Goal: Task Accomplishment & Management: Use online tool/utility

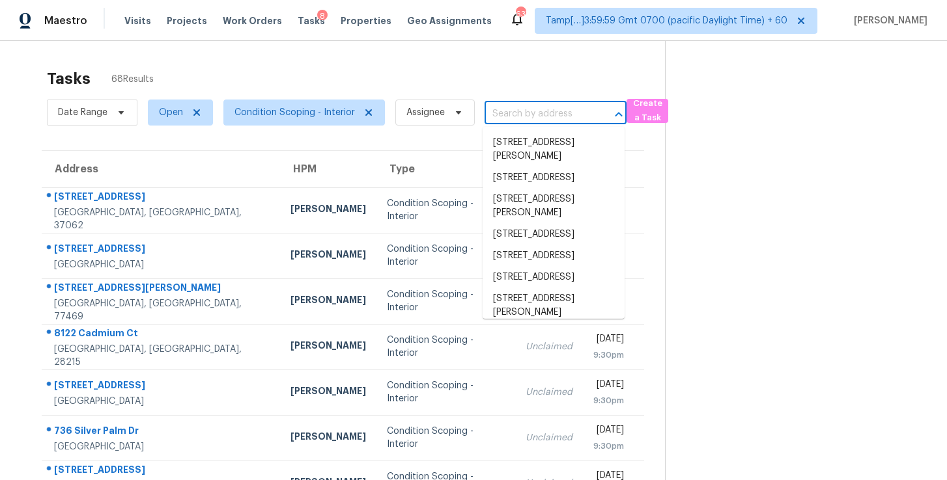
click at [523, 115] on input "text" at bounding box center [536, 114] width 105 height 20
paste input "[STREET_ADDRESS][PERSON_NAME]"
type input "[STREET_ADDRESS][PERSON_NAME]"
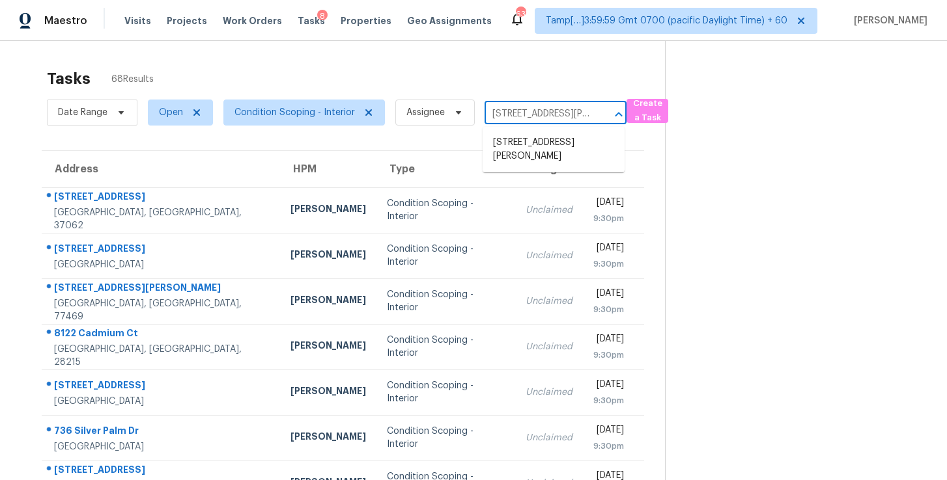
scroll to position [0, 72]
click at [527, 140] on li "[STREET_ADDRESS][PERSON_NAME]" at bounding box center [553, 149] width 142 height 35
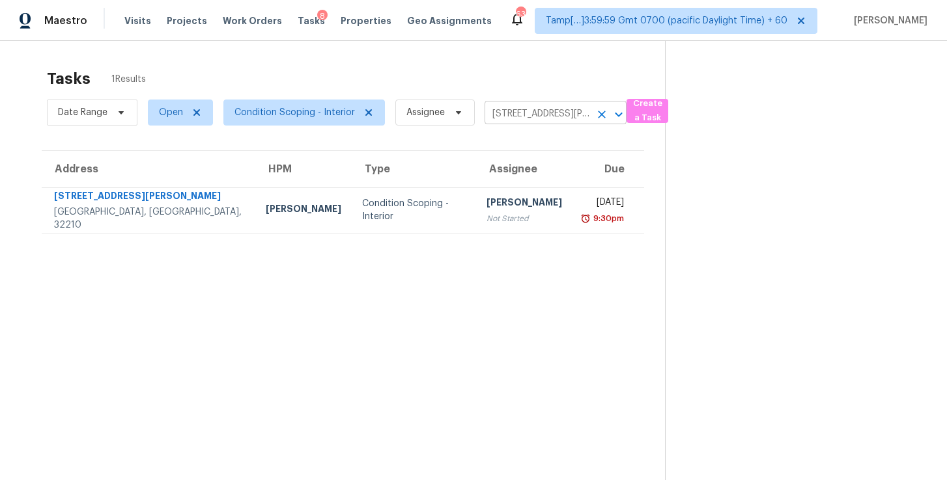
click at [551, 113] on input "[STREET_ADDRESS][PERSON_NAME]" at bounding box center [536, 114] width 105 height 20
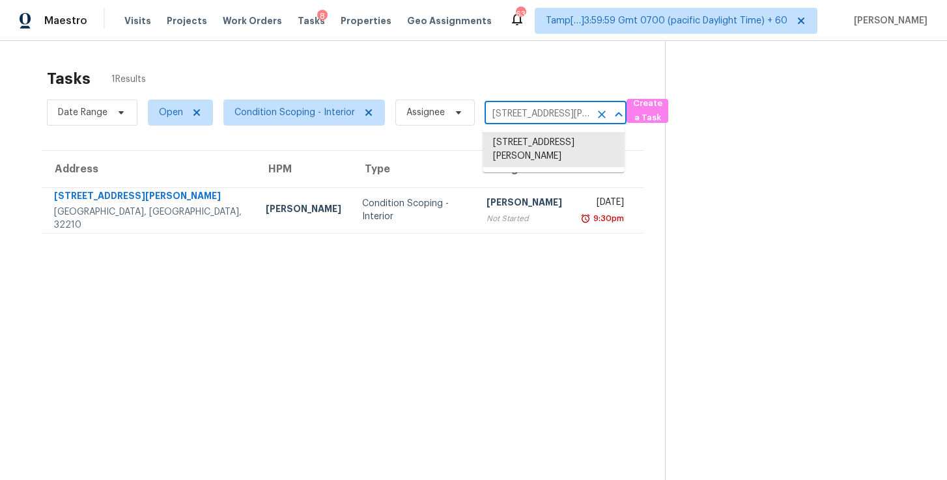
click at [551, 113] on input "[STREET_ADDRESS][PERSON_NAME]" at bounding box center [536, 114] width 105 height 20
paste input "[STREET_ADDRESS]"
type input "[STREET_ADDRESS]"
click at [555, 148] on li "6100 Gatesgreen Dr, Chesterfield, VA 23832" at bounding box center [553, 142] width 142 height 21
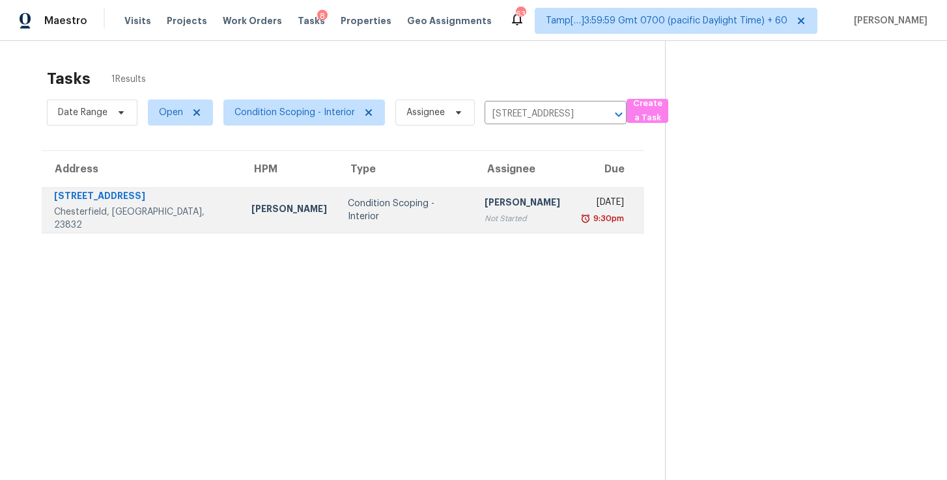
click at [581, 219] on div "9:30pm" at bounding box center [602, 218] width 43 height 13
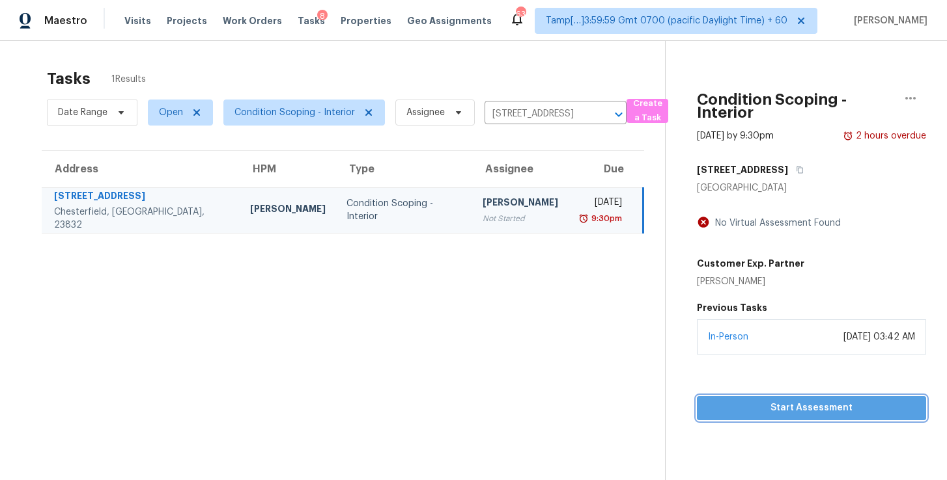
click at [795, 407] on span "Start Assessment" at bounding box center [811, 408] width 208 height 16
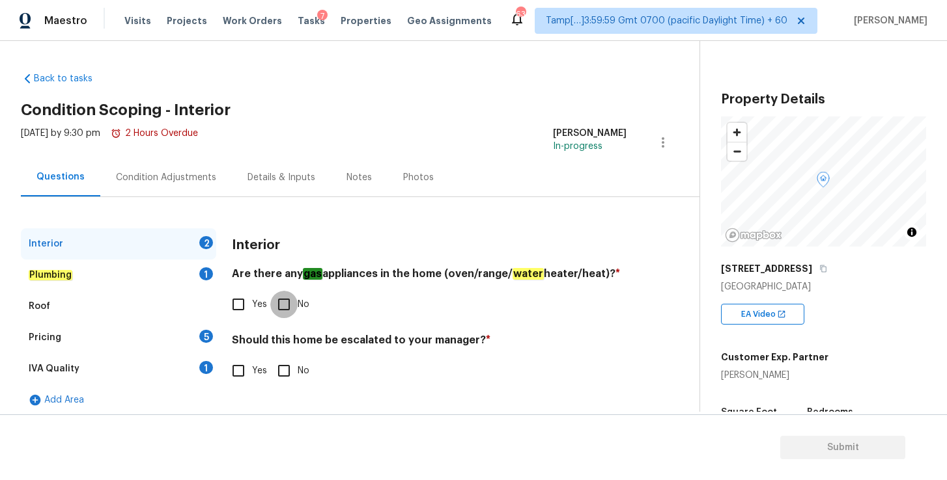
click at [286, 307] on input "No" at bounding box center [283, 304] width 27 height 27
checkbox input "true"
click at [283, 374] on input "No" at bounding box center [283, 370] width 27 height 27
checkbox input "true"
click at [81, 305] on div "Roof" at bounding box center [118, 306] width 195 height 31
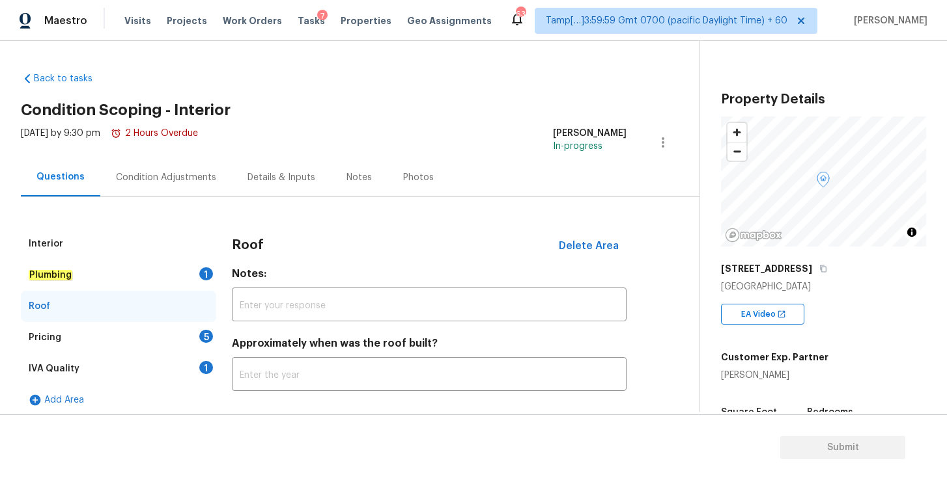
click at [92, 268] on div "Plumbing 1" at bounding box center [118, 275] width 195 height 31
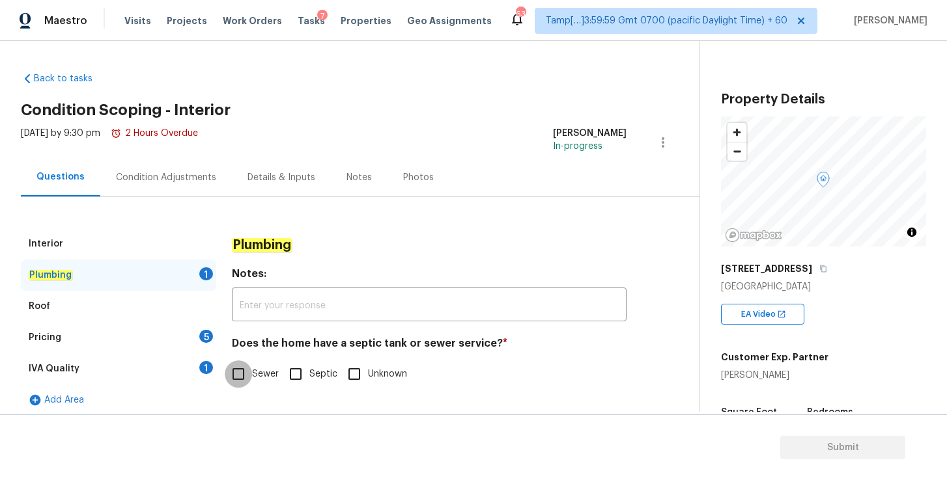
click at [241, 374] on input "Sewer" at bounding box center [238, 374] width 27 height 27
checkbox input "true"
click at [117, 301] on div "Roof" at bounding box center [118, 306] width 195 height 31
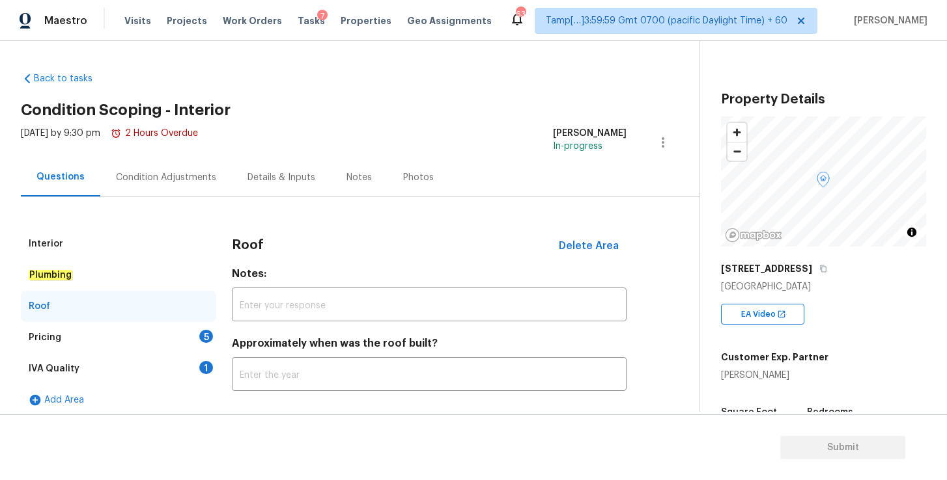
click at [128, 342] on div "Pricing 5" at bounding box center [118, 337] width 195 height 31
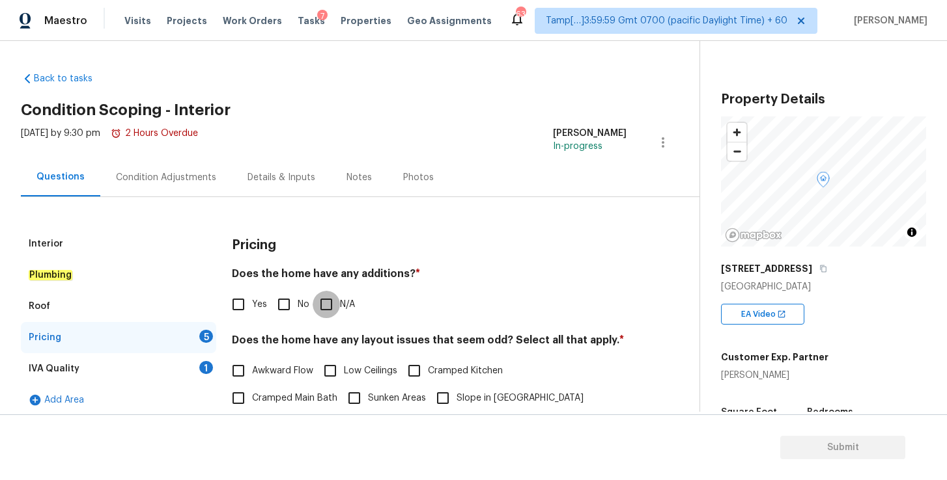
click at [331, 305] on input "N/A" at bounding box center [325, 304] width 27 height 27
checkbox input "true"
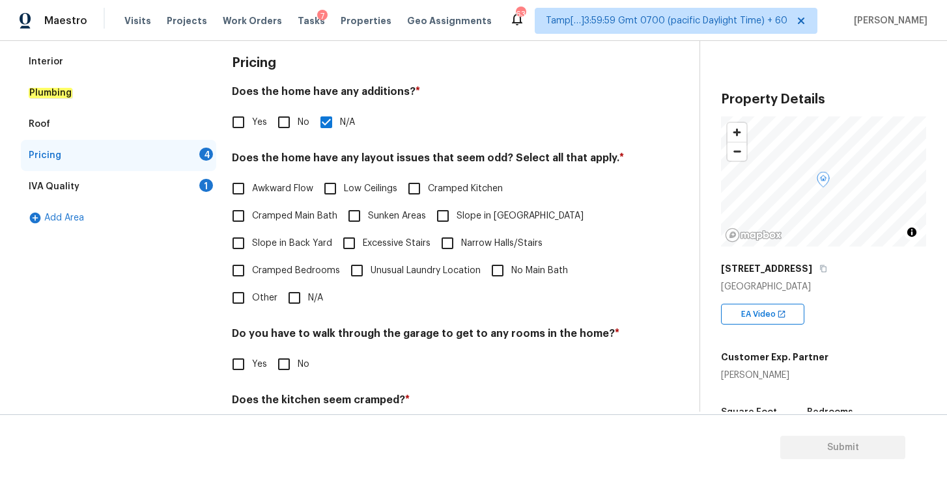
scroll to position [191, 0]
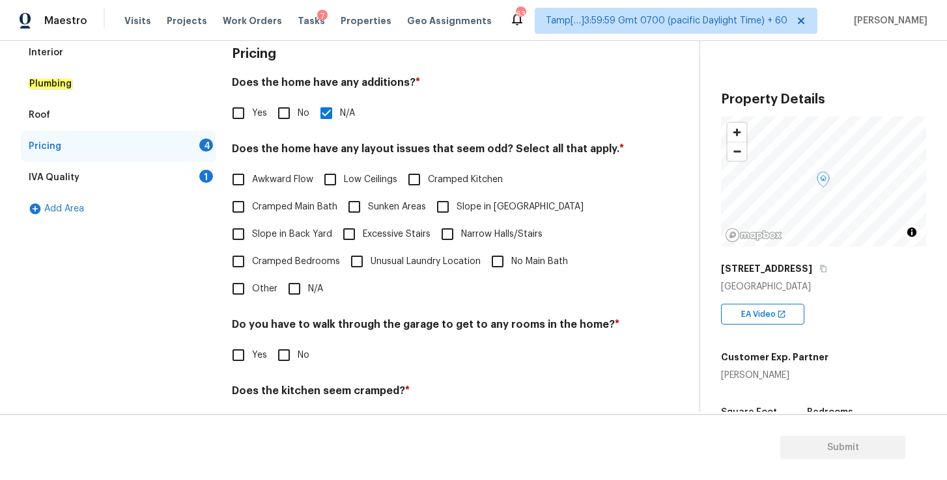
click at [241, 182] on input "Awkward Flow" at bounding box center [238, 179] width 27 height 27
checkbox input "true"
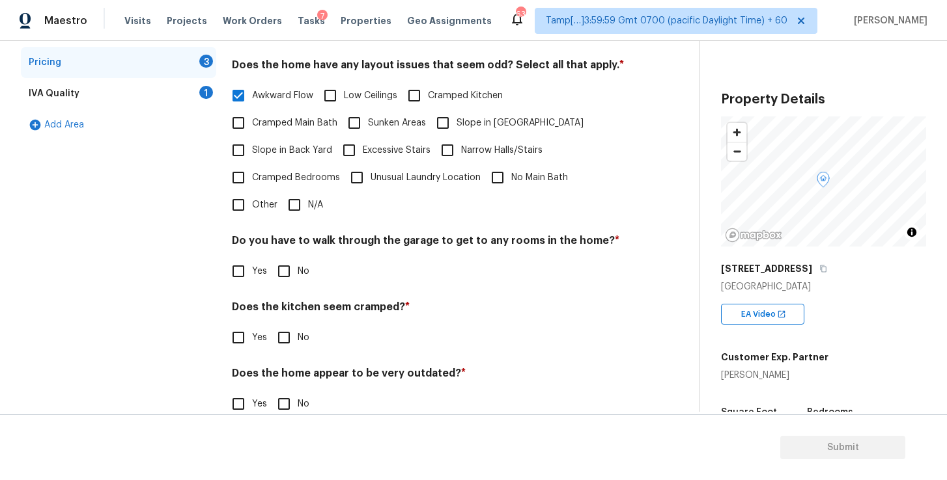
click at [284, 274] on input "No" at bounding box center [283, 271] width 27 height 27
checkbox input "true"
click at [281, 338] on input "No" at bounding box center [283, 337] width 27 height 27
checkbox input "true"
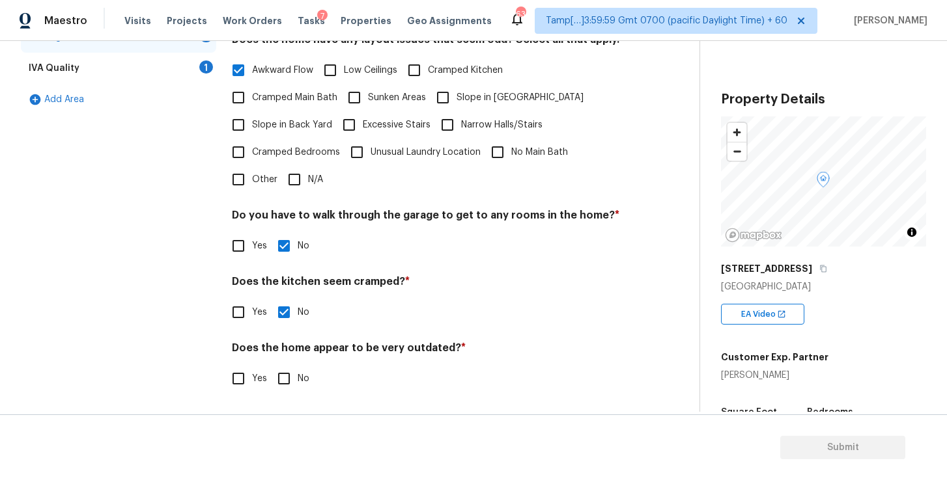
scroll to position [301, 0]
click at [280, 381] on input "No" at bounding box center [283, 378] width 27 height 27
checkbox input "true"
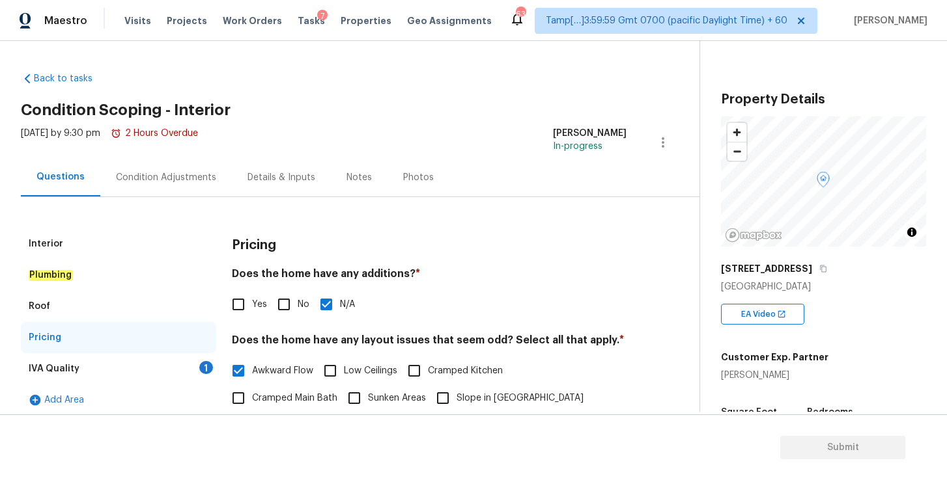
click at [174, 184] on div "Condition Adjustments" at bounding box center [166, 177] width 100 height 13
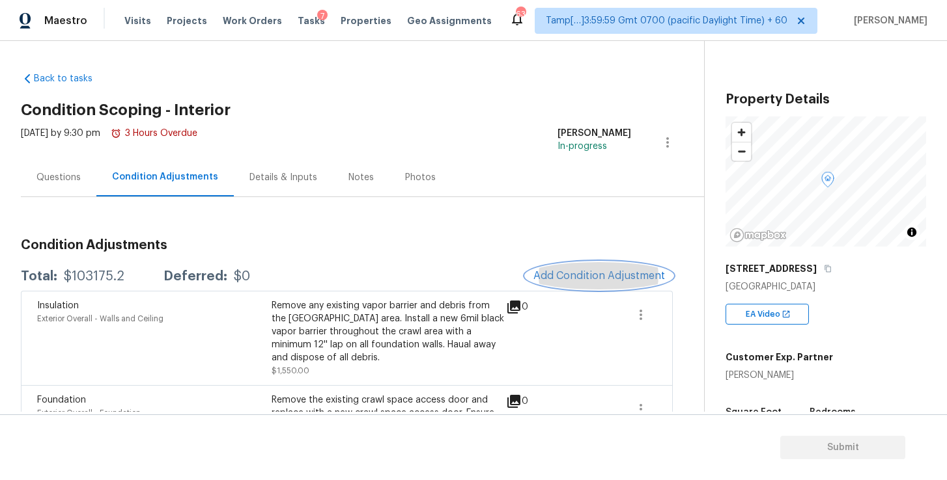
click at [561, 275] on span "Add Condition Adjustment" at bounding box center [599, 276] width 132 height 12
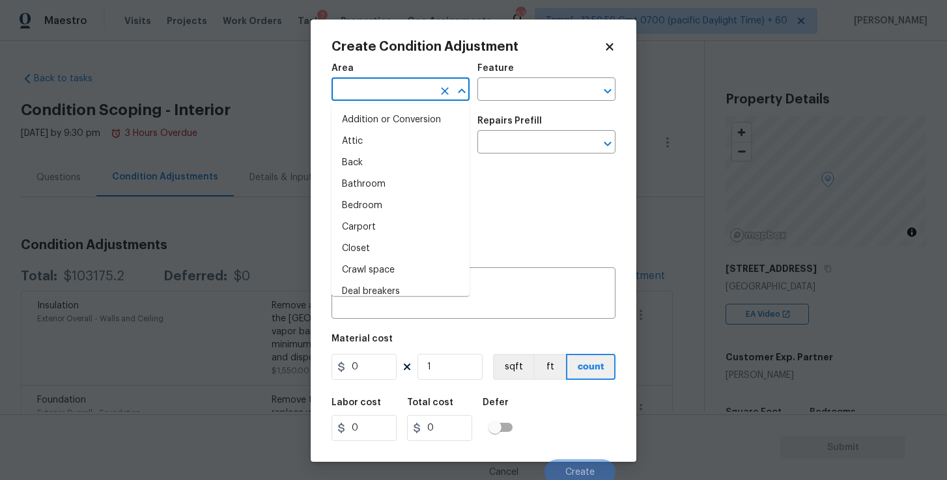
click at [407, 83] on input "text" at bounding box center [382, 91] width 102 height 20
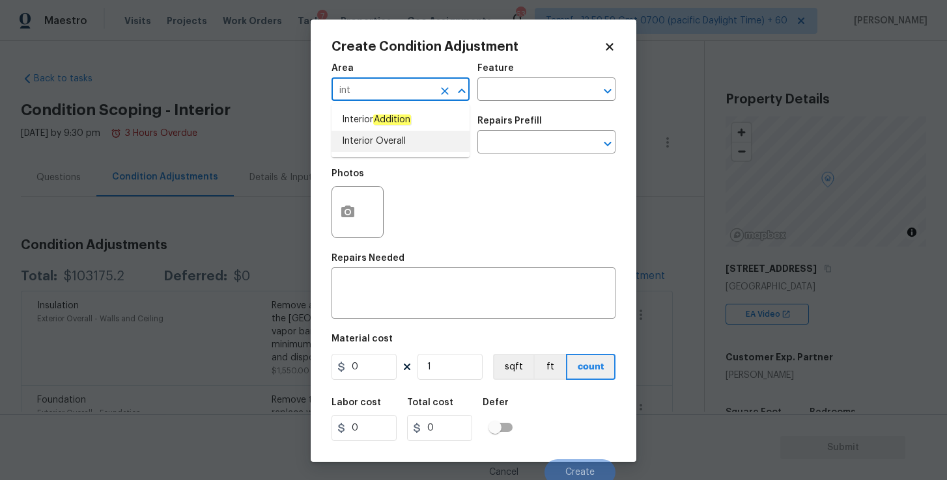
click at [396, 139] on li "Interior Overall" at bounding box center [400, 141] width 138 height 21
type input "Interior Overall"
click at [396, 139] on input "text" at bounding box center [382, 143] width 102 height 20
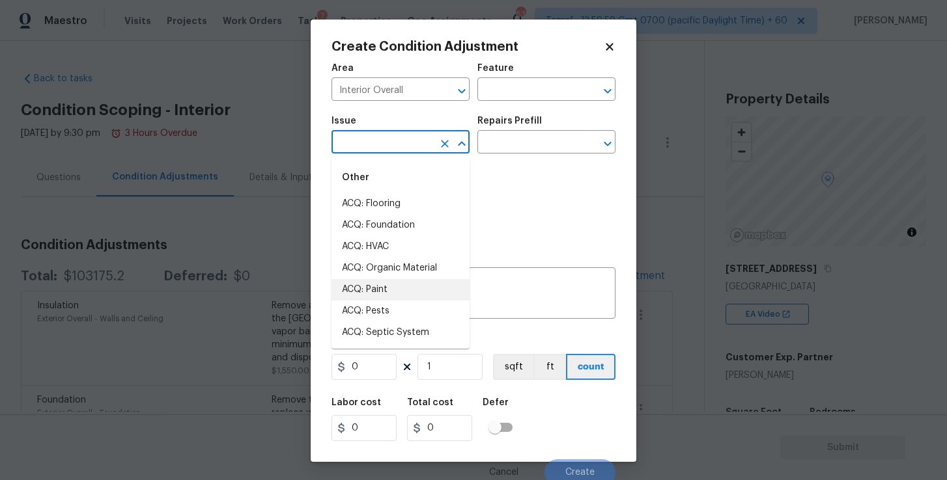
click at [387, 288] on li "ACQ: Paint" at bounding box center [400, 289] width 138 height 21
type input "ACQ: Paint"
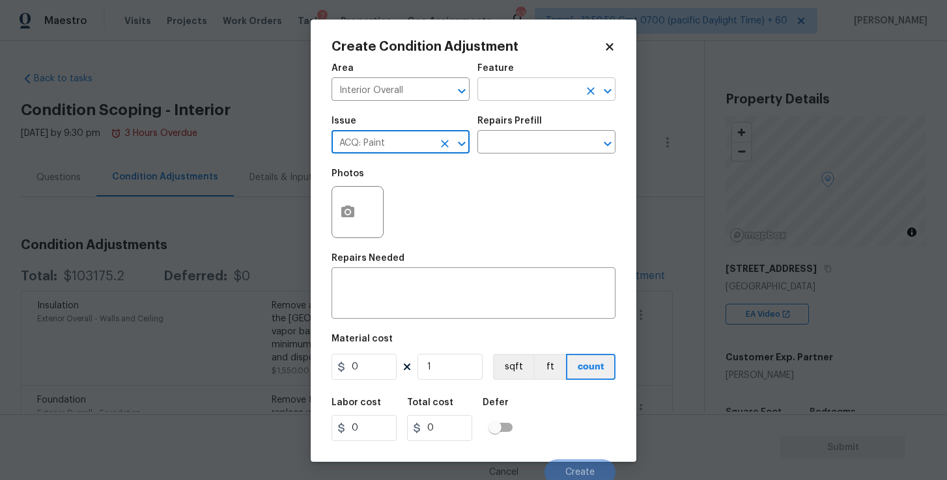
click at [512, 92] on input "text" at bounding box center [528, 91] width 102 height 20
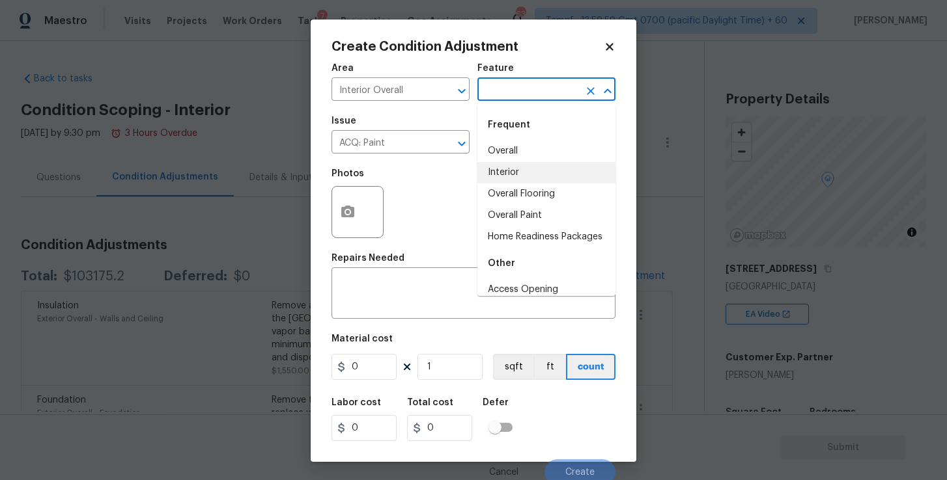
click at [516, 172] on li "Interior" at bounding box center [546, 172] width 138 height 21
type input "Interior"
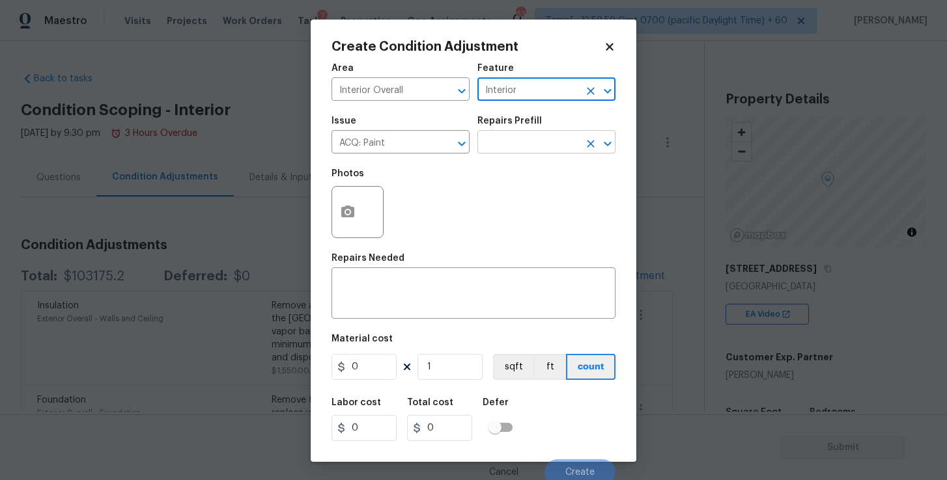
click at [511, 146] on input "text" at bounding box center [528, 143] width 102 height 20
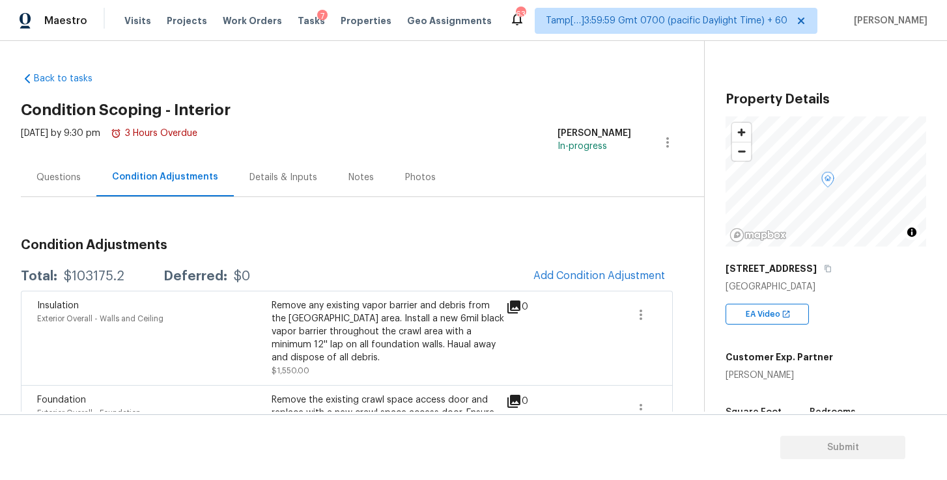
click at [689, 363] on body "Maestro Visits Projects Work Orders Tasks 7 Properties Geo Assignments 634 Tamp…" at bounding box center [473, 240] width 947 height 480
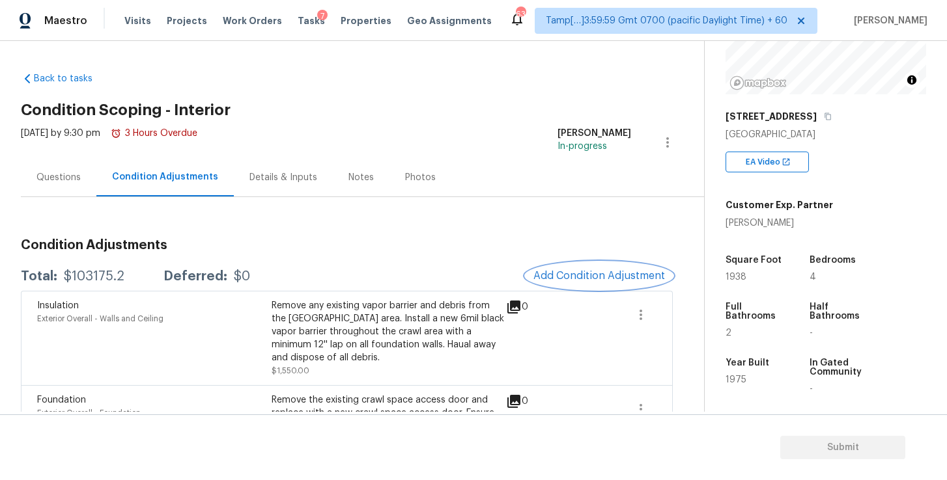
scroll to position [154, 0]
click at [577, 269] on button "Add Condition Adjustment" at bounding box center [598, 275] width 147 height 27
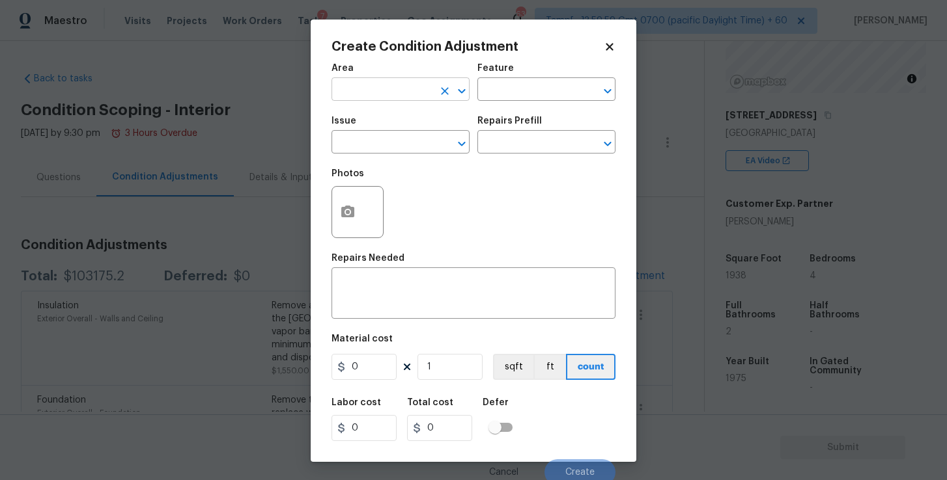
click at [385, 92] on input "text" at bounding box center [382, 91] width 102 height 20
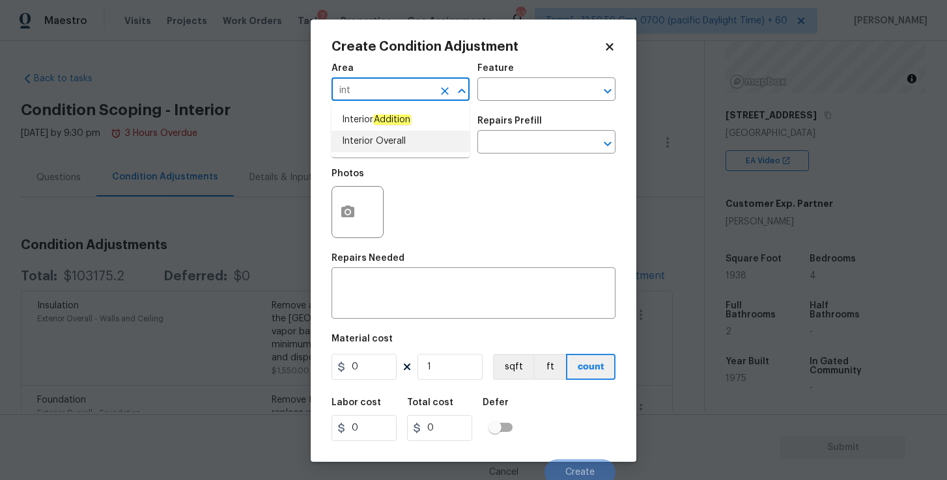
click at [382, 141] on li "Interior Overall" at bounding box center [400, 141] width 138 height 21
type input "Interior Overall"
click at [382, 142] on input "text" at bounding box center [382, 143] width 102 height 20
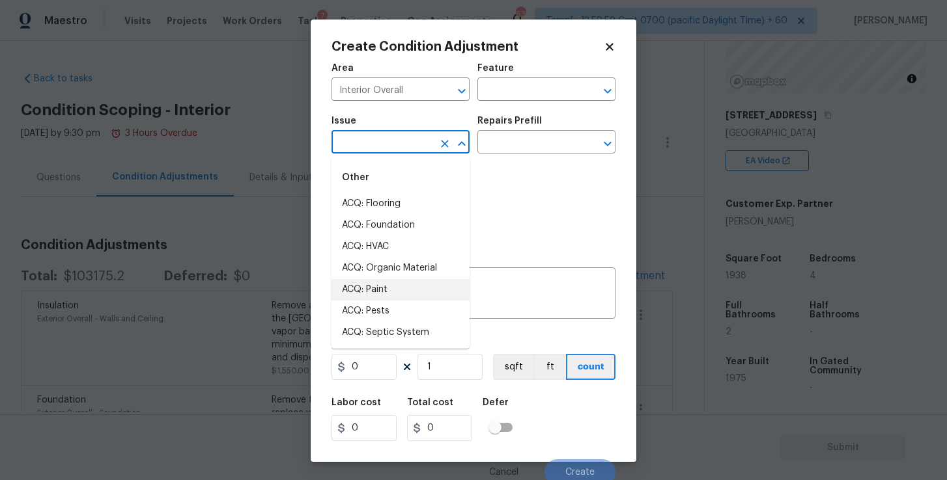
click at [385, 290] on li "ACQ: Paint" at bounding box center [400, 289] width 138 height 21
type input "ACQ: Paint"
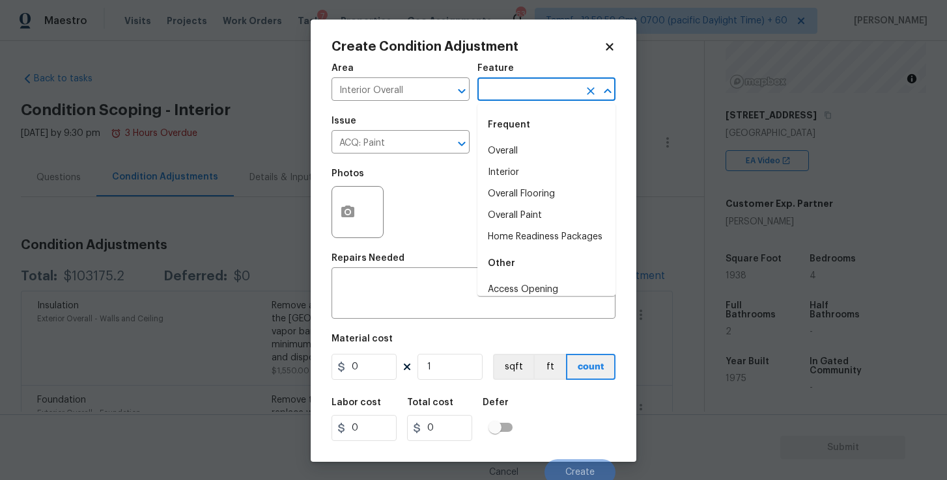
click at [518, 88] on input "text" at bounding box center [528, 91] width 102 height 20
click at [512, 167] on li "Interior" at bounding box center [546, 172] width 138 height 21
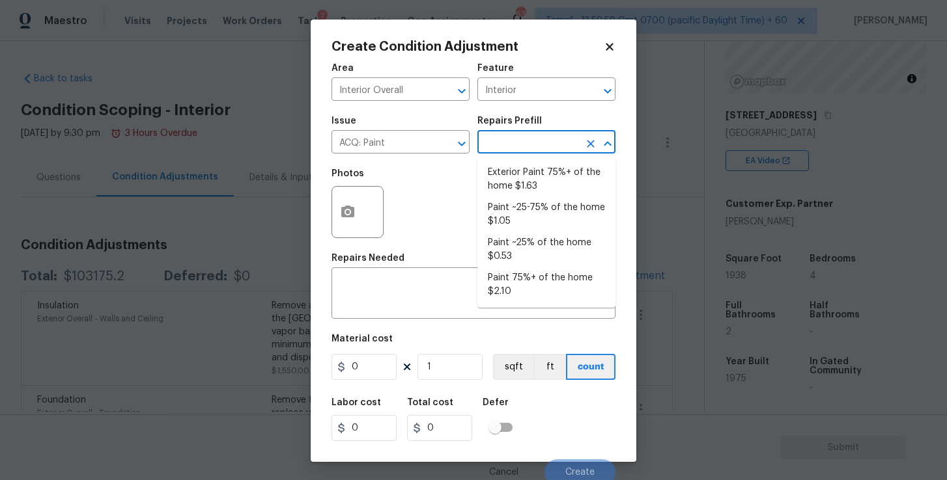
click at [512, 153] on input "text" at bounding box center [528, 143] width 102 height 20
click at [530, 283] on li "Paint 75%+ of the home $2.10" at bounding box center [546, 285] width 138 height 35
type input "Acquisition"
type textarea "Acquisition Scope: 75%+ of the home will likely require interior paint"
type input "2.1"
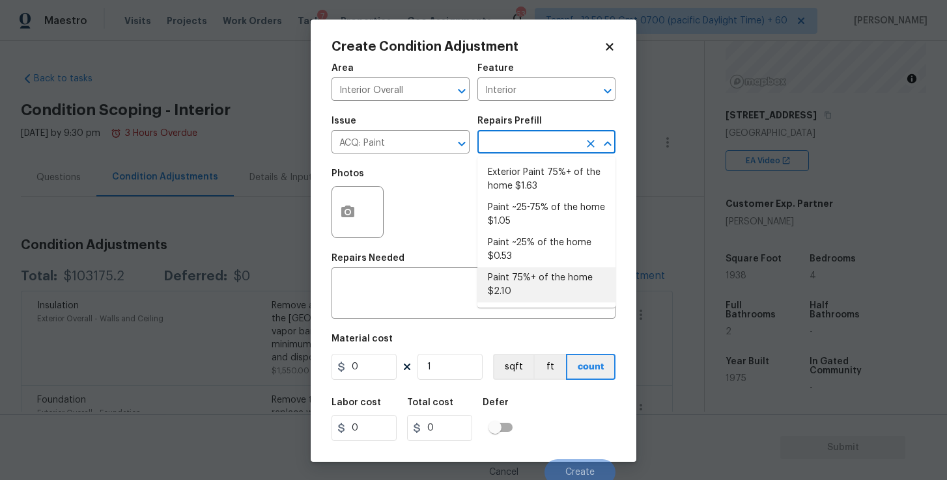
type input "2.1"
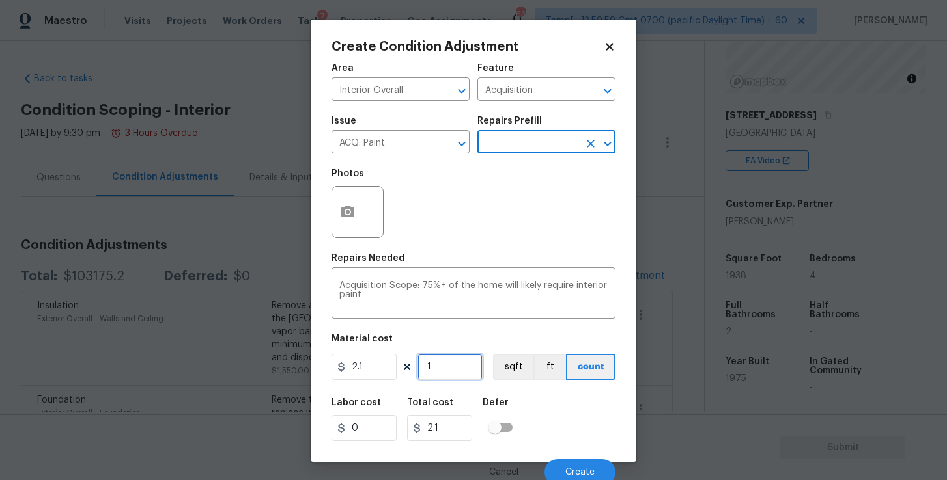
click at [451, 369] on input "1" at bounding box center [449, 367] width 65 height 26
type input "19"
type input "39.9"
type input "193"
type input "405.3"
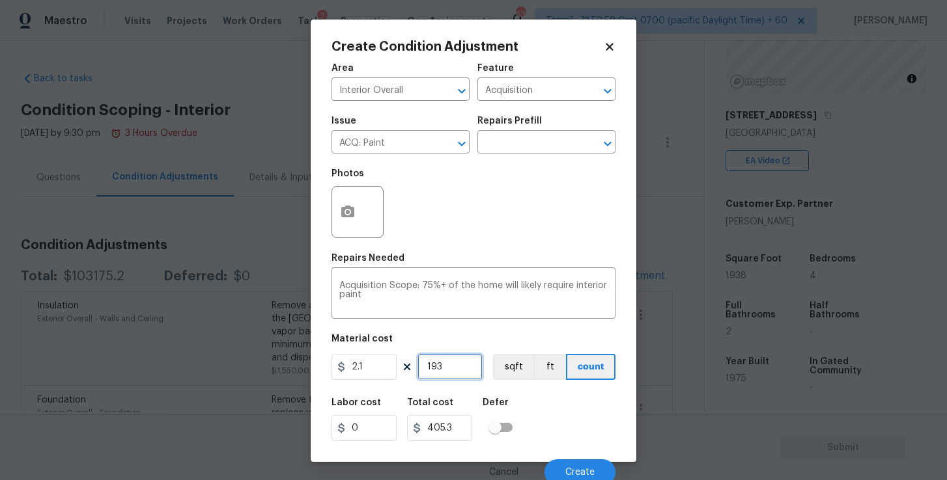
type input "1938"
type input "4069.8"
type input "1938"
click at [350, 206] on icon "button" at bounding box center [348, 212] width 16 height 16
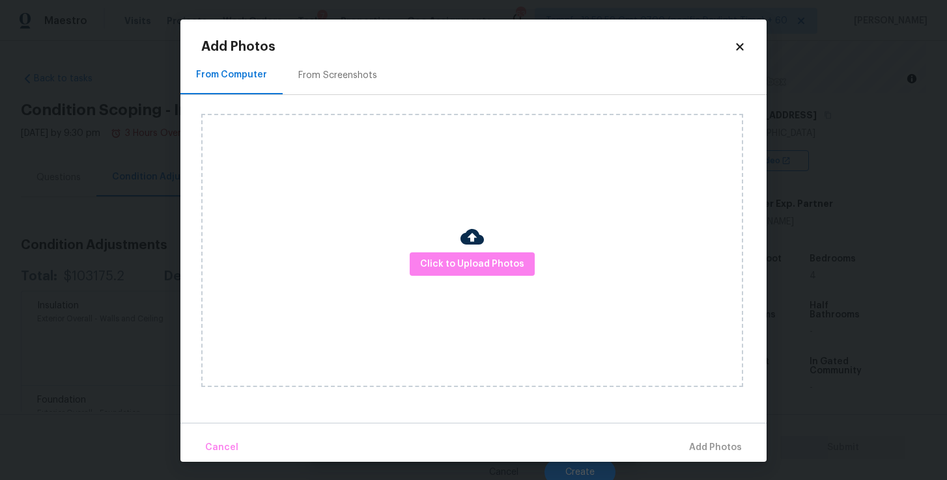
click at [473, 277] on div "Click to Upload Photos" at bounding box center [472, 250] width 542 height 273
click at [472, 265] on span "Click to Upload Photos" at bounding box center [472, 264] width 104 height 16
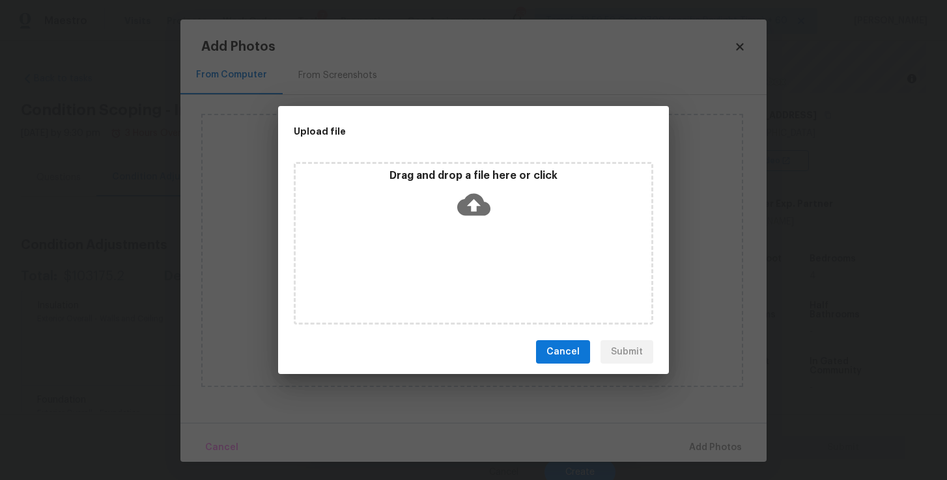
click at [475, 212] on icon at bounding box center [473, 205] width 33 height 22
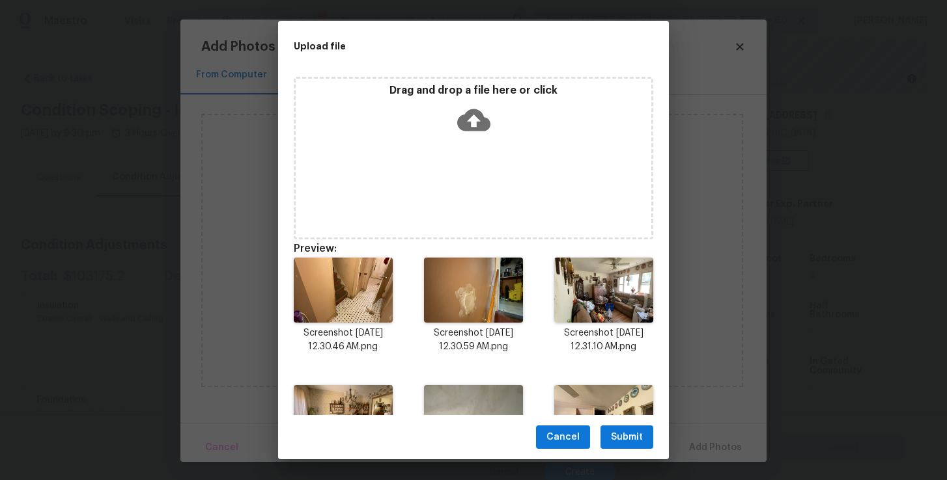
scroll to position [209, 0]
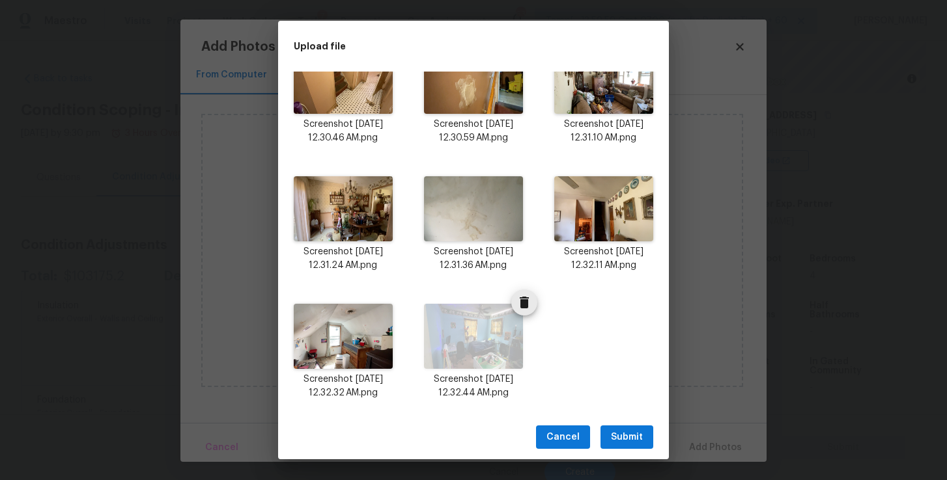
click at [522, 309] on icon "Delete" at bounding box center [524, 303] width 16 height 16
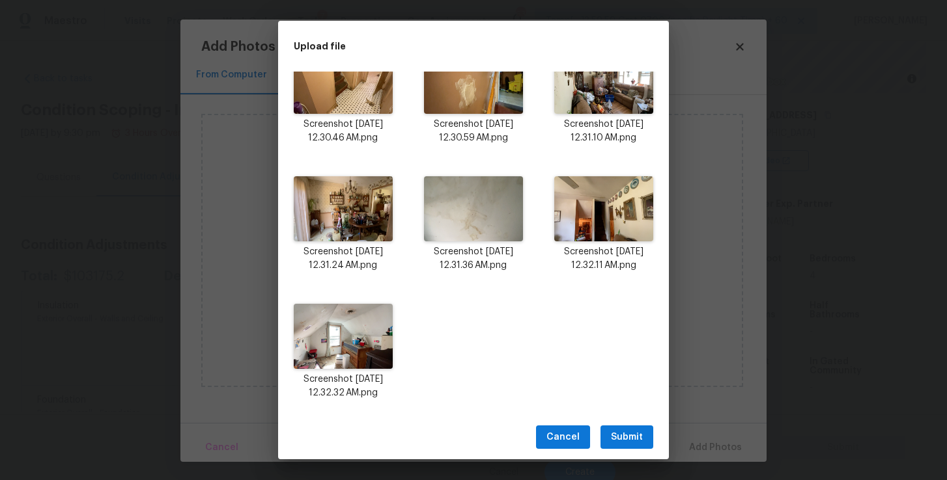
click at [632, 435] on span "Submit" at bounding box center [627, 438] width 32 height 16
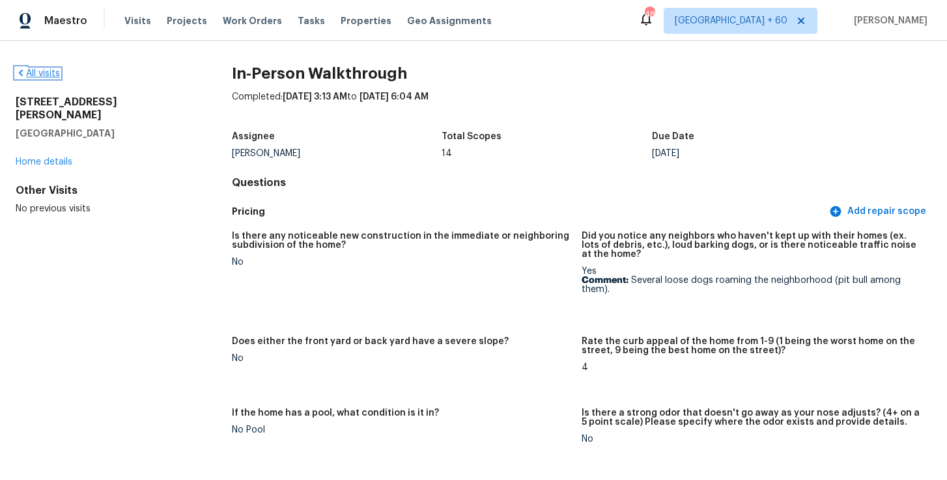
click at [42, 75] on link "All visits" at bounding box center [38, 73] width 44 height 9
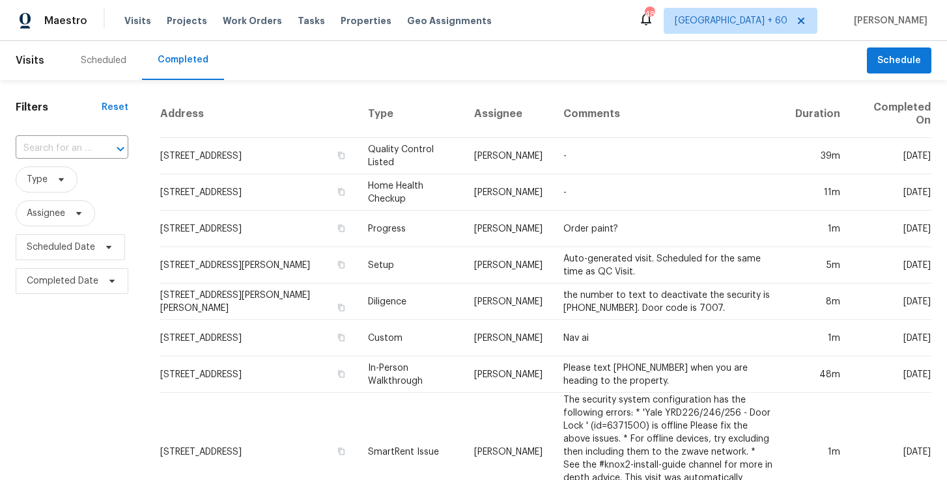
click at [60, 146] on input "text" at bounding box center [54, 149] width 76 height 20
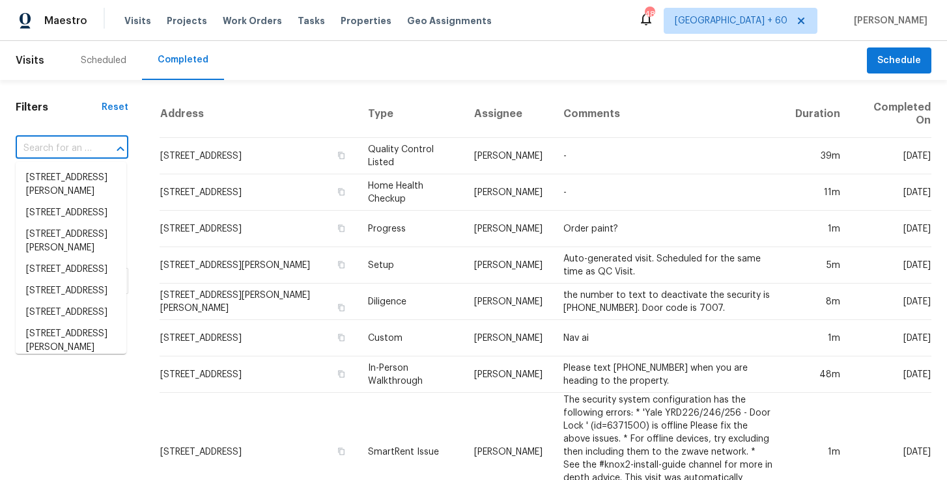
paste input "5368 Shirley Ave, Jacksonville, FL 32210"
type input "5368 Shirley Ave, Jacksonville, FL 32210"
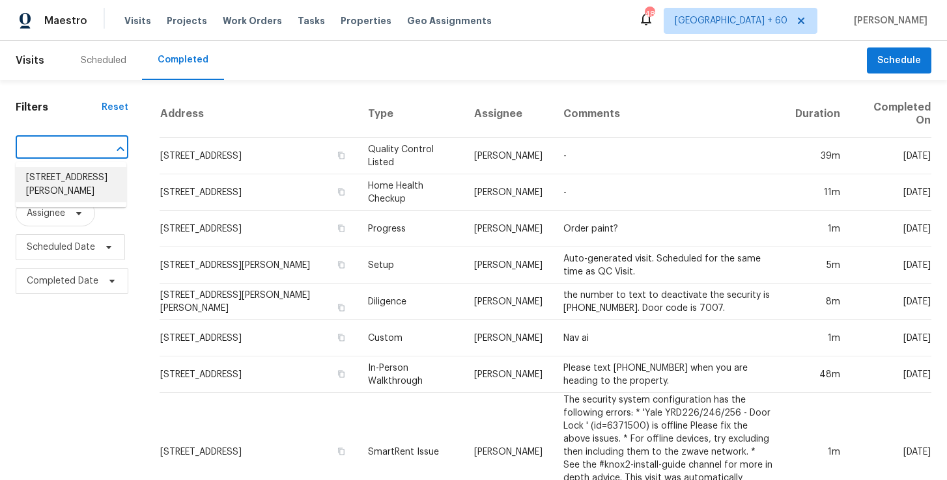
click at [77, 180] on li "5368 Shirley Ave, Jacksonville, FL 32210" at bounding box center [71, 184] width 111 height 35
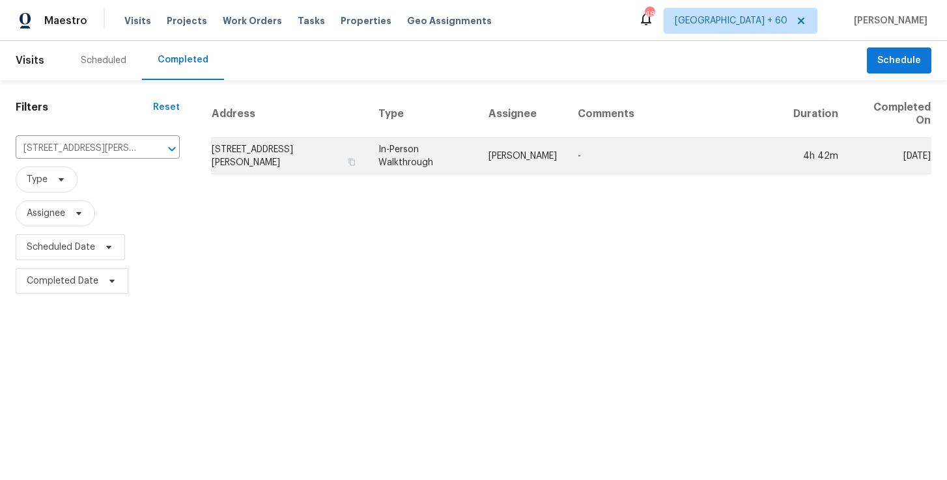
click at [430, 171] on td "In-Person Walkthrough" at bounding box center [423, 156] width 110 height 36
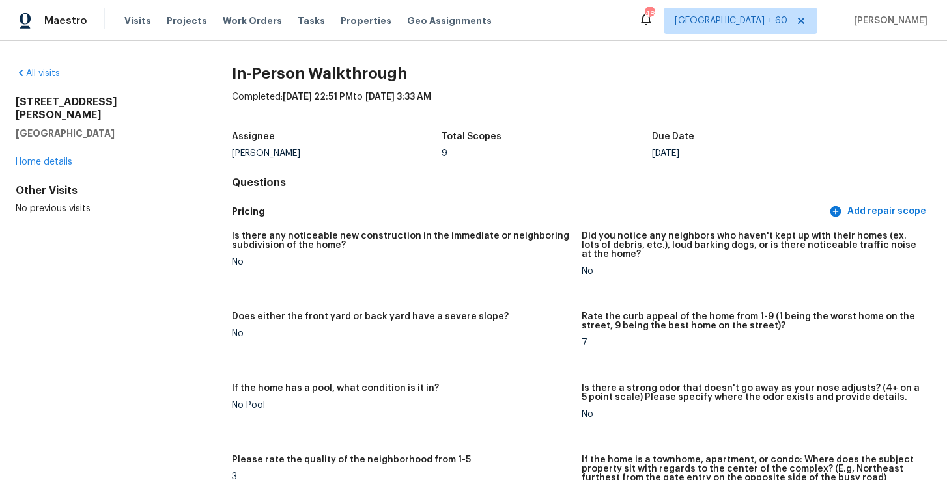
click at [35, 79] on div "All visits" at bounding box center [103, 73] width 174 height 13
click at [35, 72] on link "All visits" at bounding box center [38, 73] width 44 height 9
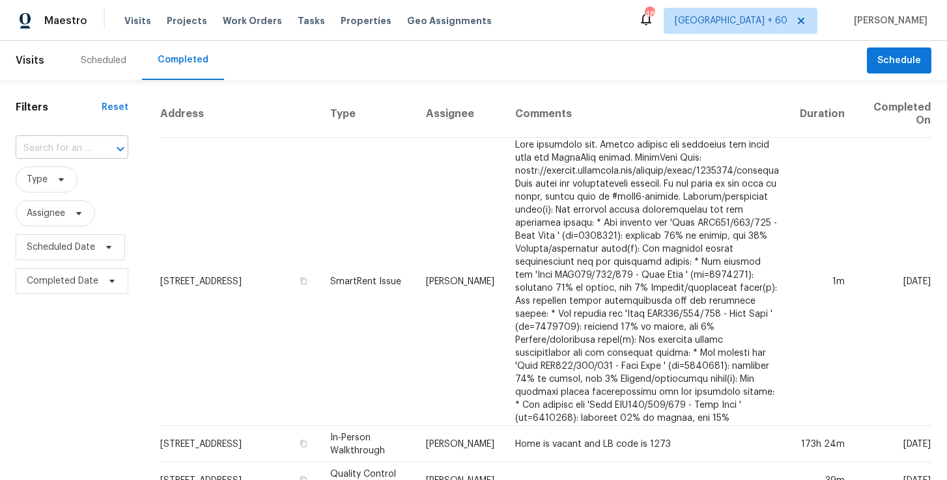
click at [81, 145] on input "text" at bounding box center [54, 149] width 76 height 20
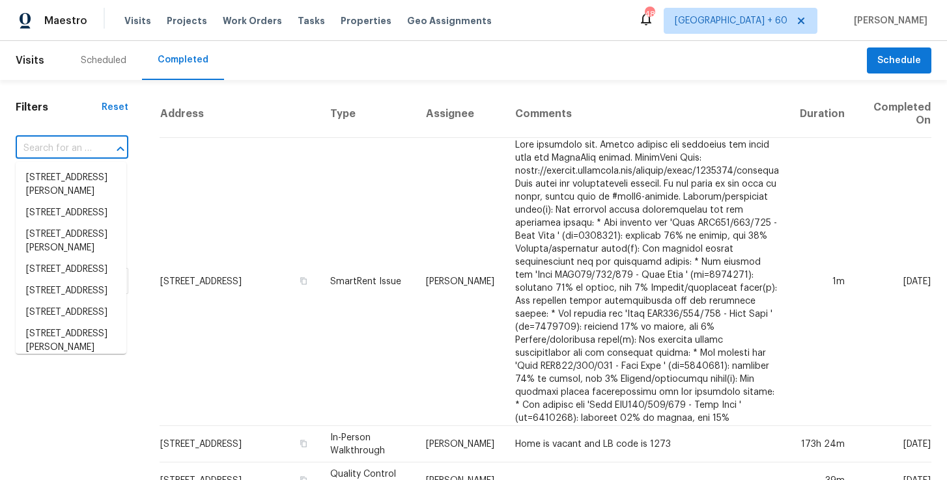
paste input "6100 Gatesgreen Dr, Chesterfield, VA 23832"
type input "6100 Gatesgreen Dr, Chesterfield, VA 23832"
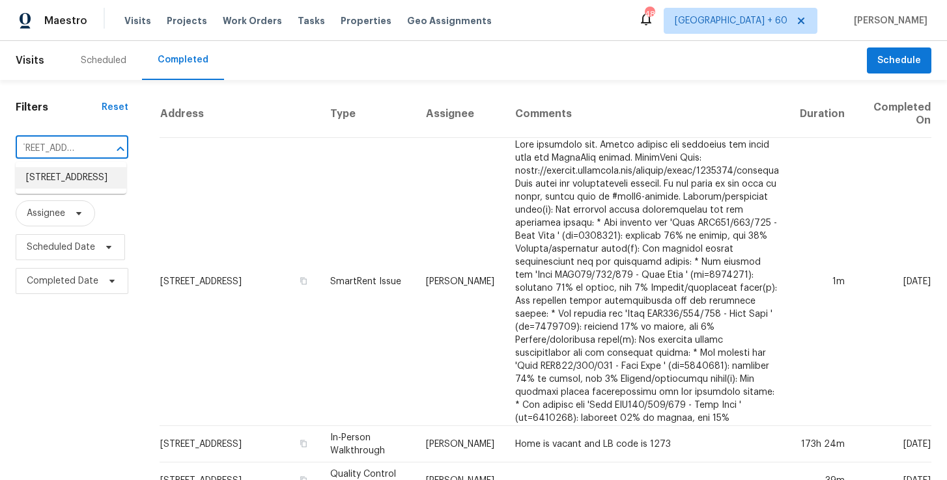
click at [90, 174] on li "[STREET_ADDRESS]" at bounding box center [71, 177] width 111 height 21
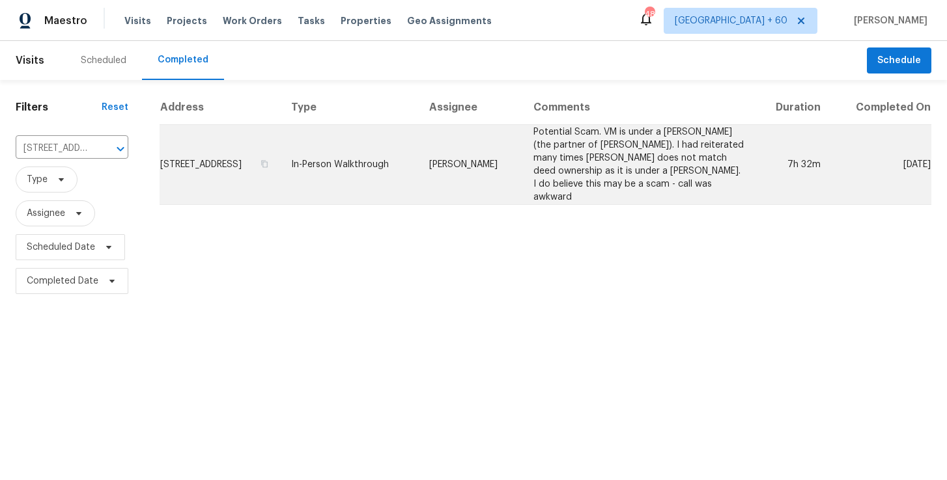
click at [391, 176] on td "In-Person Walkthrough" at bounding box center [350, 165] width 138 height 80
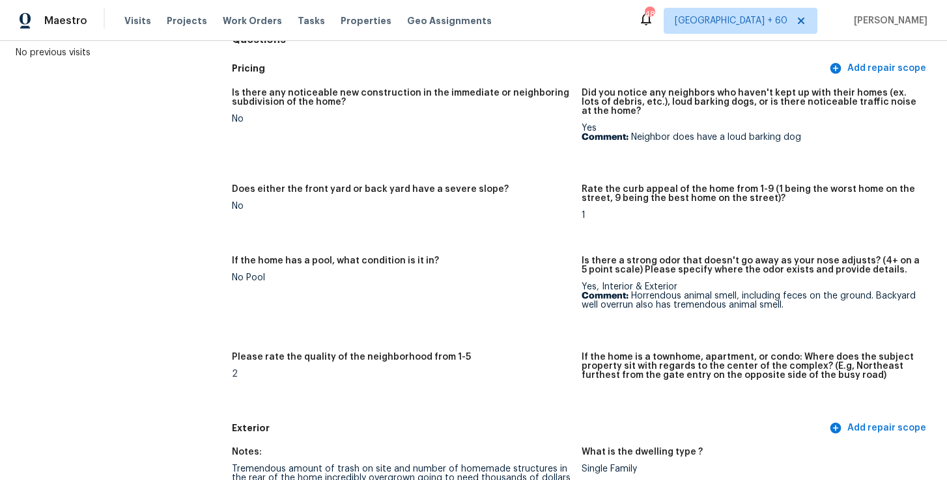
scroll to position [3191, 0]
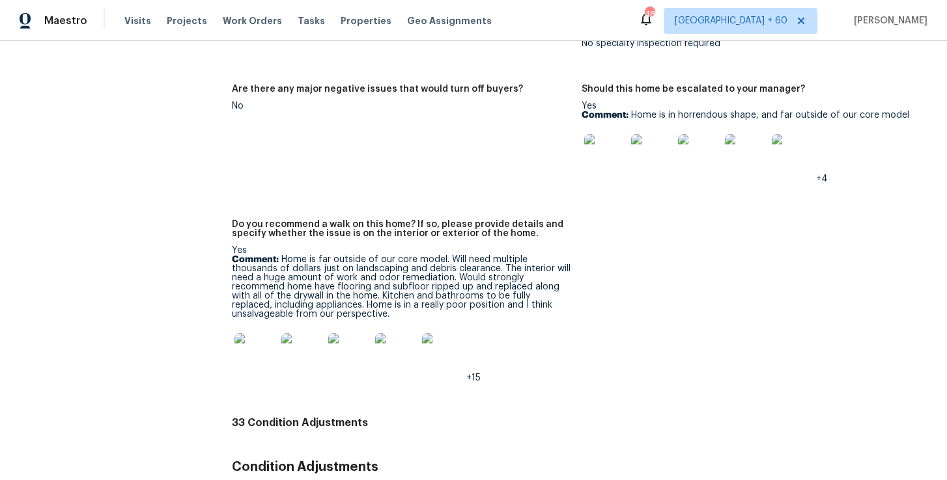
click at [255, 333] on img at bounding box center [255, 354] width 42 height 42
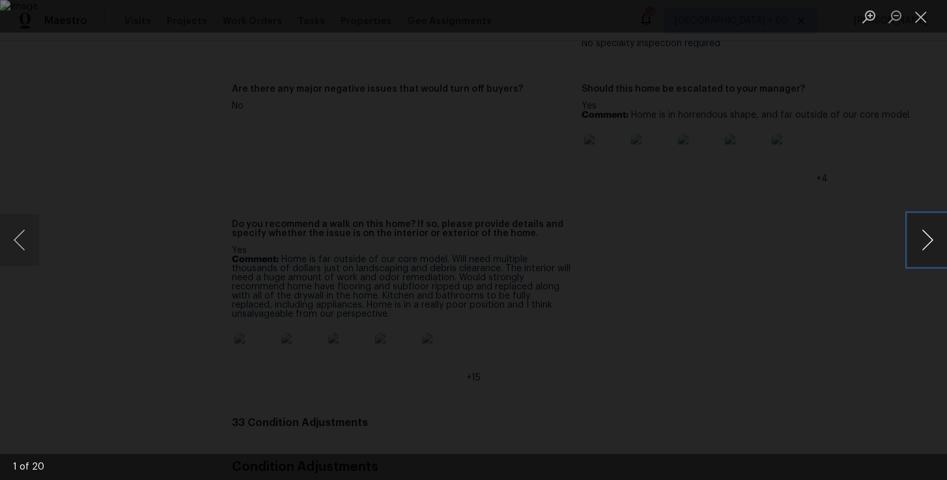
click at [921, 238] on button "Next image" at bounding box center [927, 240] width 39 height 52
click at [922, 240] on button "Next image" at bounding box center [927, 240] width 39 height 52
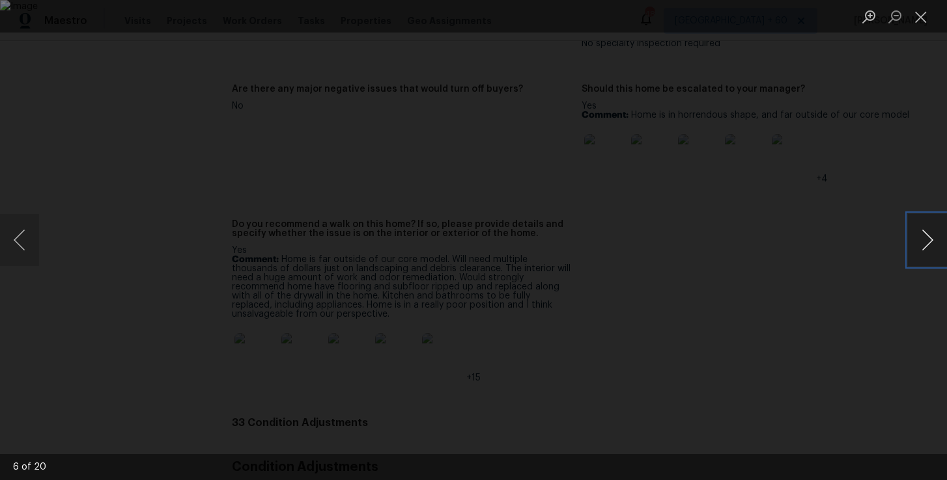
click at [922, 240] on button "Next image" at bounding box center [927, 240] width 39 height 52
click at [924, 229] on button "Next image" at bounding box center [927, 240] width 39 height 52
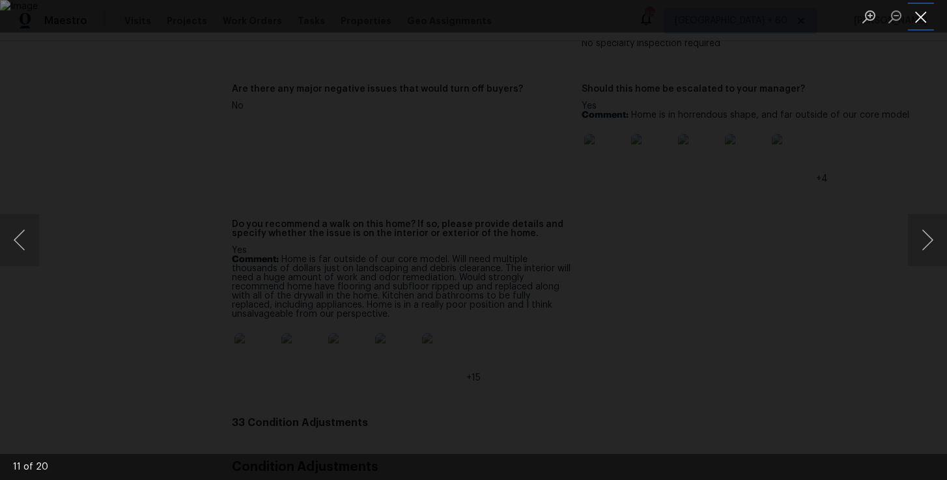
click at [921, 18] on button "Close lightbox" at bounding box center [921, 16] width 26 height 23
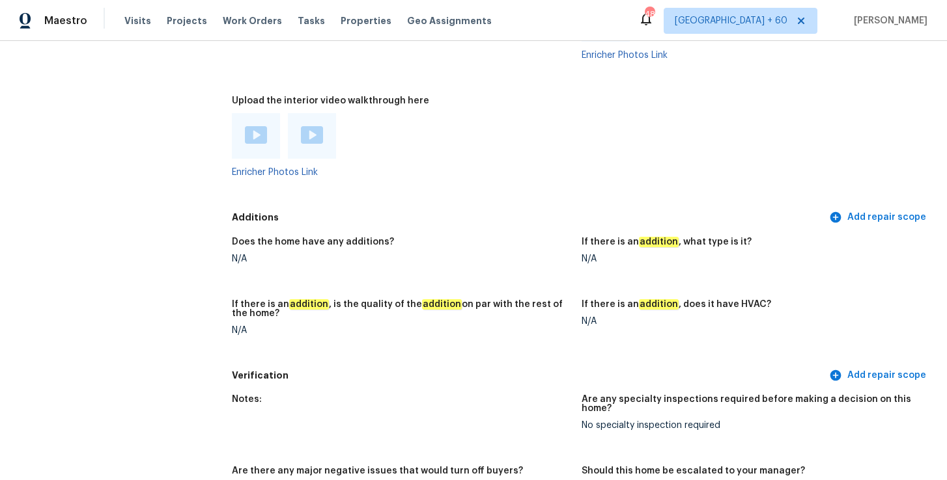
scroll to position [2801, 0]
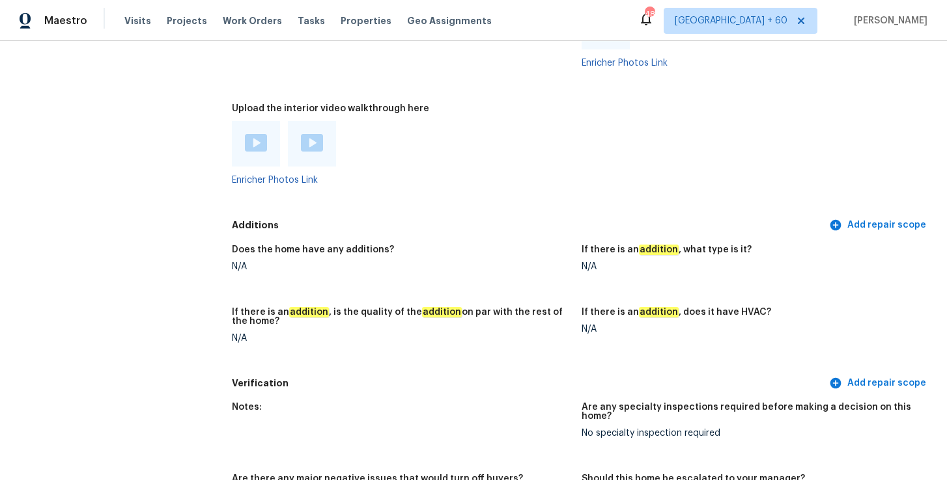
click at [261, 134] on img at bounding box center [256, 143] width 22 height 18
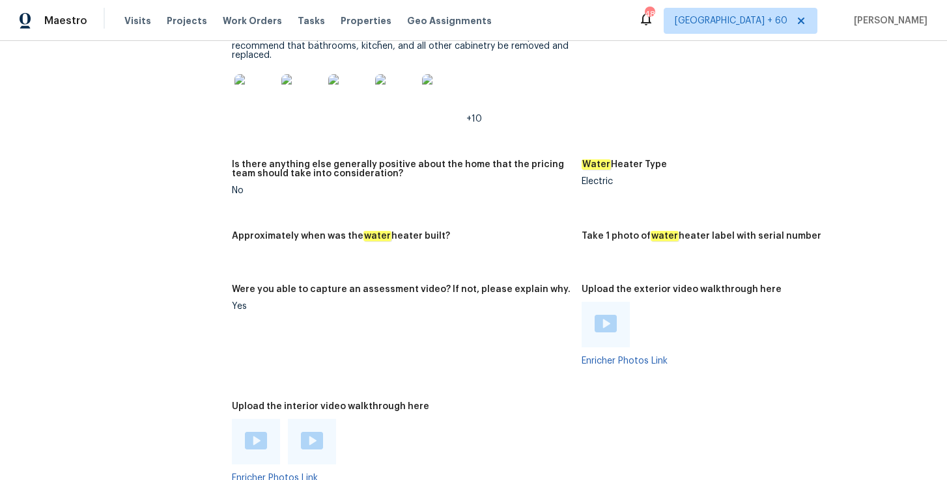
scroll to position [2595, 0]
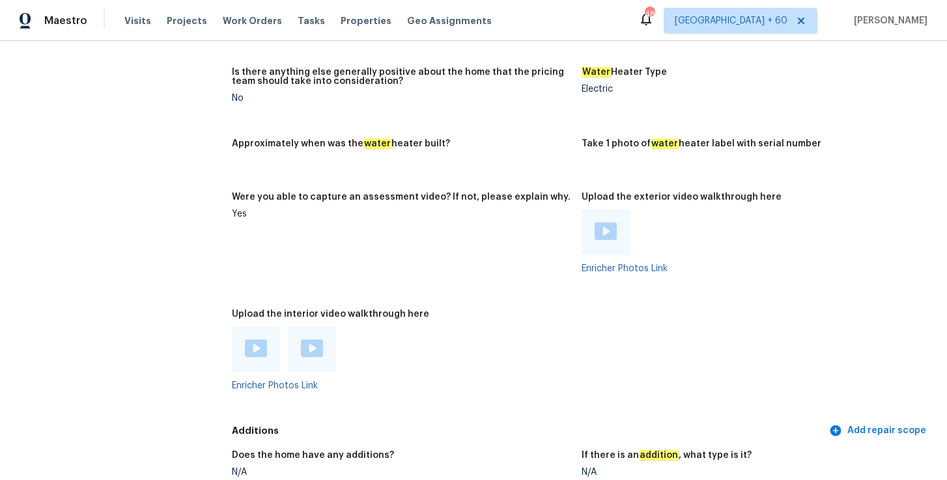
click at [307, 340] on img at bounding box center [312, 349] width 22 height 18
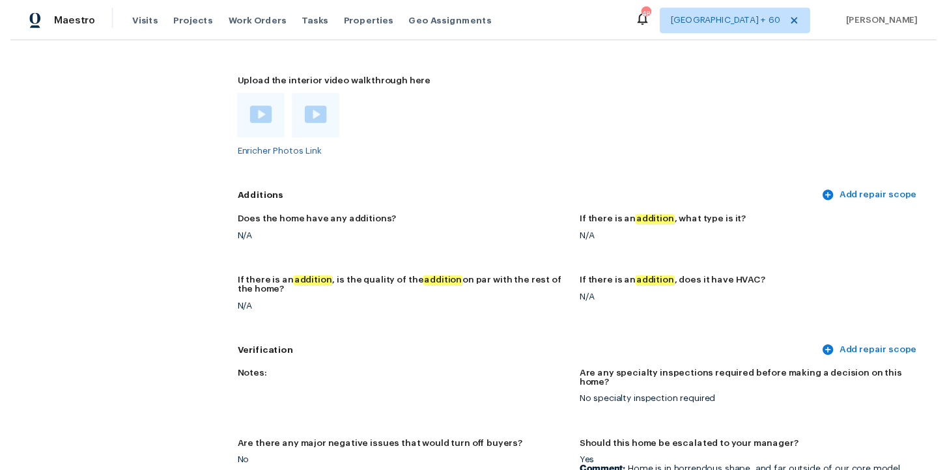
scroll to position [2991, 0]
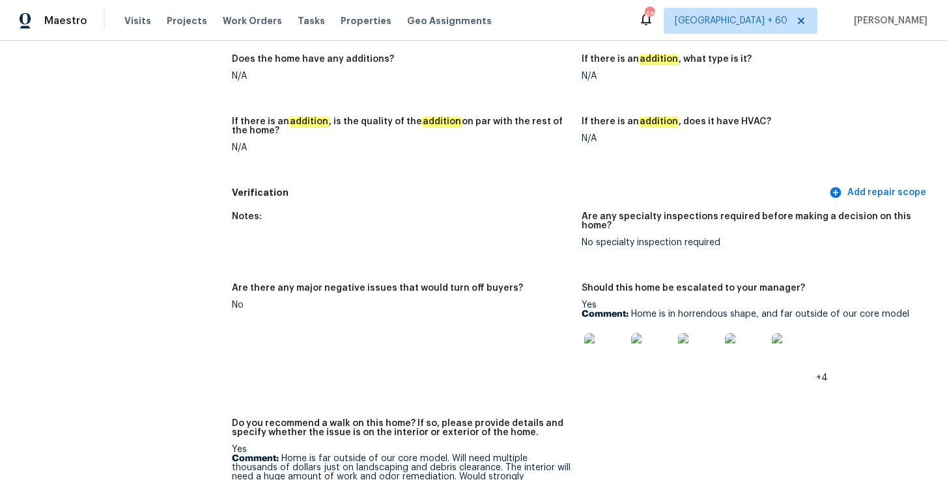
click at [613, 333] on img at bounding box center [605, 354] width 42 height 42
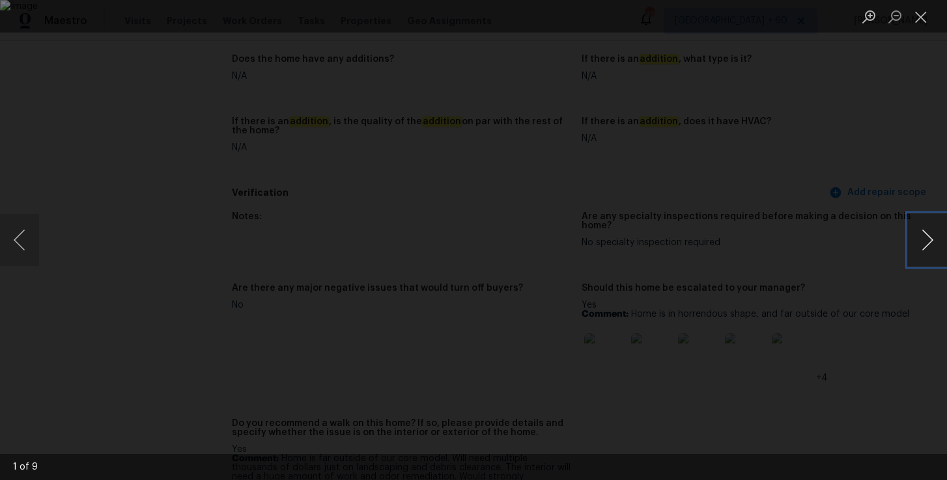
click at [923, 243] on button "Next image" at bounding box center [927, 240] width 39 height 52
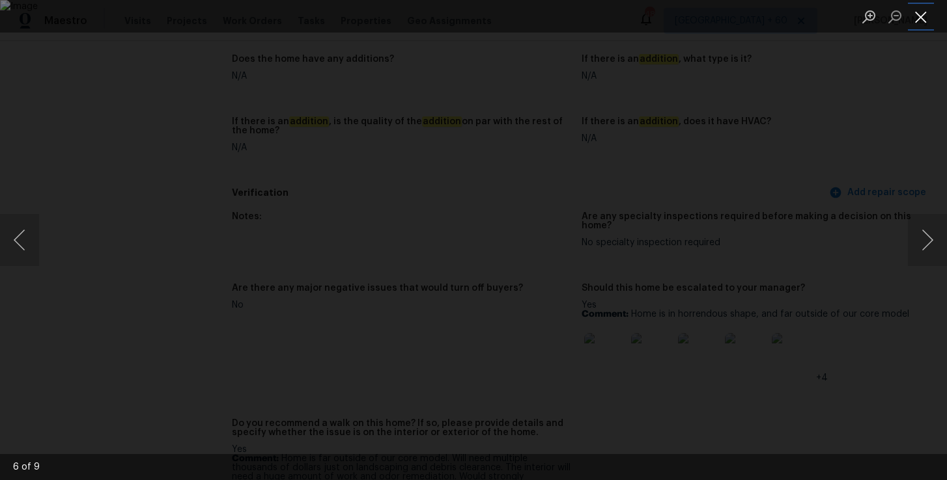
click at [924, 20] on button "Close lightbox" at bounding box center [921, 16] width 26 height 23
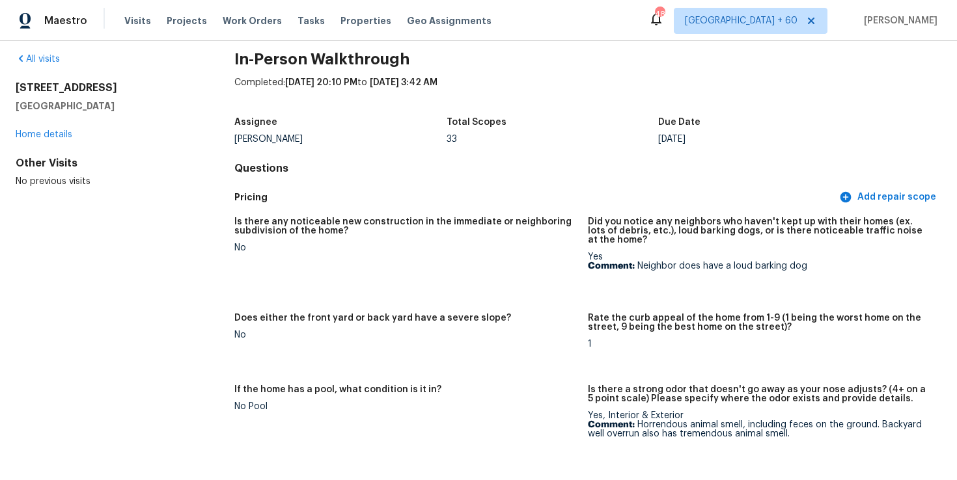
scroll to position [0, 0]
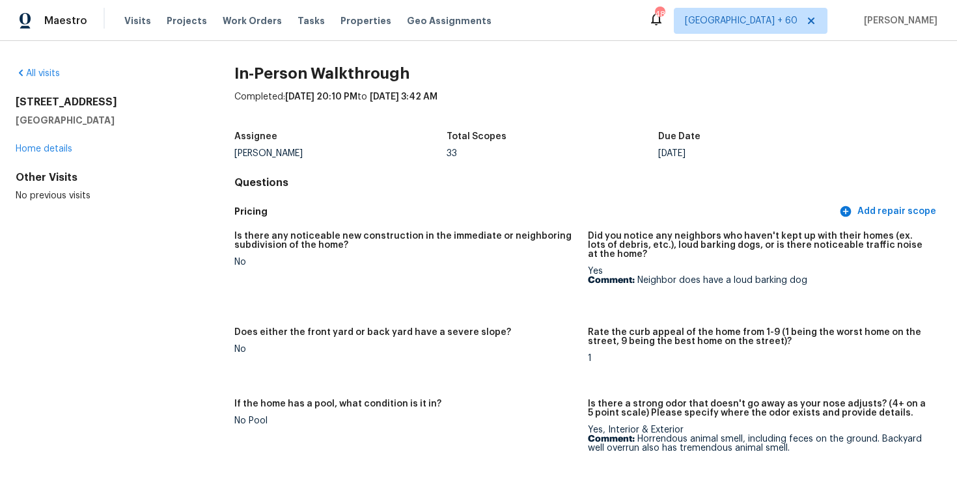
click at [577, 128] on div "Assignee Christopher Neilson Total Scopes 33 Due Date Mon, Oct 06" at bounding box center [587, 145] width 707 height 42
click at [48, 73] on link "All visits" at bounding box center [38, 73] width 44 height 9
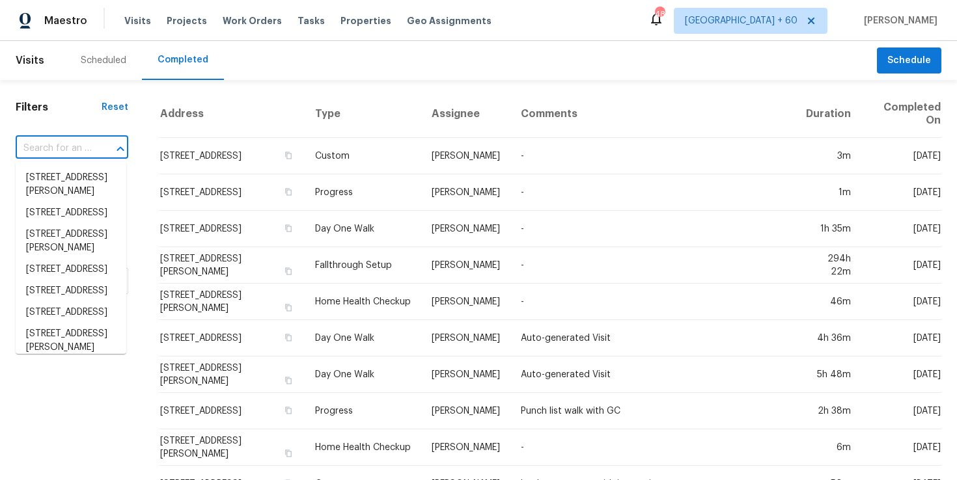
click at [44, 156] on input "text" at bounding box center [54, 149] width 76 height 20
paste input "5368 Shirley Ave, Jacksonville, FL 32210"
type input "5368 Shirley Ave, Jacksonville, FL 32210"
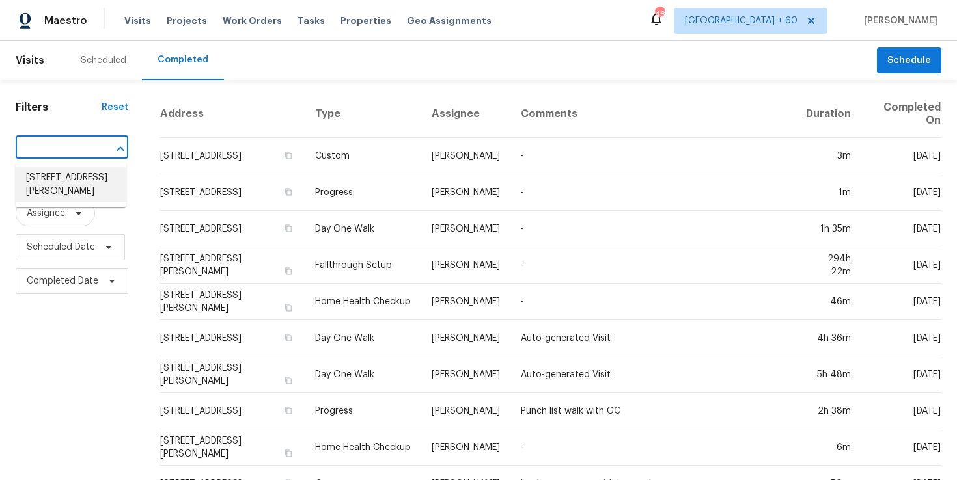
click at [70, 186] on li "5368 Shirley Ave, Jacksonville, FL 32210" at bounding box center [71, 184] width 111 height 35
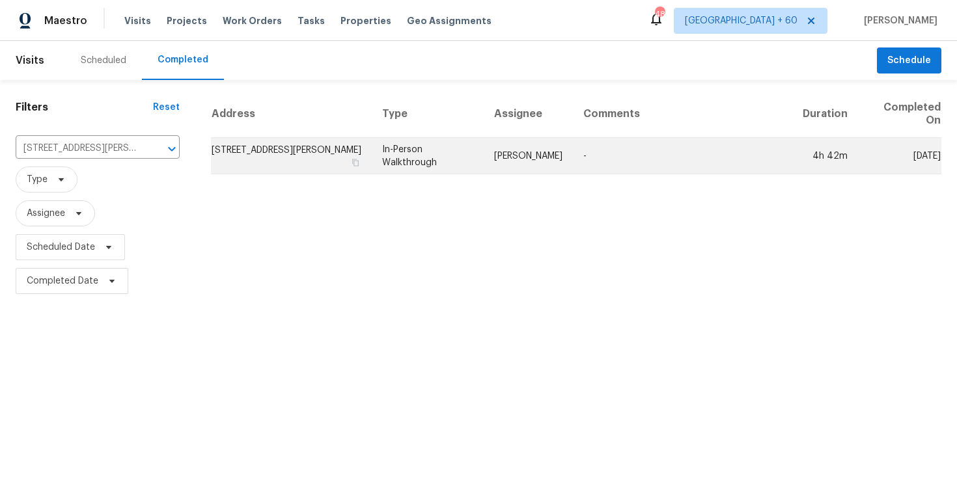
click at [425, 152] on td "In-Person Walkthrough" at bounding box center [428, 156] width 112 height 36
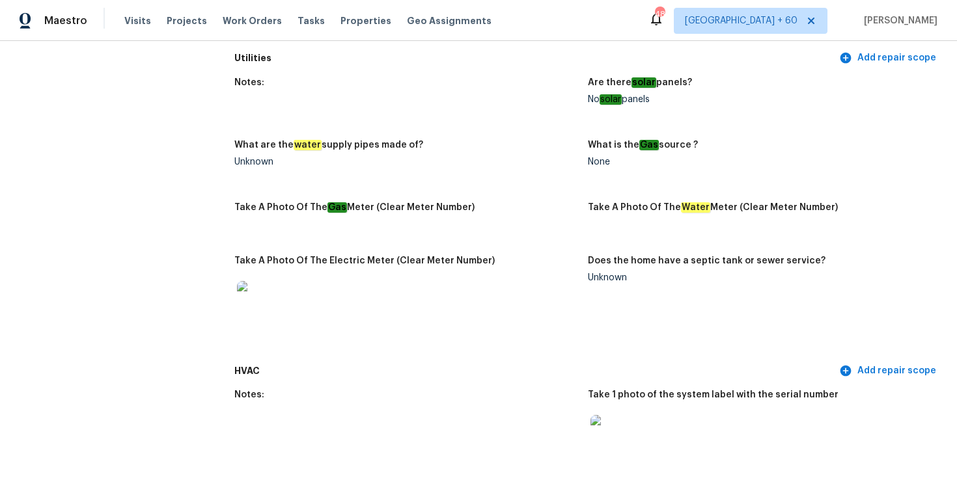
scroll to position [1954, 0]
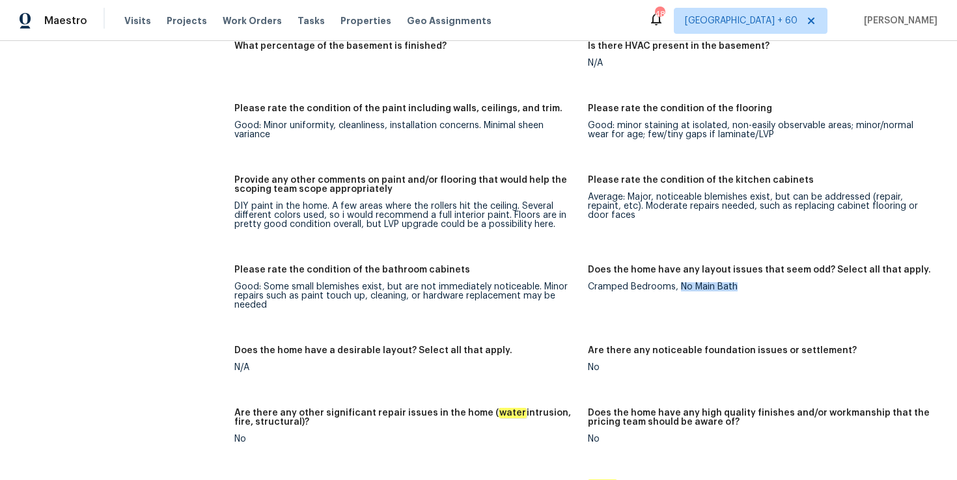
drag, startPoint x: 678, startPoint y: 275, endPoint x: 745, endPoint y: 275, distance: 66.4
click at [745, 283] on div "Cramped Bedrooms, No Main Bath" at bounding box center [759, 287] width 343 height 9
copy div "No Main Bath"
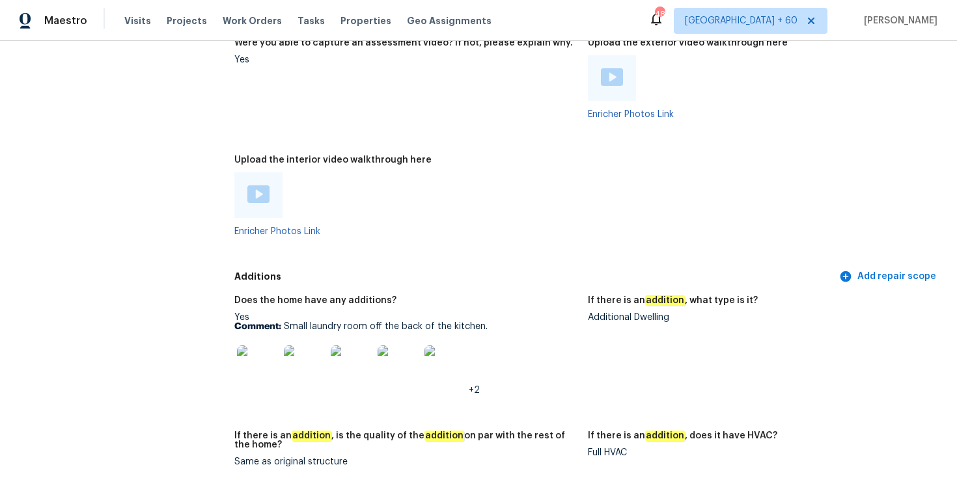
scroll to position [2681, 0]
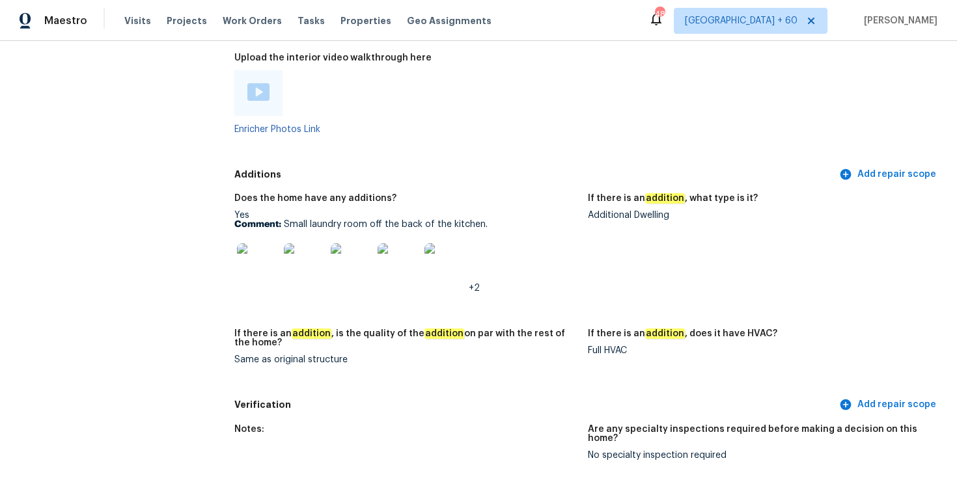
click at [335, 87] on div at bounding box center [405, 93] width 343 height 46
click at [266, 85] on img at bounding box center [258, 92] width 22 height 18
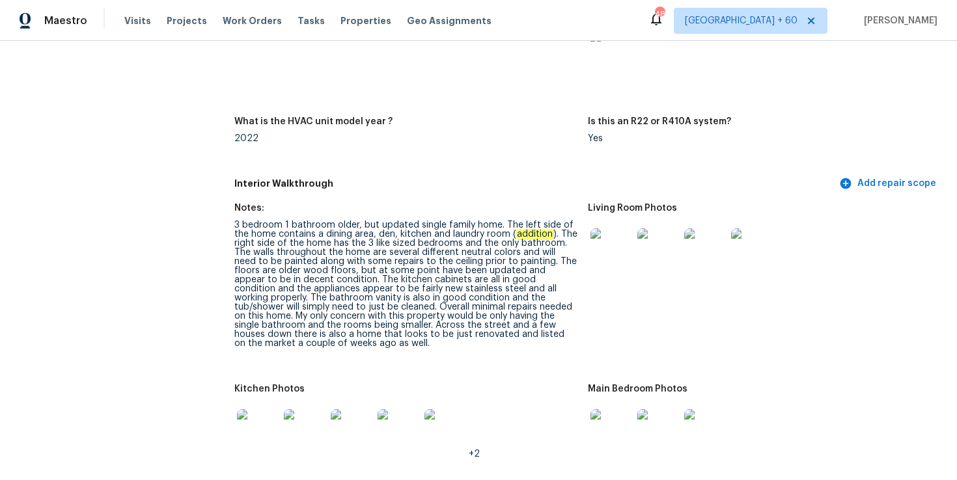
scroll to position [2585, 0]
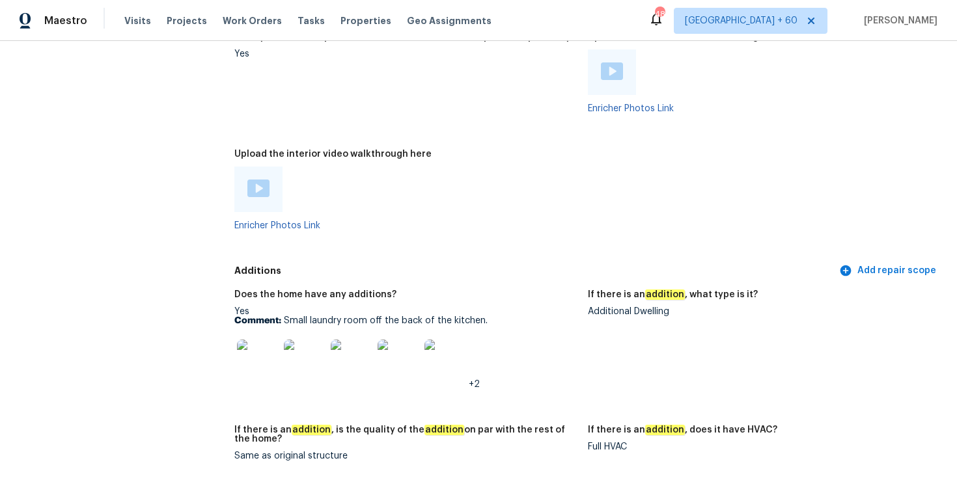
click at [375, 316] on p "Comment: Small laundry room off the back of the kitchen." at bounding box center [405, 320] width 343 height 9
click at [372, 316] on p "Comment: Small laundry room off the back of the kitchen." at bounding box center [405, 320] width 343 height 9
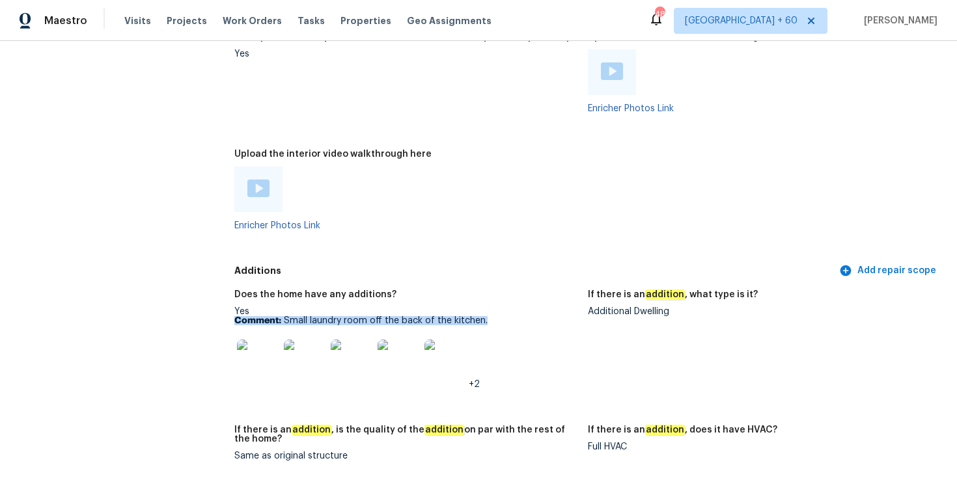
click at [372, 316] on p "Comment: Small laundry room off the back of the kitchen." at bounding box center [405, 320] width 343 height 9
copy p "Comment: Small laundry room off the back of the kitchen."
click at [264, 350] on img at bounding box center [258, 361] width 42 height 42
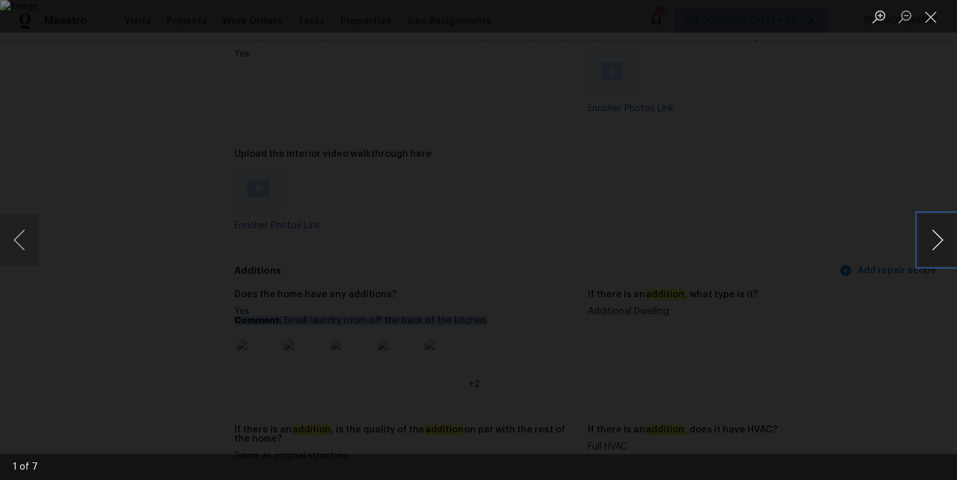
click at [940, 249] on button "Next image" at bounding box center [937, 240] width 39 height 52
click at [935, 244] on button "Next image" at bounding box center [937, 240] width 39 height 52
click at [926, 260] on button "Next image" at bounding box center [937, 240] width 39 height 52
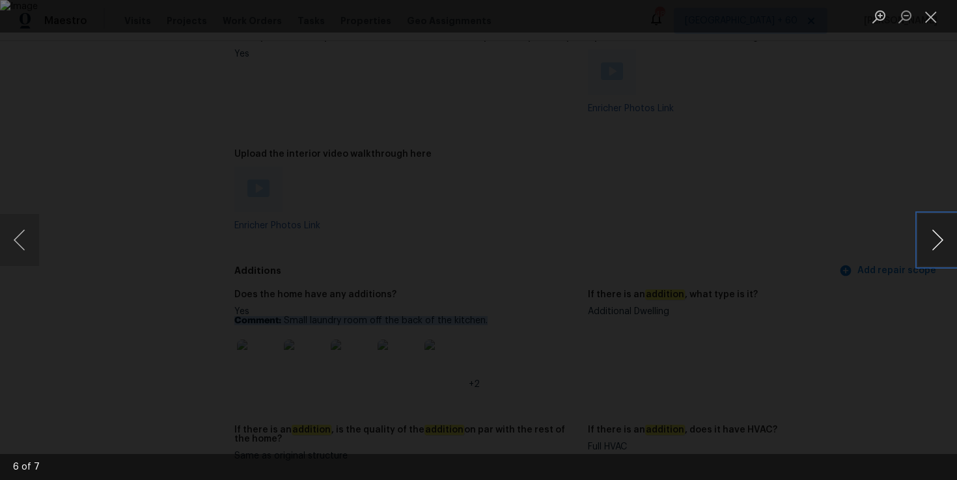
click at [926, 260] on button "Next image" at bounding box center [937, 240] width 39 height 52
click at [929, 18] on button "Close lightbox" at bounding box center [931, 16] width 26 height 23
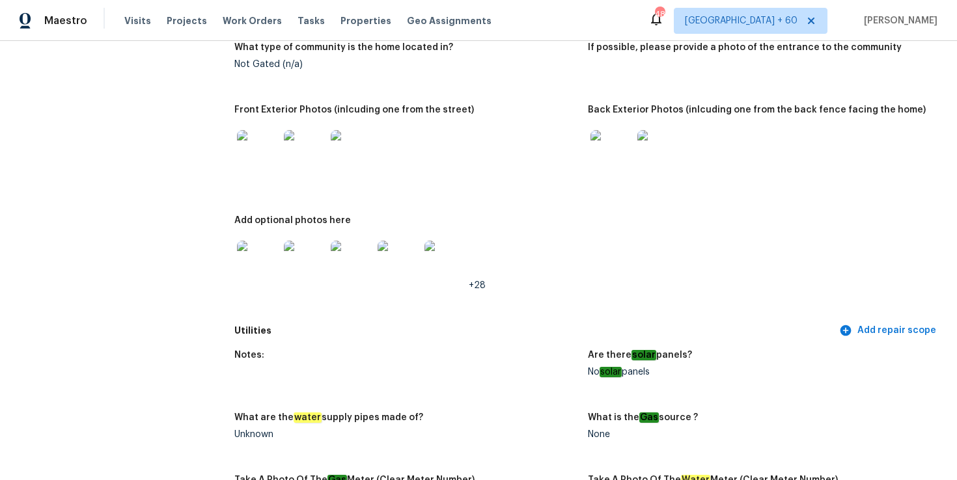
scroll to position [0, 0]
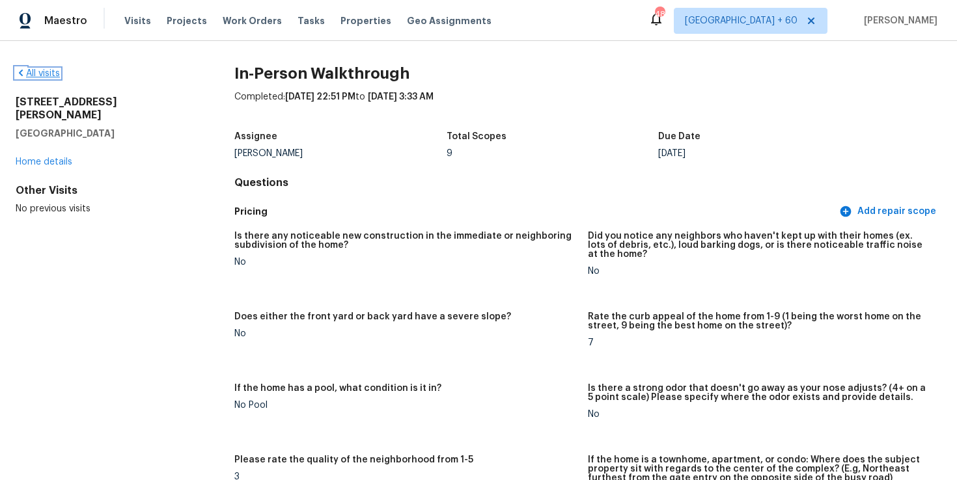
click at [51, 70] on link "All visits" at bounding box center [38, 73] width 44 height 9
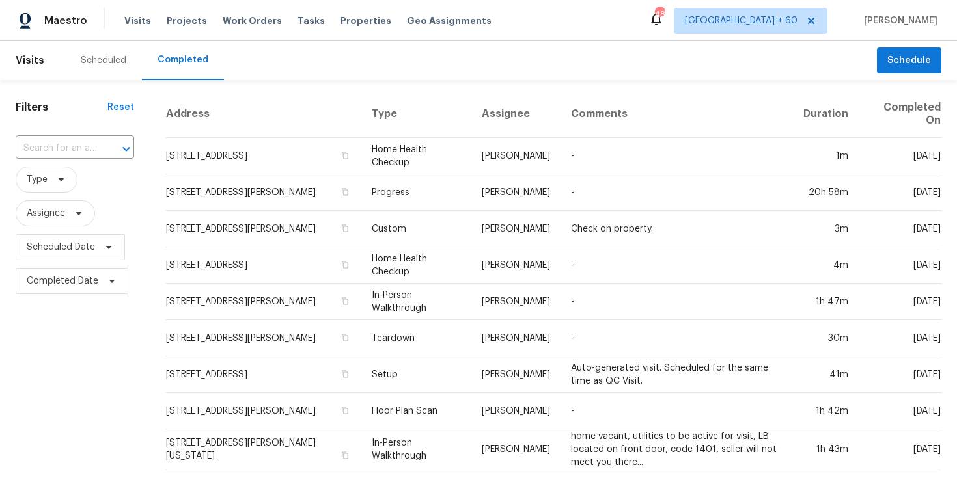
click at [81, 137] on div "​" at bounding box center [75, 149] width 118 height 28
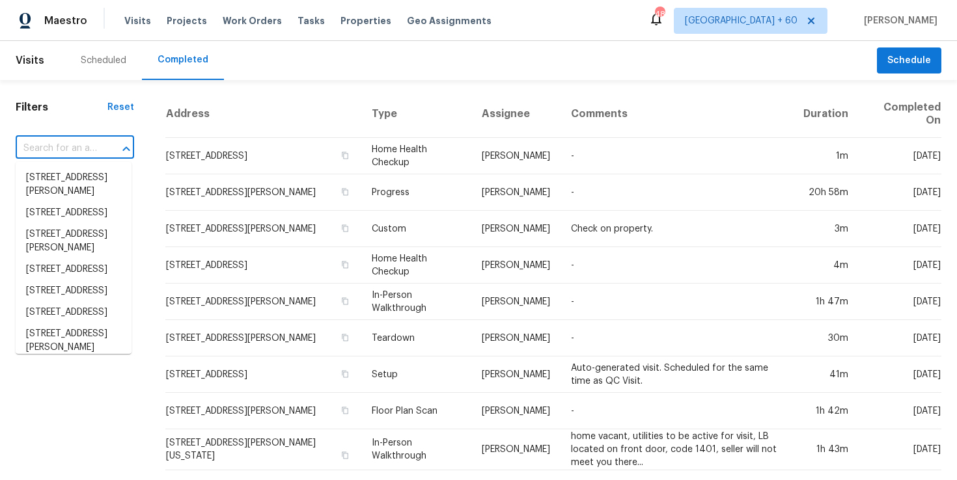
click at [79, 146] on input "text" at bounding box center [57, 149] width 82 height 20
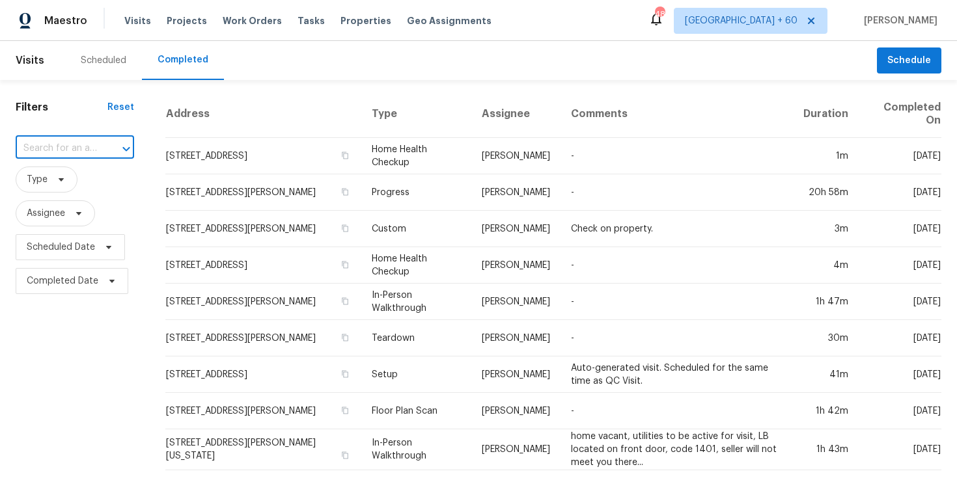
click at [79, 146] on input "text" at bounding box center [57, 149] width 82 height 20
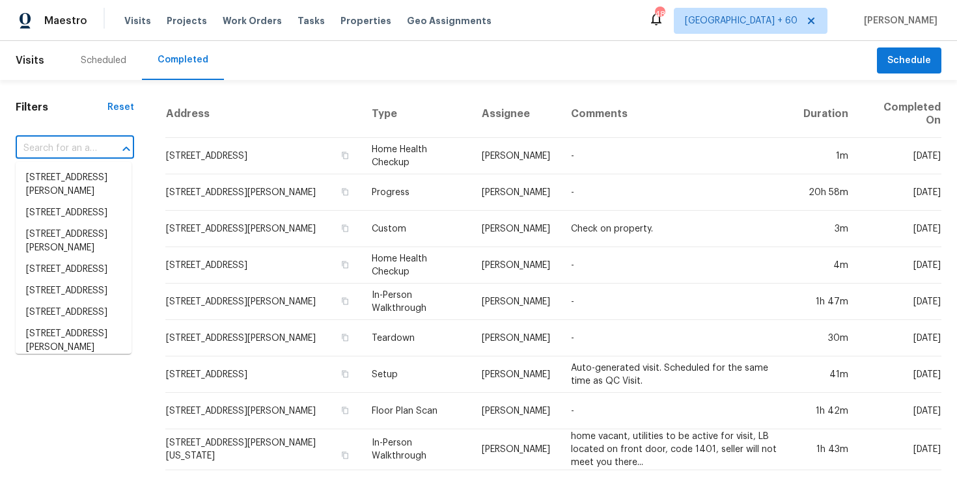
paste input "[STREET_ADDRESS]"
type input "[STREET_ADDRESS]"
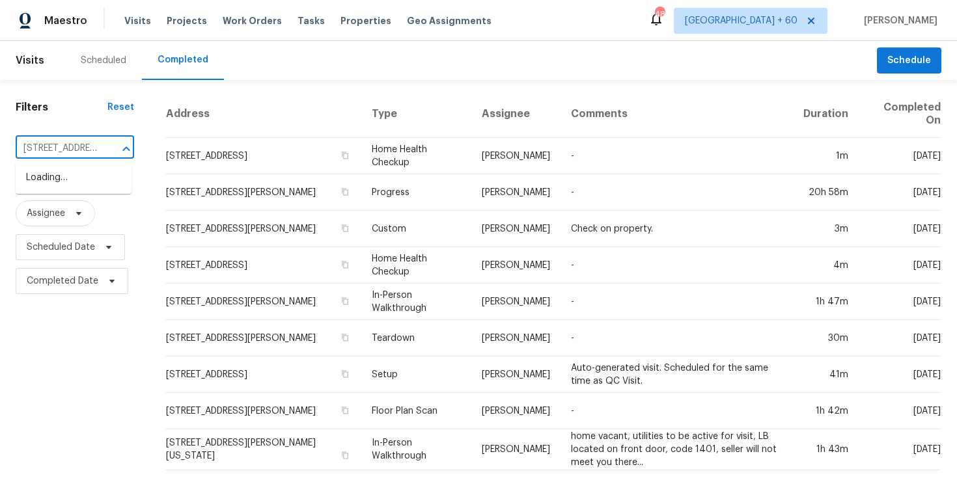
scroll to position [0, 92]
click at [90, 189] on li "[STREET_ADDRESS]" at bounding box center [74, 177] width 116 height 21
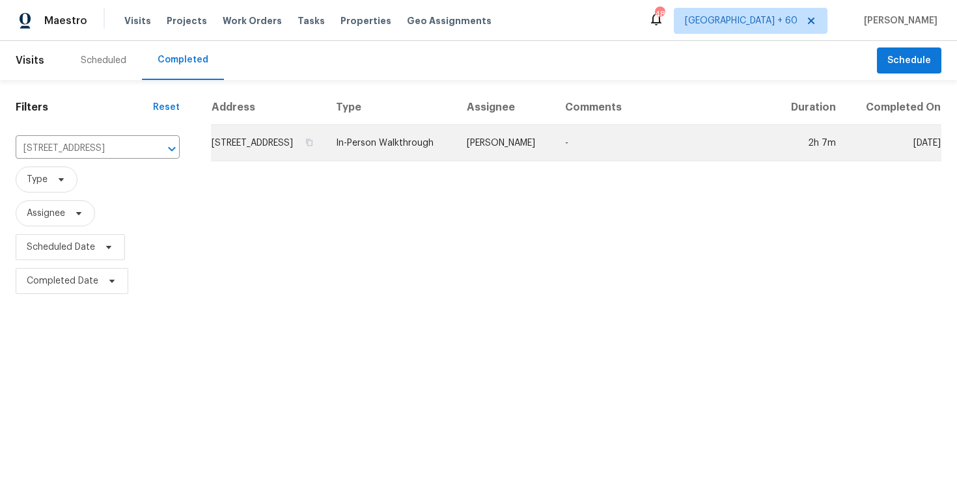
click at [417, 161] on td "In-Person Walkthrough" at bounding box center [391, 143] width 131 height 36
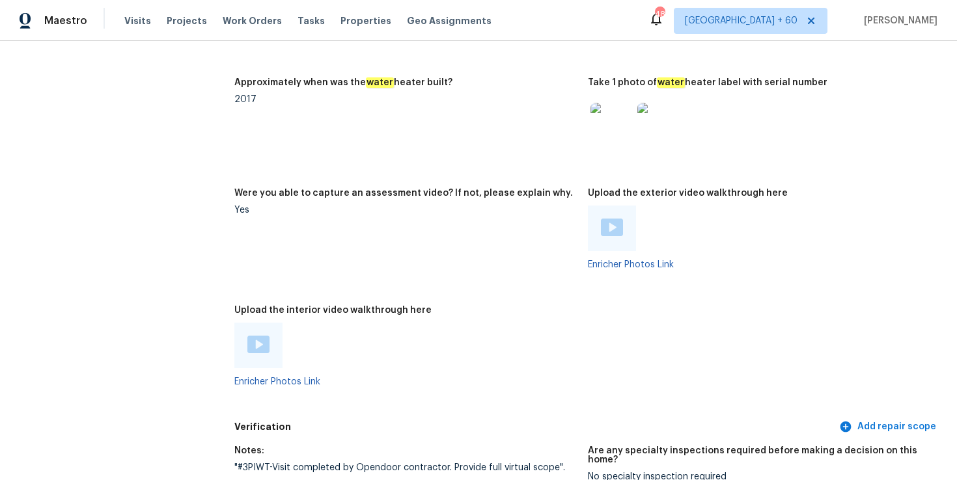
scroll to position [2368, 0]
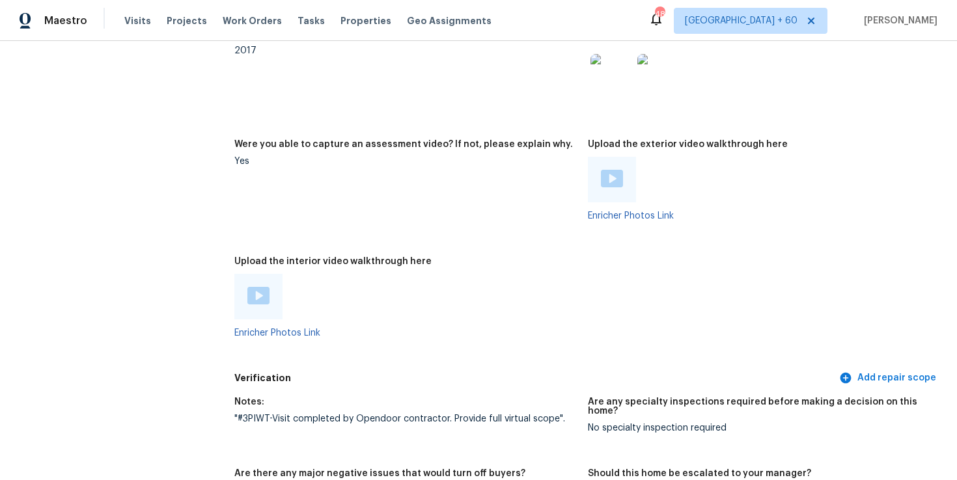
click at [249, 299] on img at bounding box center [258, 296] width 22 height 18
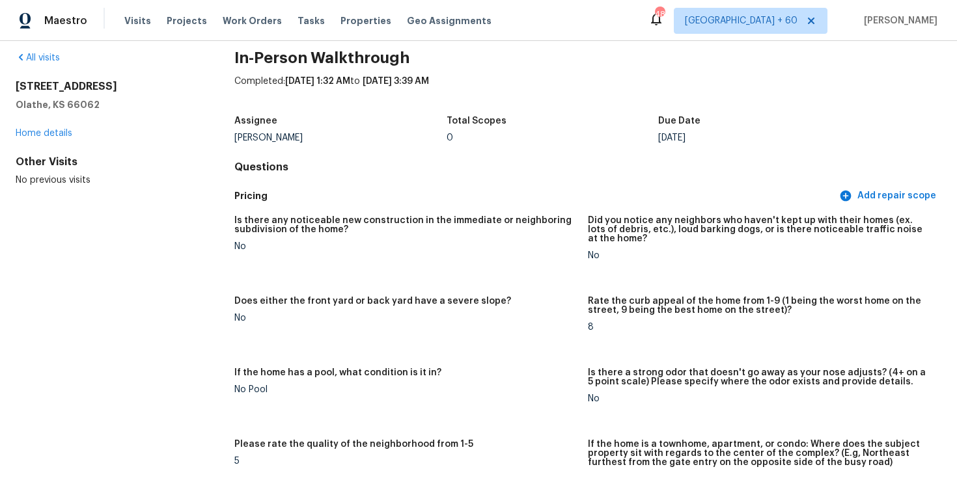
scroll to position [0, 0]
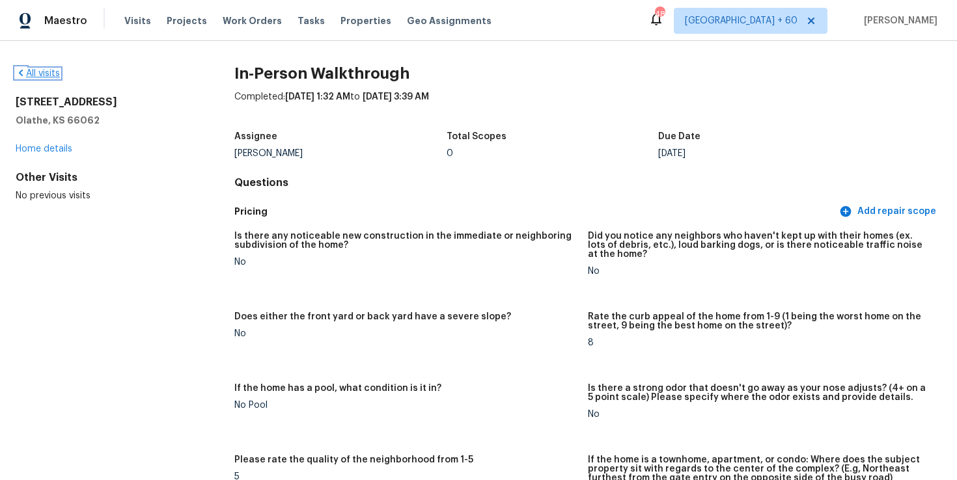
click at [57, 74] on link "All visits" at bounding box center [38, 73] width 44 height 9
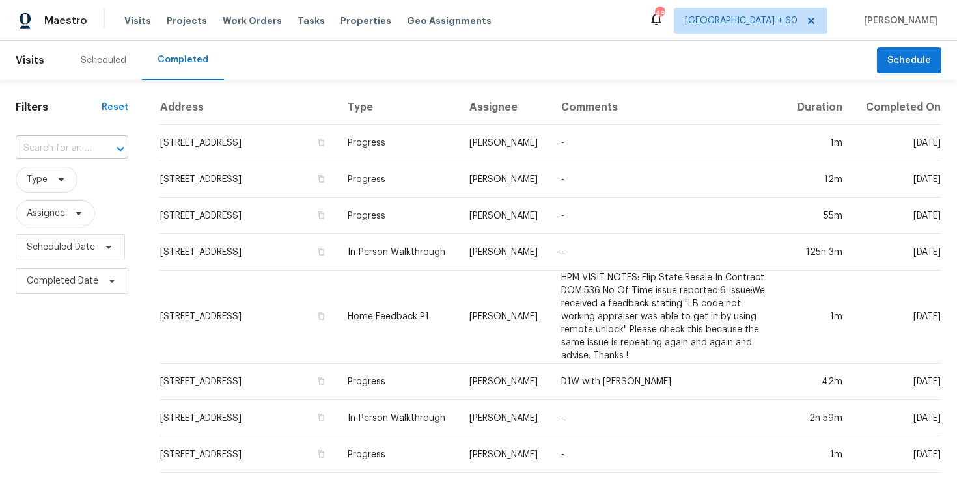
click at [86, 143] on input "text" at bounding box center [54, 149] width 76 height 20
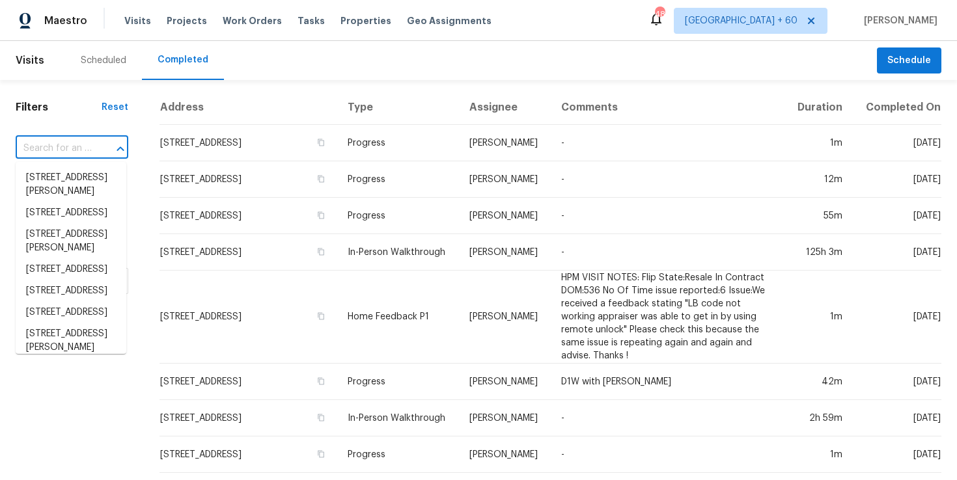
paste input "6017 NW 200th St, Starke, FL 32091"
type input "6017 NW 200th St, Starke, FL 32091"
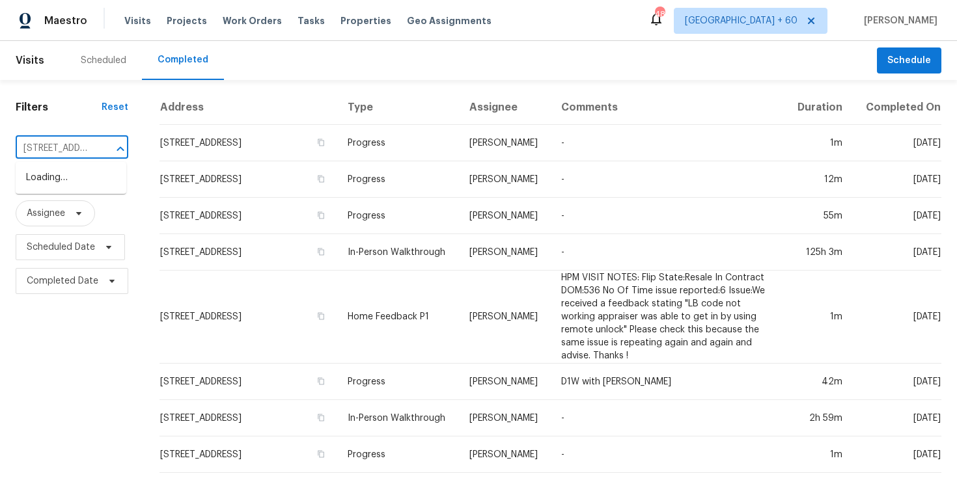
scroll to position [0, 86]
click at [96, 186] on li "6017 NW 200th St, Starke, FL 32091" at bounding box center [71, 184] width 111 height 35
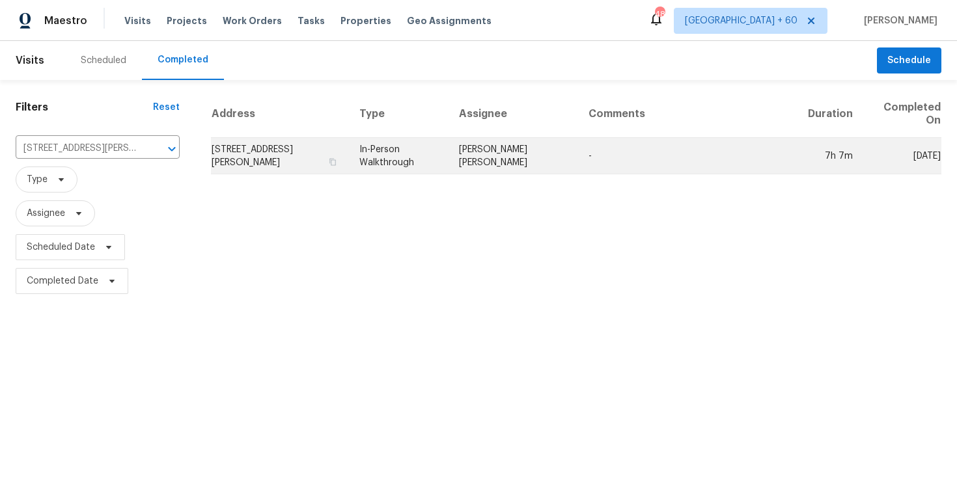
click at [413, 158] on td "In-Person Walkthrough" at bounding box center [399, 156] width 100 height 36
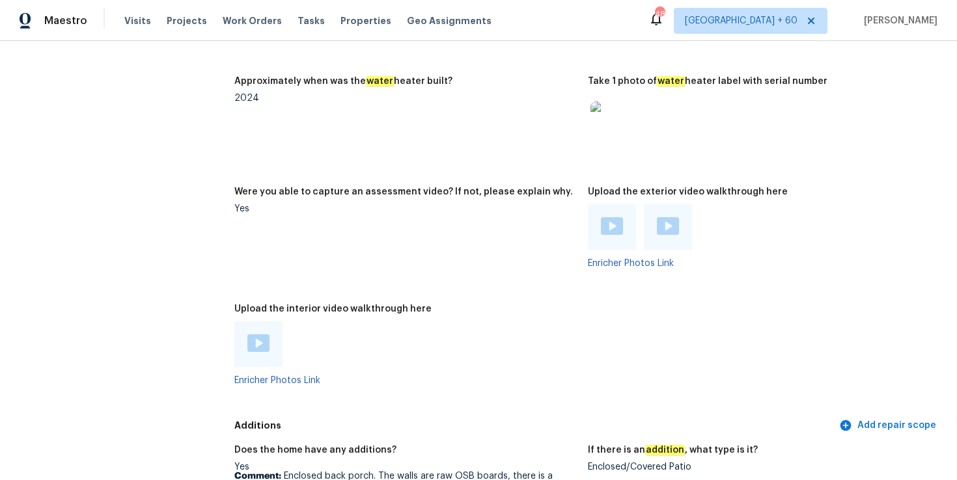
scroll to position [2688, 0]
click at [260, 334] on img at bounding box center [258, 343] width 22 height 18
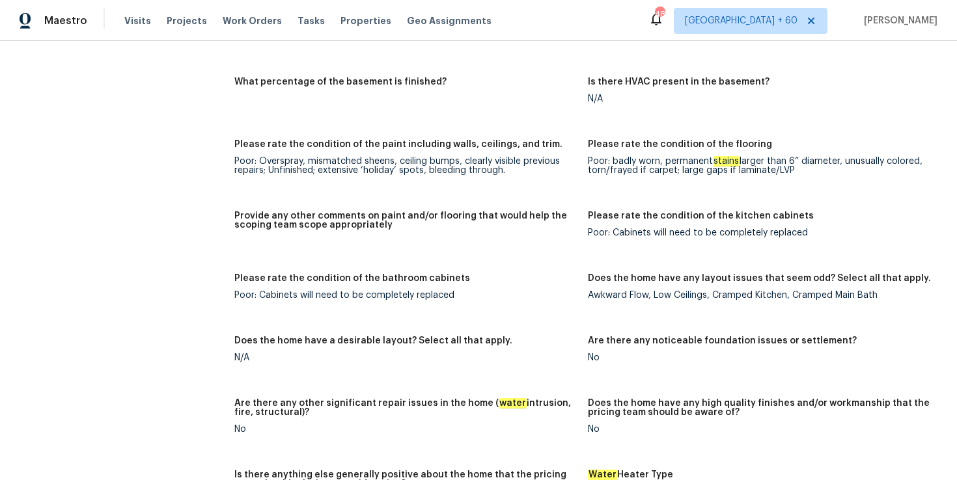
scroll to position [2834, 0]
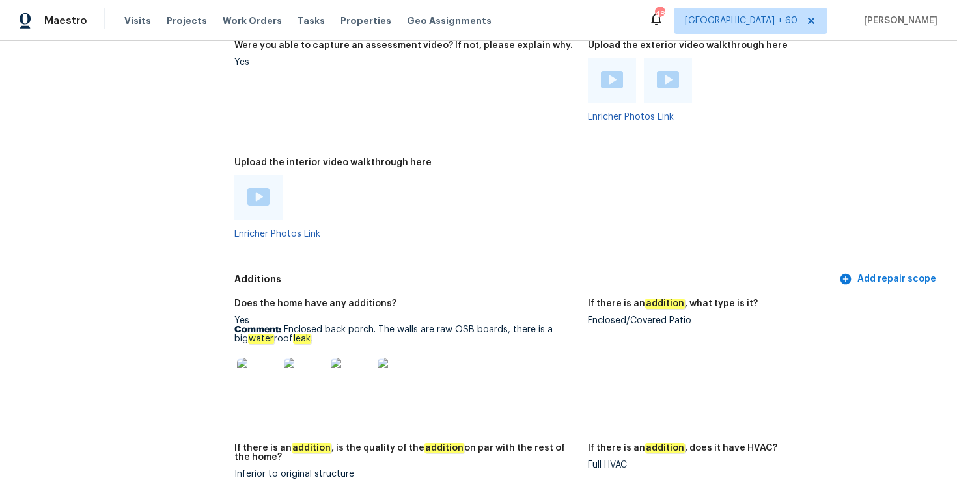
click at [303, 326] on p "Comment: Enclosed back porch. The walls are raw OSB boards, there is a big wate…" at bounding box center [405, 335] width 343 height 18
drag, startPoint x: 285, startPoint y: 311, endPoint x: 374, endPoint y: 309, distance: 88.6
click at [374, 326] on p "Comment: Enclosed back porch. The walls are raw OSB boards, there is a big wate…" at bounding box center [405, 335] width 343 height 18
copy p "Enclosed back porch"
click at [261, 359] on img at bounding box center [258, 379] width 42 height 42
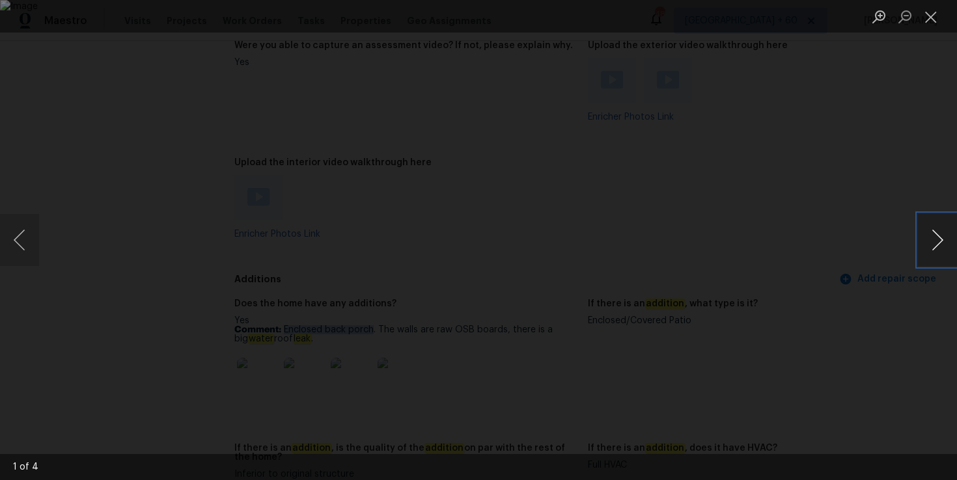
click at [939, 247] on button "Next image" at bounding box center [937, 240] width 39 height 52
click at [932, 257] on button "Next image" at bounding box center [937, 240] width 39 height 52
click at [935, 243] on button "Next image" at bounding box center [937, 240] width 39 height 52
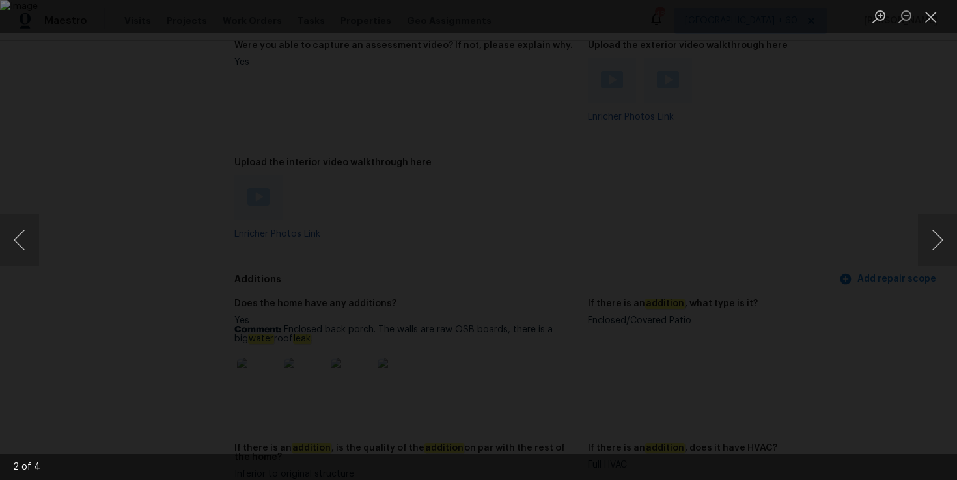
click at [917, 163] on div "Lightbox" at bounding box center [478, 240] width 957 height 480
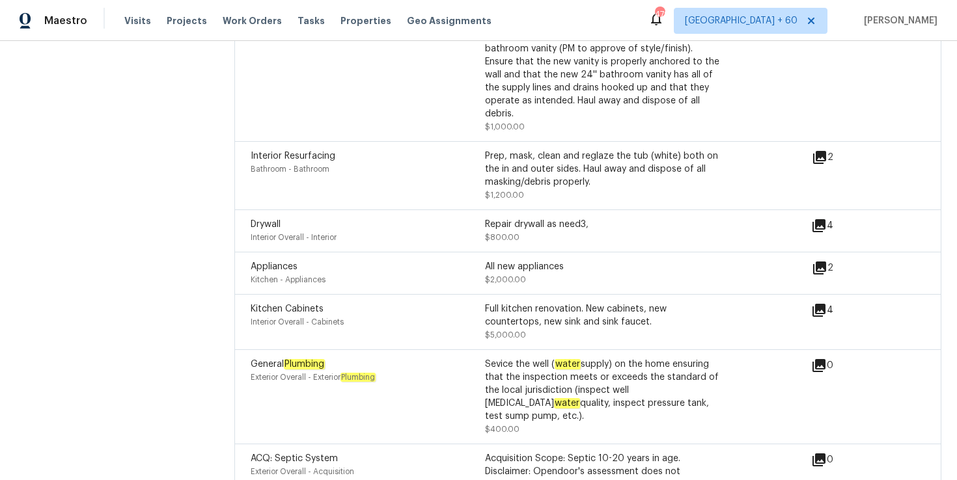
scroll to position [4417, 0]
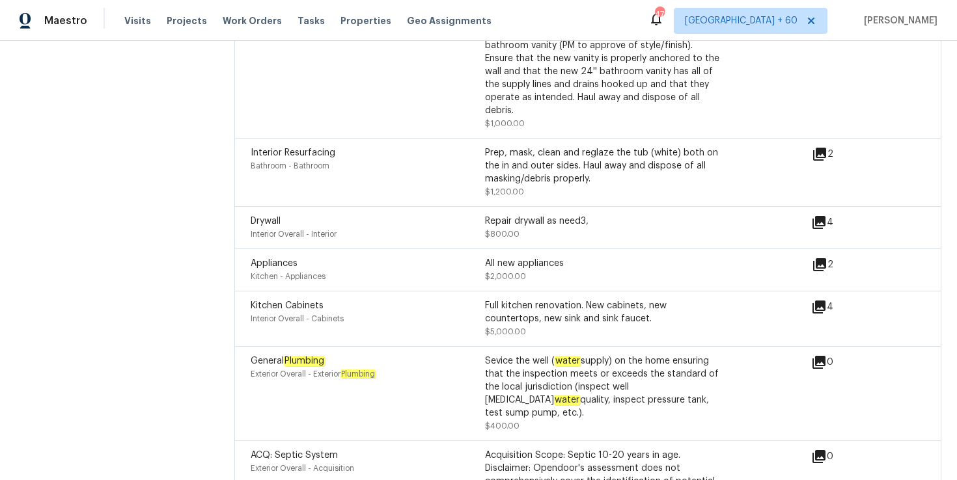
click at [533, 302] on div "Full kitchen renovation. New cabinets, new countertops, new sink and sink fauce…" at bounding box center [602, 318] width 234 height 39
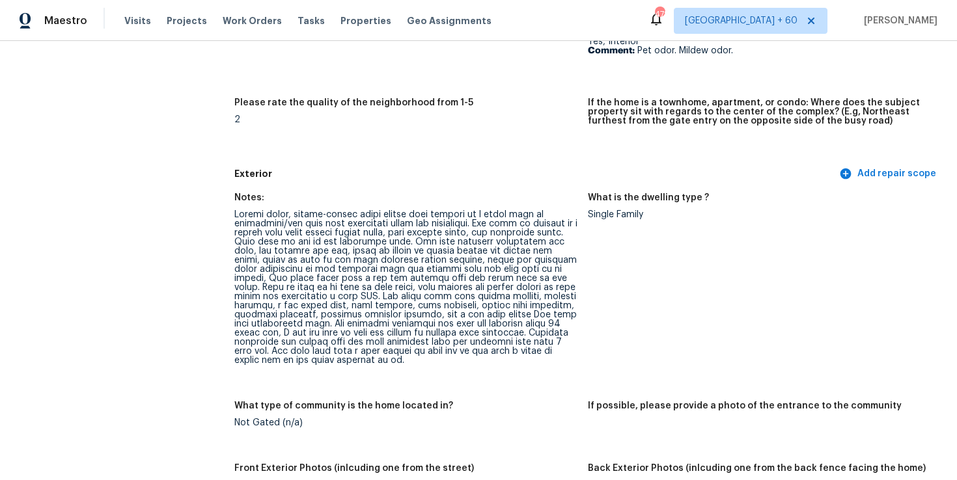
scroll to position [2894, 0]
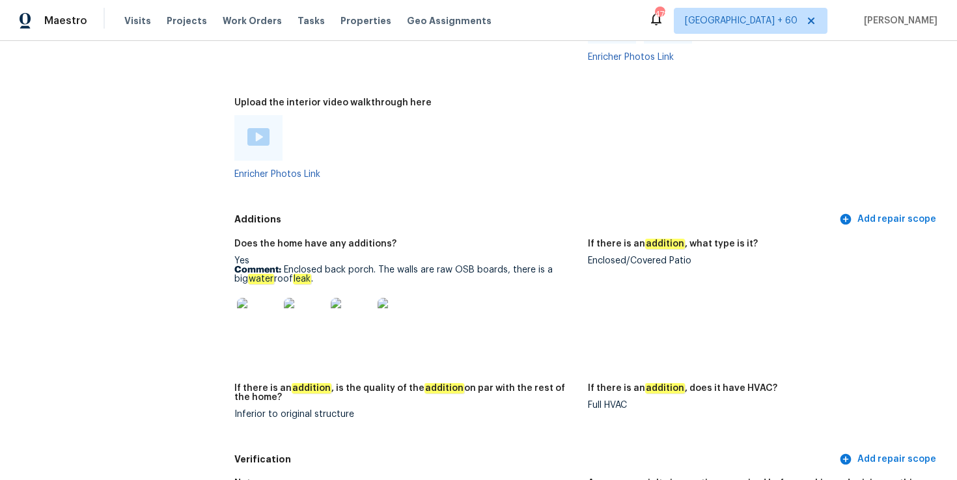
click at [354, 298] on img at bounding box center [352, 319] width 42 height 42
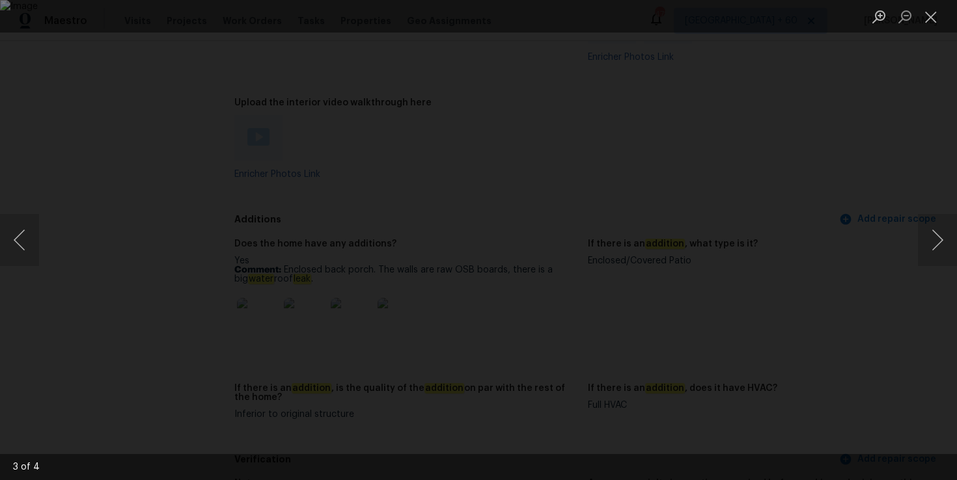
click at [887, 140] on div "Lightbox" at bounding box center [478, 240] width 957 height 480
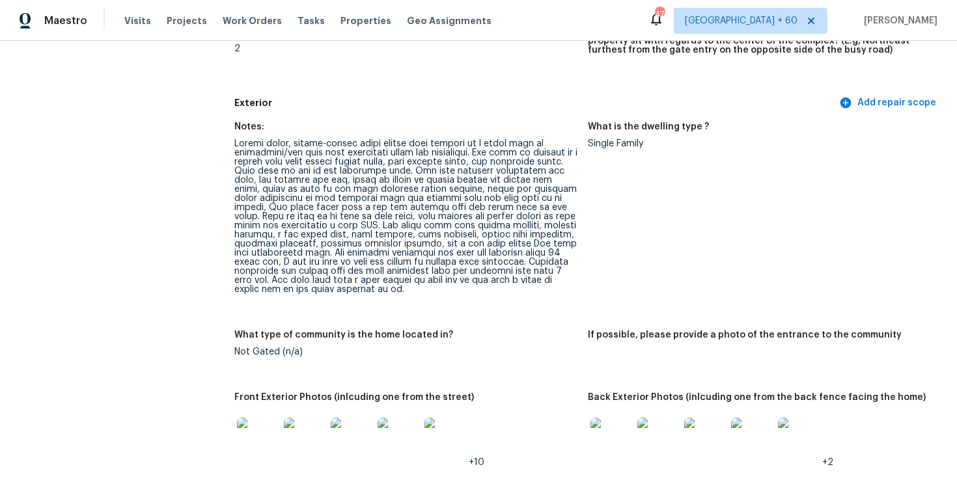
scroll to position [611, 0]
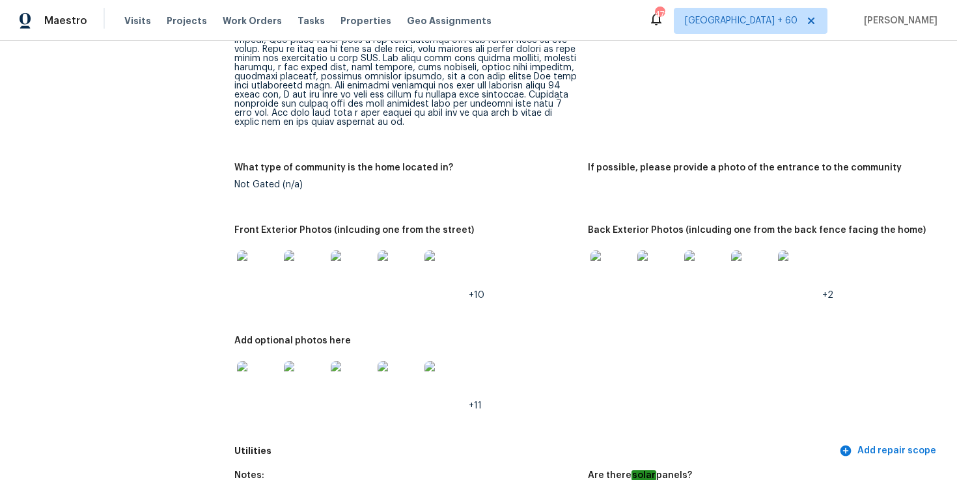
click at [618, 263] on img at bounding box center [611, 272] width 42 height 42
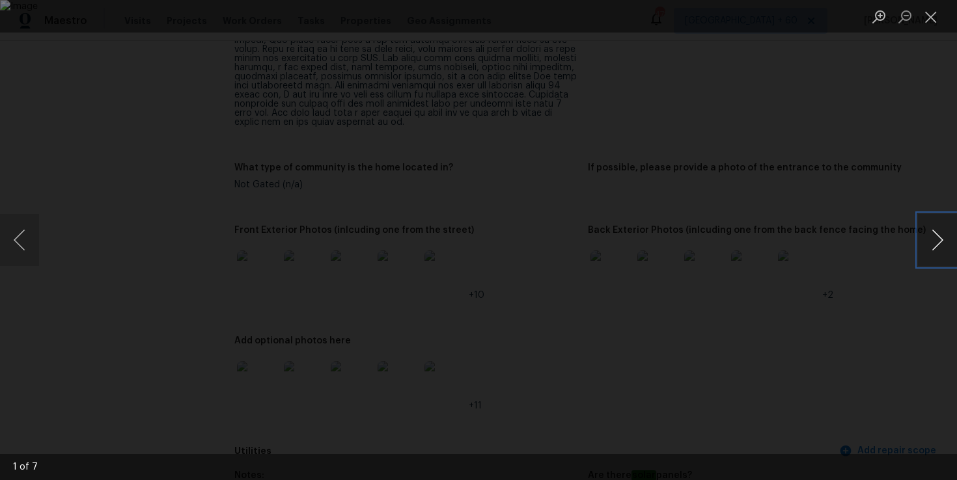
click at [933, 232] on button "Next image" at bounding box center [937, 240] width 39 height 52
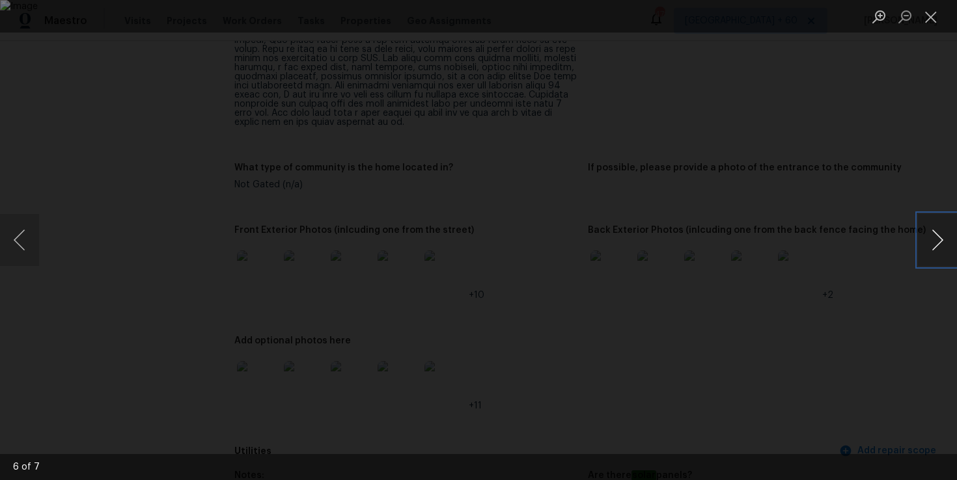
click at [933, 232] on button "Next image" at bounding box center [937, 240] width 39 height 52
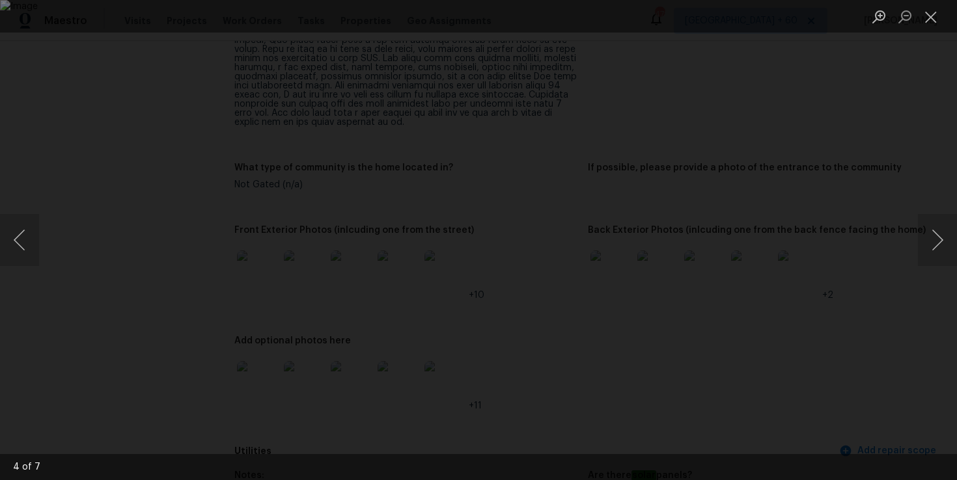
click at [894, 141] on div "Lightbox" at bounding box center [478, 240] width 957 height 480
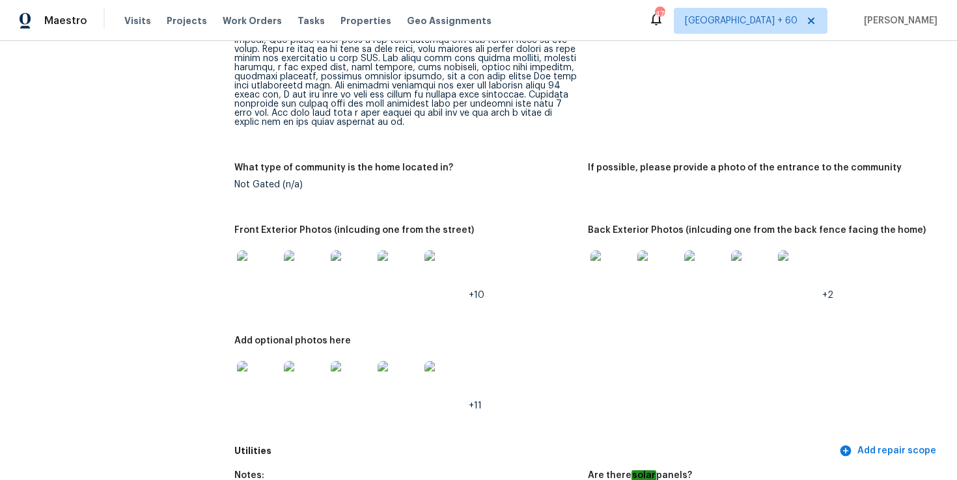
click at [264, 270] on img at bounding box center [258, 272] width 42 height 42
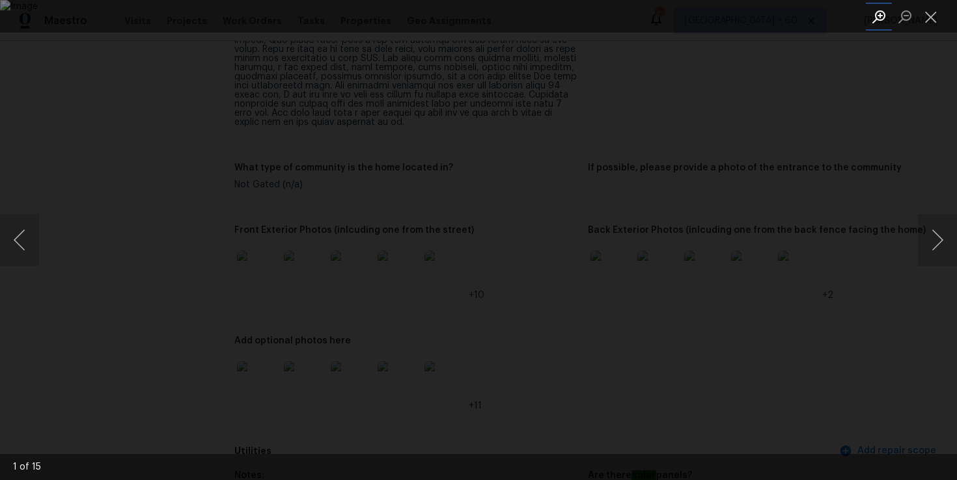
click at [880, 21] on button "Zoom in" at bounding box center [879, 16] width 26 height 23
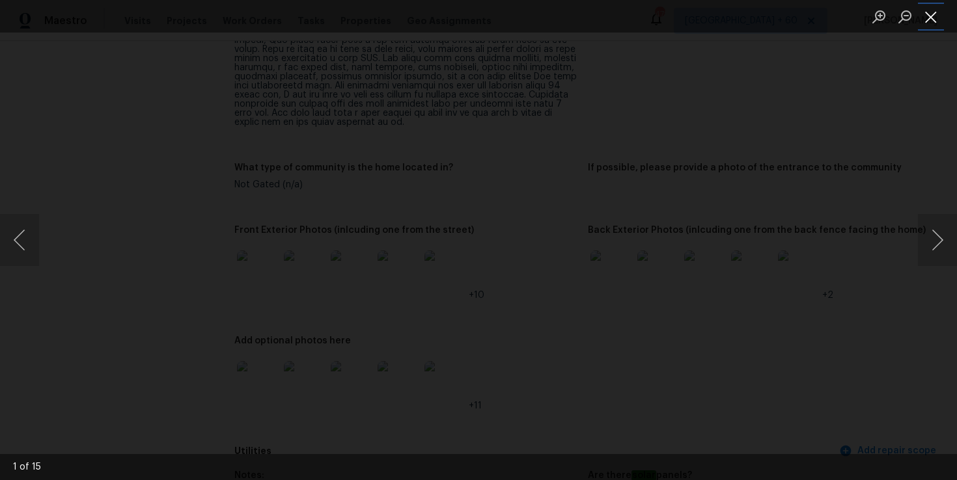
click at [934, 14] on button "Close lightbox" at bounding box center [931, 16] width 26 height 23
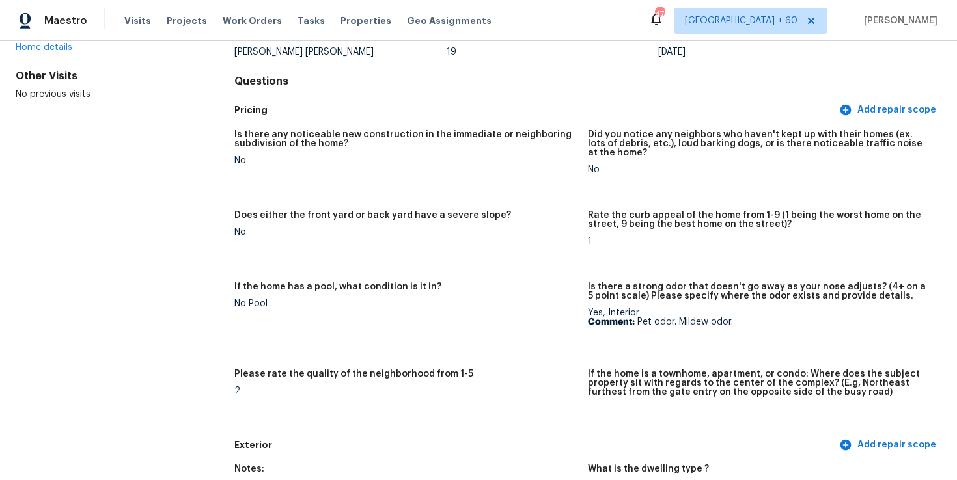
scroll to position [0, 0]
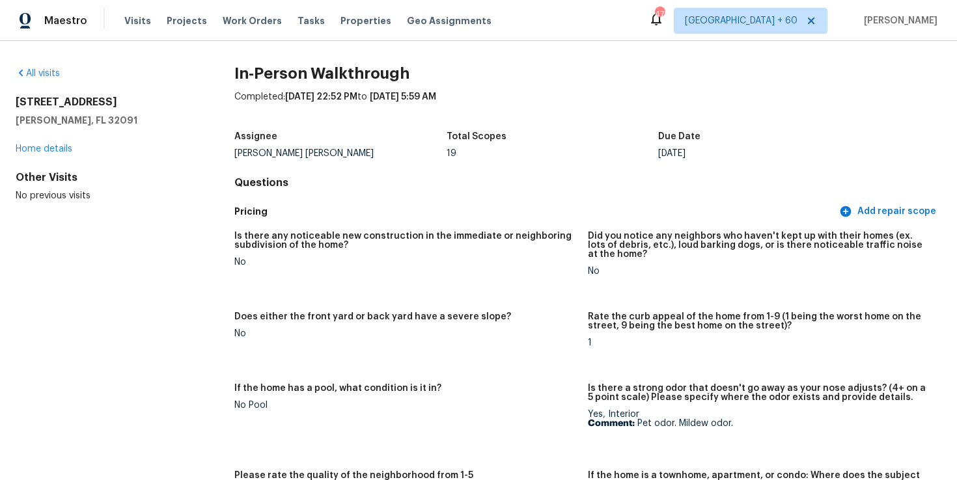
click at [79, 96] on h2 "6017 NW 200th St" at bounding box center [104, 102] width 177 height 13
click at [52, 78] on div "All visits" at bounding box center [104, 73] width 177 height 13
click at [52, 77] on link "All visits" at bounding box center [38, 73] width 44 height 9
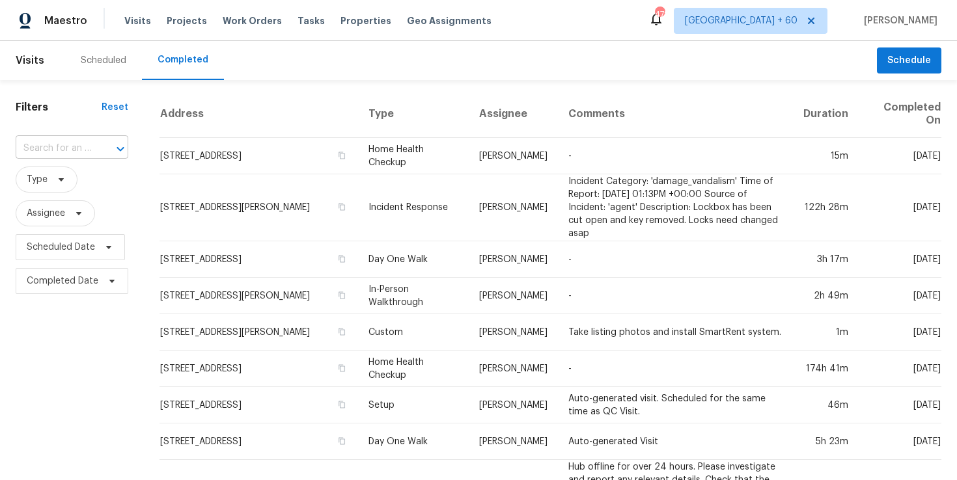
click at [61, 145] on input "text" at bounding box center [54, 149] width 76 height 20
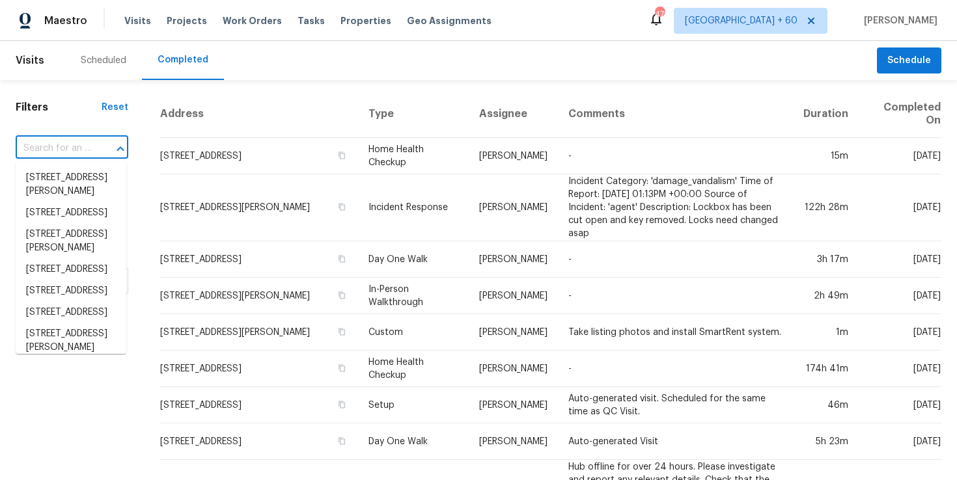
paste input "4605 Fairway Run Dr, Pfafftown, NC 27040"
type input "4605 Fairway Run Dr, Pfafftown, NC 27040"
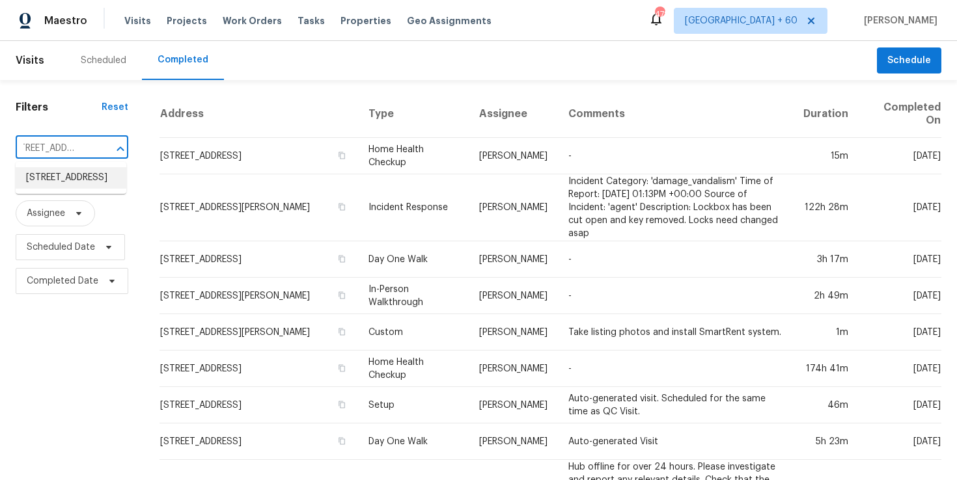
click at [74, 178] on li "4605 Fairway Run Dr, Pfafftown, NC 27040" at bounding box center [71, 177] width 111 height 21
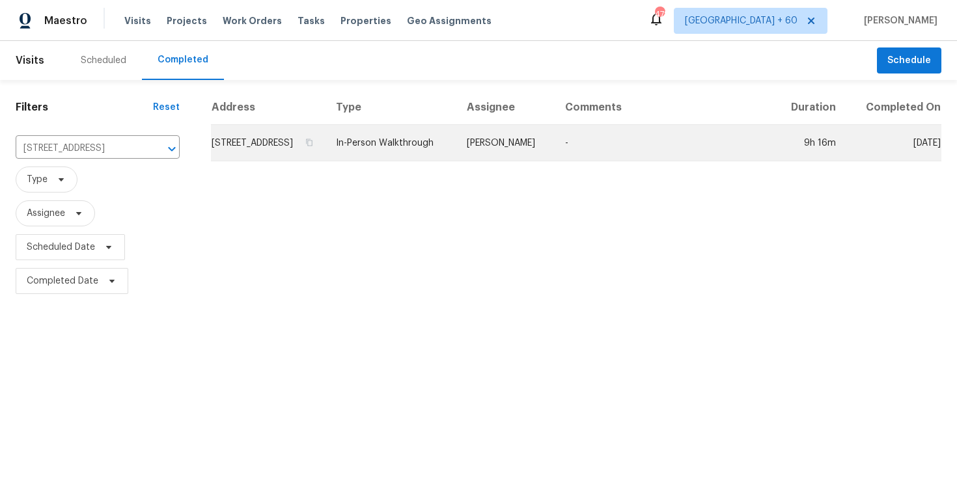
click at [445, 156] on td "In-Person Walkthrough" at bounding box center [391, 143] width 131 height 36
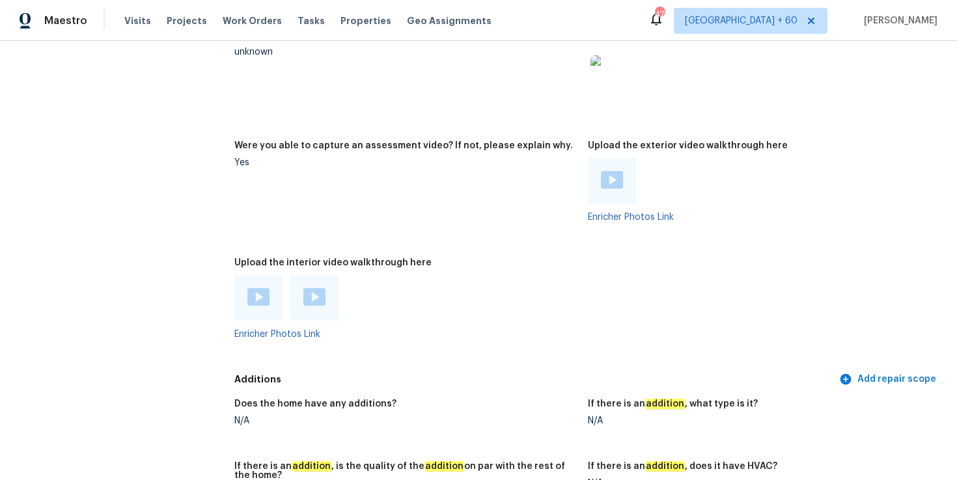
scroll to position [2775, 0]
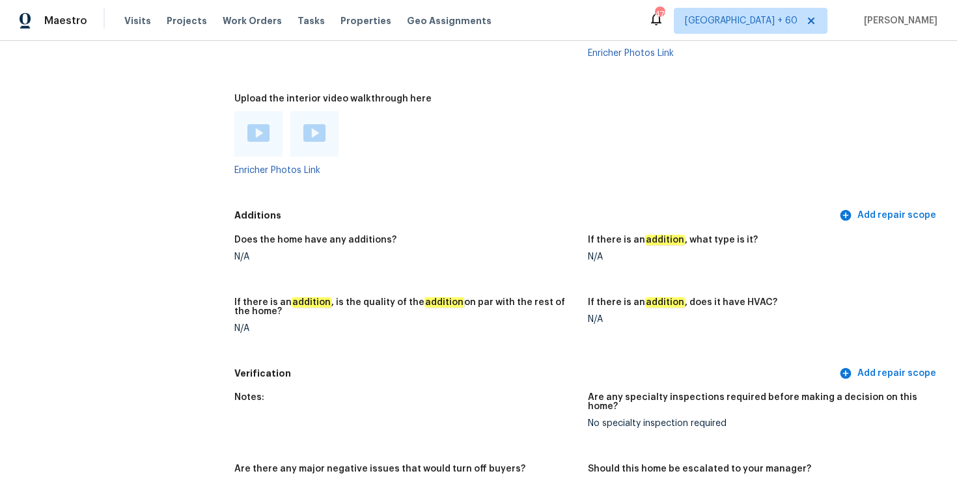
click at [265, 124] on img at bounding box center [258, 133] width 22 height 18
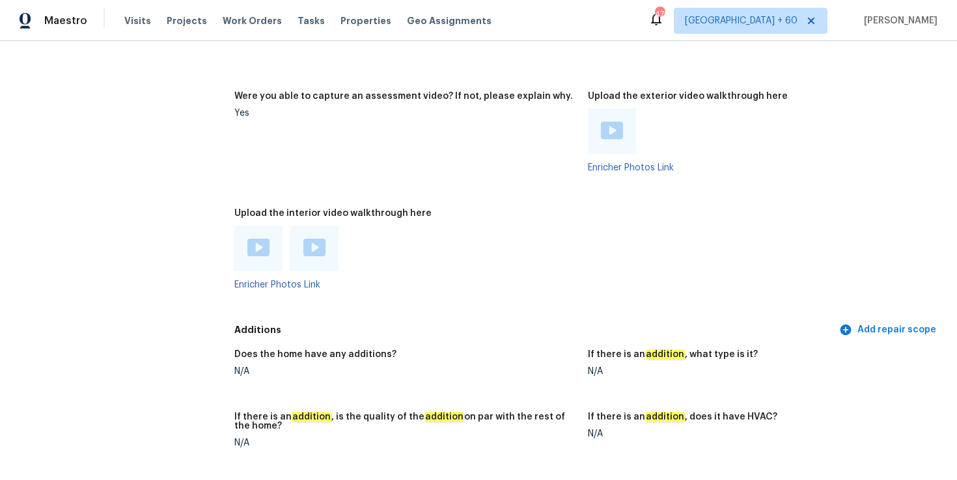
scroll to position [2589, 0]
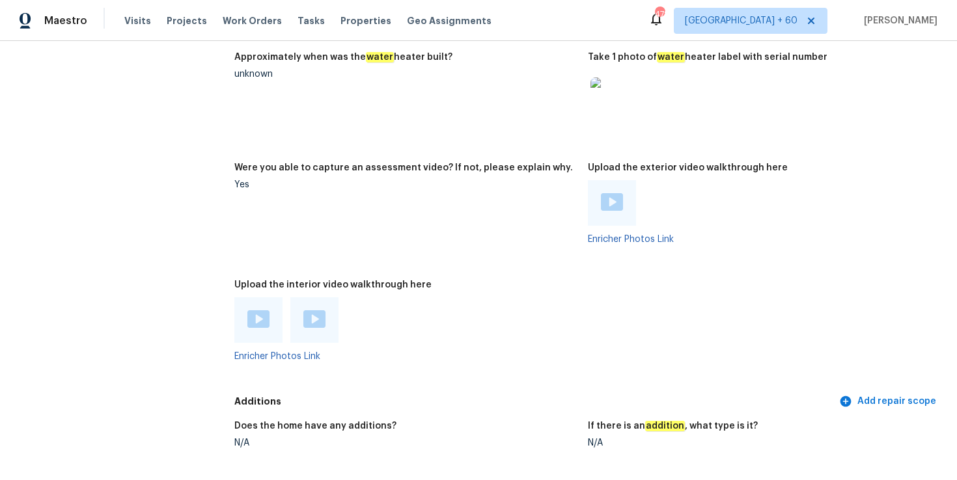
click at [365, 301] on div at bounding box center [405, 321] width 343 height 46
click at [328, 309] on div at bounding box center [314, 321] width 48 height 46
click at [310, 311] on img at bounding box center [314, 320] width 22 height 18
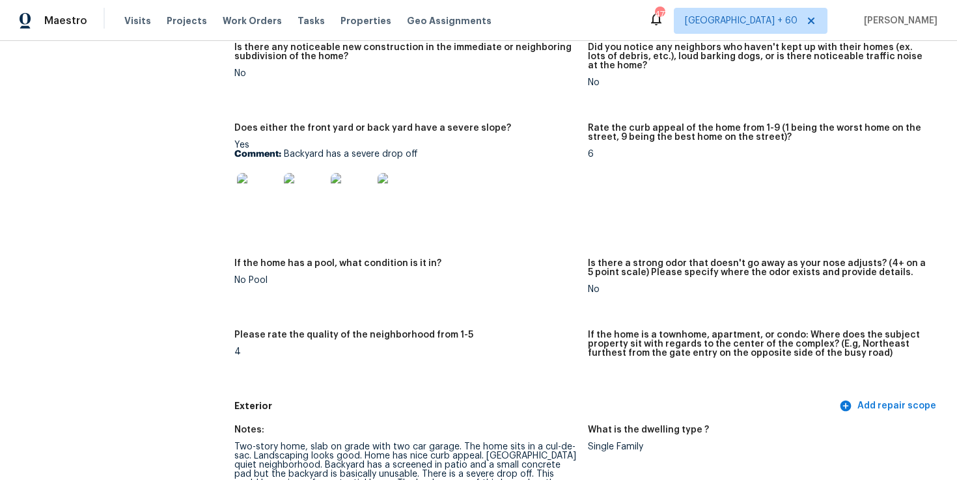
scroll to position [0, 0]
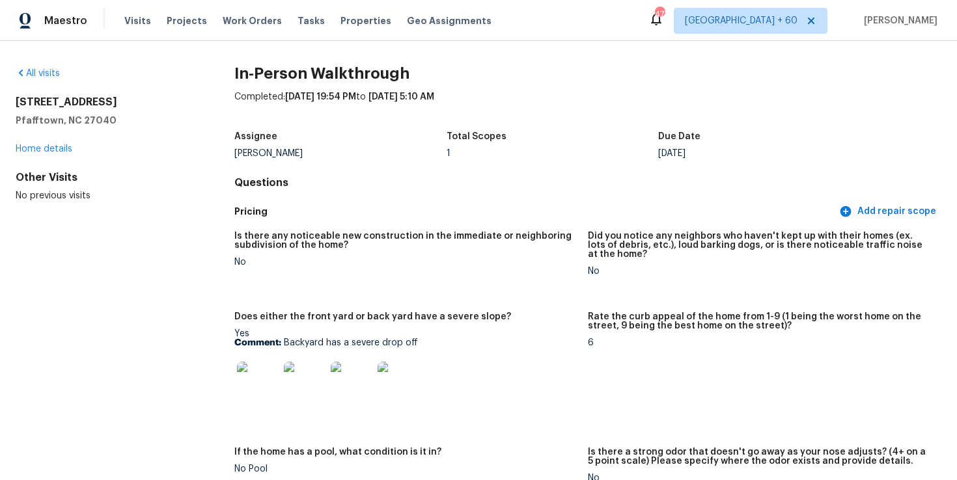
click at [108, 121] on h5 "Pfafftown, NC 27040" at bounding box center [104, 120] width 177 height 13
drag, startPoint x: 108, startPoint y: 121, endPoint x: 15, endPoint y: 96, distance: 96.5
click at [14, 96] on div "All visits 4605 Fairway Run Dr Pfafftown, NC 27040 Home details Other Visits No…" at bounding box center [478, 260] width 957 height 439
copy div "4605 Fairway Run Dr Pfafftown, NC 27040"
click at [53, 71] on link "All visits" at bounding box center [38, 73] width 44 height 9
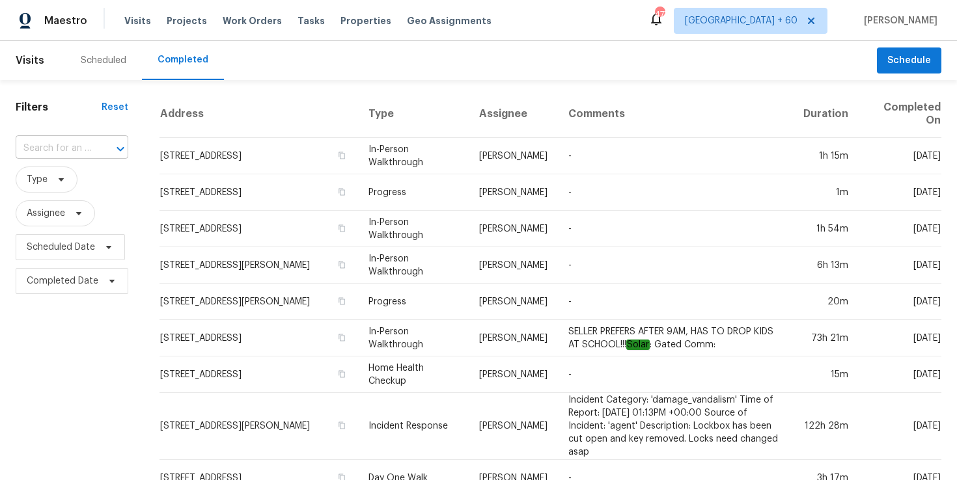
click at [51, 148] on input "text" at bounding box center [54, 149] width 76 height 20
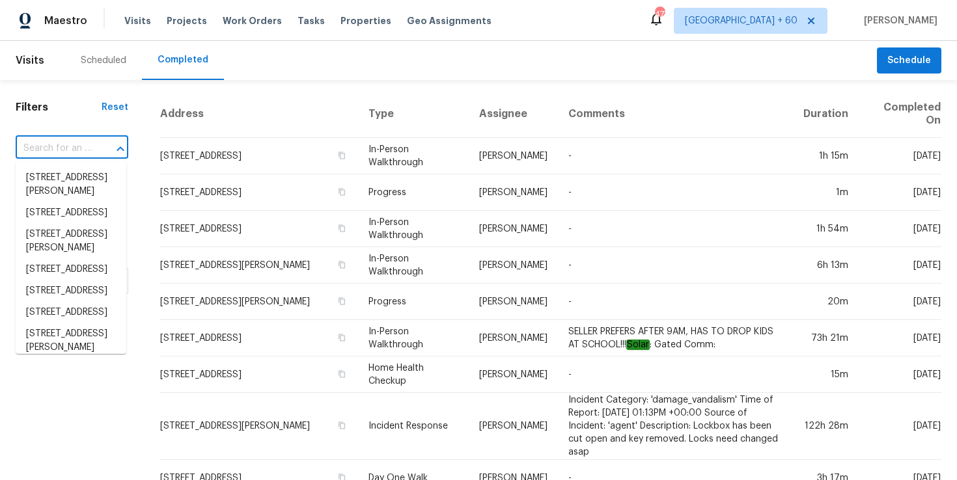
paste input "22602 Carriage Blf, San Antonio, TX 78261"
type input "22602 Carriage Blf, San Antonio, TX 78261"
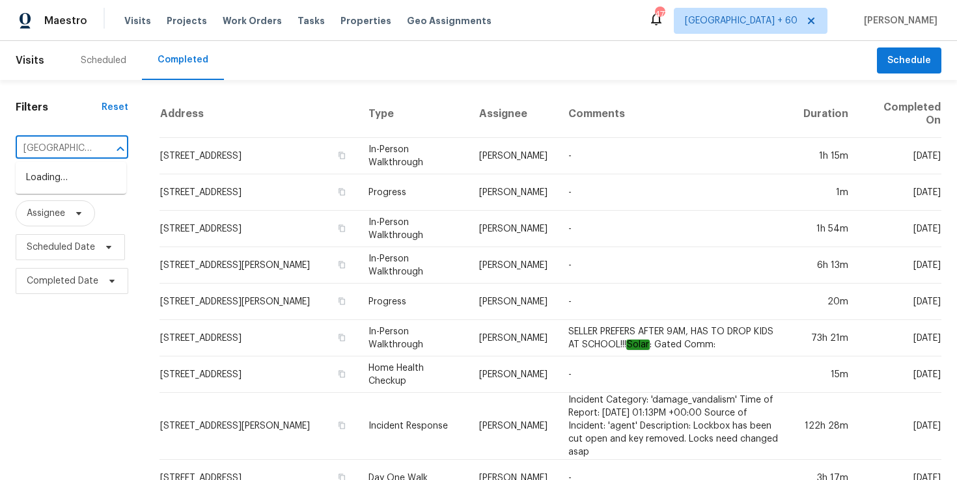
scroll to position [0, 111]
click at [76, 182] on li "22602 Carriage Blf, San Antonio, TX 78261" at bounding box center [71, 177] width 111 height 21
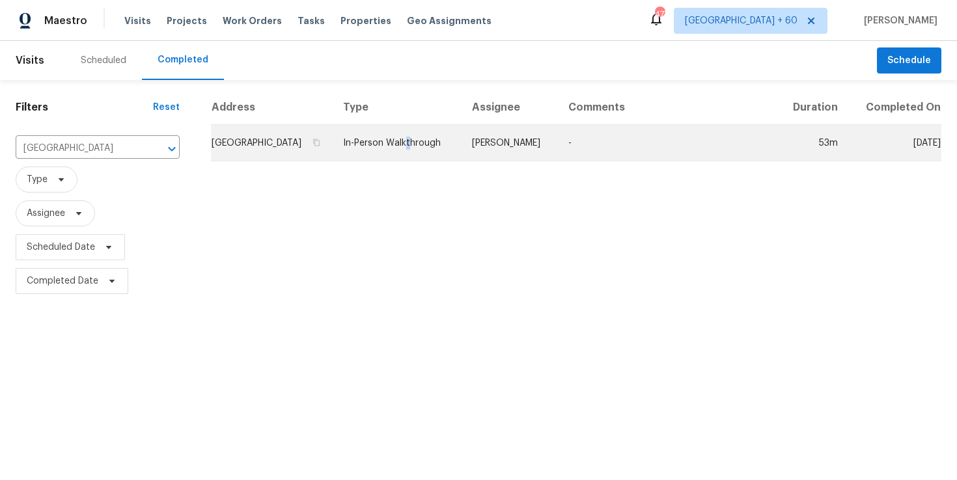
click at [420, 157] on td "In-Person Walkthrough" at bounding box center [397, 143] width 128 height 36
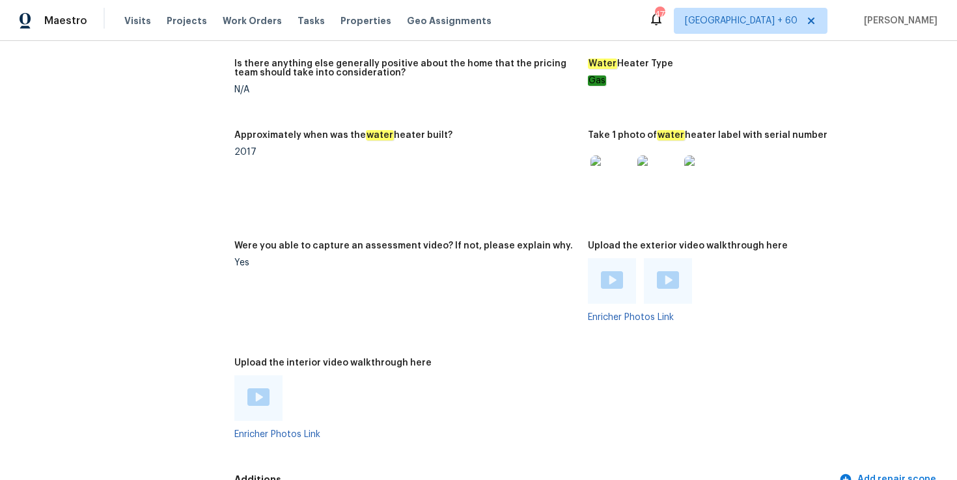
scroll to position [3026, 0]
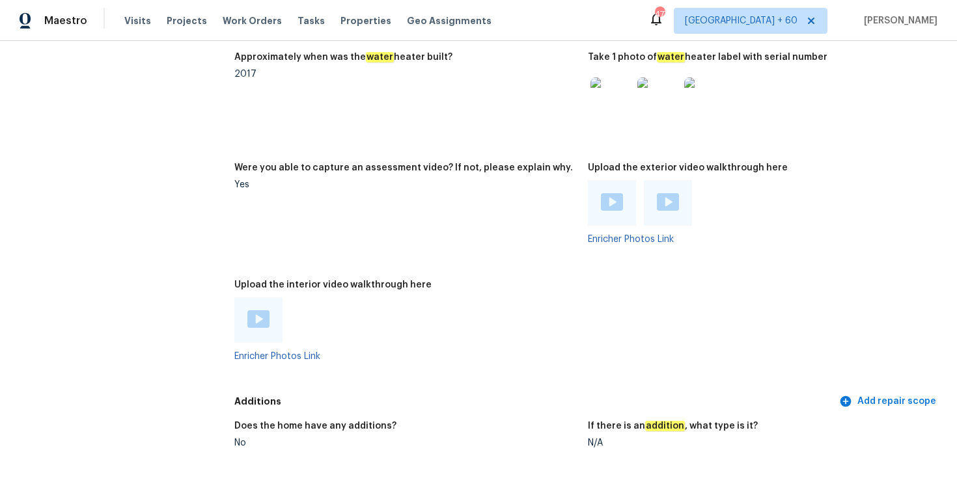
click at [263, 311] on img at bounding box center [258, 320] width 22 height 18
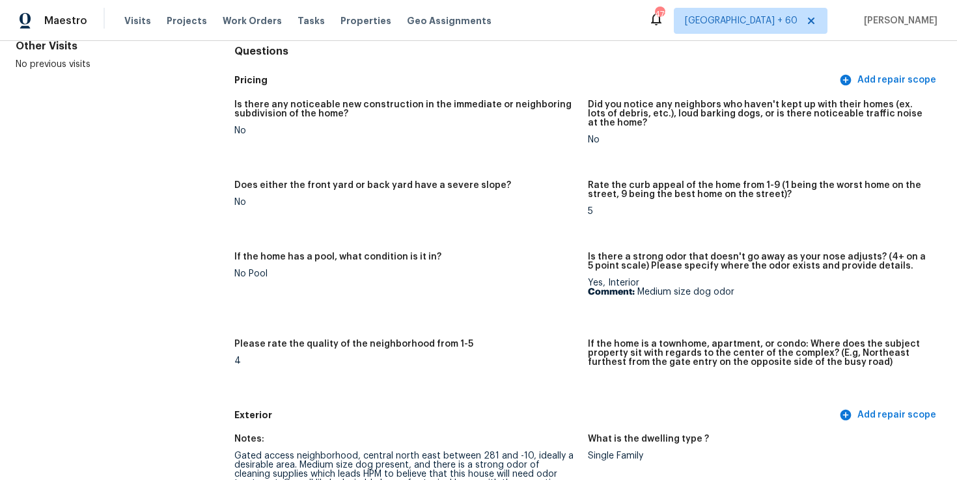
scroll to position [0, 0]
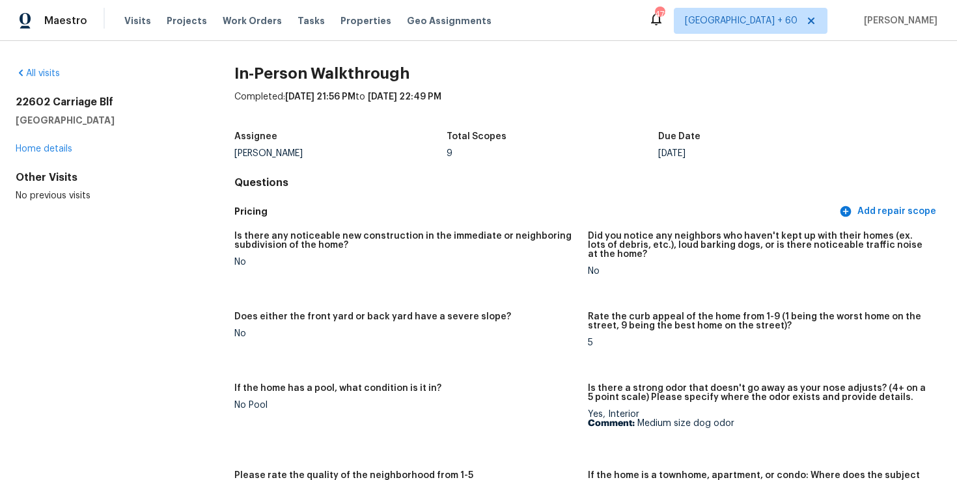
click at [120, 118] on h5 "San Antonio, TX 78261" at bounding box center [104, 120] width 177 height 13
drag, startPoint x: 120, startPoint y: 118, endPoint x: 3, endPoint y: 90, distance: 120.3
click at [3, 90] on div "All visits 22602 Carriage Blf San Antonio, TX 78261 Home details Other Visits N…" at bounding box center [478, 260] width 957 height 439
copy div "22602 Carriage Blf San Antonio, TX 78261"
click at [59, 83] on div "All visits 22602 Carriage Blf San Antonio, TX 78261 Home details Other Visits N…" at bounding box center [104, 134] width 177 height 135
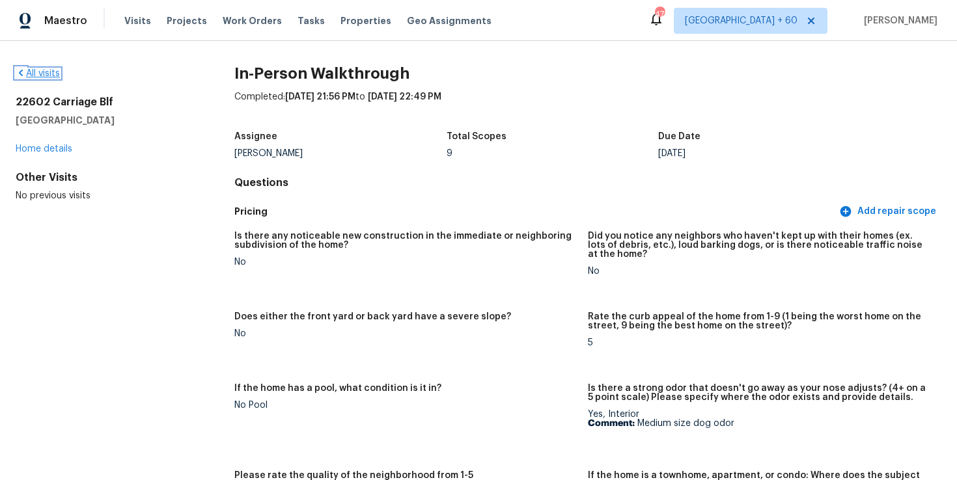
click at [53, 69] on link "All visits" at bounding box center [38, 73] width 44 height 9
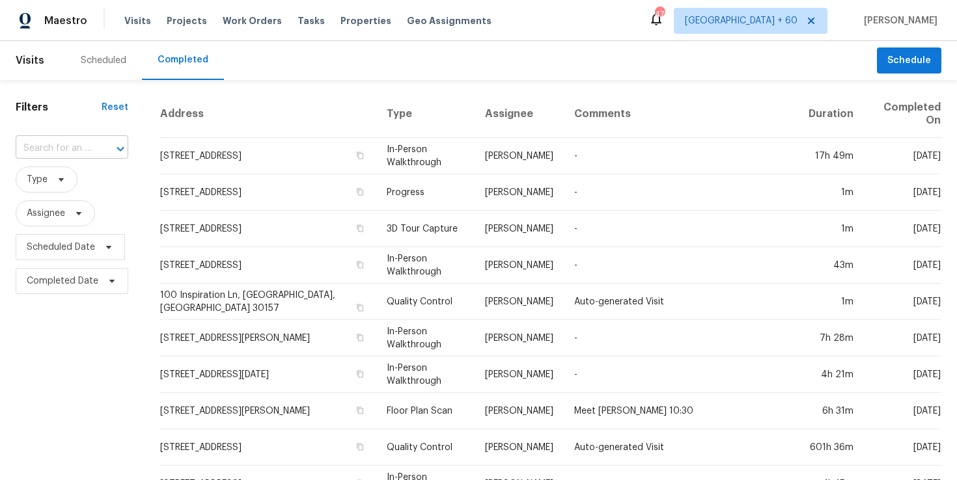
click at [85, 148] on input "text" at bounding box center [54, 149] width 76 height 20
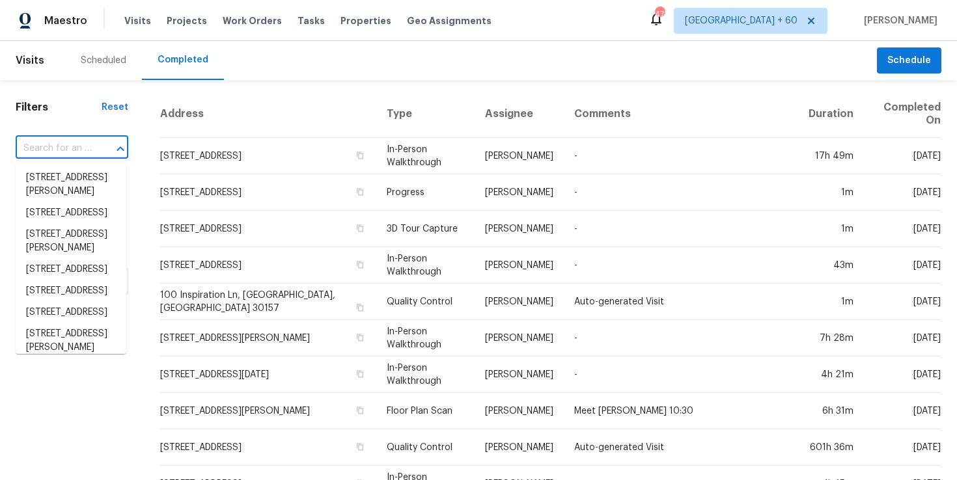
paste input "3705 Bentwood Ln, Corpus Christi, TX 78415"
type input "3705 Bentwood Ln, Corpus Christi, TX 78415"
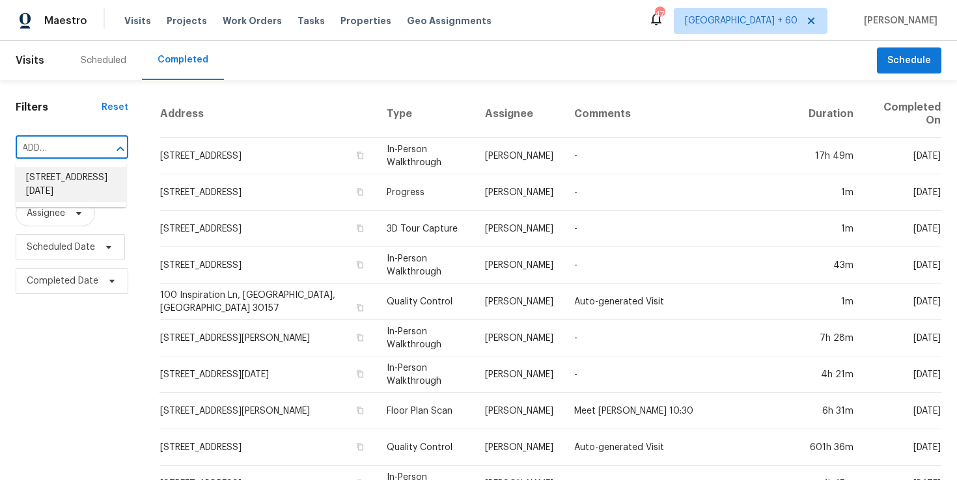
click at [92, 178] on li "3705 Bentwood Ln, Corpus Christi, TX 78415" at bounding box center [71, 184] width 111 height 35
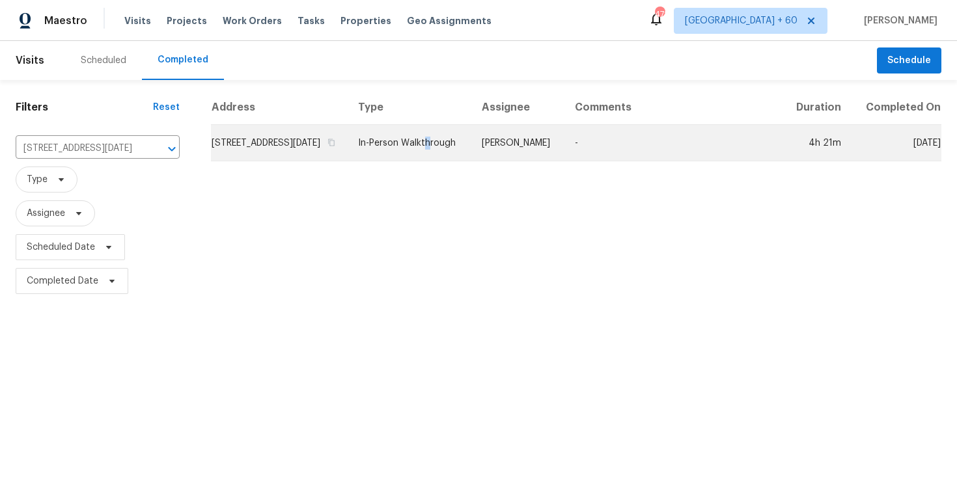
click at [424, 161] on td "In-Person Walkthrough" at bounding box center [410, 143] width 124 height 36
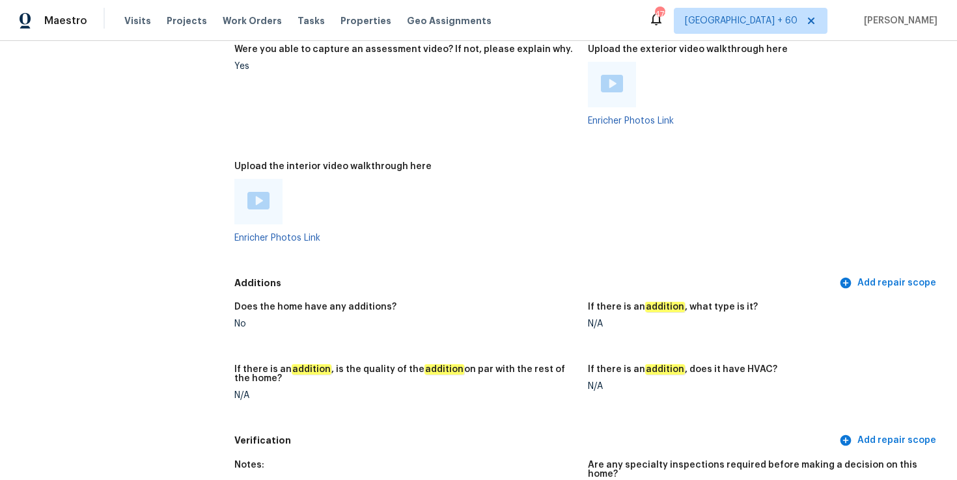
scroll to position [2611, 0]
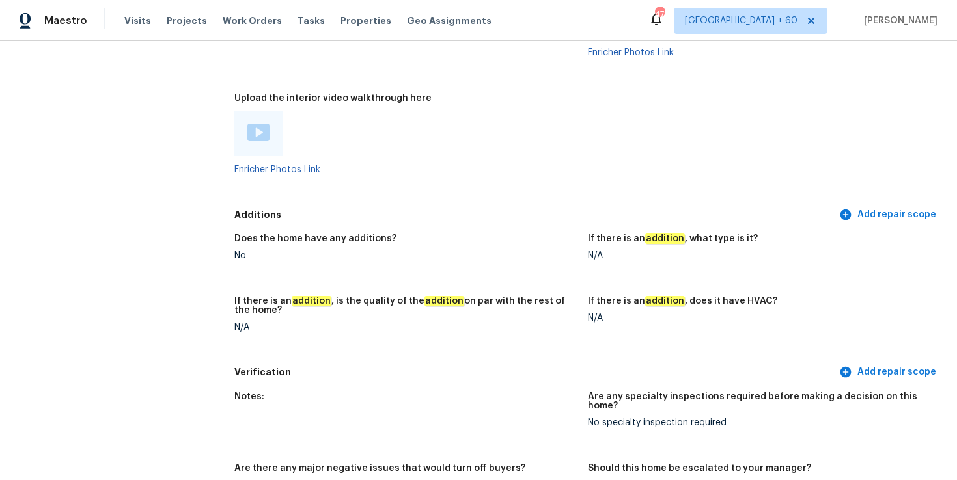
click at [260, 124] on img at bounding box center [258, 133] width 22 height 18
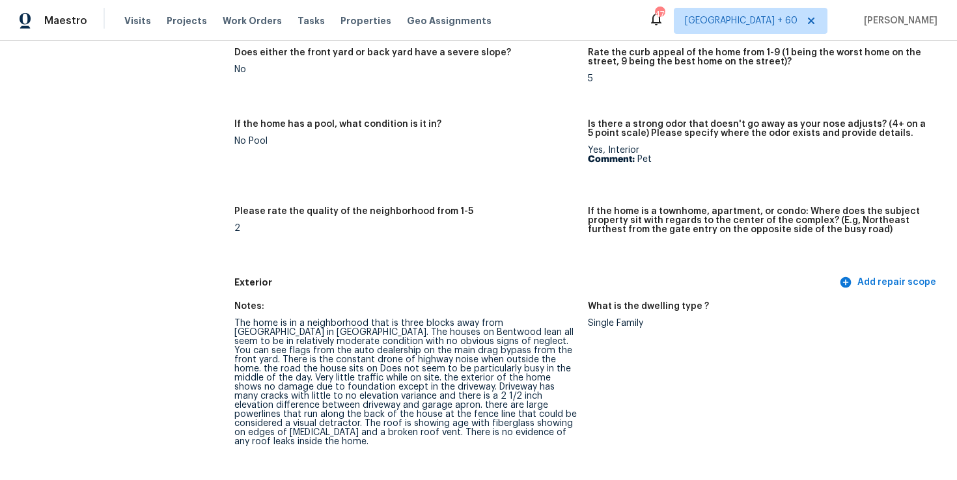
scroll to position [0, 0]
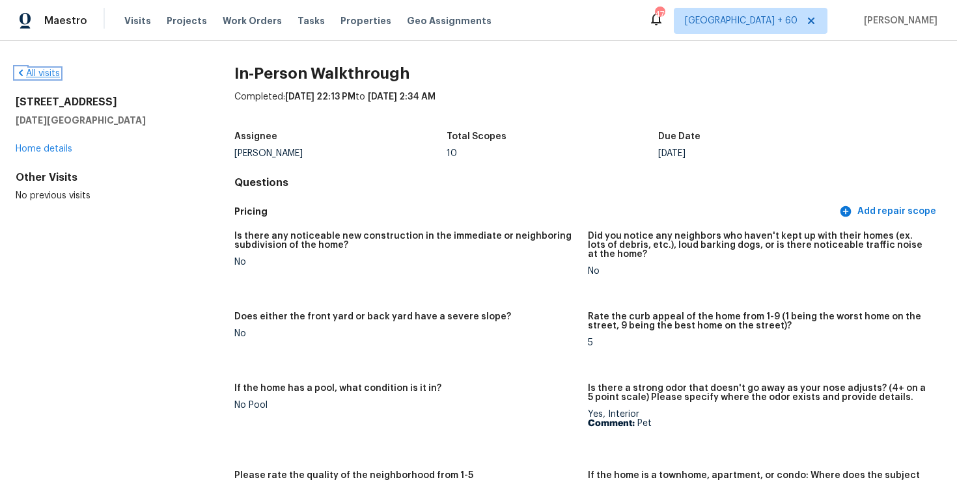
click at [42, 70] on link "All visits" at bounding box center [38, 73] width 44 height 9
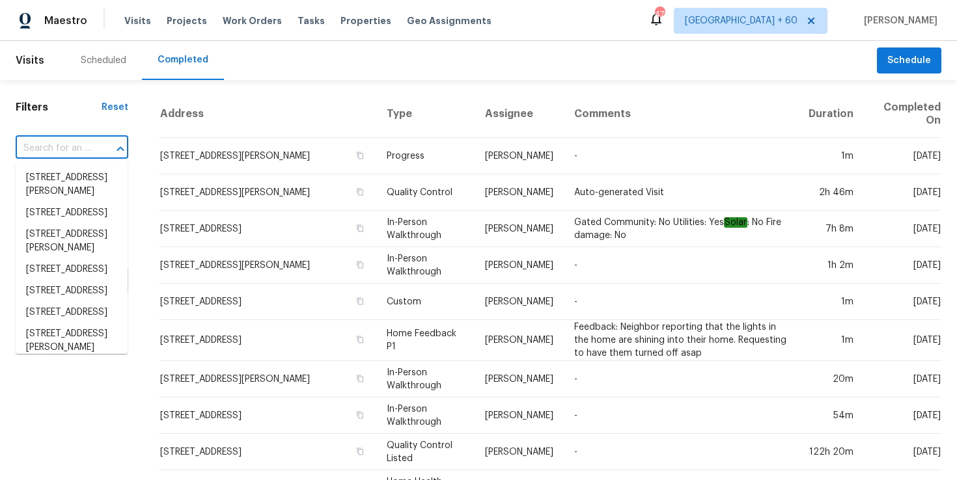
click at [76, 147] on input "text" at bounding box center [54, 149] width 76 height 20
paste input "3338 Grassy Fields Ln, Apison, TN 37302"
type input "3338 Grassy Fields Ln, Apison, TN 37302"
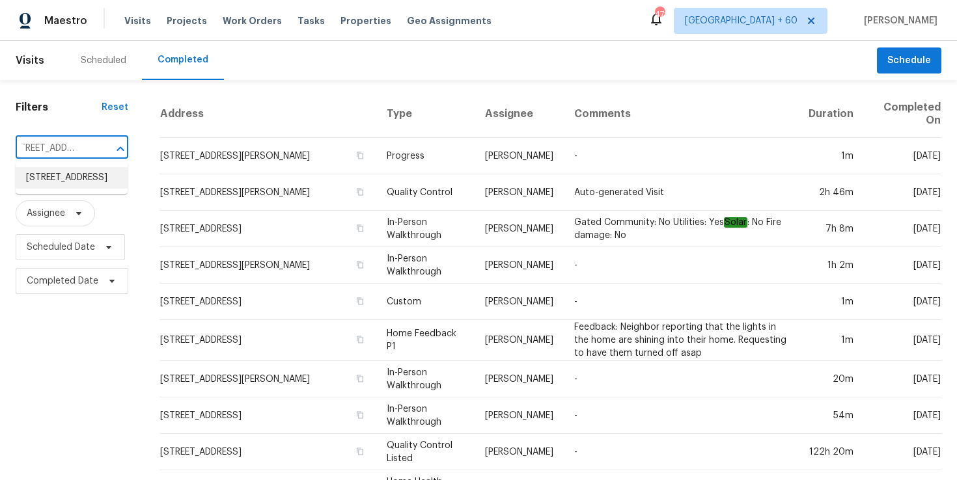
click at [87, 176] on li "3338 Grassy Fields Ln, Apison, TN 37302" at bounding box center [72, 177] width 112 height 21
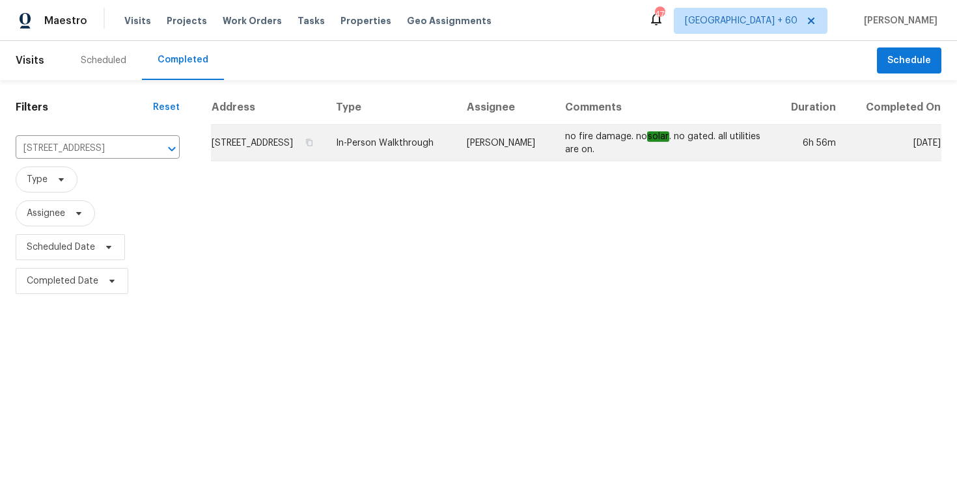
click at [456, 159] on td "In-Person Walkthrough" at bounding box center [391, 143] width 131 height 36
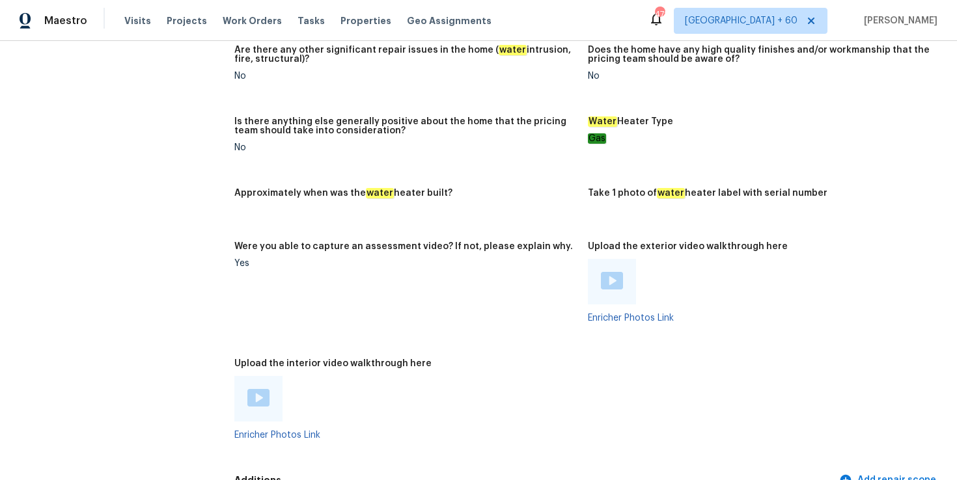
scroll to position [2454, 0]
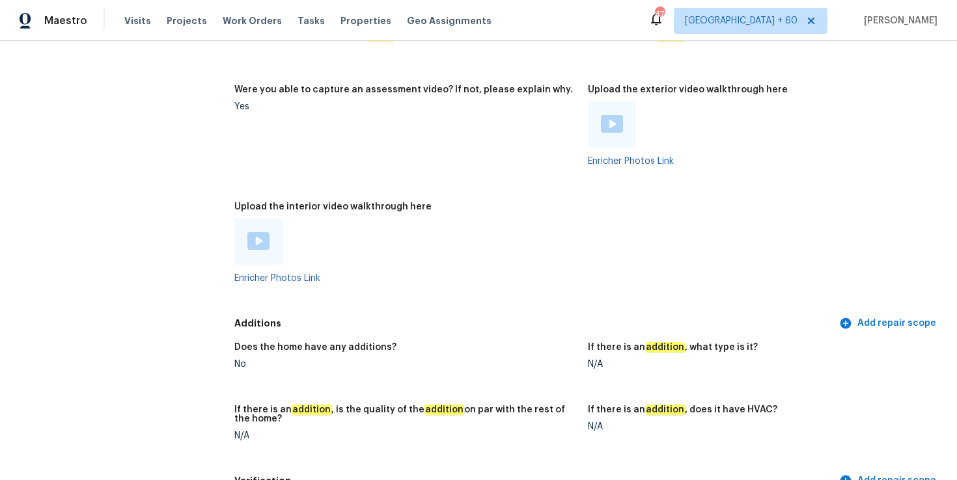
click at [255, 232] on img at bounding box center [258, 241] width 22 height 18
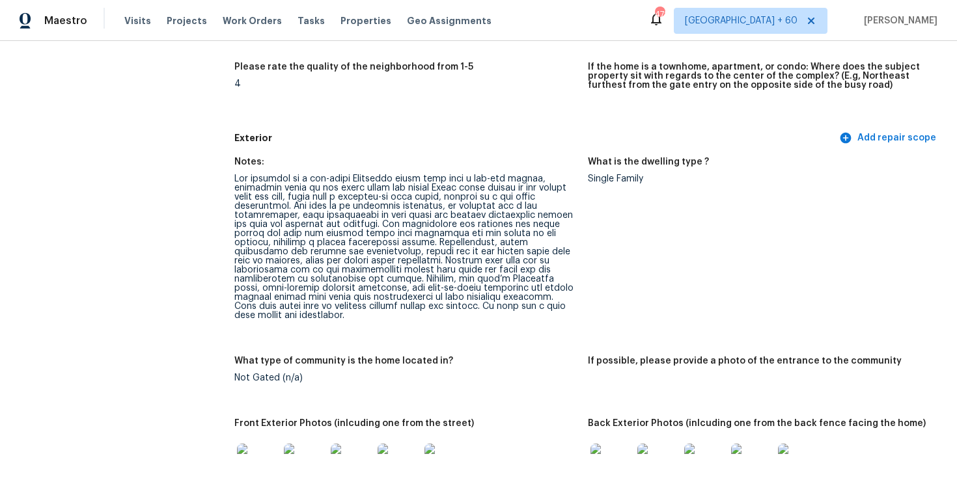
scroll to position [0, 0]
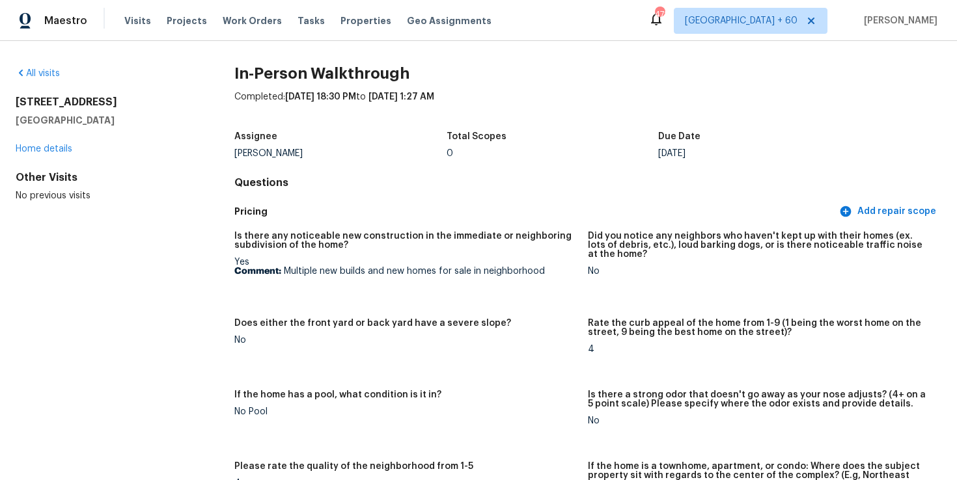
click at [55, 81] on div "All visits 3338 Grassy Fields Ln Apison, TN 37302 Home details Other Visits No …" at bounding box center [104, 134] width 177 height 135
click at [54, 76] on link "All visits" at bounding box center [38, 73] width 44 height 9
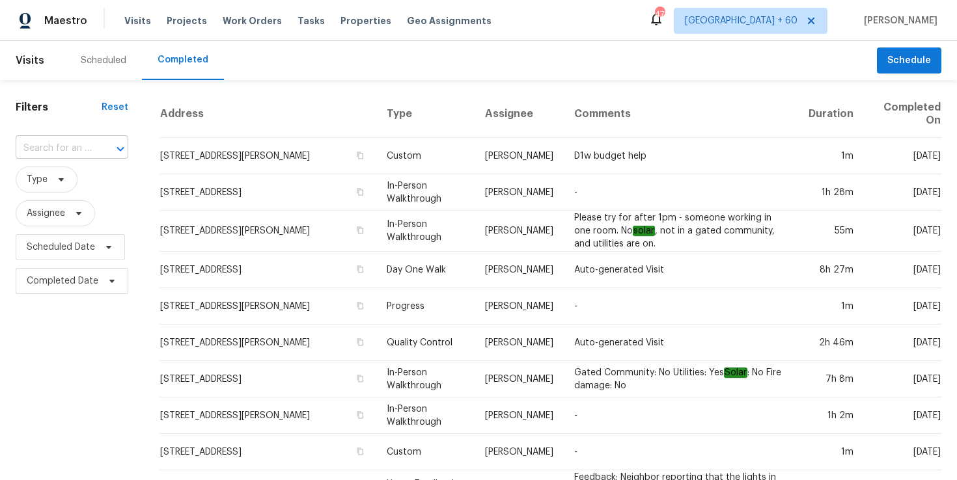
click at [74, 145] on input "text" at bounding box center [54, 149] width 76 height 20
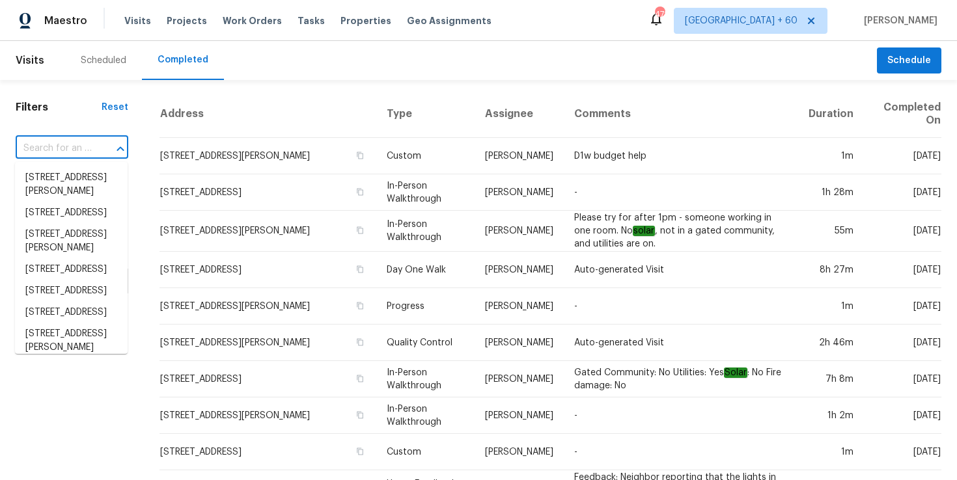
paste input "110 Wilbur St, Easley, SC 29640"
type input "110 Wilbur St, Easley, SC 29640"
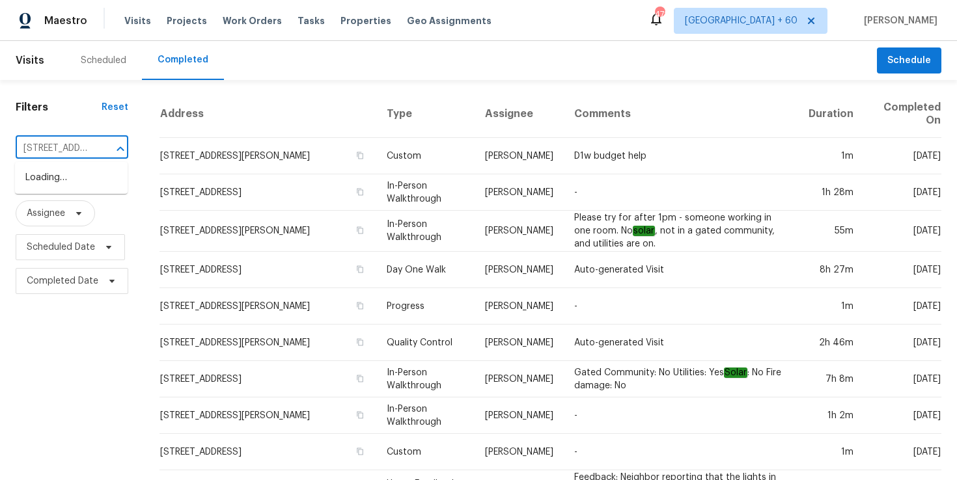
scroll to position [0, 65]
click at [87, 178] on li "110 Wilbur St, Easley, SC 29640" at bounding box center [71, 184] width 113 height 35
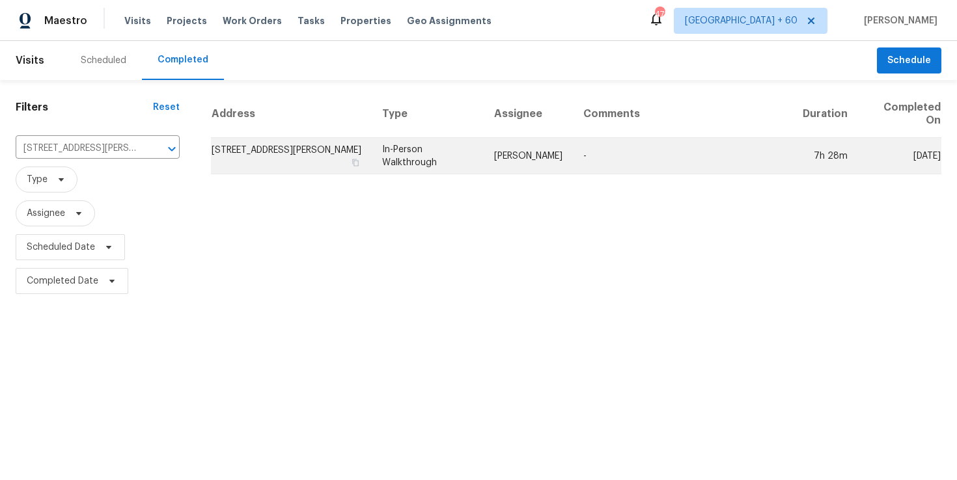
click at [408, 151] on td "In-Person Walkthrough" at bounding box center [428, 156] width 112 height 36
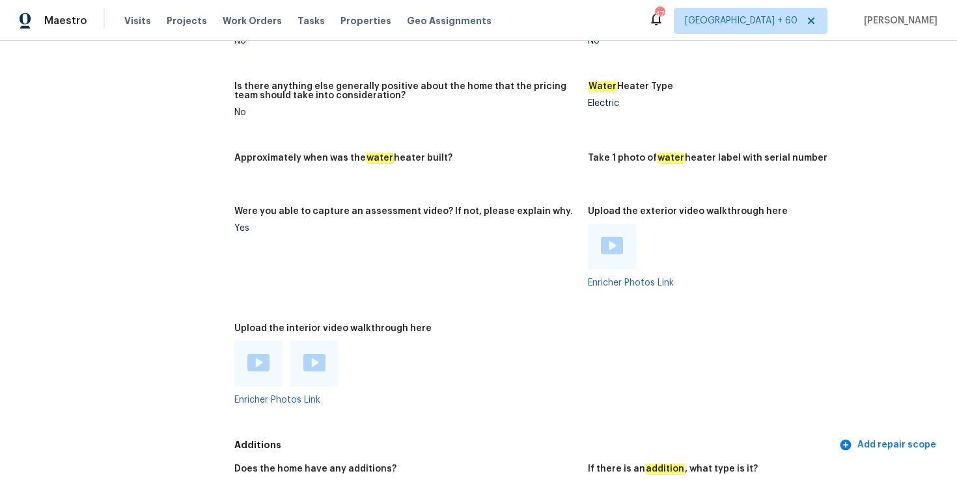
scroll to position [2379, 0]
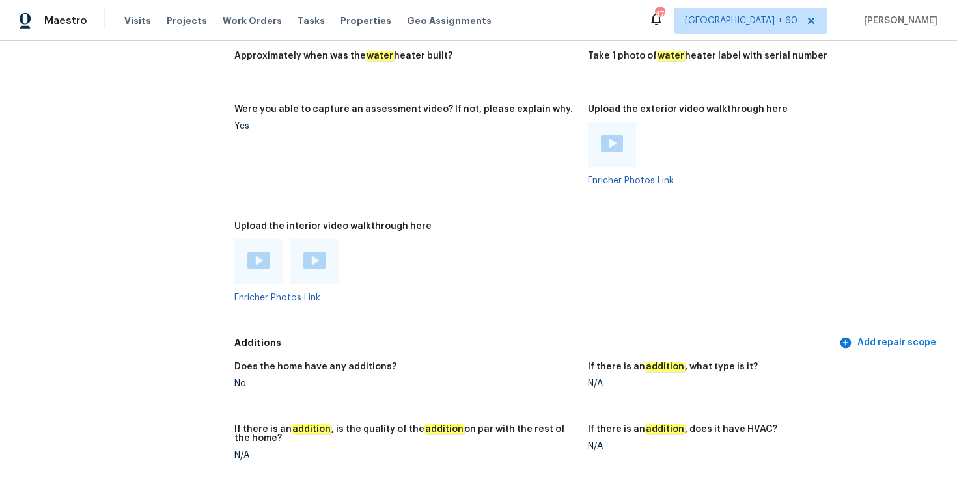
click at [380, 313] on figure "Upload the interior video walkthrough here Enricher Photos Link" at bounding box center [411, 273] width 354 height 102
click at [270, 258] on div at bounding box center [258, 262] width 48 height 46
click at [261, 252] on img at bounding box center [258, 261] width 22 height 18
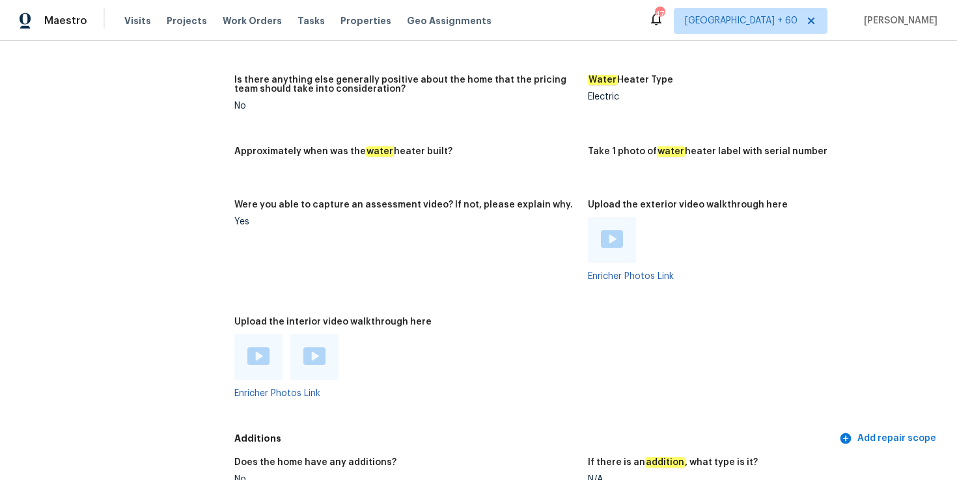
scroll to position [2323, 0]
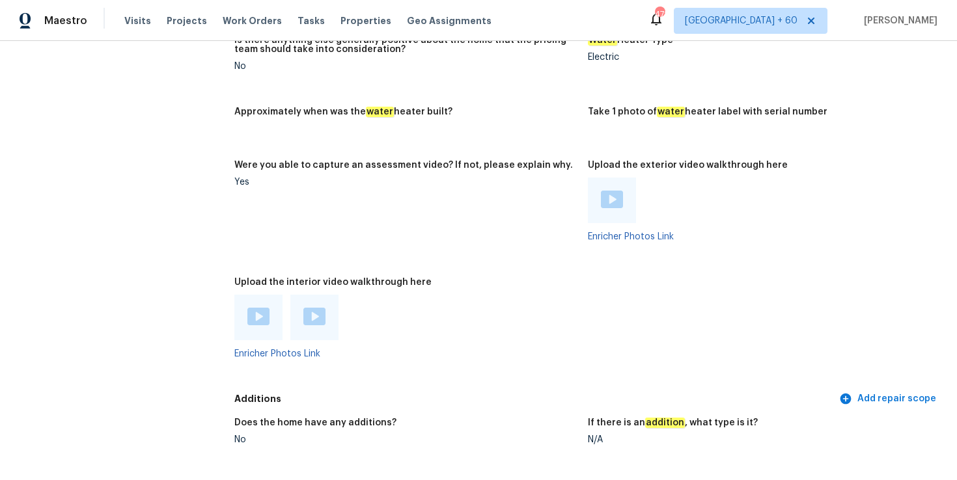
click at [389, 311] on div at bounding box center [405, 318] width 343 height 46
click at [337, 295] on div at bounding box center [314, 318] width 48 height 46
click at [324, 308] on img at bounding box center [314, 317] width 22 height 18
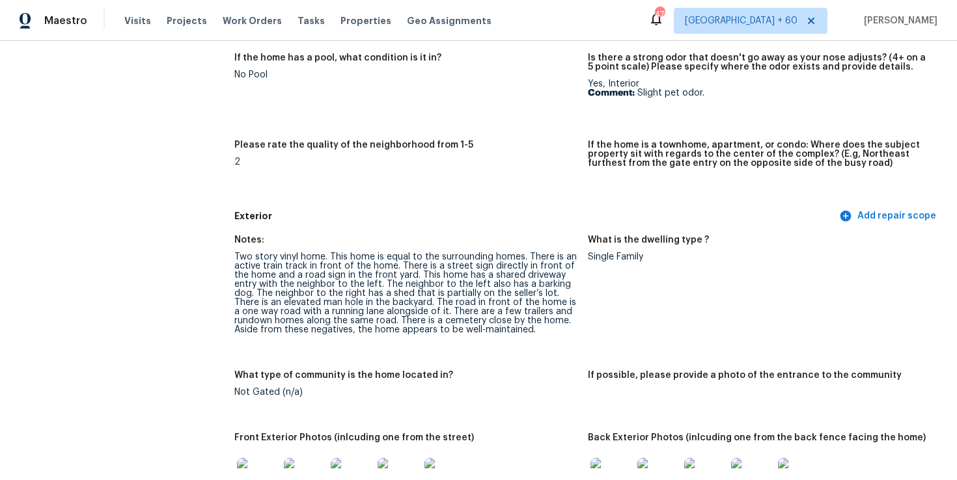
scroll to position [0, 0]
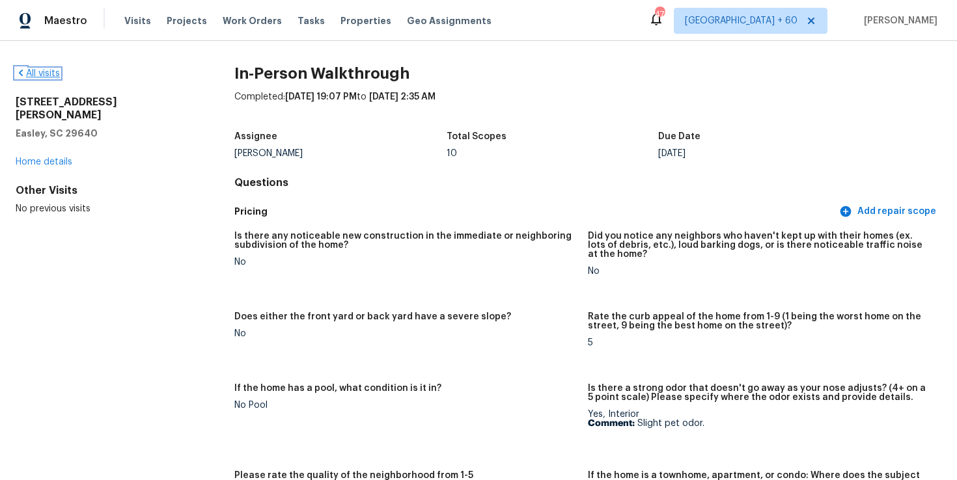
click at [44, 70] on link "All visits" at bounding box center [38, 73] width 44 height 9
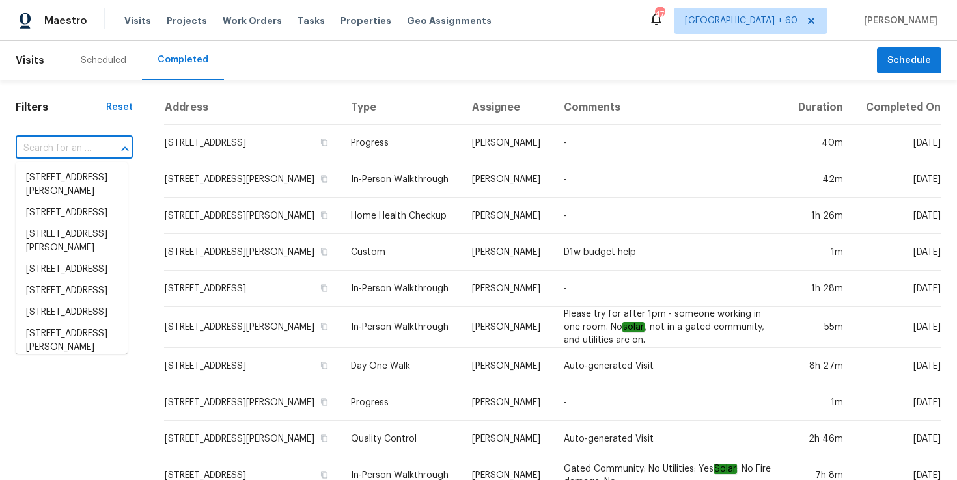
click at [85, 148] on input "text" at bounding box center [56, 149] width 81 height 20
paste input "12254 Savannah Garden Dr, Charlotte, NC 28273"
type input "12254 Savannah Garden Dr, Charlotte, NC 28273"
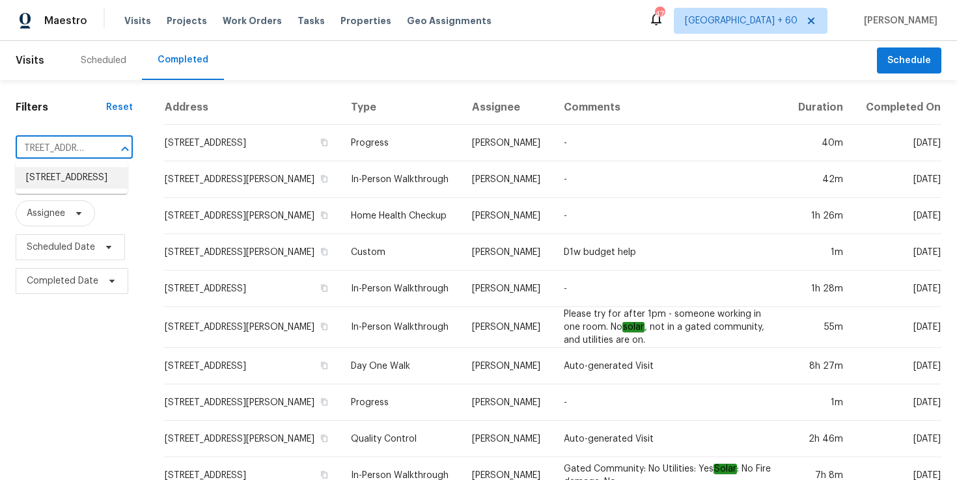
click at [85, 187] on li "12254 Savannah Garden Dr, Charlotte, NC 28273" at bounding box center [72, 177] width 112 height 21
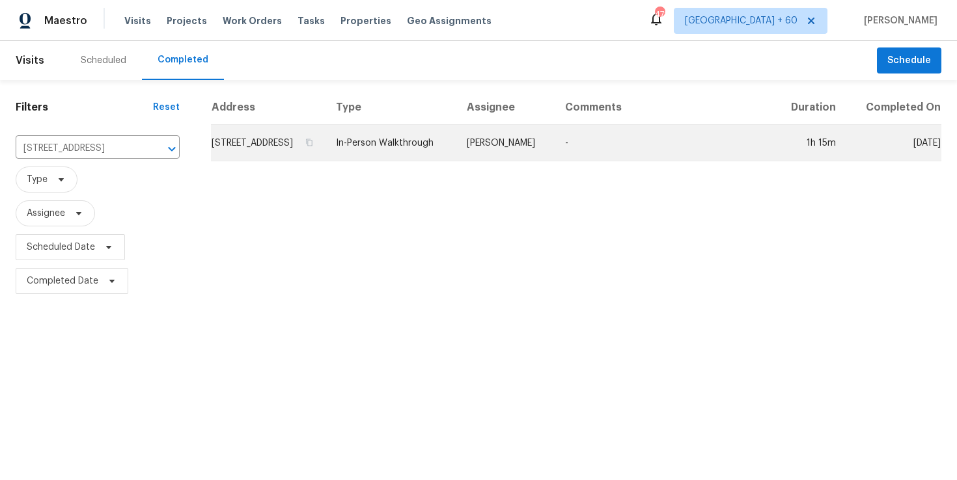
click at [456, 145] on td "In-Person Walkthrough" at bounding box center [391, 143] width 131 height 36
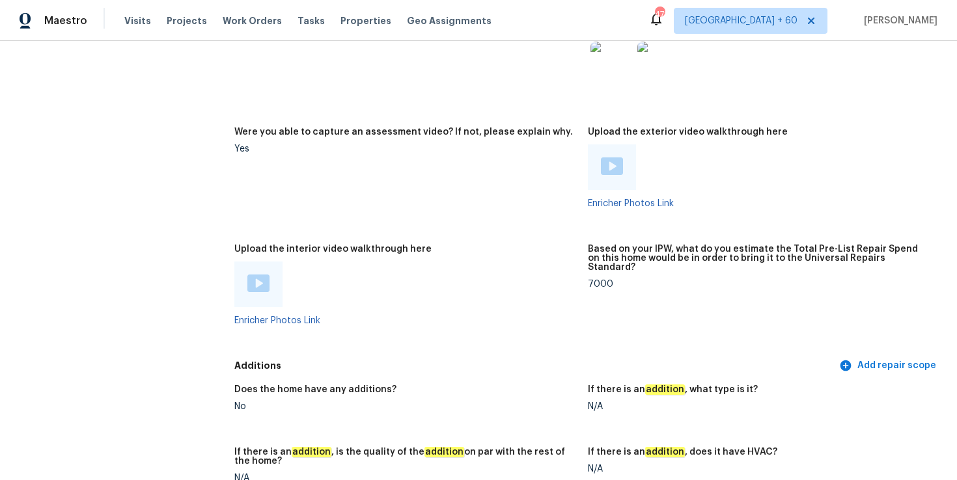
scroll to position [2609, 0]
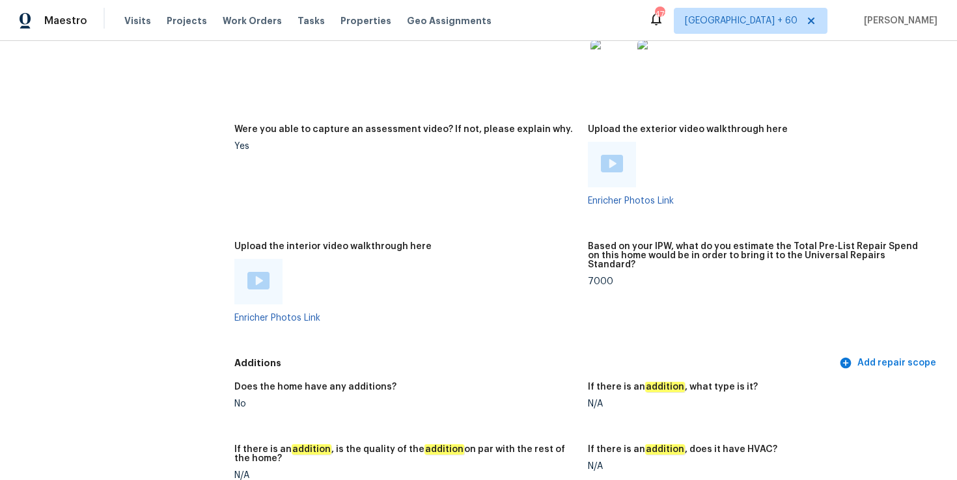
click at [262, 279] on img at bounding box center [258, 281] width 22 height 18
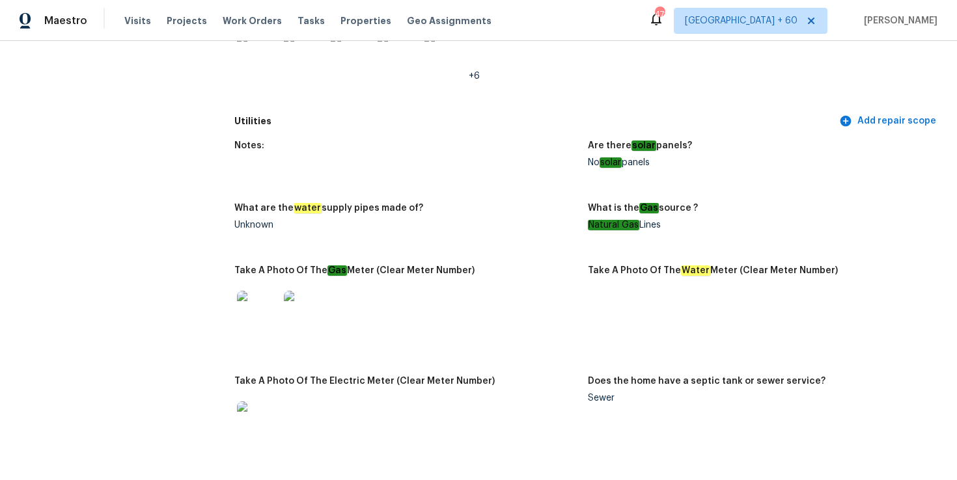
scroll to position [0, 0]
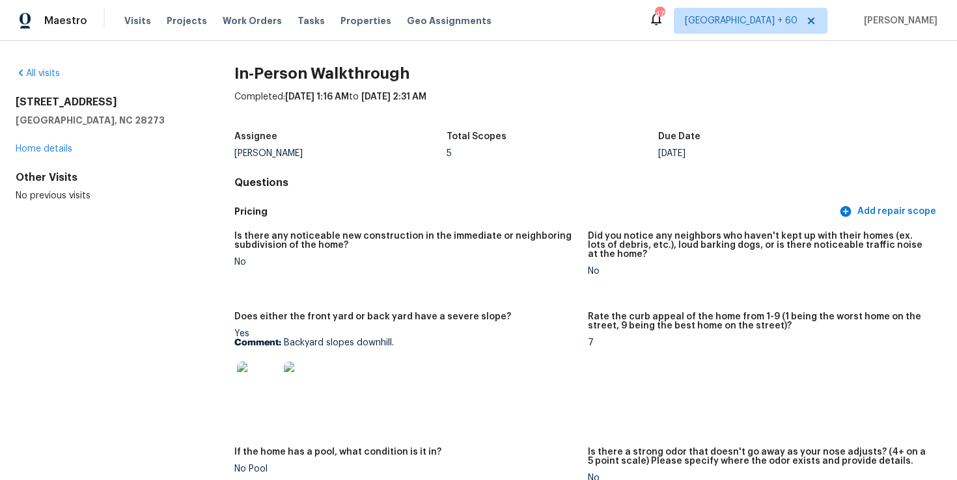
click at [99, 109] on div "12254 Savannah Garden Dr Charlotte, NC 28273" at bounding box center [104, 111] width 177 height 31
drag, startPoint x: 106, startPoint y: 117, endPoint x: 18, endPoint y: 102, distance: 89.9
click at [18, 102] on div "12254 Savannah Garden Dr Charlotte, NC 28273" at bounding box center [104, 111] width 177 height 31
copy div "12254 Savannah Garden Dr Charlotte, NC 28273"
click at [458, 118] on div "Completed: 10/8/2025, 1:16 AM to 10/8/2025, 2:31 AM" at bounding box center [587, 107] width 707 height 34
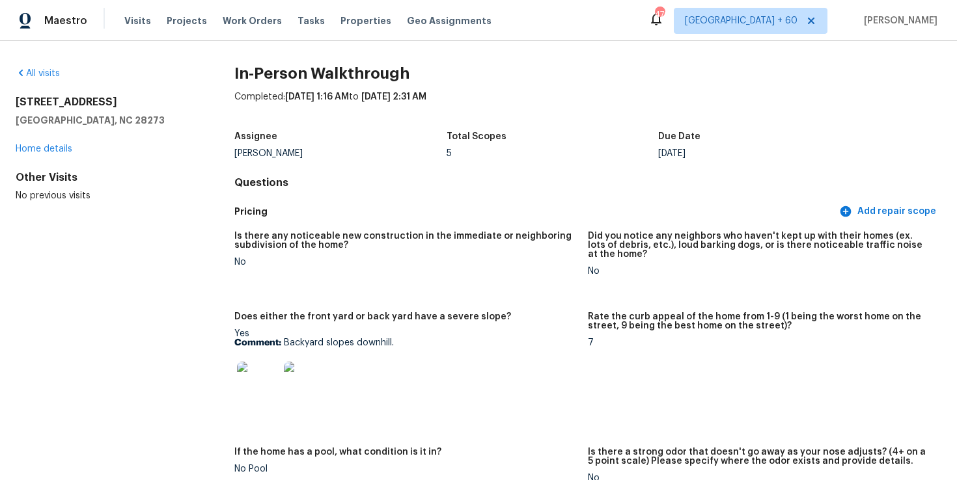
click at [38, 88] on div "All visits 12254 Savannah Garden Dr Charlotte, NC 28273 Home details Other Visi…" at bounding box center [104, 134] width 177 height 135
click at [38, 72] on link "All visits" at bounding box center [38, 73] width 44 height 9
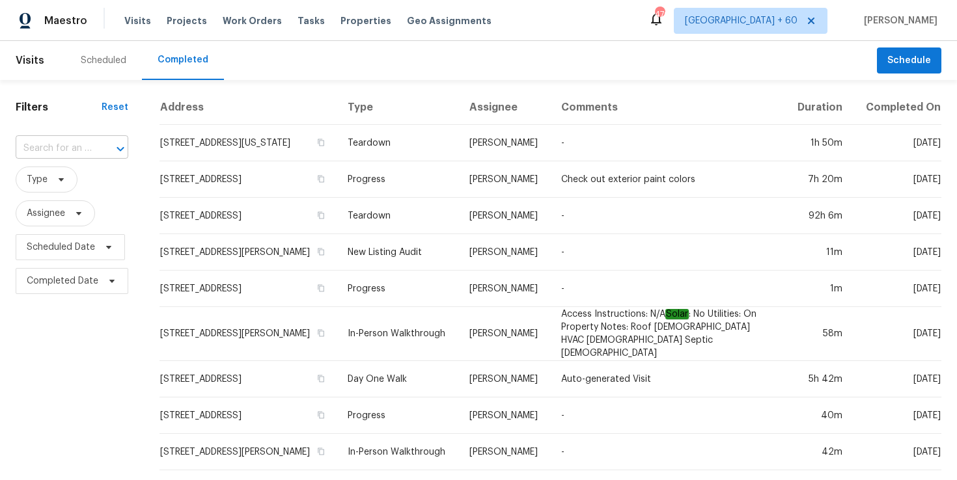
click at [89, 144] on input "text" at bounding box center [54, 149] width 76 height 20
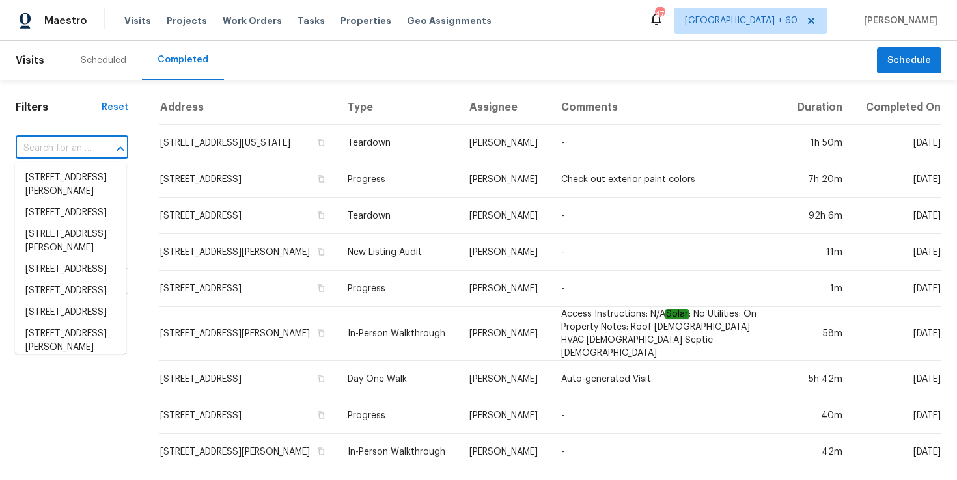
paste input "6095 Coral View Dr, Harrisburg, NC 28075"
type input "6095 Coral View Dr, Harrisburg, NC 28075"
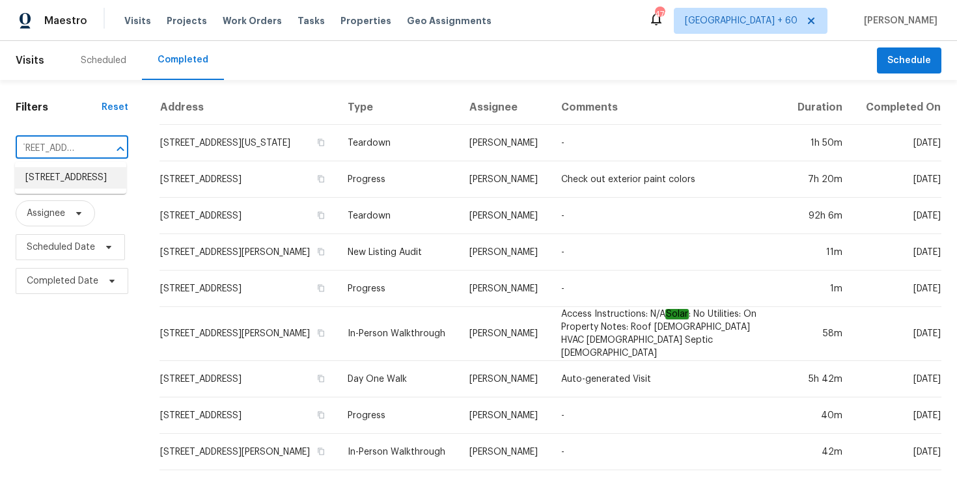
click at [94, 184] on li "6095 Coral View Dr, Harrisburg, NC 28075" at bounding box center [70, 177] width 111 height 21
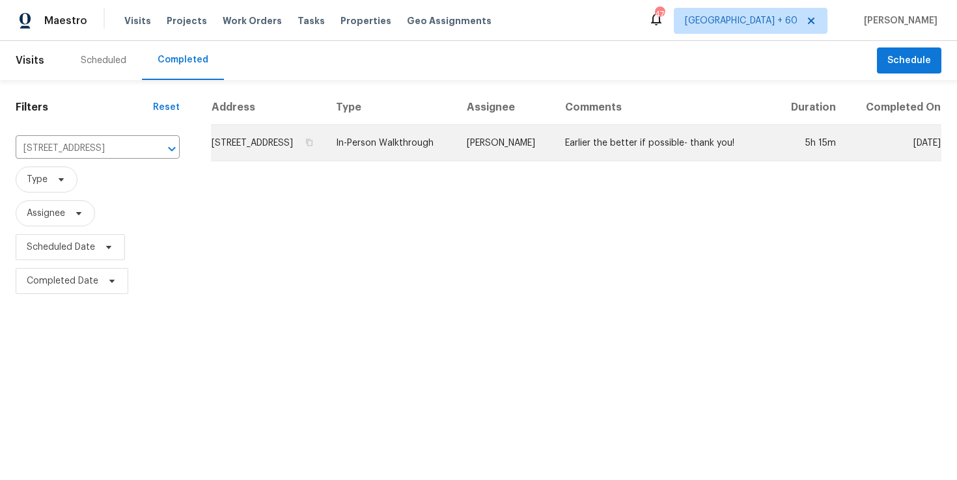
click at [427, 153] on td "In-Person Walkthrough" at bounding box center [391, 143] width 131 height 36
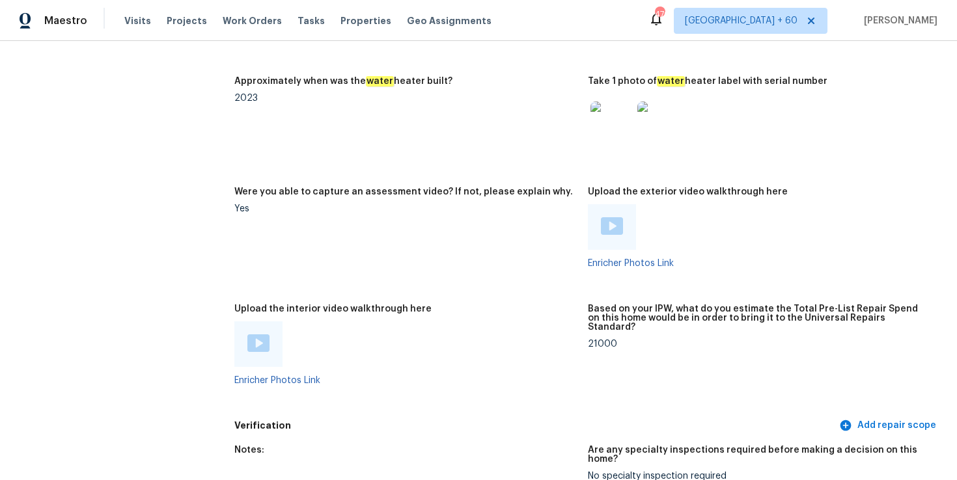
scroll to position [2595, 0]
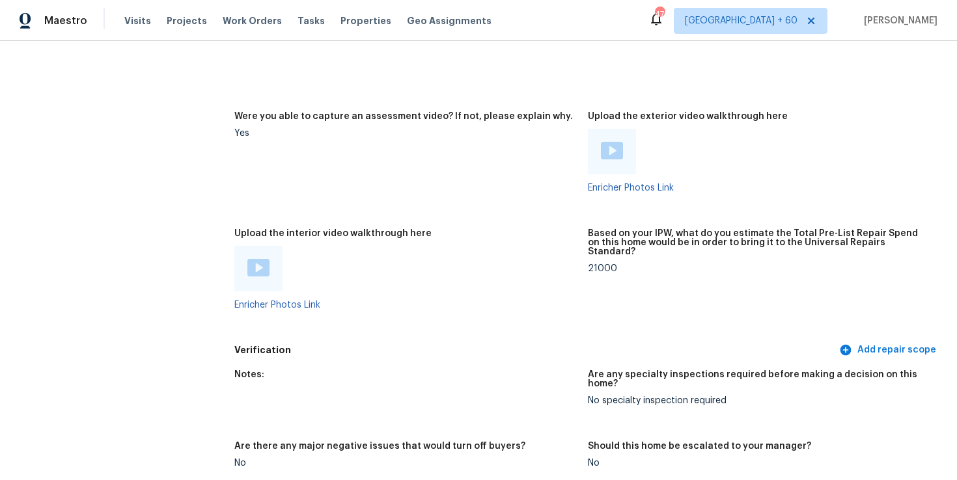
click at [255, 248] on div at bounding box center [258, 269] width 48 height 46
click at [258, 259] on img at bounding box center [258, 268] width 22 height 18
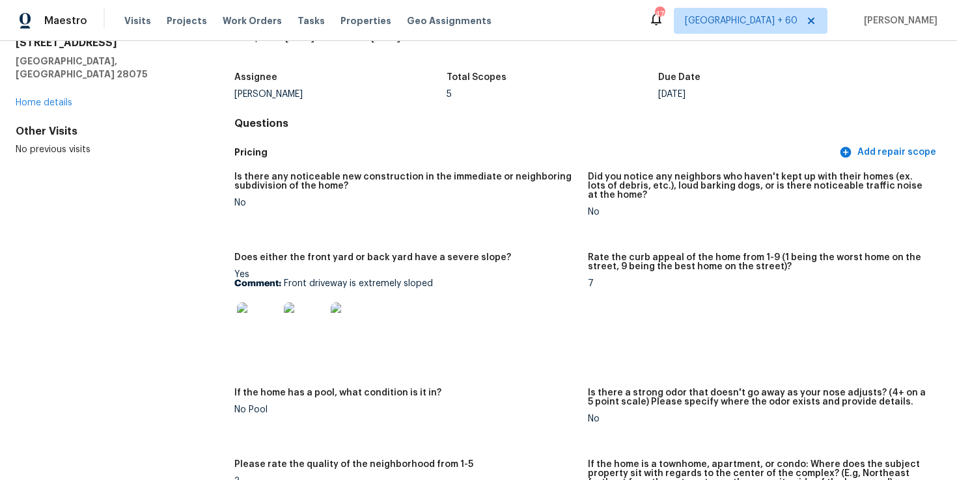
scroll to position [0, 0]
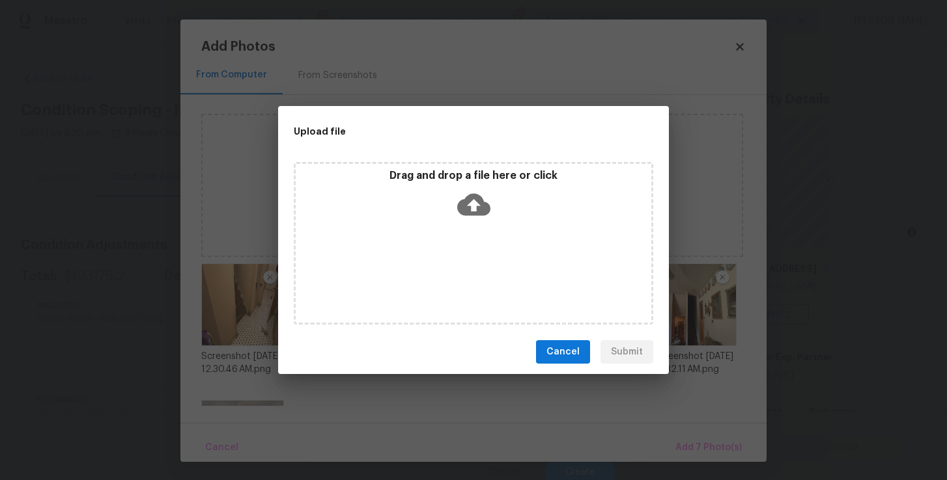
scroll to position [154, 0]
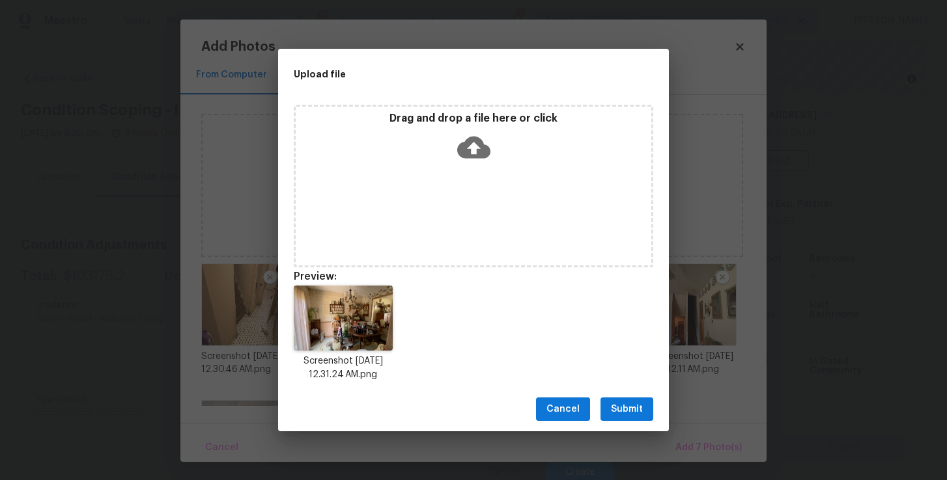
click at [634, 408] on span "Submit" at bounding box center [627, 410] width 32 height 16
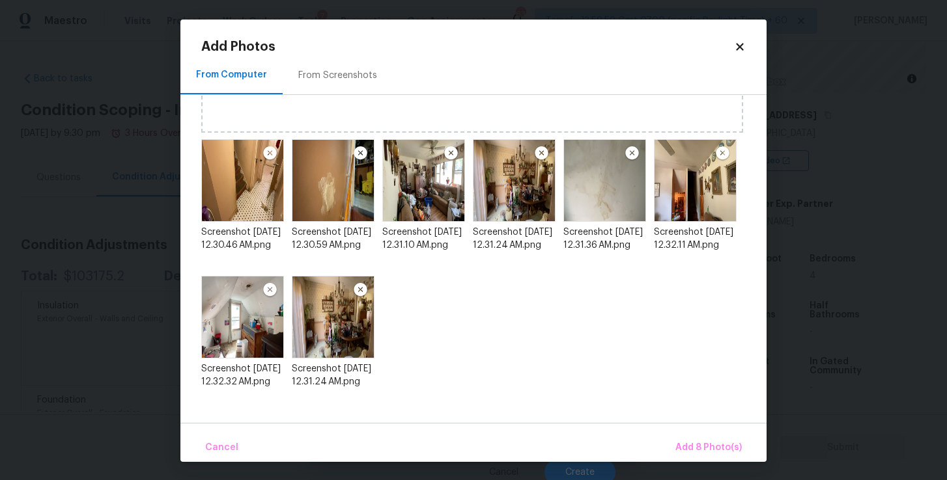
scroll to position [1, 0]
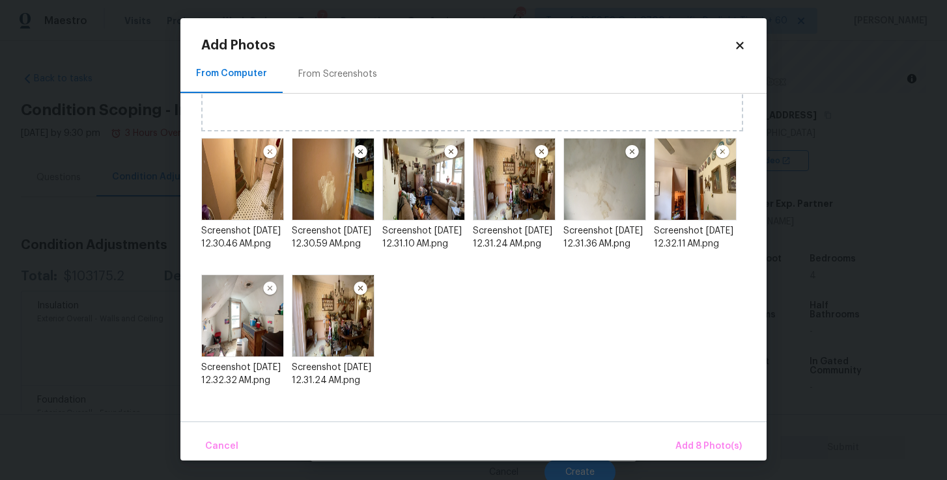
click at [361, 290] on img at bounding box center [360, 289] width 16 height 16
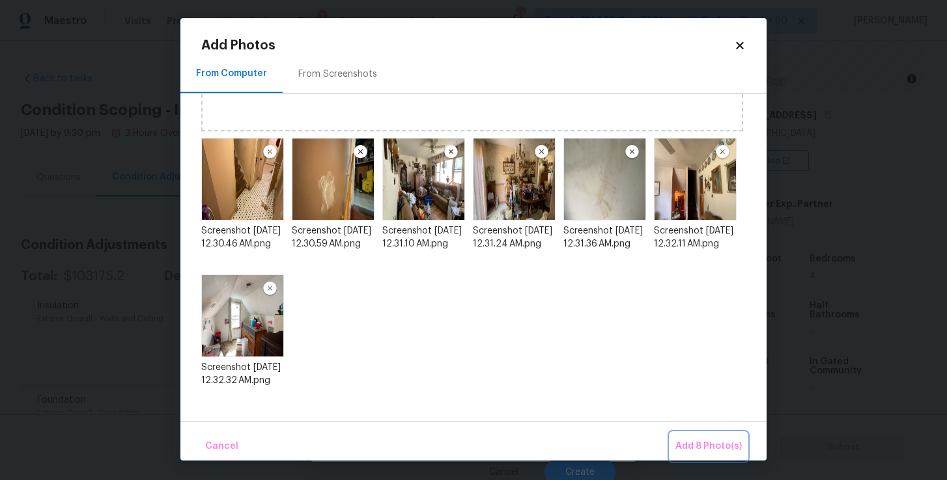
click at [714, 445] on span "Add 8 Photo(s)" at bounding box center [708, 447] width 66 height 16
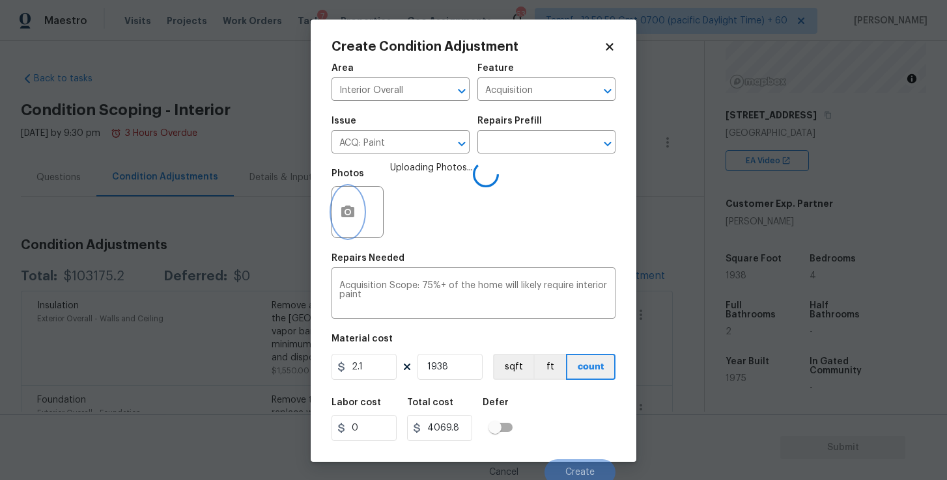
scroll to position [0, 0]
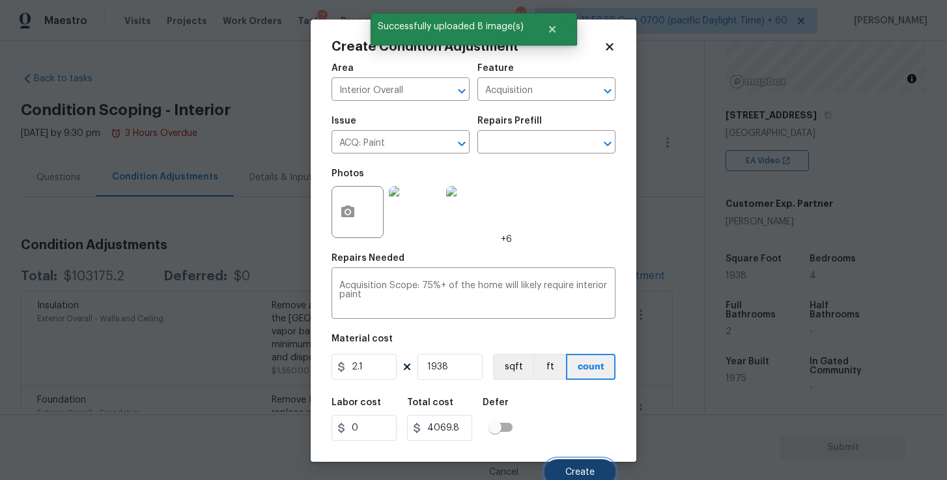
click at [584, 472] on span "Create" at bounding box center [579, 473] width 29 height 10
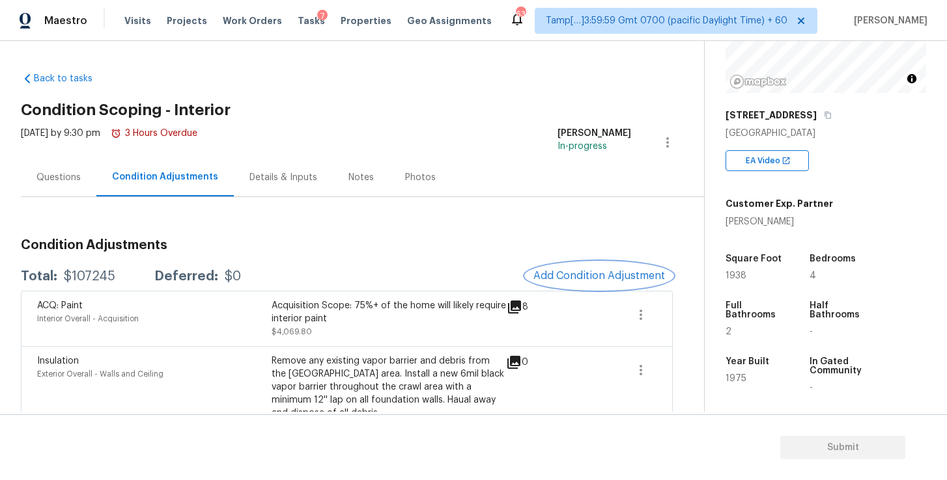
click at [578, 273] on span "Add Condition Adjustment" at bounding box center [599, 276] width 132 height 12
click at [578, 273] on body "Maestro Visits Projects Work Orders Tasks 7 Properties Geo Assignments 634 Tamp…" at bounding box center [473, 240] width 947 height 480
click at [593, 268] on button "Add Condition Adjustment" at bounding box center [598, 275] width 147 height 27
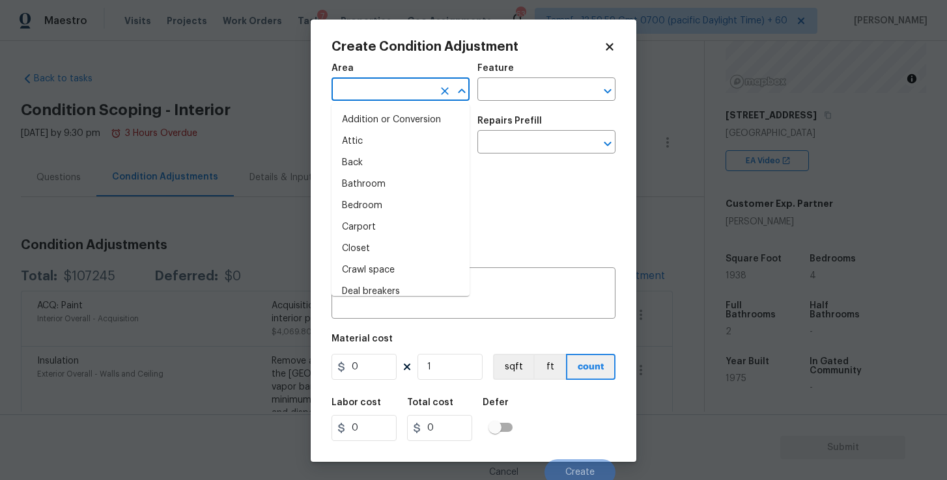
click at [417, 93] on input "text" at bounding box center [382, 91] width 102 height 20
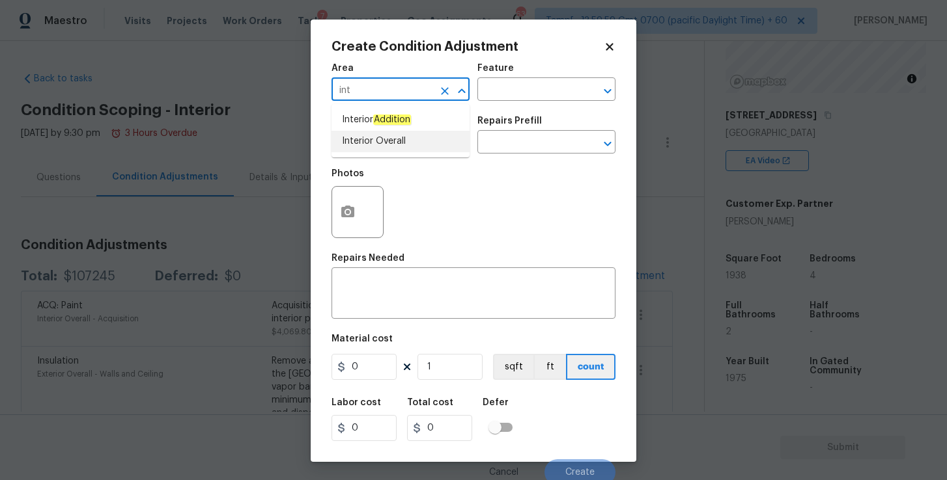
click at [384, 137] on li "Interior Overall" at bounding box center [400, 141] width 138 height 21
type input "Interior Overall"
click at [384, 143] on input "text" at bounding box center [382, 143] width 102 height 20
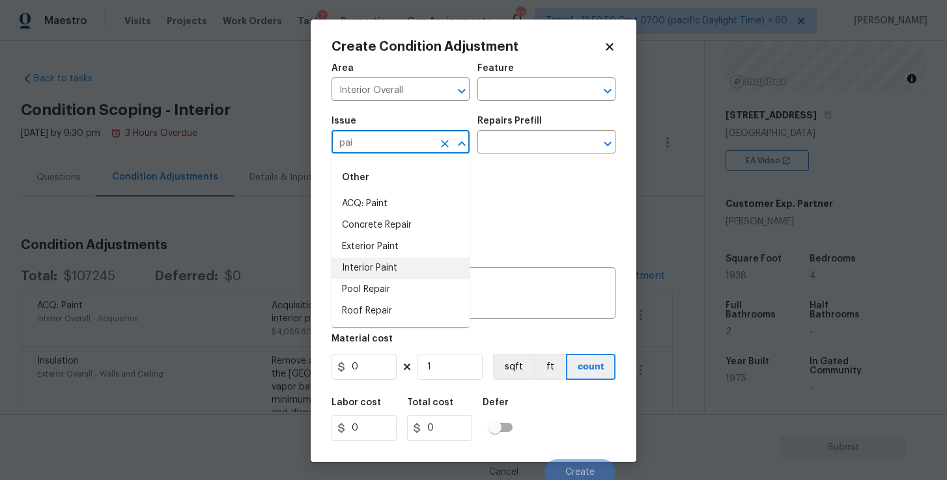
click at [385, 266] on li "Interior Paint" at bounding box center [400, 268] width 138 height 21
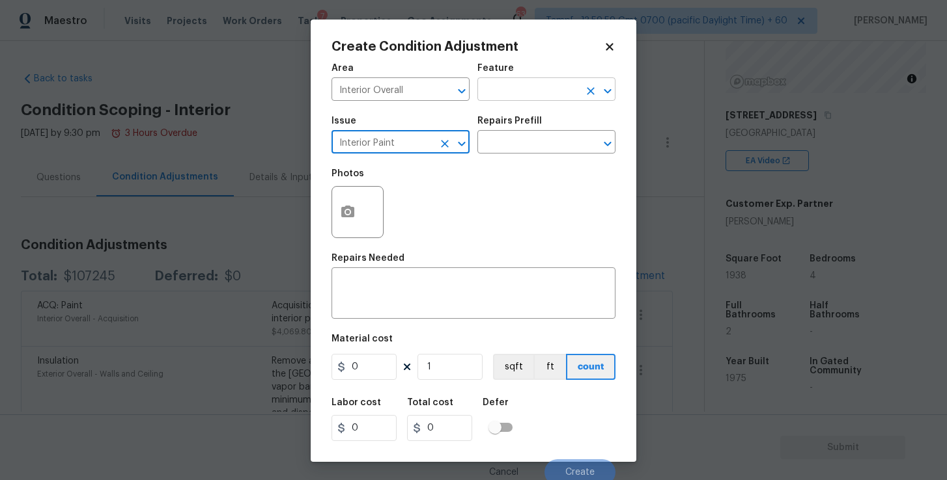
type input "Interior Paint"
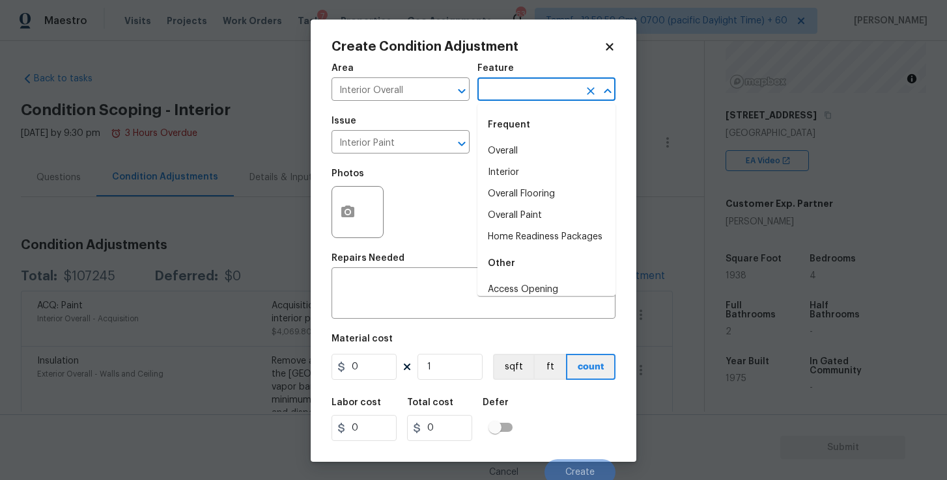
click at [510, 88] on input "text" at bounding box center [528, 91] width 102 height 20
click at [514, 168] on li "Interior" at bounding box center [546, 172] width 138 height 21
type input "Interior"
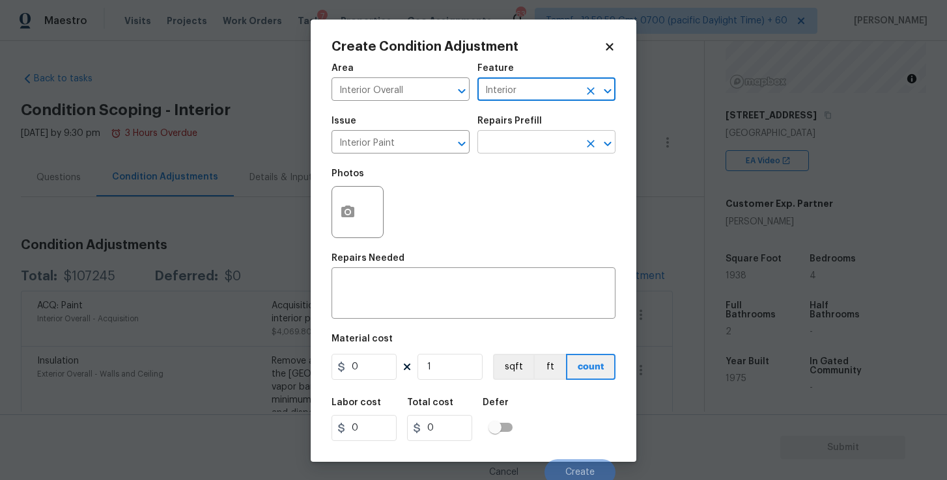
click at [508, 145] on input "text" at bounding box center [528, 143] width 102 height 20
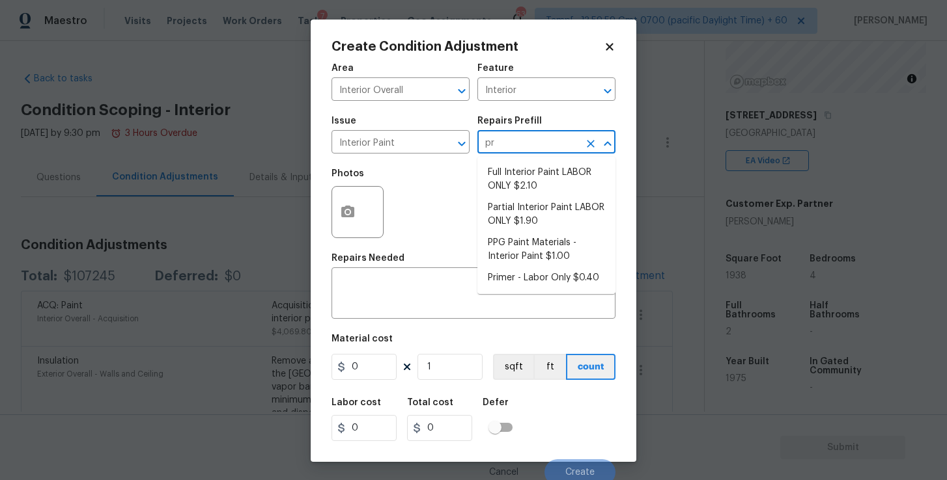
type input "pri"
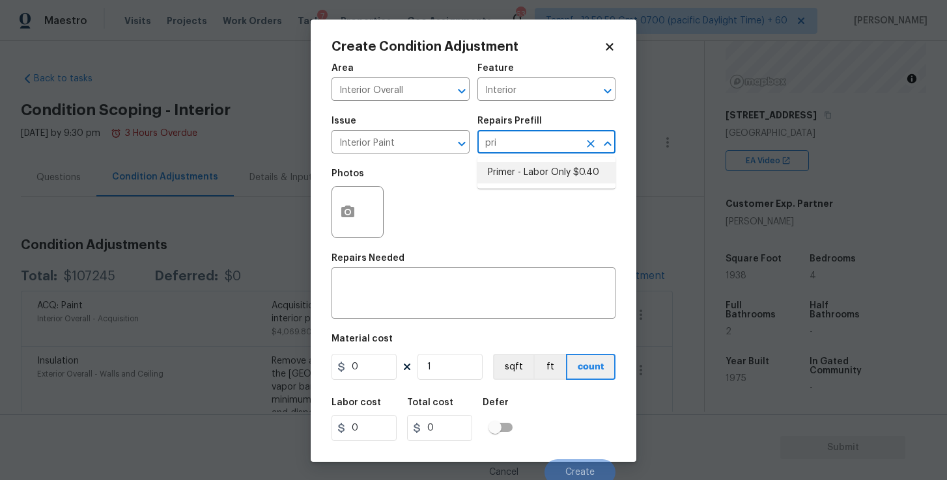
click at [526, 171] on li "Primer - Labor Only $0.40" at bounding box center [546, 172] width 138 height 21
type input "Overall Paint"
type textarea "Interior primer - PRIMER PROVIDED BY OPENDOOR - All nails, screws, drywall anch…"
type input "0.4"
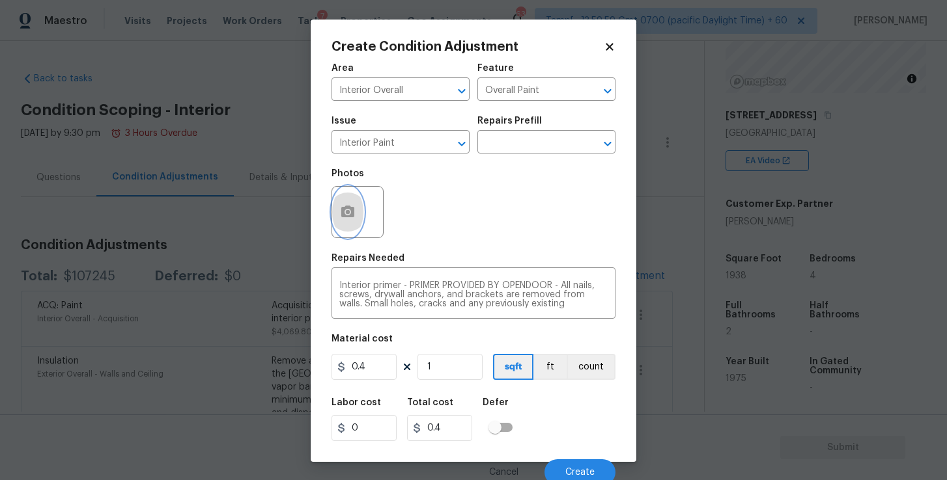
click at [349, 219] on icon "button" at bounding box center [348, 212] width 16 height 16
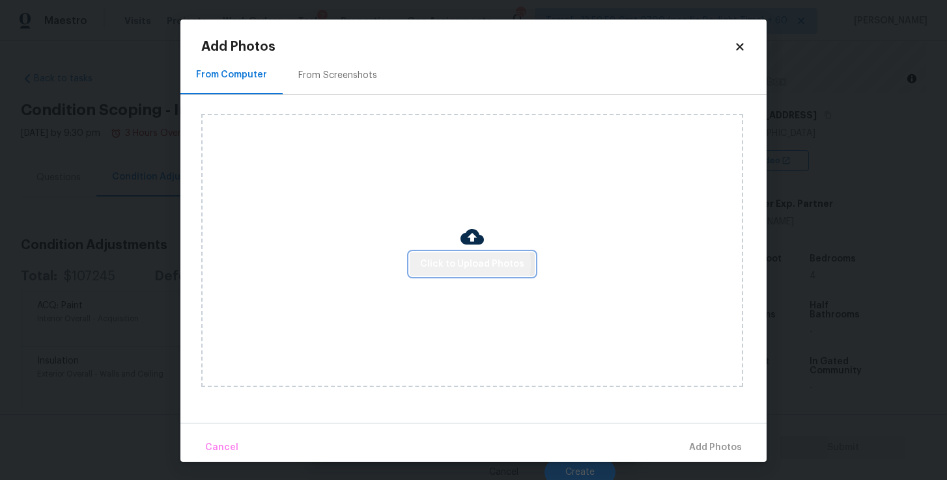
click at [461, 264] on span "Click to Upload Photos" at bounding box center [472, 264] width 104 height 16
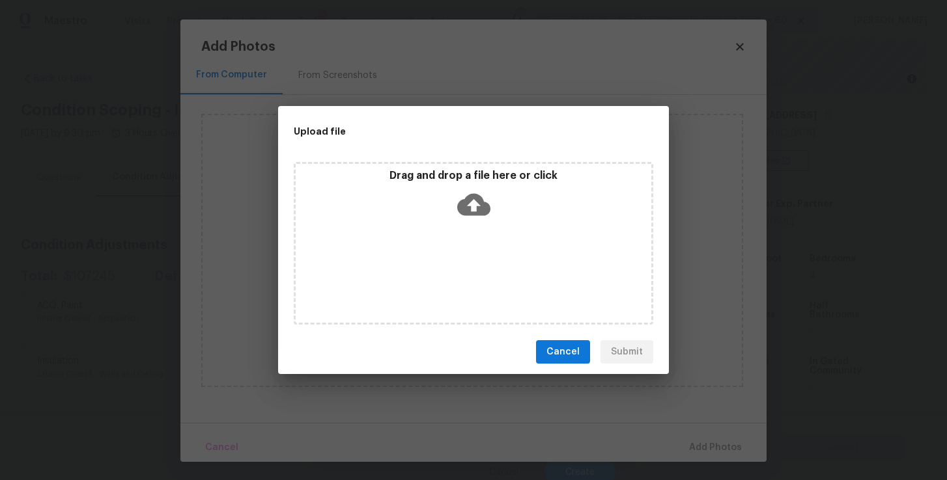
click at [473, 214] on icon at bounding box center [473, 205] width 33 height 22
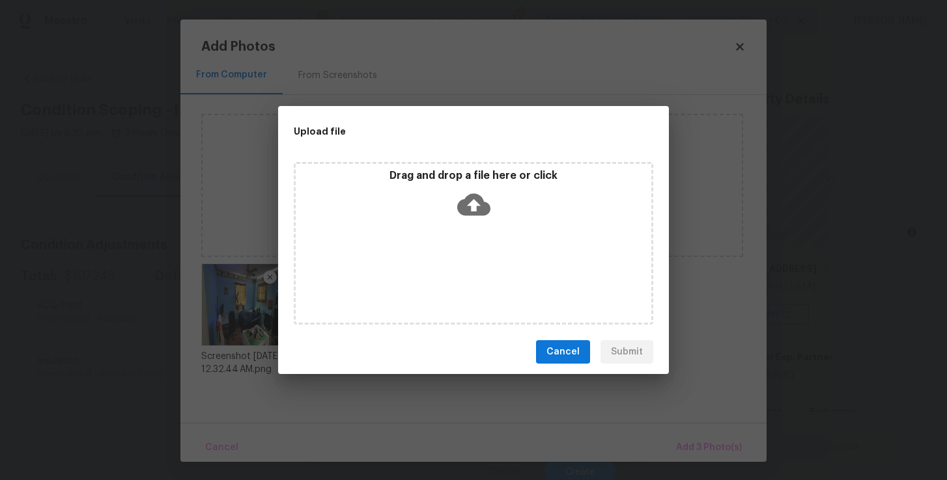
scroll to position [154, 0]
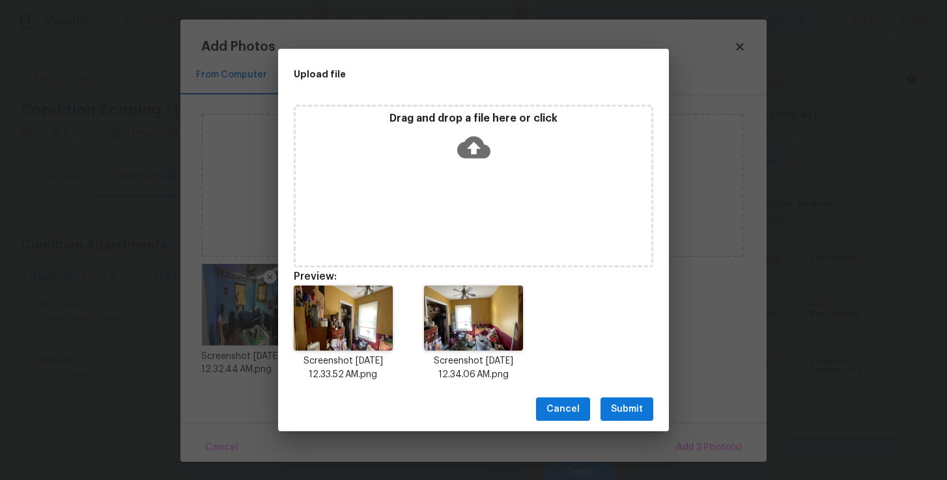
click at [627, 402] on span "Submit" at bounding box center [627, 410] width 32 height 16
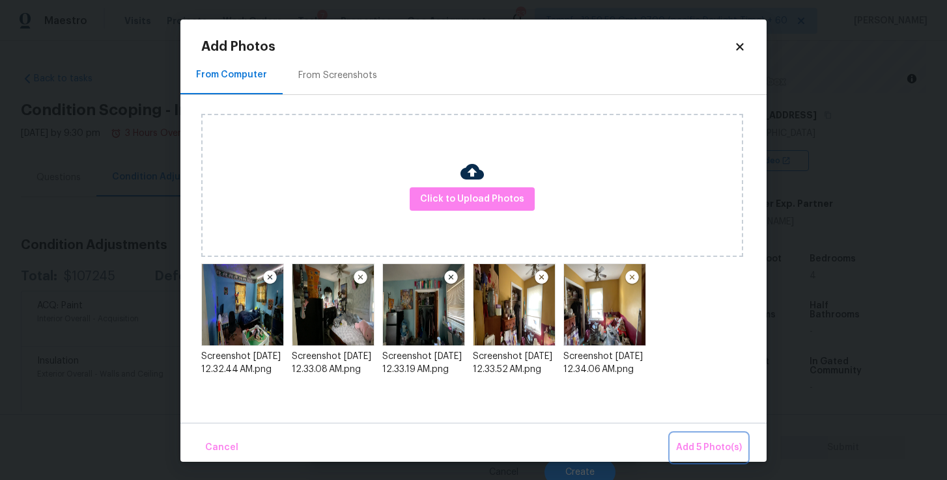
click at [697, 441] on span "Add 5 Photo(s)" at bounding box center [709, 448] width 66 height 16
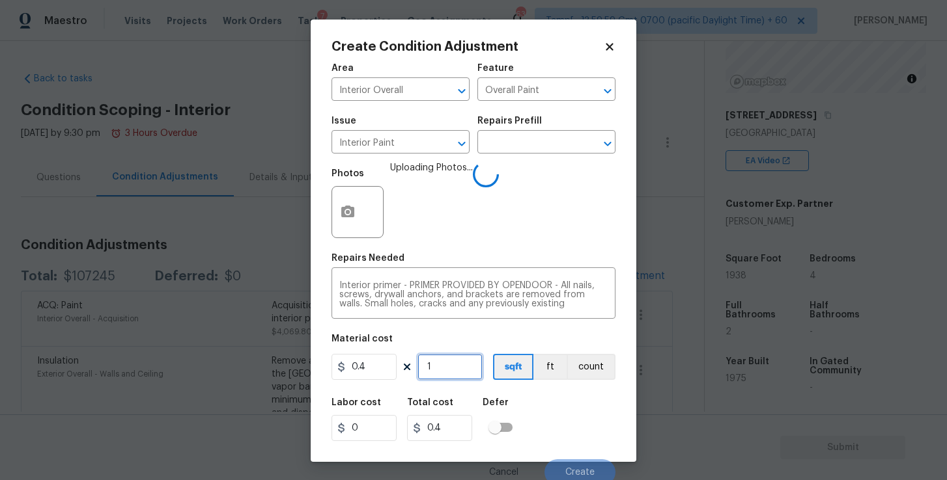
click at [447, 367] on input "1" at bounding box center [449, 367] width 65 height 26
type input "0"
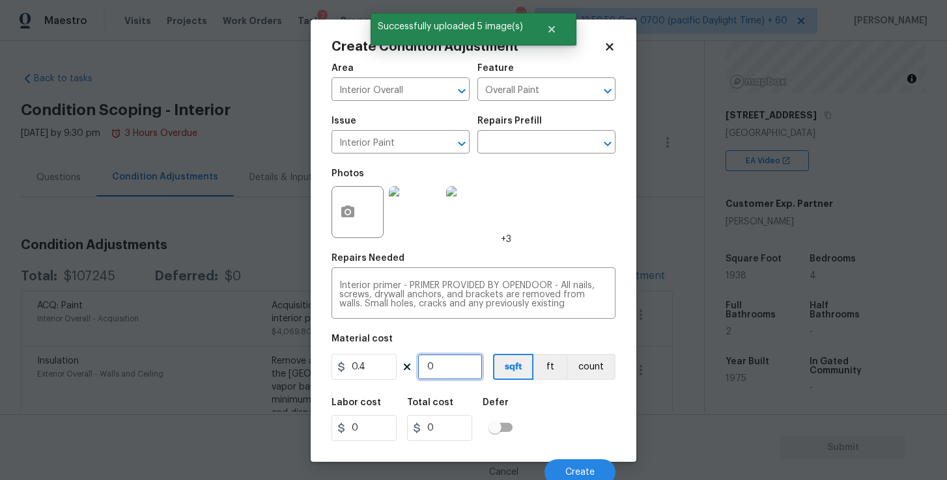
type input "5"
type input "2"
type input "50"
type input "20"
type input "500"
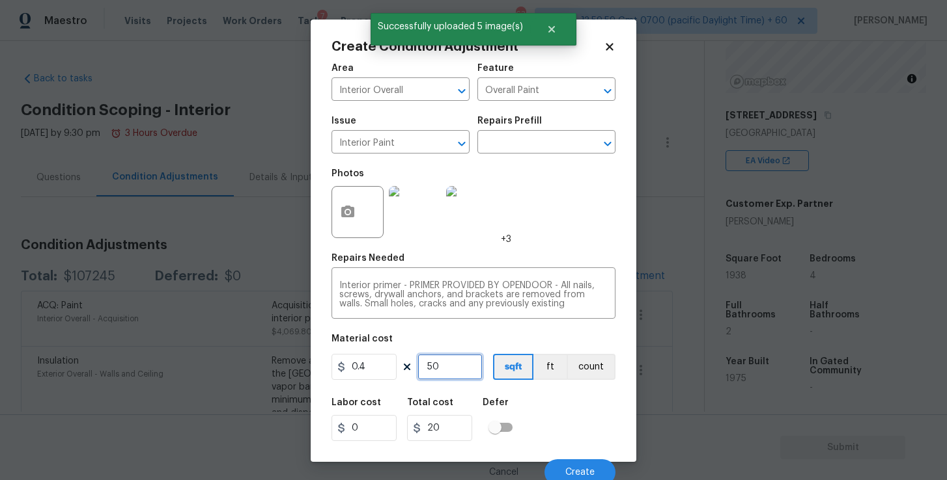
type input "200"
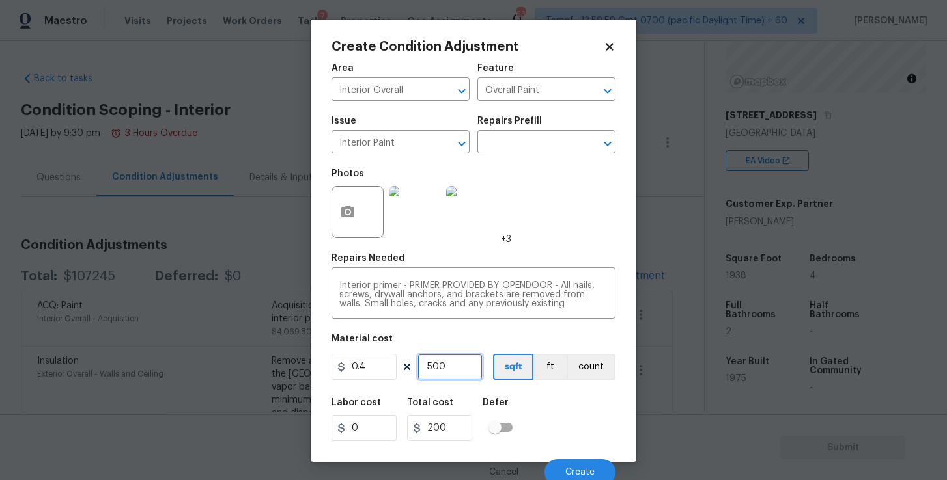
type input "50"
type input "20"
type input "5"
type input "2"
type input "0"
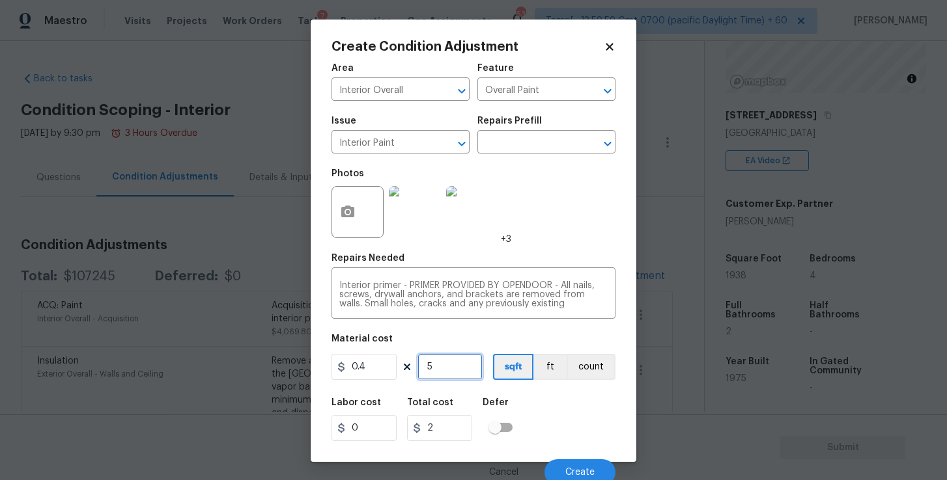
type input "0"
type input "6"
type input "2.4"
type input "60"
type input "24"
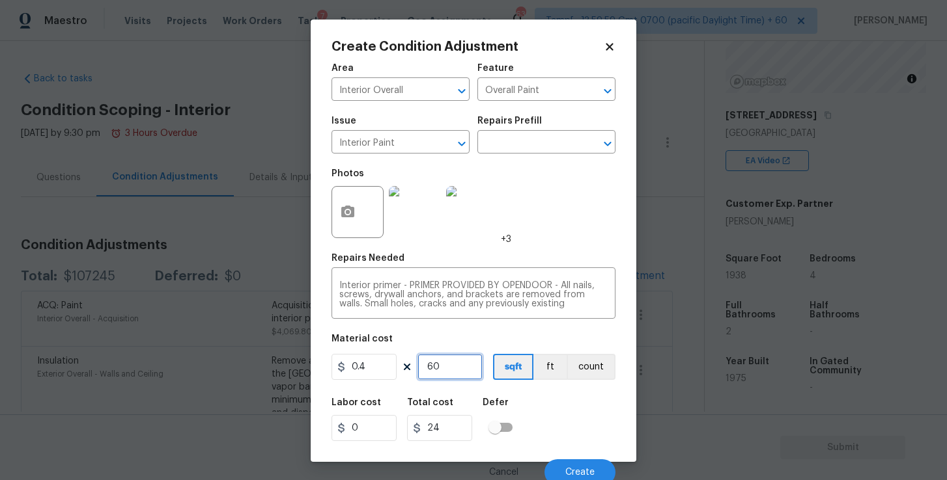
type input "600"
type input "240"
type input "600"
click at [574, 462] on button "Create" at bounding box center [579, 473] width 71 height 26
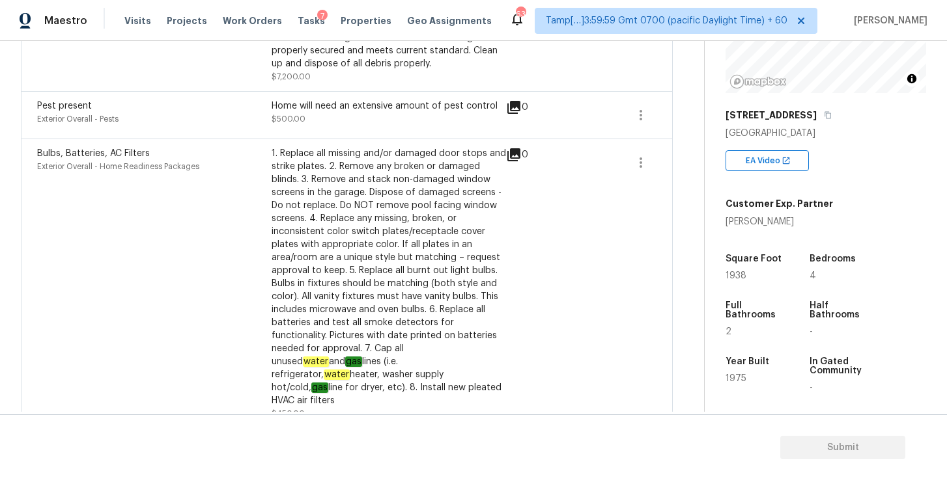
scroll to position [0, 0]
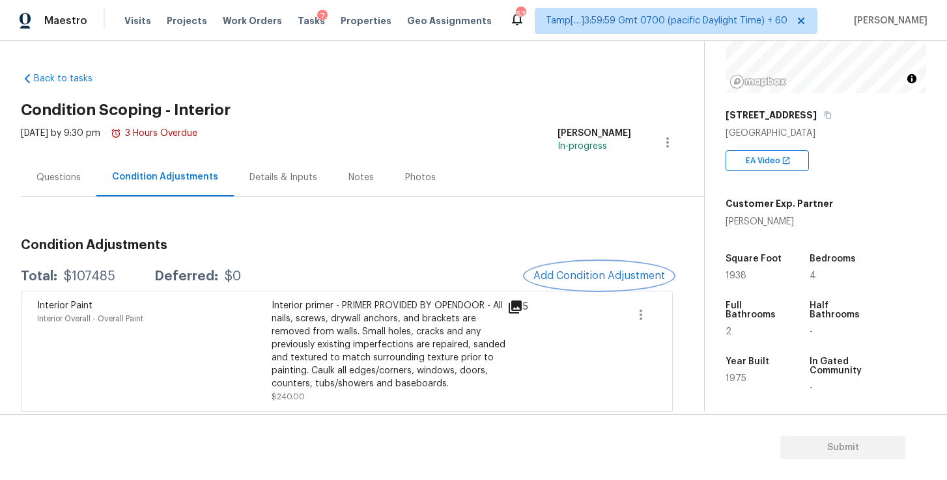
click at [577, 273] on span "Add Condition Adjustment" at bounding box center [599, 276] width 132 height 12
click at [577, 273] on body "Maestro Visits Projects Work Orders Tasks 7 Properties Geo Assignments 632 Tamp…" at bounding box center [473, 240] width 947 height 480
click at [565, 273] on span "Add Condition Adjustment" at bounding box center [599, 276] width 132 height 12
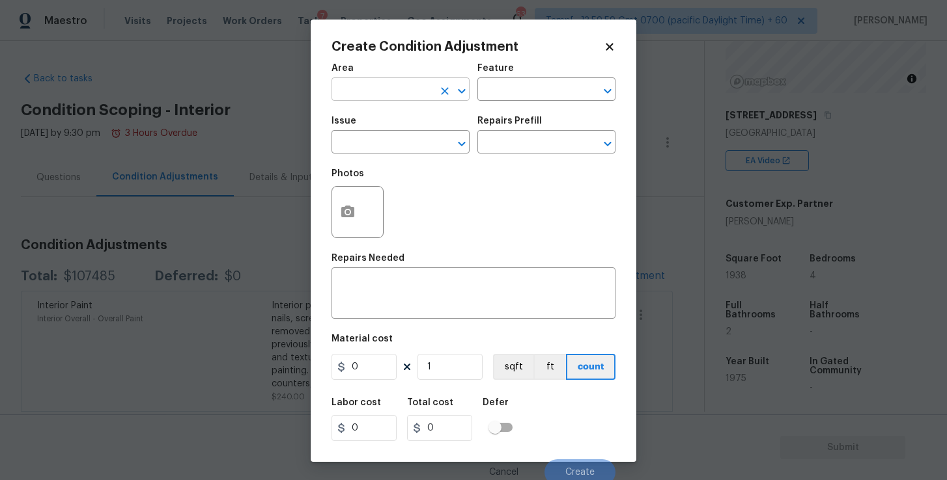
click at [428, 87] on input "text" at bounding box center [382, 91] width 102 height 20
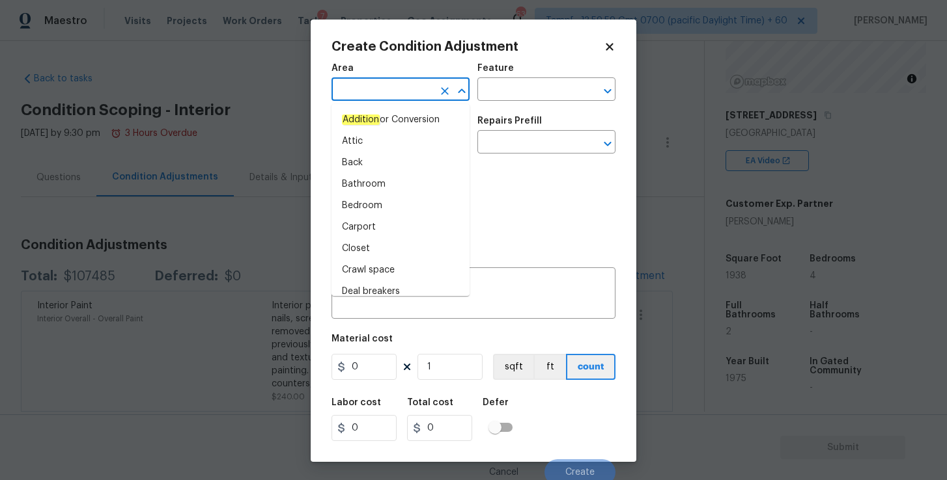
type input "i"
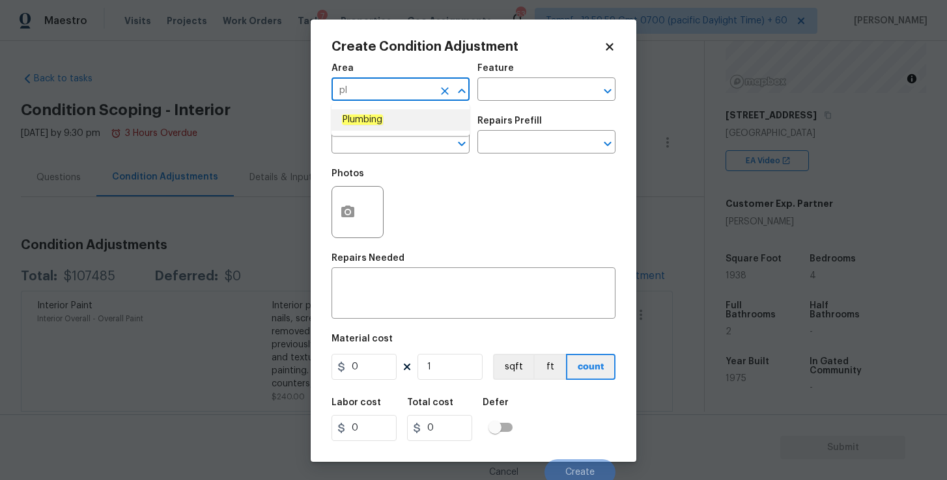
click at [393, 119] on li "Plumbing" at bounding box center [400, 119] width 138 height 21
type input "Plumbing"
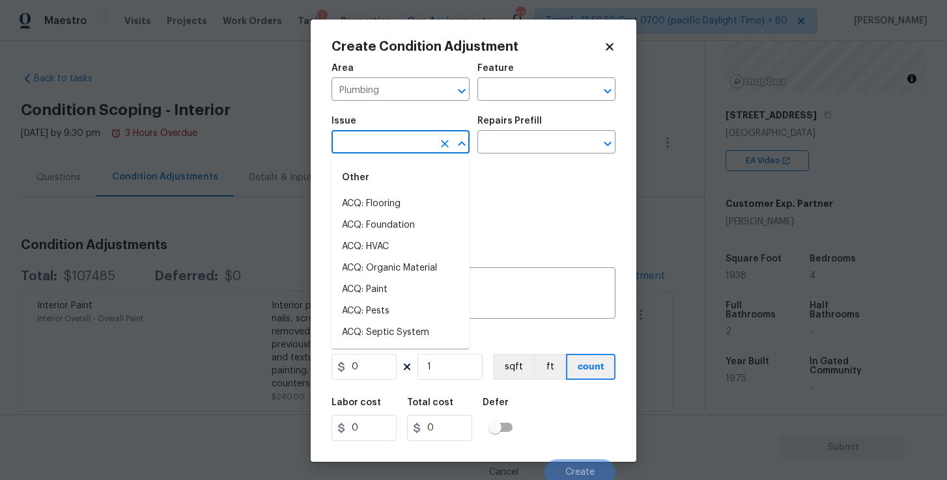
click at [394, 136] on input "text" at bounding box center [382, 143] width 102 height 20
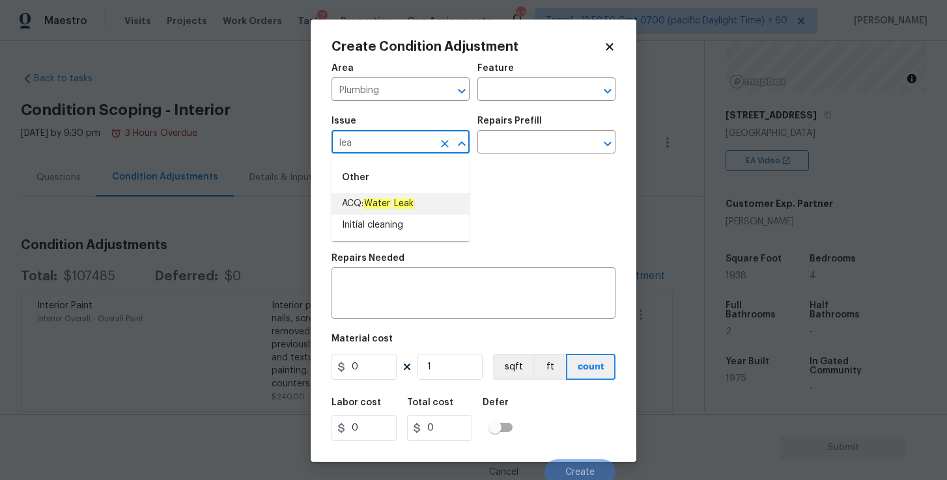
click at [406, 207] on em "Leak" at bounding box center [403, 204] width 21 height 10
type input "ACQ: Water Leak"
click at [523, 85] on input "text" at bounding box center [528, 91] width 102 height 20
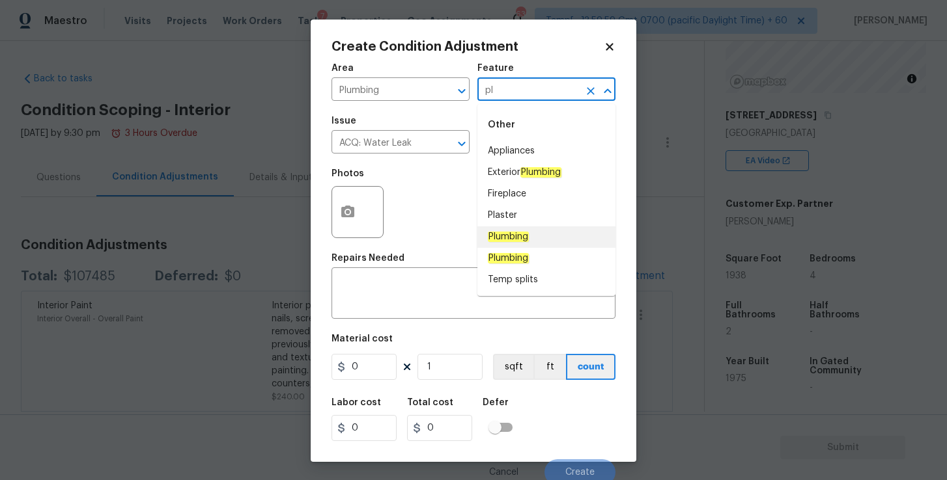
click at [536, 239] on li "Plumbing" at bounding box center [546, 237] width 138 height 21
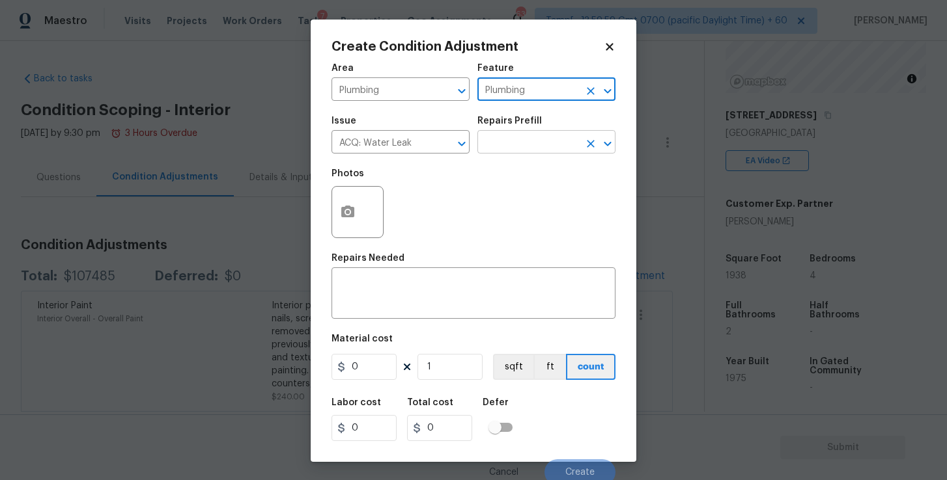
click at [520, 153] on input "text" at bounding box center [528, 143] width 102 height 20
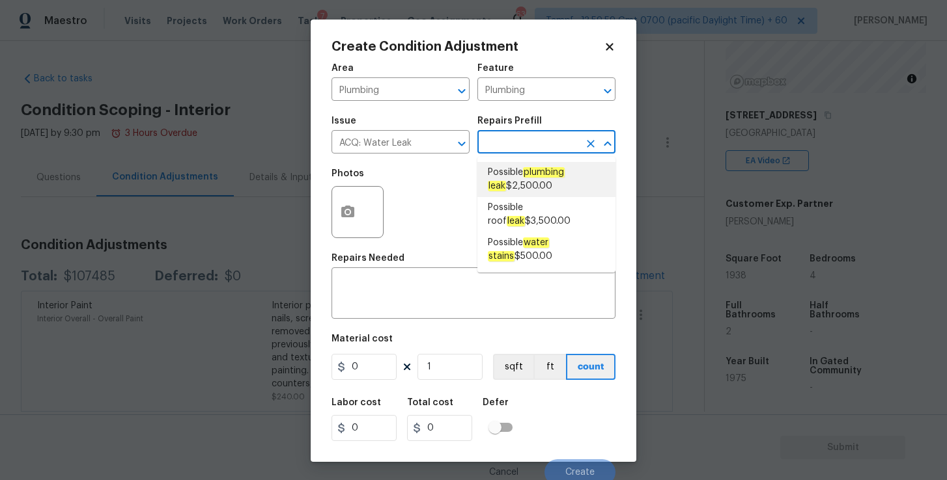
click at [533, 182] on span "Possible plumbing leak $2,500.00" at bounding box center [546, 179] width 117 height 27
type input "Acquisition"
type textarea "Acquisition Scope: Possible plumbing leak"
type input "2500"
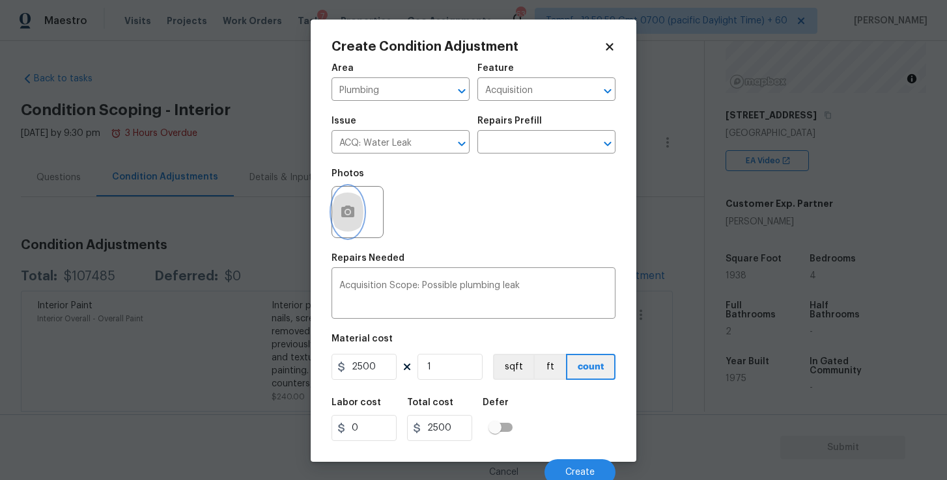
click at [352, 215] on icon "button" at bounding box center [347, 212] width 13 height 12
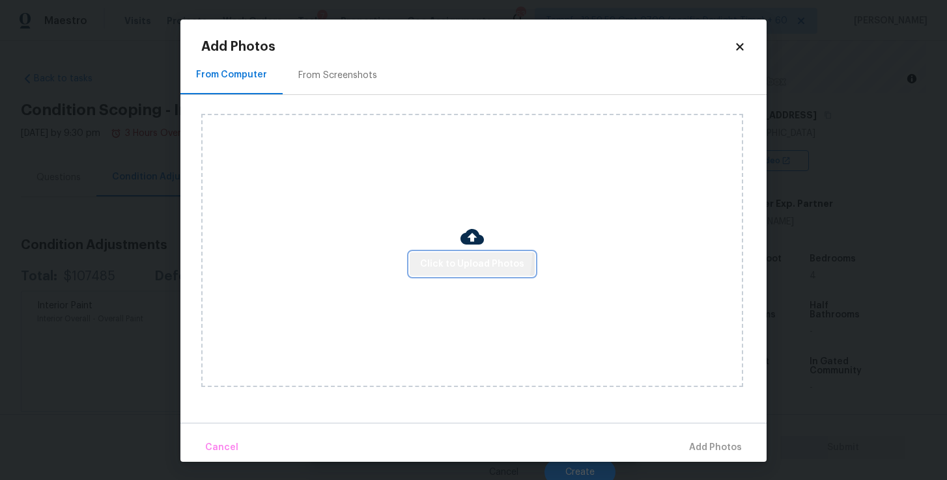
click at [439, 255] on button "Click to Upload Photos" at bounding box center [471, 265] width 125 height 24
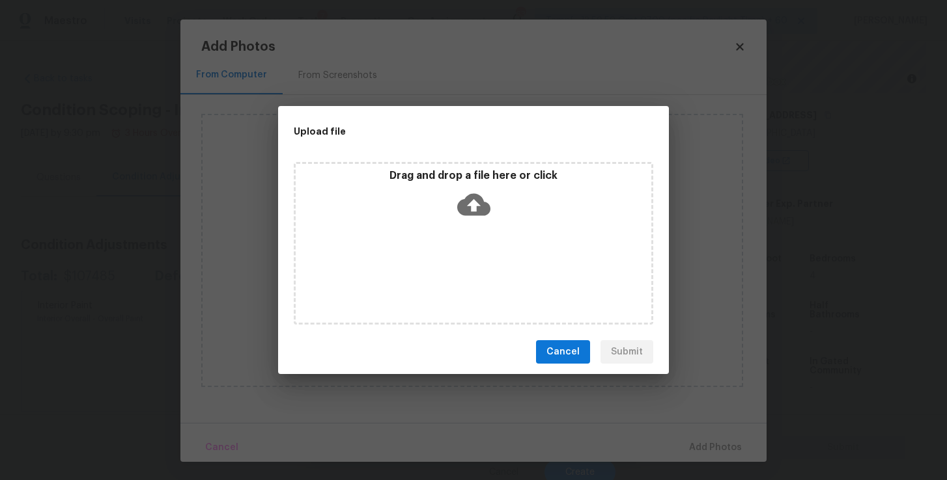
click at [480, 186] on div "Drag and drop a file here or click" at bounding box center [473, 197] width 355 height 56
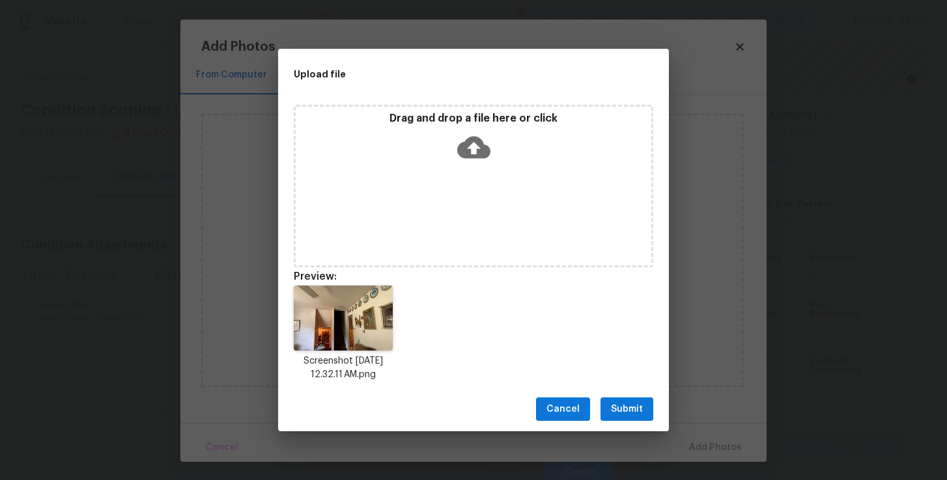
click at [624, 408] on span "Submit" at bounding box center [627, 410] width 32 height 16
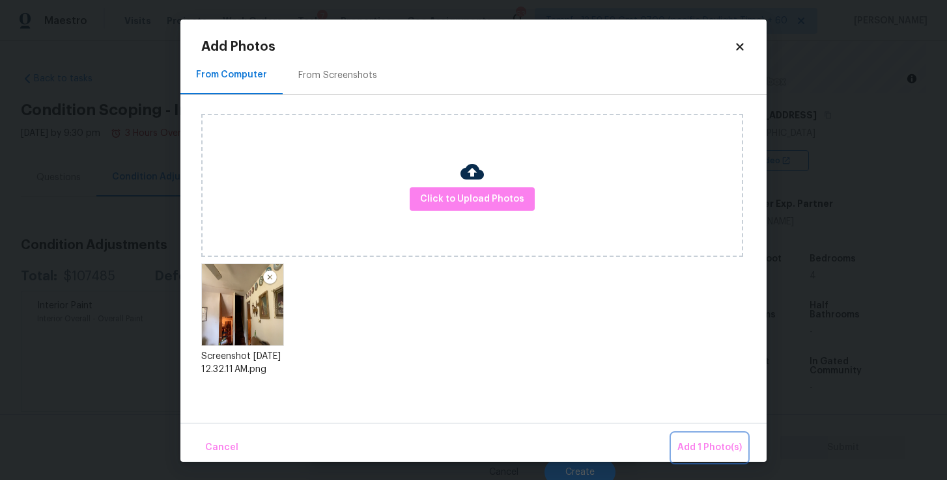
click at [699, 445] on span "Add 1 Photo(s)" at bounding box center [709, 448] width 64 height 16
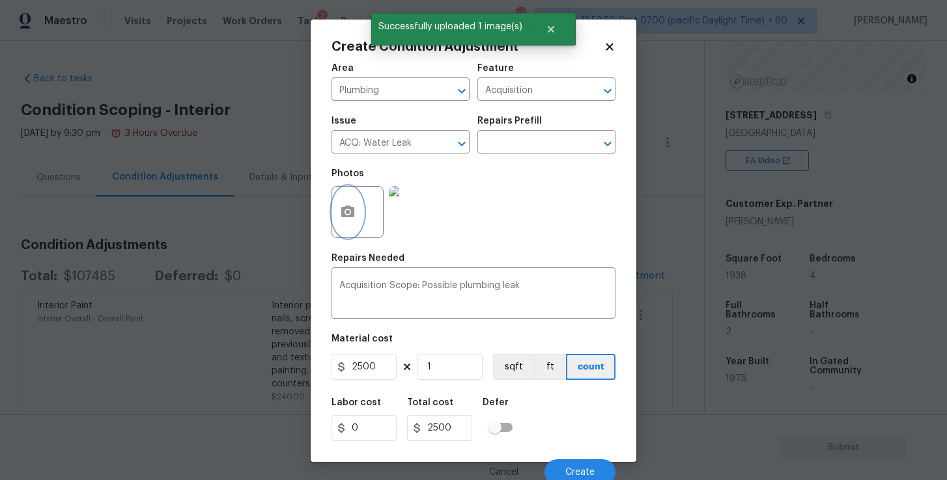
scroll to position [6, 0]
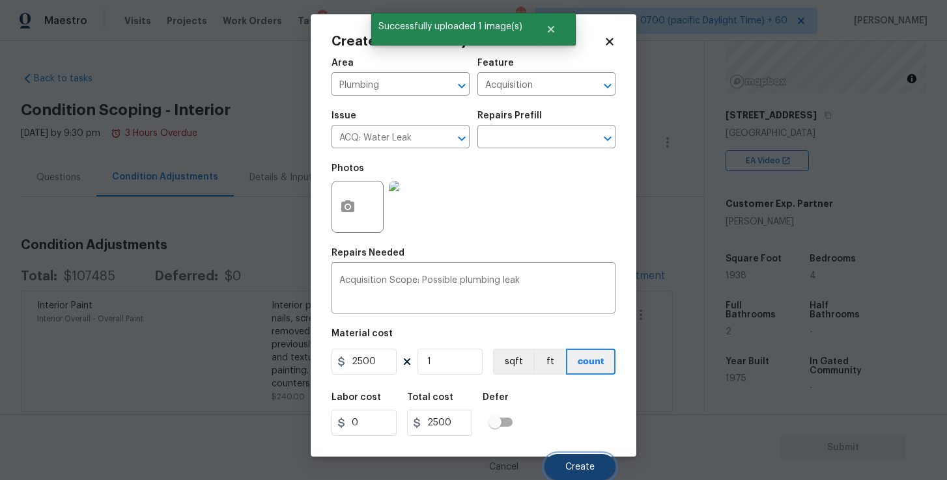
click at [577, 469] on span "Create" at bounding box center [579, 468] width 29 height 10
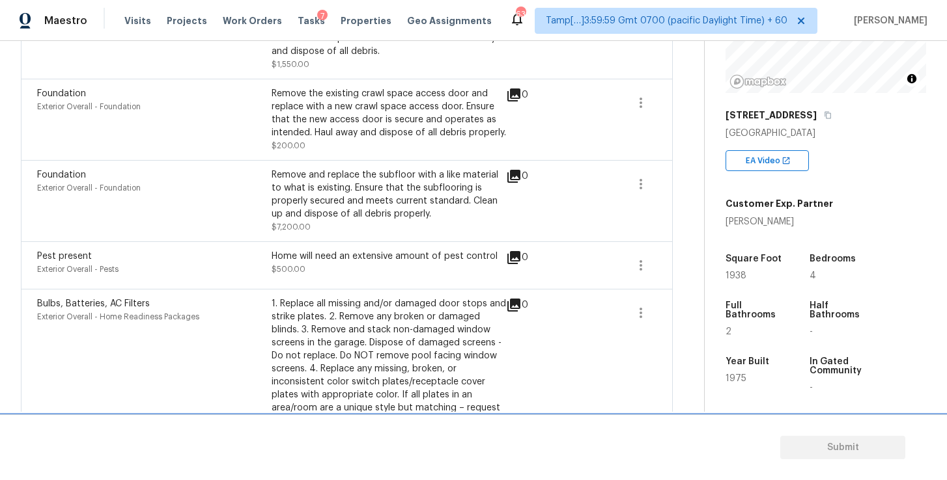
scroll to position [0, 0]
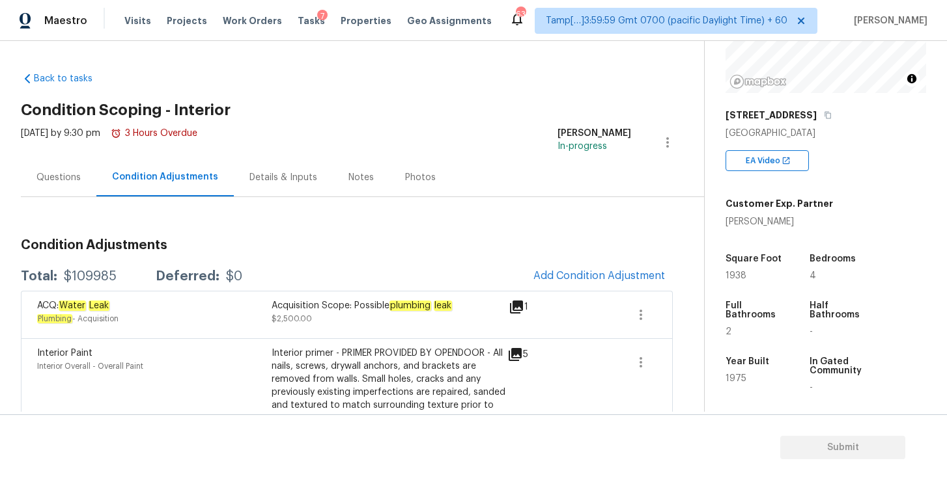
click at [77, 177] on div "Questions" at bounding box center [58, 177] width 44 height 13
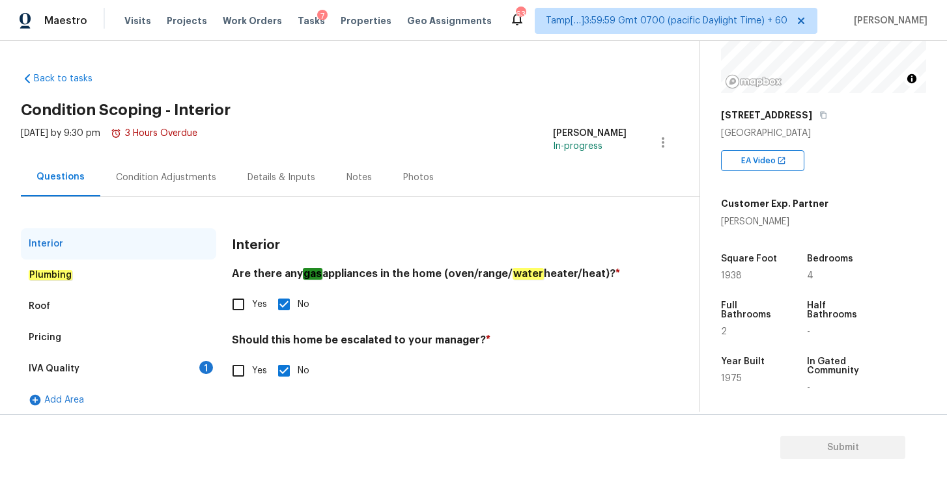
click at [107, 363] on div "IVA Quality 1" at bounding box center [118, 369] width 195 height 31
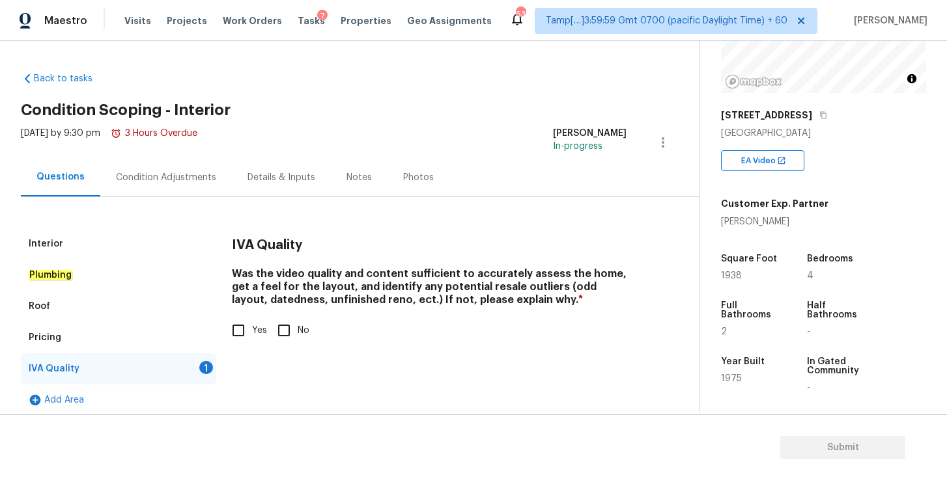
click at [244, 326] on input "Yes" at bounding box center [238, 330] width 27 height 27
checkbox input "true"
click at [168, 182] on div "Condition Adjustments" at bounding box center [166, 177] width 100 height 13
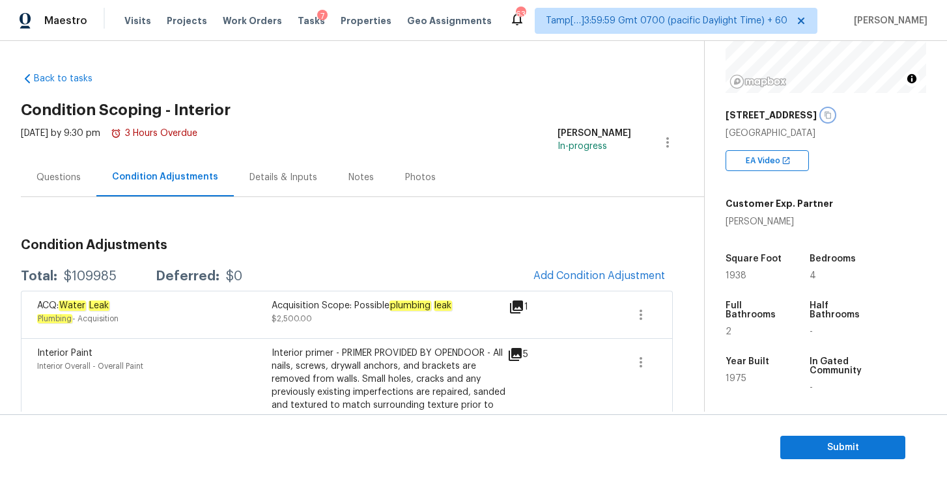
click at [822, 115] on button "button" at bounding box center [828, 115] width 12 height 12
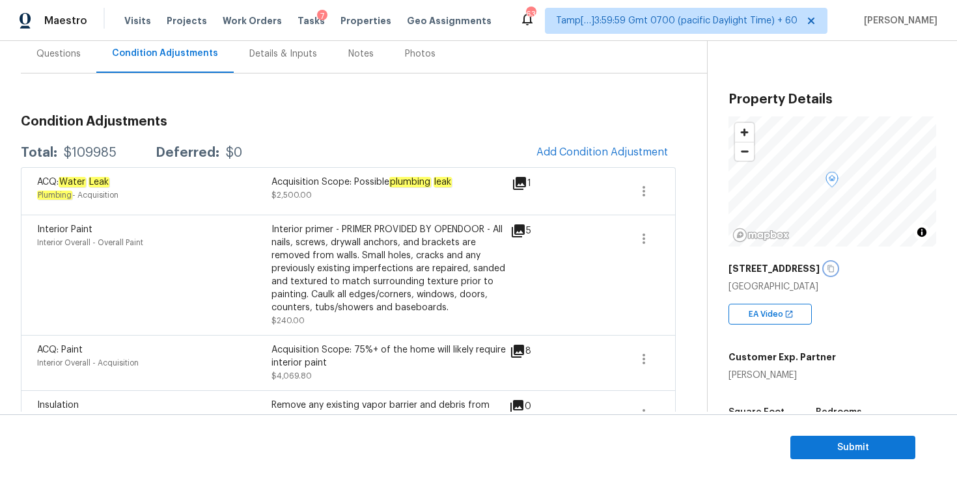
scroll to position [124, 0]
click at [596, 156] on span "Add Condition Adjustment" at bounding box center [602, 152] width 132 height 12
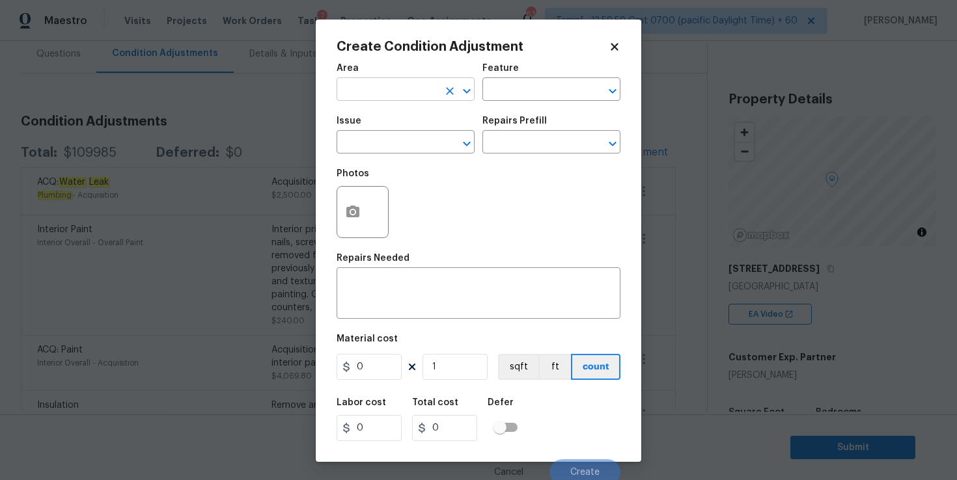
click at [441, 96] on div at bounding box center [458, 91] width 34 height 18
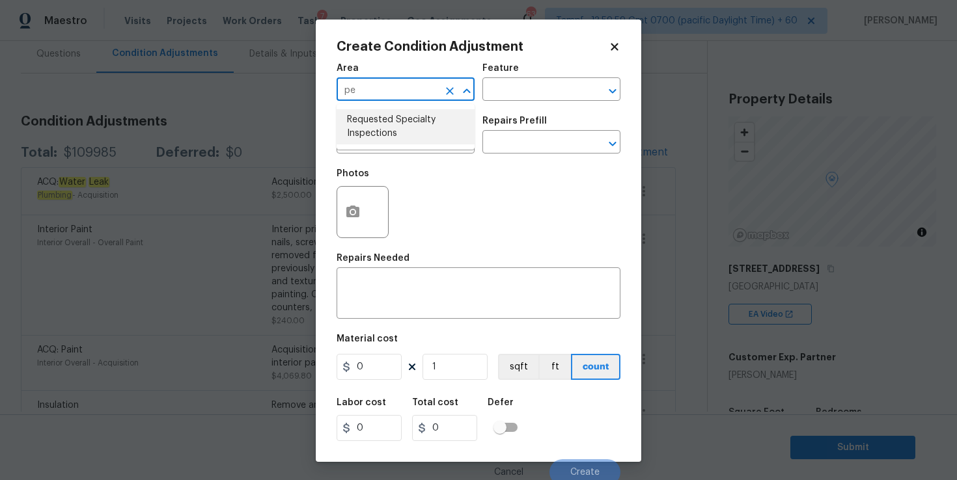
type input "p"
click at [381, 143] on li "Interior Overall" at bounding box center [406, 141] width 138 height 21
type input "Interior Overall"
click at [381, 144] on input "text" at bounding box center [388, 143] width 102 height 20
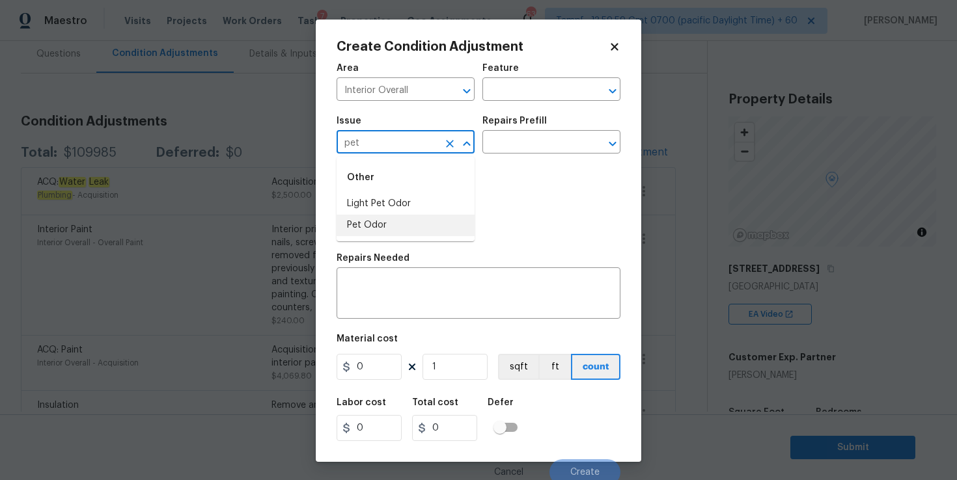
click at [385, 224] on li "Pet Odor" at bounding box center [406, 225] width 138 height 21
type input "Pet Odor"
click at [534, 91] on input "text" at bounding box center [533, 91] width 102 height 20
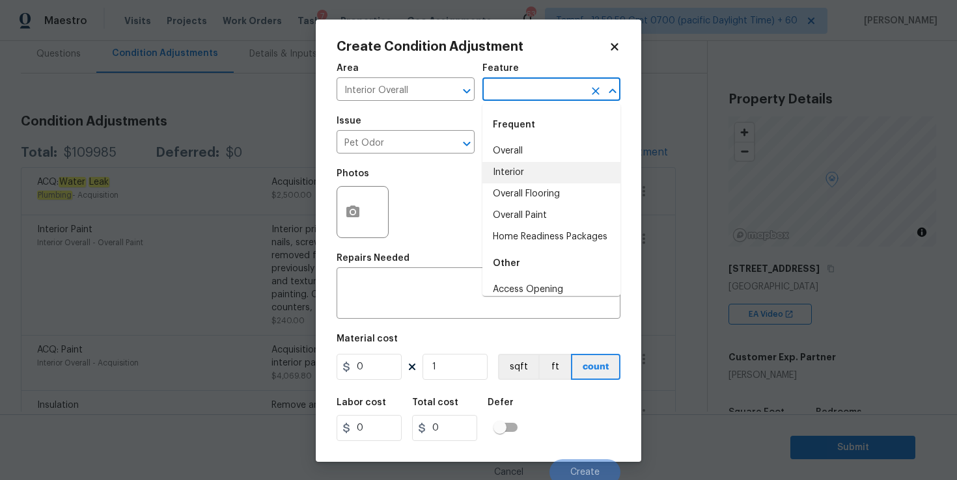
click at [529, 174] on li "Interior" at bounding box center [551, 172] width 138 height 21
type input "Interior"
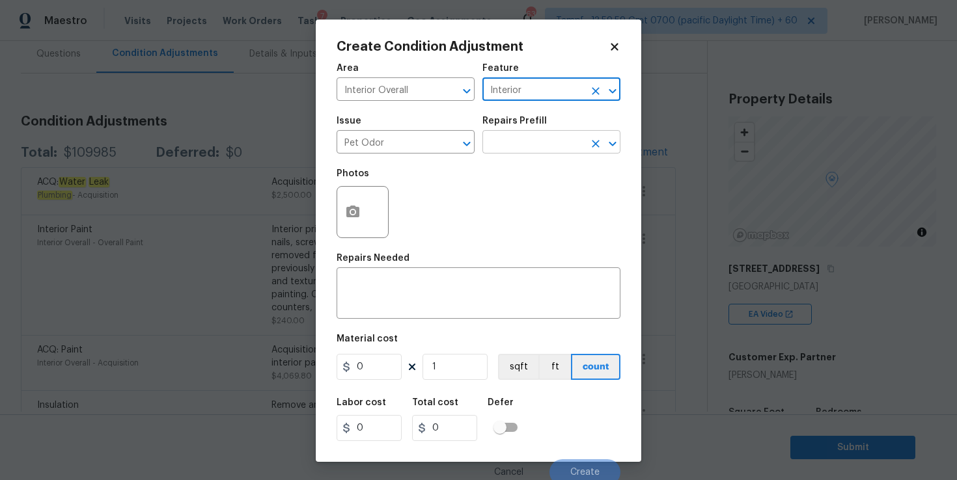
click at [526, 136] on input "text" at bounding box center [533, 143] width 102 height 20
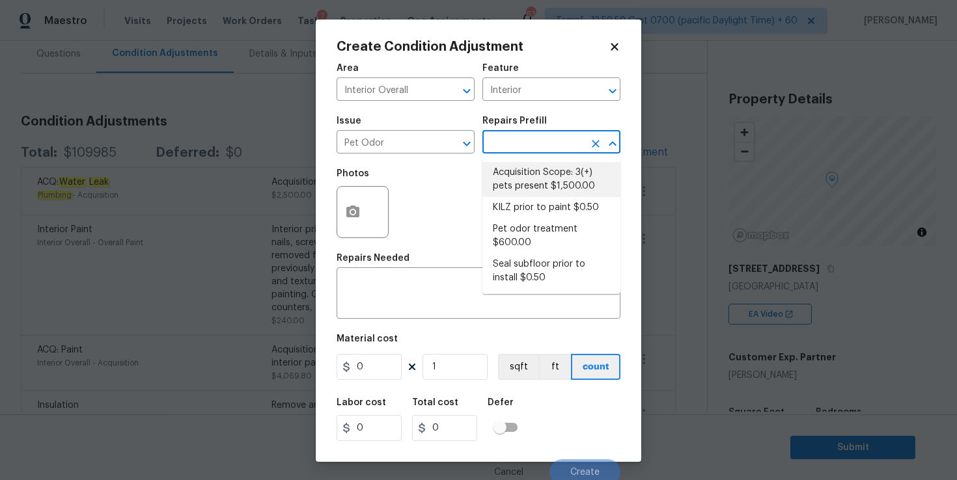
click at [538, 177] on li "Acquisition Scope: 3(+) pets present $1,500.00" at bounding box center [551, 179] width 138 height 35
type textarea "Acquisition Scope: 3(+) pets present"
type input "1500"
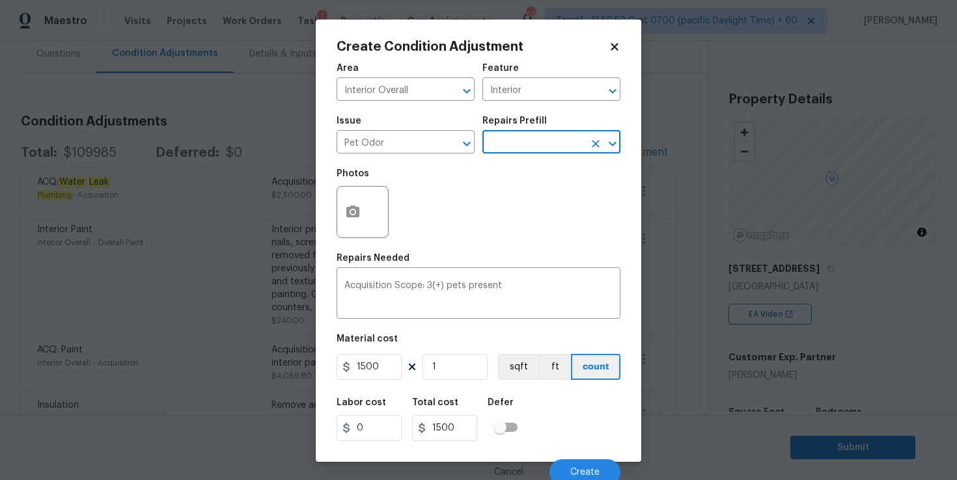
scroll to position [6, 0]
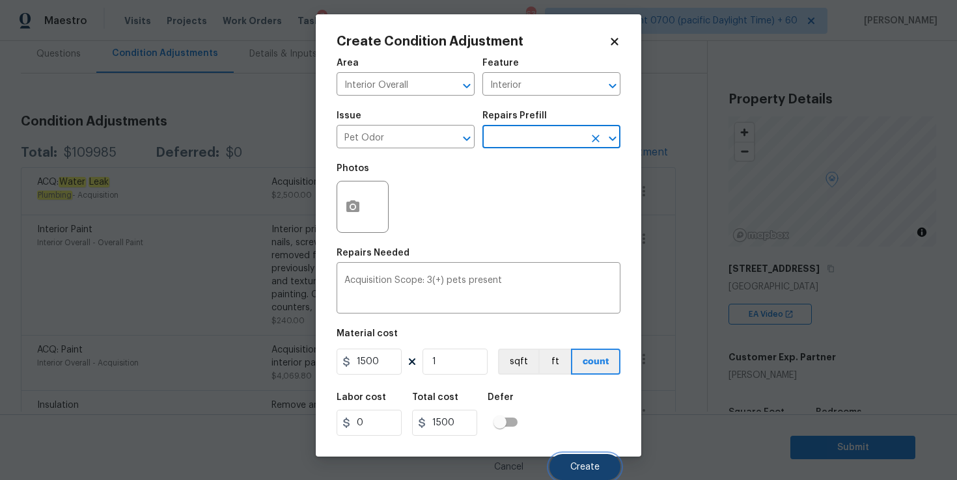
click at [575, 460] on button "Create" at bounding box center [584, 467] width 71 height 26
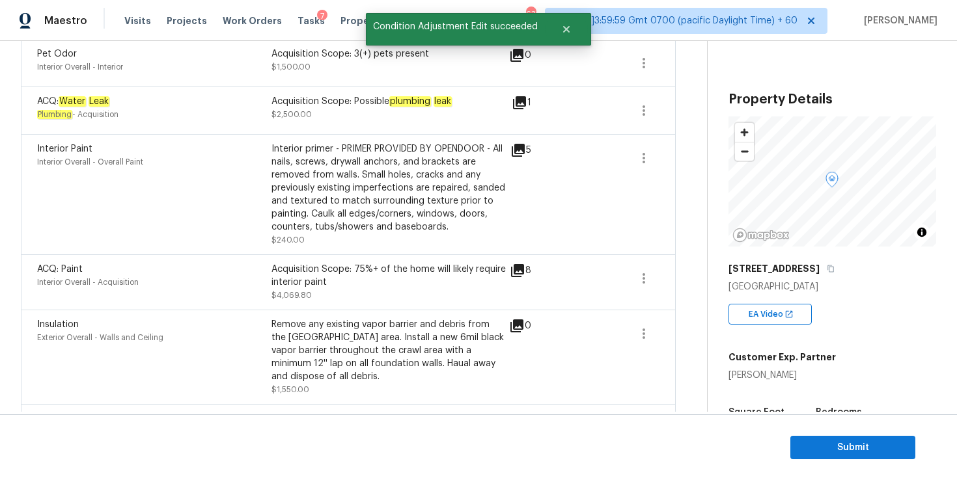
scroll to position [254, 0]
click at [643, 271] on icon "button" at bounding box center [644, 277] width 16 height 16
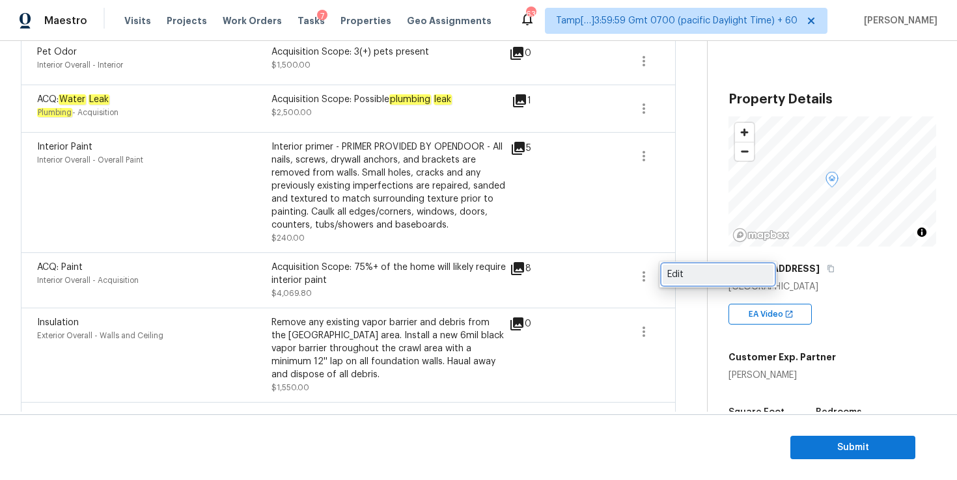
click at [665, 271] on link "Edit" at bounding box center [718, 275] width 111 height 20
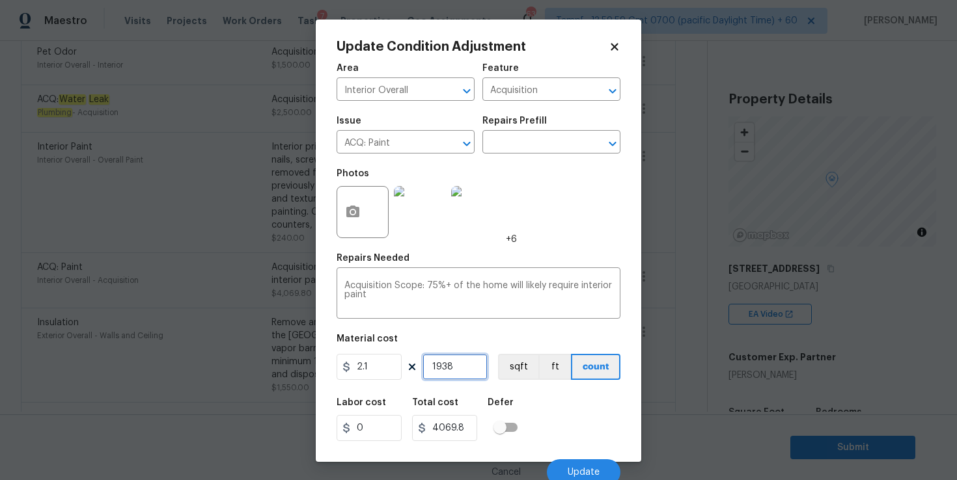
click at [457, 369] on input "1938" at bounding box center [455, 367] width 65 height 26
type input "0"
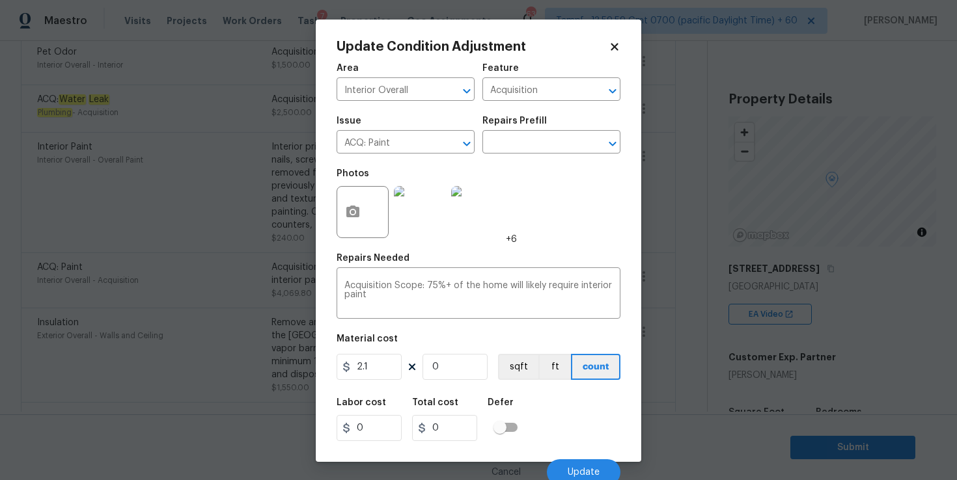
click at [602, 426] on div "Labor cost 0 Total cost 0 Defer" at bounding box center [479, 420] width 284 height 59
click at [471, 215] on img at bounding box center [477, 212] width 52 height 52
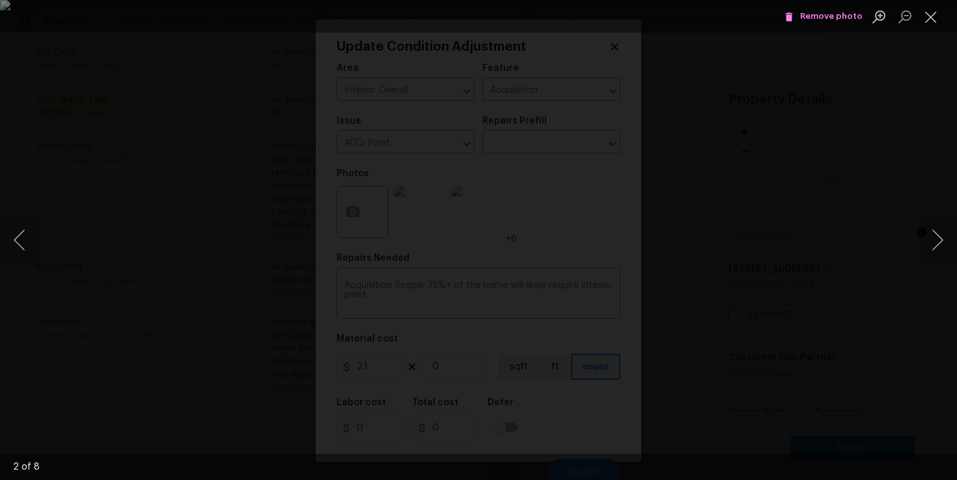
click at [820, 14] on span "Remove photo" at bounding box center [823, 16] width 78 height 15
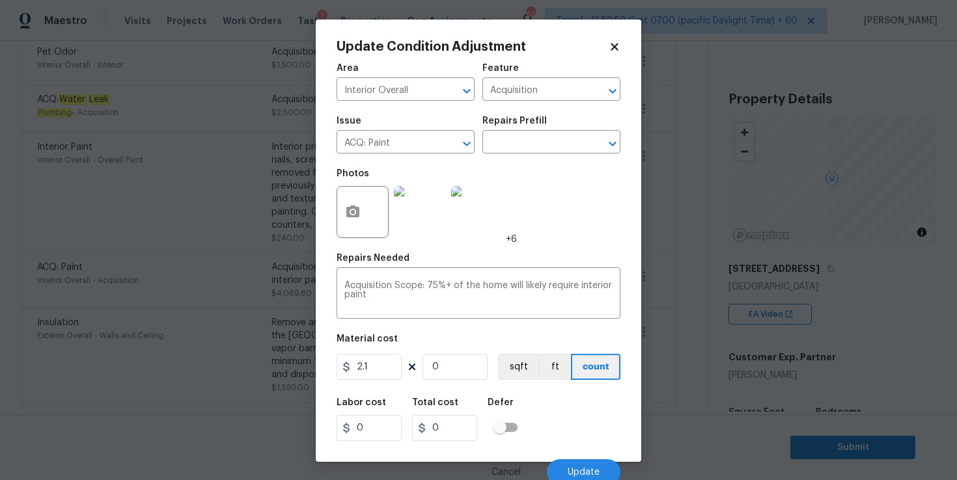
click at [486, 209] on img at bounding box center [477, 212] width 52 height 52
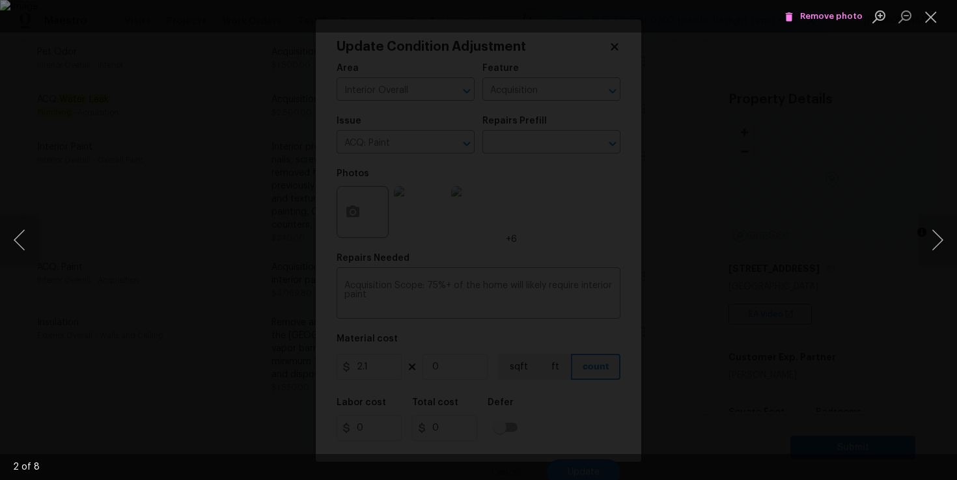
click at [823, 18] on span "Remove photo" at bounding box center [823, 16] width 78 height 15
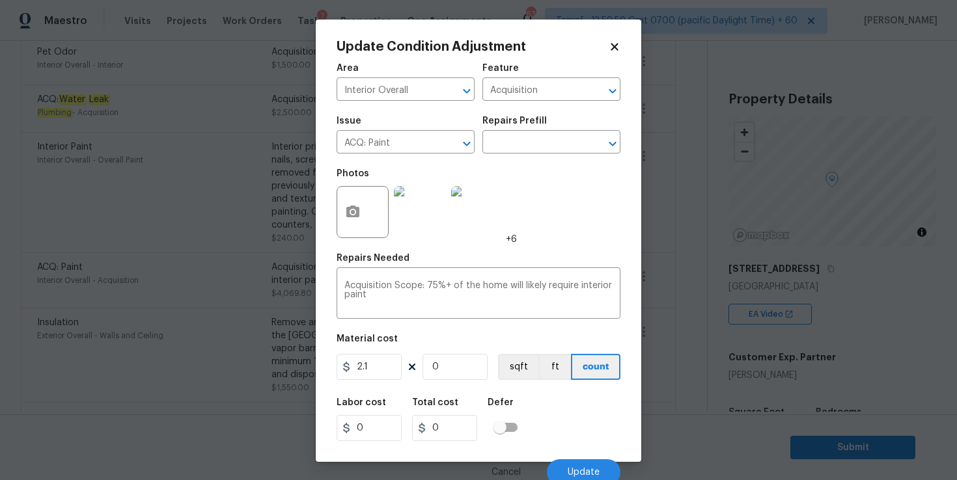
click at [420, 217] on img at bounding box center [420, 212] width 52 height 52
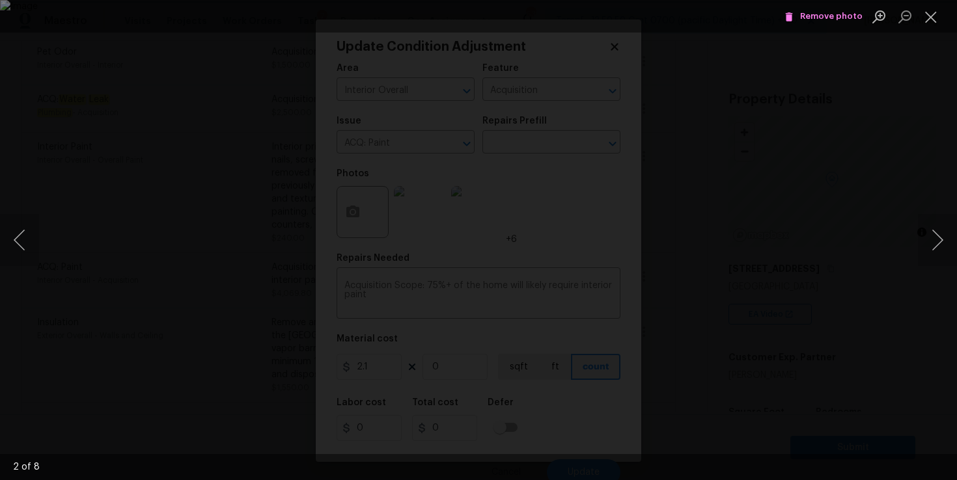
click at [793, 18] on icon "Lightbox" at bounding box center [789, 16] width 7 height 9
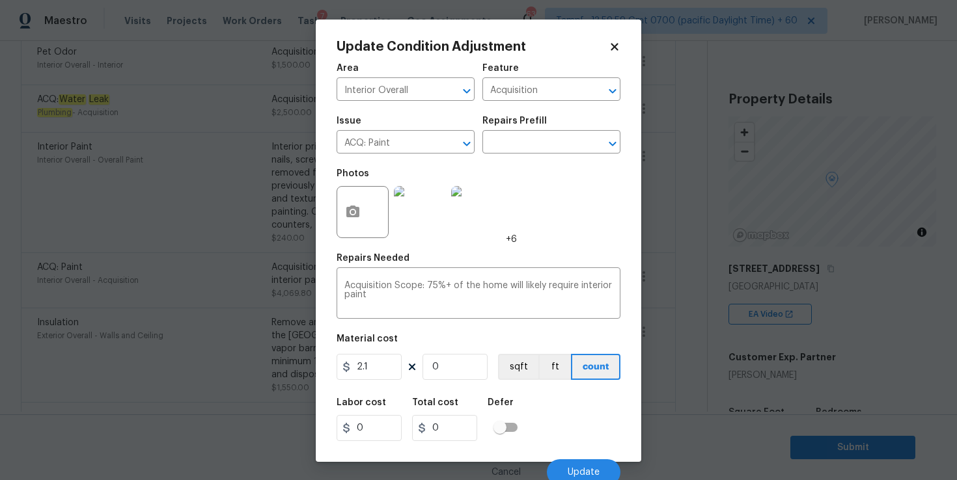
click at [457, 215] on img at bounding box center [477, 212] width 52 height 52
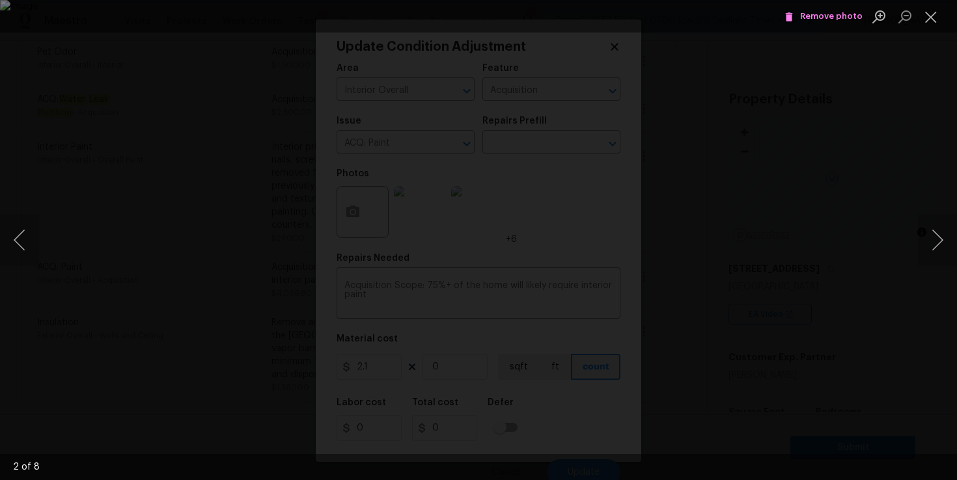
click at [831, 12] on span "Remove photo" at bounding box center [823, 16] width 78 height 15
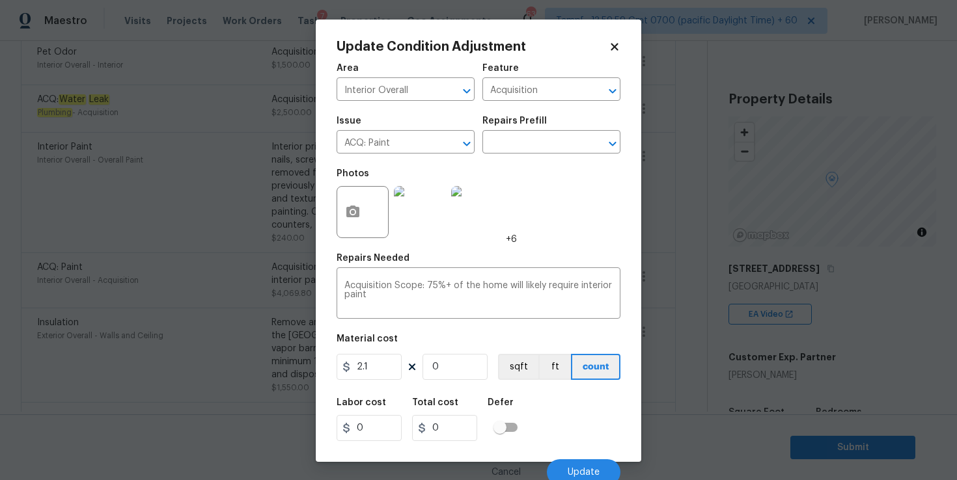
click at [474, 221] on img at bounding box center [477, 212] width 52 height 52
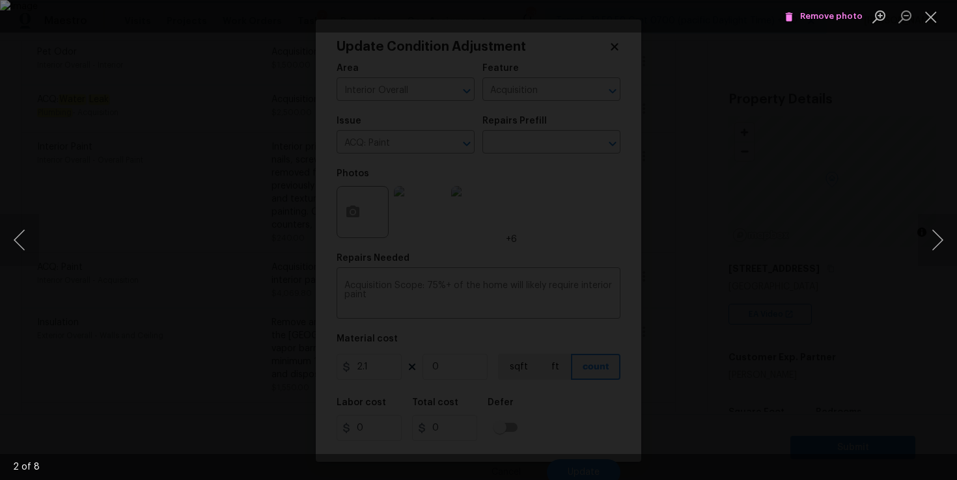
click at [816, 10] on span "Remove photo" at bounding box center [823, 16] width 78 height 15
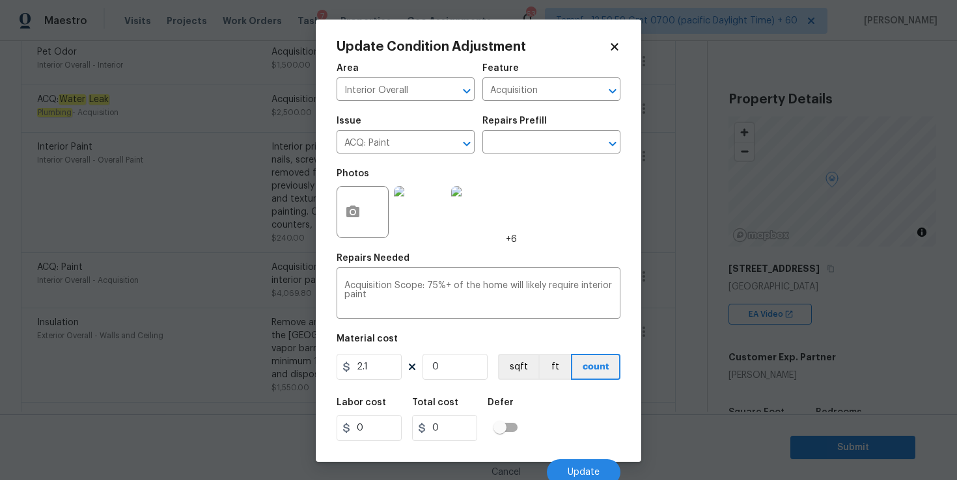
click at [480, 206] on img at bounding box center [477, 212] width 52 height 52
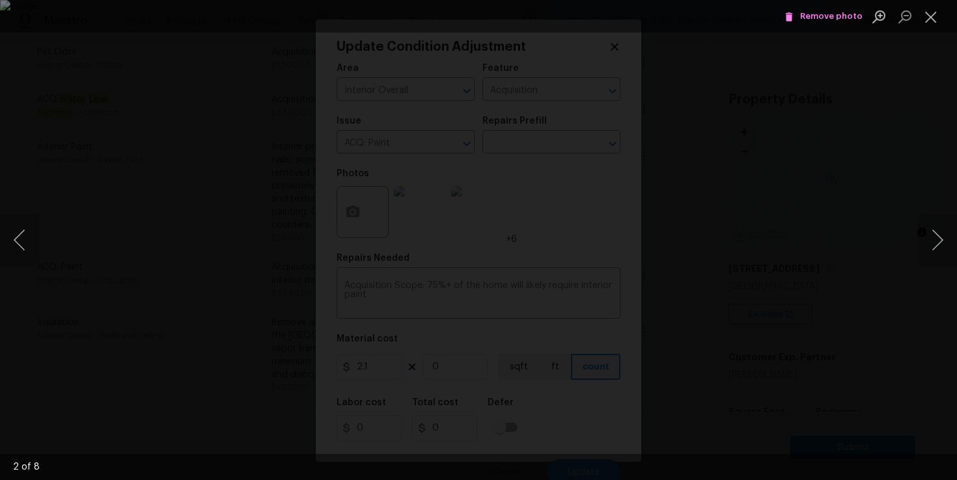
click at [833, 21] on span "Remove photo" at bounding box center [823, 16] width 78 height 15
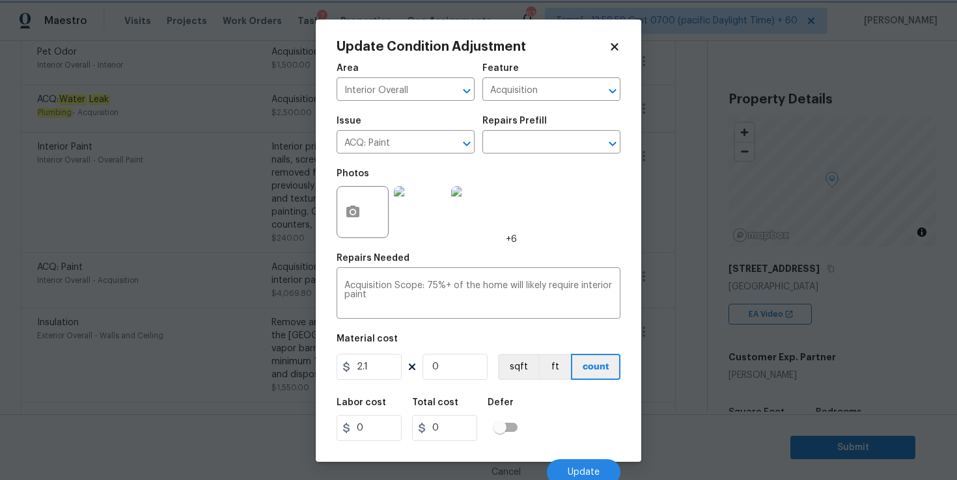
scroll to position [6, 0]
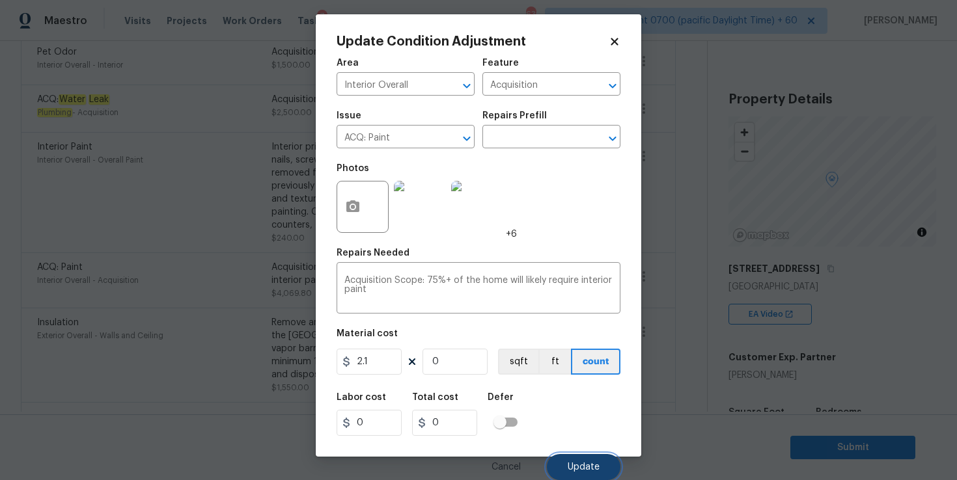
click at [578, 463] on span "Update" at bounding box center [584, 468] width 32 height 10
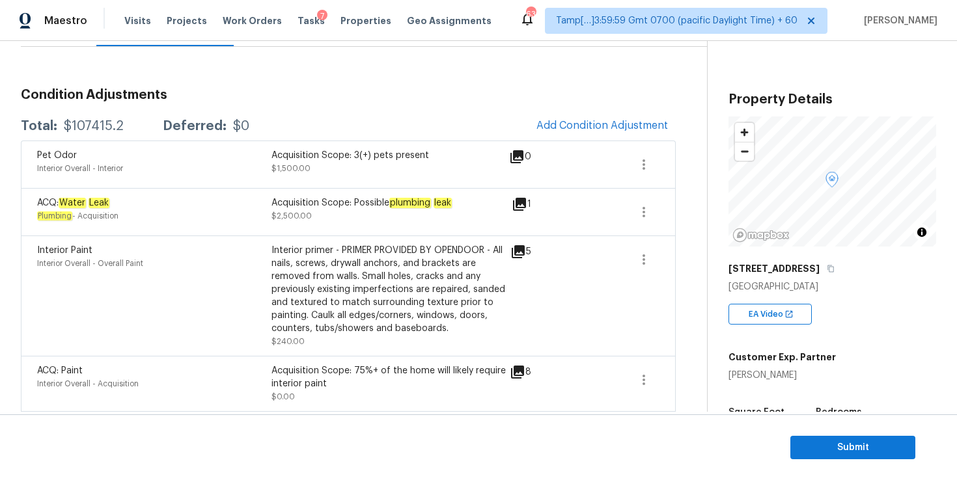
scroll to position [33, 0]
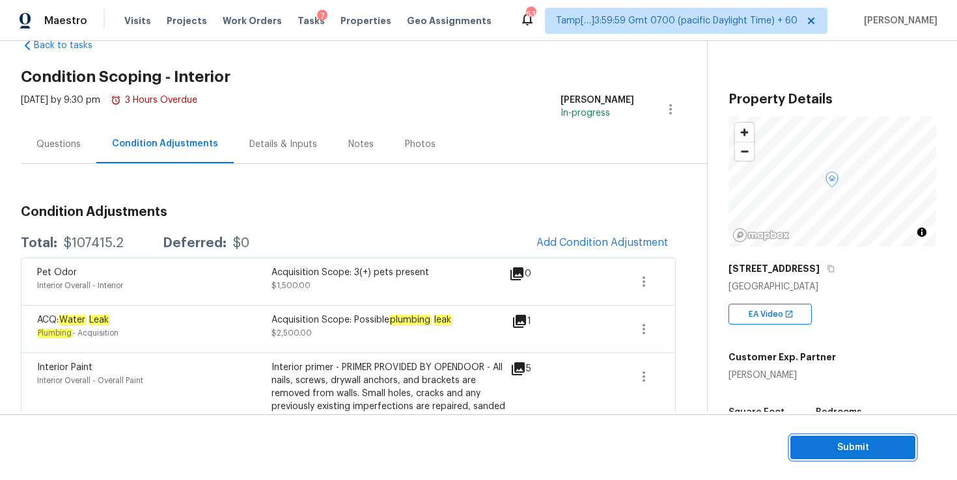
click at [837, 449] on span "Submit" at bounding box center [853, 448] width 104 height 16
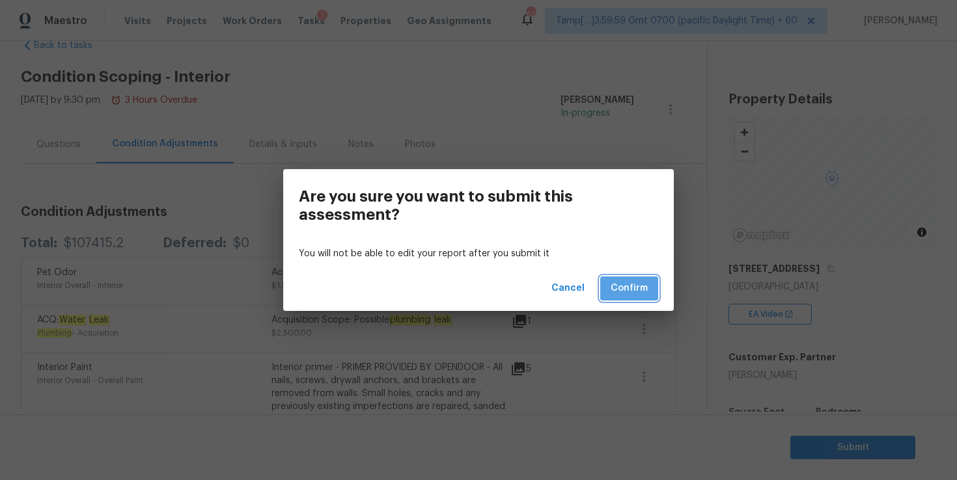
click at [633, 287] on span "Confirm" at bounding box center [629, 289] width 37 height 16
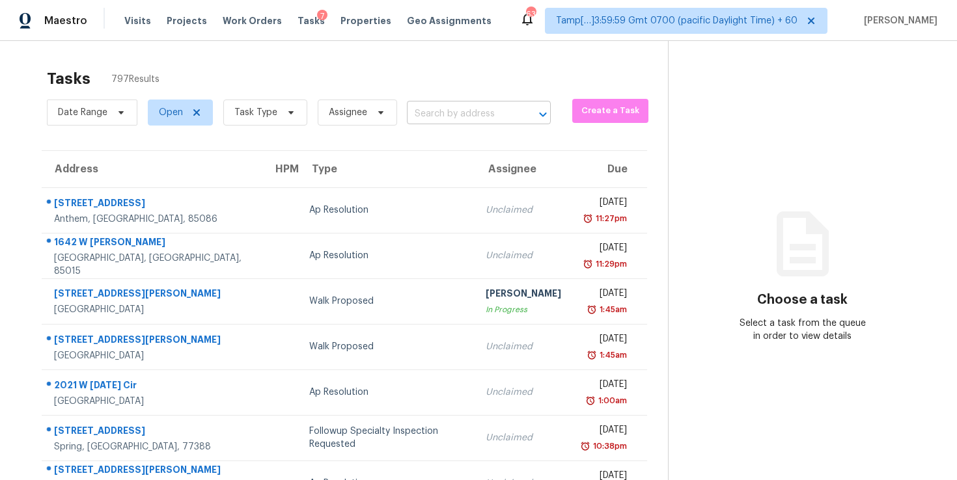
click at [437, 117] on input "text" at bounding box center [460, 114] width 107 height 20
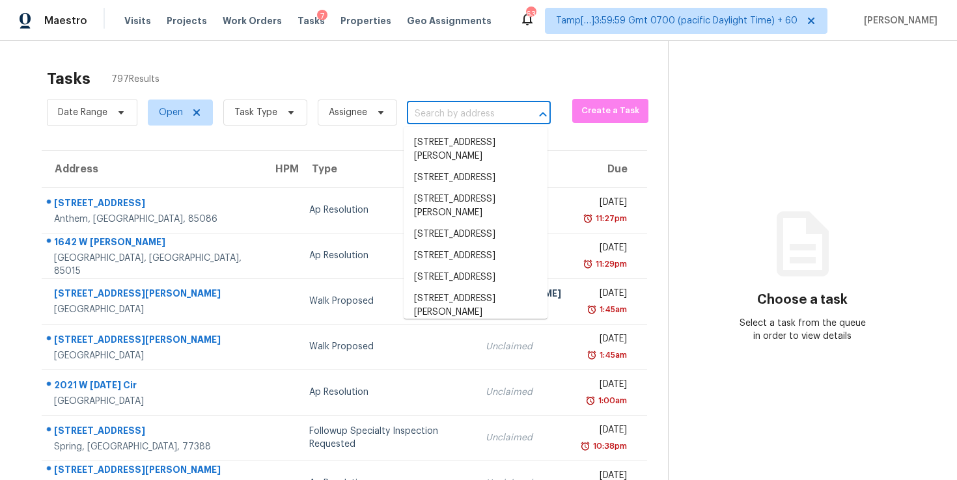
paste input "5368 Shirley Ave, Jacksonville, FL 32210"
type input "5368 Shirley Ave, Jacksonville, FL 32210"
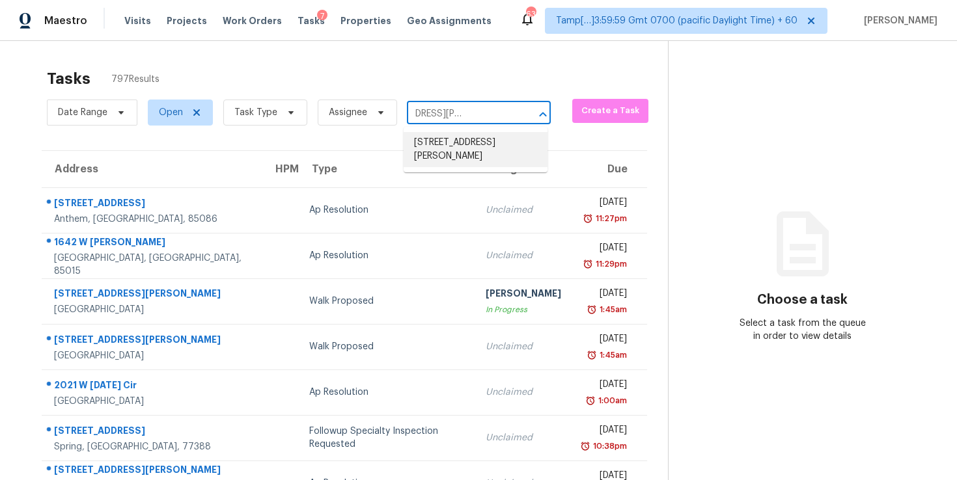
click at [460, 142] on li "5368 Shirley Ave, Jacksonville, FL 32210" at bounding box center [476, 149] width 144 height 35
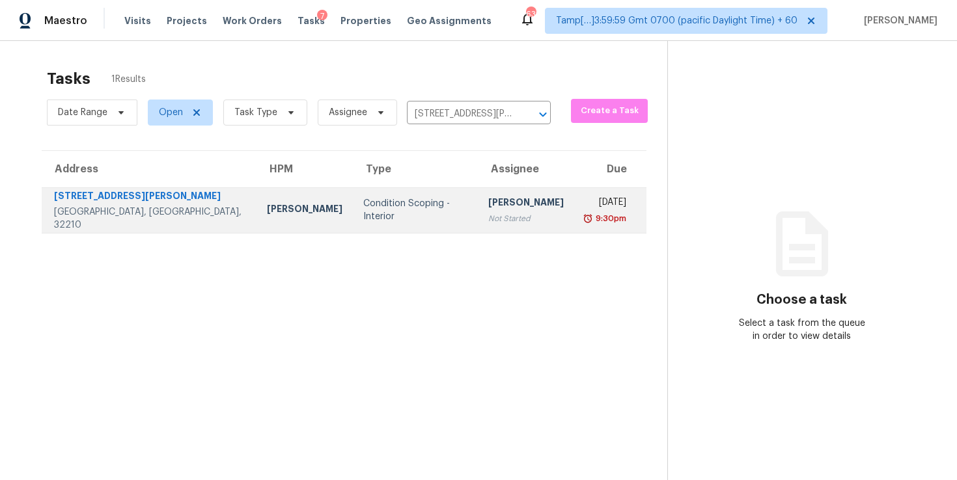
click at [478, 217] on td "[PERSON_NAME] Not Started" at bounding box center [526, 210] width 96 height 46
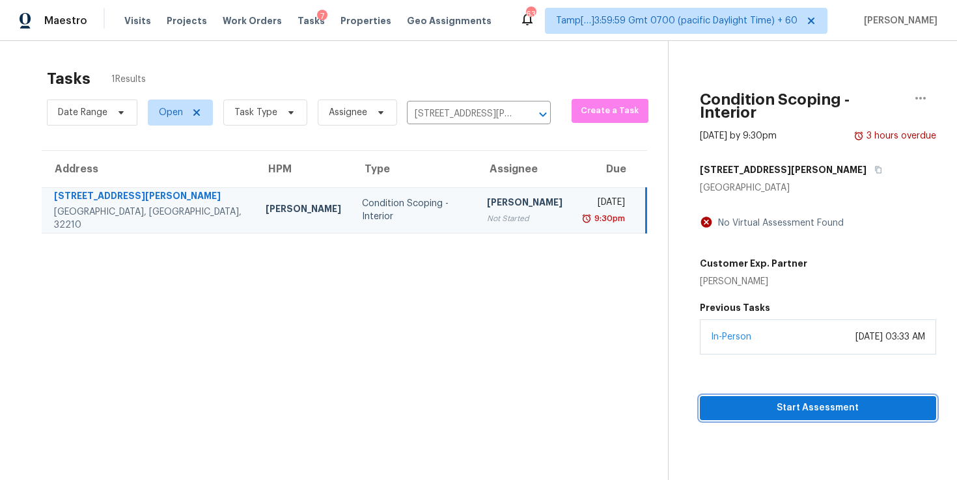
click at [732, 400] on span "Start Assessment" at bounding box center [817, 408] width 215 height 16
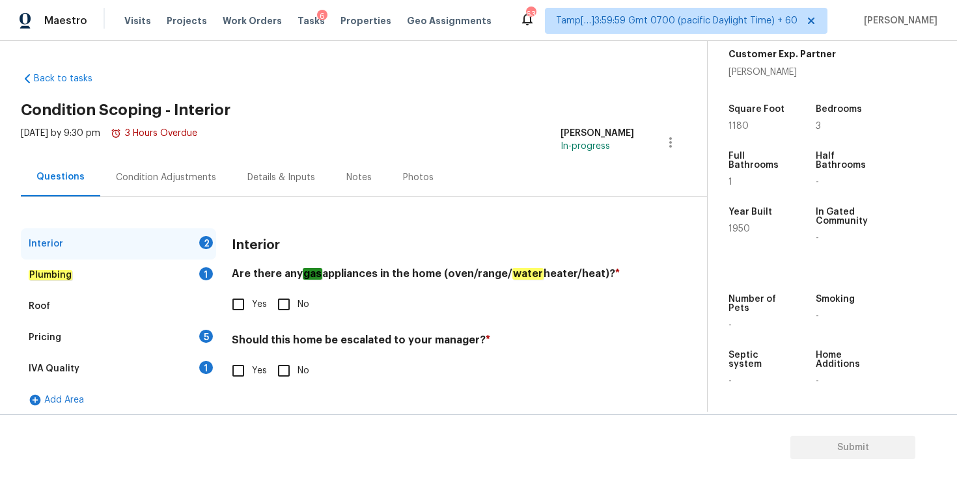
scroll to position [8, 0]
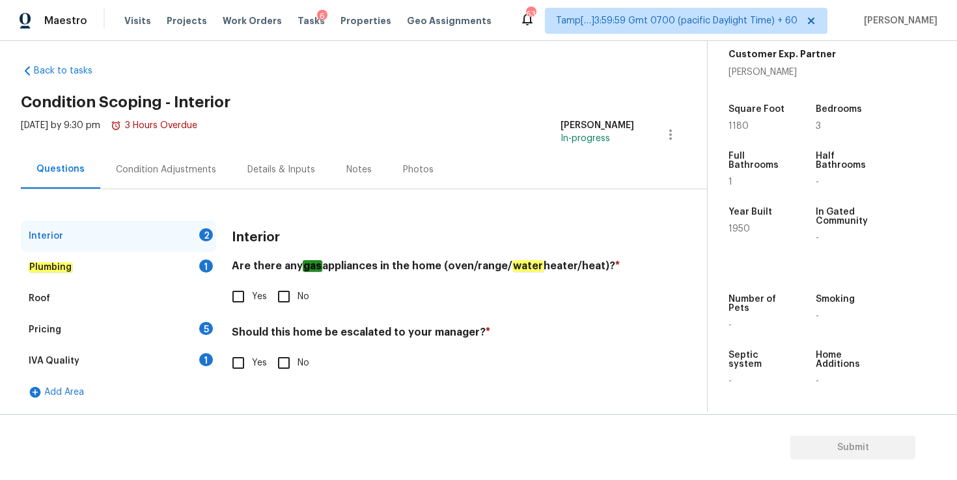
click at [283, 296] on input "No" at bounding box center [283, 296] width 27 height 27
checkbox input "true"
click at [284, 363] on input "No" at bounding box center [283, 363] width 27 height 27
checkbox input "true"
click at [79, 261] on div "Plumbing 1" at bounding box center [118, 267] width 195 height 31
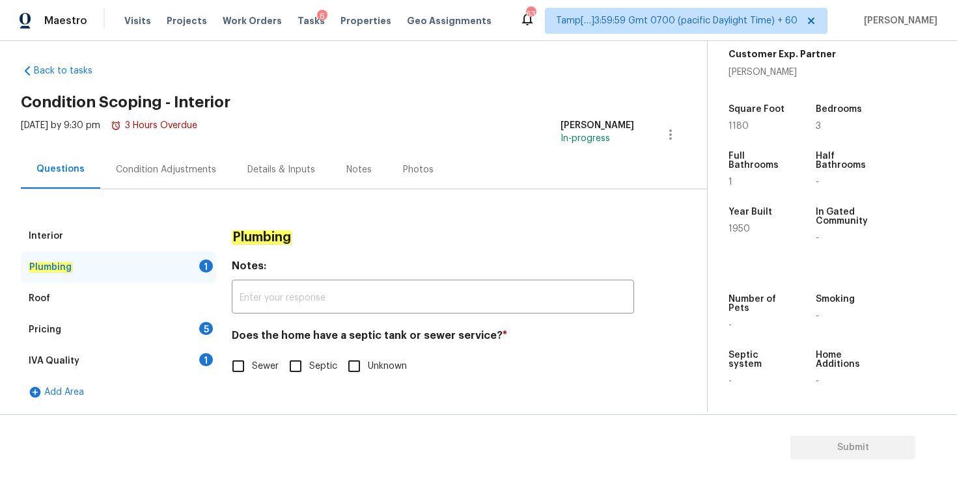
click at [240, 366] on input "Sewer" at bounding box center [238, 366] width 27 height 27
checkbox input "true"
click at [99, 294] on div "Roof" at bounding box center [118, 298] width 195 height 31
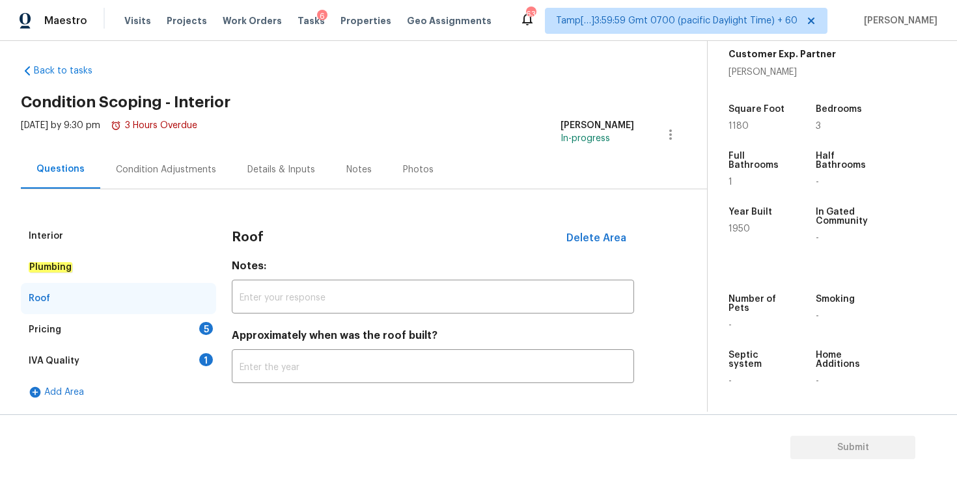
click at [107, 322] on div "Pricing 5" at bounding box center [118, 329] width 195 height 31
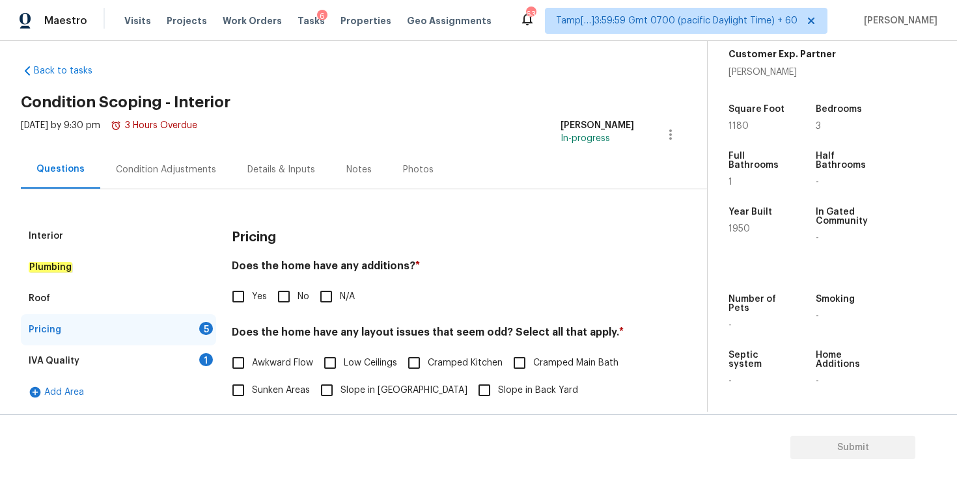
click at [327, 296] on input "N/A" at bounding box center [325, 296] width 27 height 27
checkbox input "true"
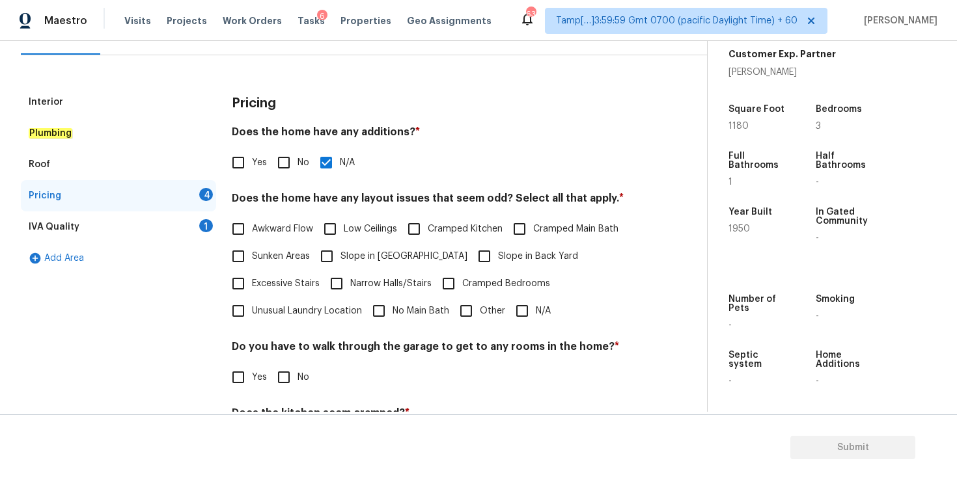
scroll to position [144, 0]
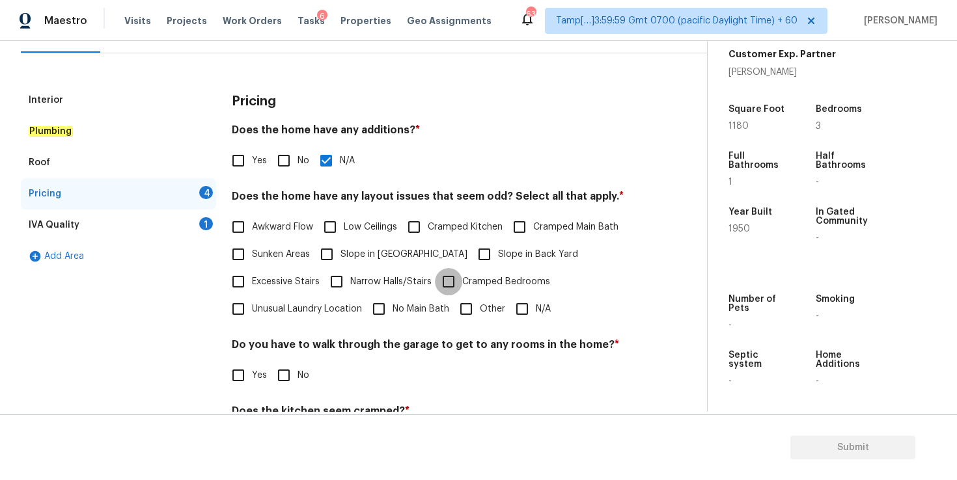
click at [452, 283] on input "Cramped Bedrooms" at bounding box center [448, 281] width 27 height 27
checkbox input "true"
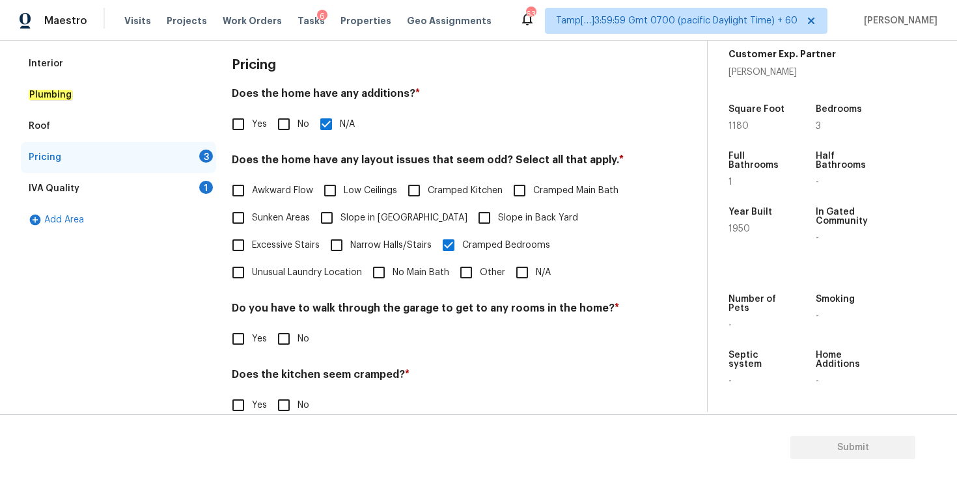
scroll to position [190, 0]
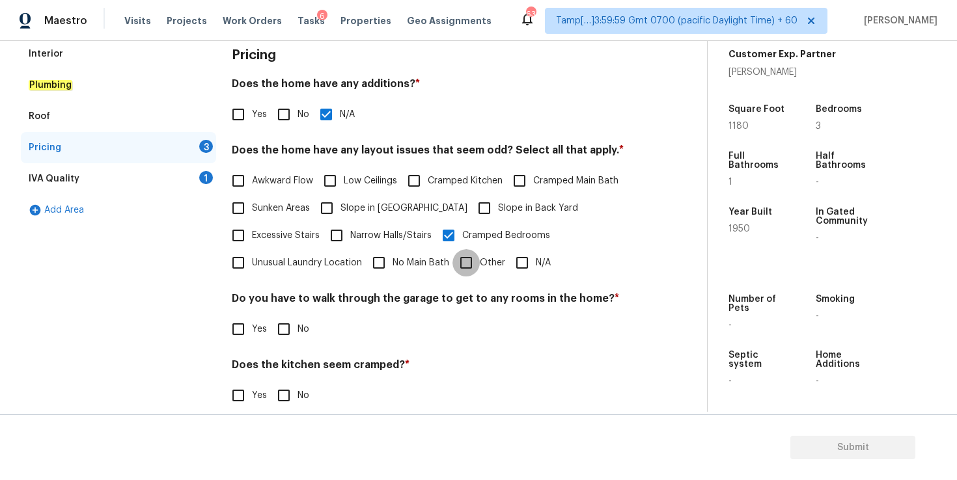
click at [473, 266] on input "Other" at bounding box center [465, 262] width 27 height 27
checkbox input "true"
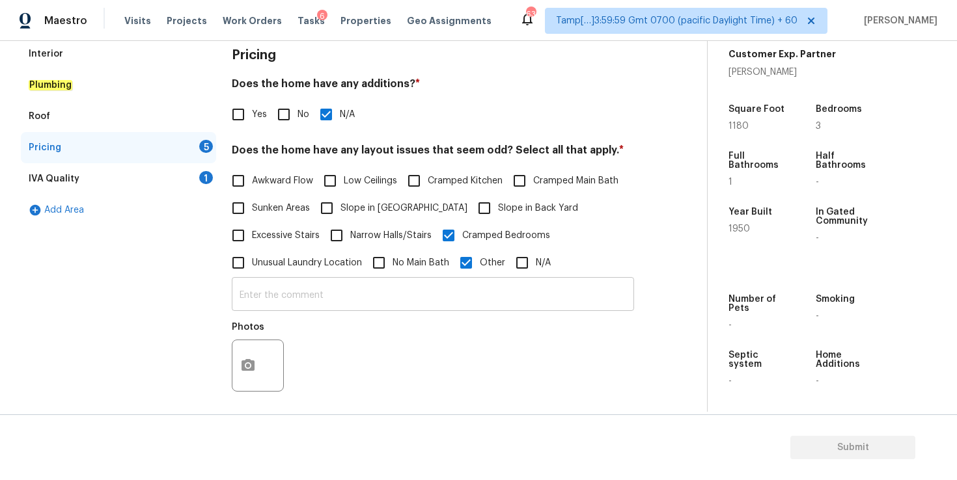
click at [417, 292] on input "text" at bounding box center [433, 296] width 402 height 31
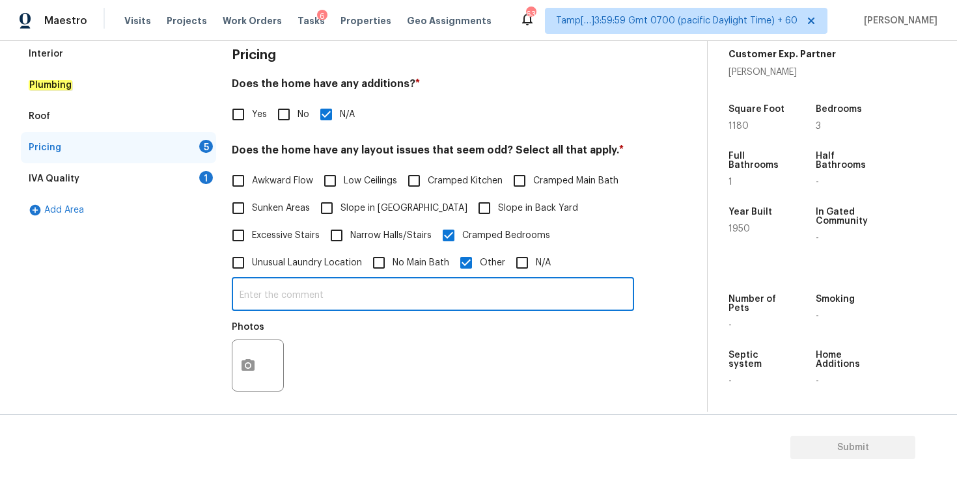
paste input "No Main Bath"
type input "No Main Bath"
click at [471, 266] on input "Other" at bounding box center [465, 262] width 27 height 27
checkbox input "false"
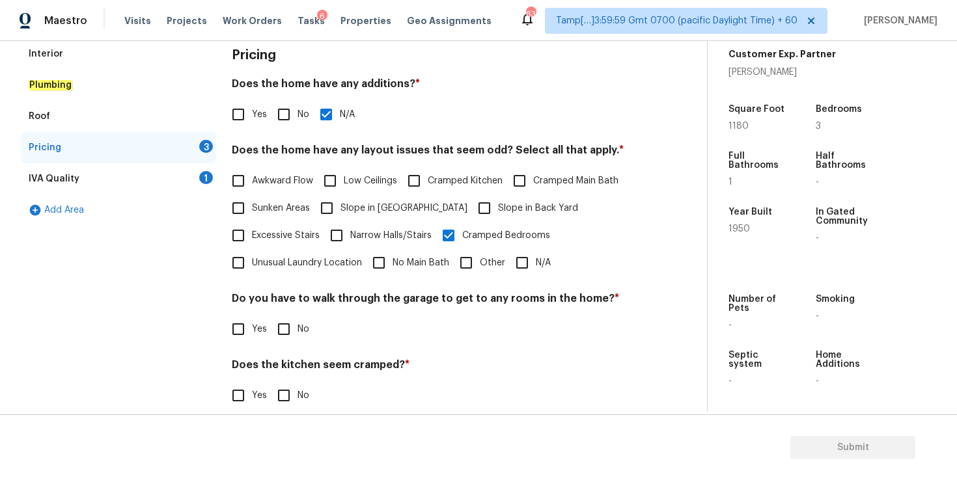
click at [284, 328] on input "No" at bounding box center [283, 329] width 27 height 27
checkbox input "true"
click at [287, 399] on input "No" at bounding box center [283, 395] width 27 height 27
checkbox input "true"
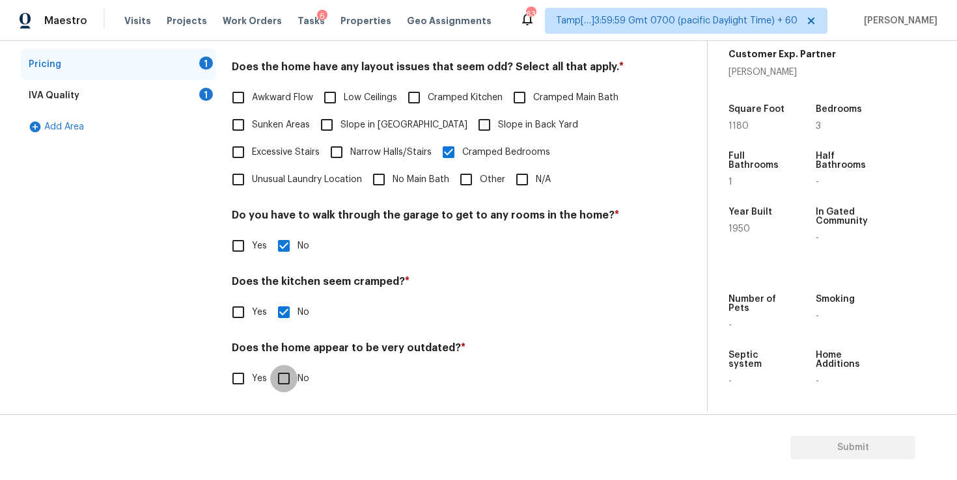
click at [286, 374] on input "No" at bounding box center [283, 378] width 27 height 27
checkbox input "true"
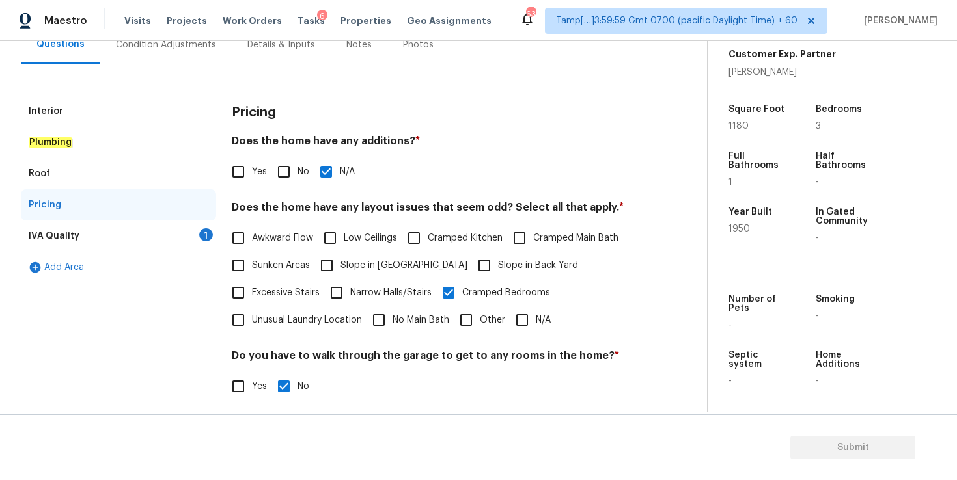
click at [119, 237] on div "IVA Quality 1" at bounding box center [118, 236] width 195 height 31
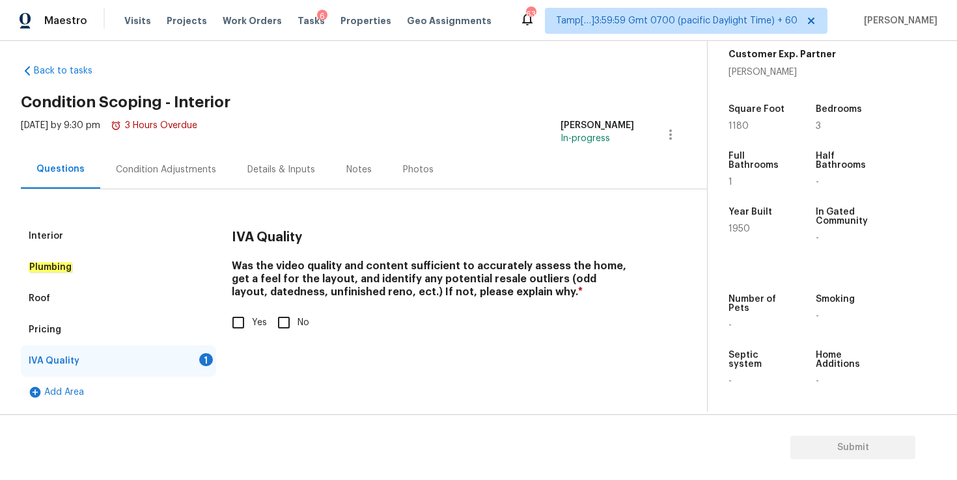
scroll to position [8, 0]
click at [241, 325] on input "Yes" at bounding box center [238, 322] width 27 height 27
checkbox input "true"
click at [184, 176] on div "Condition Adjustments" at bounding box center [166, 169] width 100 height 13
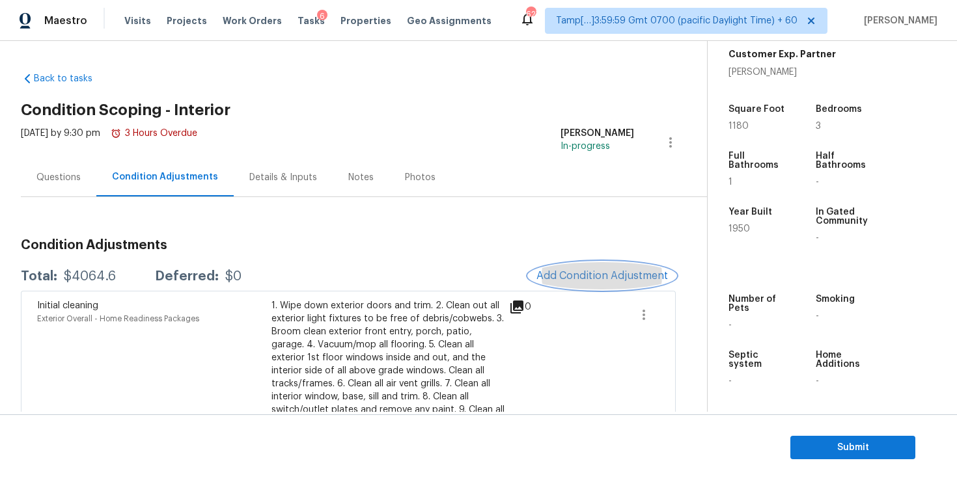
click at [576, 268] on button "Add Condition Adjustment" at bounding box center [602, 275] width 147 height 27
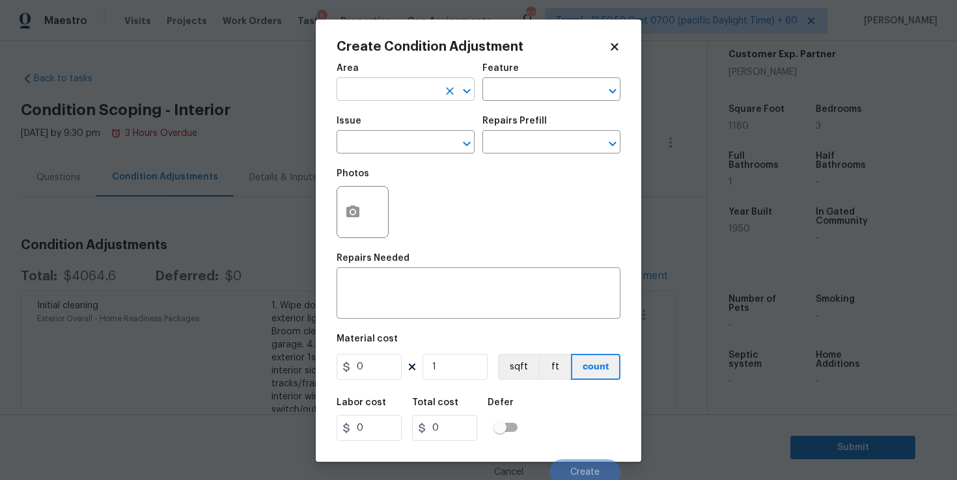
click at [421, 94] on input "text" at bounding box center [388, 91] width 102 height 20
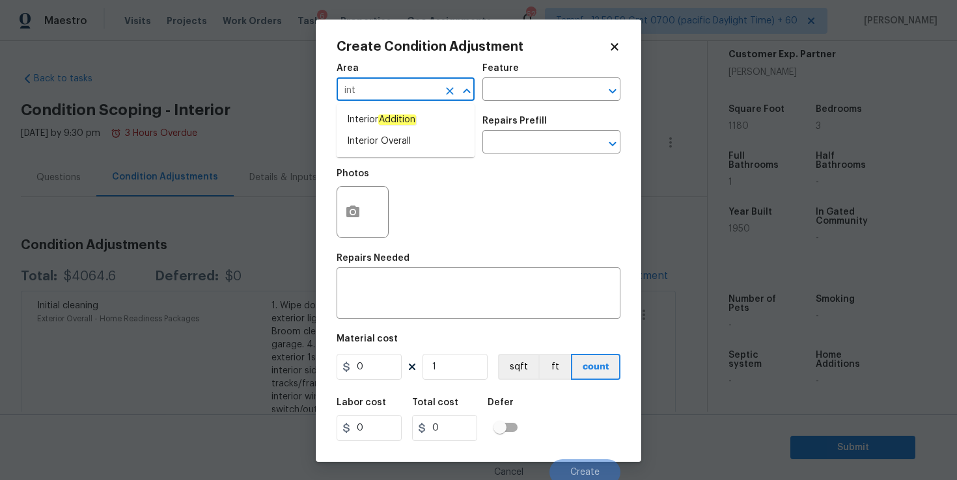
click at [394, 137] on li "Interior Overall" at bounding box center [406, 141] width 138 height 21
type input "Interior Overall"
click at [394, 140] on input "text" at bounding box center [388, 143] width 102 height 20
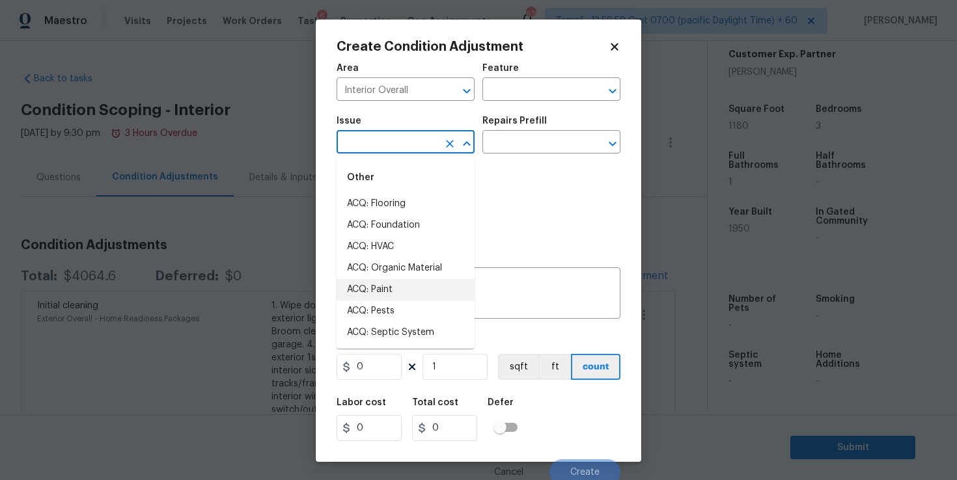
click at [392, 279] on li "ACQ: Paint" at bounding box center [406, 289] width 138 height 21
type input "ACQ: Paint"
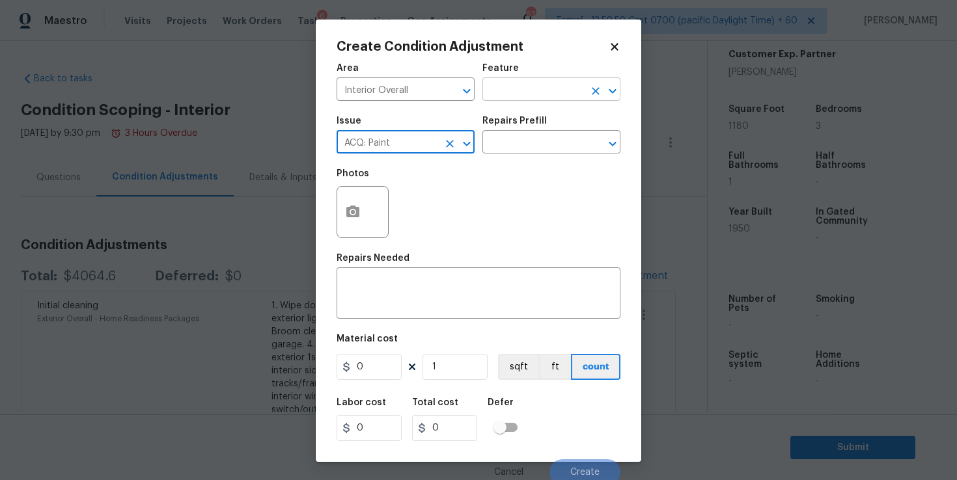
click at [525, 94] on input "text" at bounding box center [533, 91] width 102 height 20
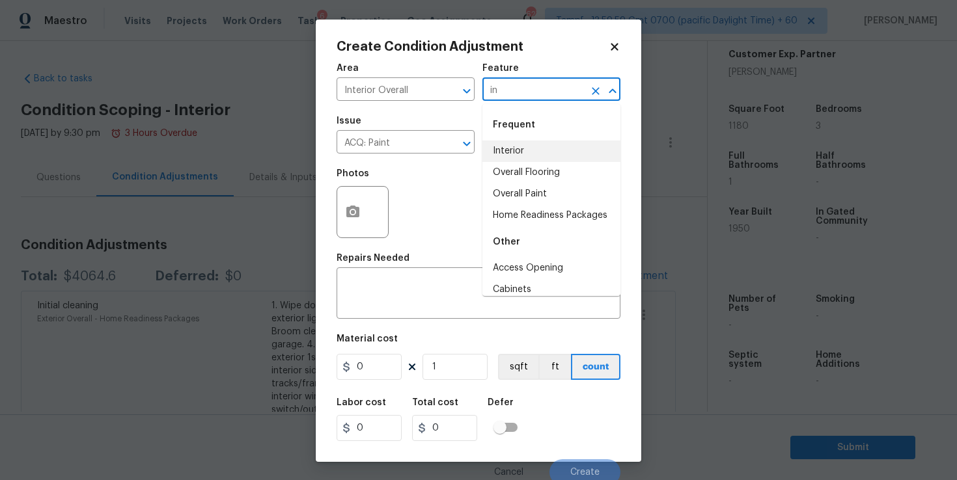
click at [524, 149] on li "Interior" at bounding box center [551, 151] width 138 height 21
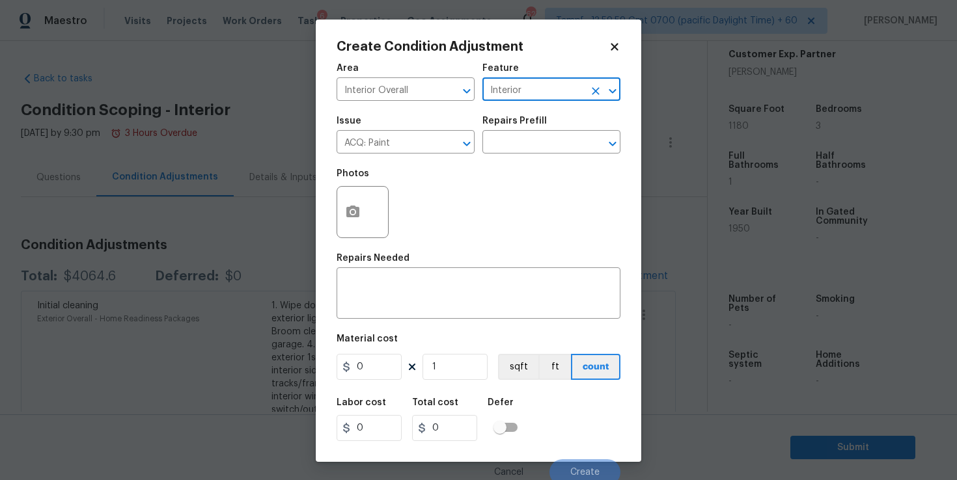
click at [524, 149] on input "text" at bounding box center [533, 143] width 102 height 20
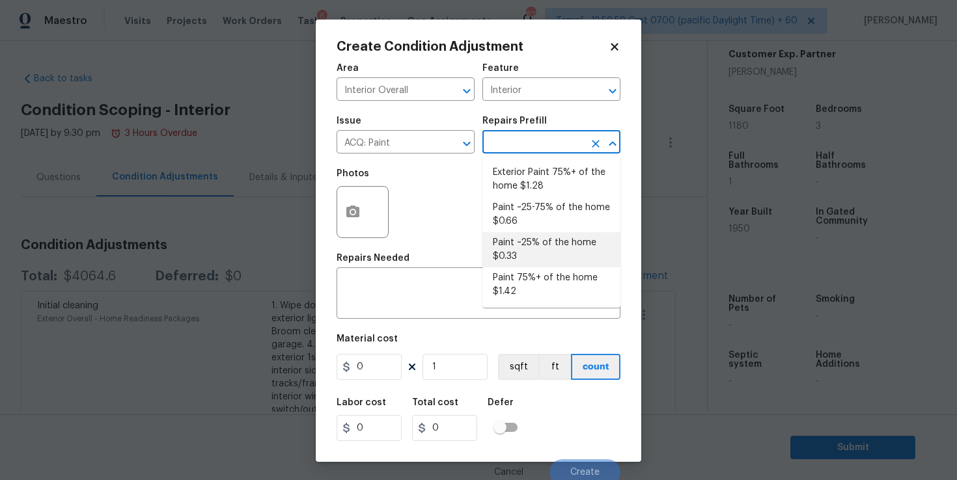
click at [534, 249] on li "Paint ~25% of the home $0.33" at bounding box center [551, 249] width 138 height 35
type input "Acquisition"
type textarea "Acquisition Scope: ~25% of the home needs interior paint"
type input "0.33"
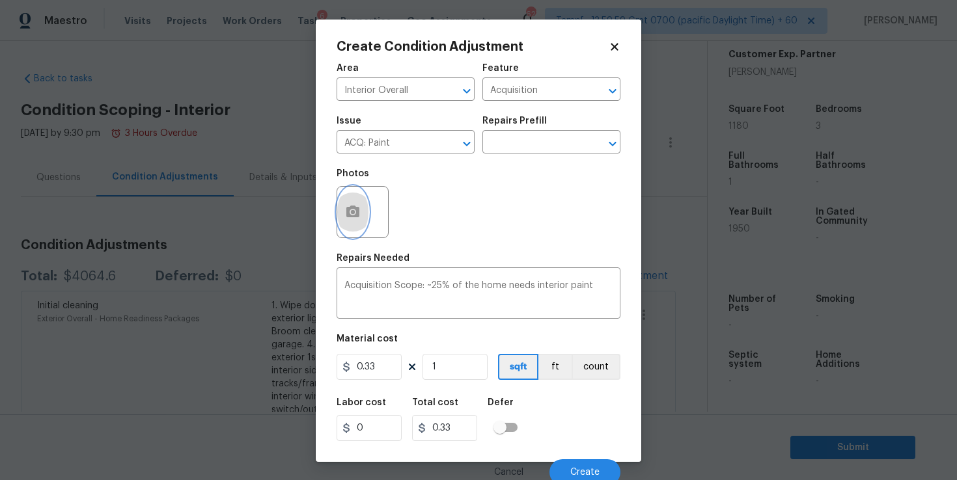
click at [363, 217] on button "button" at bounding box center [352, 212] width 31 height 51
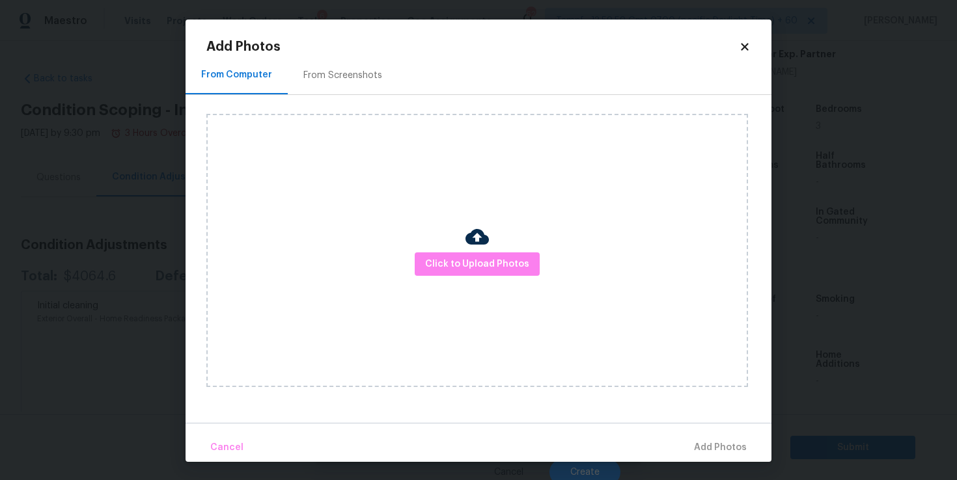
click at [471, 249] on div at bounding box center [476, 238] width 23 height 27
click at [474, 261] on span "Click to Upload Photos" at bounding box center [477, 264] width 104 height 16
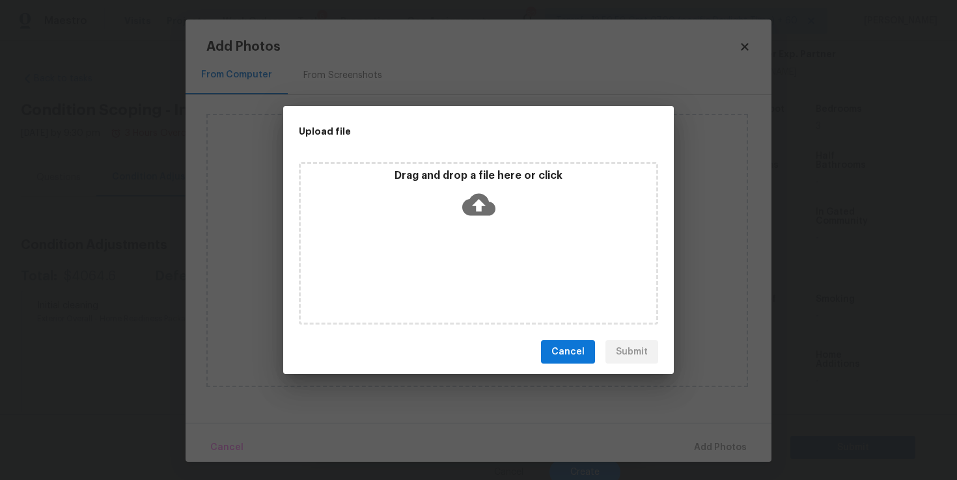
click at [481, 202] on icon at bounding box center [478, 204] width 33 height 33
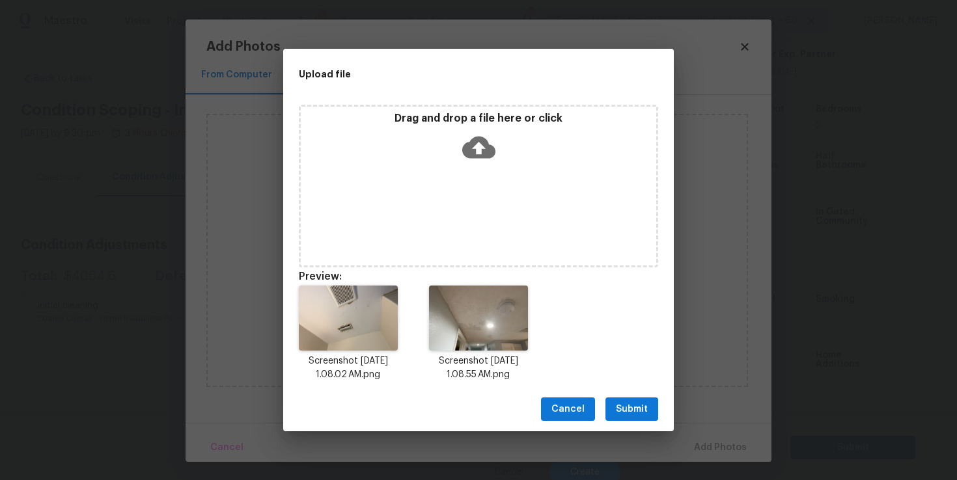
click at [628, 406] on span "Submit" at bounding box center [632, 410] width 32 height 16
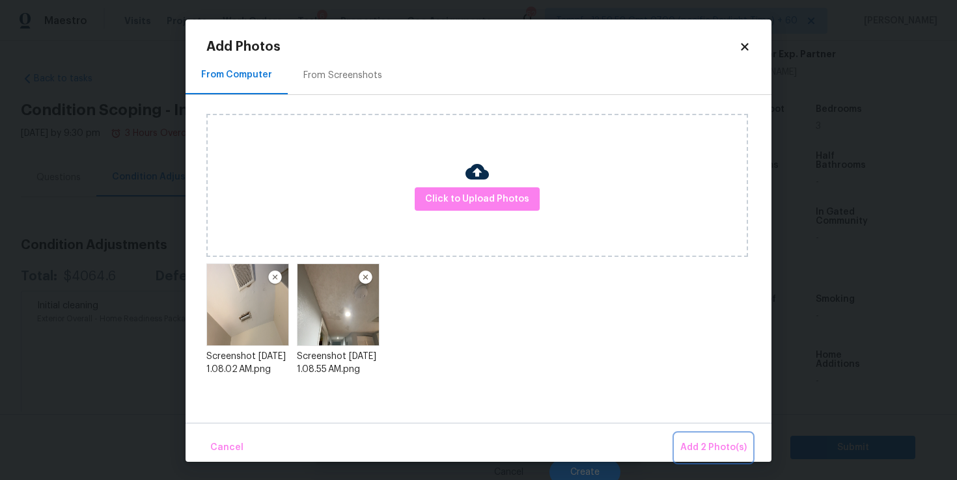
click at [717, 445] on span "Add 2 Photo(s)" at bounding box center [713, 448] width 66 height 16
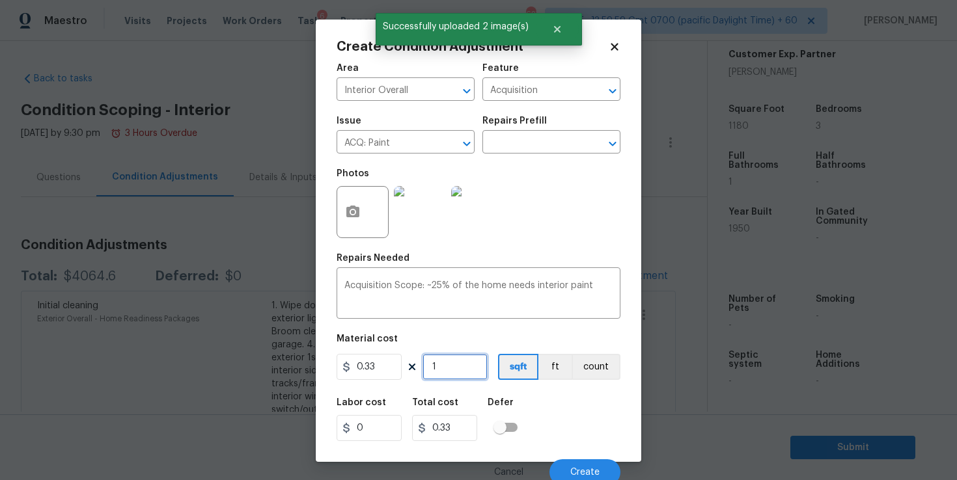
click at [462, 368] on input "1" at bounding box center [455, 367] width 65 height 26
type input "0"
type input "1"
type input "0.33"
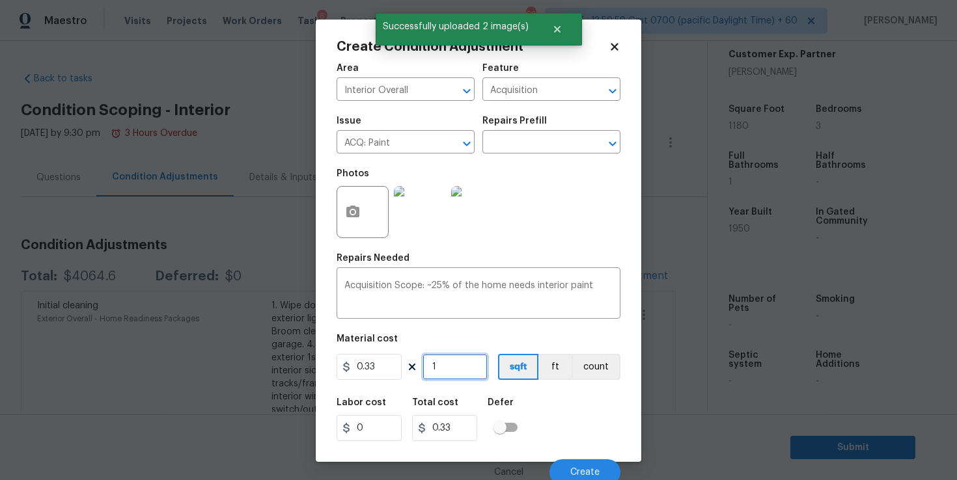
type input "19"
type input "6.27"
type input "195"
type input "64.35"
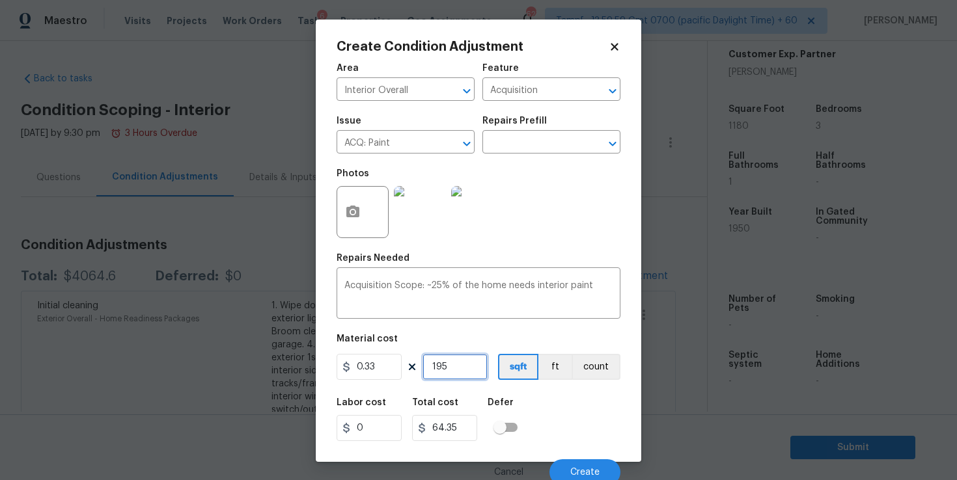
type input "1950"
type input "643.5"
type input "1950"
click at [563, 421] on div "Labor cost 0 Total cost 643.5 Defer" at bounding box center [479, 420] width 284 height 59
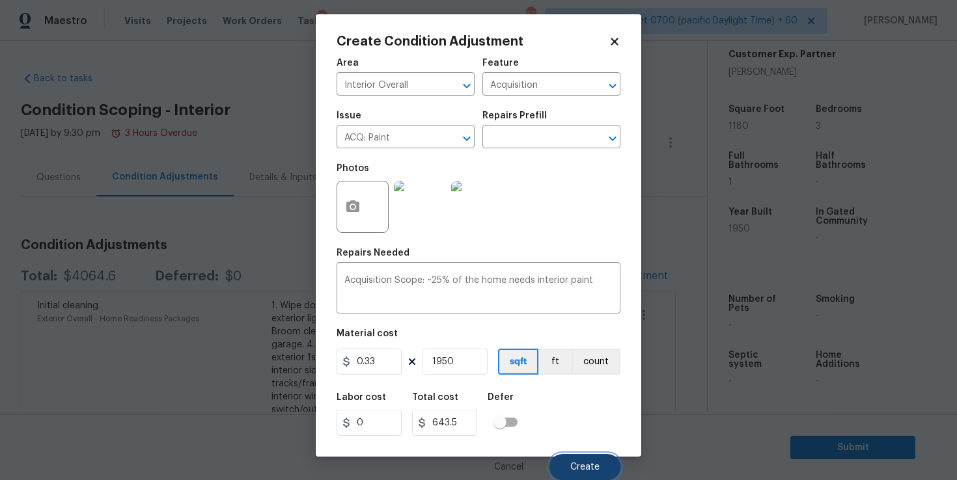
click at [584, 465] on span "Create" at bounding box center [584, 468] width 29 height 10
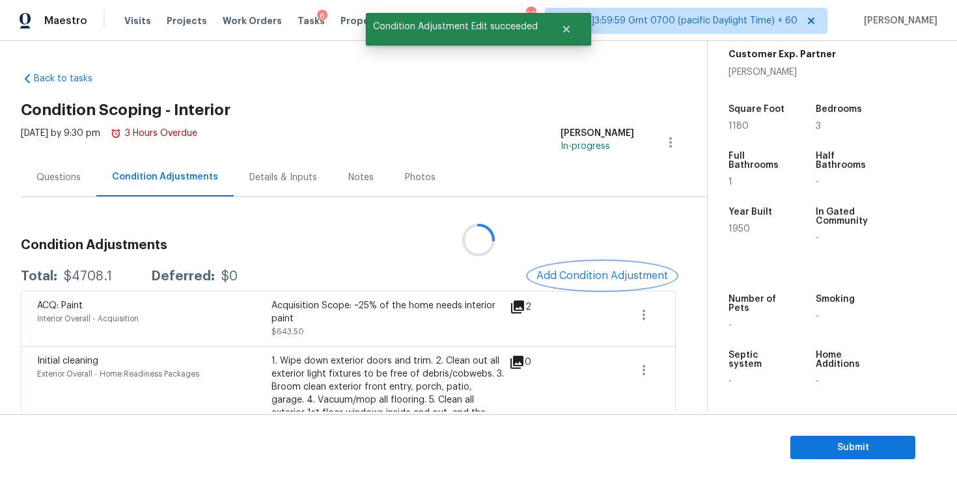
scroll to position [0, 0]
click at [579, 270] on span "Add Condition Adjustment" at bounding box center [602, 276] width 132 height 12
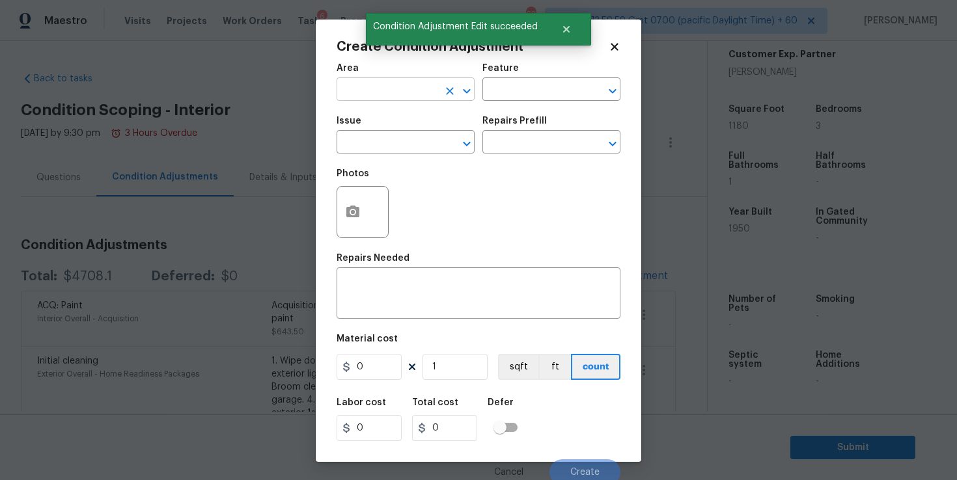
click at [400, 90] on input "text" at bounding box center [388, 91] width 102 height 20
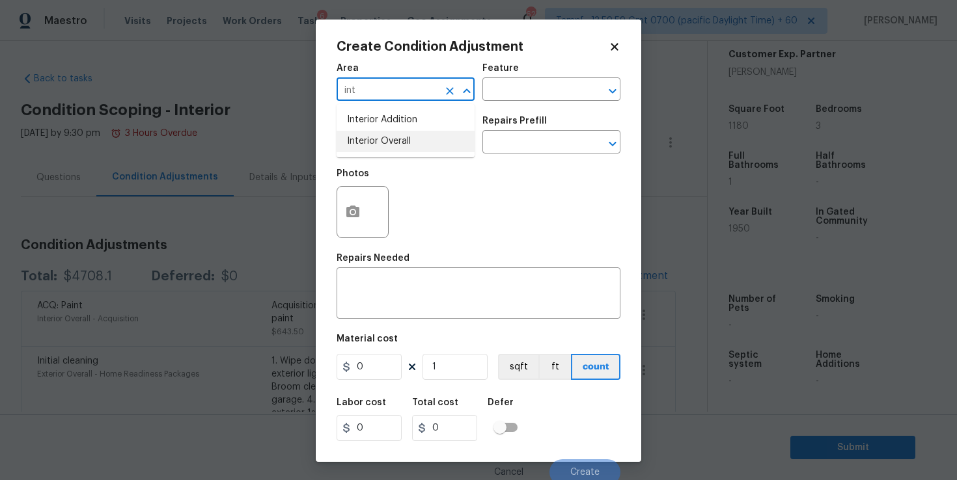
click at [387, 147] on li "Interior Overall" at bounding box center [406, 141] width 138 height 21
type input "Interior Overall"
click at [408, 143] on input "text" at bounding box center [388, 143] width 102 height 20
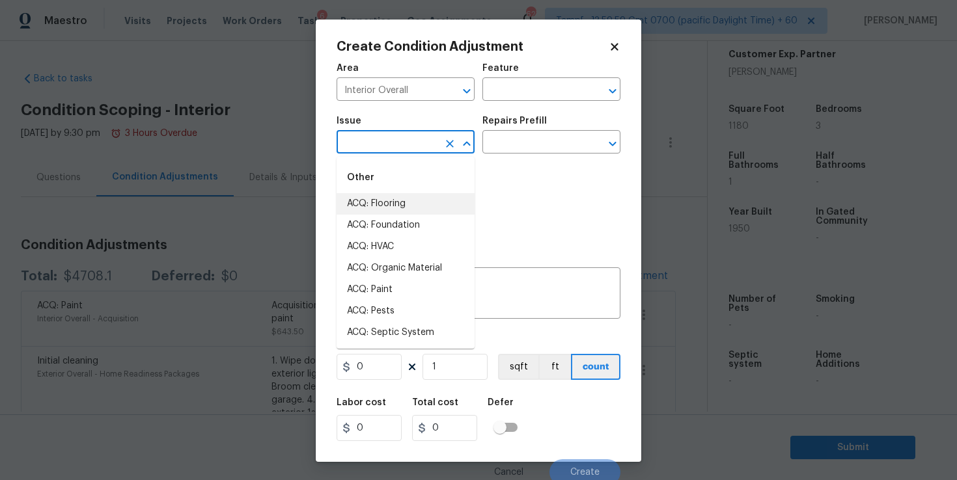
click at [391, 204] on li "ACQ: Flooring" at bounding box center [406, 203] width 138 height 21
type input "ACQ: Flooring"
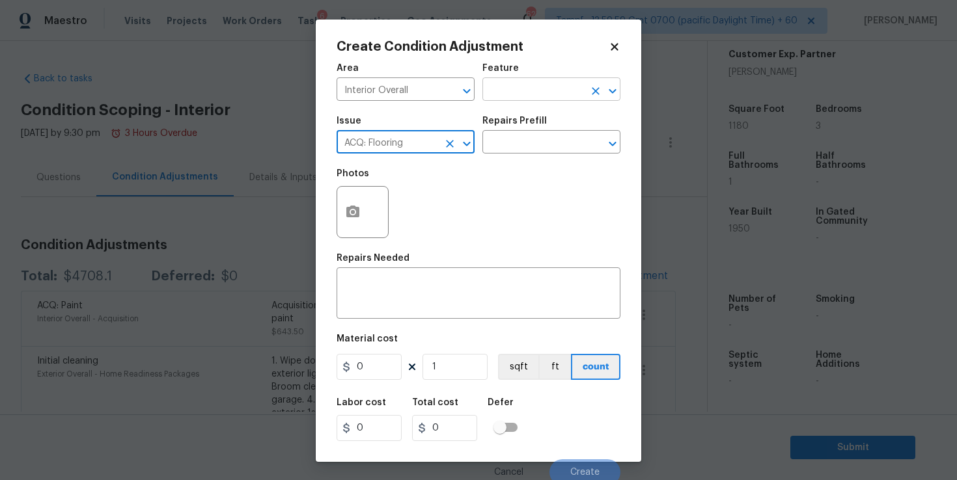
click at [514, 96] on input "text" at bounding box center [533, 91] width 102 height 20
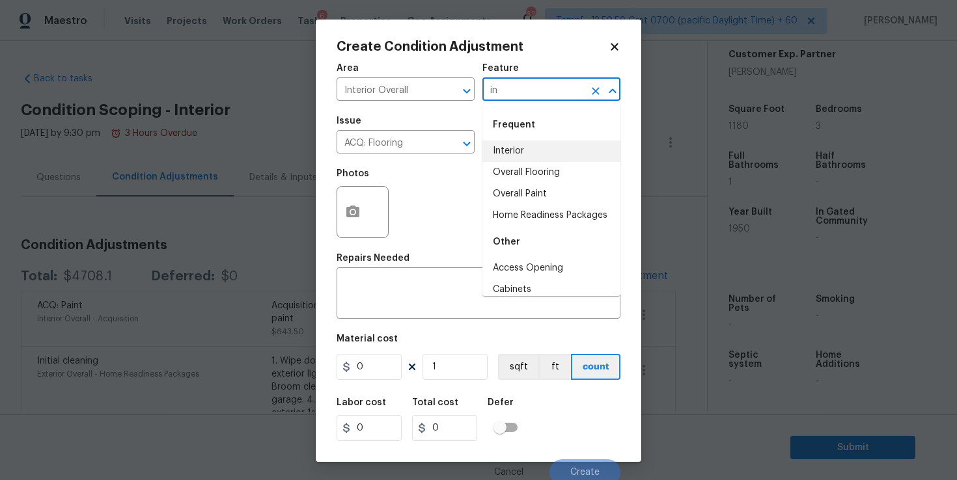
click at [518, 153] on li "Interior" at bounding box center [551, 151] width 138 height 21
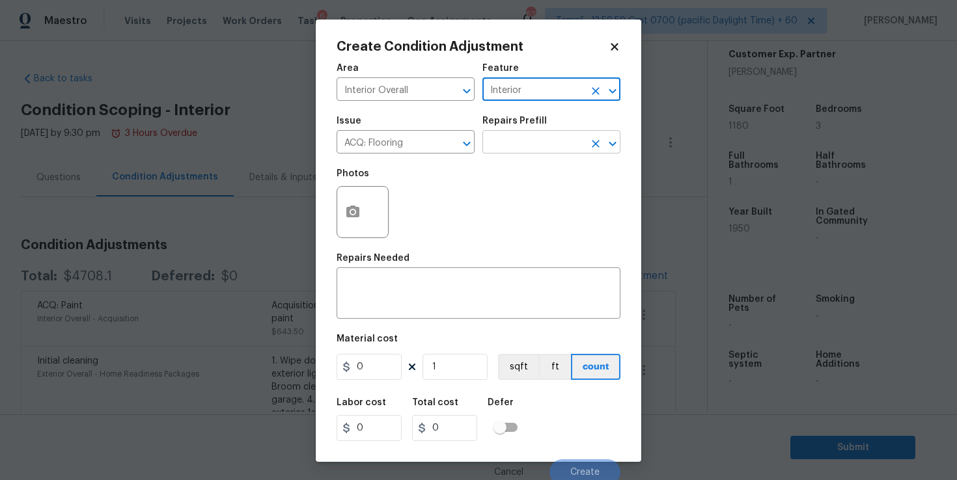
click at [520, 148] on input "text" at bounding box center [533, 143] width 102 height 20
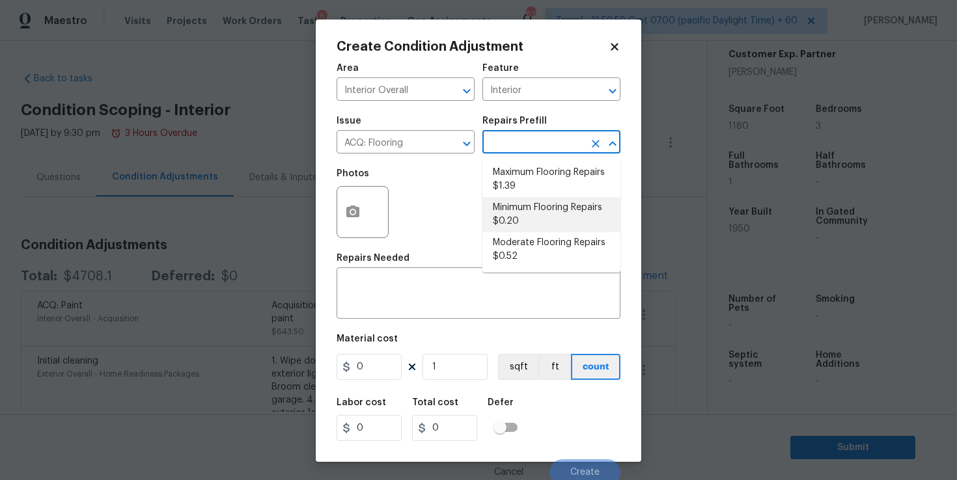
click at [537, 211] on li "Minimum Flooring Repairs $0.20" at bounding box center [551, 214] width 138 height 35
type input "Acquisition"
type textarea "Acquisition Scope: Minimum flooring repairs"
type input "0.2"
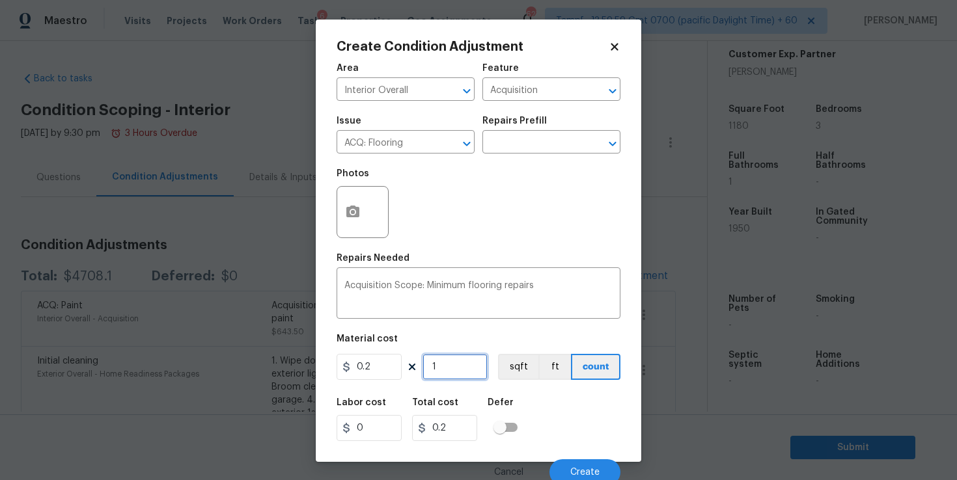
click at [452, 372] on input "1" at bounding box center [455, 367] width 65 height 26
type input "19"
type input "3.8"
type input "195"
type input "39"
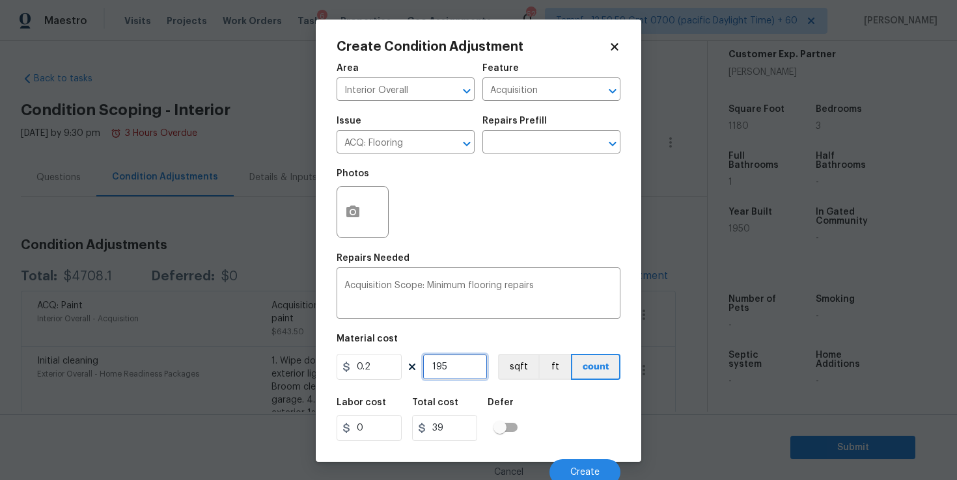
type input "1950"
type input "390"
type input "1950"
click at [581, 471] on span "Create" at bounding box center [584, 473] width 29 height 10
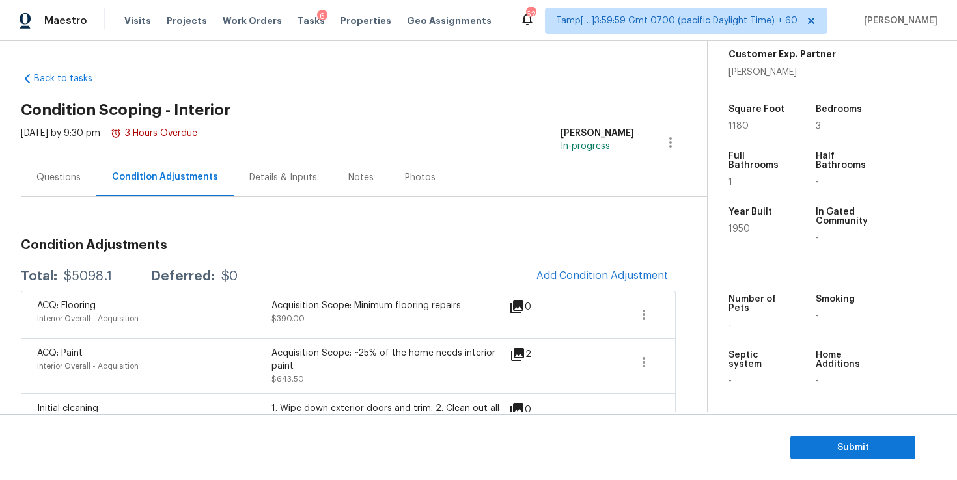
click at [74, 179] on div "Questions" at bounding box center [58, 177] width 44 height 13
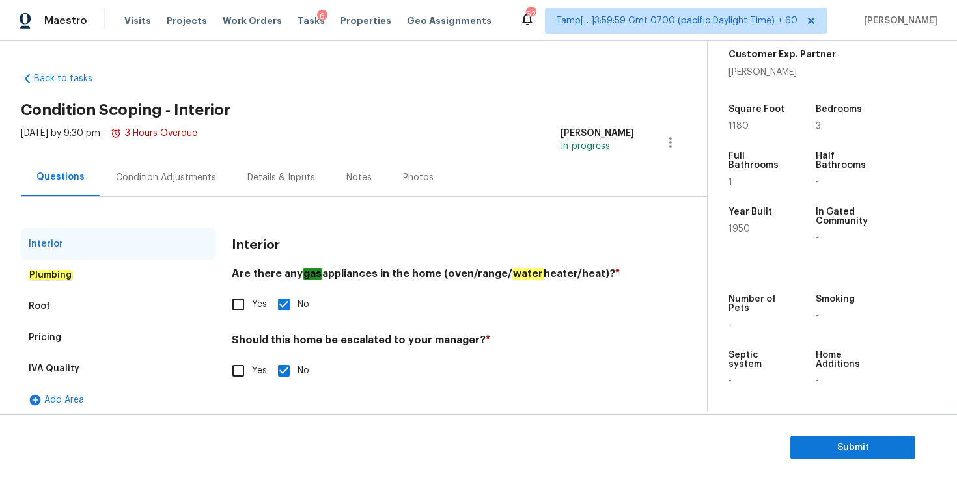
click at [77, 268] on div "Plumbing" at bounding box center [118, 275] width 195 height 31
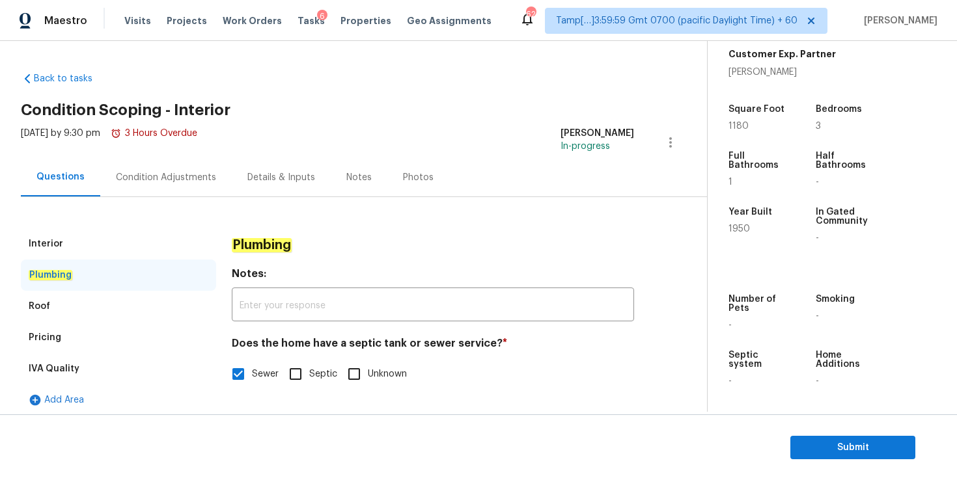
click at [74, 337] on div "Pricing" at bounding box center [118, 337] width 195 height 31
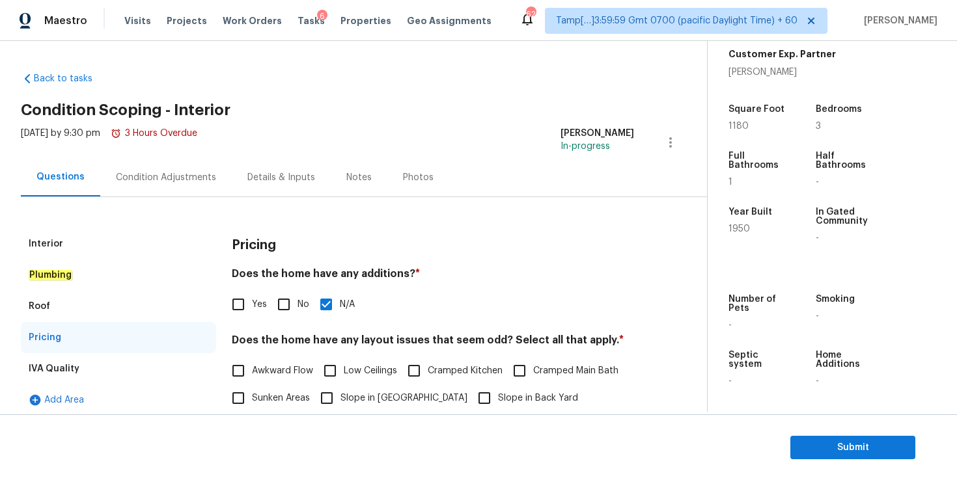
click at [240, 303] on input "Yes" at bounding box center [238, 304] width 27 height 27
checkbox input "true"
checkbox input "false"
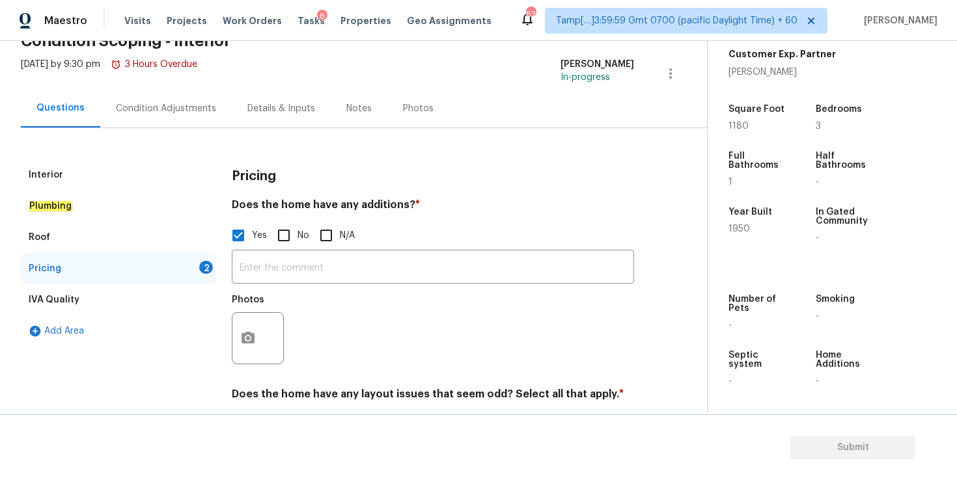
scroll to position [79, 0]
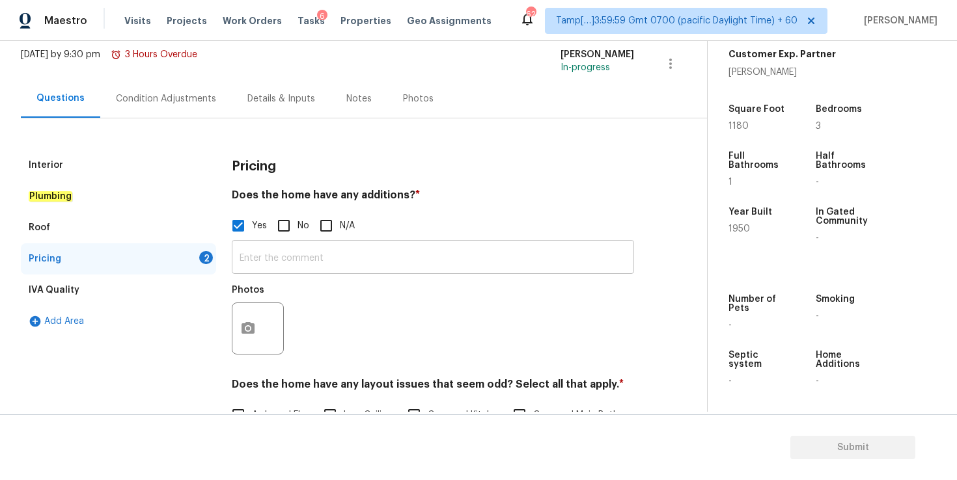
click at [292, 252] on input "text" at bounding box center [433, 258] width 402 height 31
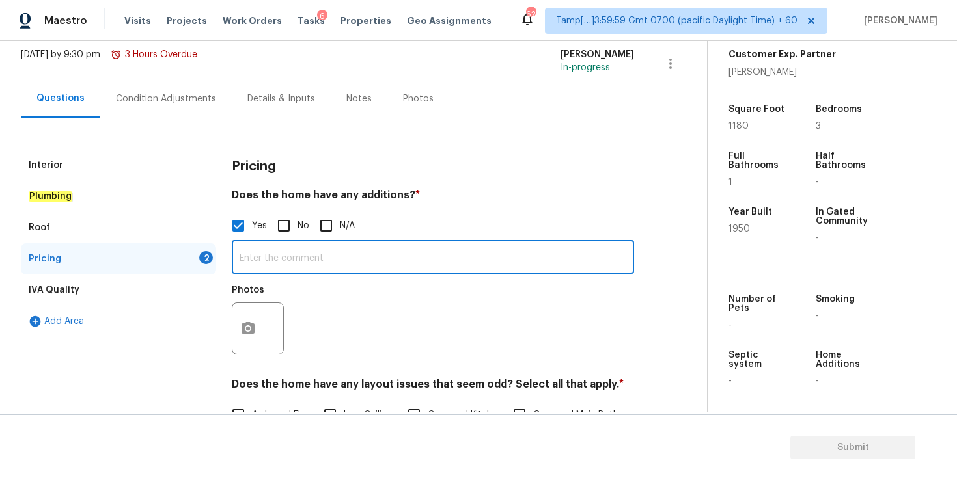
paste input "Comment: Small laundry room off the back of the kitchen."
drag, startPoint x: 284, startPoint y: 259, endPoint x: 176, endPoint y: 264, distance: 107.5
click at [176, 264] on div "Interior Plumbing Roof Pricing 2 IVA Quality Add Area Pricing Does the home hav…" at bounding box center [348, 438] width 655 height 576
click at [449, 261] on input "Small laundry room off the back of the kitchen." at bounding box center [433, 258] width 402 height 31
click at [324, 259] on input "Small laundry room off the back of the kitchen" at bounding box center [433, 258] width 402 height 31
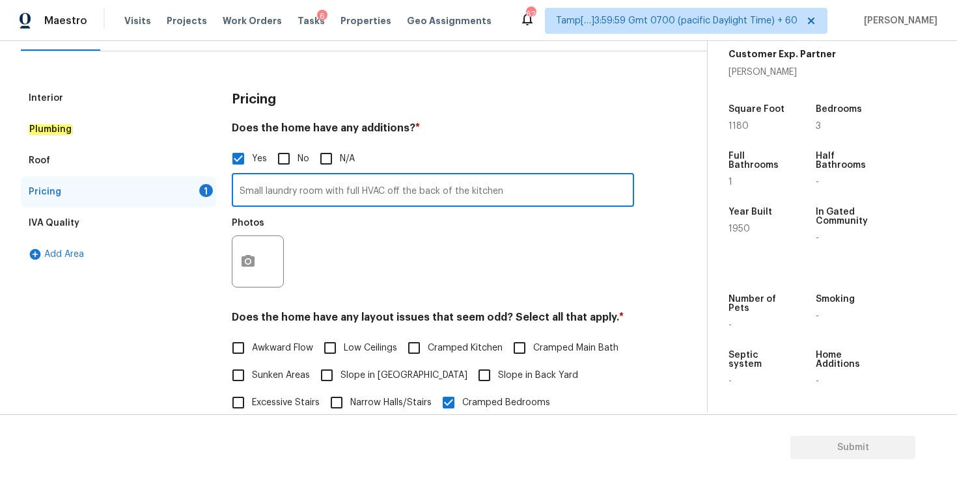
scroll to position [155, 0]
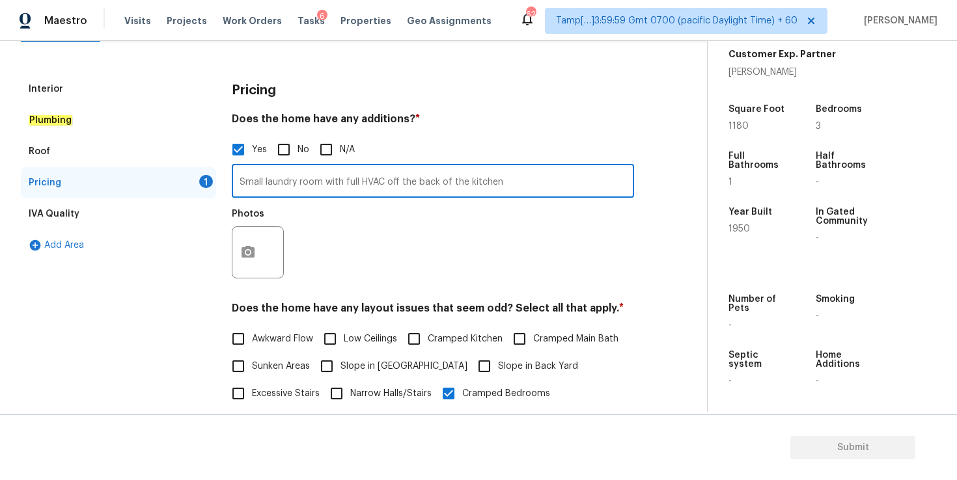
type input "Small laundry room with full HVAC off the back of the kitchen"
click at [258, 255] on button "button" at bounding box center [247, 252] width 31 height 51
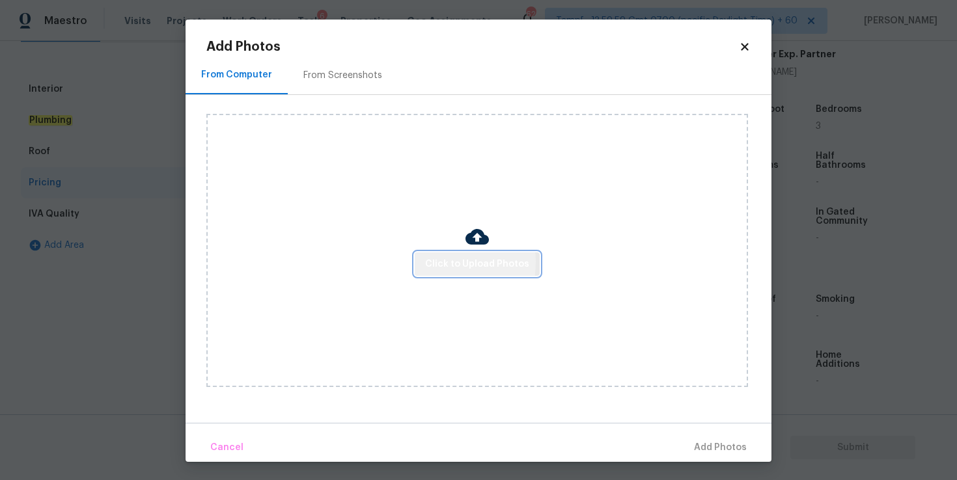
click at [436, 262] on span "Click to Upload Photos" at bounding box center [477, 264] width 104 height 16
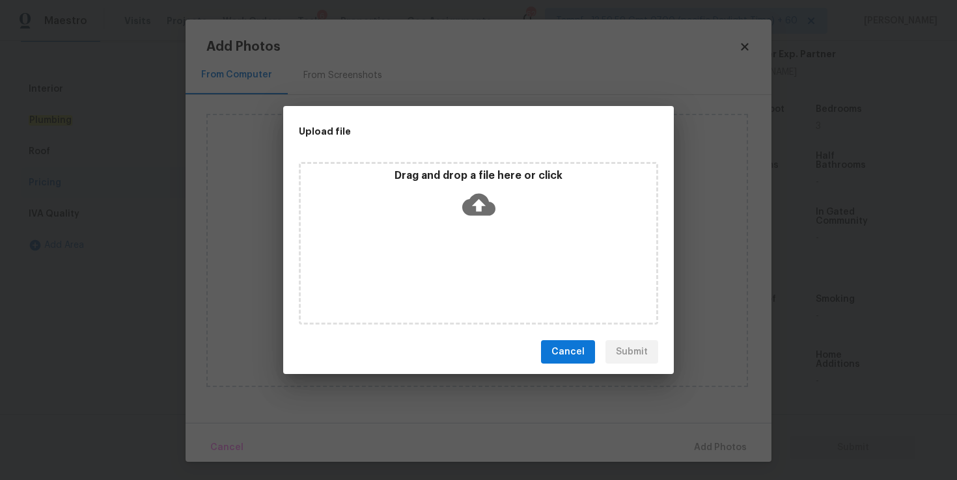
click at [476, 201] on icon at bounding box center [478, 204] width 33 height 33
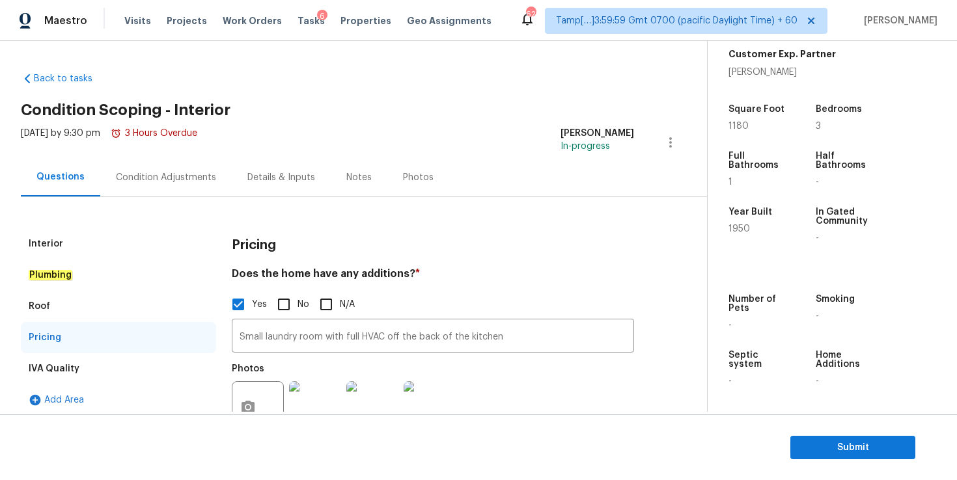
click at [188, 181] on div "Condition Adjustments" at bounding box center [166, 177] width 100 height 13
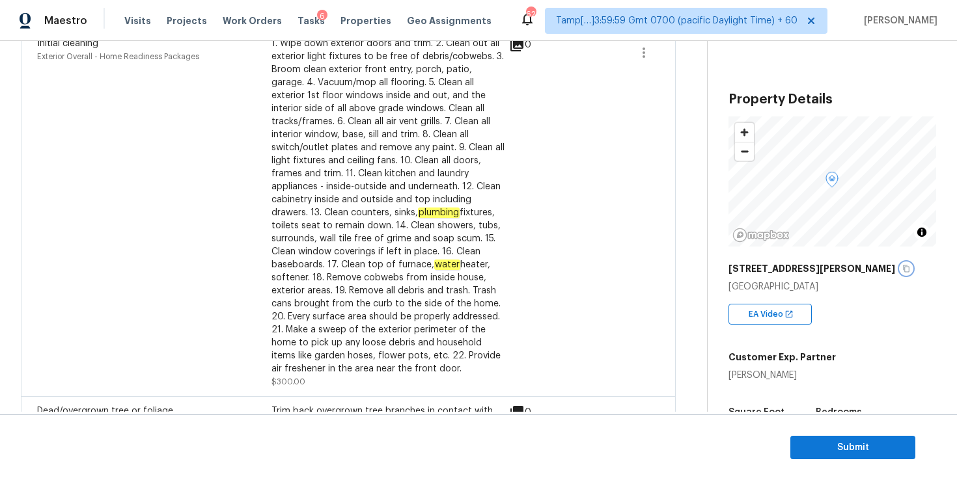
click at [902, 270] on icon "button" at bounding box center [906, 269] width 8 height 8
click at [827, 443] on span "Submit" at bounding box center [853, 448] width 104 height 16
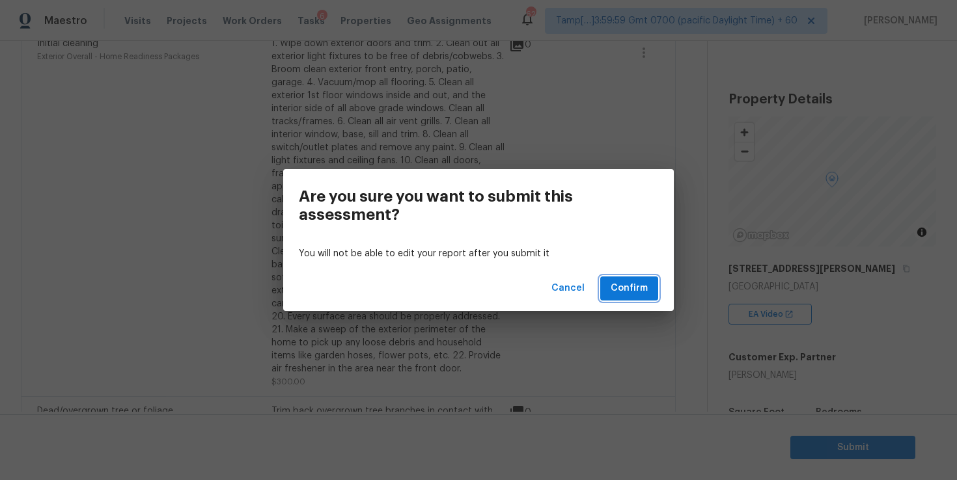
click at [640, 285] on span "Confirm" at bounding box center [629, 289] width 37 height 16
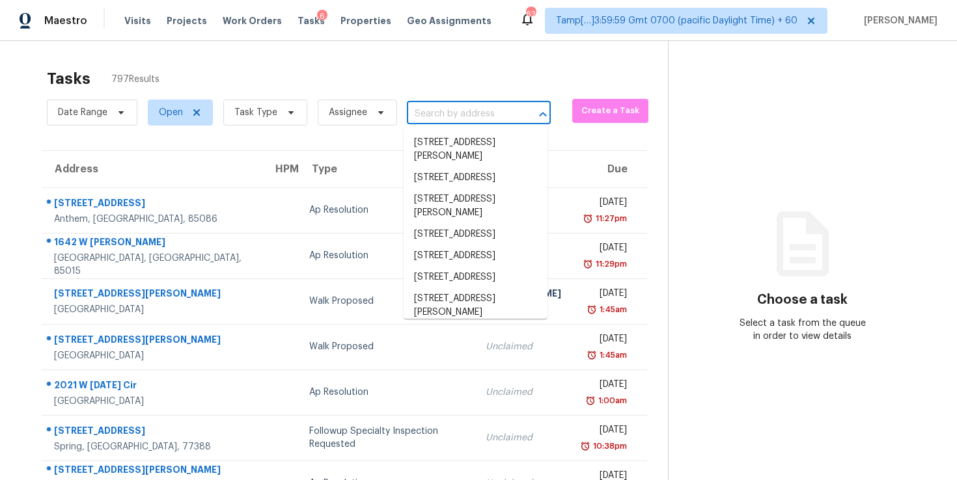
click at [436, 113] on input "text" at bounding box center [460, 114] width 107 height 20
paste input "[STREET_ADDRESS]"
type input "[STREET_ADDRESS]"
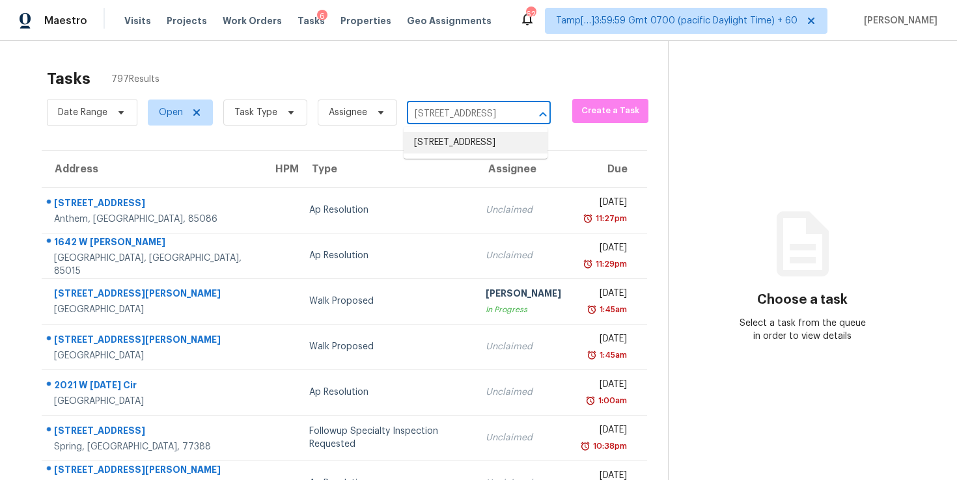
click at [466, 143] on li "[STREET_ADDRESS]" at bounding box center [476, 142] width 144 height 21
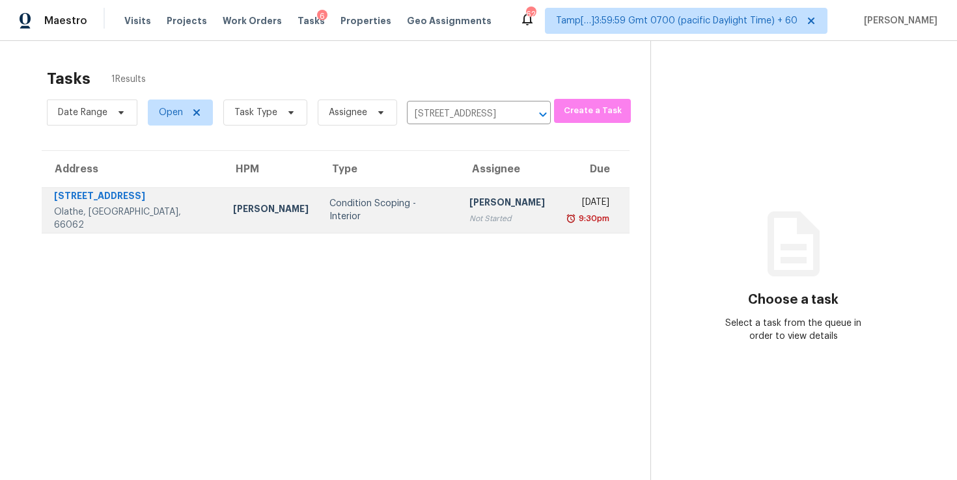
click at [473, 209] on div "[PERSON_NAME]" at bounding box center [507, 204] width 76 height 16
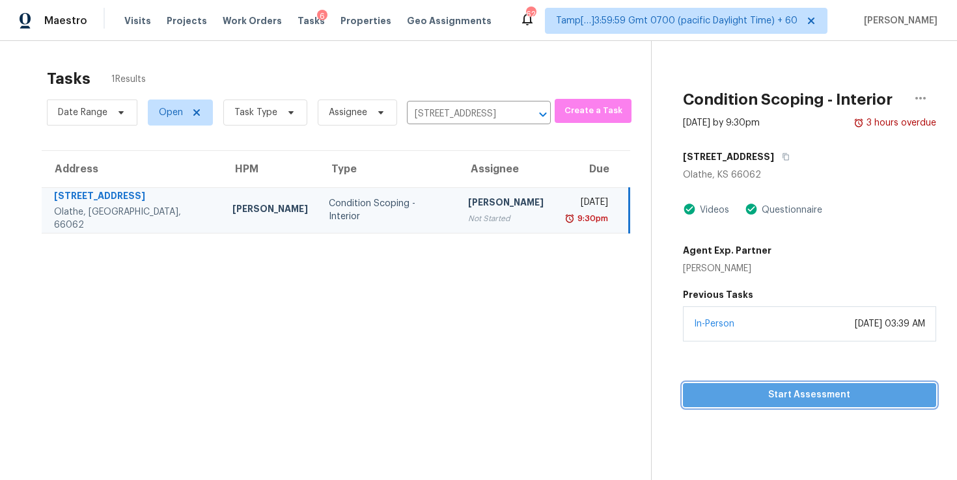
click at [773, 392] on span "Start Assessment" at bounding box center [809, 395] width 232 height 16
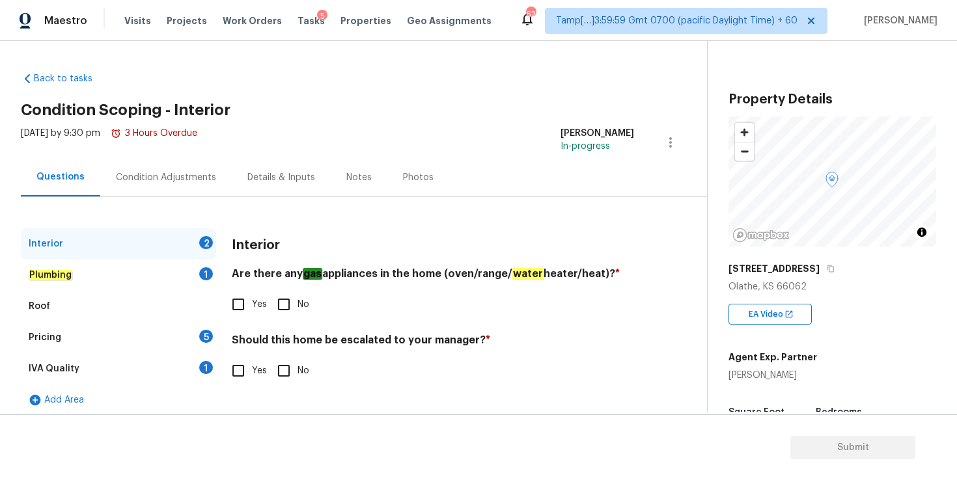
click at [244, 307] on input "Yes" at bounding box center [238, 304] width 27 height 27
checkbox input "true"
click at [284, 370] on input "No" at bounding box center [283, 370] width 27 height 27
checkbox input "true"
click at [102, 280] on div "Plumbing 1" at bounding box center [118, 275] width 195 height 31
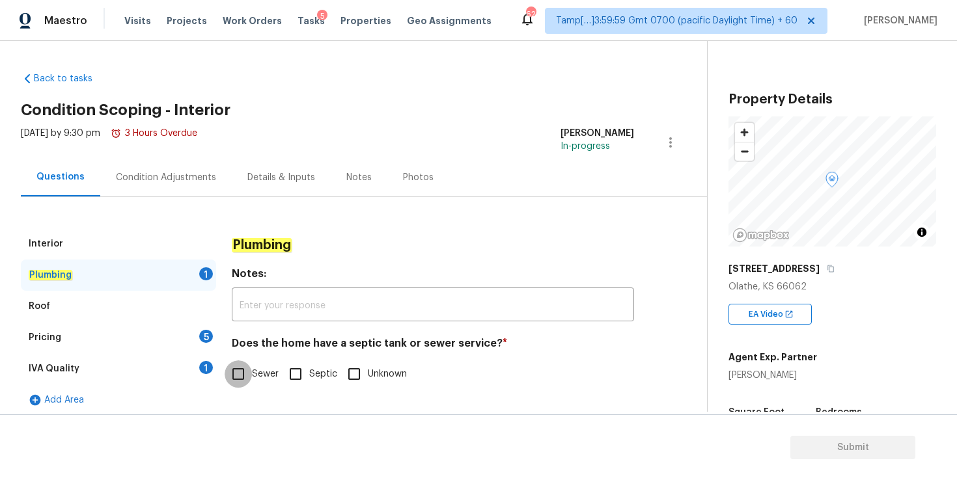
click at [238, 376] on input "Sewer" at bounding box center [238, 374] width 27 height 27
checkbox input "true"
click at [109, 305] on div "Roof" at bounding box center [118, 306] width 195 height 31
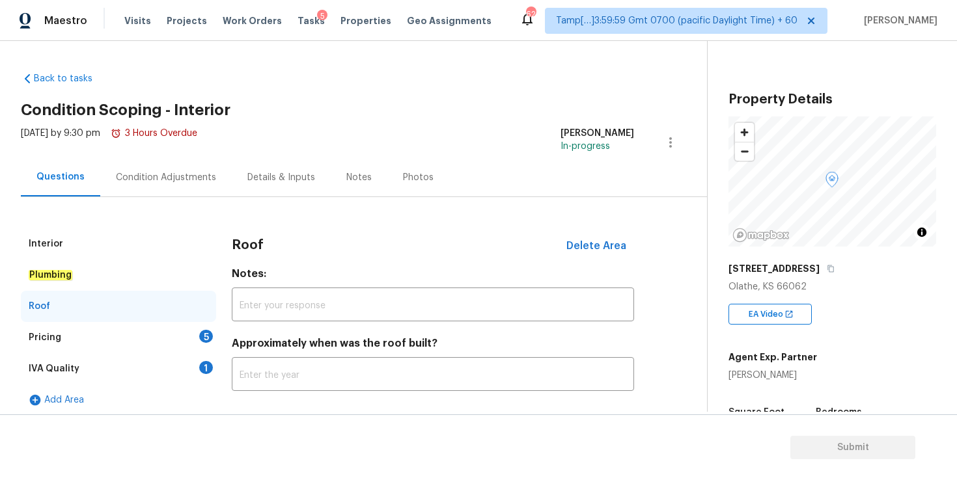
click at [120, 333] on div "Pricing 5" at bounding box center [118, 337] width 195 height 31
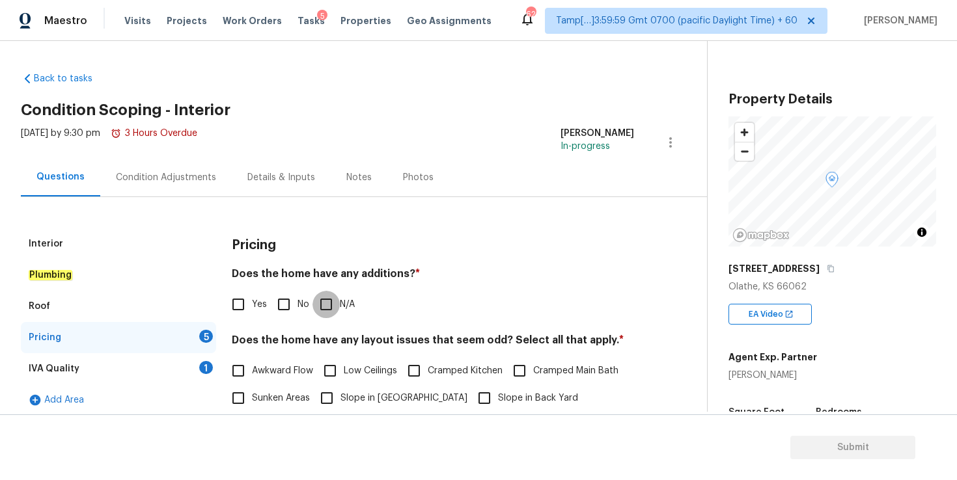
click at [326, 305] on input "N/A" at bounding box center [325, 304] width 27 height 27
checkbox input "true"
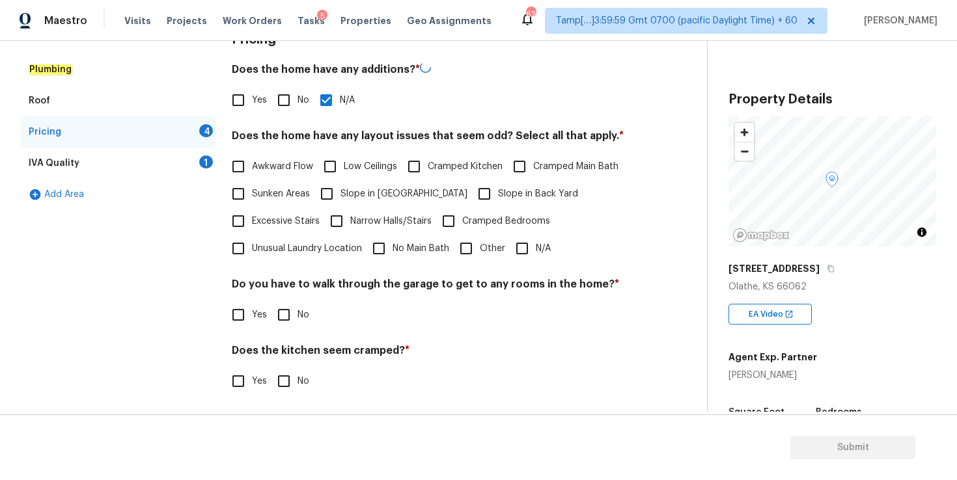
scroll to position [206, 0]
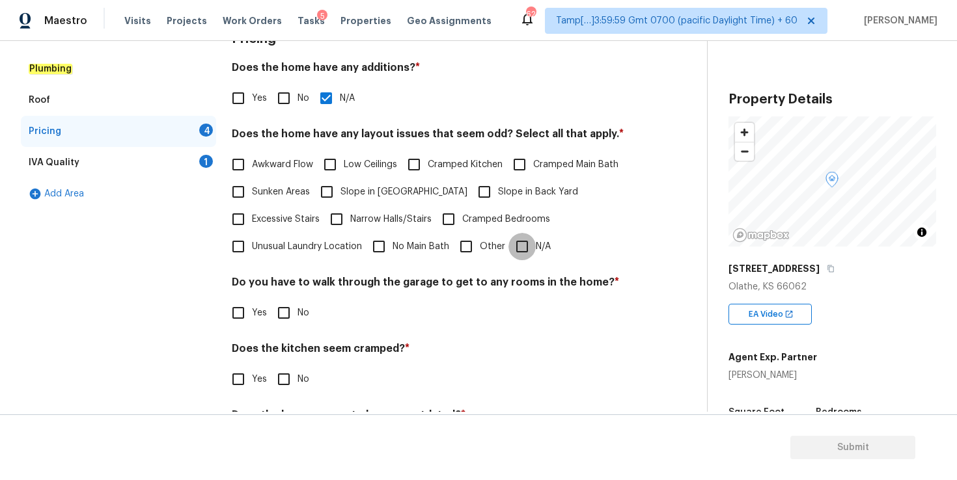
click at [525, 246] on input "N/A" at bounding box center [521, 246] width 27 height 27
checkbox input "true"
click at [284, 314] on input "No" at bounding box center [283, 312] width 27 height 27
checkbox input "true"
click at [286, 383] on input "No" at bounding box center [283, 379] width 27 height 27
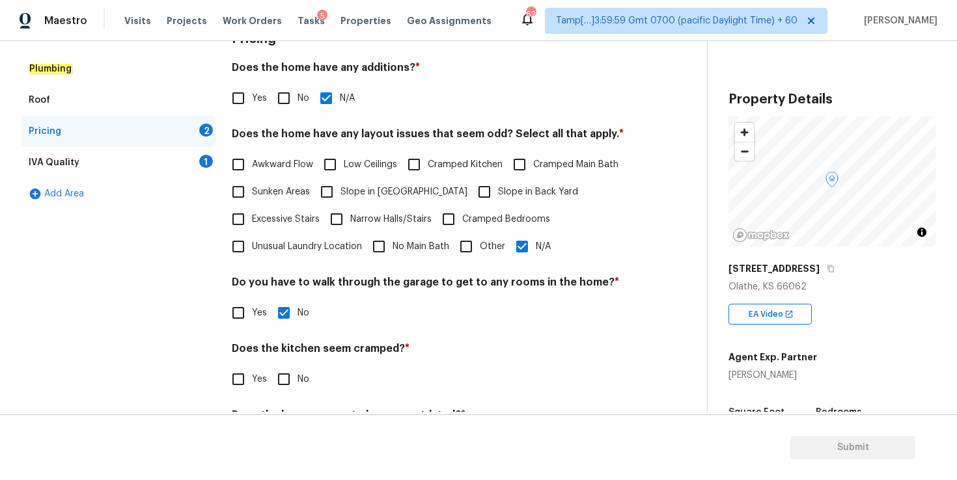
checkbox input "true"
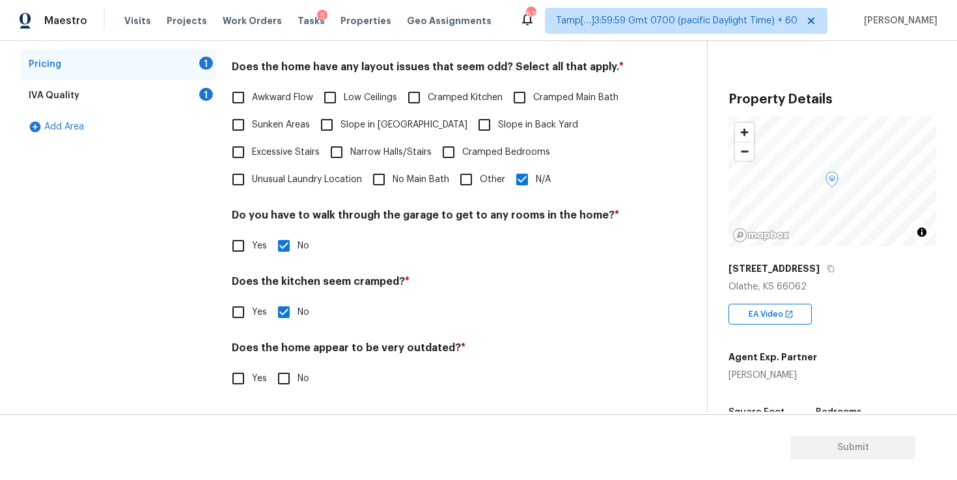
scroll to position [273, 0]
click at [286, 383] on input "No" at bounding box center [283, 378] width 27 height 27
checkbox input "true"
click at [117, 101] on div "IVA Quality 1" at bounding box center [118, 95] width 195 height 31
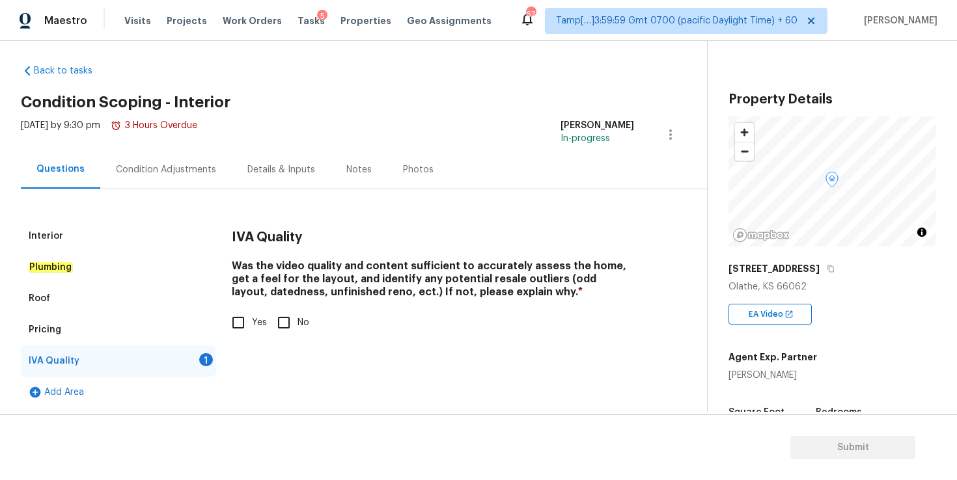
scroll to position [8, 0]
click at [233, 329] on input "Yes" at bounding box center [238, 322] width 27 height 27
checkbox input "true"
click at [193, 169] on div "Condition Adjustments" at bounding box center [166, 169] width 100 height 13
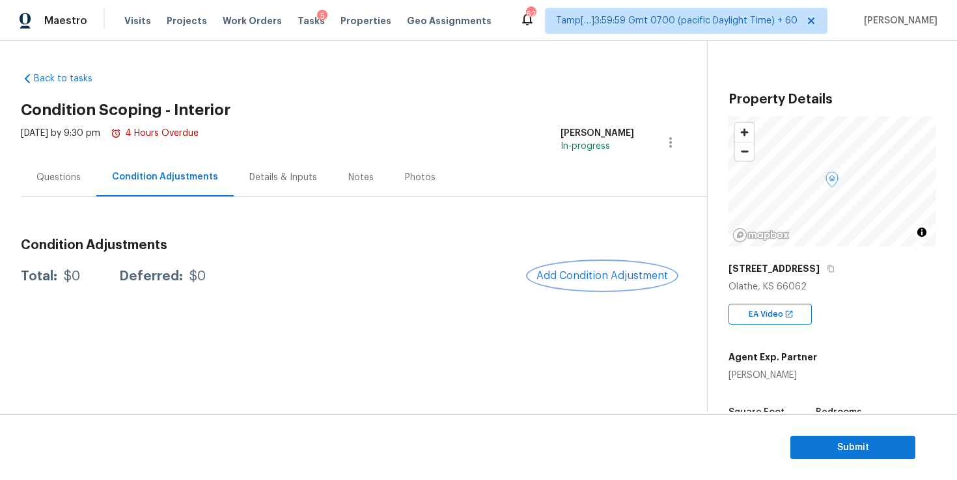
click at [566, 270] on span "Add Condition Adjustment" at bounding box center [602, 276] width 132 height 12
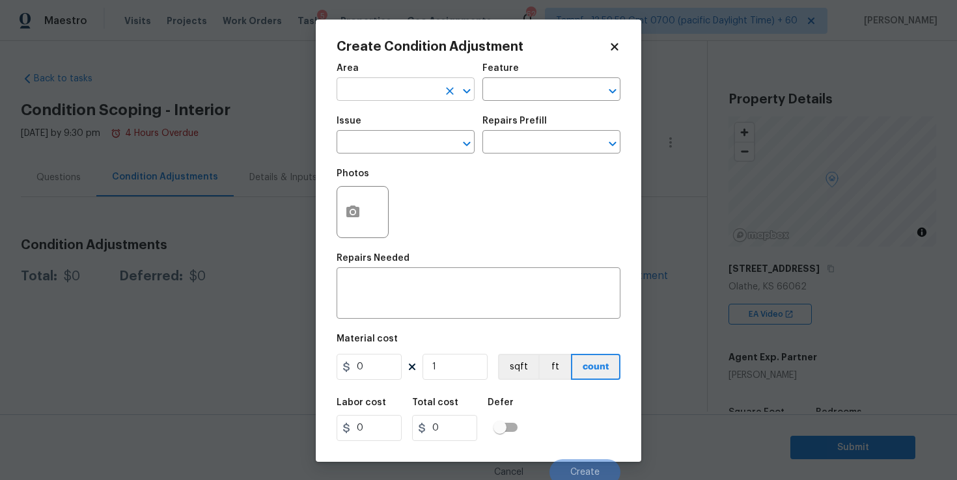
click at [425, 90] on input "text" at bounding box center [388, 91] width 102 height 20
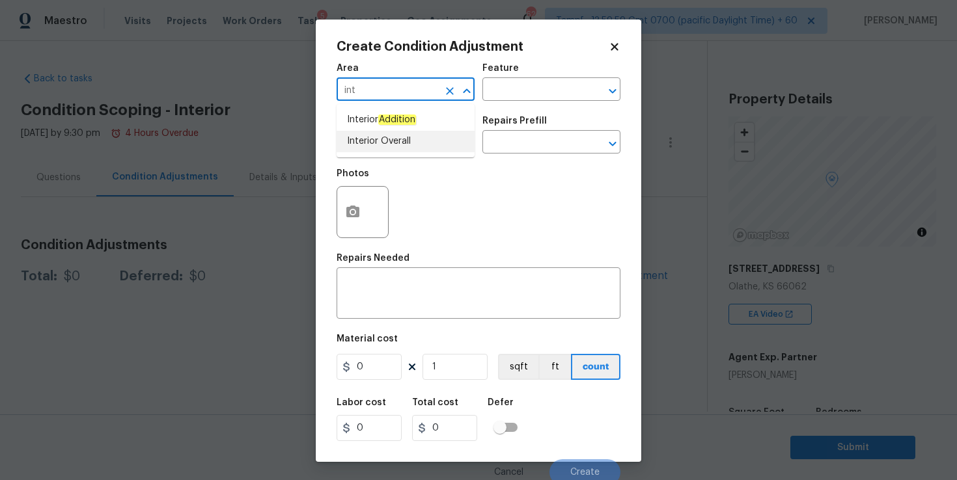
click at [411, 137] on li "Interior Overall" at bounding box center [406, 141] width 138 height 21
type input "Interior Overall"
click at [411, 139] on input "text" at bounding box center [388, 143] width 102 height 20
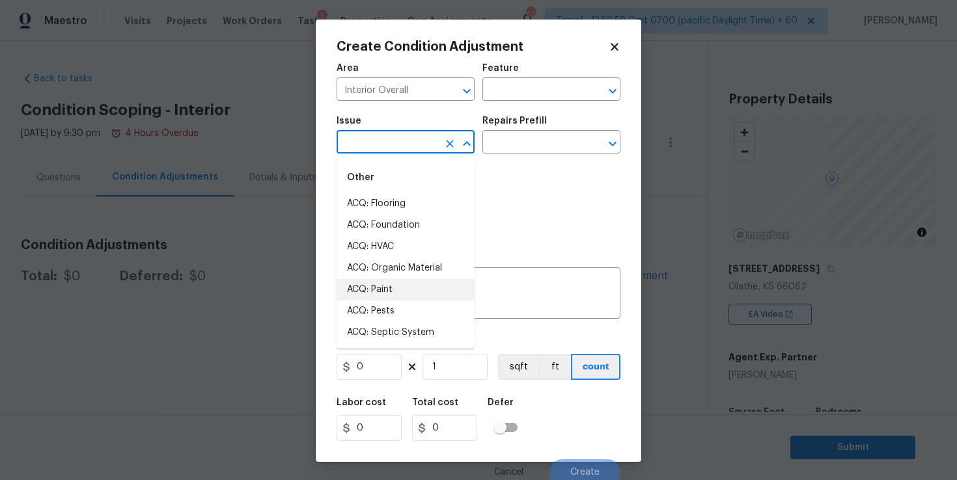
click at [401, 285] on li "ACQ: Paint" at bounding box center [406, 289] width 138 height 21
type input "ACQ: Paint"
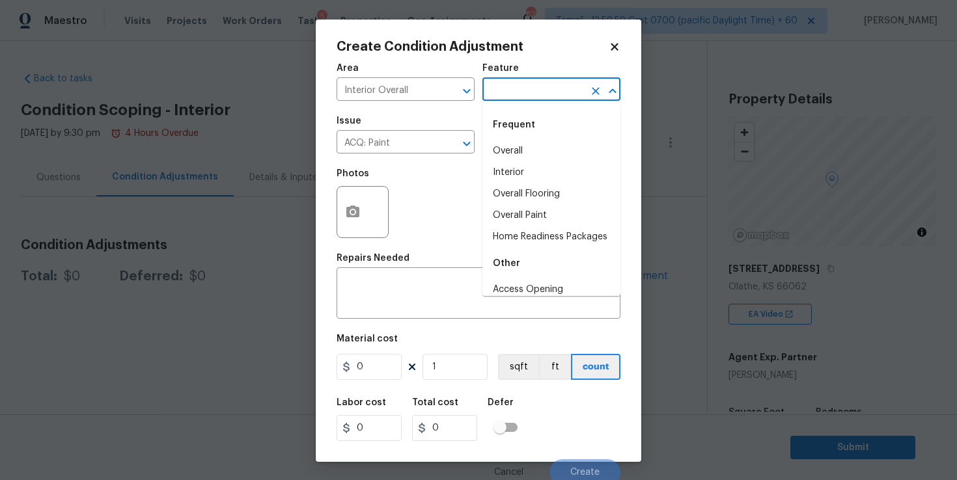
click at [510, 93] on input "text" at bounding box center [533, 91] width 102 height 20
click at [524, 167] on li "Interior" at bounding box center [551, 172] width 138 height 21
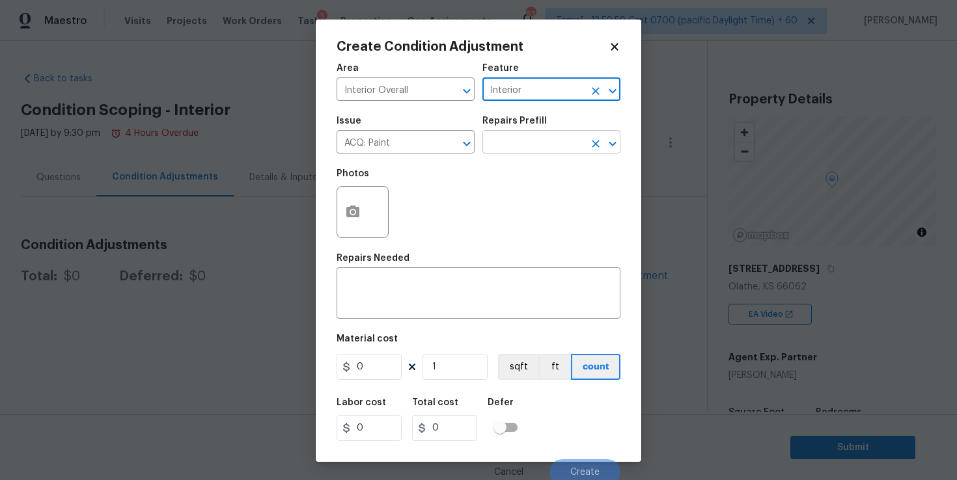
click at [523, 137] on input "text" at bounding box center [533, 143] width 102 height 20
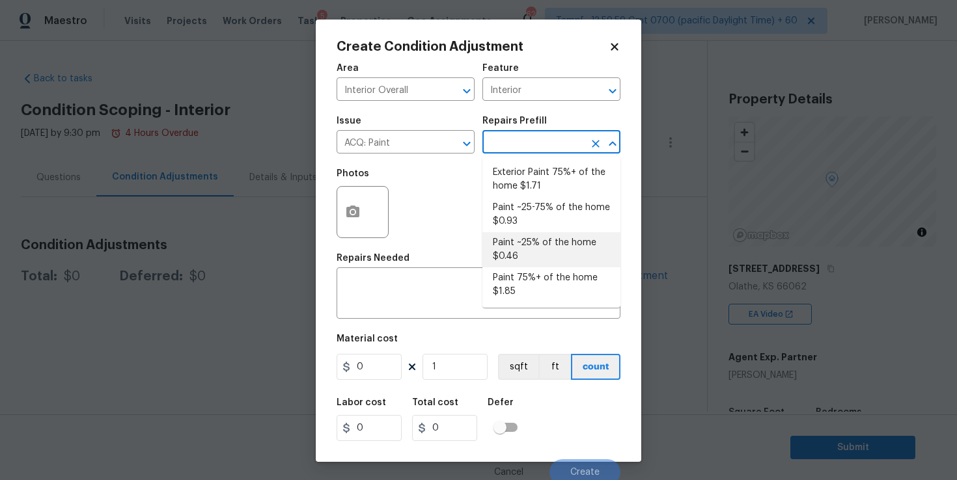
click at [540, 244] on li "Paint ~25% of the home $0.46" at bounding box center [551, 249] width 138 height 35
type input "Acquisition"
type textarea "Acquisition Scope: ~25% of the home needs interior paint"
type input "0.46"
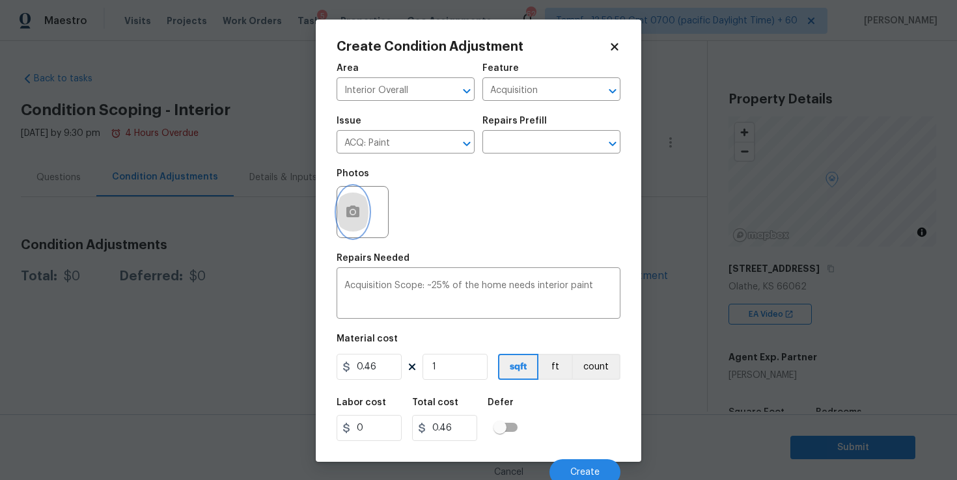
click at [364, 210] on button "button" at bounding box center [352, 212] width 31 height 51
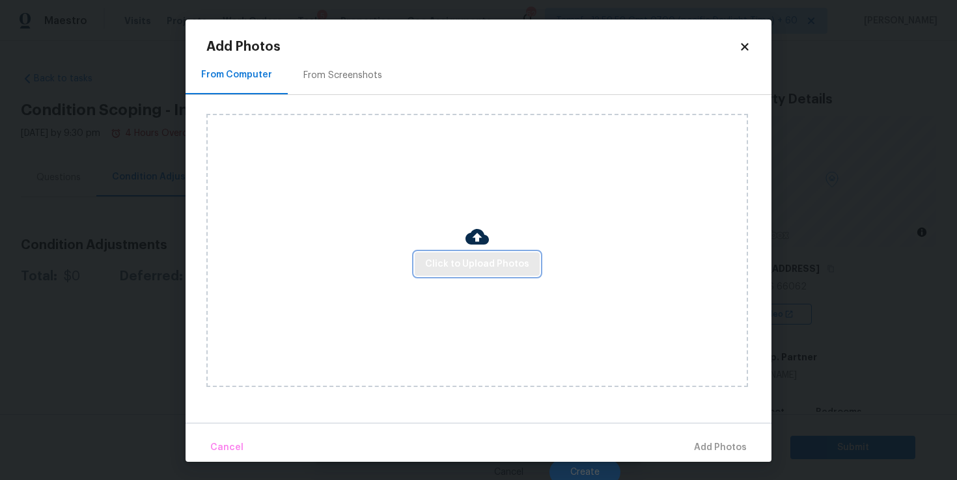
click at [454, 265] on span "Click to Upload Photos" at bounding box center [477, 264] width 104 height 16
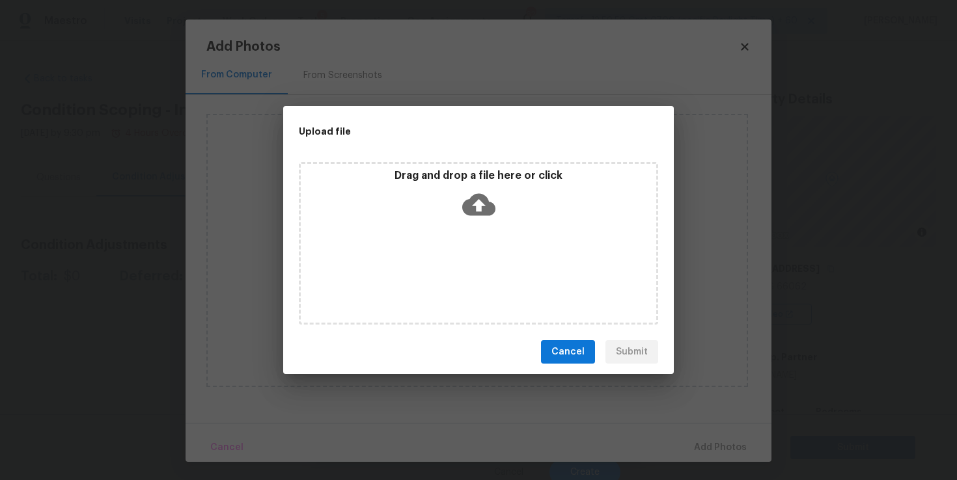
click at [495, 195] on div "Drag and drop a file here or click" at bounding box center [478, 197] width 355 height 56
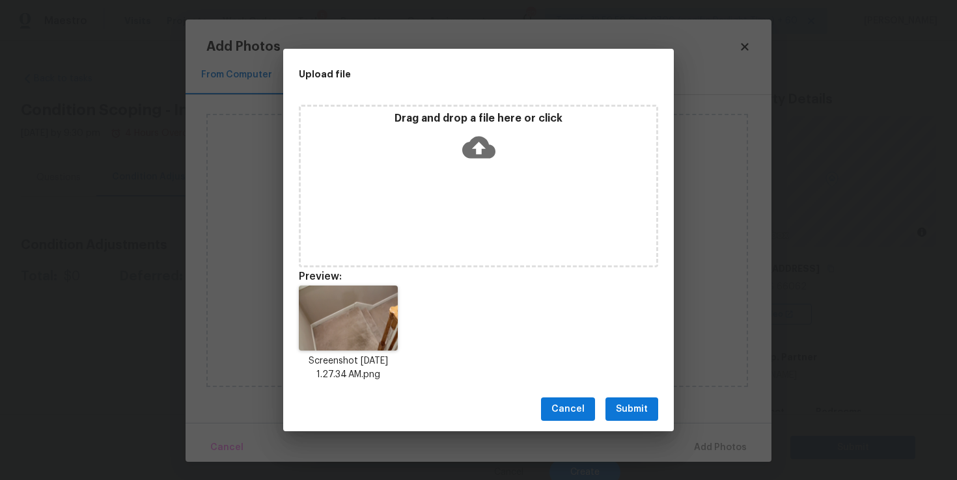
click at [486, 151] on icon at bounding box center [478, 148] width 33 height 22
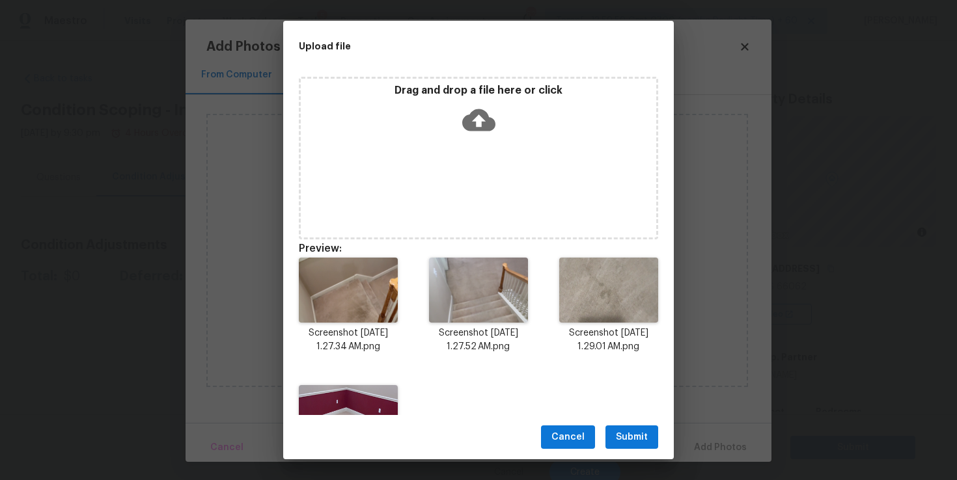
click at [637, 437] on span "Submit" at bounding box center [632, 438] width 32 height 16
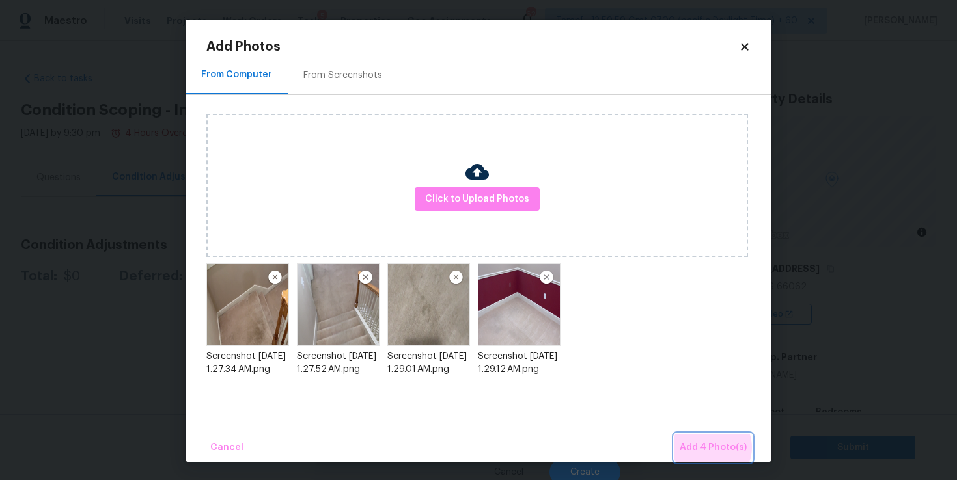
click at [712, 448] on span "Add 4 Photo(s)" at bounding box center [713, 448] width 67 height 16
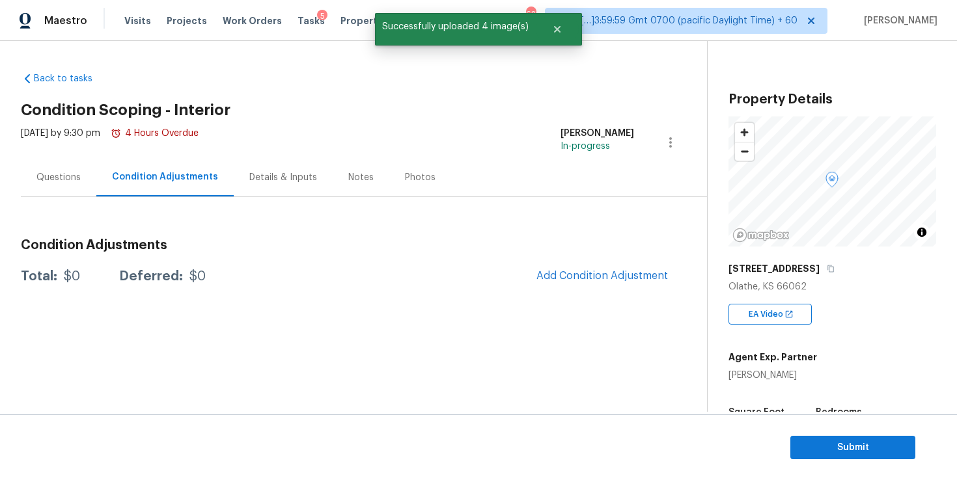
click at [777, 357] on body "Maestro Visits Projects Work Orders Tasks 5 Properties Geo Assignments 621 Tamp…" at bounding box center [478, 240] width 957 height 480
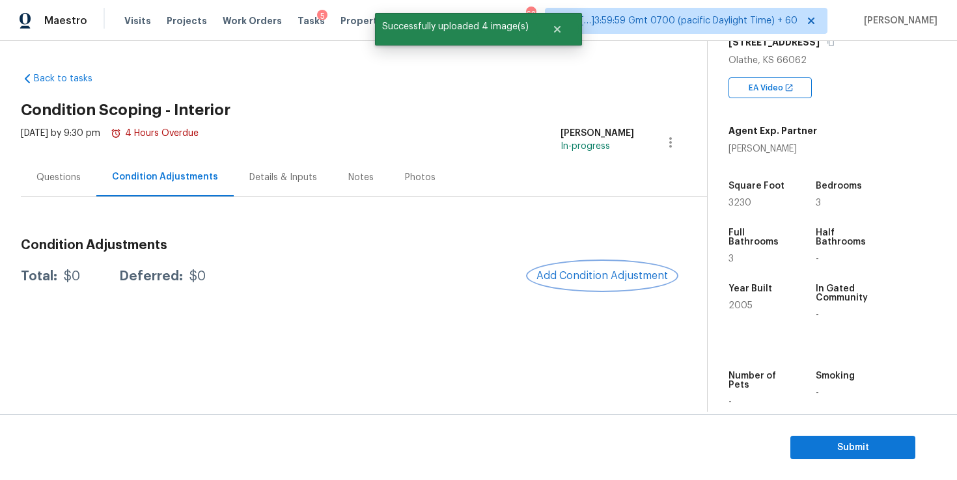
scroll to position [243, 0]
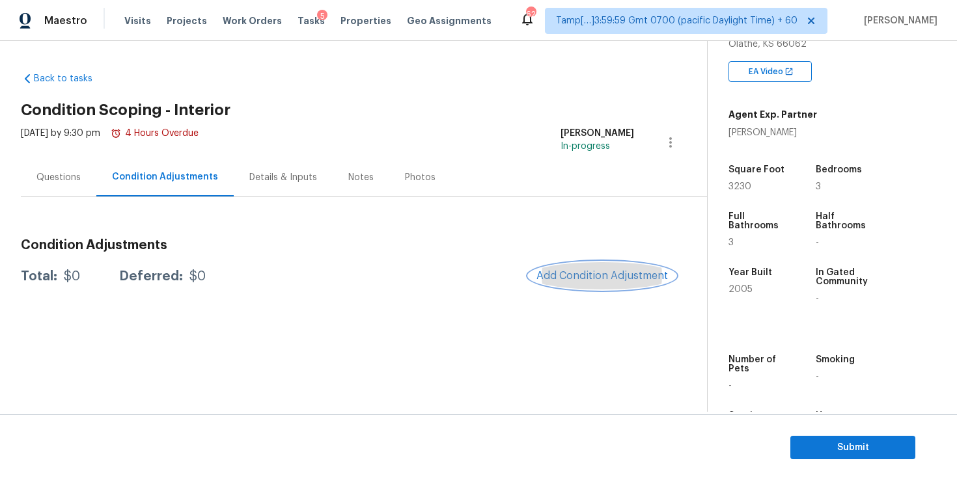
click at [642, 270] on button "Add Condition Adjustment" at bounding box center [602, 275] width 147 height 27
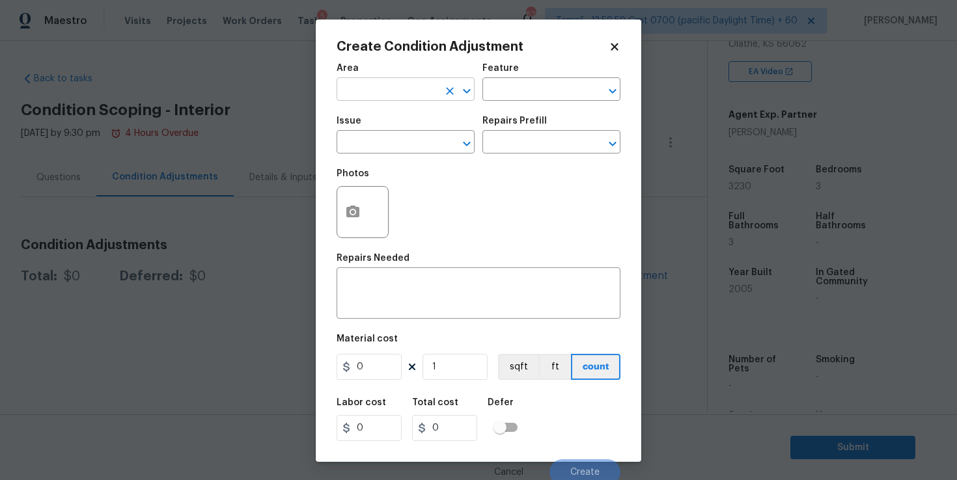
click at [409, 89] on input "text" at bounding box center [388, 91] width 102 height 20
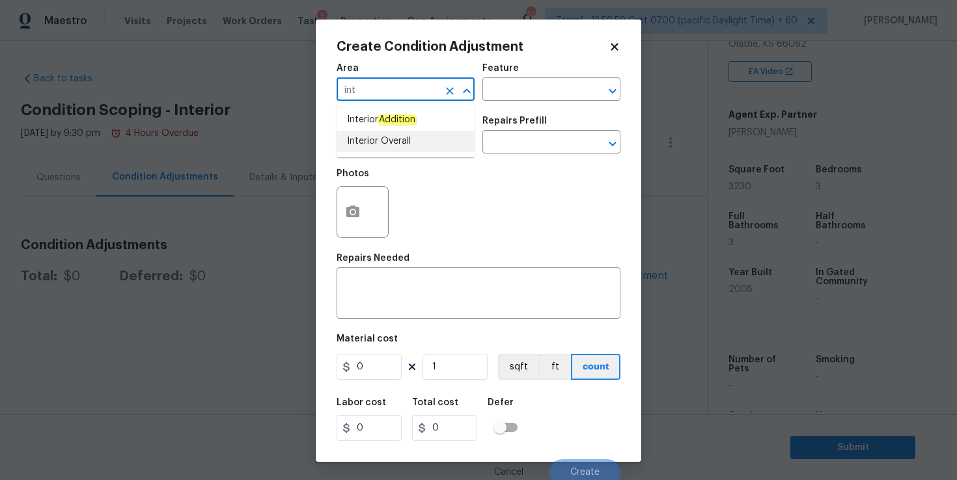
click at [393, 138] on li "Interior Overall" at bounding box center [406, 141] width 138 height 21
type input "Interior Overall"
click at [393, 138] on input "text" at bounding box center [388, 143] width 102 height 20
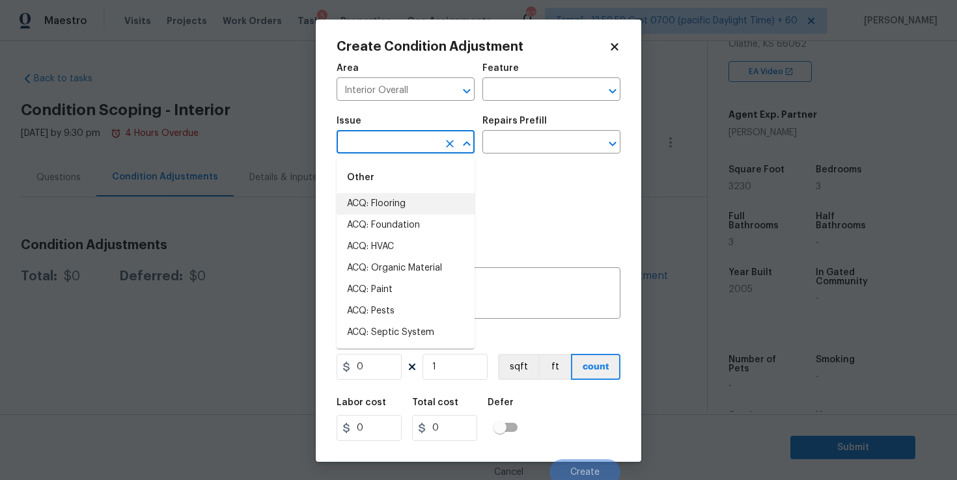
click at [403, 201] on li "ACQ: Flooring" at bounding box center [406, 203] width 138 height 21
type input "ACQ: Flooring"
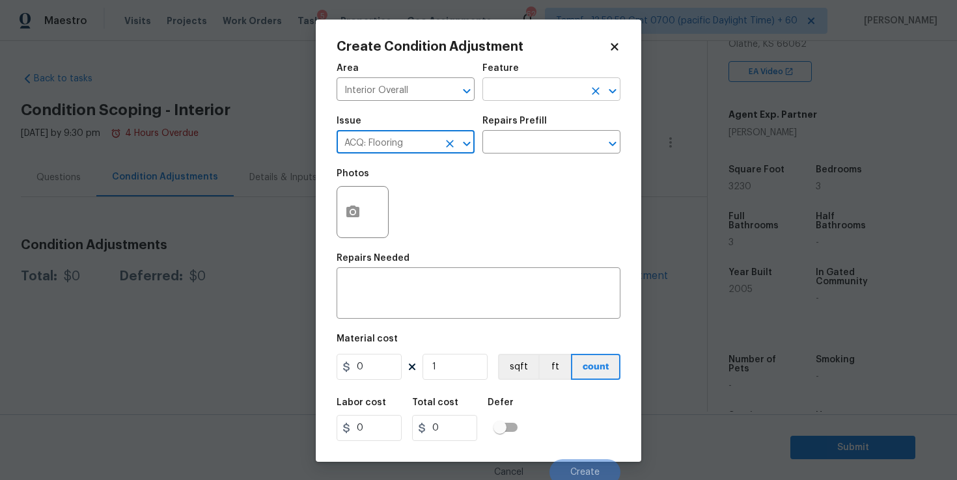
click at [516, 85] on input "text" at bounding box center [533, 91] width 102 height 20
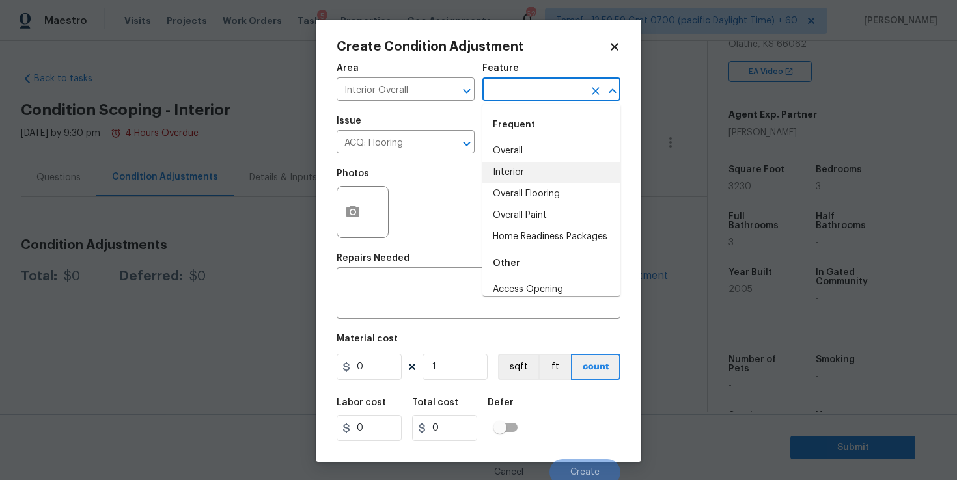
click at [525, 173] on li "Interior" at bounding box center [551, 172] width 138 height 21
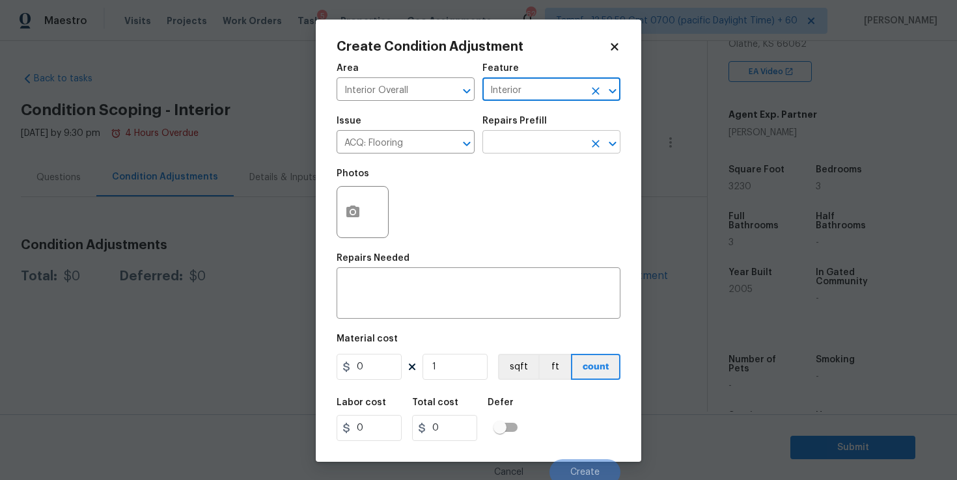
click at [524, 142] on input "text" at bounding box center [533, 143] width 102 height 20
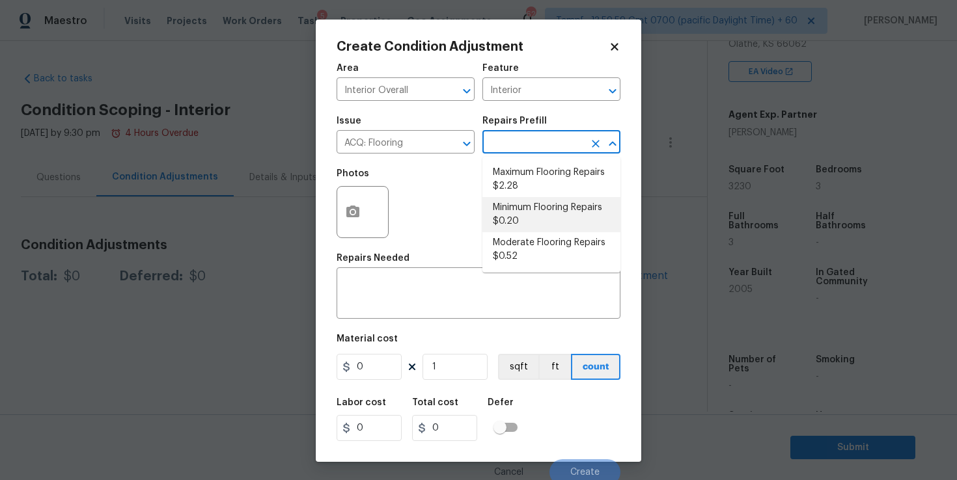
click at [551, 206] on li "Minimum Flooring Repairs $0.20" at bounding box center [551, 214] width 138 height 35
type input "Acquisition"
type textarea "Acquisition Scope: Minimum flooring repairs"
type input "0.2"
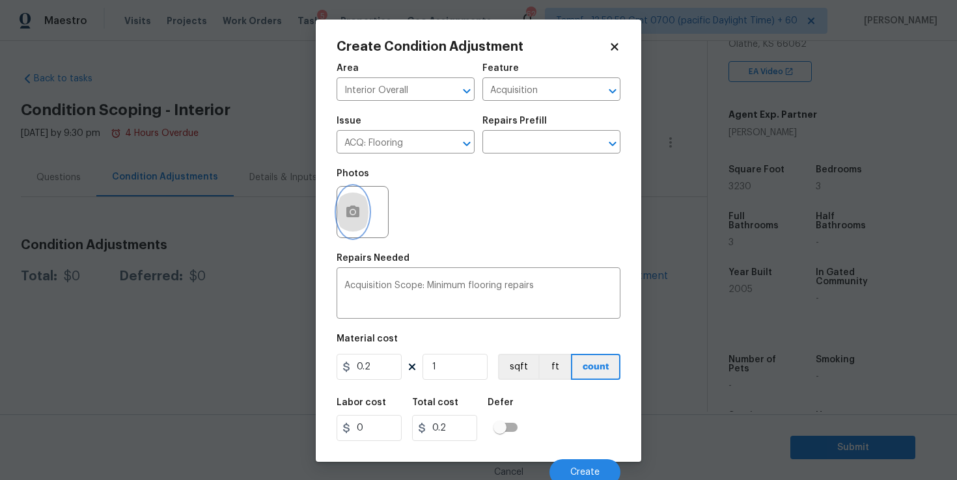
click at [356, 214] on icon "button" at bounding box center [352, 212] width 13 height 12
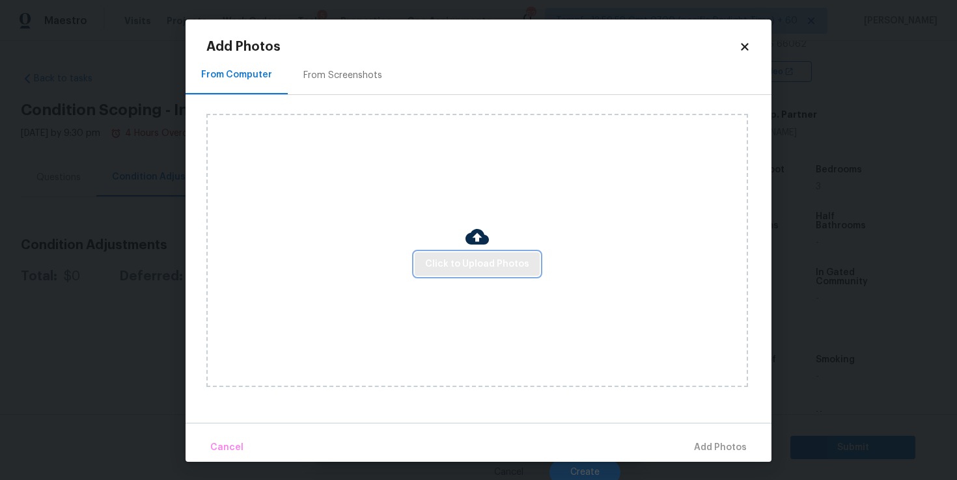
click at [449, 258] on span "Click to Upload Photos" at bounding box center [477, 264] width 104 height 16
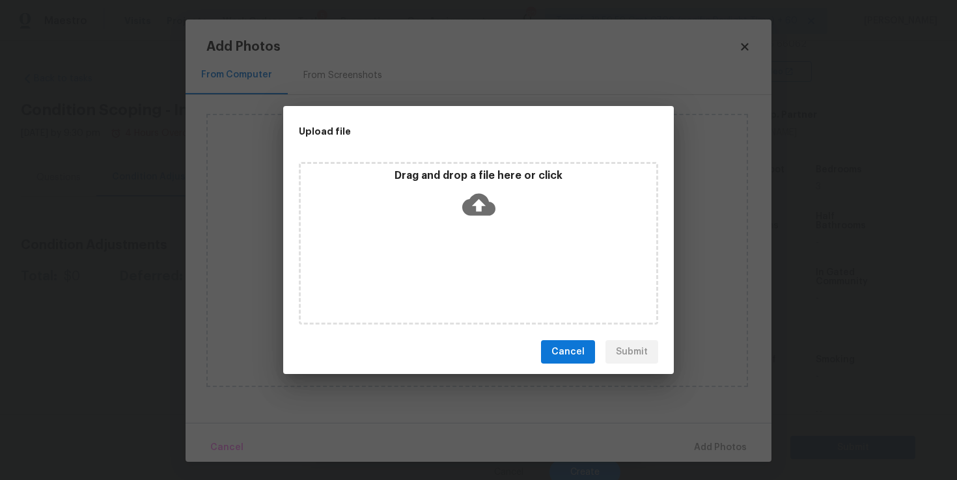
click at [488, 207] on icon at bounding box center [478, 205] width 33 height 22
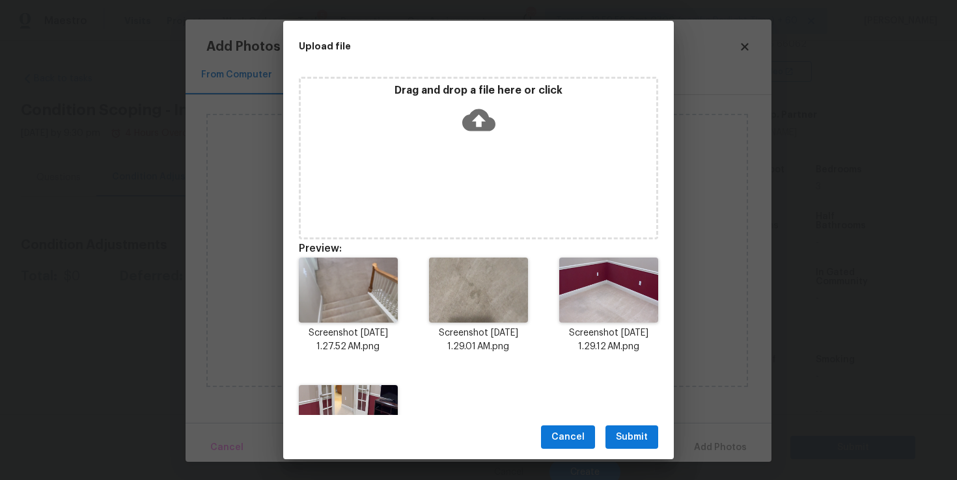
click at [630, 438] on span "Submit" at bounding box center [632, 438] width 32 height 16
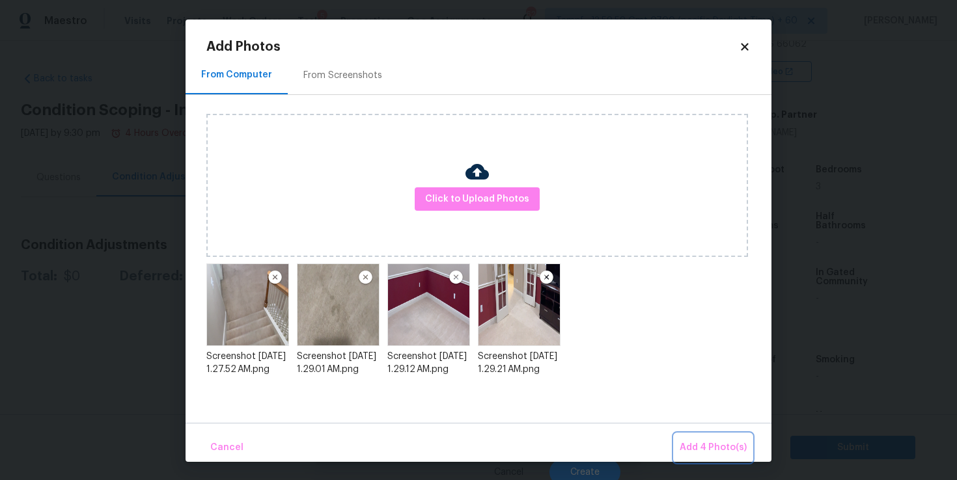
click at [710, 445] on span "Add 4 Photo(s)" at bounding box center [713, 448] width 67 height 16
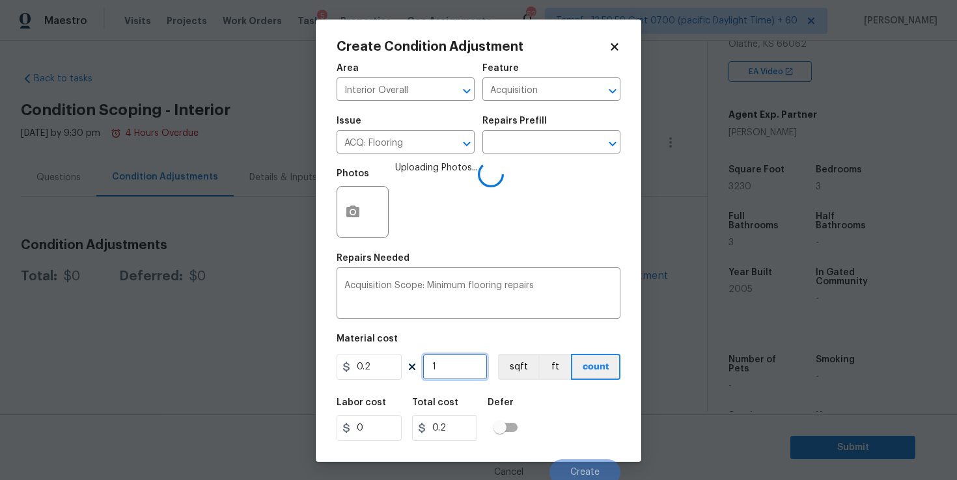
click at [452, 368] on input "1" at bounding box center [455, 367] width 65 height 26
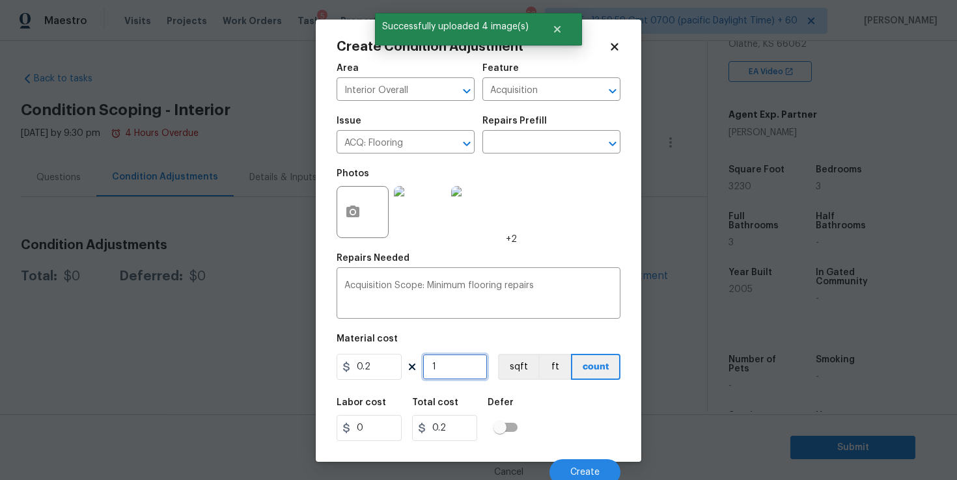
type input "0"
type input "3"
type input "0.6"
type input "32"
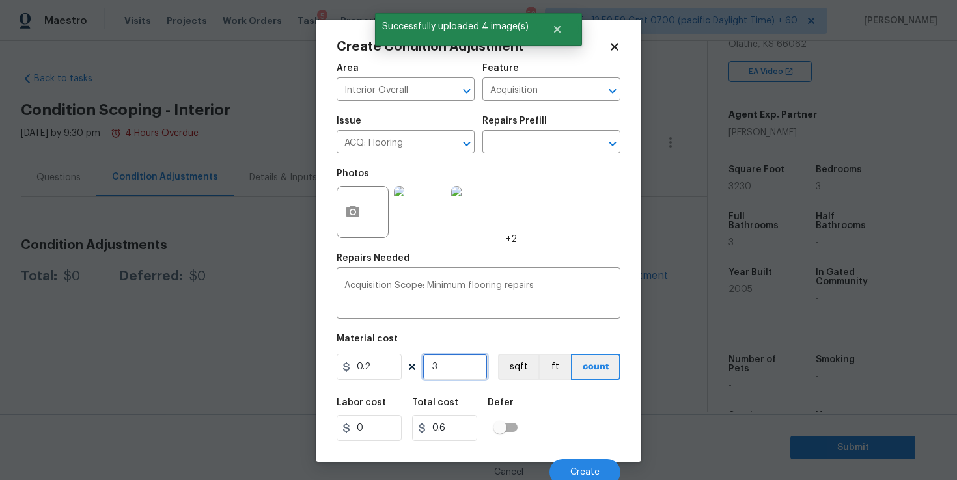
type input "6.4"
type input "323"
type input "64.6"
type input "3230"
type input "646"
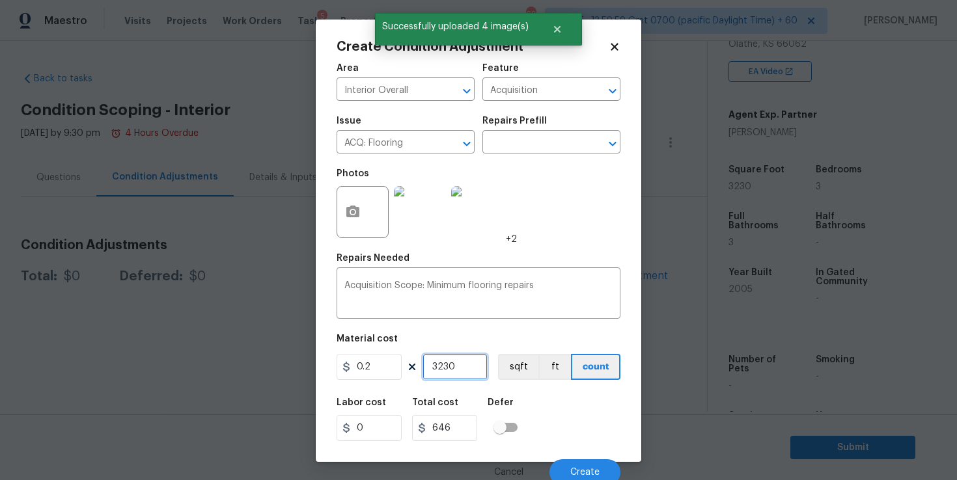
type input "3230"
click at [577, 424] on div "Labor cost 0 Total cost 646 Defer" at bounding box center [479, 420] width 284 height 59
click at [579, 465] on button "Create" at bounding box center [584, 473] width 71 height 26
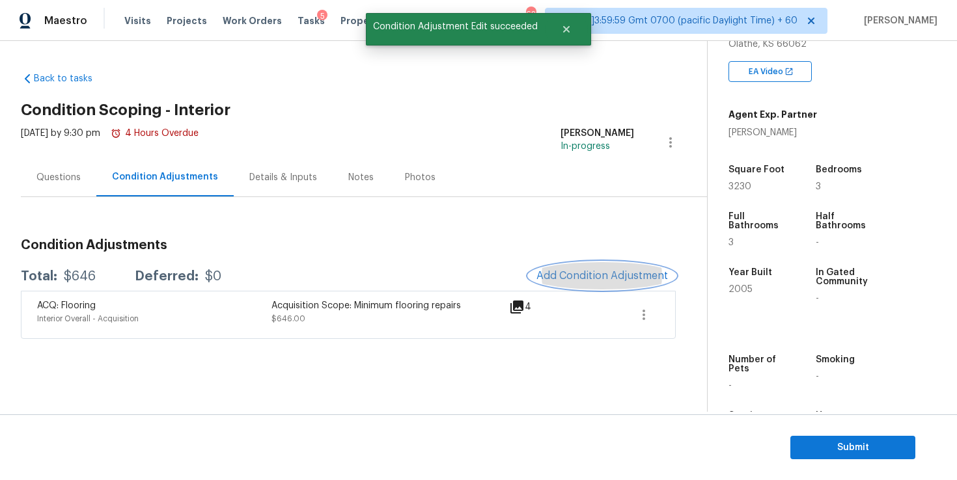
click at [585, 278] on span "Add Condition Adjustment" at bounding box center [602, 276] width 132 height 12
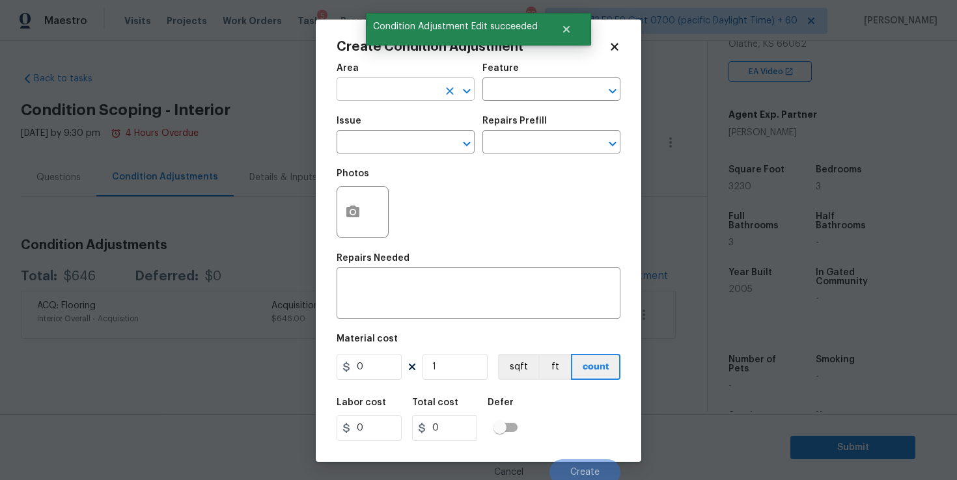
click at [398, 90] on input "text" at bounding box center [388, 91] width 102 height 20
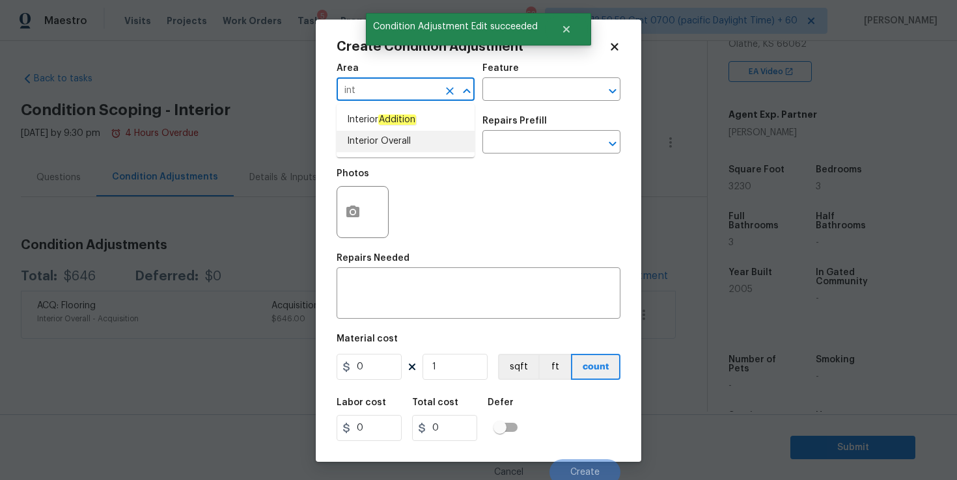
click at [387, 145] on li "Interior Overall" at bounding box center [406, 141] width 138 height 21
type input "Interior Overall"
click at [387, 145] on input "text" at bounding box center [388, 143] width 102 height 20
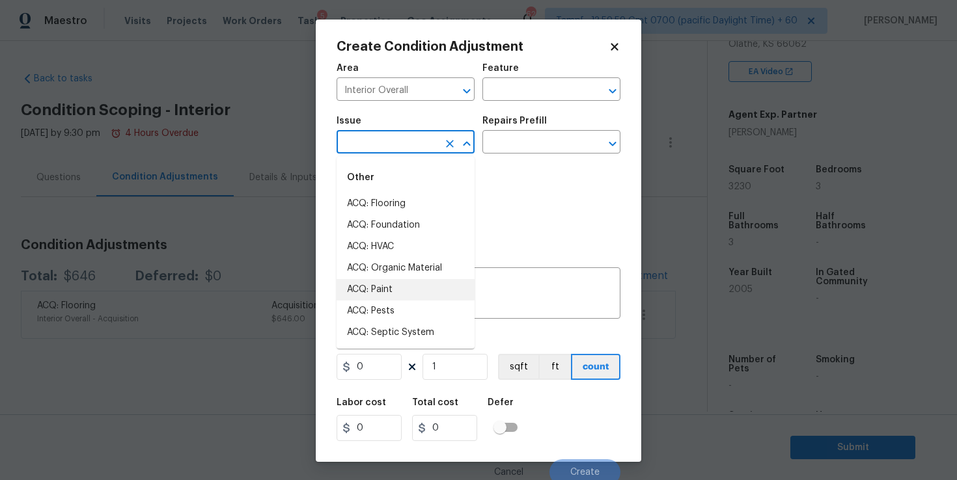
click at [408, 289] on li "ACQ: Paint" at bounding box center [406, 289] width 138 height 21
type input "ACQ: Paint"
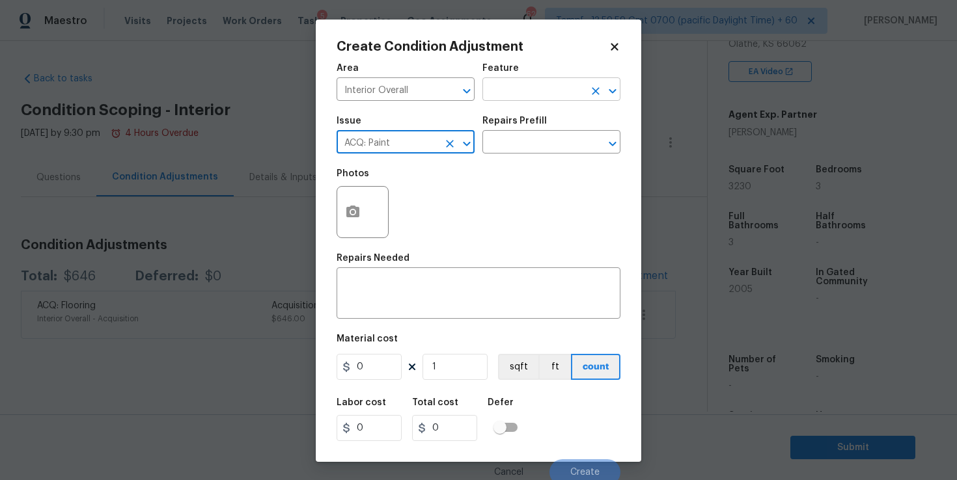
click at [538, 94] on input "text" at bounding box center [533, 91] width 102 height 20
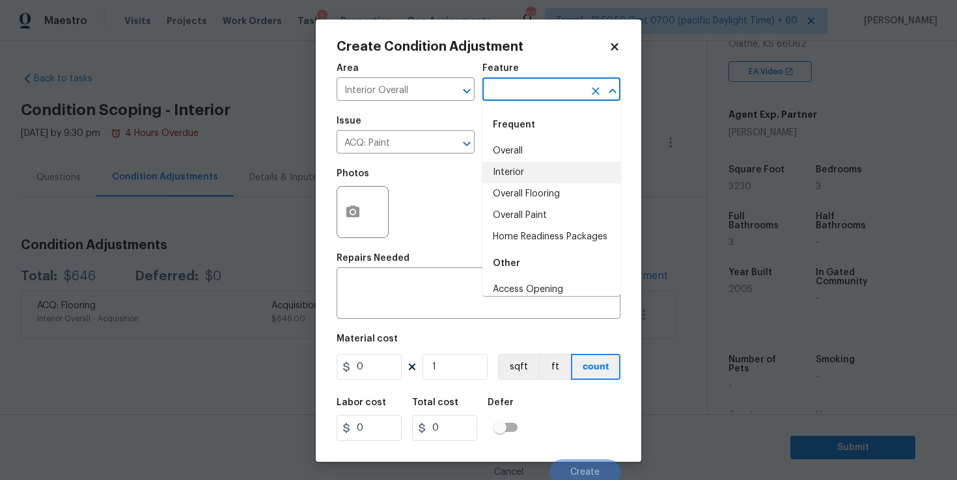
click at [529, 170] on li "Interior" at bounding box center [551, 172] width 138 height 21
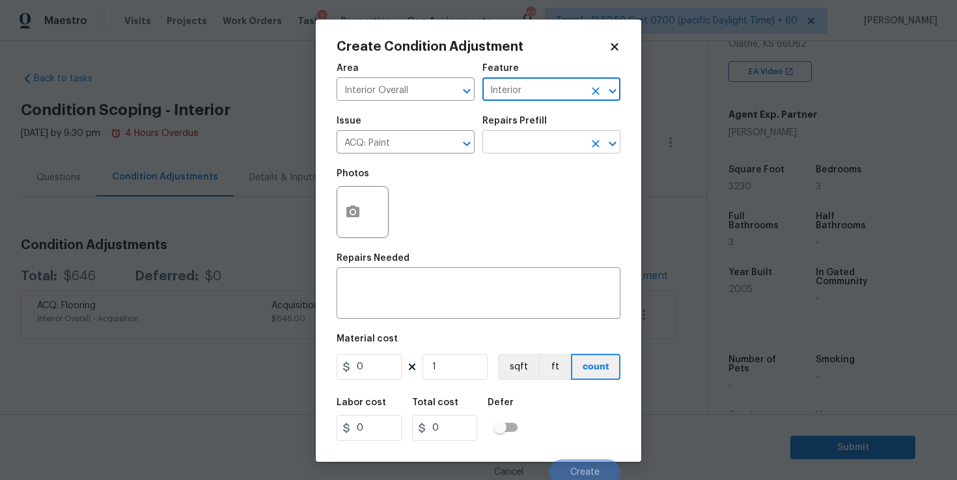
click at [526, 145] on input "text" at bounding box center [533, 143] width 102 height 20
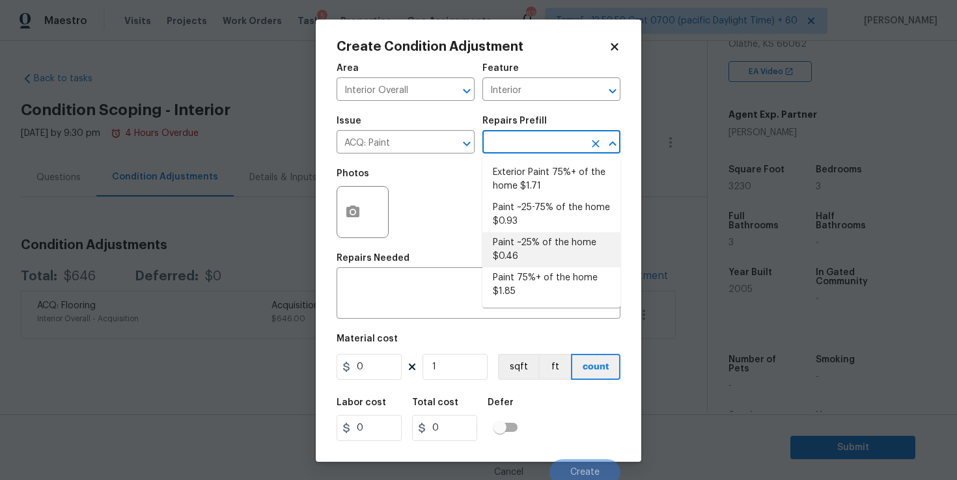
click at [536, 248] on li "Paint ~25% of the home $0.46" at bounding box center [551, 249] width 138 height 35
type input "Acquisition"
type textarea "Acquisition Scope: ~25% of the home needs interior paint"
type input "0.46"
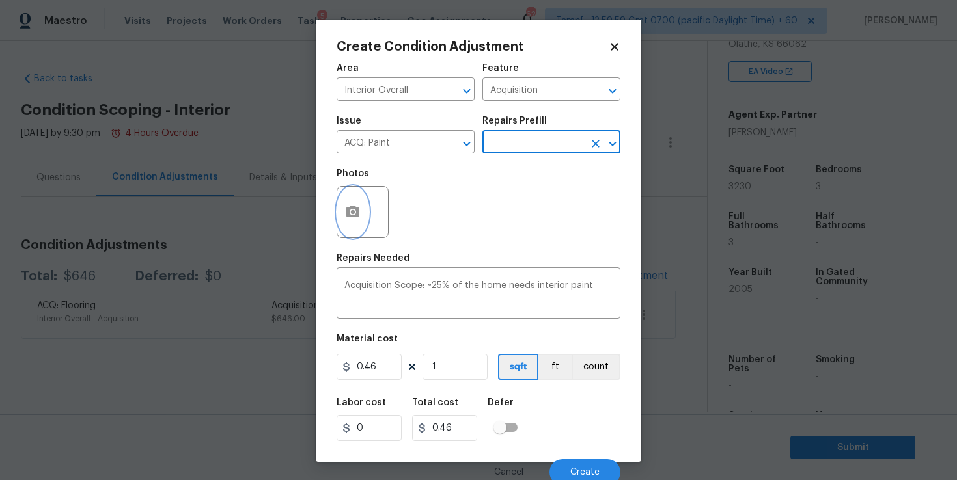
click at [352, 223] on button "button" at bounding box center [352, 212] width 31 height 51
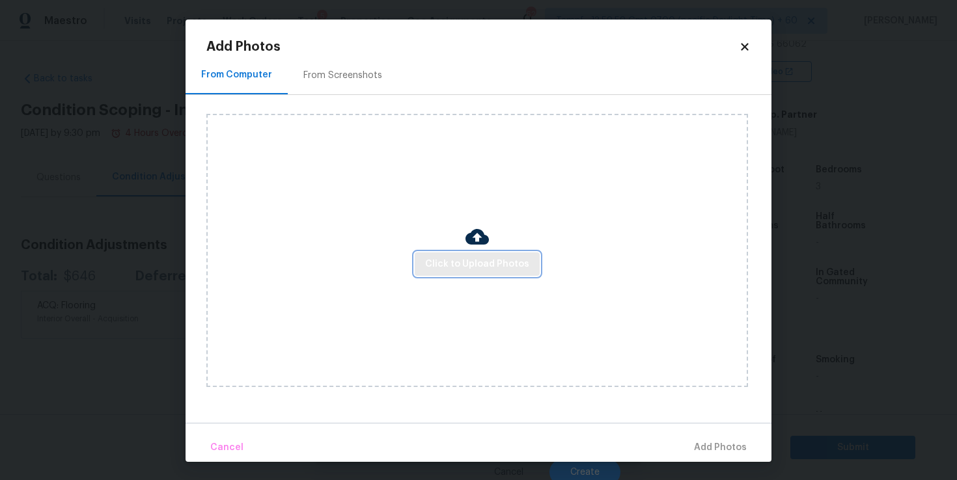
click at [476, 262] on span "Click to Upload Photos" at bounding box center [477, 264] width 104 height 16
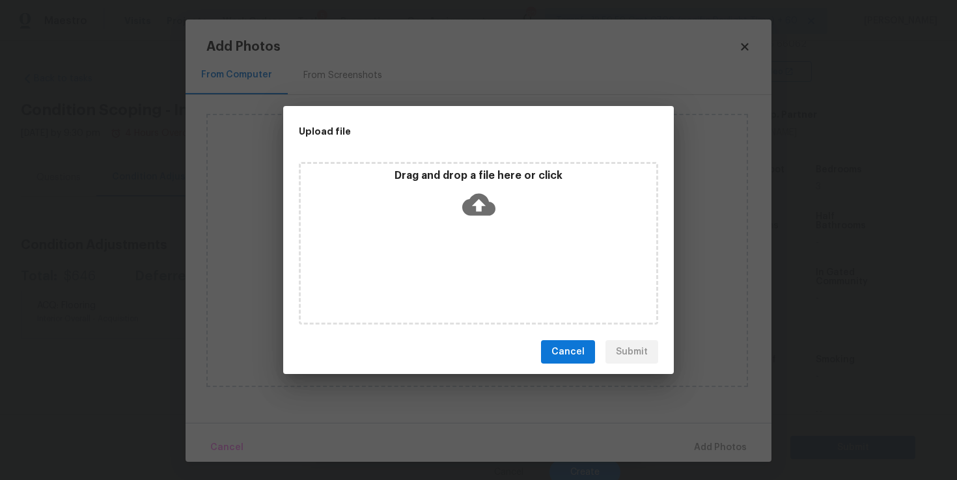
click at [482, 201] on icon at bounding box center [478, 205] width 33 height 22
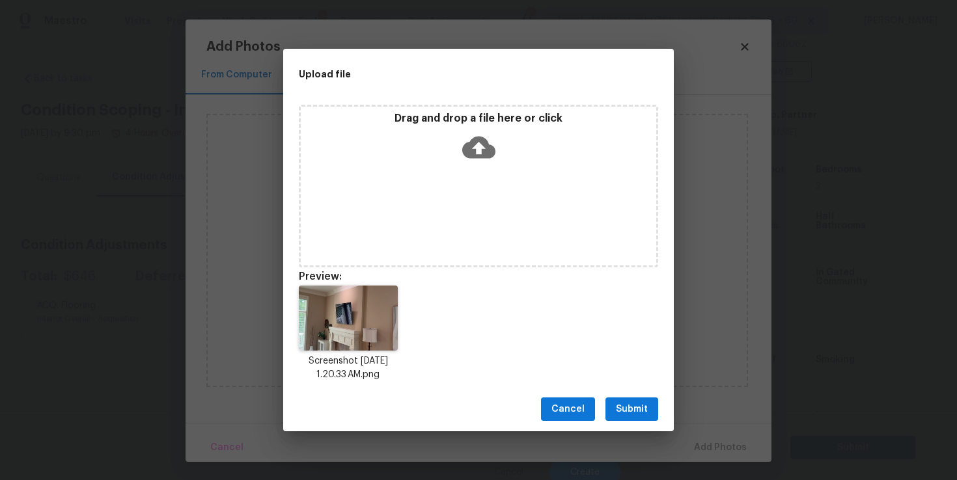
click at [635, 410] on span "Submit" at bounding box center [632, 410] width 32 height 16
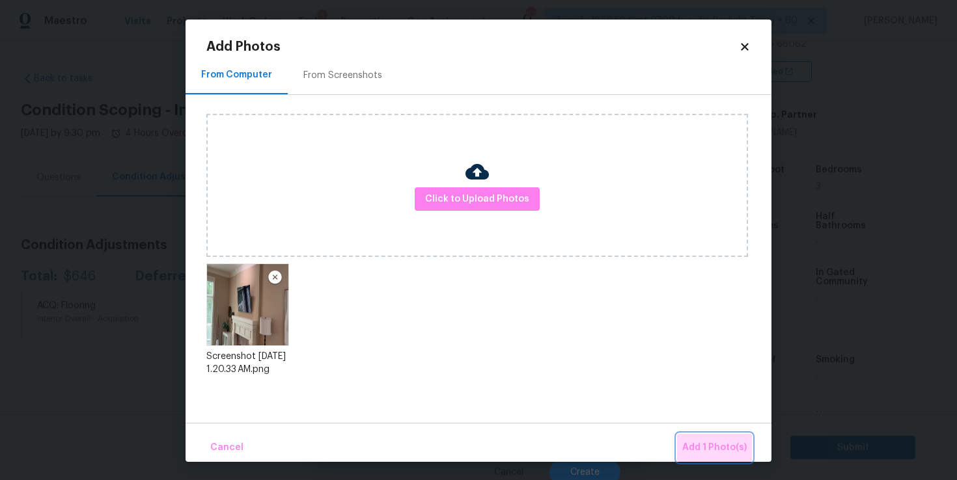
click at [723, 451] on span "Add 1 Photo(s)" at bounding box center [714, 448] width 64 height 16
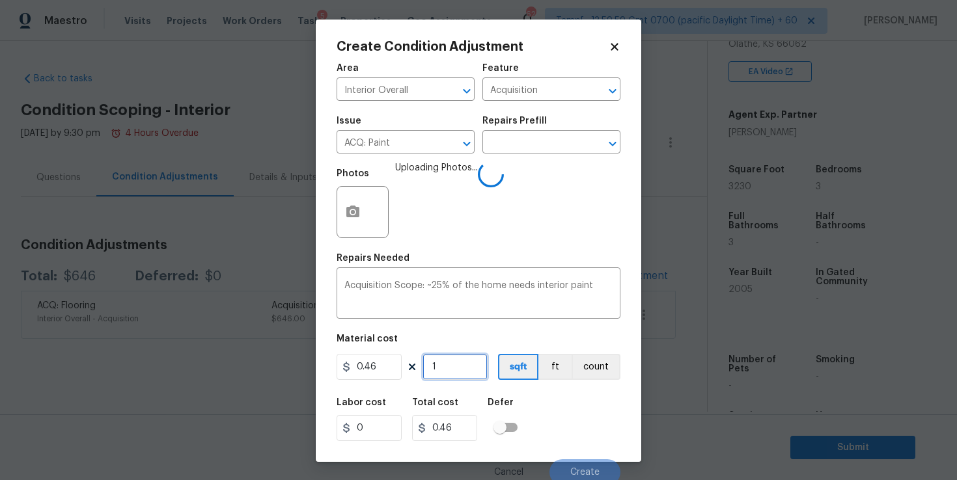
click at [456, 365] on input "1" at bounding box center [455, 367] width 65 height 26
type input "0"
type input "2"
type input "0.92"
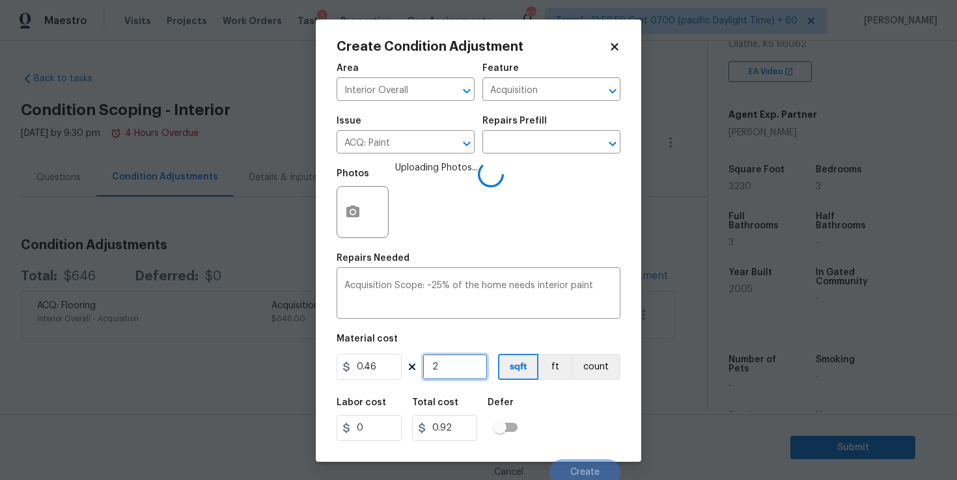
type input "22"
type input "10.12"
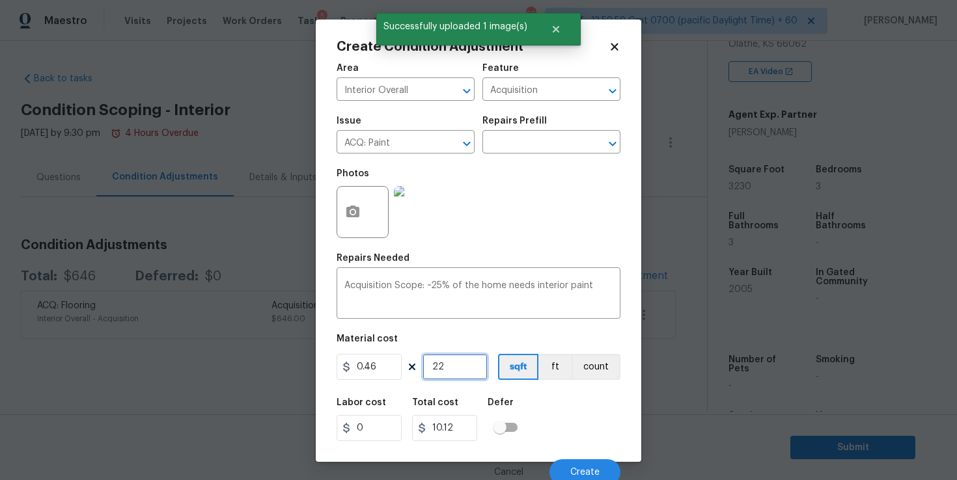
type input "2"
type input "0.92"
type input "23"
type input "10.58"
type input "232"
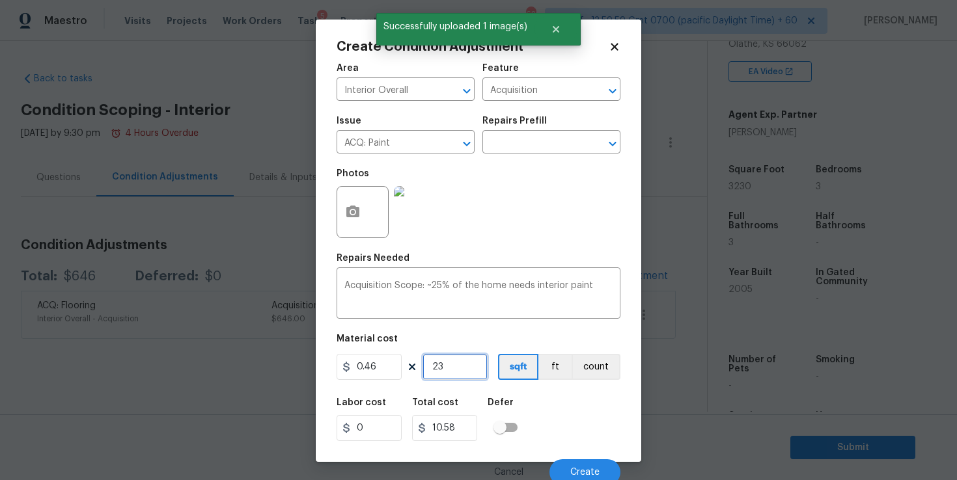
type input "106.72"
type input "23"
type input "10.58"
type input "2"
type input "0.92"
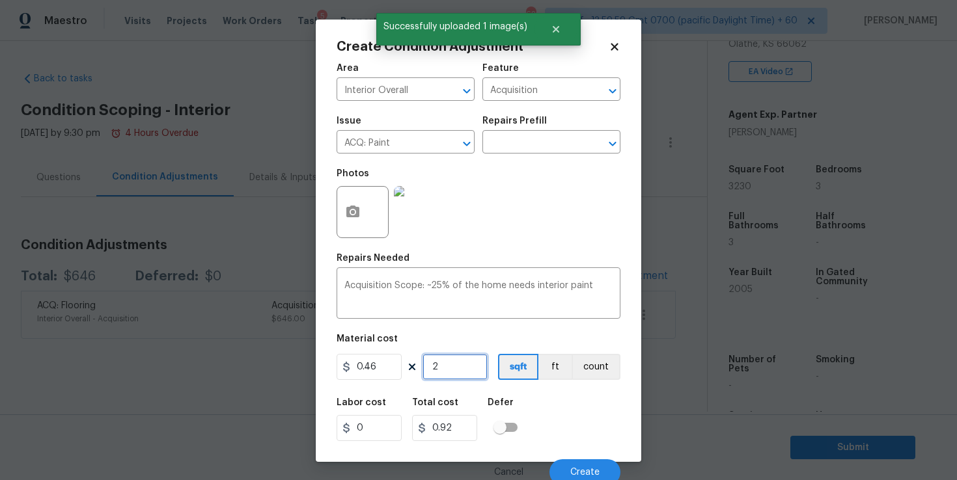
type input "0"
type input "3"
type input "1.38"
type input "32"
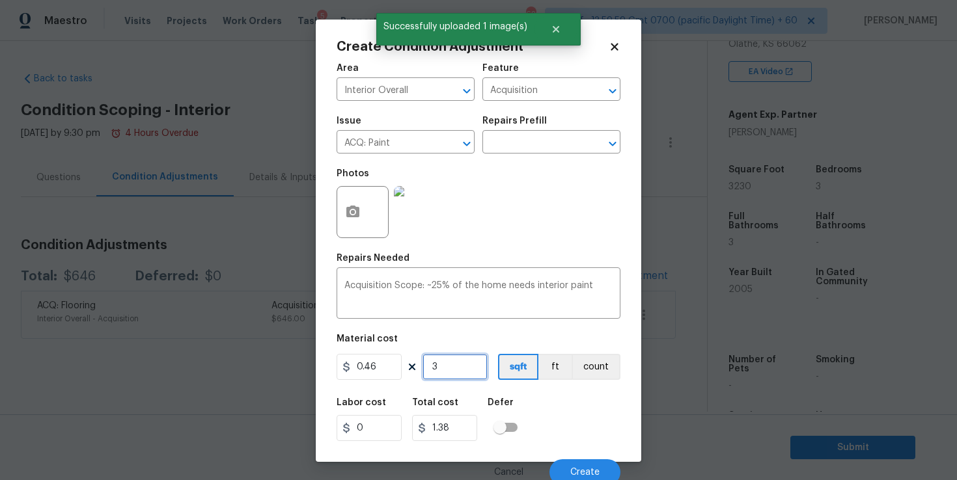
type input "14.72"
type input "323"
type input "148.58"
type input "3230"
type input "1485.8"
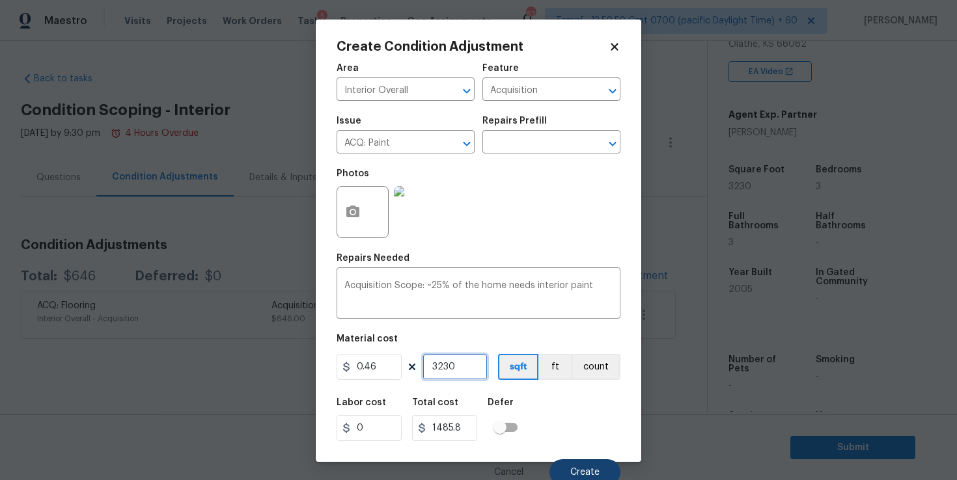
type input "3230"
click at [575, 467] on button "Create" at bounding box center [584, 473] width 71 height 26
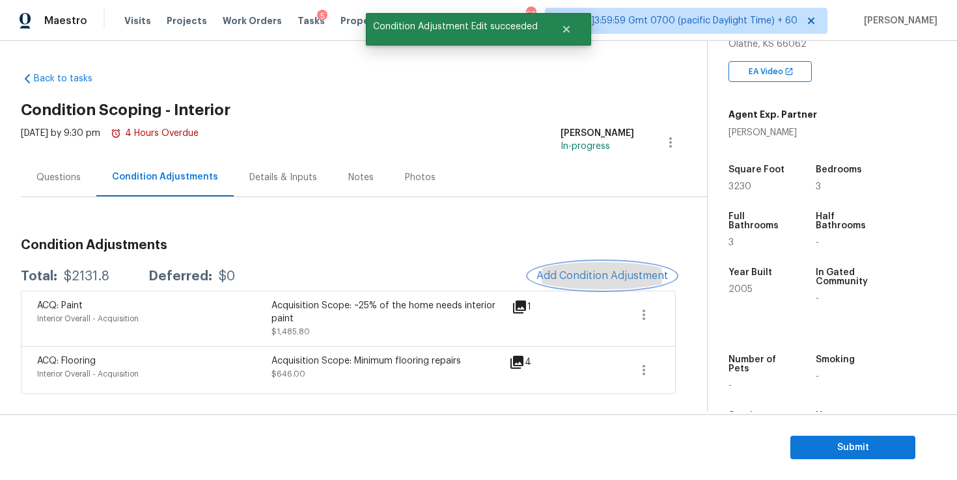
click at [566, 266] on button "Add Condition Adjustment" at bounding box center [602, 275] width 147 height 27
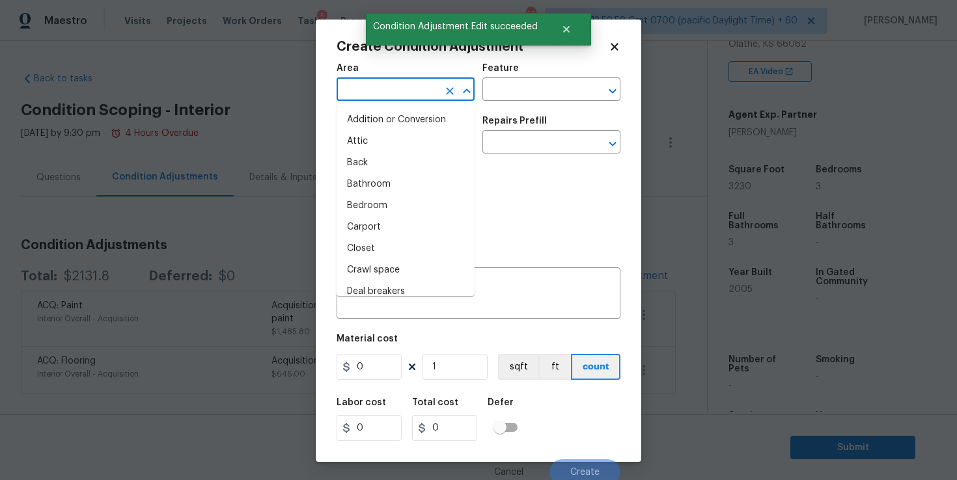
click at [402, 85] on input "text" at bounding box center [388, 91] width 102 height 20
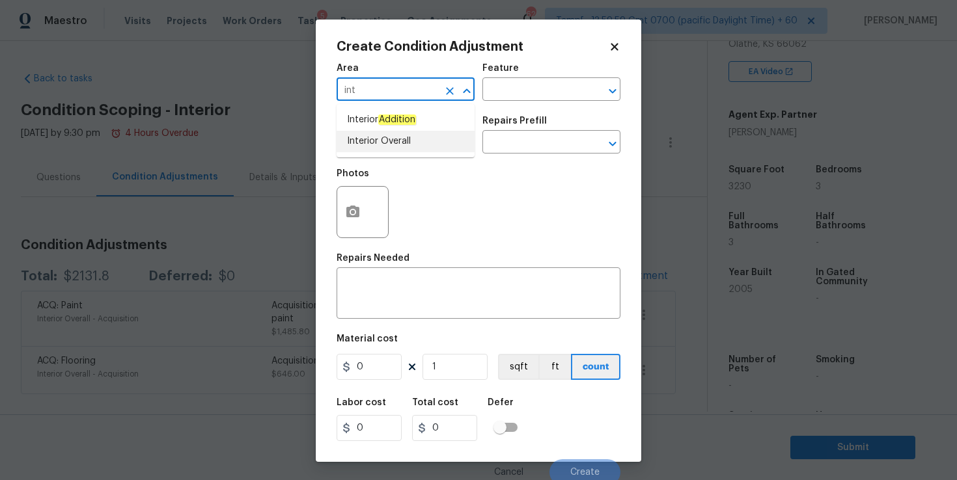
click at [408, 138] on li "Interior Overall" at bounding box center [406, 141] width 138 height 21
type input "Interior Overall"
click at [408, 143] on input "text" at bounding box center [388, 143] width 102 height 20
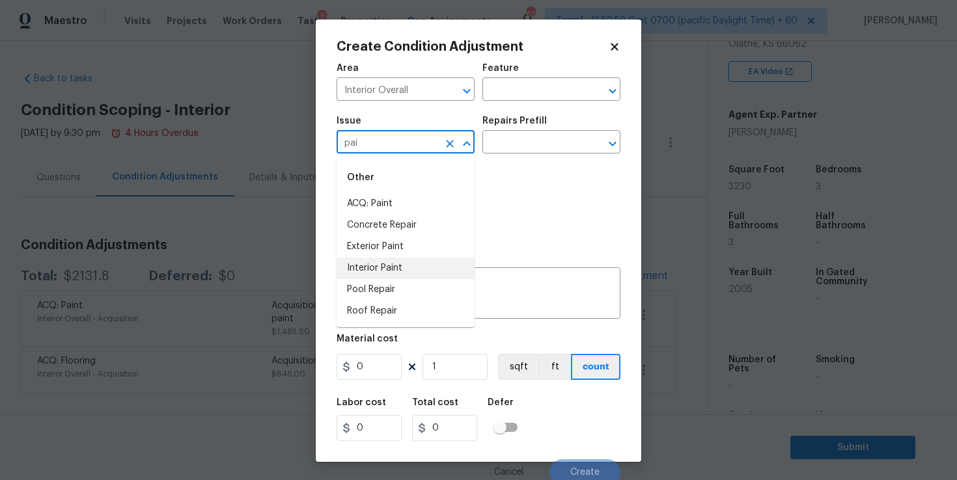
click at [408, 266] on li "Interior Paint" at bounding box center [406, 268] width 138 height 21
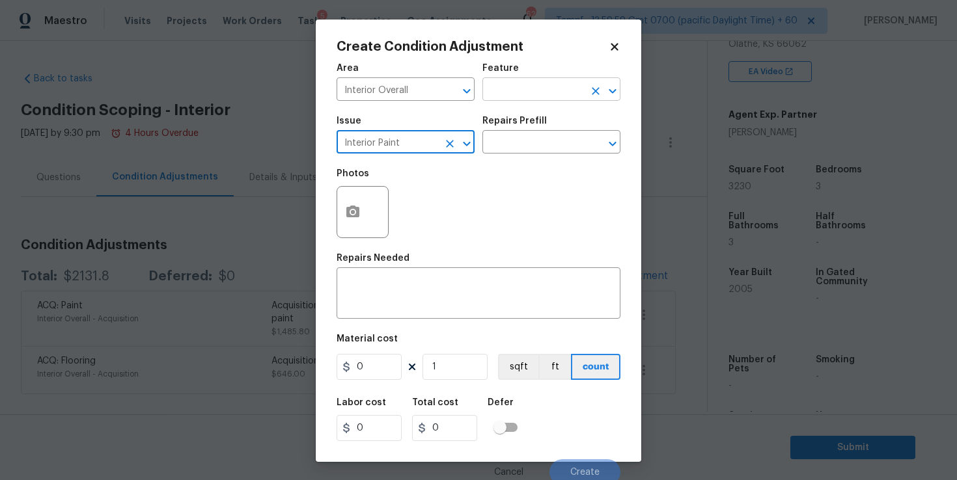
type input "Interior Paint"
click at [506, 94] on input "text" at bounding box center [533, 91] width 102 height 20
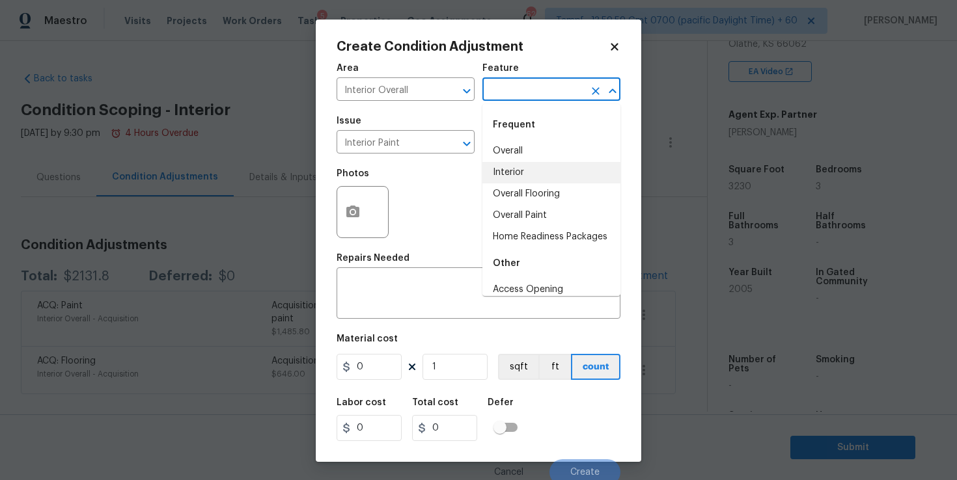
click at [521, 171] on li "Interior" at bounding box center [551, 172] width 138 height 21
type input "Interior"
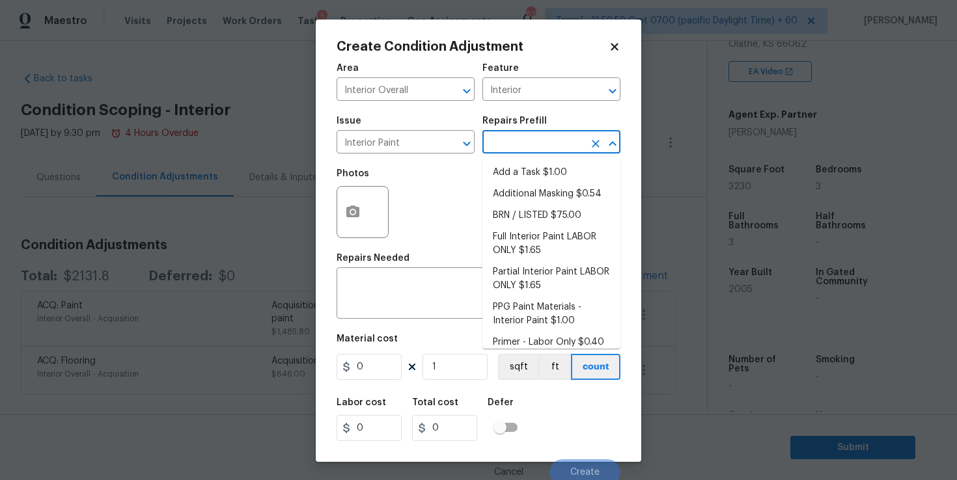
click at [514, 141] on input "text" at bounding box center [533, 143] width 102 height 20
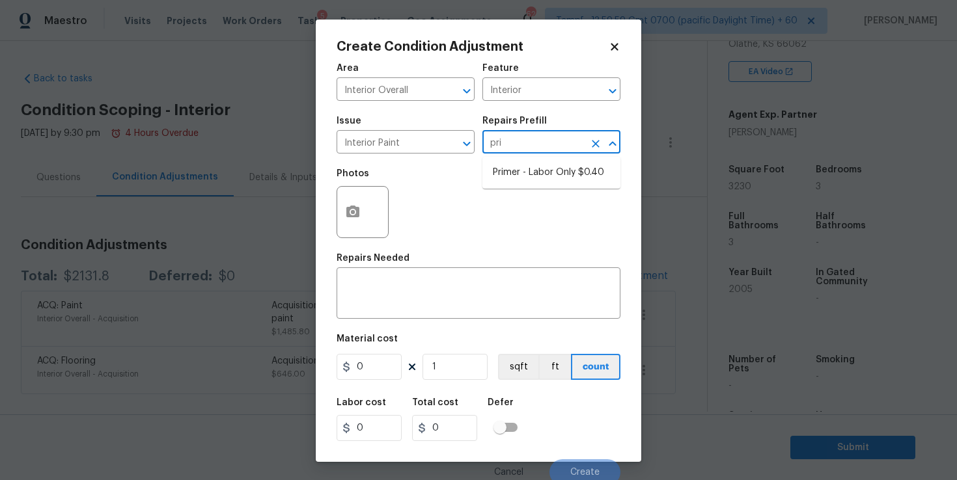
type input "prim"
click at [531, 173] on li "Primer - Labor Only $0.40" at bounding box center [551, 172] width 138 height 21
type input "Overall Paint"
type textarea "Interior primer - PRIMER PROVIDED BY OPENDOOR - All nails, screws, drywall anch…"
type input "0.4"
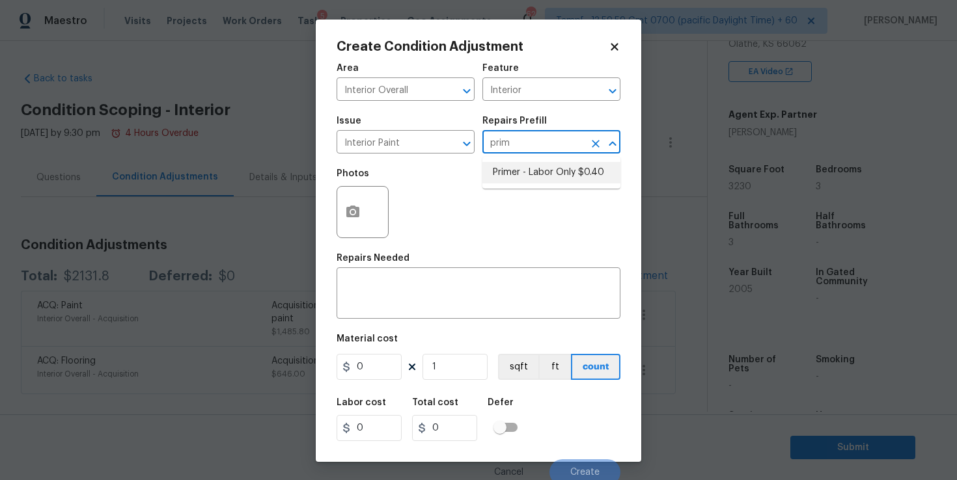
type input "0.4"
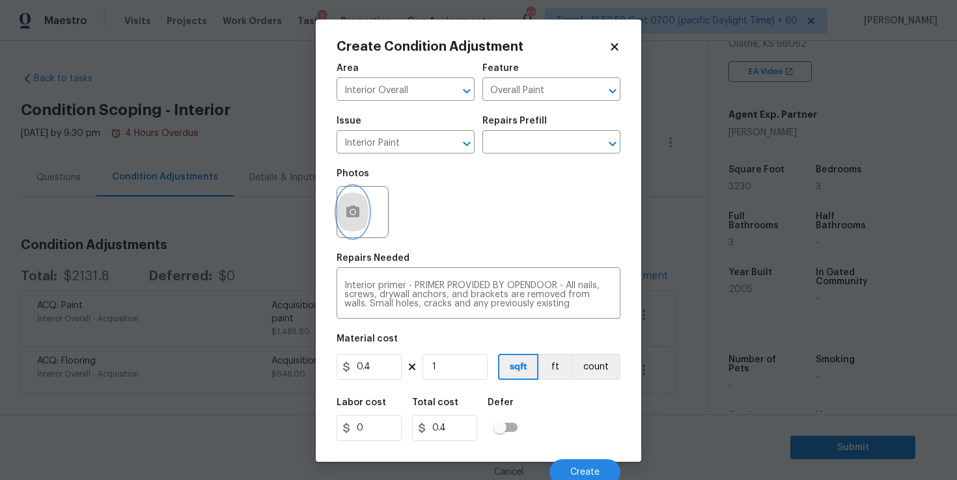
click at [350, 223] on button "button" at bounding box center [352, 212] width 31 height 51
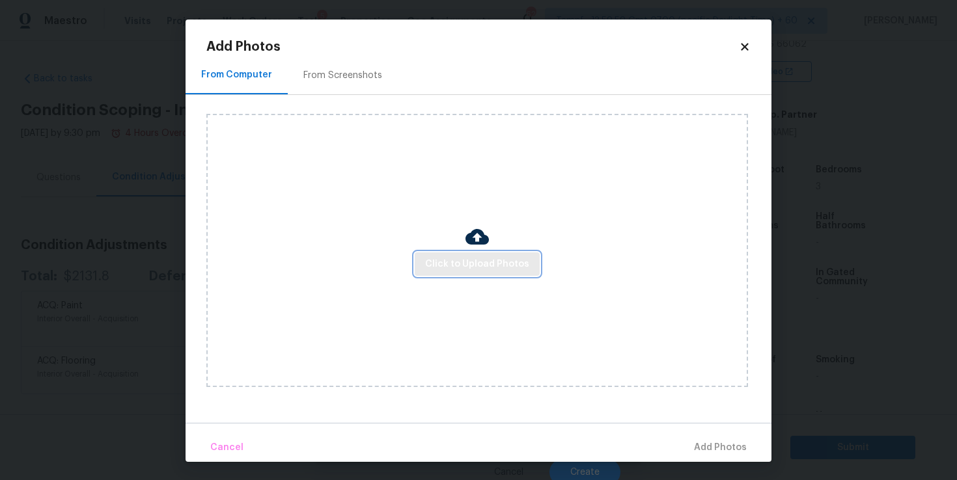
click at [480, 256] on span "Click to Upload Photos" at bounding box center [477, 264] width 104 height 16
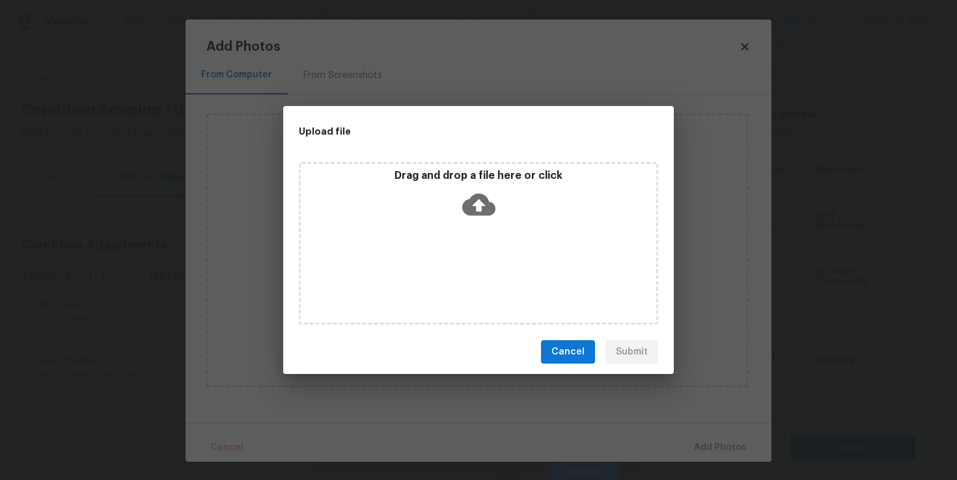
click at [474, 202] on icon at bounding box center [478, 205] width 33 height 22
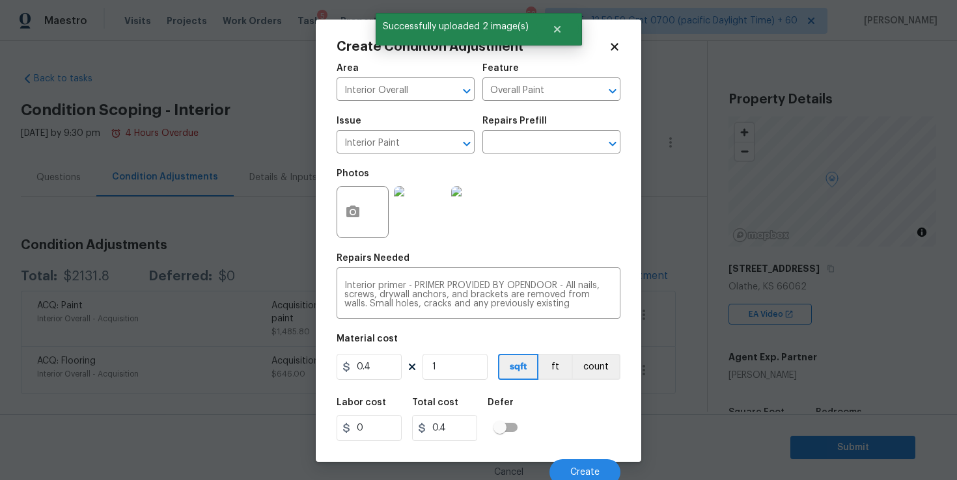
scroll to position [243, 0]
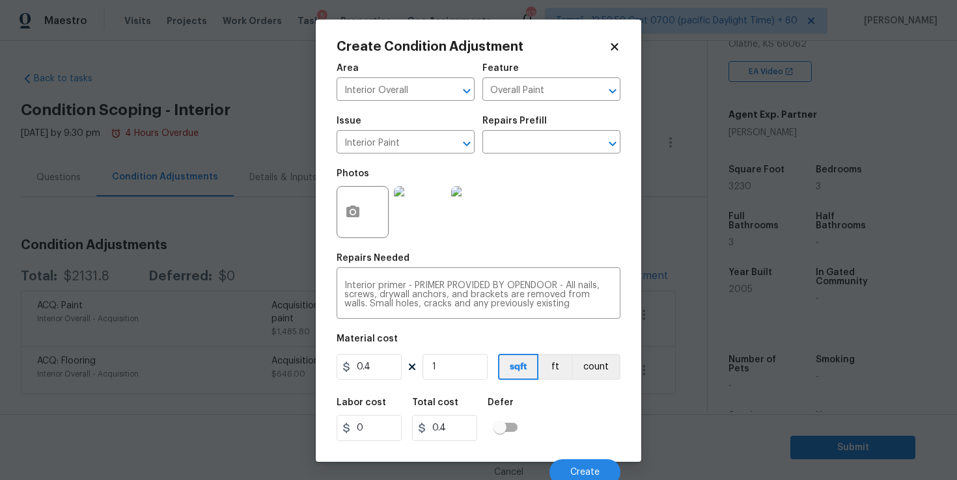
type input "0"
type input "3"
type input "1.2"
type input "32"
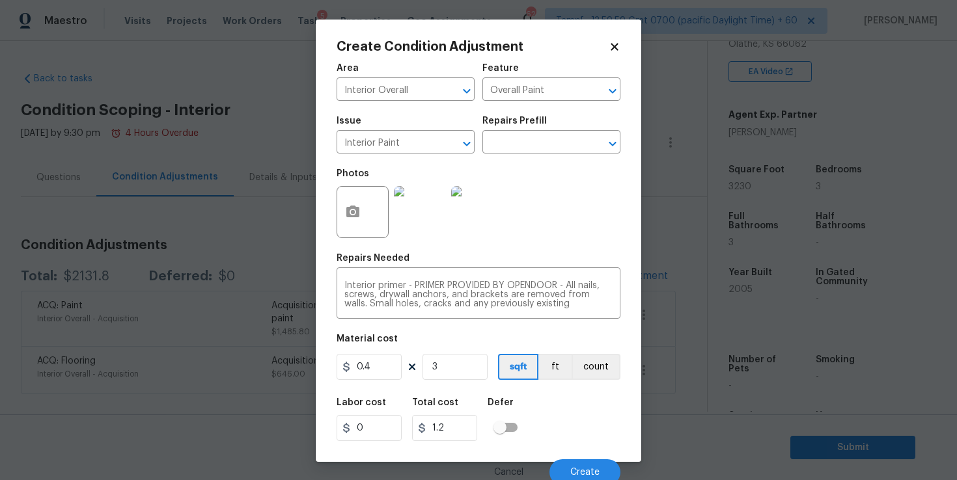
type input "12.8"
type input "323"
type input "129.2"
type input "3230"
type input "1292"
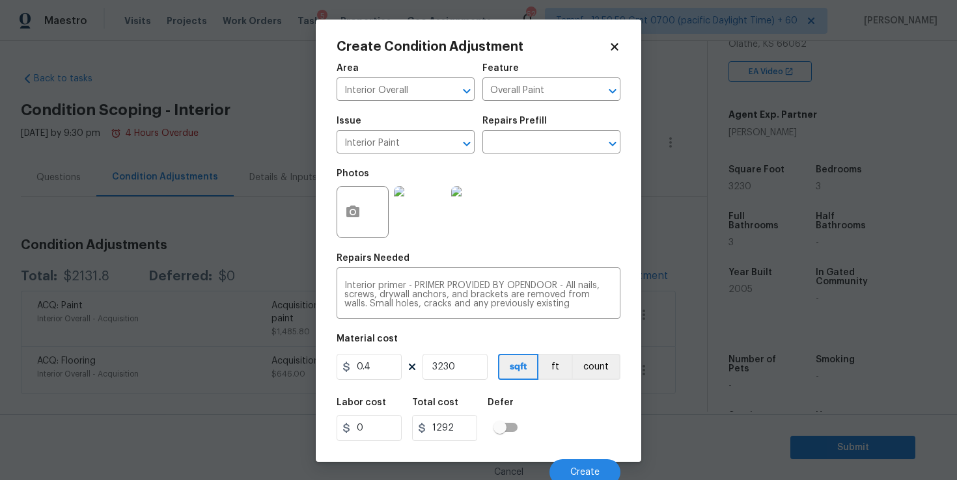
click at [441, 368] on input "3230" at bounding box center [455, 367] width 65 height 26
type input "2"
type input "0.8"
type input "20"
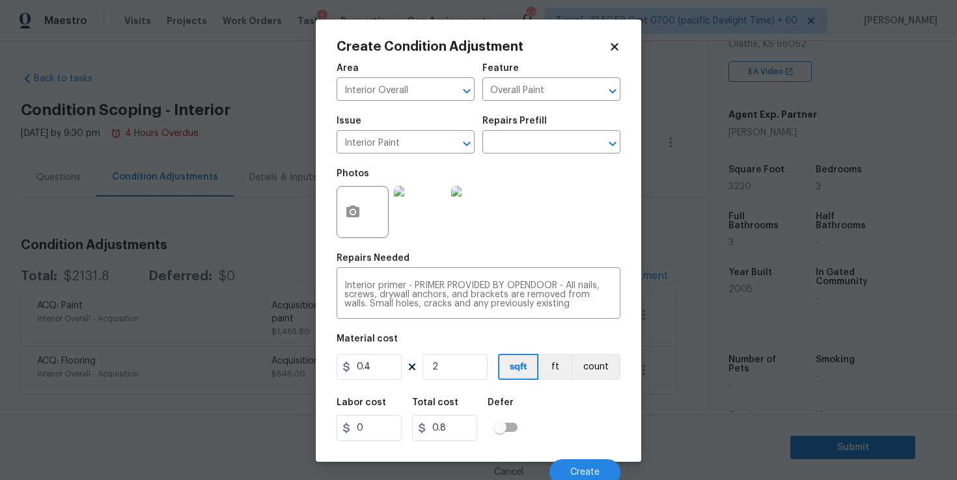
type input "8"
type input "200"
type input "80"
type input "20"
type input "8"
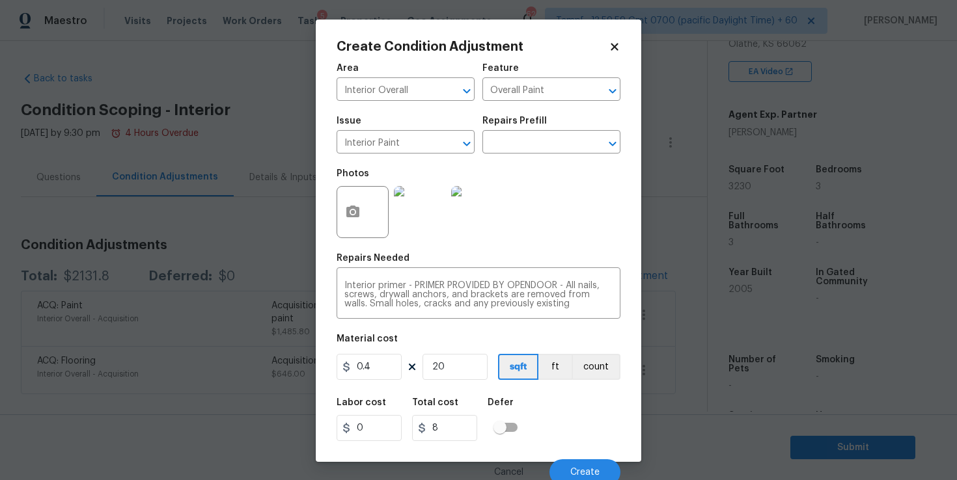
type input "2"
type input "0.8"
type input "0"
type input "3"
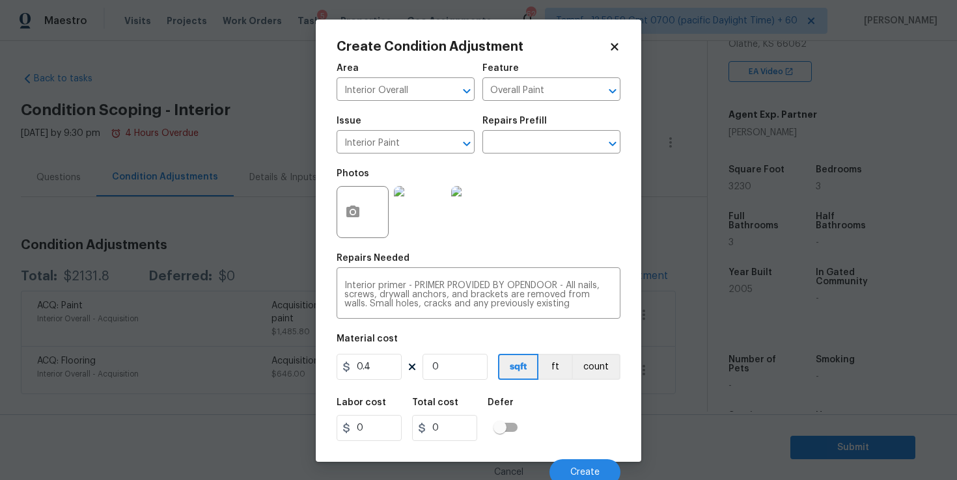
type input "1.2"
type input "30"
type input "12"
type input "300"
type input "120"
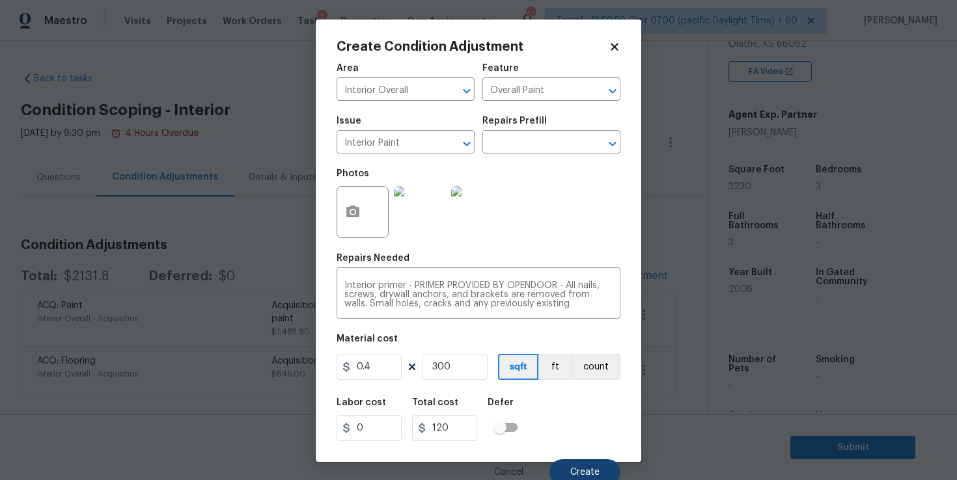
type input "300"
click at [576, 470] on span "Create" at bounding box center [584, 473] width 29 height 10
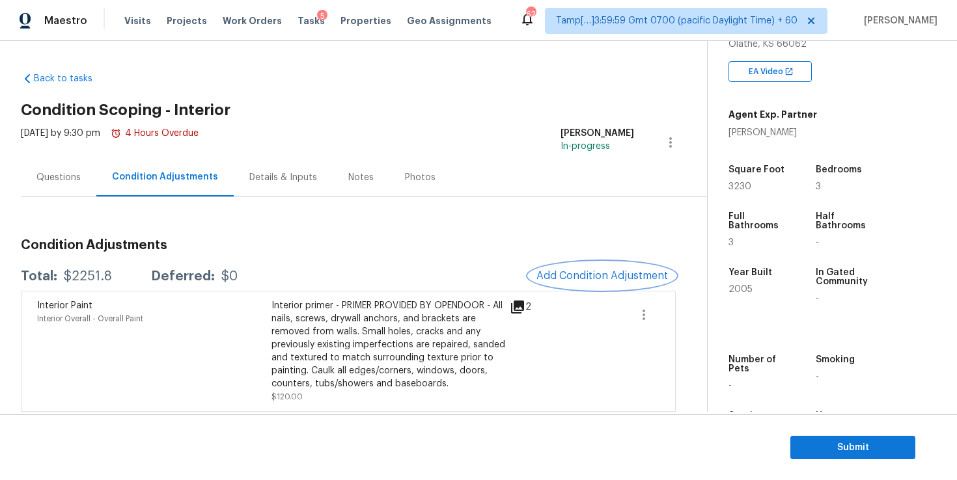
scroll to position [107, 0]
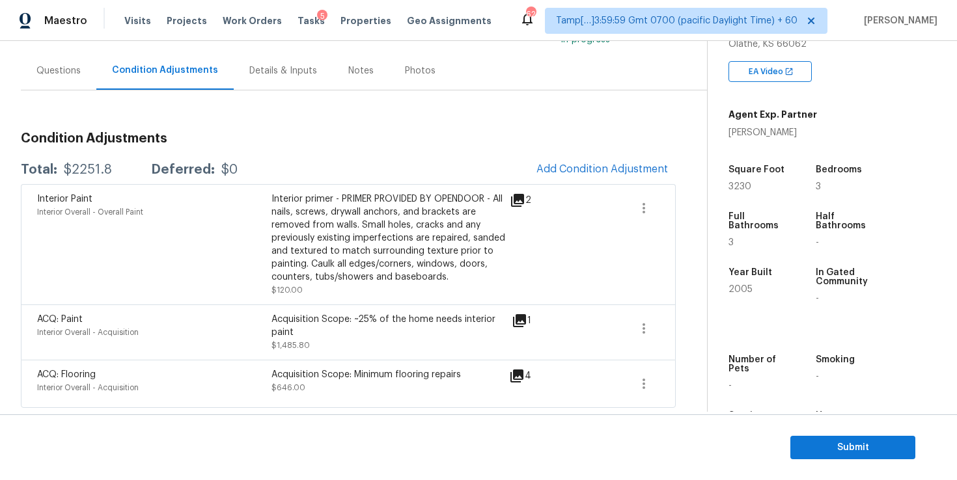
click at [61, 74] on div "Questions" at bounding box center [58, 70] width 44 height 13
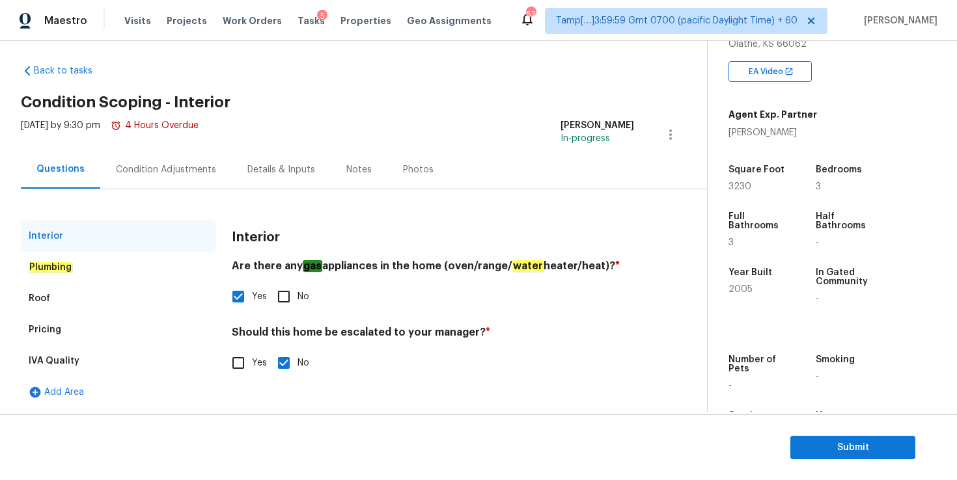
click at [66, 243] on div "Interior" at bounding box center [118, 236] width 195 height 31
click at [65, 262] on em "Plumbing" at bounding box center [51, 267] width 44 height 10
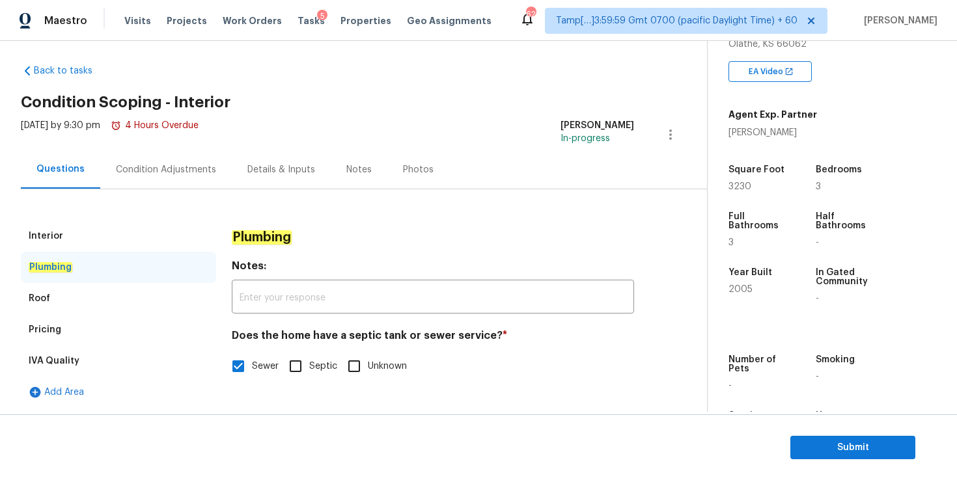
click at [70, 288] on div "Roof" at bounding box center [118, 298] width 195 height 31
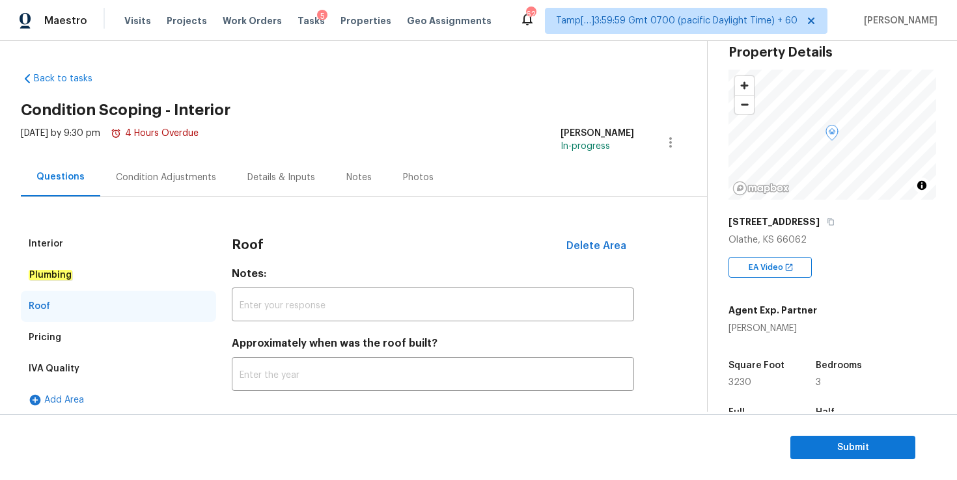
scroll to position [0, 0]
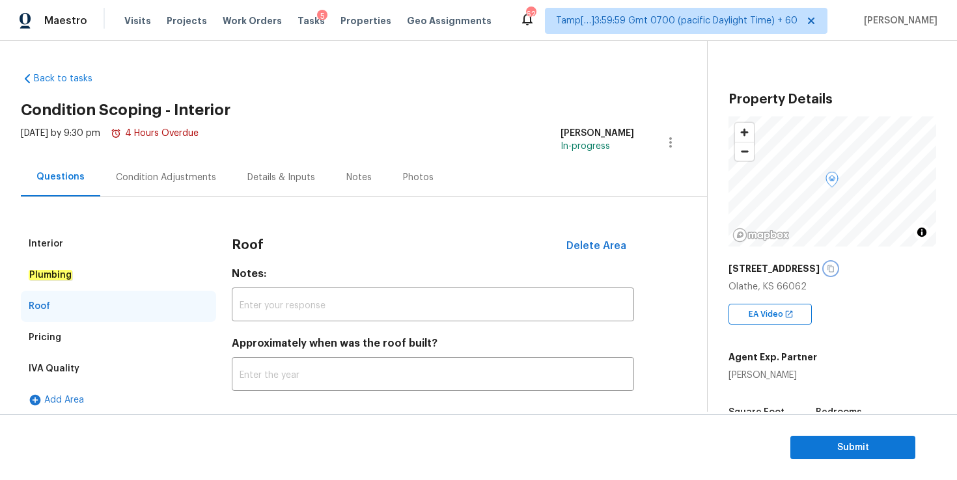
click at [828, 268] on icon "button" at bounding box center [831, 269] width 8 height 8
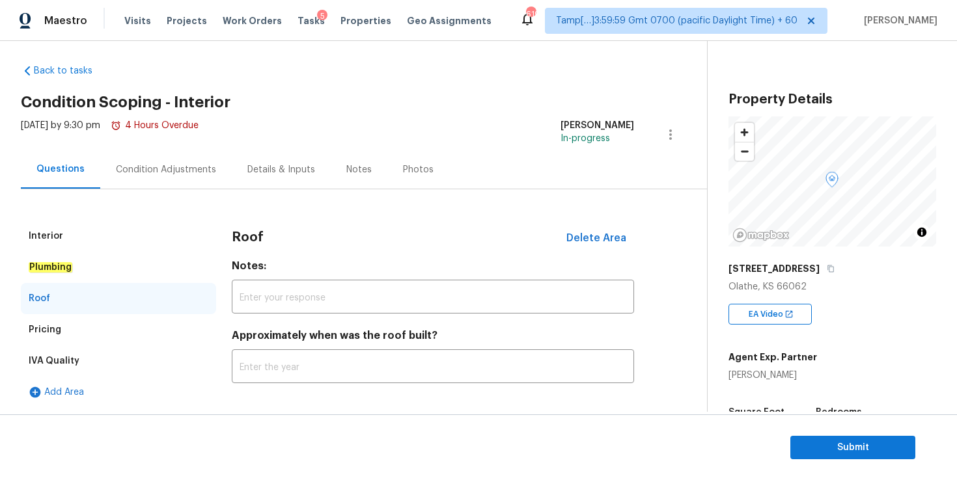
click at [135, 327] on div "Pricing" at bounding box center [118, 329] width 195 height 31
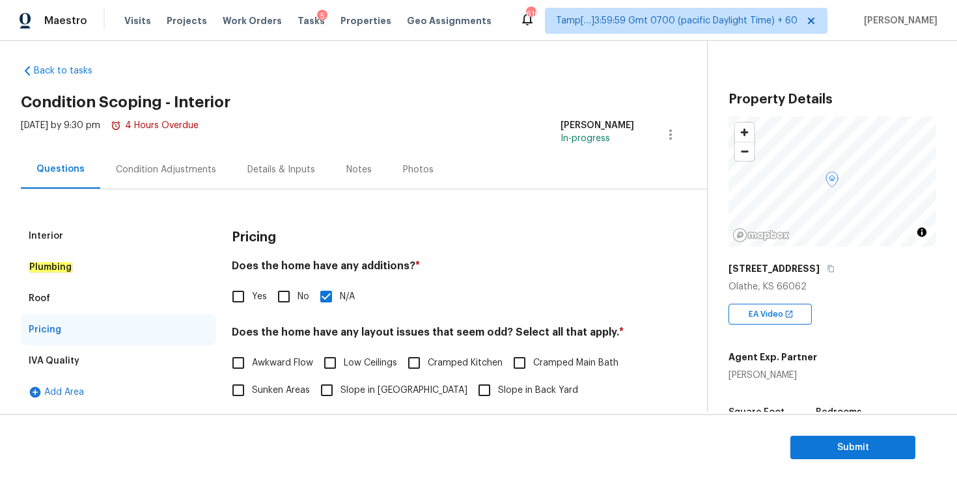
scroll to position [273, 0]
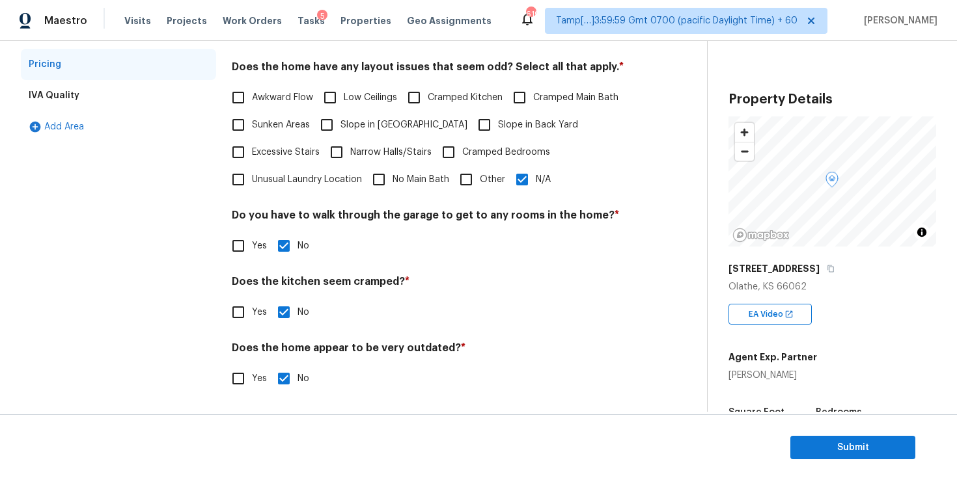
click at [128, 90] on div "IVA Quality" at bounding box center [118, 95] width 195 height 31
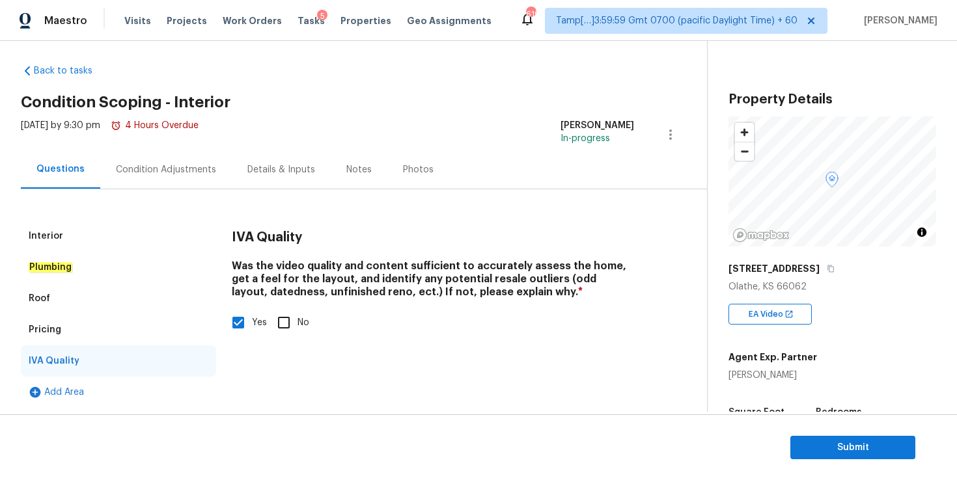
scroll to position [8, 0]
click at [827, 269] on icon "button" at bounding box center [831, 269] width 8 height 8
click at [841, 449] on span "Submit" at bounding box center [853, 448] width 104 height 16
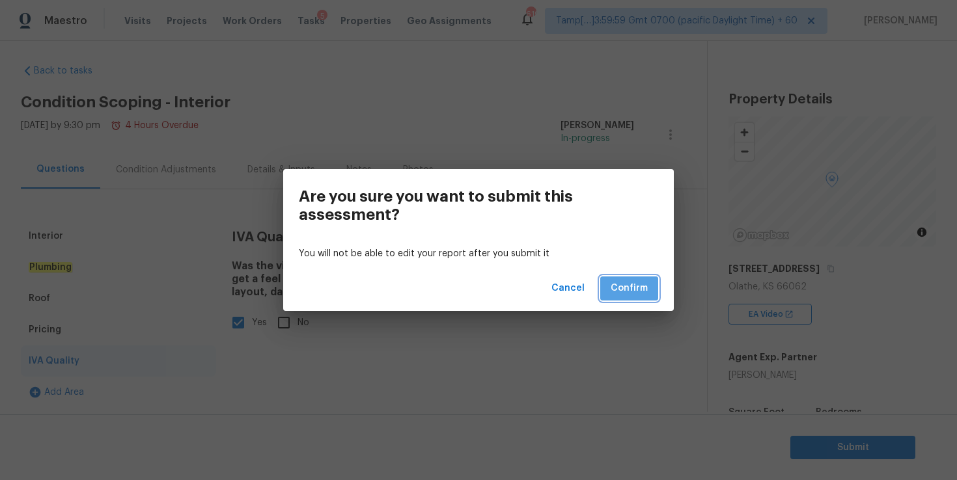
click at [634, 283] on span "Confirm" at bounding box center [629, 289] width 37 height 16
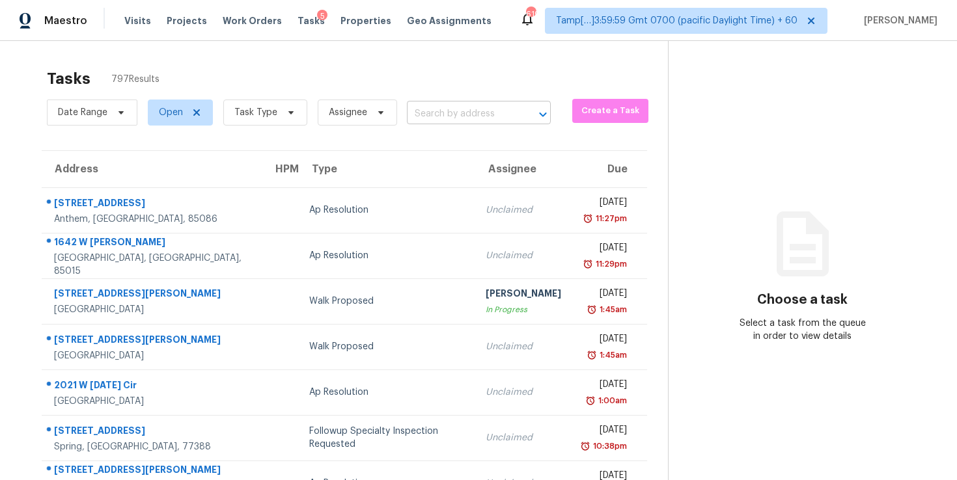
click at [456, 113] on input "text" at bounding box center [460, 114] width 107 height 20
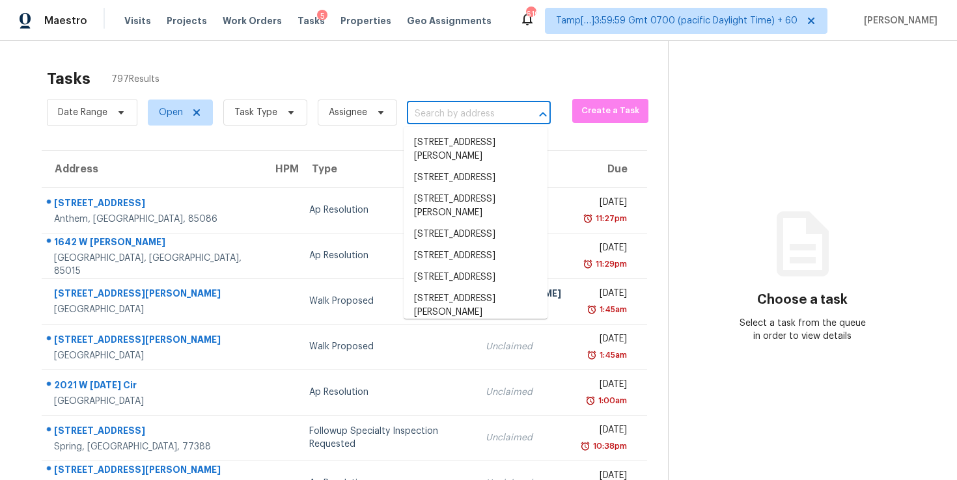
paste input "[STREET_ADDRESS][PERSON_NAME]"
type input "[STREET_ADDRESS][PERSON_NAME]"
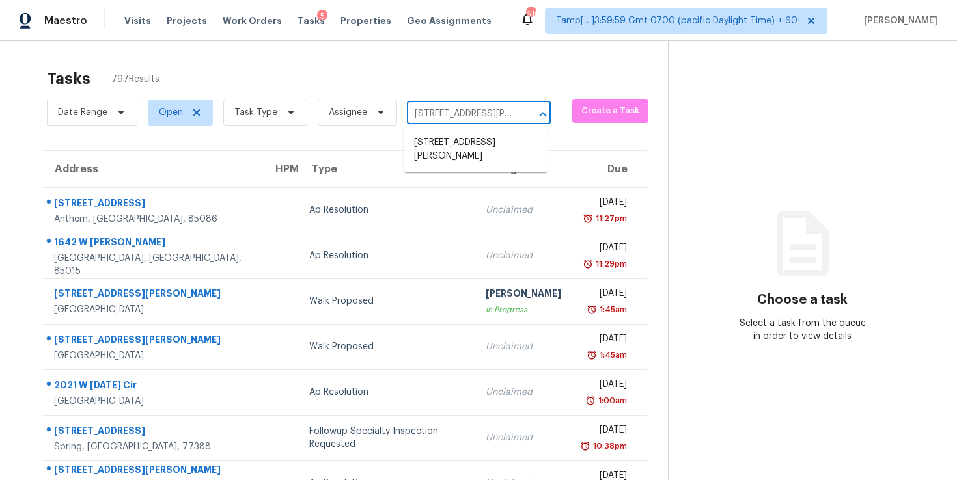
scroll to position [0, 53]
click at [471, 145] on li "[STREET_ADDRESS][PERSON_NAME]" at bounding box center [476, 149] width 144 height 35
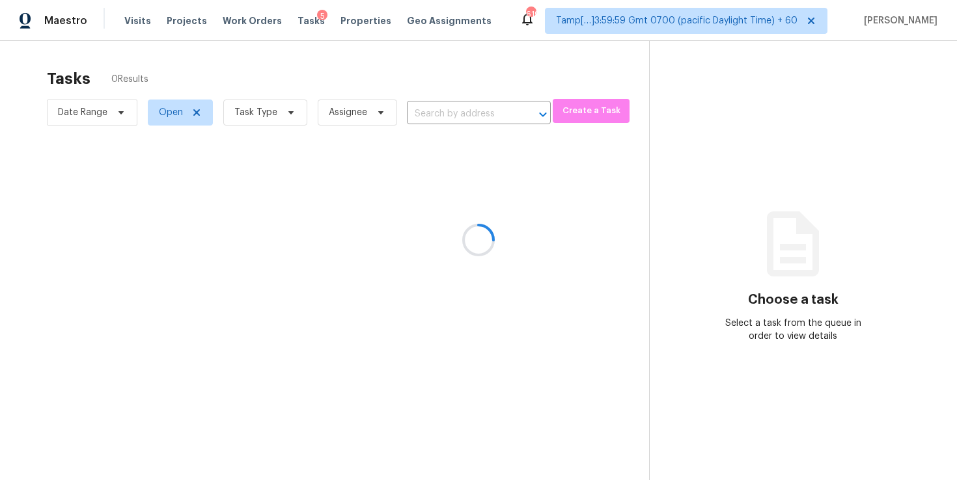
type input "[STREET_ADDRESS][PERSON_NAME]"
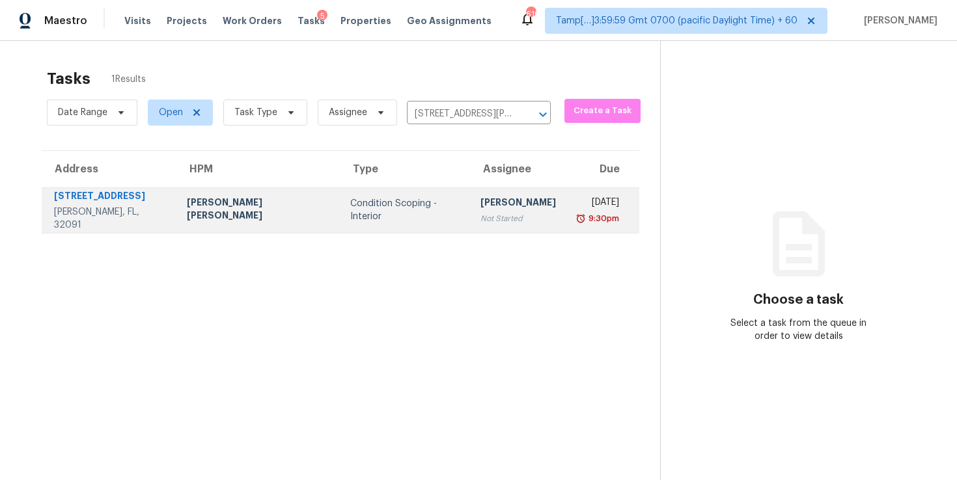
click at [499, 204] on div "[PERSON_NAME]" at bounding box center [518, 204] width 76 height 16
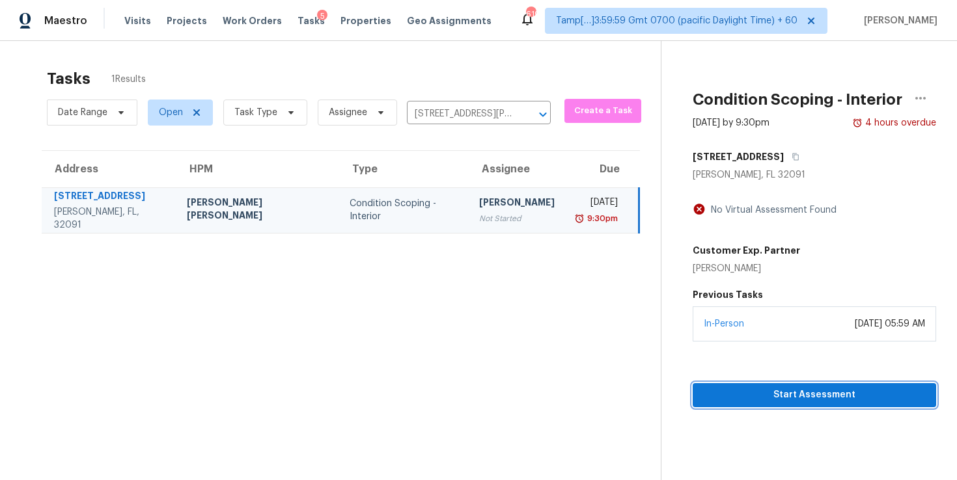
click at [745, 398] on span "Start Assessment" at bounding box center [814, 395] width 223 height 16
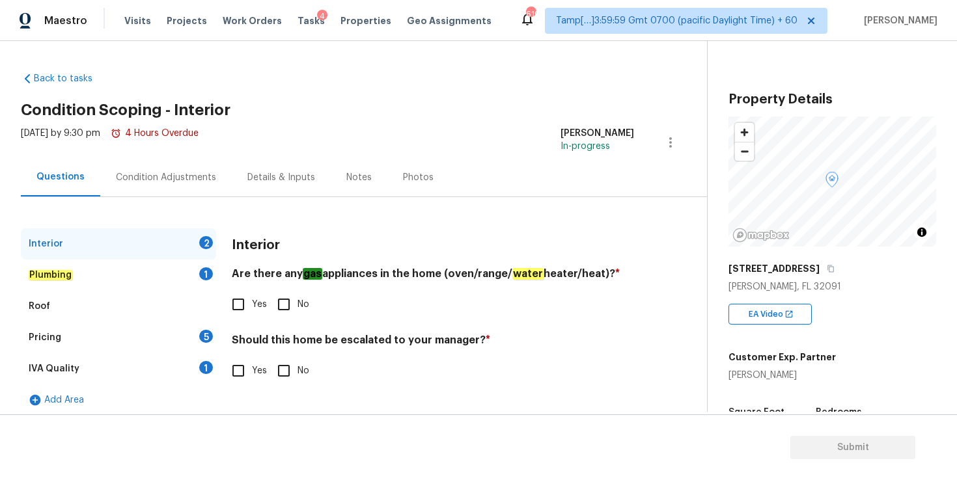
click at [289, 305] on input "No" at bounding box center [283, 304] width 27 height 27
checkbox input "true"
click at [285, 370] on input "No" at bounding box center [283, 370] width 27 height 27
checkbox input "true"
click at [118, 279] on div "Plumbing 1" at bounding box center [118, 275] width 195 height 31
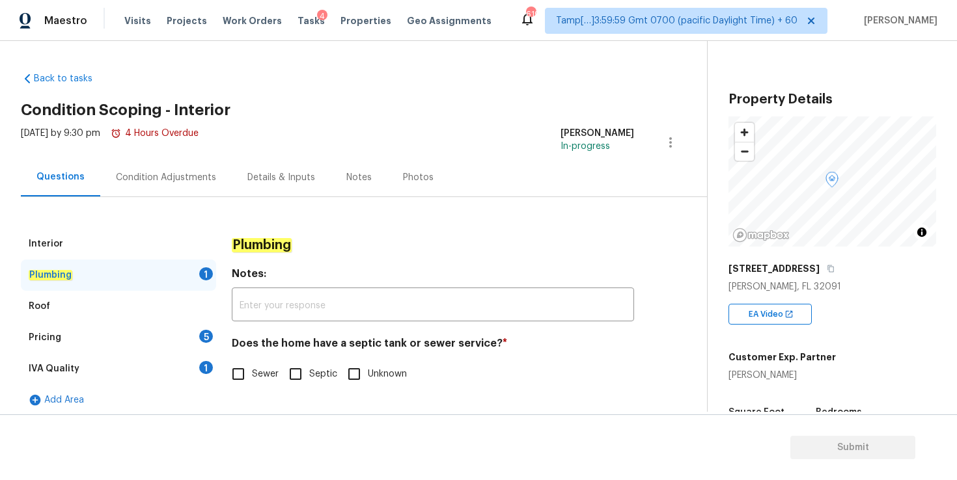
click at [303, 375] on input "Septic" at bounding box center [295, 374] width 27 height 27
checkbox input "true"
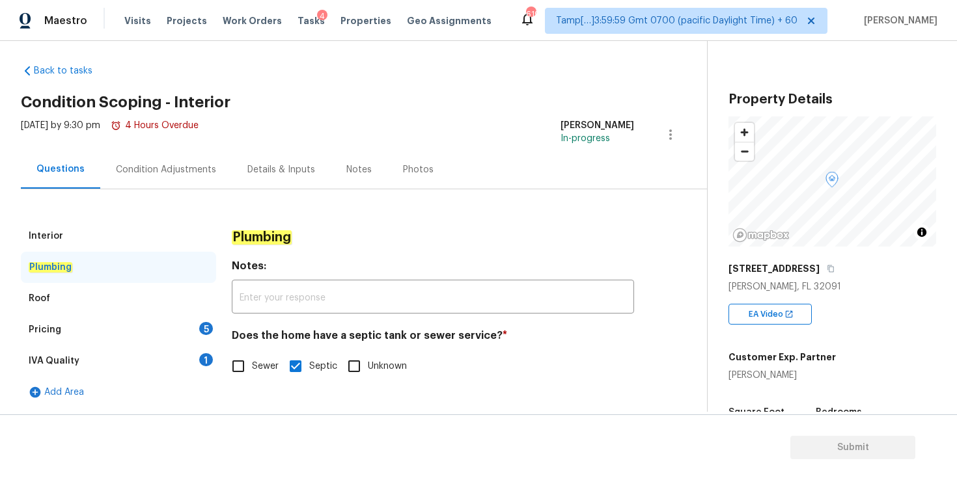
click at [96, 291] on div "Roof" at bounding box center [118, 298] width 195 height 31
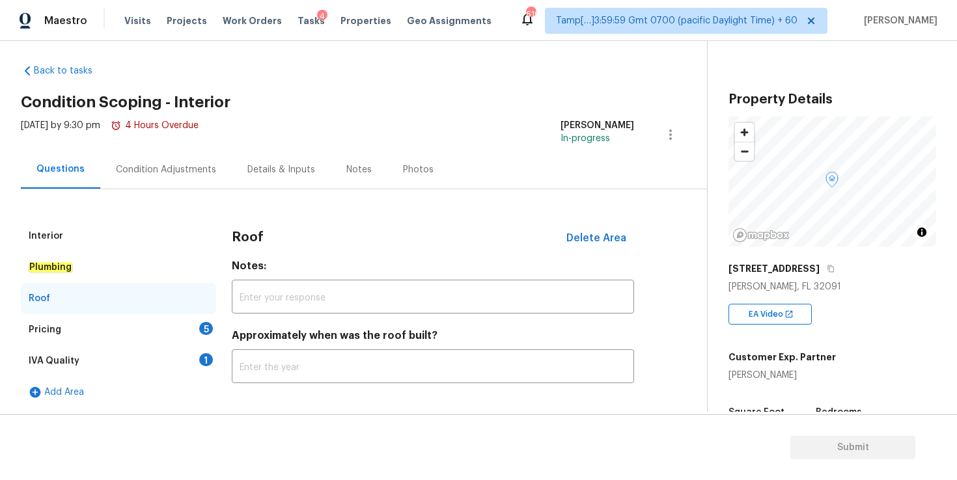
click at [165, 326] on div "Pricing 5" at bounding box center [118, 329] width 195 height 31
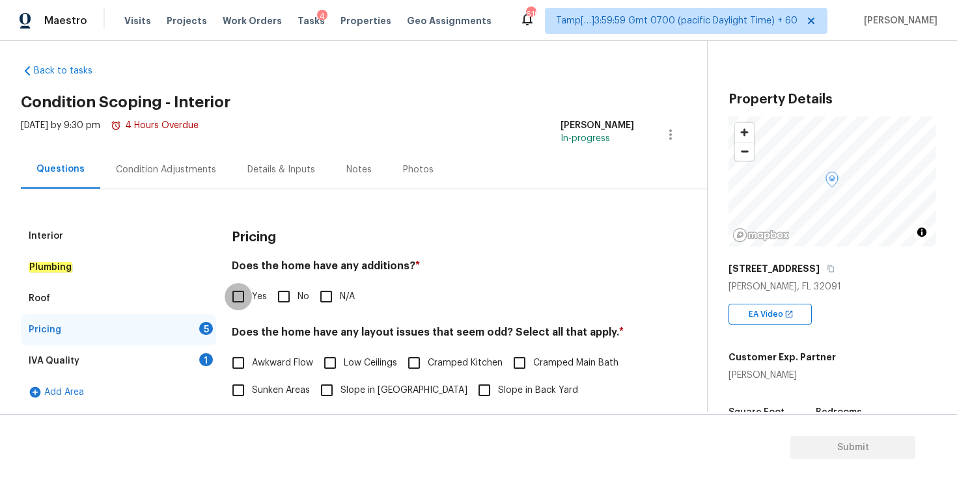
click at [243, 298] on input "Yes" at bounding box center [238, 296] width 27 height 27
checkbox input "true"
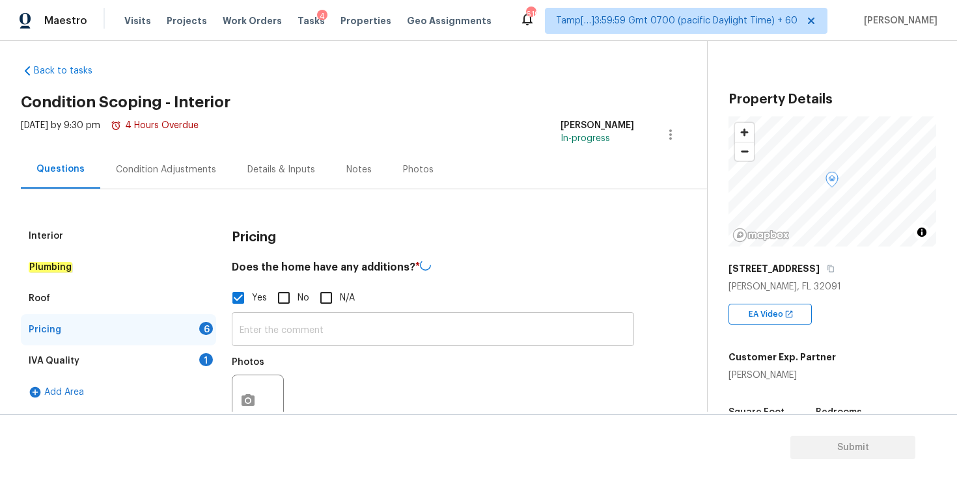
click at [320, 319] on input "text" at bounding box center [433, 331] width 402 height 31
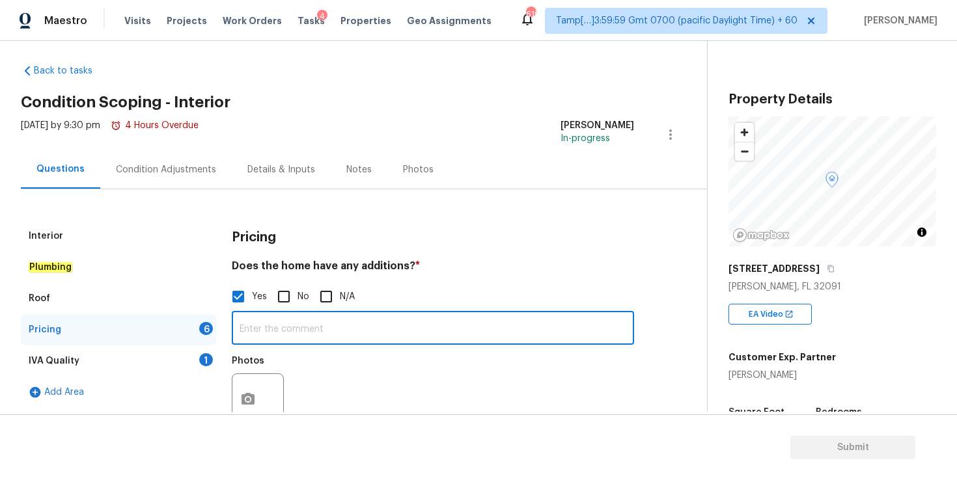
paste input "Enclosed back porch"
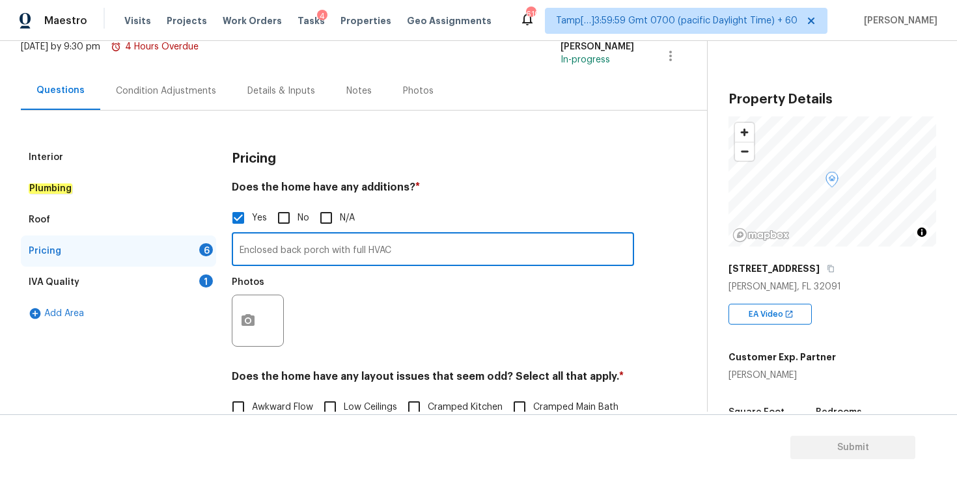
scroll to position [113, 0]
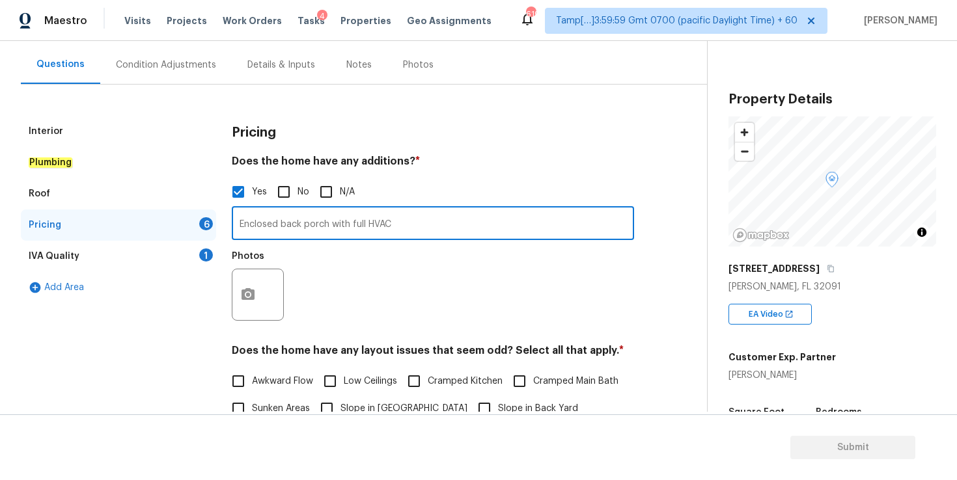
type input "Enclosed back porch with full HVAC"
click at [255, 308] on button "button" at bounding box center [247, 295] width 31 height 51
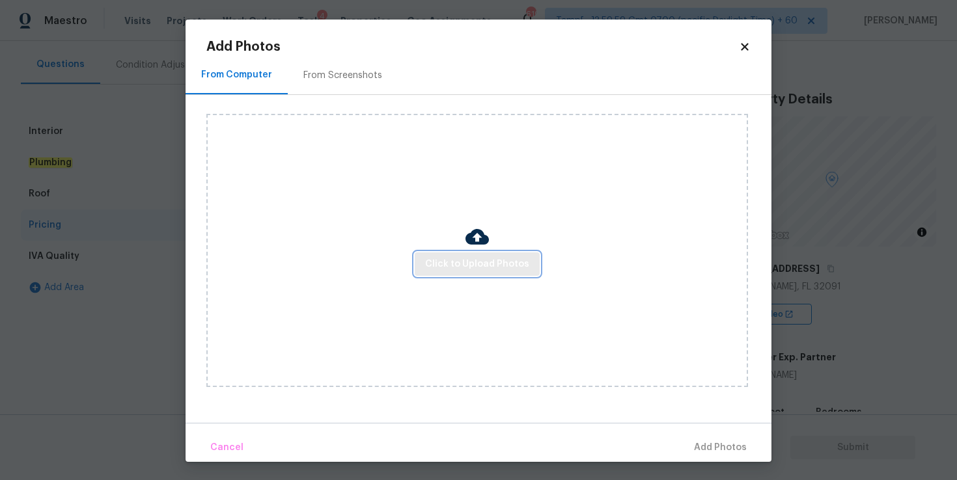
click at [444, 264] on span "Click to Upload Photos" at bounding box center [477, 264] width 104 height 16
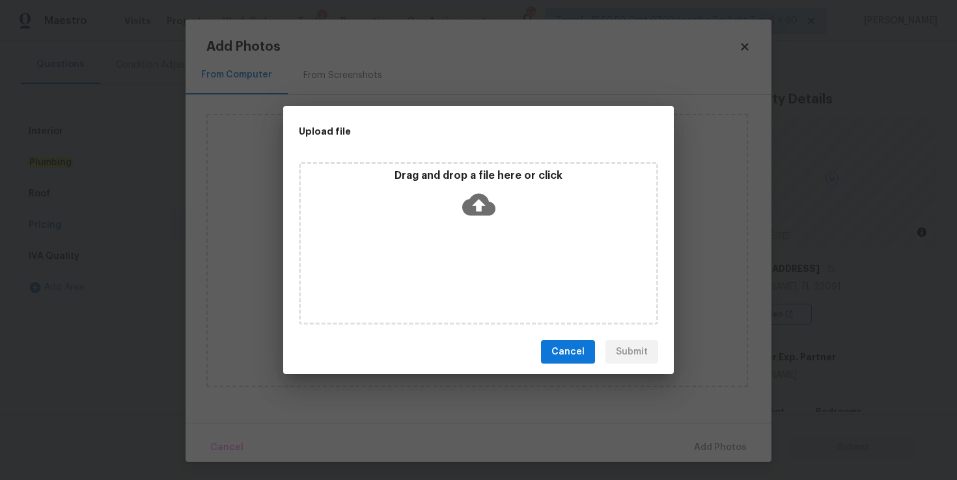
click at [490, 203] on icon at bounding box center [478, 205] width 33 height 22
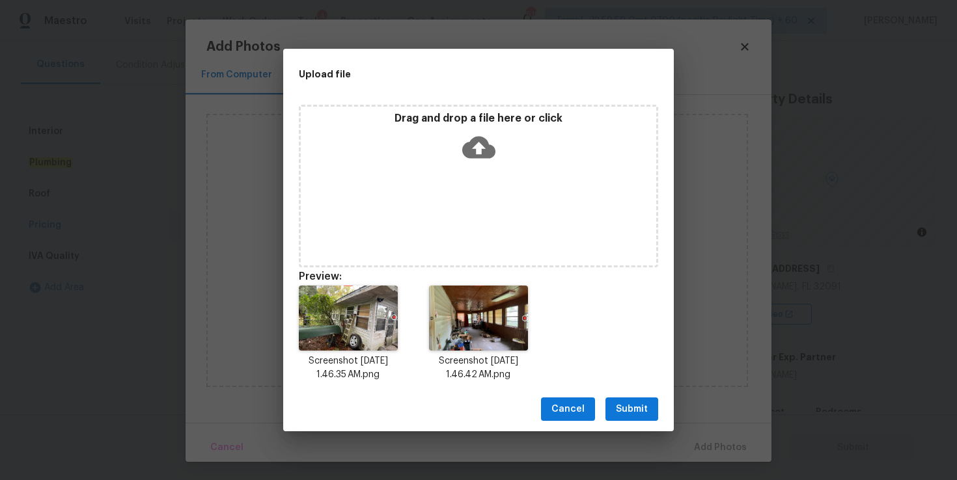
click at [644, 406] on span "Submit" at bounding box center [632, 410] width 32 height 16
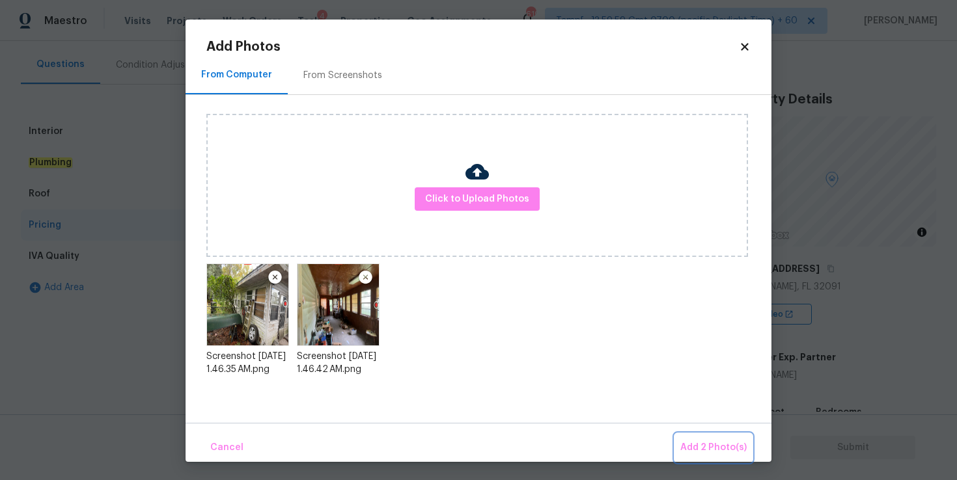
click at [708, 445] on span "Add 2 Photo(s)" at bounding box center [713, 448] width 66 height 16
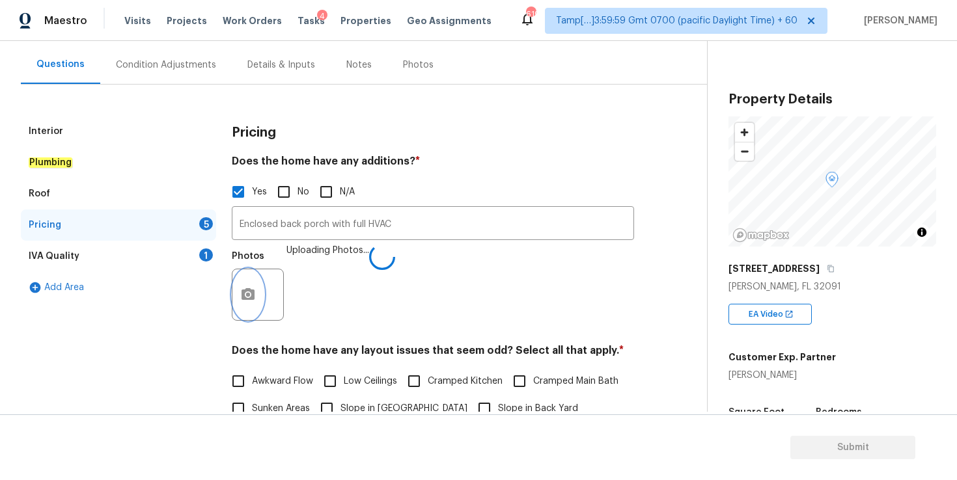
scroll to position [288, 0]
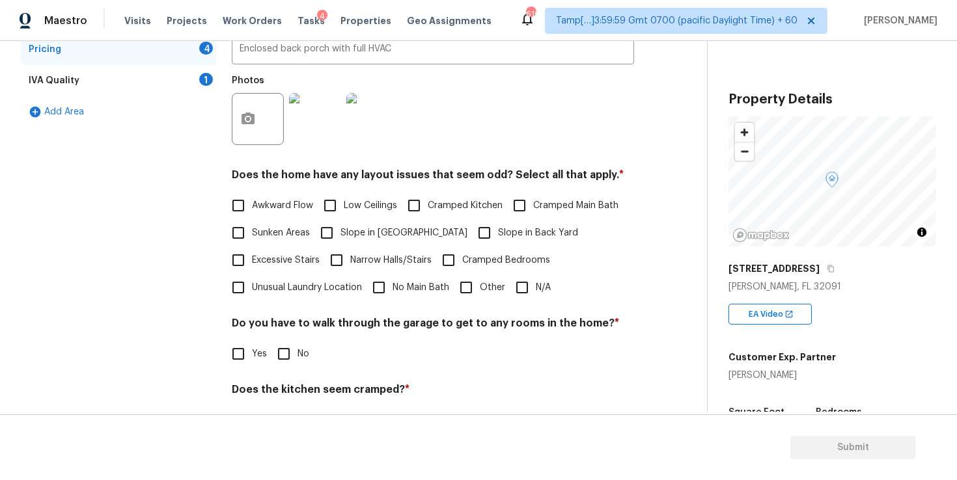
click at [243, 208] on input "Awkward Flow" at bounding box center [238, 205] width 27 height 27
checkbox input "true"
click at [327, 208] on input "Low Ceilings" at bounding box center [329, 205] width 27 height 27
checkbox input "true"
click at [406, 206] on input "Cramped Kitchen" at bounding box center [413, 205] width 27 height 27
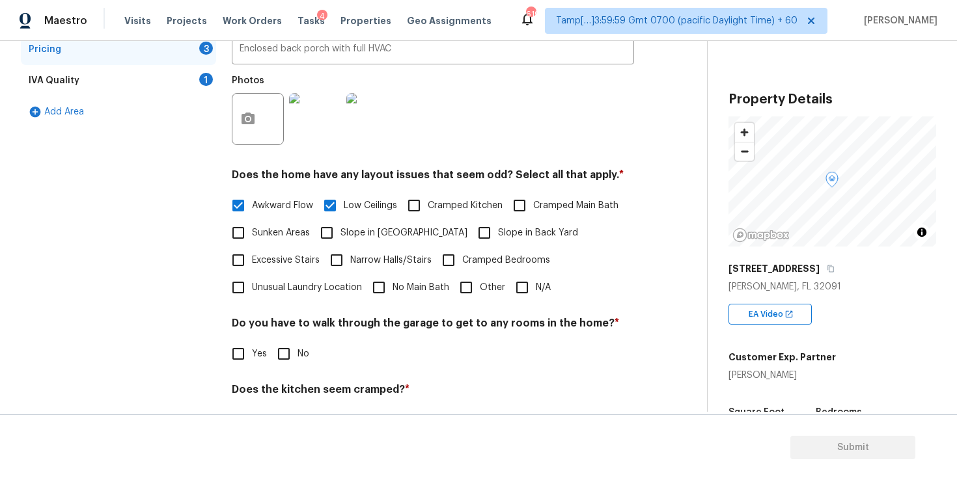
checkbox input "true"
click at [520, 208] on input "Cramped Main Bath" at bounding box center [519, 205] width 27 height 27
checkbox input "true"
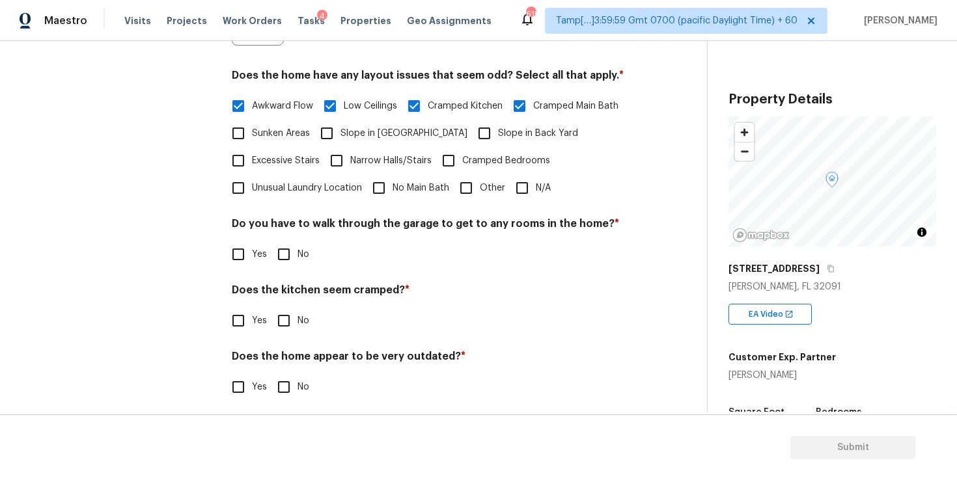
scroll to position [396, 0]
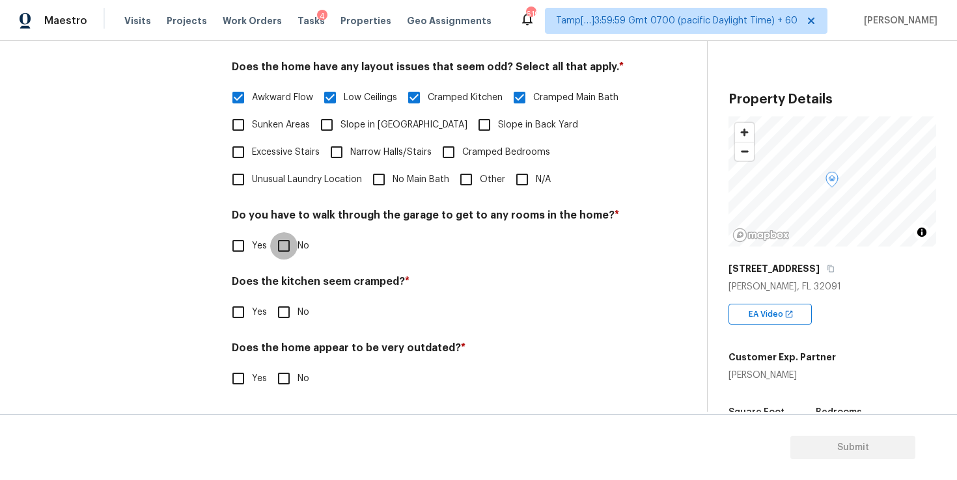
click at [290, 247] on input "No" at bounding box center [283, 245] width 27 height 27
checkbox input "true"
click at [287, 311] on input "No" at bounding box center [283, 313] width 27 height 27
checkbox input "true"
click at [286, 381] on input "No" at bounding box center [283, 378] width 27 height 27
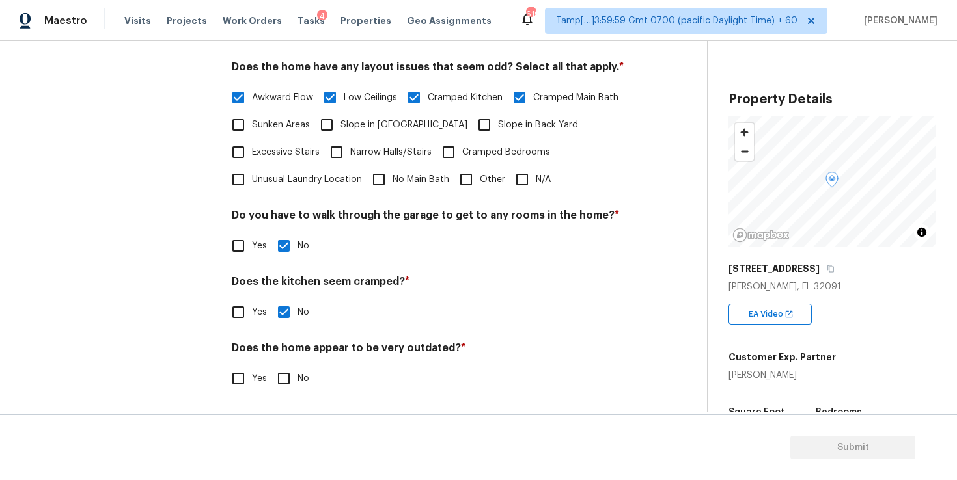
checkbox input "true"
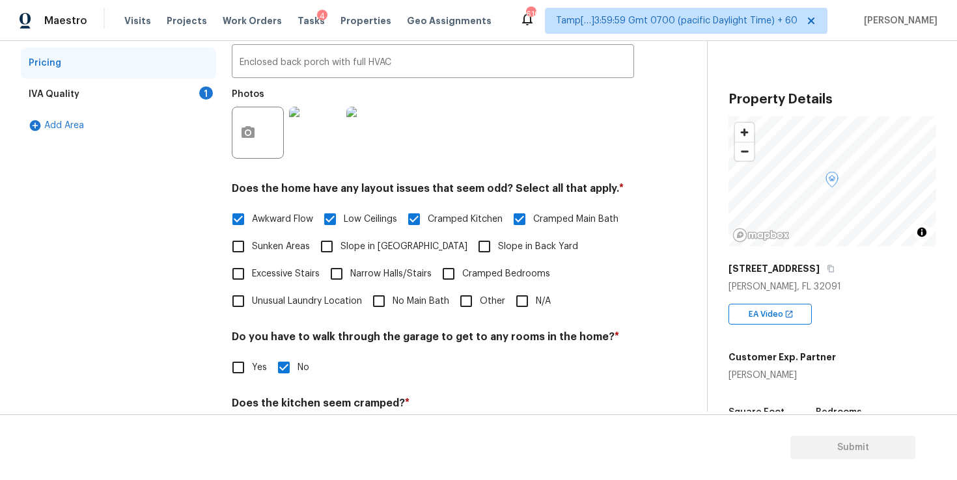
scroll to position [0, 0]
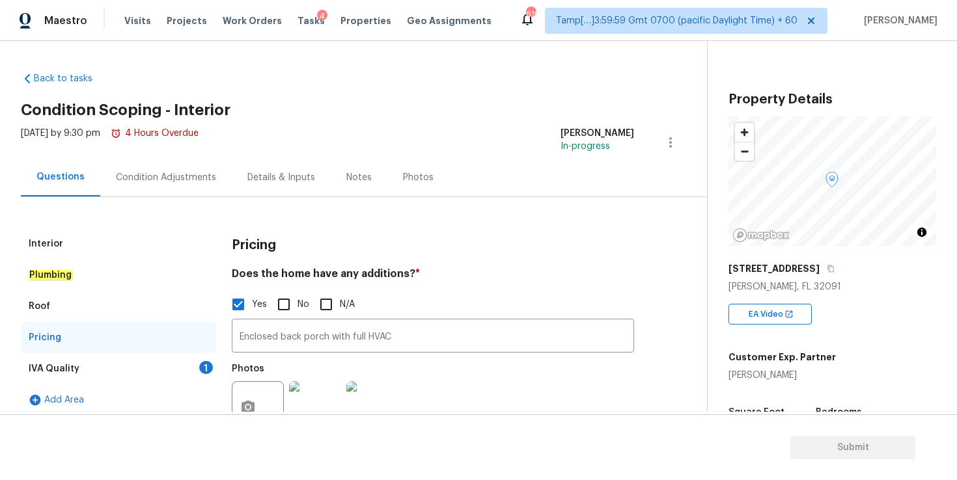
click at [107, 363] on div "IVA Quality 1" at bounding box center [118, 369] width 195 height 31
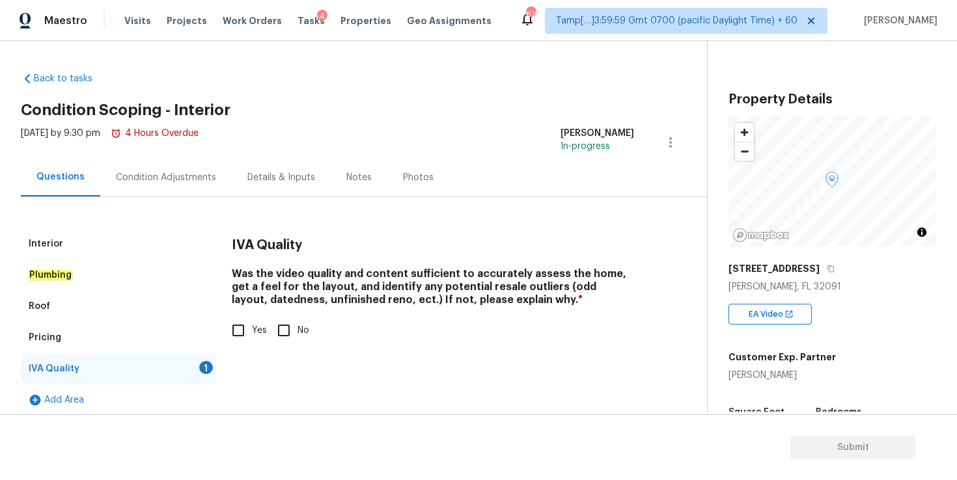
click at [238, 335] on input "Yes" at bounding box center [238, 330] width 27 height 27
checkbox input "true"
click at [193, 182] on div "Condition Adjustments" at bounding box center [166, 177] width 100 height 13
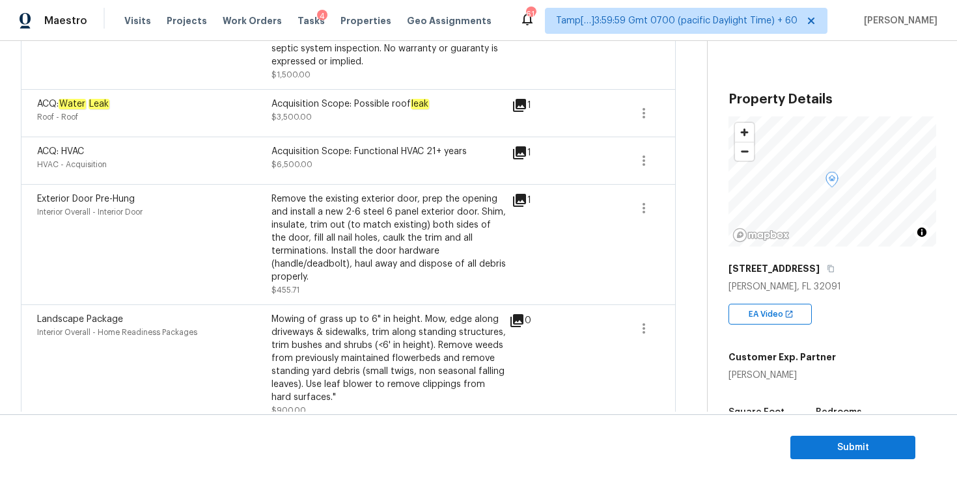
scroll to position [1318, 0]
click at [518, 193] on icon at bounding box center [520, 201] width 16 height 16
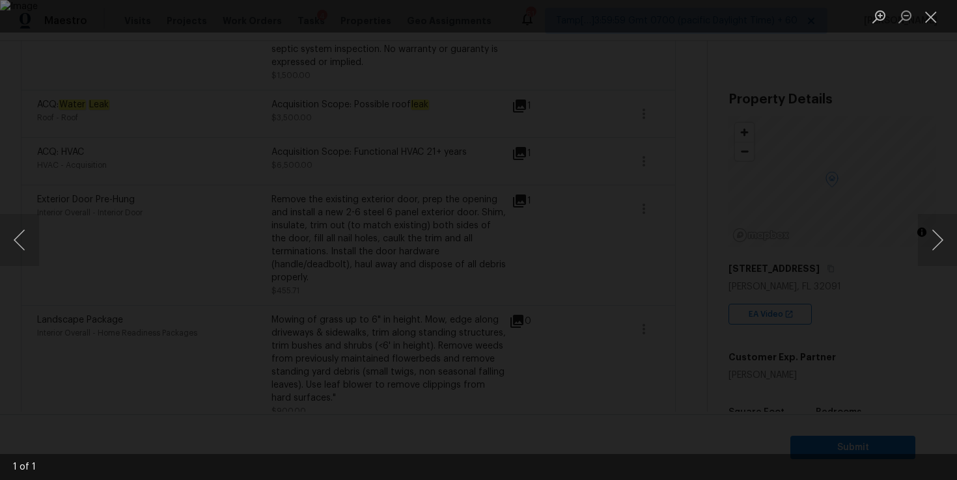
click at [859, 100] on div "Lightbox" at bounding box center [478, 240] width 957 height 480
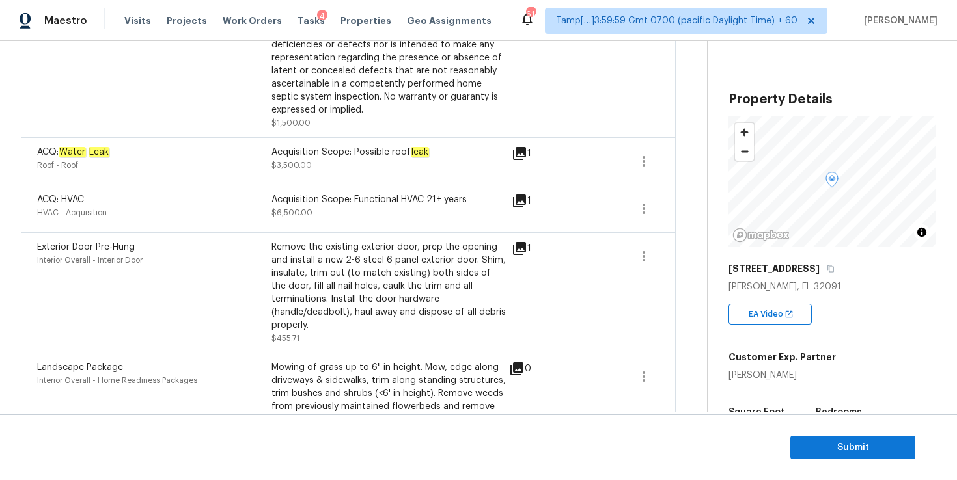
scroll to position [1267, 0]
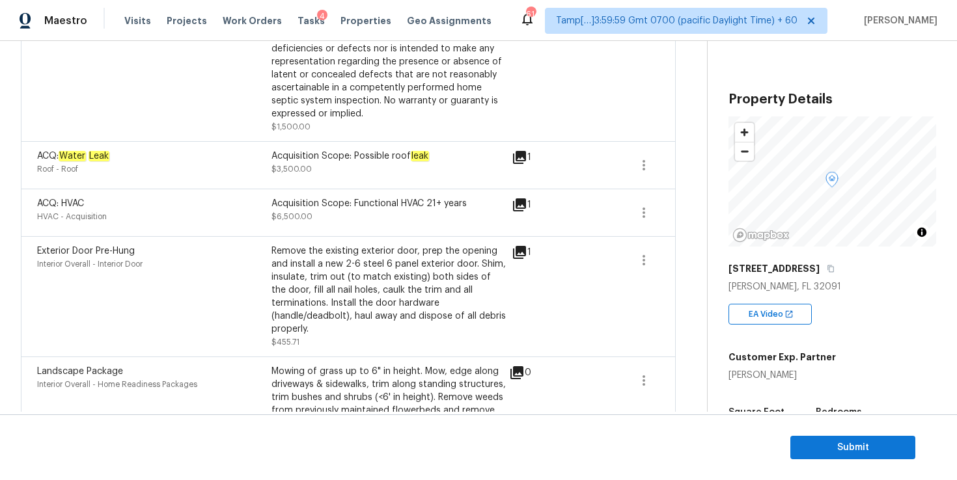
click at [519, 151] on icon at bounding box center [519, 157] width 13 height 13
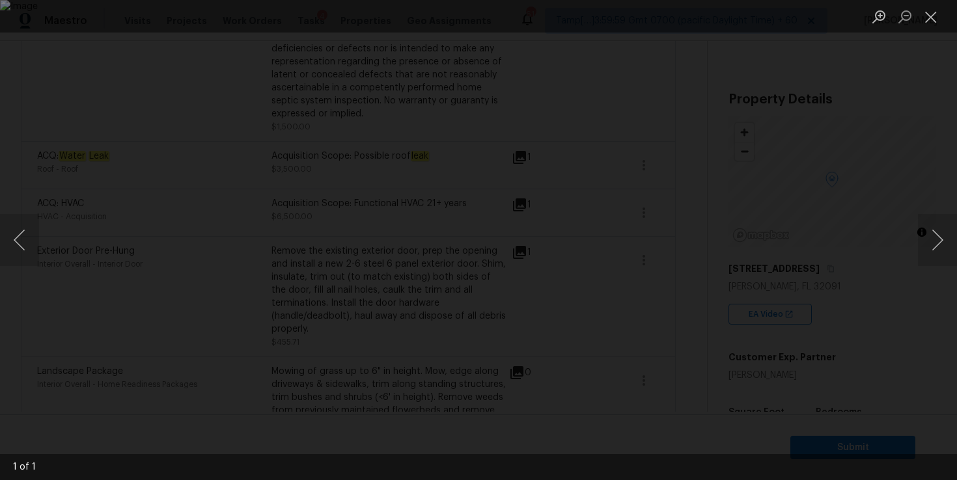
click at [875, 94] on div "Lightbox" at bounding box center [478, 240] width 957 height 480
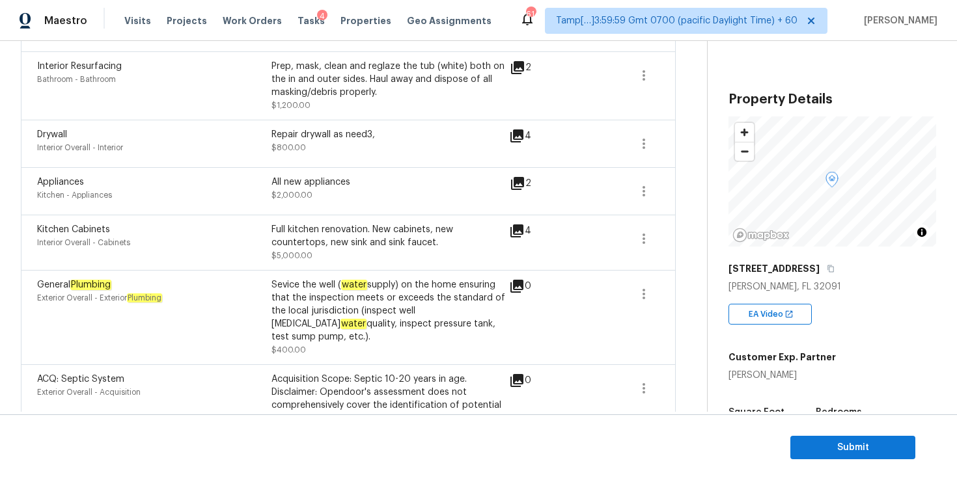
scroll to position [854, 0]
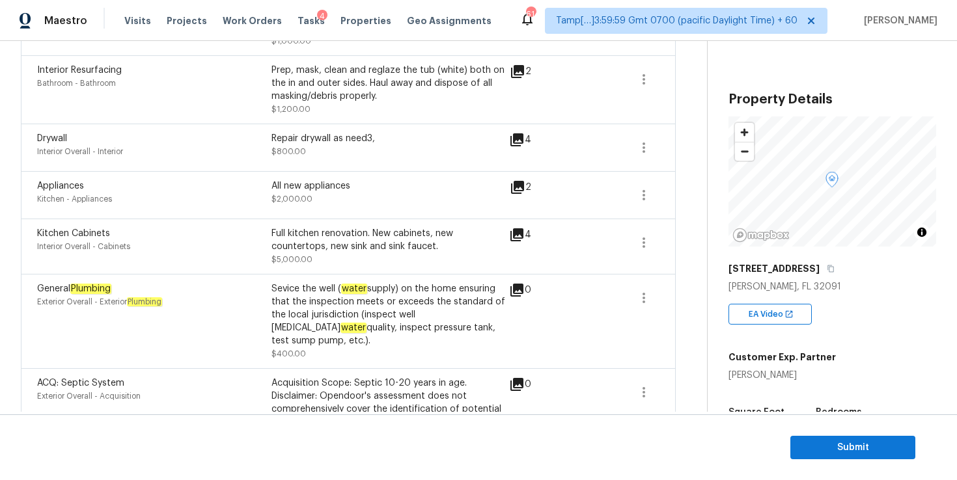
click at [518, 235] on icon at bounding box center [516, 235] width 13 height 13
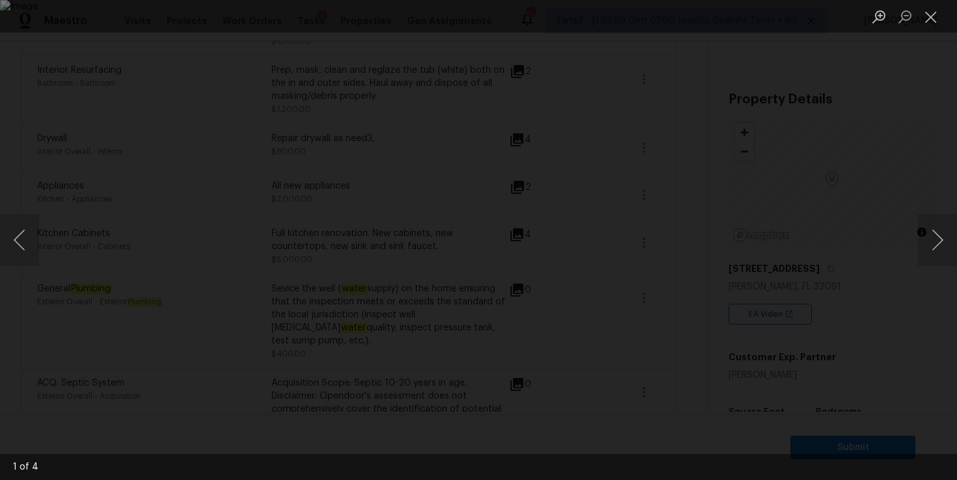
click at [564, 249] on img "Lightbox" at bounding box center [478, 240] width 957 height 480
click at [832, 106] on div "Lightbox" at bounding box center [478, 240] width 957 height 480
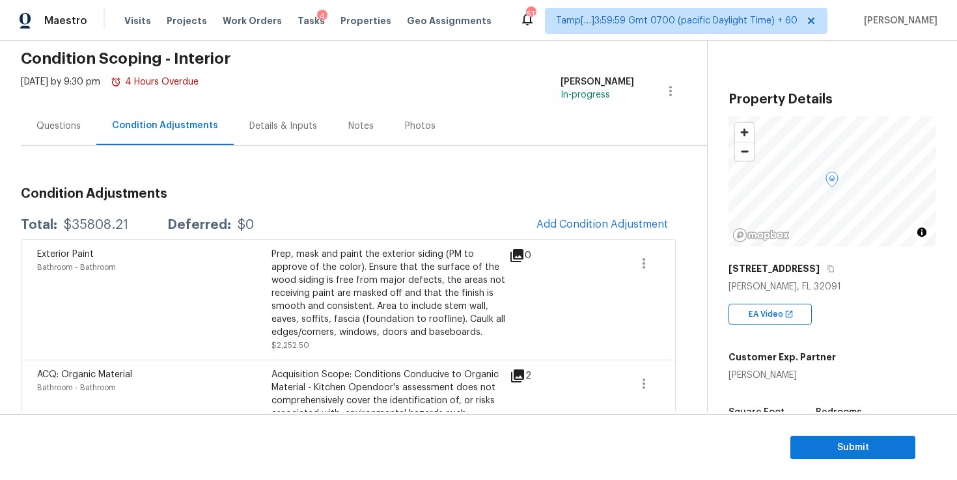
scroll to position [0, 0]
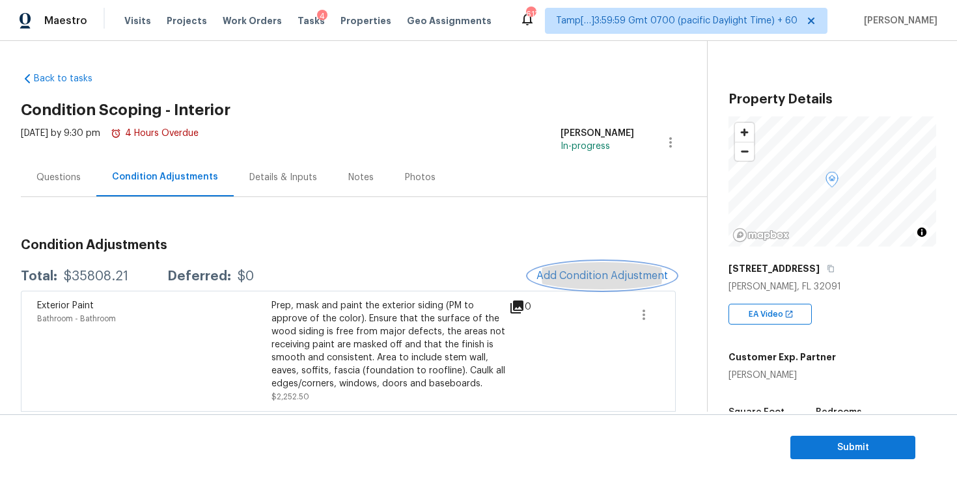
click at [566, 280] on span "Add Condition Adjustment" at bounding box center [602, 276] width 132 height 12
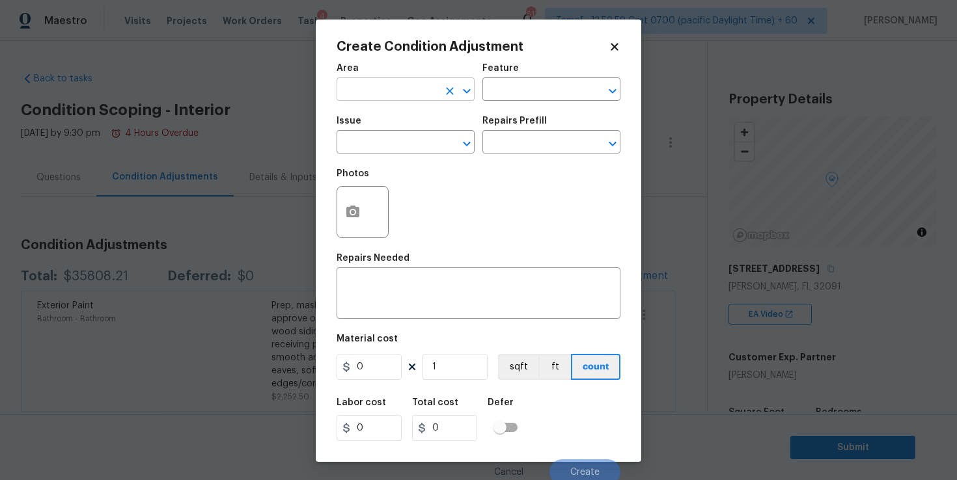
click at [424, 95] on input "text" at bounding box center [388, 91] width 102 height 20
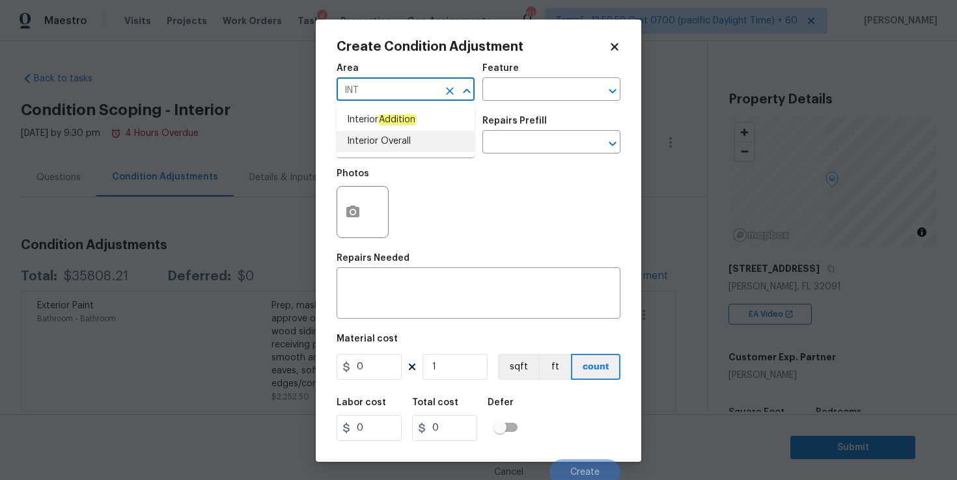
click at [404, 137] on li "Interior Overall" at bounding box center [406, 141] width 138 height 21
type input "Interior Overall"
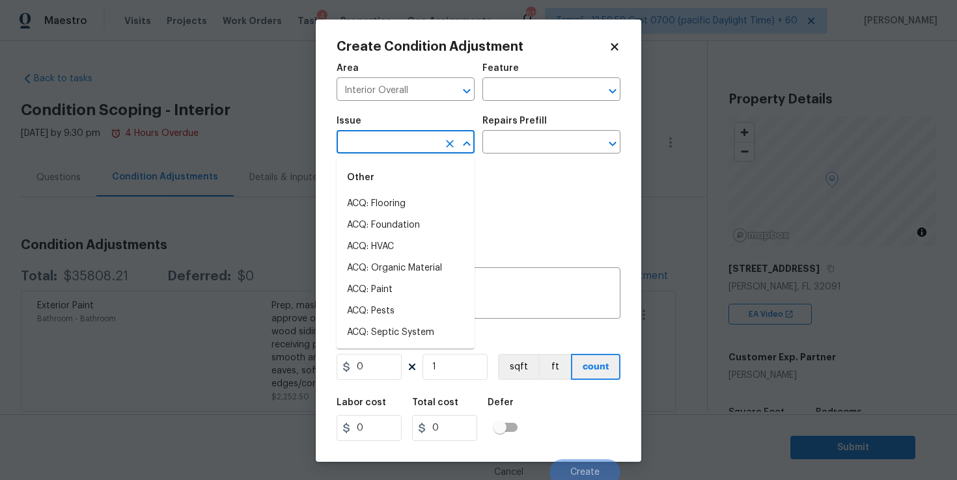
click at [403, 143] on input "text" at bounding box center [388, 143] width 102 height 20
click at [395, 210] on li "ACQ: Flooring" at bounding box center [406, 203] width 138 height 21
type input "ACQ: Flooring"
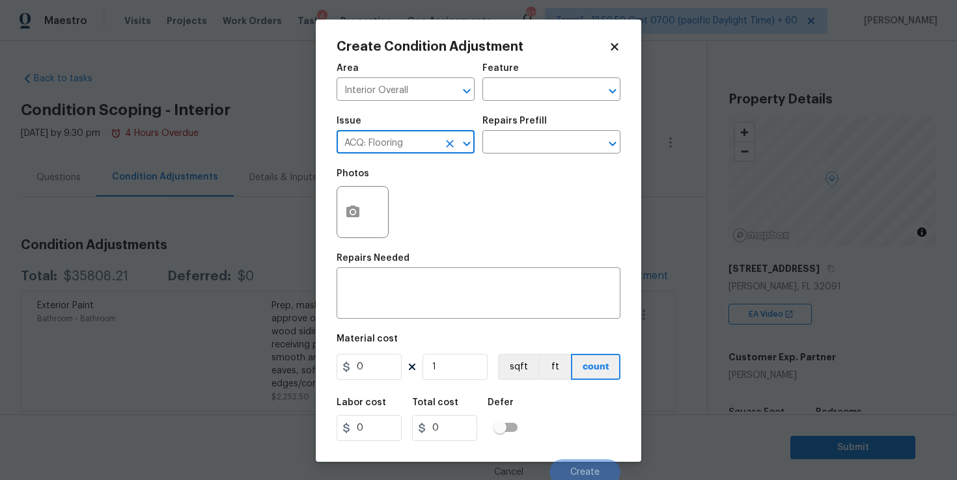
click at [449, 146] on icon "Clear" at bounding box center [449, 143] width 13 height 13
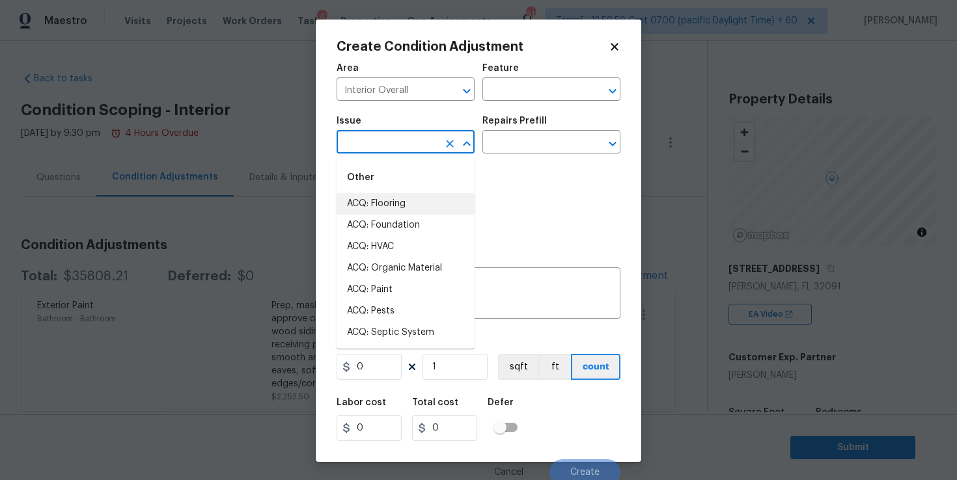
click at [398, 146] on input "text" at bounding box center [388, 143] width 102 height 20
click at [395, 287] on li "ACQ: Paint" at bounding box center [406, 289] width 138 height 21
type input "ACQ: Paint"
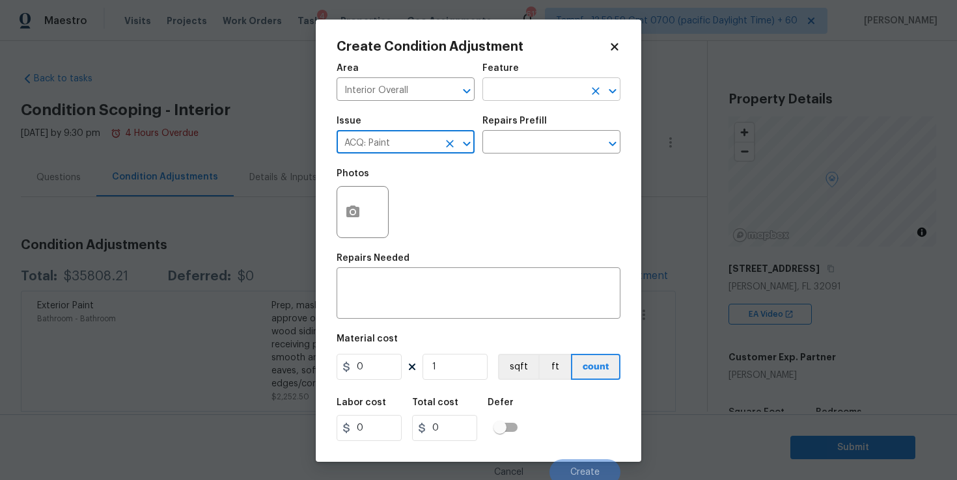
click at [518, 93] on input "text" at bounding box center [533, 91] width 102 height 20
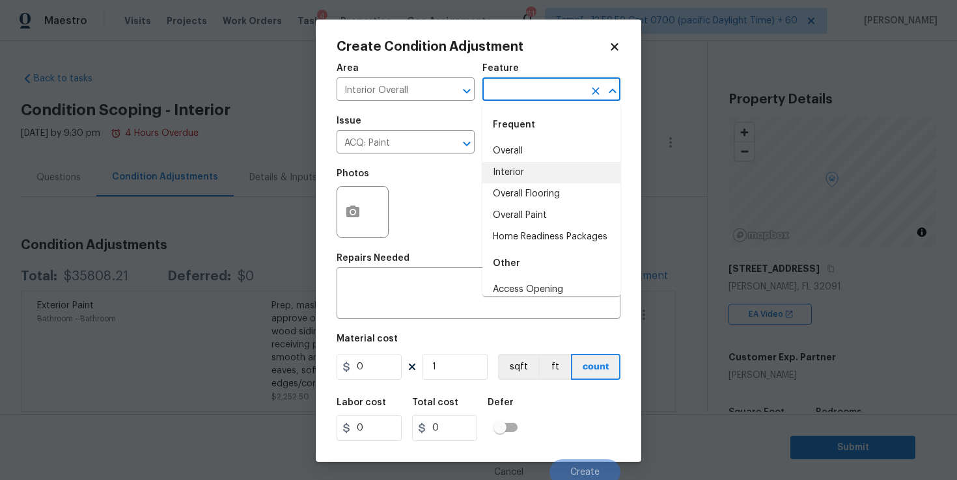
click at [518, 167] on li "Interior" at bounding box center [551, 172] width 138 height 21
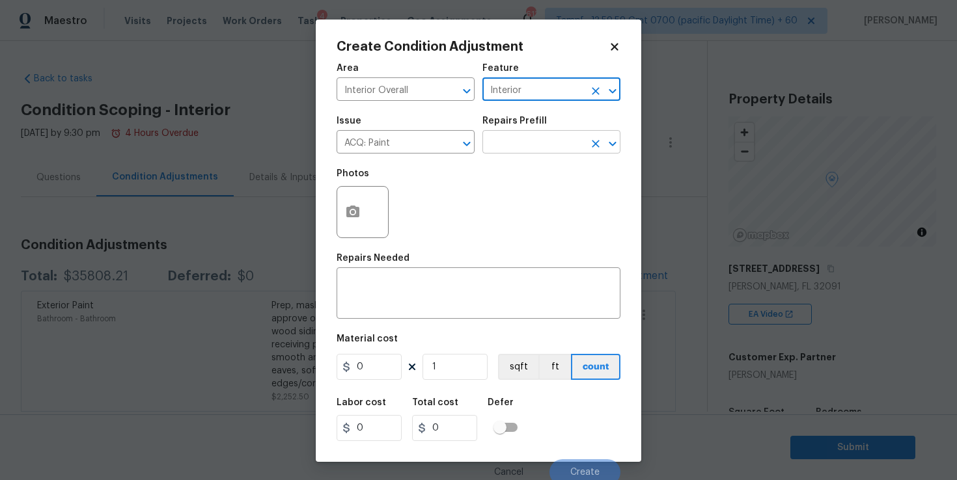
click at [514, 143] on input "text" at bounding box center [533, 143] width 102 height 20
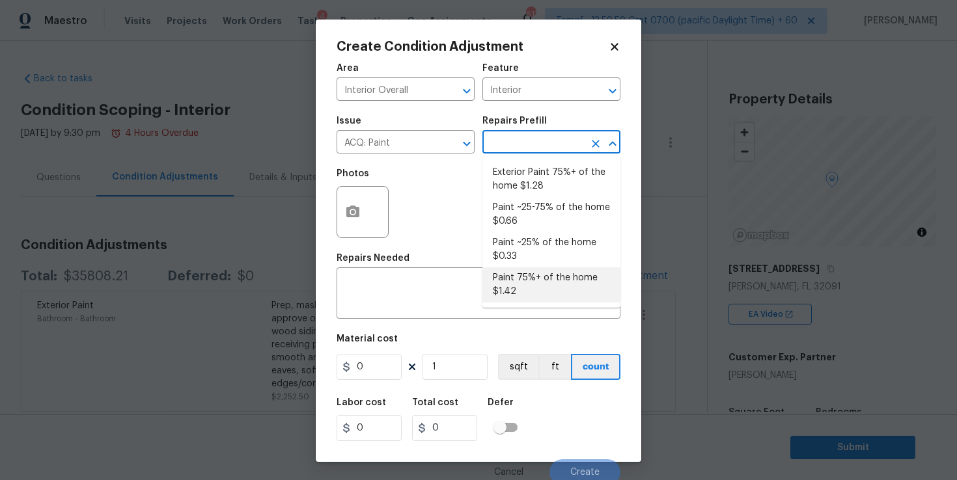
click at [535, 285] on li "Paint 75%+ of the home $1.42" at bounding box center [551, 285] width 138 height 35
type input "Acquisition"
type textarea "Acquisition Scope: 75%+ of the home will likely require interior paint"
type input "1.42"
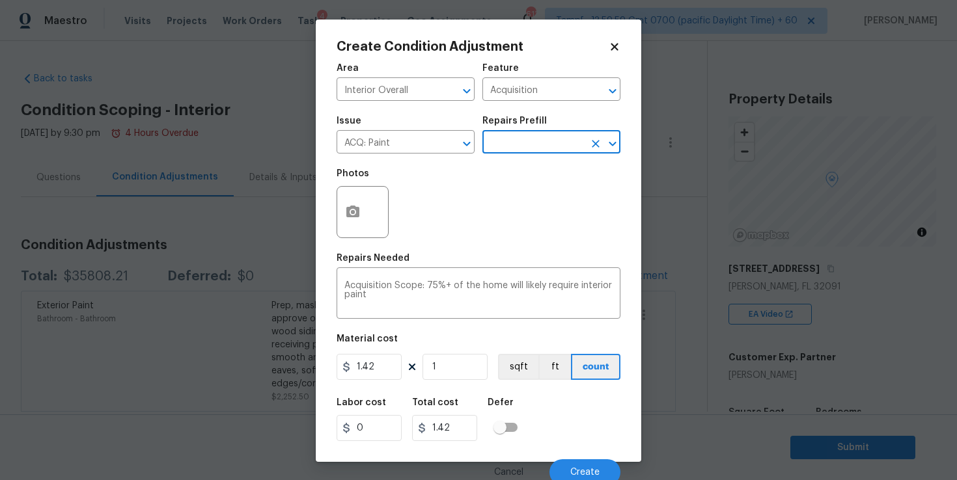
click at [679, 366] on body "Maestro Visits Projects Work Orders Tasks 4 Properties Geo Assignments 613 Tamp…" at bounding box center [478, 240] width 957 height 480
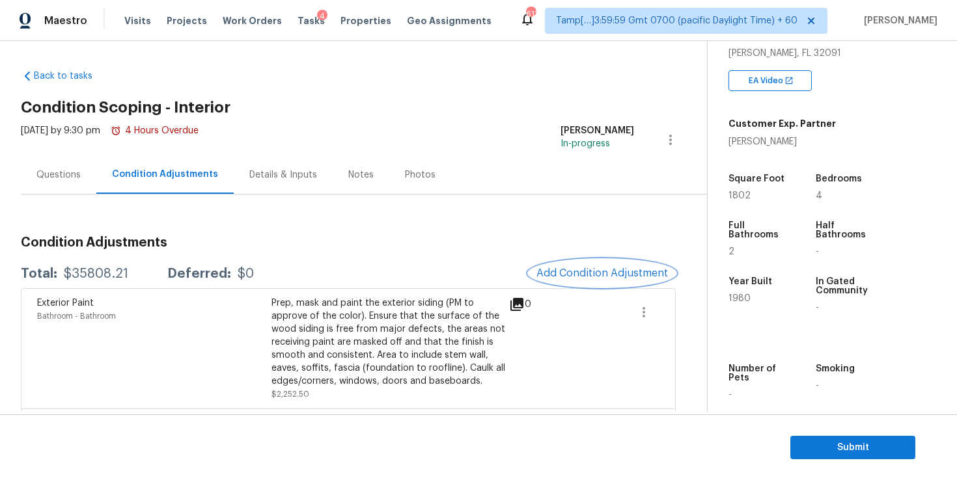
scroll to position [221, 0]
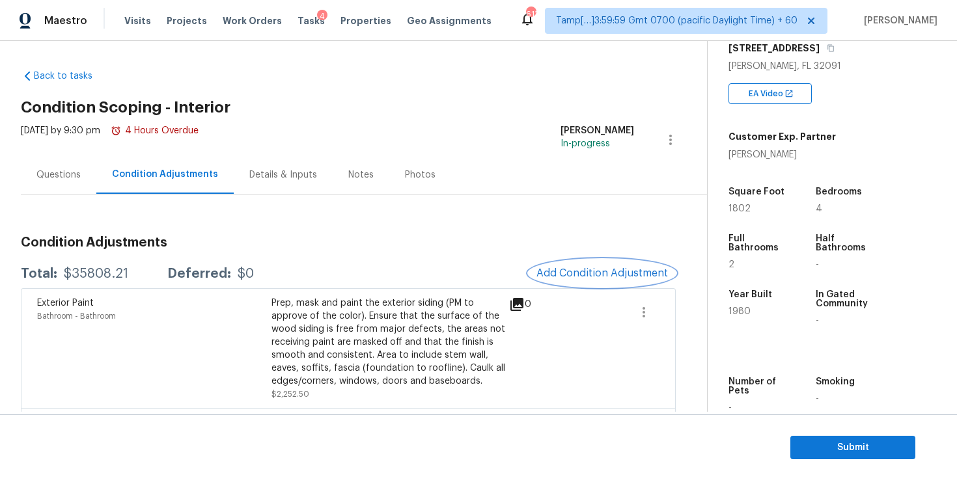
click at [642, 270] on span "Add Condition Adjustment" at bounding box center [602, 274] width 132 height 12
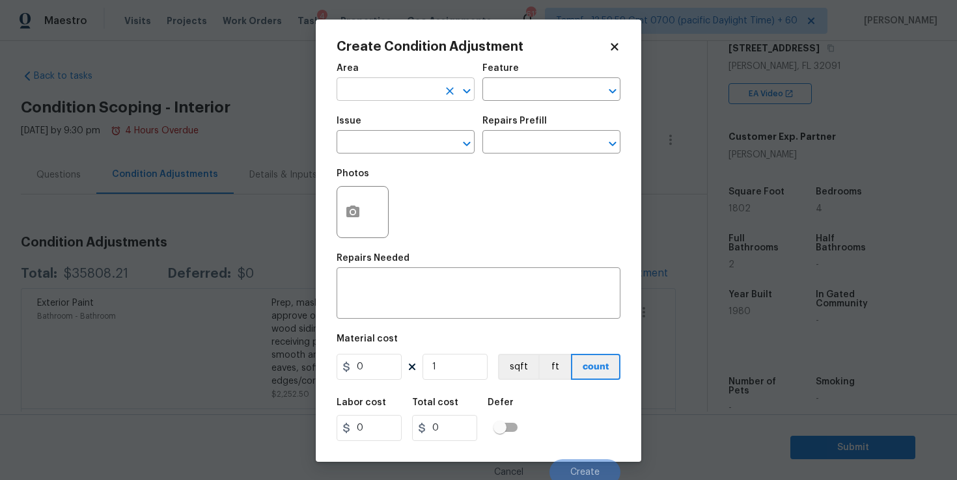
click at [400, 85] on input "text" at bounding box center [388, 91] width 102 height 20
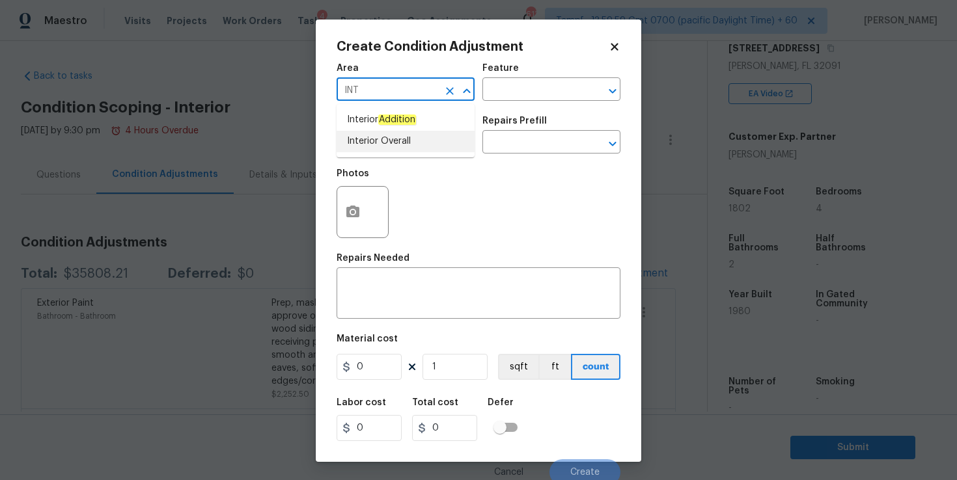
click at [400, 139] on li "Interior Overall" at bounding box center [406, 141] width 138 height 21
type input "Interior Overall"
click at [400, 139] on input "text" at bounding box center [388, 143] width 102 height 20
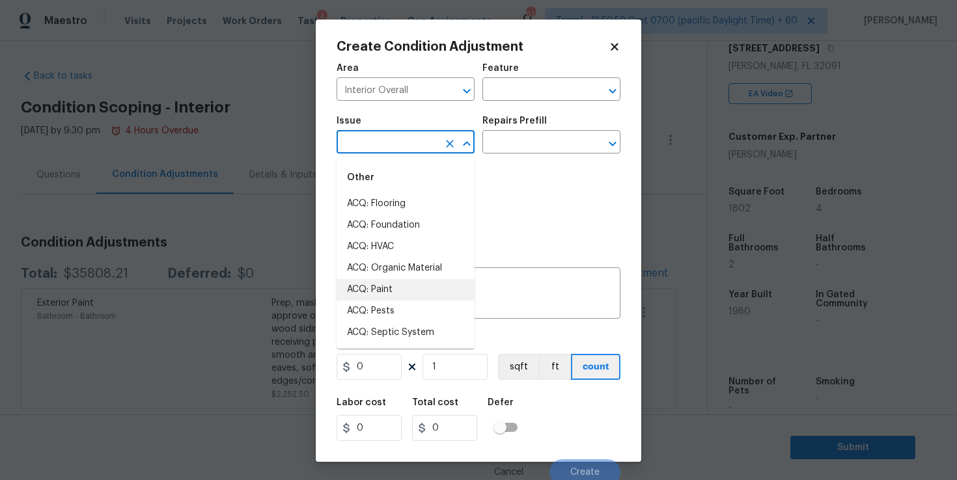
click at [396, 289] on li "ACQ: Paint" at bounding box center [406, 289] width 138 height 21
type input "ACQ: Paint"
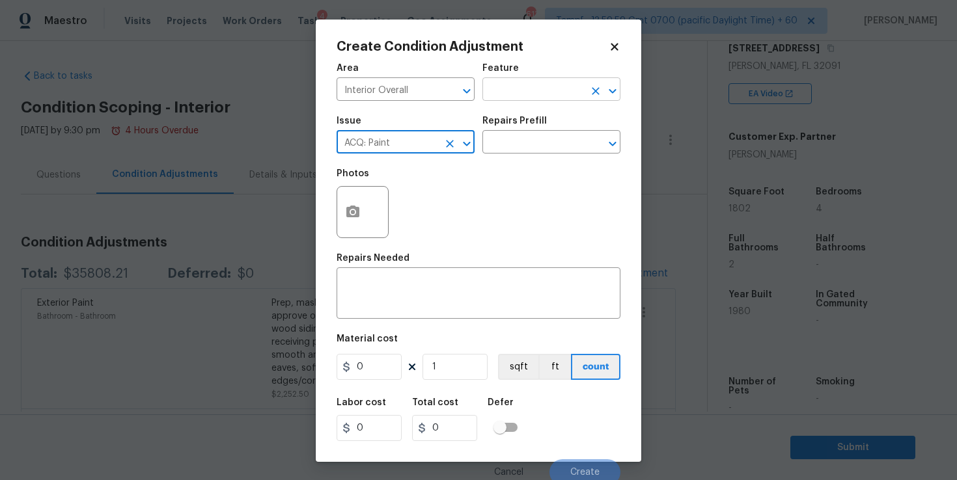
click at [521, 86] on input "text" at bounding box center [533, 91] width 102 height 20
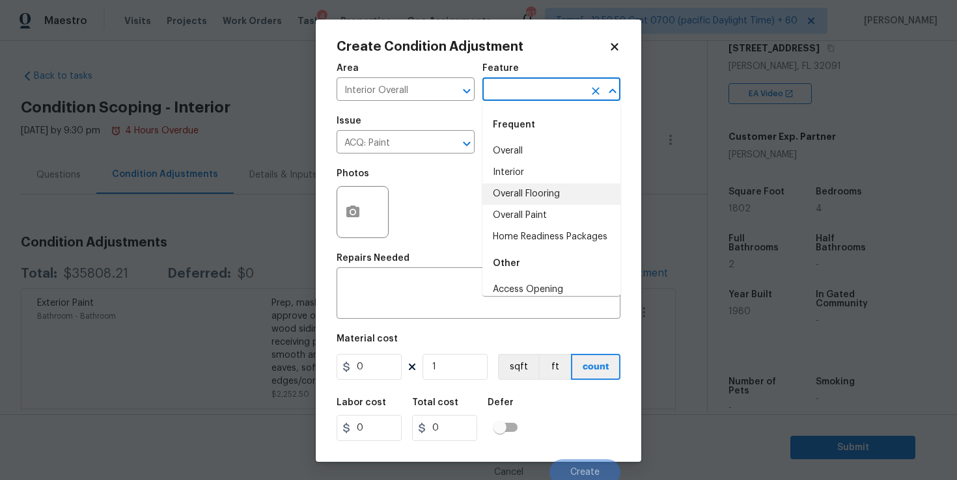
click at [519, 184] on li "Overall Flooring" at bounding box center [551, 194] width 138 height 21
type input "Overall Flooring"
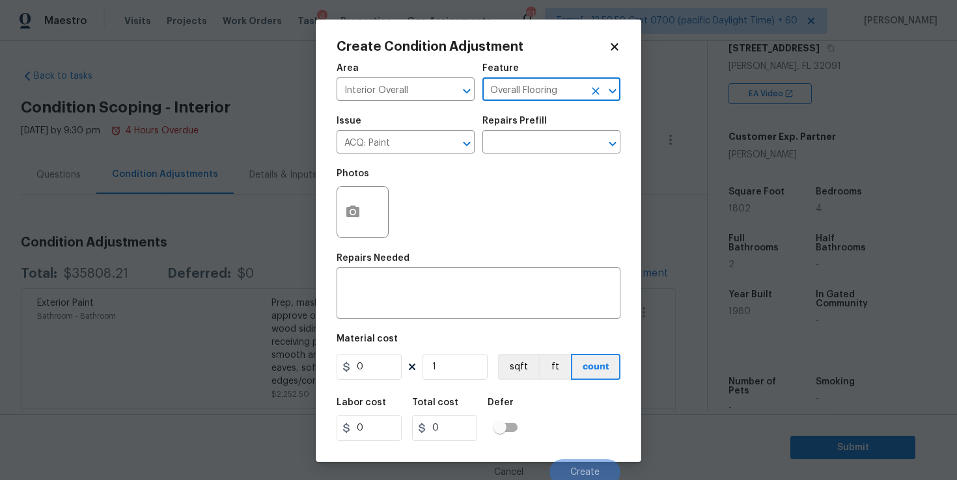
click at [518, 100] on input "Overall Flooring" at bounding box center [533, 91] width 102 height 20
click at [602, 88] on icon "Clear" at bounding box center [595, 91] width 13 height 13
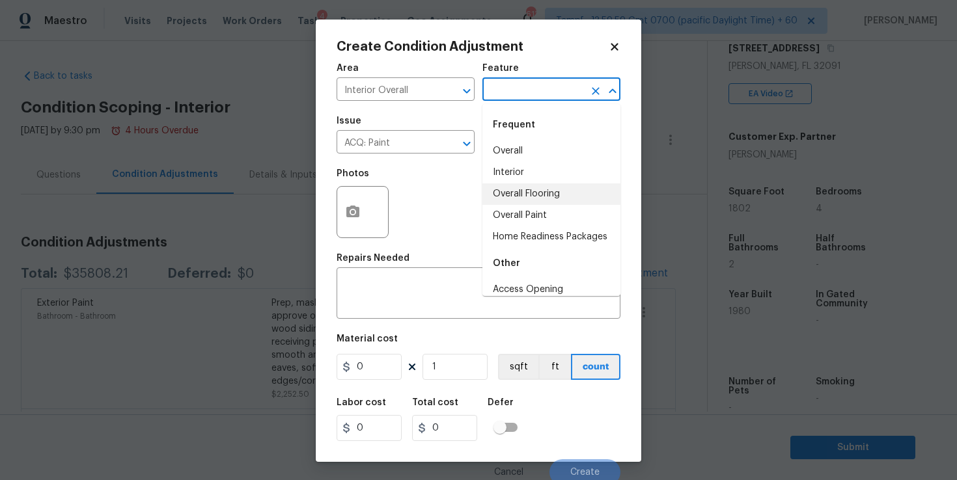
click at [536, 86] on input "text" at bounding box center [533, 91] width 102 height 20
click at [517, 171] on li "Interior" at bounding box center [551, 172] width 138 height 21
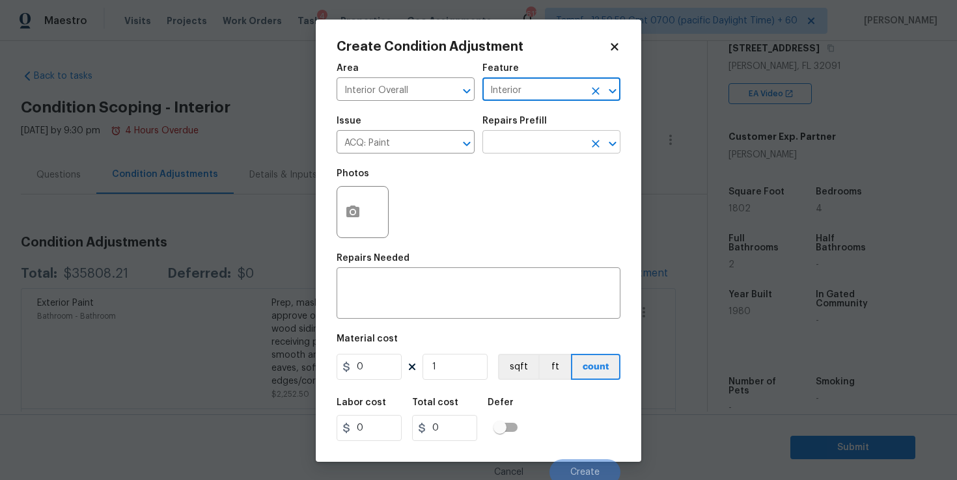
click at [516, 153] on input "text" at bounding box center [533, 143] width 102 height 20
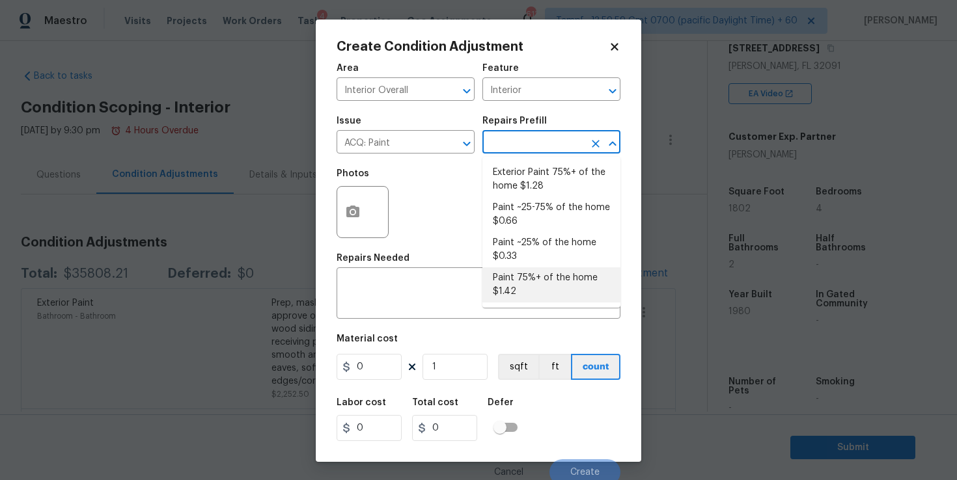
click at [533, 284] on li "Paint 75%+ of the home $1.42" at bounding box center [551, 285] width 138 height 35
type input "Acquisition"
type textarea "Acquisition Scope: 75%+ of the home will likely require interior paint"
type input "1.42"
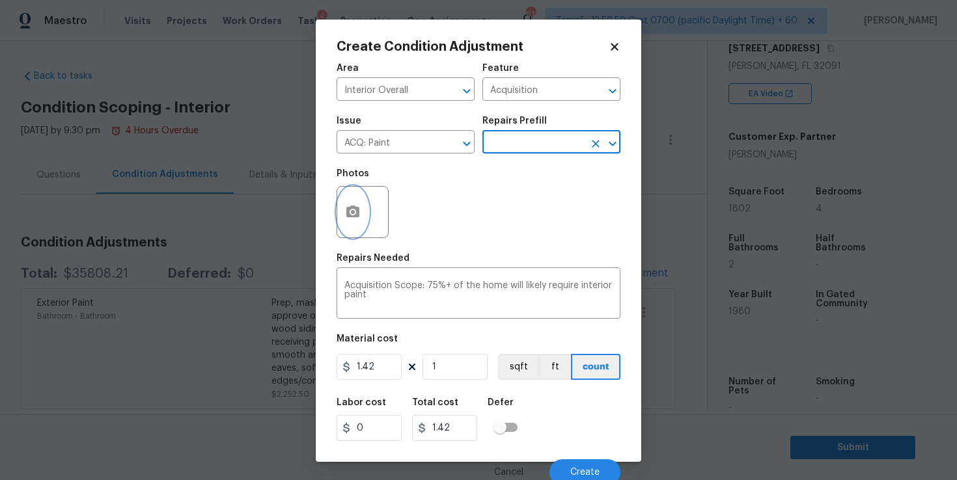
click at [356, 213] on icon "button" at bounding box center [352, 212] width 13 height 12
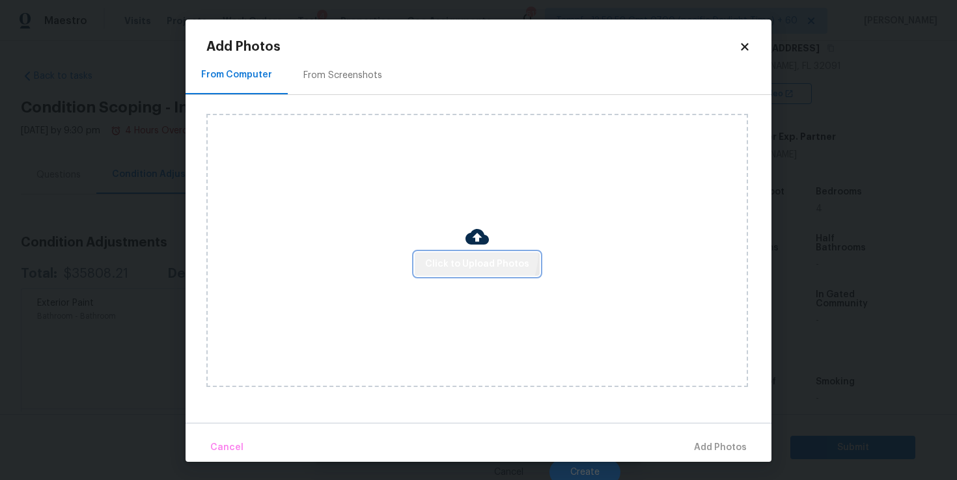
click at [462, 253] on button "Click to Upload Photos" at bounding box center [477, 265] width 125 height 24
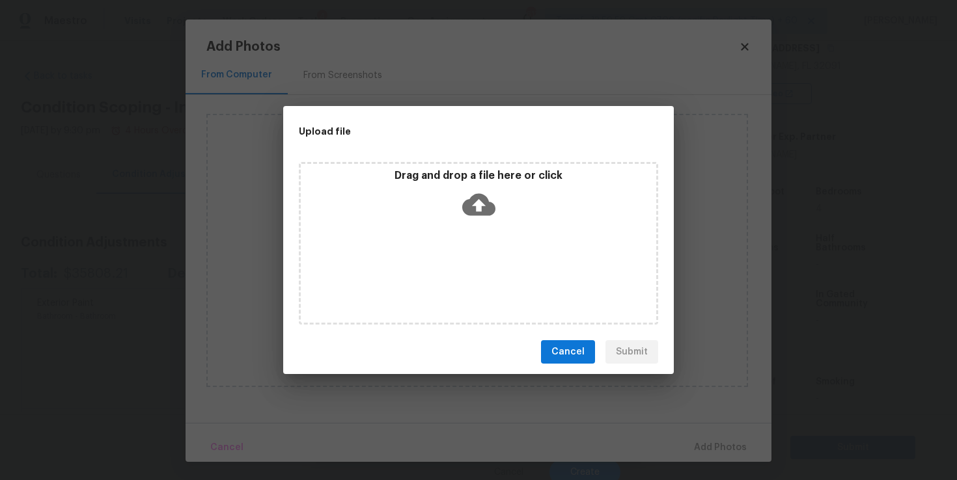
click at [481, 205] on icon at bounding box center [478, 205] width 33 height 22
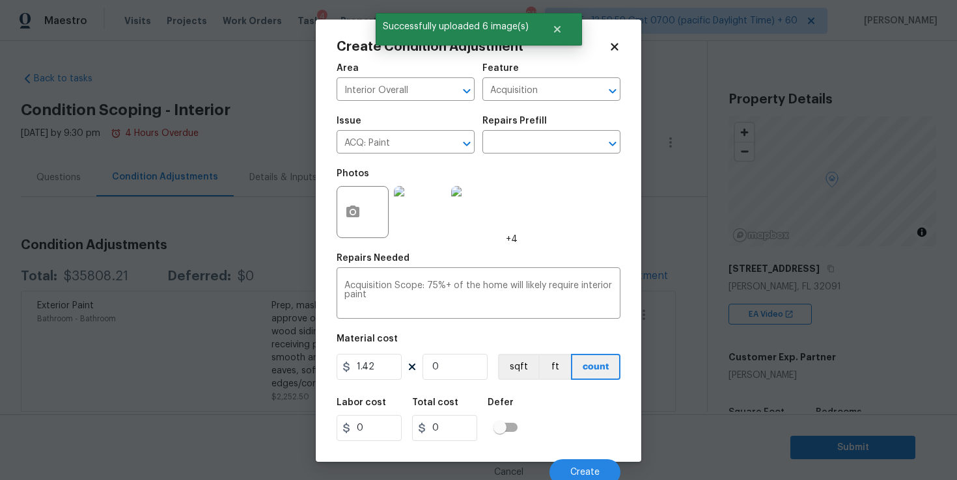
scroll to position [221, 0]
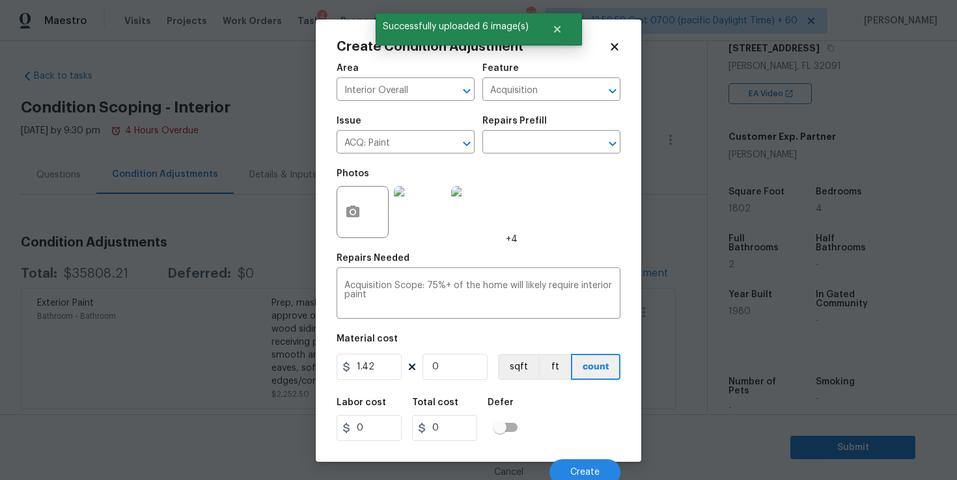
type input "1"
type input "1.42"
type input "18"
type input "25.56"
type input "180"
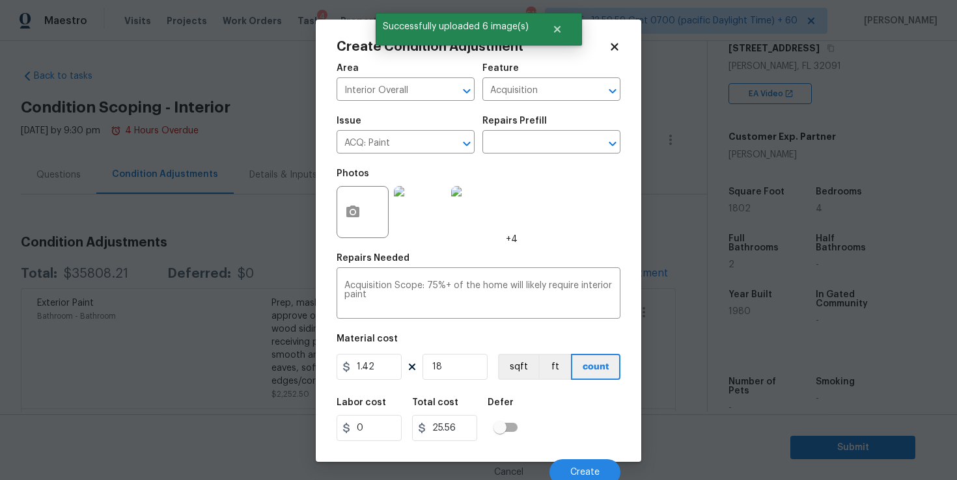
type input "255.6"
type input "1802"
type input "2558.84"
type input "1802"
click at [347, 212] on icon "button" at bounding box center [352, 212] width 13 height 12
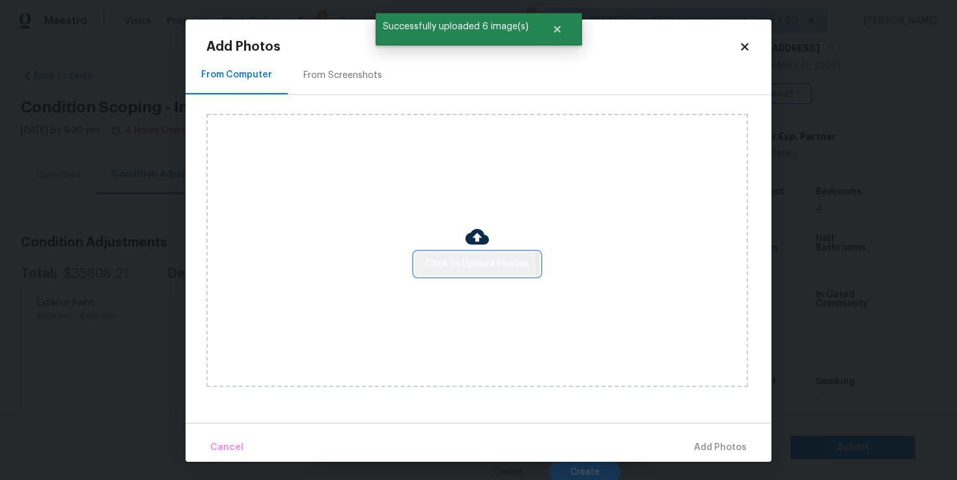
click at [449, 270] on span "Click to Upload Photos" at bounding box center [477, 264] width 104 height 16
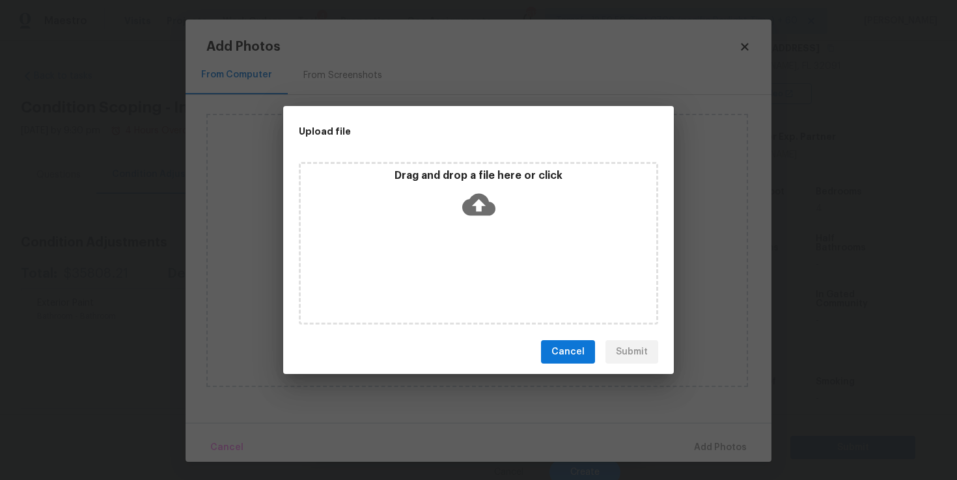
click at [469, 206] on icon at bounding box center [478, 205] width 33 height 22
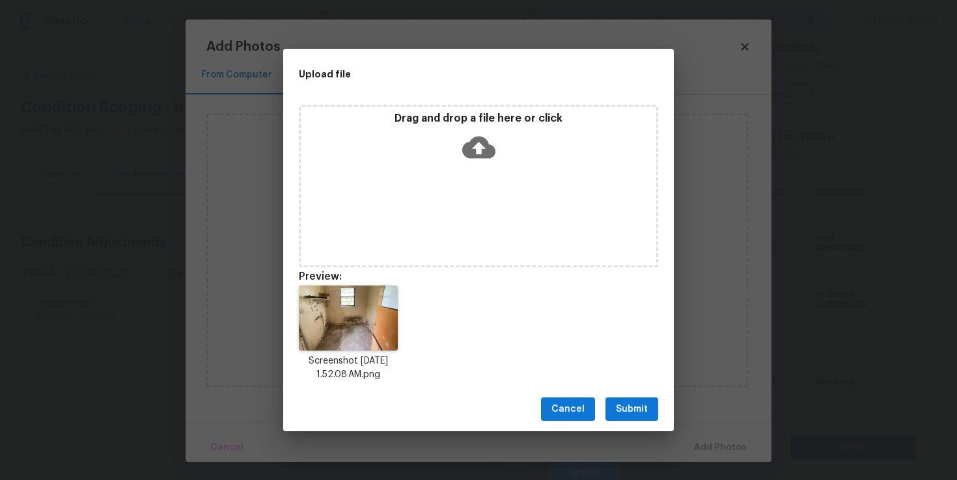
click at [634, 413] on span "Submit" at bounding box center [632, 410] width 32 height 16
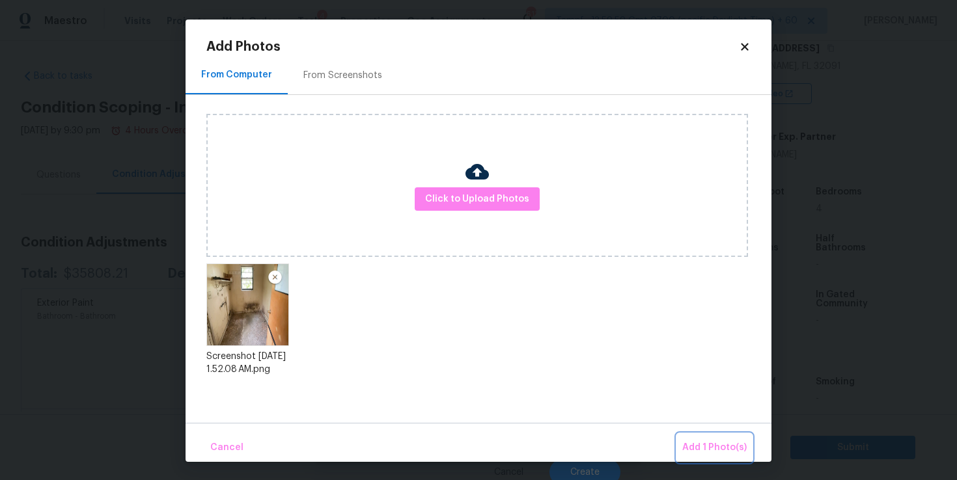
click at [708, 447] on span "Add 1 Photo(s)" at bounding box center [714, 448] width 64 height 16
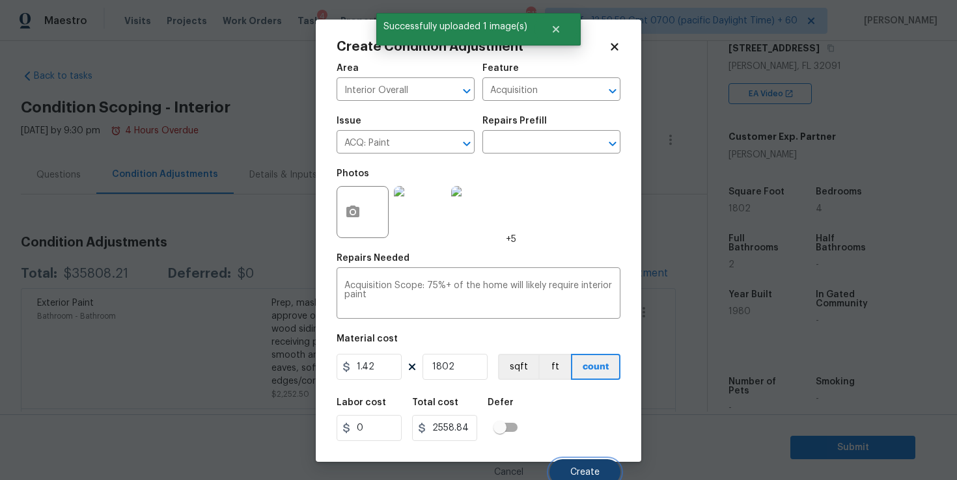
click at [584, 467] on button "Create" at bounding box center [584, 473] width 71 height 26
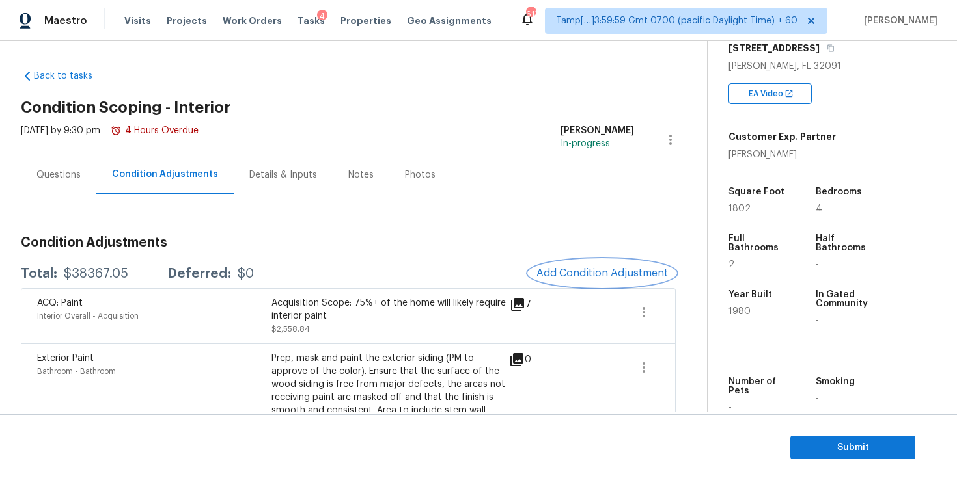
click at [575, 274] on span "Add Condition Adjustment" at bounding box center [602, 274] width 132 height 12
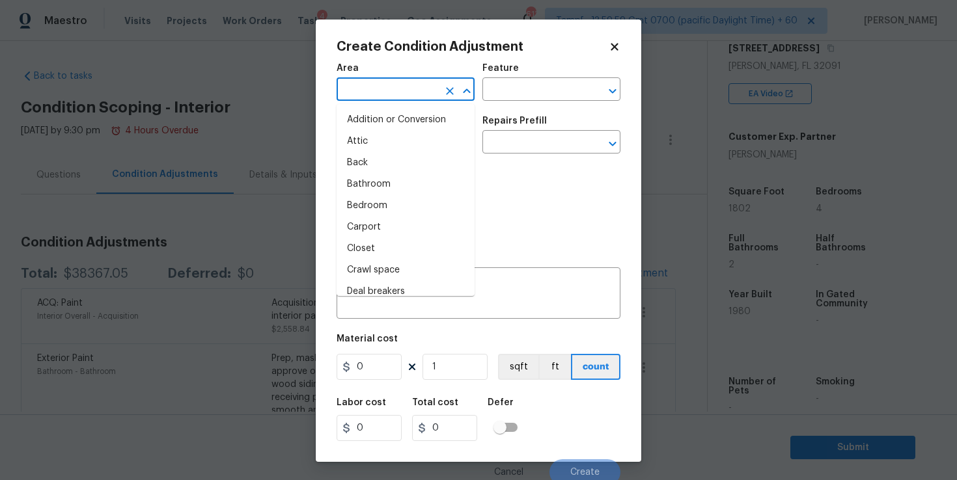
click at [423, 90] on input "text" at bounding box center [388, 91] width 102 height 20
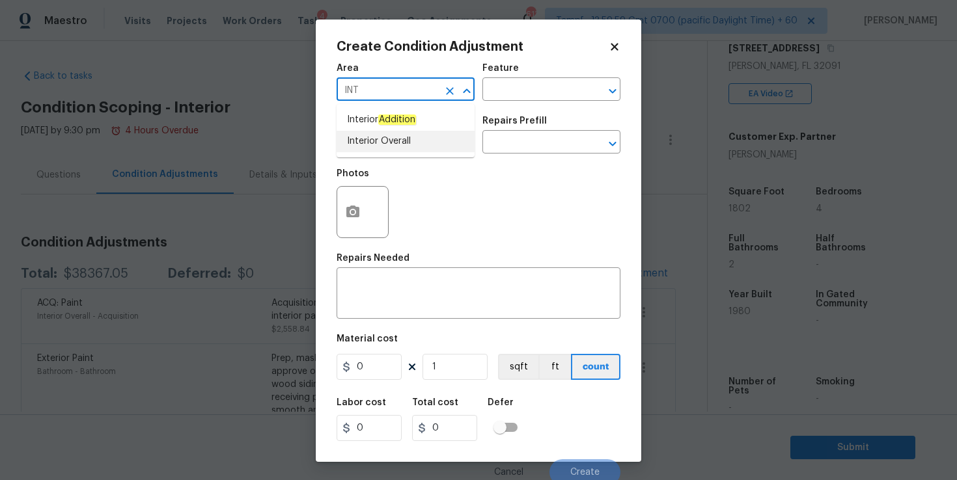
click at [385, 150] on li "Interior Overall" at bounding box center [406, 141] width 138 height 21
type input "Interior Overall"
click at [385, 149] on input "text" at bounding box center [388, 143] width 102 height 20
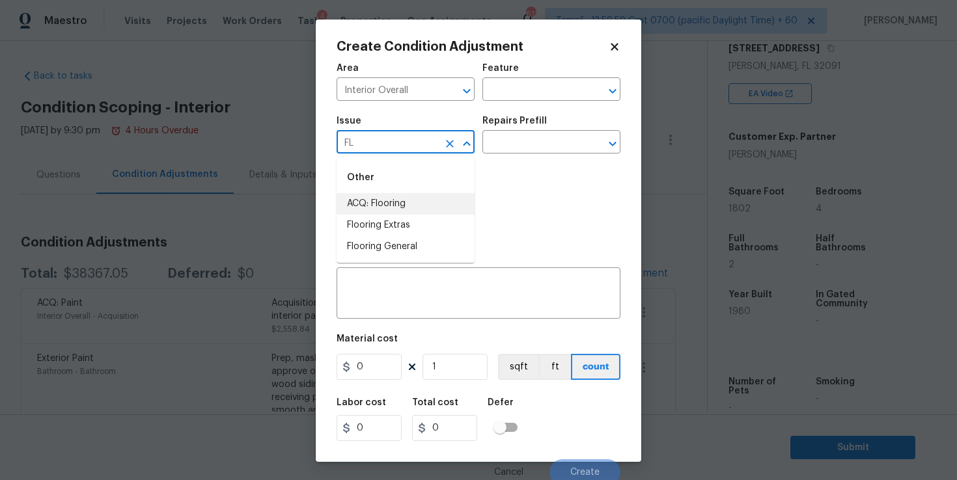
click at [419, 206] on li "ACQ: Flooring" at bounding box center [406, 203] width 138 height 21
type input "ACQ: Flooring"
click at [531, 92] on input "text" at bounding box center [533, 91] width 102 height 20
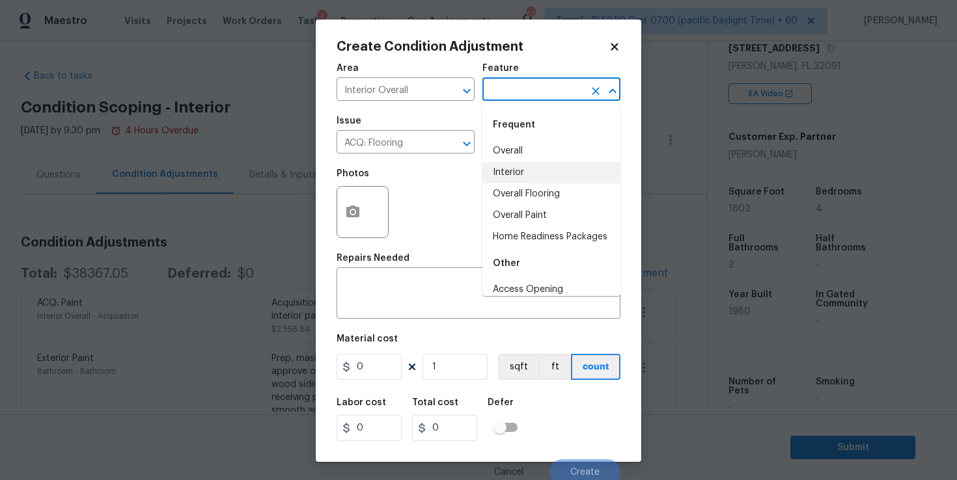
click at [515, 174] on li "Interior" at bounding box center [551, 172] width 138 height 21
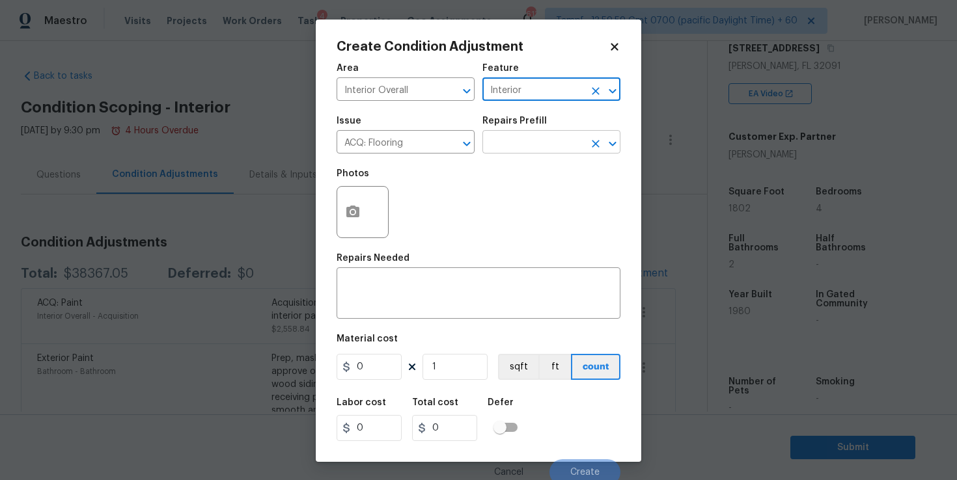
click at [510, 147] on input "text" at bounding box center [533, 143] width 102 height 20
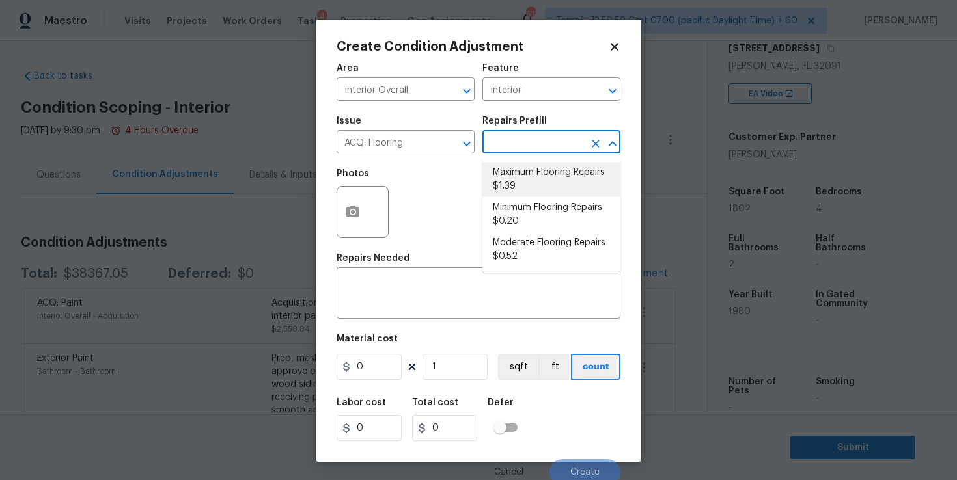
click at [526, 180] on li "Maximum Flooring Repairs $1.39" at bounding box center [551, 179] width 138 height 35
type input "Acquisition"
type textarea "Acquisition Scope: Maximum flooring repairs"
type input "1.39"
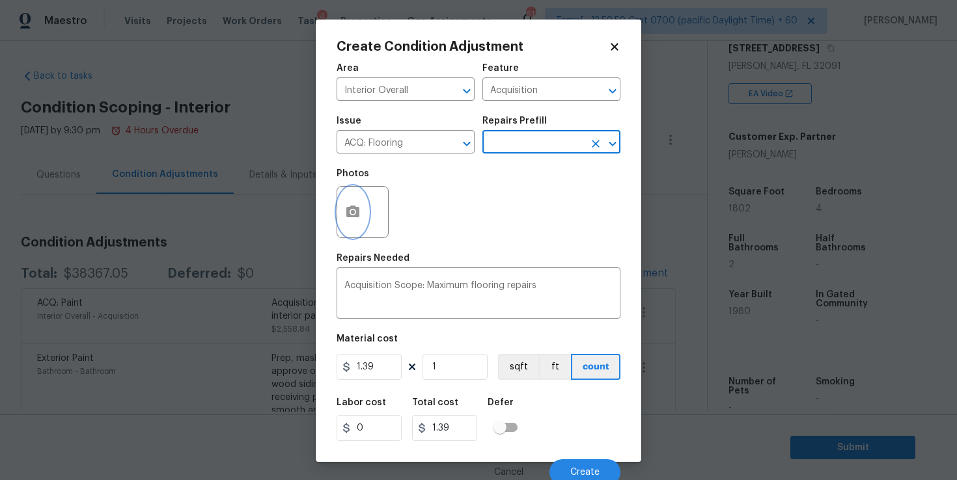
click at [352, 219] on icon "button" at bounding box center [353, 212] width 16 height 16
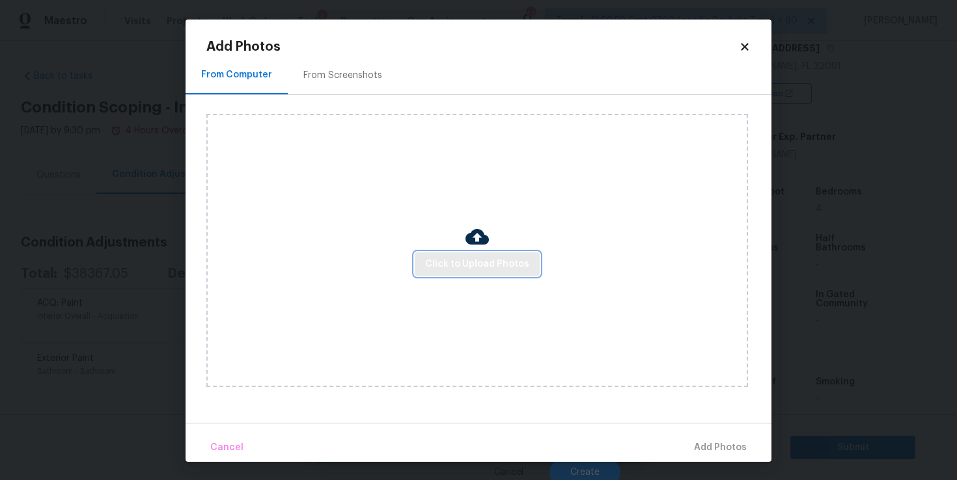
click at [470, 257] on span "Click to Upload Photos" at bounding box center [477, 264] width 104 height 16
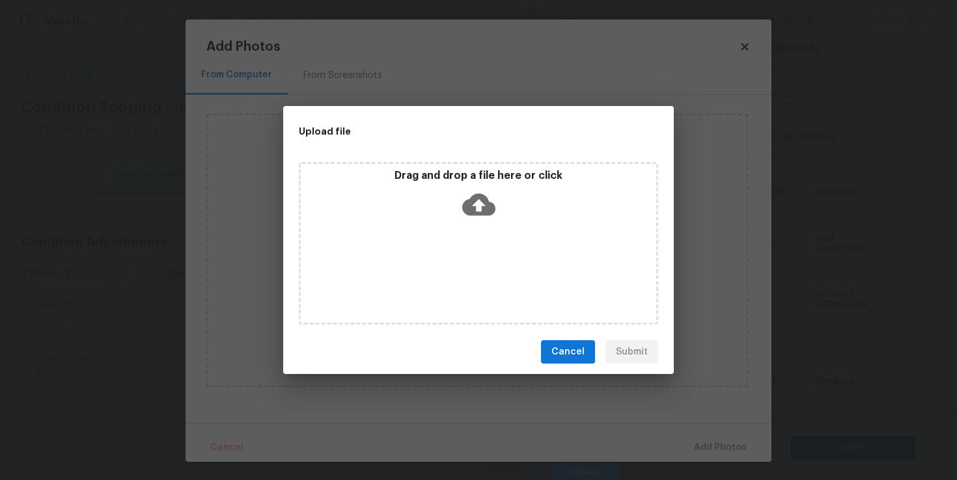
click at [475, 211] on icon at bounding box center [478, 205] width 33 height 22
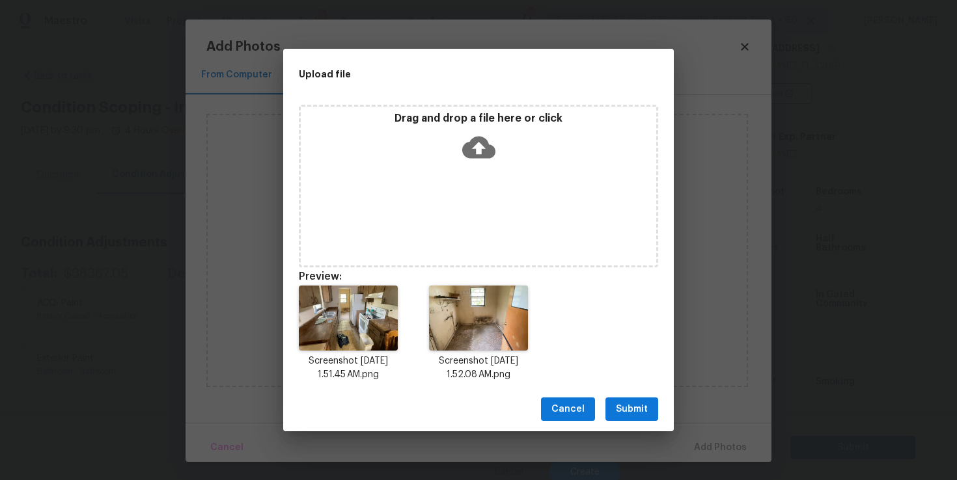
click at [640, 402] on span "Submit" at bounding box center [632, 410] width 32 height 16
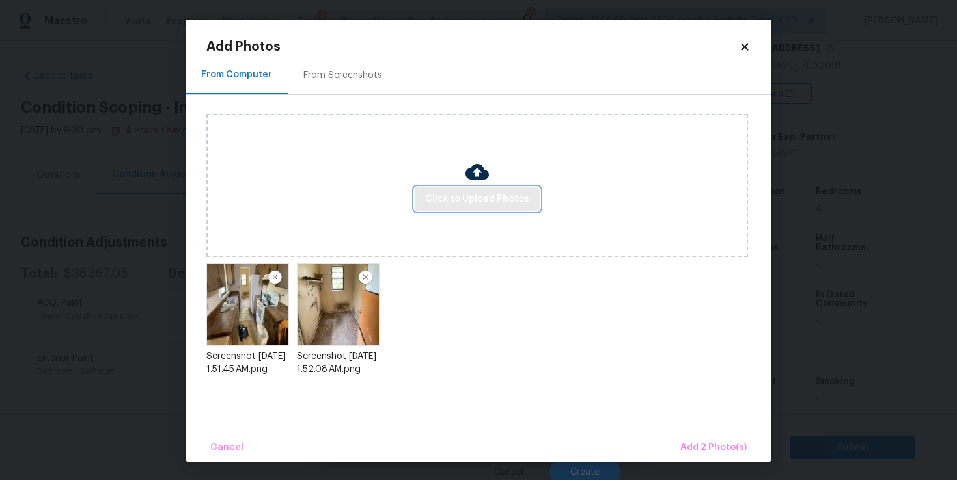
click at [487, 202] on span "Click to Upload Photos" at bounding box center [477, 199] width 104 height 16
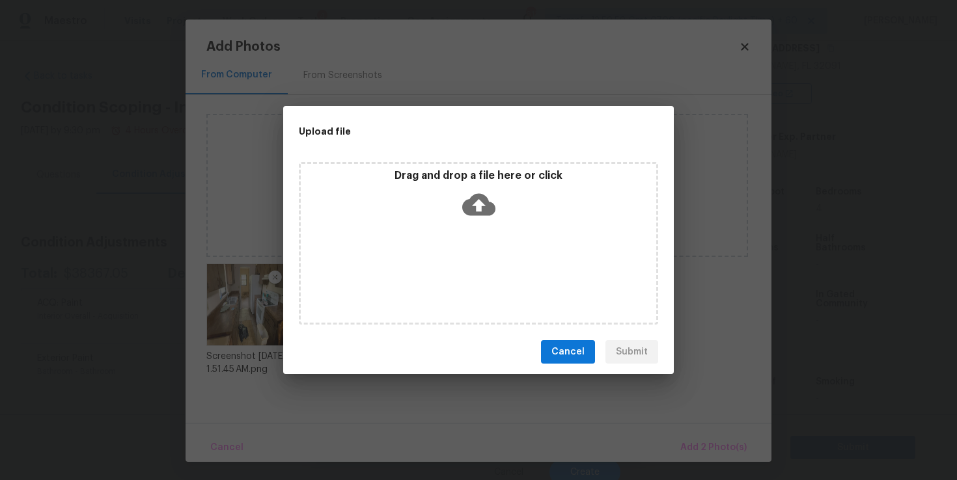
click at [474, 206] on icon at bounding box center [478, 205] width 33 height 22
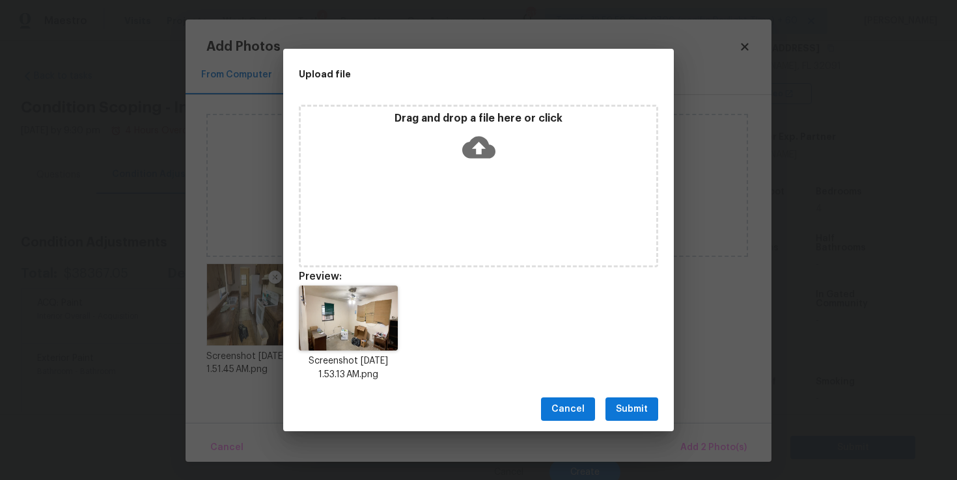
click at [646, 411] on span "Submit" at bounding box center [632, 410] width 32 height 16
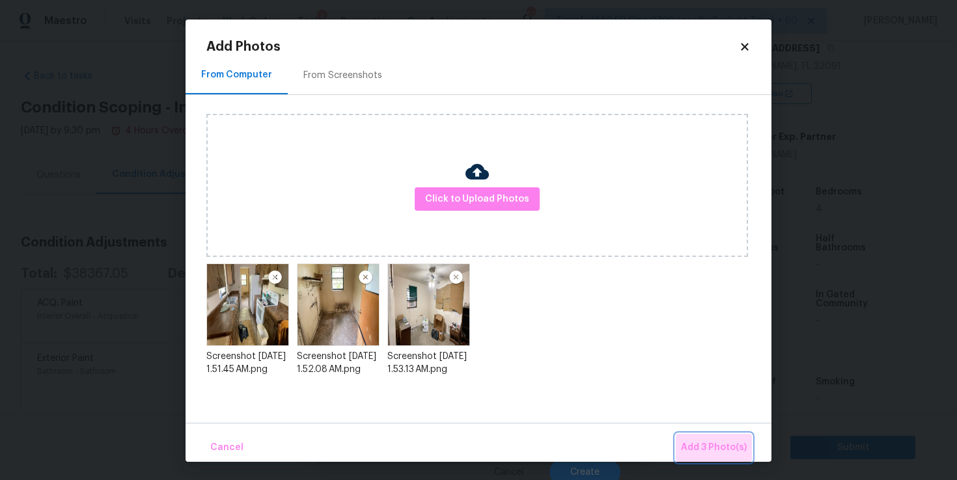
click at [706, 449] on span "Add 3 Photo(s)" at bounding box center [714, 448] width 66 height 16
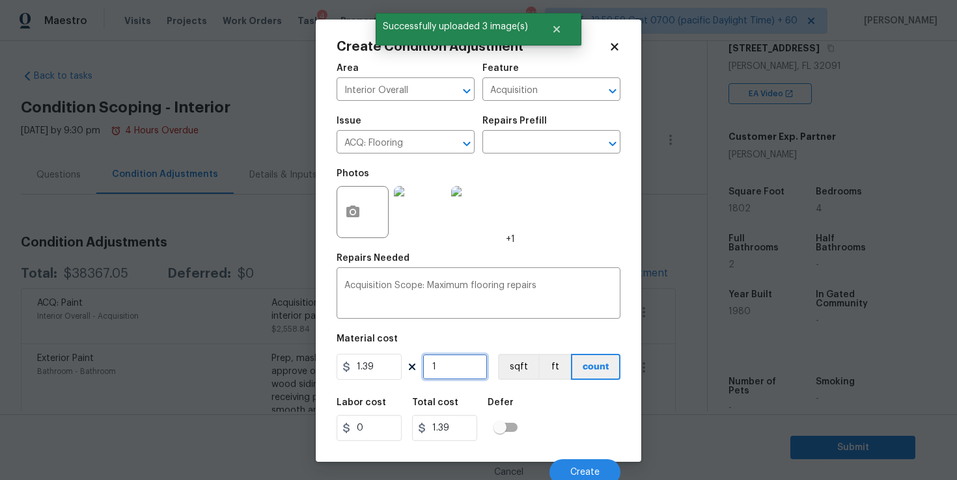
click at [453, 360] on input "1" at bounding box center [455, 367] width 65 height 26
type input "18"
type input "25.02"
type input "180"
type input "250.2"
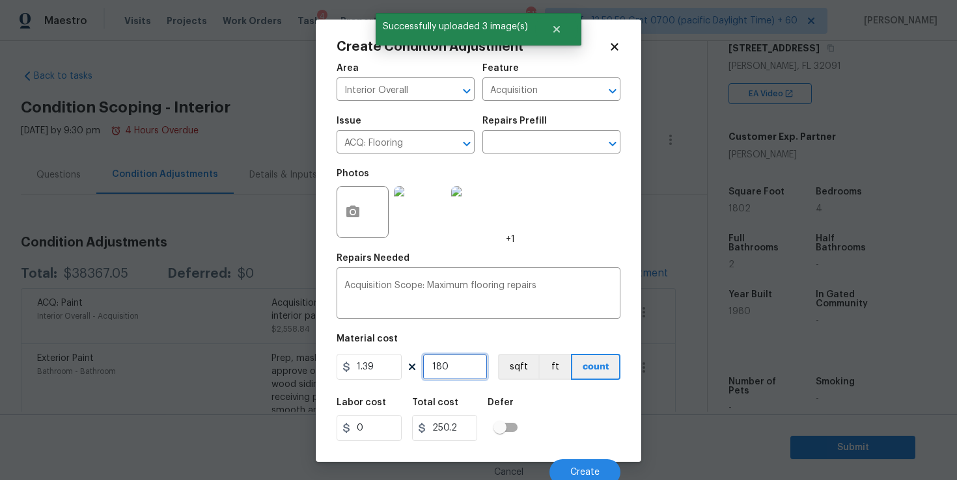
type input "1802"
type input "2504.78"
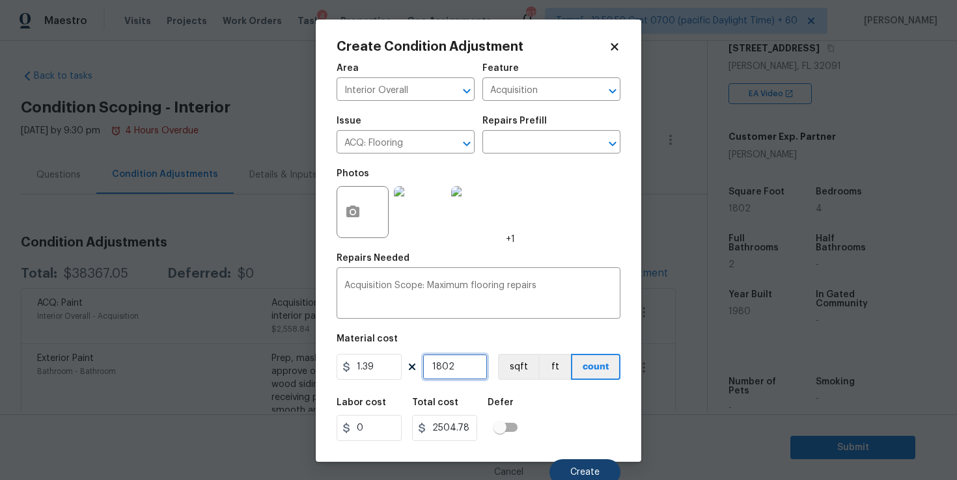
type input "1802"
click at [573, 471] on span "Create" at bounding box center [584, 473] width 29 height 10
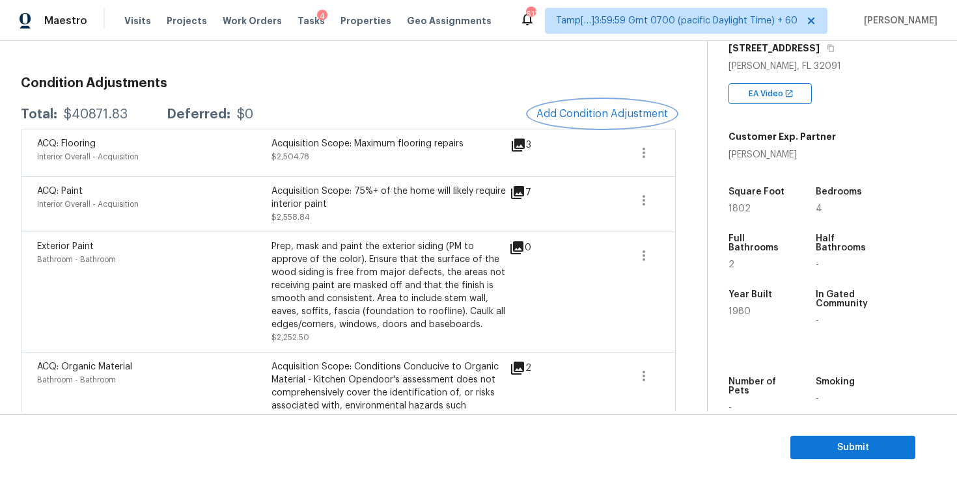
scroll to position [304, 0]
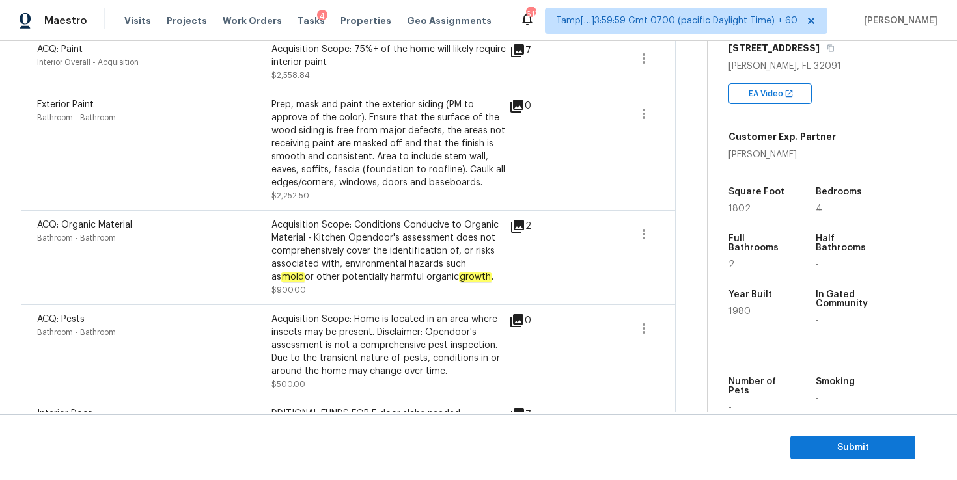
click at [521, 229] on icon at bounding box center [518, 227] width 16 height 16
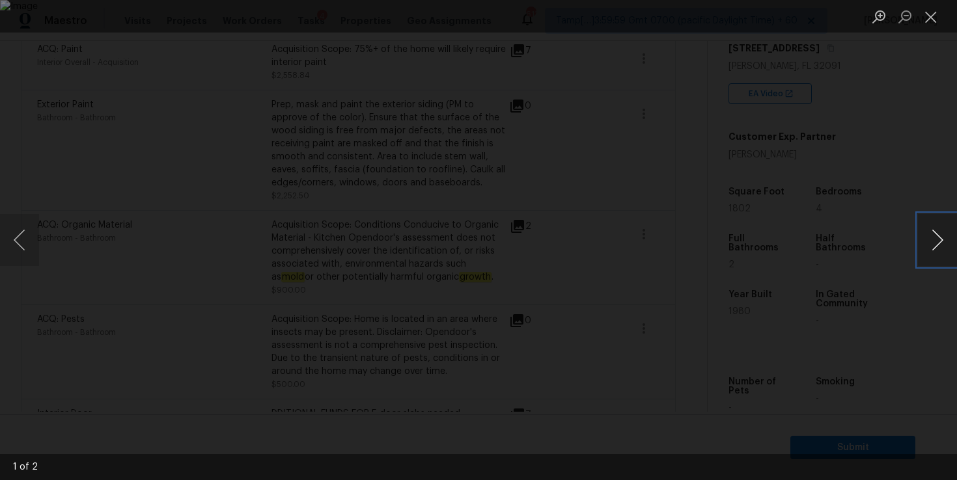
click at [940, 240] on button "Next image" at bounding box center [937, 240] width 39 height 52
click at [930, 25] on button "Close lightbox" at bounding box center [931, 16] width 26 height 23
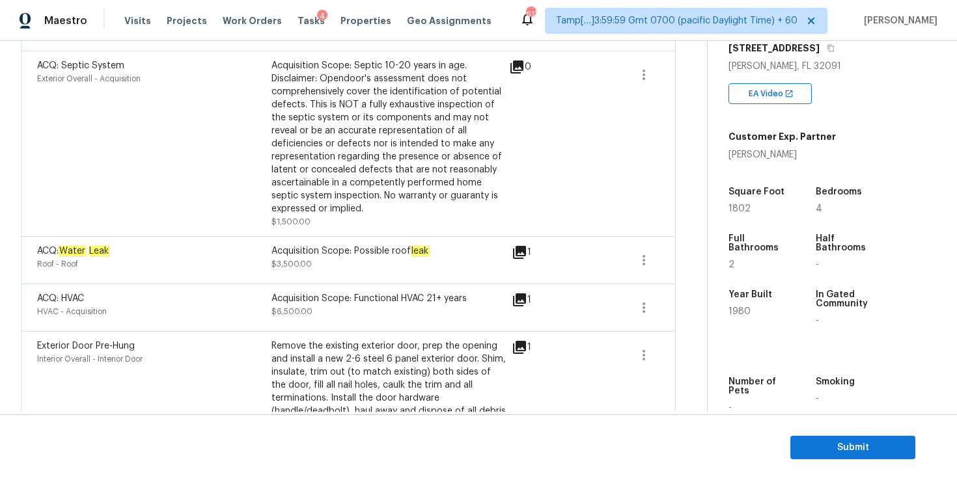
scroll to position [1271, 0]
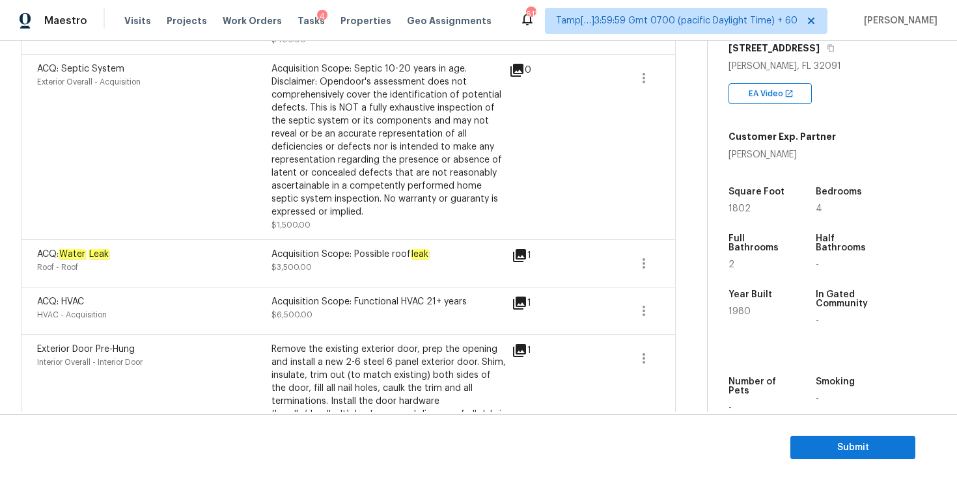
click at [521, 249] on icon at bounding box center [519, 255] width 13 height 13
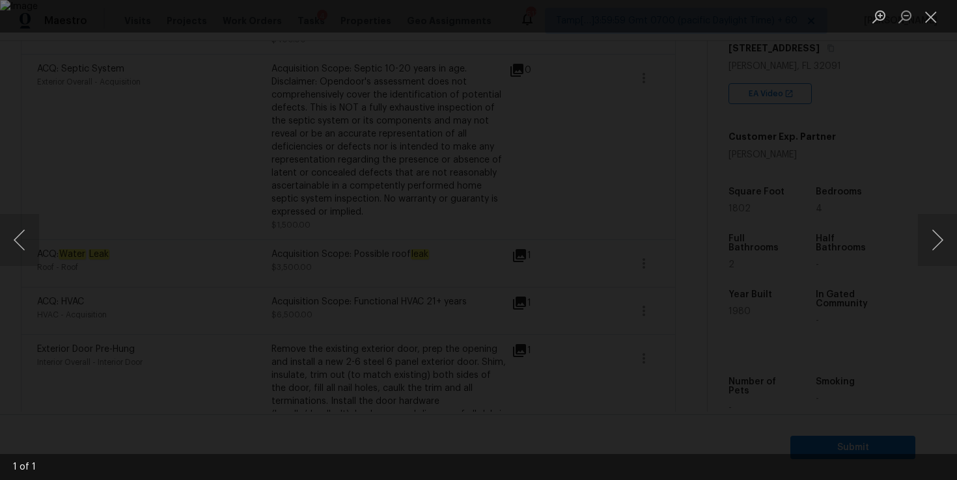
click at [102, 184] on div "Lightbox" at bounding box center [478, 240] width 957 height 480
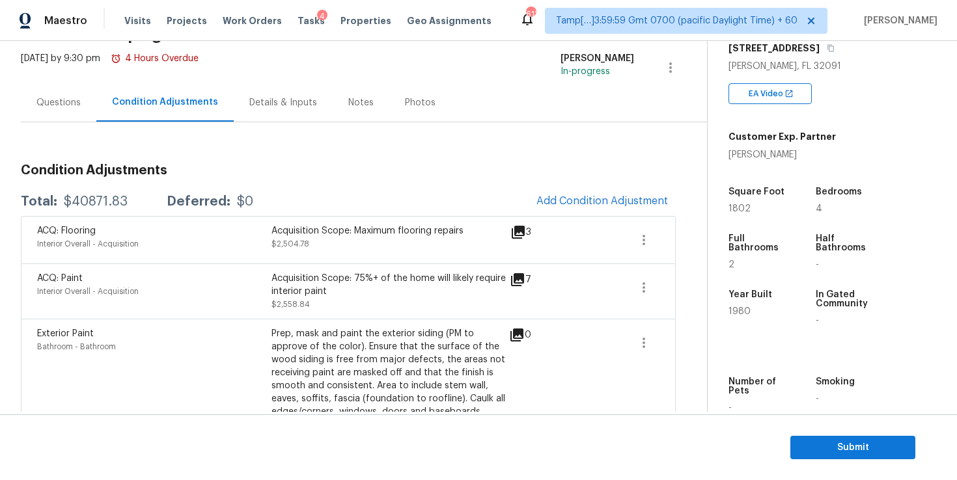
scroll to position [0, 0]
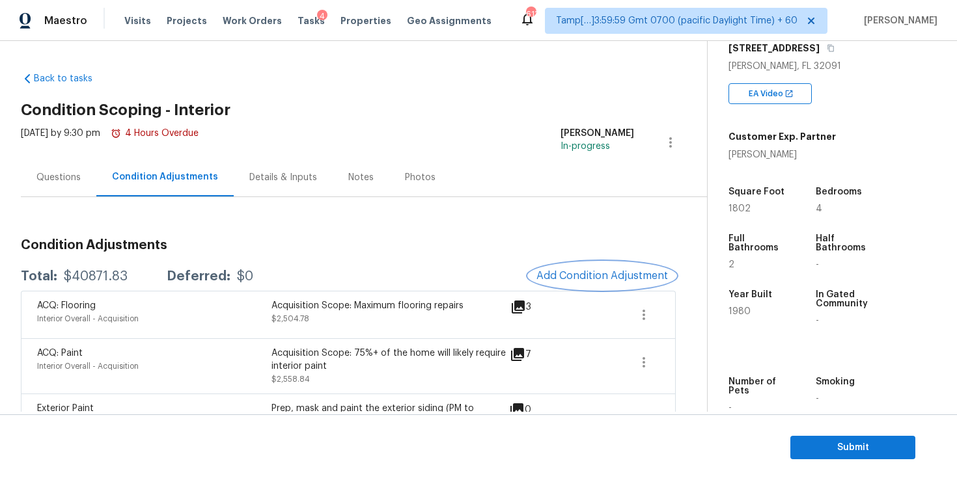
click at [569, 278] on span "Add Condition Adjustment" at bounding box center [602, 276] width 132 height 12
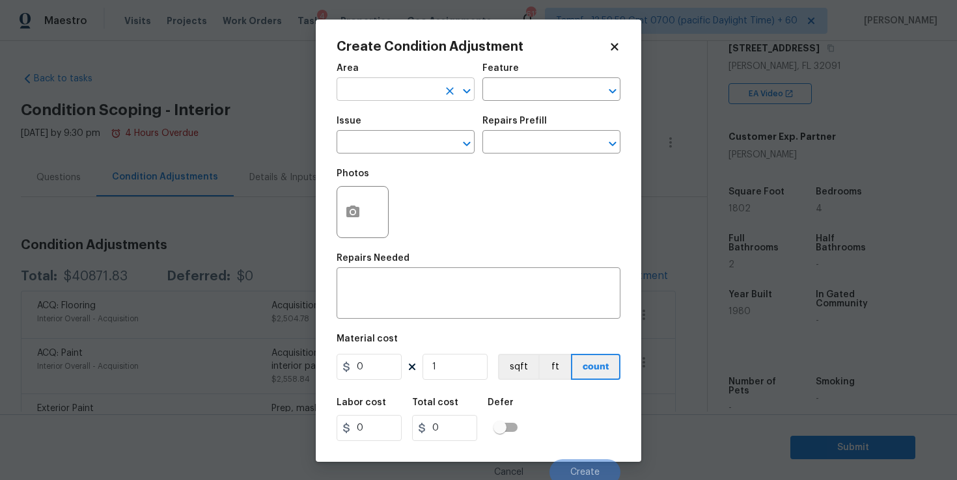
click at [404, 91] on input "text" at bounding box center [388, 91] width 102 height 20
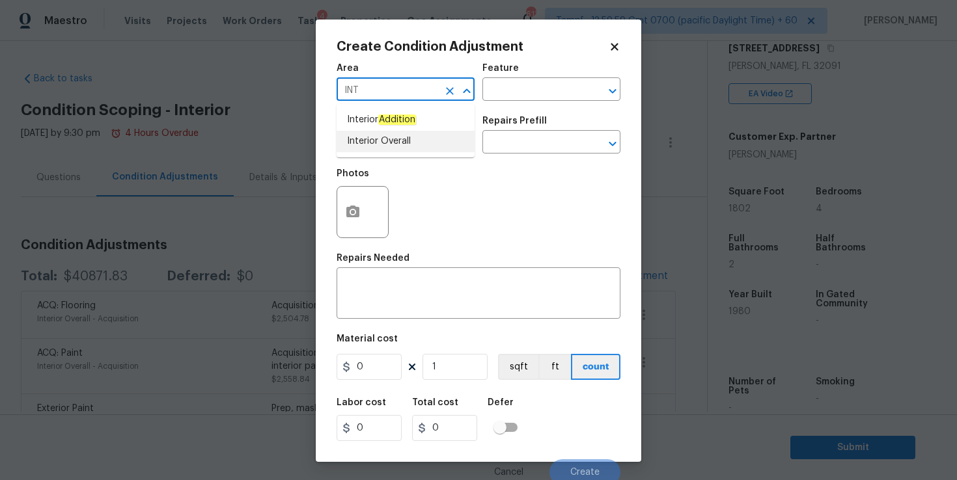
click at [408, 138] on li "Interior Overall" at bounding box center [406, 141] width 138 height 21
type input "Interior Overall"
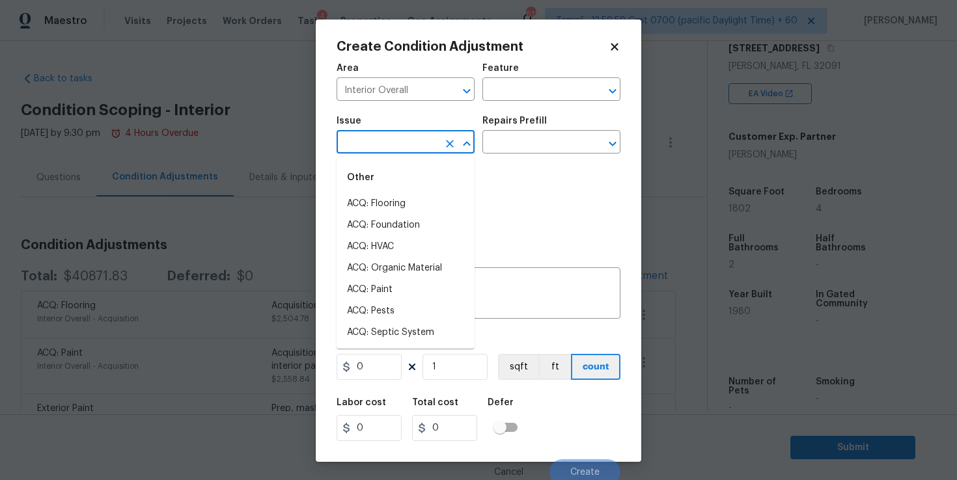
click at [408, 138] on input "text" at bounding box center [388, 143] width 102 height 20
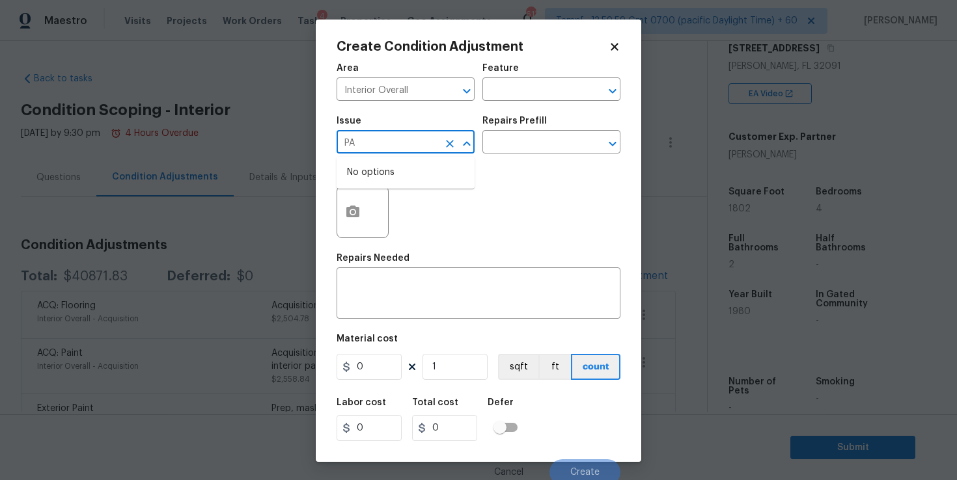
type input "P"
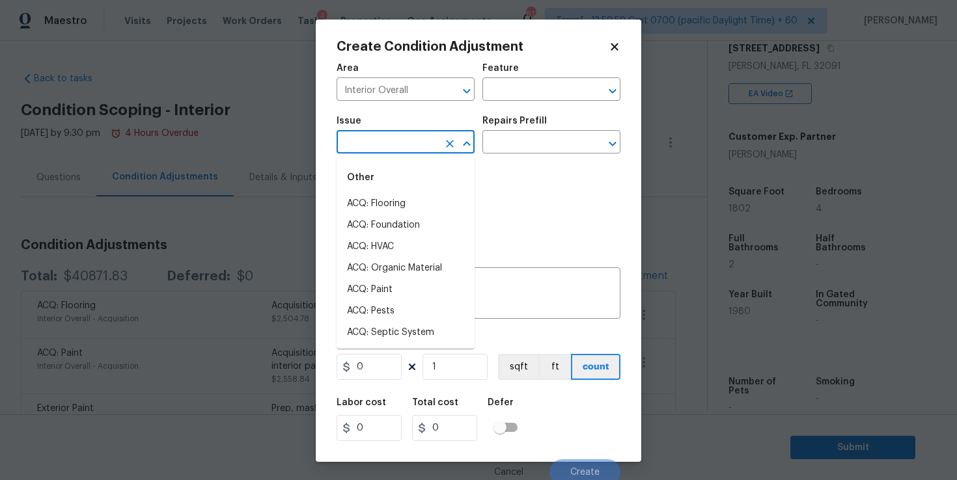
type input "N"
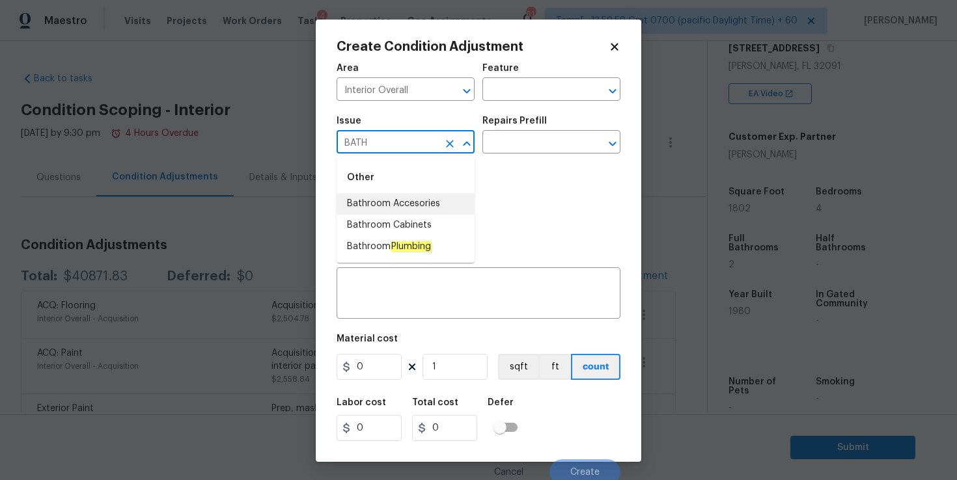
click at [421, 204] on li "Bathroom Accesories" at bounding box center [406, 203] width 138 height 21
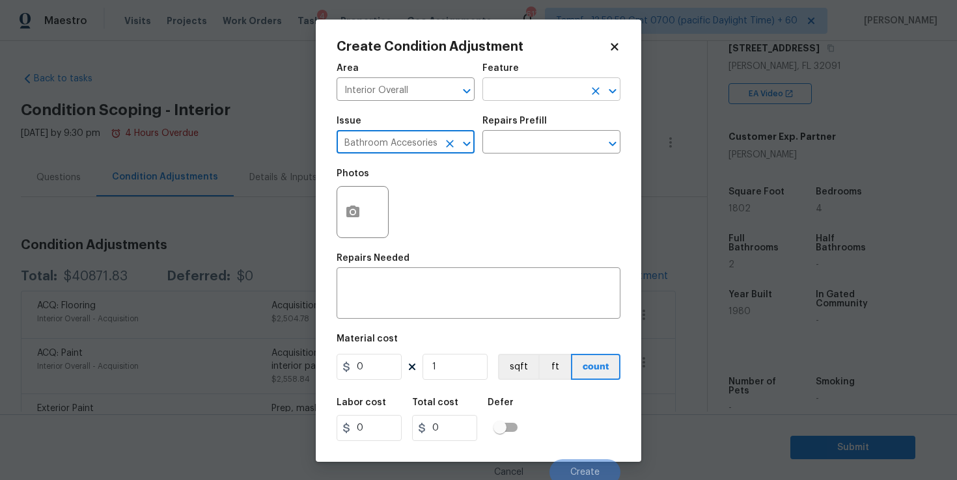
type input "Bathroom Accesories"
click at [523, 85] on input "text" at bounding box center [533, 91] width 102 height 20
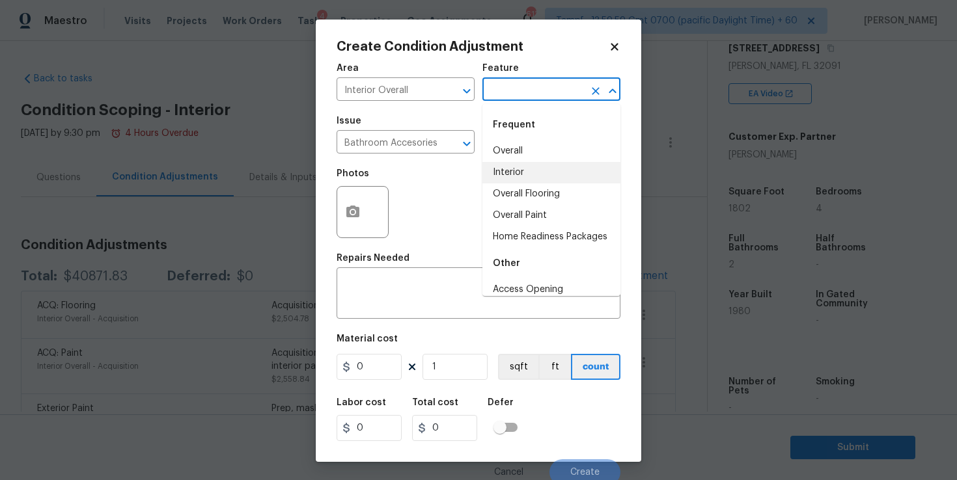
click at [516, 170] on li "Interior" at bounding box center [551, 172] width 138 height 21
type input "Interior"
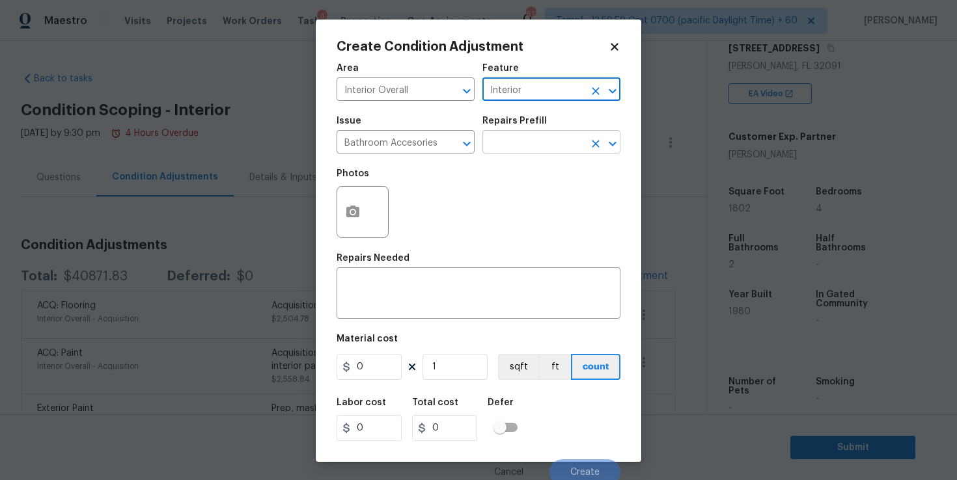
click at [517, 143] on input "text" at bounding box center [533, 143] width 102 height 20
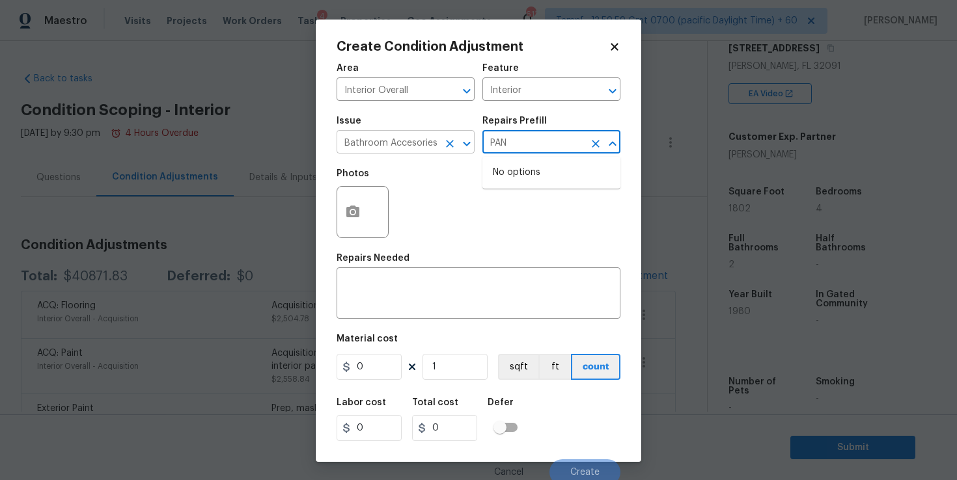
type input "PAN"
click at [427, 140] on input "Bathroom Accesories" at bounding box center [388, 143] width 102 height 20
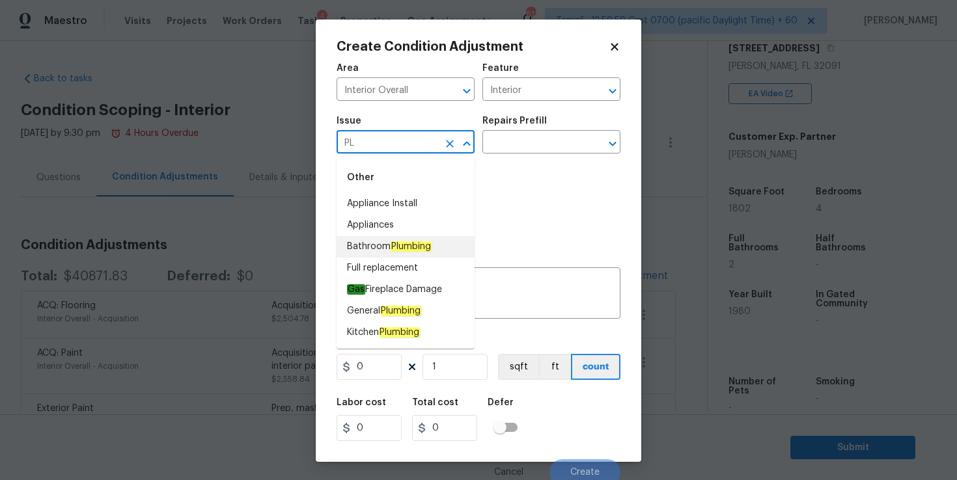
click at [400, 244] on em "Plumbing" at bounding box center [411, 247] width 41 height 10
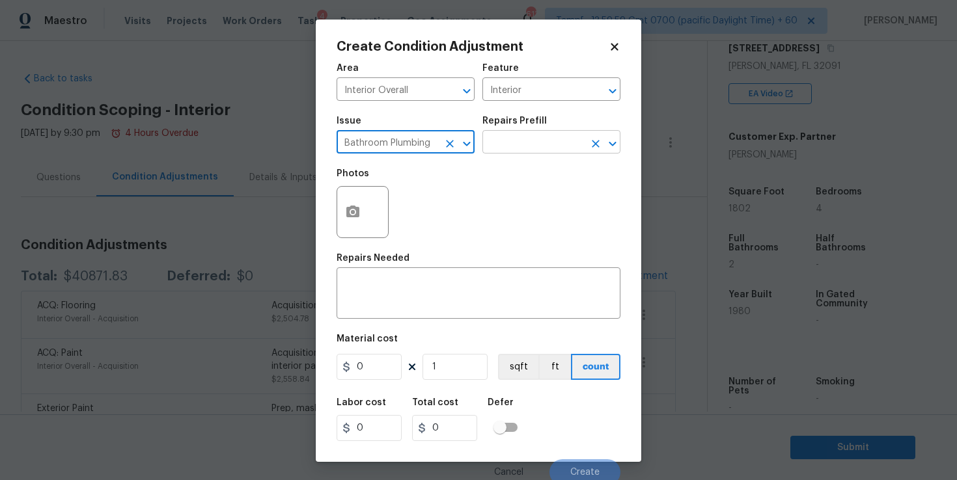
type input "Bathroom Plumbing"
click at [516, 143] on input "text" at bounding box center [533, 143] width 102 height 20
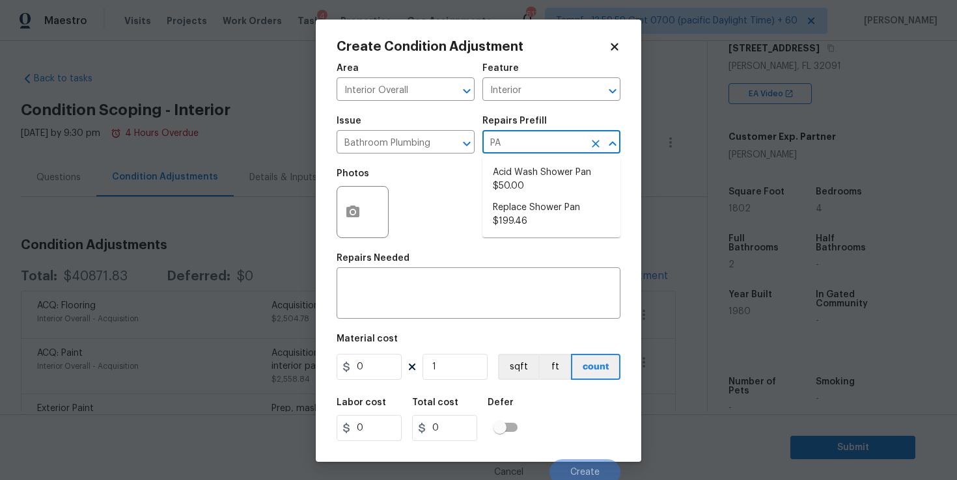
type input "PAN"
click at [544, 180] on li "Acid Wash Shower Pan $50.00" at bounding box center [551, 179] width 138 height 35
type input "Plumbing"
type textarea "Prep and acid wash/deep clean the shower pan."
type input "50"
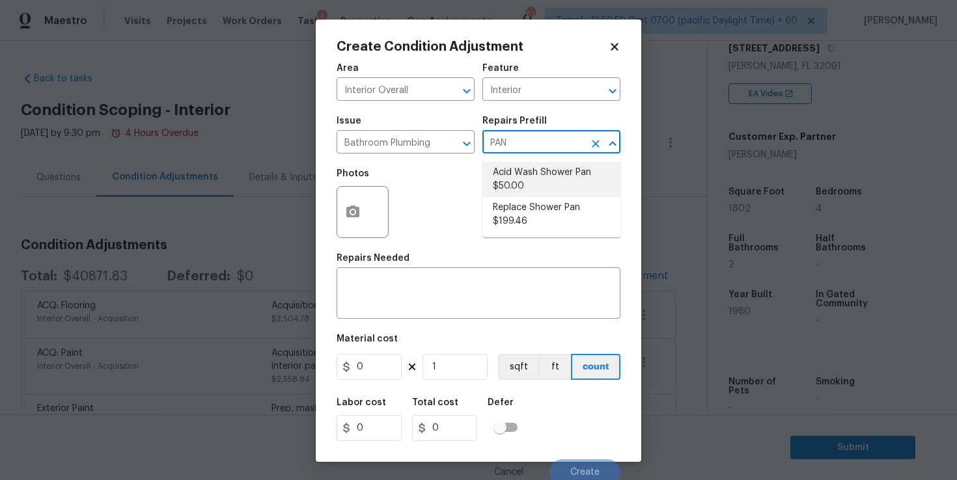
type input "50"
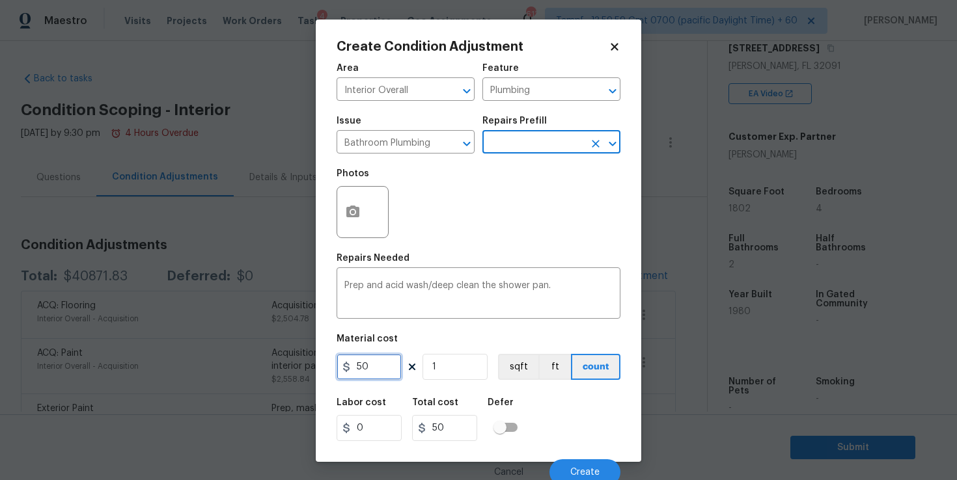
click at [380, 367] on input "50" at bounding box center [369, 367] width 65 height 26
type input "450"
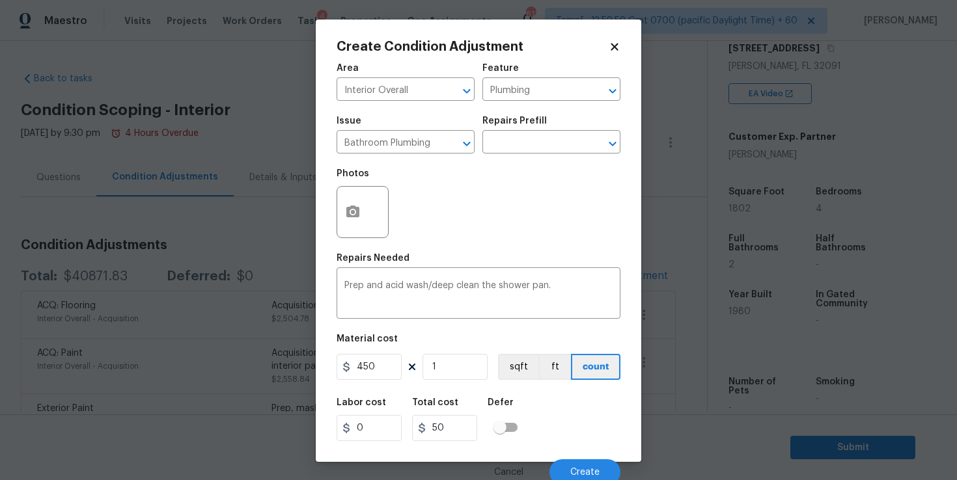
type input "450"
click at [594, 418] on div "Labor cost 0 Total cost 450 Defer" at bounding box center [479, 420] width 284 height 59
click at [364, 205] on button "button" at bounding box center [352, 212] width 31 height 51
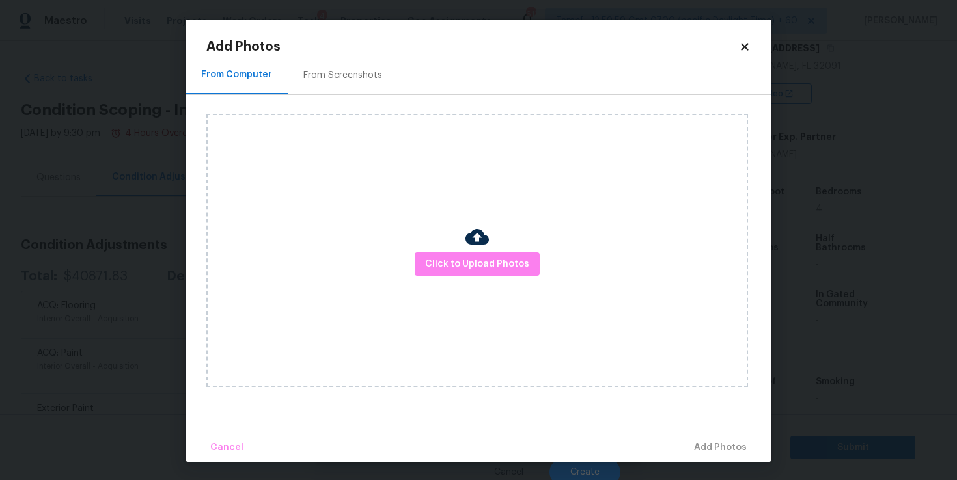
click at [462, 279] on div "Click to Upload Photos" at bounding box center [477, 250] width 542 height 273
click at [462, 266] on span "Click to Upload Photos" at bounding box center [477, 264] width 104 height 16
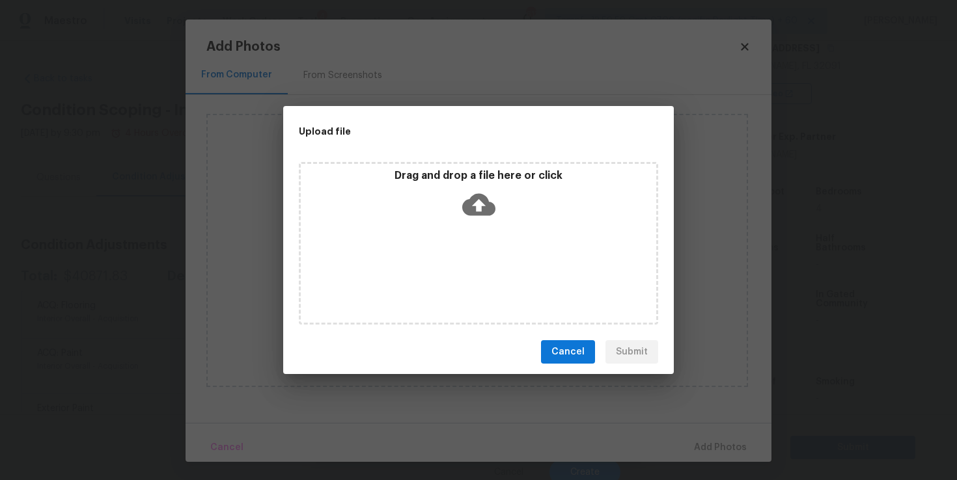
click at [482, 208] on icon at bounding box center [478, 205] width 33 height 22
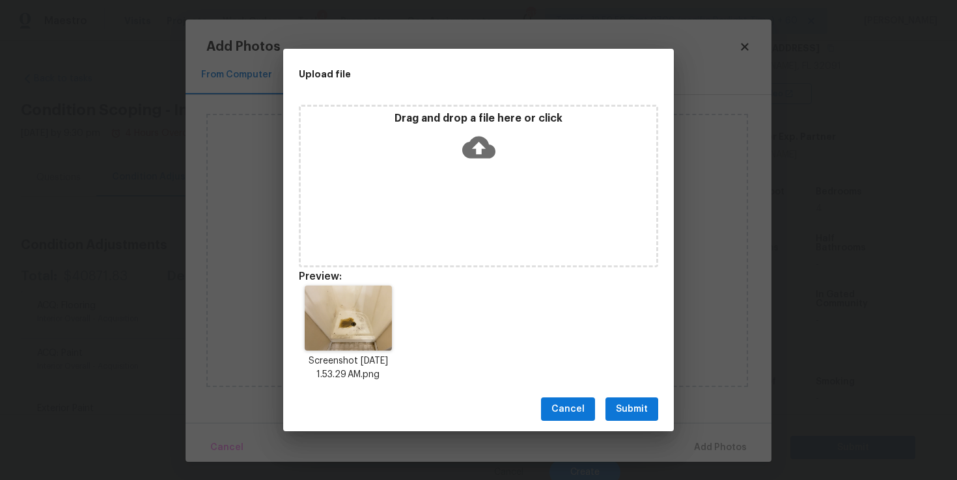
click at [478, 150] on icon at bounding box center [478, 147] width 33 height 33
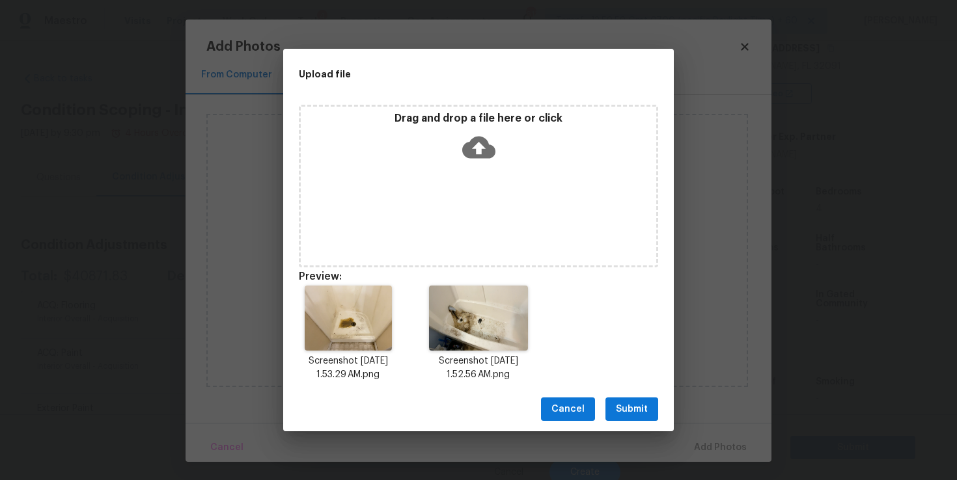
click at [631, 414] on span "Submit" at bounding box center [632, 410] width 32 height 16
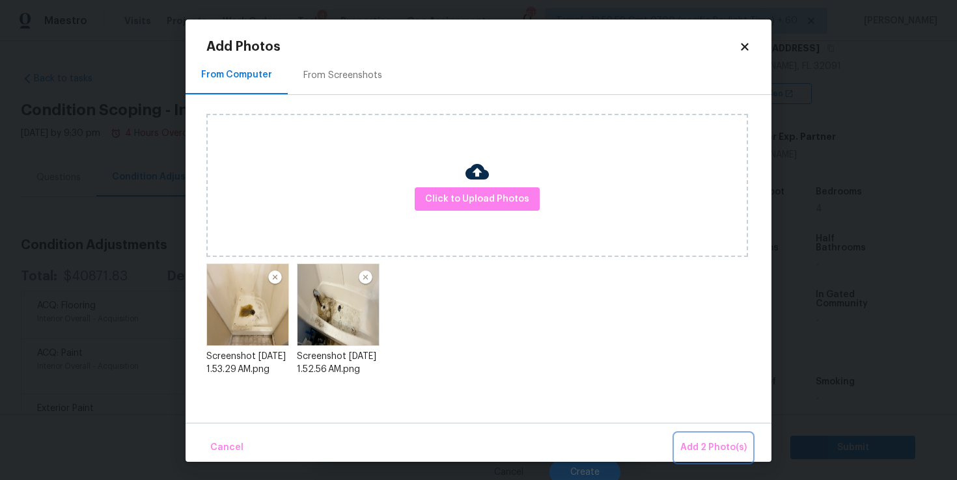
click at [696, 447] on span "Add 2 Photo(s)" at bounding box center [713, 448] width 66 height 16
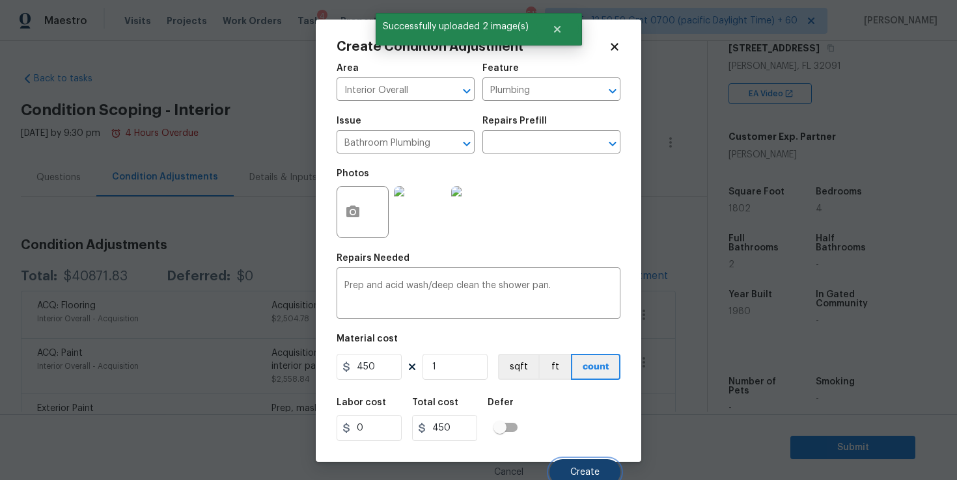
click at [579, 465] on button "Create" at bounding box center [584, 473] width 71 height 26
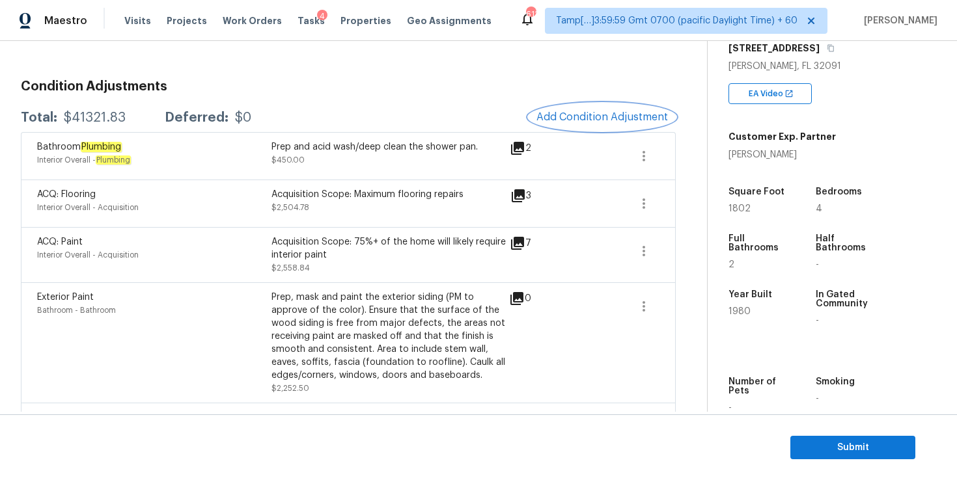
scroll to position [106, 0]
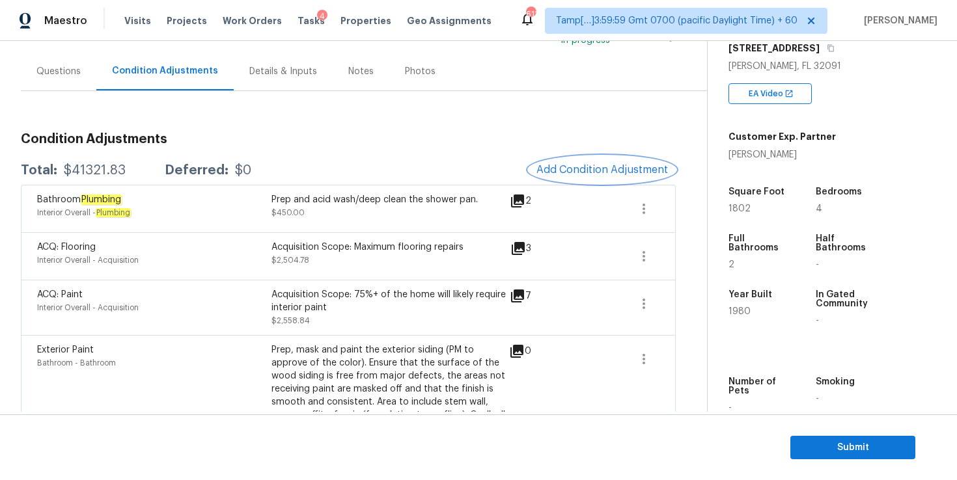
click at [578, 165] on span "Add Condition Adjustment" at bounding box center [602, 170] width 132 height 12
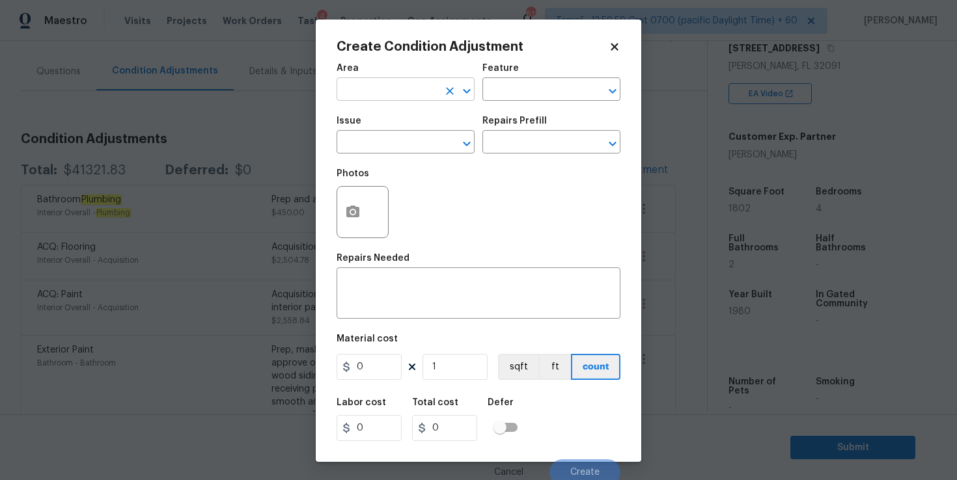
click at [411, 90] on input "text" at bounding box center [388, 91] width 102 height 20
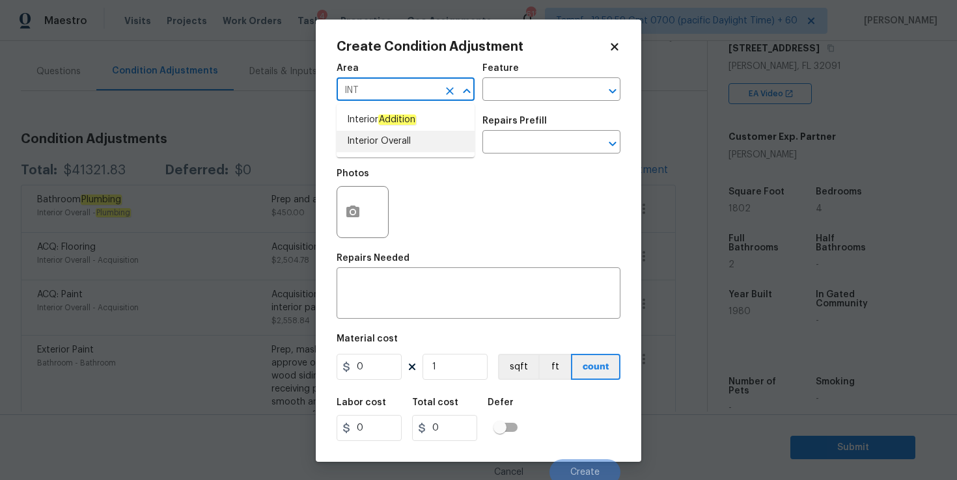
click at [382, 139] on li "Interior Overall" at bounding box center [406, 141] width 138 height 21
type input "Interior Overall"
click at [384, 143] on input "text" at bounding box center [388, 143] width 102 height 20
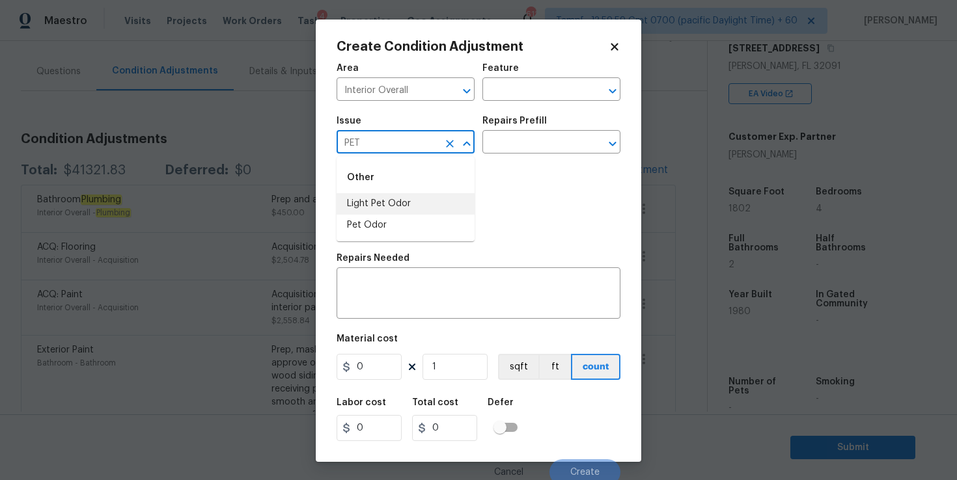
click at [423, 208] on li "Light Pet Odor" at bounding box center [406, 203] width 138 height 21
type input "Light Pet OdorPET"
click at [449, 145] on icon "Clear" at bounding box center [450, 144] width 8 height 8
click at [393, 224] on li "Pet Odor" at bounding box center [406, 225] width 138 height 21
type input "Pet Odor"
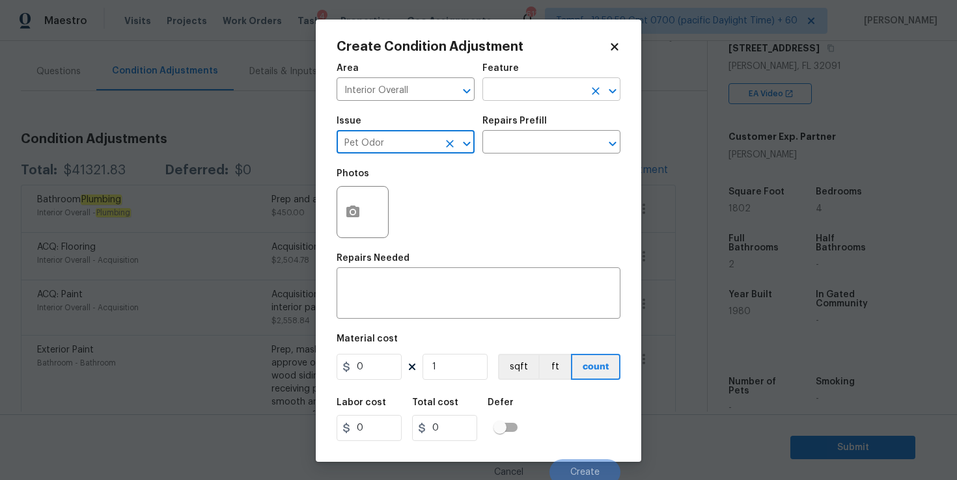
click at [544, 87] on input "text" at bounding box center [533, 91] width 102 height 20
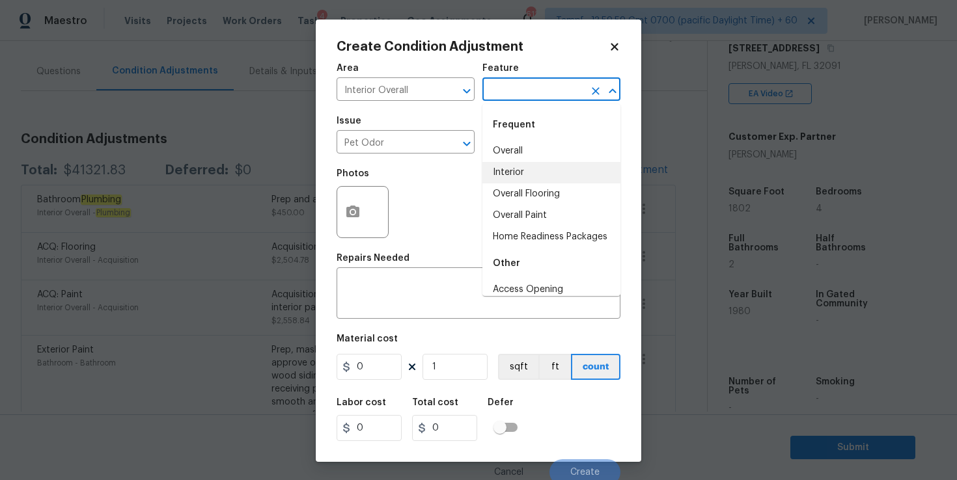
click at [524, 167] on li "Interior" at bounding box center [551, 172] width 138 height 21
type input "Interior"
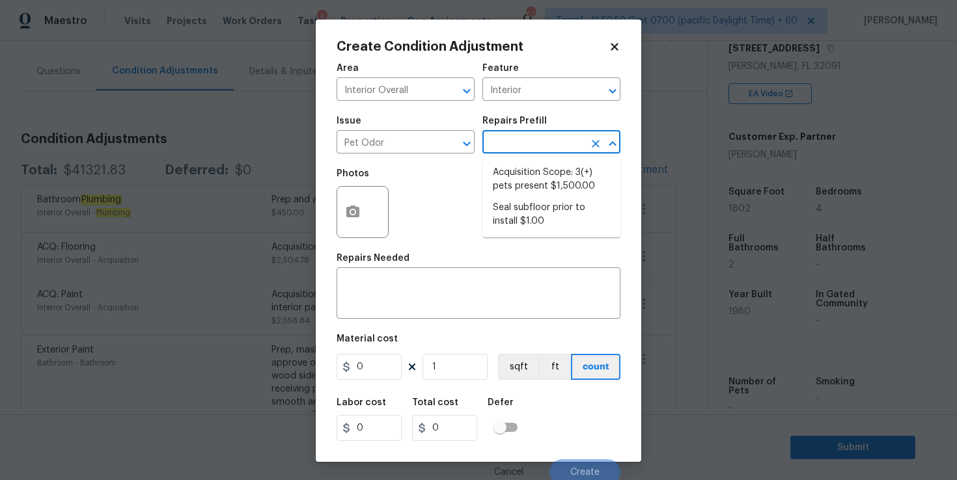
click at [526, 143] on input "text" at bounding box center [533, 143] width 102 height 20
click at [555, 176] on li "Acquisition Scope: 3(+) pets present $1,500.00" at bounding box center [551, 179] width 138 height 35
type textarea "Acquisition Scope: 3(+) pets present"
type input "1500"
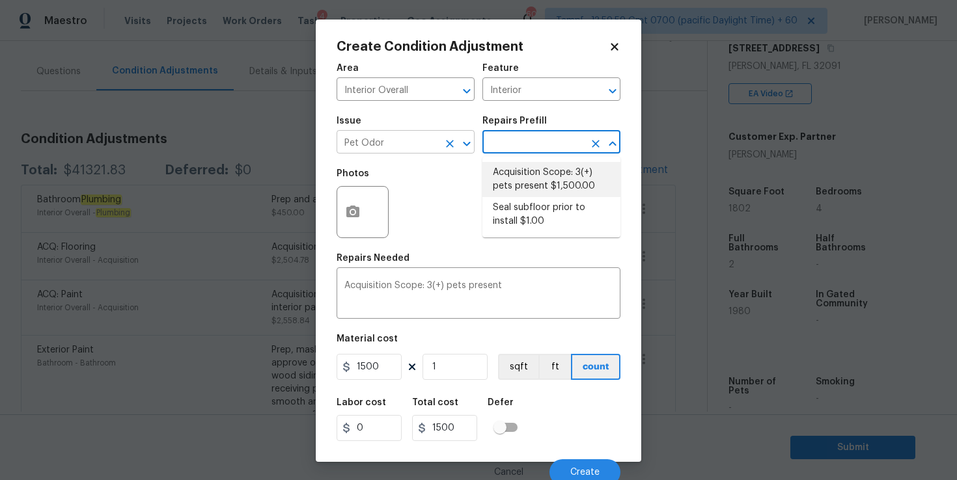
click at [422, 138] on input "Pet Odor" at bounding box center [388, 143] width 102 height 20
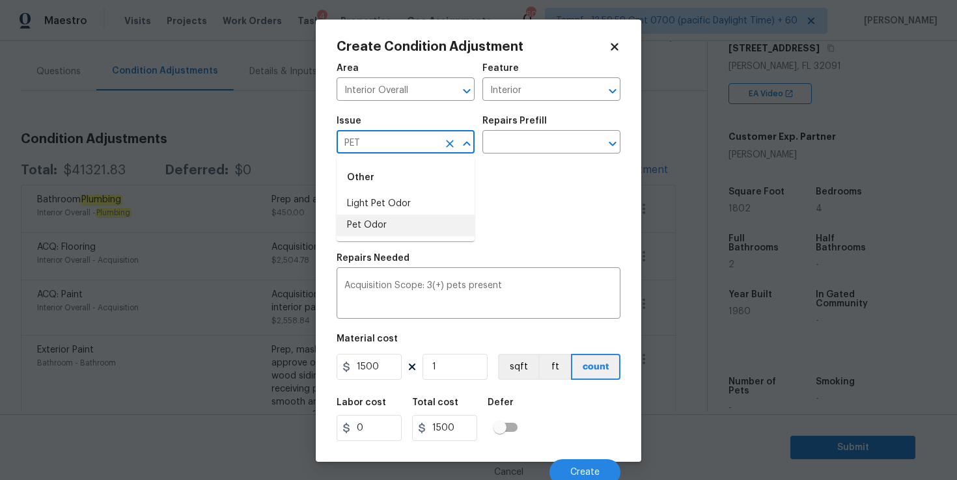
click at [378, 226] on li "Pet Odor" at bounding box center [406, 225] width 138 height 21
type input "Pet Odor"
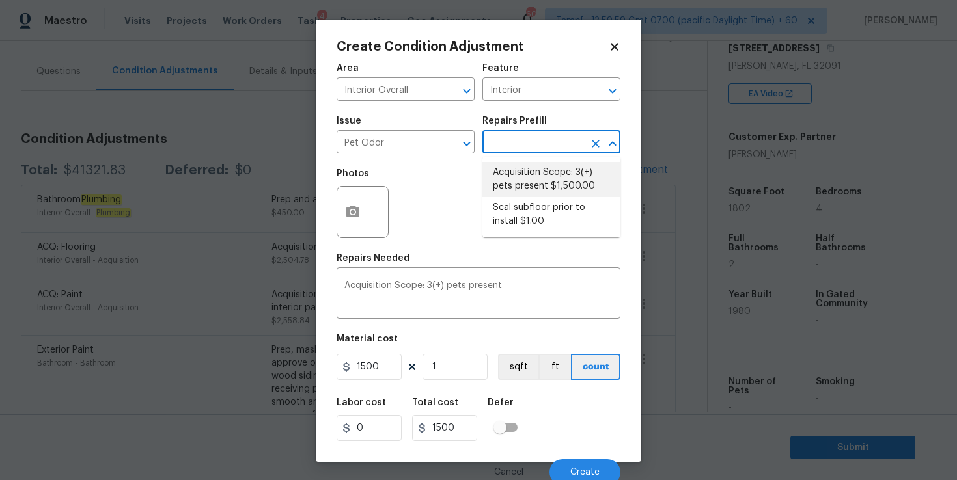
click at [549, 145] on input "text" at bounding box center [533, 143] width 102 height 20
click at [546, 176] on li "Acquisition Scope: 3(+) pets present $1,500.00" at bounding box center [551, 179] width 138 height 35
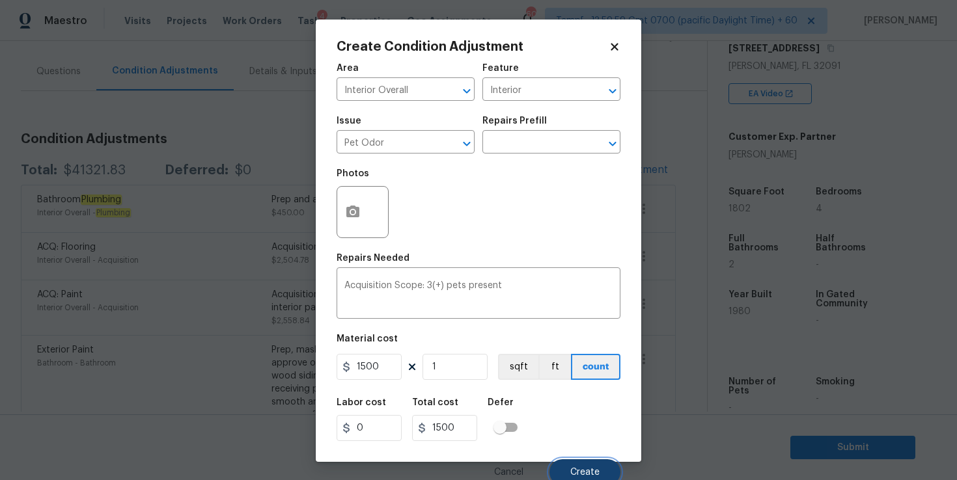
click at [584, 469] on span "Create" at bounding box center [584, 473] width 29 height 10
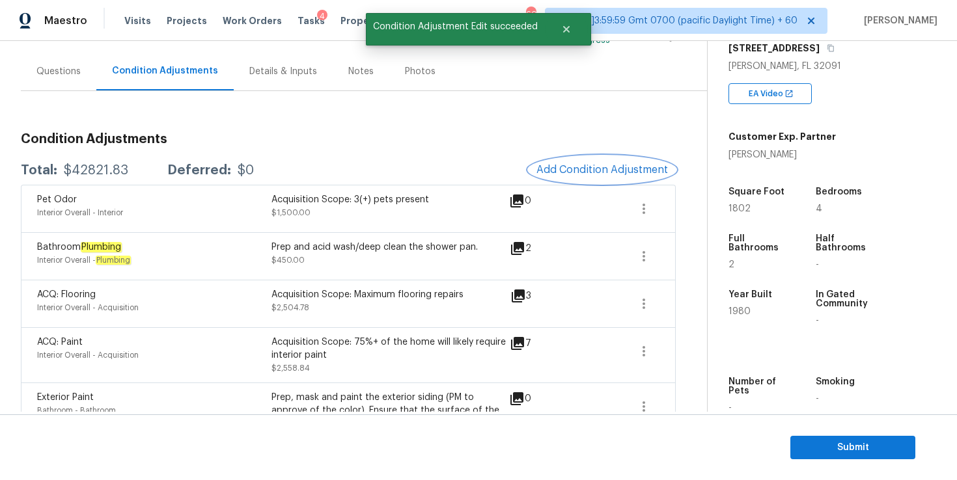
click at [612, 170] on span "Add Condition Adjustment" at bounding box center [602, 170] width 132 height 12
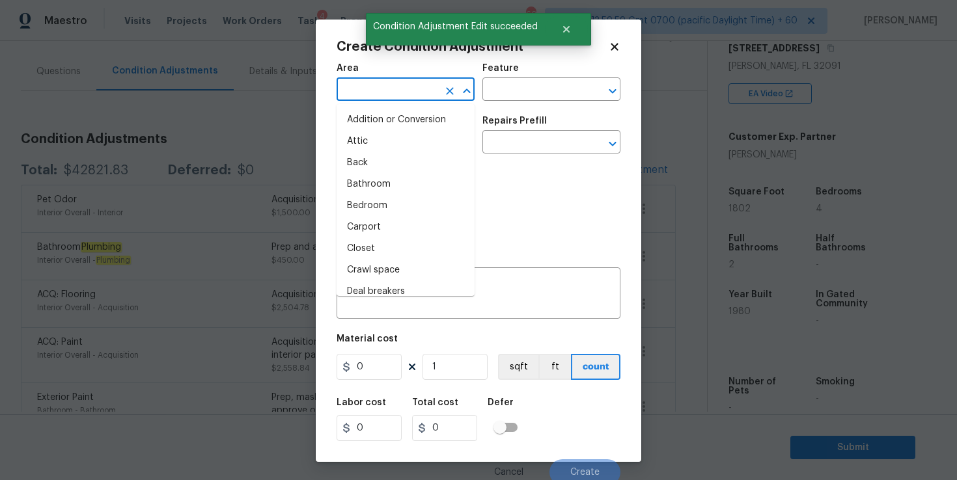
click at [402, 88] on input "text" at bounding box center [388, 91] width 102 height 20
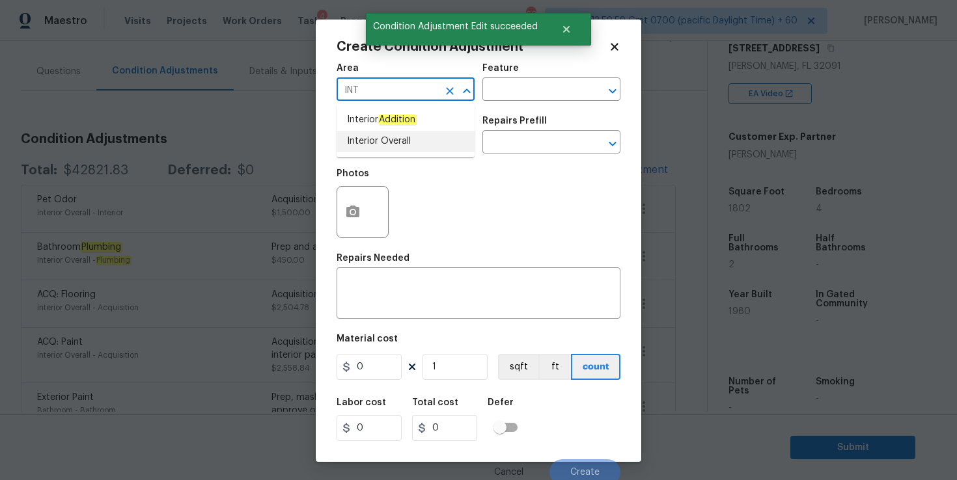
click at [396, 139] on li "Interior Overall" at bounding box center [406, 141] width 138 height 21
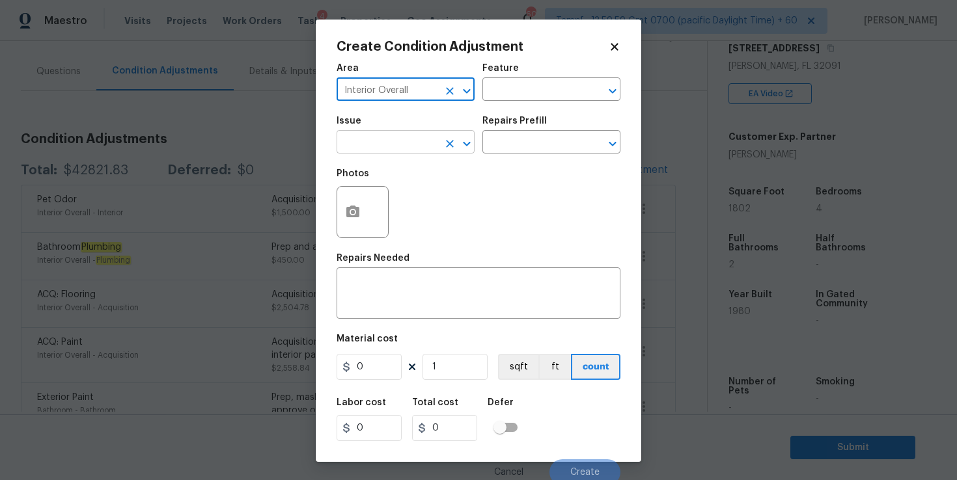
type input "Interior Overall"
click at [398, 146] on input "text" at bounding box center [388, 143] width 102 height 20
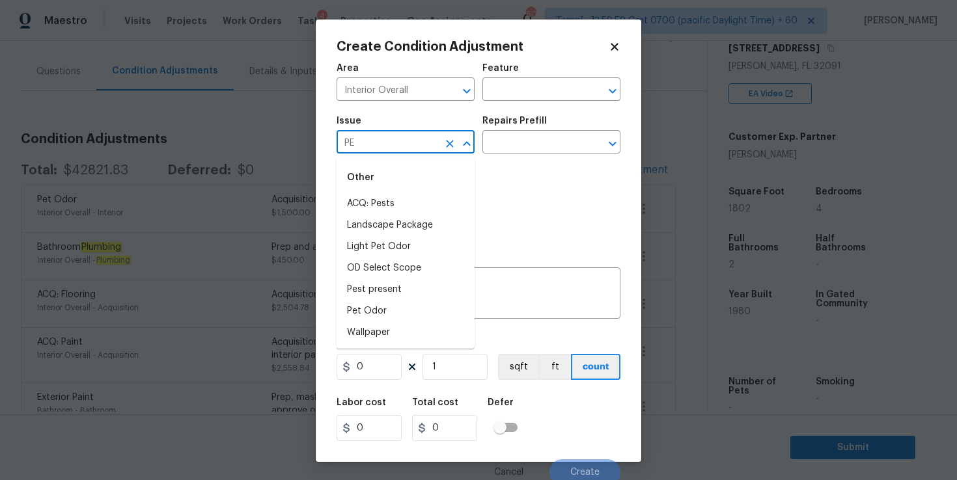
type input "P"
type input "O"
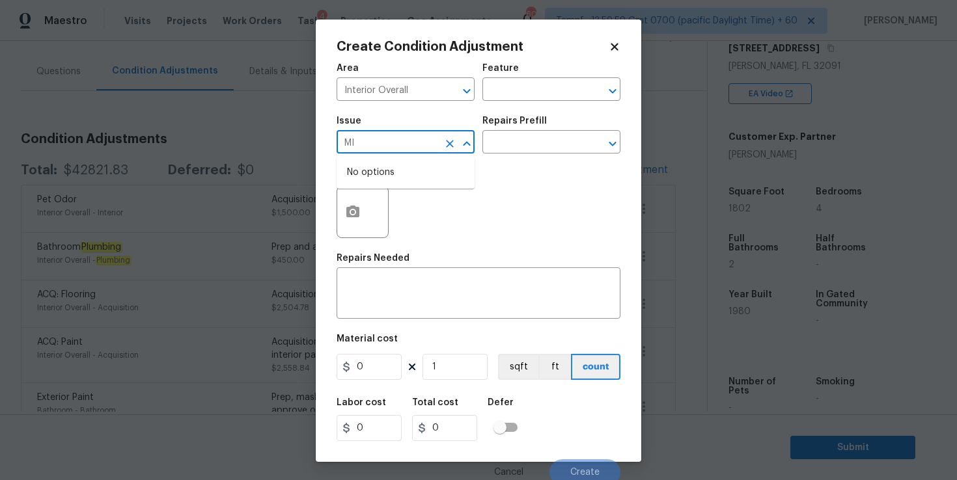
type input "M"
click at [375, 219] on li "Other Odor" at bounding box center [406, 225] width 138 height 21
type input "Other Odor"
click at [536, 94] on input "text" at bounding box center [533, 91] width 102 height 20
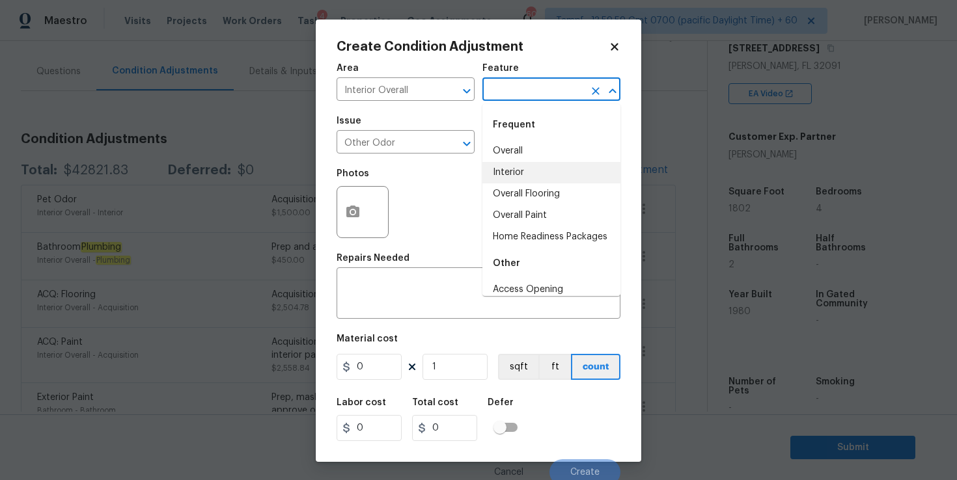
click at [523, 164] on li "Interior" at bounding box center [551, 172] width 138 height 21
type input "Interior"
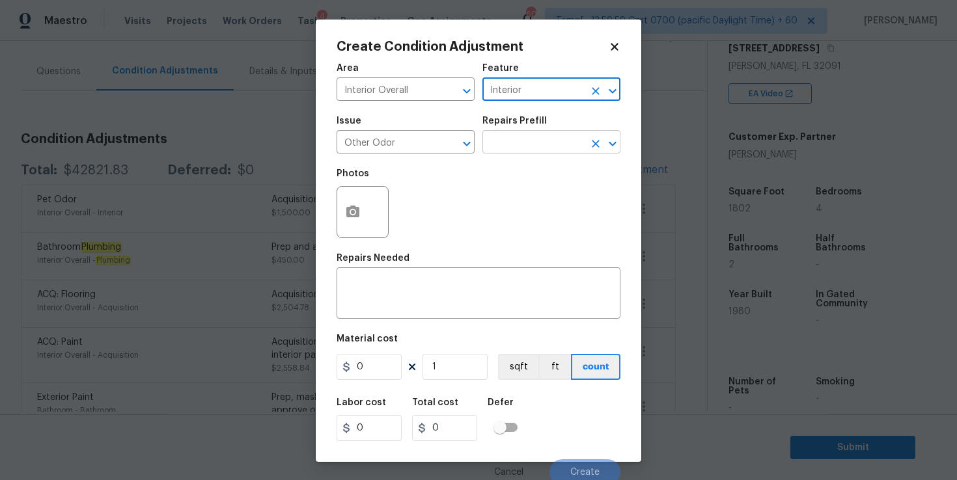
click at [523, 144] on input "text" at bounding box center [533, 143] width 102 height 20
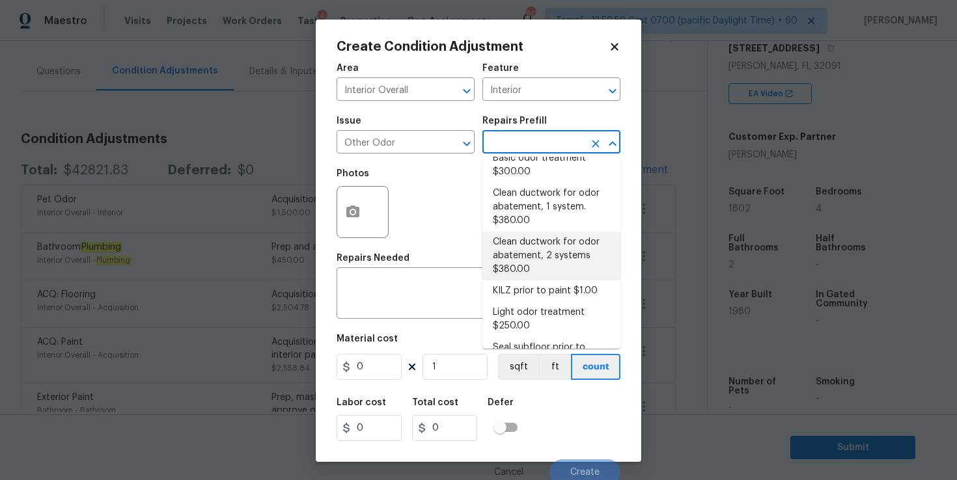
scroll to position [0, 0]
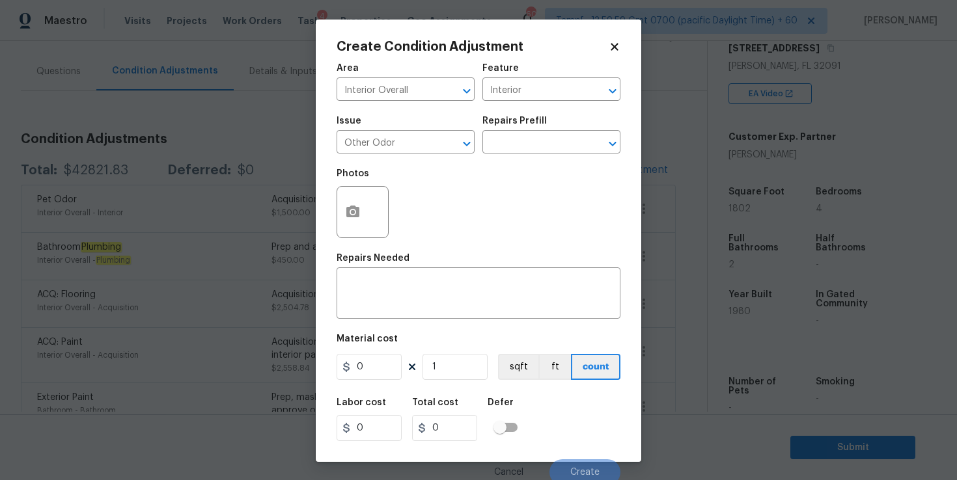
click at [622, 48] on div "Create Condition Adjustment Area Interior Overall ​ Feature Interior ​ Issue Ot…" at bounding box center [479, 241] width 326 height 443
click at [612, 51] on icon at bounding box center [615, 47] width 12 height 12
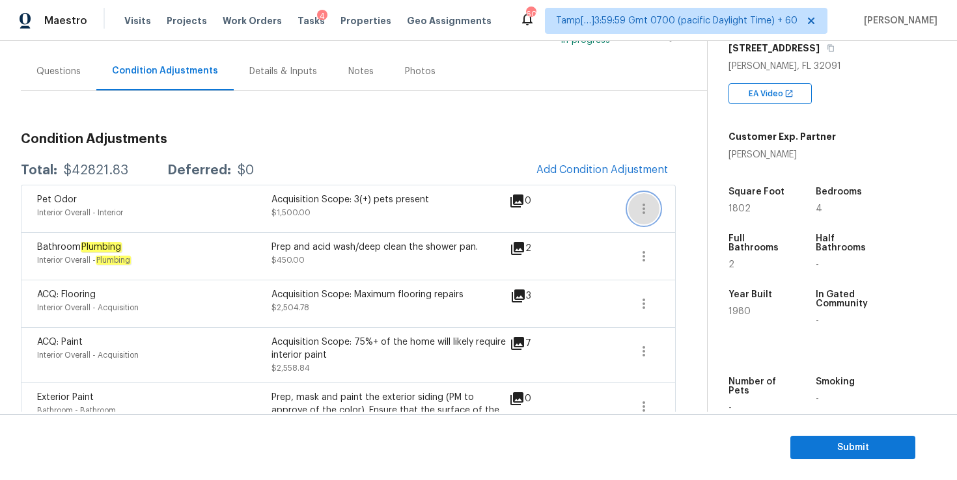
click at [645, 210] on icon "button" at bounding box center [644, 209] width 16 height 16
click at [672, 211] on div "Edit" at bounding box center [718, 206] width 102 height 13
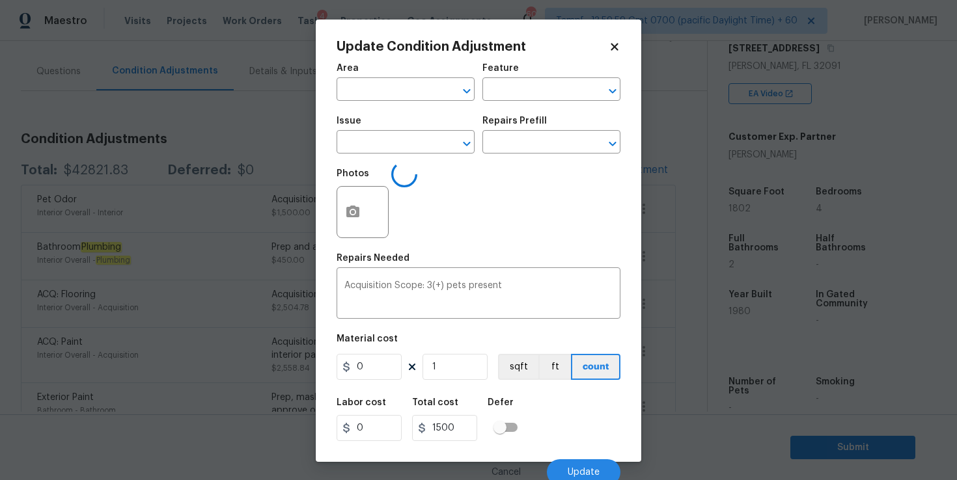
type input "Interior Overall"
type input "Interior"
type input "Pet Odor"
type input "1500"
click at [494, 148] on input "text" at bounding box center [533, 143] width 102 height 20
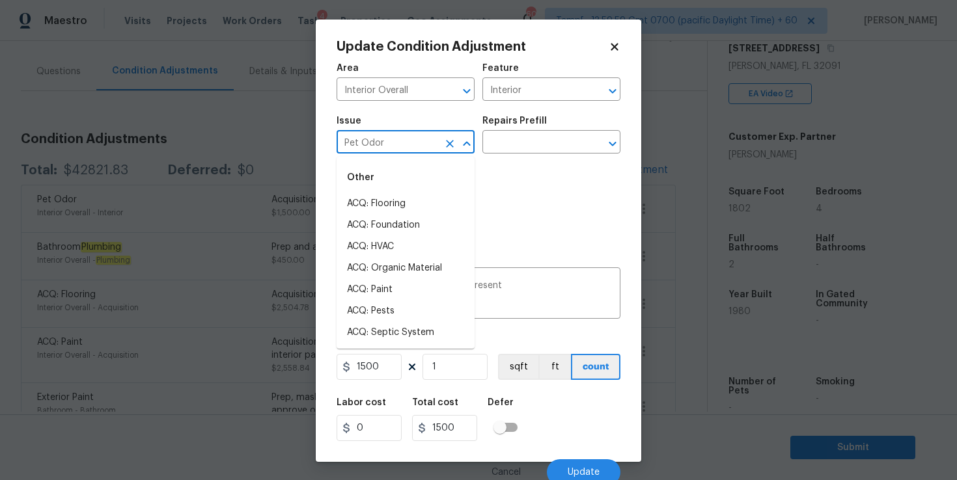
click at [413, 137] on input "Pet Odor" at bounding box center [388, 143] width 102 height 20
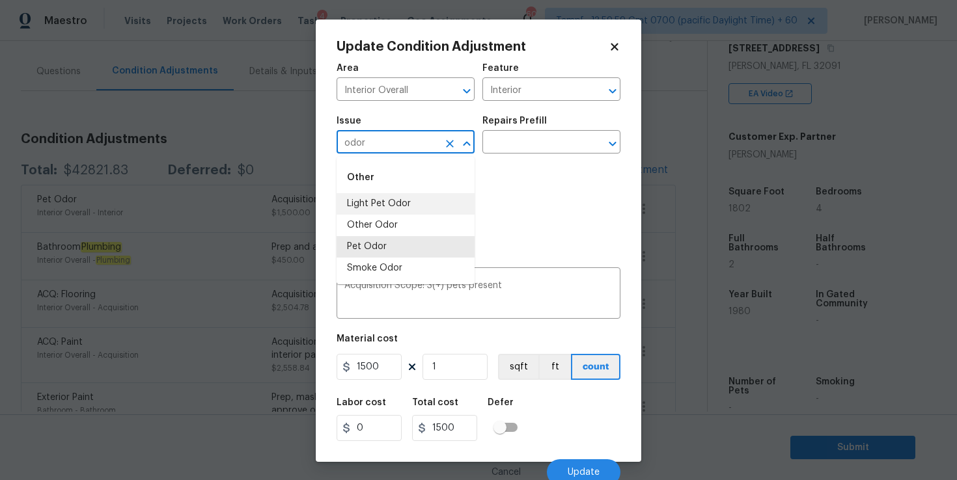
click at [396, 199] on li "Light Pet Odor" at bounding box center [406, 203] width 138 height 21
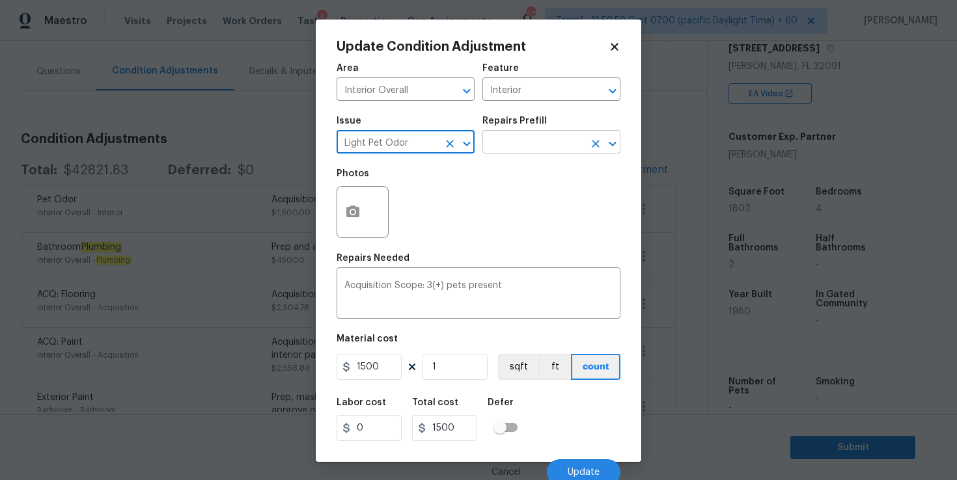
type input "Light Pet Odor"
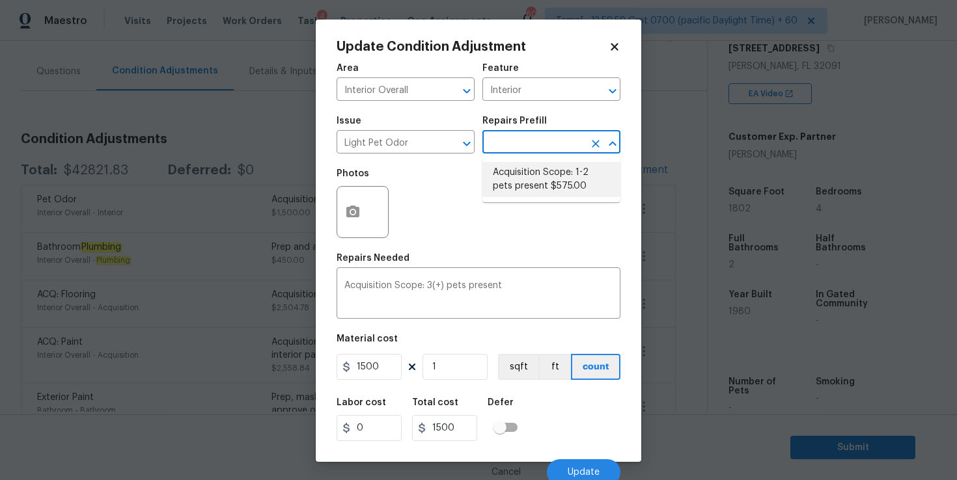
click at [544, 142] on input "text" at bounding box center [533, 143] width 102 height 20
click at [549, 168] on li "Acquisition Scope: 1-2 pets present $575.00" at bounding box center [551, 179] width 138 height 35
type textarea "Acquisition Scope: 1-2 pets present"
type input "575"
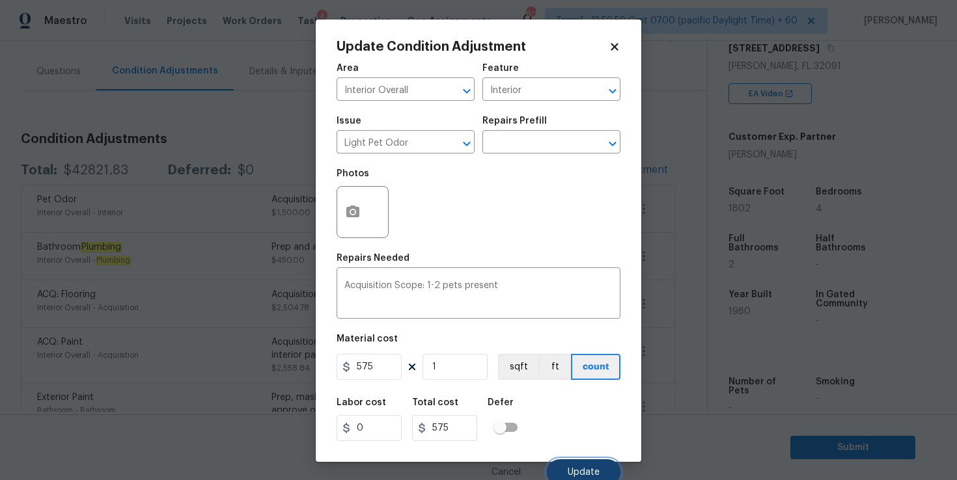
click at [580, 468] on span "Update" at bounding box center [584, 473] width 32 height 10
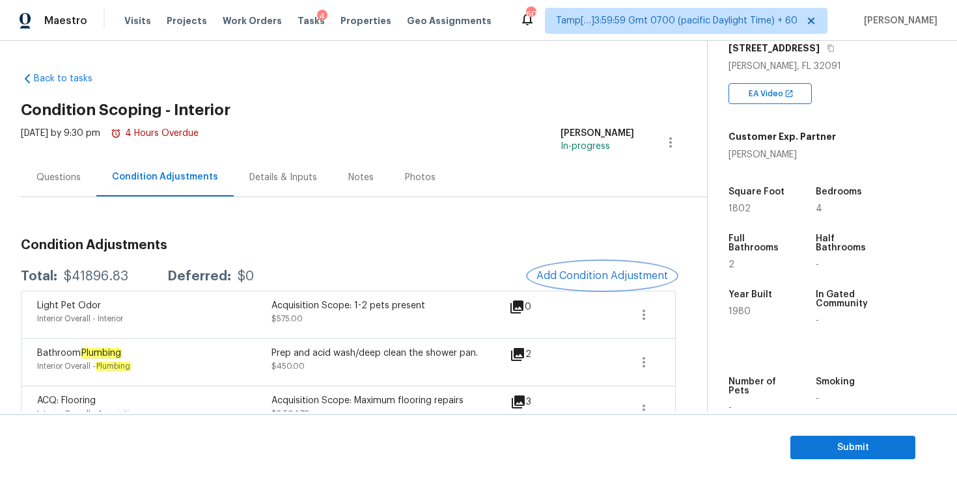
click at [571, 267] on button "Add Condition Adjustment" at bounding box center [602, 275] width 147 height 27
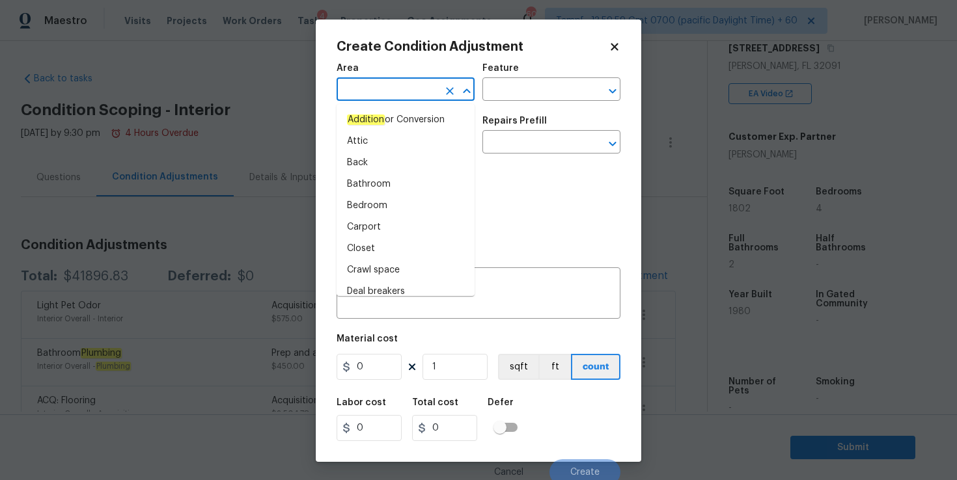
click at [407, 90] on input "text" at bounding box center [388, 91] width 102 height 20
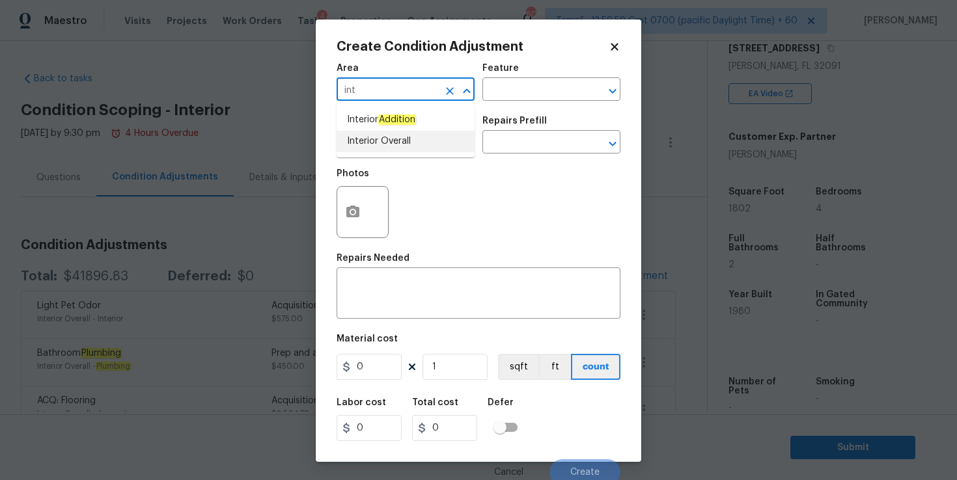
click at [397, 139] on li "Interior Overall" at bounding box center [406, 141] width 138 height 21
type input "Interior Overall"
click at [397, 145] on input "text" at bounding box center [388, 143] width 102 height 20
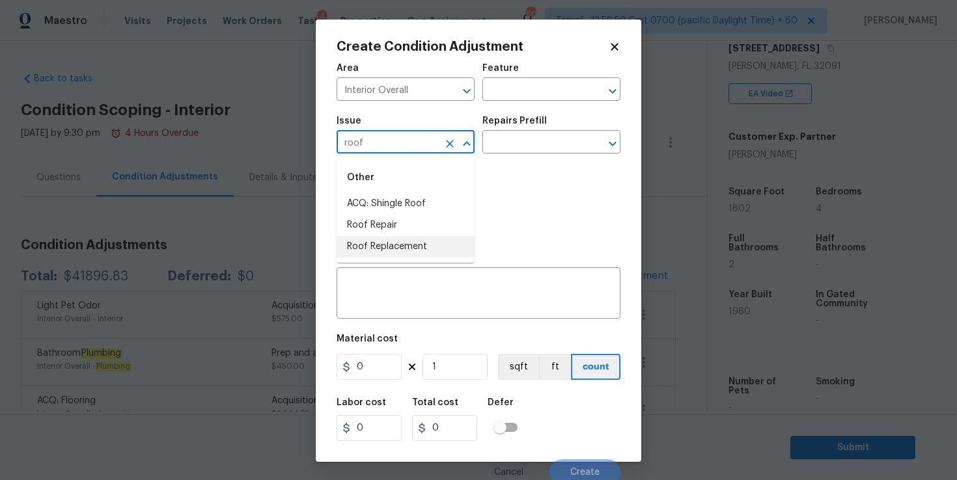
click at [398, 247] on li "Roof Replacement" at bounding box center [406, 246] width 138 height 21
type input "Roof Replacement"
click at [505, 90] on input "text" at bounding box center [533, 91] width 102 height 20
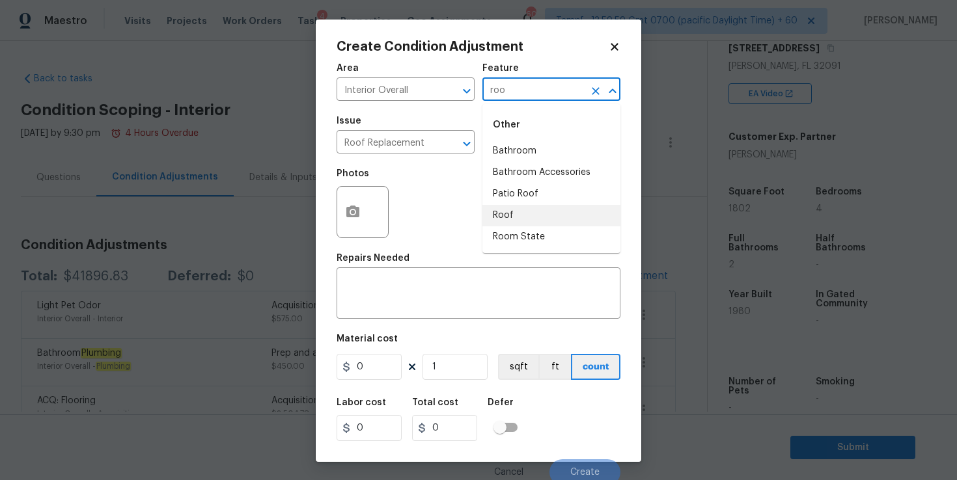
click at [507, 212] on li "Roof" at bounding box center [551, 215] width 138 height 21
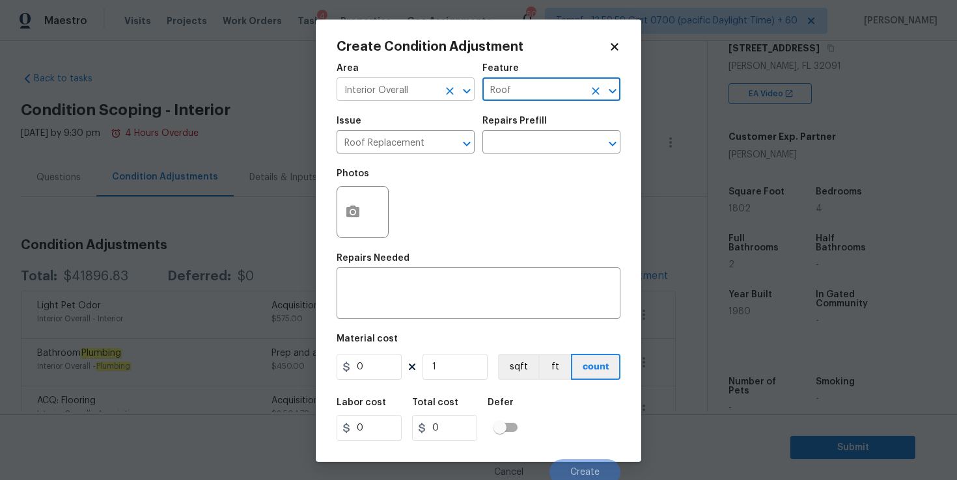
type input "Roof"
click at [407, 92] on input "Interior Overall" at bounding box center [388, 91] width 102 height 20
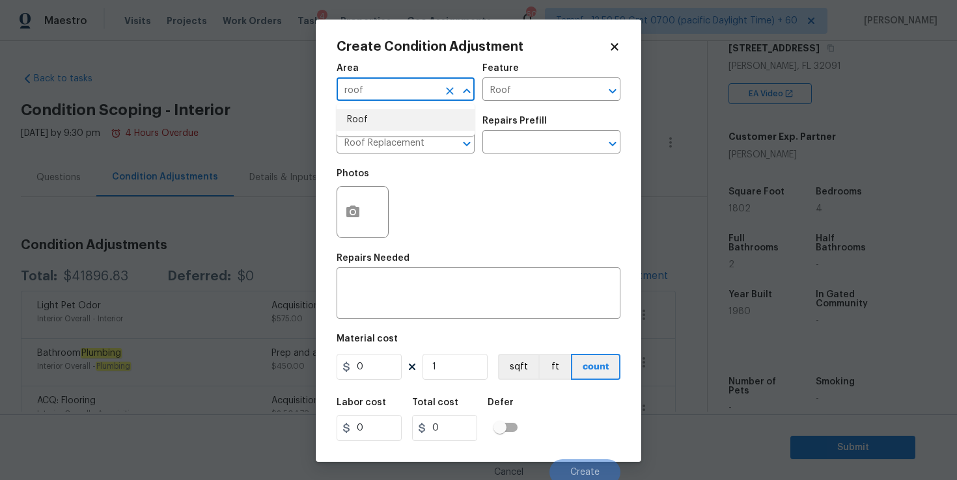
click at [389, 122] on li "Roof" at bounding box center [406, 119] width 138 height 21
type input "Roof"
click at [518, 135] on input "text" at bounding box center [533, 143] width 102 height 20
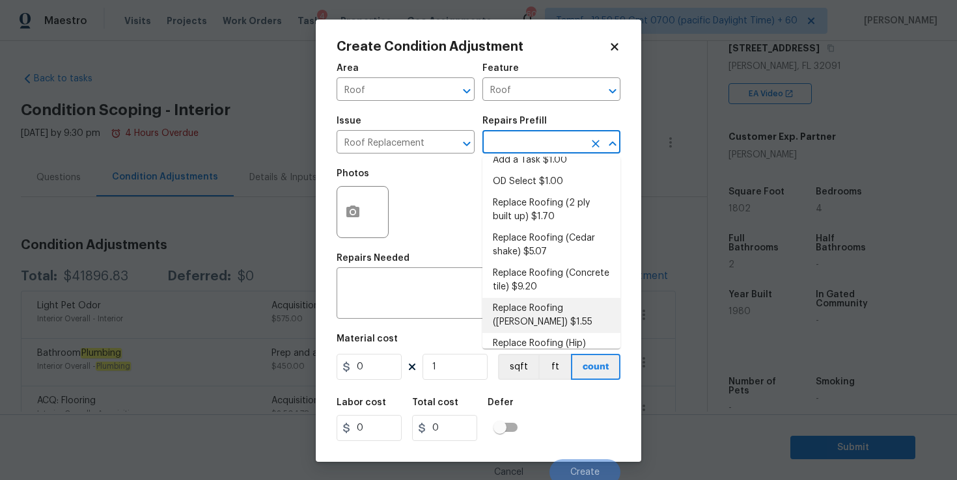
scroll to position [11, 0]
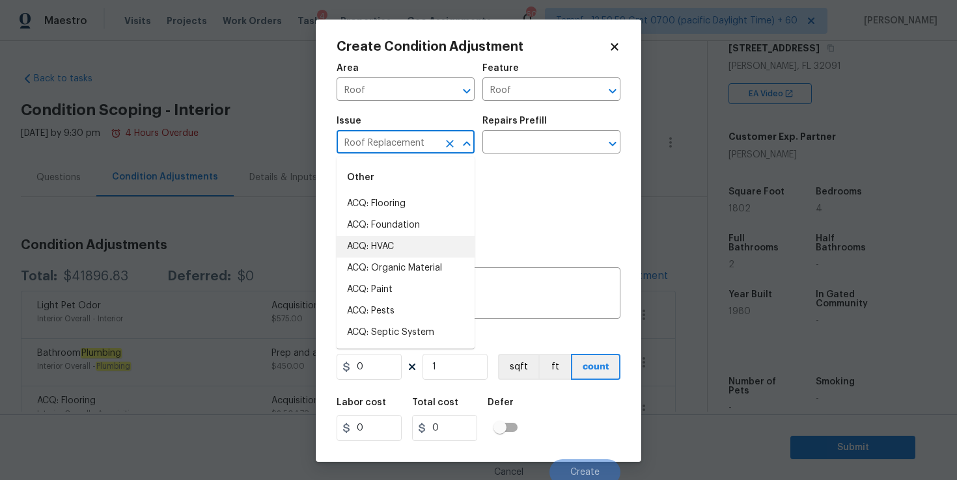
click at [432, 148] on input "Roof Replacement" at bounding box center [388, 143] width 102 height 20
type input "a"
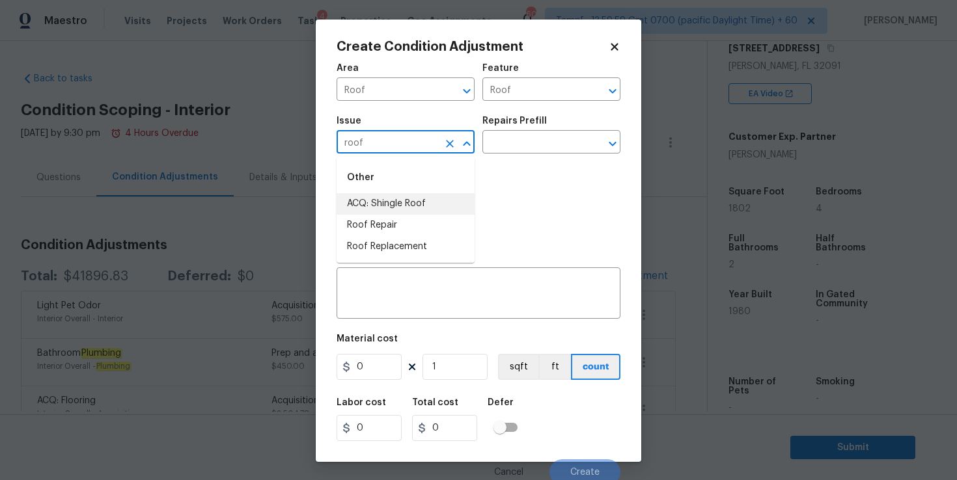
click at [395, 202] on li "ACQ: Shingle Roof" at bounding box center [406, 203] width 138 height 21
type input "ACQ: Shingle Roof"
click at [522, 141] on input "text" at bounding box center [533, 143] width 102 height 20
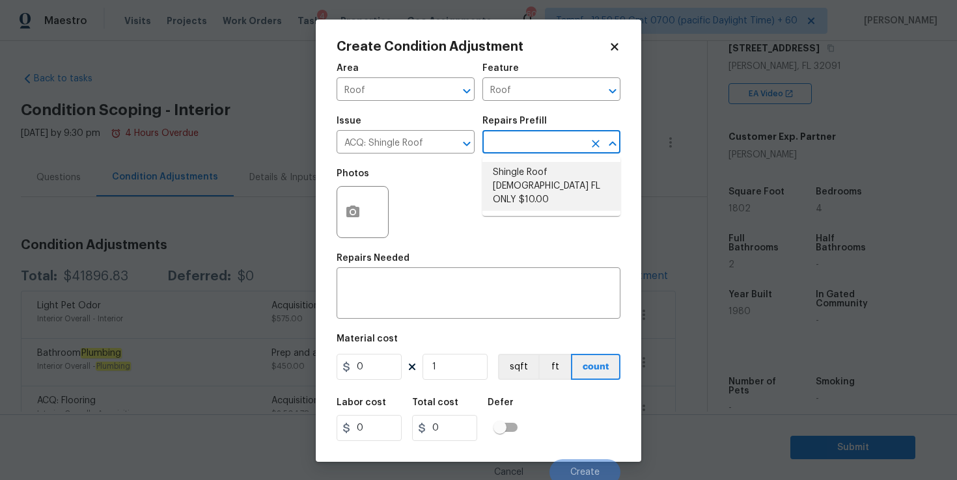
click at [536, 169] on li "Shingle Roof 15+ Years Old FL ONLY $10.00" at bounding box center [551, 186] width 138 height 49
type input "Acquisition"
type textarea "Acquisition Scope (Florida Only): Shingle Roof 15+ years in age maintenance."
type input "10"
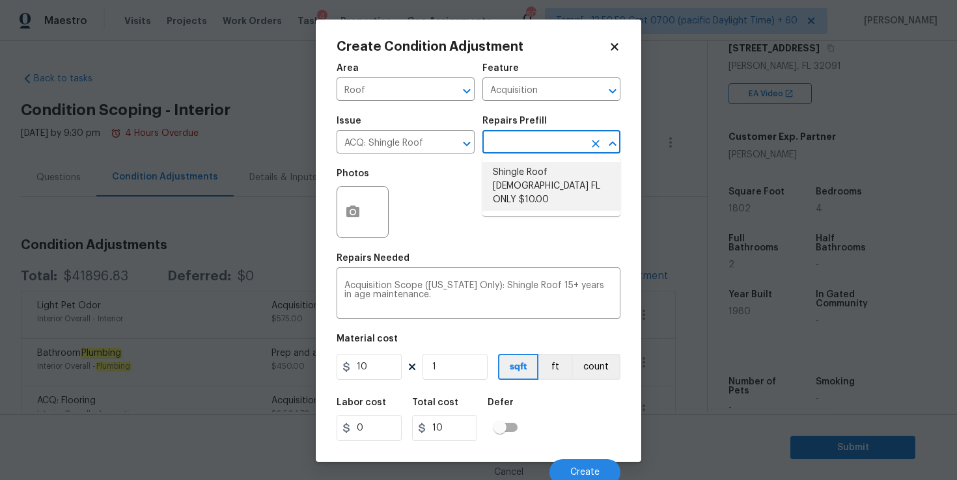
click at [513, 178] on li "Shingle Roof 15+ Years Old FL ONLY $10.00" at bounding box center [551, 186] width 138 height 49
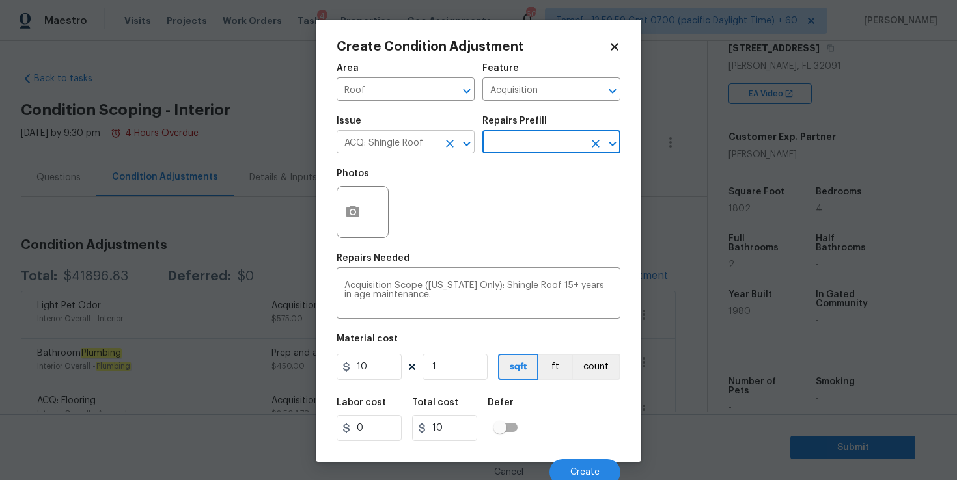
click at [443, 140] on button "Clear" at bounding box center [450, 144] width 18 height 18
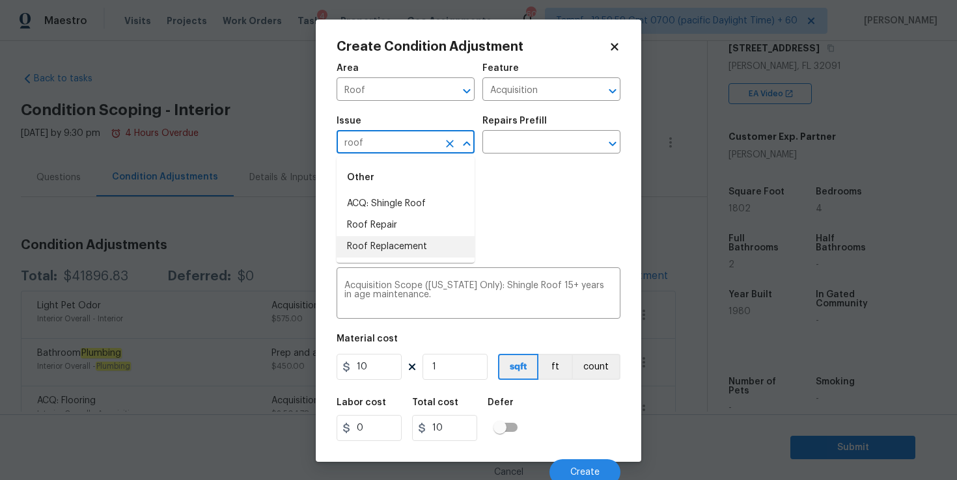
click at [404, 249] on li "Roof Replacement" at bounding box center [406, 246] width 138 height 21
type input "Roof Replacement"
click at [525, 146] on input "text" at bounding box center [533, 143] width 102 height 20
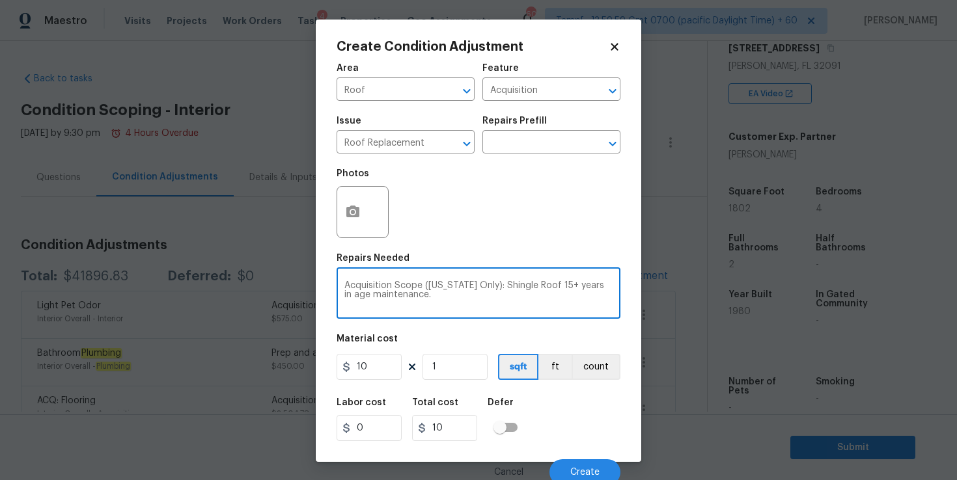
click at [411, 292] on textarea "Acquisition Scope (Florida Only): Shingle Roof 15+ years in age maintenance." at bounding box center [478, 294] width 268 height 27
drag, startPoint x: 411, startPoint y: 292, endPoint x: 316, endPoint y: 282, distance: 96.3
click at [316, 282] on div "Create Condition Adjustment Area Roof ​ Feature Acquisition ​ Issue Roof Replac…" at bounding box center [479, 241] width 326 height 443
type textarea "Metal roof replacement"
click at [371, 371] on input "10" at bounding box center [369, 367] width 65 height 26
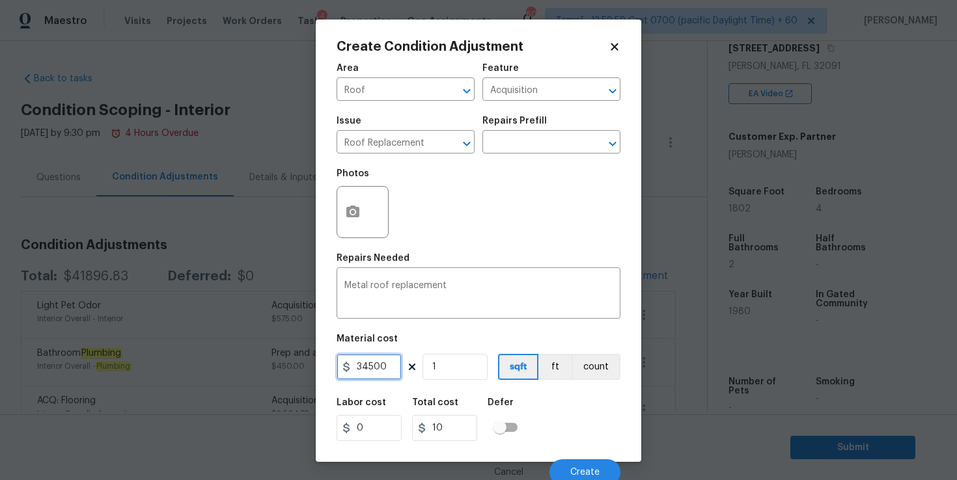
type input "34500"
click at [566, 409] on div "Labor cost 0 Total cost 34500 Defer" at bounding box center [479, 420] width 284 height 59
click at [589, 468] on span "Create" at bounding box center [584, 473] width 29 height 10
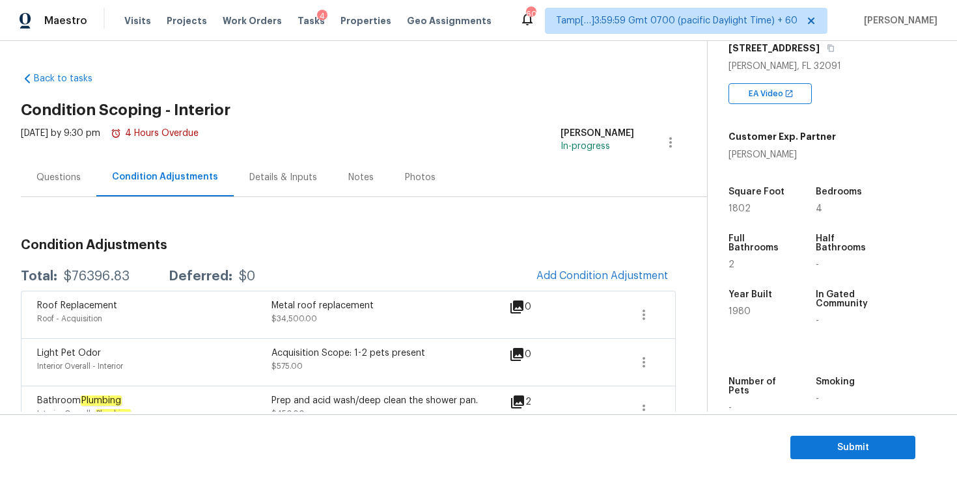
click at [60, 178] on div "Questions" at bounding box center [58, 177] width 44 height 13
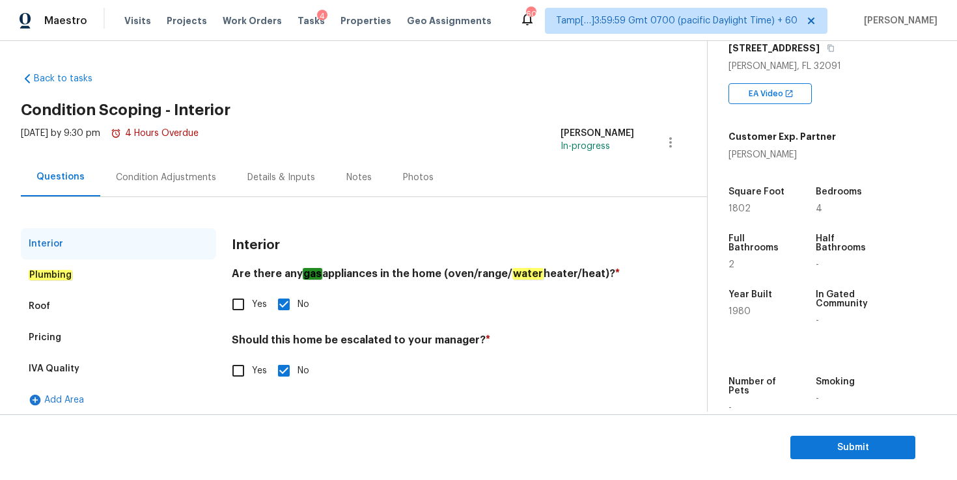
scroll to position [8, 0]
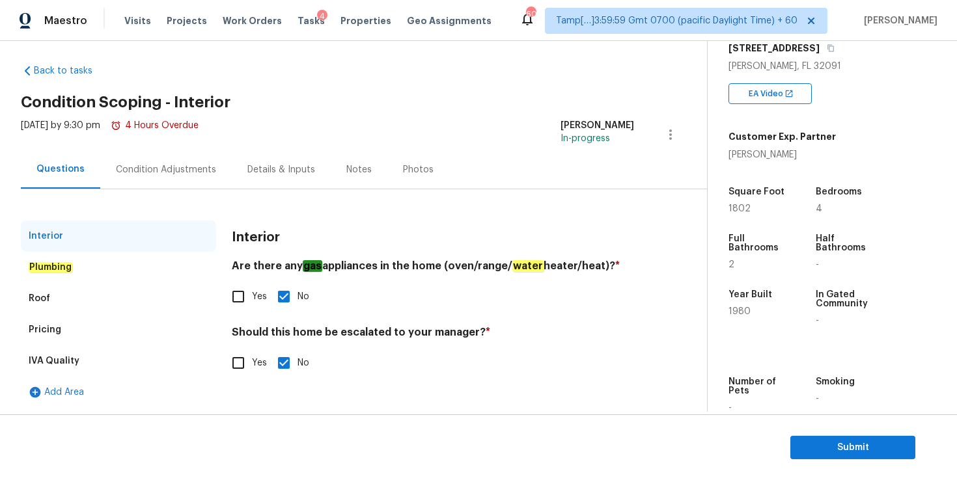
click at [64, 264] on em "Plumbing" at bounding box center [51, 267] width 44 height 10
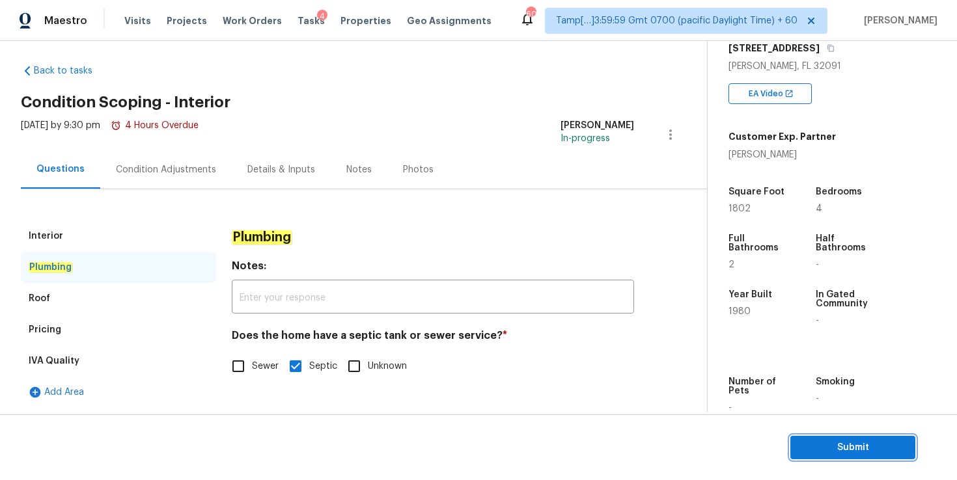
click at [809, 443] on span "Submit" at bounding box center [853, 448] width 104 height 16
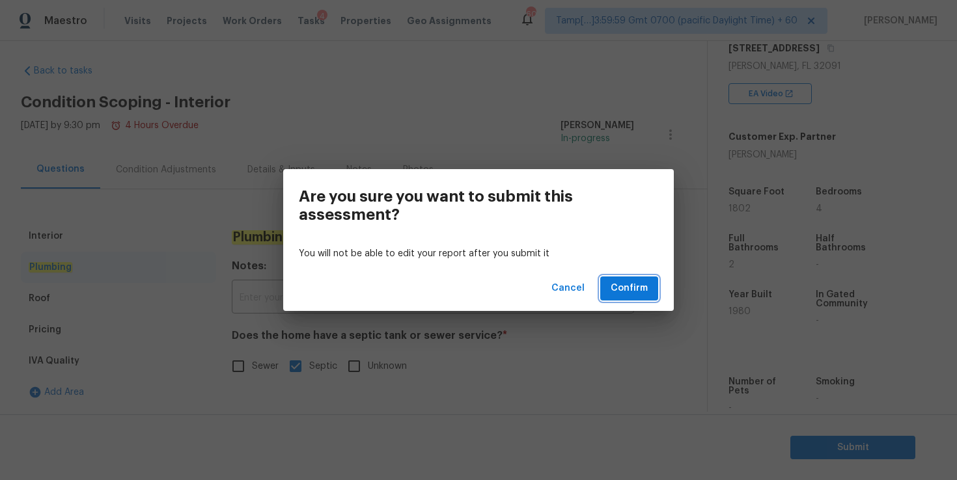
click at [631, 290] on span "Confirm" at bounding box center [629, 289] width 37 height 16
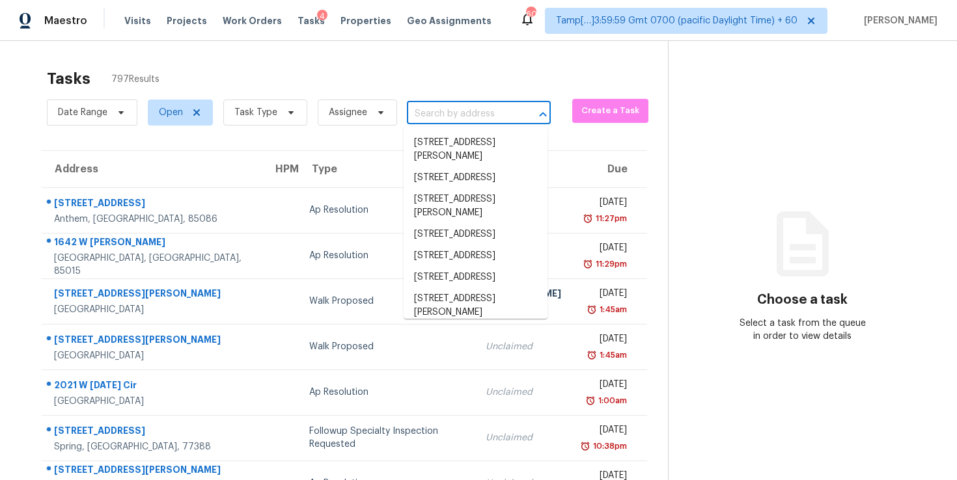
click at [433, 113] on input "text" at bounding box center [460, 114] width 107 height 20
paste input "4605 Fairway Run Dr, Pfafftown, NC 27040"
type input "4605 Fairway Run Dr, Pfafftown, NC 27040"
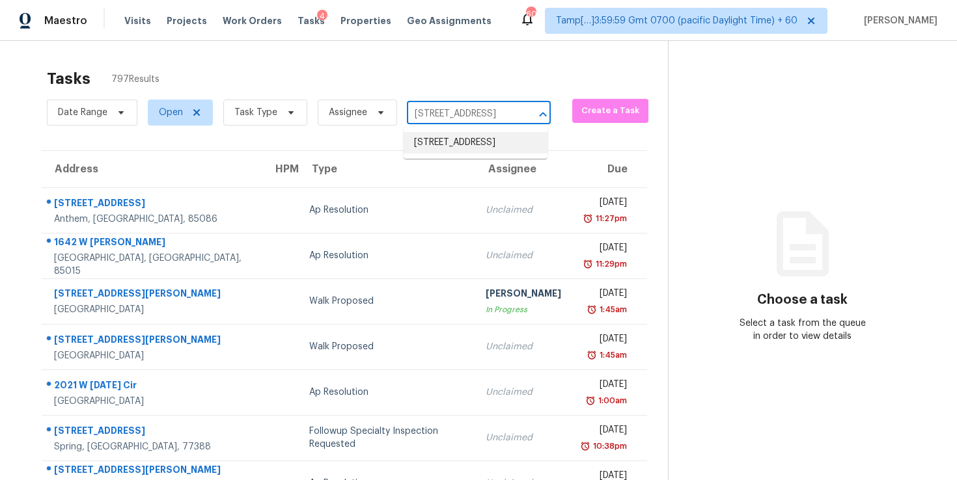
click at [465, 154] on li "4605 Fairway Run Dr, Pfafftown, NC 27040" at bounding box center [476, 142] width 144 height 21
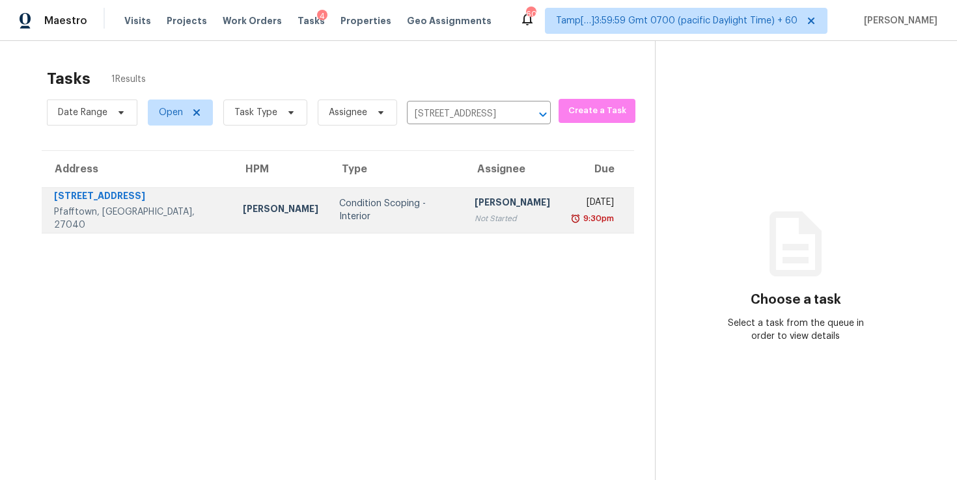
click at [381, 215] on div "Condition Scoping - Interior" at bounding box center [396, 210] width 115 height 26
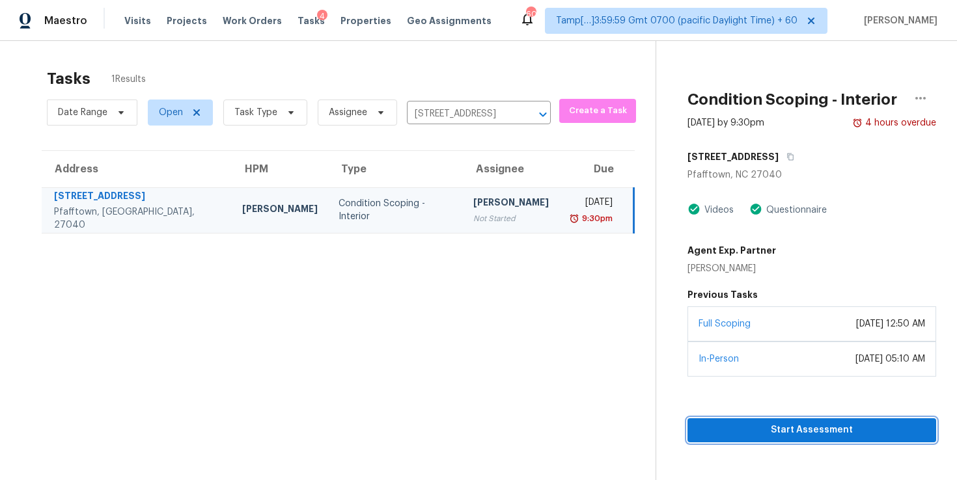
click at [719, 428] on span "Start Assessment" at bounding box center [812, 431] width 228 height 16
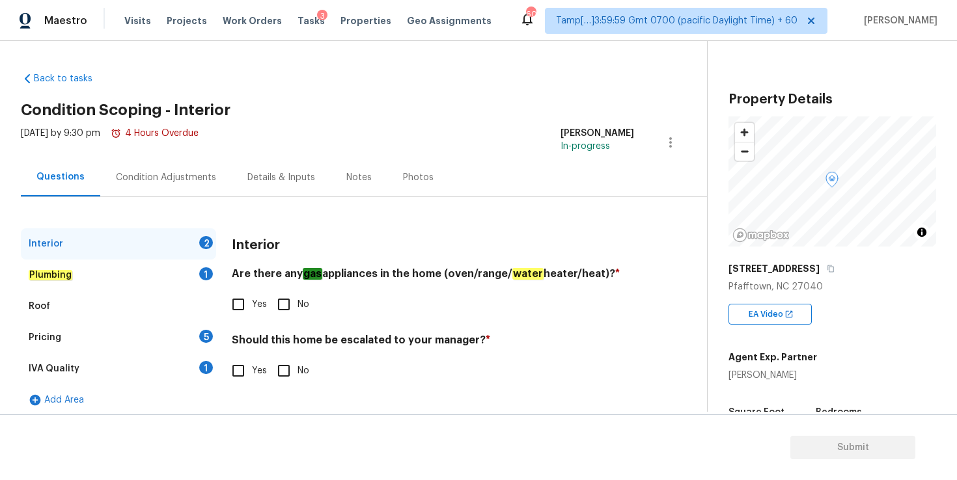
click at [243, 306] on input "Yes" at bounding box center [238, 304] width 27 height 27
checkbox input "true"
click at [283, 370] on input "No" at bounding box center [283, 370] width 27 height 27
checkbox input "true"
click at [90, 273] on div "Plumbing 1" at bounding box center [118, 275] width 195 height 31
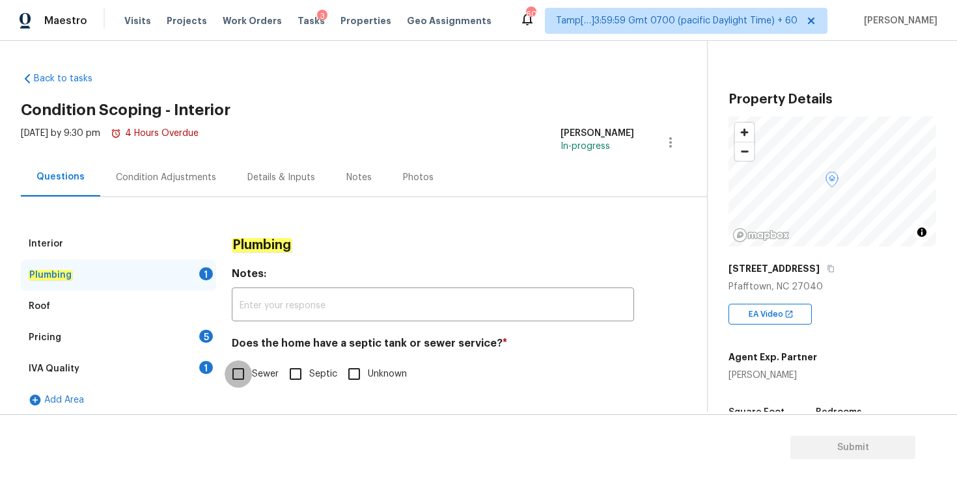
click at [242, 378] on input "Sewer" at bounding box center [238, 374] width 27 height 27
checkbox input "true"
click at [106, 301] on div "Roof" at bounding box center [118, 306] width 195 height 31
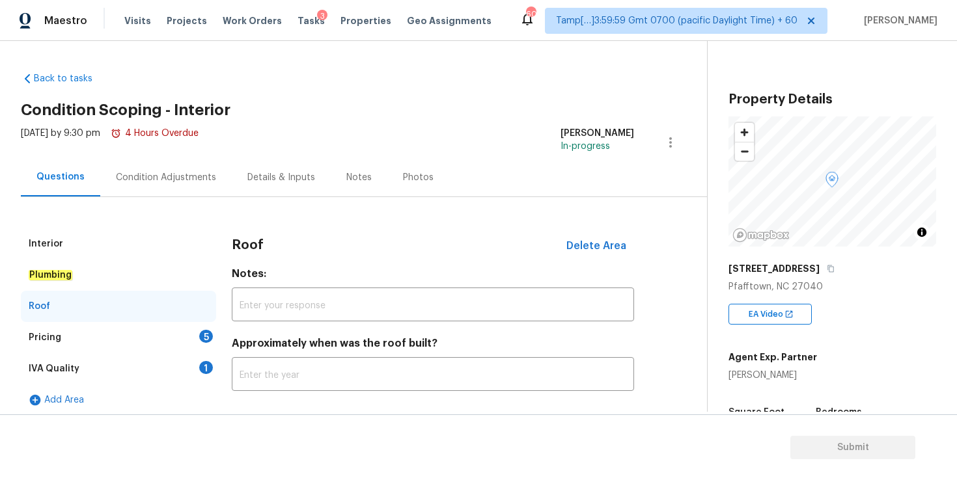
click at [122, 338] on div "Pricing 5" at bounding box center [118, 337] width 195 height 31
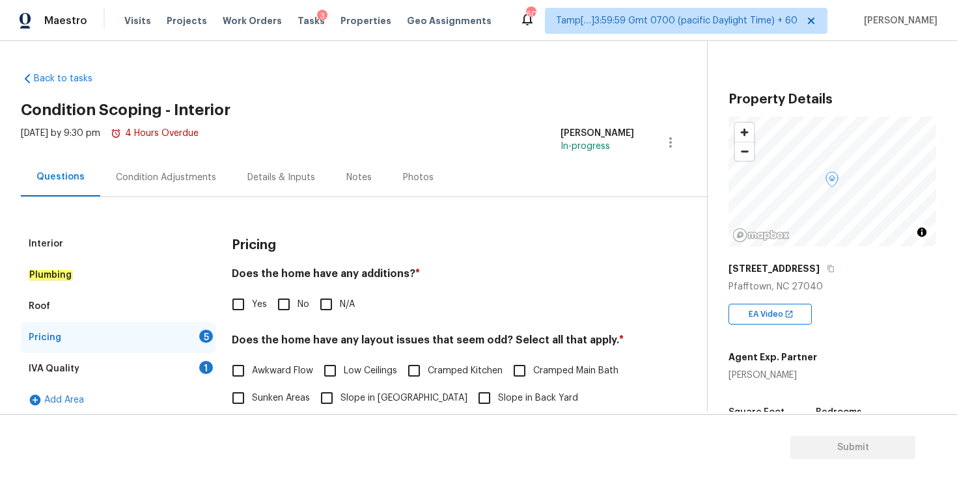
click at [326, 304] on input "N/A" at bounding box center [325, 304] width 27 height 27
checkbox input "true"
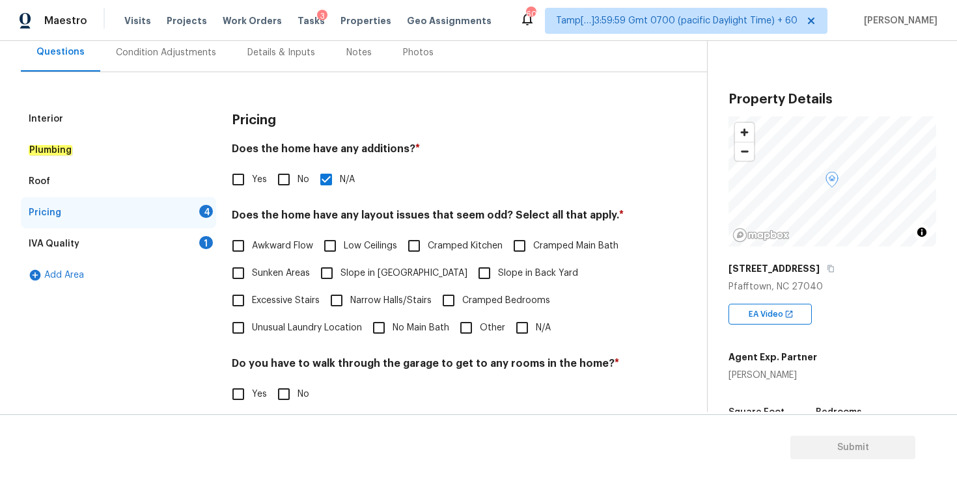
scroll to position [130, 0]
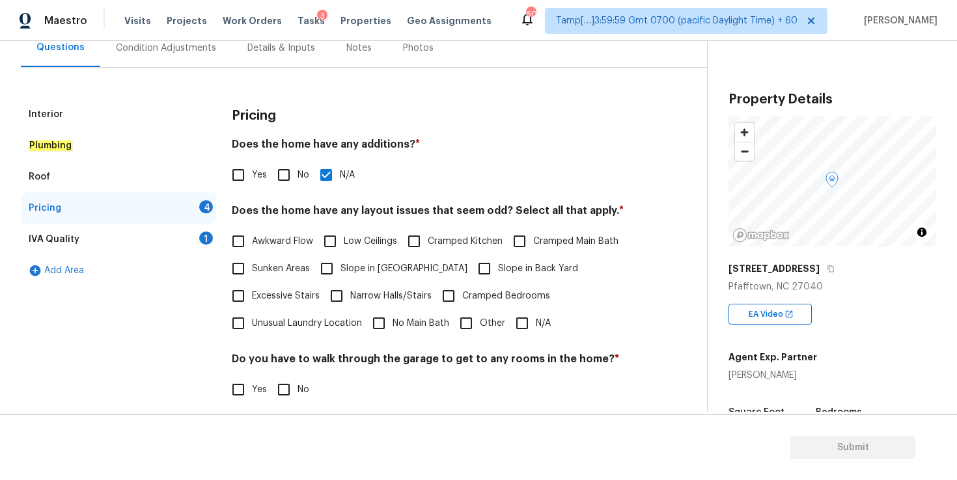
click at [521, 326] on input "N/A" at bounding box center [521, 323] width 27 height 27
checkbox input "true"
click at [284, 393] on input "No" at bounding box center [283, 389] width 27 height 27
checkbox input "true"
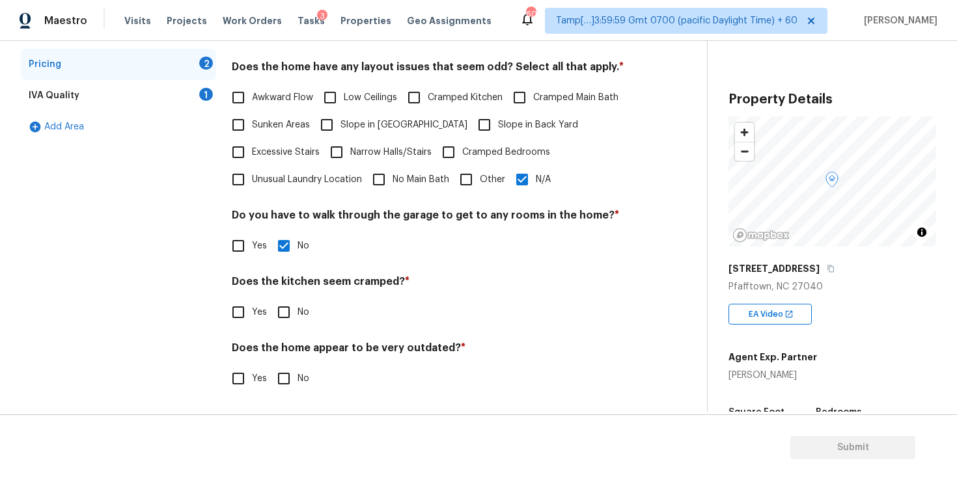
scroll to position [273, 0]
click at [282, 314] on input "No" at bounding box center [283, 312] width 27 height 27
checkbox input "true"
click at [284, 383] on input "No" at bounding box center [283, 378] width 27 height 27
checkbox input "true"
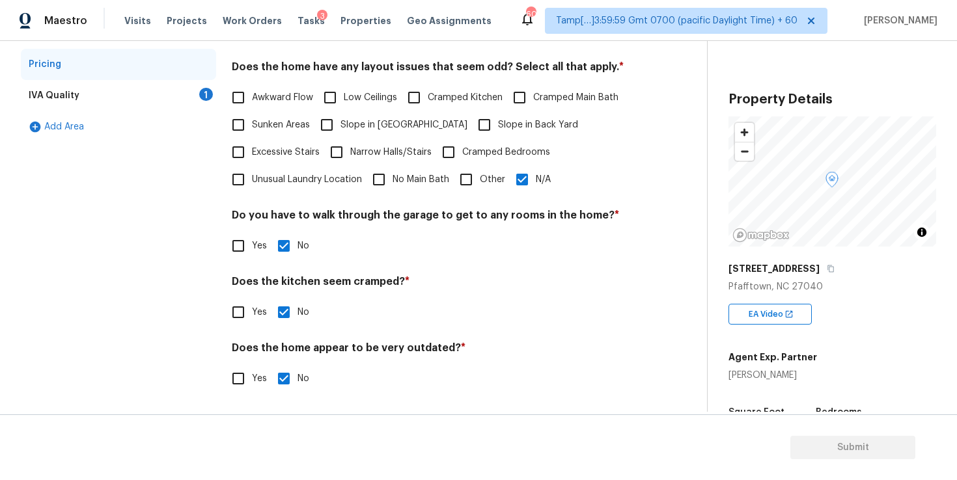
click at [97, 98] on div "IVA Quality 1" at bounding box center [118, 95] width 195 height 31
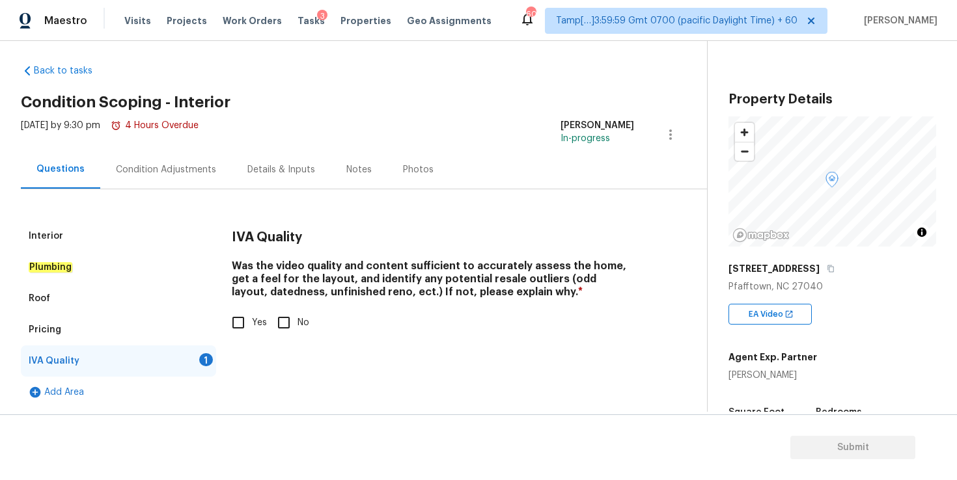
scroll to position [8, 0]
click at [235, 325] on input "Yes" at bounding box center [238, 322] width 27 height 27
checkbox input "true"
click at [180, 169] on div "Condition Adjustments" at bounding box center [166, 169] width 100 height 13
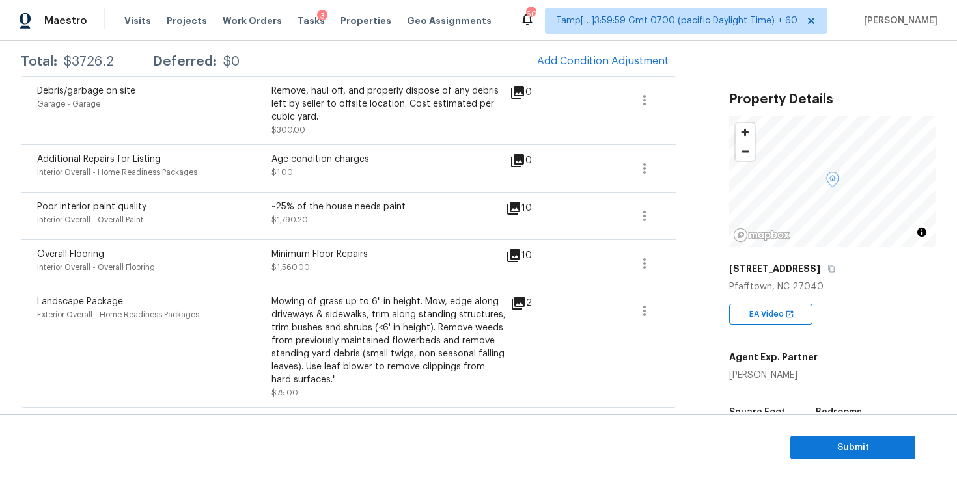
scroll to position [215, 0]
click at [518, 255] on icon at bounding box center [513, 255] width 13 height 13
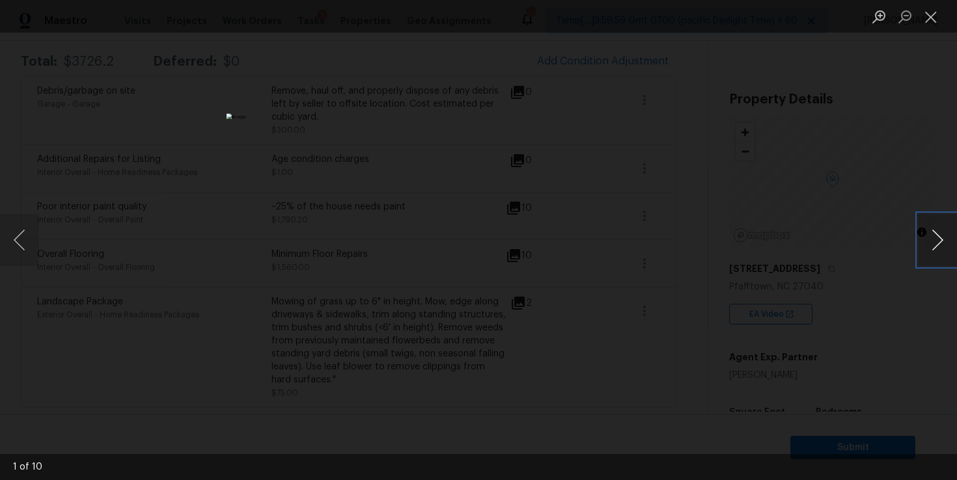
click at [937, 240] on button "Next image" at bounding box center [937, 240] width 39 height 52
click at [867, 155] on div "Lightbox" at bounding box center [478, 240] width 957 height 480
click at [934, 21] on button "Close lightbox" at bounding box center [931, 16] width 26 height 23
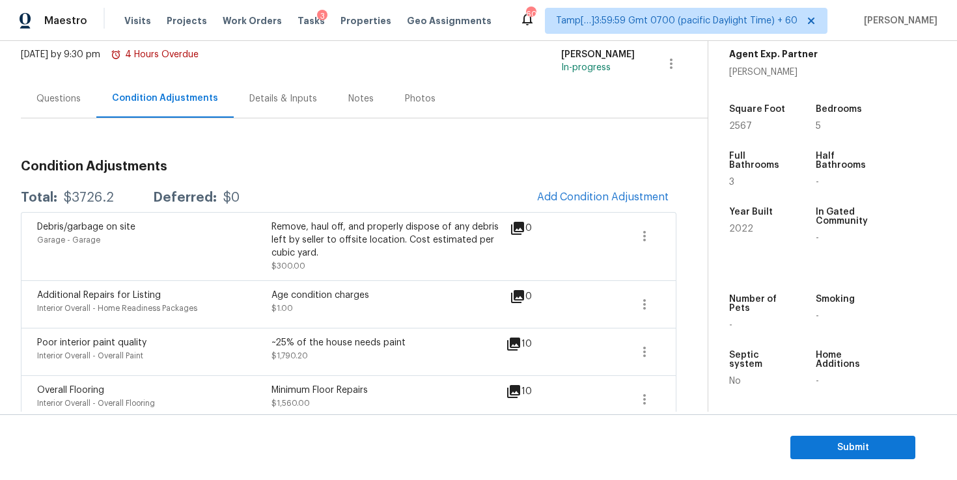
scroll to position [0, 0]
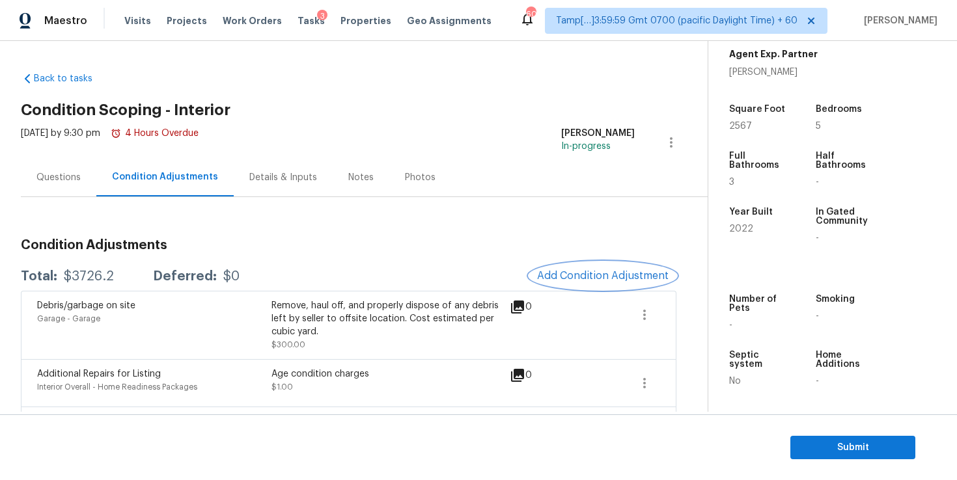
click at [578, 273] on span "Add Condition Adjustment" at bounding box center [603, 276] width 132 height 12
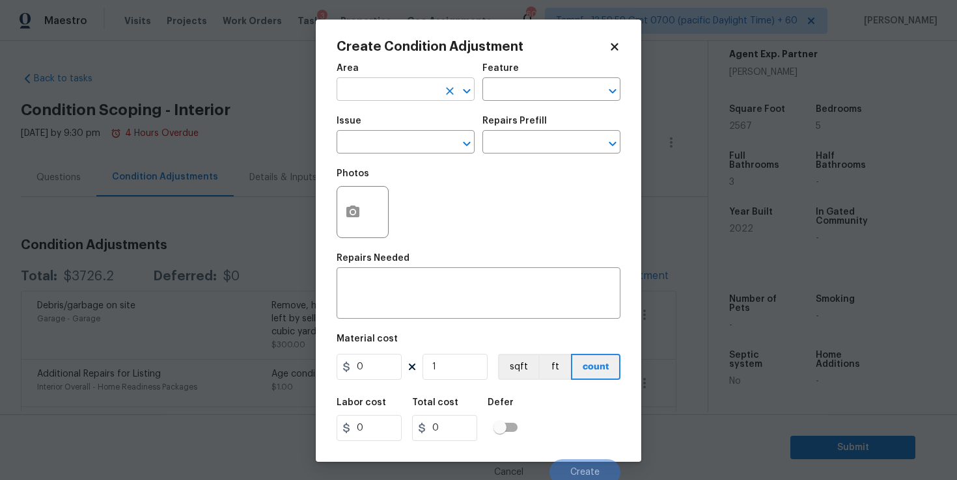
click at [392, 85] on input "text" at bounding box center [388, 91] width 102 height 20
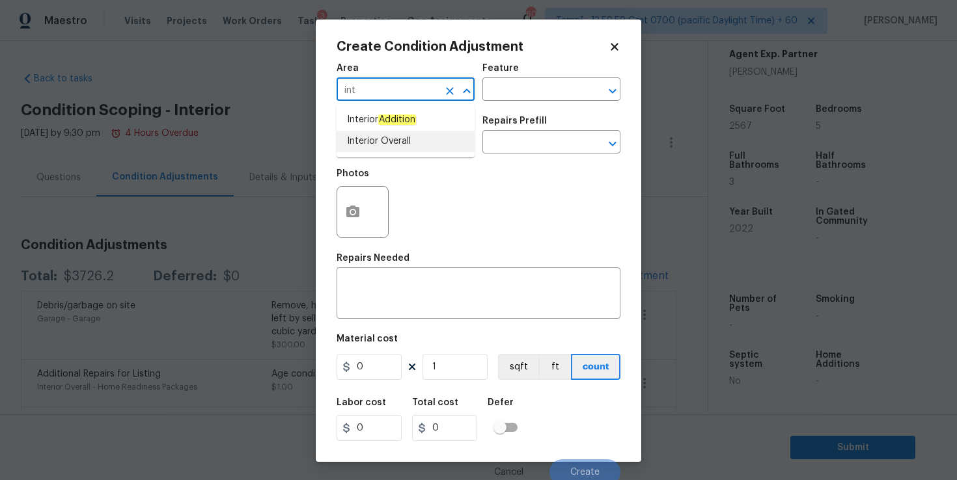
click at [395, 142] on li "Interior Overall" at bounding box center [406, 141] width 138 height 21
type input "Interior Overall"
click at [392, 142] on input "text" at bounding box center [388, 143] width 102 height 20
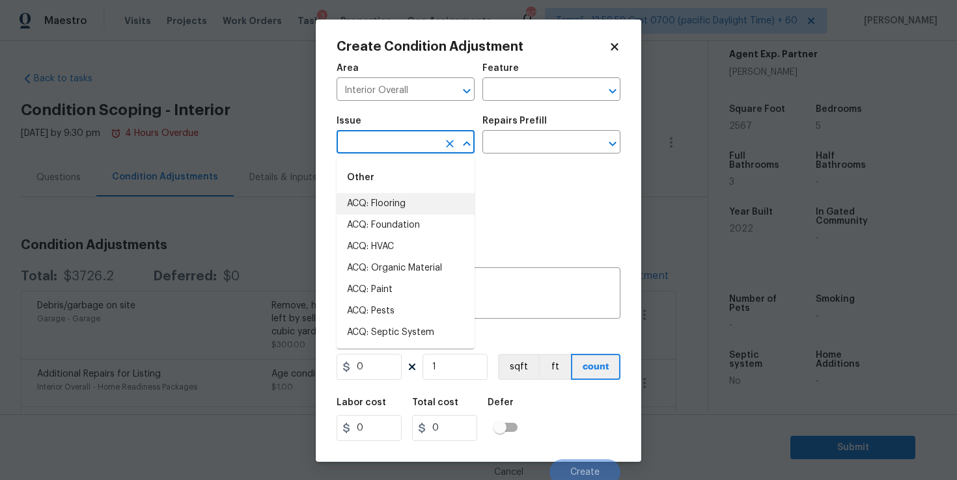
click at [392, 204] on li "ACQ: Flooring" at bounding box center [406, 203] width 138 height 21
type input "ACQ: Flooring"
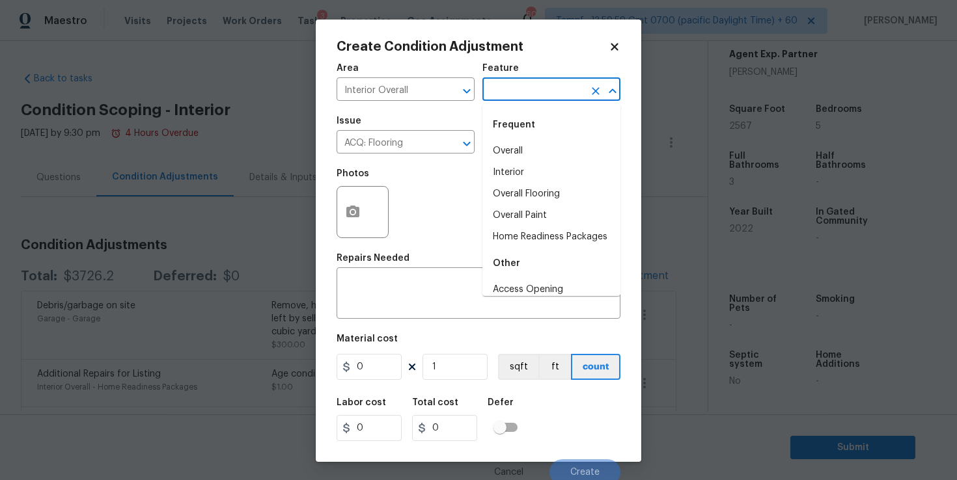
click at [534, 92] on input "text" at bounding box center [533, 91] width 102 height 20
click at [518, 173] on li "Interior" at bounding box center [551, 172] width 138 height 21
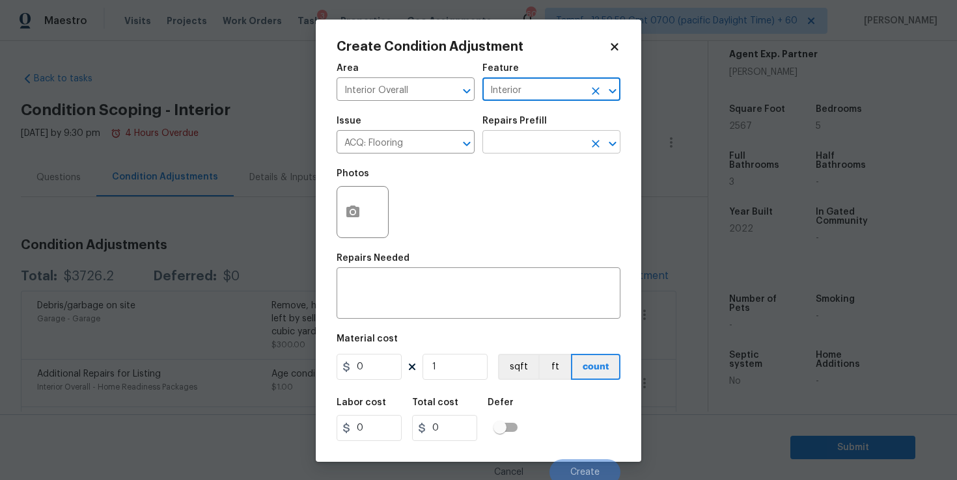
click at [516, 147] on input "text" at bounding box center [533, 143] width 102 height 20
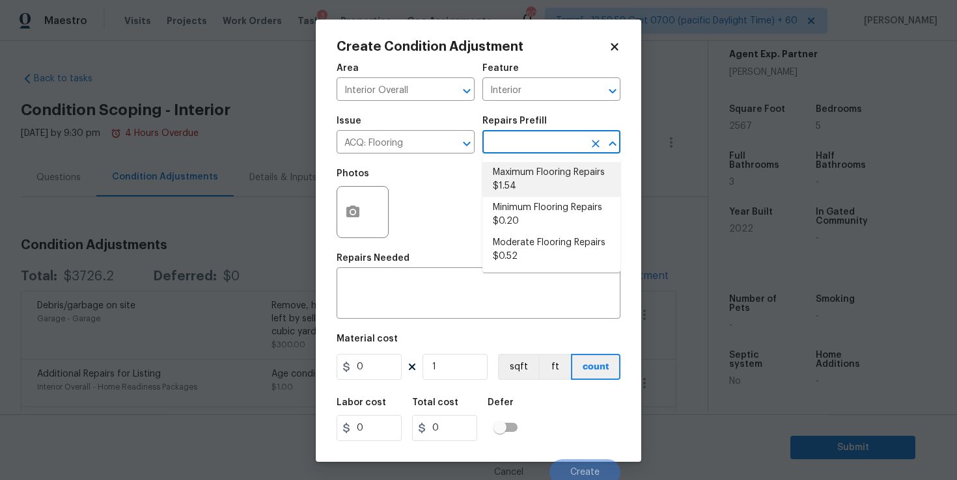
click at [532, 179] on li "Maximum Flooring Repairs $1.54" at bounding box center [551, 179] width 138 height 35
type input "Acquisition"
type textarea "Acquisition Scope: Maximum flooring repairs"
type input "1.54"
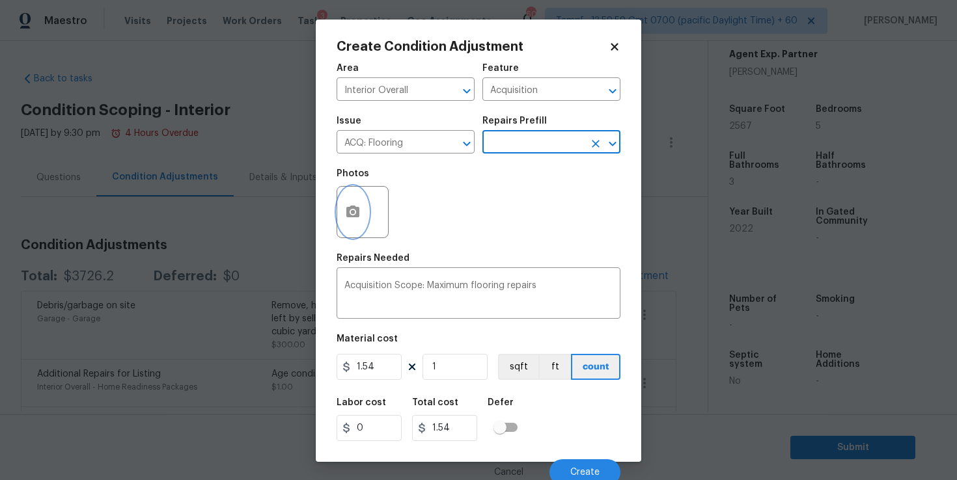
click at [357, 221] on button "button" at bounding box center [352, 212] width 31 height 51
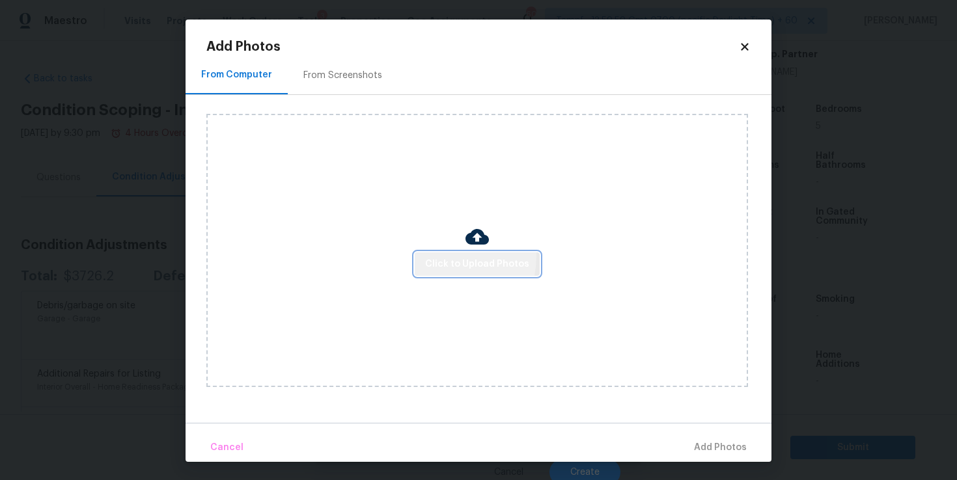
click at [434, 255] on button "Click to Upload Photos" at bounding box center [477, 265] width 125 height 24
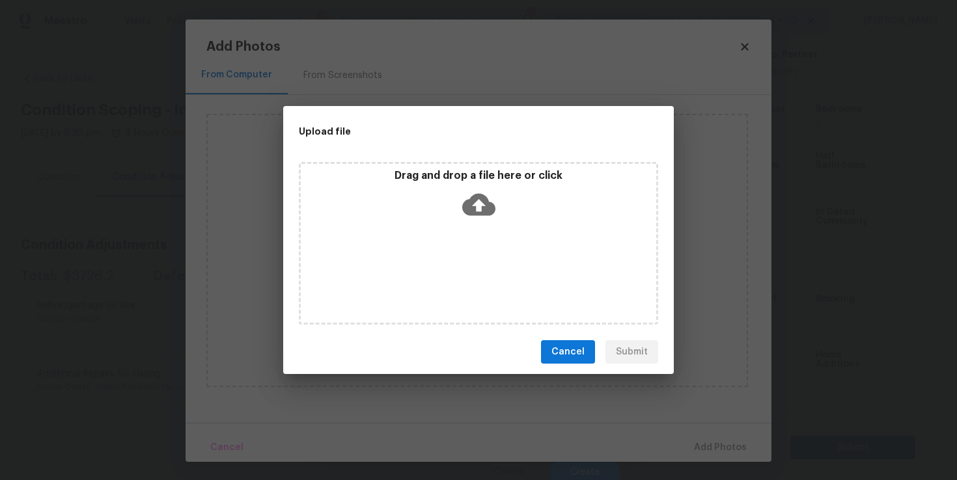
click at [473, 202] on icon at bounding box center [478, 205] width 33 height 22
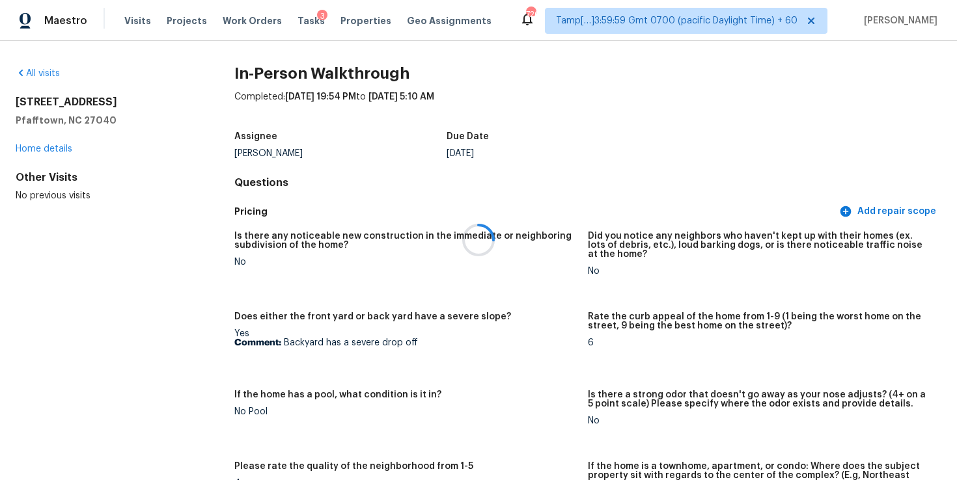
click at [301, 19] on div at bounding box center [478, 240] width 957 height 480
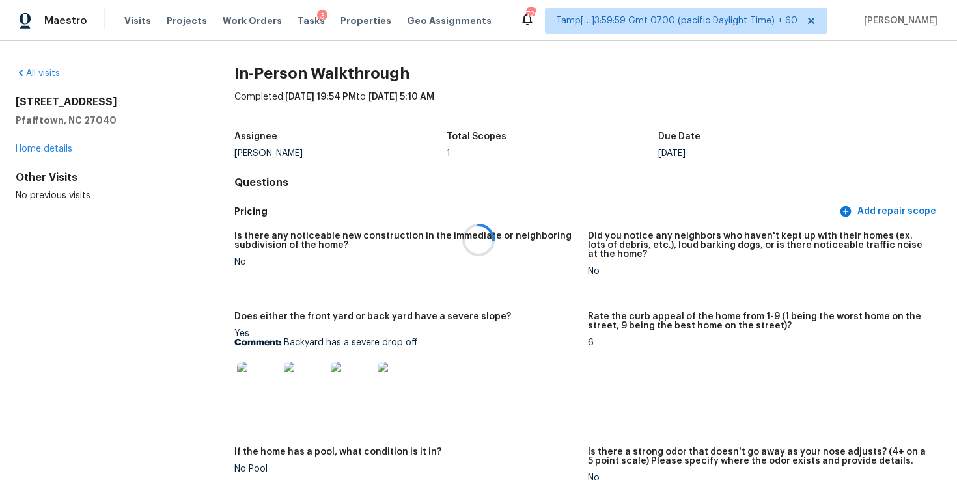
click at [317, 21] on div "3" at bounding box center [322, 16] width 10 height 13
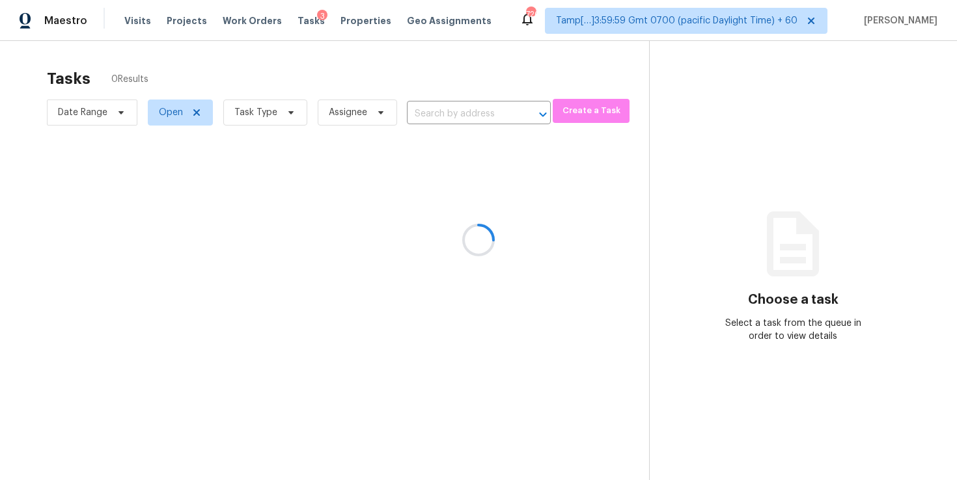
click at [460, 122] on div at bounding box center [478, 240] width 957 height 480
click at [459, 117] on div at bounding box center [478, 240] width 957 height 480
click at [451, 112] on div at bounding box center [478, 240] width 957 height 480
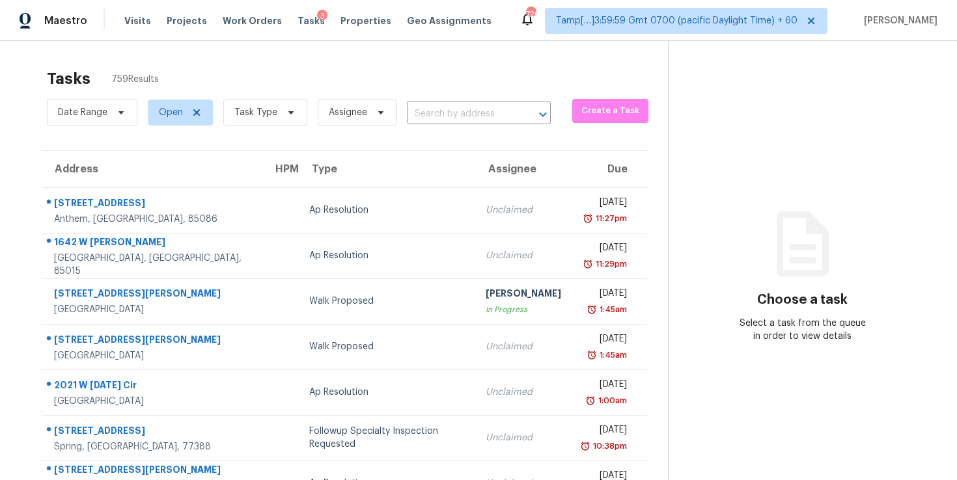
click at [451, 112] on input "text" at bounding box center [460, 114] width 107 height 20
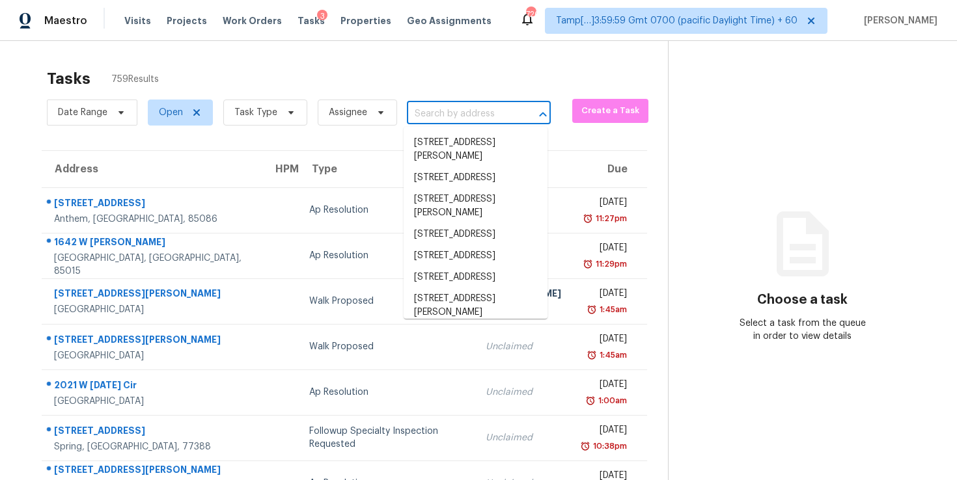
paste input "[STREET_ADDRESS]"
type input "[STREET_ADDRESS]"
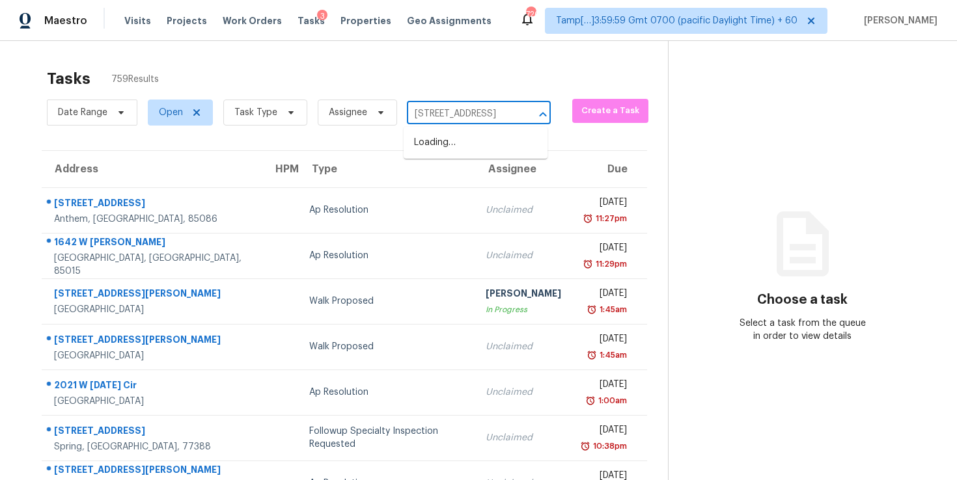
scroll to position [0, 59]
click at [475, 145] on li "[STREET_ADDRESS]" at bounding box center [476, 142] width 144 height 21
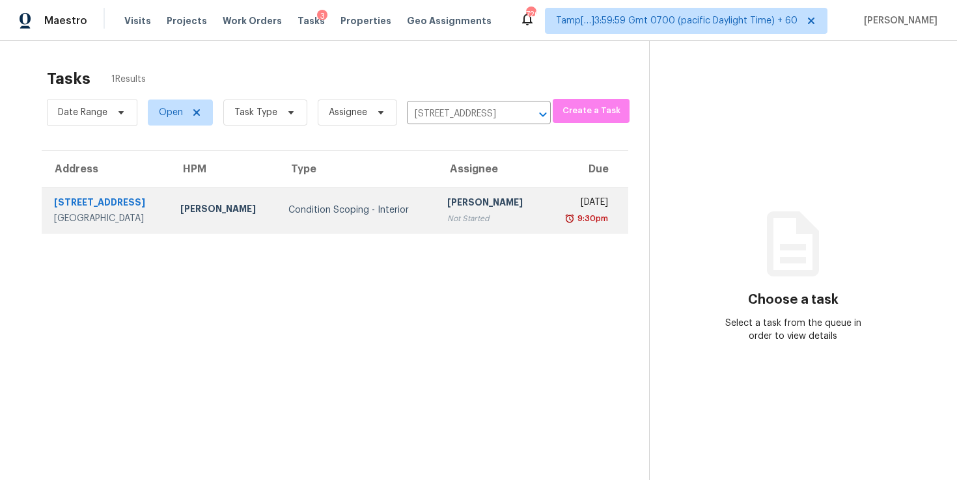
click at [600, 201] on div "[DATE]" at bounding box center [581, 204] width 53 height 16
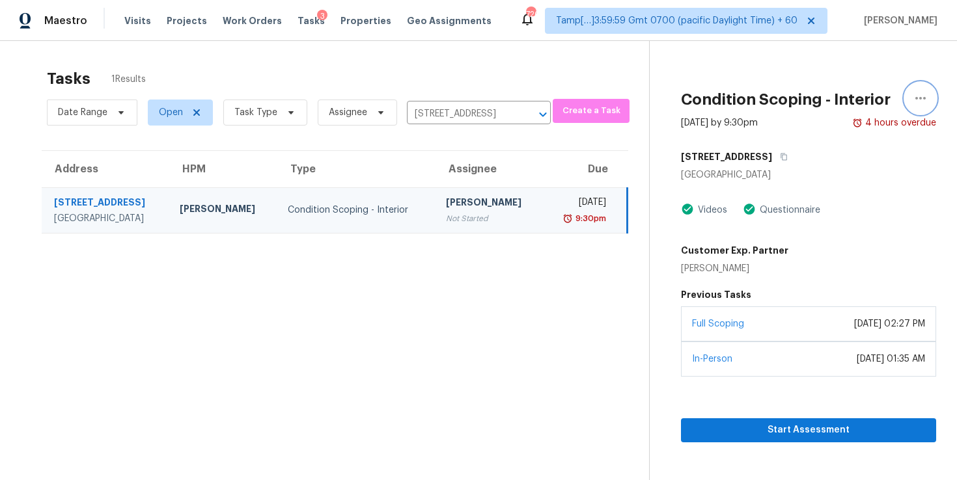
click at [911, 97] on button "button" at bounding box center [920, 98] width 31 height 31
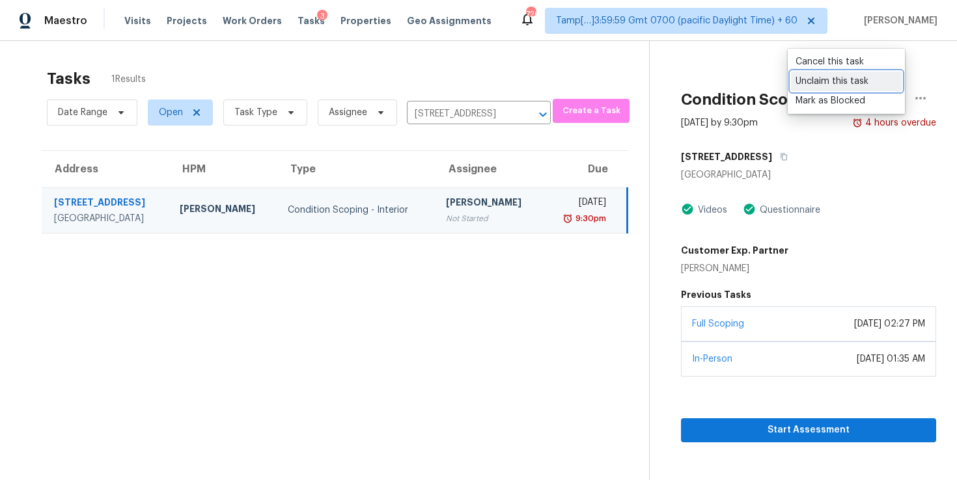
click at [854, 80] on div "Unclaim this task" at bounding box center [847, 81] width 102 height 13
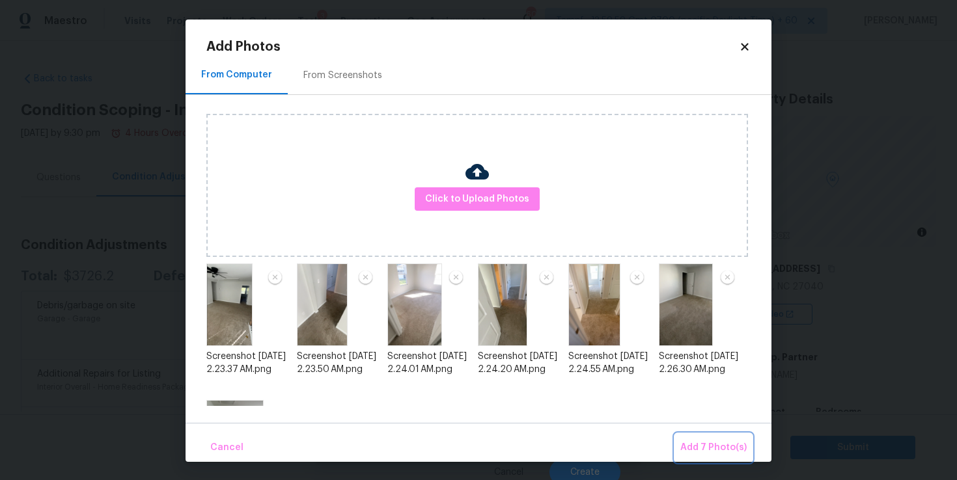
drag, startPoint x: 0, startPoint y: 0, endPoint x: 704, endPoint y: 443, distance: 832.0
click at [704, 443] on span "Add 7 Photo(s)" at bounding box center [713, 448] width 66 height 16
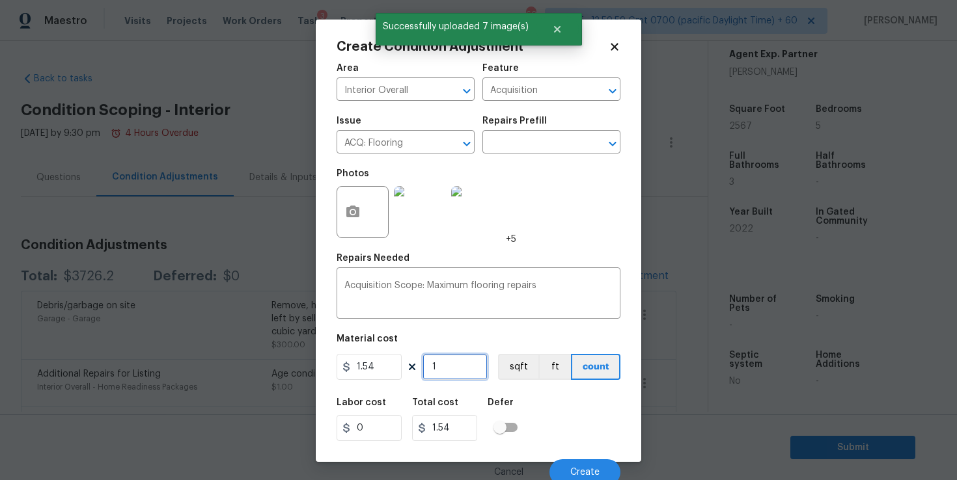
click at [447, 367] on input "1" at bounding box center [455, 367] width 65 height 26
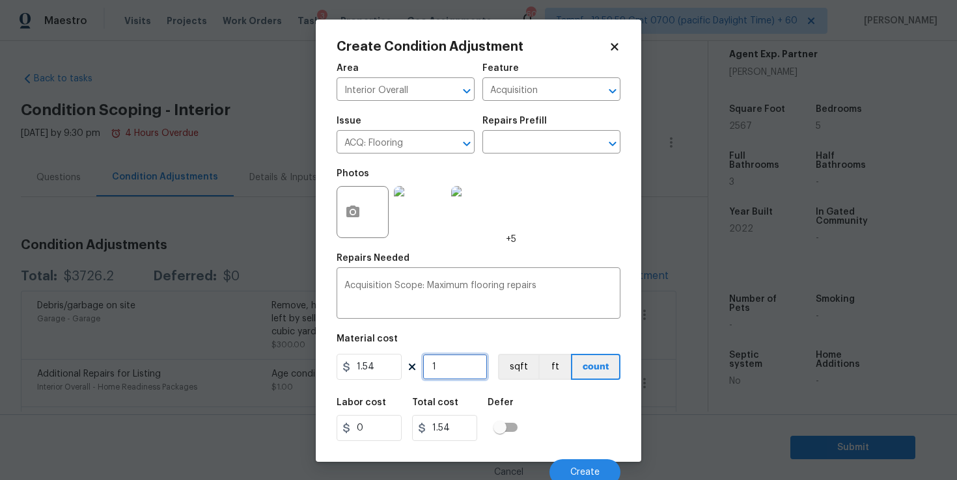
type input "0"
type input "2"
type input "3.08"
type input "25"
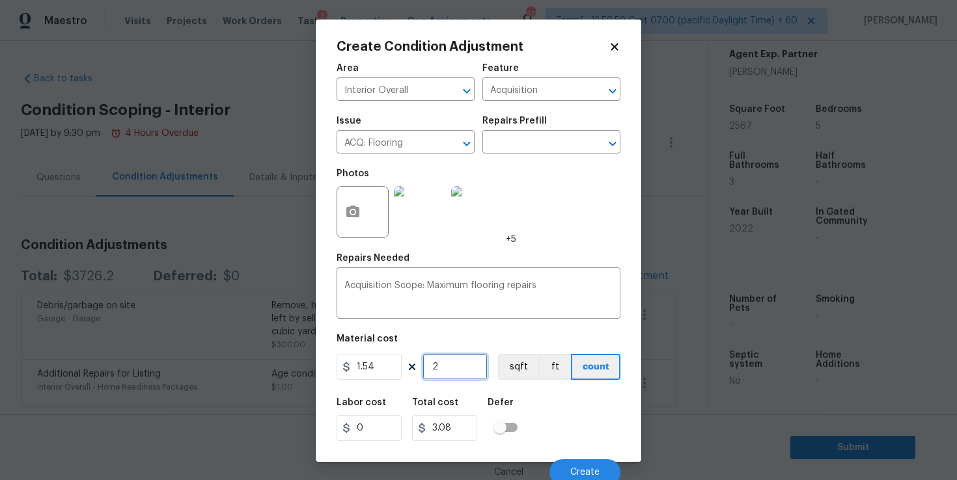
type input "38.5"
type input "256"
type input "394.24"
type input "2567"
type input "3953.18"
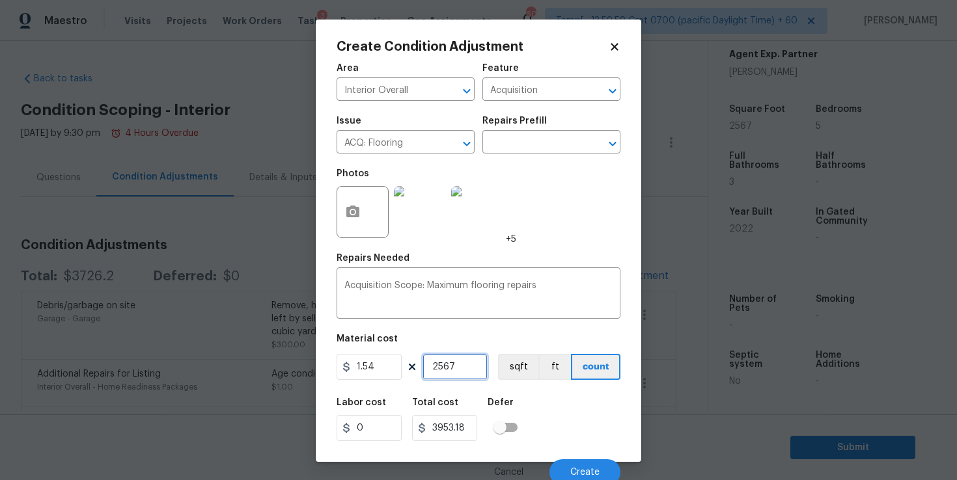
type input "2567"
click at [541, 426] on div "Labor cost 0 Total cost 3953.18 Defer" at bounding box center [479, 420] width 284 height 59
click at [572, 467] on button "Create" at bounding box center [584, 473] width 71 height 26
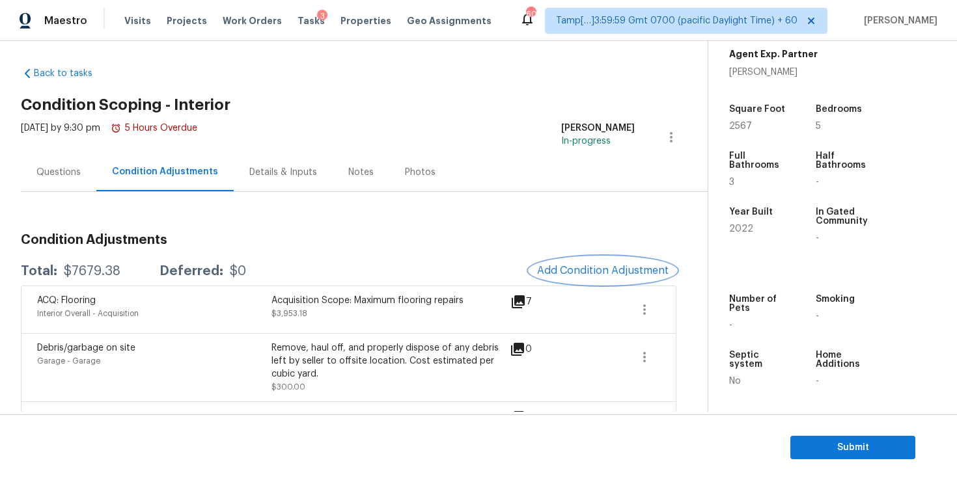
scroll to position [0, 0]
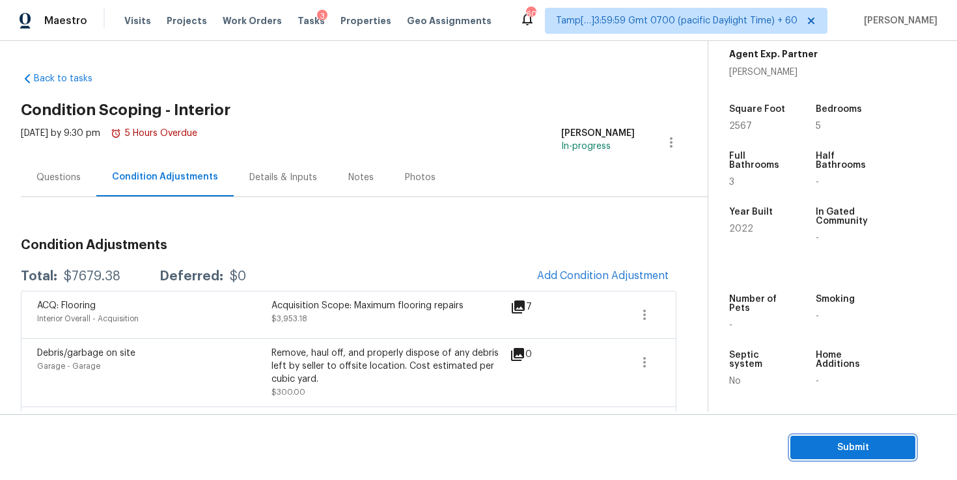
click at [817, 441] on span "Submit" at bounding box center [853, 448] width 104 height 16
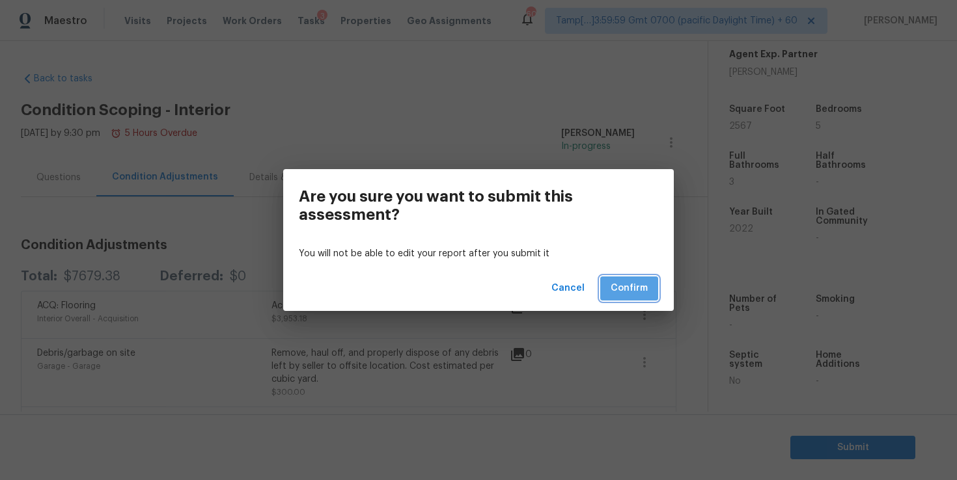
click at [639, 290] on span "Confirm" at bounding box center [629, 289] width 37 height 16
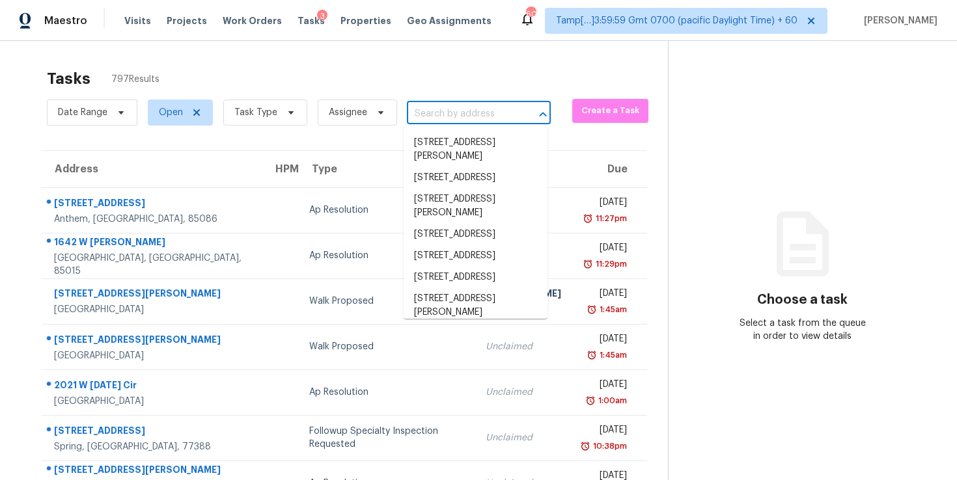
click at [445, 106] on input "text" at bounding box center [460, 114] width 107 height 20
paste input "[GEOGRAPHIC_DATA]"
type input "[GEOGRAPHIC_DATA]"
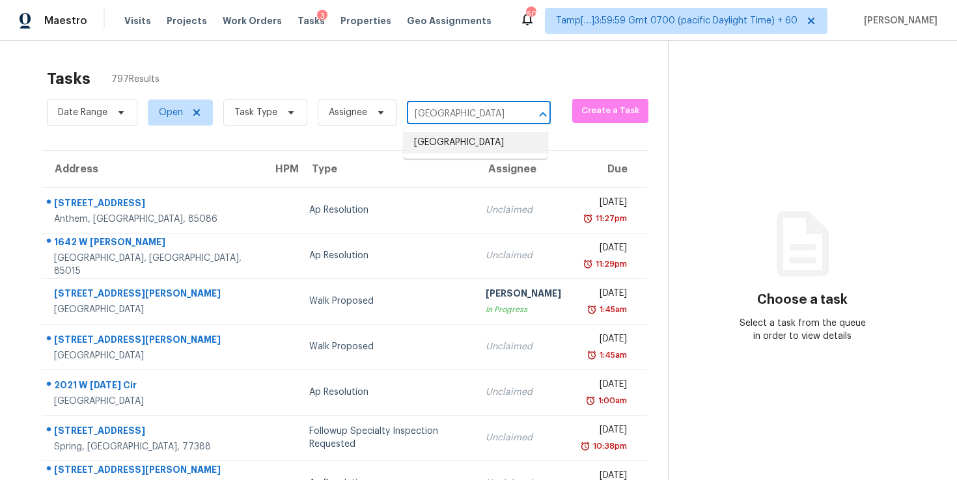
click at [473, 154] on li "[GEOGRAPHIC_DATA]" at bounding box center [476, 142] width 144 height 21
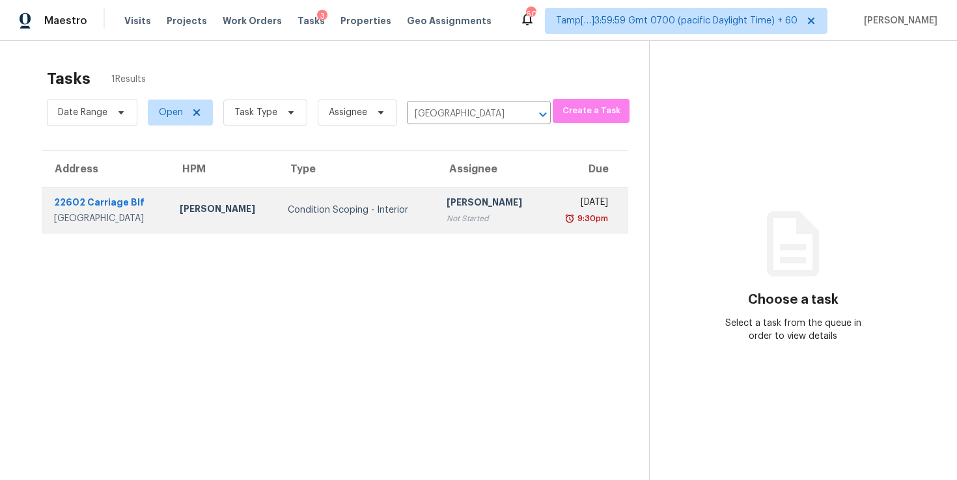
click at [545, 225] on td "[DATE] 9:30pm" at bounding box center [586, 210] width 83 height 46
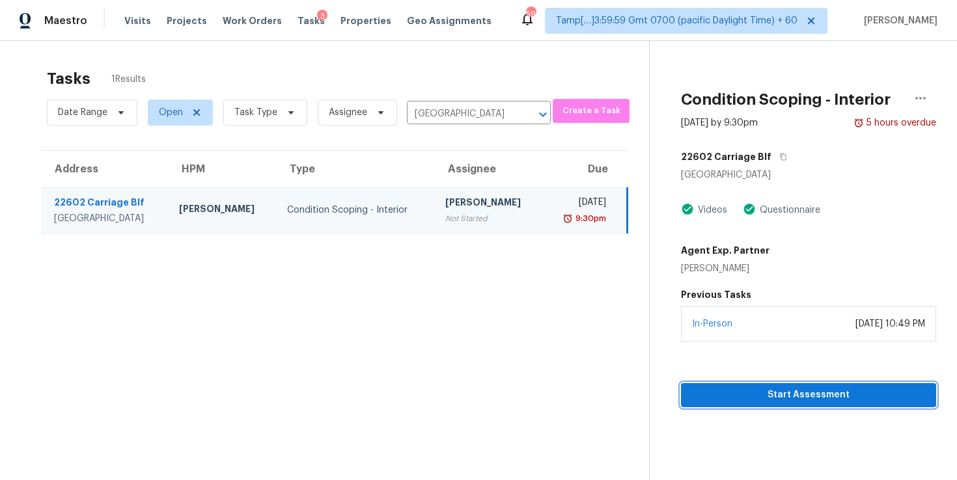
click at [764, 396] on span "Start Assessment" at bounding box center [808, 395] width 234 height 16
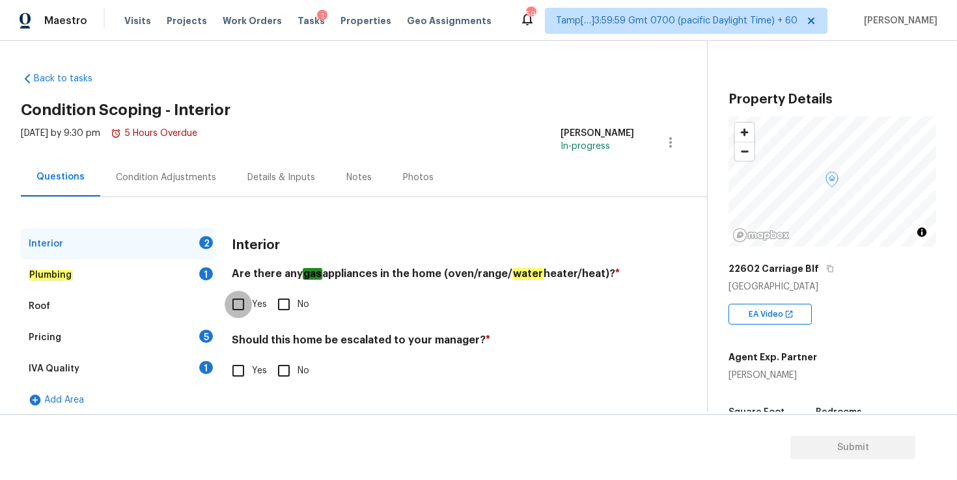
click at [237, 304] on input "Yes" at bounding box center [238, 304] width 27 height 27
checkbox input "true"
click at [283, 376] on input "No" at bounding box center [283, 370] width 27 height 27
checkbox input "true"
click at [89, 277] on div "Plumbing 1" at bounding box center [118, 275] width 195 height 31
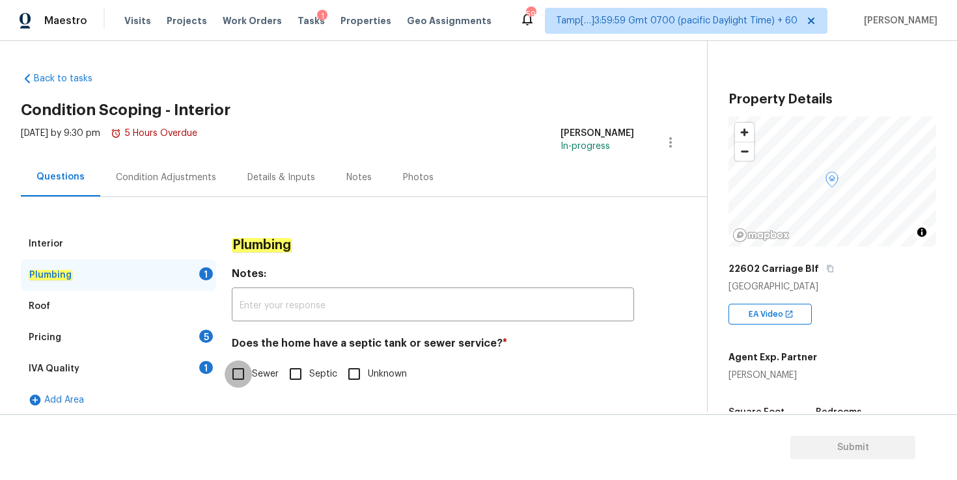
click at [245, 372] on input "Sewer" at bounding box center [238, 374] width 27 height 27
checkbox input "true"
click at [107, 309] on div "Roof" at bounding box center [118, 306] width 195 height 31
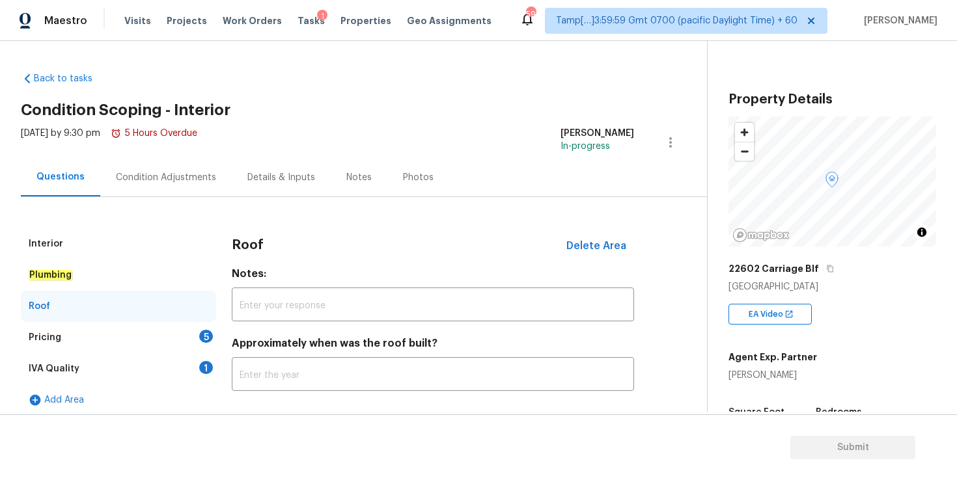
click at [112, 331] on div "Pricing 5" at bounding box center [118, 337] width 195 height 31
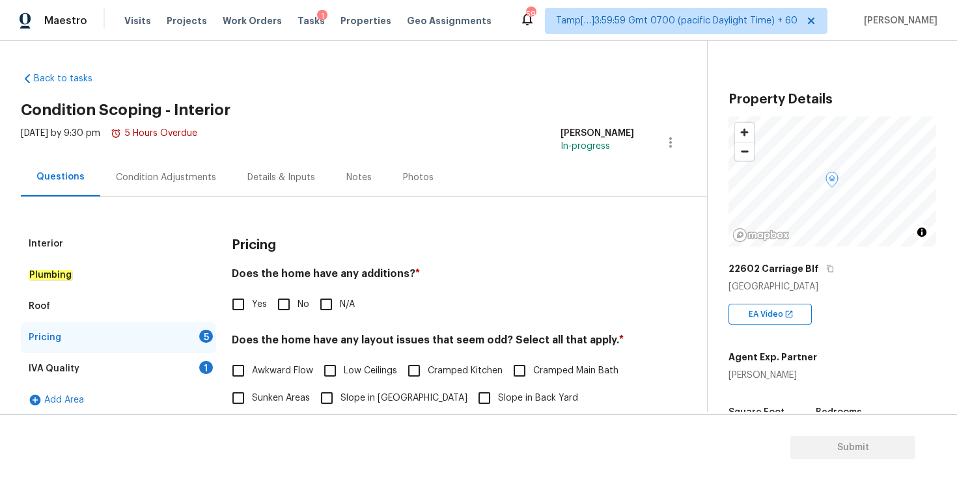
click at [326, 303] on input "N/A" at bounding box center [325, 304] width 27 height 27
checkbox input "true"
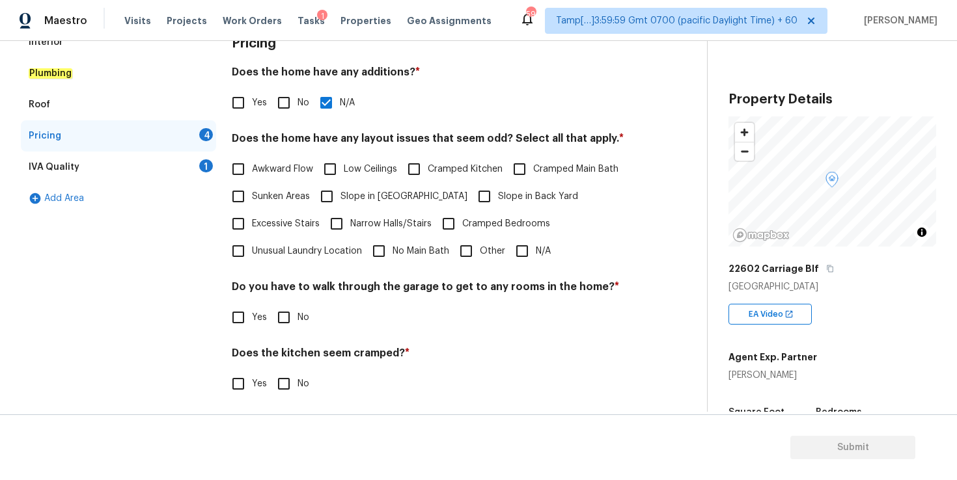
click at [518, 252] on input "N/A" at bounding box center [521, 251] width 27 height 27
checkbox input "true"
click at [286, 314] on input "No" at bounding box center [283, 317] width 27 height 27
checkbox input "true"
click at [286, 386] on input "No" at bounding box center [283, 383] width 27 height 27
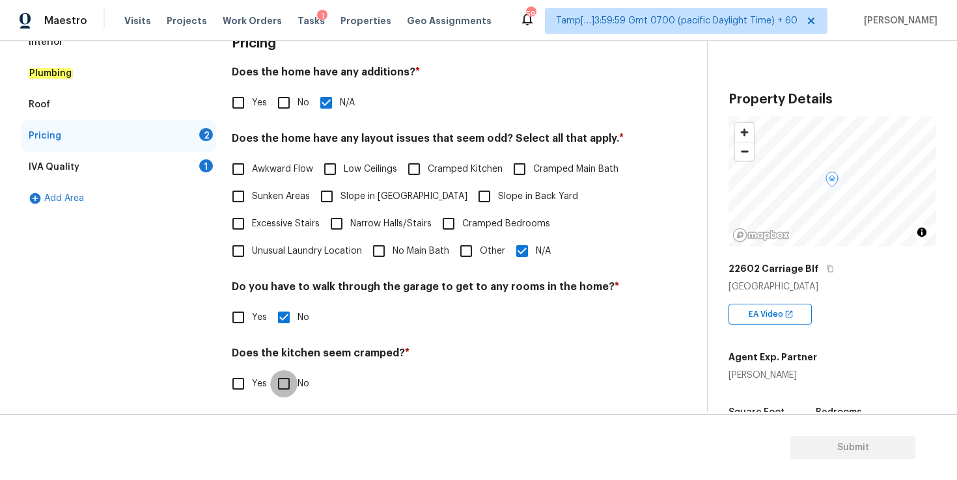
checkbox input "true"
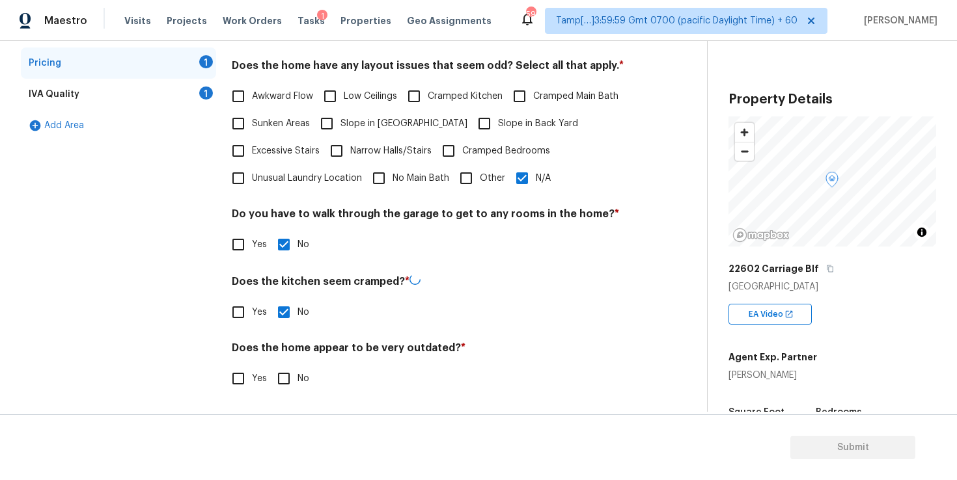
scroll to position [273, 0]
click at [281, 381] on input "No" at bounding box center [283, 378] width 27 height 27
checkbox input "true"
click at [113, 98] on div "IVA Quality 1" at bounding box center [118, 95] width 195 height 31
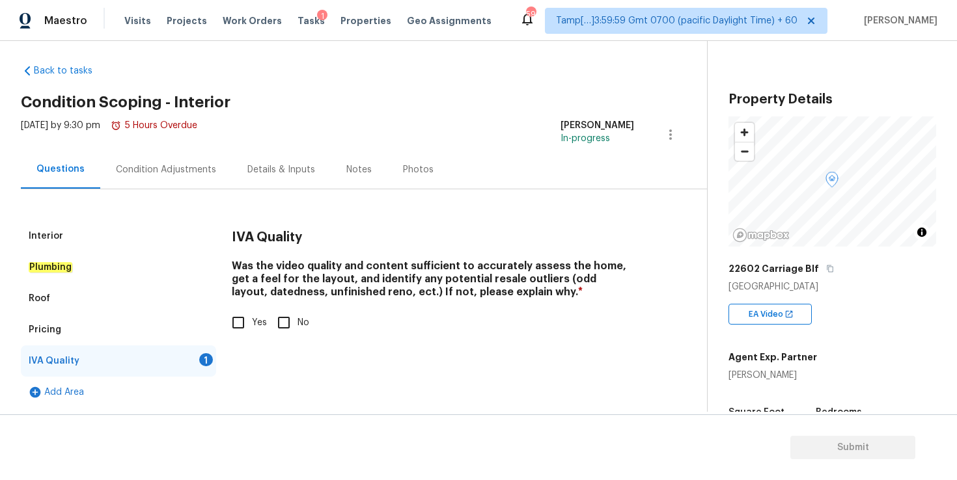
click at [239, 327] on input "Yes" at bounding box center [238, 322] width 27 height 27
checkbox input "true"
click at [162, 171] on div "Condition Adjustments" at bounding box center [166, 169] width 100 height 13
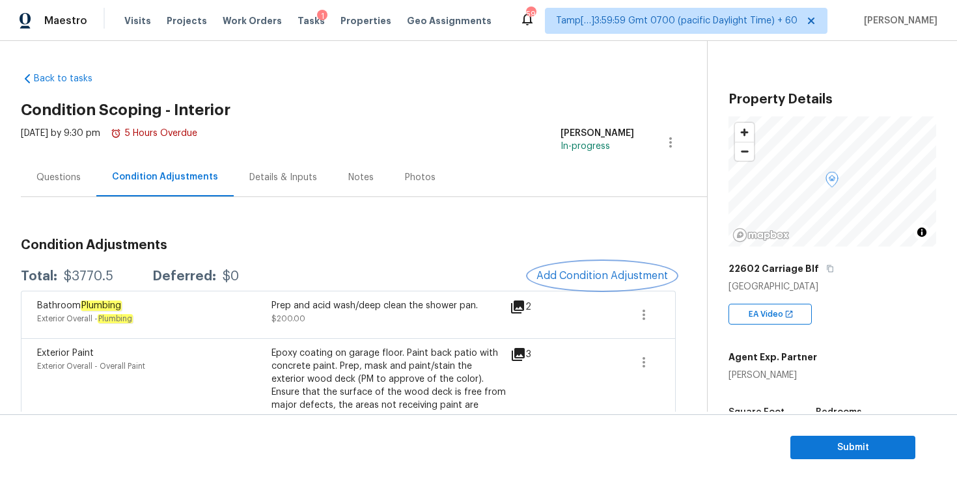
click at [589, 272] on span "Add Condition Adjustment" at bounding box center [602, 276] width 132 height 12
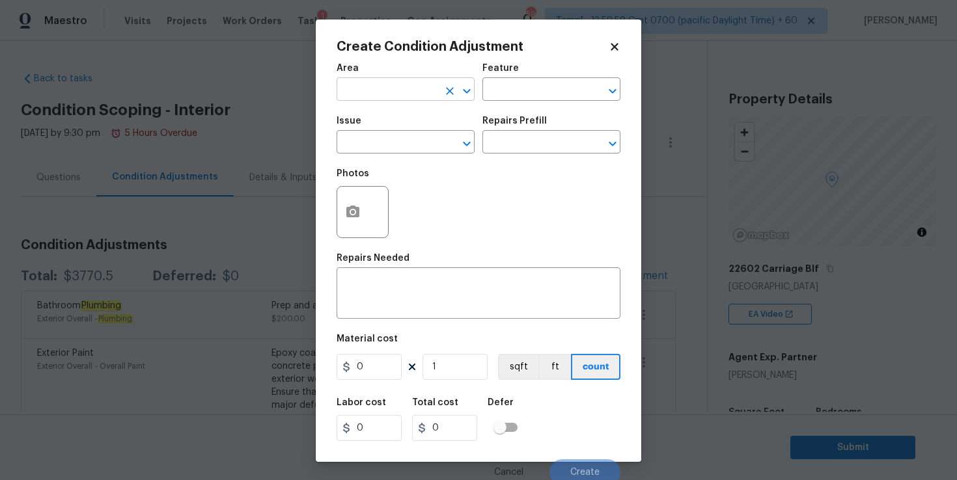
click at [415, 86] on input "text" at bounding box center [388, 91] width 102 height 20
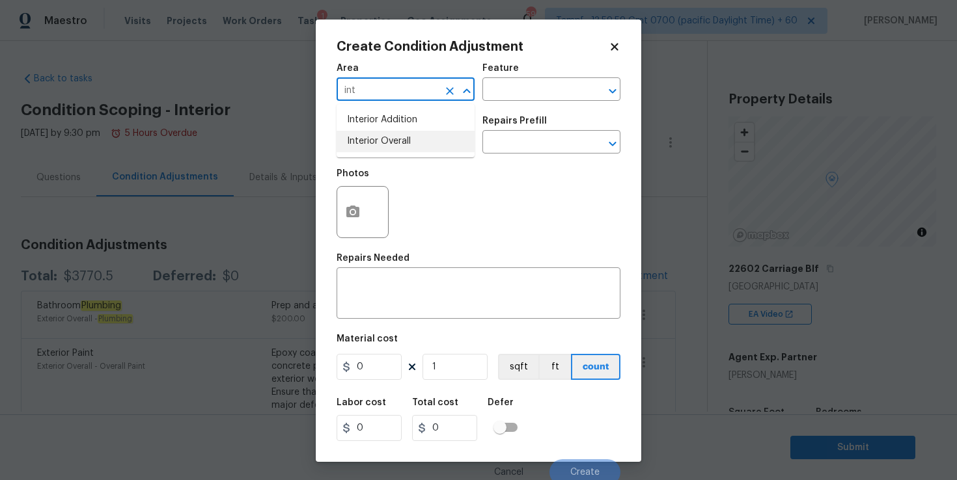
click at [401, 137] on li "Interior Overall" at bounding box center [406, 141] width 138 height 21
type input "Interior Overall"
click at [395, 141] on input "text" at bounding box center [388, 143] width 102 height 20
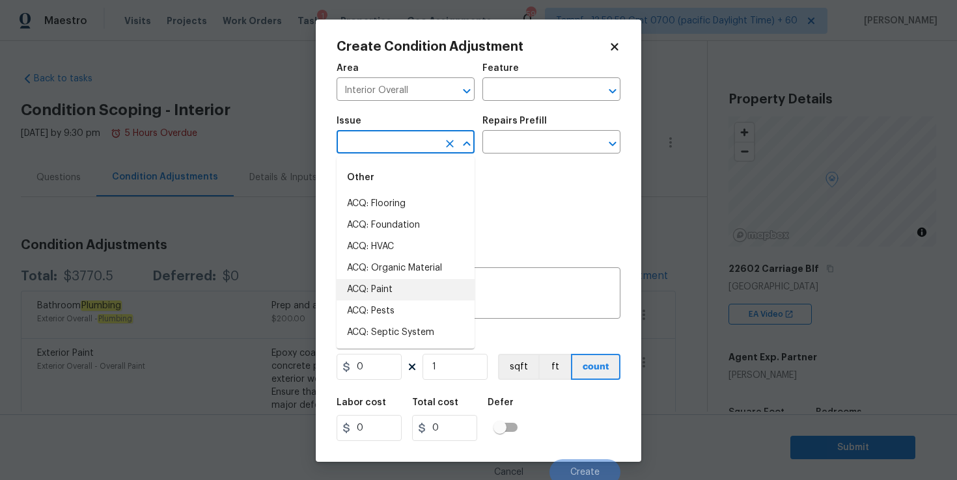
click at [385, 290] on li "ACQ: Paint" at bounding box center [406, 289] width 138 height 21
type input "ACQ: Paint"
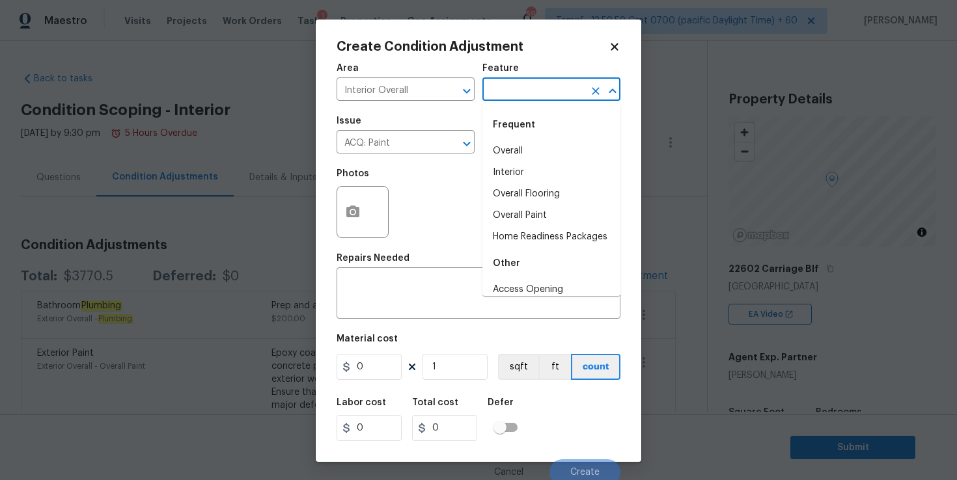
click at [531, 96] on input "text" at bounding box center [533, 91] width 102 height 20
click at [517, 173] on li "Interior" at bounding box center [551, 172] width 138 height 21
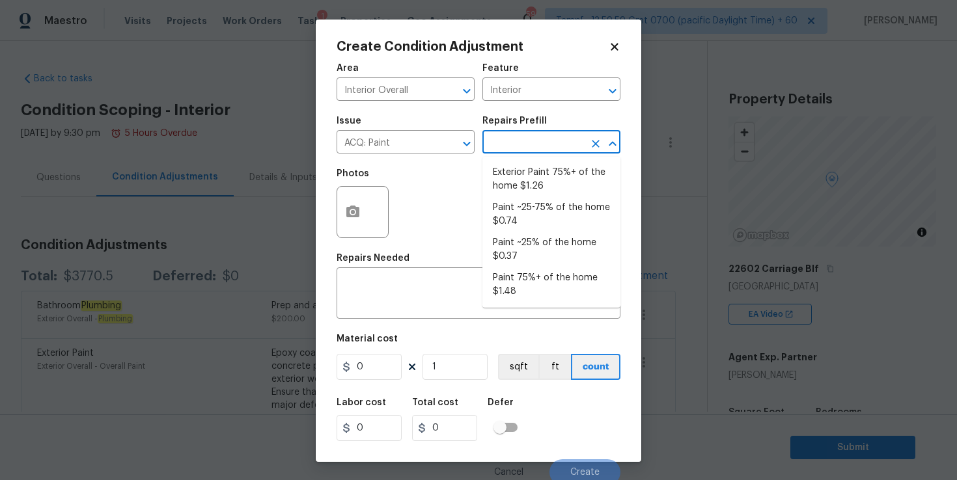
click at [514, 146] on input "text" at bounding box center [533, 143] width 102 height 20
click at [538, 274] on li "Paint 75%+ of the home $1.48" at bounding box center [551, 285] width 138 height 35
type input "Acquisition"
type textarea "Acquisition Scope: 75%+ of the home will likely require interior paint"
type input "1.48"
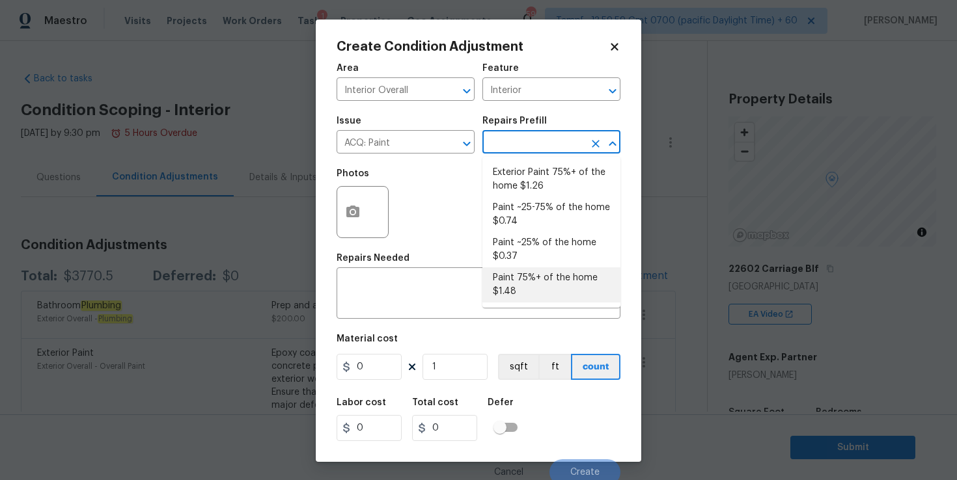
type input "1.48"
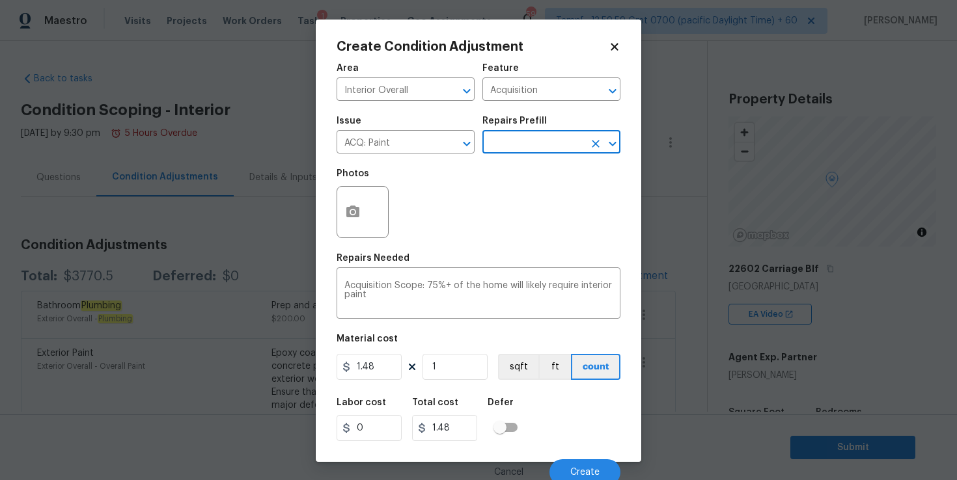
click at [768, 332] on body "Maestro Visits Projects Work Orders Tasks 1 Properties Geo Assignments 599 Tamp…" at bounding box center [478, 240] width 957 height 480
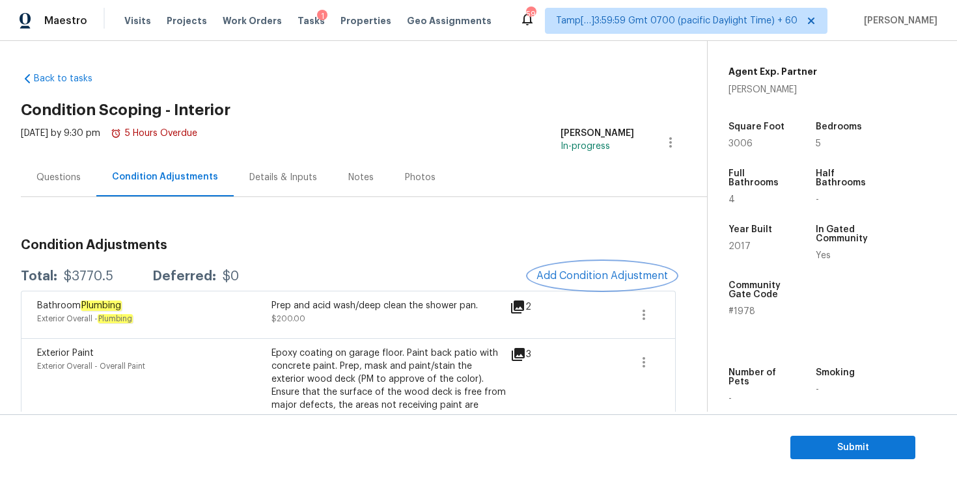
scroll to position [276, 0]
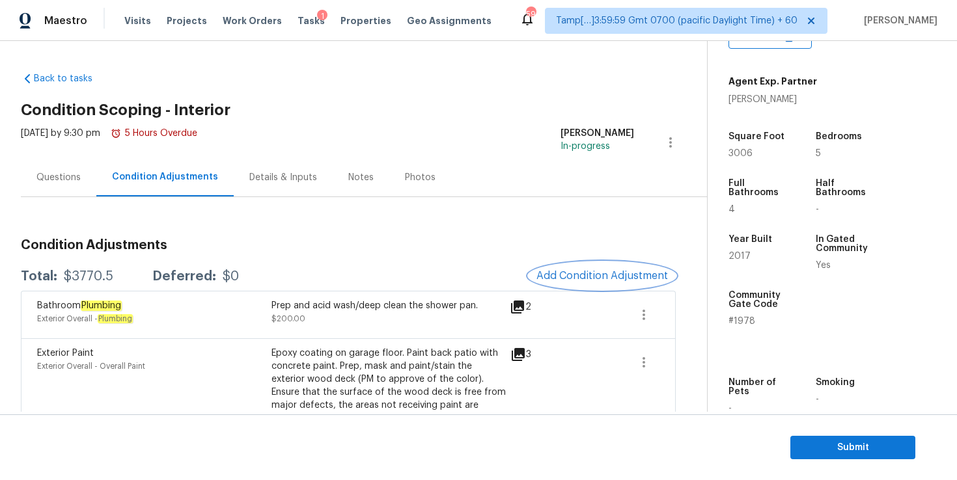
click at [618, 283] on button "Add Condition Adjustment" at bounding box center [602, 275] width 147 height 27
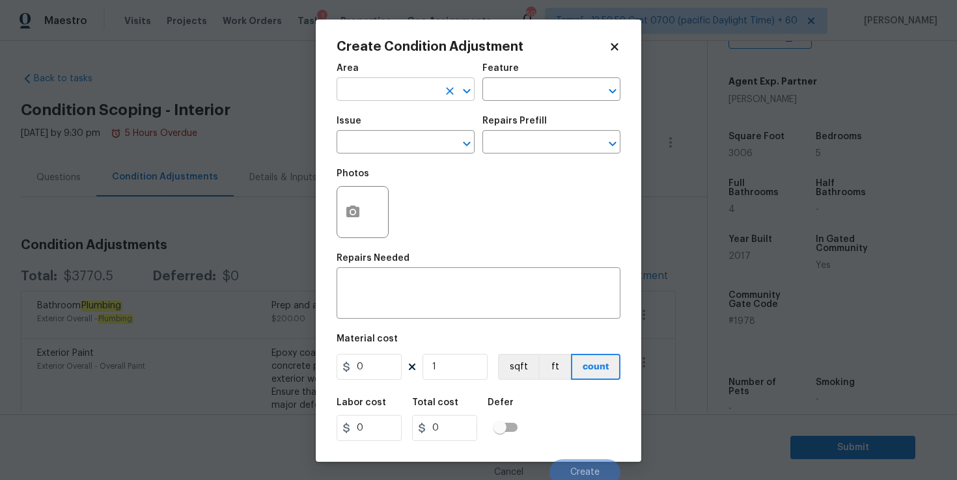
click at [413, 91] on input "text" at bounding box center [388, 91] width 102 height 20
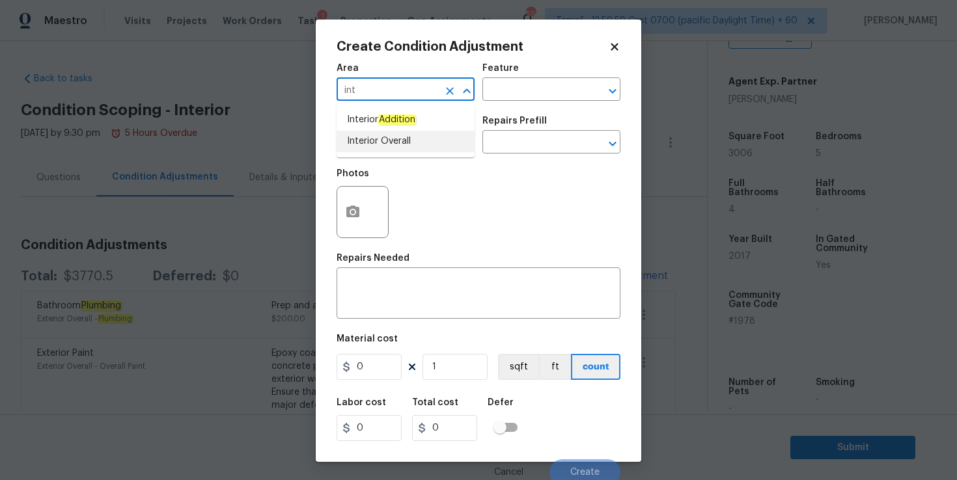
click at [385, 141] on li "Interior Overall" at bounding box center [406, 141] width 138 height 21
type input "Interior Overall"
click at [385, 141] on input "text" at bounding box center [388, 143] width 102 height 20
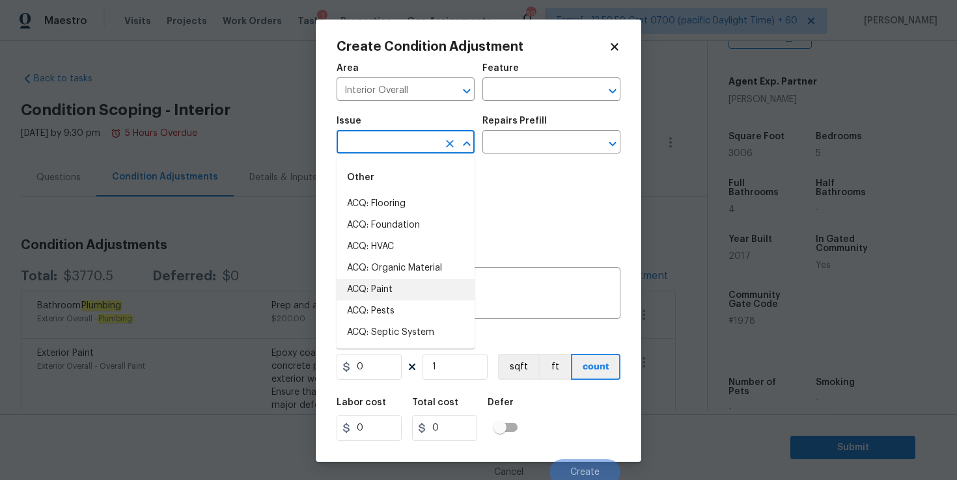
click at [395, 290] on li "ACQ: Paint" at bounding box center [406, 289] width 138 height 21
type input "ACQ: Paint"
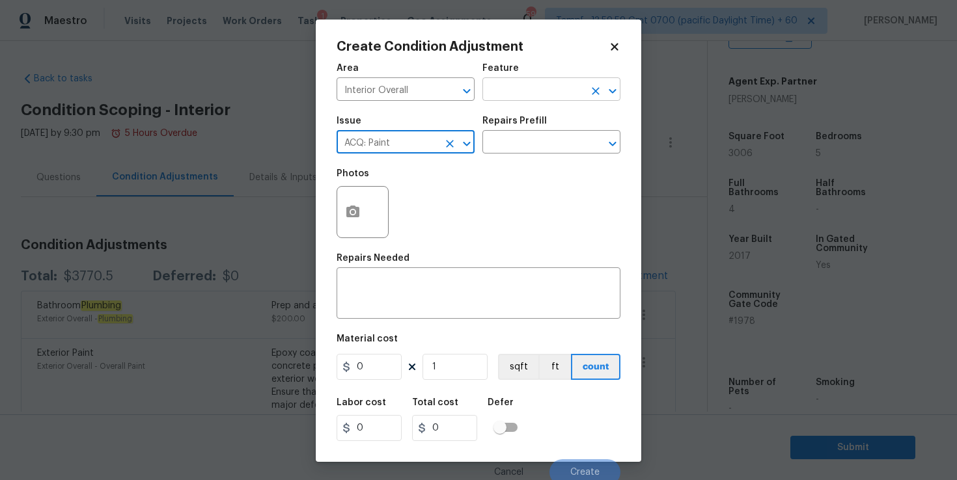
click at [530, 93] on input "text" at bounding box center [533, 91] width 102 height 20
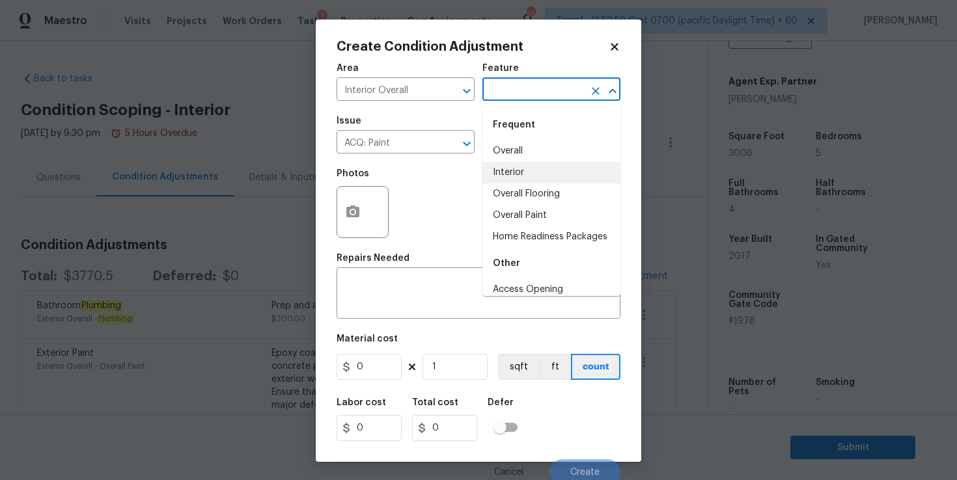
click at [517, 174] on li "Interior" at bounding box center [551, 172] width 138 height 21
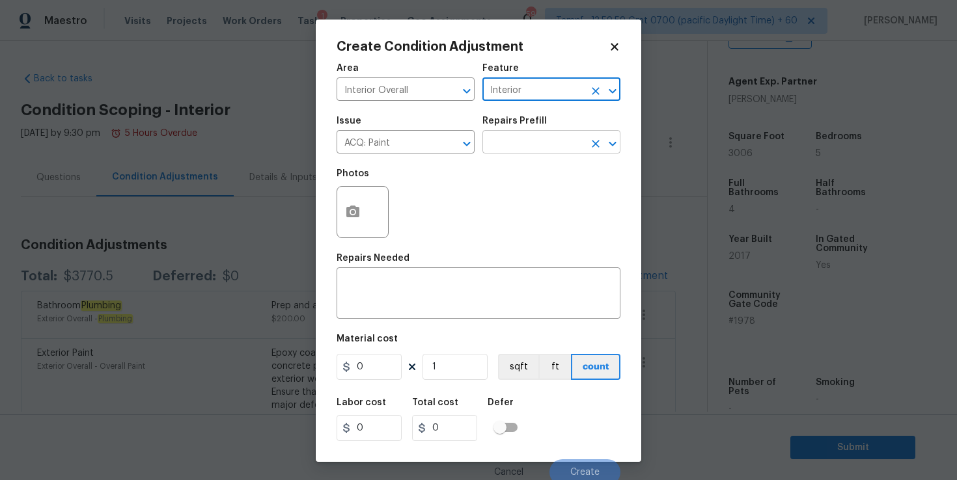
click at [513, 144] on input "text" at bounding box center [533, 143] width 102 height 20
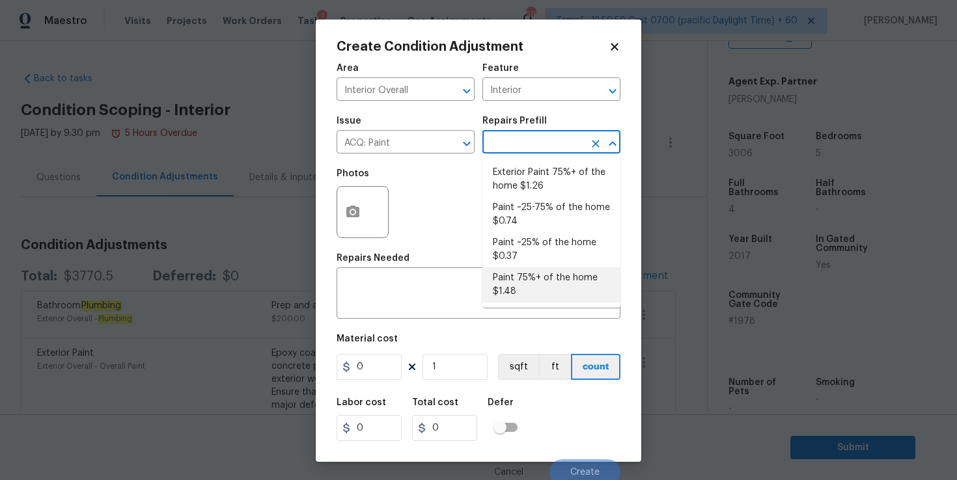
click at [540, 281] on li "Paint 75%+ of the home $1.48" at bounding box center [551, 285] width 138 height 35
type input "Acquisition"
type textarea "Acquisition Scope: 75%+ of the home will likely require interior paint"
type input "1.48"
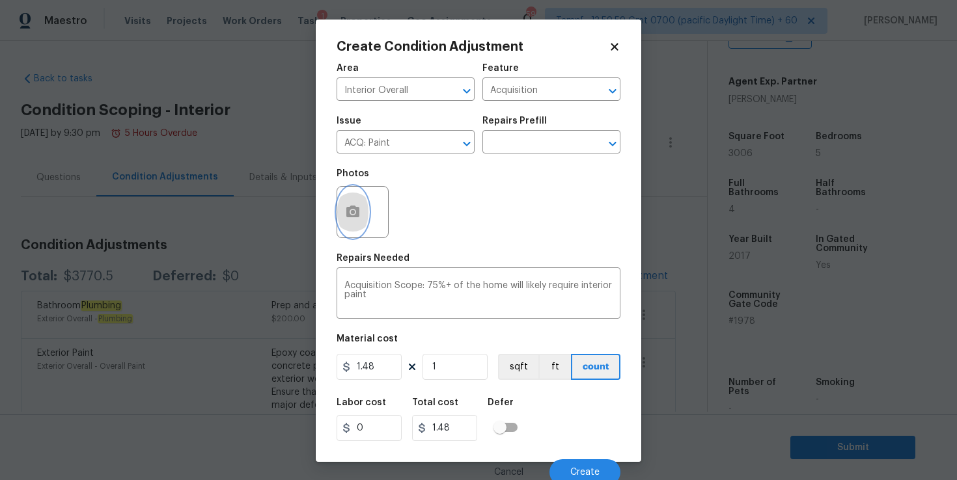
click at [359, 211] on icon "button" at bounding box center [352, 212] width 13 height 12
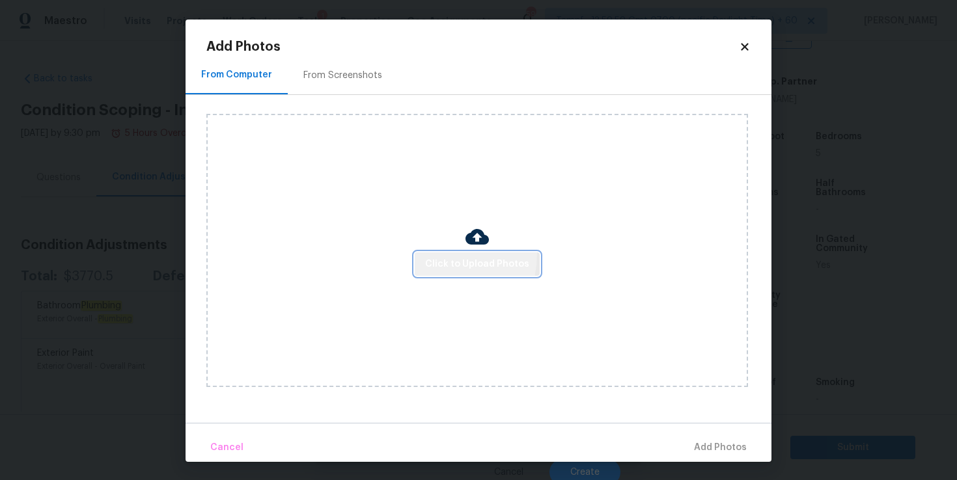
click at [430, 253] on button "Click to Upload Photos" at bounding box center [477, 265] width 125 height 24
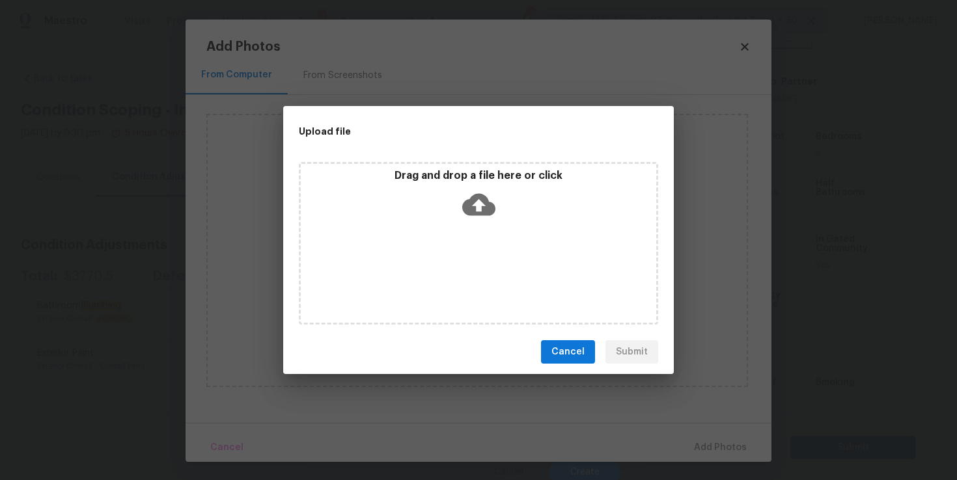
click at [482, 204] on icon at bounding box center [478, 204] width 33 height 33
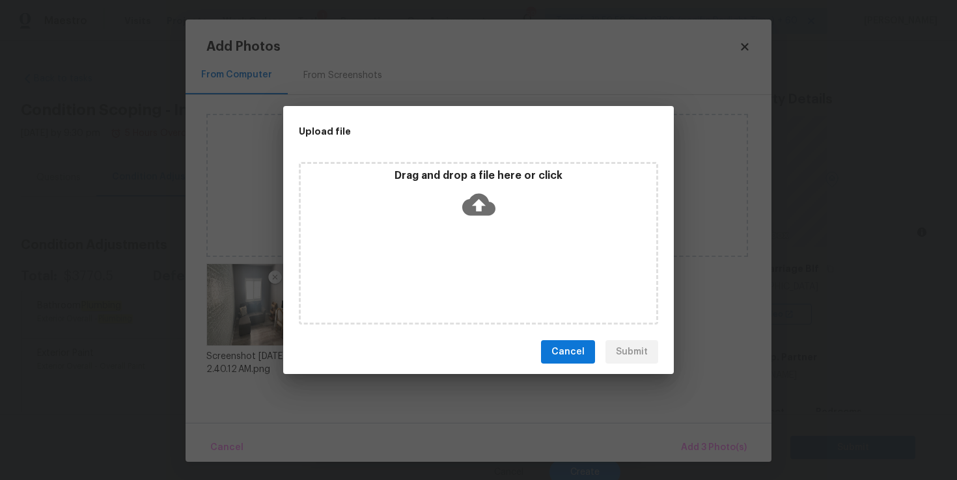
scroll to position [276, 0]
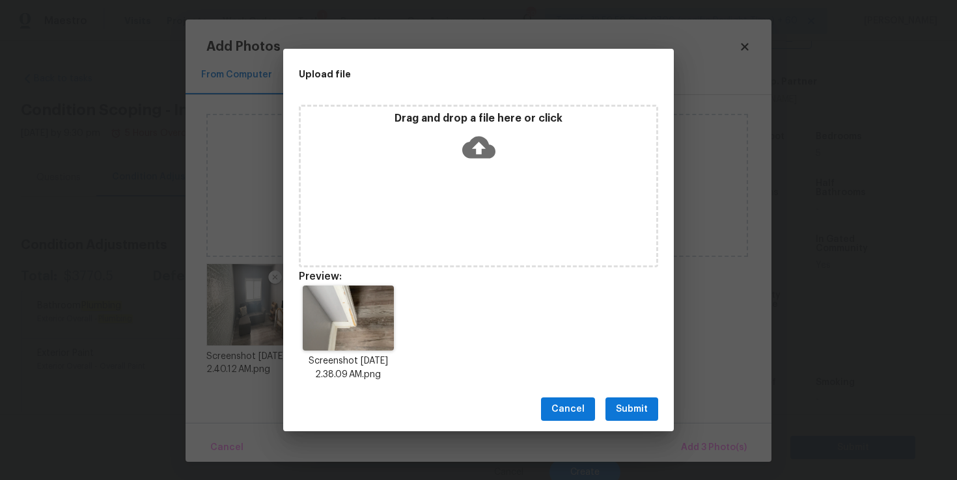
click at [638, 405] on span "Submit" at bounding box center [632, 410] width 32 height 16
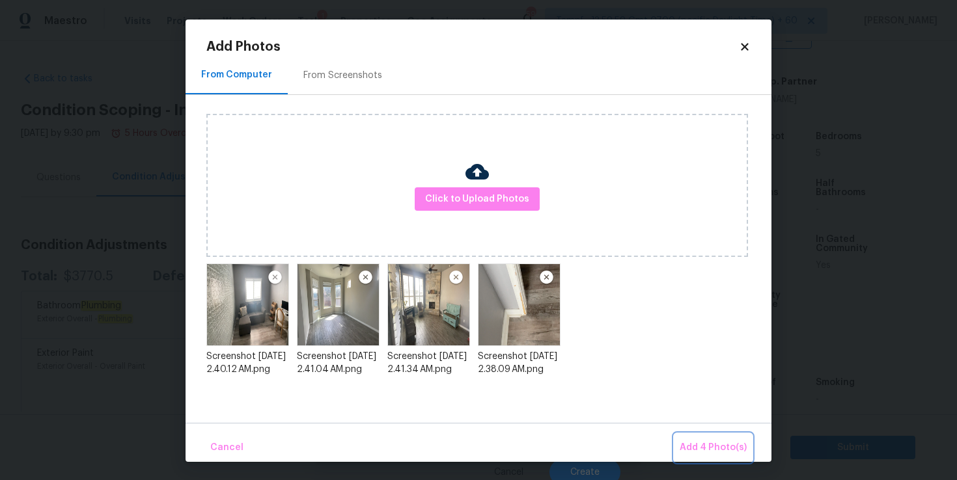
click at [697, 447] on span "Add 4 Photo(s)" at bounding box center [713, 448] width 67 height 16
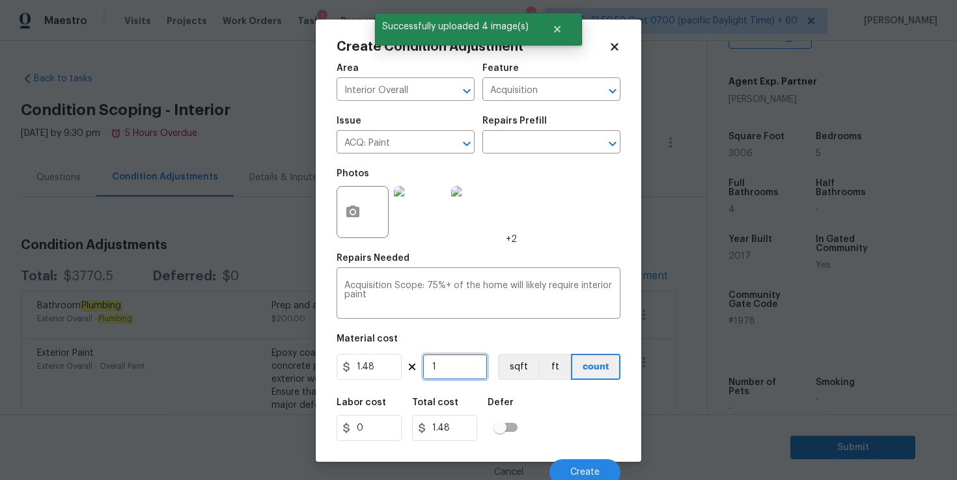
click at [454, 372] on input "1" at bounding box center [455, 367] width 65 height 26
type input "0"
type input "3"
type input "4.44"
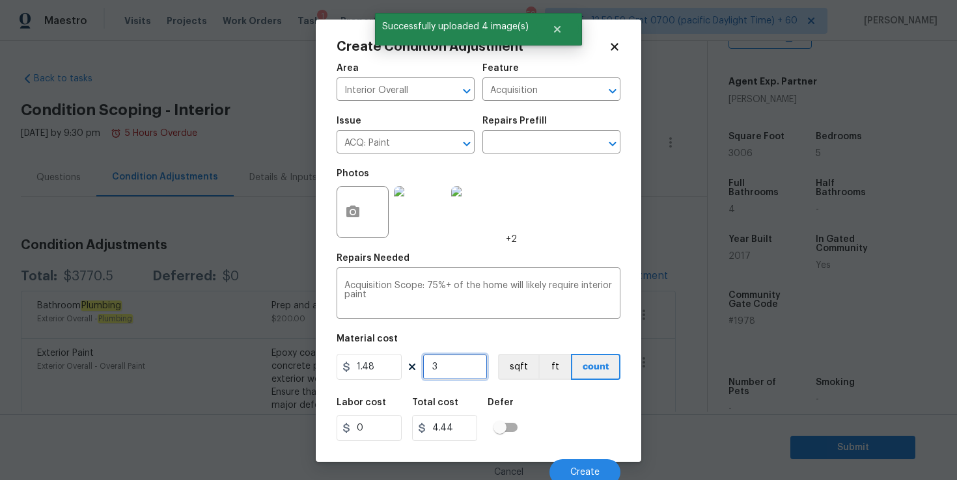
type input "30"
type input "44.4"
type input "300"
type input "444"
type input "3006"
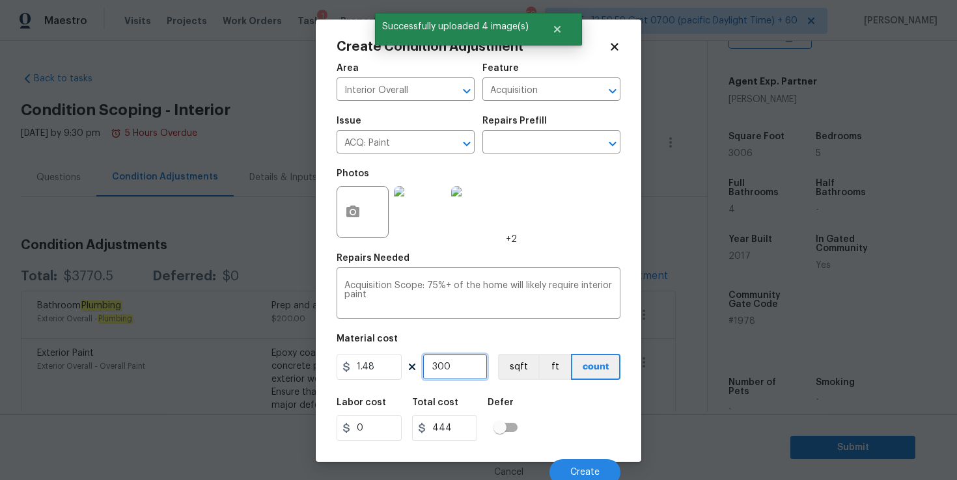
type input "4448.88"
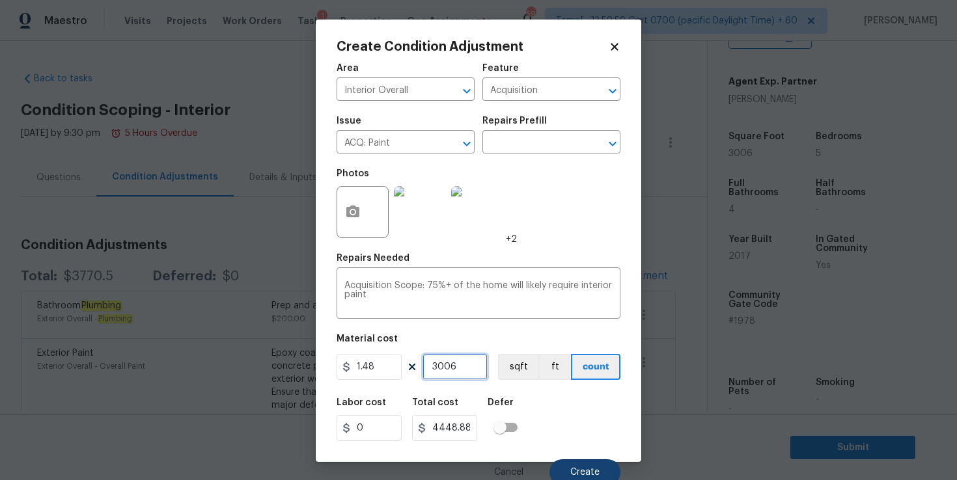
type input "3006"
click at [582, 466] on button "Create" at bounding box center [584, 473] width 71 height 26
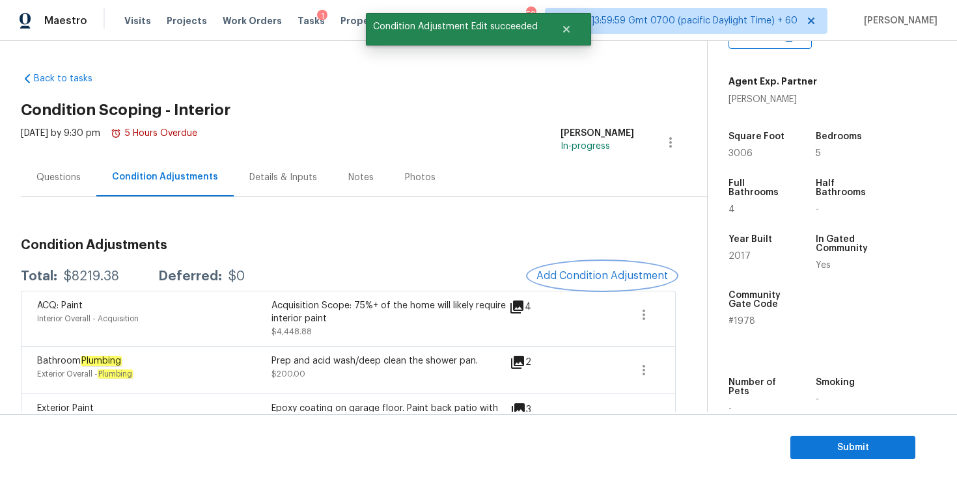
click at [573, 275] on span "Add Condition Adjustment" at bounding box center [602, 276] width 132 height 12
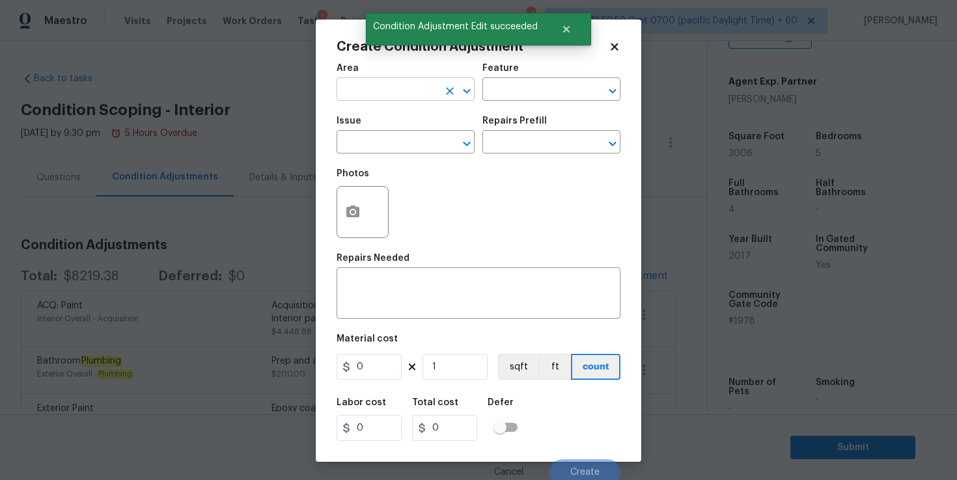
click at [374, 89] on input "text" at bounding box center [388, 91] width 102 height 20
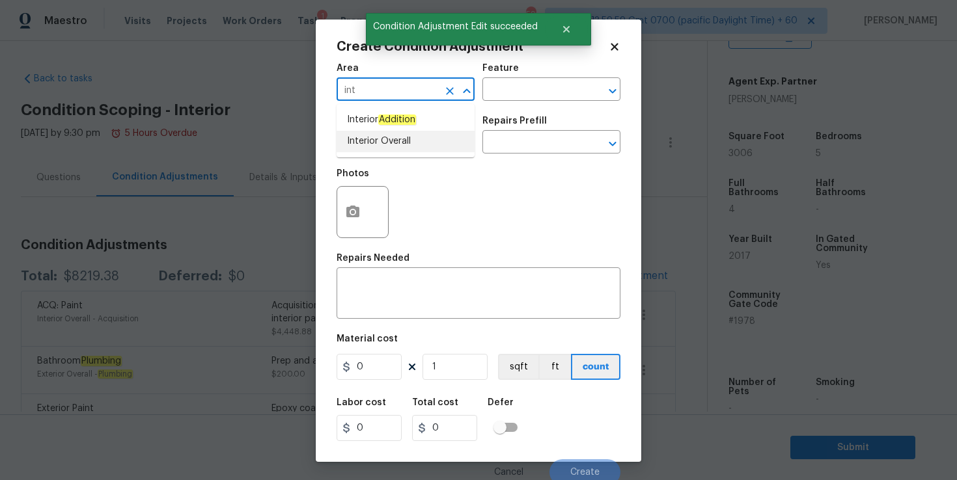
click at [372, 132] on li "Interior Overall" at bounding box center [406, 141] width 138 height 21
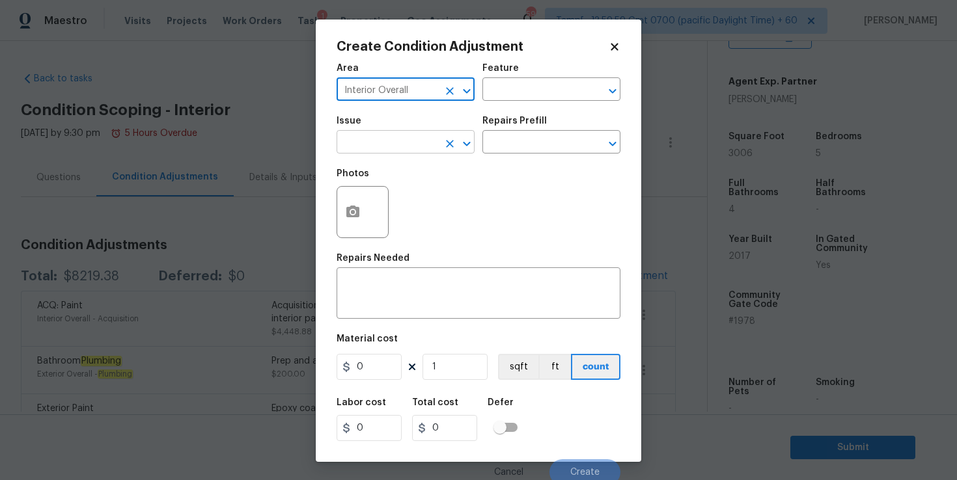
type input "Interior Overall"
click at [378, 143] on input "text" at bounding box center [388, 143] width 102 height 20
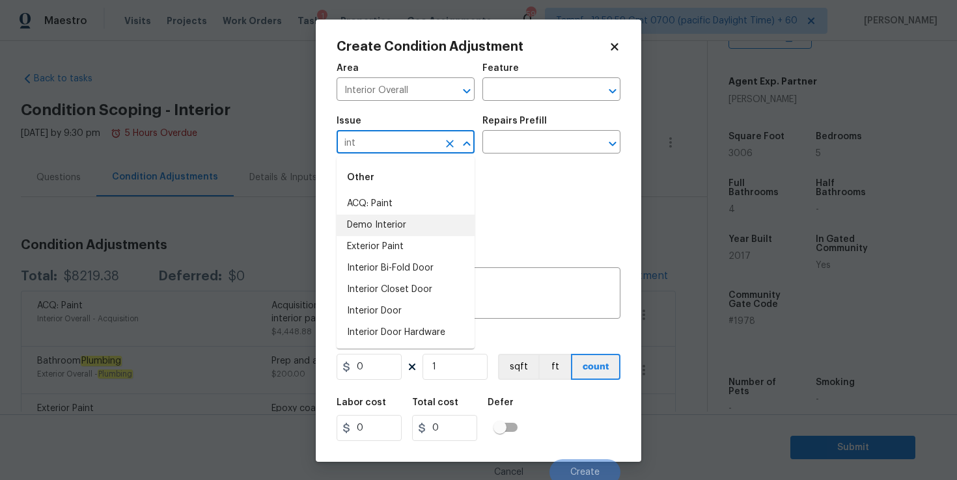
scroll to position [64, 0]
click at [393, 292] on li "Interior Paint" at bounding box center [406, 290] width 138 height 21
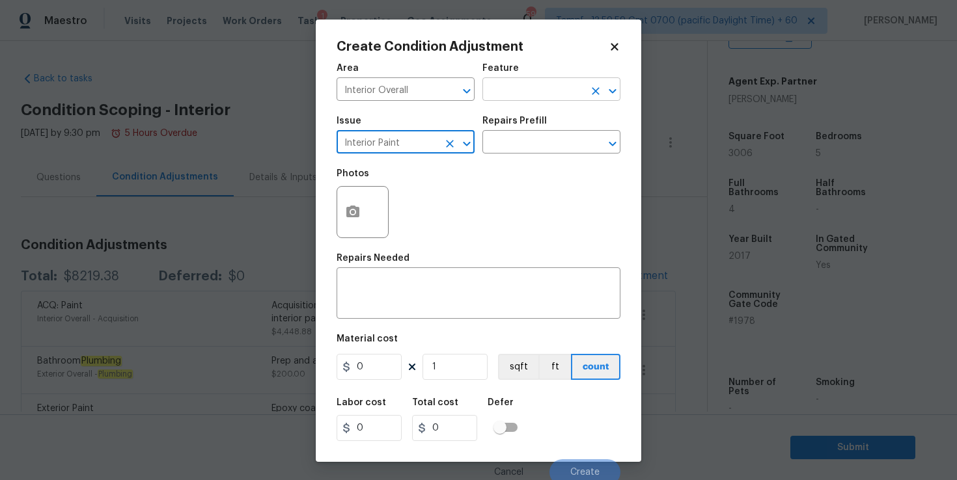
type input "Interior Paint"
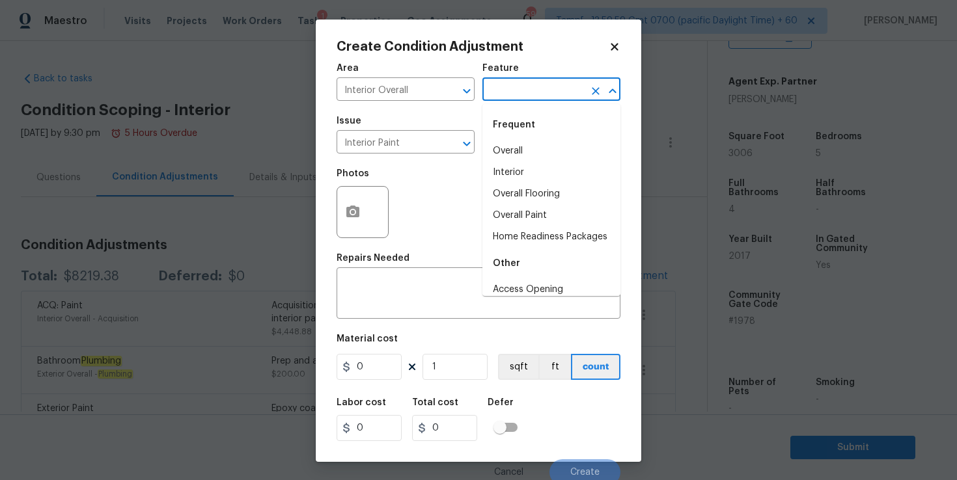
click at [527, 83] on input "text" at bounding box center [533, 91] width 102 height 20
click at [523, 174] on li "Interior" at bounding box center [551, 172] width 138 height 21
type input "Interior"
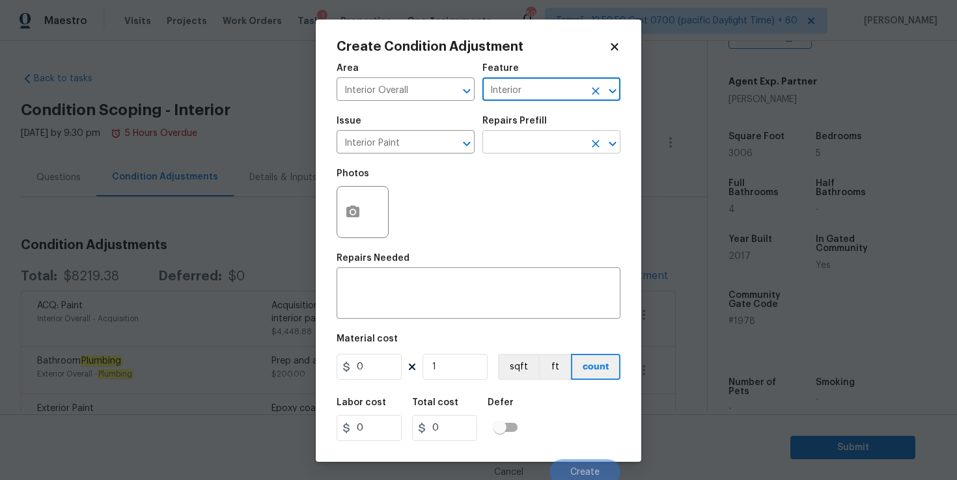
click at [522, 153] on input "text" at bounding box center [533, 143] width 102 height 20
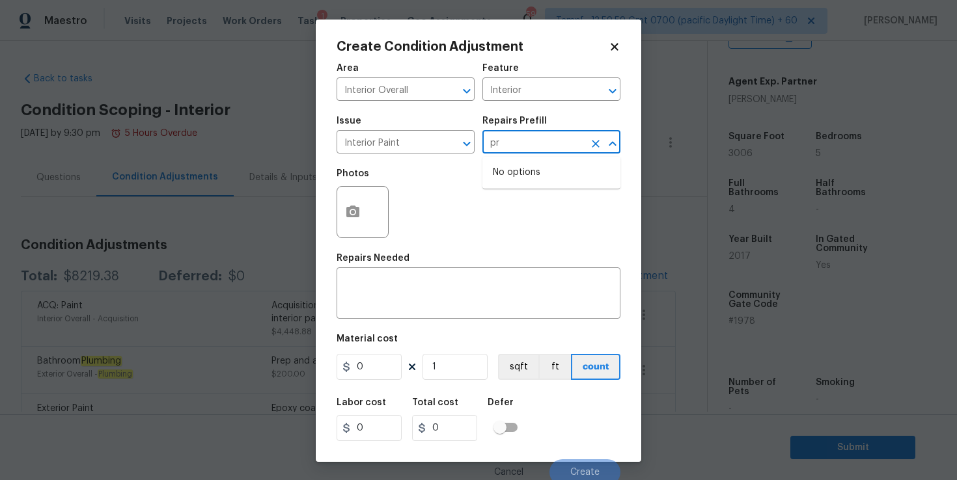
type input "p"
type input "prime"
click at [425, 148] on input "Interior Paint" at bounding box center [388, 143] width 102 height 20
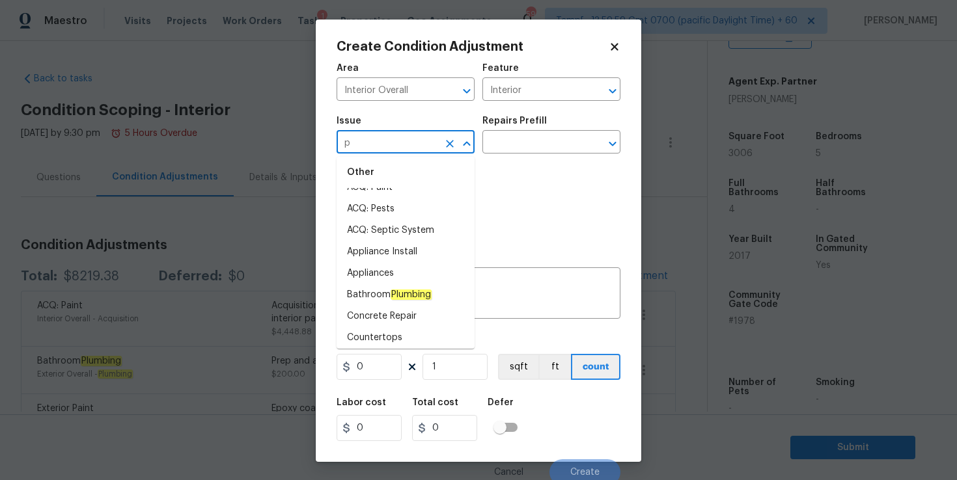
scroll to position [0, 0]
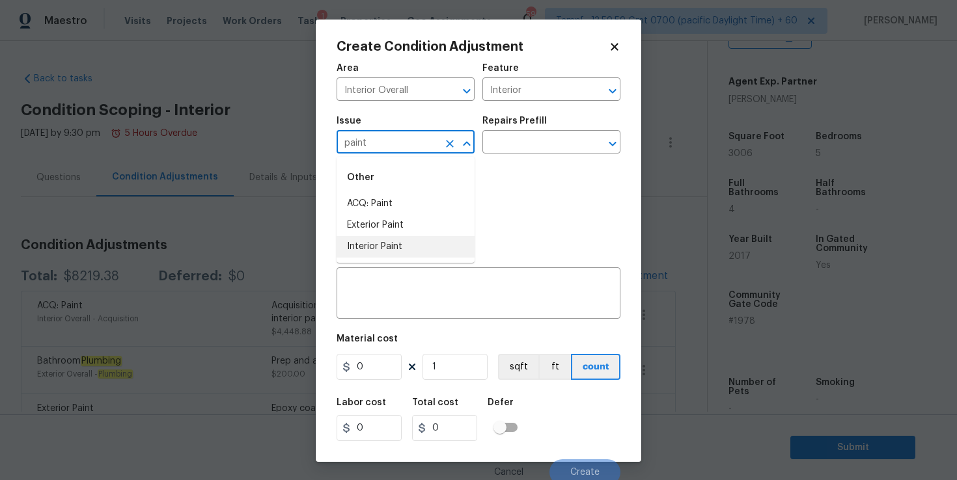
click at [408, 243] on li "Interior Paint" at bounding box center [406, 246] width 138 height 21
type input "Interior Paint"
click at [530, 136] on input "text" at bounding box center [533, 143] width 102 height 20
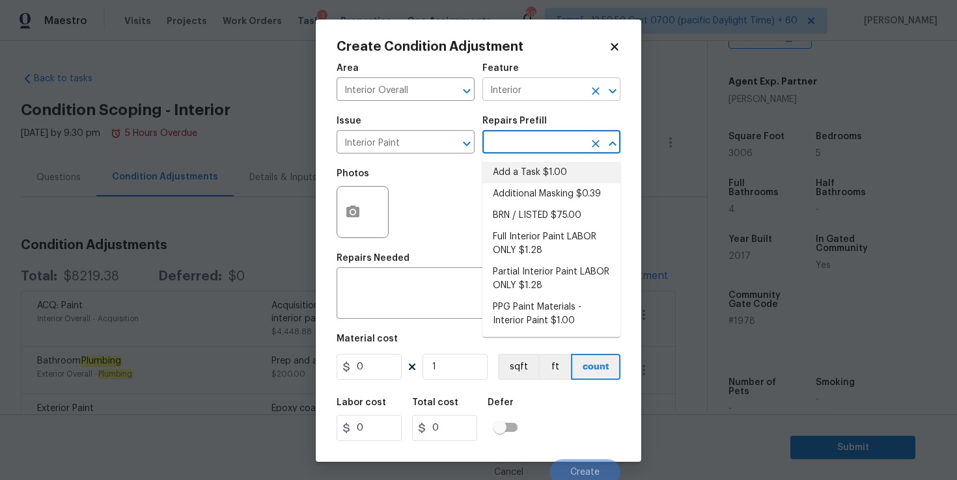
click at [531, 89] on input "Interior" at bounding box center [533, 91] width 102 height 20
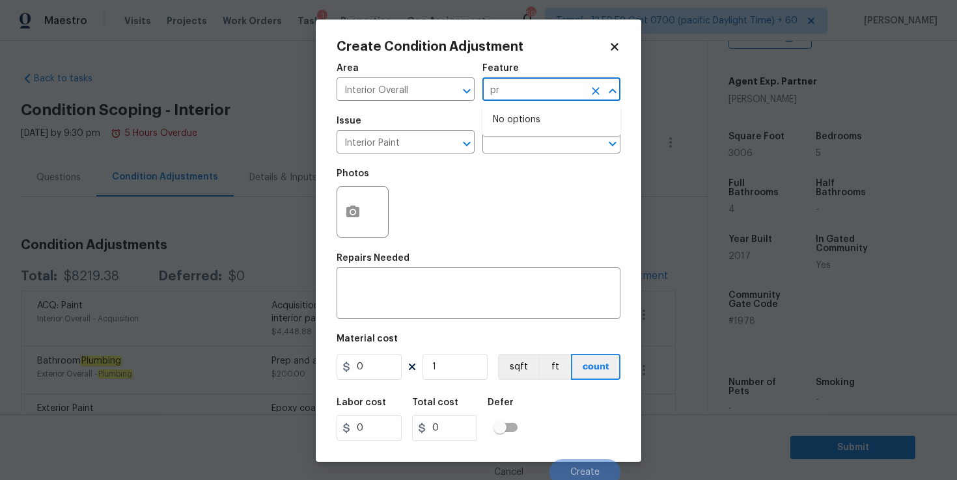
type input "p"
click at [454, 193] on div "Photos" at bounding box center [479, 203] width 284 height 85
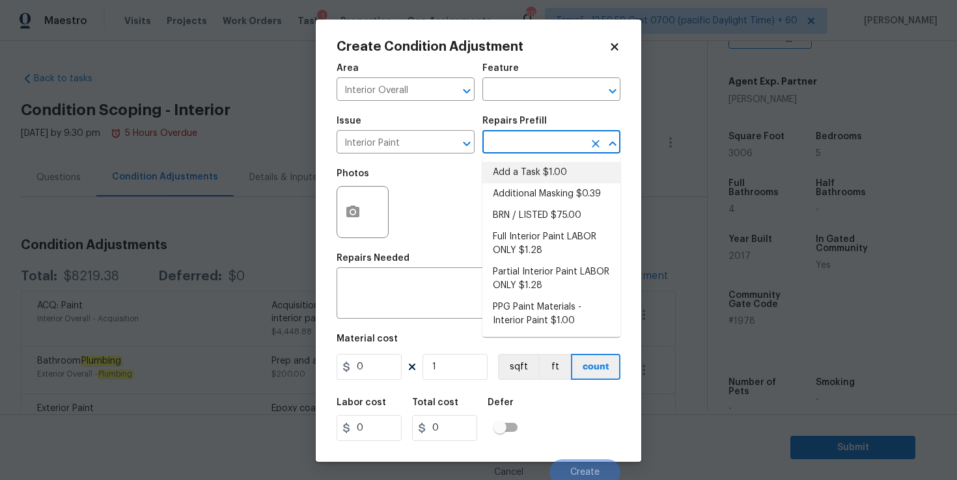
click at [514, 136] on input "text" at bounding box center [533, 143] width 102 height 20
click at [443, 216] on div "Photos" at bounding box center [479, 203] width 284 height 85
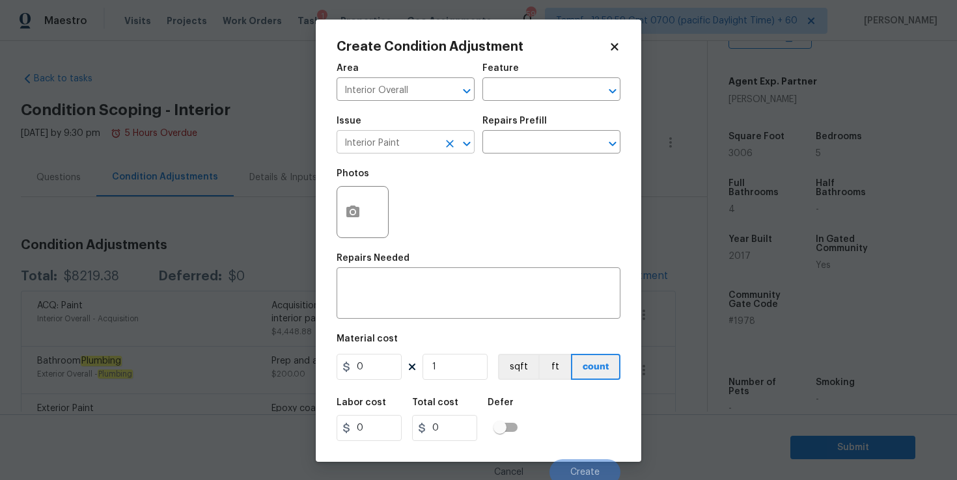
click at [423, 143] on input "Interior Paint" at bounding box center [388, 143] width 102 height 20
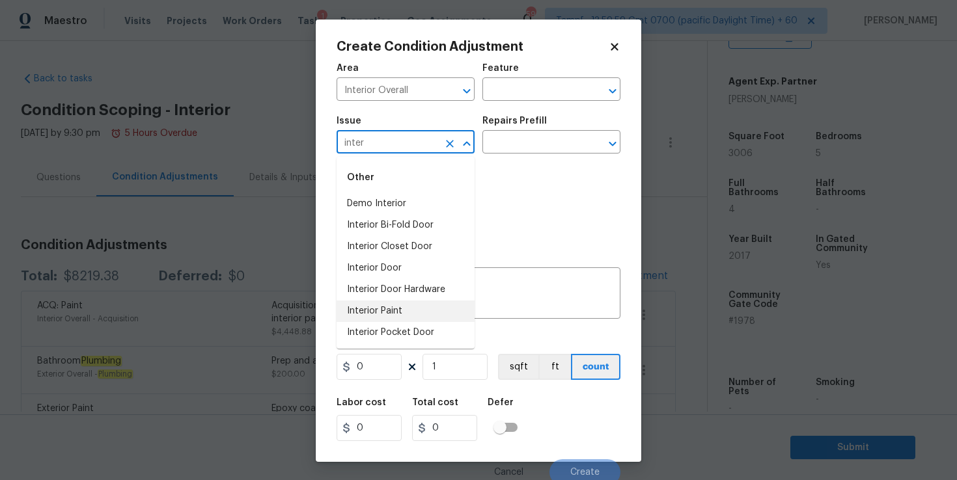
click at [387, 311] on li "Interior Paint" at bounding box center [406, 311] width 138 height 21
type input "Interior Paint"
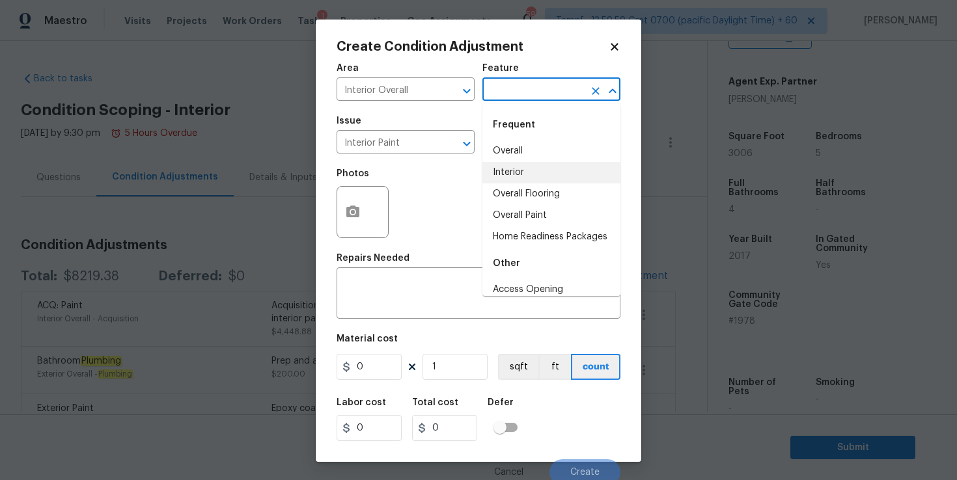
click at [520, 94] on input "text" at bounding box center [533, 91] width 102 height 20
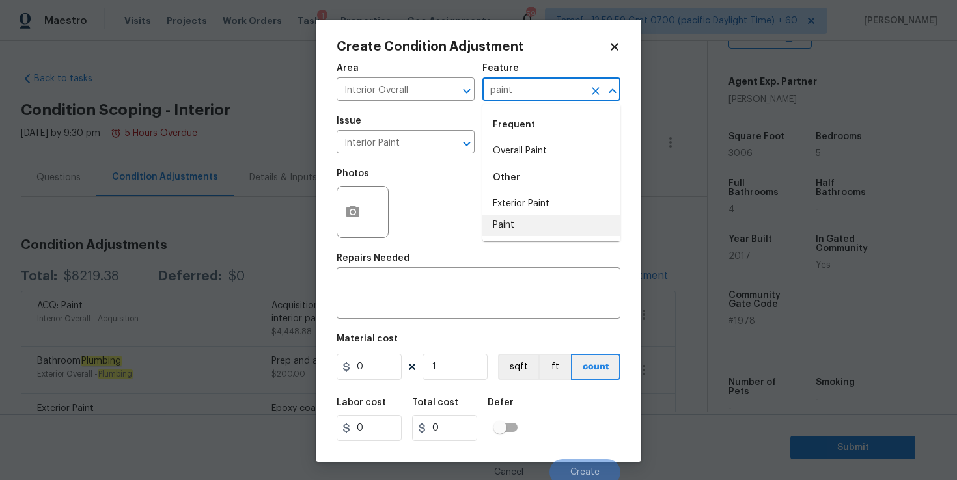
click at [525, 220] on li "Paint" at bounding box center [551, 225] width 138 height 21
type input "Paint"
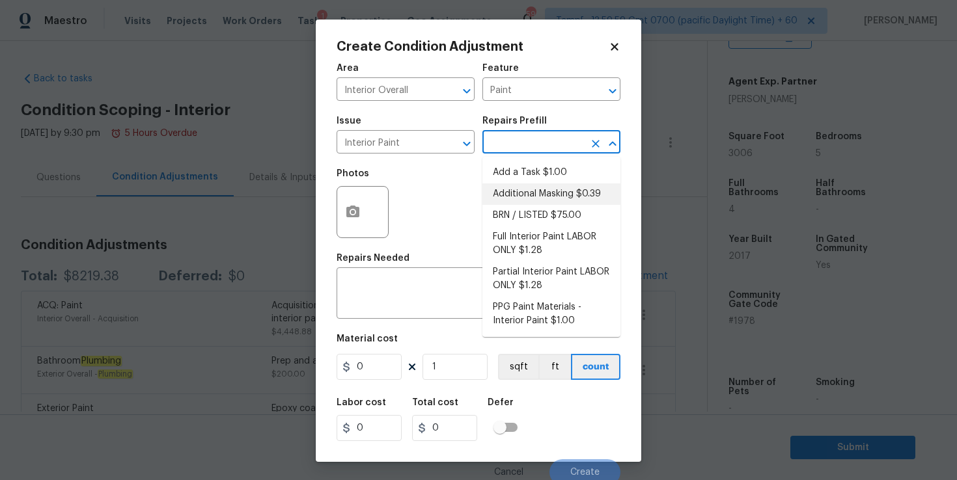
click at [517, 148] on input "text" at bounding box center [533, 143] width 102 height 20
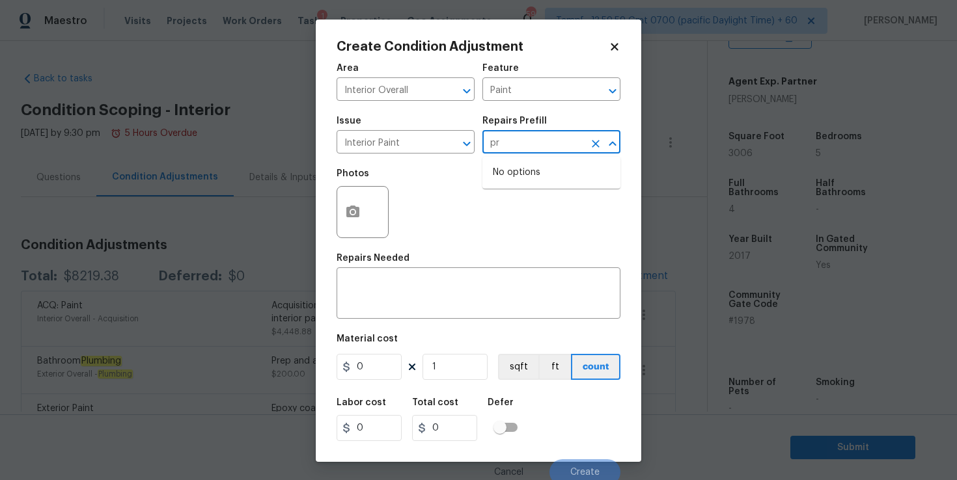
type input "p"
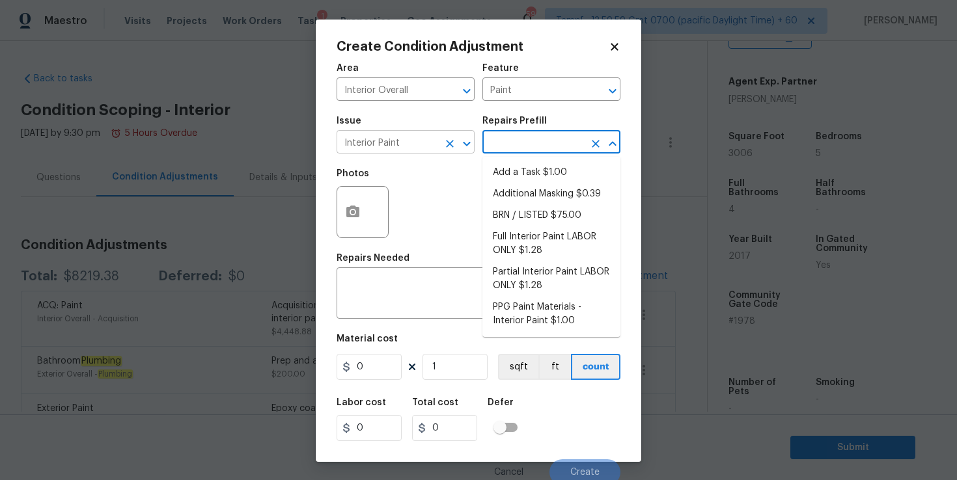
click at [421, 145] on input "Interior Paint" at bounding box center [388, 143] width 102 height 20
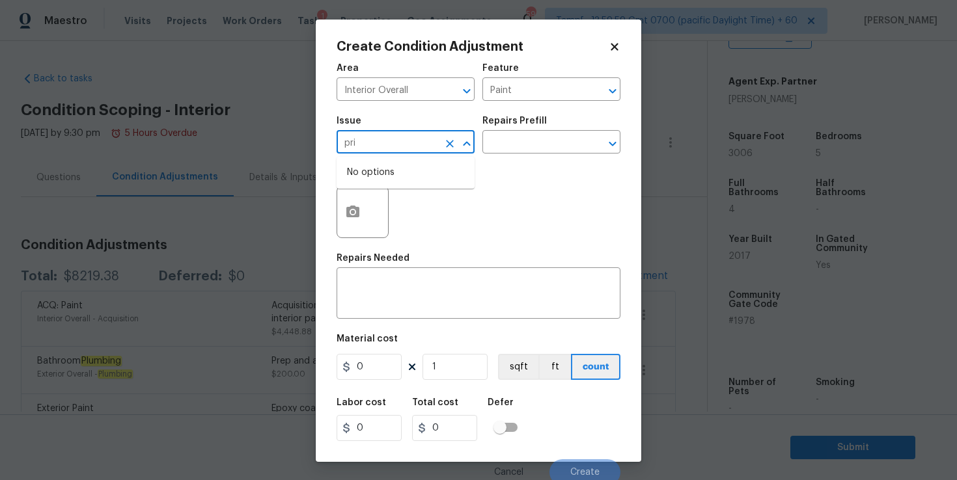
type input "prim"
click at [449, 146] on icon "Clear" at bounding box center [449, 143] width 13 height 13
click at [391, 243] on li "Interior Paint" at bounding box center [406, 246] width 138 height 21
type input "Interior Paint"
click at [534, 85] on input "Paint" at bounding box center [533, 91] width 102 height 20
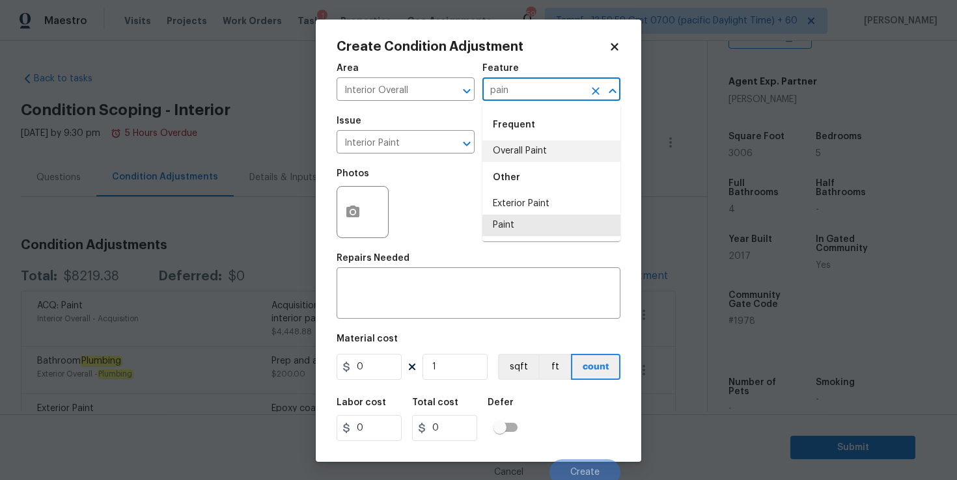
click at [544, 143] on li "Overall Paint" at bounding box center [551, 151] width 138 height 21
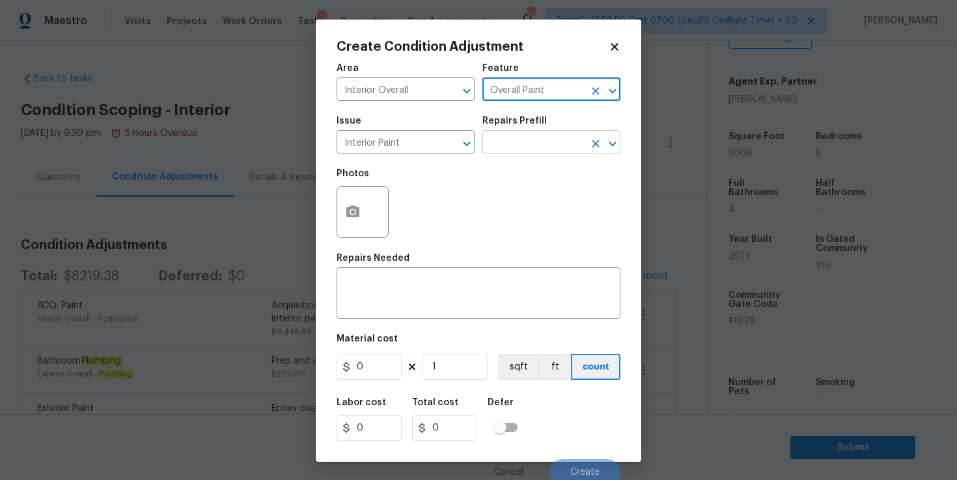
type input "Overall Paint"
click at [531, 150] on input "text" at bounding box center [533, 143] width 102 height 20
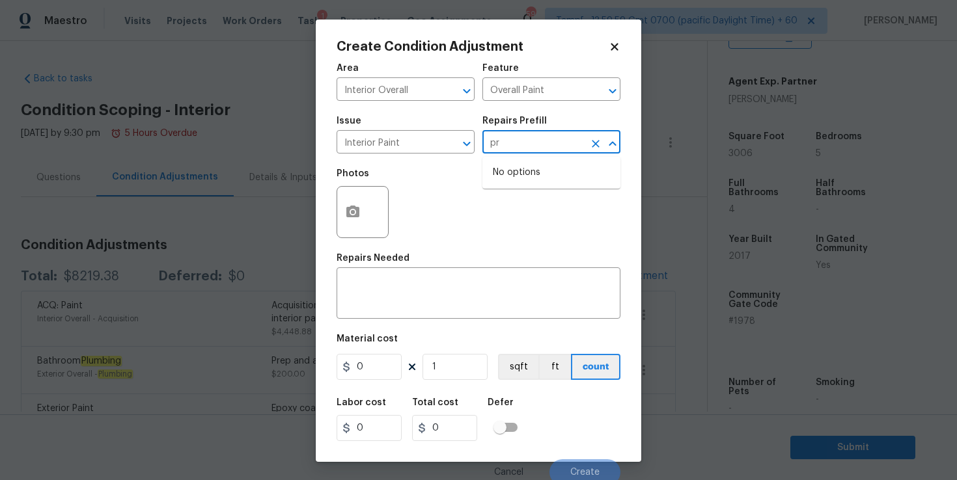
type input "p"
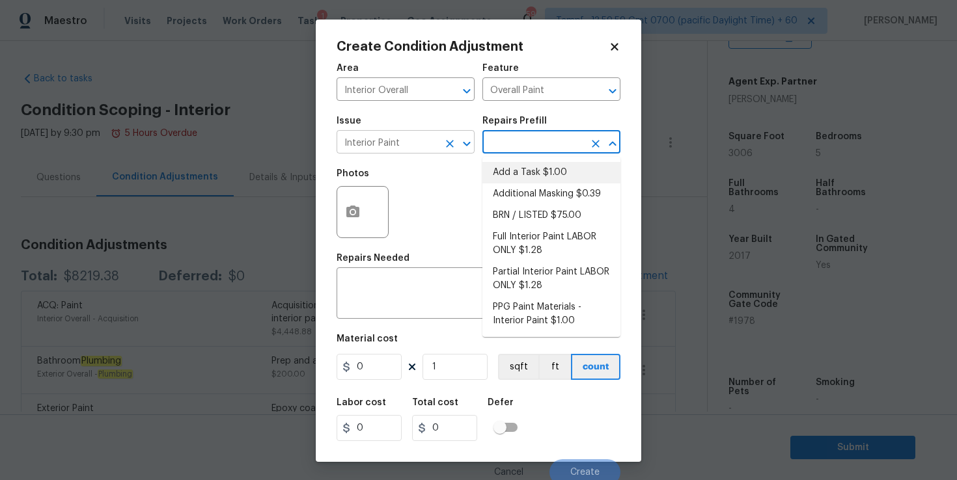
click at [417, 142] on input "Interior Paint" at bounding box center [388, 143] width 102 height 20
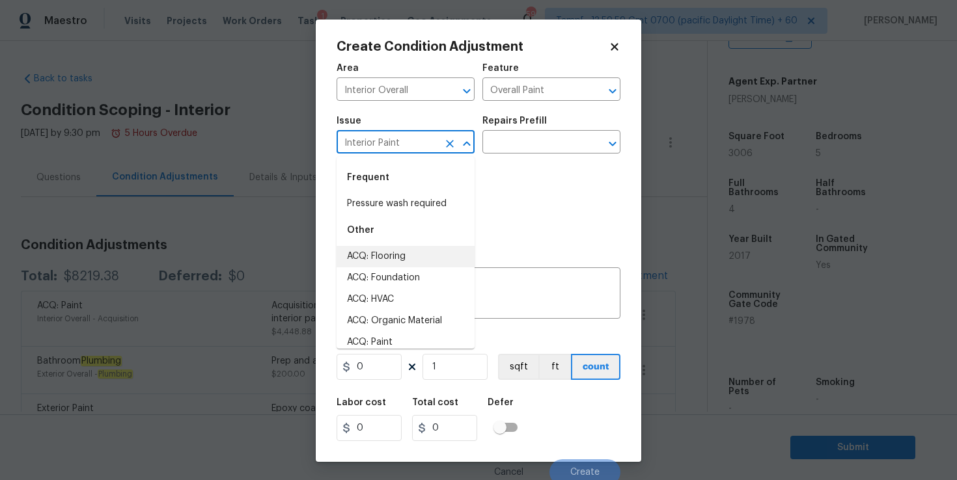
click at [548, 230] on div "Photos" at bounding box center [479, 203] width 284 height 85
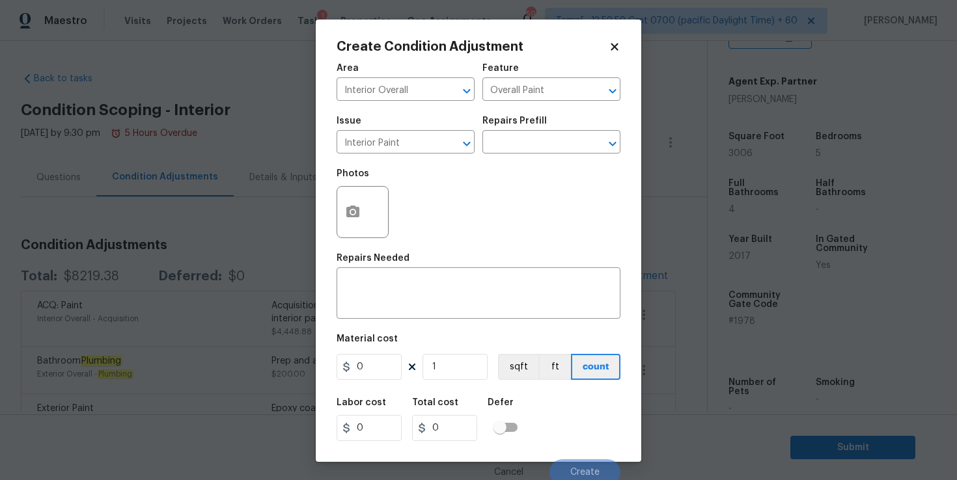
click at [613, 49] on icon at bounding box center [614, 46] width 7 height 7
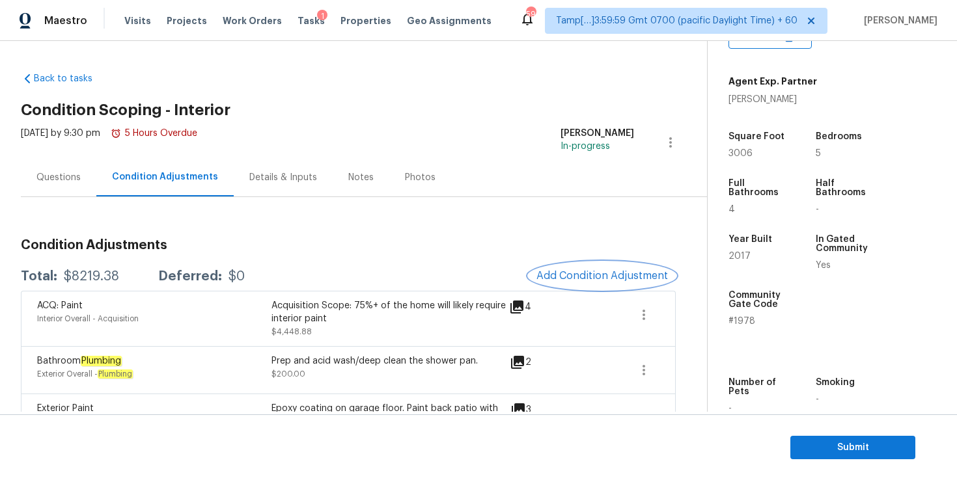
click at [581, 281] on span "Add Condition Adjustment" at bounding box center [602, 276] width 132 height 12
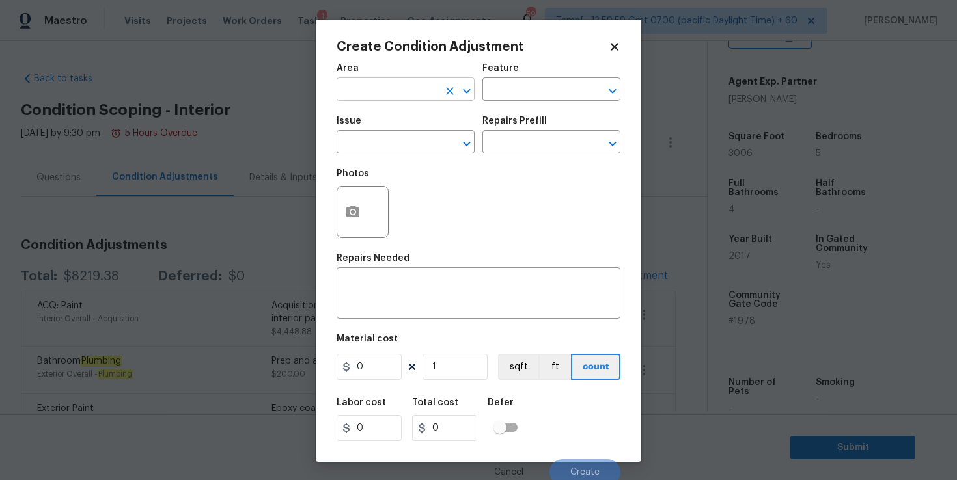
click at [402, 90] on input "text" at bounding box center [388, 91] width 102 height 20
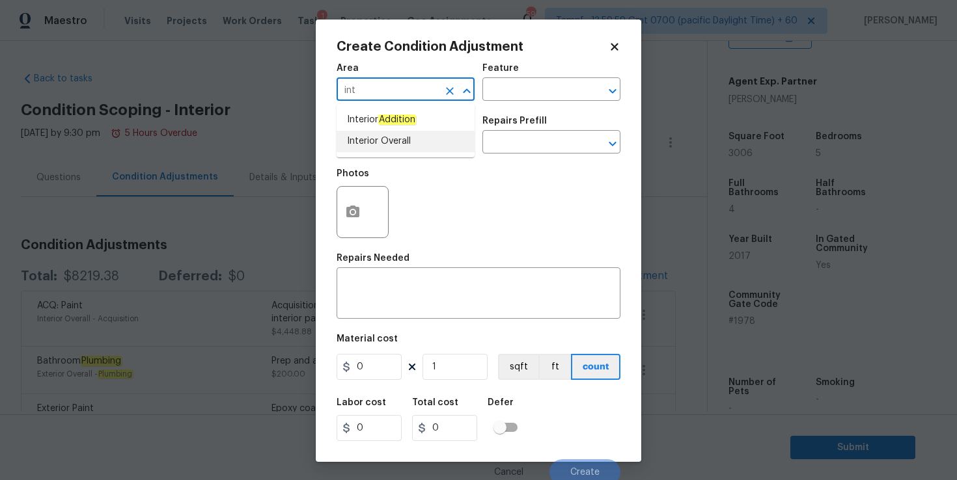
click at [403, 141] on li "Interior Overall" at bounding box center [406, 141] width 138 height 21
type input "Interior Overall"
click at [403, 141] on input "text" at bounding box center [388, 143] width 102 height 20
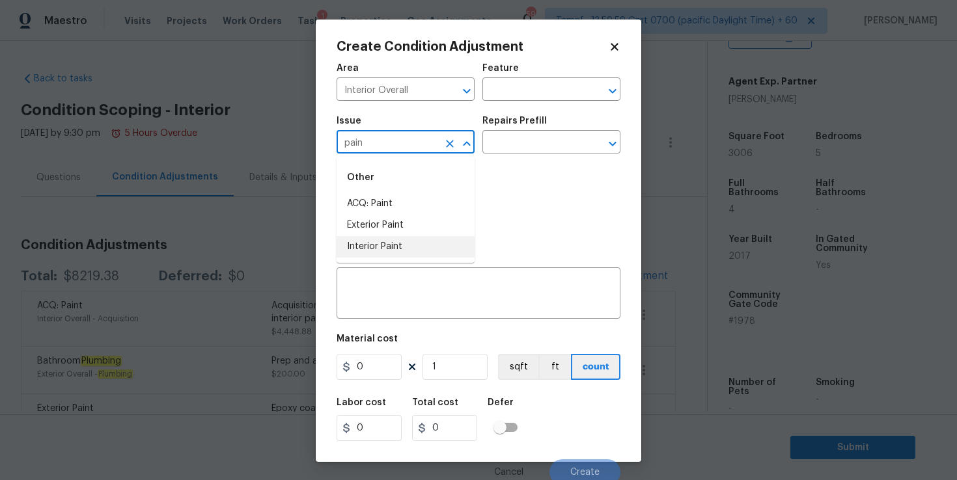
click at [404, 240] on li "Interior Paint" at bounding box center [406, 246] width 138 height 21
type input "Interior Paint"
click at [529, 87] on input "text" at bounding box center [533, 91] width 102 height 20
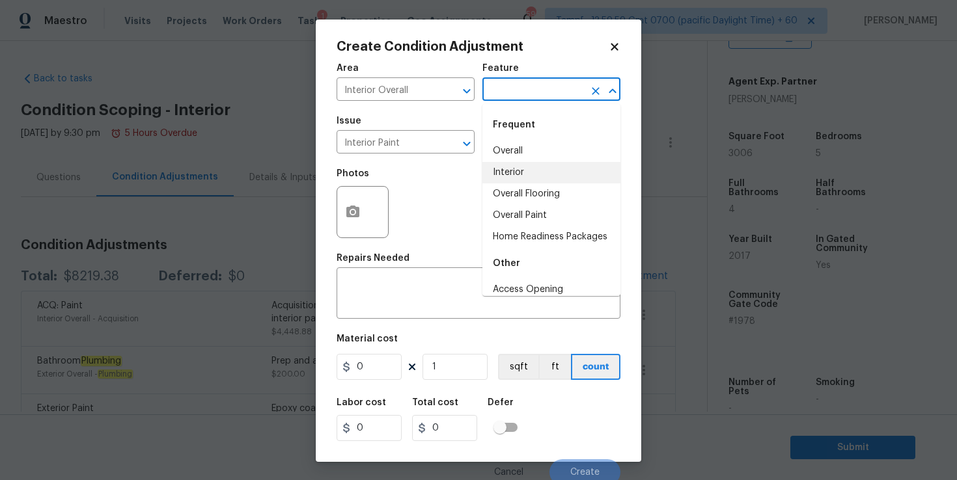
click at [526, 169] on li "Interior" at bounding box center [551, 172] width 138 height 21
type input "Interior"
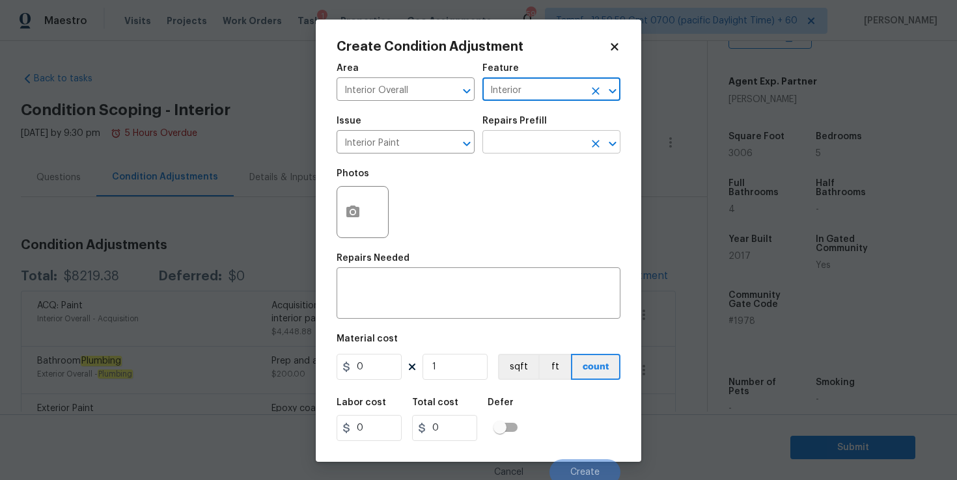
click at [525, 146] on input "text" at bounding box center [533, 143] width 102 height 20
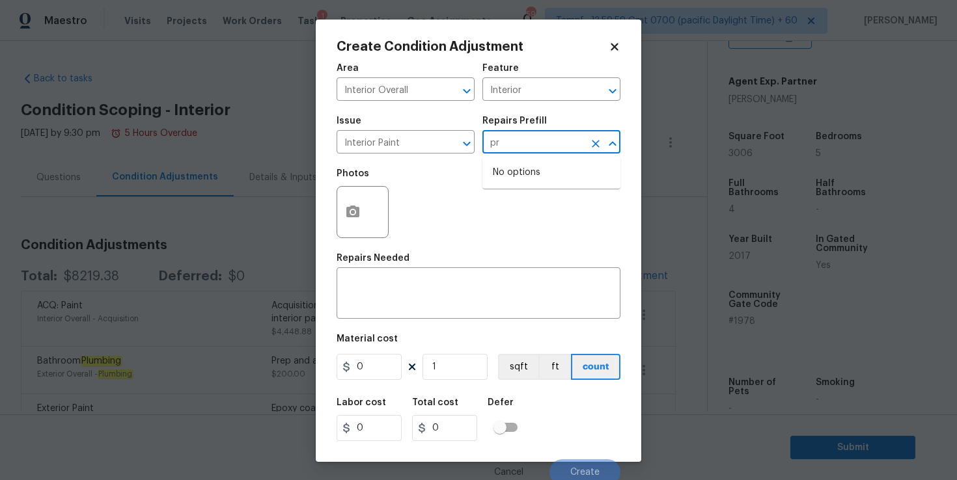
type input "p"
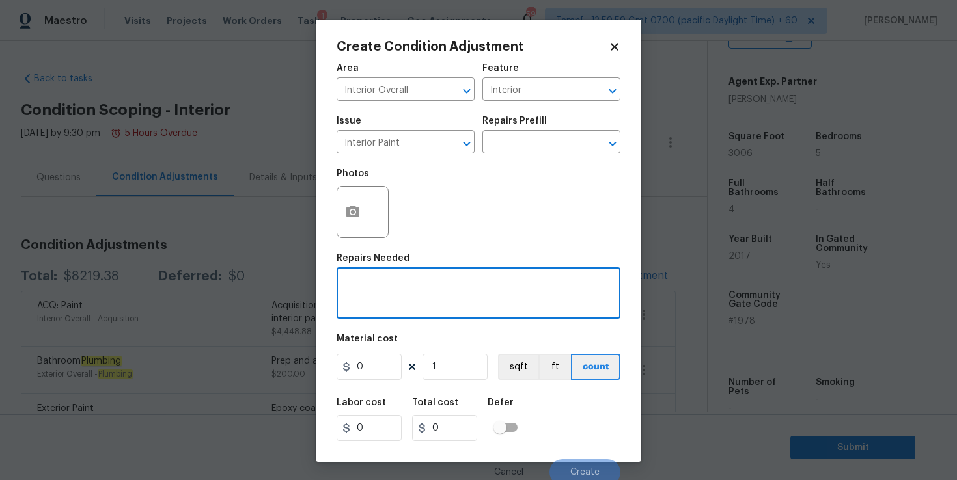
click at [441, 293] on textarea at bounding box center [478, 294] width 268 height 27
type textarea "Interior Primer"
click at [352, 214] on circle "button" at bounding box center [353, 212] width 4 height 4
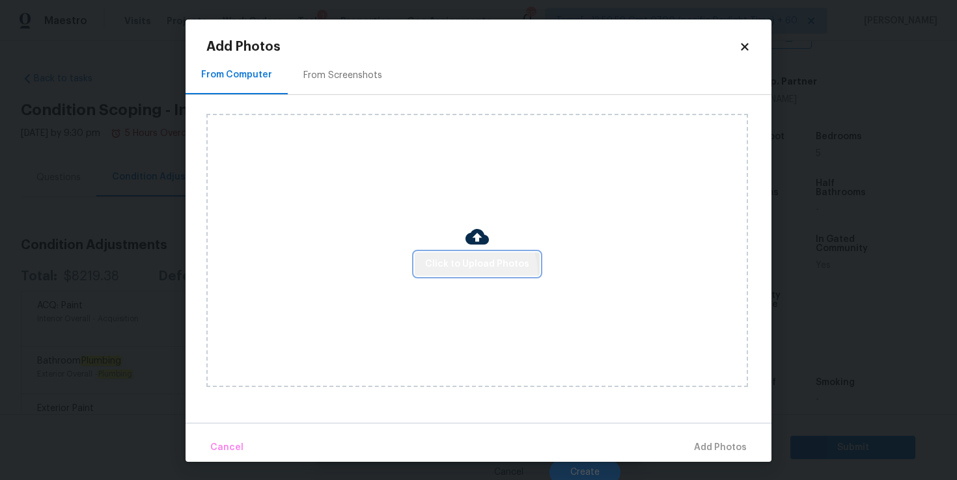
click at [464, 274] on button "Click to Upload Photos" at bounding box center [477, 265] width 125 height 24
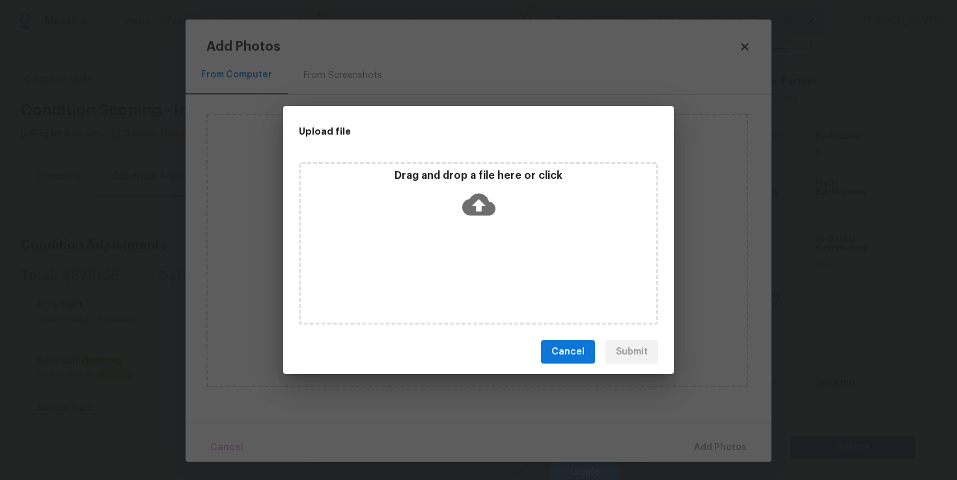
click at [478, 197] on icon at bounding box center [478, 205] width 33 height 22
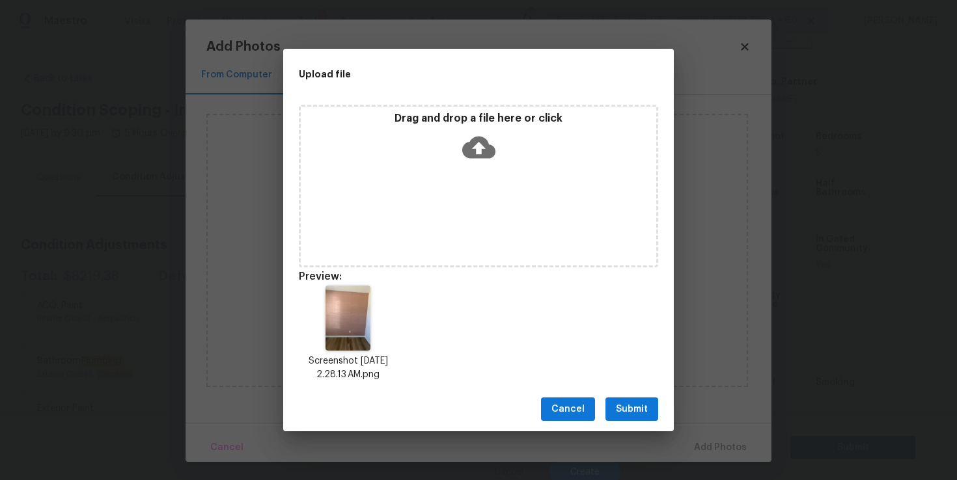
click at [634, 402] on span "Submit" at bounding box center [632, 410] width 32 height 16
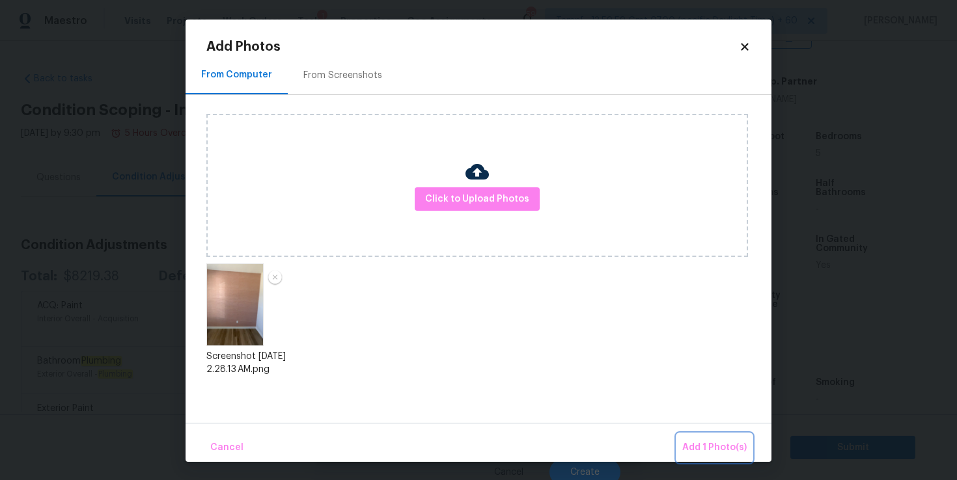
click at [698, 443] on span "Add 1 Photo(s)" at bounding box center [714, 448] width 64 height 16
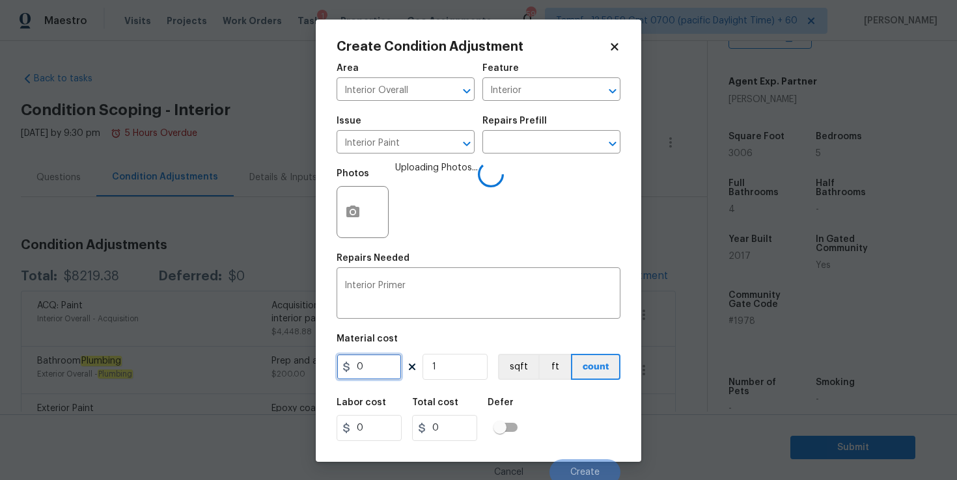
click at [366, 363] on input "0" at bounding box center [369, 367] width 65 height 26
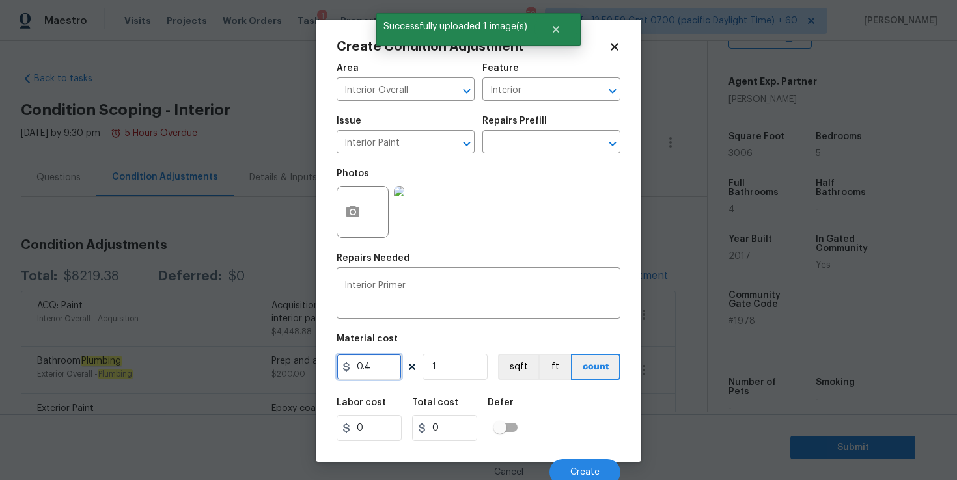
type input "0.4"
click at [453, 374] on input "1" at bounding box center [455, 367] width 65 height 26
type input "10"
type input "4"
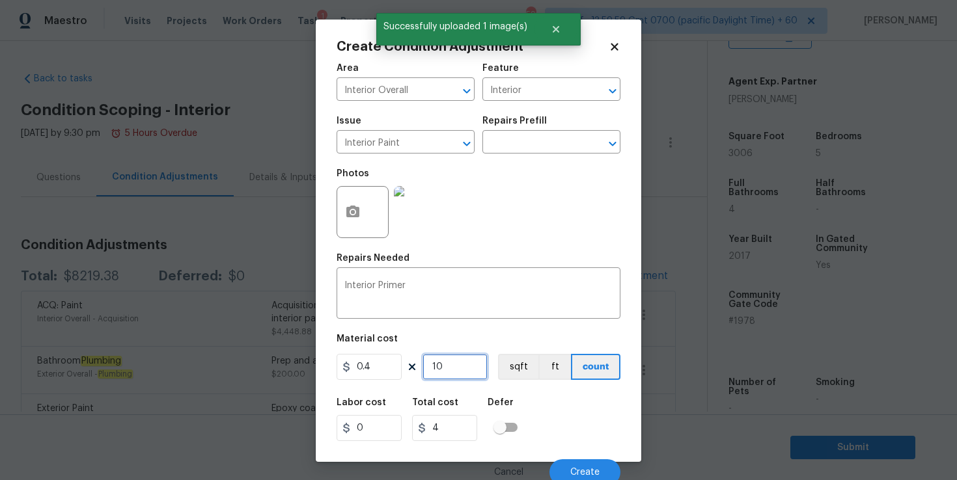
type input "100"
type input "40"
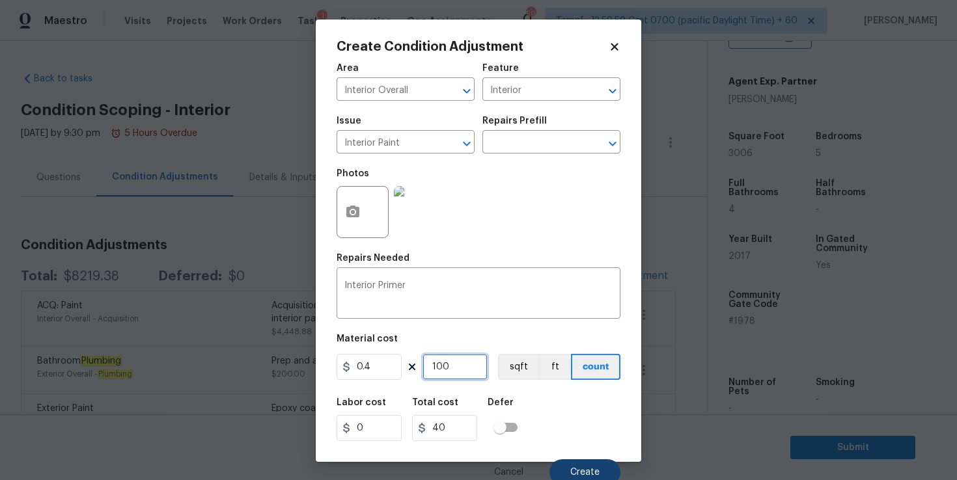
type input "100"
click at [581, 465] on button "Create" at bounding box center [584, 473] width 71 height 26
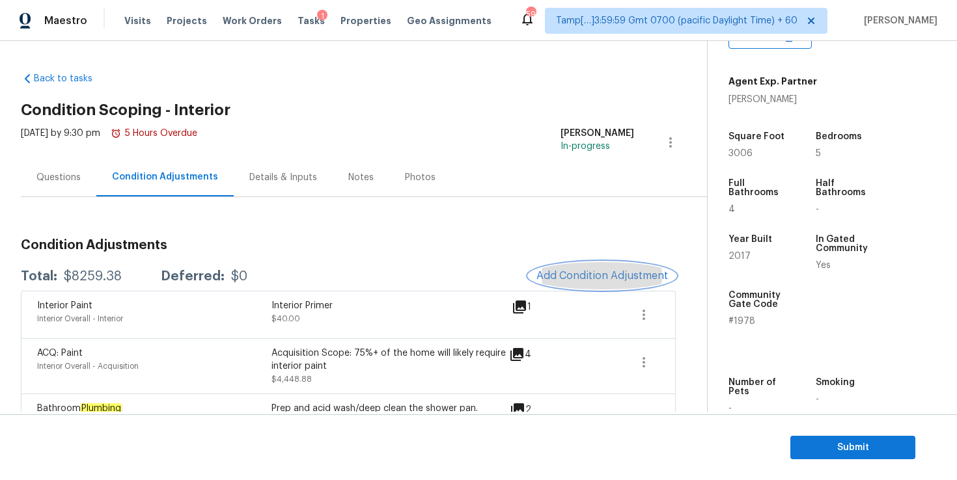
click at [564, 271] on span "Add Condition Adjustment" at bounding box center [602, 276] width 132 height 12
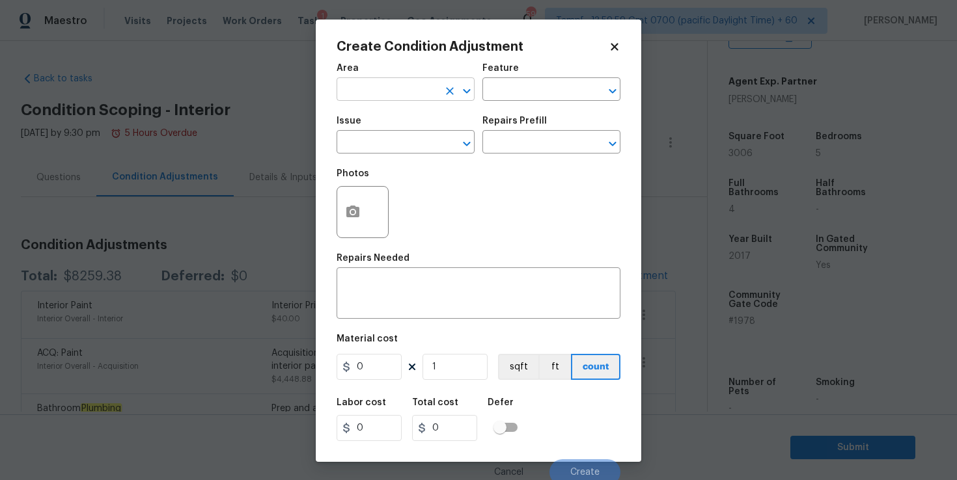
click at [386, 93] on input "text" at bounding box center [388, 91] width 102 height 20
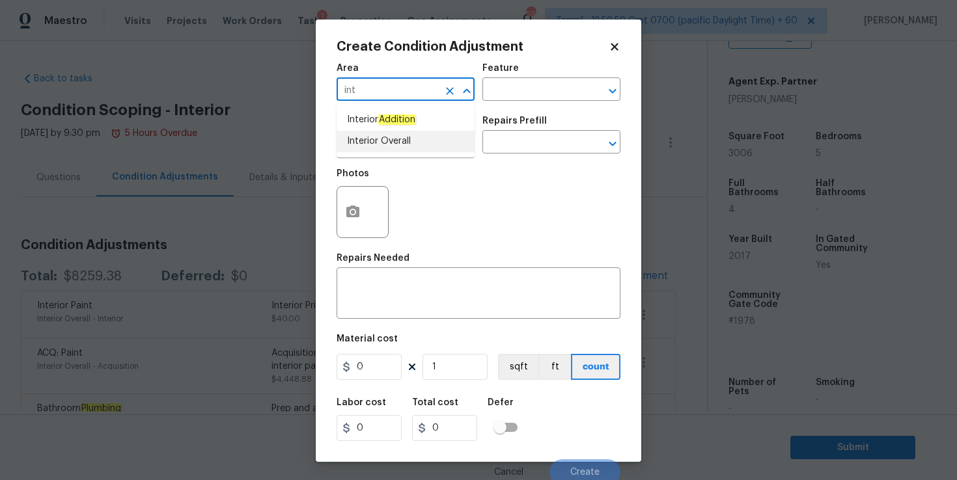
click at [394, 137] on li "Interior Overall" at bounding box center [406, 141] width 138 height 21
type input "Interior Overall"
click at [394, 145] on input "text" at bounding box center [388, 143] width 102 height 20
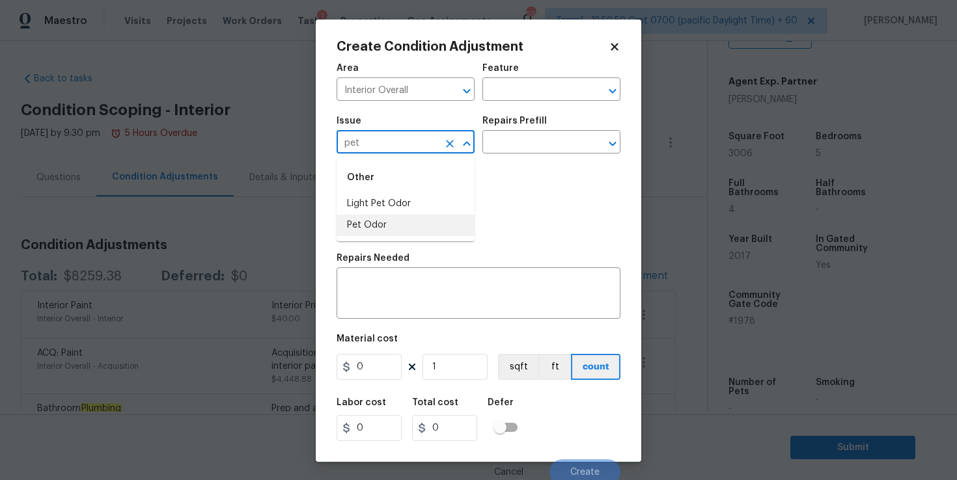
click at [393, 227] on li "Pet Odor" at bounding box center [406, 225] width 138 height 21
type input "Pet Odor"
click at [534, 90] on input "text" at bounding box center [533, 91] width 102 height 20
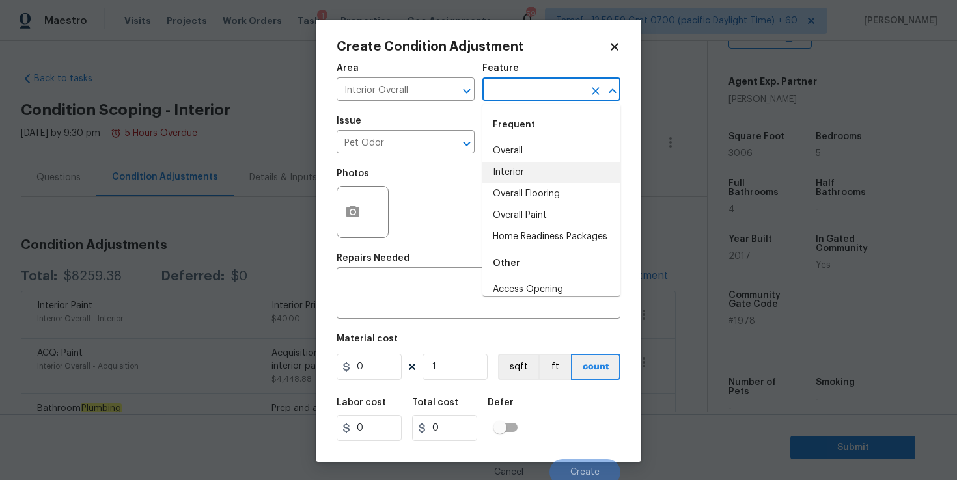
click at [523, 165] on li "Interior" at bounding box center [551, 172] width 138 height 21
type input "Interior"
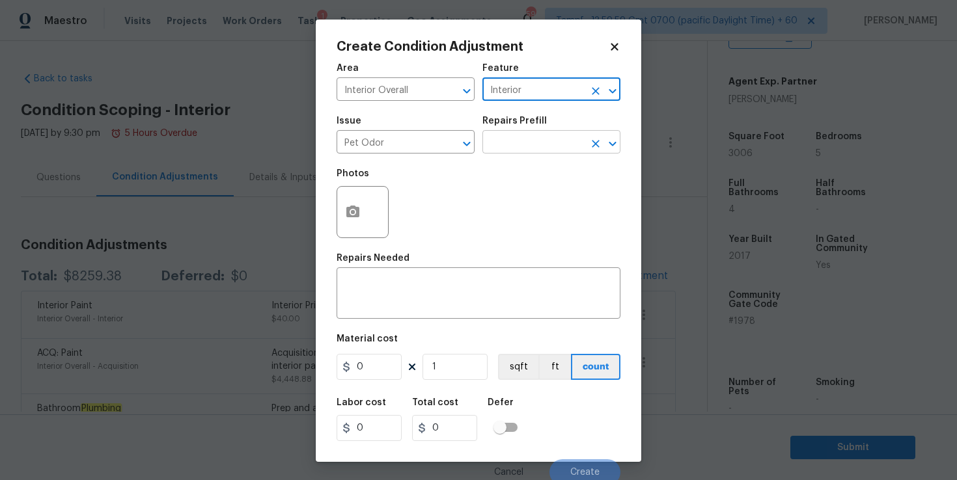
click at [521, 148] on input "text" at bounding box center [533, 143] width 102 height 20
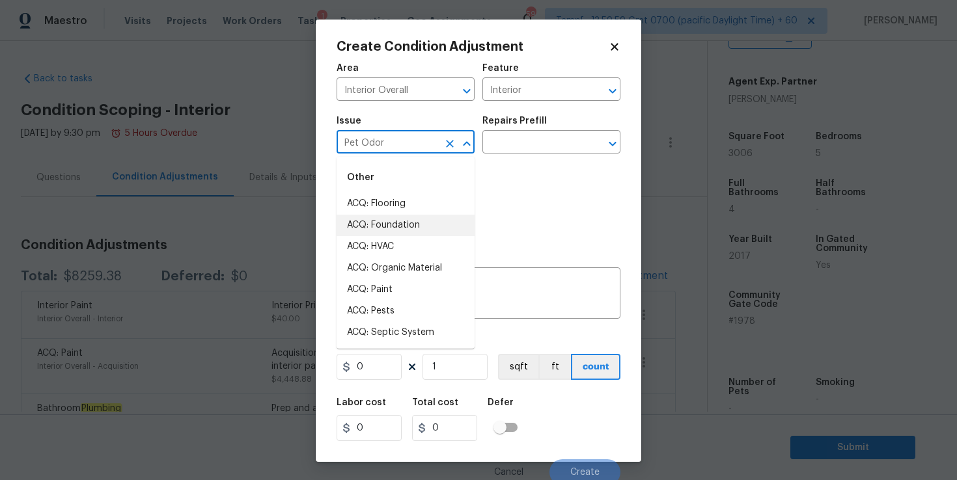
click at [410, 140] on input "Pet Odor" at bounding box center [388, 143] width 102 height 20
type input "p"
click at [397, 227] on li "Other Odor" at bounding box center [406, 225] width 138 height 21
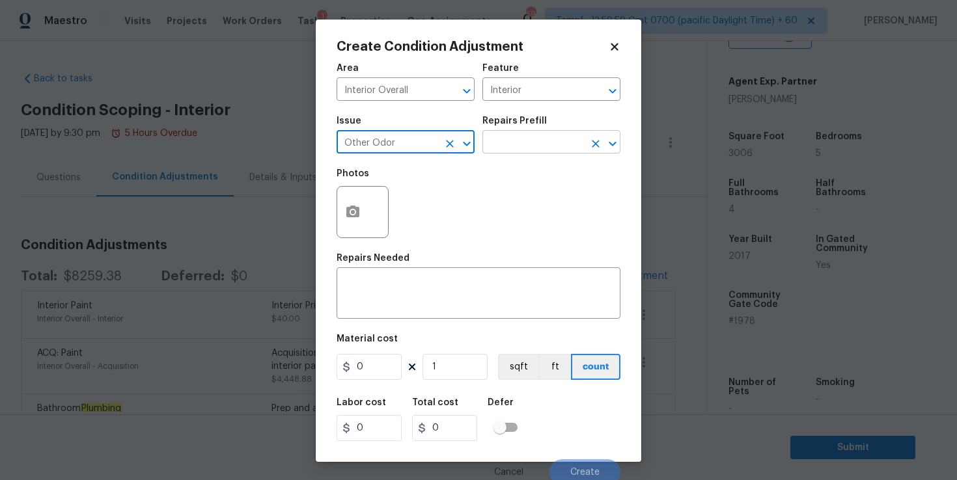
click at [523, 146] on input "text" at bounding box center [533, 143] width 102 height 20
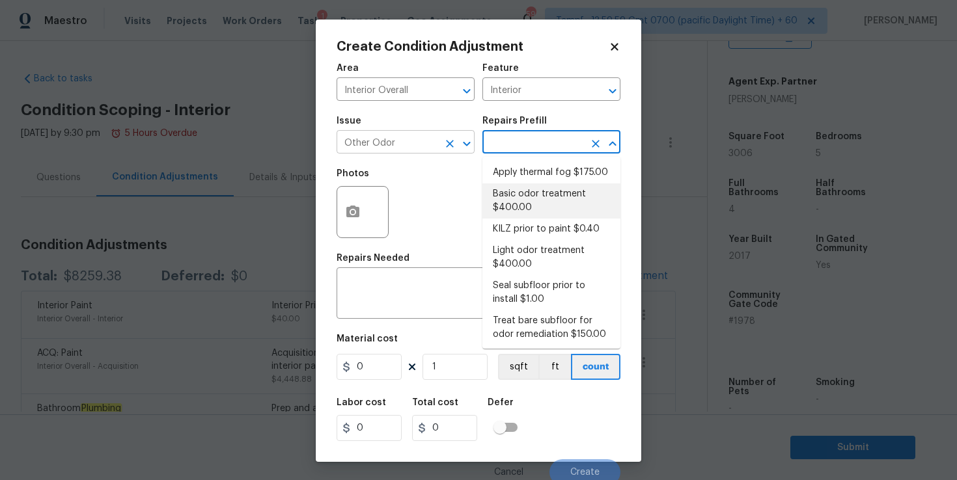
click at [421, 142] on input "Other Odor" at bounding box center [388, 143] width 102 height 20
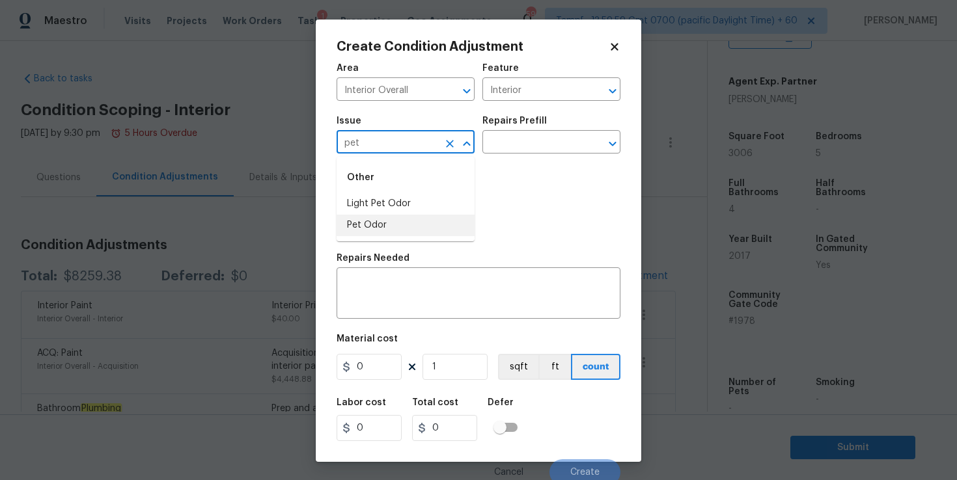
click at [417, 225] on li "Pet Odor" at bounding box center [406, 225] width 138 height 21
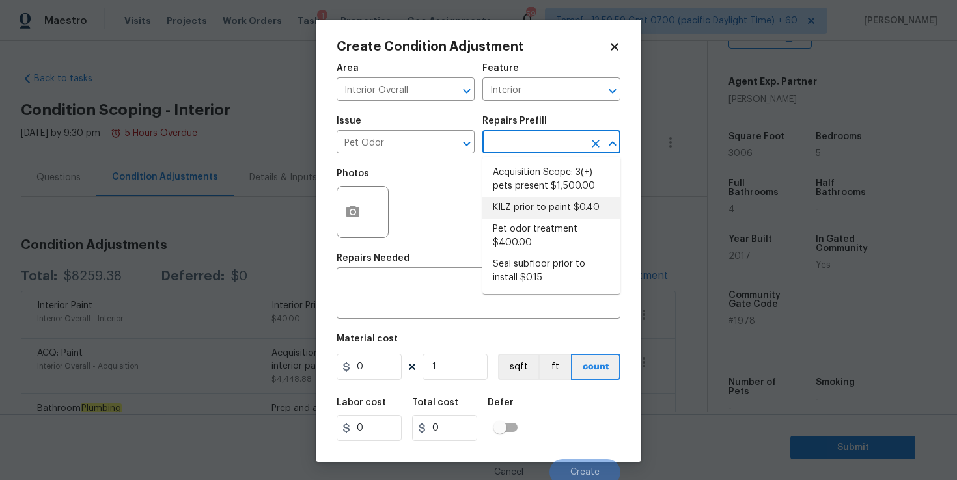
click at [540, 137] on input "text" at bounding box center [533, 143] width 102 height 20
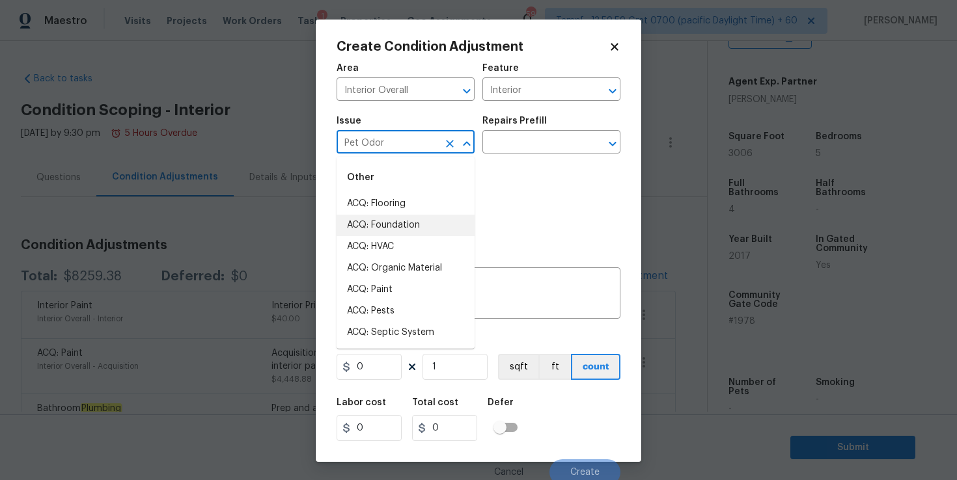
click at [400, 143] on input "Pet Odor" at bounding box center [388, 143] width 102 height 20
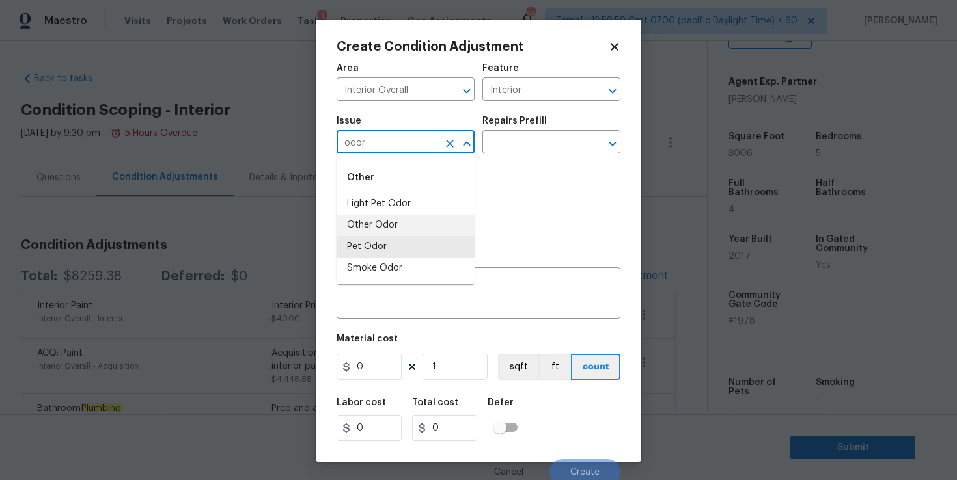
click at [388, 223] on li "Other Odor" at bounding box center [406, 225] width 138 height 21
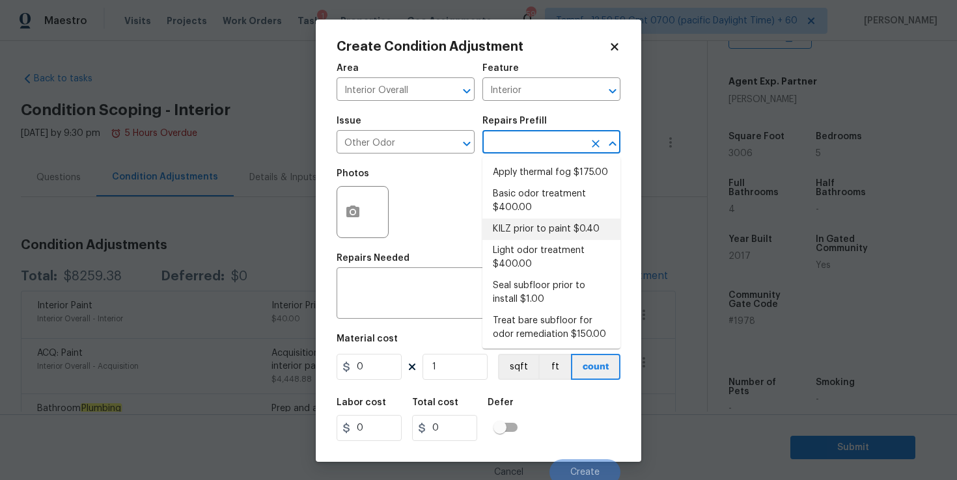
click at [531, 137] on input "text" at bounding box center [533, 143] width 102 height 20
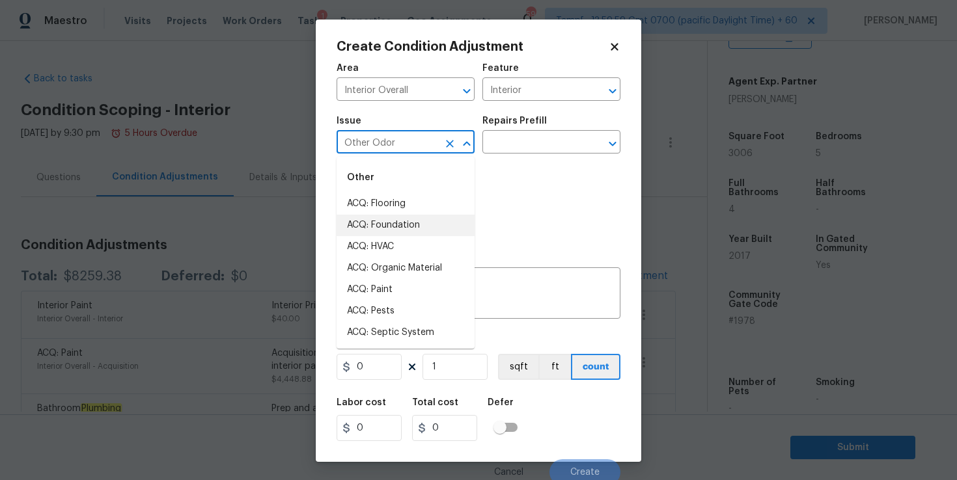
click at [423, 137] on input "Other Odor" at bounding box center [388, 143] width 102 height 20
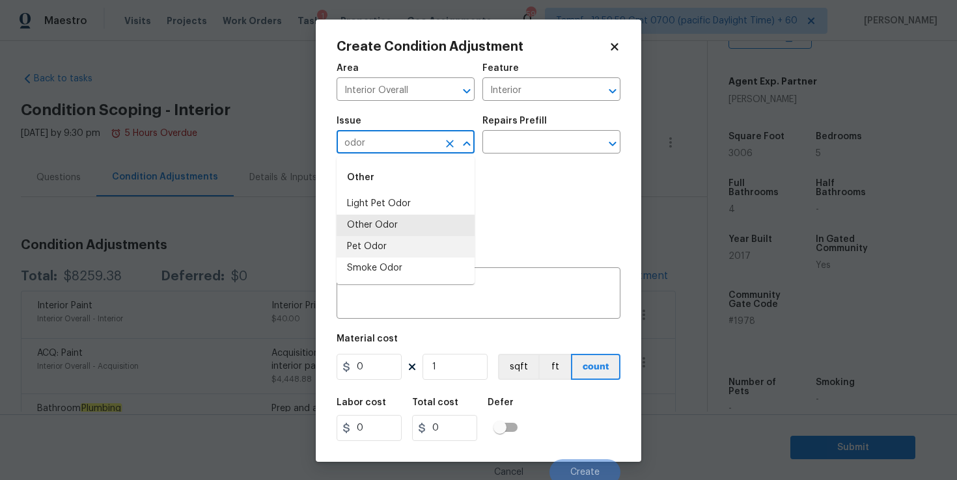
click at [368, 244] on li "Pet Odor" at bounding box center [406, 246] width 138 height 21
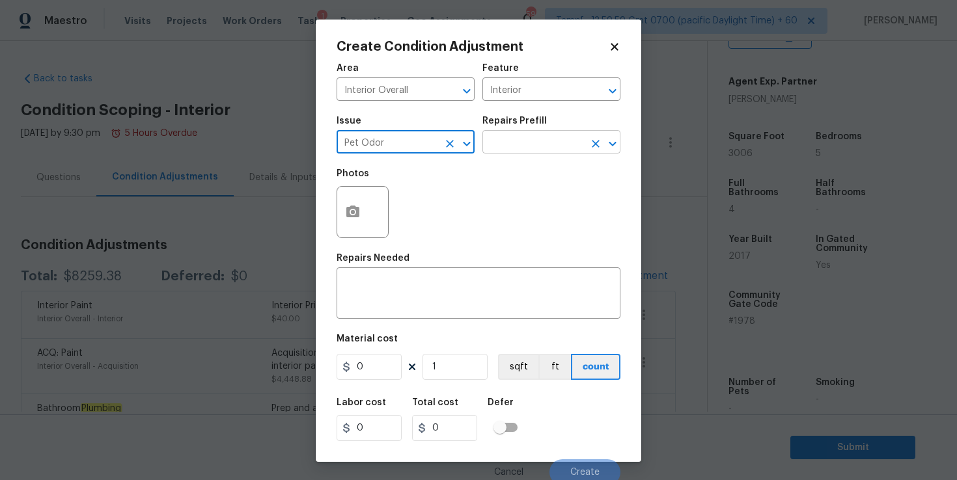
type input "Pet Odor"
click at [499, 143] on input "text" at bounding box center [533, 143] width 102 height 20
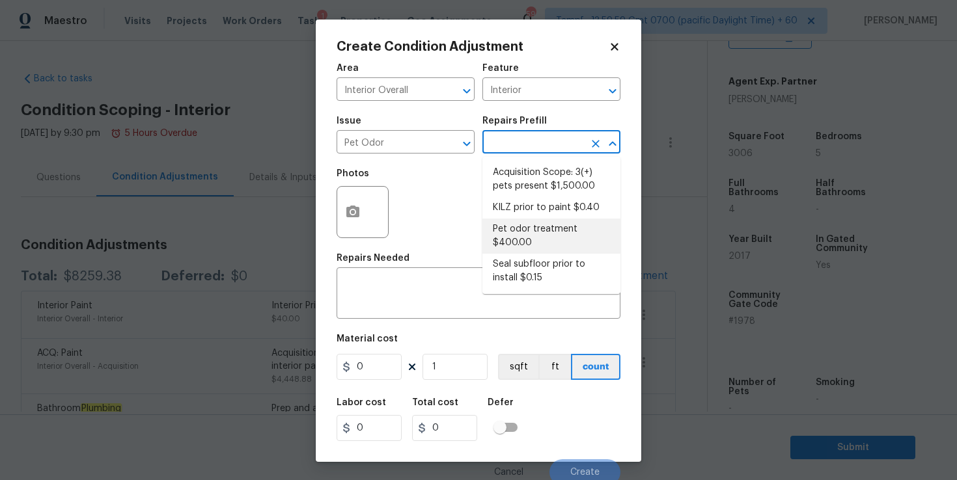
click at [537, 234] on li "Pet odor treatment $400.00" at bounding box center [551, 236] width 138 height 35
type textarea "Complete a chlorine dioxide odor treatment for the home due to heavy odor. This…"
type input "400"
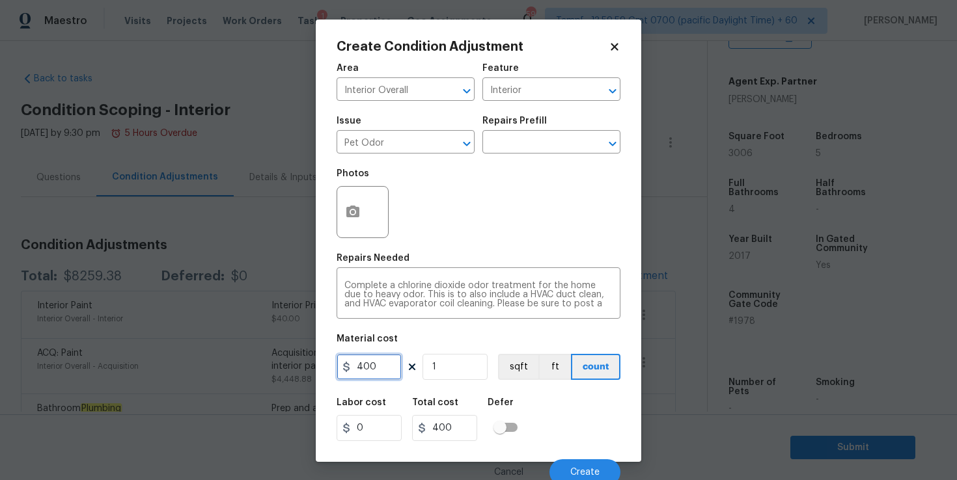
click at [375, 371] on input "400" at bounding box center [369, 367] width 65 height 26
type input "575"
click at [563, 425] on div "Labor cost 0 Total cost 575 Defer" at bounding box center [479, 420] width 284 height 59
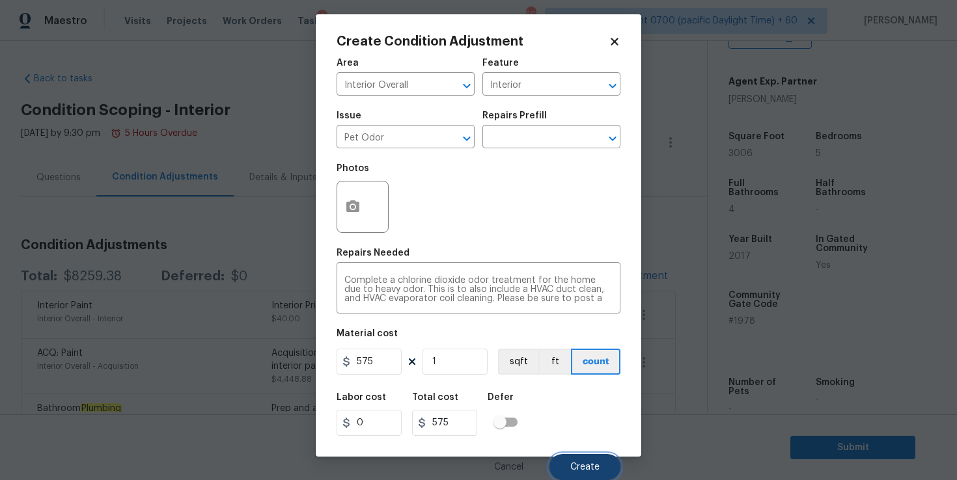
click at [585, 463] on span "Create" at bounding box center [584, 468] width 29 height 10
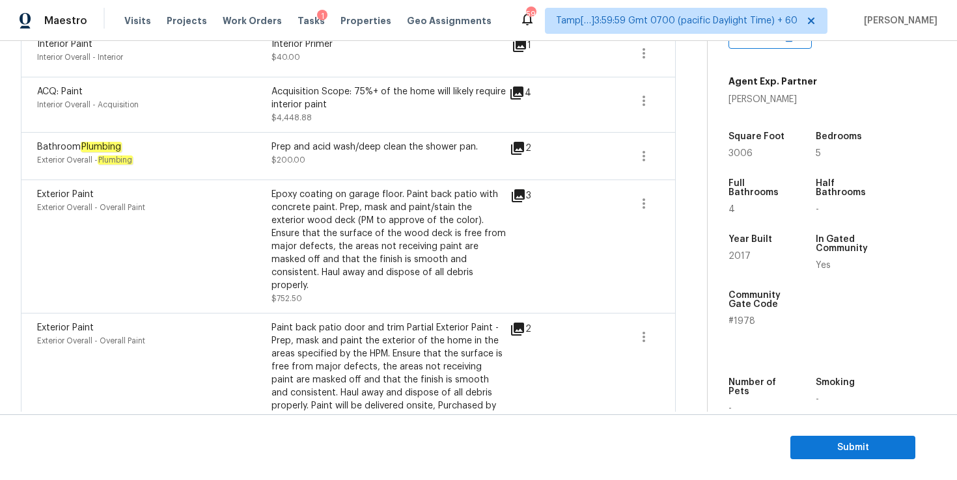
scroll to position [0, 0]
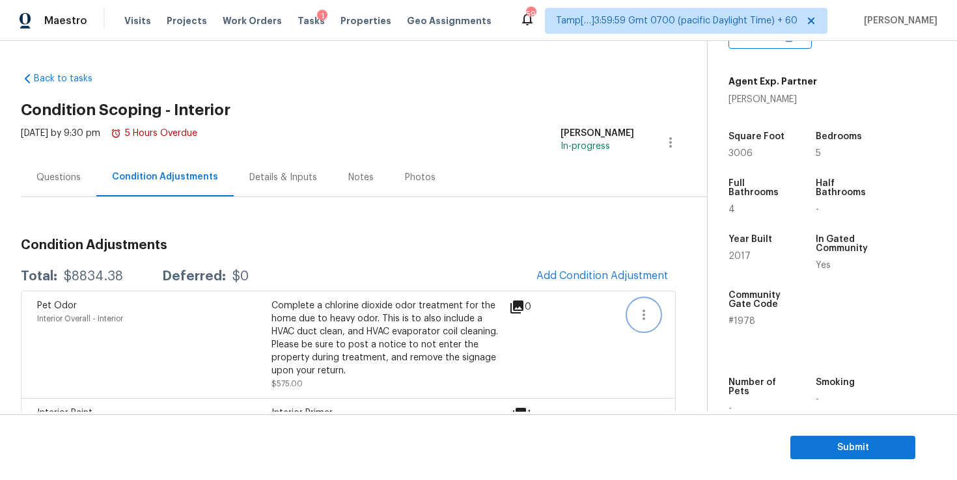
click at [641, 314] on icon "button" at bounding box center [644, 315] width 16 height 16
click at [674, 311] on div "Edit" at bounding box center [718, 312] width 102 height 13
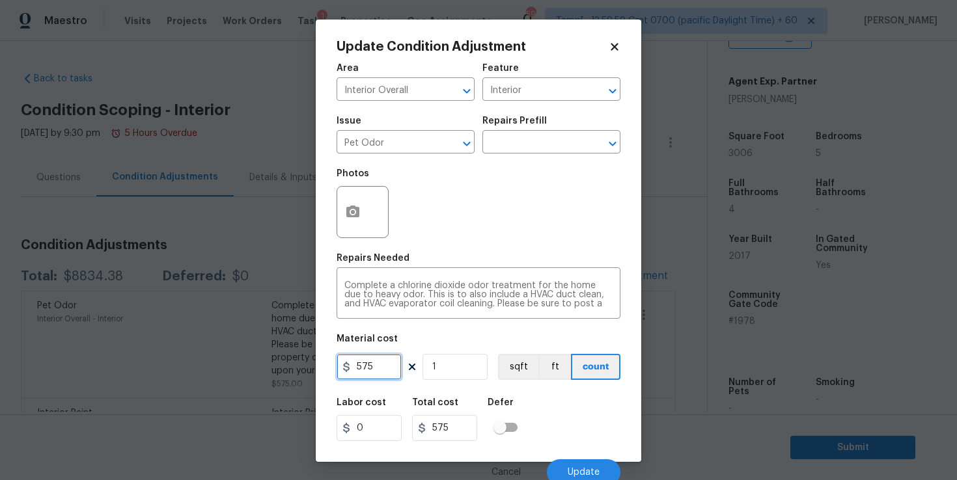
click at [376, 367] on input "575" at bounding box center [369, 367] width 65 height 26
type input "0"
click at [568, 411] on div "Labor cost 0 Total cost 0 Defer" at bounding box center [479, 420] width 284 height 59
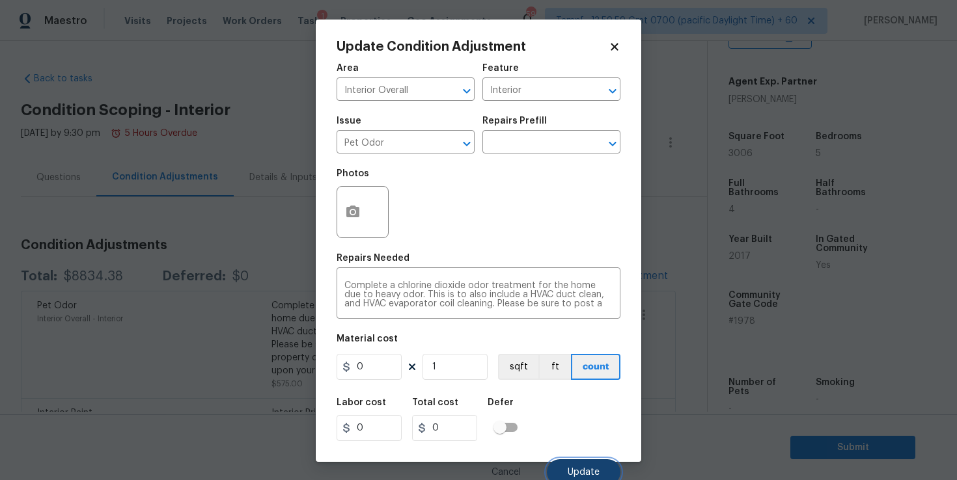
click at [586, 467] on button "Update" at bounding box center [584, 473] width 74 height 26
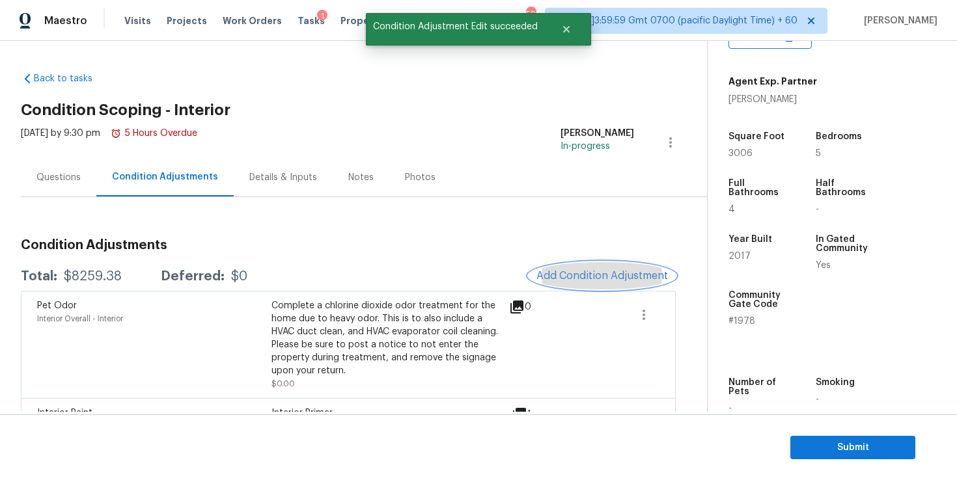
click at [574, 279] on span "Add Condition Adjustment" at bounding box center [602, 276] width 132 height 12
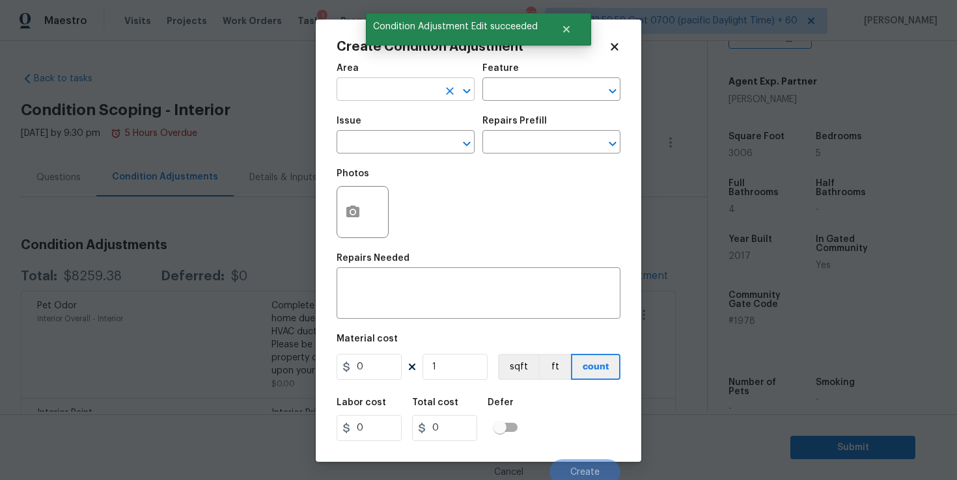
click at [405, 92] on input "text" at bounding box center [388, 91] width 102 height 20
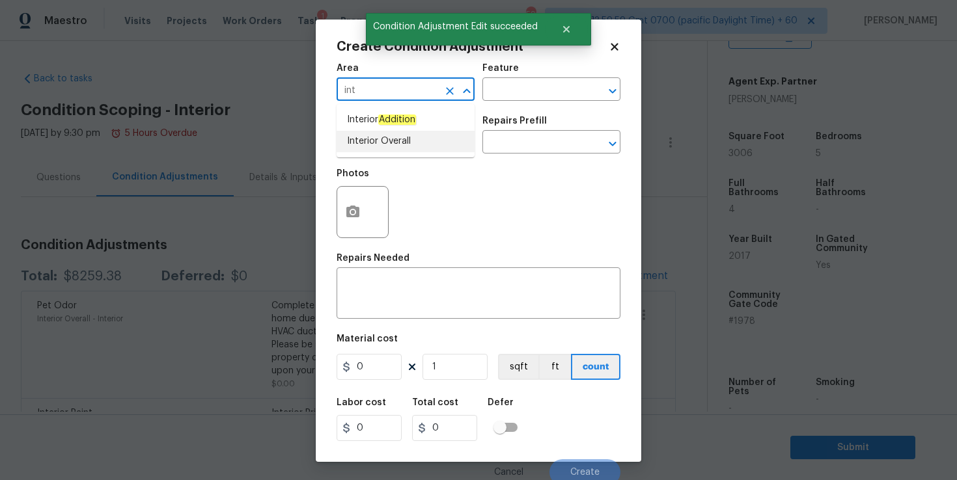
click at [404, 141] on li "Interior Overall" at bounding box center [406, 141] width 138 height 21
type input "Interior Overall"
click at [404, 141] on input "text" at bounding box center [388, 143] width 102 height 20
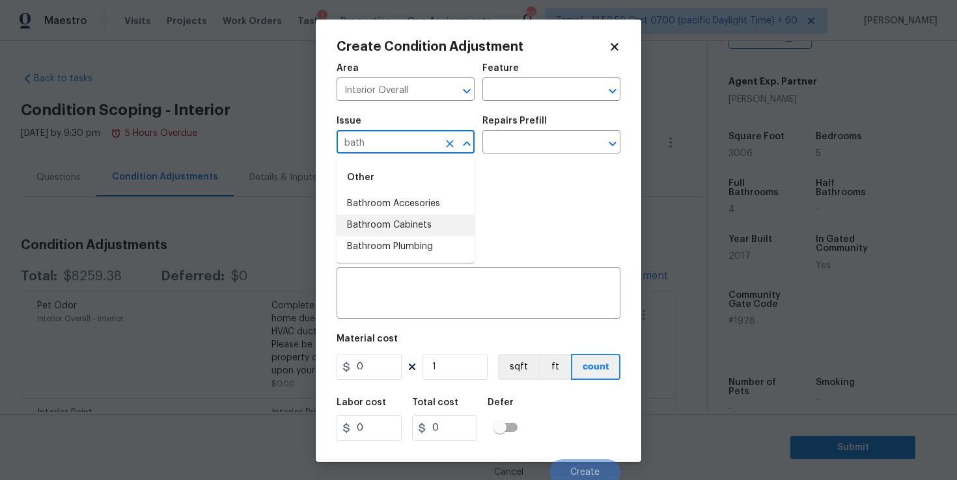
click at [421, 221] on li "Bathroom Cabinets" at bounding box center [406, 225] width 138 height 21
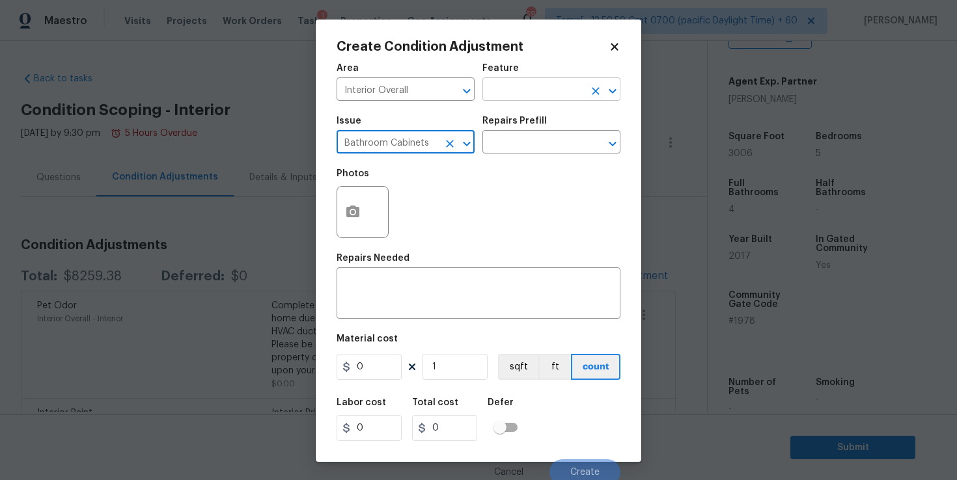
type input "Bathroom Cabinets"
click at [510, 98] on input "text" at bounding box center [533, 91] width 102 height 20
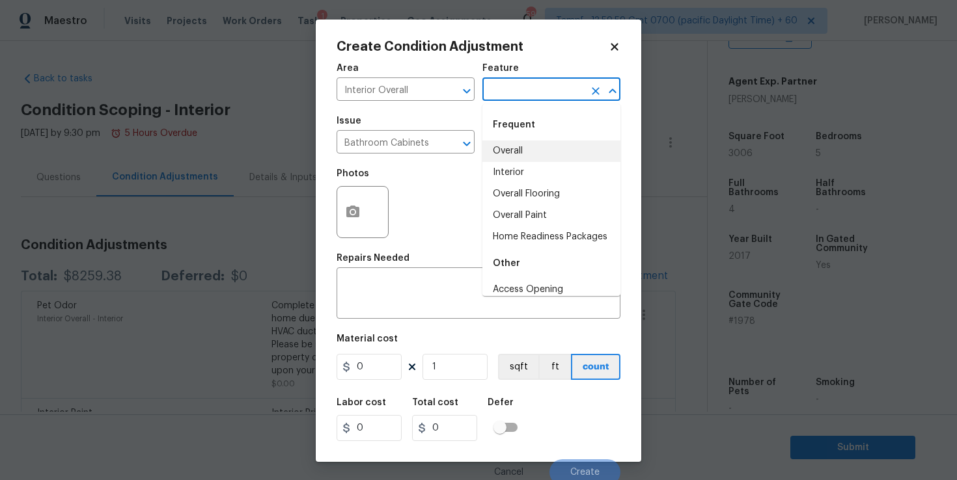
click at [516, 170] on li "Interior" at bounding box center [551, 172] width 138 height 21
type input "Interior"
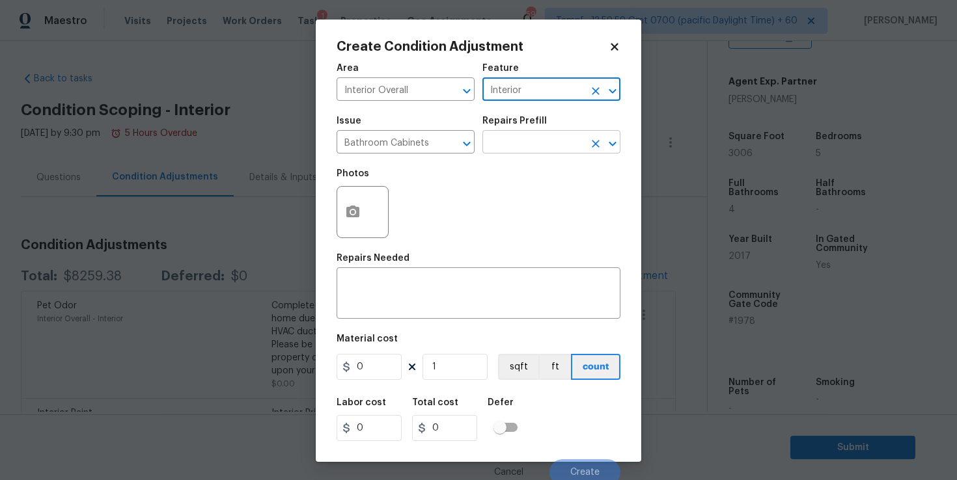
click at [516, 149] on input "text" at bounding box center [533, 143] width 102 height 20
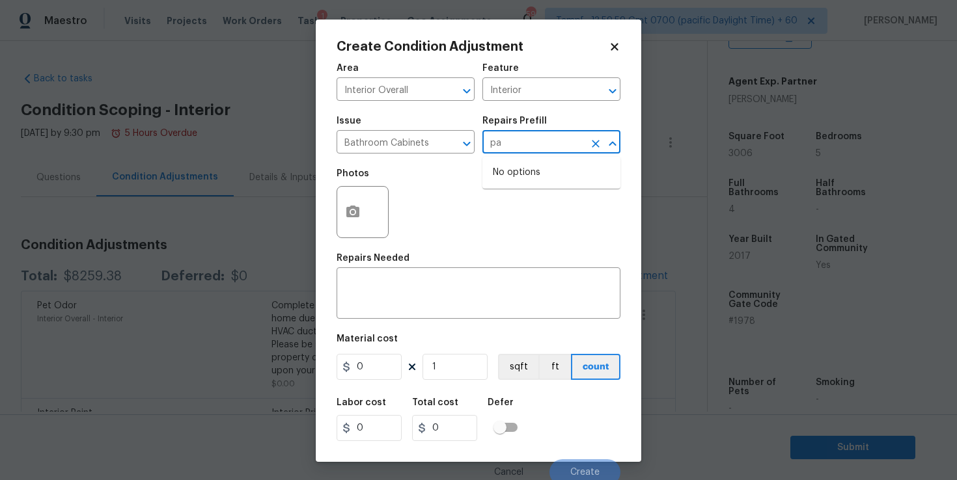
type input "p"
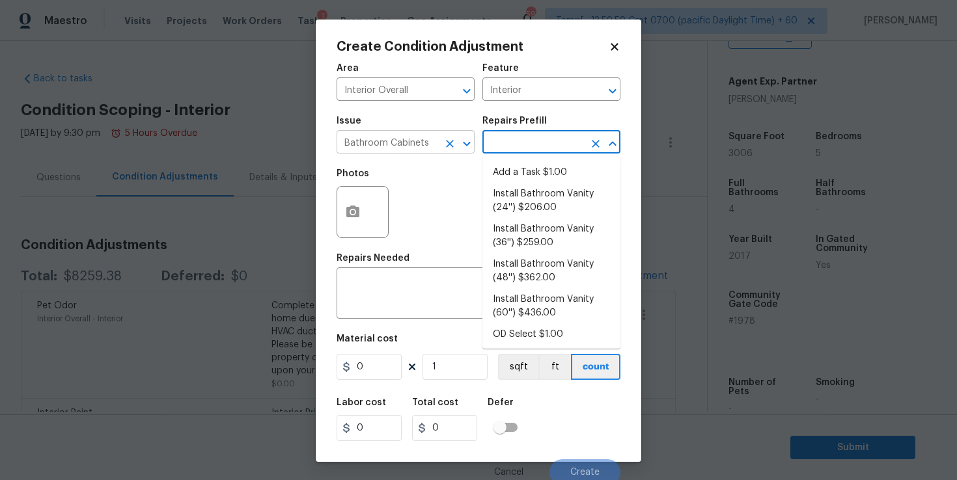
click at [432, 143] on input "Bathroom Cabinets" at bounding box center [388, 143] width 102 height 20
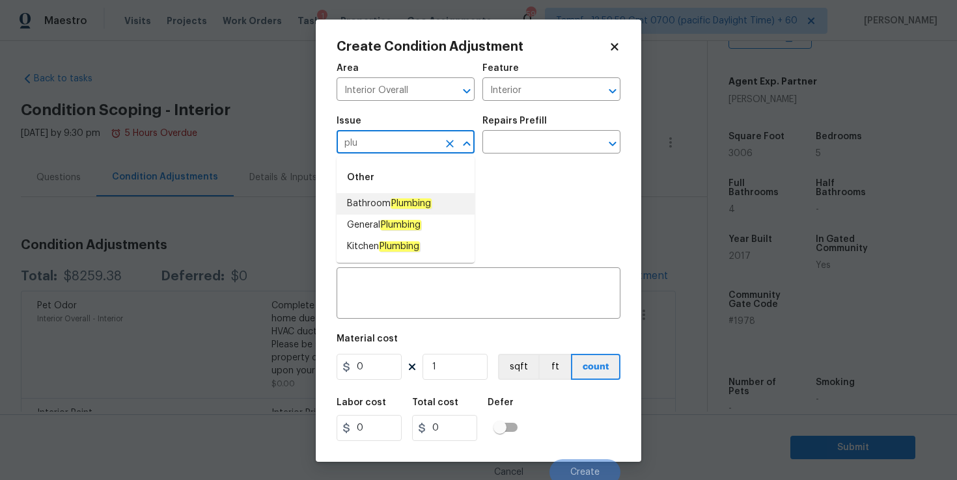
click at [419, 203] on em "Plumbing" at bounding box center [411, 204] width 41 height 10
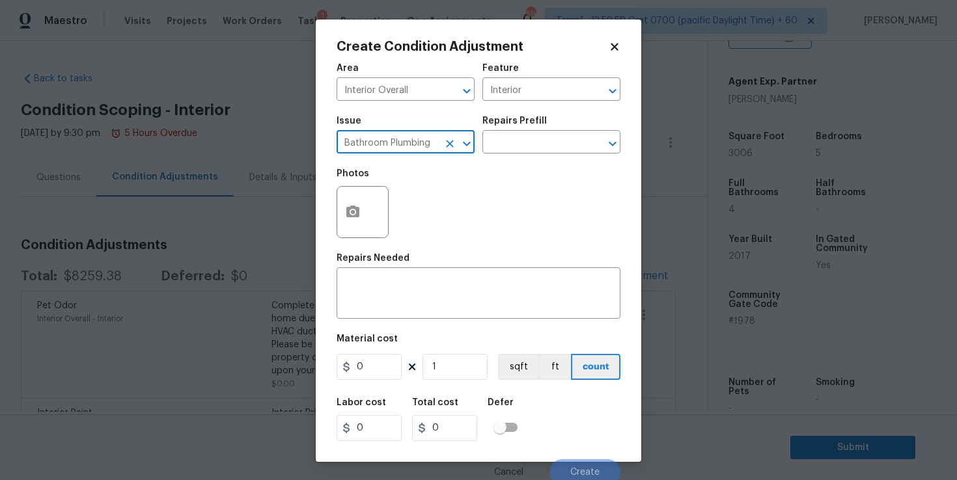
type input "Bathroom Plumbing"
click at [518, 130] on div "Repairs Prefill" at bounding box center [551, 125] width 138 height 17
click at [518, 143] on input "text" at bounding box center [533, 143] width 102 height 20
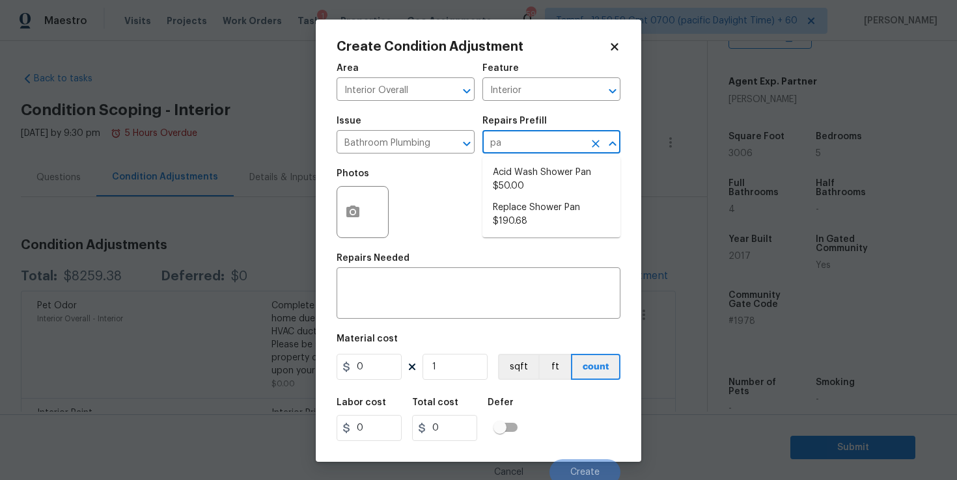
type input "pan"
click at [539, 173] on li "Acid Wash Shower Pan $50.00" at bounding box center [551, 179] width 138 height 35
type input "Plumbing"
type textarea "Prep and acid wash/deep clean the shower pan."
type input "50"
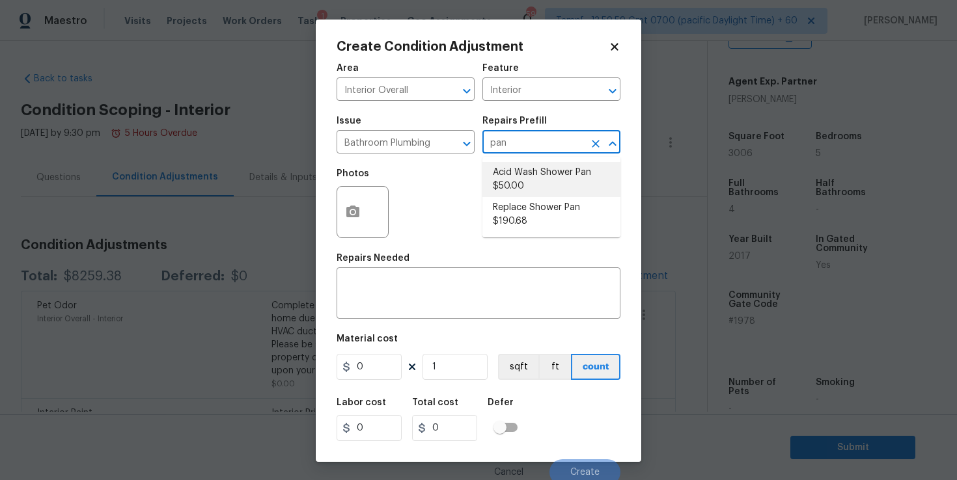
type input "50"
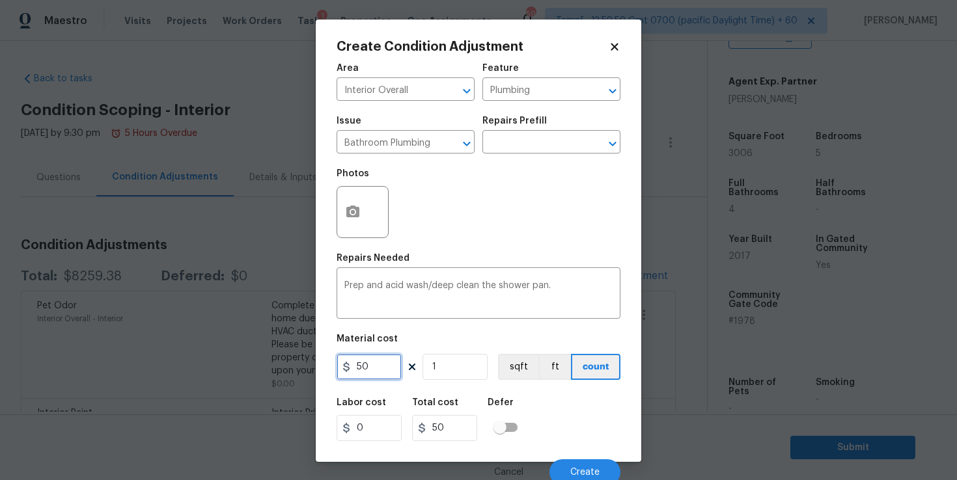
click at [378, 368] on input "50" at bounding box center [369, 367] width 65 height 26
click at [350, 205] on icon "button" at bounding box center [353, 212] width 16 height 16
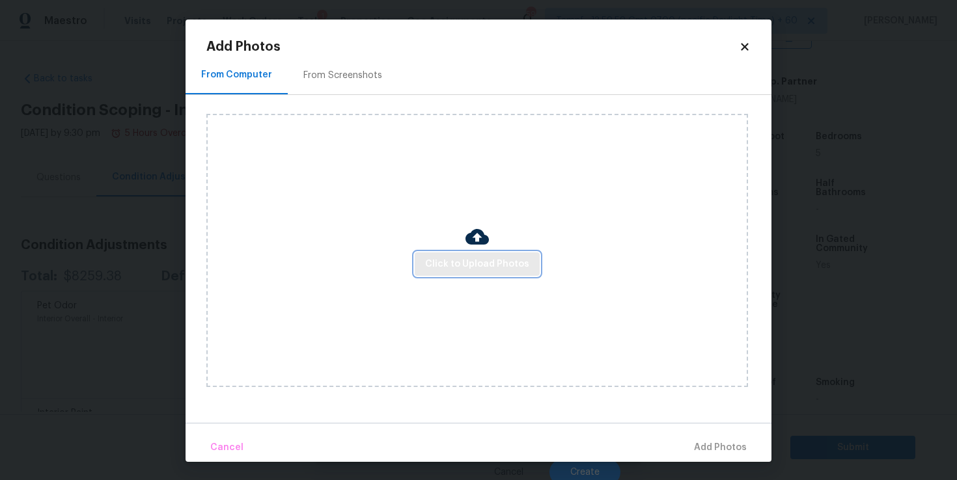
click at [439, 260] on span "Click to Upload Photos" at bounding box center [477, 264] width 104 height 16
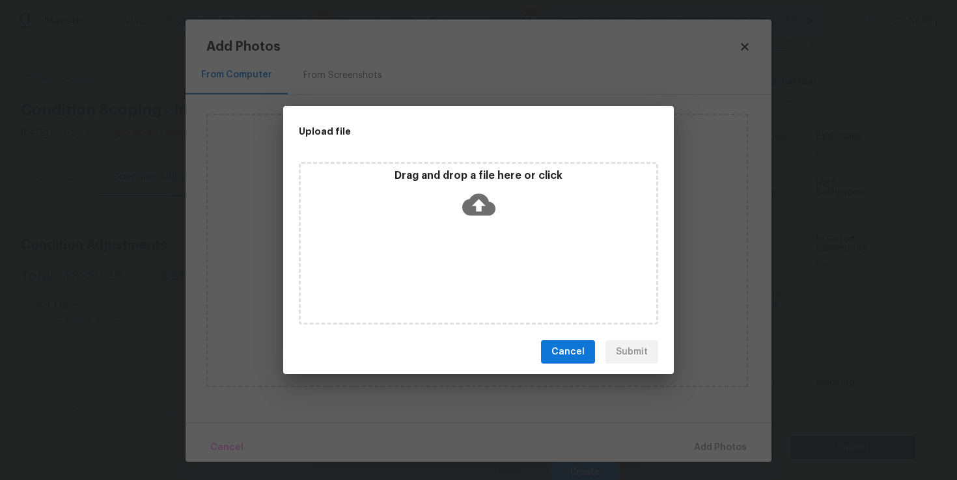
click at [485, 207] on icon at bounding box center [478, 205] width 33 height 22
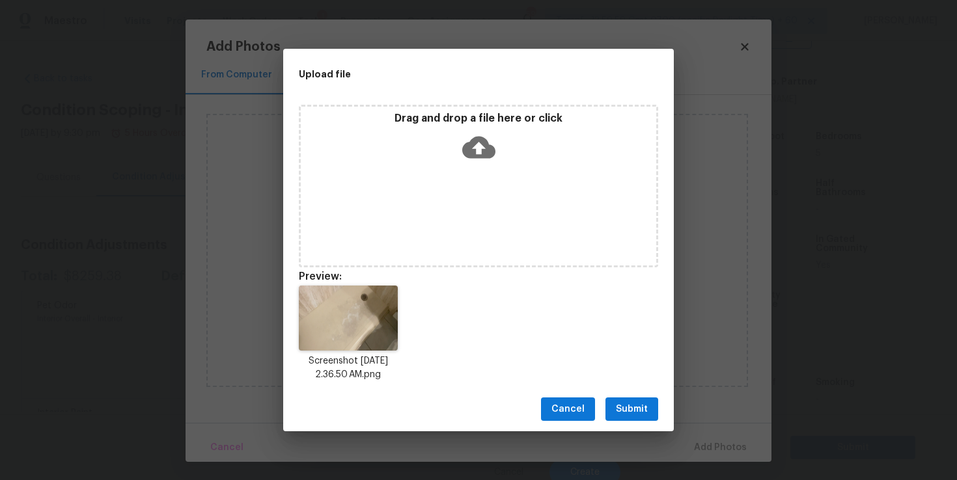
click at [472, 143] on icon at bounding box center [478, 148] width 33 height 22
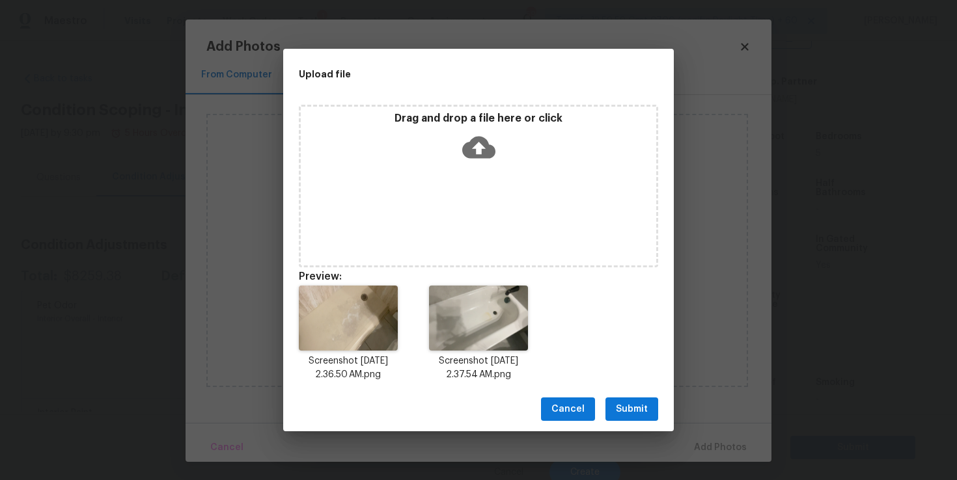
click at [639, 409] on span "Submit" at bounding box center [632, 410] width 32 height 16
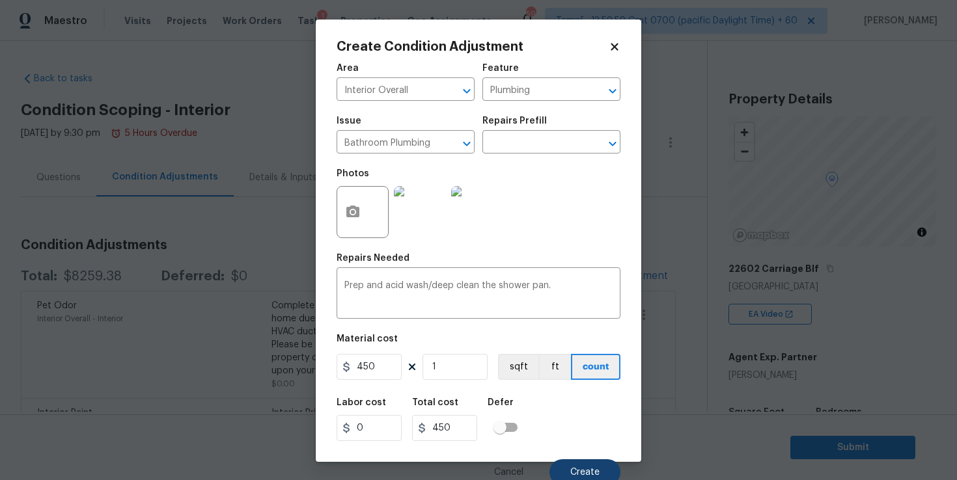
scroll to position [276, 0]
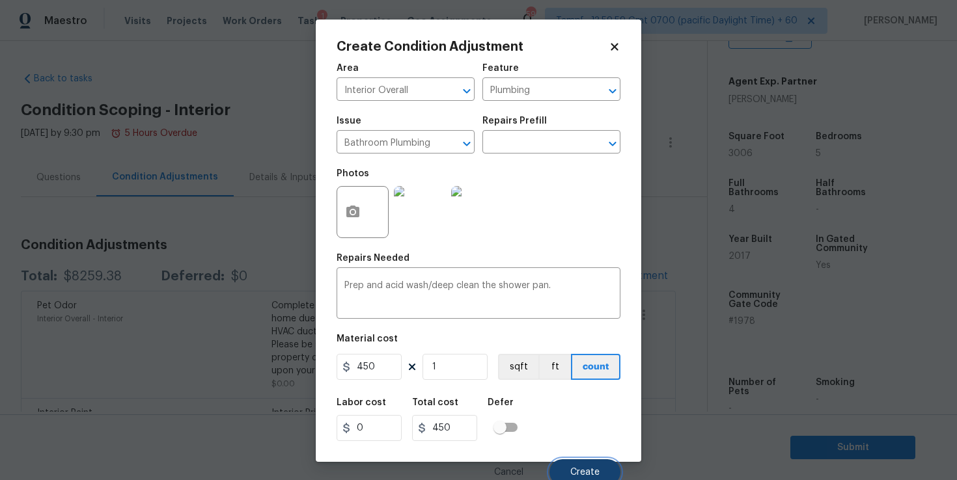
click at [590, 465] on button "Create" at bounding box center [584, 473] width 71 height 26
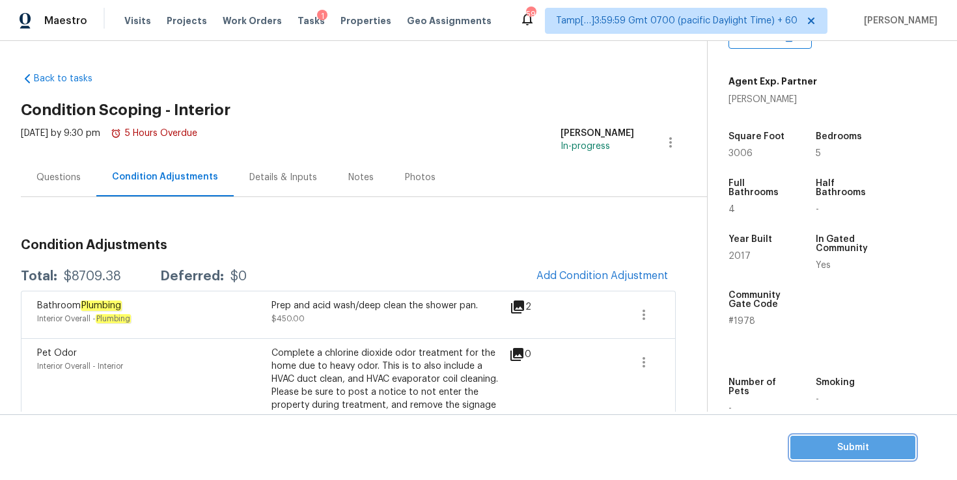
click at [867, 447] on span "Submit" at bounding box center [853, 448] width 104 height 16
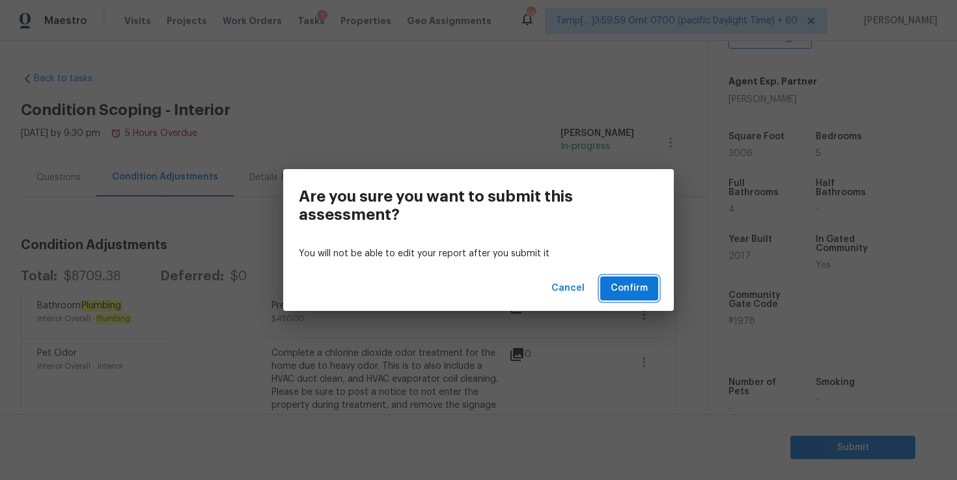
click at [631, 290] on span "Confirm" at bounding box center [629, 289] width 37 height 16
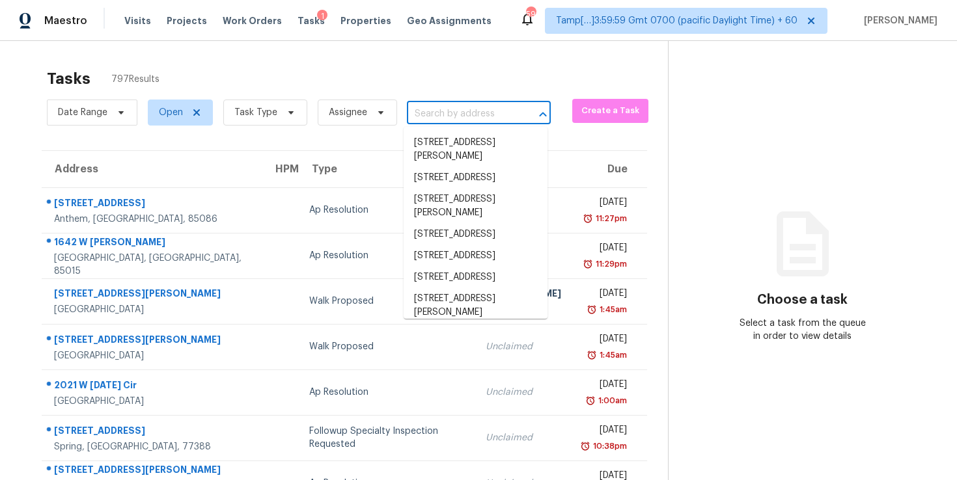
click at [462, 120] on input "text" at bounding box center [460, 114] width 107 height 20
paste input "[STREET_ADDRESS][DATE]"
type input "[STREET_ADDRESS][DATE]"
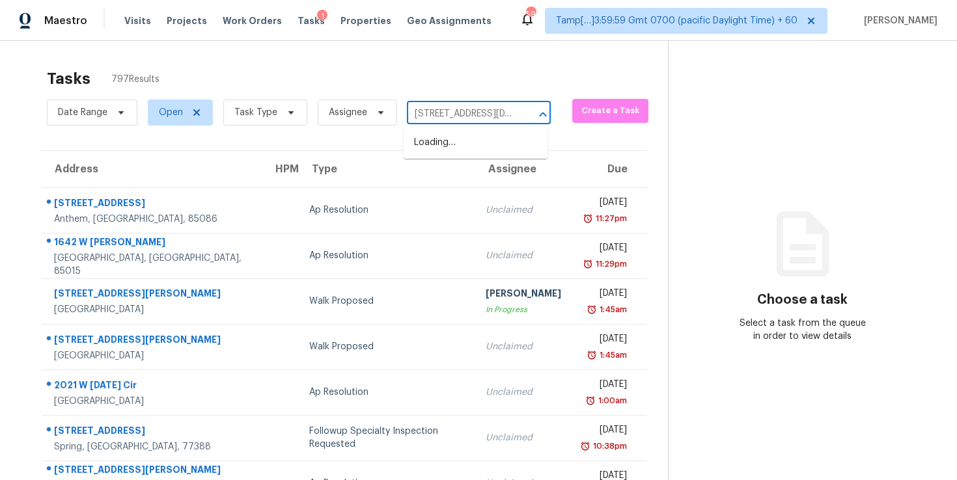
scroll to position [0, 90]
click at [467, 143] on li "[STREET_ADDRESS][DATE]" at bounding box center [476, 142] width 144 height 21
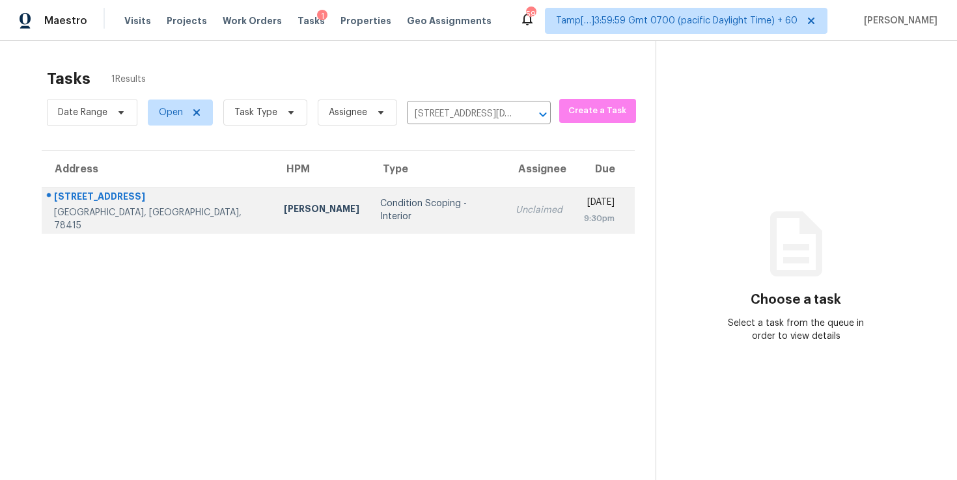
click at [505, 217] on td "Unclaimed" at bounding box center [539, 210] width 68 height 46
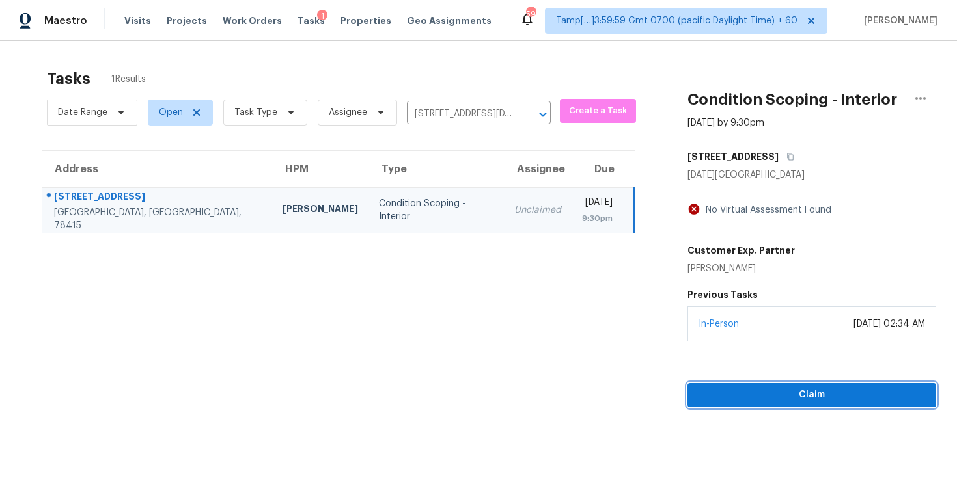
click at [723, 394] on span "Claim" at bounding box center [812, 395] width 228 height 16
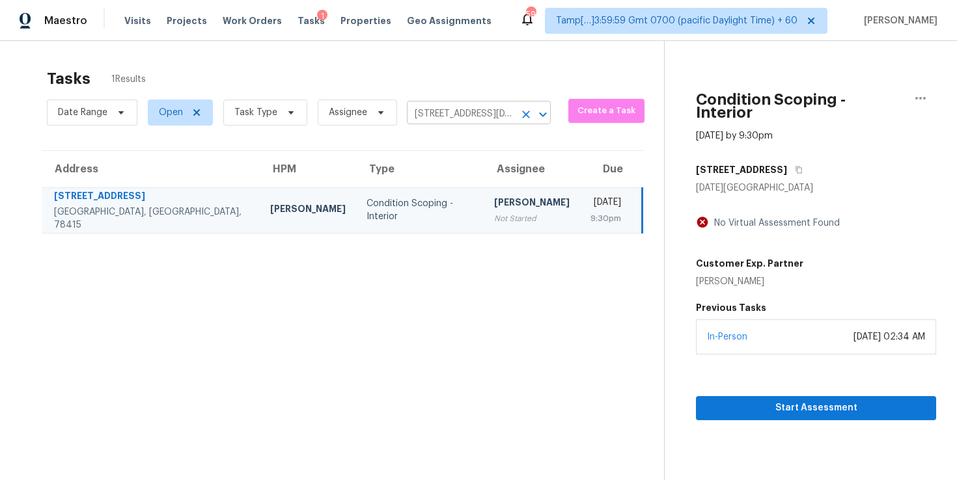
click at [475, 118] on input "[STREET_ADDRESS][DATE]" at bounding box center [460, 114] width 107 height 20
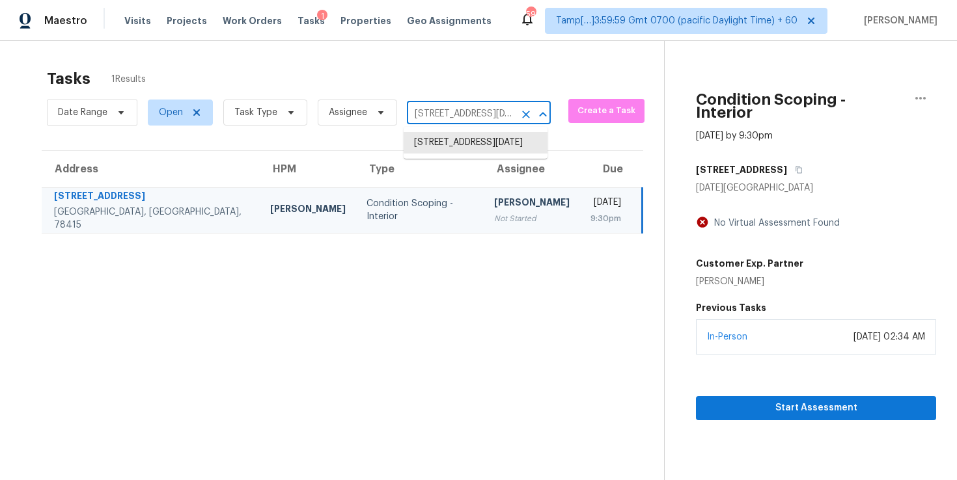
click at [475, 118] on input "[STREET_ADDRESS][DATE]" at bounding box center [460, 114] width 107 height 20
paste input "[STREET_ADDRESS]"
type input "[STREET_ADDRESS]"
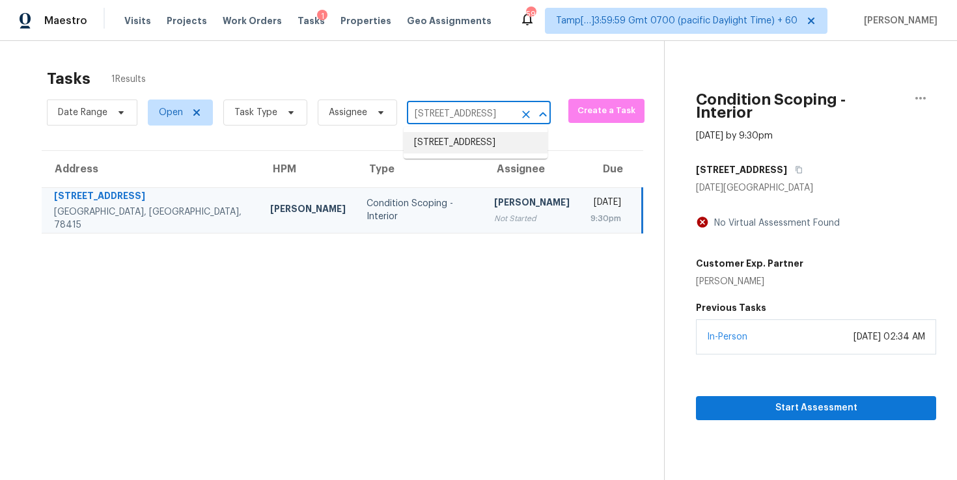
click at [480, 154] on li "[STREET_ADDRESS]" at bounding box center [476, 142] width 144 height 21
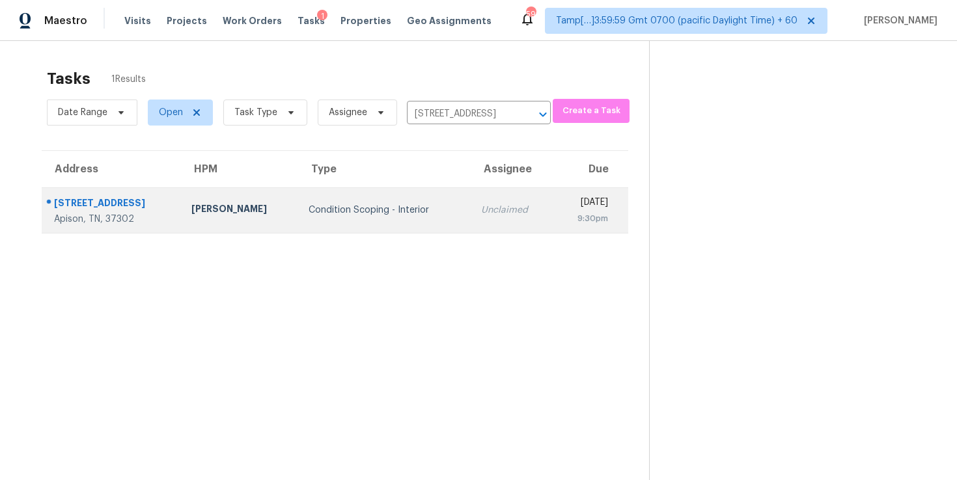
click at [553, 219] on td "[DATE] 9:30pm" at bounding box center [590, 210] width 75 height 46
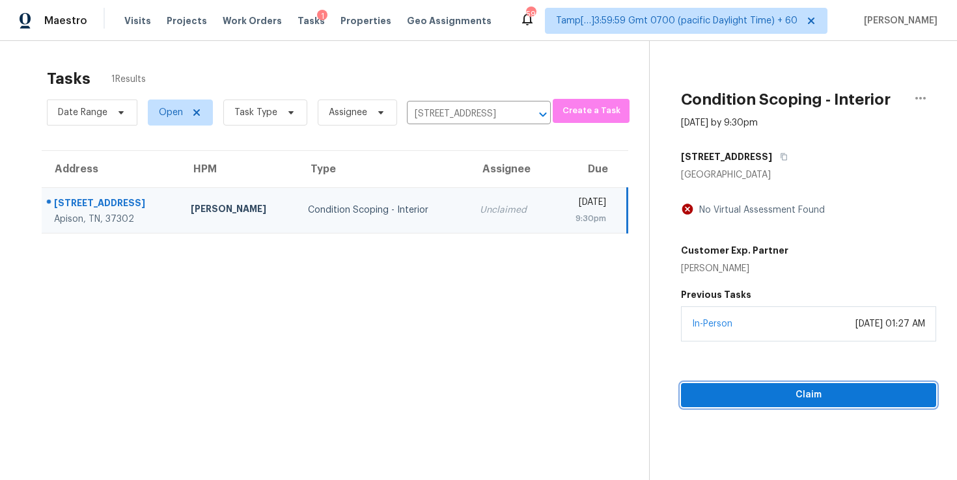
click at [748, 393] on span "Claim" at bounding box center [808, 395] width 234 height 16
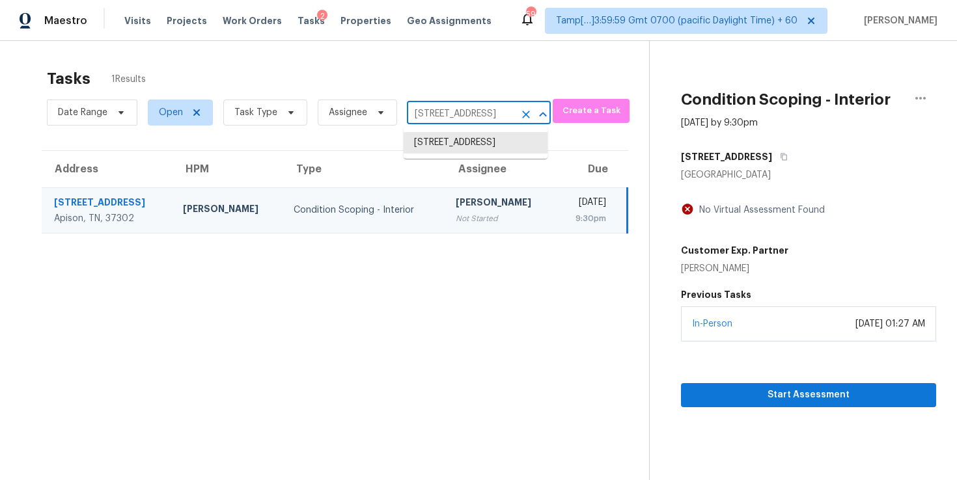
click at [478, 113] on input "[STREET_ADDRESS]" at bounding box center [460, 114] width 107 height 20
paste input "[STREET_ADDRESS][PERSON_NAME]"
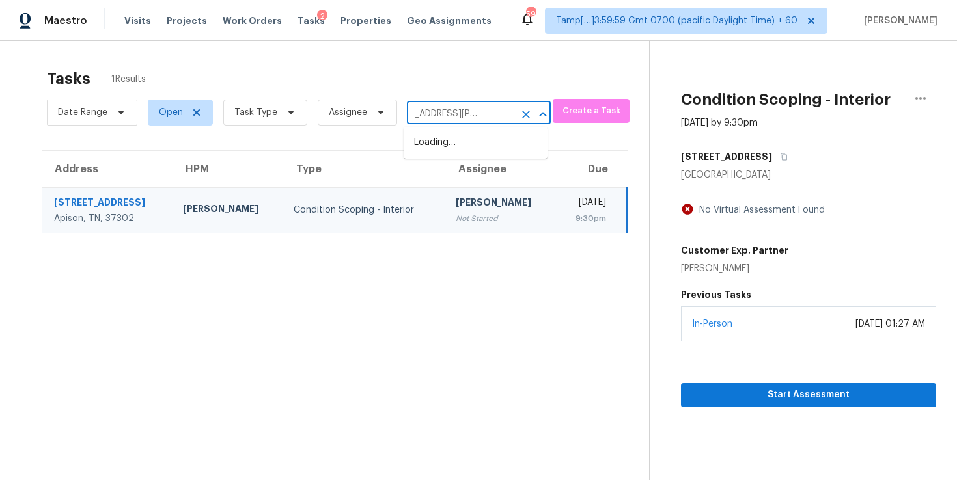
type input "[STREET_ADDRESS][PERSON_NAME]"
click at [484, 145] on li "[STREET_ADDRESS][PERSON_NAME]" at bounding box center [476, 149] width 144 height 35
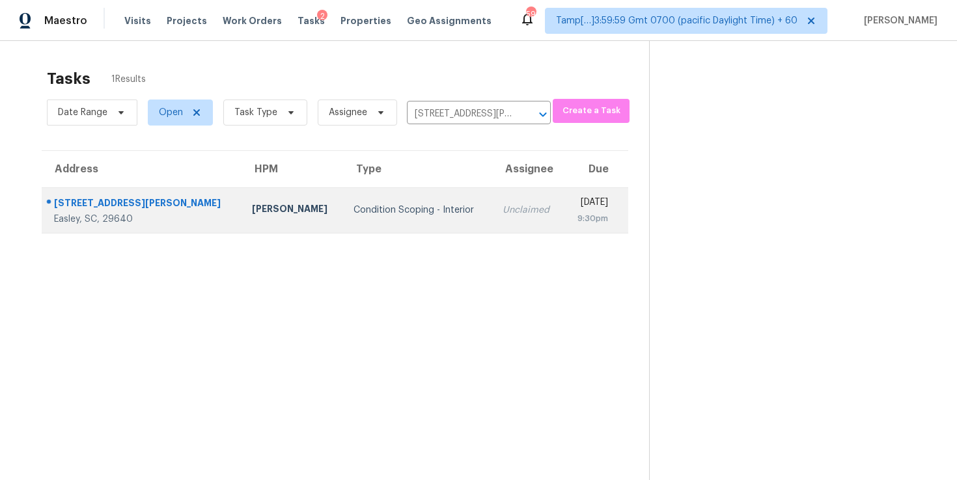
click at [564, 208] on td "[DATE] 9:30pm" at bounding box center [596, 210] width 64 height 46
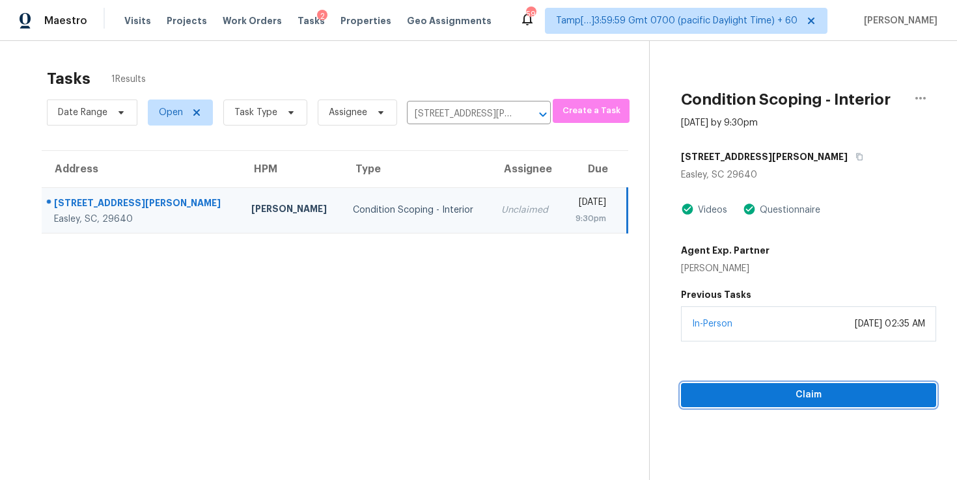
click at [738, 392] on span "Claim" at bounding box center [808, 395] width 234 height 16
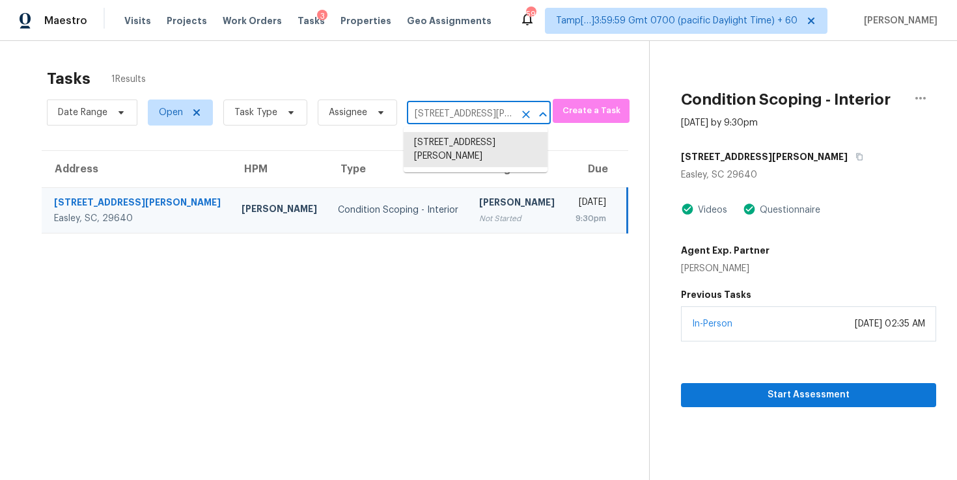
click at [456, 115] on input "[STREET_ADDRESS][PERSON_NAME]" at bounding box center [460, 114] width 107 height 20
paste input "[STREET_ADDRESS]"
type input "[STREET_ADDRESS]"
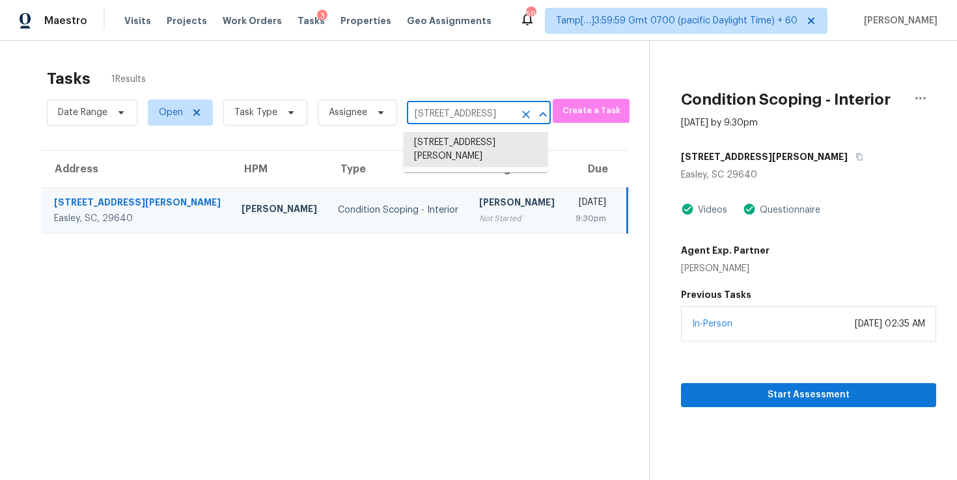
scroll to position [0, 106]
click at [468, 150] on li "[STREET_ADDRESS]" at bounding box center [476, 142] width 144 height 21
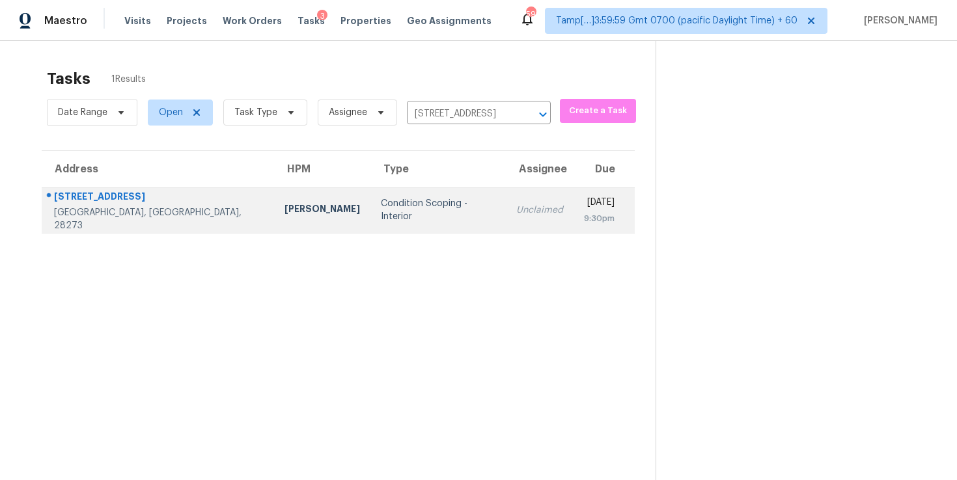
click at [506, 215] on td "Unclaimed" at bounding box center [540, 210] width 68 height 46
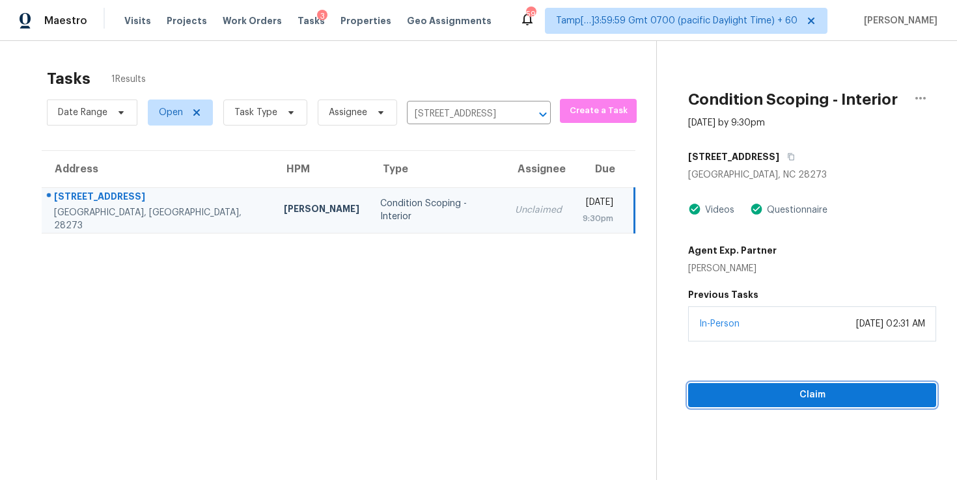
click at [738, 393] on span "Claim" at bounding box center [812, 395] width 227 height 16
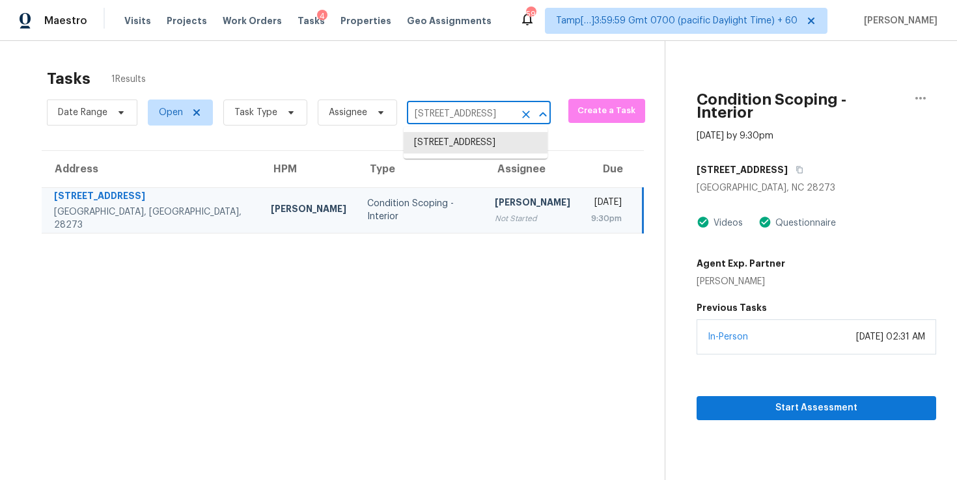
click at [473, 120] on input "[STREET_ADDRESS]" at bounding box center [460, 114] width 107 height 20
paste input "[STREET_ADDRESS]"
type input "[STREET_ADDRESS]"
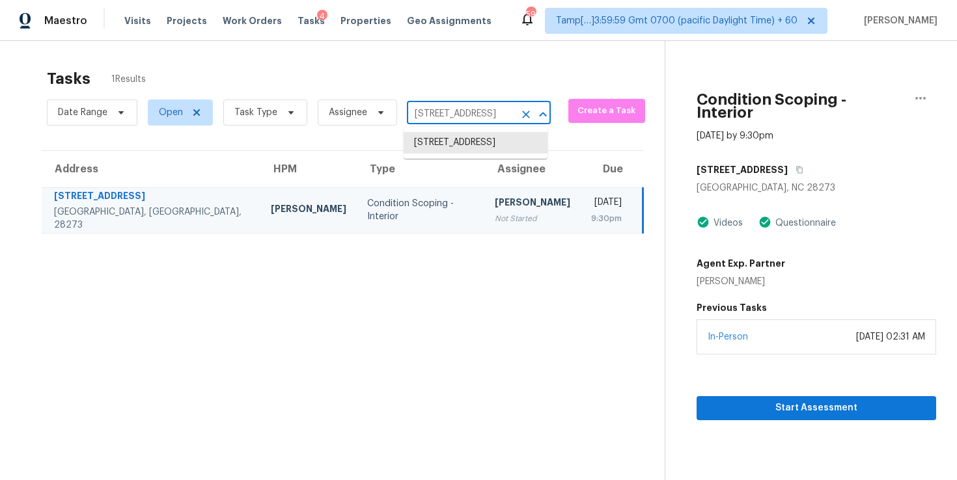
scroll to position [0, 81]
click at [481, 148] on li "[STREET_ADDRESS]" at bounding box center [476, 142] width 144 height 21
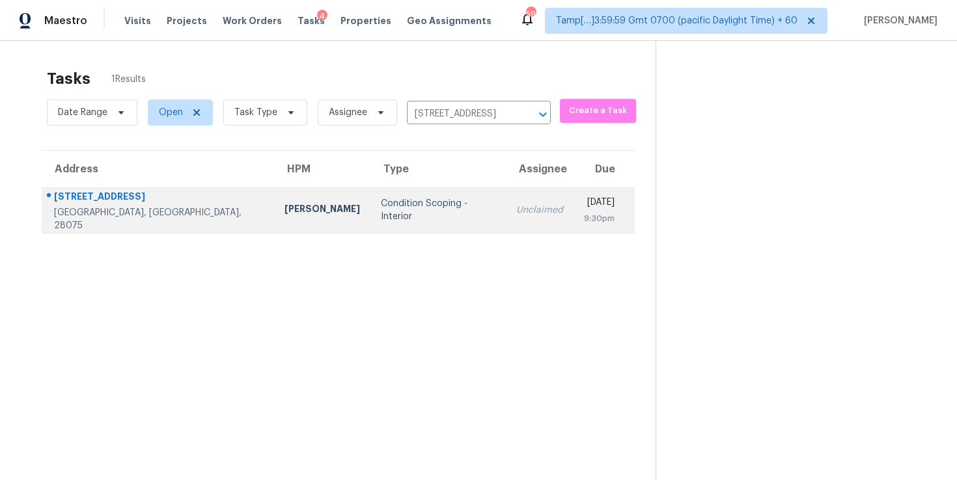
click at [516, 212] on div "Unclaimed" at bounding box center [539, 210] width 47 height 13
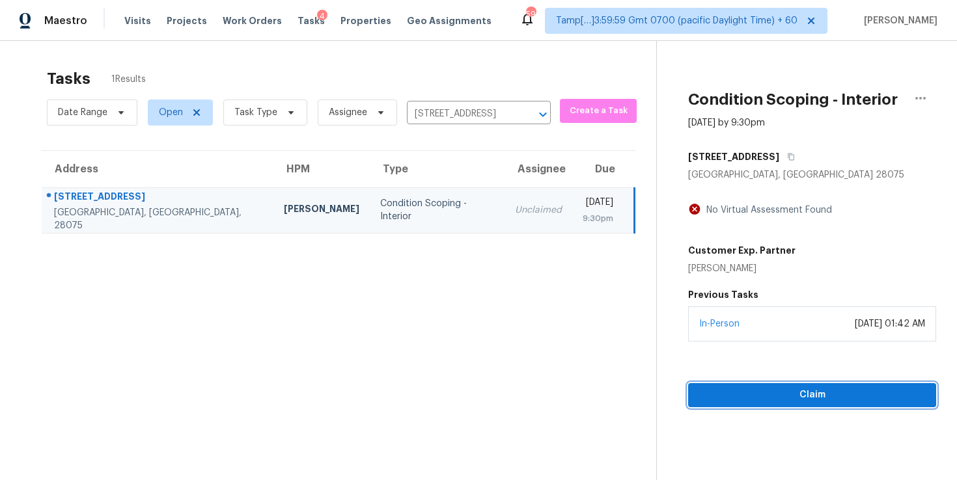
click at [733, 392] on span "Claim" at bounding box center [812, 395] width 227 height 16
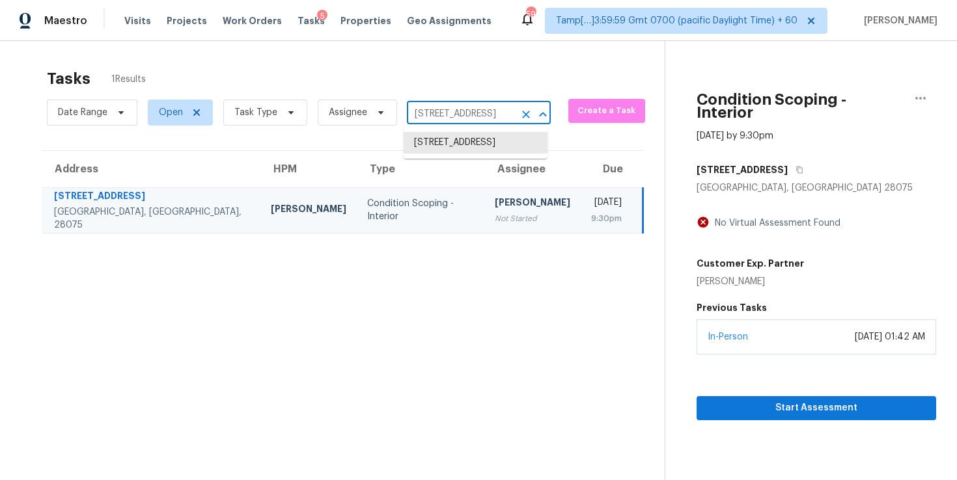
click at [458, 120] on input "6095 Coral View Dr, Harrisburg, NC 28075" at bounding box center [460, 114] width 107 height 20
paste input "3705 Bentwood Ln, Corpus Christi, TX 7841"
type input "3705 Bentwood Ln, Corpus Christi, TX 78415"
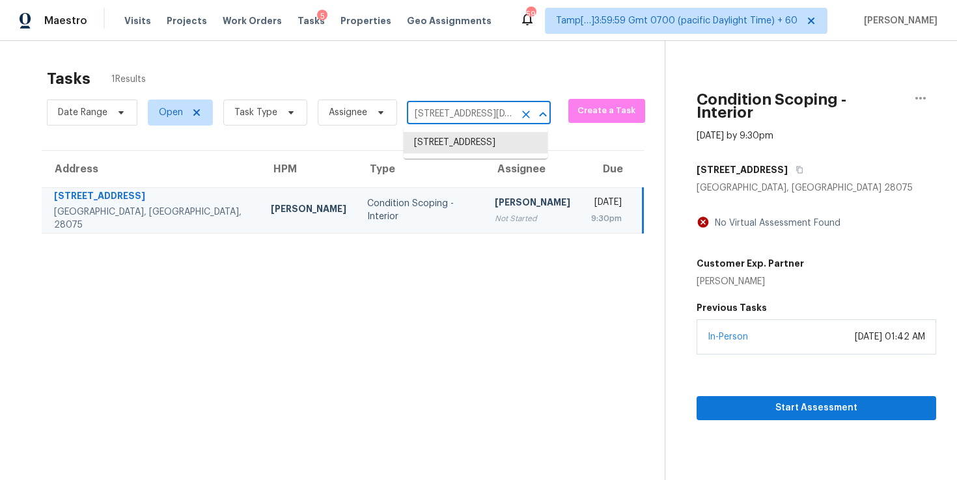
scroll to position [0, 90]
click at [467, 143] on li "3705 Bentwood Ln, Corpus Christi, TX 78415" at bounding box center [476, 142] width 144 height 21
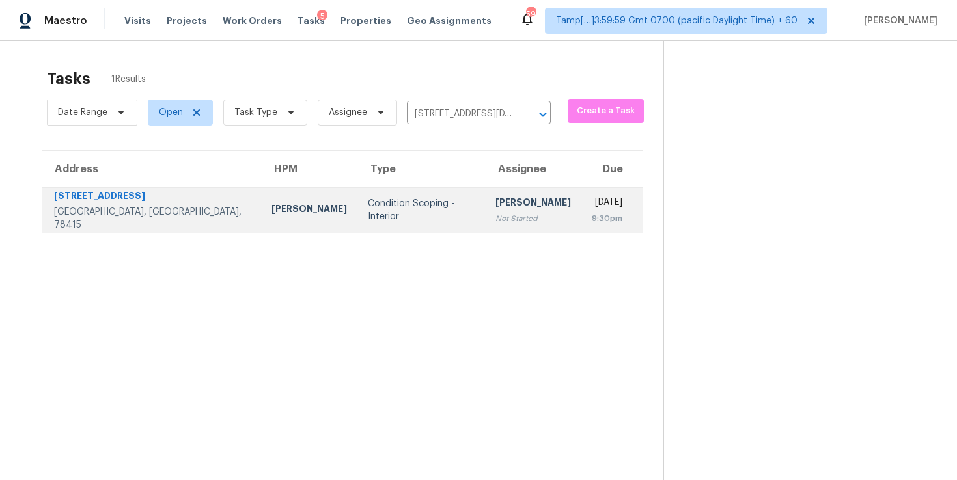
click at [581, 208] on td "[DATE] 9:30pm" at bounding box center [611, 210] width 61 height 46
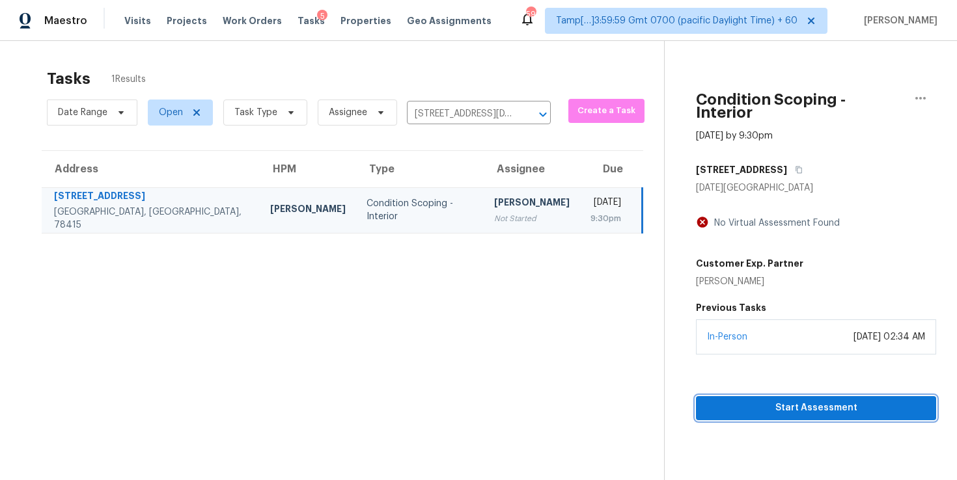
click at [706, 400] on span "Start Assessment" at bounding box center [815, 408] width 219 height 16
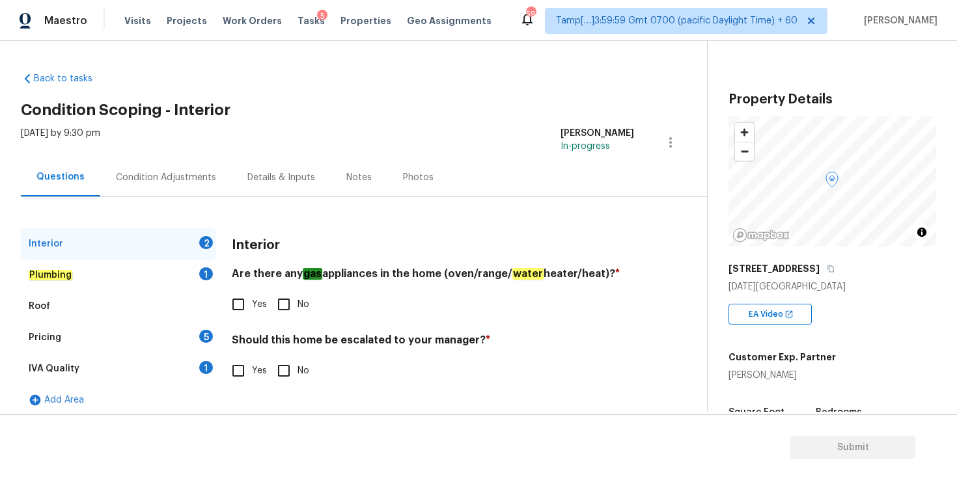
click at [199, 179] on div "Condition Adjustments" at bounding box center [166, 177] width 100 height 13
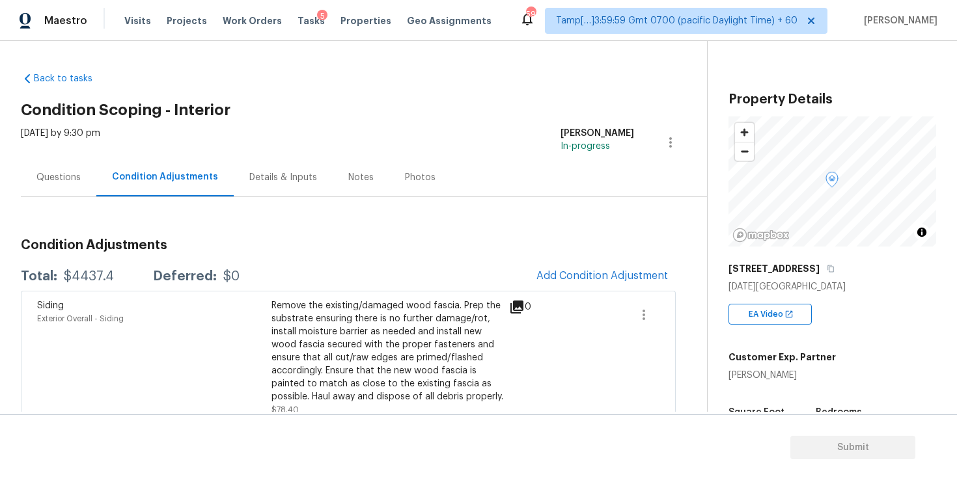
click at [70, 173] on div "Questions" at bounding box center [58, 177] width 44 height 13
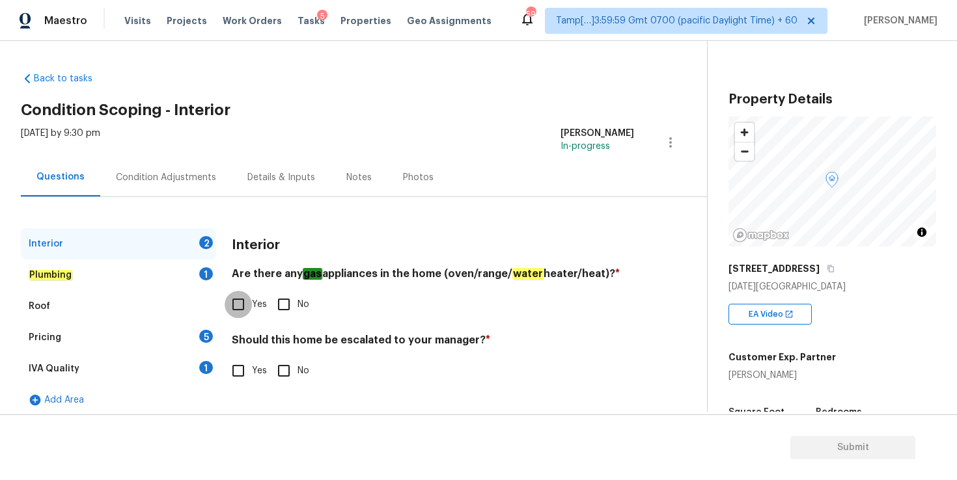
click at [238, 311] on input "Yes" at bounding box center [238, 304] width 27 height 27
checkbox input "true"
click at [286, 368] on input "No" at bounding box center [283, 370] width 27 height 27
checkbox input "true"
click at [85, 284] on div "Plumbing 1" at bounding box center [118, 275] width 195 height 31
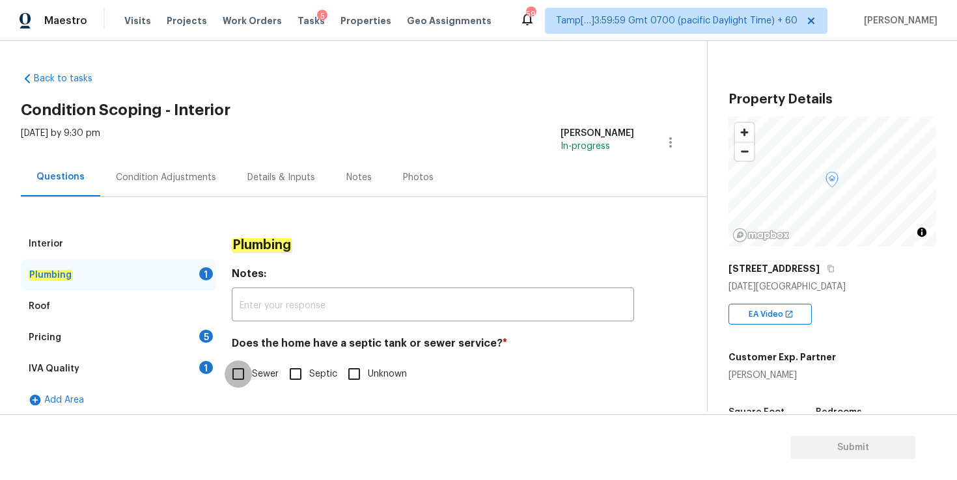
click at [240, 368] on input "Sewer" at bounding box center [238, 374] width 27 height 27
checkbox input "true"
click at [92, 304] on div "Roof" at bounding box center [118, 306] width 195 height 31
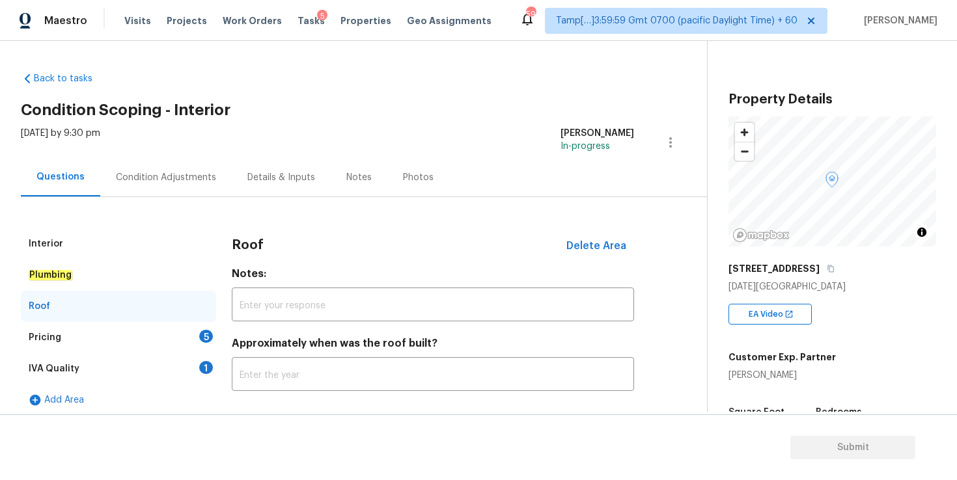
click at [102, 333] on div "Pricing 5" at bounding box center [118, 337] width 195 height 31
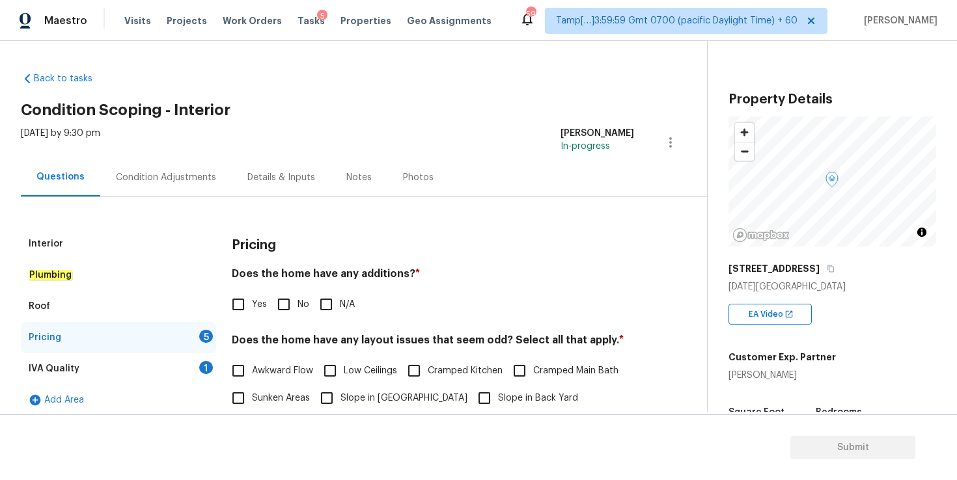
click at [329, 309] on input "N/A" at bounding box center [325, 304] width 27 height 27
checkbox input "true"
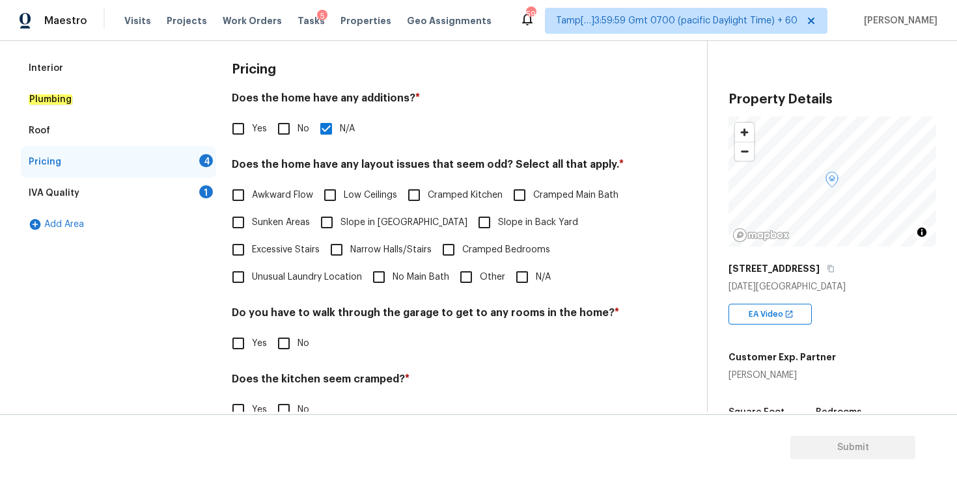
scroll to position [176, 0]
click at [417, 197] on input "Cramped Kitchen" at bounding box center [413, 194] width 27 height 27
checkbox input "true"
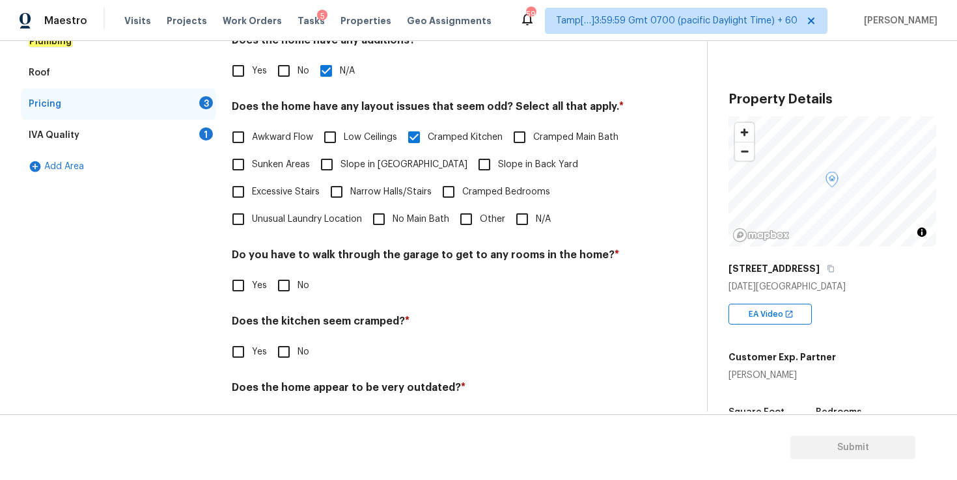
scroll to position [273, 0]
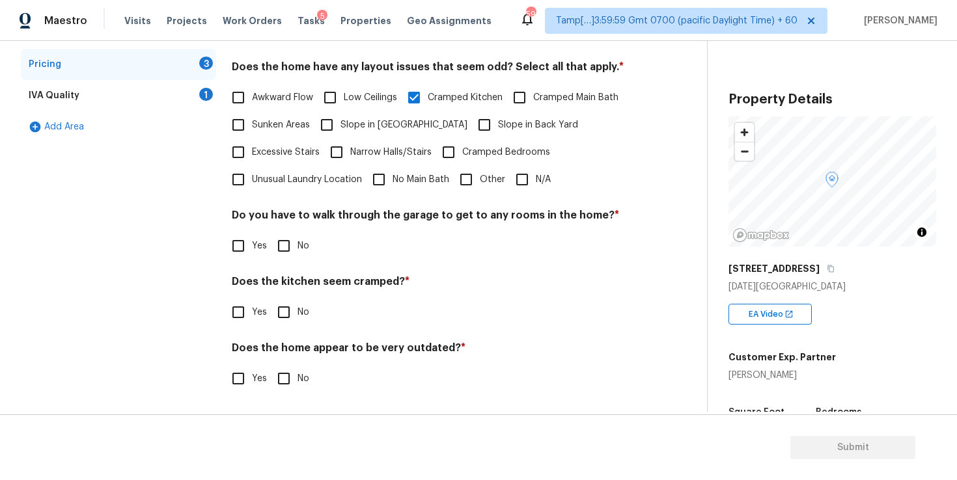
click at [277, 247] on input "No" at bounding box center [283, 245] width 27 height 27
checkbox input "true"
click at [290, 313] on input "No" at bounding box center [283, 312] width 27 height 27
checkbox input "true"
click at [282, 377] on input "No" at bounding box center [283, 378] width 27 height 27
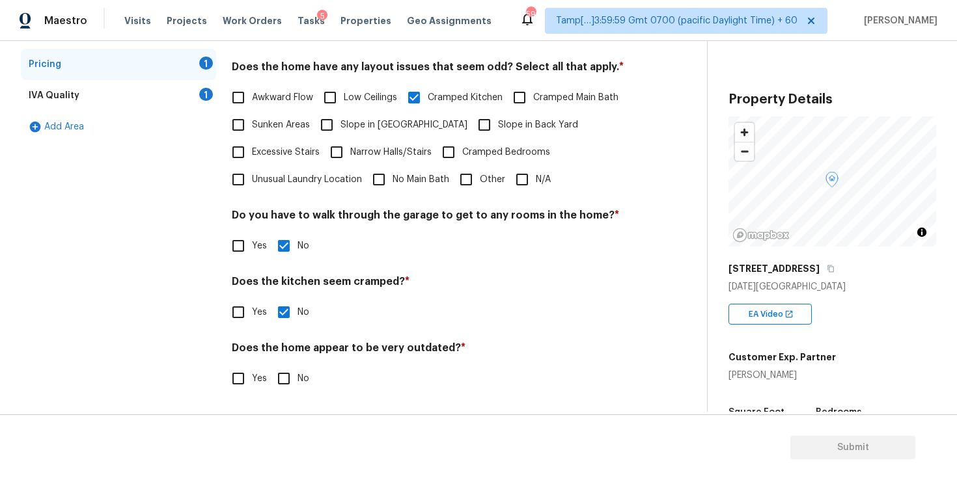
checkbox input "true"
click at [98, 92] on div "IVA Quality 1" at bounding box center [118, 95] width 195 height 31
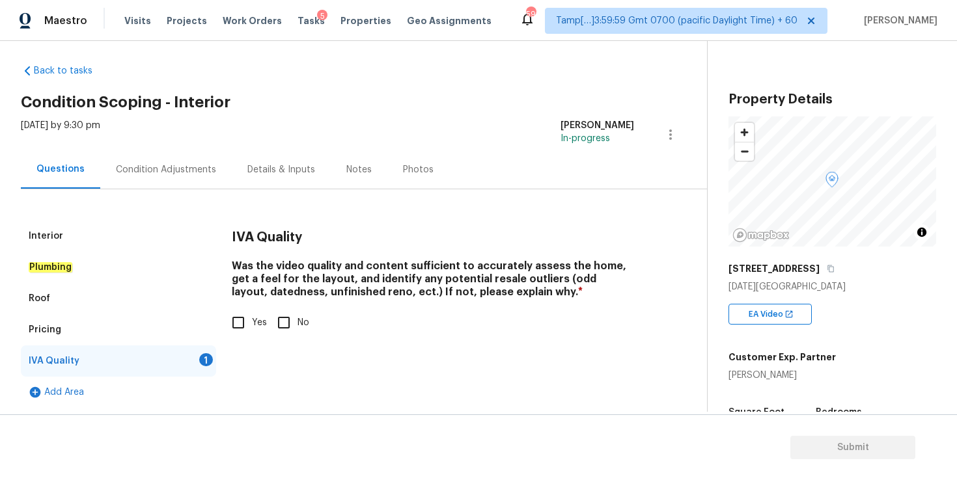
scroll to position [8, 0]
click at [240, 318] on input "Yes" at bounding box center [238, 322] width 27 height 27
checkbox input "true"
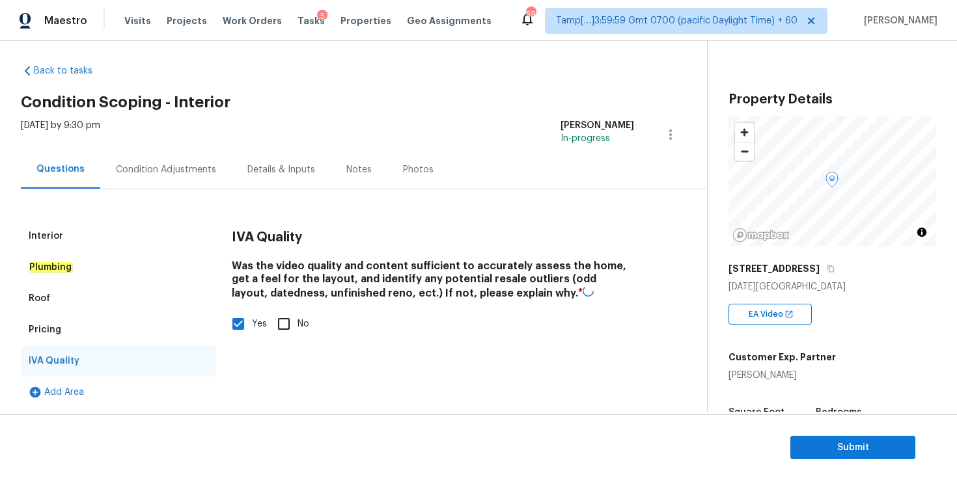
click at [178, 173] on div "Condition Adjustments" at bounding box center [166, 169] width 100 height 13
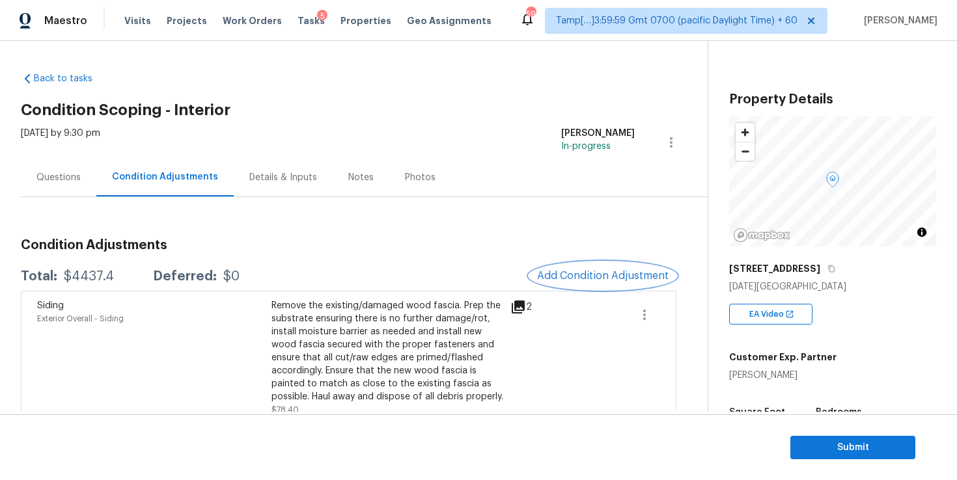
click at [557, 270] on span "Add Condition Adjustment" at bounding box center [603, 276] width 132 height 12
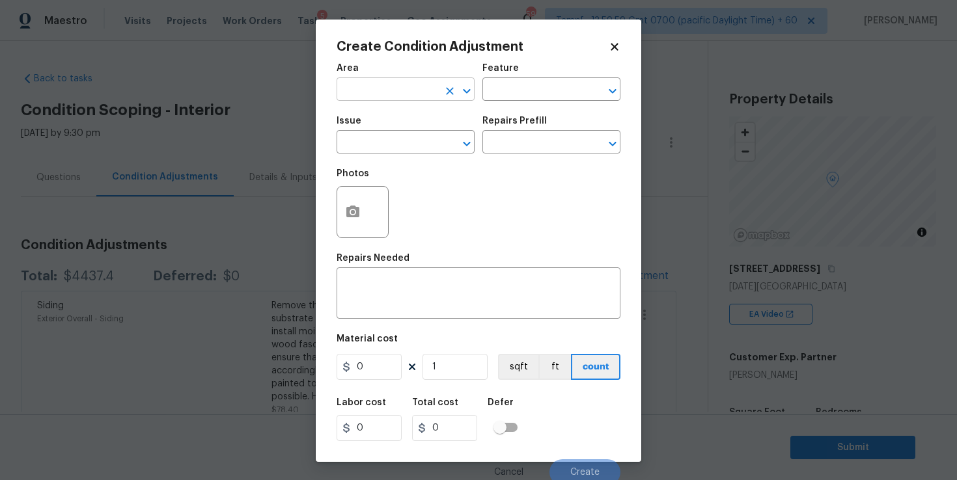
click at [401, 95] on input "text" at bounding box center [388, 91] width 102 height 20
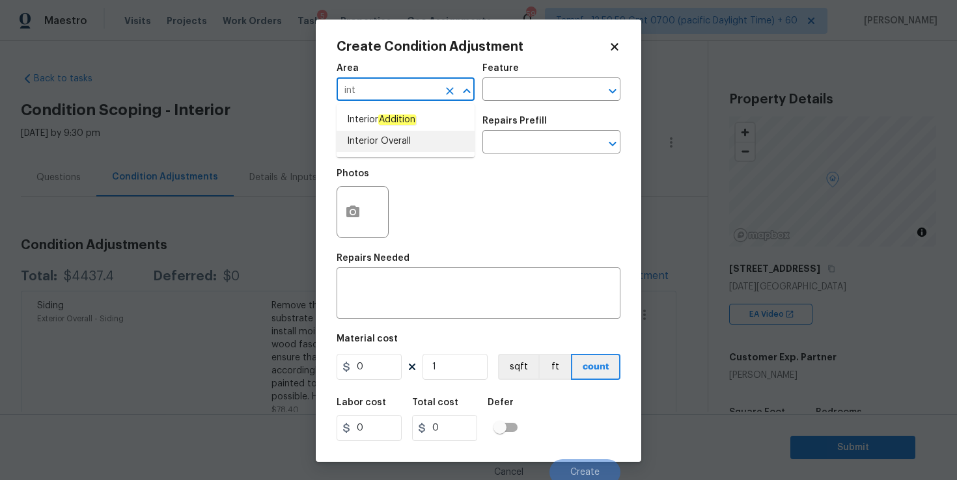
click at [388, 143] on li "Interior Overall" at bounding box center [406, 141] width 138 height 21
type input "Interior Overall"
click at [388, 143] on input "text" at bounding box center [388, 143] width 102 height 20
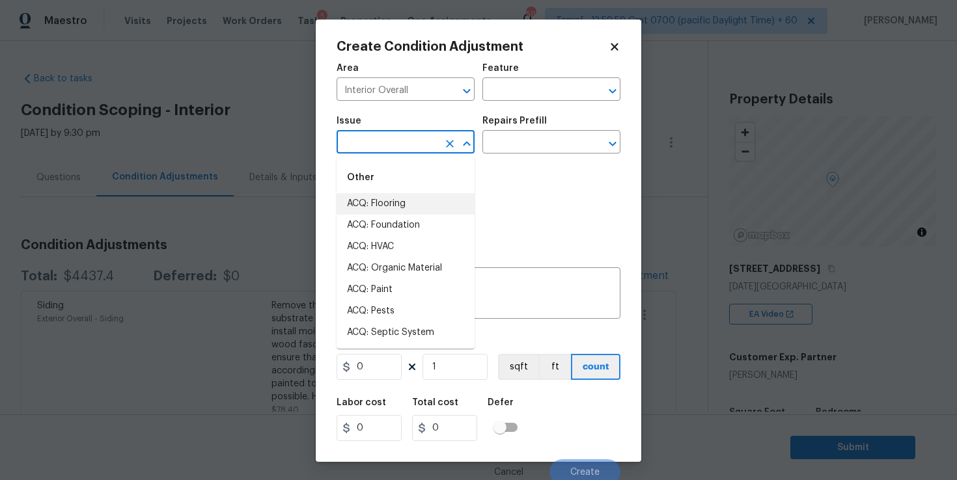
click at [388, 201] on li "ACQ: Flooring" at bounding box center [406, 203] width 138 height 21
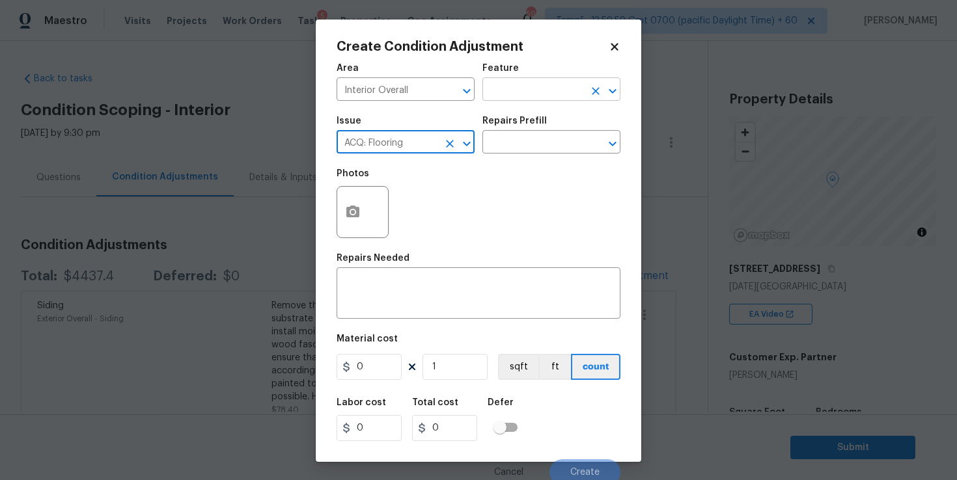
click at [504, 90] on input "text" at bounding box center [533, 91] width 102 height 20
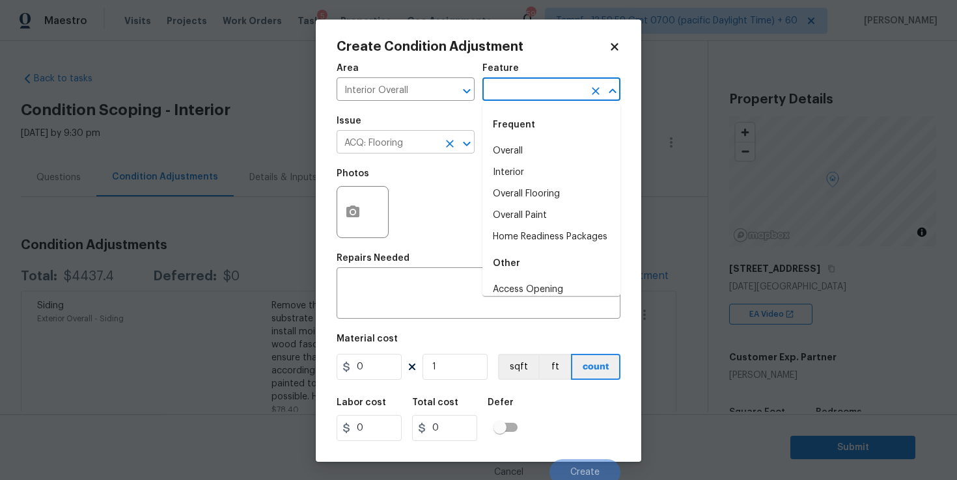
click at [402, 145] on input "ACQ: Flooring" at bounding box center [388, 143] width 102 height 20
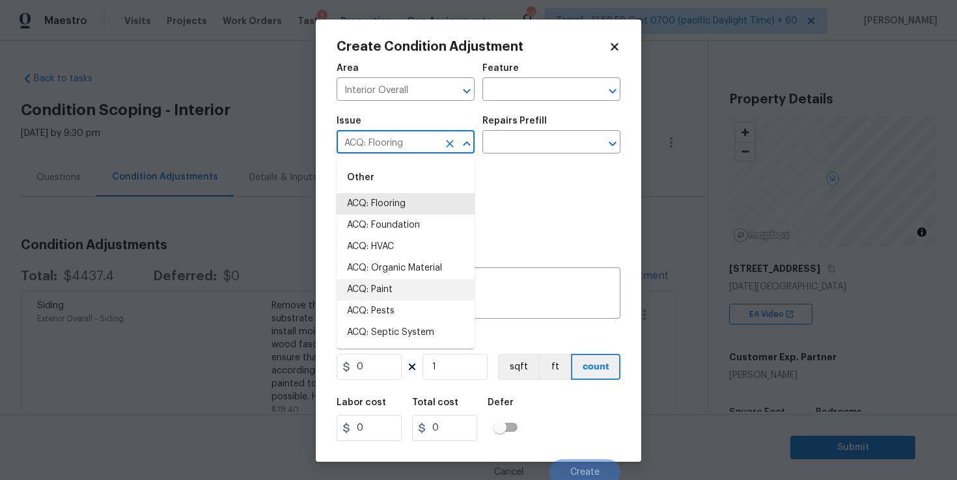
click at [398, 281] on li "ACQ: Paint" at bounding box center [406, 289] width 138 height 21
type input "ACQ: Paint"
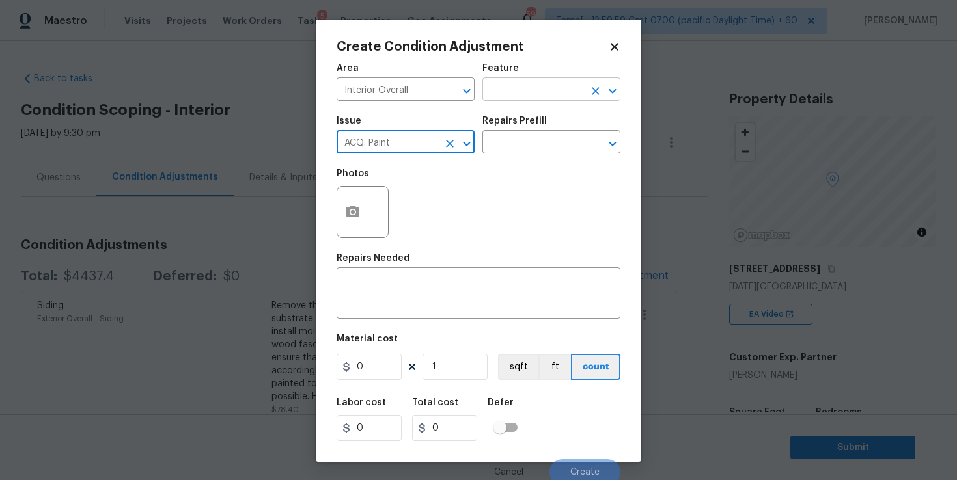
click at [514, 89] on input "text" at bounding box center [533, 91] width 102 height 20
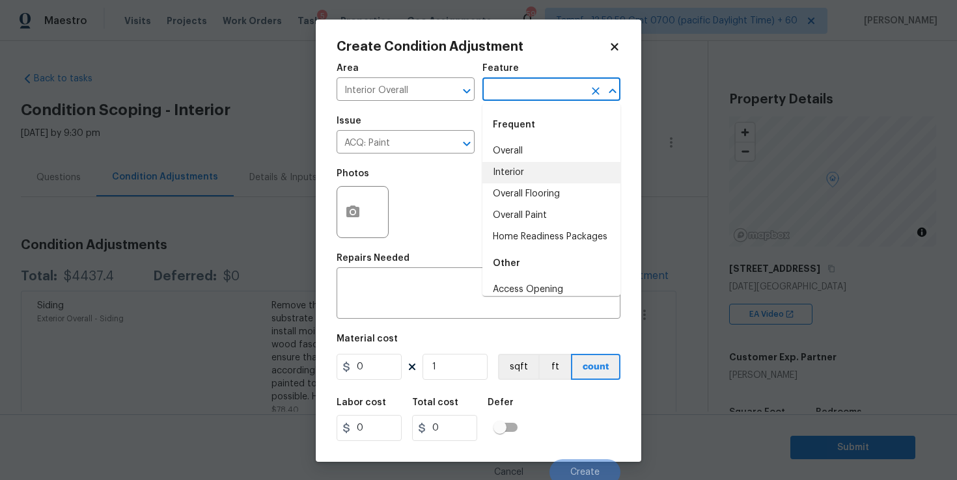
click at [520, 168] on li "Interior" at bounding box center [551, 172] width 138 height 21
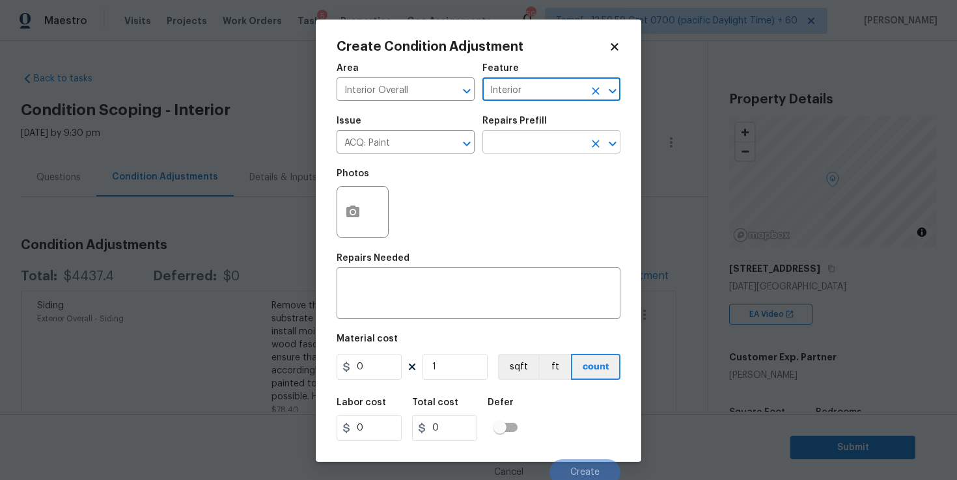
click at [514, 139] on input "text" at bounding box center [533, 143] width 102 height 20
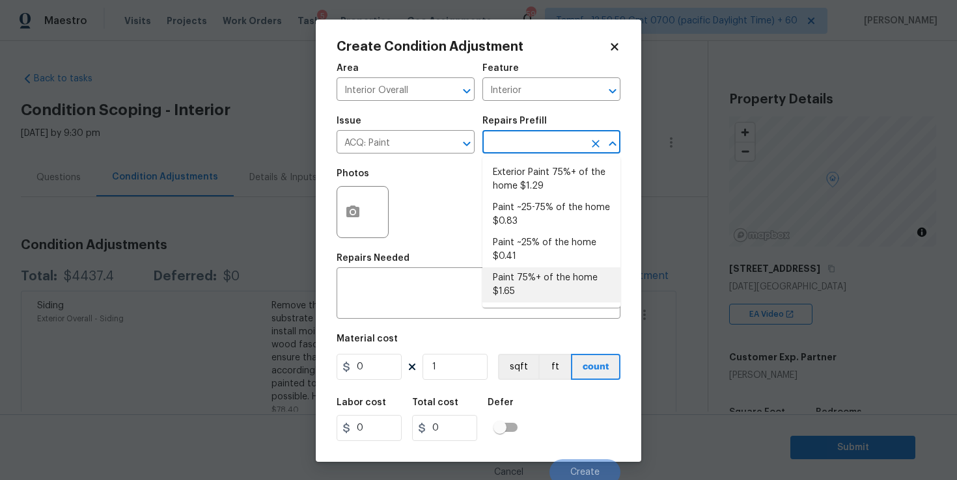
click at [540, 283] on li "Paint 75%+ of the home $1.65" at bounding box center [551, 285] width 138 height 35
type input "Acquisition"
type textarea "Acquisition Scope: 75%+ of the home will likely require interior paint"
type input "1.65"
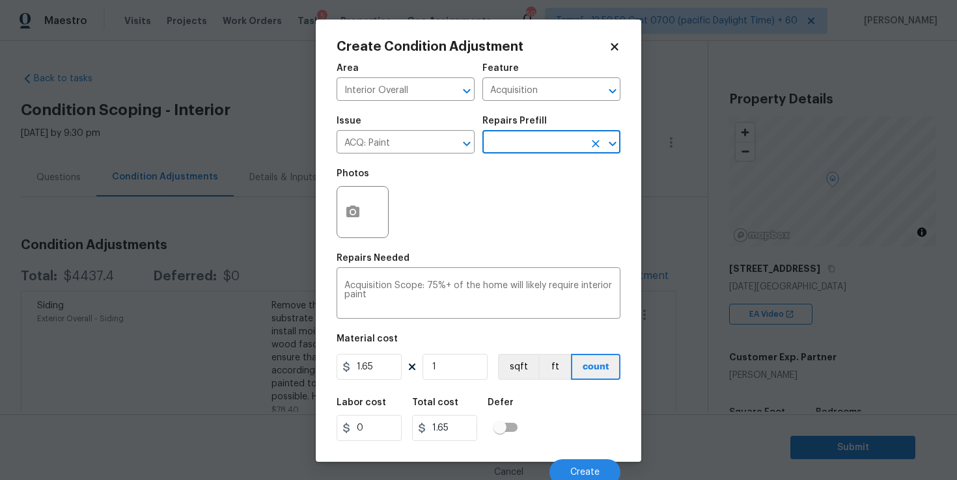
click at [732, 363] on body "Maestro Visits Projects Work Orders Tasks 5 Properties Geo Assignments 592 Tamp…" at bounding box center [478, 240] width 957 height 480
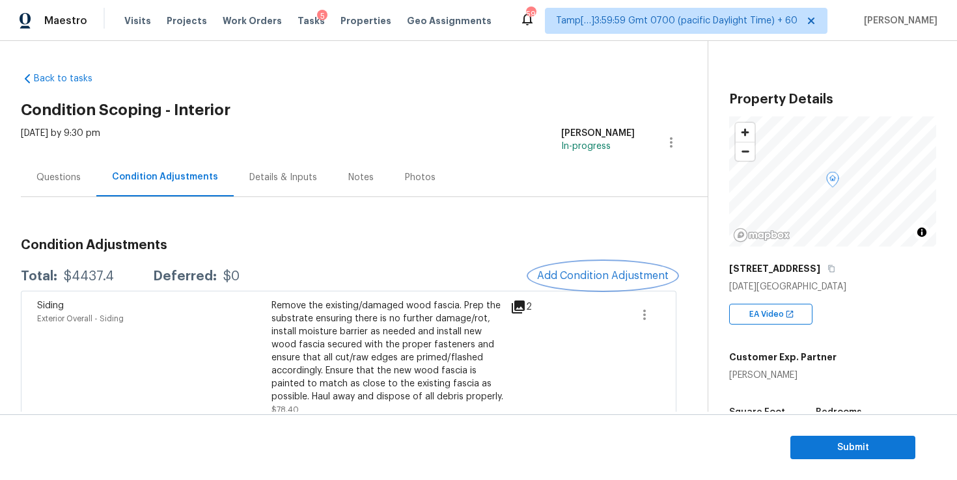
scroll to position [277, 0]
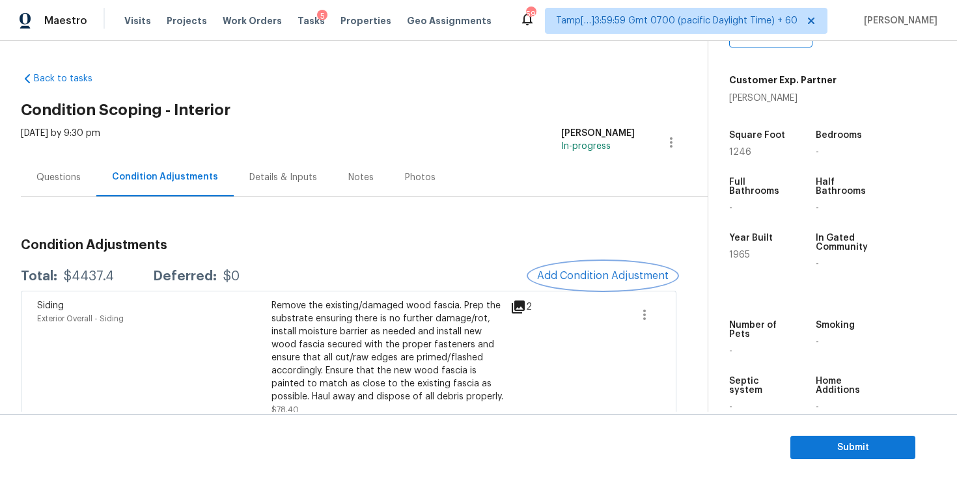
click at [583, 268] on button "Add Condition Adjustment" at bounding box center [602, 275] width 147 height 27
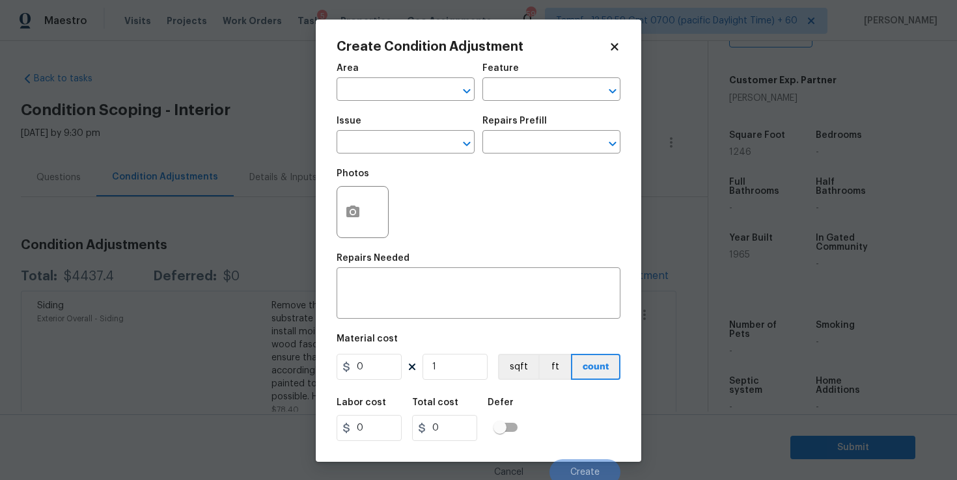
click at [398, 102] on span "Area ​" at bounding box center [406, 82] width 138 height 53
click at [395, 87] on input "text" at bounding box center [388, 91] width 102 height 20
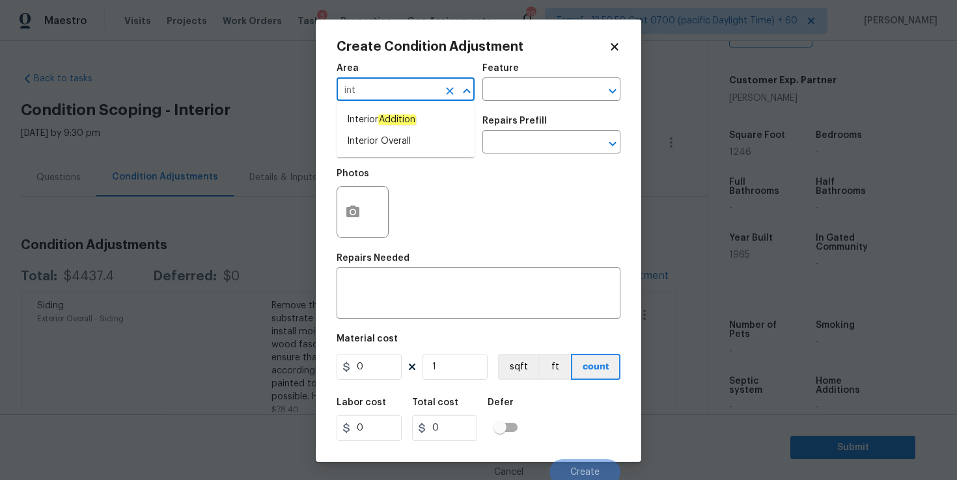
click at [382, 143] on li "Interior Overall" at bounding box center [406, 141] width 138 height 21
type input "Interior Overall"
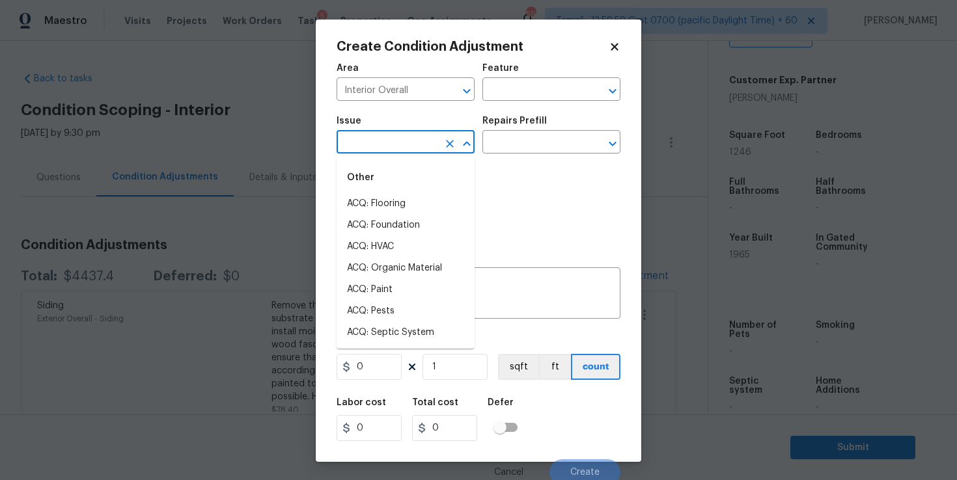
click at [382, 143] on input "text" at bounding box center [388, 143] width 102 height 20
click at [386, 287] on li "ACQ: Paint" at bounding box center [406, 289] width 138 height 21
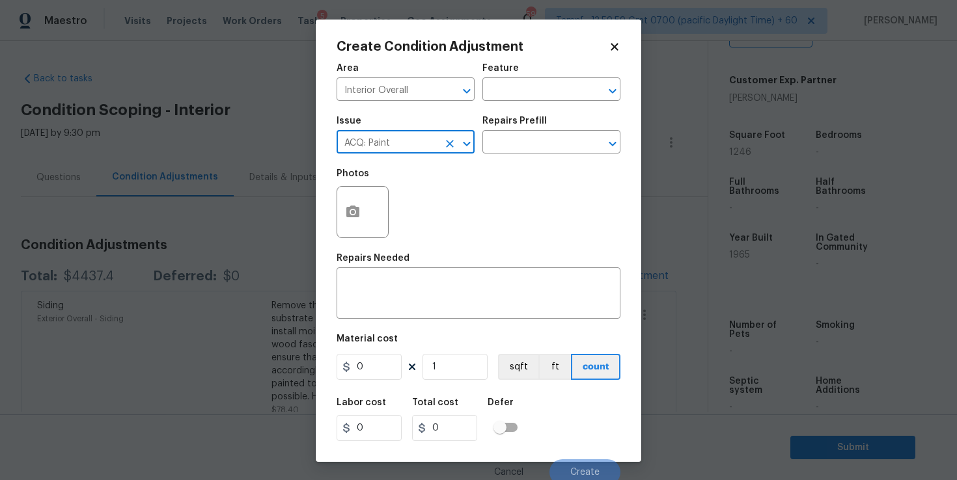
type input "ACQ: Paint"
click at [516, 87] on input "text" at bounding box center [533, 91] width 102 height 20
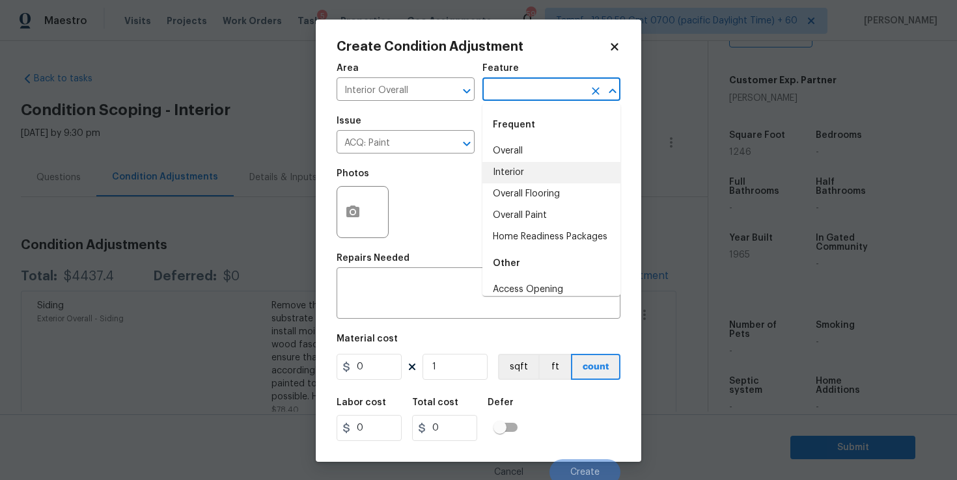
click at [521, 169] on li "Interior" at bounding box center [551, 172] width 138 height 21
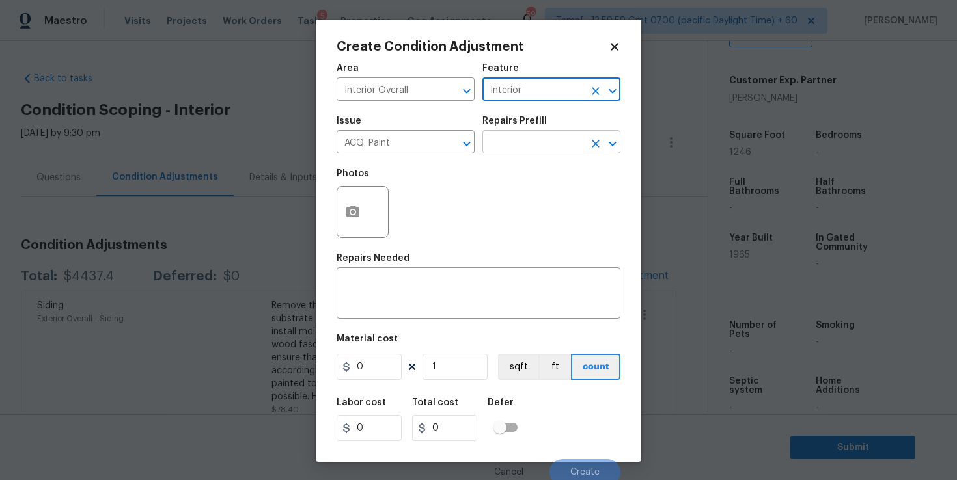
click at [514, 153] on input "text" at bounding box center [533, 143] width 102 height 20
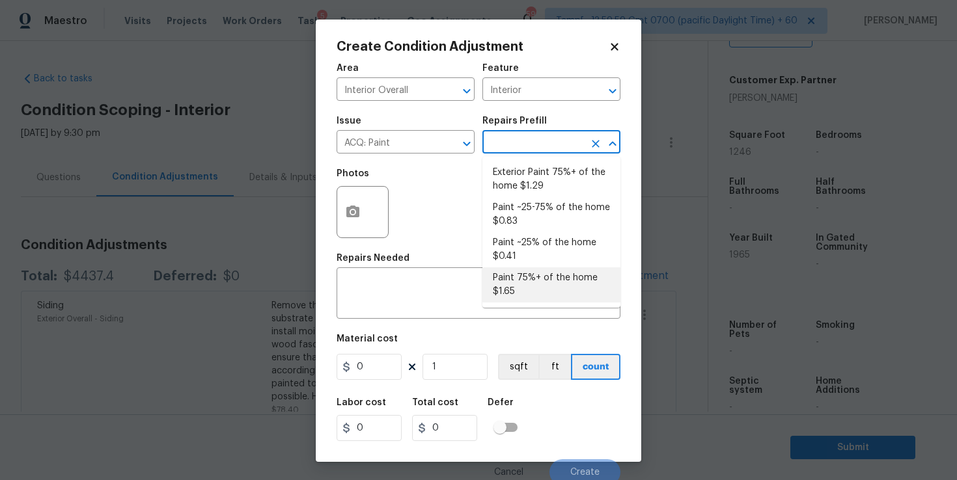
click at [542, 286] on li "Paint 75%+ of the home $1.65" at bounding box center [551, 285] width 138 height 35
type input "Acquisition"
type textarea "Acquisition Scope: 75%+ of the home will likely require interior paint"
type input "1.65"
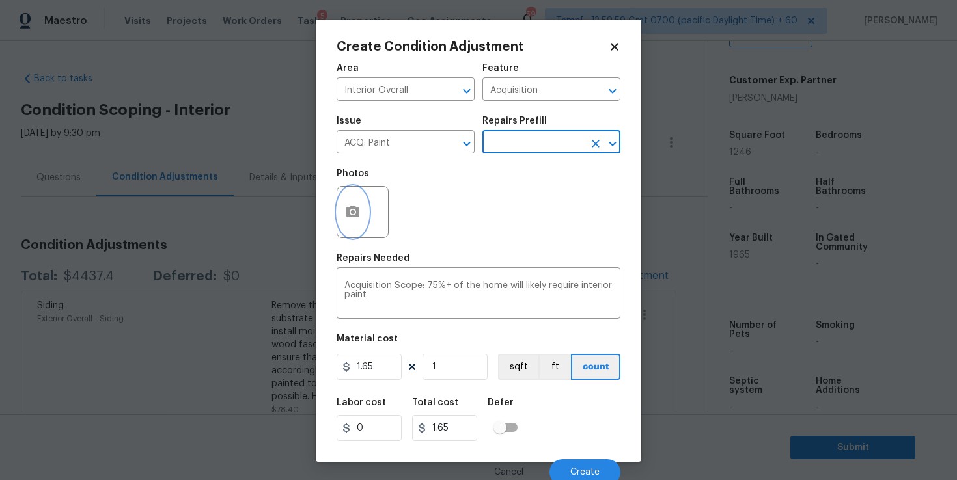
click at [359, 210] on icon "button" at bounding box center [352, 212] width 13 height 12
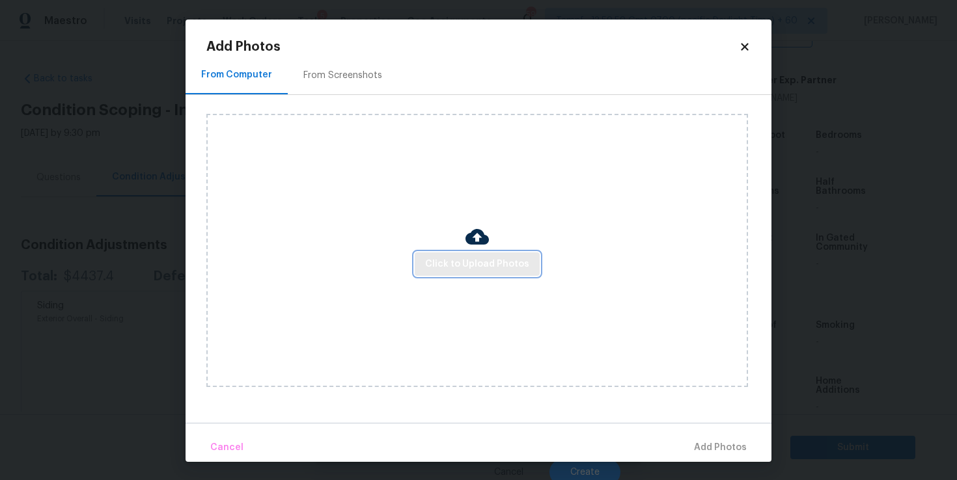
click at [464, 253] on button "Click to Upload Photos" at bounding box center [477, 265] width 125 height 24
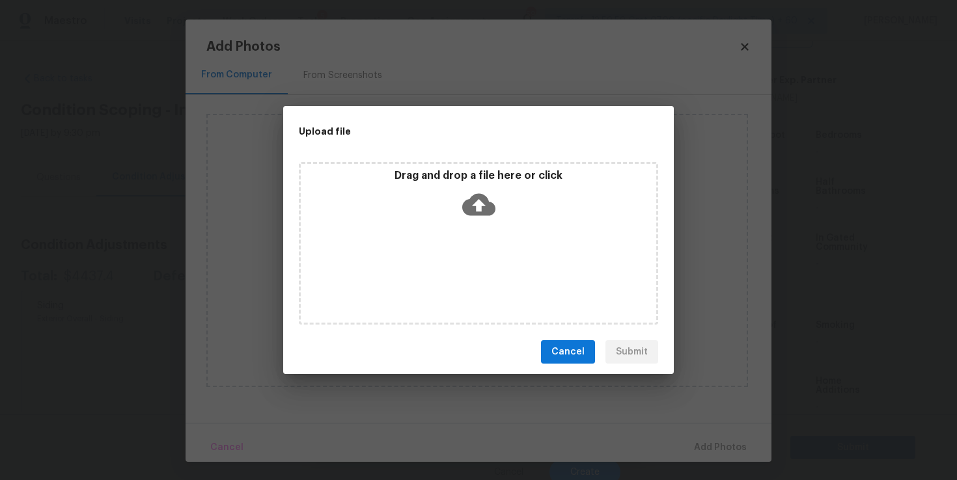
click at [483, 210] on icon at bounding box center [478, 205] width 33 height 22
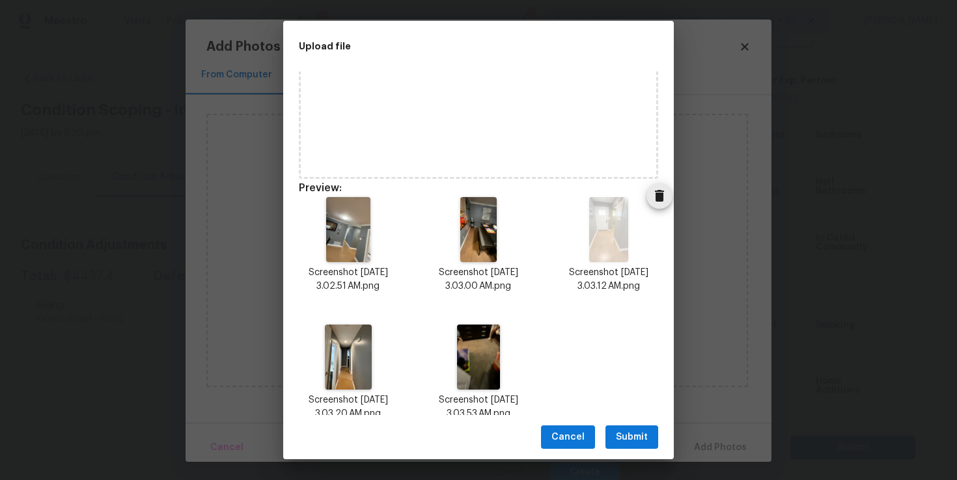
scroll to position [82, 0]
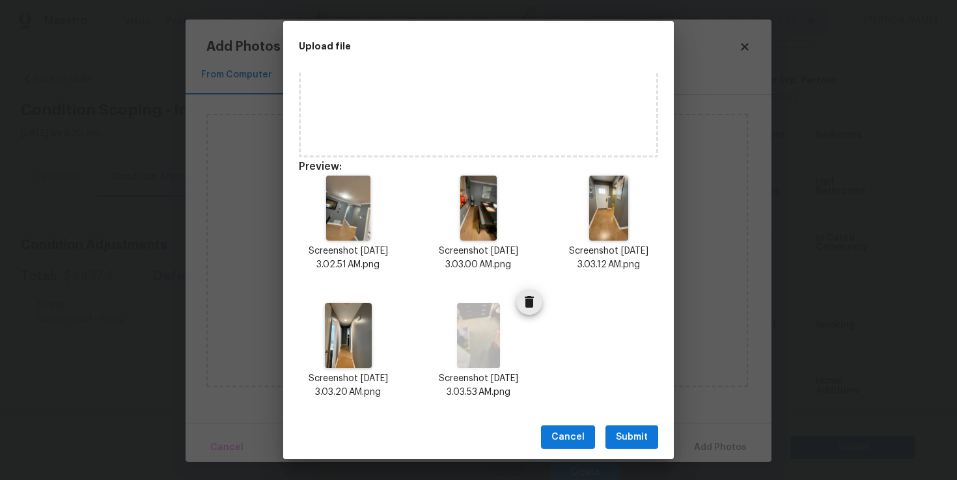
click at [532, 305] on icon "Delete" at bounding box center [529, 302] width 9 height 12
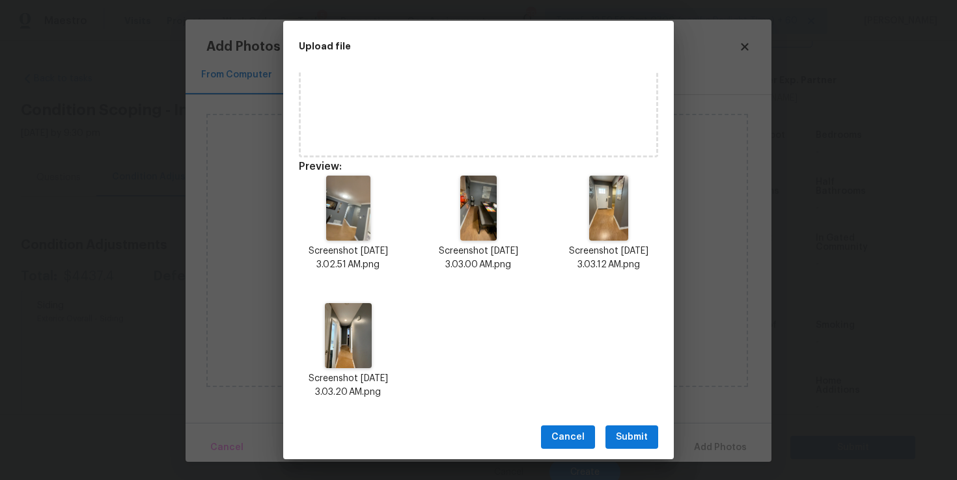
click at [629, 432] on span "Submit" at bounding box center [632, 438] width 32 height 16
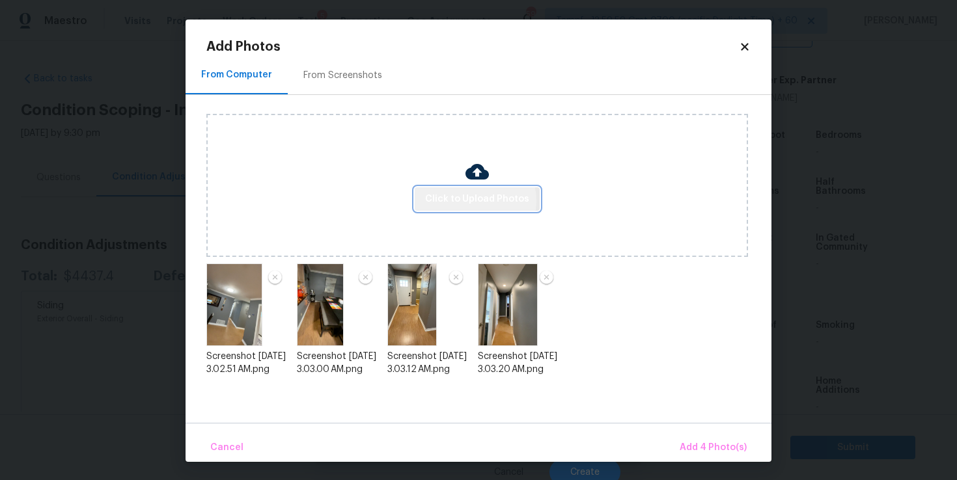
click at [475, 201] on span "Click to Upload Photos" at bounding box center [477, 199] width 104 height 16
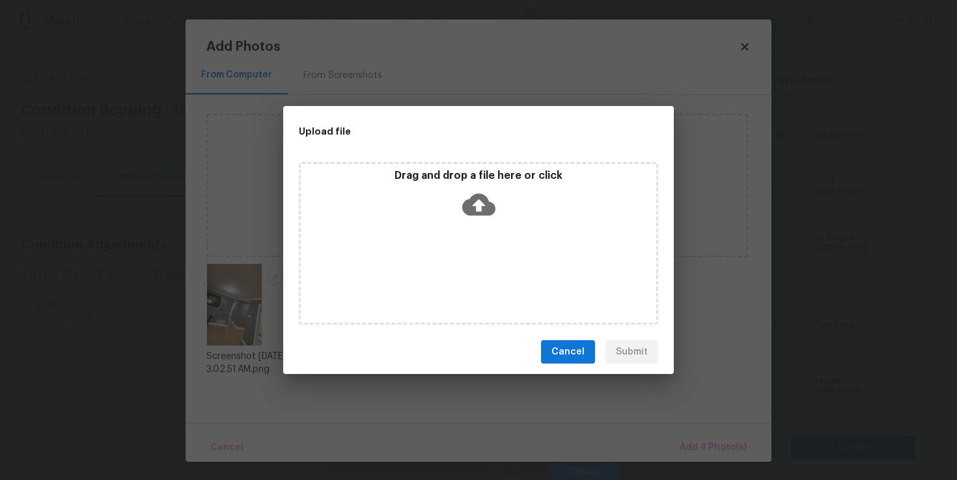
click at [473, 202] on icon at bounding box center [478, 205] width 33 height 22
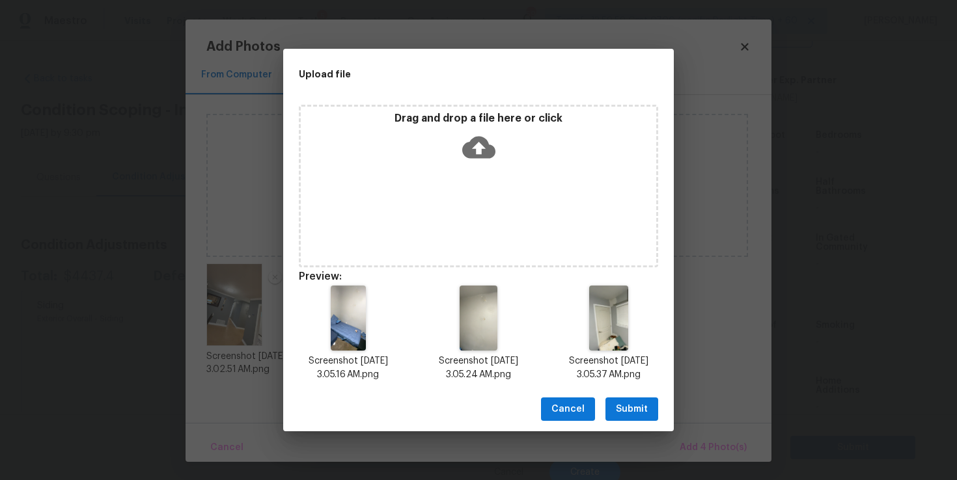
click at [641, 406] on span "Submit" at bounding box center [632, 410] width 32 height 16
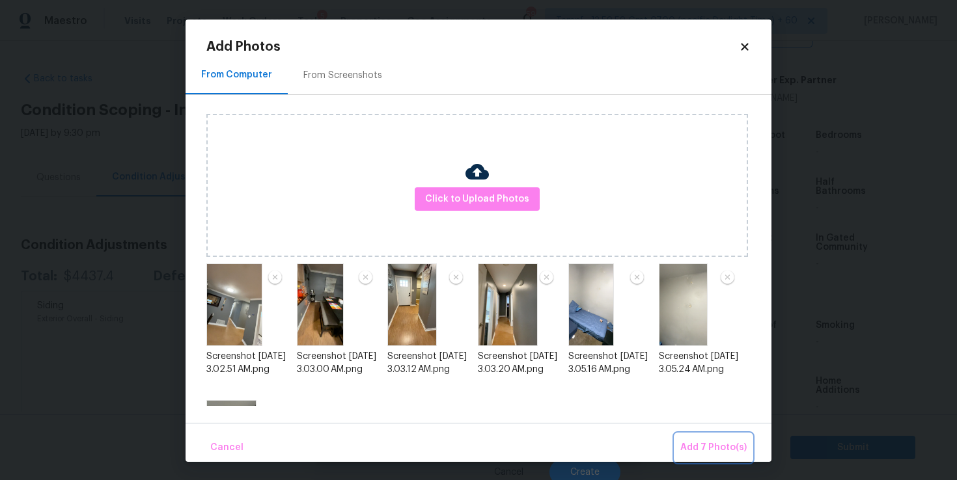
click at [701, 446] on span "Add 7 Photo(s)" at bounding box center [713, 448] width 66 height 16
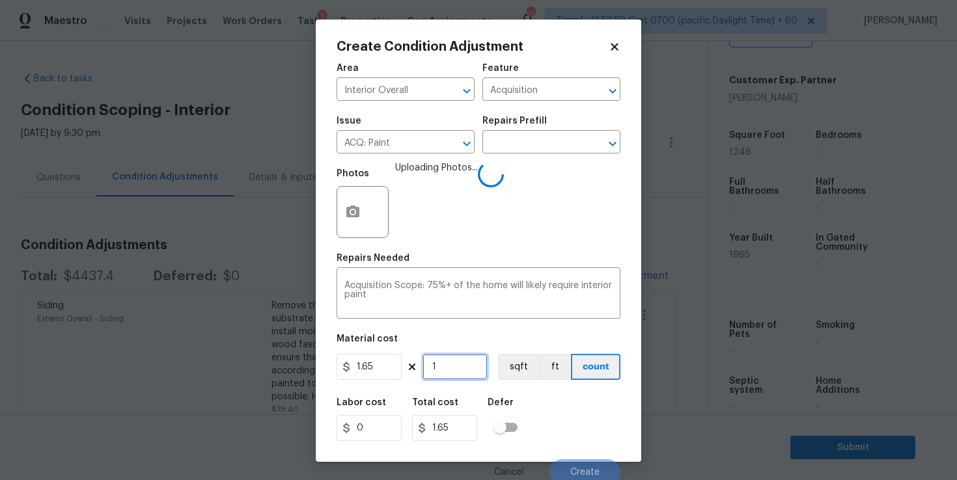
click at [456, 367] on input "1" at bounding box center [455, 367] width 65 height 26
type input "0"
type input "1"
type input "1.65"
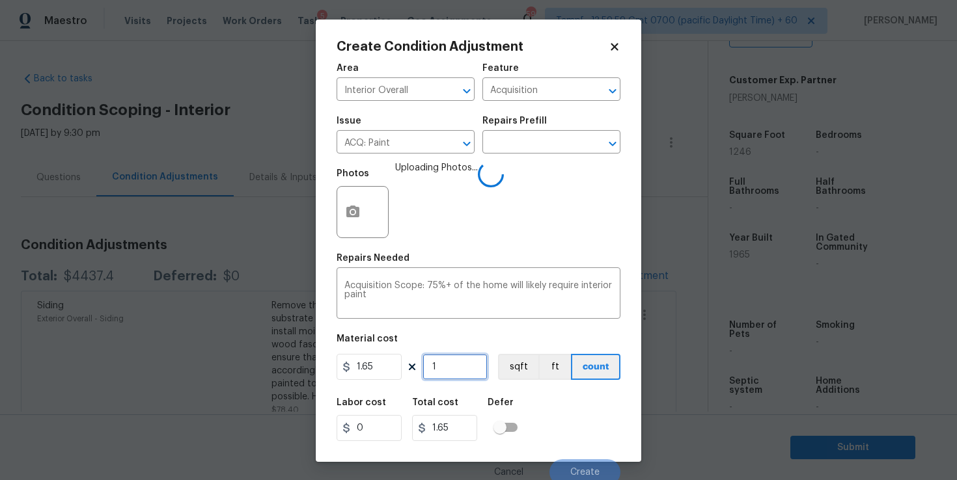
type input "12"
type input "19.8"
type input "124"
type input "204.6"
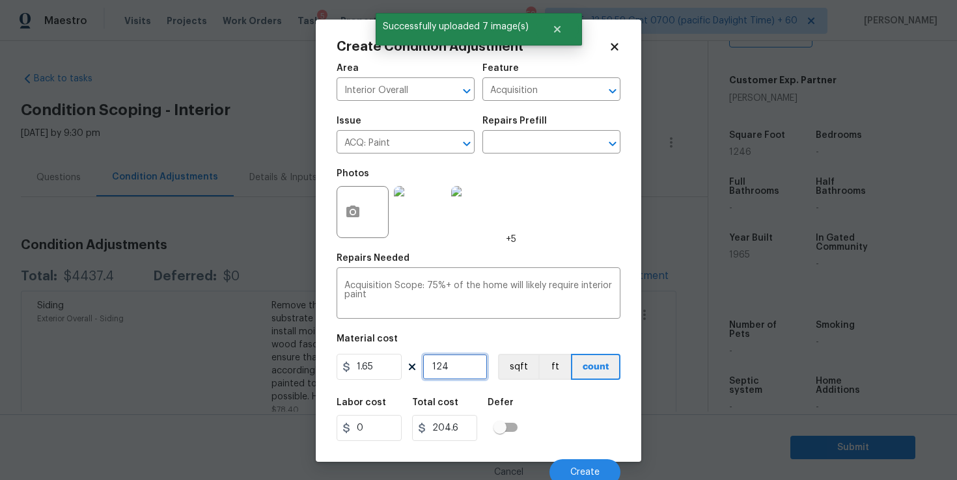
type input "1246"
type input "2055.9"
type input "1246"
click at [577, 407] on div "Labor cost 0 Total cost 2055.9 Defer" at bounding box center [479, 420] width 284 height 59
click at [577, 471] on span "Create" at bounding box center [584, 473] width 29 height 10
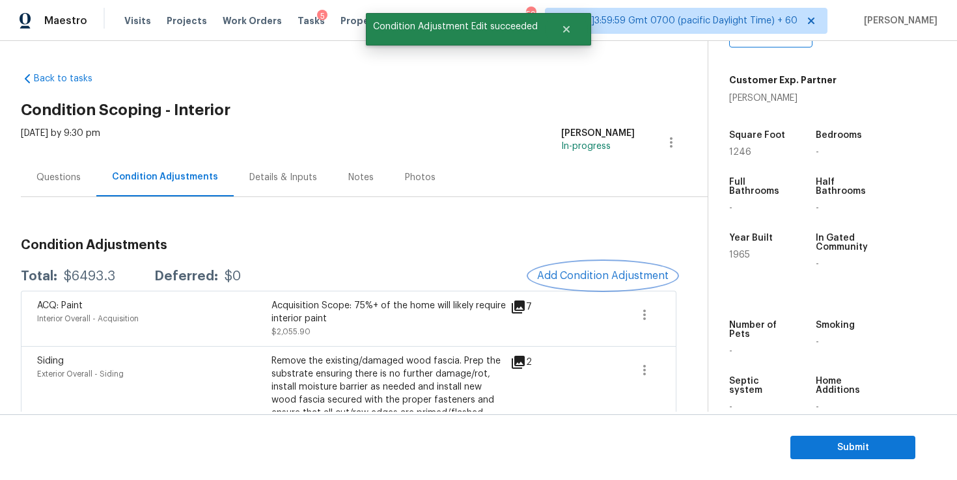
click at [579, 274] on span "Add Condition Adjustment" at bounding box center [603, 276] width 132 height 12
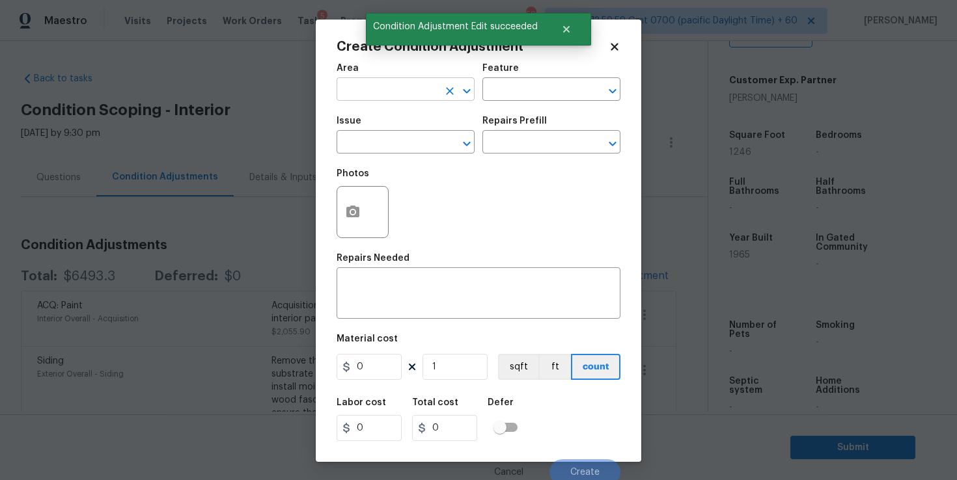
click at [404, 89] on input "text" at bounding box center [388, 91] width 102 height 20
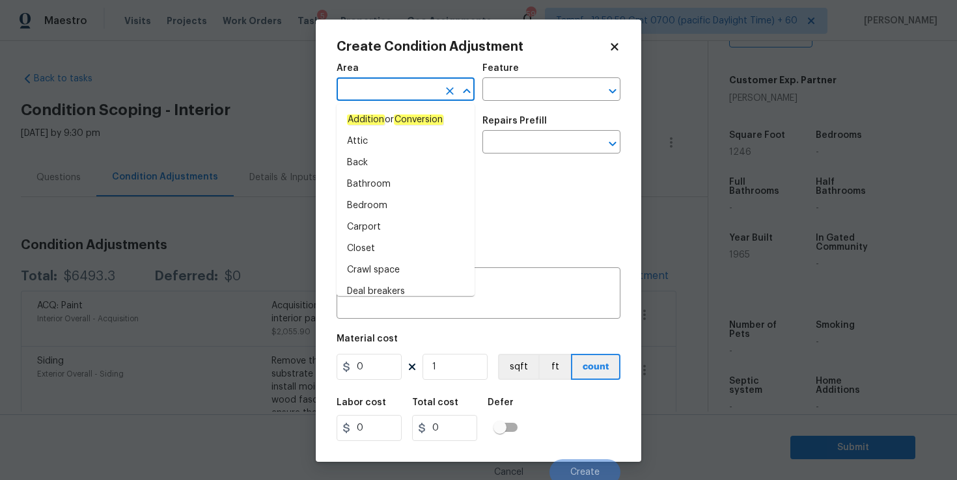
click at [258, 90] on body "Maestro Visits Projects Work Orders Tasks 5 Properties Geo Assignments 592 Tamp…" at bounding box center [478, 240] width 957 height 480
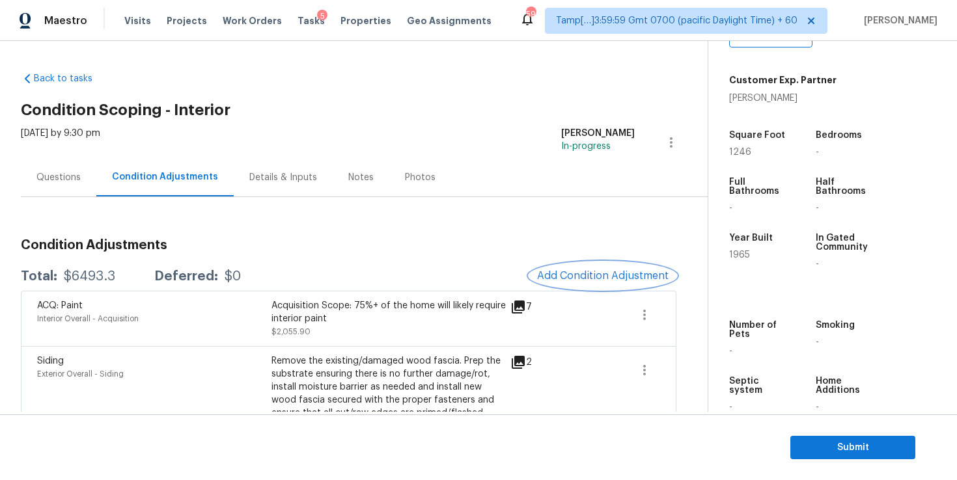
click at [568, 273] on span "Add Condition Adjustment" at bounding box center [603, 276] width 132 height 12
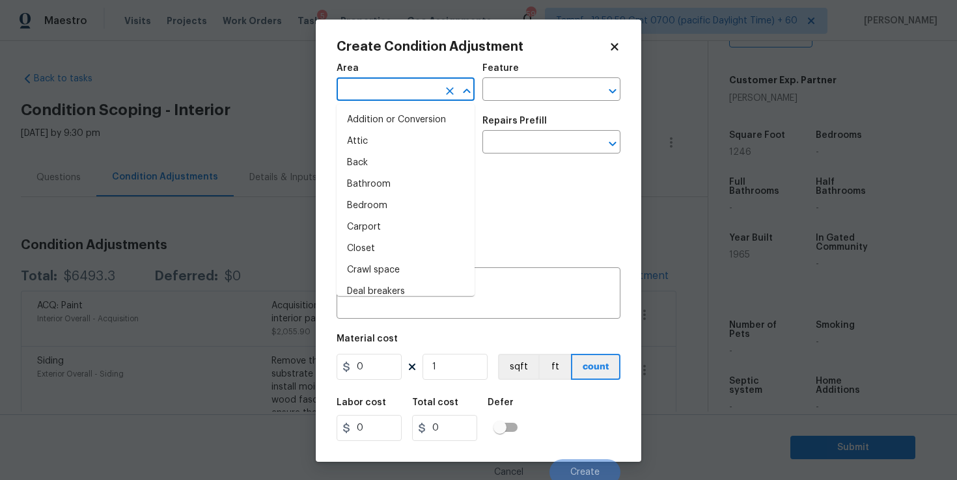
click at [419, 88] on input "text" at bounding box center [388, 91] width 102 height 20
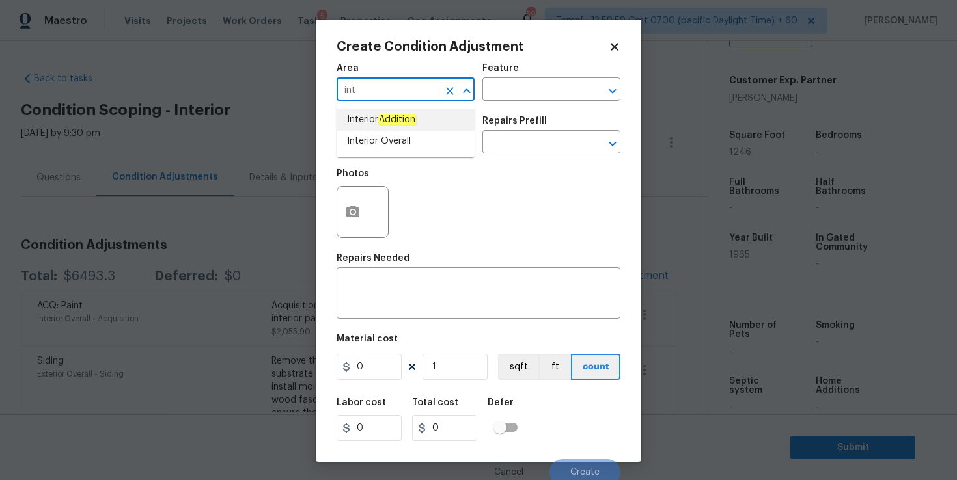
click at [415, 139] on li "Interior Overall" at bounding box center [406, 141] width 138 height 21
type input "Interior Overall"
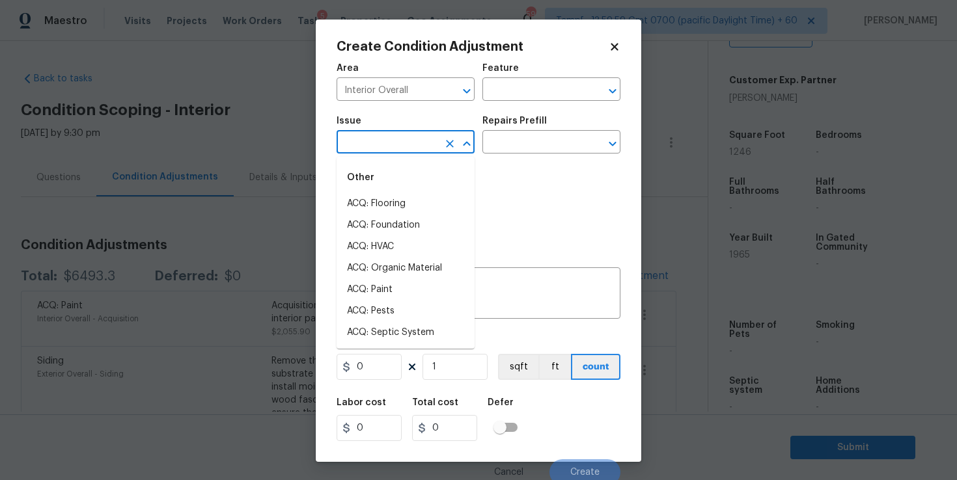
click at [415, 139] on input "text" at bounding box center [388, 143] width 102 height 20
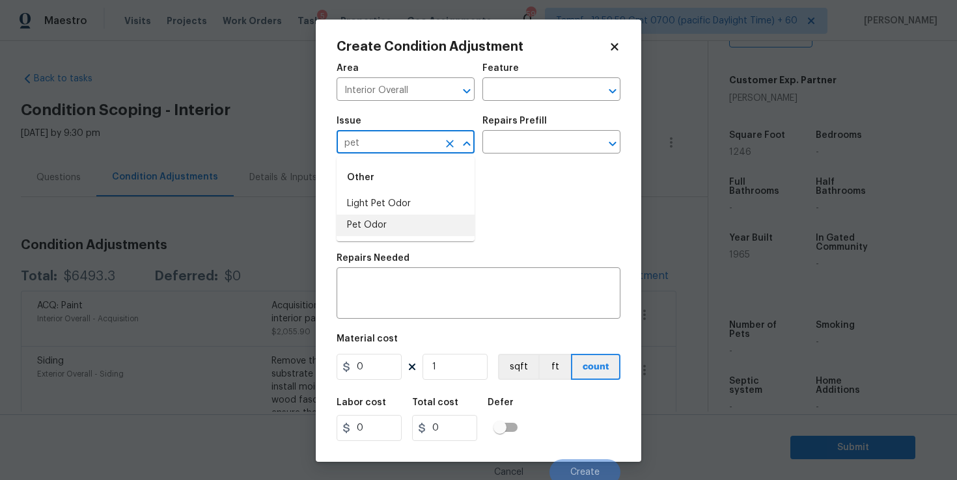
click at [387, 221] on li "Pet Odor" at bounding box center [406, 225] width 138 height 21
type input "Pet Odor"
click at [513, 89] on input "text" at bounding box center [533, 91] width 102 height 20
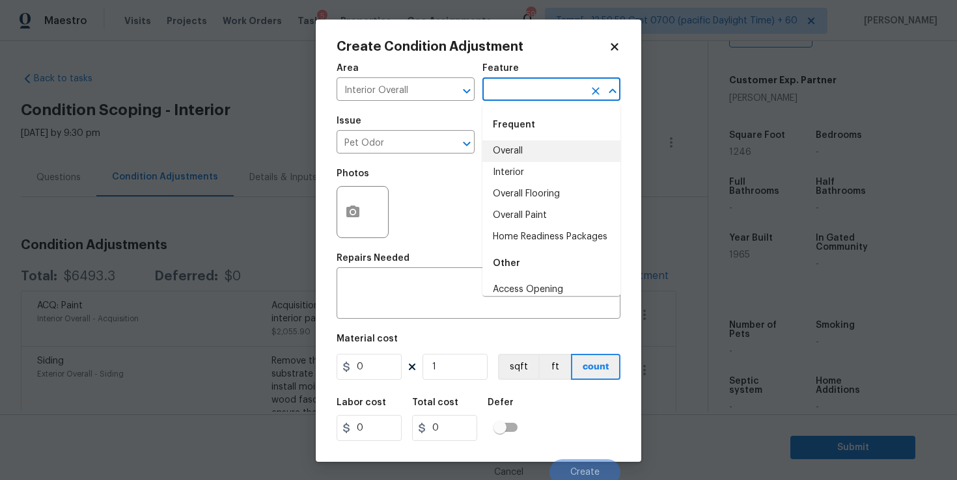
click at [527, 166] on li "Interior" at bounding box center [551, 172] width 138 height 21
type input "Interior"
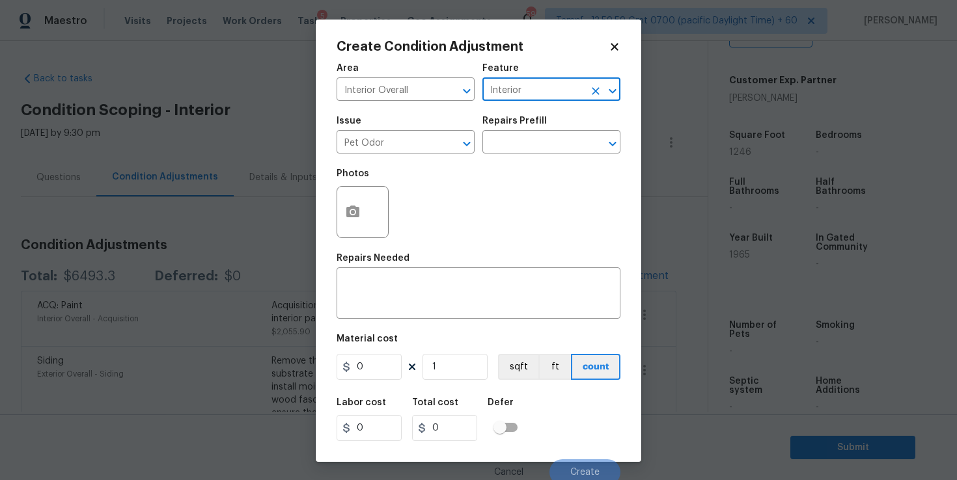
click at [525, 156] on div "Issue Pet Odor ​ Repairs Prefill ​" at bounding box center [479, 135] width 284 height 53
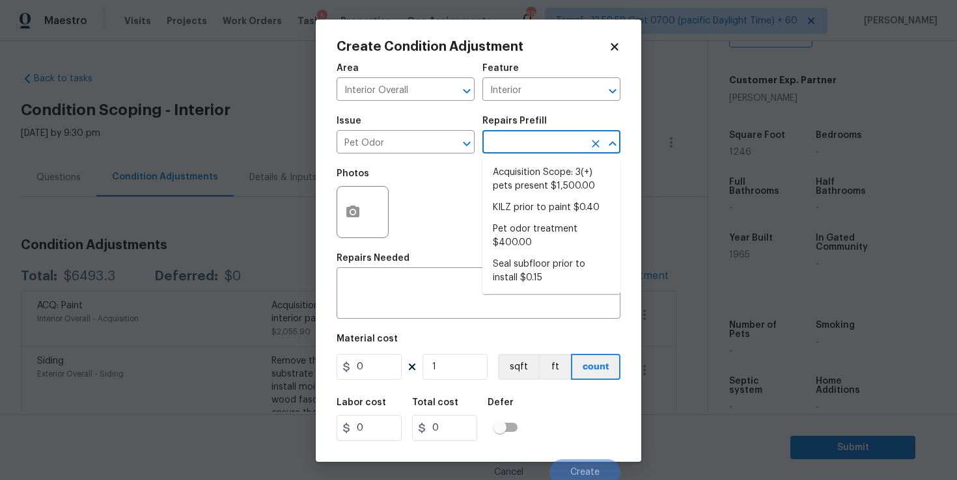
click at [525, 146] on input "text" at bounding box center [533, 143] width 102 height 20
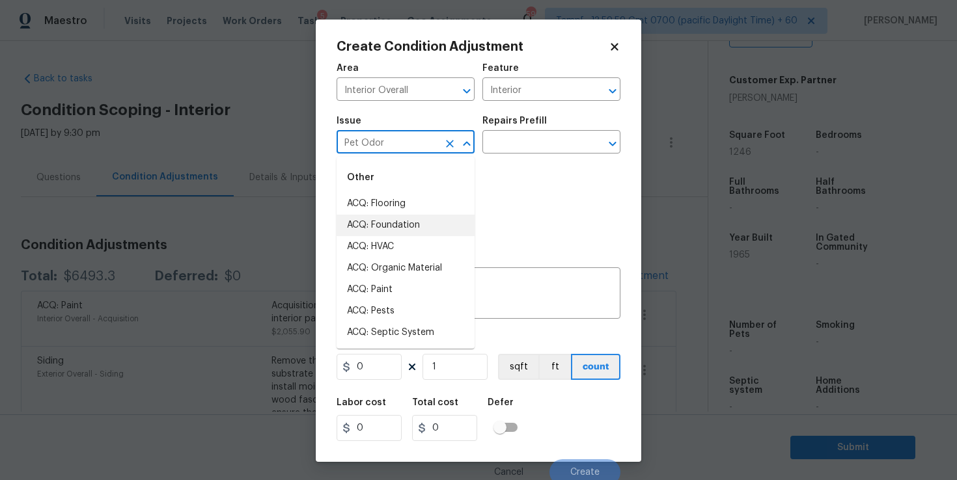
click at [413, 145] on input "Pet Odor" at bounding box center [388, 143] width 102 height 20
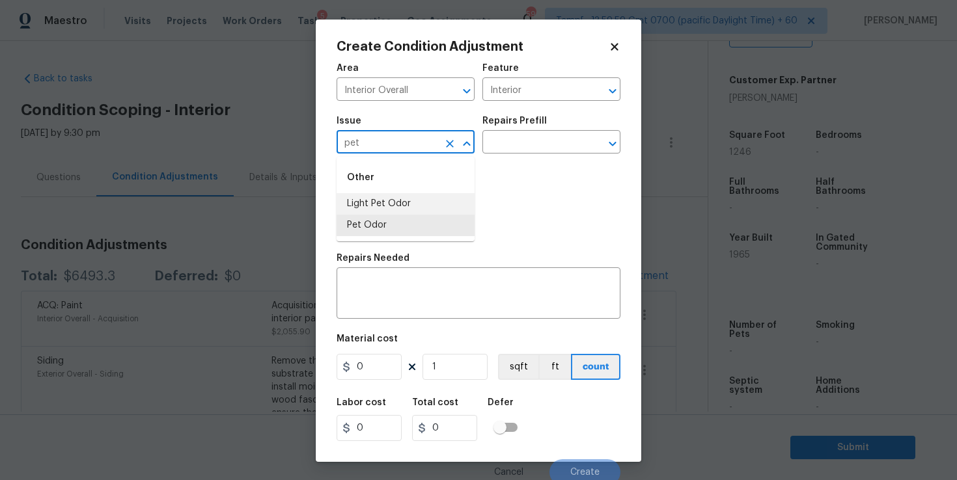
click at [392, 198] on li "Light Pet Odor" at bounding box center [406, 203] width 138 height 21
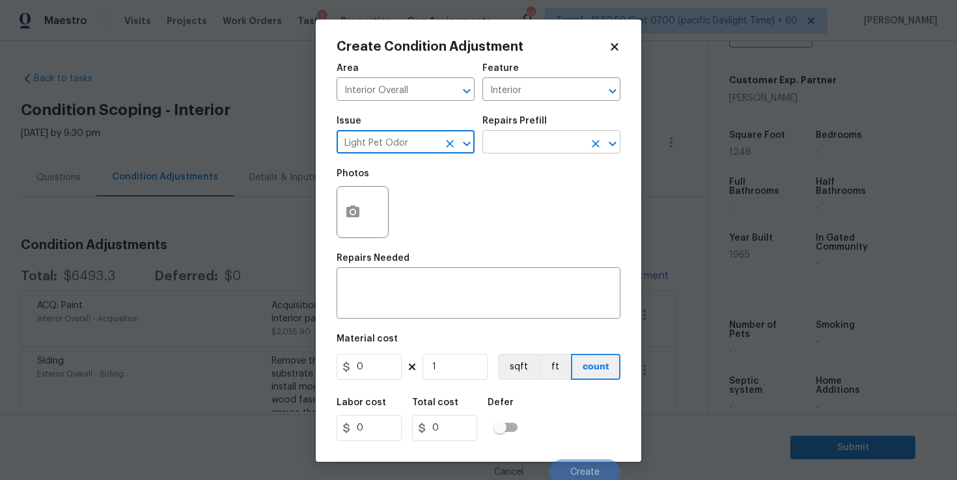
type input "Light Pet Odor"
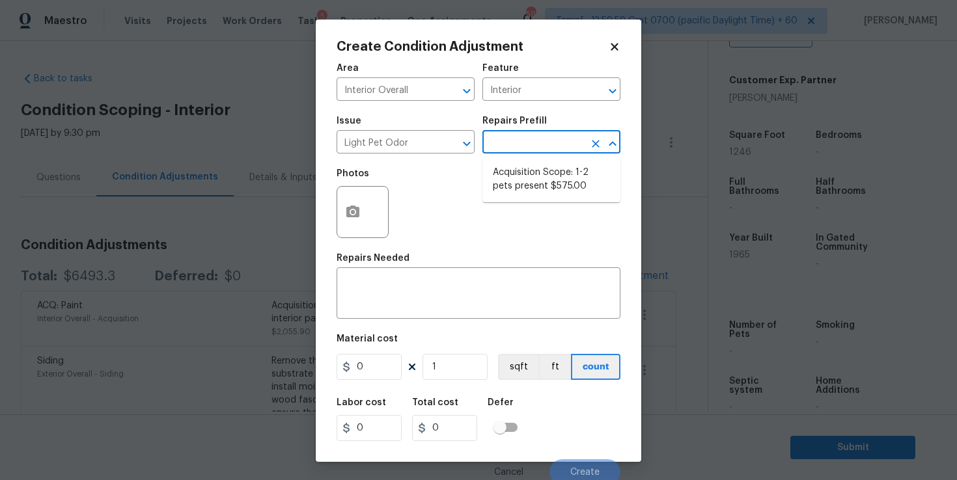
click at [520, 137] on input "text" at bounding box center [533, 143] width 102 height 20
click at [533, 173] on li "Acquisition Scope: 1-2 pets present $575.00" at bounding box center [551, 179] width 138 height 35
type textarea "Acquisition Scope: 1-2 pets present"
type input "575"
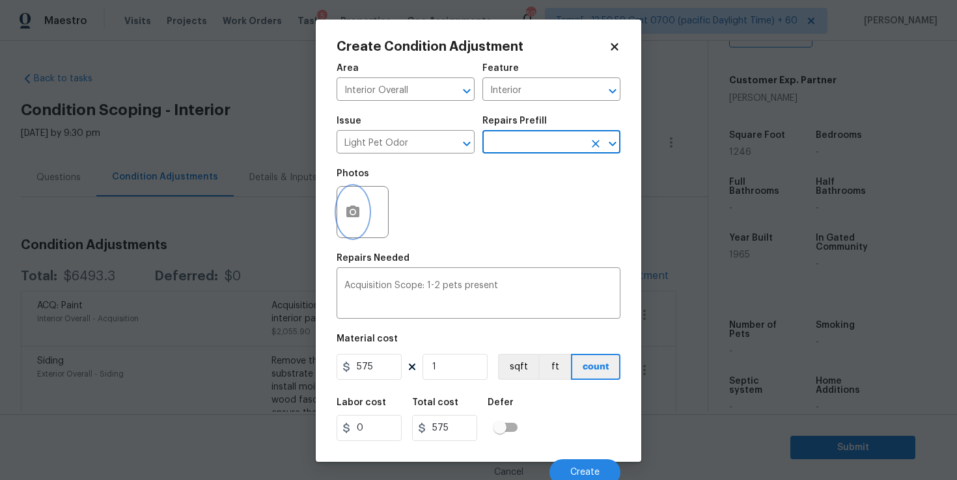
click at [357, 221] on button "button" at bounding box center [352, 212] width 31 height 51
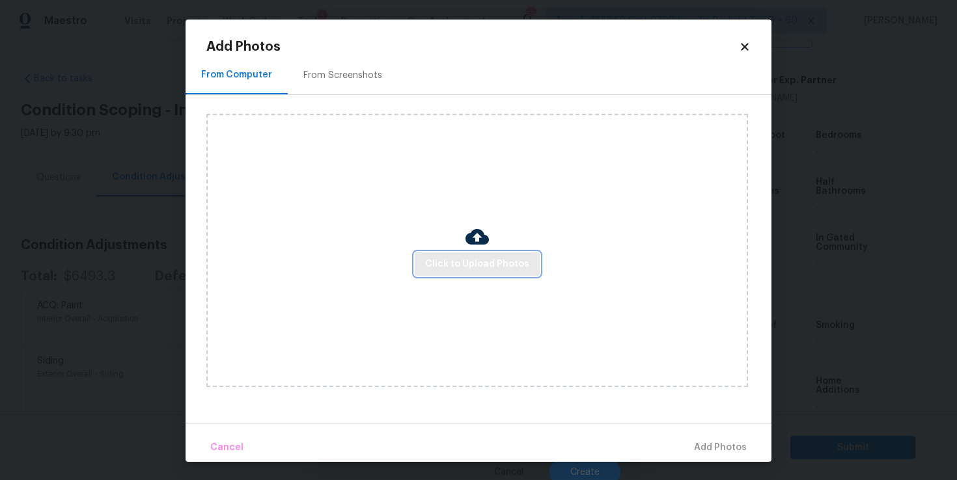
click at [448, 260] on span "Click to Upload Photos" at bounding box center [477, 264] width 104 height 16
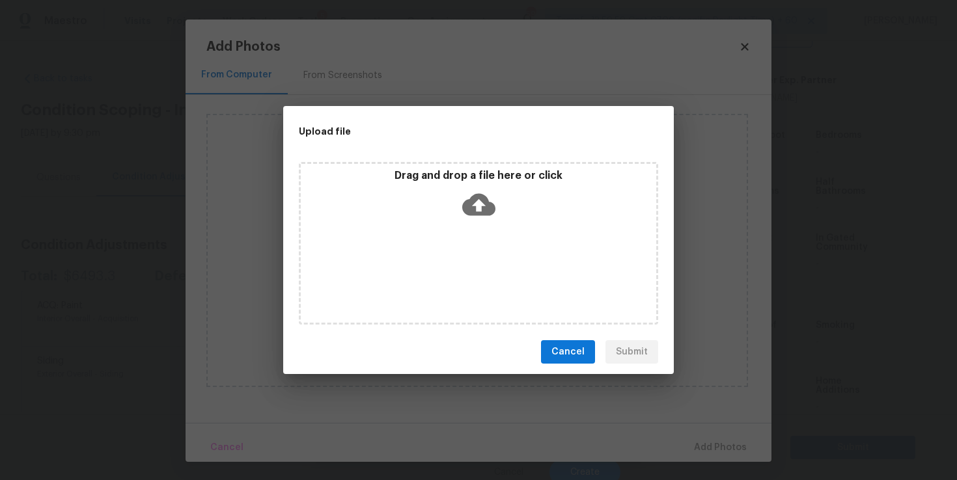
click at [475, 204] on icon at bounding box center [478, 204] width 33 height 33
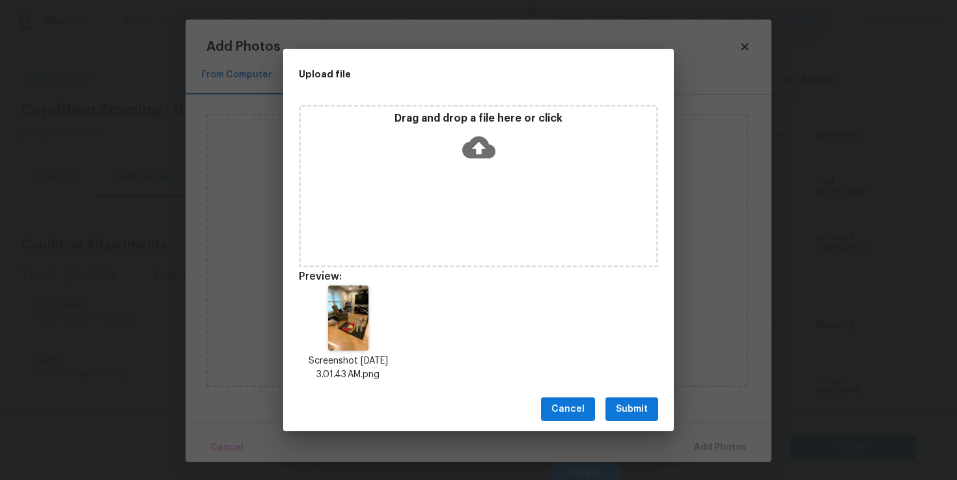
click at [639, 405] on span "Submit" at bounding box center [632, 410] width 32 height 16
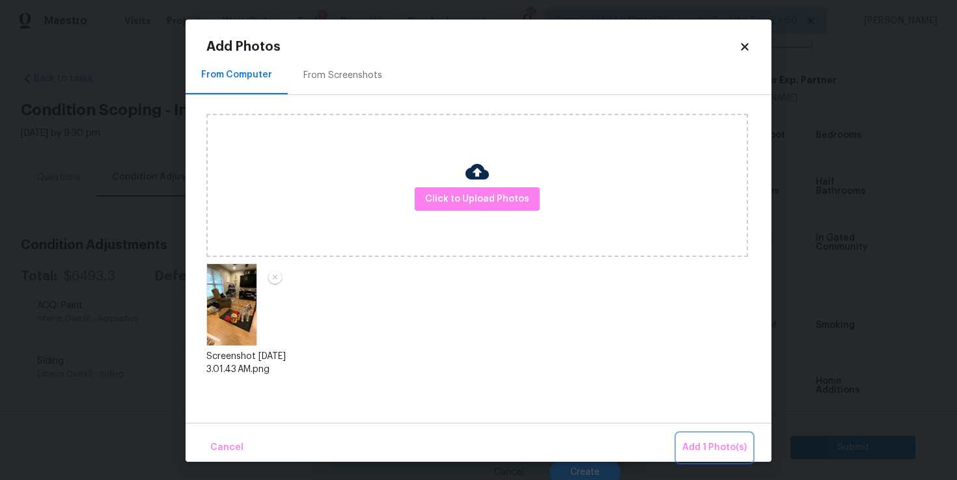
click at [733, 452] on span "Add 1 Photo(s)" at bounding box center [714, 448] width 64 height 16
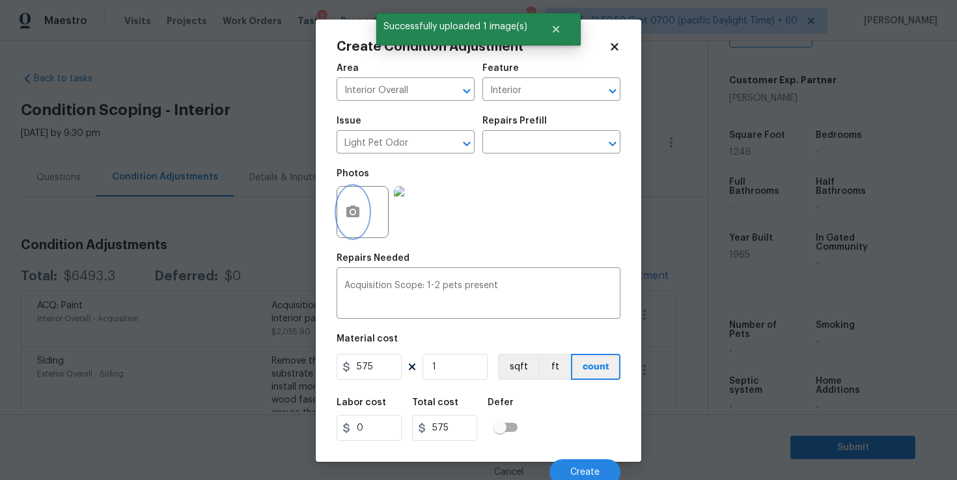
scroll to position [6, 0]
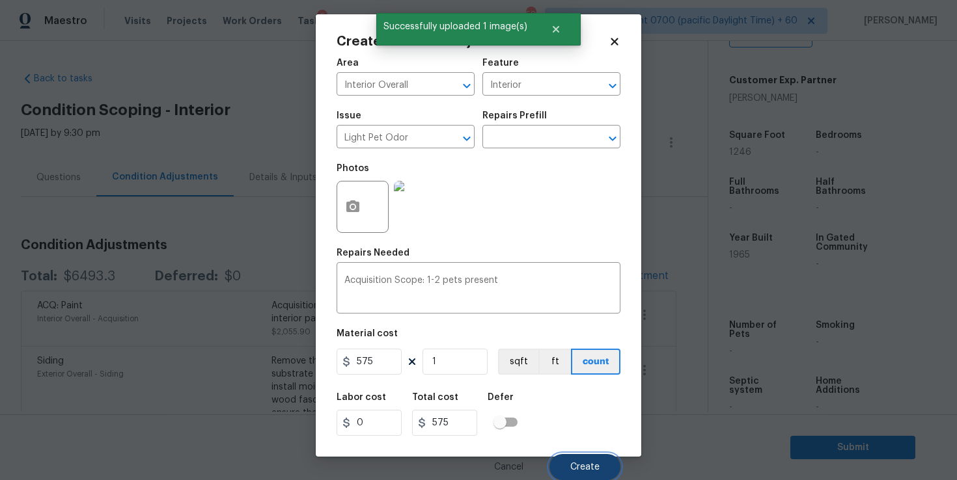
click at [579, 462] on button "Create" at bounding box center [584, 467] width 71 height 26
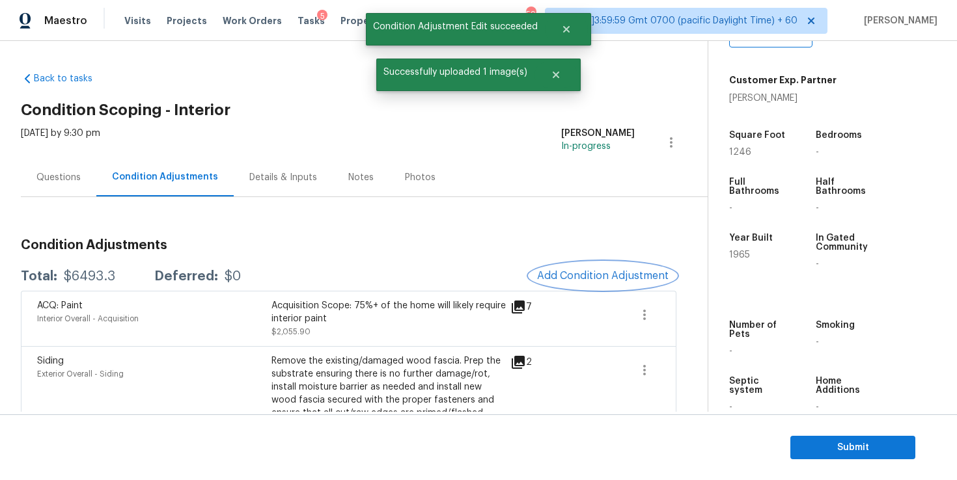
scroll to position [0, 0]
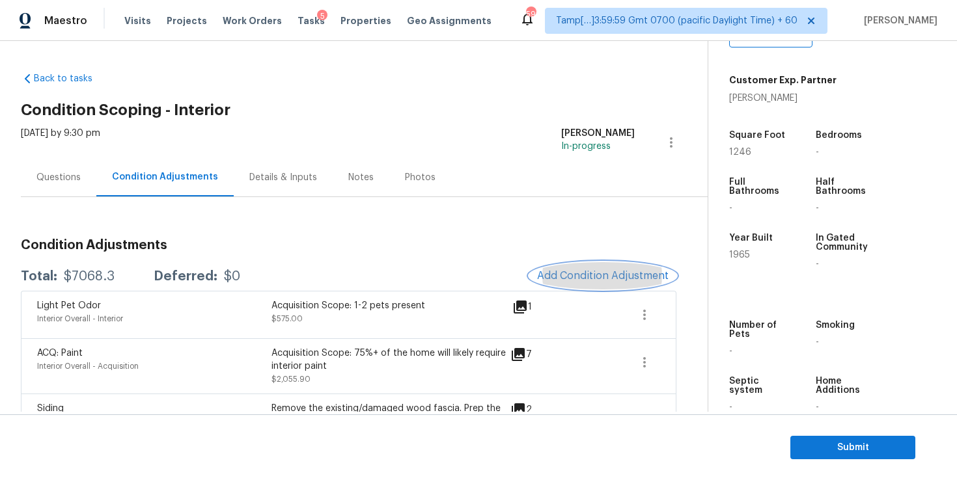
click at [571, 281] on span "Add Condition Adjustment" at bounding box center [603, 276] width 132 height 12
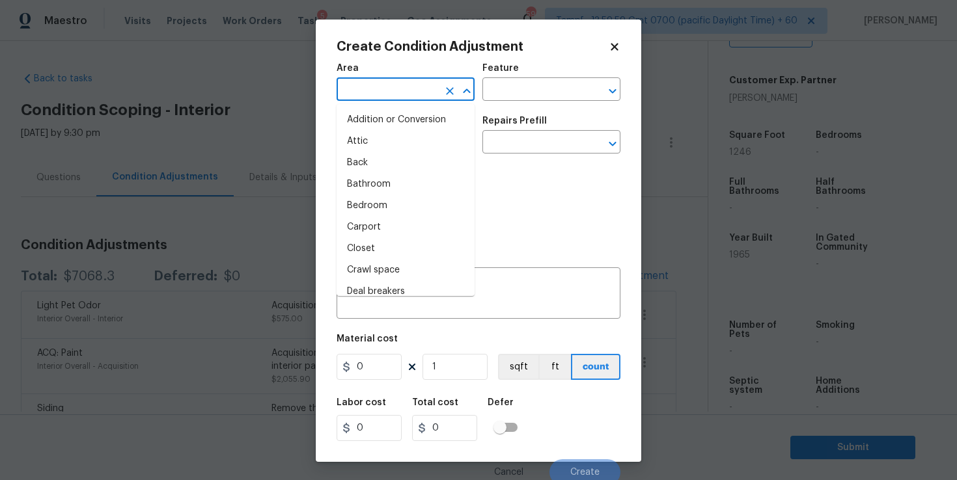
click at [424, 92] on input "text" at bounding box center [388, 91] width 102 height 20
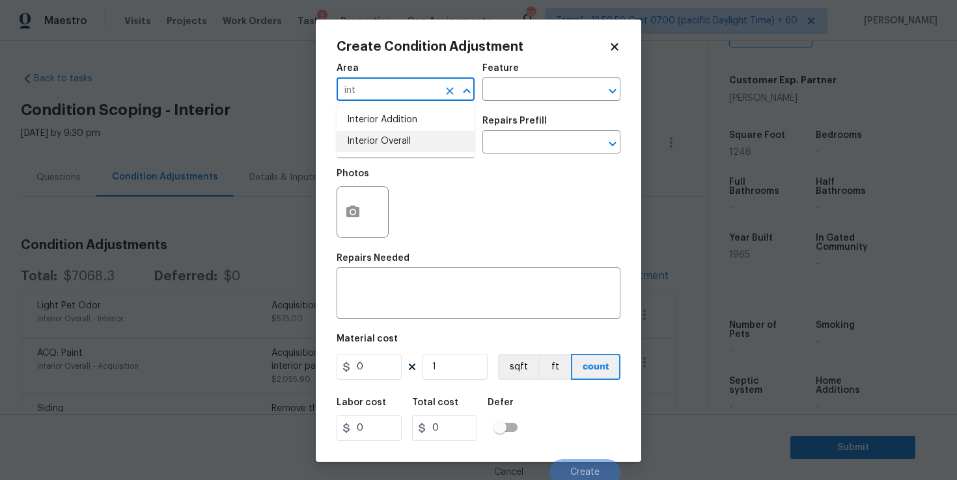
click at [393, 148] on li "Interior Overall" at bounding box center [406, 141] width 138 height 21
type input "Interior Overall"
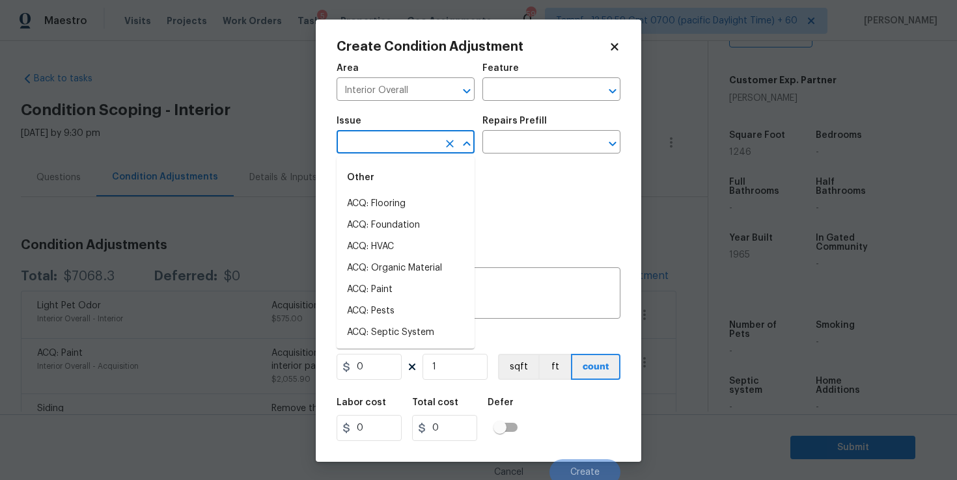
click at [393, 146] on input "text" at bounding box center [388, 143] width 102 height 20
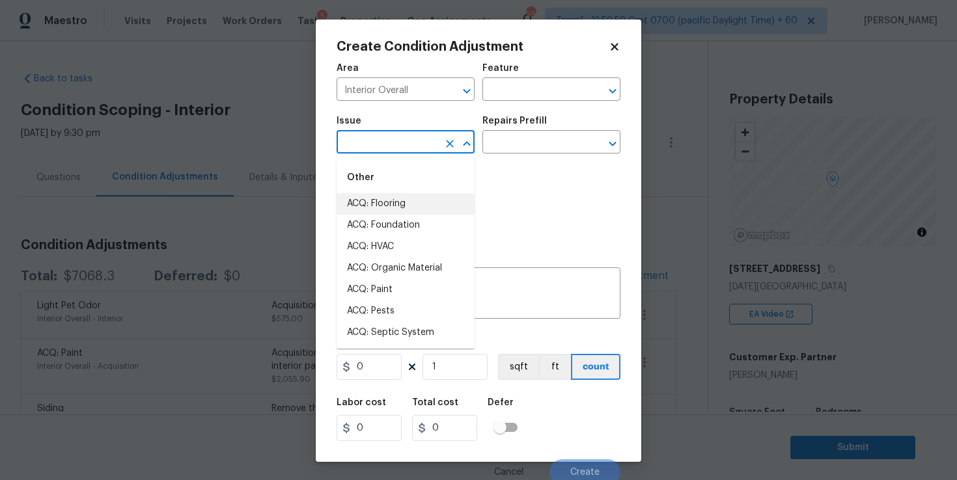
scroll to position [277, 0]
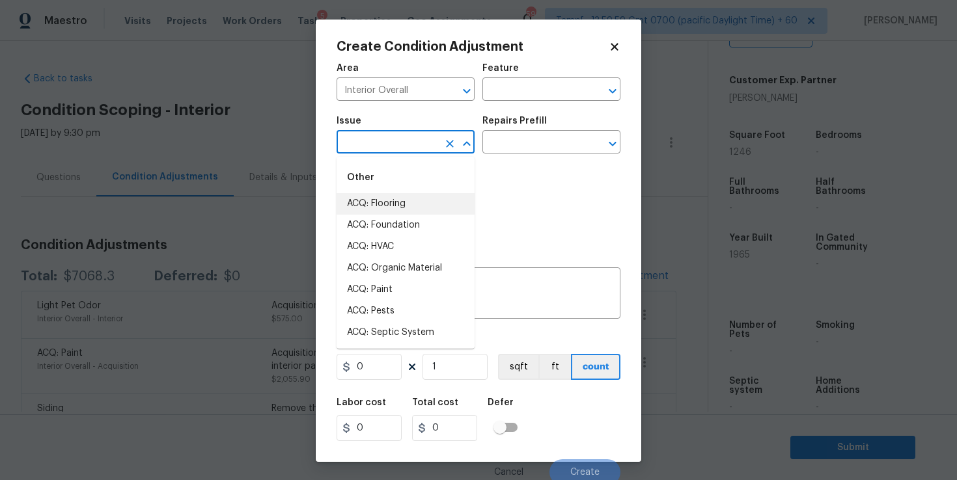
click at [393, 209] on li "ACQ: Flooring" at bounding box center [406, 203] width 138 height 21
type input "ACQ: Flooring"
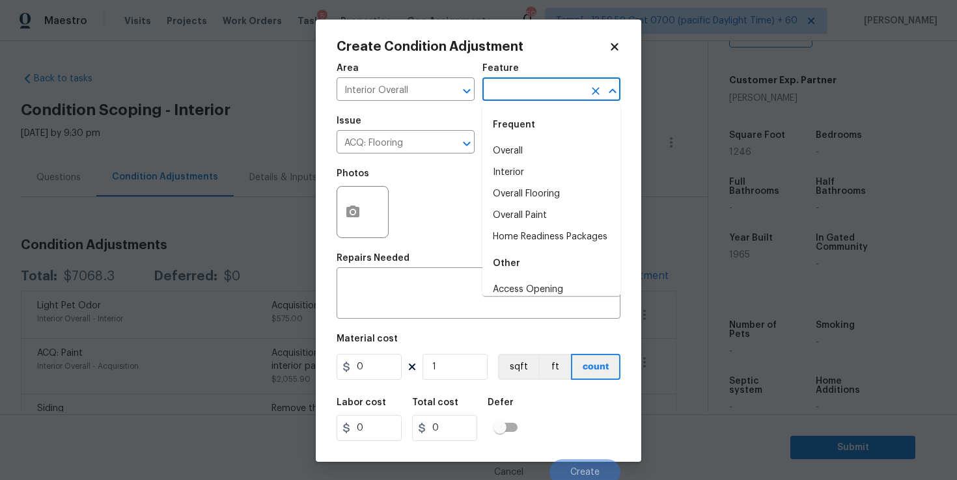
click at [527, 83] on input "text" at bounding box center [533, 91] width 102 height 20
click at [531, 166] on li "Interior" at bounding box center [551, 172] width 138 height 21
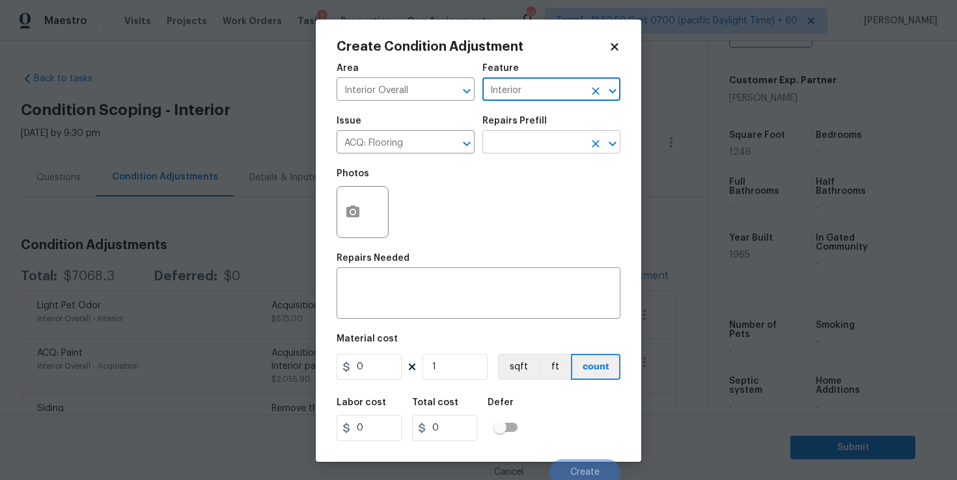
click at [527, 139] on input "text" at bounding box center [533, 143] width 102 height 20
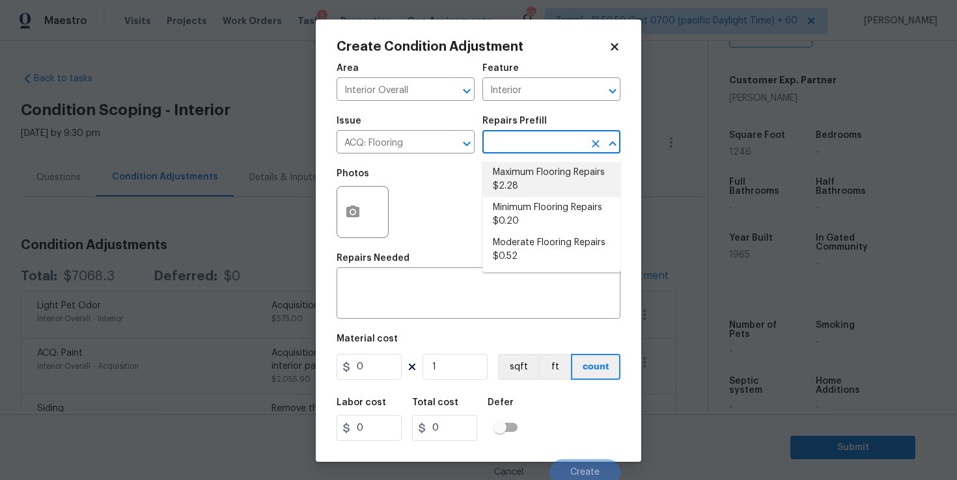
click at [539, 182] on li "Maximum Flooring Repairs $2.28" at bounding box center [551, 179] width 138 height 35
type input "Acquisition"
type input "2.28"
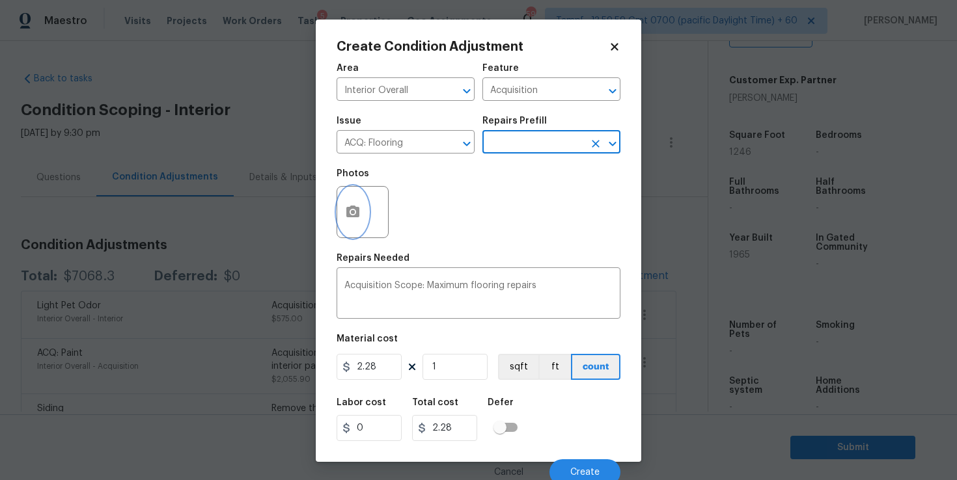
click at [361, 213] on button "button" at bounding box center [352, 212] width 31 height 51
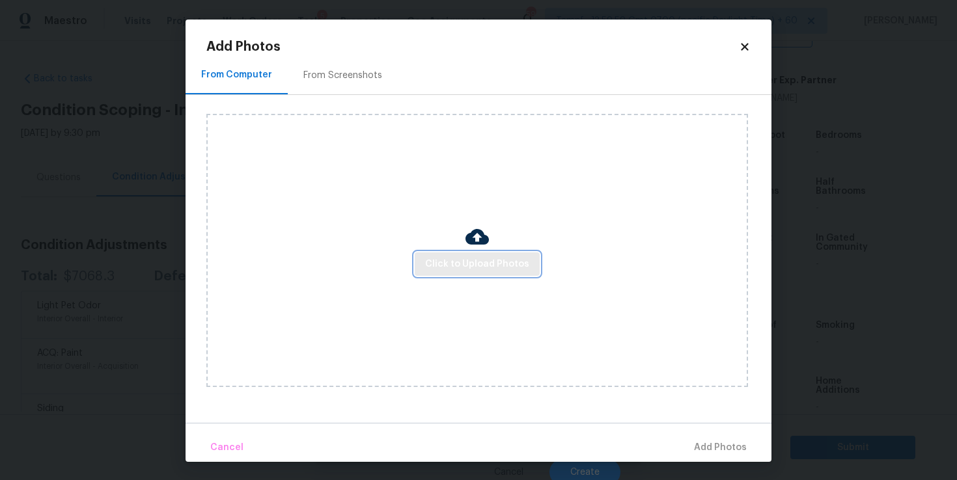
click at [441, 262] on span "Click to Upload Photos" at bounding box center [477, 264] width 104 height 16
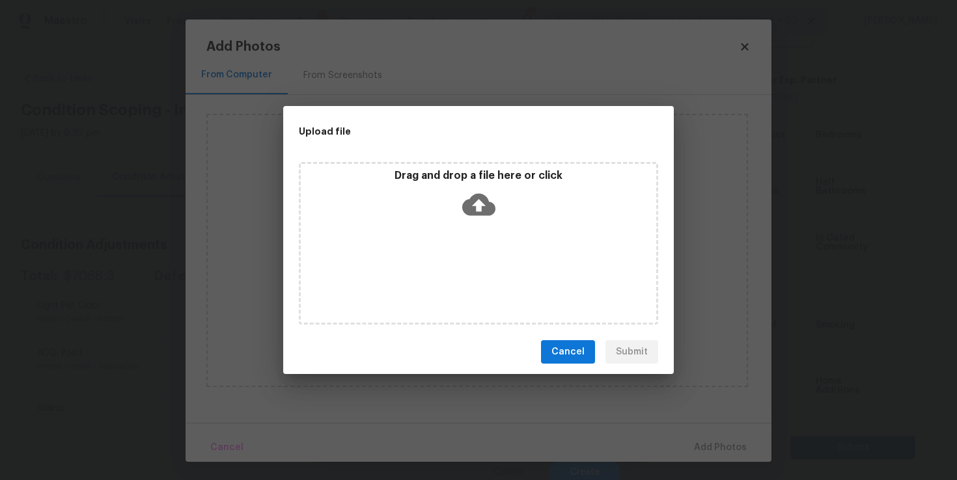
click at [480, 202] on icon at bounding box center [478, 204] width 33 height 33
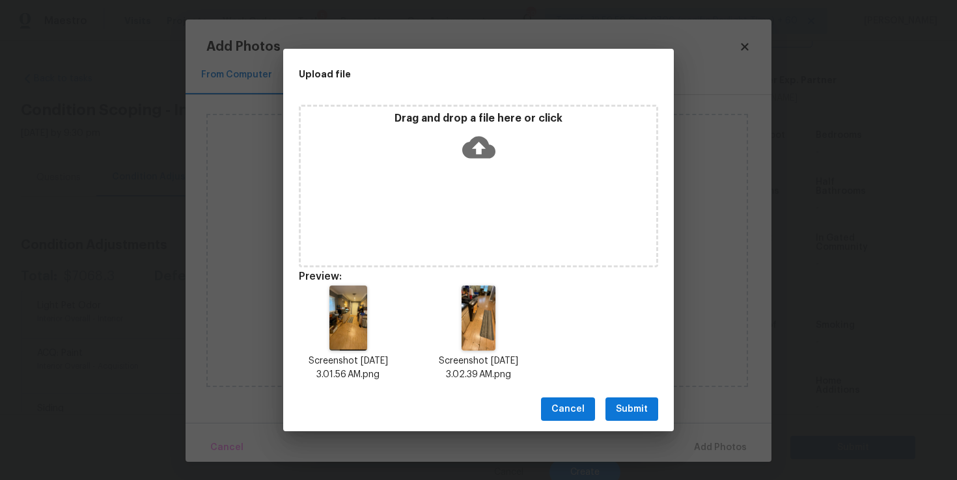
click at [475, 142] on icon at bounding box center [478, 148] width 33 height 22
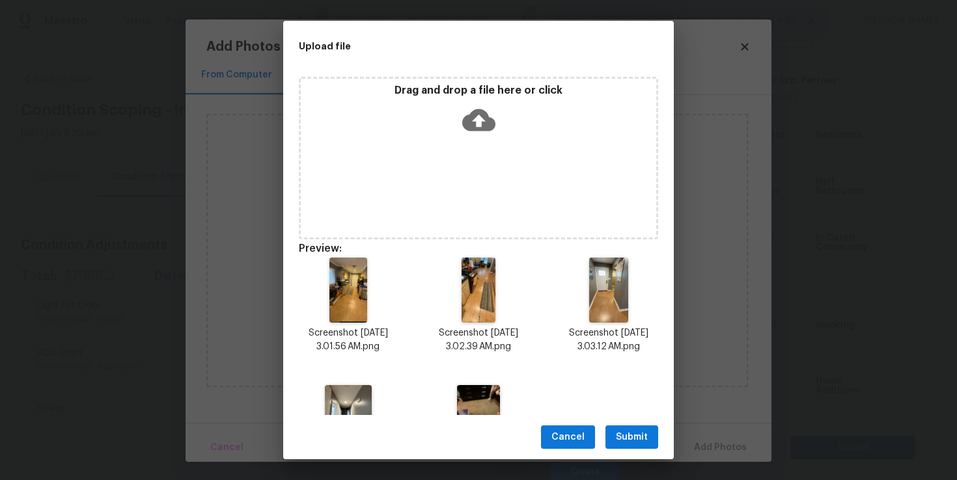
click at [630, 435] on span "Submit" at bounding box center [632, 438] width 32 height 16
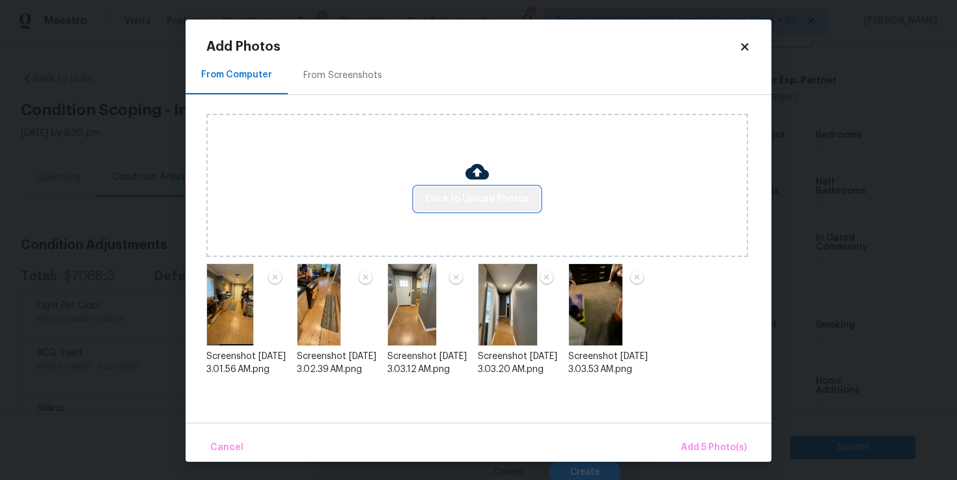
click at [492, 200] on span "Click to Upload Photos" at bounding box center [477, 199] width 104 height 16
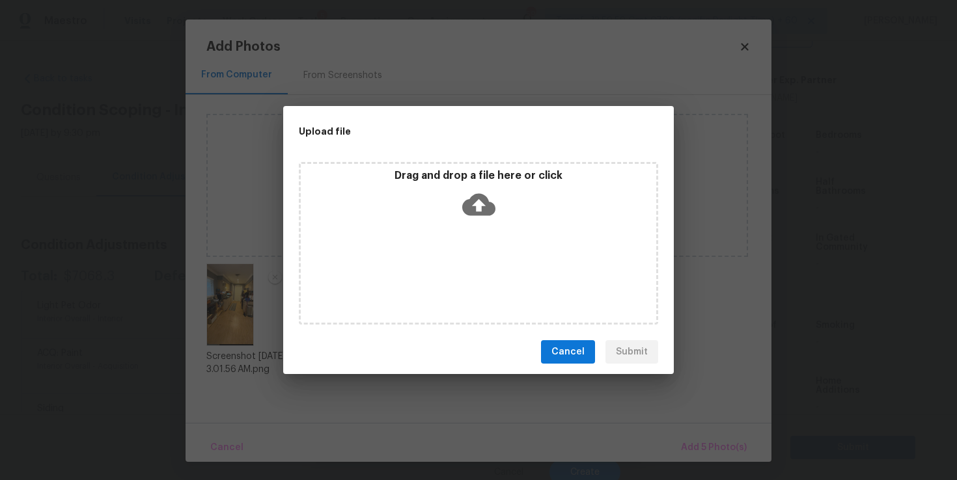
click at [466, 208] on icon at bounding box center [478, 205] width 33 height 22
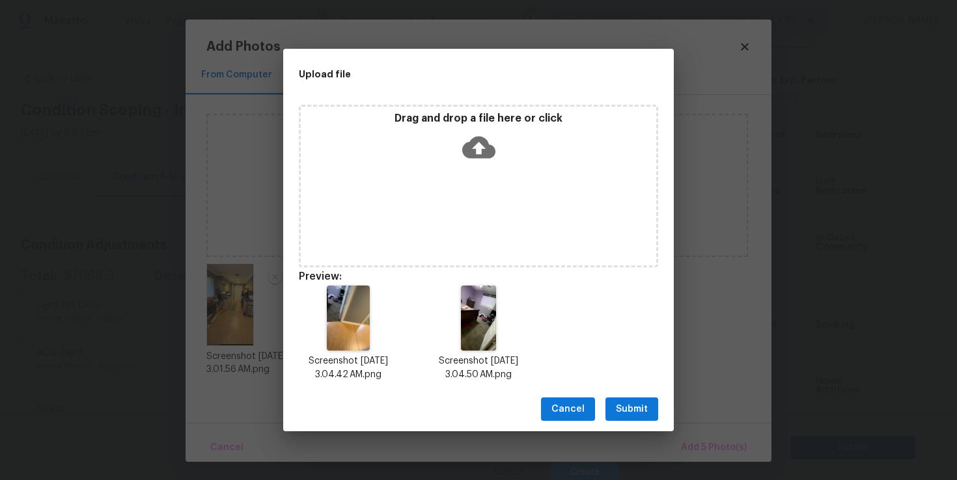
click at [636, 403] on span "Submit" at bounding box center [632, 410] width 32 height 16
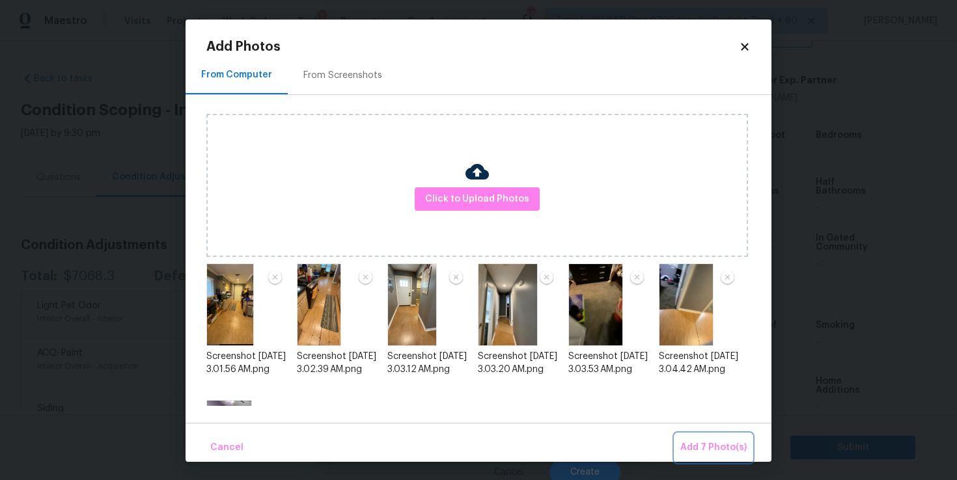
click at [709, 439] on button "Add 7 Photo(s)" at bounding box center [713, 448] width 77 height 28
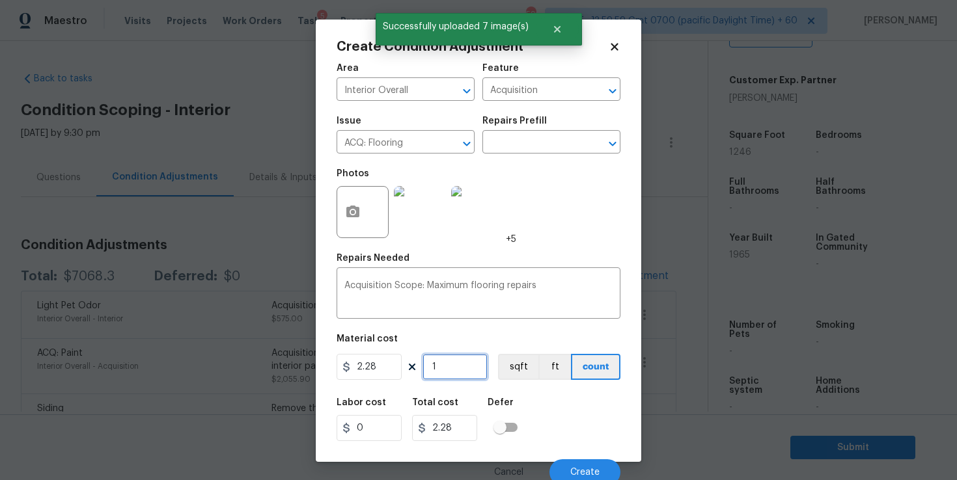
click at [463, 370] on input "1" at bounding box center [455, 367] width 65 height 26
type input "0"
type input "1"
type input "2.28"
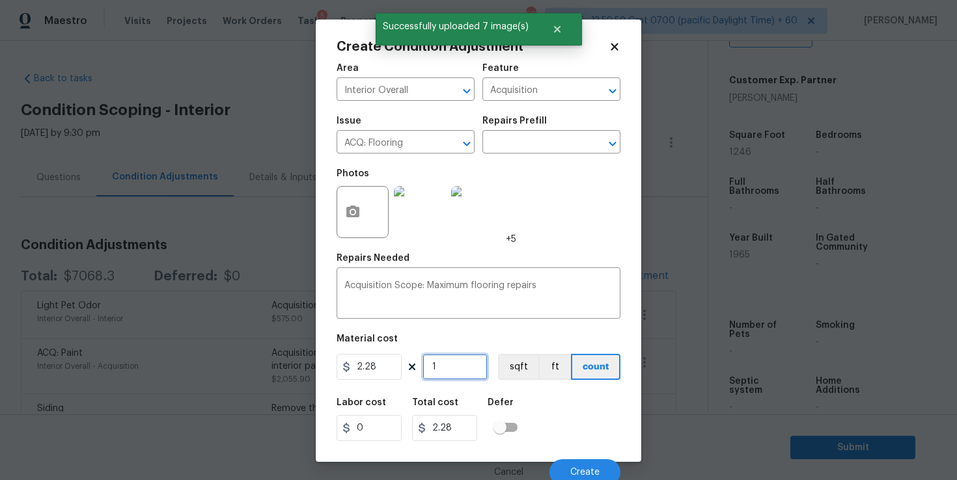
type input "12"
type input "27.36"
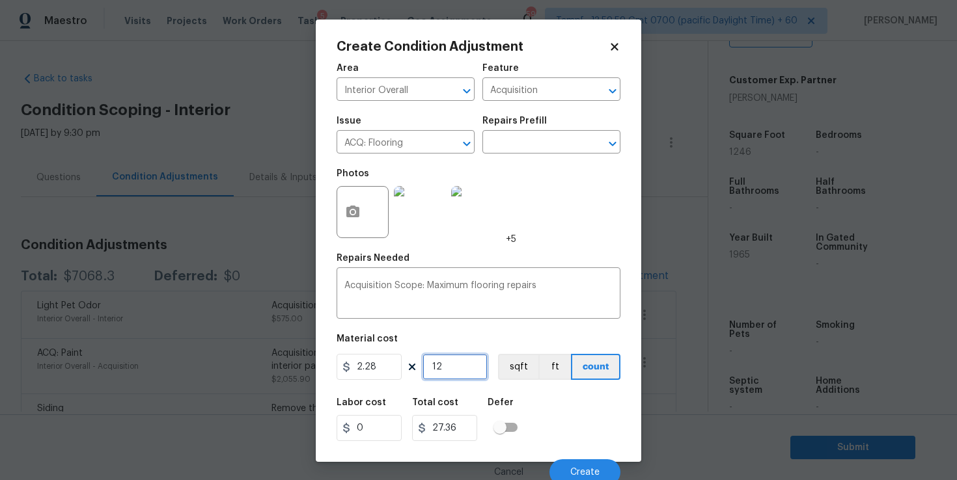
type input "124"
type input "282.72"
type input "1246"
type input "2840.88"
type input "1246"
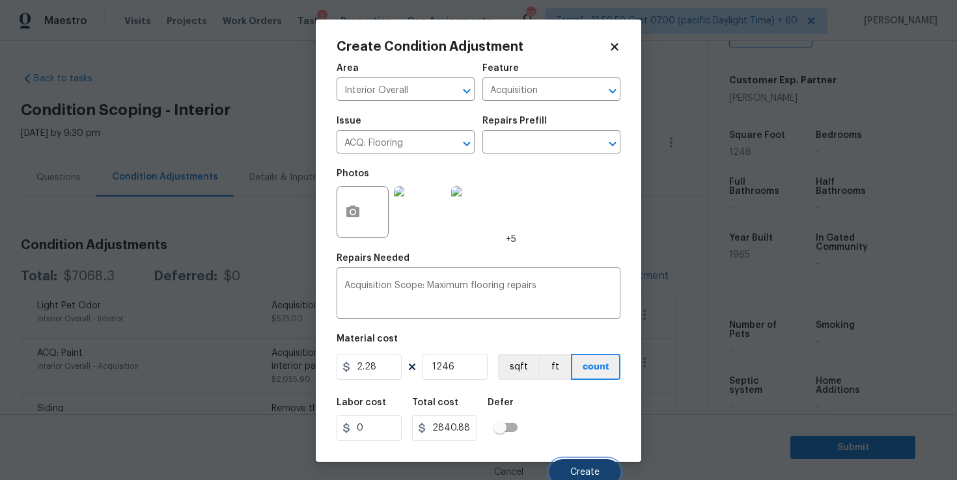
click at [575, 469] on span "Create" at bounding box center [584, 473] width 29 height 10
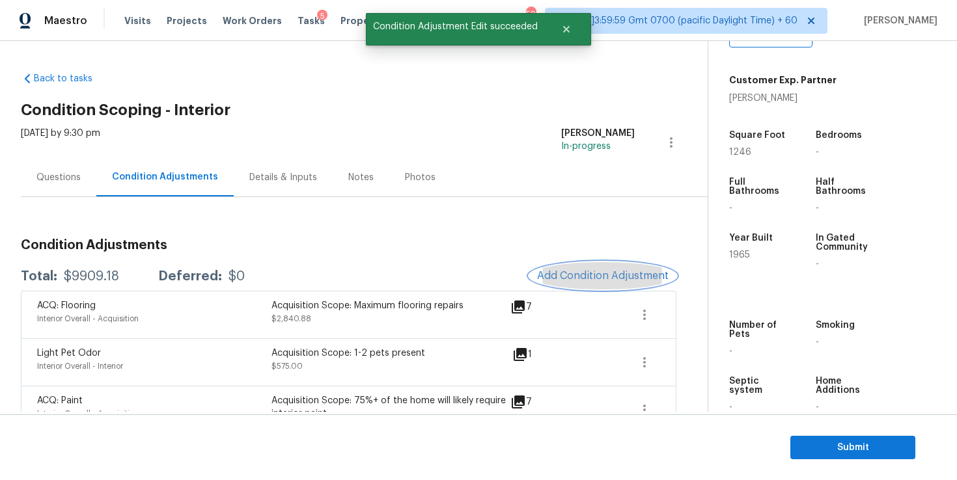
click at [560, 271] on span "Add Condition Adjustment" at bounding box center [603, 276] width 132 height 12
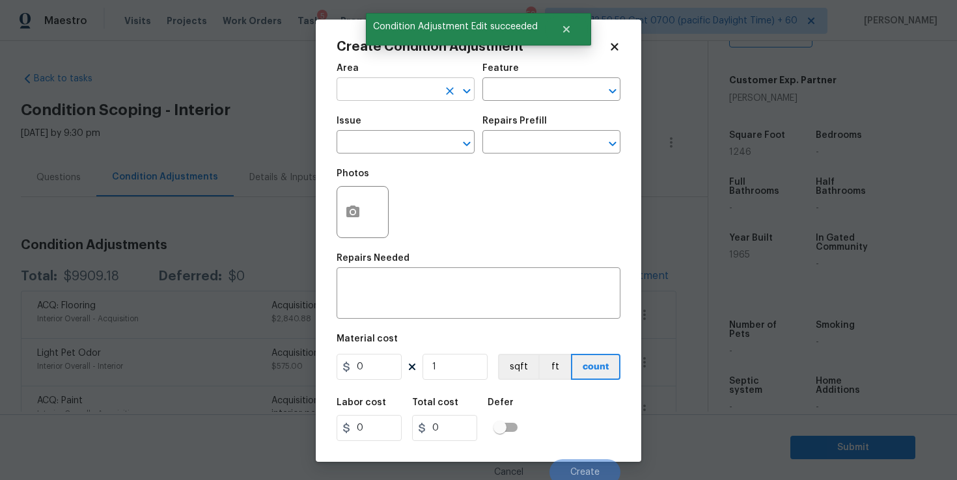
click at [395, 90] on input "text" at bounding box center [388, 91] width 102 height 20
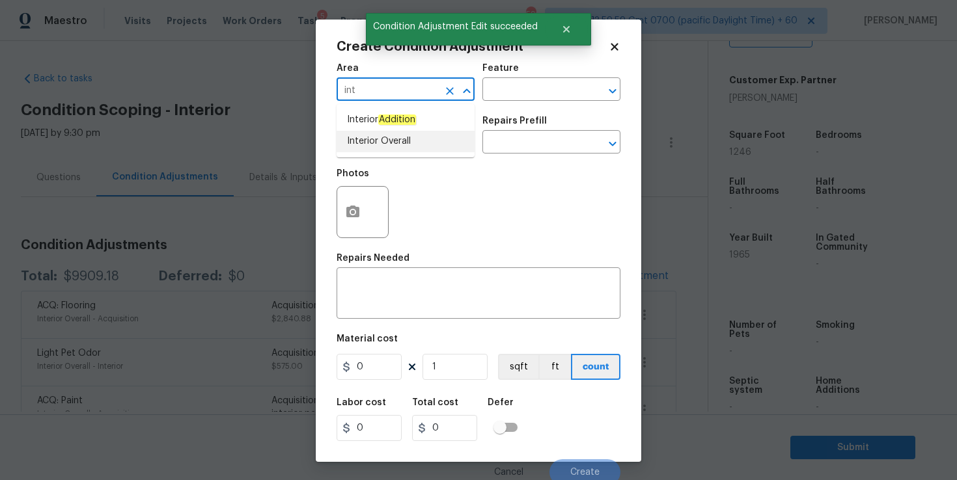
click at [381, 141] on li "Interior Overall" at bounding box center [406, 141] width 138 height 21
type input "Interior Overall"
click at [381, 141] on input "text" at bounding box center [388, 143] width 102 height 20
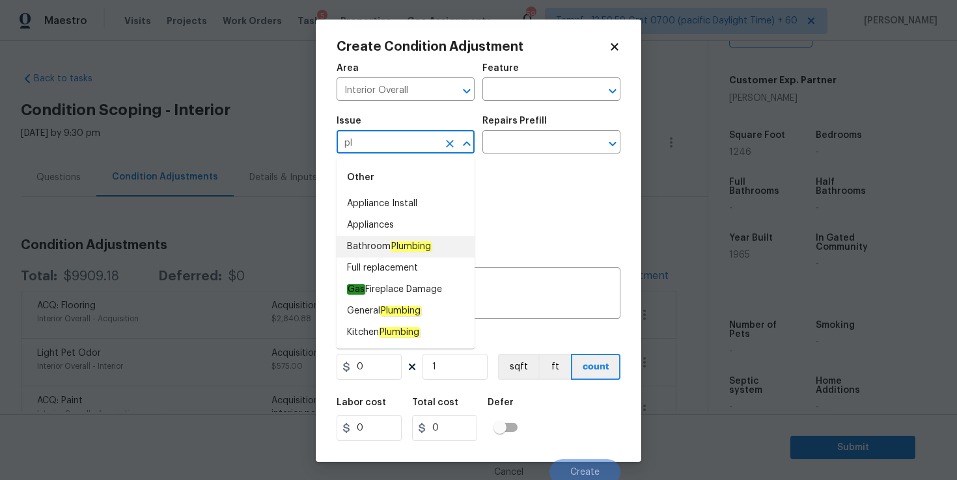
click at [408, 251] on em "Plumbing" at bounding box center [411, 247] width 41 height 10
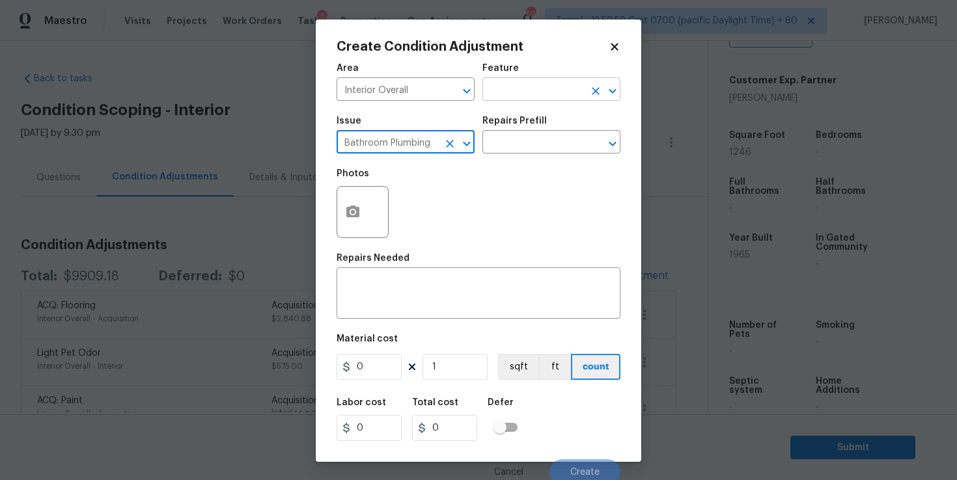
type input "Bathroom Plumbing"
click at [521, 98] on input "text" at bounding box center [533, 91] width 102 height 20
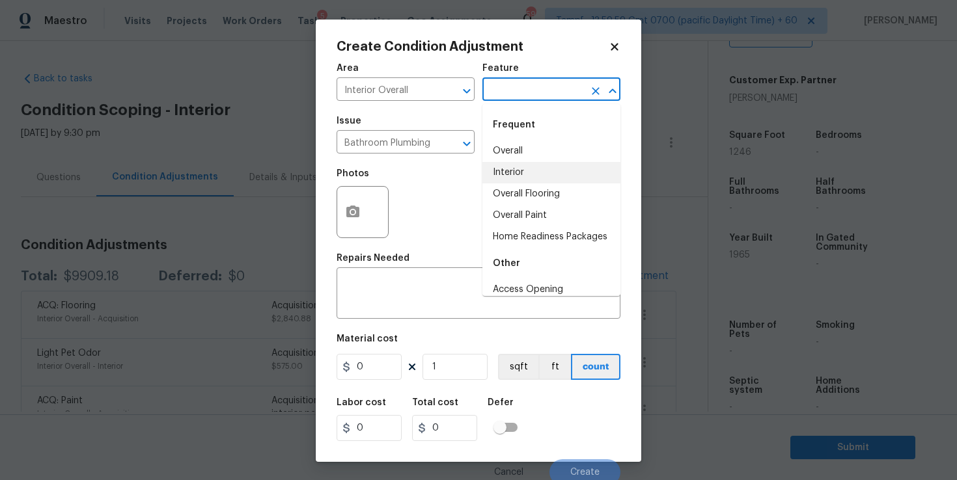
click at [525, 167] on li "Interior" at bounding box center [551, 172] width 138 height 21
type input "Interior"
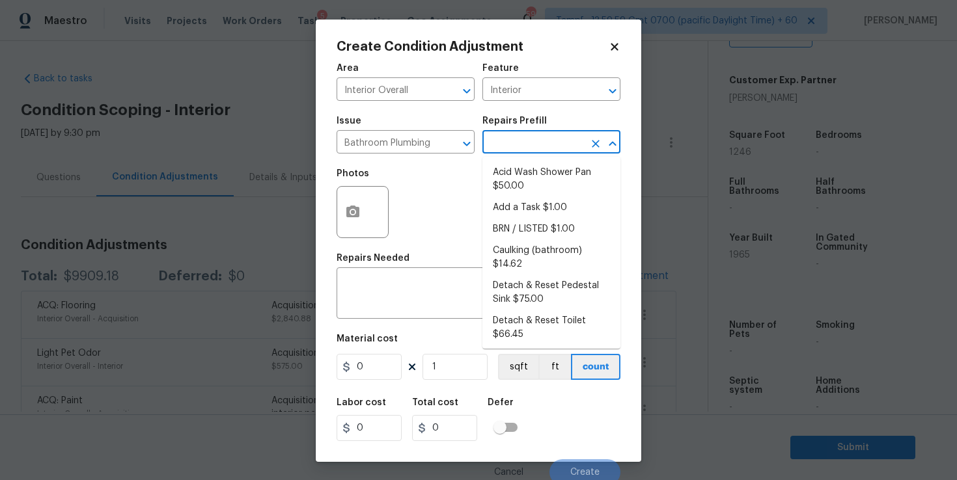
click at [523, 151] on input "text" at bounding box center [533, 143] width 102 height 20
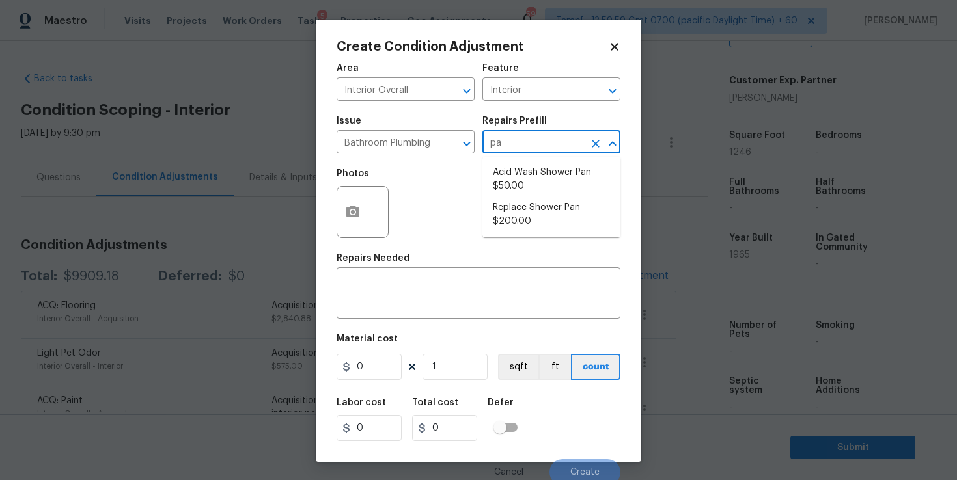
type input "pan"
click at [544, 183] on li "Acid Wash Shower Pan $50.00" at bounding box center [551, 179] width 138 height 35
type input "Plumbing"
type textarea "Prep and acid wash/deep clean the shower pan."
type input "50"
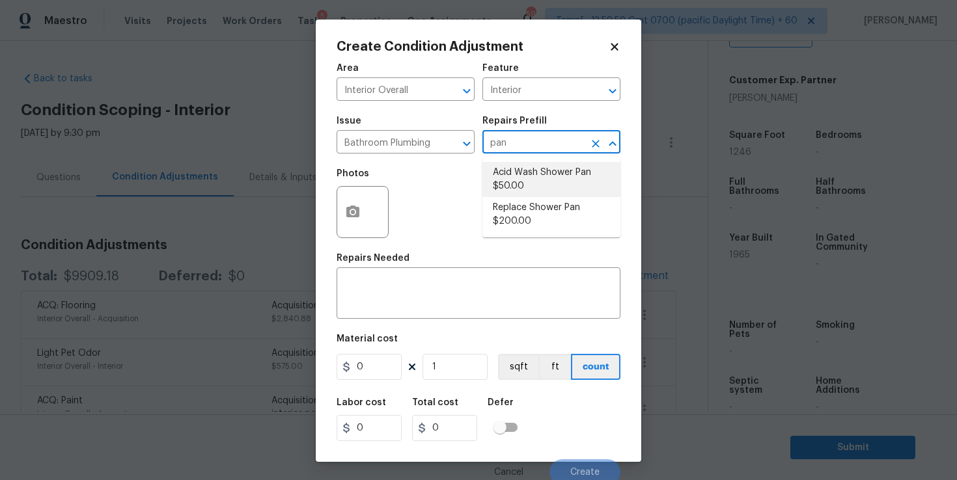
type input "50"
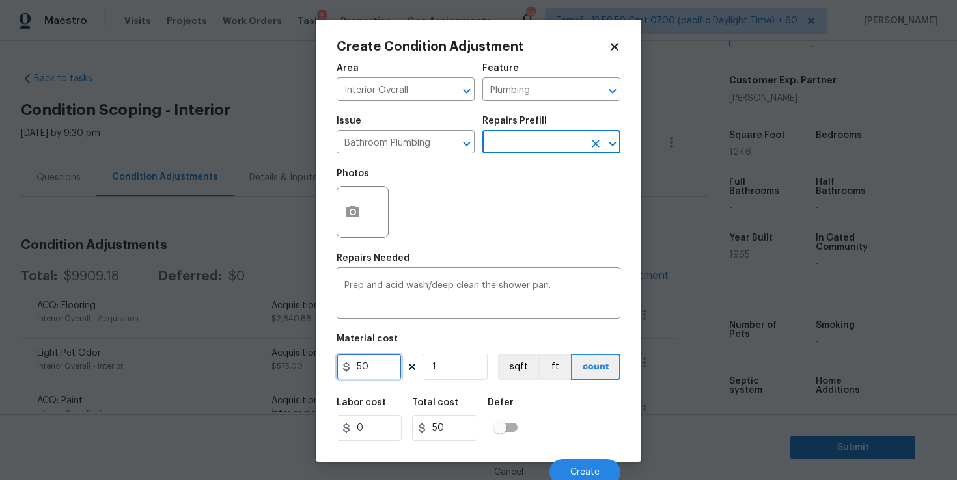
click at [385, 370] on input "50" at bounding box center [369, 367] width 65 height 26
type input "450"
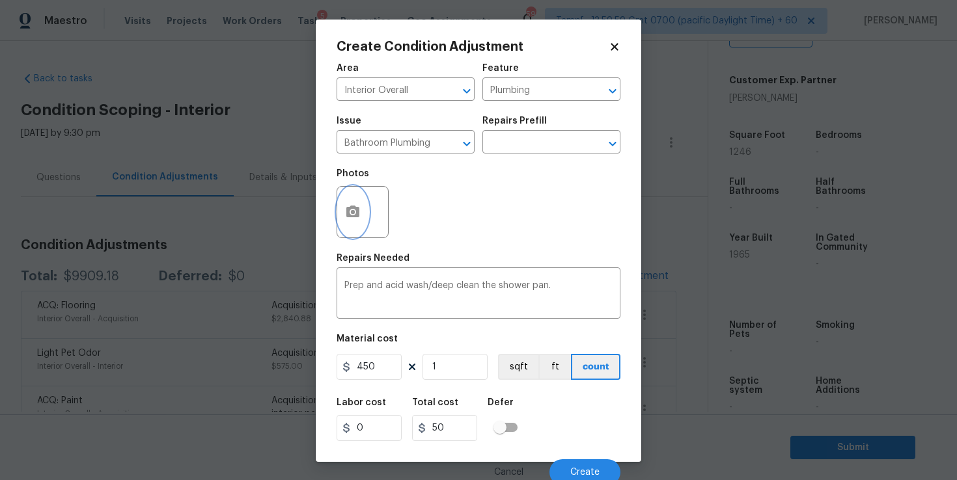
type input "450"
click at [355, 210] on icon "button" at bounding box center [352, 212] width 13 height 12
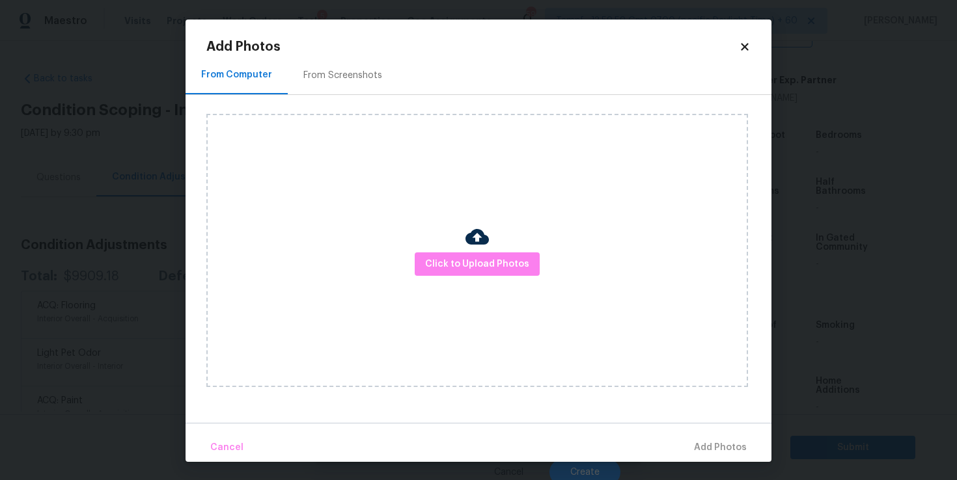
click at [444, 279] on div "Click to Upload Photos" at bounding box center [477, 250] width 542 height 273
click at [445, 268] on span "Click to Upload Photos" at bounding box center [477, 264] width 104 height 16
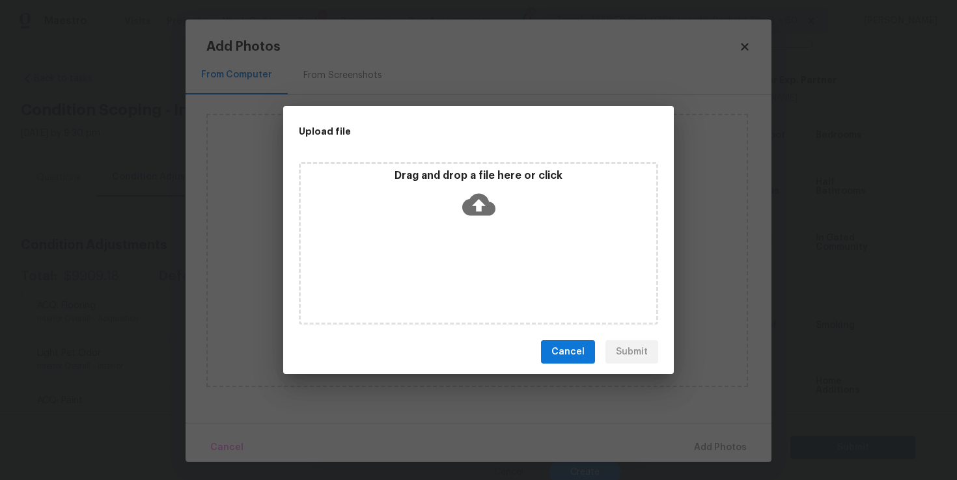
click at [474, 217] on icon at bounding box center [478, 204] width 33 height 33
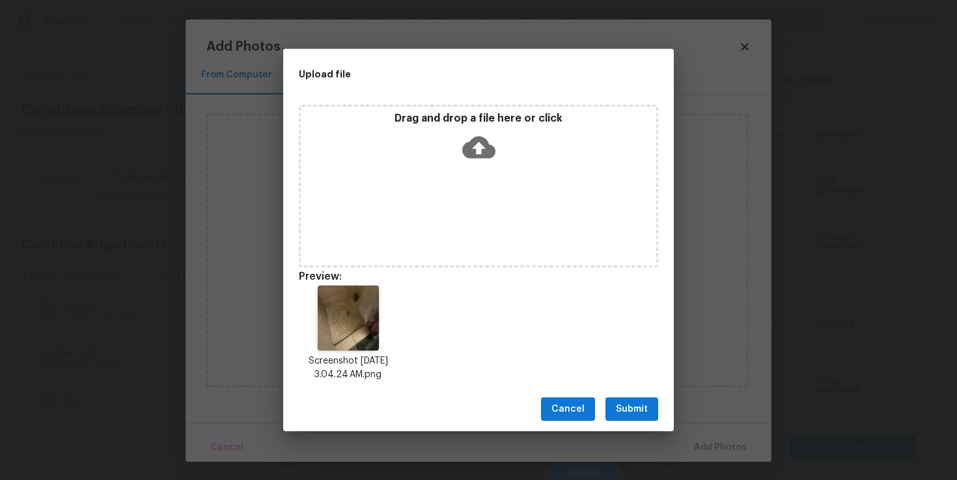
click at [646, 406] on span "Submit" at bounding box center [632, 410] width 32 height 16
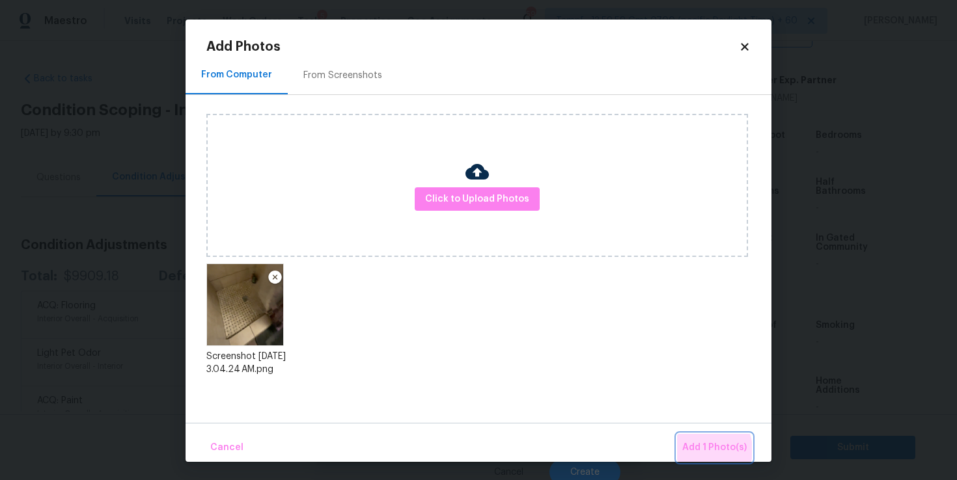
click at [704, 451] on span "Add 1 Photo(s)" at bounding box center [714, 448] width 64 height 16
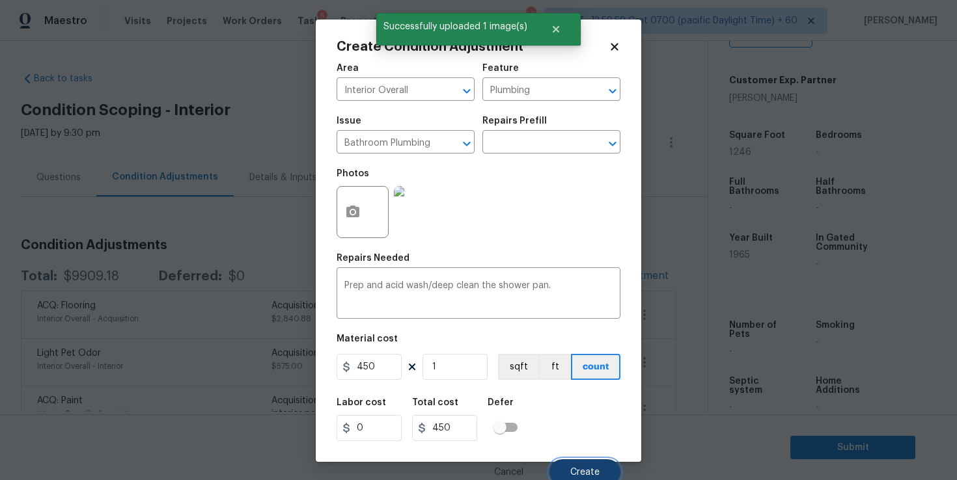
click at [579, 471] on span "Create" at bounding box center [584, 473] width 29 height 10
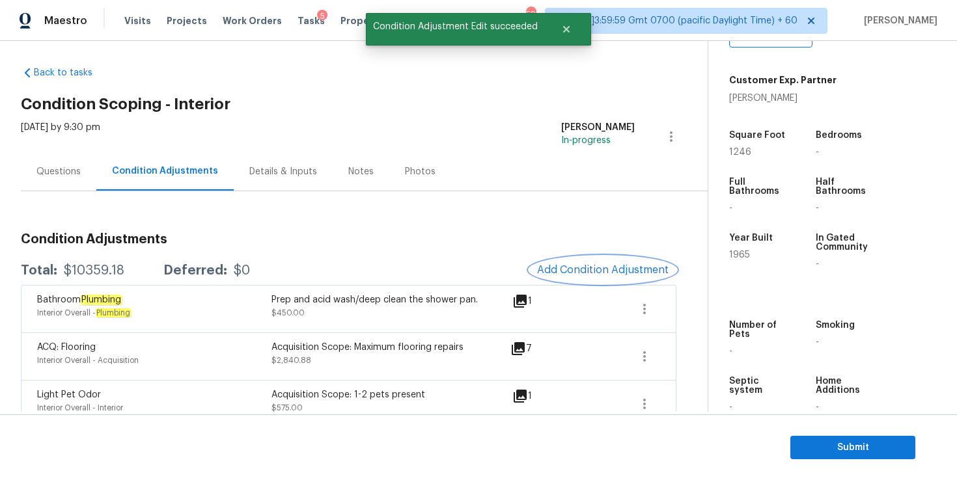
scroll to position [0, 0]
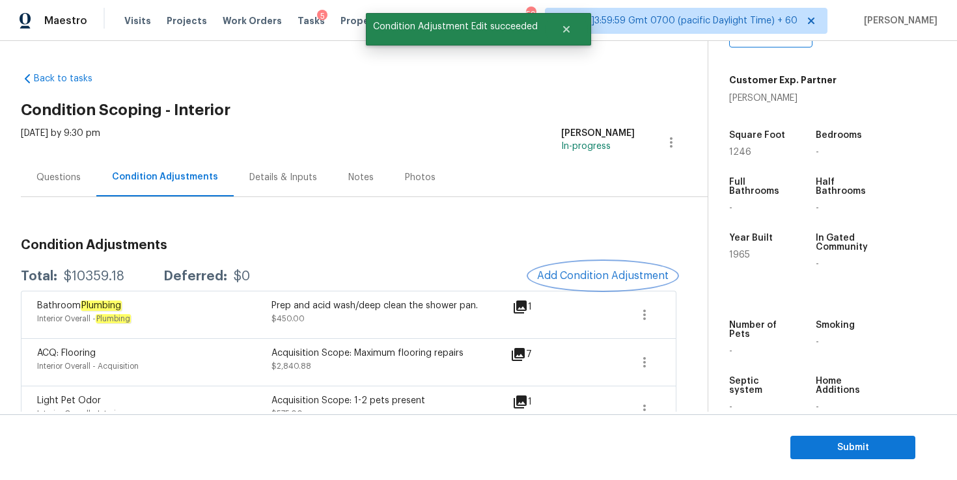
click at [548, 283] on button "Add Condition Adjustment" at bounding box center [602, 275] width 147 height 27
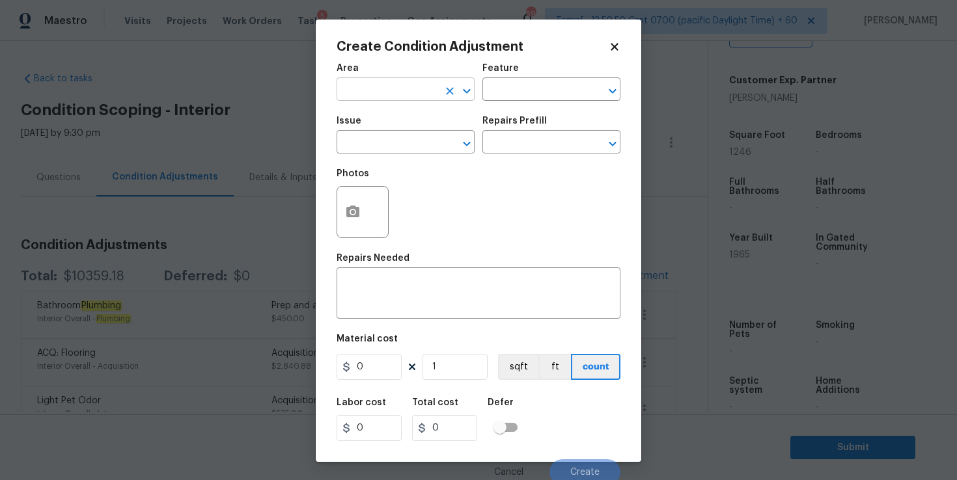
click at [411, 93] on input "text" at bounding box center [388, 91] width 102 height 20
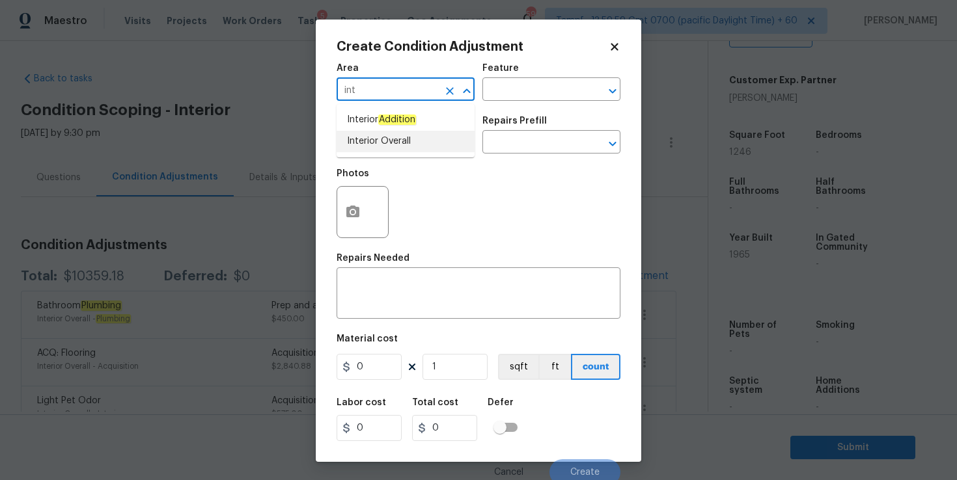
click at [393, 138] on li "Interior Overall" at bounding box center [406, 141] width 138 height 21
type input "Interior Overall"
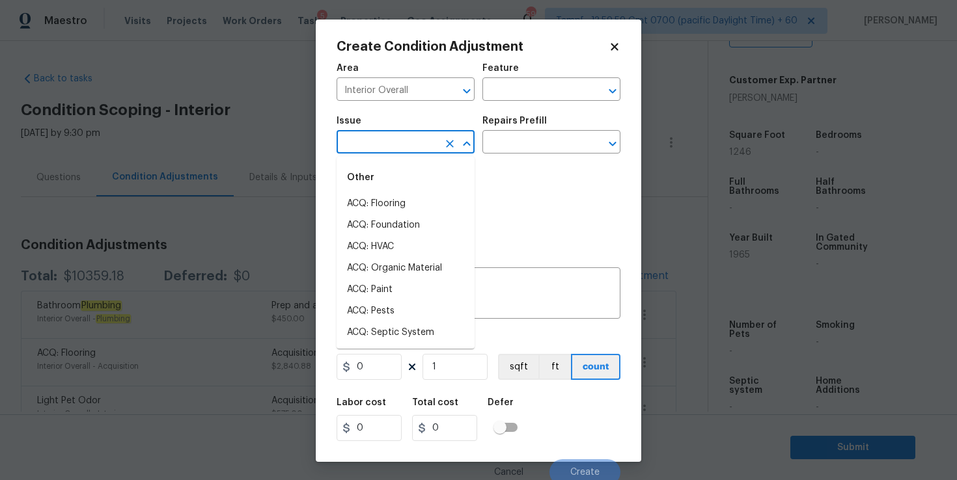
click at [393, 141] on input "text" at bounding box center [388, 143] width 102 height 20
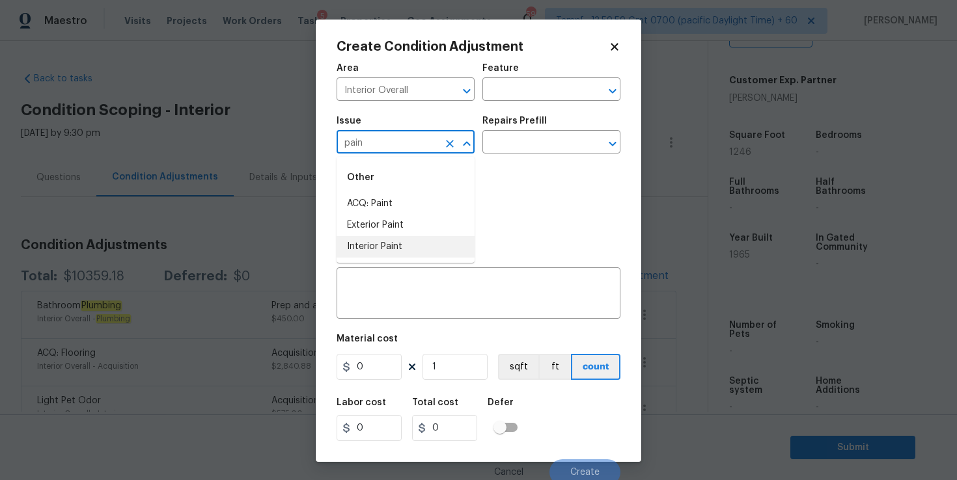
click at [412, 245] on li "Interior Paint" at bounding box center [406, 246] width 138 height 21
type input "Interior Paint"
click at [529, 90] on input "text" at bounding box center [533, 91] width 102 height 20
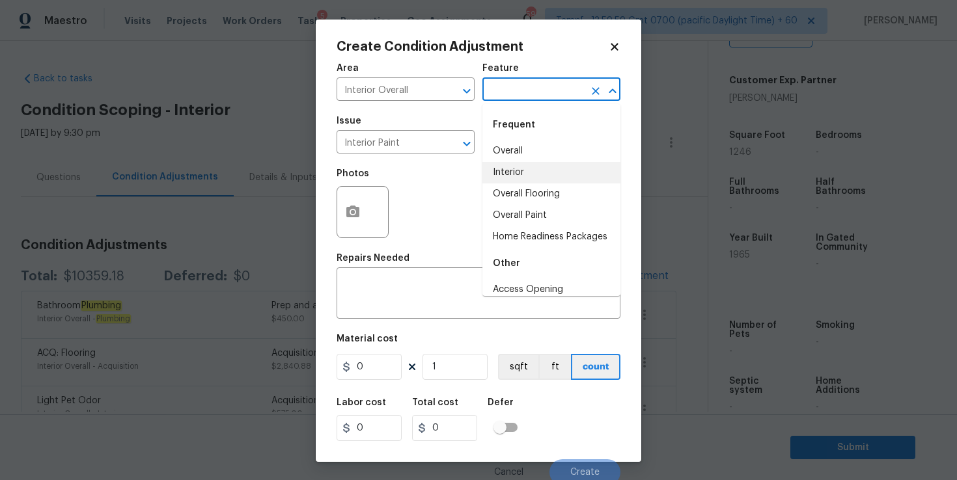
click at [514, 173] on li "Interior" at bounding box center [551, 172] width 138 height 21
type input "Interior"
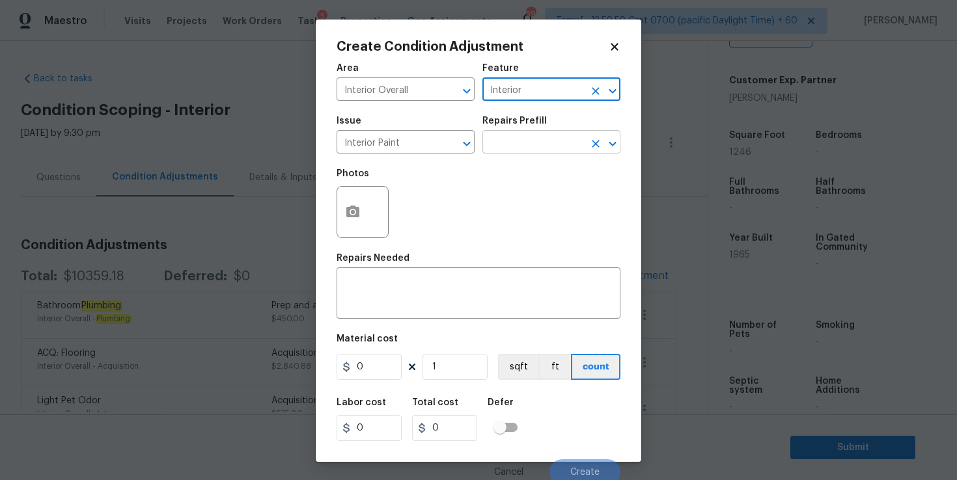
click at [514, 141] on input "text" at bounding box center [533, 143] width 102 height 20
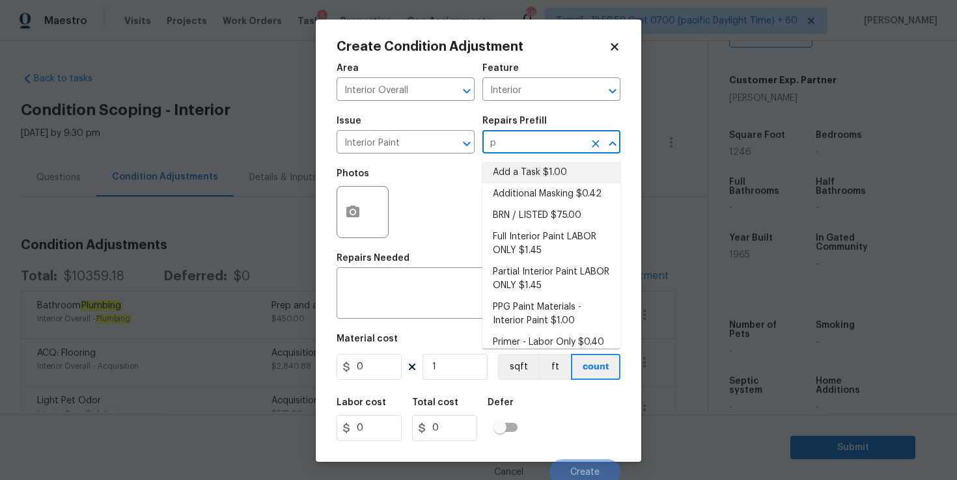
type input "pr"
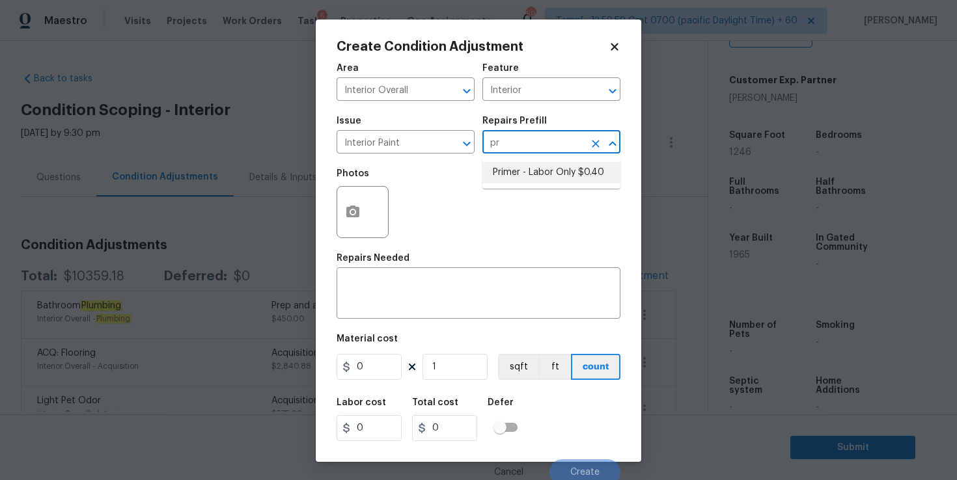
click at [536, 172] on li "Primer - Labor Only $0.40" at bounding box center [551, 172] width 138 height 21
type input "Overall Paint"
type textarea "Interior primer - PRIMER PROVIDED BY OPENDOOR - All nails, screws, drywall anch…"
type input "0.4"
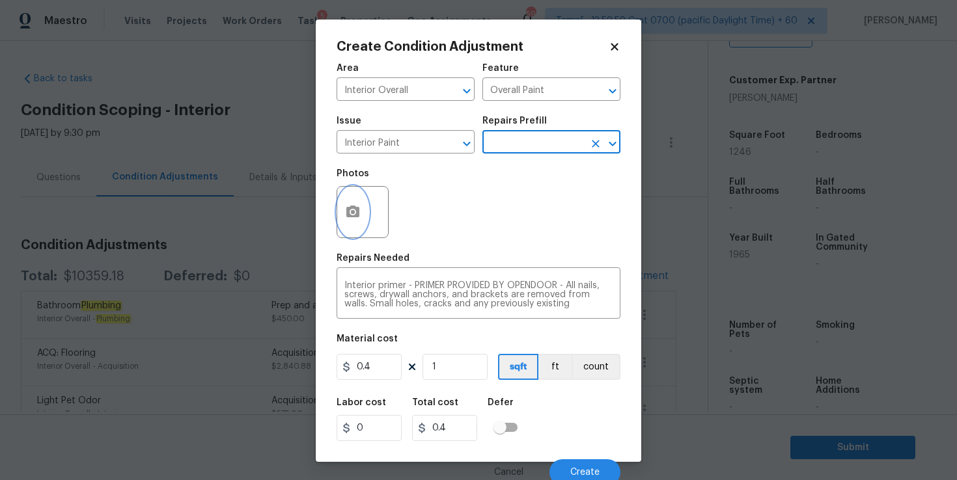
click at [361, 215] on button "button" at bounding box center [352, 212] width 31 height 51
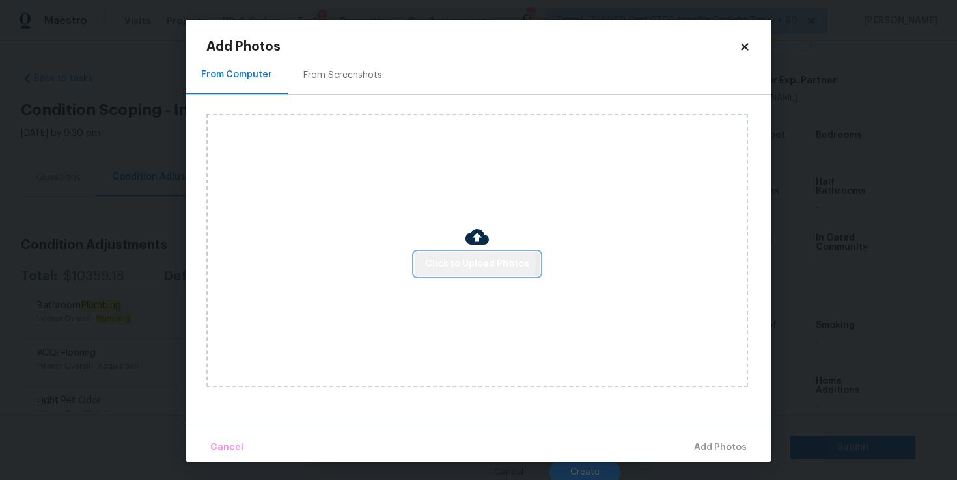
click at [461, 264] on span "Click to Upload Photos" at bounding box center [477, 264] width 104 height 16
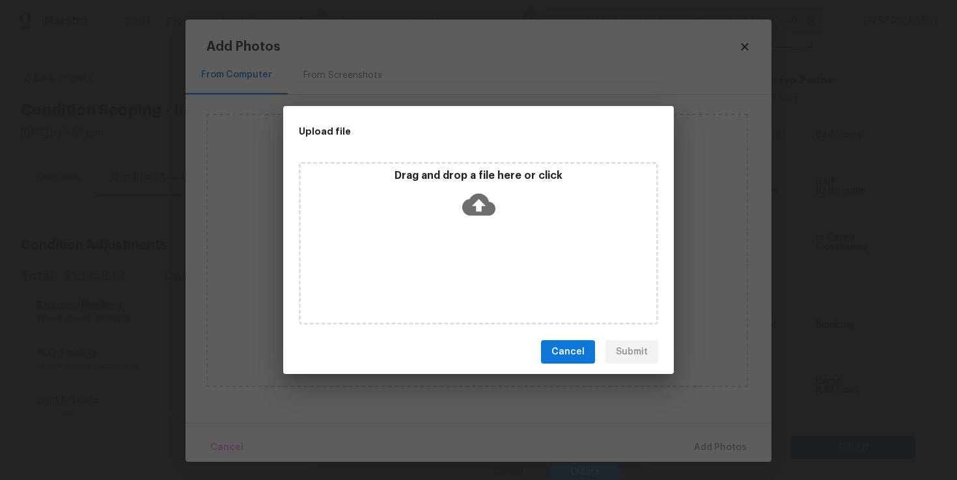
click at [484, 204] on icon at bounding box center [478, 204] width 33 height 33
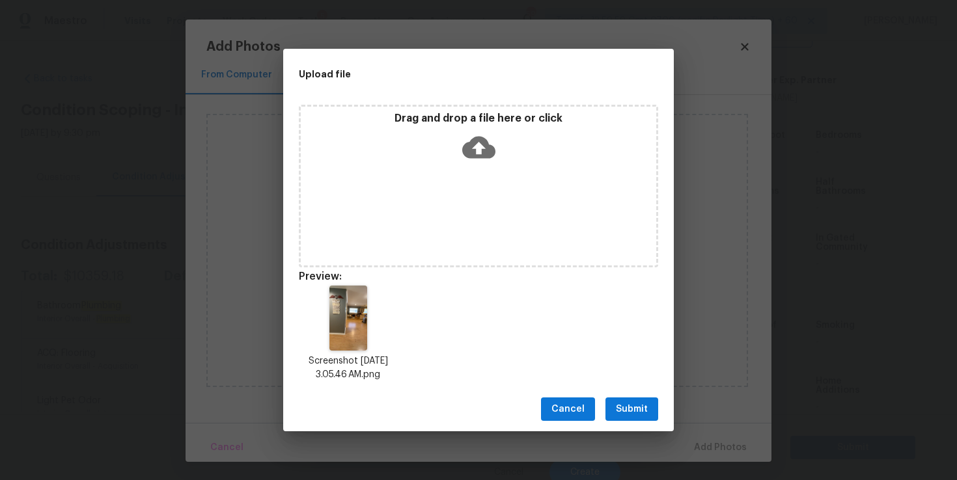
click at [484, 148] on icon at bounding box center [478, 148] width 33 height 22
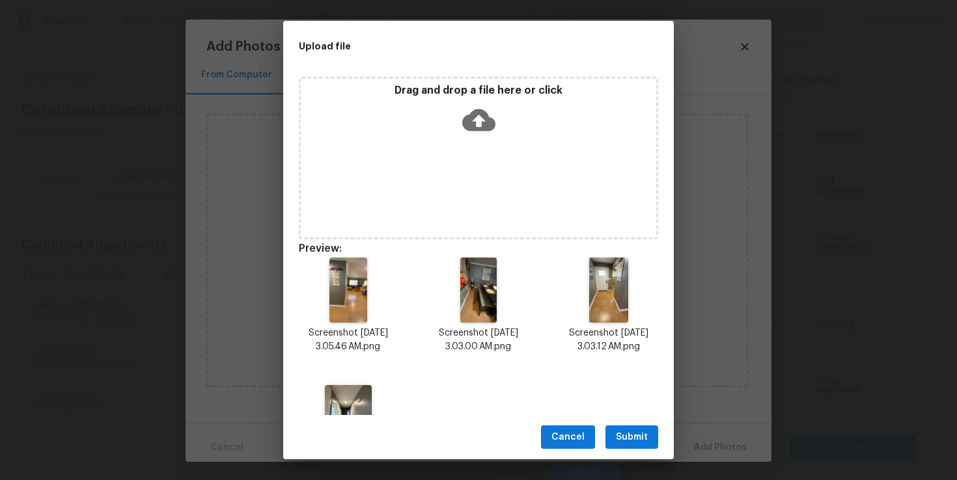
click at [475, 115] on icon at bounding box center [478, 120] width 33 height 22
click at [643, 430] on span "Submit" at bounding box center [632, 438] width 32 height 16
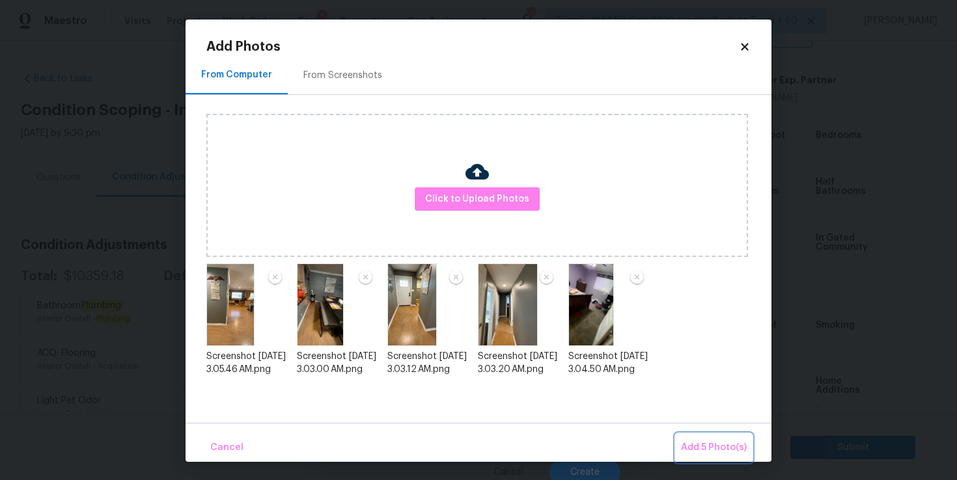
click at [699, 450] on span "Add 5 Photo(s)" at bounding box center [714, 448] width 66 height 16
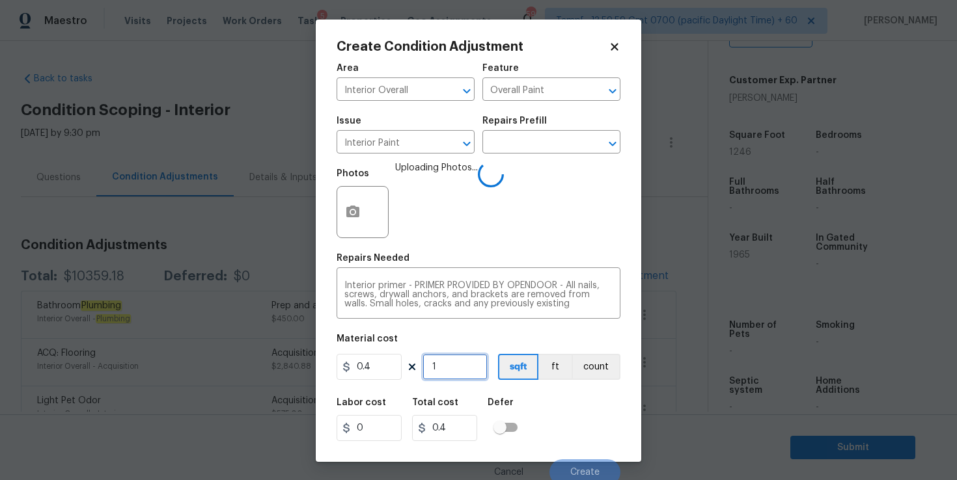
click at [460, 369] on input "1" at bounding box center [455, 367] width 65 height 26
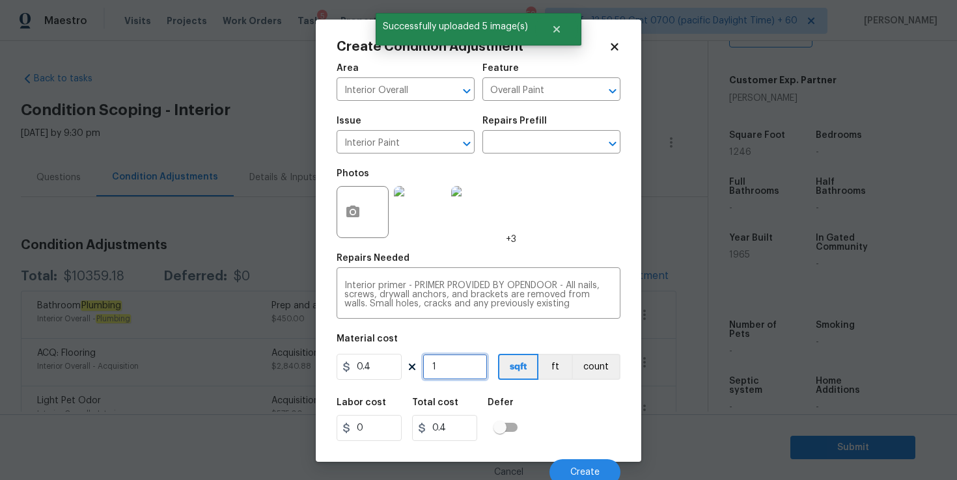
type input "0"
type input "8"
type input "3.2"
type input "80"
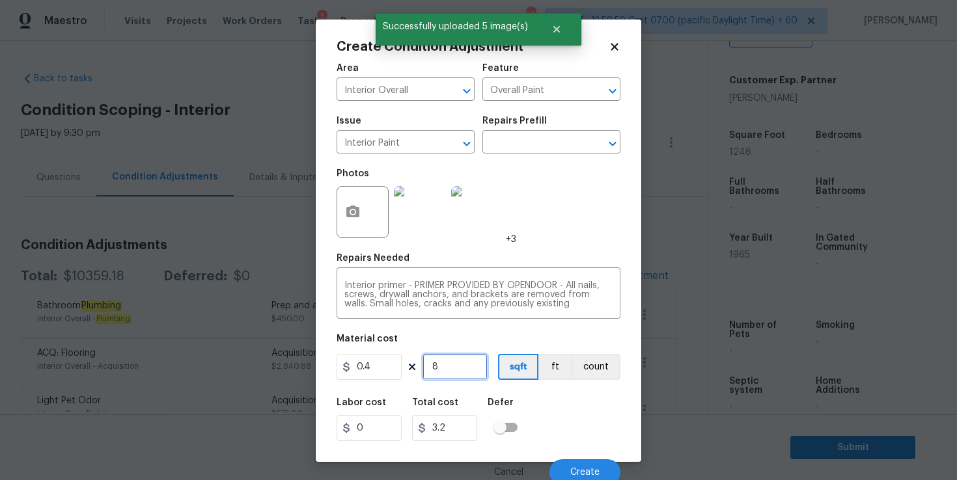
type input "32"
type input "800"
type input "320"
type input "800"
click at [568, 430] on div "Labor cost 0 Total cost 320 Defer" at bounding box center [479, 420] width 284 height 59
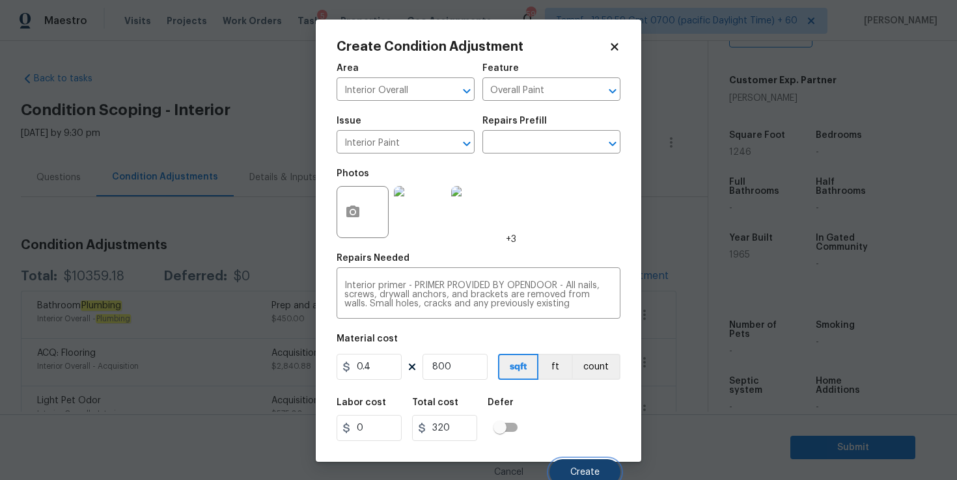
click at [577, 464] on button "Create" at bounding box center [584, 473] width 71 height 26
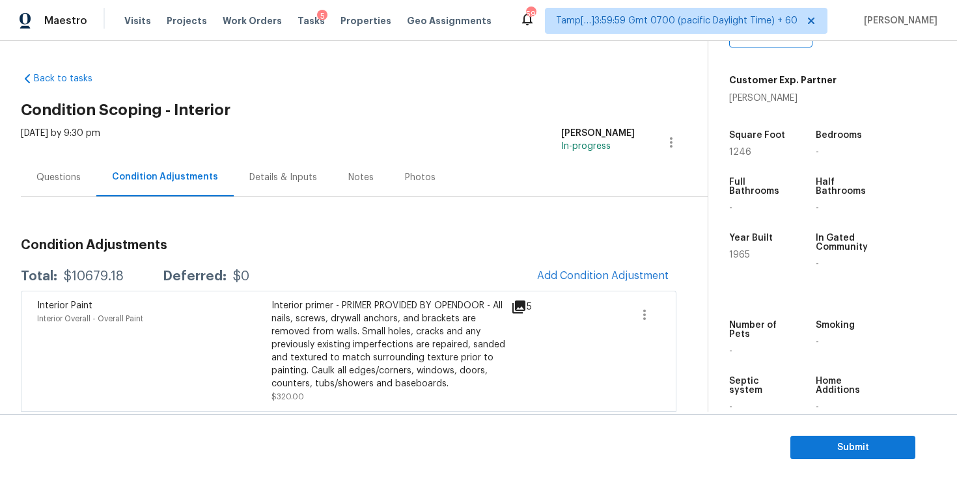
click at [71, 176] on div "Questions" at bounding box center [58, 177] width 44 height 13
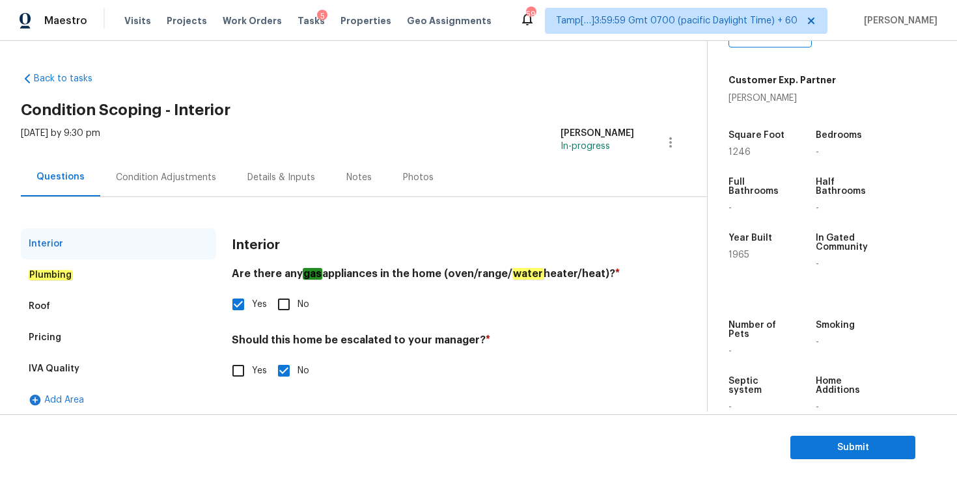
scroll to position [8, 0]
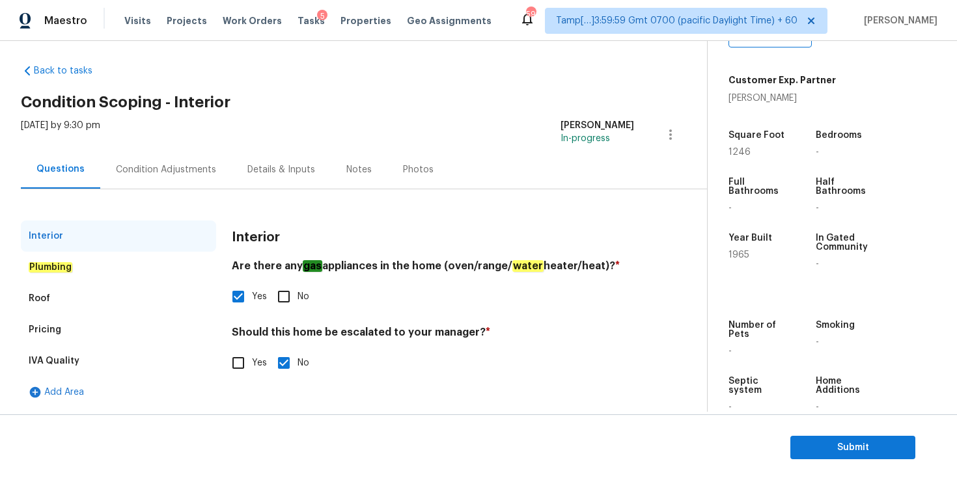
click at [82, 330] on div "Pricing" at bounding box center [118, 329] width 195 height 31
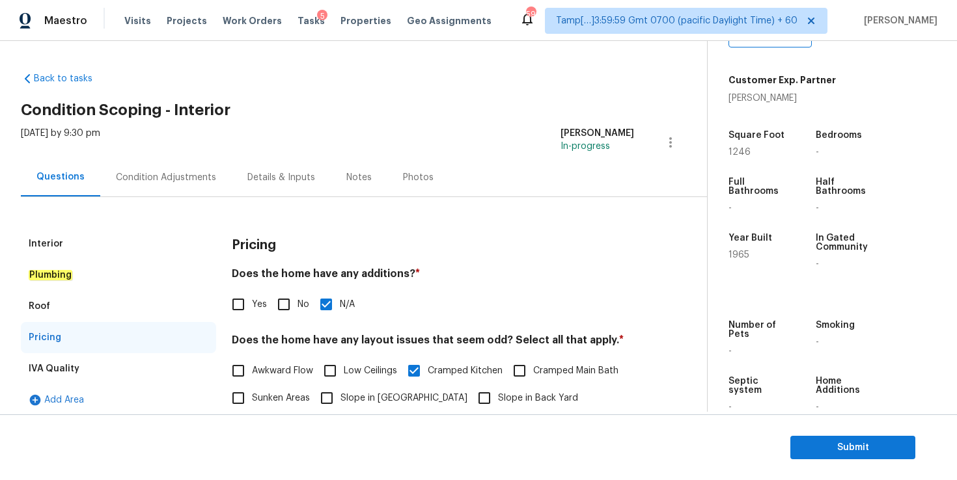
scroll to position [0, 0]
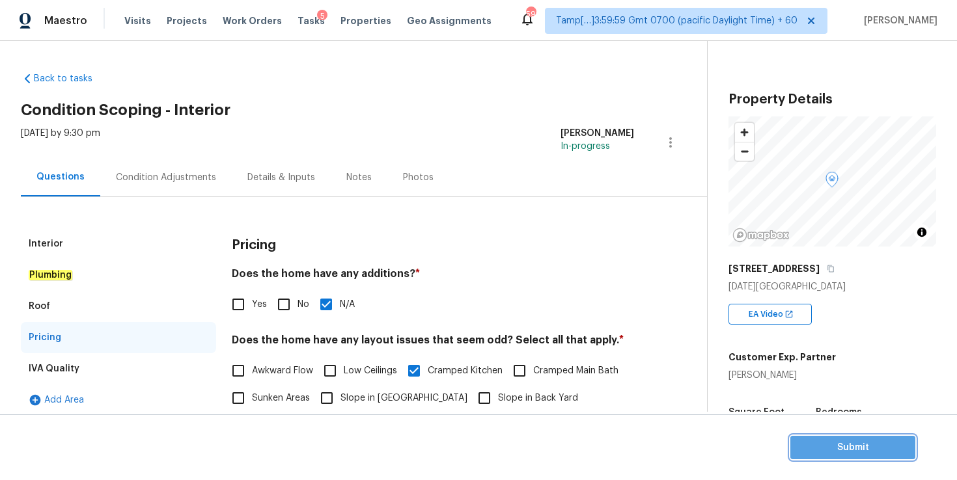
click at [821, 451] on span "Submit" at bounding box center [853, 448] width 104 height 16
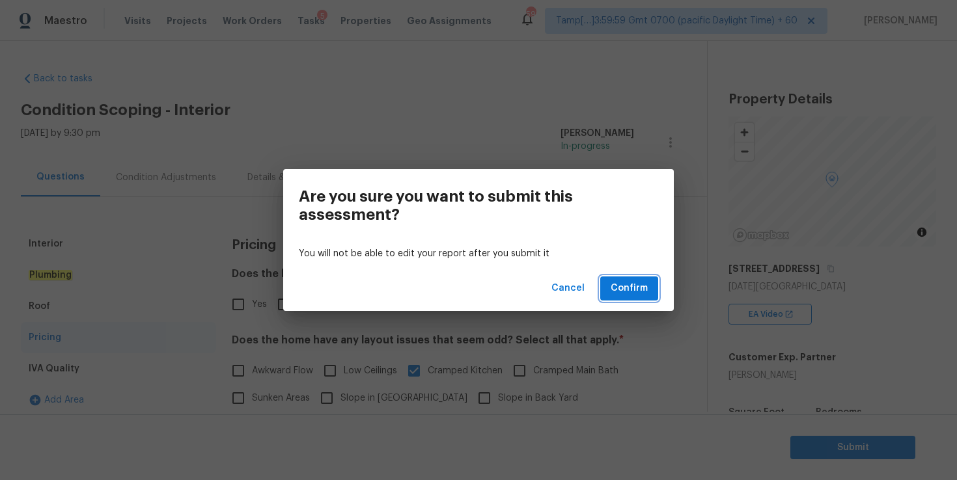
click at [620, 288] on span "Confirm" at bounding box center [629, 289] width 37 height 16
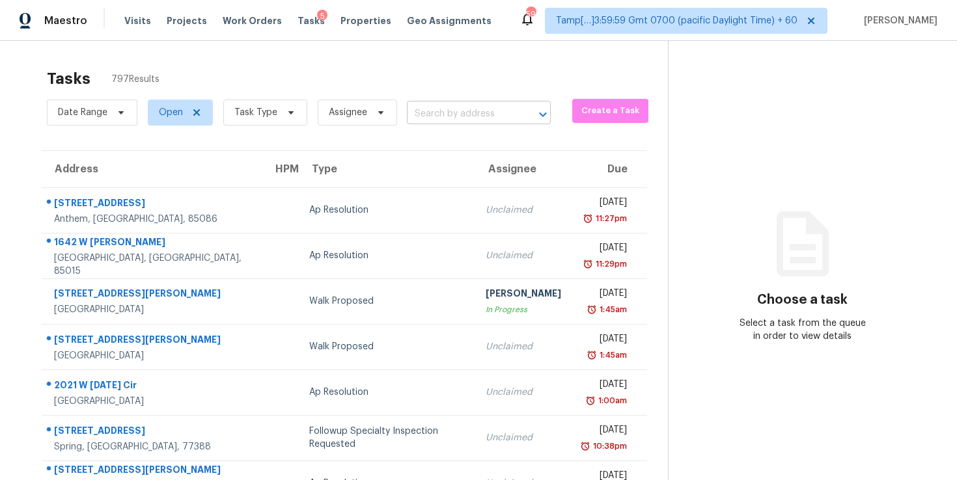
click at [423, 121] on input "text" at bounding box center [460, 114] width 107 height 20
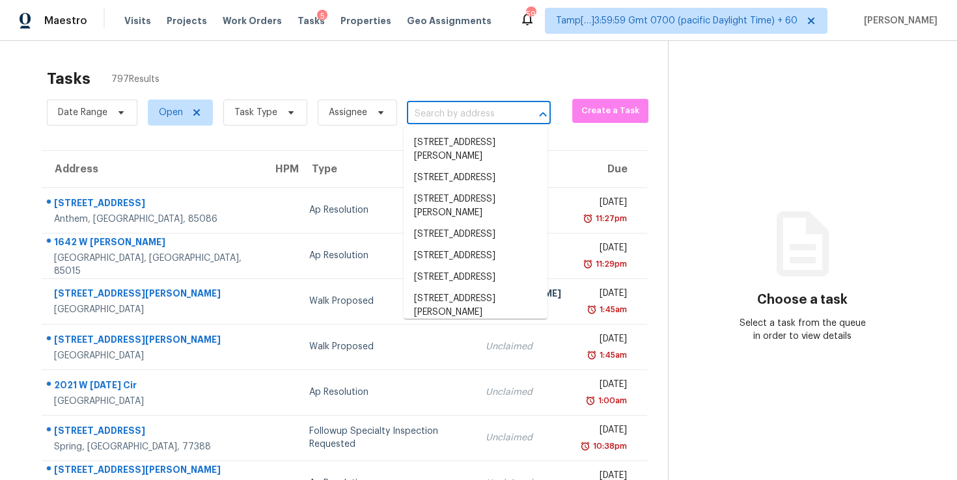
paste input "3338 Grassy Fields Ln, Apison, TN 37302"
type input "3338 Grassy Fields Ln, Apison, TN 37302"
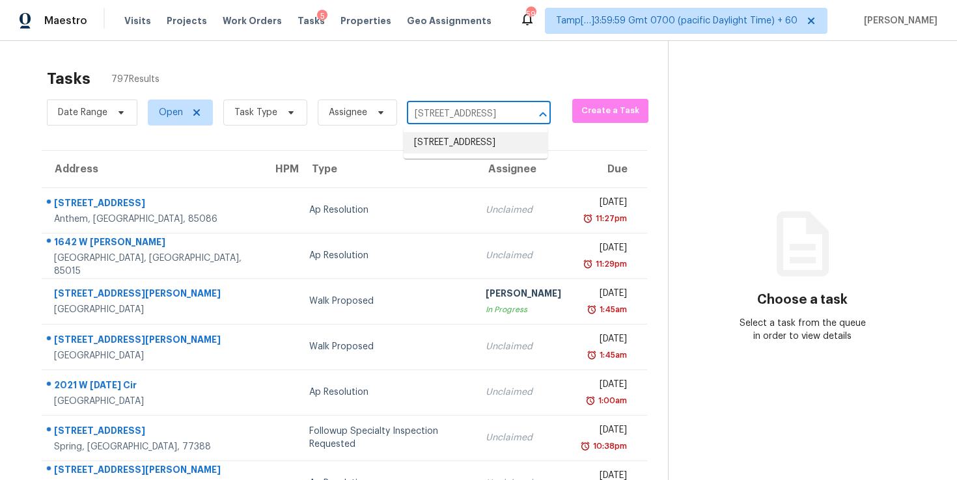
click at [468, 153] on li "3338 Grassy Fields Ln, Apison, TN 37302" at bounding box center [476, 142] width 144 height 21
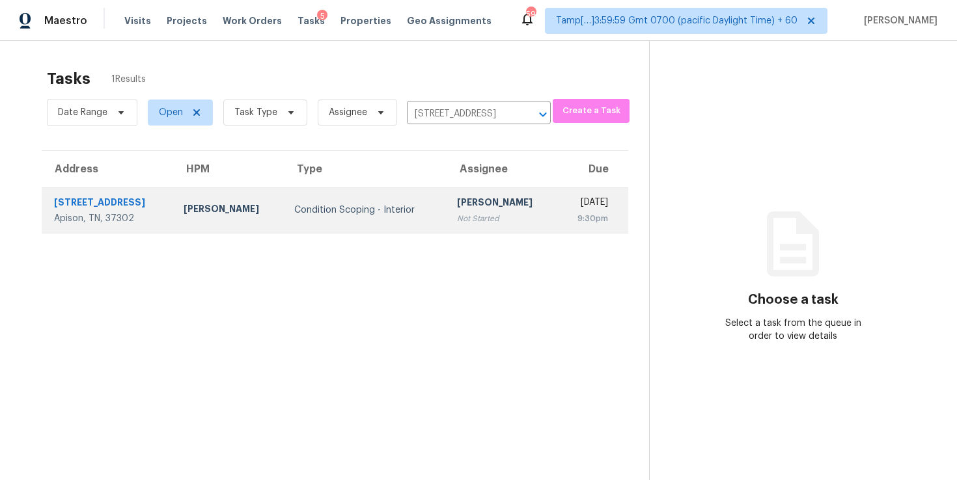
click at [558, 212] on td "Wed, Oct 8th 2025 9:30pm" at bounding box center [593, 210] width 70 height 46
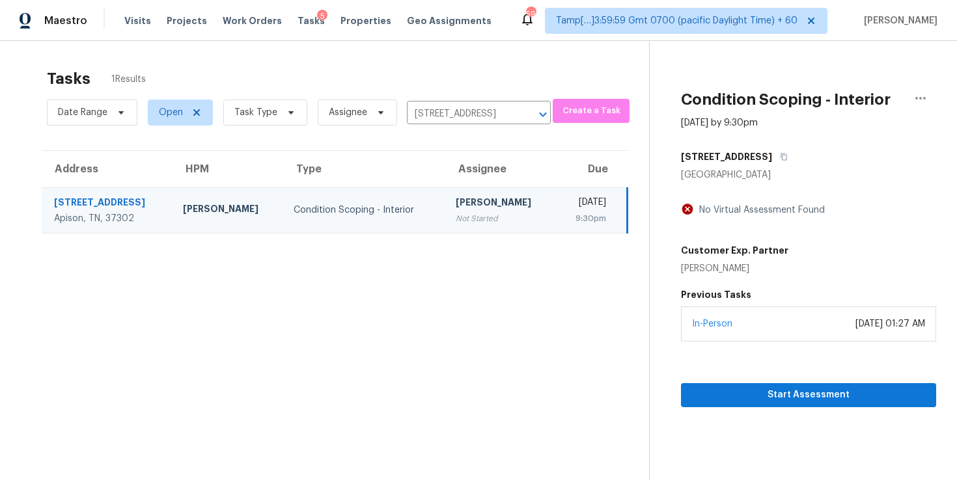
scroll to position [1, 0]
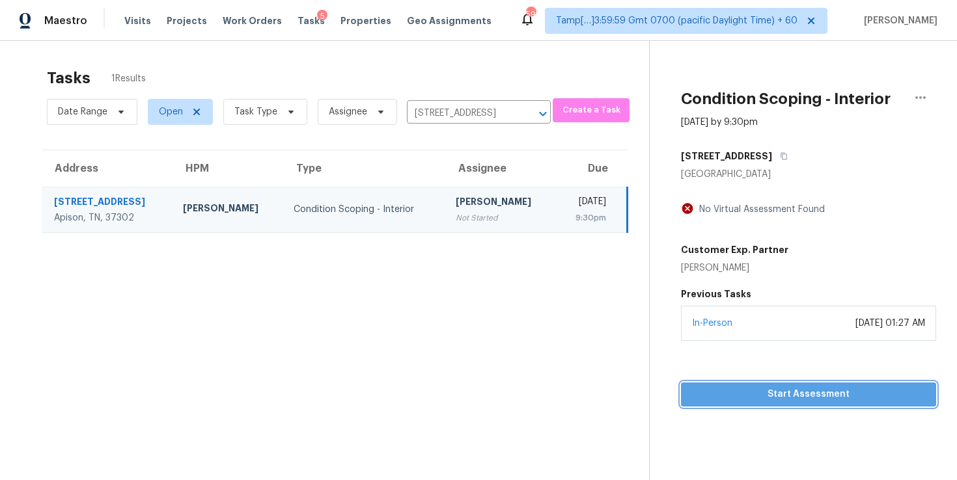
click at [719, 396] on span "Start Assessment" at bounding box center [808, 395] width 234 height 16
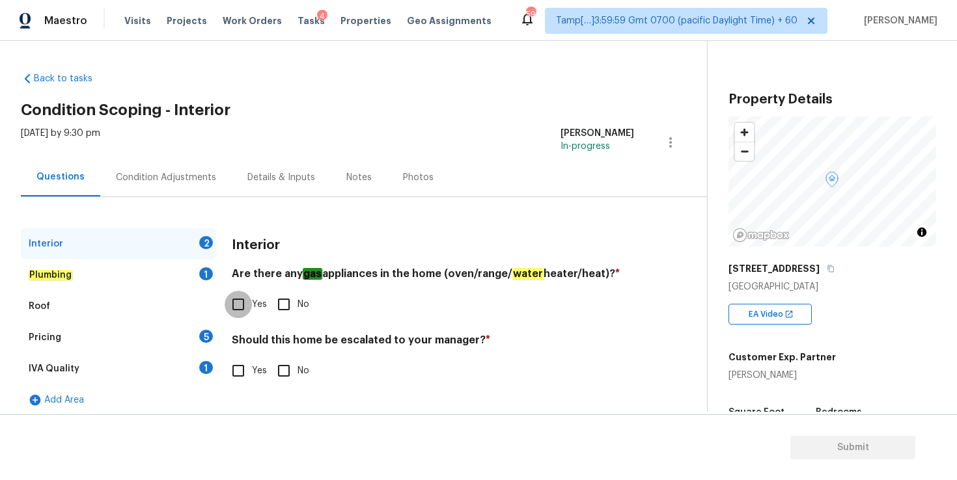
click at [238, 305] on input "Yes" at bounding box center [238, 304] width 27 height 27
checkbox input "true"
click at [283, 372] on input "No" at bounding box center [283, 370] width 27 height 27
checkbox input "true"
click at [104, 270] on div "Plumbing 1" at bounding box center [118, 275] width 195 height 31
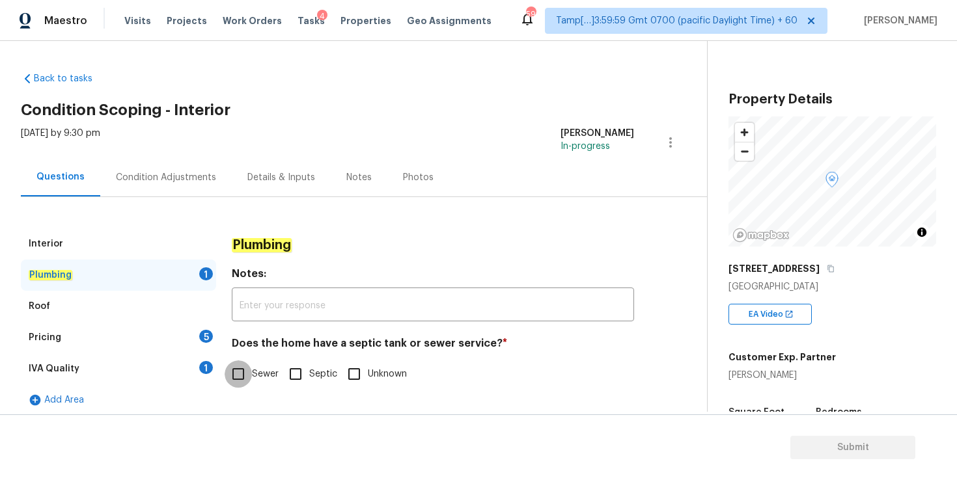
click at [237, 375] on input "Sewer" at bounding box center [238, 374] width 27 height 27
checkbox input "true"
click at [126, 309] on div "Roof" at bounding box center [118, 306] width 195 height 31
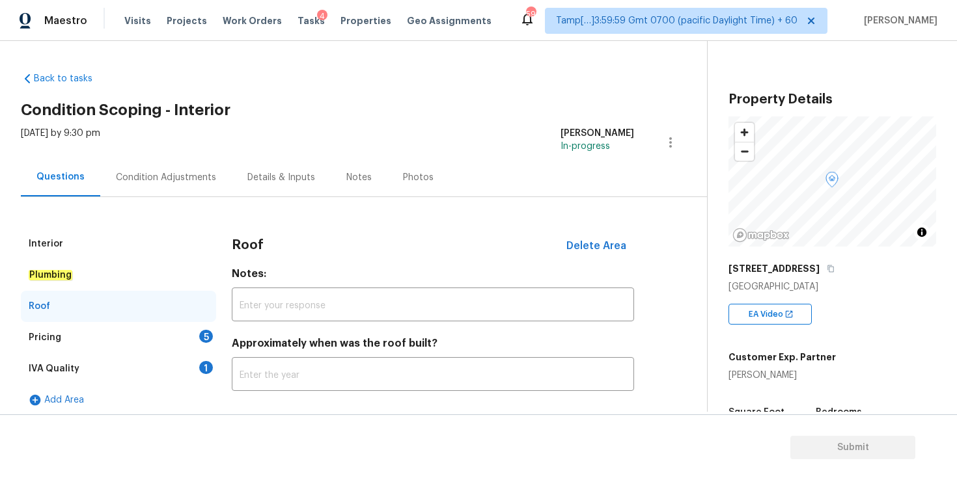
click at [129, 329] on div "Pricing 5" at bounding box center [118, 337] width 195 height 31
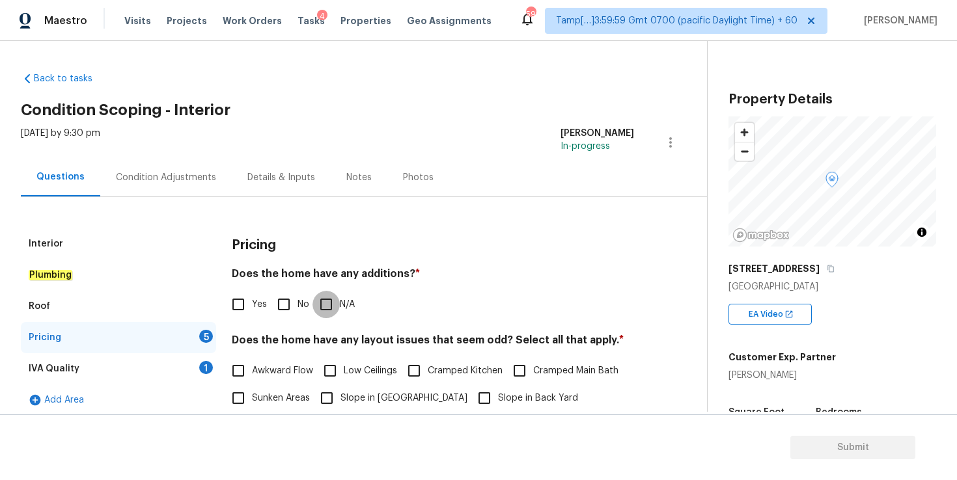
click at [325, 303] on input "N/A" at bounding box center [325, 304] width 27 height 27
checkbox input "true"
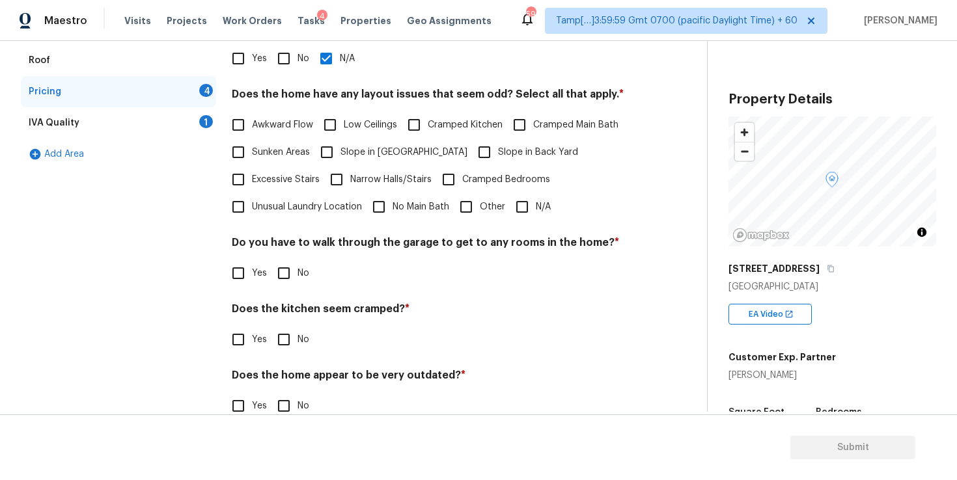
click at [521, 206] on input "N/A" at bounding box center [521, 206] width 27 height 27
checkbox input "true"
click at [284, 273] on input "No" at bounding box center [283, 273] width 27 height 27
checkbox input "true"
click at [287, 342] on input "No" at bounding box center [283, 339] width 27 height 27
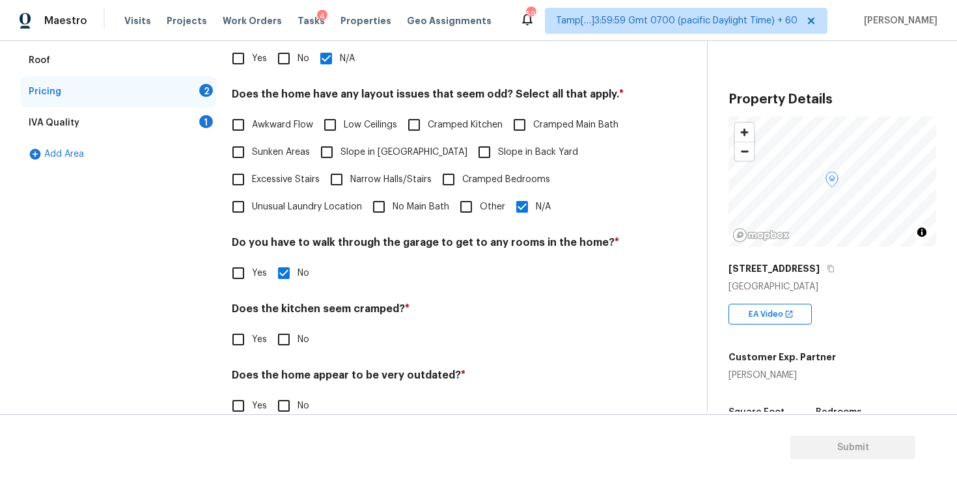
checkbox input "true"
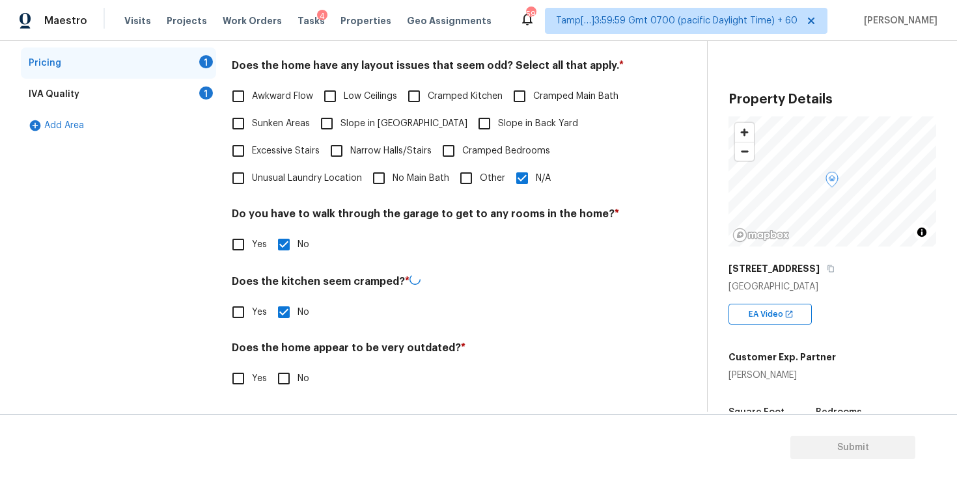
scroll to position [273, 0]
click at [288, 380] on input "No" at bounding box center [283, 378] width 27 height 27
checkbox input "true"
click at [104, 102] on div "IVA Quality 1" at bounding box center [118, 95] width 195 height 31
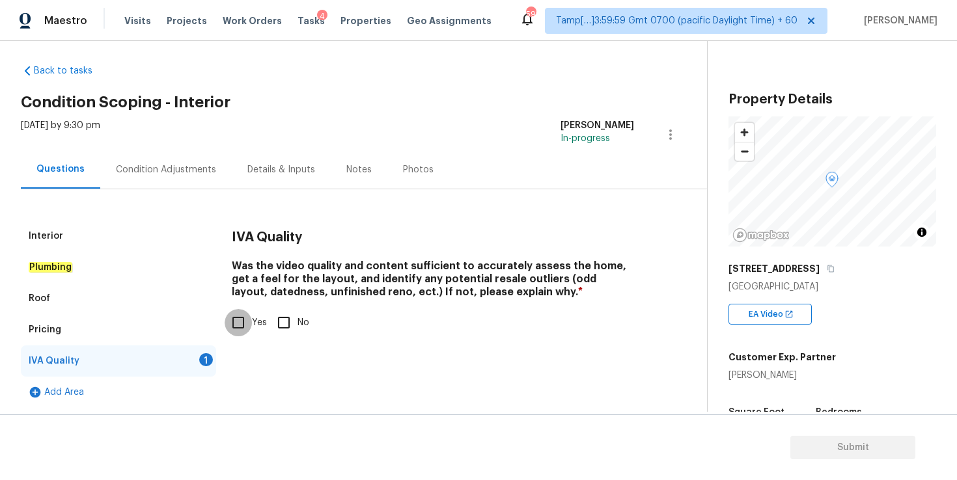
click at [245, 320] on input "Yes" at bounding box center [238, 322] width 27 height 27
checkbox input "true"
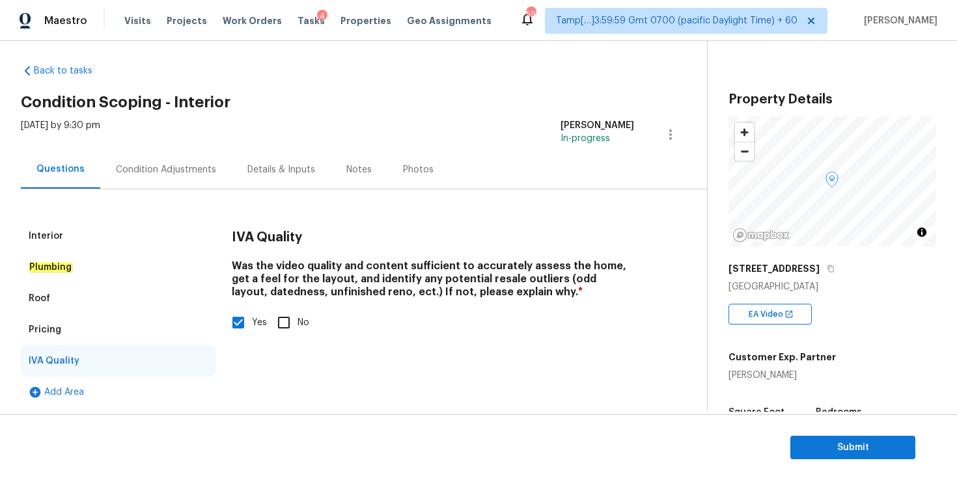
click at [184, 160] on div "Condition Adjustments" at bounding box center [166, 169] width 132 height 38
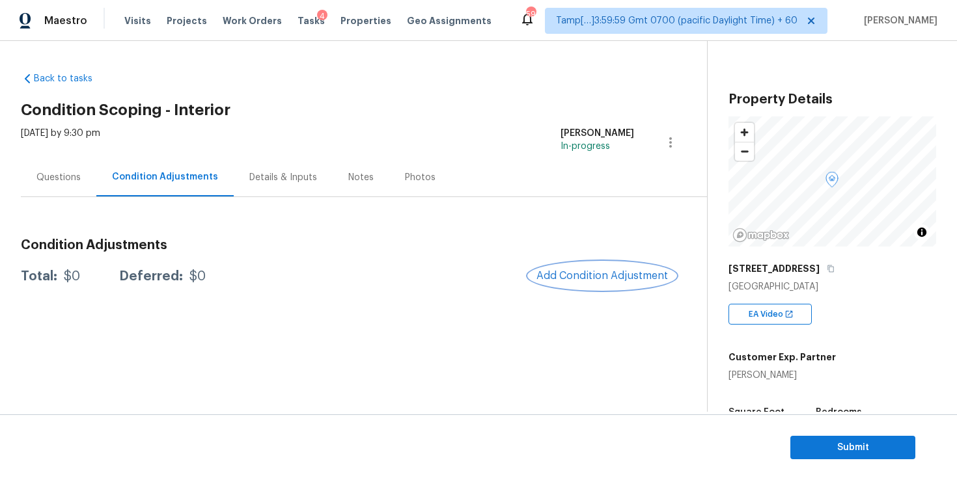
click at [574, 275] on span "Add Condition Adjustment" at bounding box center [602, 276] width 132 height 12
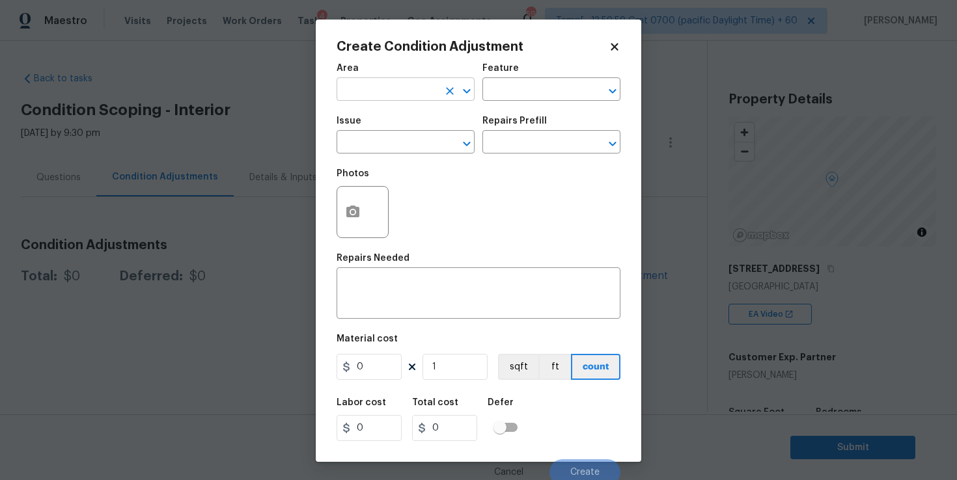
click at [392, 95] on input "text" at bounding box center [388, 91] width 102 height 20
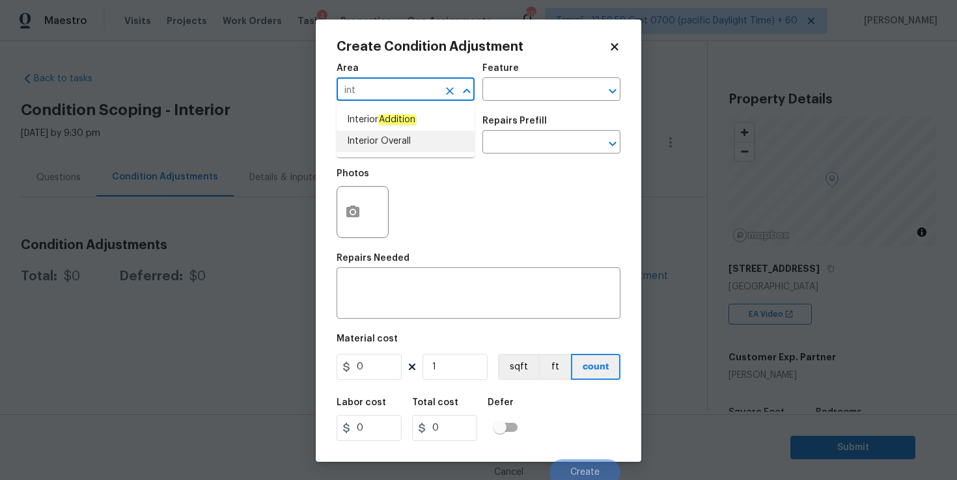
click at [385, 138] on li "Interior Overall" at bounding box center [406, 141] width 138 height 21
type input "Interior Overall"
click at [385, 141] on input "text" at bounding box center [388, 143] width 102 height 20
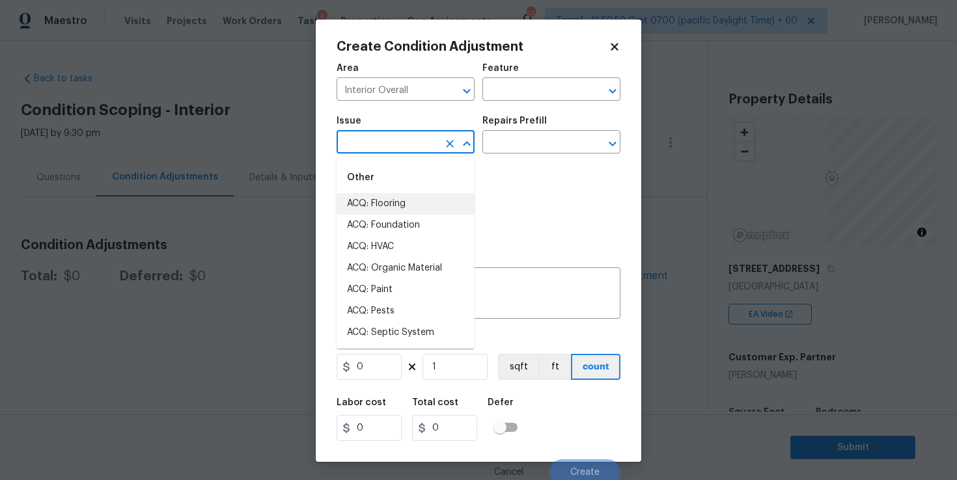
click at [394, 198] on li "ACQ: Flooring" at bounding box center [406, 203] width 138 height 21
type input "ACQ: Flooring"
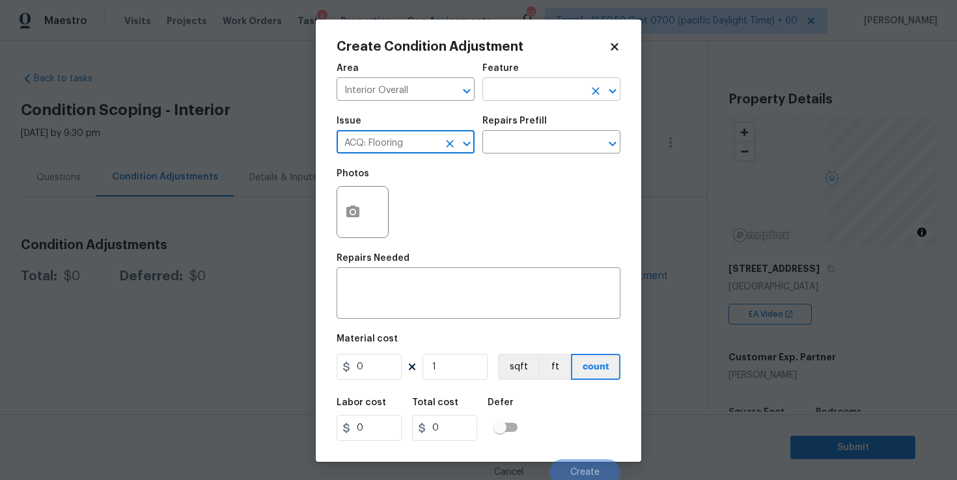
click at [538, 94] on input "text" at bounding box center [533, 91] width 102 height 20
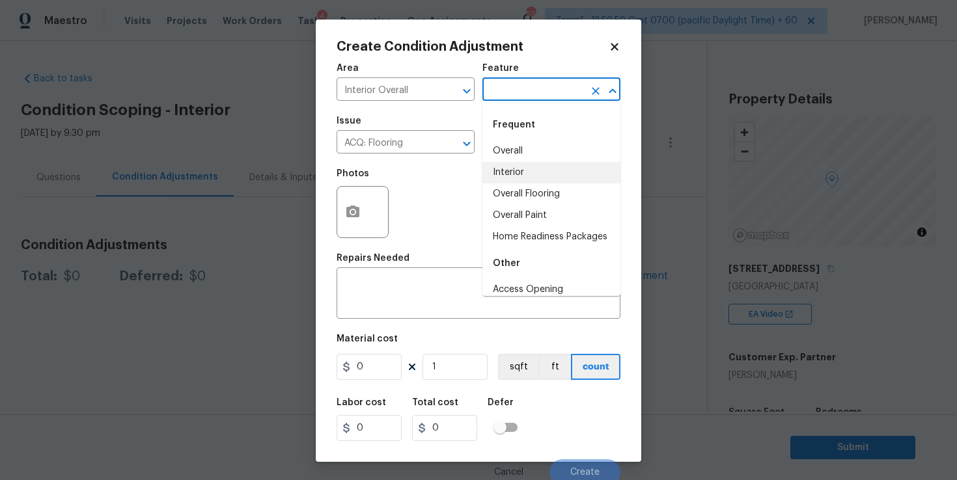
click at [530, 171] on li "Interior" at bounding box center [551, 172] width 138 height 21
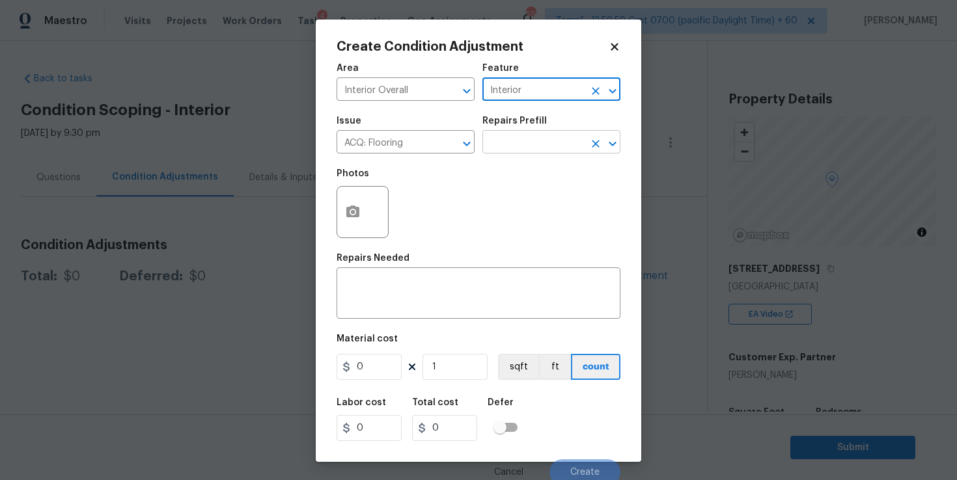
click at [527, 145] on input "text" at bounding box center [533, 143] width 102 height 20
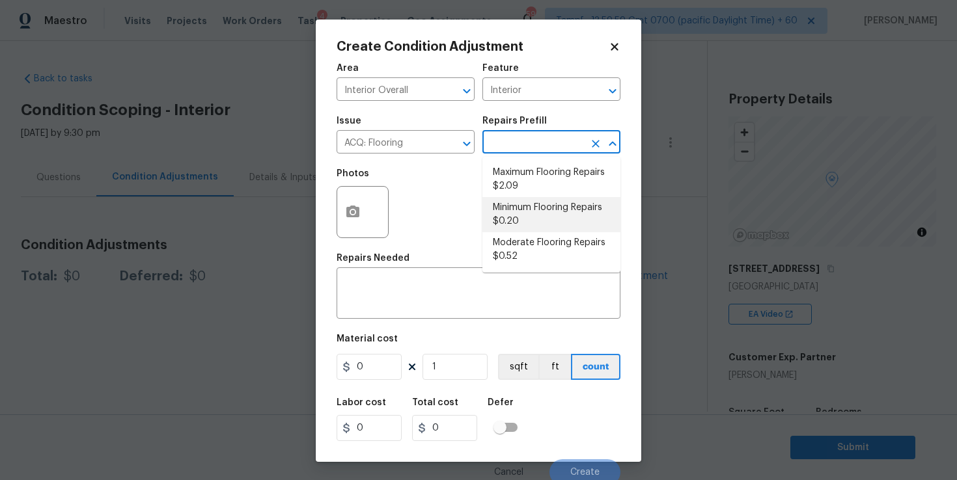
click at [540, 204] on li "Minimum Flooring Repairs $0.20" at bounding box center [551, 214] width 138 height 35
type input "Acquisition"
type textarea "Acquisition Scope: Minimum flooring repairs"
type input "0.2"
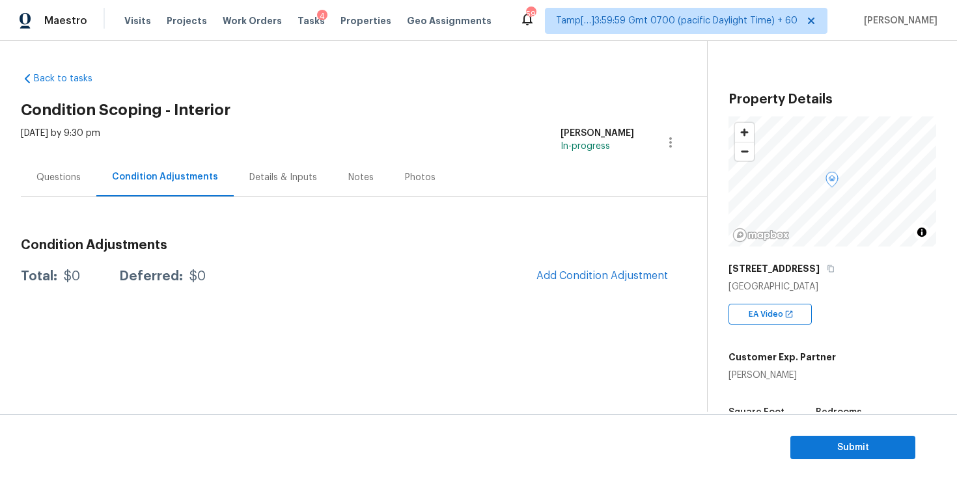
click at [654, 319] on body "Maestro Visits Projects Work Orders Tasks 4 Properties Geo Assignments 591 Tamp…" at bounding box center [478, 240] width 957 height 480
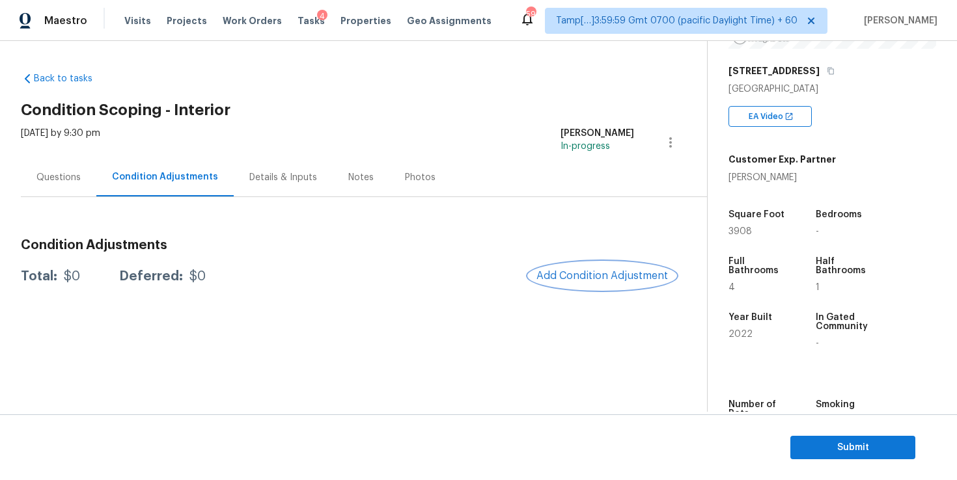
scroll to position [209, 0]
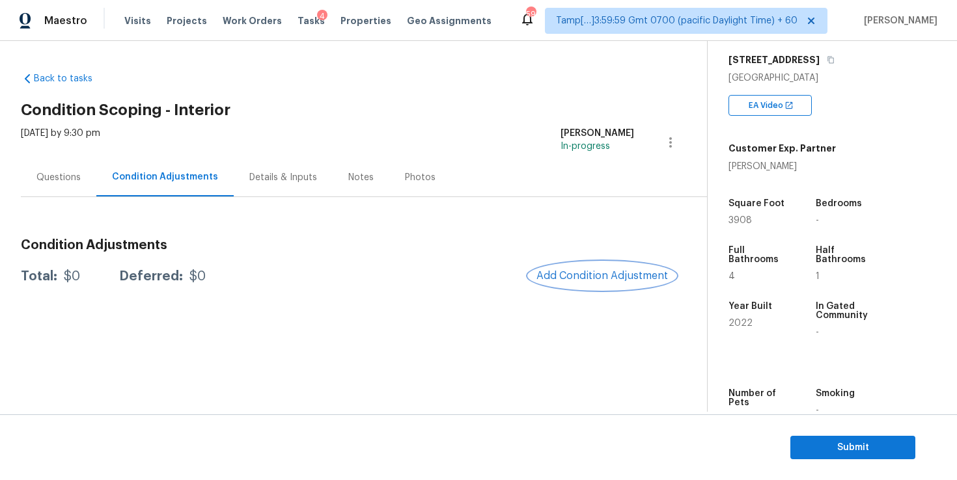
click at [626, 277] on span "Add Condition Adjustment" at bounding box center [602, 276] width 132 height 12
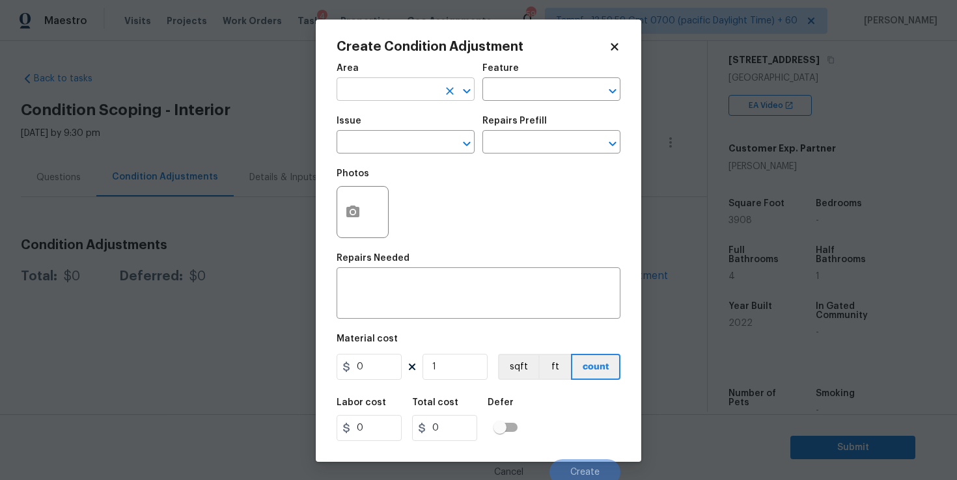
click at [408, 98] on input "text" at bounding box center [388, 91] width 102 height 20
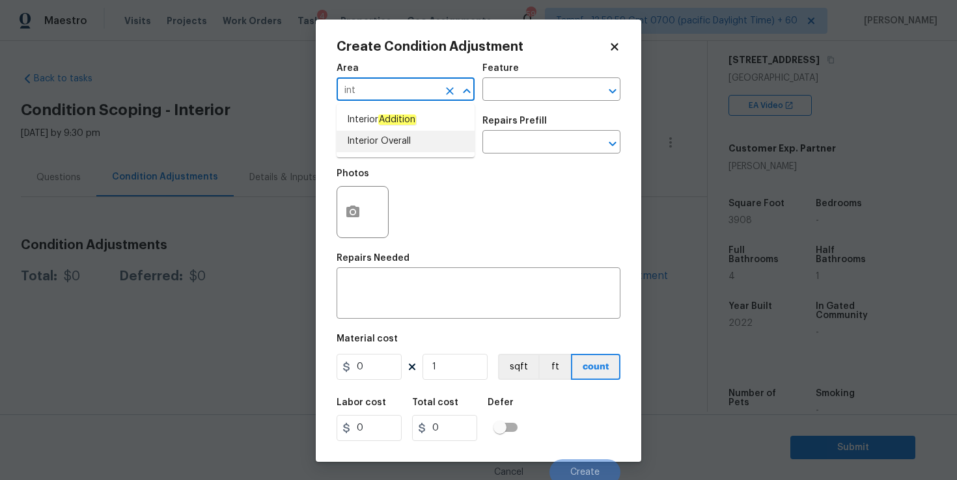
click at [380, 137] on li "Interior Overall" at bounding box center [406, 141] width 138 height 21
type input "Interior Overall"
click at [380, 137] on input "text" at bounding box center [388, 143] width 102 height 20
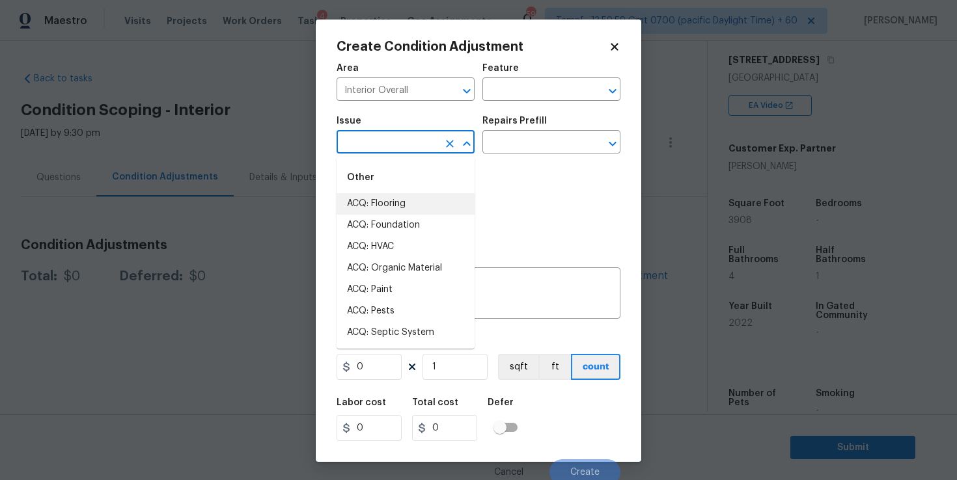
click at [388, 197] on li "ACQ: Flooring" at bounding box center [406, 203] width 138 height 21
type input "ACQ: Flooring"
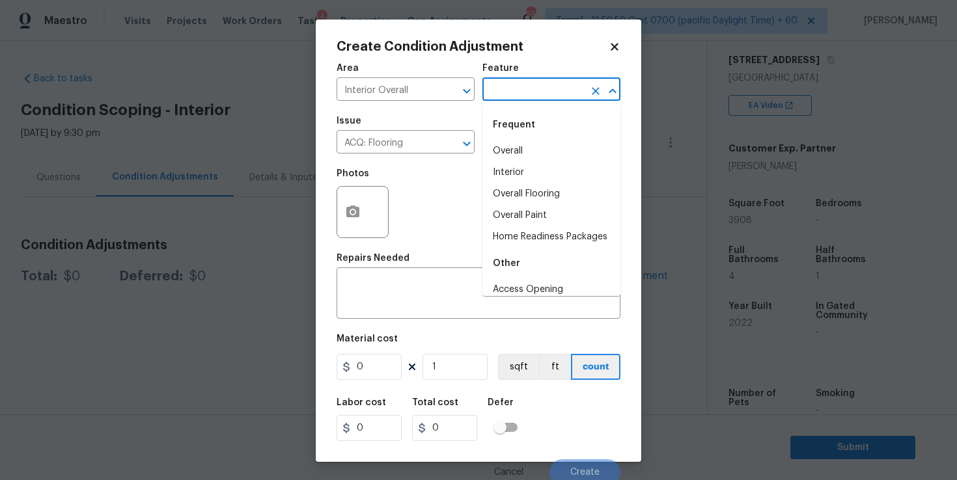
click at [506, 89] on input "text" at bounding box center [533, 91] width 102 height 20
click at [520, 170] on li "Interior" at bounding box center [551, 172] width 138 height 21
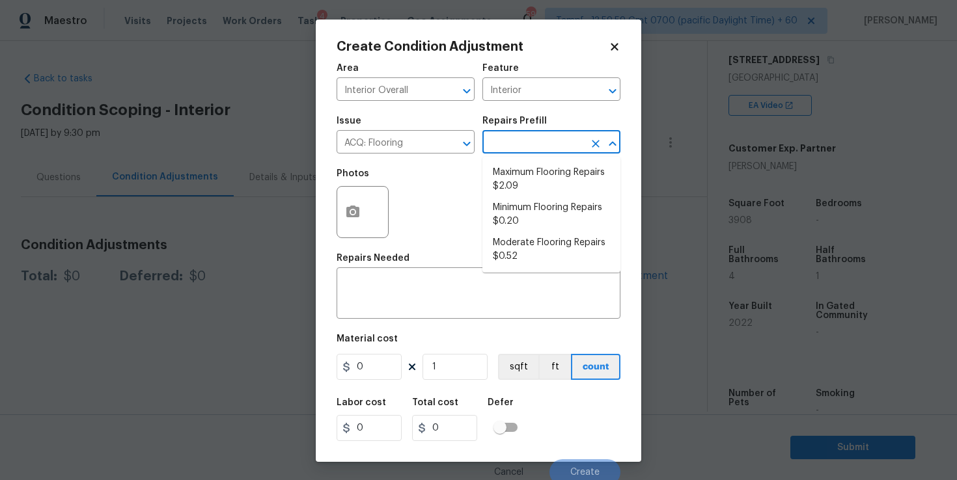
click at [519, 141] on input "text" at bounding box center [533, 143] width 102 height 20
click at [526, 208] on li "Minimum Flooring Repairs $0.20" at bounding box center [551, 214] width 138 height 35
type input "Acquisition"
type textarea "Acquisition Scope: Minimum flooring repairs"
type input "0.2"
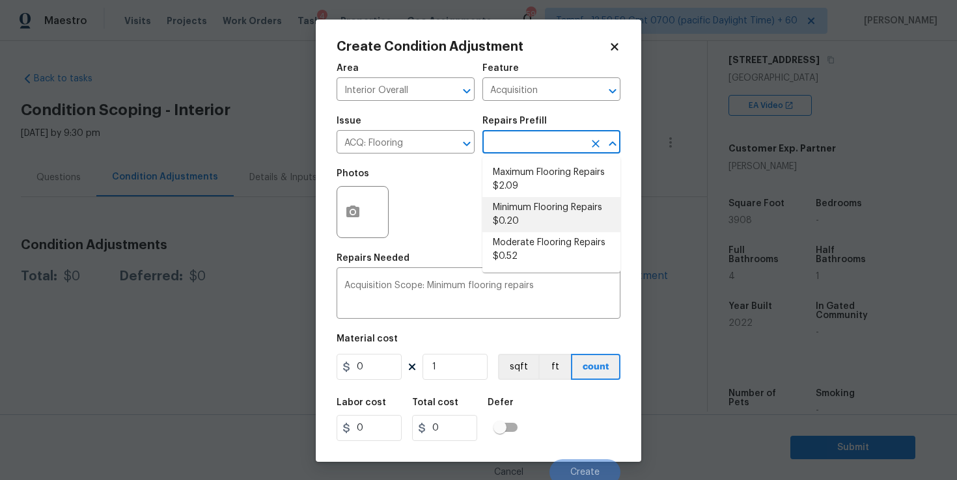
type input "0.2"
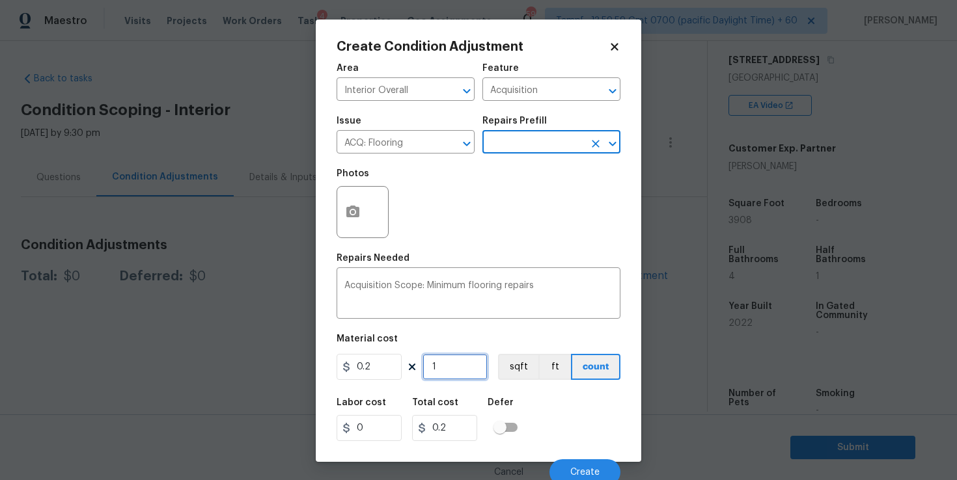
click at [441, 363] on input "1" at bounding box center [455, 367] width 65 height 26
type input "0"
type input "3"
type input "0.6"
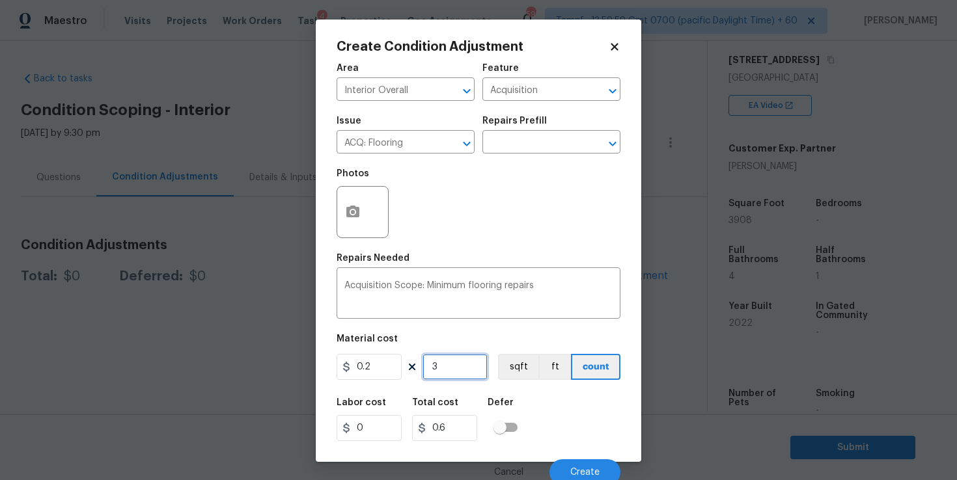
type input "39"
type input "7.8"
type input "390"
type input "78"
type input "3908"
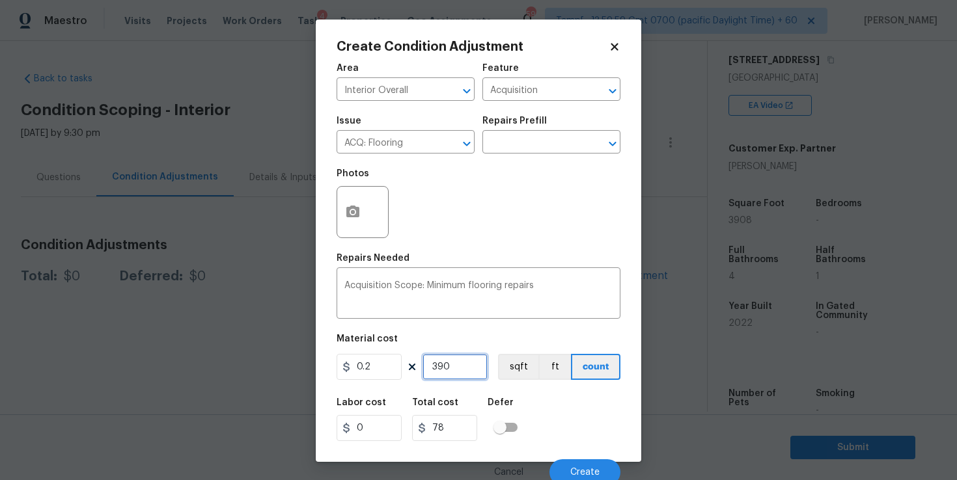
type input "781.6"
type input "3908"
click at [549, 225] on div "Photos" at bounding box center [479, 203] width 284 height 85
click at [578, 469] on span "Create" at bounding box center [584, 473] width 29 height 10
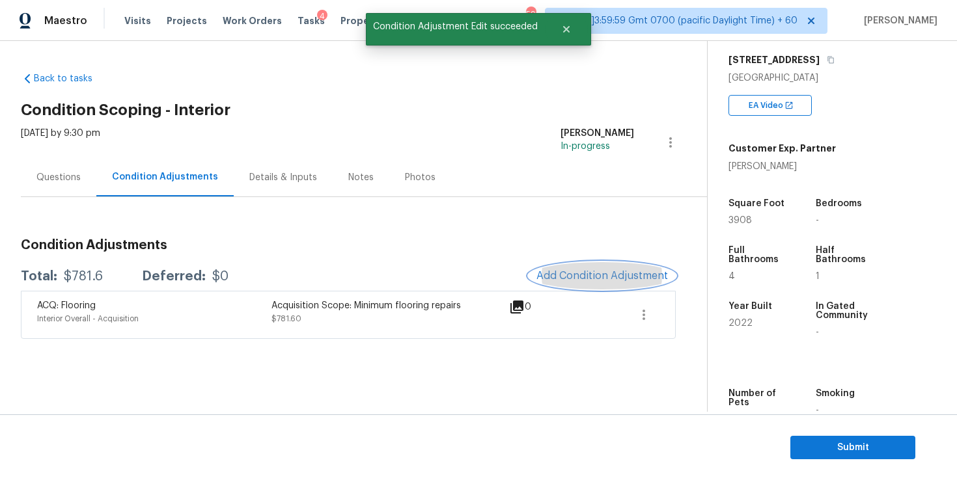
click at [585, 268] on button "Add Condition Adjustment" at bounding box center [602, 275] width 147 height 27
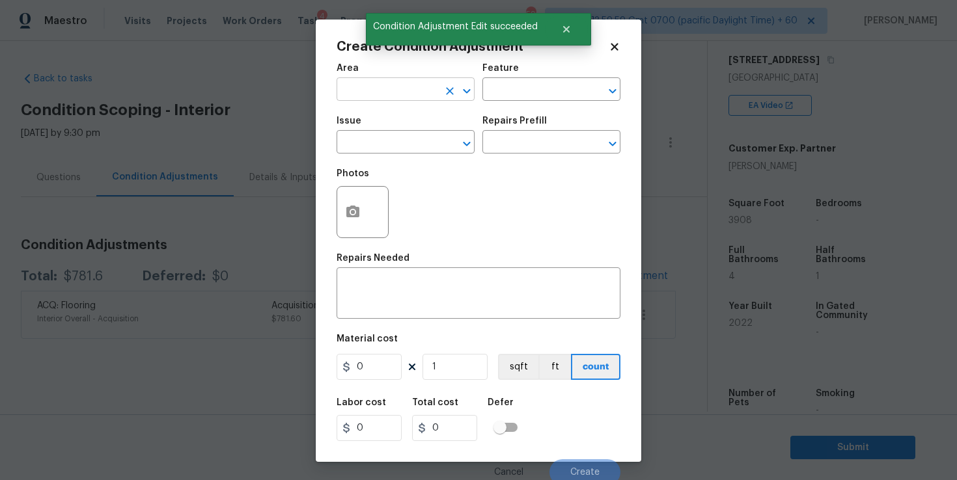
click at [411, 89] on input "text" at bounding box center [388, 91] width 102 height 20
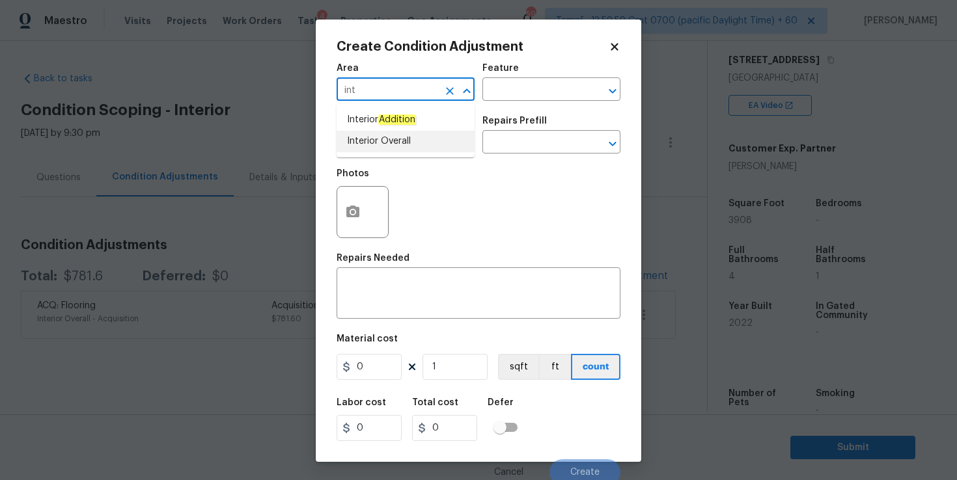
click at [384, 141] on li "Interior Overall" at bounding box center [406, 141] width 138 height 21
type input "Interior Overall"
click at [384, 147] on input "text" at bounding box center [388, 143] width 102 height 20
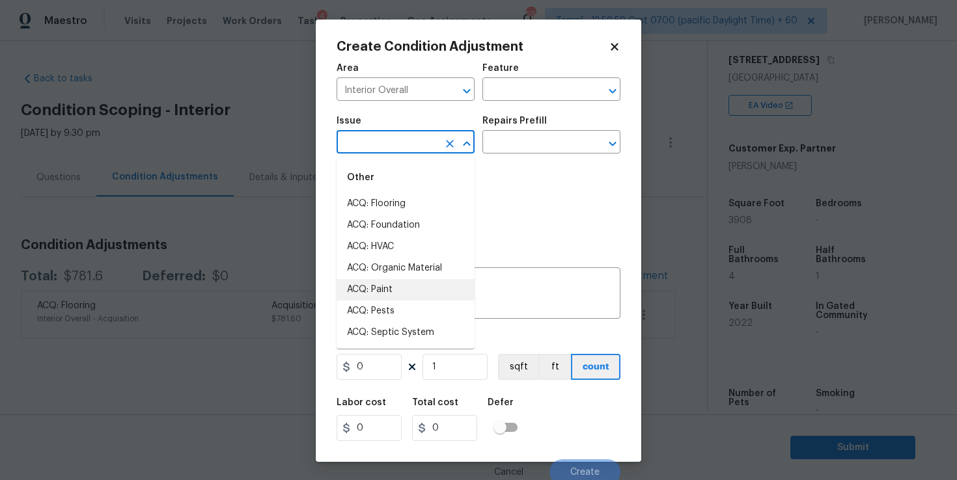
click at [399, 288] on li "ACQ: Paint" at bounding box center [406, 289] width 138 height 21
type input "ACQ: Paint"
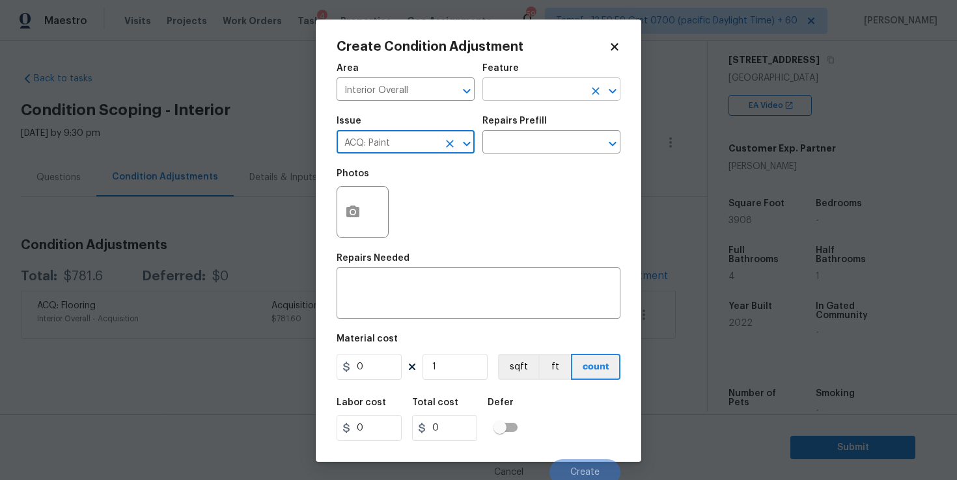
click at [519, 86] on input "text" at bounding box center [533, 91] width 102 height 20
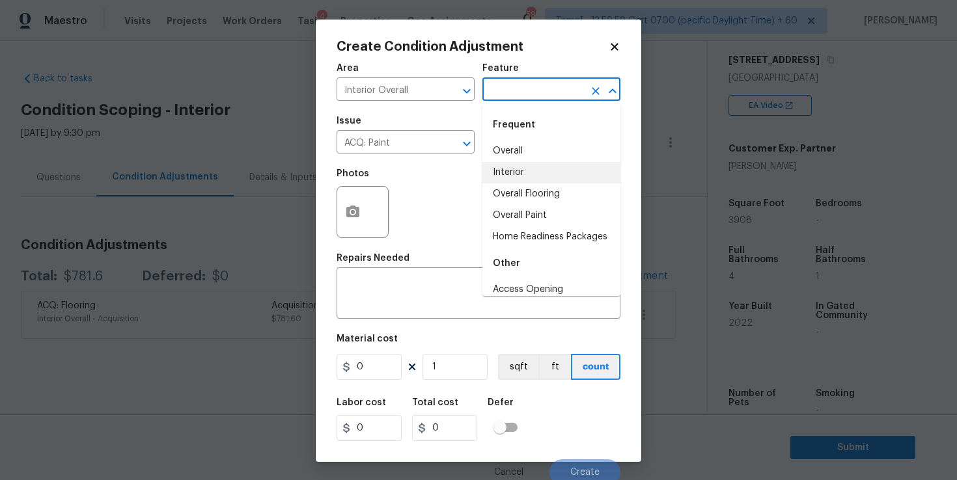
click at [516, 170] on li "Interior" at bounding box center [551, 172] width 138 height 21
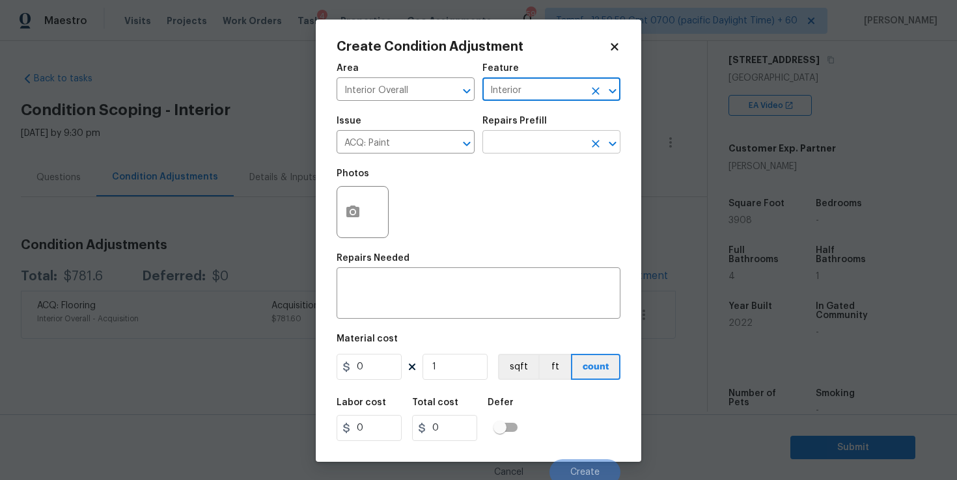
click at [514, 148] on input "text" at bounding box center [533, 143] width 102 height 20
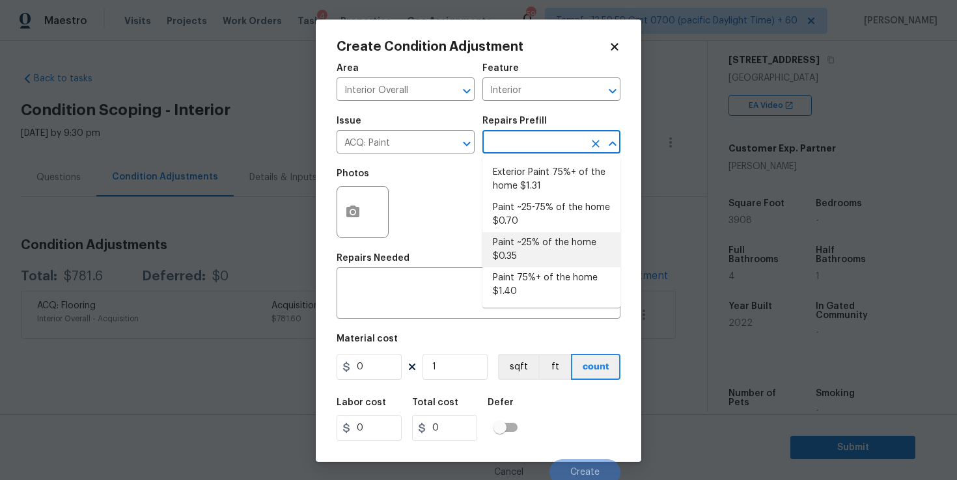
click at [546, 249] on li "Paint ~25% of the home $0.35" at bounding box center [551, 249] width 138 height 35
type input "Acquisition"
type textarea "Acquisition Scope: ~25% of the home needs interior paint"
type input "0.35"
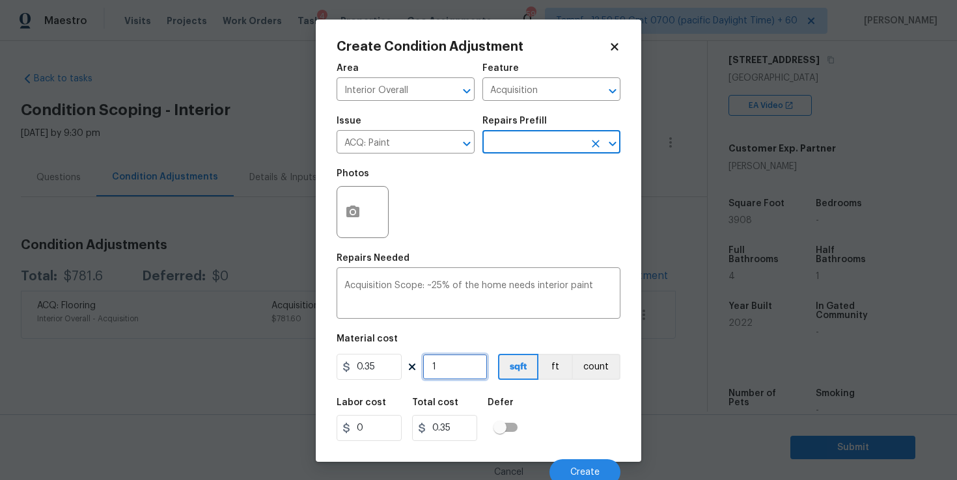
click at [452, 370] on input "1" at bounding box center [455, 367] width 65 height 26
type input "0"
type input "3"
type input "1.05"
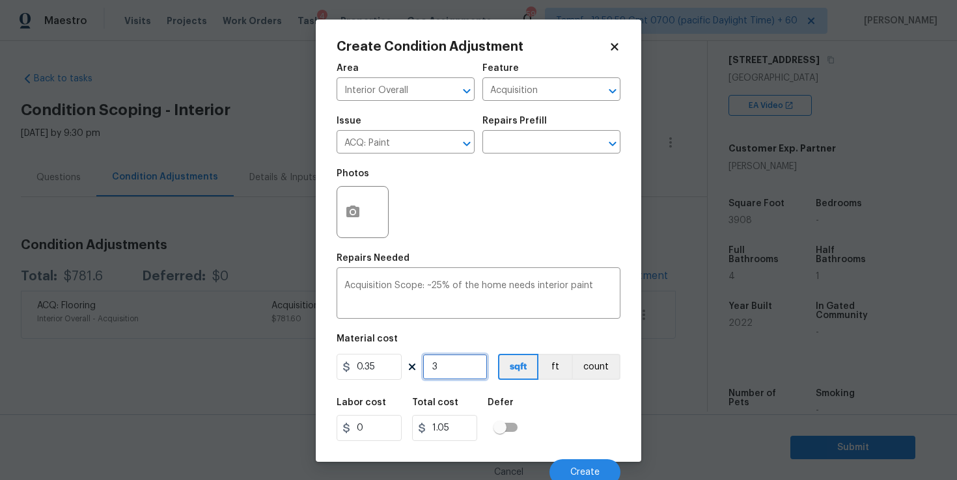
type input "39"
type input "13.65"
type input "390"
type input "136.5"
type input "3908"
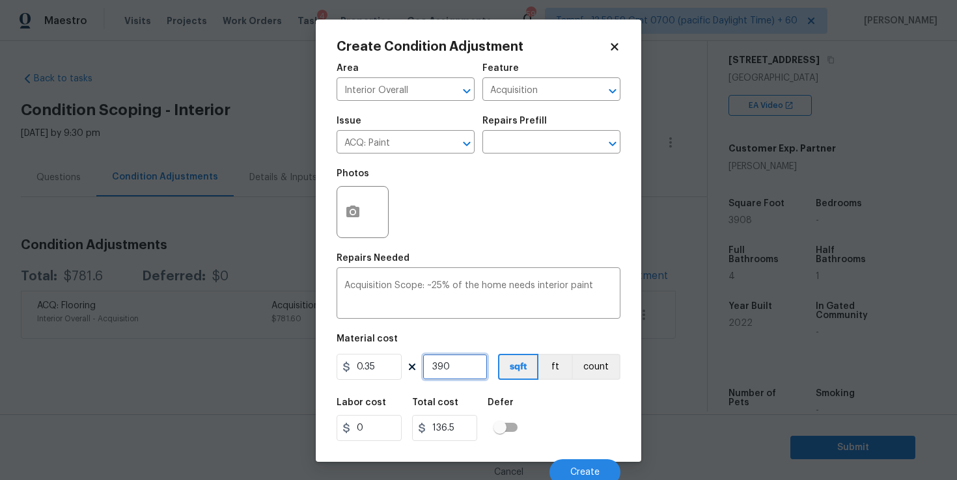
type input "1367.8"
type input "3908"
click at [562, 419] on div "Labor cost 0 Total cost 1367.8 Defer" at bounding box center [479, 420] width 284 height 59
click at [567, 470] on button "Create" at bounding box center [584, 473] width 71 height 26
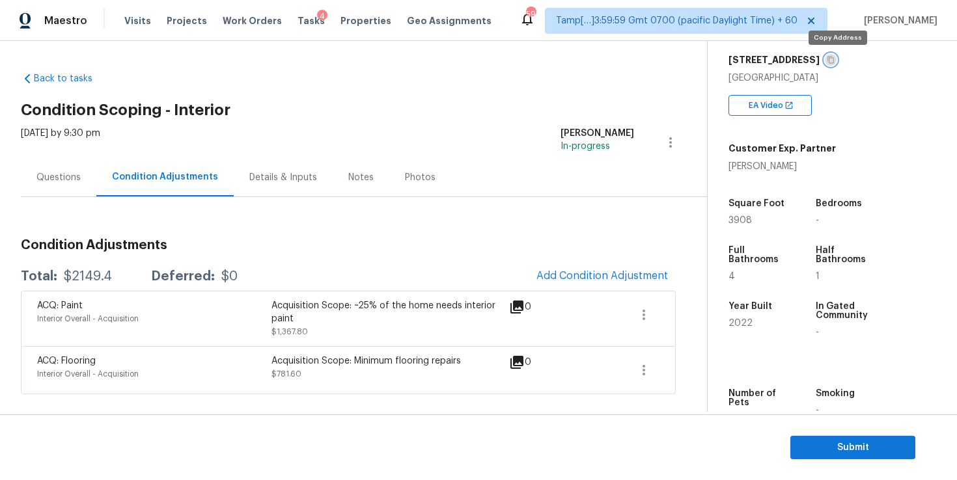
click at [835, 55] on button "button" at bounding box center [831, 60] width 12 height 12
click at [816, 454] on span "Submit" at bounding box center [853, 448] width 104 height 16
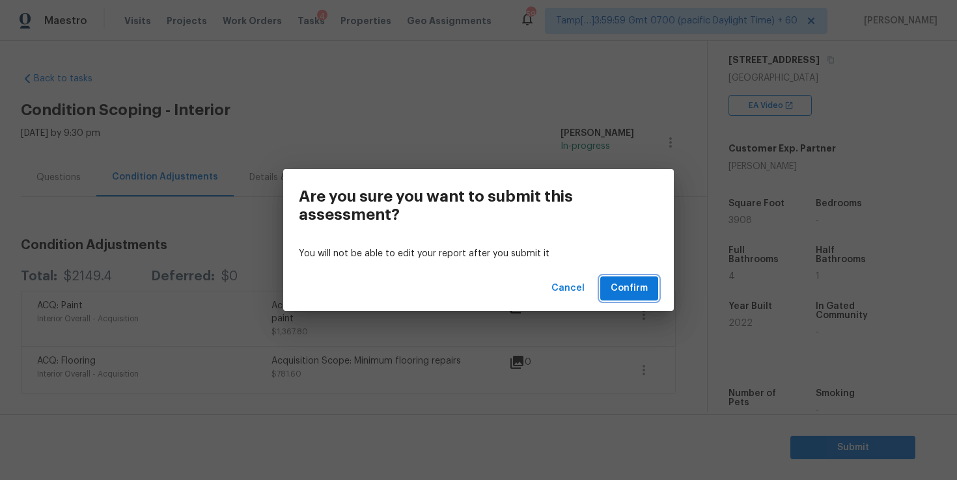
click at [643, 298] on button "Confirm" at bounding box center [629, 289] width 58 height 24
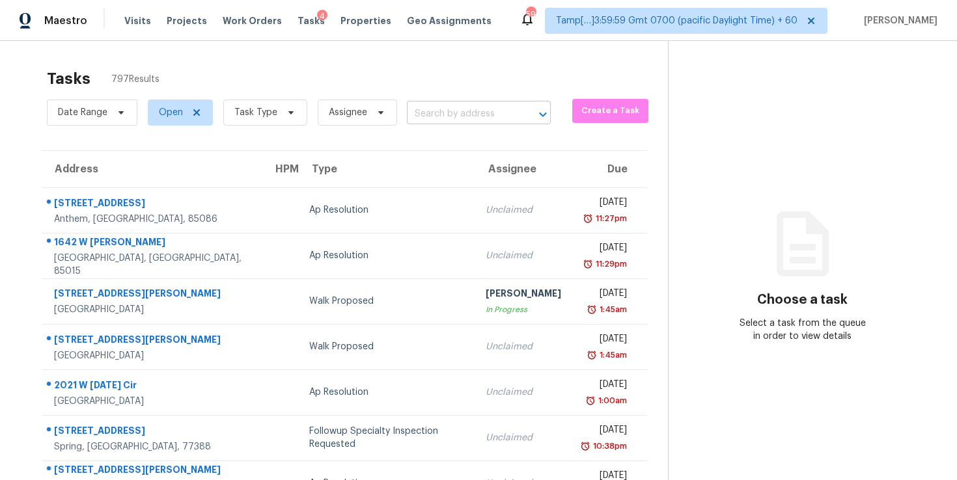
click at [444, 115] on input "text" at bounding box center [460, 114] width 107 height 20
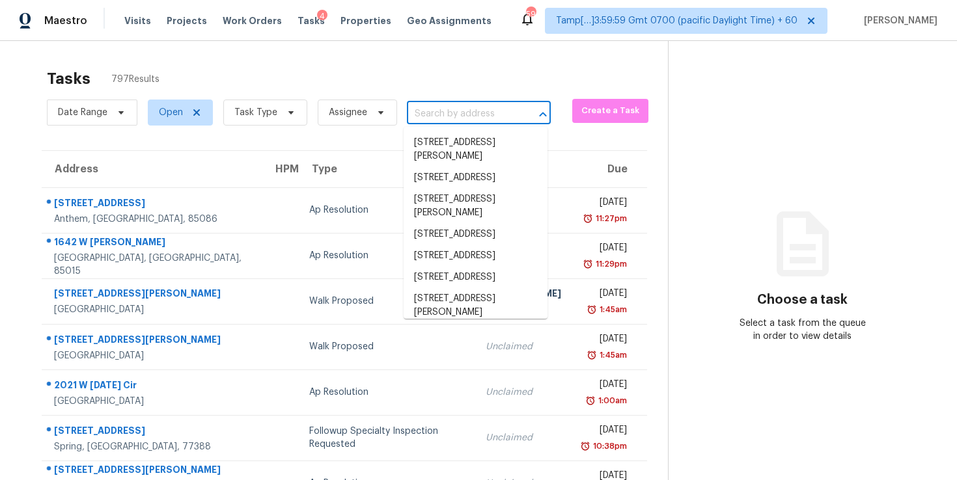
paste input "110 Wilbur St, Easley, SC 29640"
type input "110 Wilbur St, Easley, SC 29640"
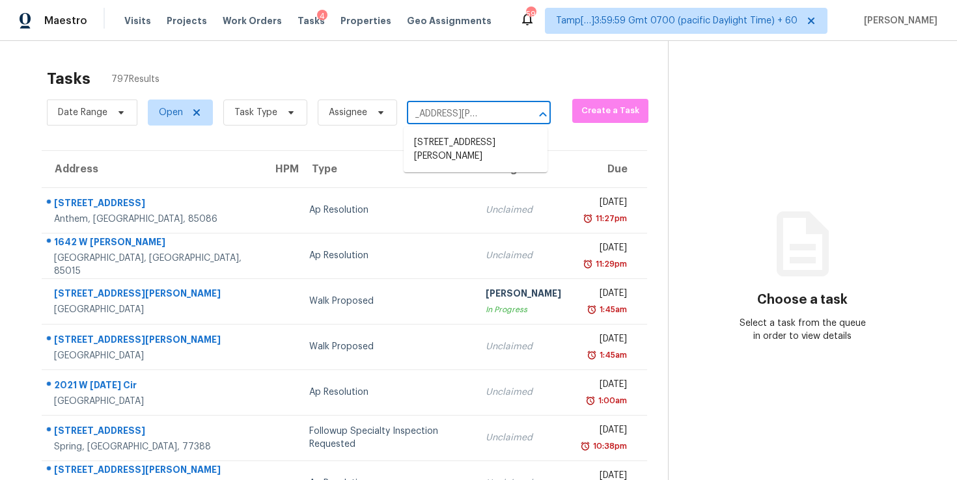
click at [460, 150] on li "110 Wilbur St, Easley, SC 29640" at bounding box center [476, 149] width 144 height 35
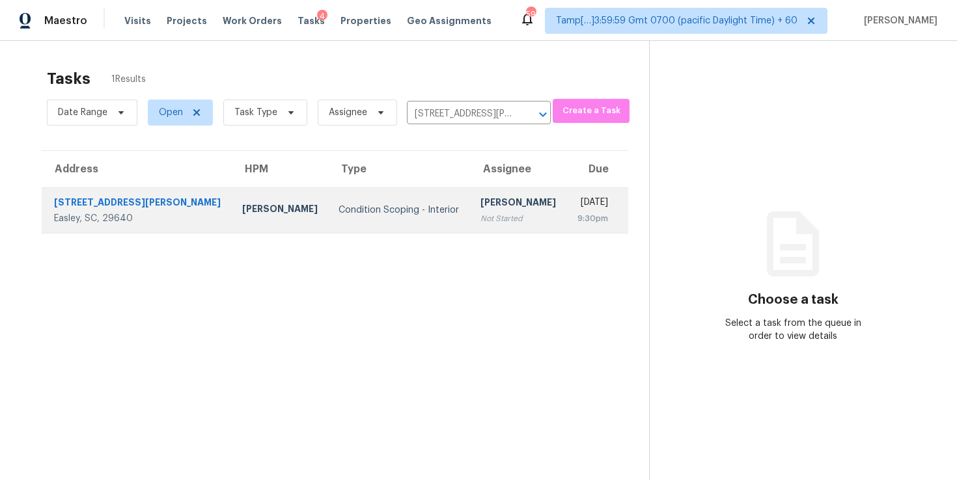
click at [488, 208] on div "[PERSON_NAME]" at bounding box center [518, 204] width 76 height 16
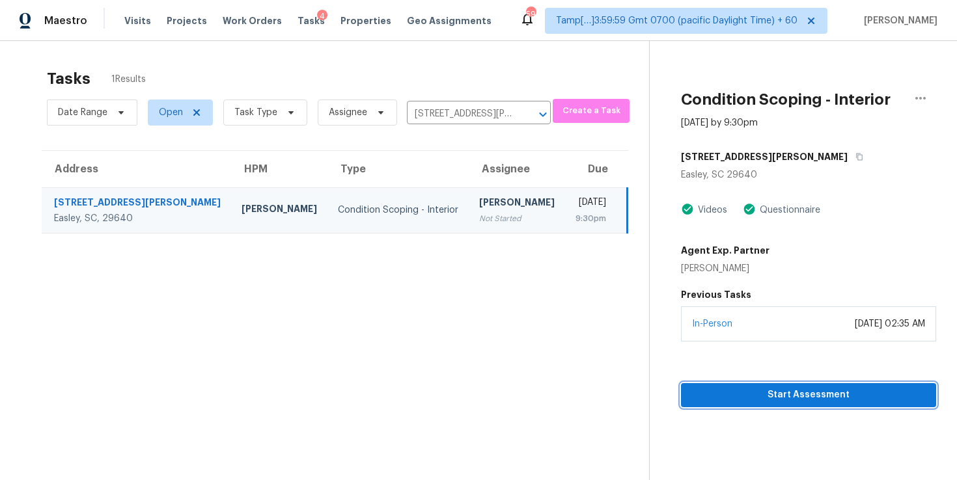
click at [706, 393] on span "Start Assessment" at bounding box center [808, 395] width 234 height 16
click at [706, 393] on div "Start Assessment" at bounding box center [808, 375] width 255 height 66
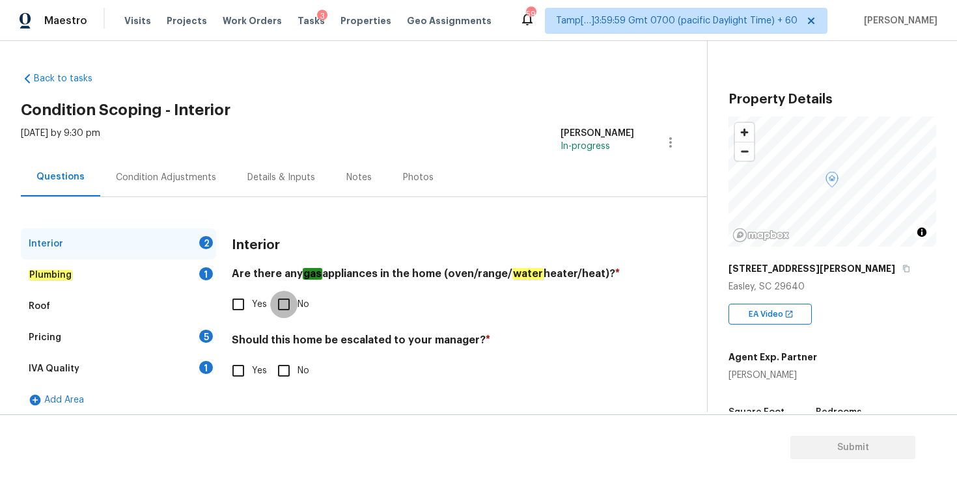
click at [281, 305] on input "No" at bounding box center [283, 304] width 27 height 27
checkbox input "true"
click at [285, 375] on input "No" at bounding box center [283, 370] width 27 height 27
checkbox input "true"
click at [108, 274] on div "Plumbing 1" at bounding box center [118, 275] width 195 height 31
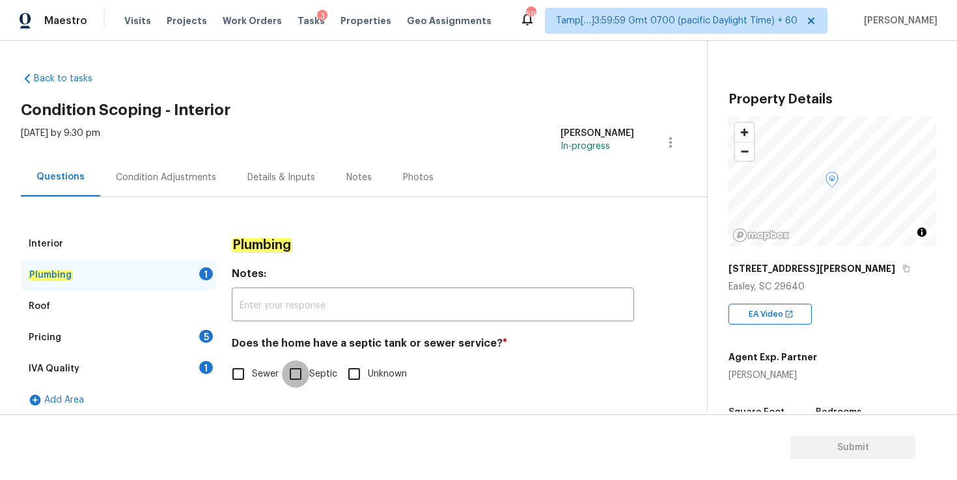
click at [293, 379] on input "Septic" at bounding box center [295, 374] width 27 height 27
checkbox input "true"
click at [77, 309] on div "Roof" at bounding box center [118, 306] width 195 height 31
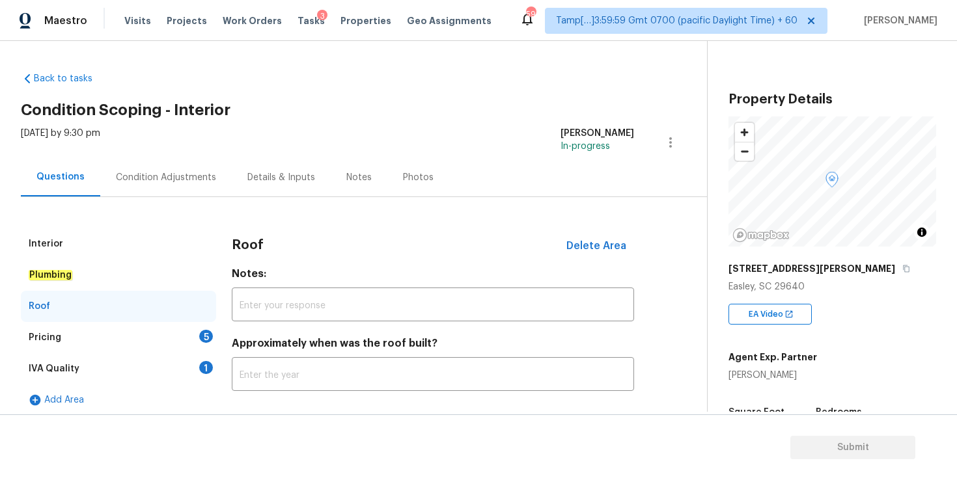
scroll to position [8, 0]
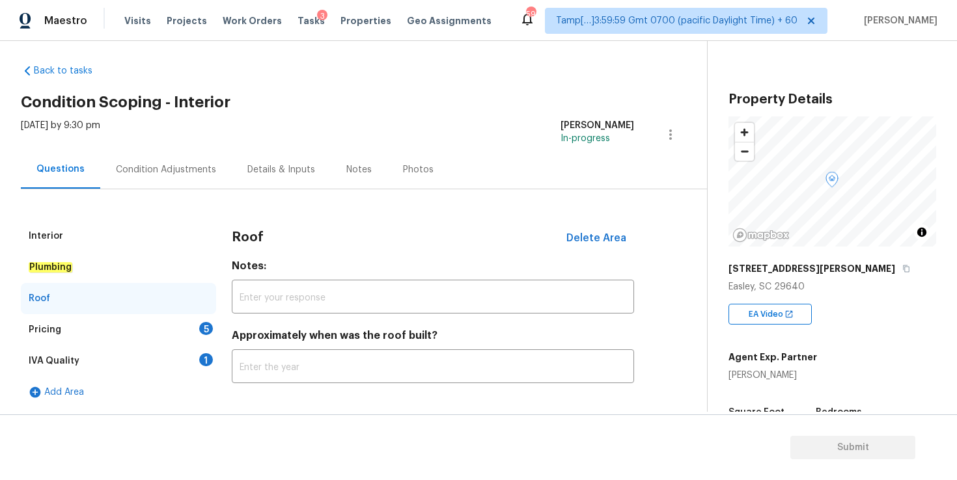
click at [142, 340] on div "Pricing 5" at bounding box center [118, 329] width 195 height 31
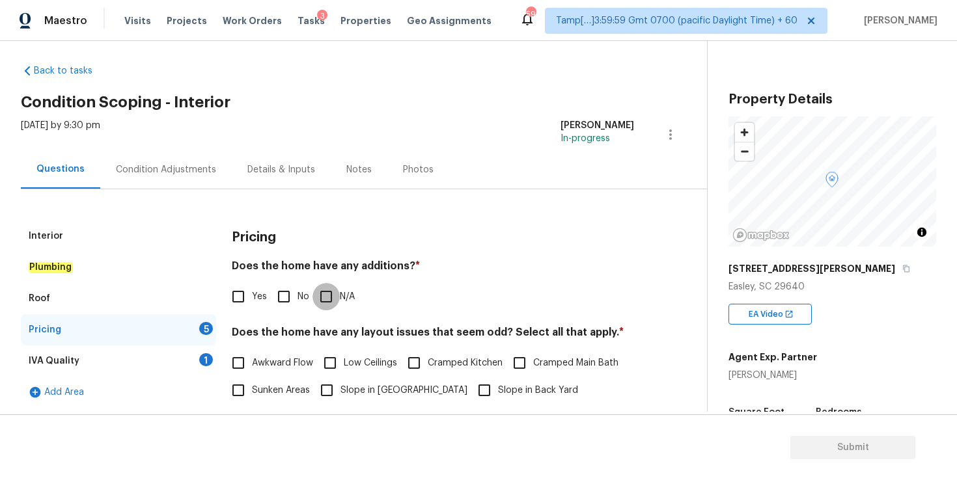
click at [320, 299] on input "N/A" at bounding box center [325, 296] width 27 height 27
checkbox input "true"
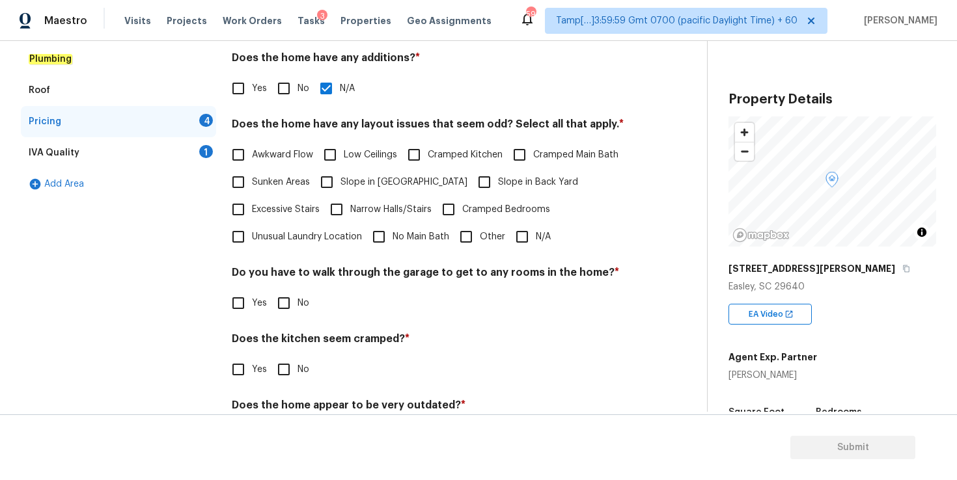
click at [524, 239] on input "N/A" at bounding box center [521, 236] width 27 height 27
checkbox input "true"
click at [280, 309] on input "No" at bounding box center [283, 303] width 27 height 27
checkbox input "true"
click at [285, 370] on input "No" at bounding box center [283, 369] width 27 height 27
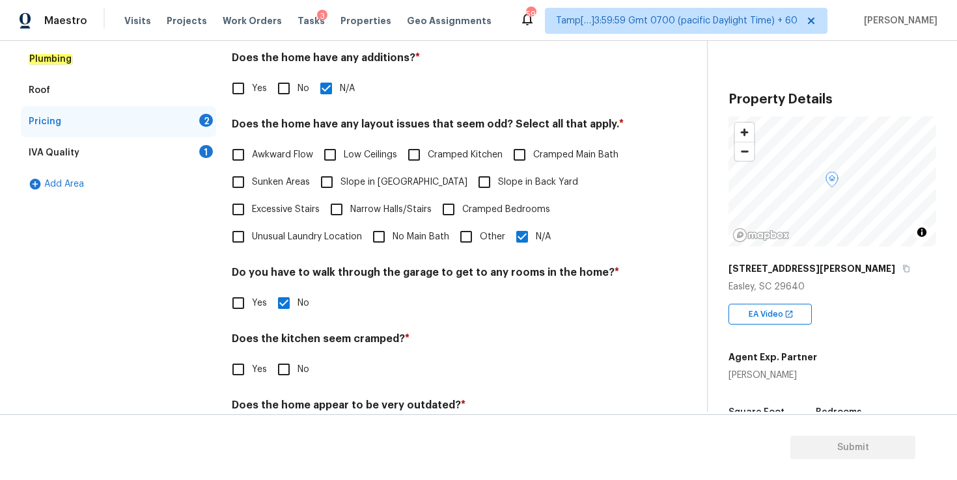
checkbox input "true"
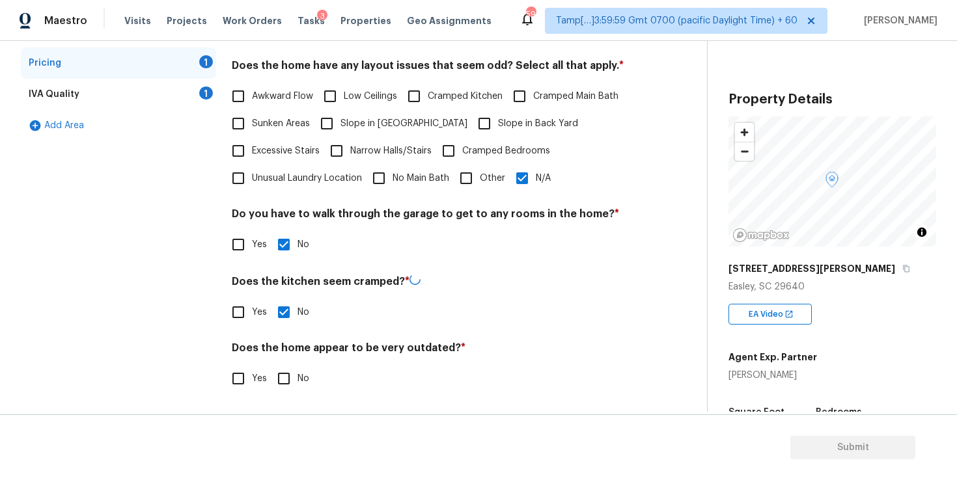
scroll to position [273, 0]
click at [281, 380] on input "No" at bounding box center [283, 378] width 27 height 27
checkbox input "true"
click at [114, 96] on div "IVA Quality 1" at bounding box center [118, 95] width 195 height 31
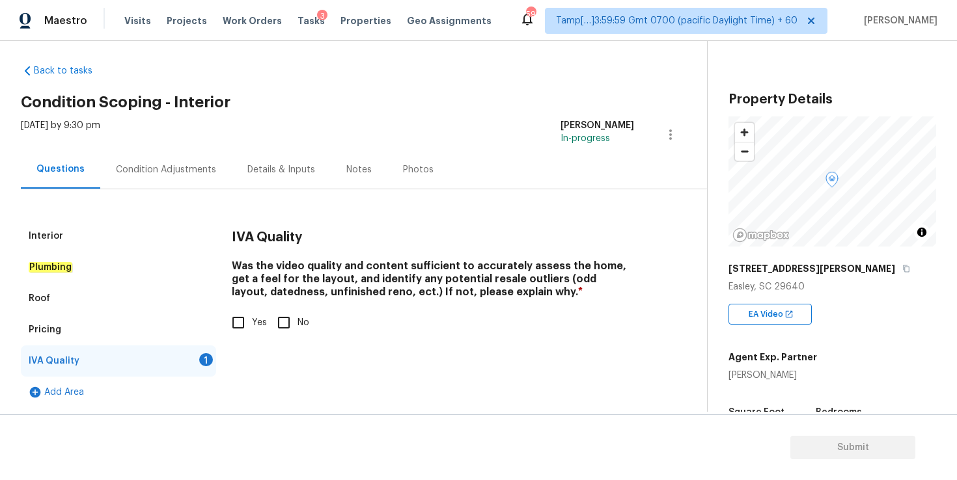
click at [243, 322] on input "Yes" at bounding box center [238, 322] width 27 height 27
checkbox input "true"
click at [184, 179] on div "Condition Adjustments" at bounding box center [166, 169] width 132 height 38
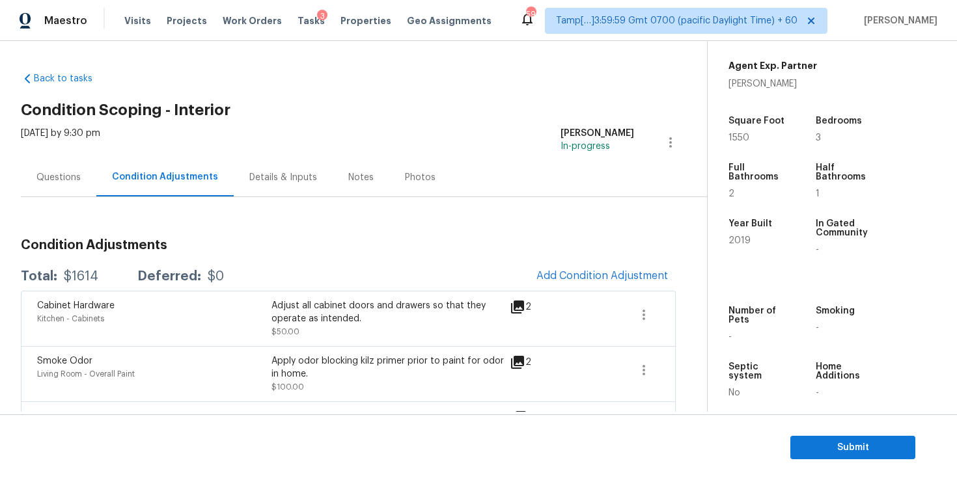
scroll to position [288, 0]
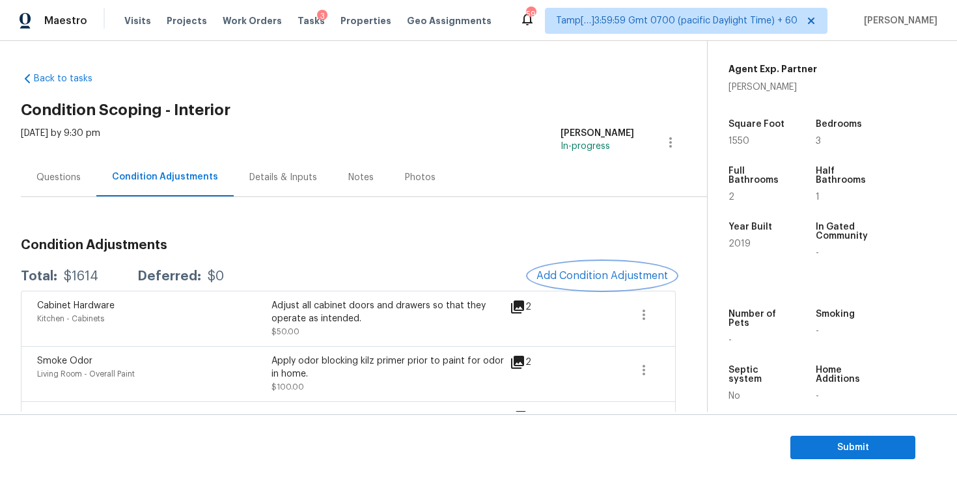
click at [597, 275] on span "Add Condition Adjustment" at bounding box center [602, 276] width 132 height 12
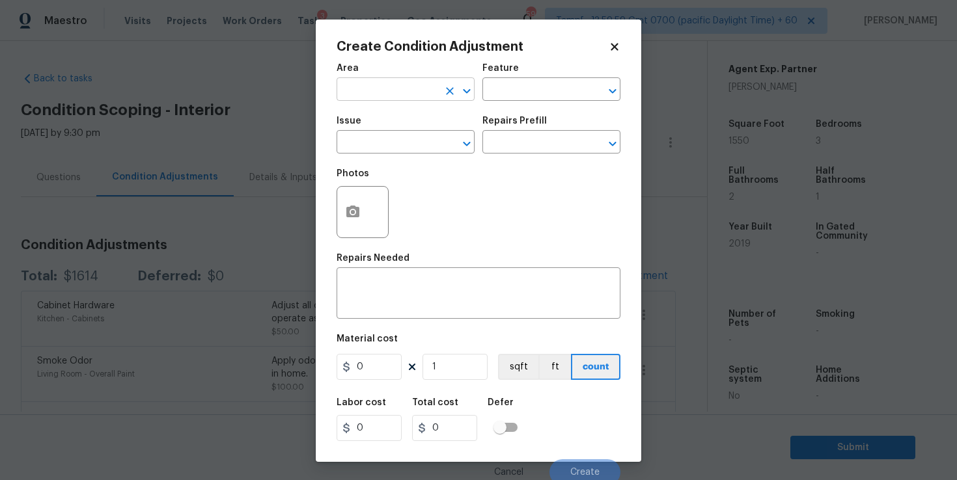
click at [398, 87] on input "text" at bounding box center [388, 91] width 102 height 20
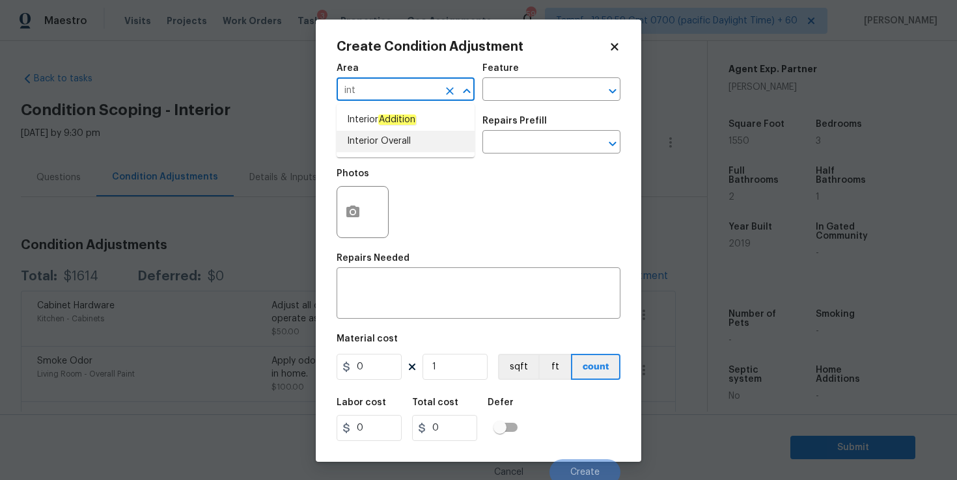
click at [374, 146] on li "Interior Overall" at bounding box center [406, 141] width 138 height 21
type input "Interior Overall"
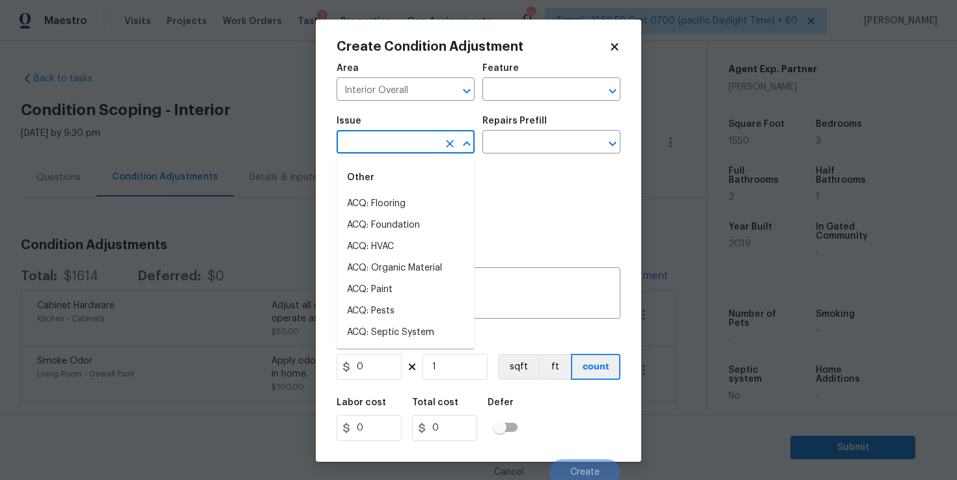
click at [374, 146] on input "text" at bounding box center [388, 143] width 102 height 20
click at [384, 208] on li "ACQ: Flooring" at bounding box center [406, 203] width 138 height 21
type input "ACQ: Flooring"
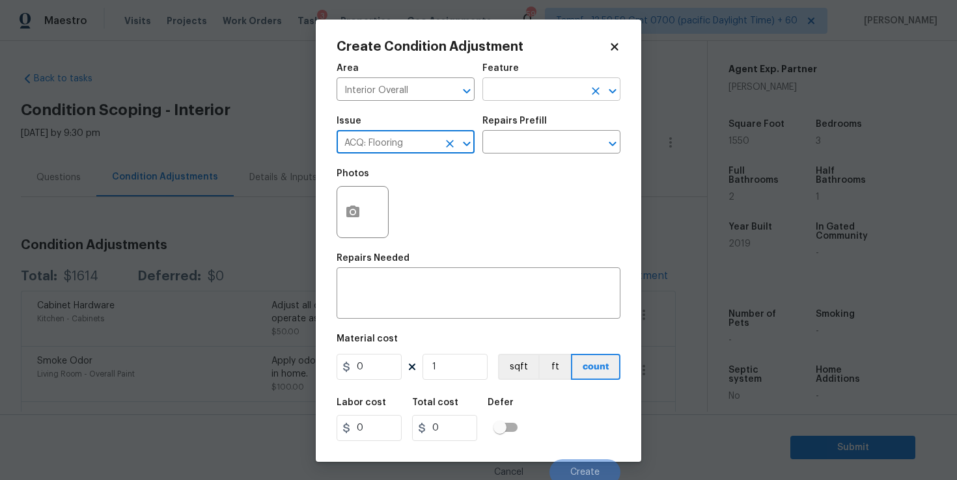
click at [524, 100] on input "text" at bounding box center [533, 91] width 102 height 20
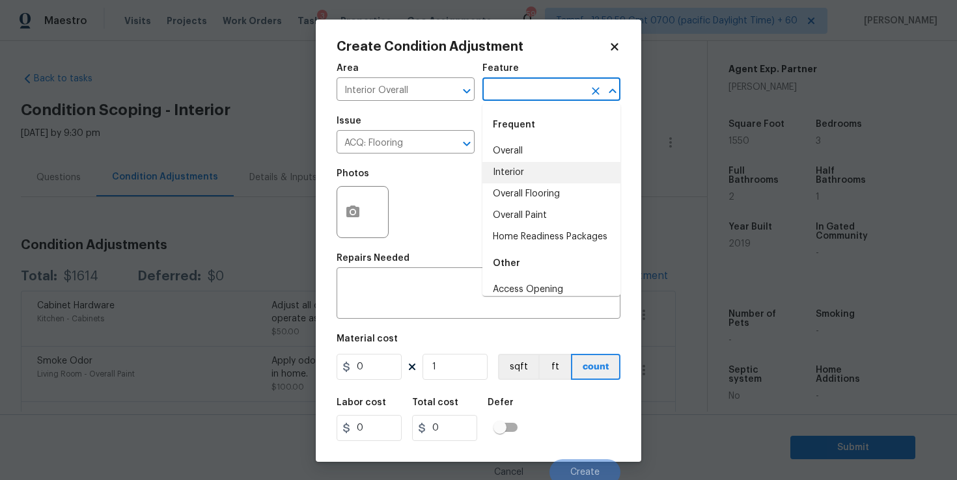
click at [520, 165] on li "Interior" at bounding box center [551, 172] width 138 height 21
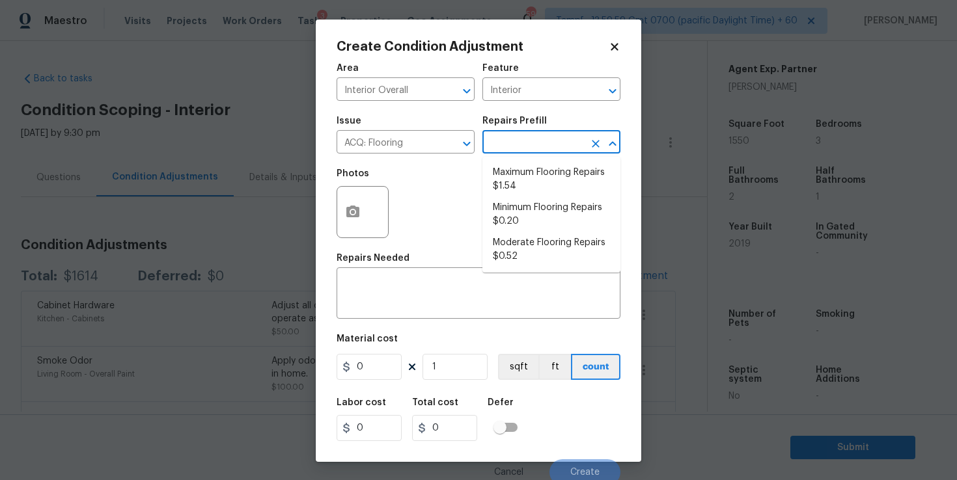
click at [516, 147] on input "text" at bounding box center [533, 143] width 102 height 20
click at [529, 186] on li "Maximum Flooring Repairs $1.54" at bounding box center [551, 179] width 138 height 35
type input "Acquisition"
type textarea "Acquisition Scope: Maximum flooring repairs"
type input "1.54"
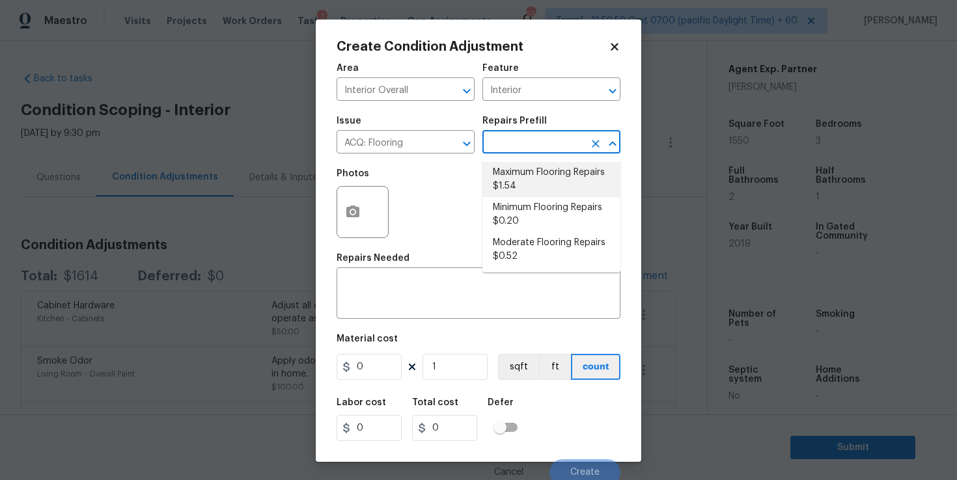
type input "1.54"
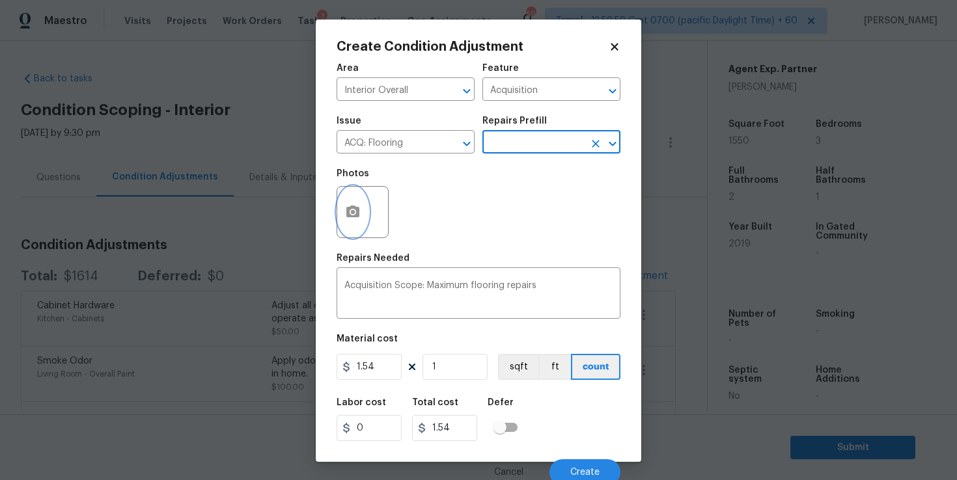
click at [355, 220] on icon "button" at bounding box center [353, 212] width 16 height 16
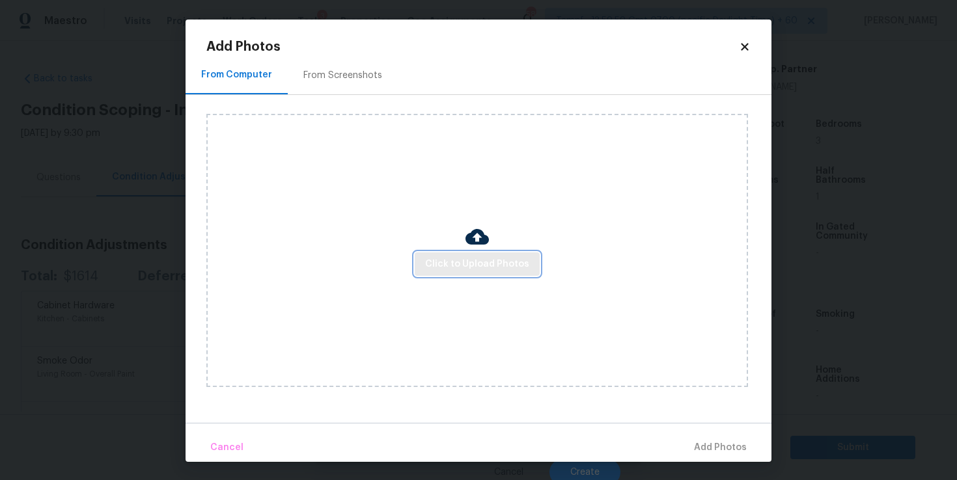
click at [445, 254] on button "Click to Upload Photos" at bounding box center [477, 265] width 125 height 24
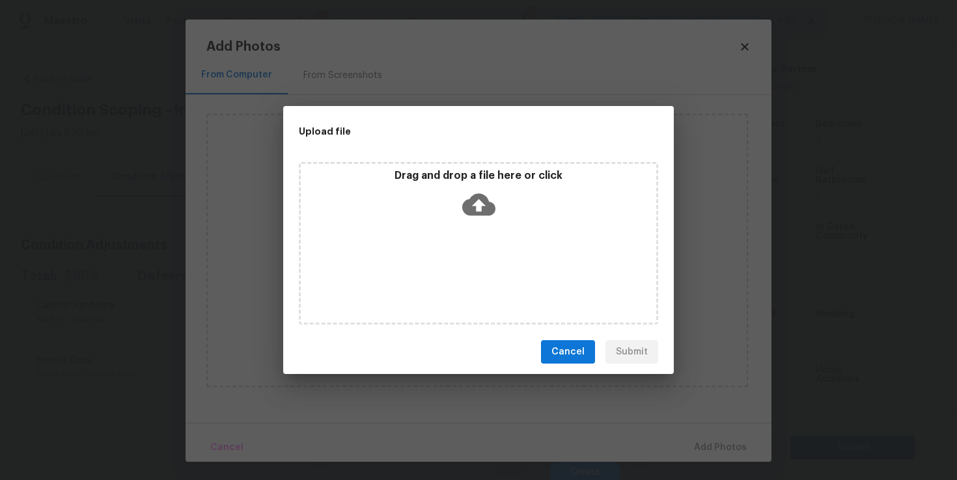
click at [477, 198] on icon at bounding box center [478, 205] width 33 height 22
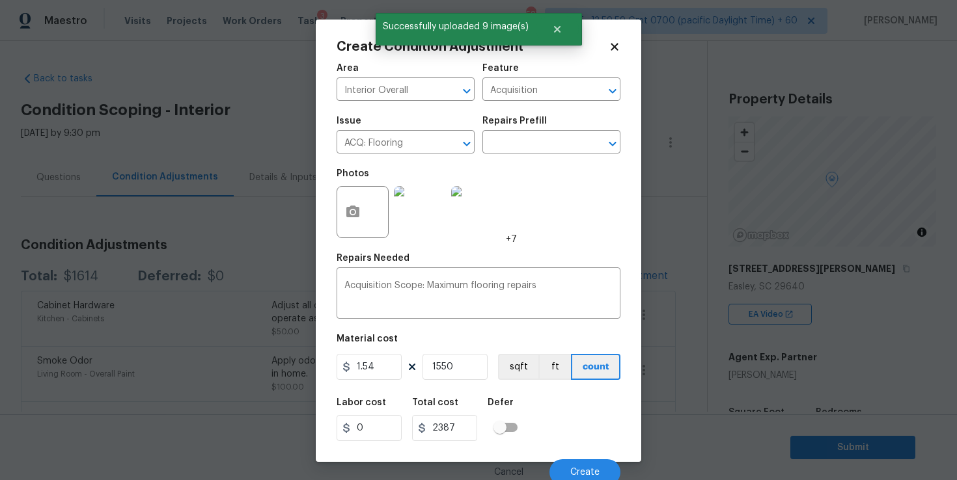
scroll to position [288, 0]
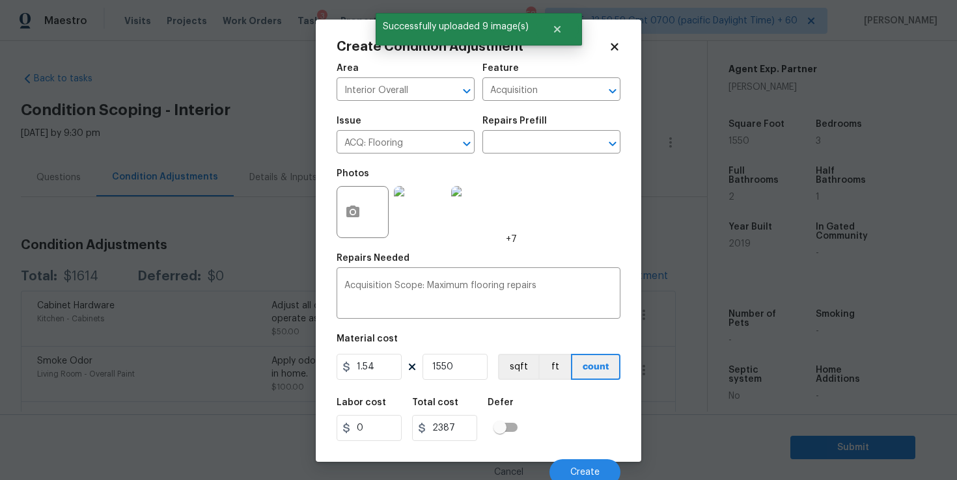
type input "1550"
click at [581, 410] on div "Labor cost 0 Total cost 2387 Defer" at bounding box center [479, 420] width 284 height 59
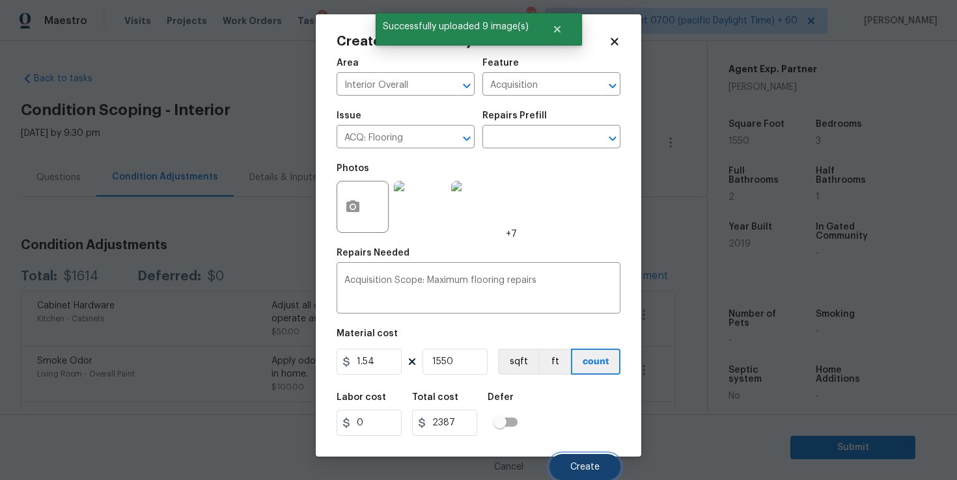
click at [570, 468] on button "Create" at bounding box center [584, 467] width 71 height 26
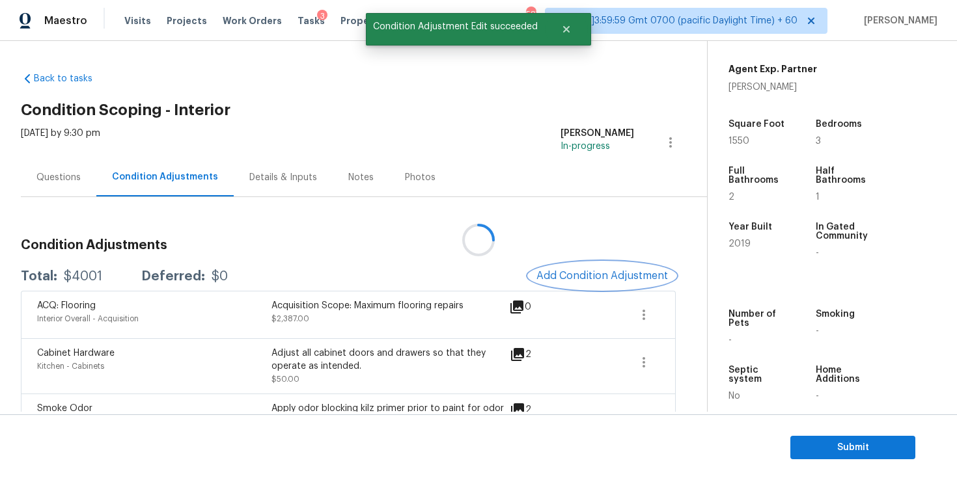
scroll to position [0, 0]
click at [598, 270] on span "Add Condition Adjustment" at bounding box center [602, 276] width 132 height 12
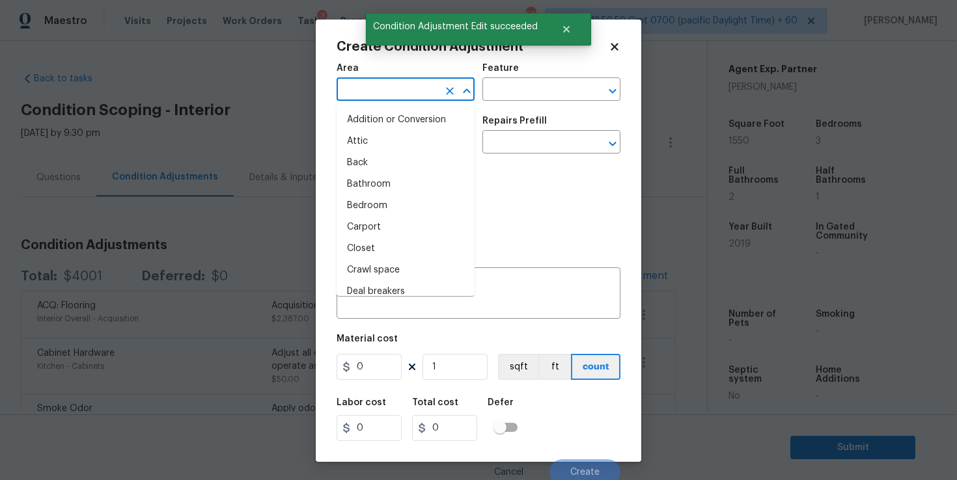
click at [392, 96] on input "text" at bounding box center [388, 91] width 102 height 20
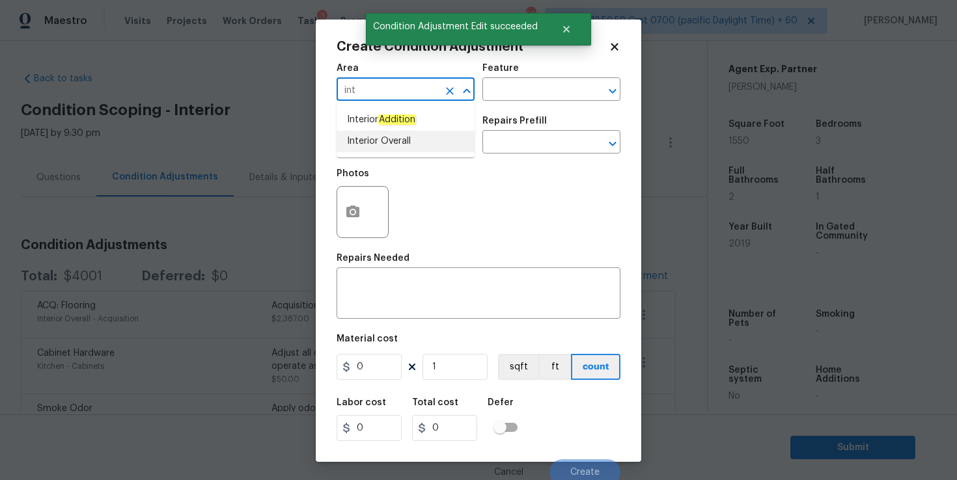
click at [388, 137] on li "Interior Overall" at bounding box center [406, 141] width 138 height 21
type input "Interior Overall"
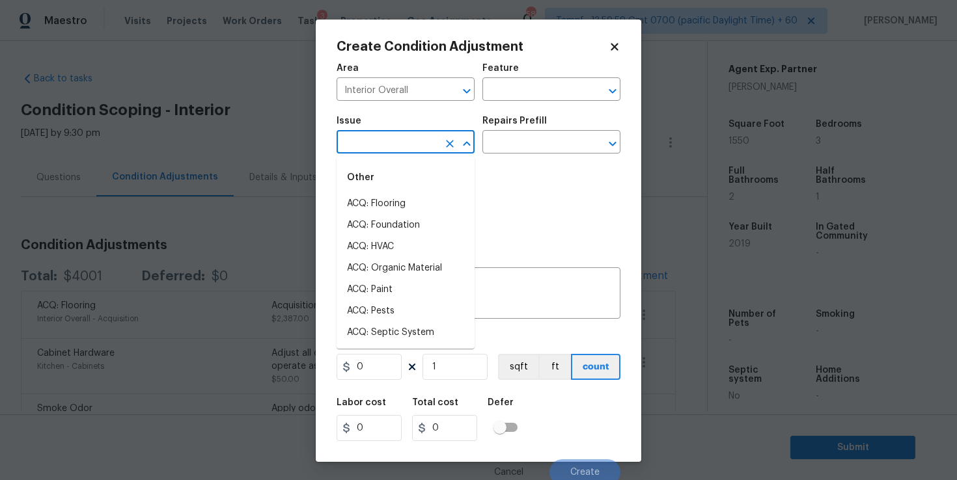
click at [388, 138] on input "text" at bounding box center [388, 143] width 102 height 20
click at [401, 289] on li "ACQ: Paint" at bounding box center [406, 289] width 138 height 21
type input "ACQ: Paint"
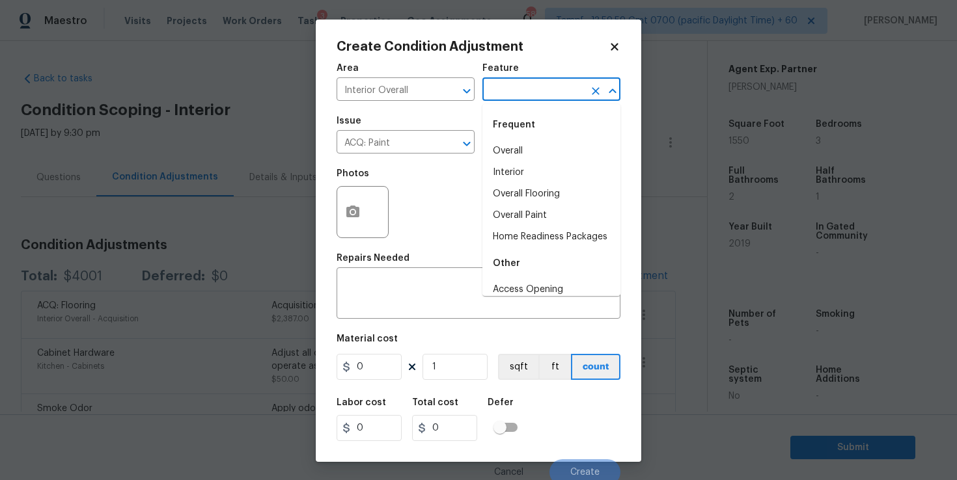
click at [510, 92] on input "text" at bounding box center [533, 91] width 102 height 20
click at [533, 172] on li "Interior" at bounding box center [551, 172] width 138 height 21
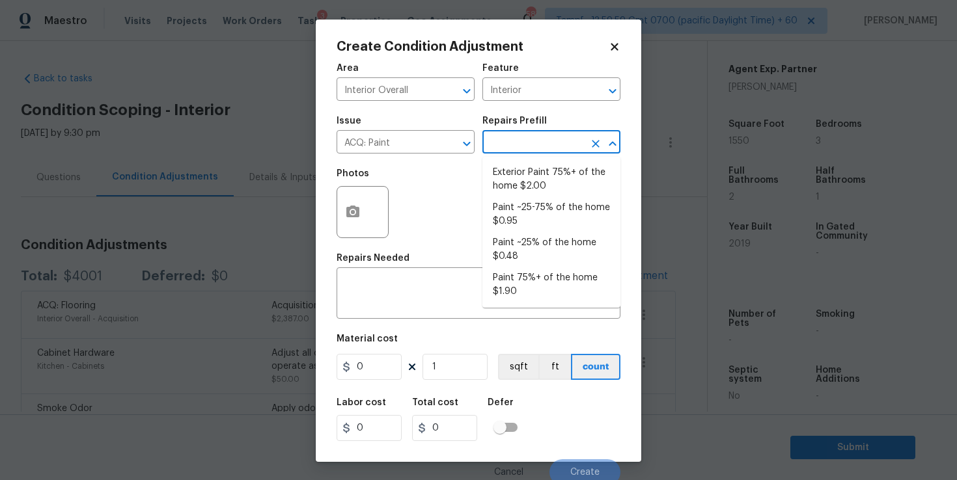
click at [525, 142] on input "text" at bounding box center [533, 143] width 102 height 20
click at [543, 285] on li "Paint 75%+ of the home $1.90" at bounding box center [551, 285] width 138 height 35
type input "Acquisition"
type textarea "Acquisition Scope: 75%+ of the home will likely require interior paint"
type input "1.9"
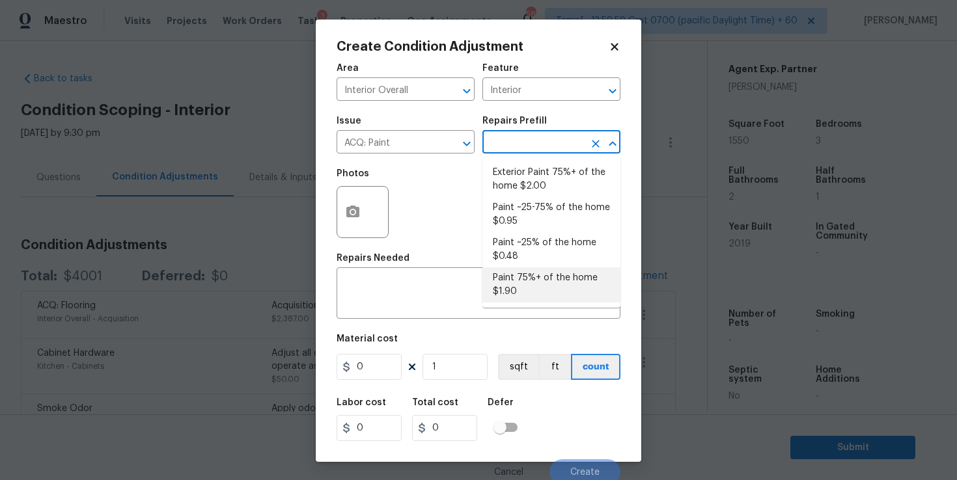
type input "1.9"
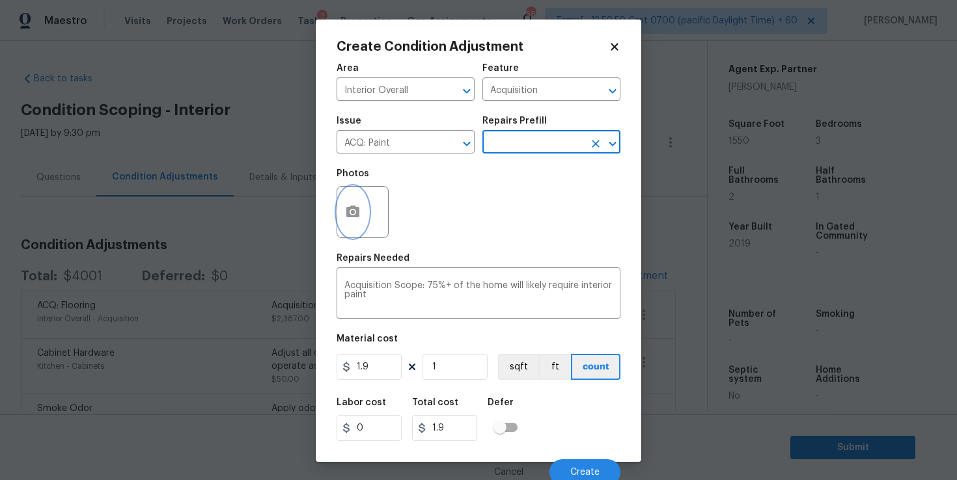
click at [353, 221] on button "button" at bounding box center [352, 212] width 31 height 51
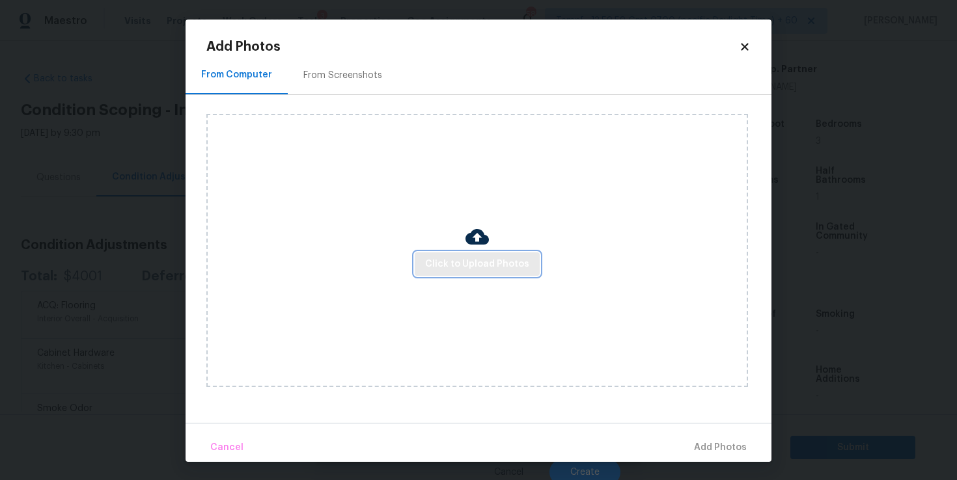
click at [449, 253] on button "Click to Upload Photos" at bounding box center [477, 265] width 125 height 24
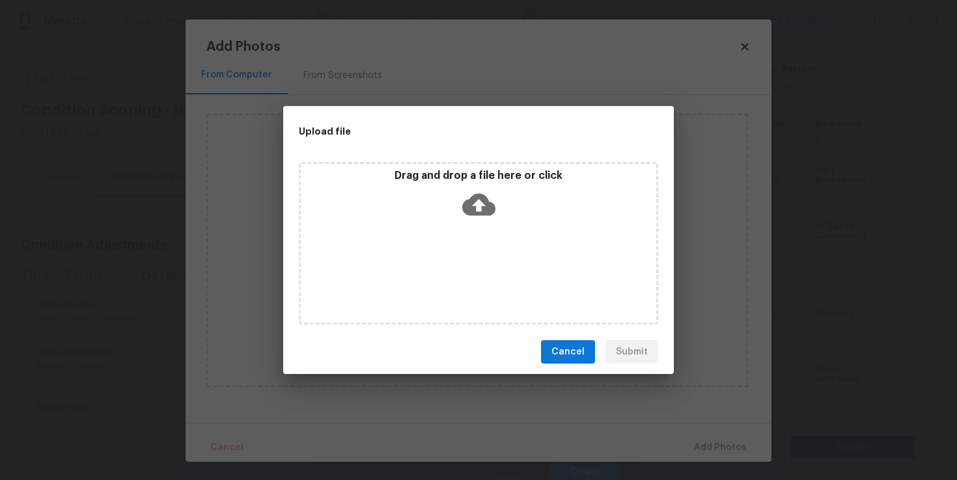
click at [472, 214] on icon at bounding box center [478, 205] width 33 height 22
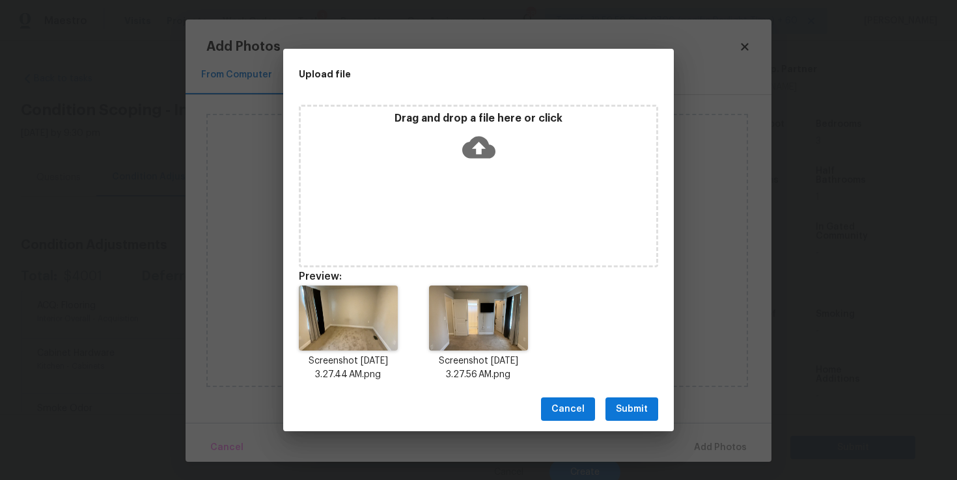
click at [471, 143] on icon at bounding box center [478, 148] width 33 height 22
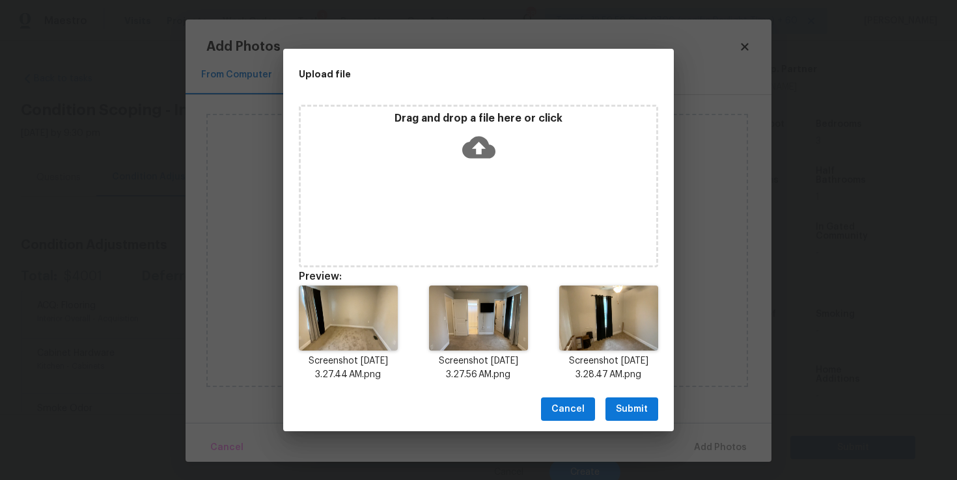
click at [478, 151] on icon at bounding box center [478, 147] width 33 height 33
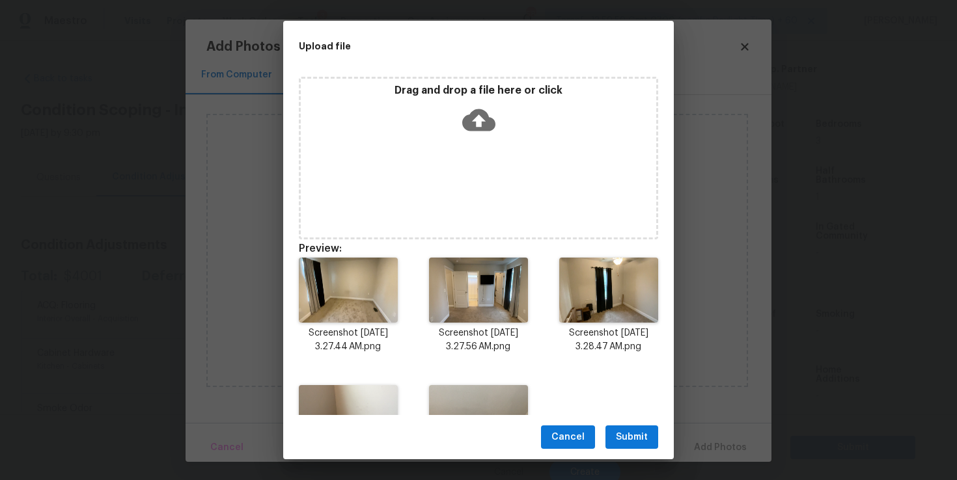
click at [480, 122] on icon at bounding box center [478, 120] width 33 height 33
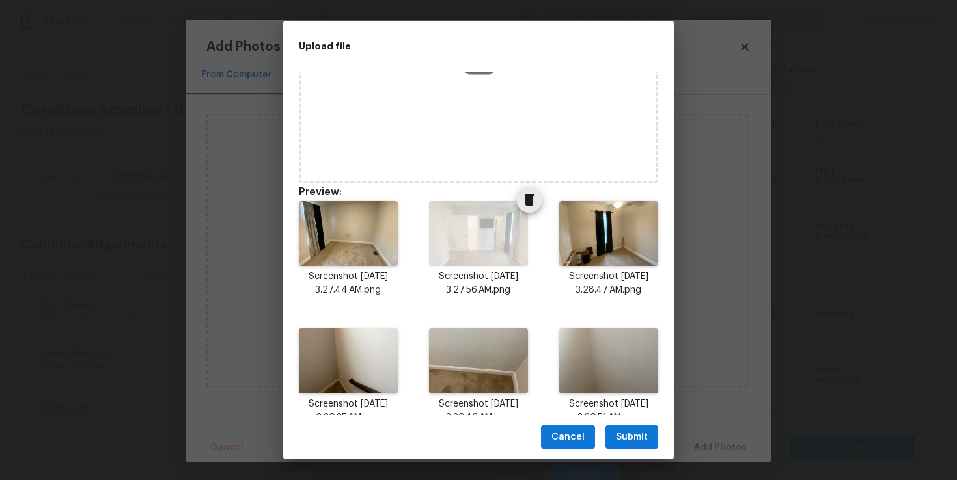
scroll to position [82, 0]
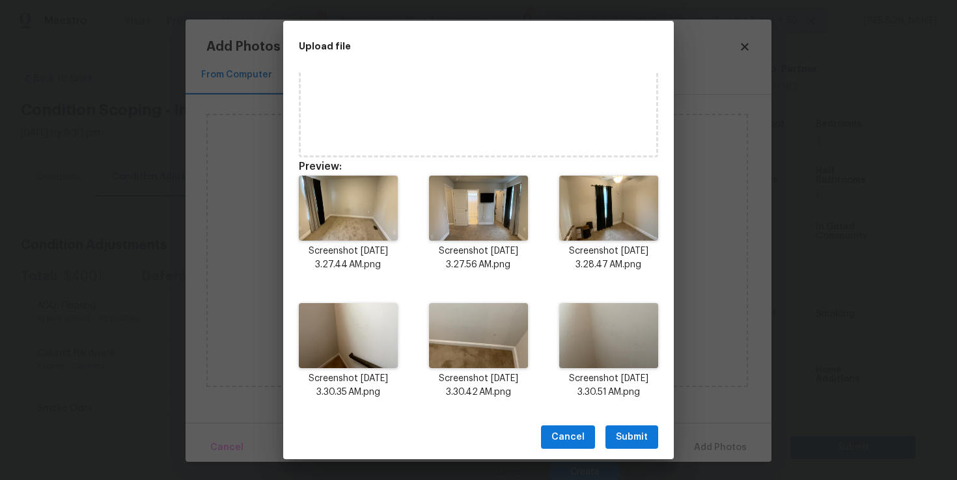
click at [635, 439] on span "Submit" at bounding box center [632, 438] width 32 height 16
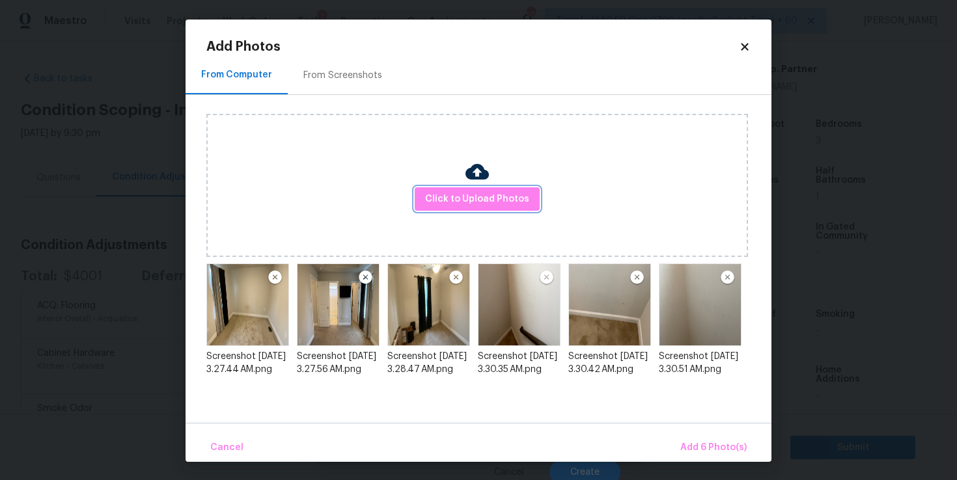
scroll to position [1, 0]
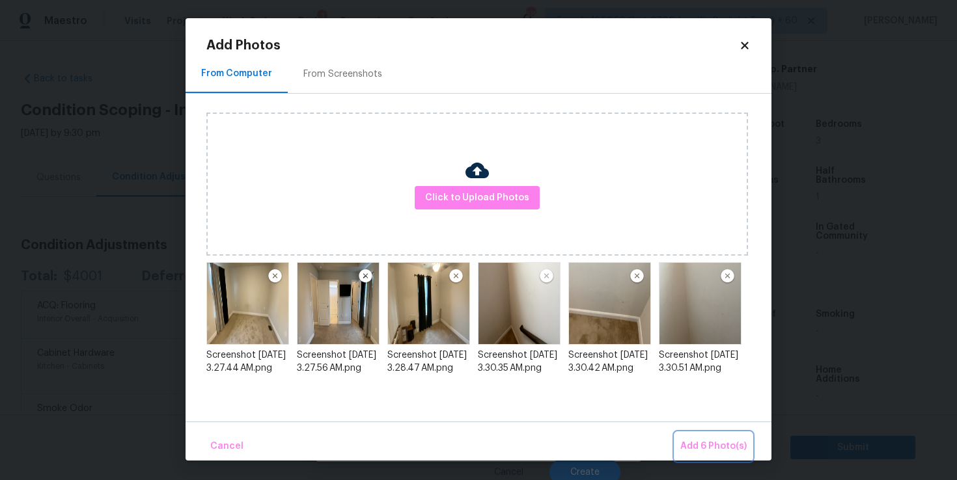
click at [696, 446] on span "Add 6 Photo(s)" at bounding box center [713, 447] width 66 height 16
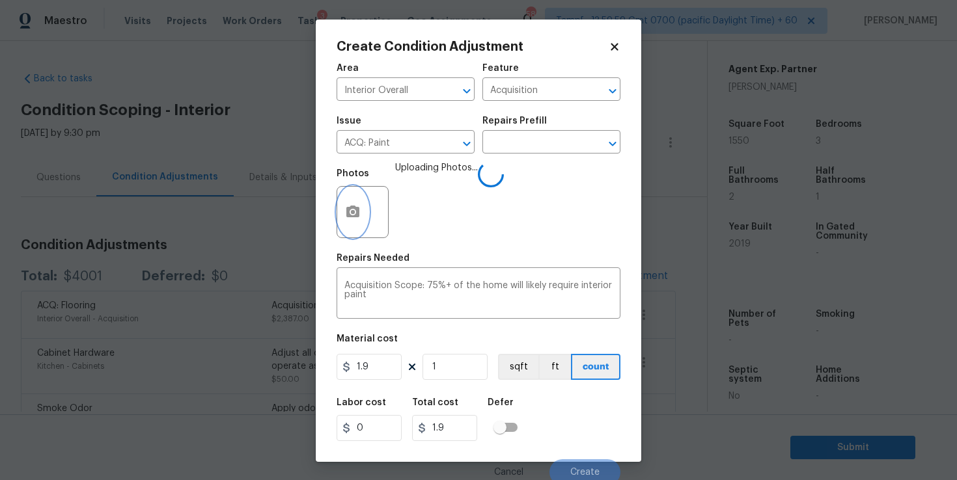
scroll to position [0, 0]
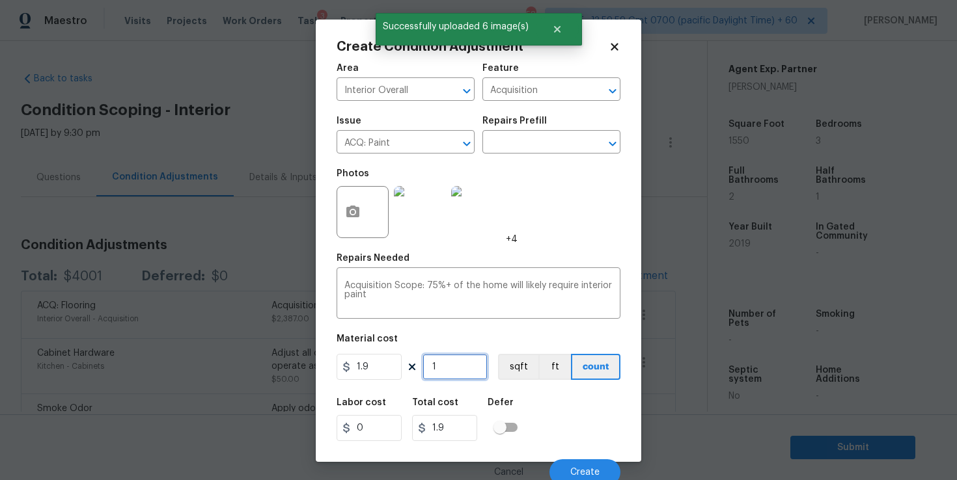
click at [457, 366] on input "1" at bounding box center [455, 367] width 65 height 26
type input "15"
type input "28.5"
type input "155"
type input "294.5"
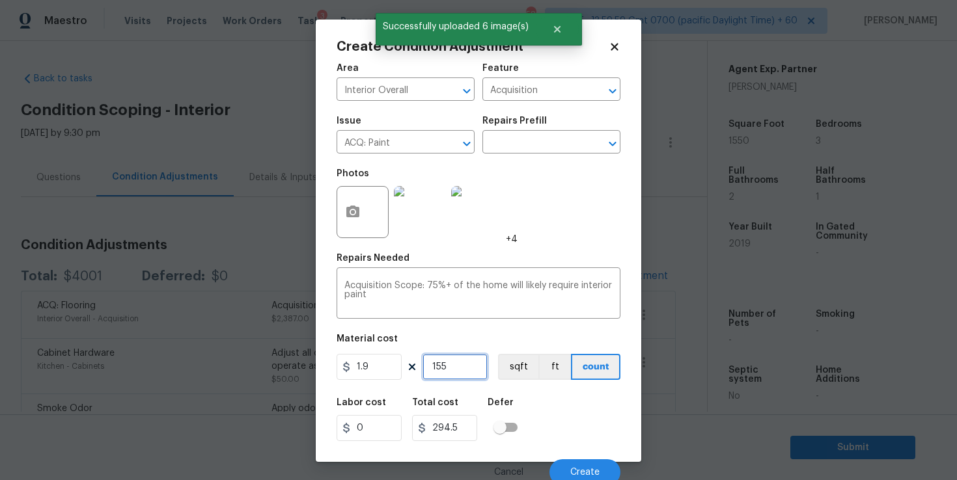
type input "1550"
type input "2945"
type input "1550"
click at [572, 426] on div "Labor cost 0 Total cost 2945 Defer" at bounding box center [479, 420] width 284 height 59
click at [578, 465] on button "Create" at bounding box center [584, 473] width 71 height 26
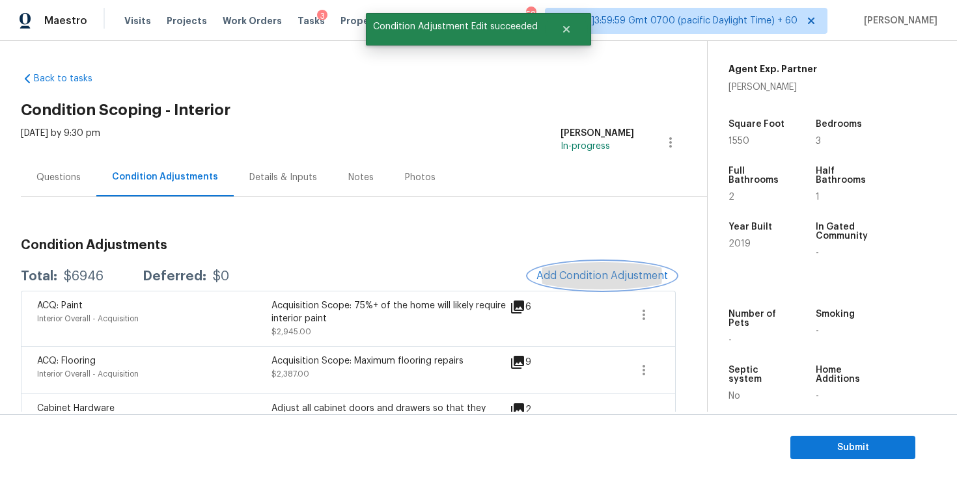
click at [579, 264] on button "Add Condition Adjustment" at bounding box center [602, 275] width 147 height 27
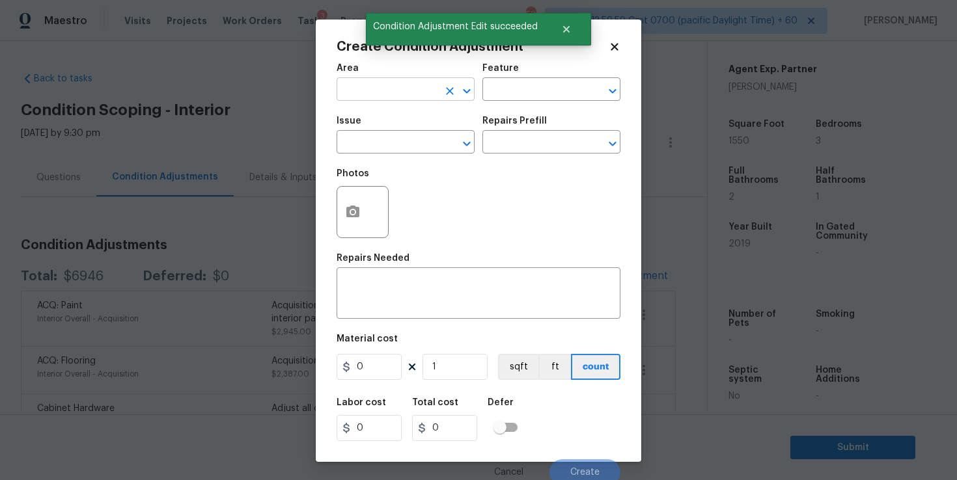
click at [383, 91] on input "text" at bounding box center [388, 91] width 102 height 20
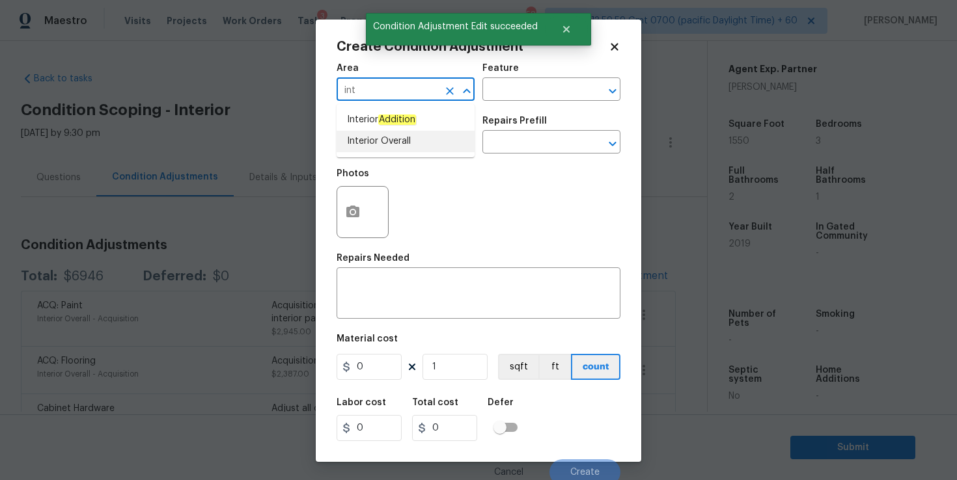
click at [372, 143] on li "Interior Overall" at bounding box center [406, 141] width 138 height 21
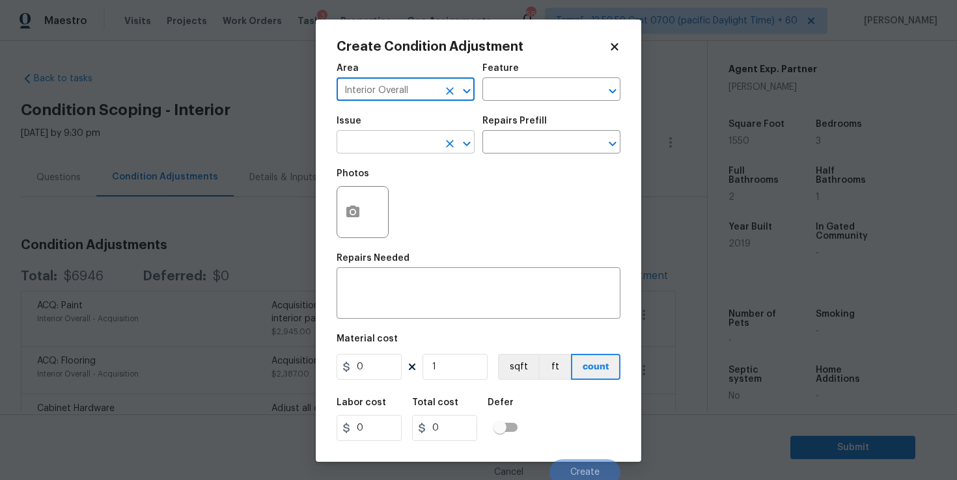
type input "Interior Overall"
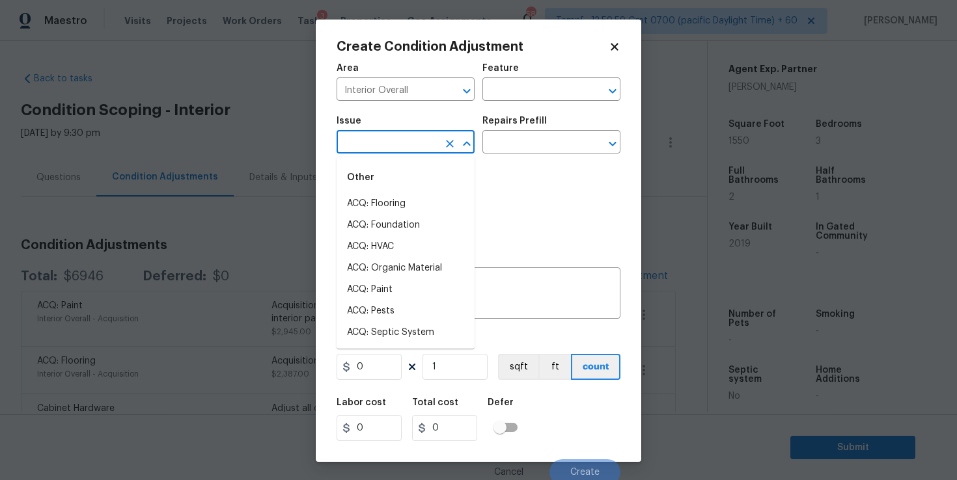
click at [368, 145] on input "text" at bounding box center [388, 143] width 102 height 20
click at [403, 260] on li "Interior Paint" at bounding box center [406, 268] width 138 height 21
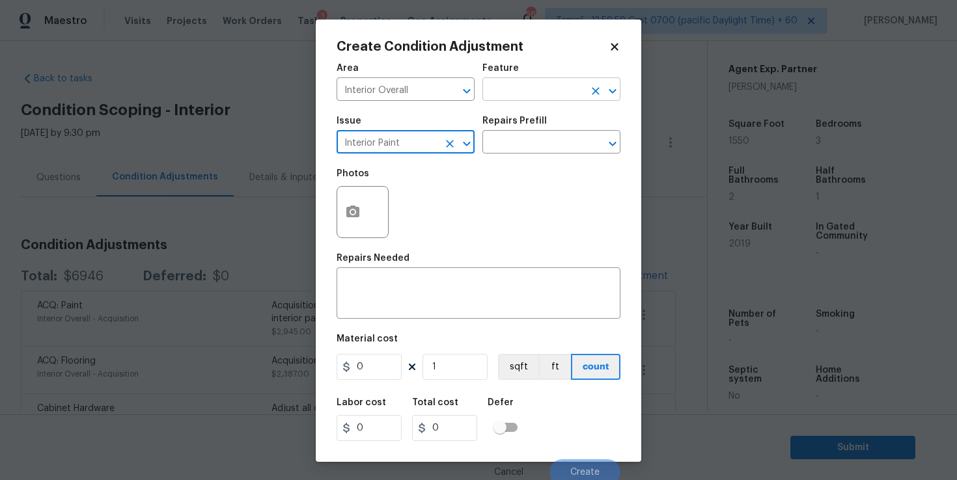
type input "Interior Paint"
click at [533, 92] on input "text" at bounding box center [533, 91] width 102 height 20
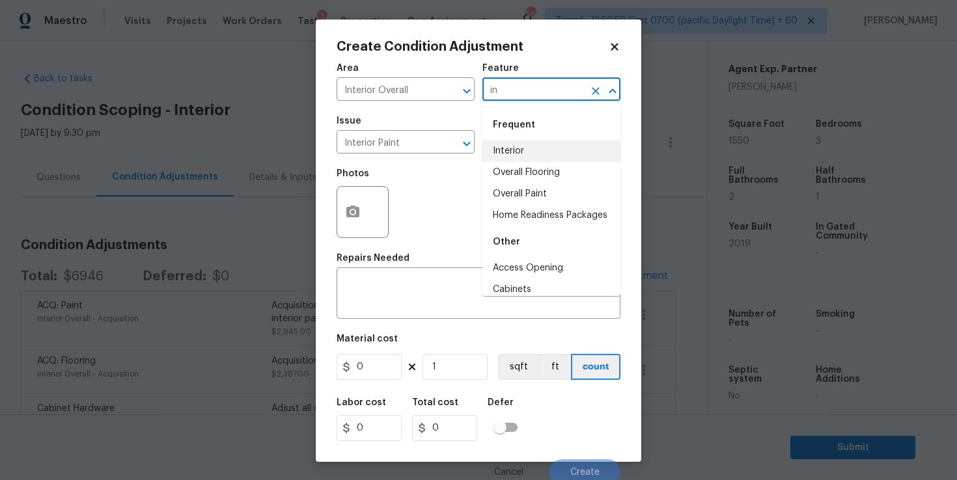
click at [533, 150] on li "Interior" at bounding box center [551, 151] width 138 height 21
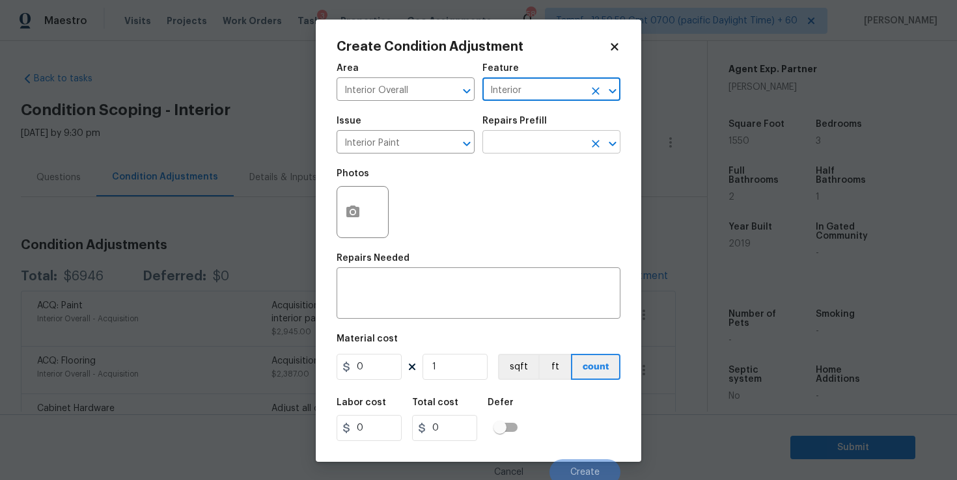
type input "Interior"
click at [530, 148] on input "text" at bounding box center [533, 143] width 102 height 20
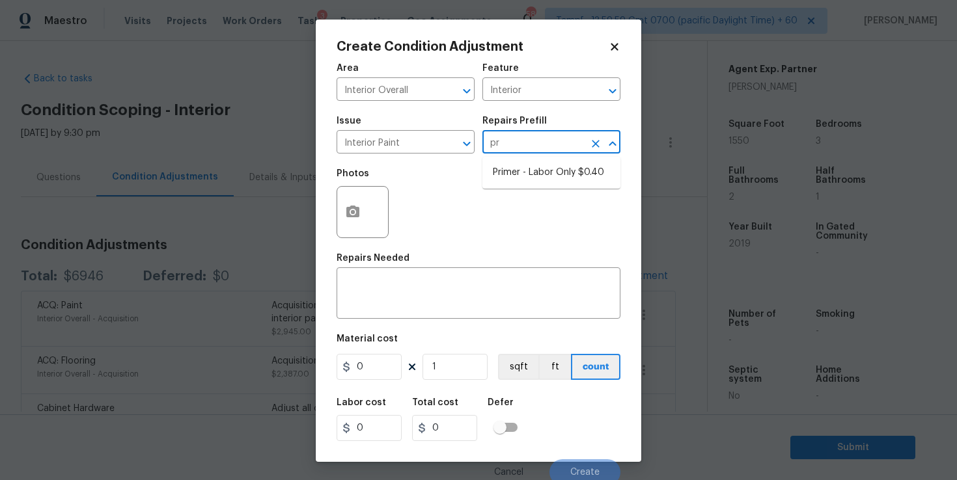
type input "pri"
click at [545, 169] on li "Primer - Labor Only $0.40" at bounding box center [551, 172] width 138 height 21
type input "Overall Paint"
type textarea "Interior primer - PRIMER PROVIDED BY OPENDOOR - All nails, screws, drywall anch…"
type input "0.4"
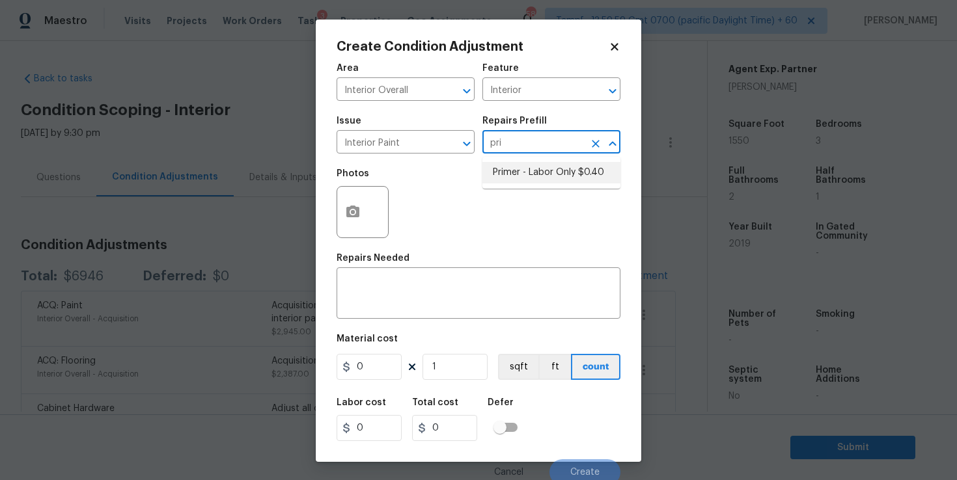
type input "0.4"
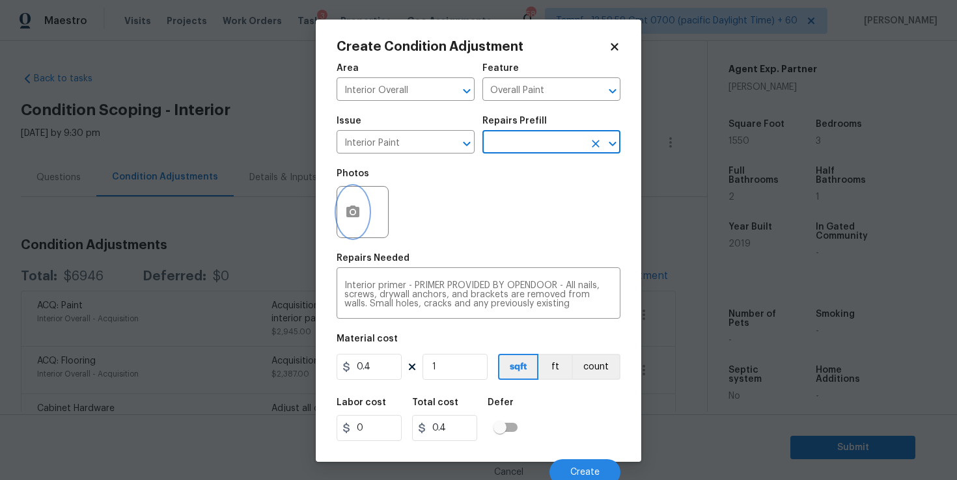
click at [358, 216] on icon "button" at bounding box center [352, 212] width 13 height 12
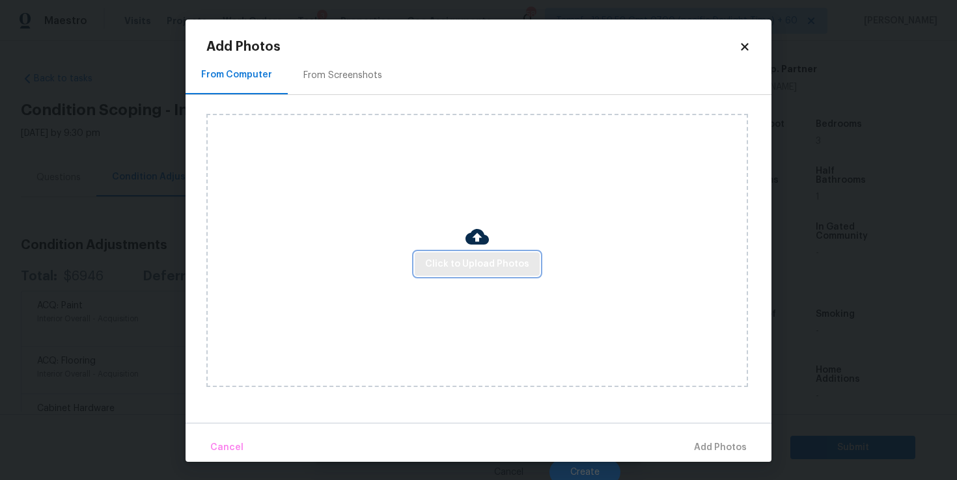
click at [461, 271] on span "Click to Upload Photos" at bounding box center [477, 264] width 104 height 16
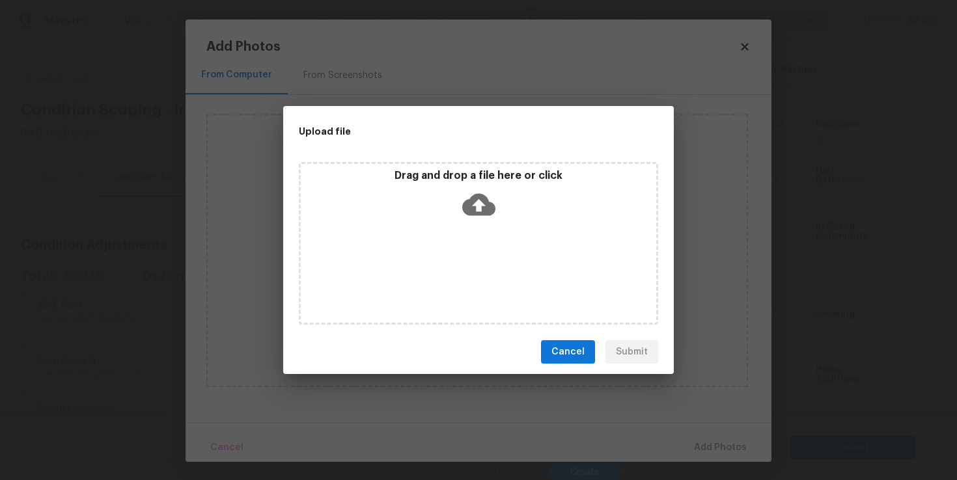
click at [473, 206] on icon at bounding box center [478, 205] width 33 height 22
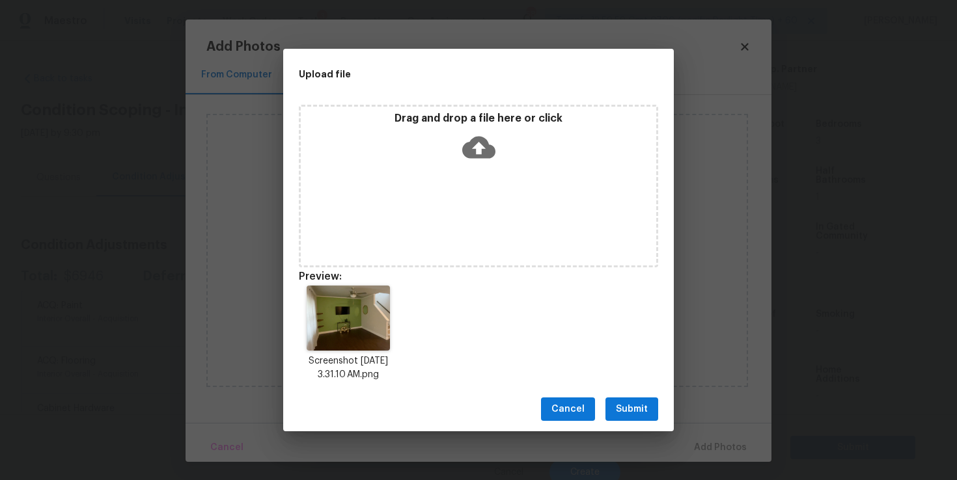
click at [635, 409] on span "Submit" at bounding box center [632, 410] width 32 height 16
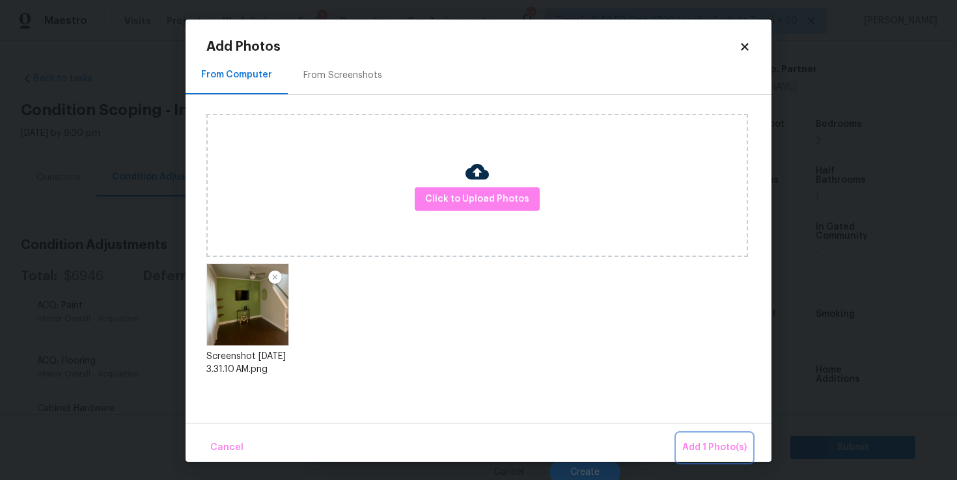
click at [718, 451] on span "Add 1 Photo(s)" at bounding box center [714, 448] width 64 height 16
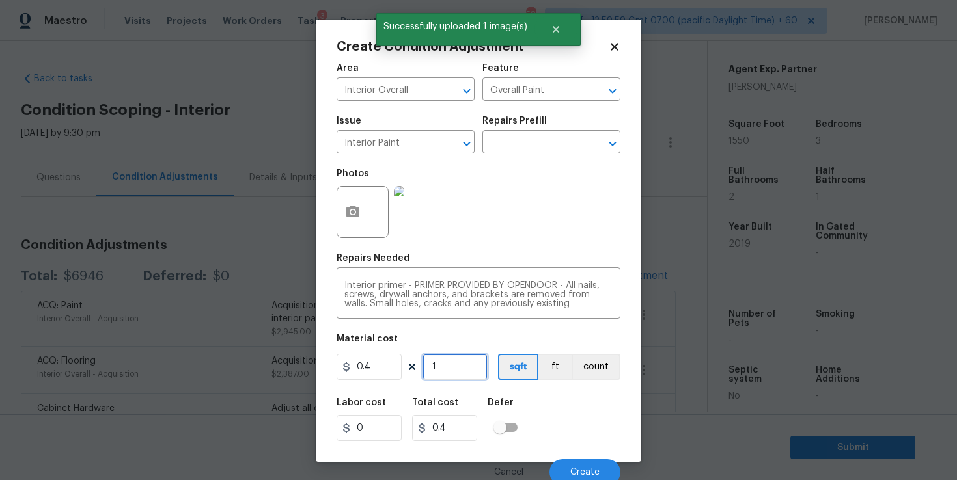
click at [452, 368] on input "1" at bounding box center [455, 367] width 65 height 26
type input "10"
type input "4"
type input "100"
type input "40"
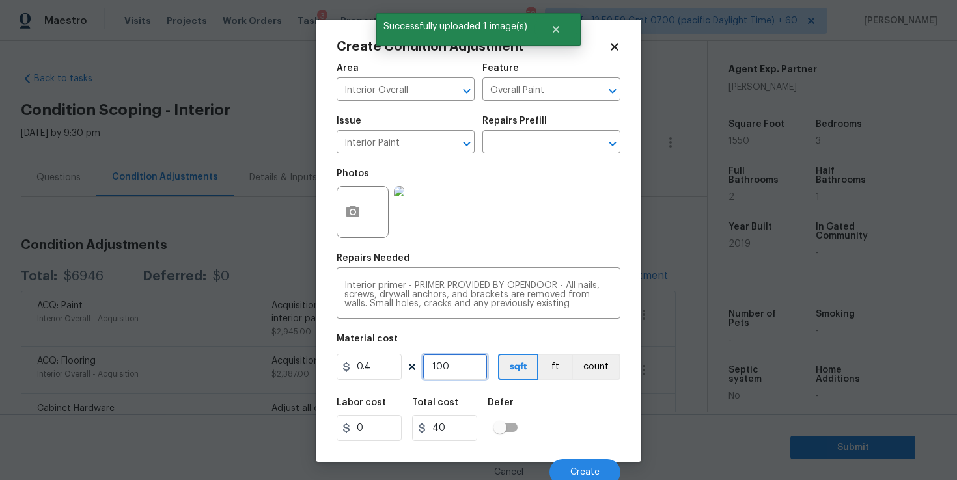
type input "100"
click at [560, 423] on div "Labor cost 0 Total cost 40 Defer" at bounding box center [479, 420] width 284 height 59
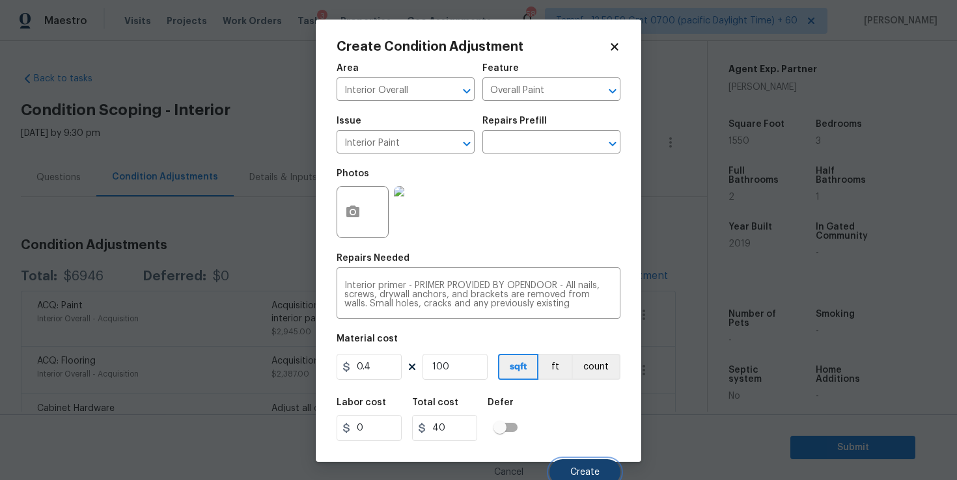
click at [582, 471] on span "Create" at bounding box center [584, 473] width 29 height 10
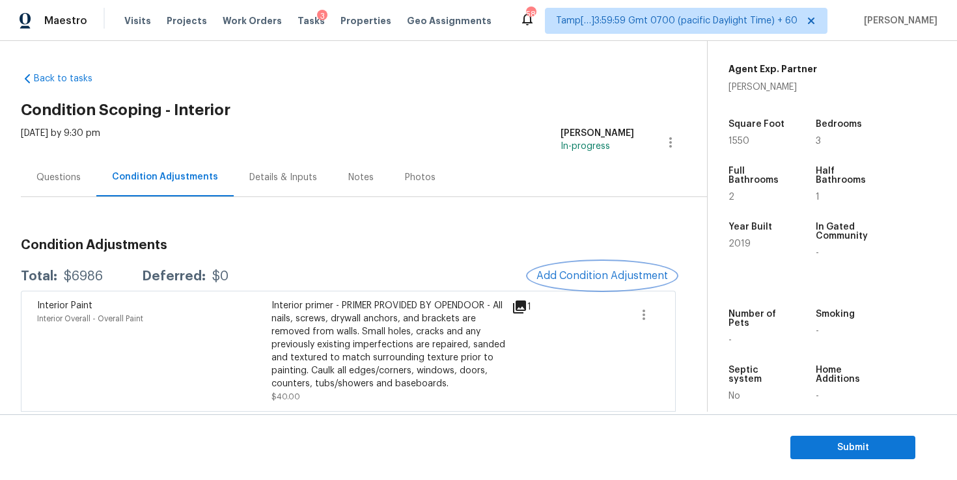
click at [552, 272] on span "Add Condition Adjustment" at bounding box center [602, 276] width 132 height 12
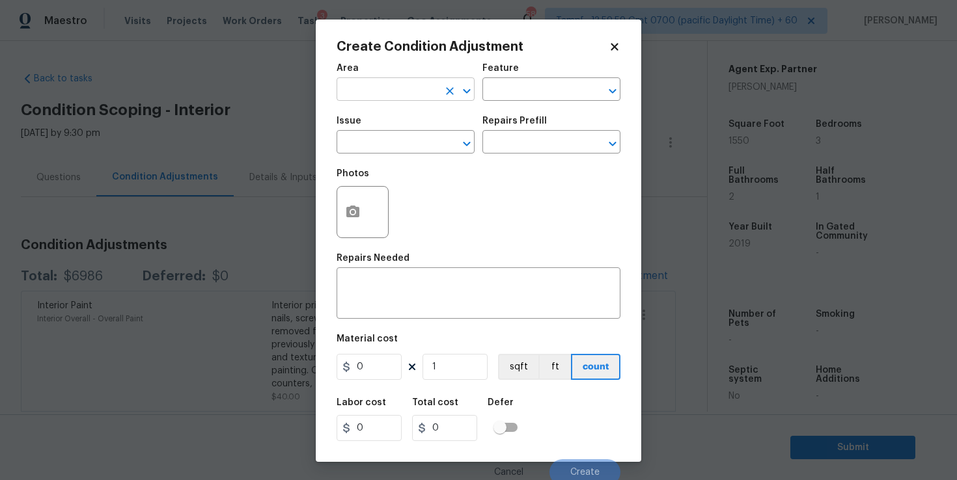
click at [390, 89] on input "text" at bounding box center [388, 91] width 102 height 20
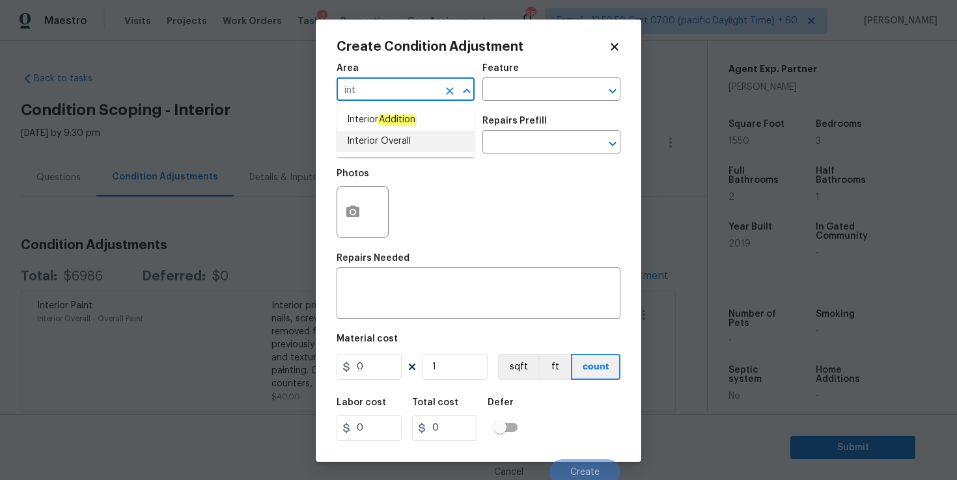
click at [391, 139] on li "Interior Overall" at bounding box center [406, 141] width 138 height 21
type input "Interior Overall"
click at [391, 145] on input "text" at bounding box center [388, 143] width 102 height 20
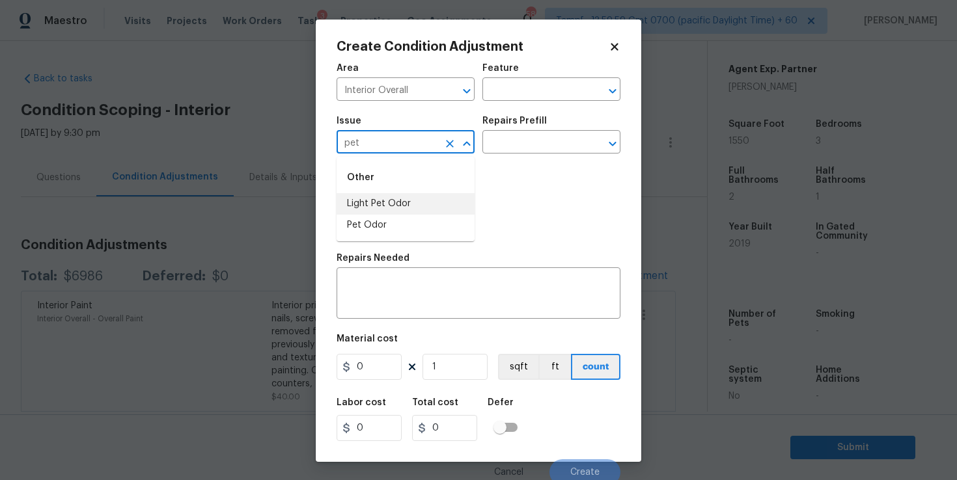
click at [400, 199] on li "Light Pet Odor" at bounding box center [406, 203] width 138 height 21
type input "Light Pet Odor"
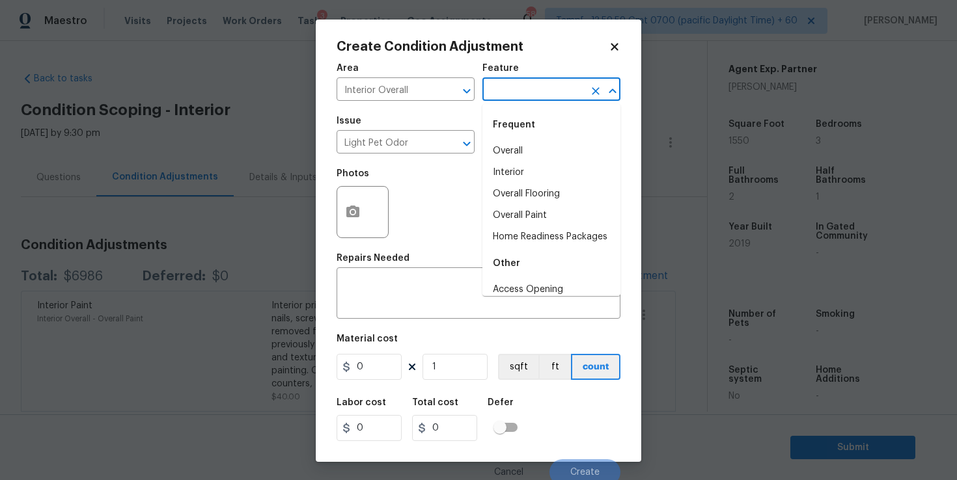
click at [516, 90] on input "text" at bounding box center [533, 91] width 102 height 20
click at [529, 165] on li "Interior" at bounding box center [551, 172] width 138 height 21
type input "Interior"
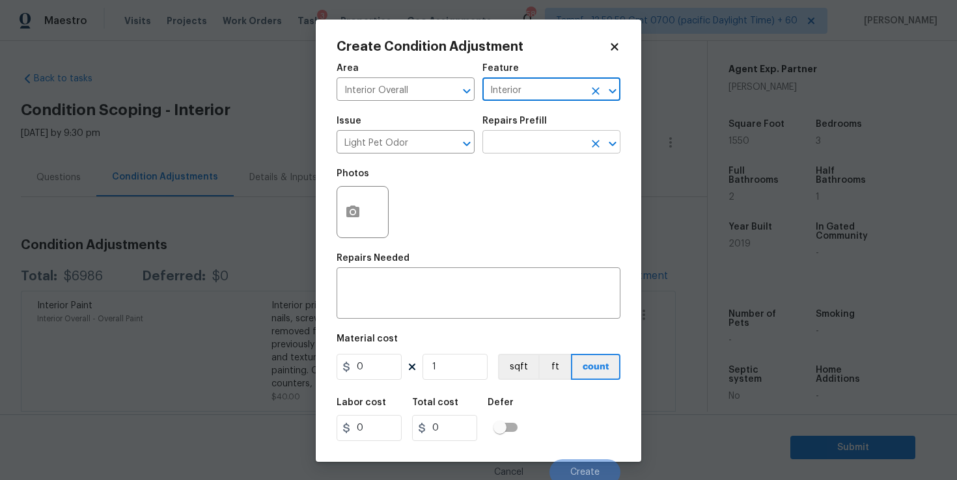
click at [525, 148] on input "text" at bounding box center [533, 143] width 102 height 20
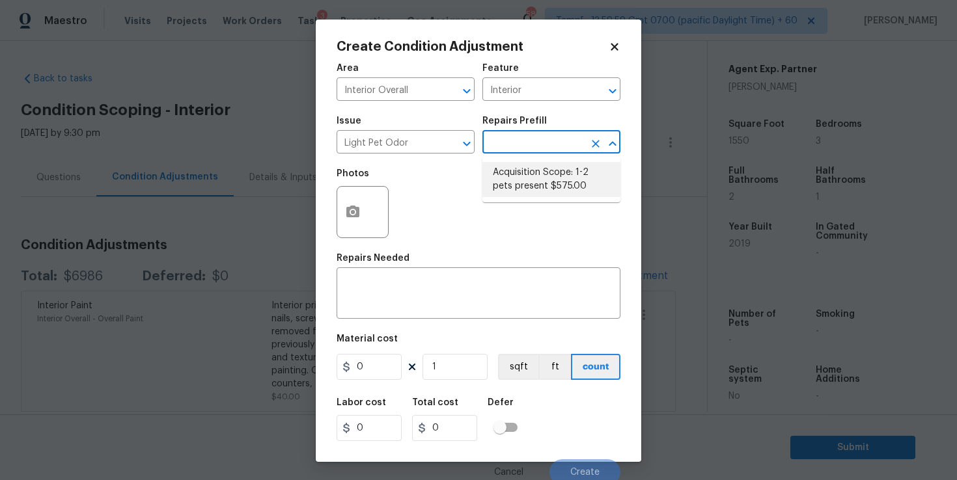
click at [536, 174] on li "Acquisition Scope: 1-2 pets present $575.00" at bounding box center [551, 179] width 138 height 35
type textarea "Acquisition Scope: 1-2 pets present"
type input "575"
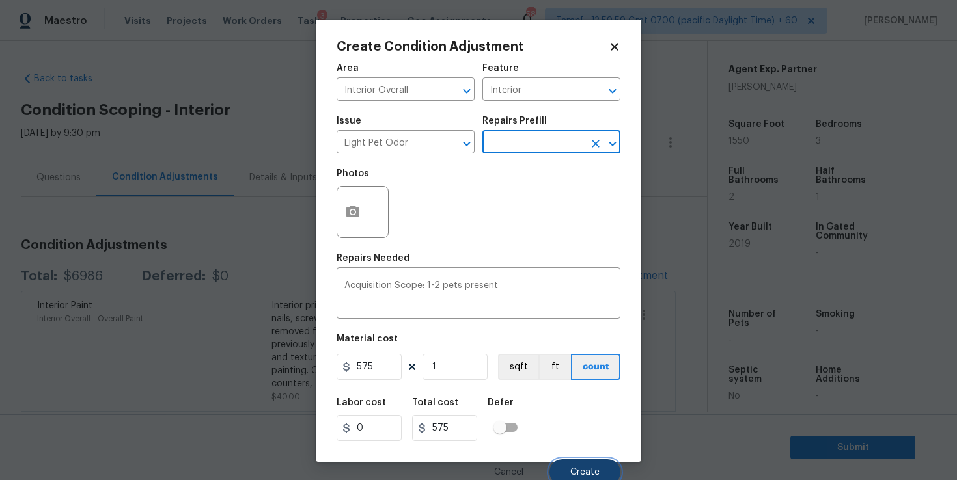
click at [574, 465] on button "Create" at bounding box center [584, 473] width 71 height 26
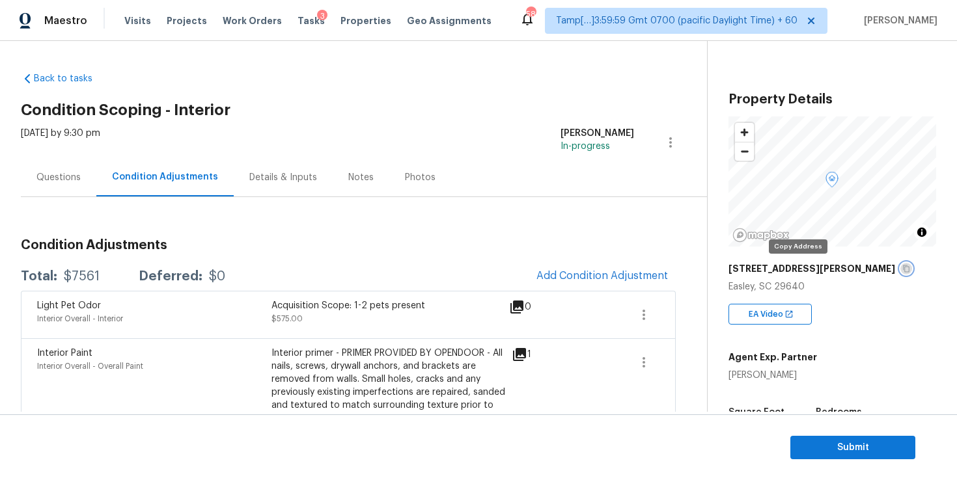
click at [902, 271] on icon "button" at bounding box center [906, 269] width 8 height 8
click at [847, 449] on span "Submit" at bounding box center [853, 448] width 104 height 16
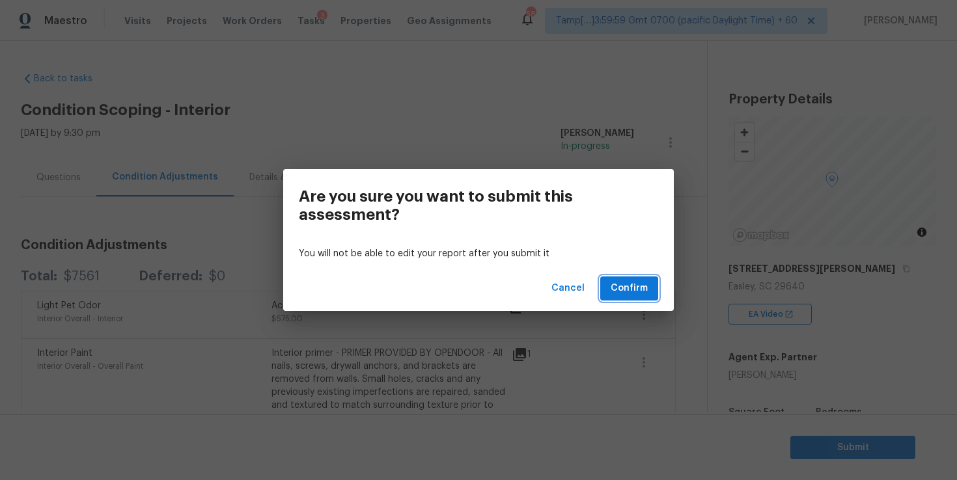
click at [652, 294] on button "Confirm" at bounding box center [629, 289] width 58 height 24
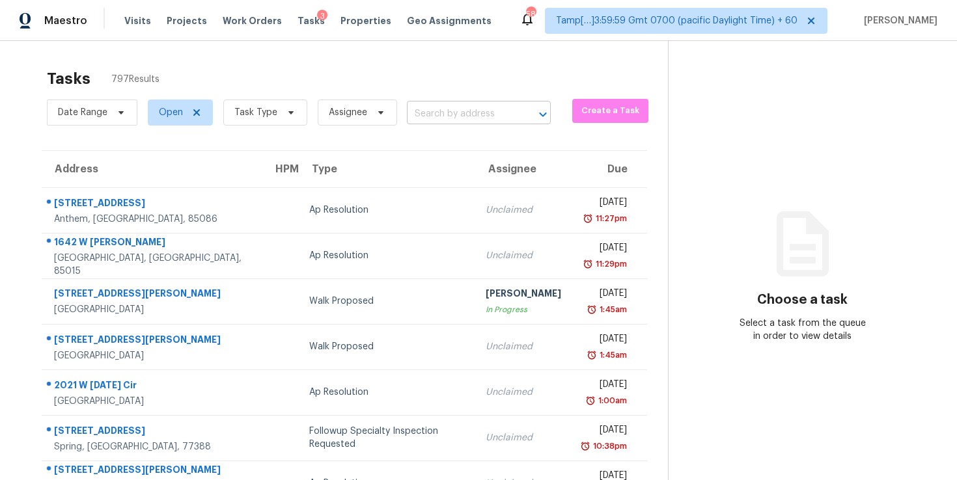
click at [441, 111] on input "text" at bounding box center [460, 114] width 107 height 20
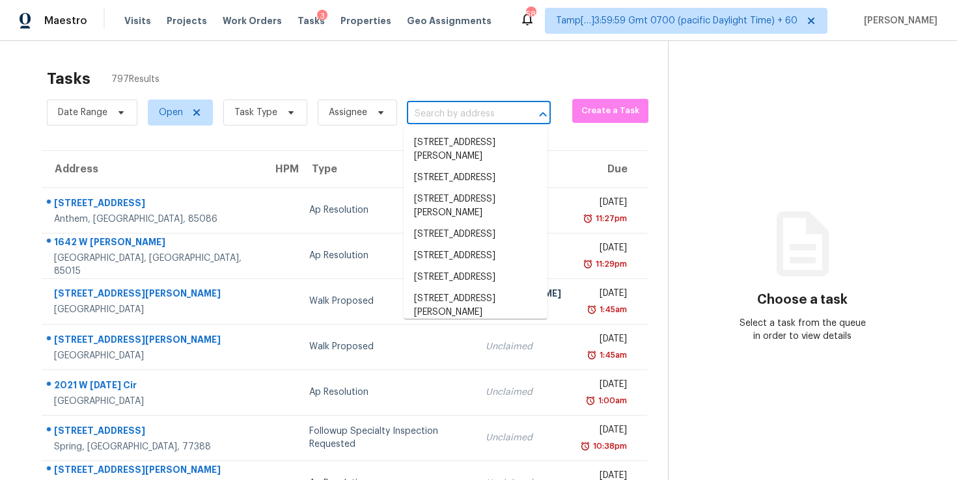
paste input "12254 Savannah Garden Dr, Charlotte, NC 28273"
type input "12254 Savannah Garden Dr, Charlotte, NC 28273"
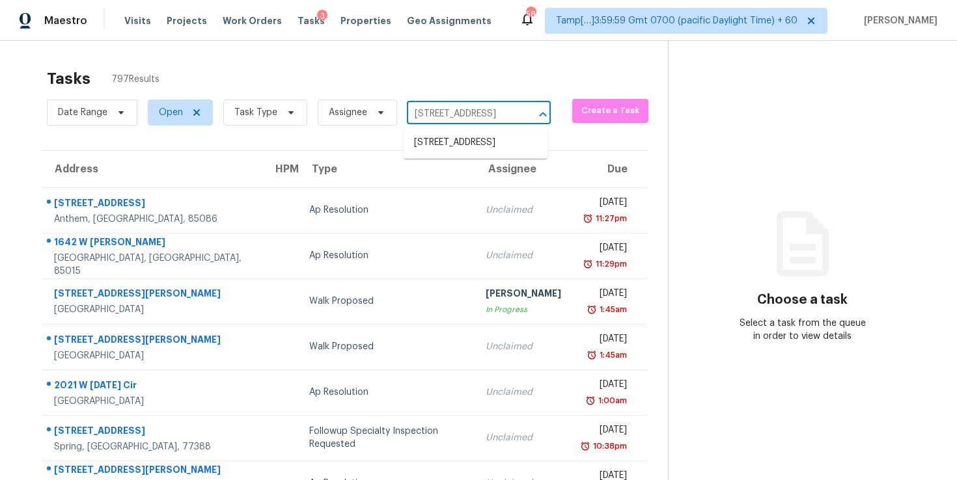
scroll to position [0, 106]
click at [464, 142] on li "12254 Savannah Garden Dr, Charlotte, NC 28273" at bounding box center [476, 142] width 144 height 21
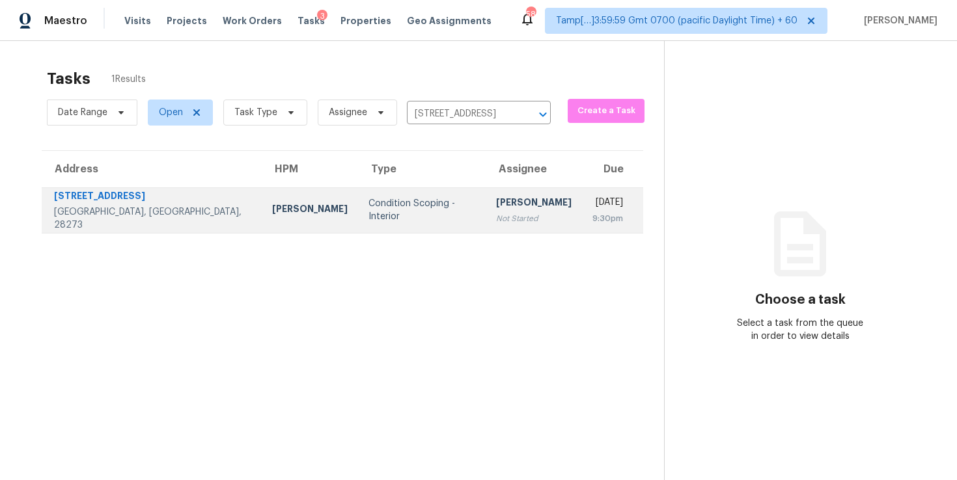
click at [490, 188] on td "Anand Prasad Not Started" at bounding box center [534, 210] width 96 height 46
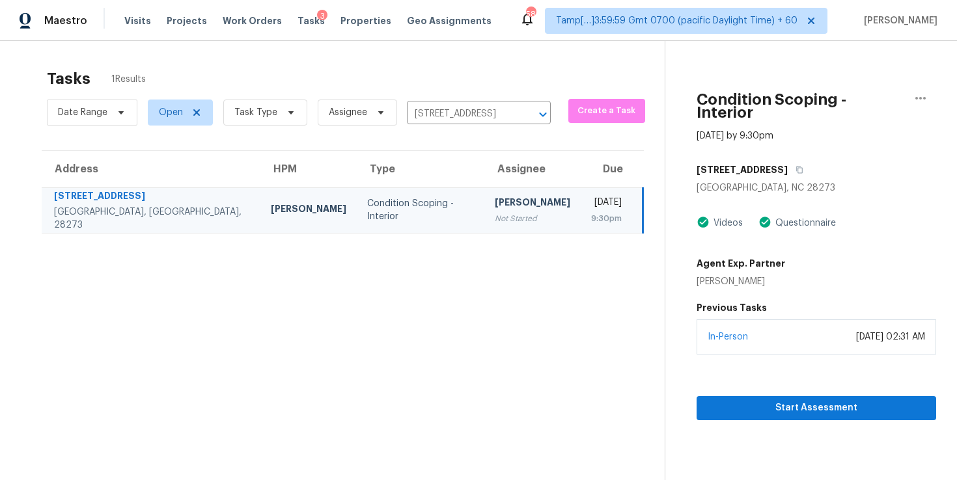
click at [726, 410] on section "Condition Scoping - Interior Oct 8th 2025 by 9:30pm 12254 Savannah Garden Dr Ch…" at bounding box center [800, 281] width 271 height 480
click at [724, 400] on span "Start Assessment" at bounding box center [816, 408] width 219 height 16
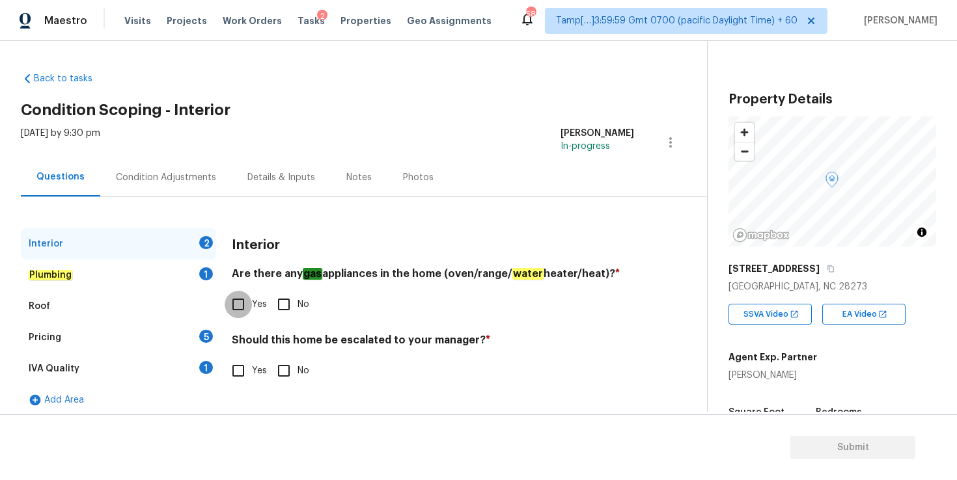
click at [243, 305] on input "Yes" at bounding box center [238, 304] width 27 height 27
checkbox input "true"
click at [284, 380] on input "No" at bounding box center [283, 370] width 27 height 27
checkbox input "true"
click at [96, 269] on div "Plumbing 1" at bounding box center [118, 275] width 195 height 31
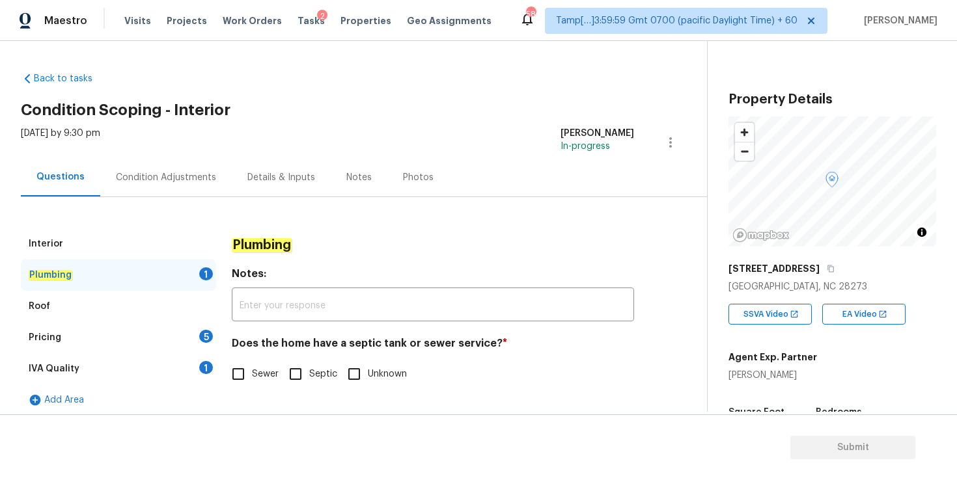
click at [240, 370] on input "Sewer" at bounding box center [238, 374] width 27 height 27
checkbox input "true"
click at [53, 301] on div "Roof" at bounding box center [118, 306] width 195 height 31
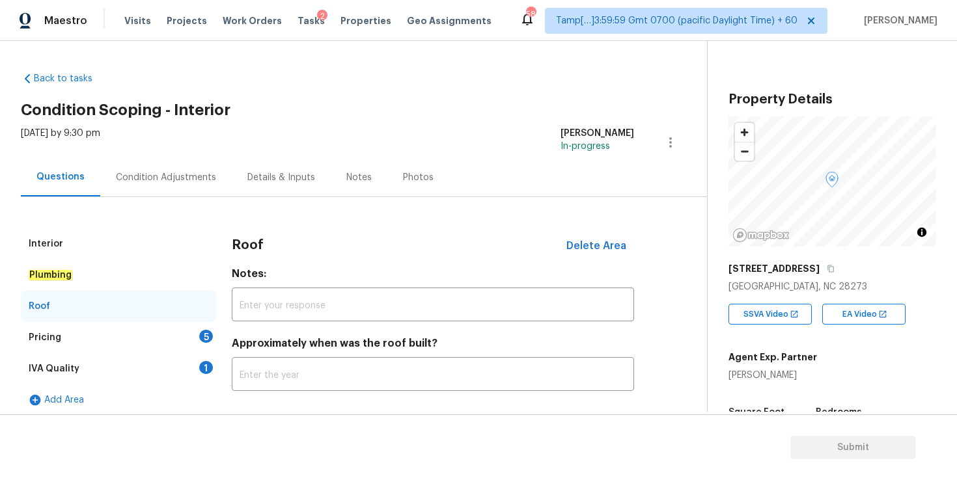
click at [62, 331] on div "Pricing 5" at bounding box center [118, 337] width 195 height 31
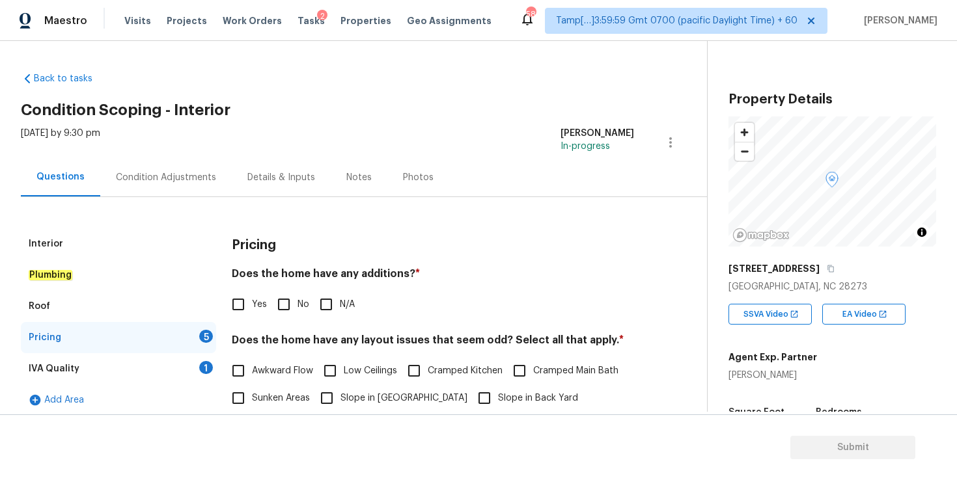
click at [328, 308] on input "N/A" at bounding box center [325, 304] width 27 height 27
checkbox input "true"
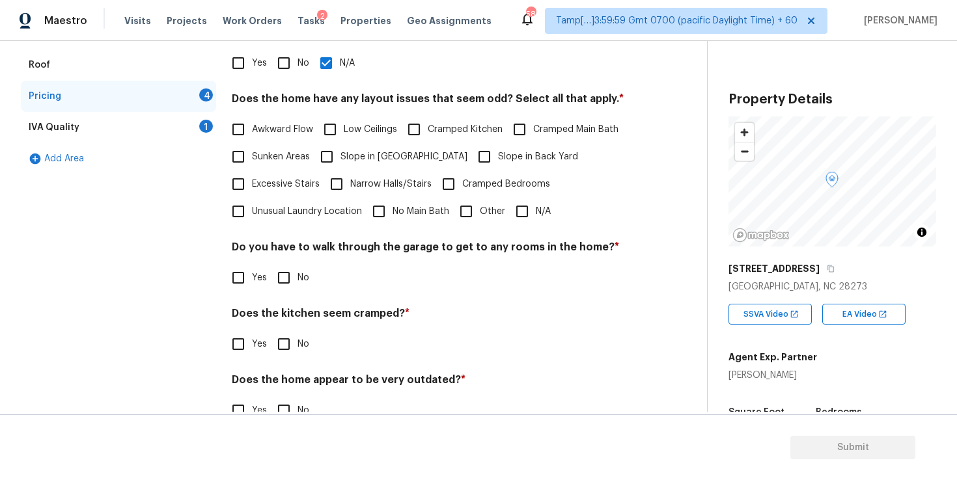
scroll to position [258, 0]
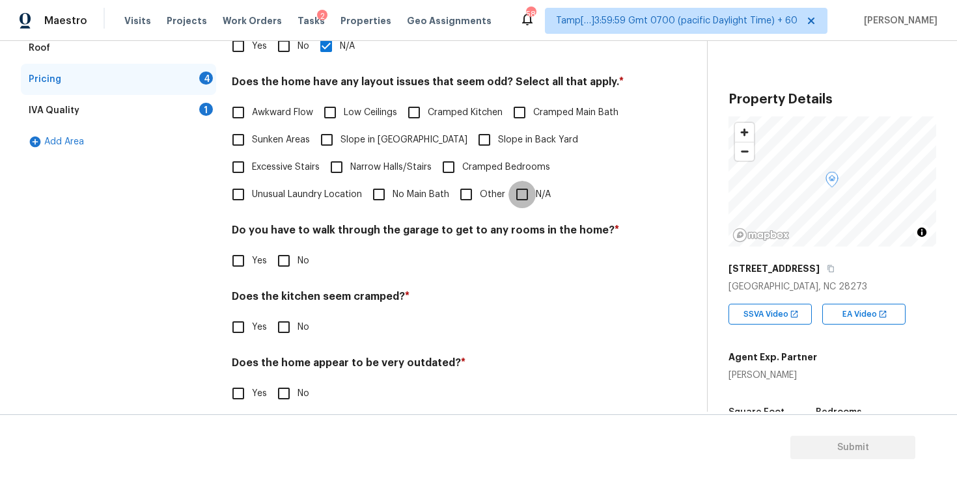
click at [529, 192] on input "N/A" at bounding box center [521, 194] width 27 height 27
checkbox input "true"
click at [289, 262] on input "No" at bounding box center [283, 260] width 27 height 27
checkbox input "true"
click at [283, 327] on input "No" at bounding box center [283, 327] width 27 height 27
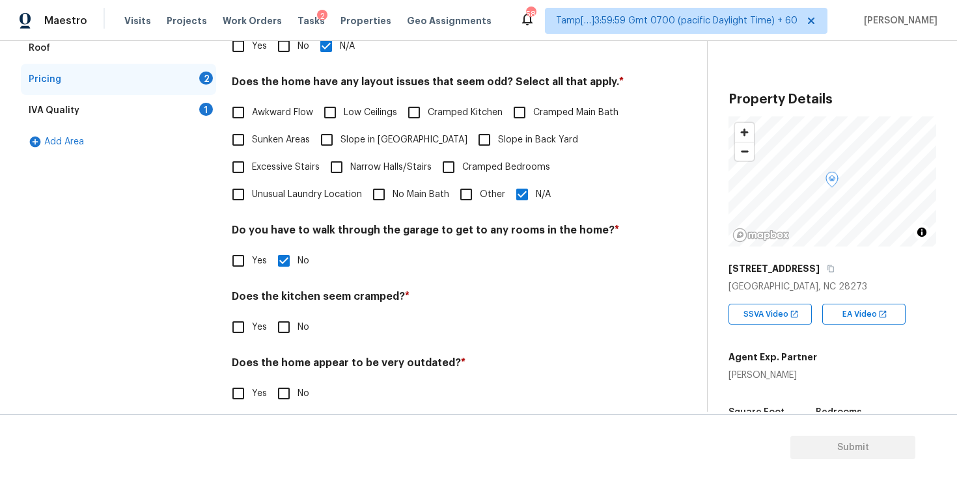
checkbox input "true"
click at [286, 388] on input "No" at bounding box center [283, 393] width 27 height 27
checkbox input "true"
click at [109, 105] on div "IVA Quality 1" at bounding box center [118, 110] width 195 height 31
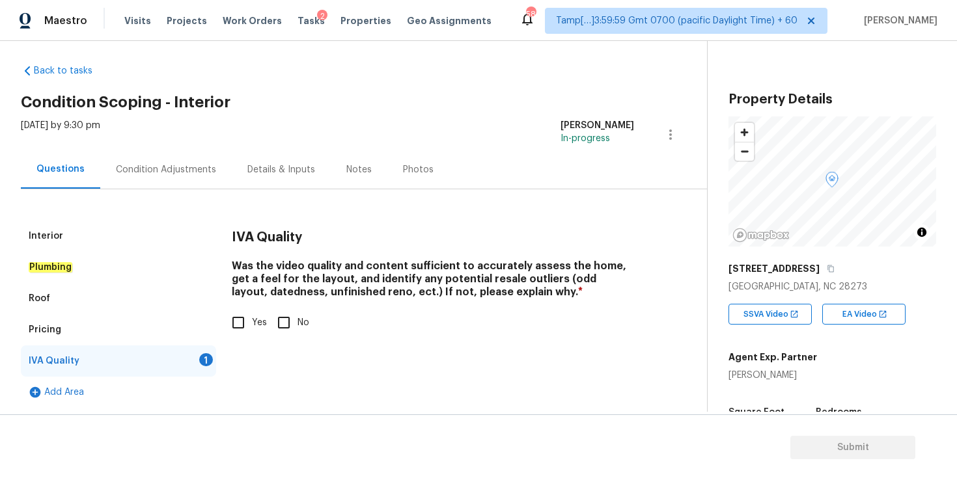
scroll to position [8, 0]
click at [244, 323] on input "Yes" at bounding box center [238, 322] width 27 height 27
checkbox input "true"
click at [154, 166] on div "Condition Adjustments" at bounding box center [166, 169] width 100 height 13
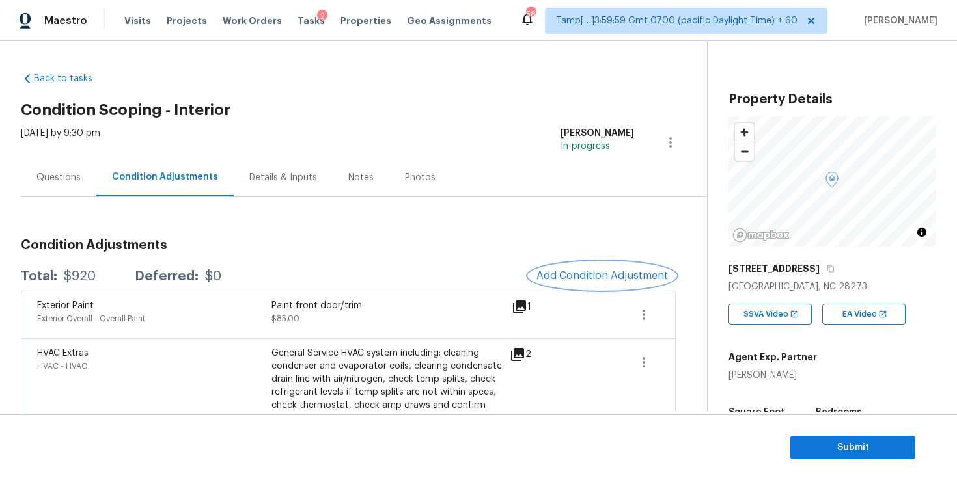
click at [601, 277] on span "Add Condition Adjustment" at bounding box center [602, 276] width 132 height 12
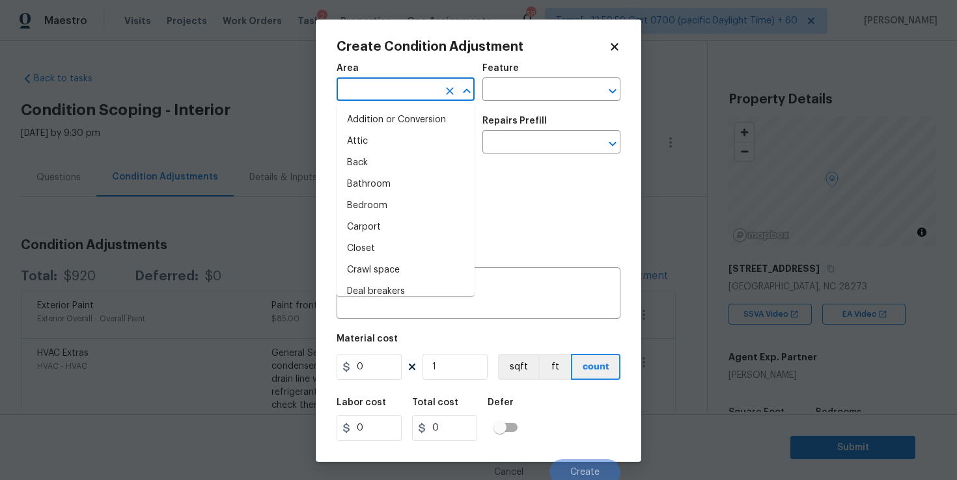
click at [377, 86] on input "text" at bounding box center [388, 91] width 102 height 20
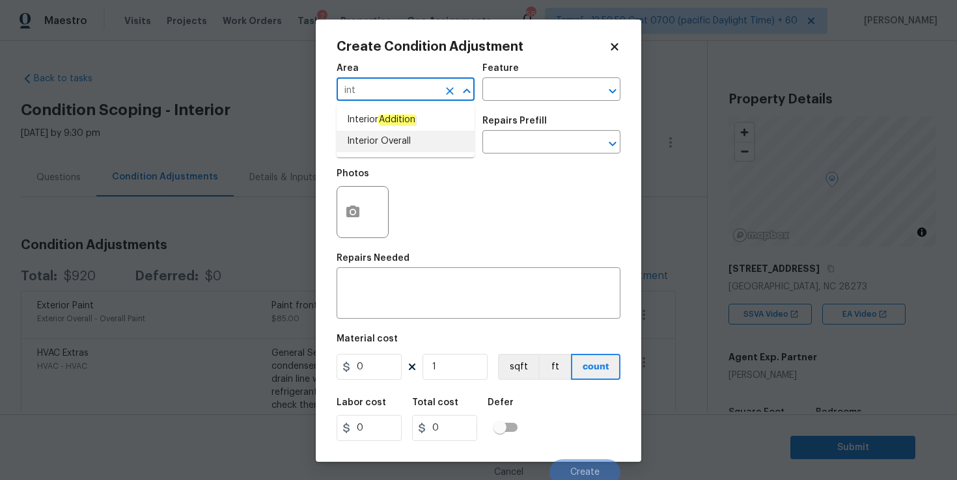
click at [390, 136] on li "Interior Overall" at bounding box center [406, 141] width 138 height 21
type input "Interior Overall"
click at [387, 146] on input "text" at bounding box center [388, 143] width 102 height 20
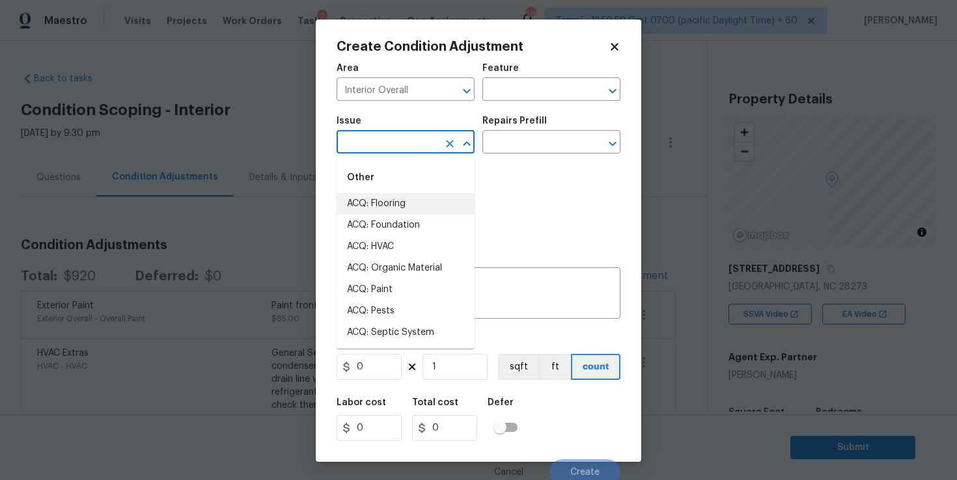
click at [398, 200] on li "ACQ: Flooring" at bounding box center [406, 203] width 138 height 21
type input "ACQ: Flooring"
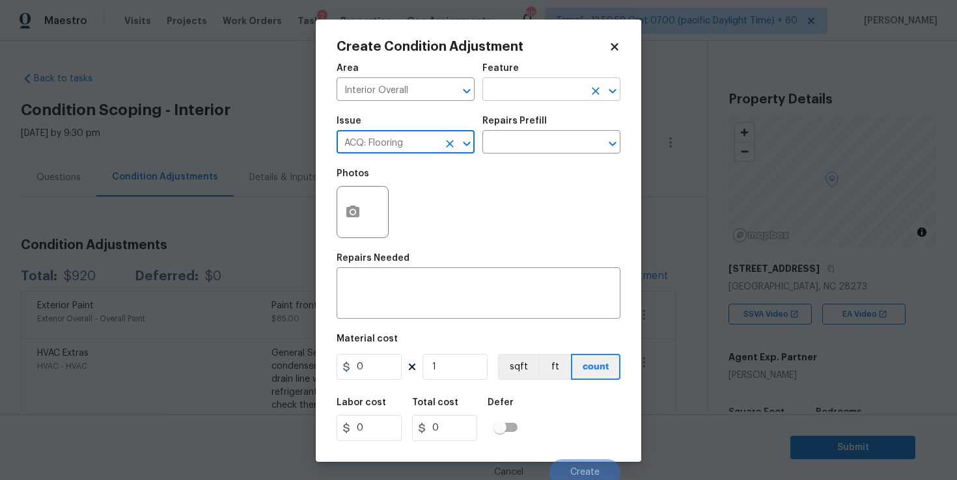
click at [517, 91] on input "text" at bounding box center [533, 91] width 102 height 20
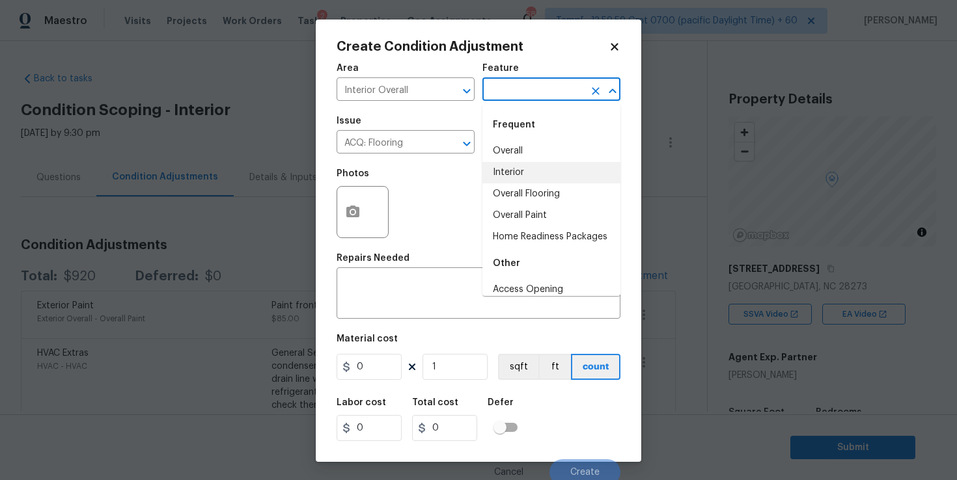
click at [527, 168] on li "Interior" at bounding box center [551, 172] width 138 height 21
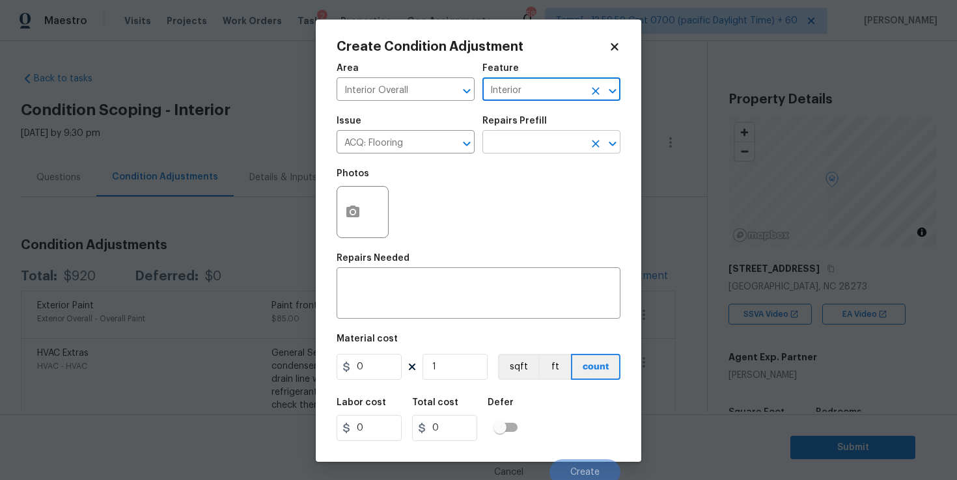
click at [527, 143] on input "text" at bounding box center [533, 143] width 102 height 20
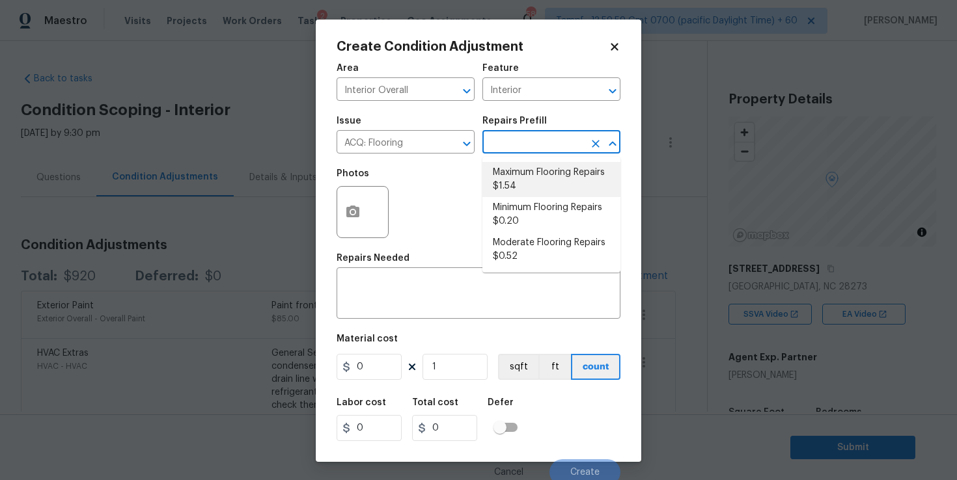
click at [534, 178] on li "Maximum Flooring Repairs $1.54" at bounding box center [551, 179] width 138 height 35
type input "Acquisition"
type textarea "Acquisition Scope: Maximum flooring repairs"
type input "1.54"
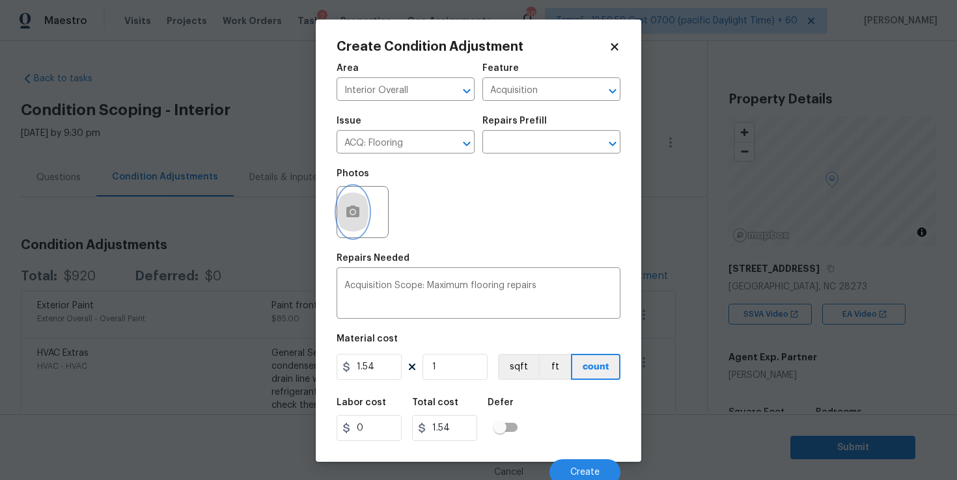
click at [350, 212] on icon "button" at bounding box center [352, 212] width 13 height 12
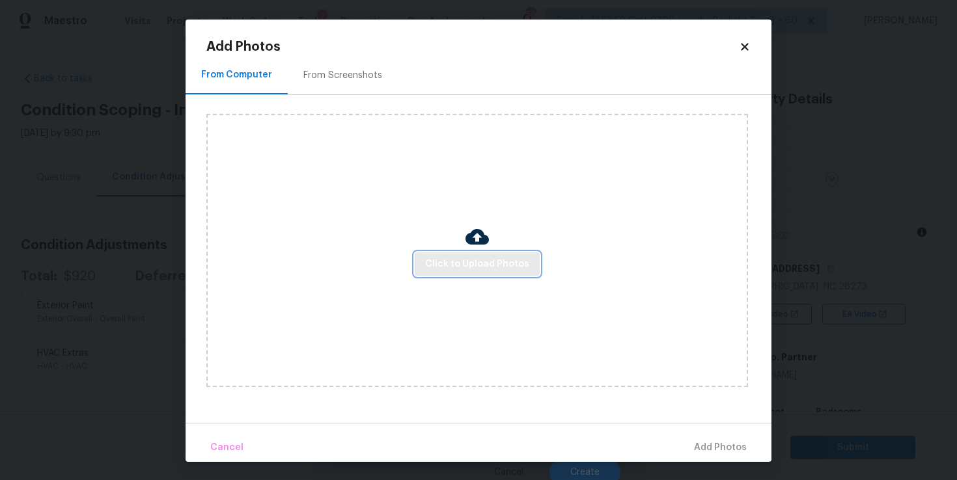
click at [460, 257] on span "Click to Upload Photos" at bounding box center [477, 264] width 104 height 16
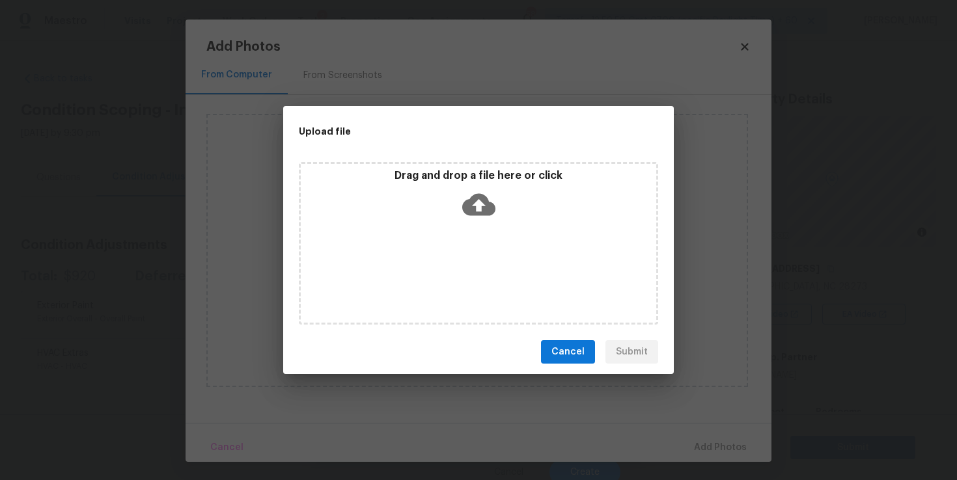
click at [477, 201] on icon at bounding box center [478, 204] width 33 height 33
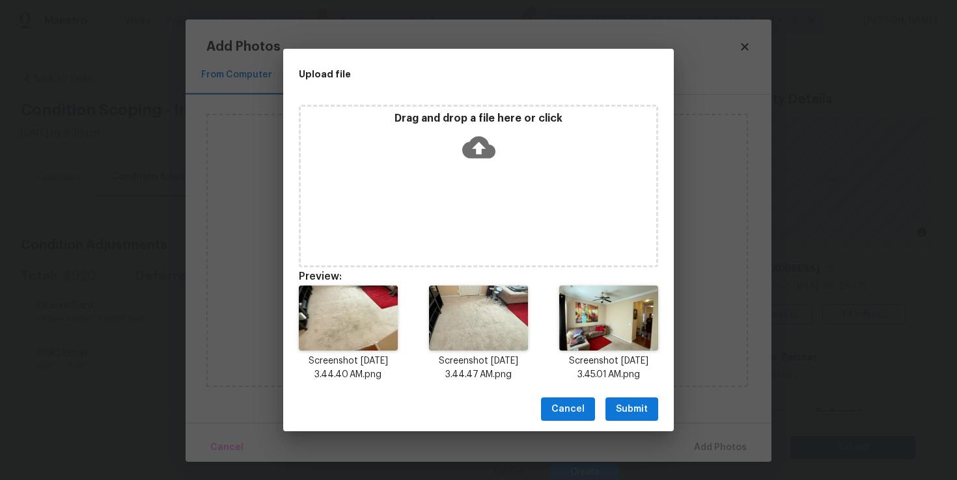
click at [626, 411] on span "Submit" at bounding box center [632, 410] width 32 height 16
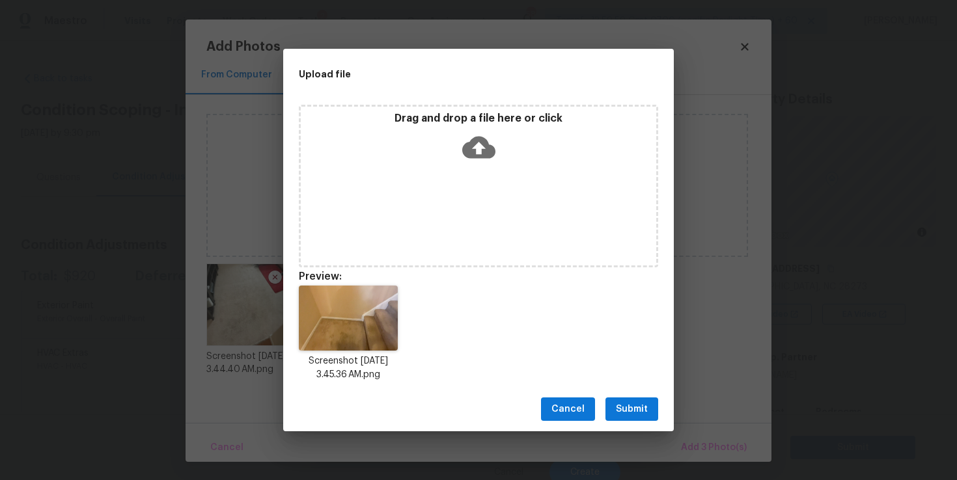
click at [630, 413] on span "Submit" at bounding box center [632, 410] width 32 height 16
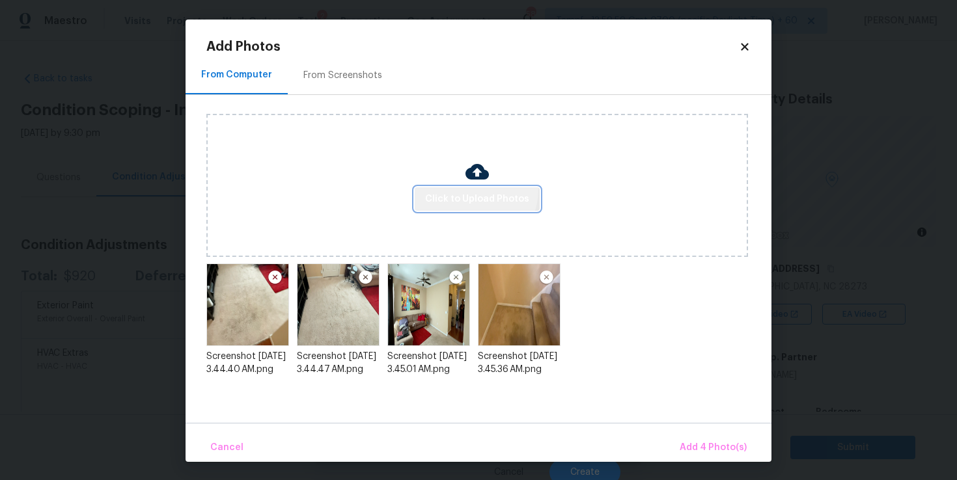
click at [471, 189] on button "Click to Upload Photos" at bounding box center [477, 199] width 125 height 24
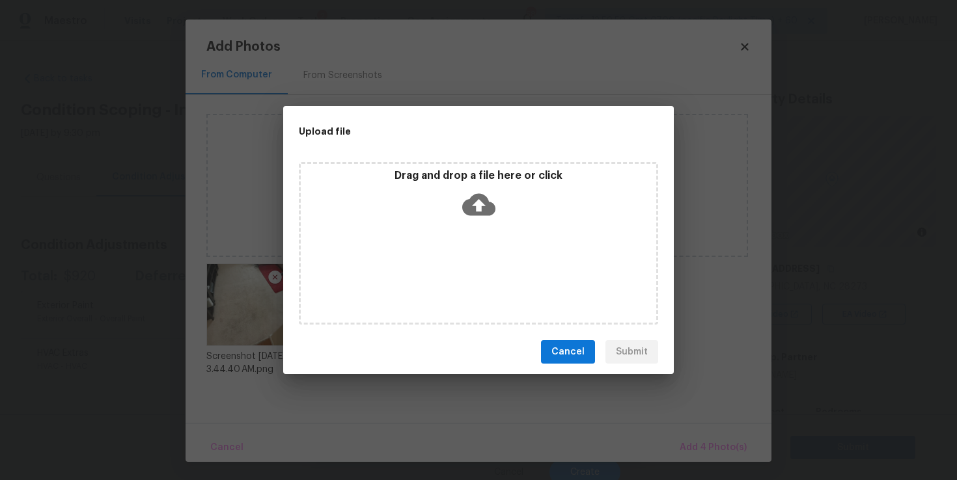
click at [474, 198] on icon at bounding box center [478, 205] width 33 height 22
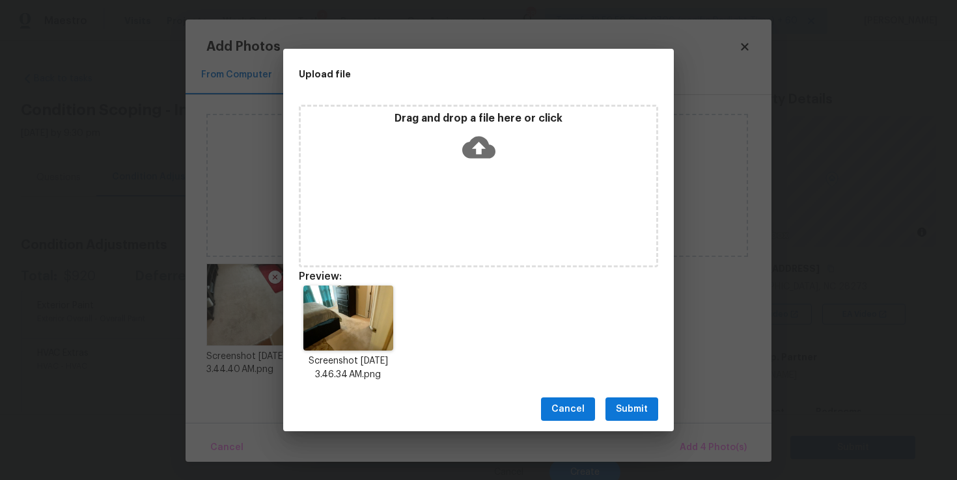
click at [634, 417] on button "Submit" at bounding box center [631, 410] width 53 height 24
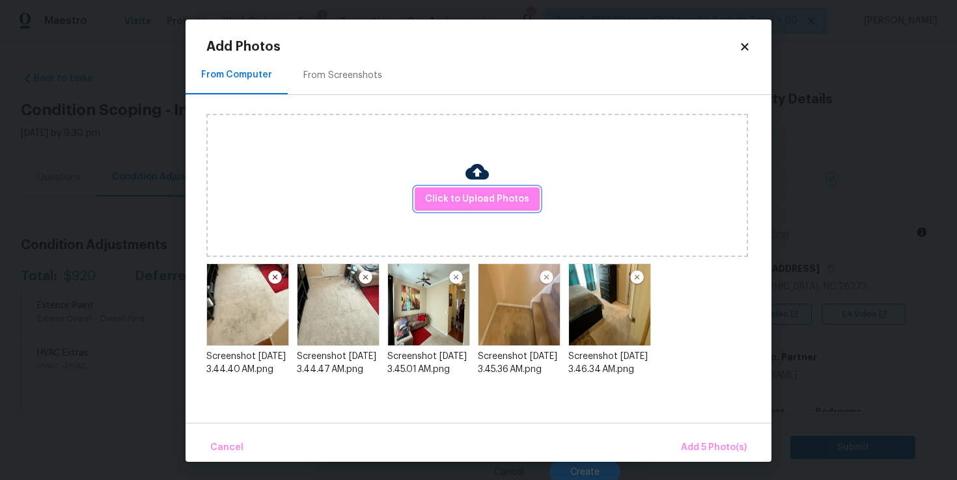
scroll to position [1, 0]
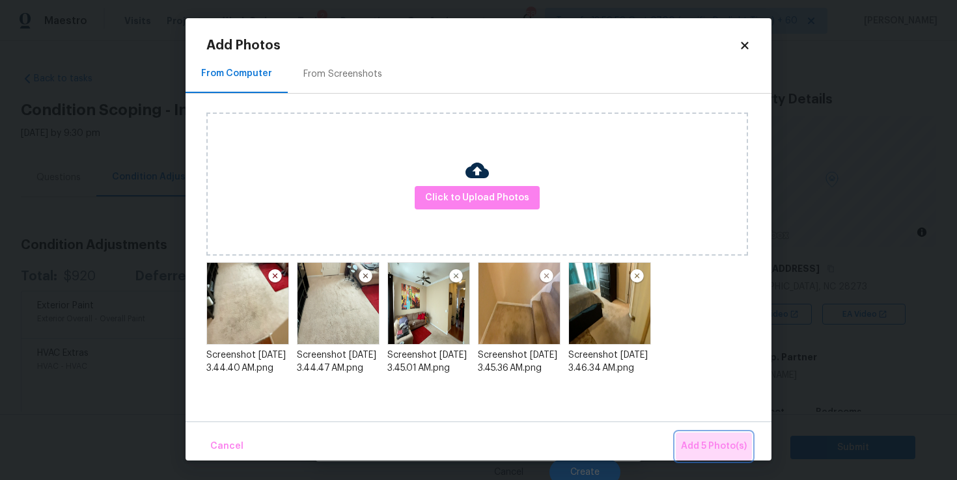
click at [733, 449] on span "Add 5 Photo(s)" at bounding box center [714, 447] width 66 height 16
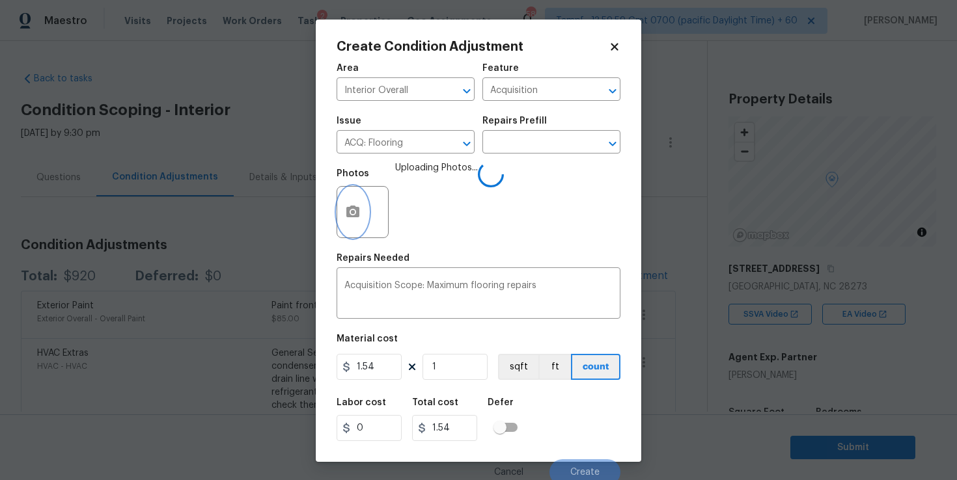
scroll to position [0, 0]
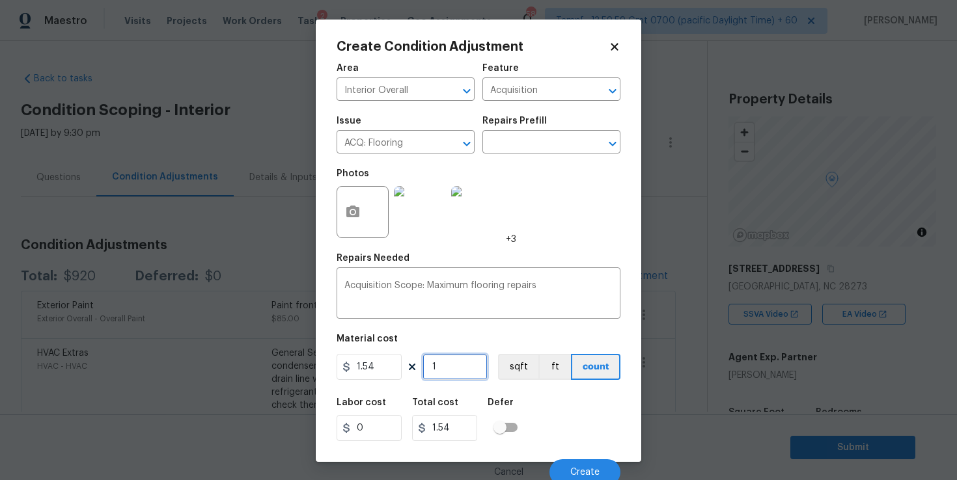
click at [468, 359] on input "1" at bounding box center [455, 367] width 65 height 26
type input "11"
type input "16.94"
type input "117"
type input "180.18"
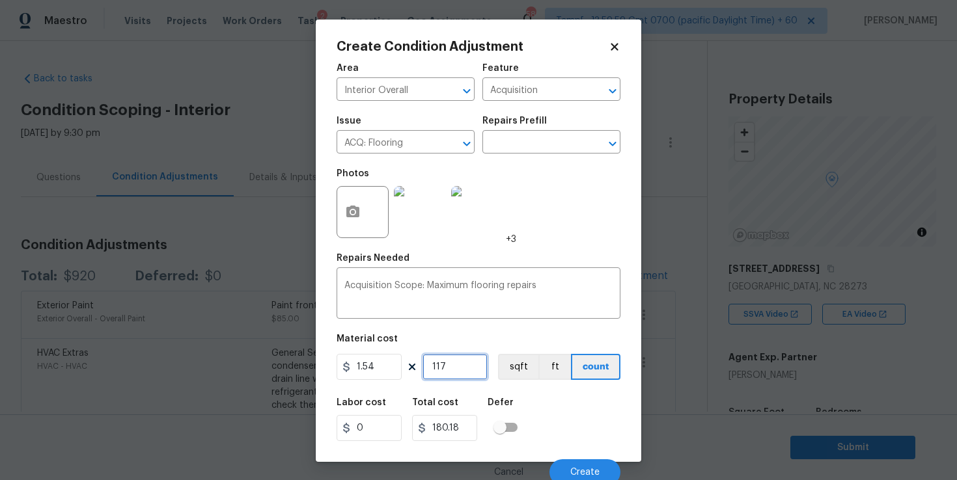
type input "1173"
type input "1806.42"
type input "1173"
click at [568, 423] on div "Labor cost 0 Total cost 1806.42 Defer" at bounding box center [479, 420] width 284 height 59
click at [590, 469] on span "Create" at bounding box center [584, 473] width 29 height 10
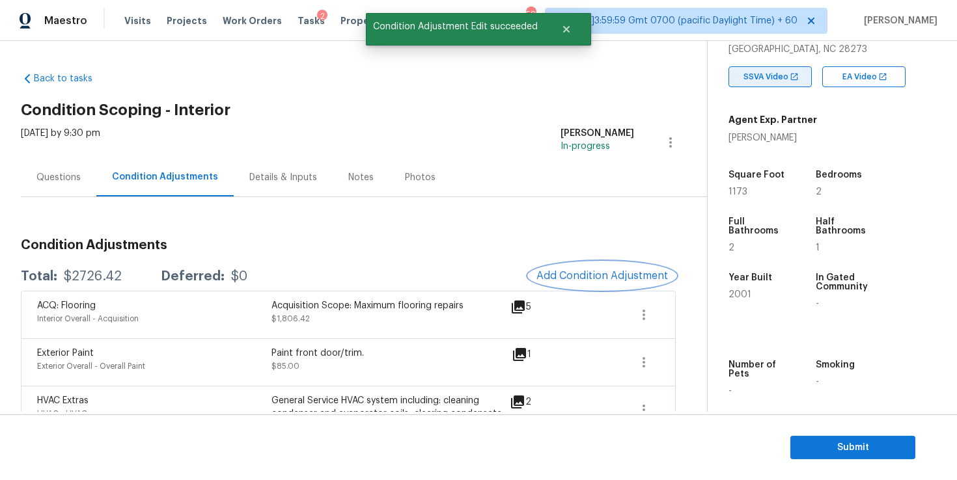
scroll to position [238, 0]
click at [587, 274] on span "Add Condition Adjustment" at bounding box center [602, 276] width 132 height 12
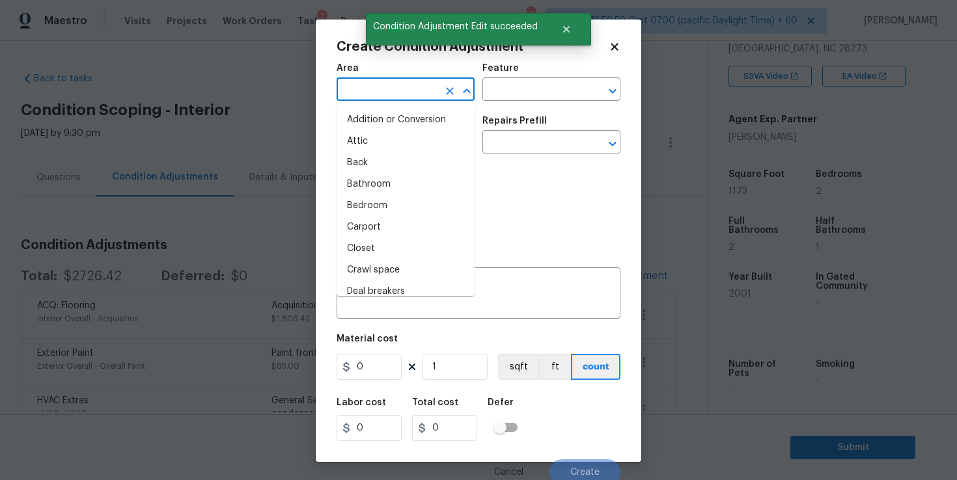
click at [407, 94] on input "text" at bounding box center [388, 91] width 102 height 20
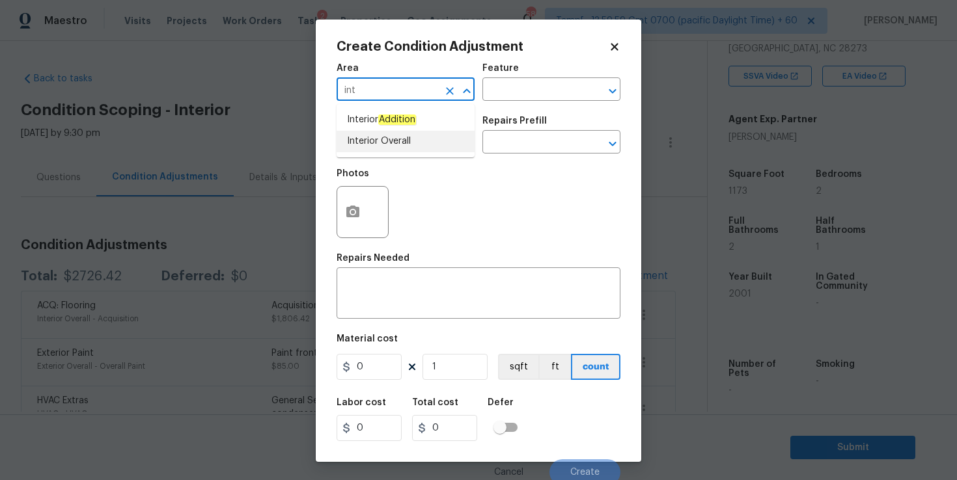
click at [394, 143] on li "Interior Overall" at bounding box center [406, 141] width 138 height 21
type input "Interior Overall"
click at [394, 143] on input "text" at bounding box center [388, 143] width 102 height 20
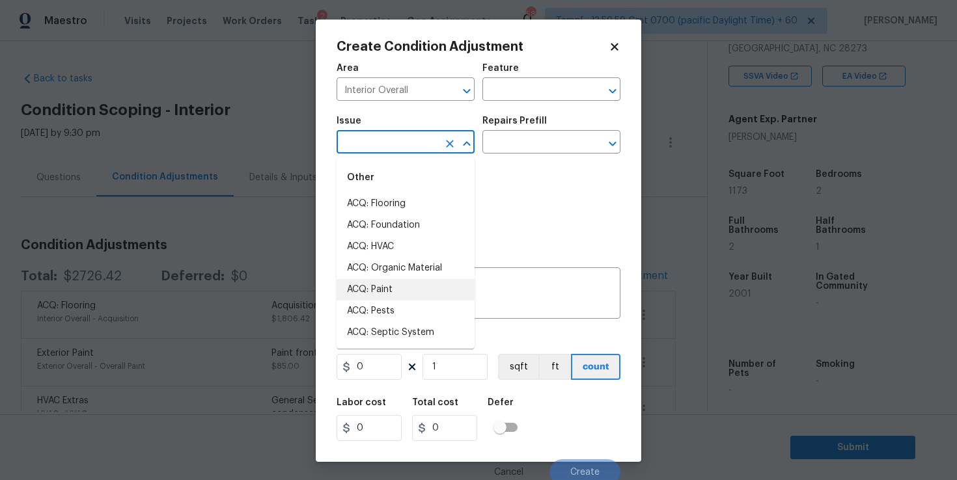
click at [408, 283] on li "ACQ: Paint" at bounding box center [406, 289] width 138 height 21
type input "ACQ: Paint"
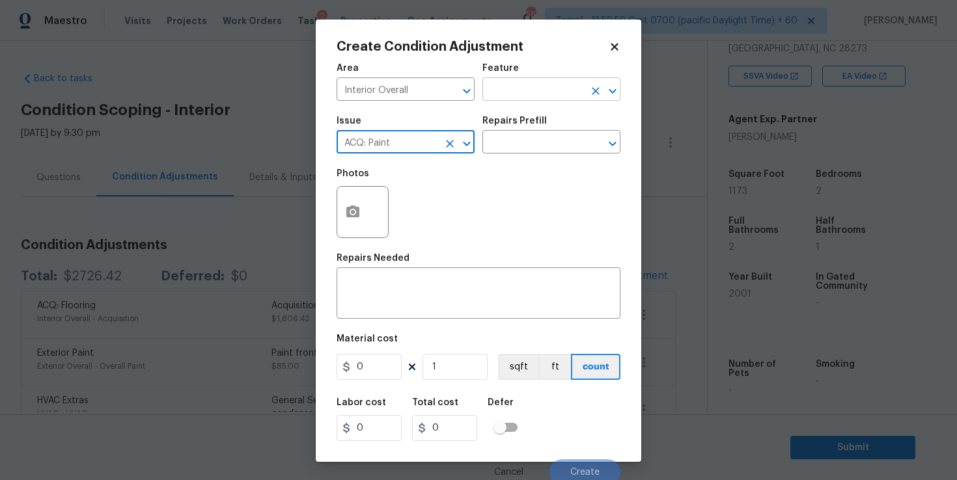
click at [528, 83] on input "text" at bounding box center [533, 91] width 102 height 20
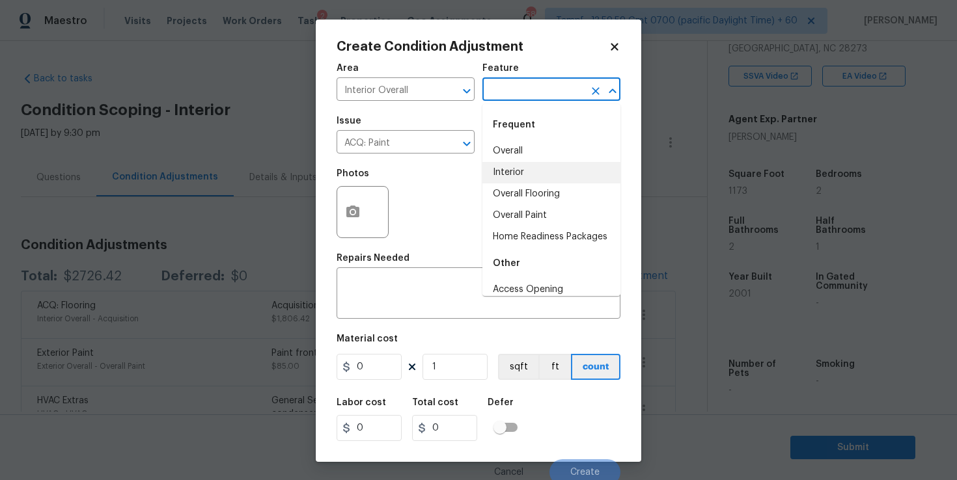
click at [522, 179] on li "Interior" at bounding box center [551, 172] width 138 height 21
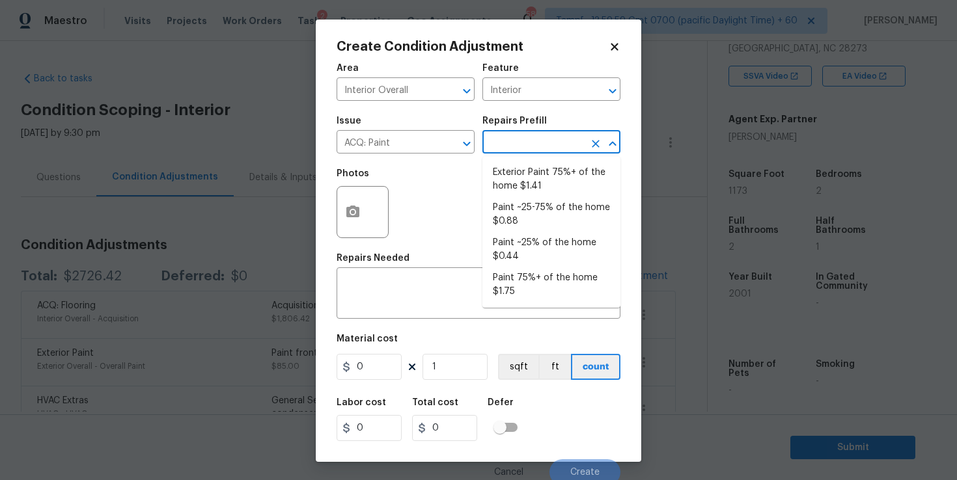
click at [506, 137] on input "text" at bounding box center [533, 143] width 102 height 20
click at [546, 278] on li "Paint 75%+ of the home $1.75" at bounding box center [551, 285] width 138 height 35
type input "Acquisition"
type textarea "Acquisition Scope: 75%+ of the home will likely require interior paint"
type input "1.75"
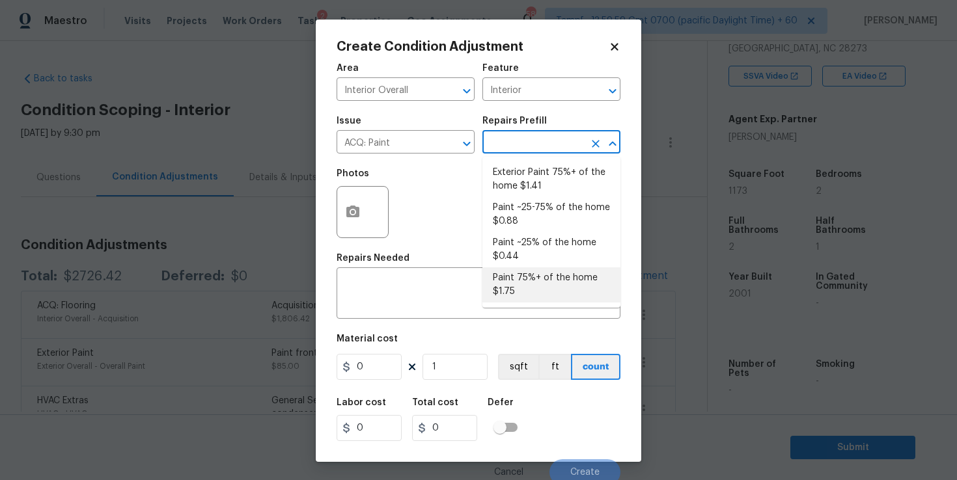
type input "1.75"
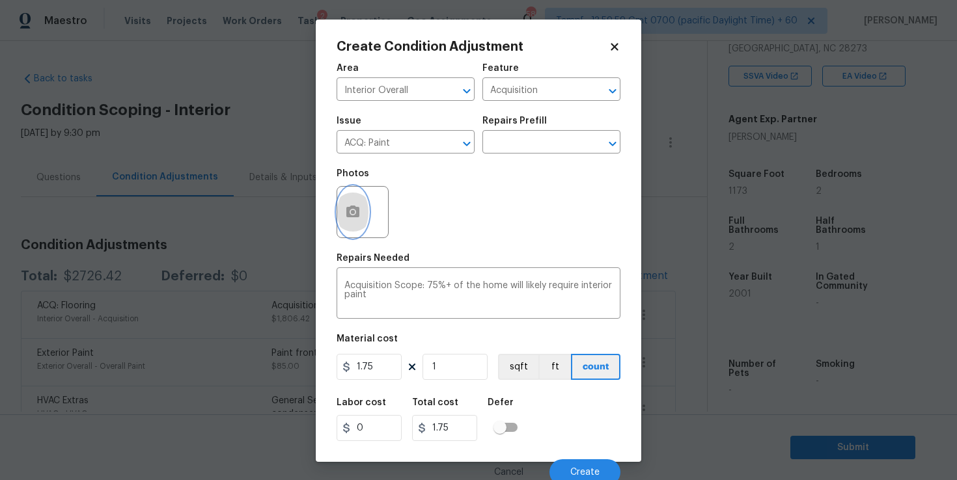
click at [356, 214] on icon "button" at bounding box center [352, 212] width 13 height 12
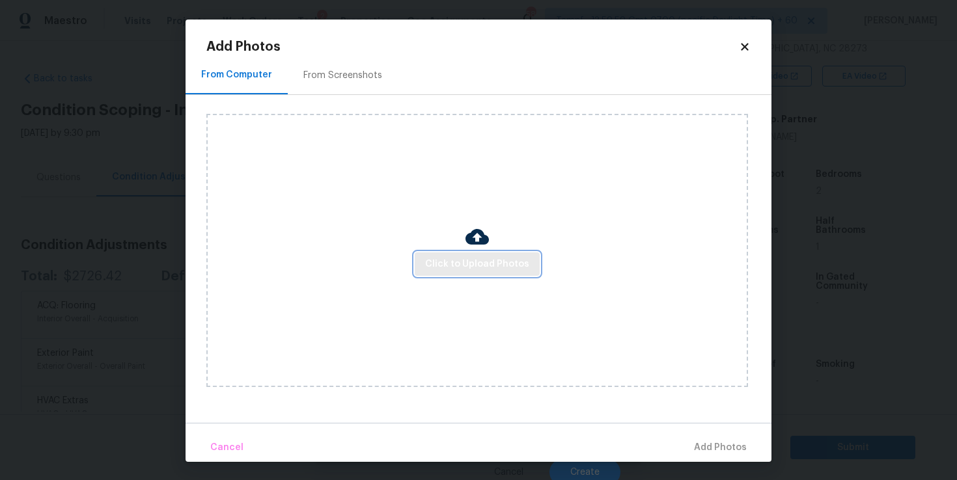
click at [454, 262] on span "Click to Upload Photos" at bounding box center [477, 264] width 104 height 16
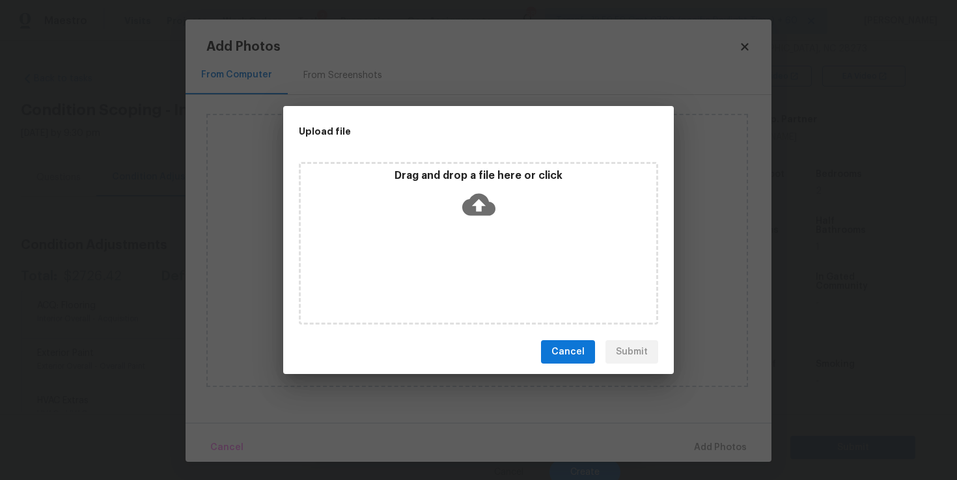
click at [475, 204] on icon at bounding box center [478, 204] width 33 height 33
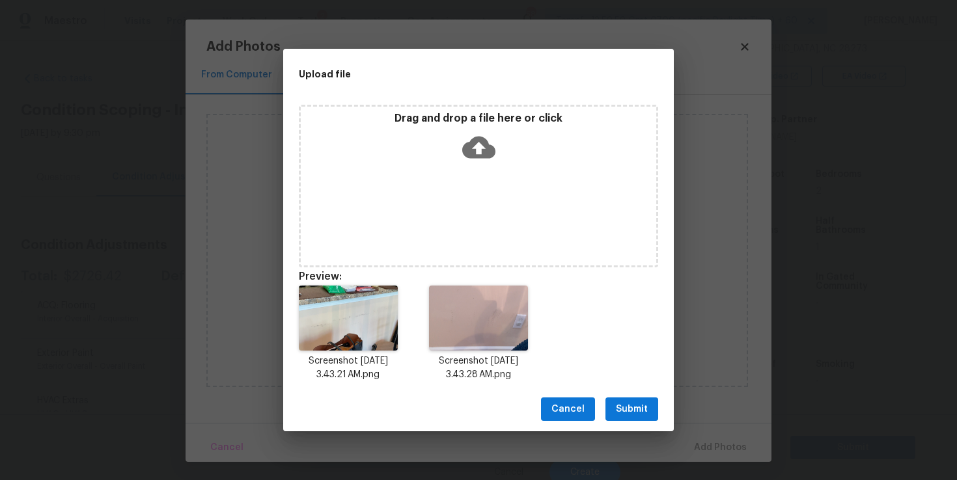
click at [467, 148] on icon at bounding box center [478, 148] width 33 height 22
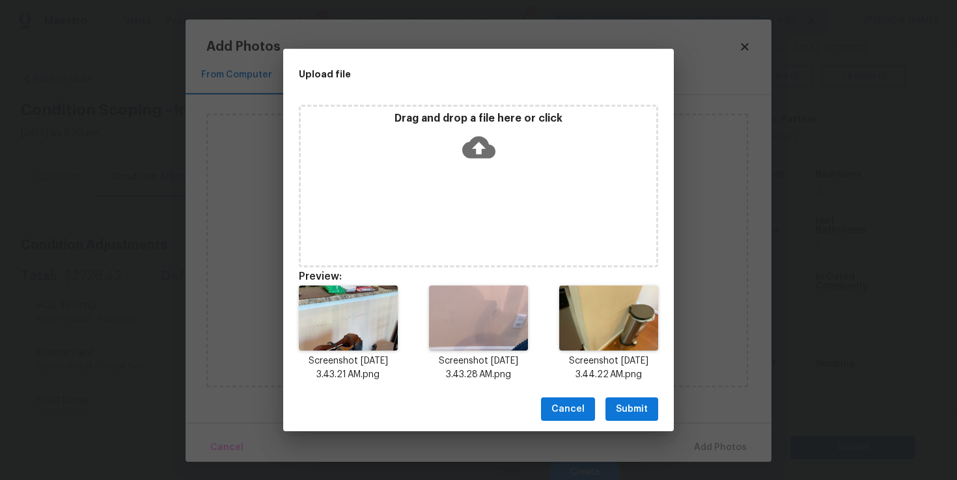
click at [482, 145] on icon at bounding box center [478, 148] width 33 height 22
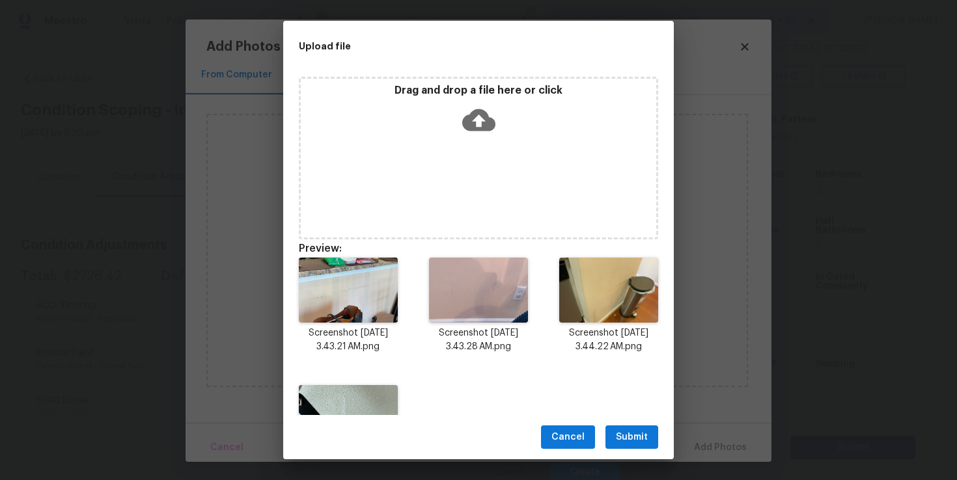
click at [635, 432] on span "Submit" at bounding box center [632, 438] width 32 height 16
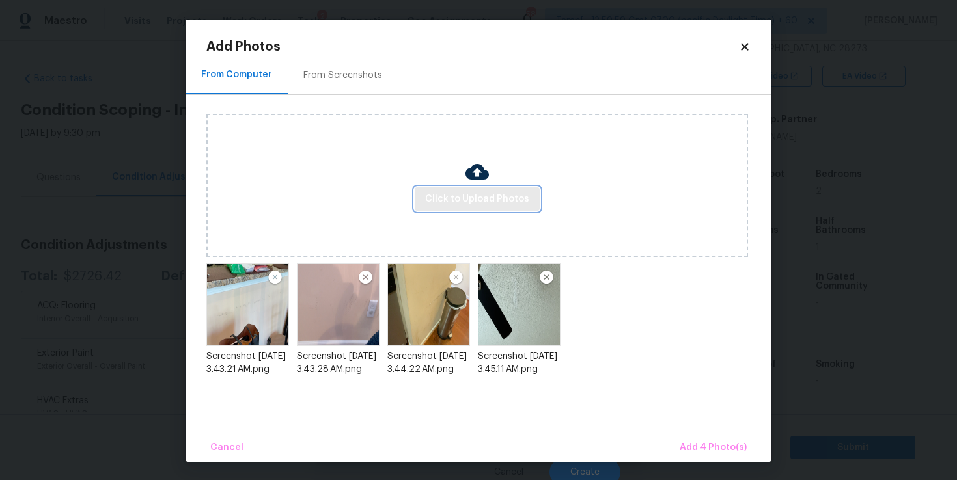
click at [493, 195] on span "Click to Upload Photos" at bounding box center [477, 199] width 104 height 16
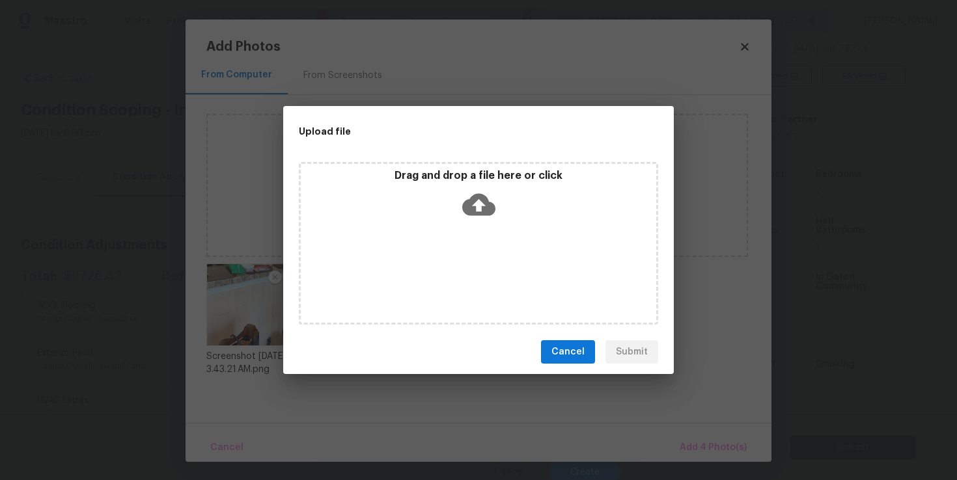
click at [470, 202] on icon at bounding box center [478, 205] width 33 height 22
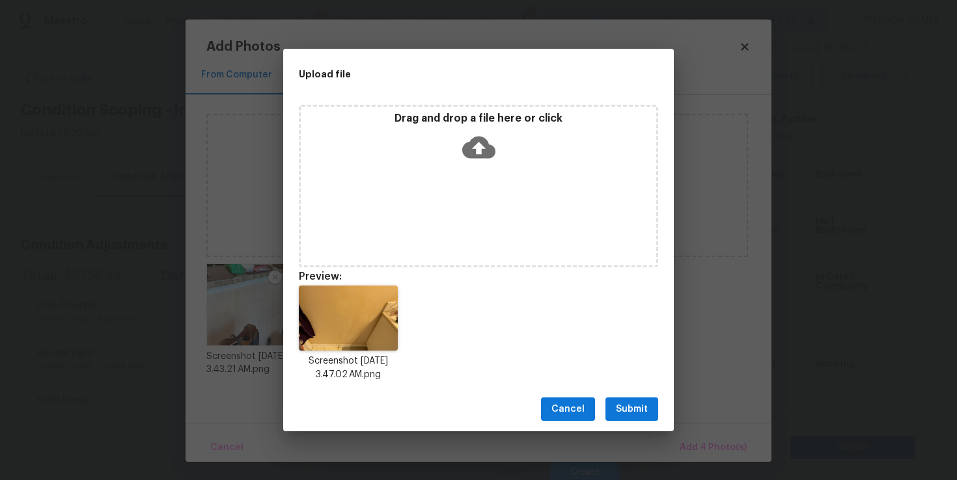
click at [620, 404] on span "Submit" at bounding box center [632, 410] width 32 height 16
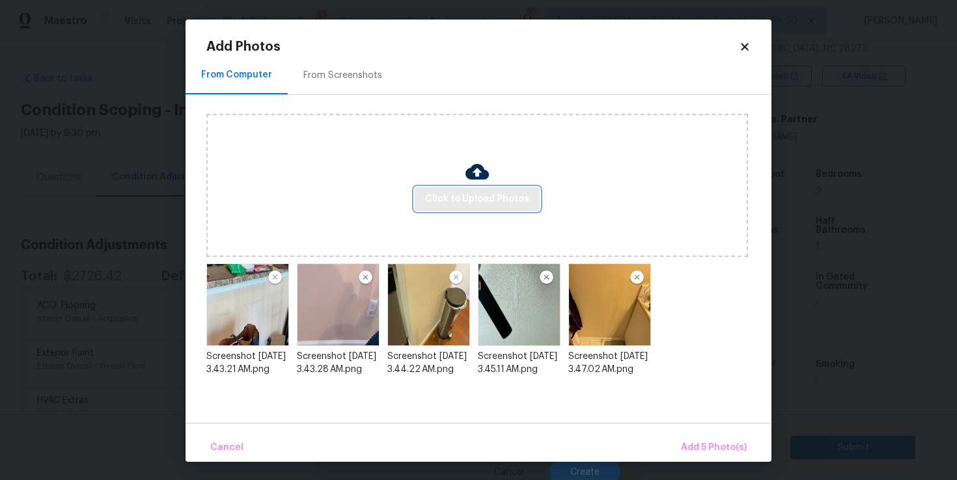
click at [469, 195] on span "Click to Upload Photos" at bounding box center [477, 199] width 104 height 16
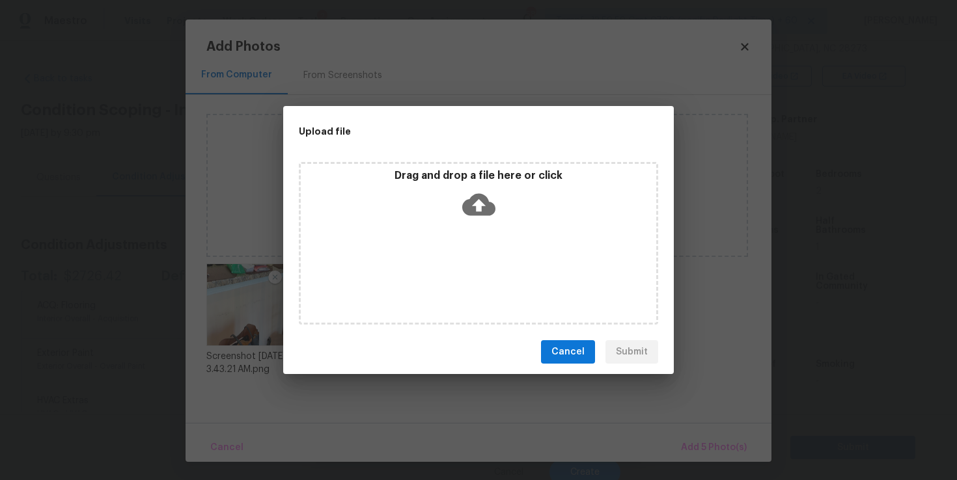
click at [476, 201] on icon at bounding box center [478, 204] width 33 height 33
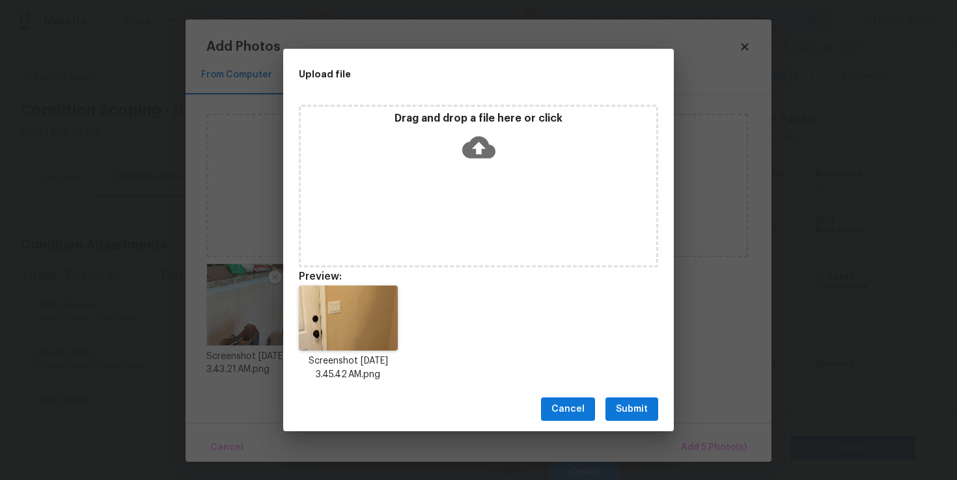
click at [638, 407] on span "Submit" at bounding box center [632, 410] width 32 height 16
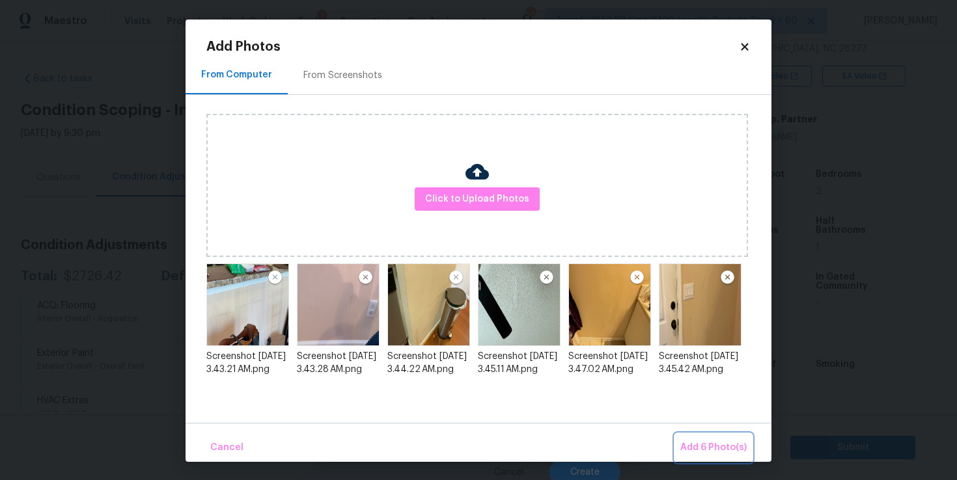
click at [733, 449] on span "Add 6 Photo(s)" at bounding box center [713, 448] width 66 height 16
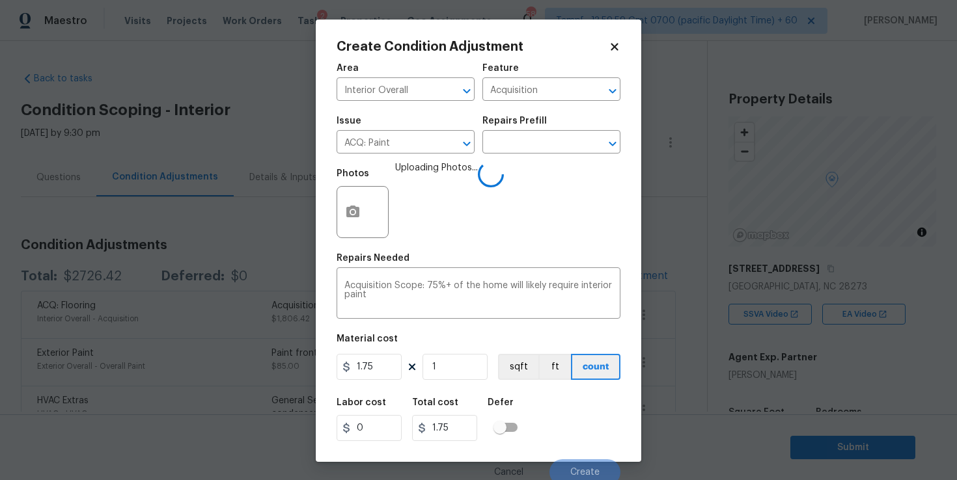
scroll to position [238, 0]
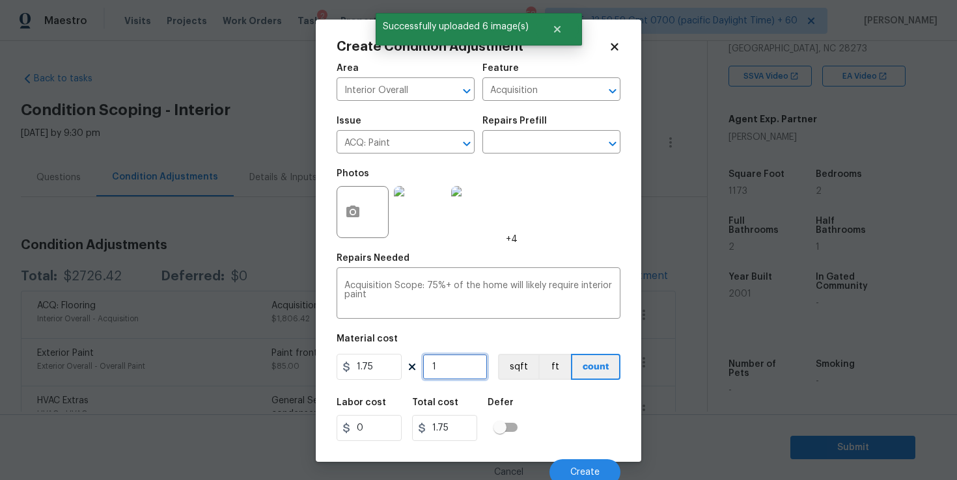
click at [465, 370] on input "1" at bounding box center [455, 367] width 65 height 26
type input "11"
type input "19.25"
type input "117"
type input "204.75"
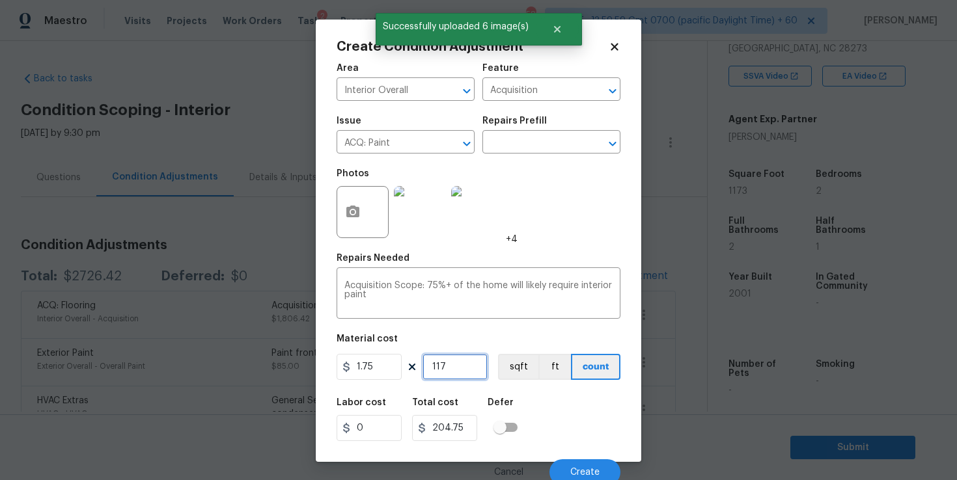
type input "1173"
type input "2052.75"
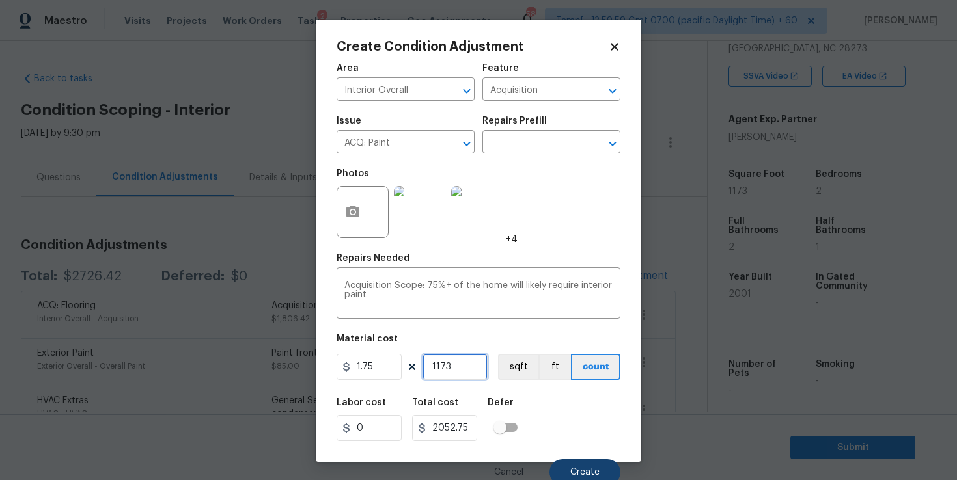
type input "1173"
click at [574, 465] on button "Create" at bounding box center [584, 473] width 71 height 26
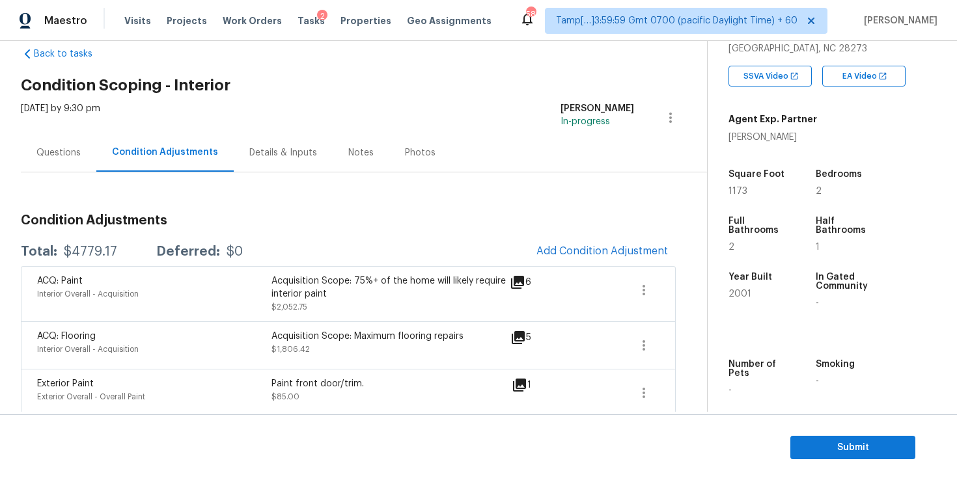
scroll to position [38, 0]
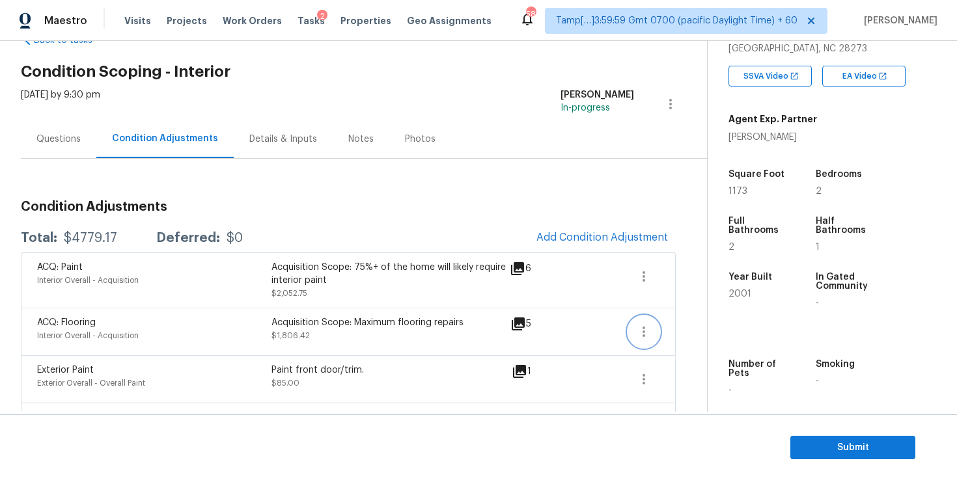
click at [646, 334] on icon "button" at bounding box center [644, 332] width 16 height 16
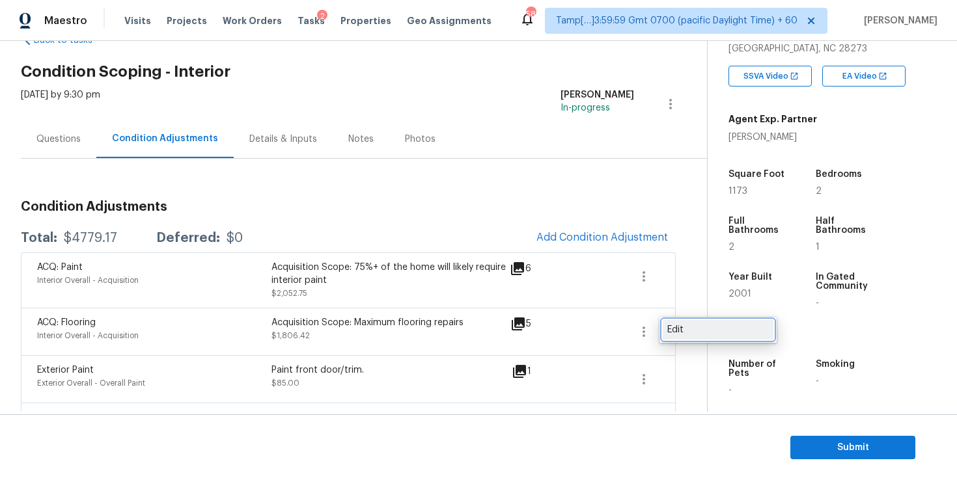
click at [682, 335] on div "Edit" at bounding box center [718, 330] width 102 height 13
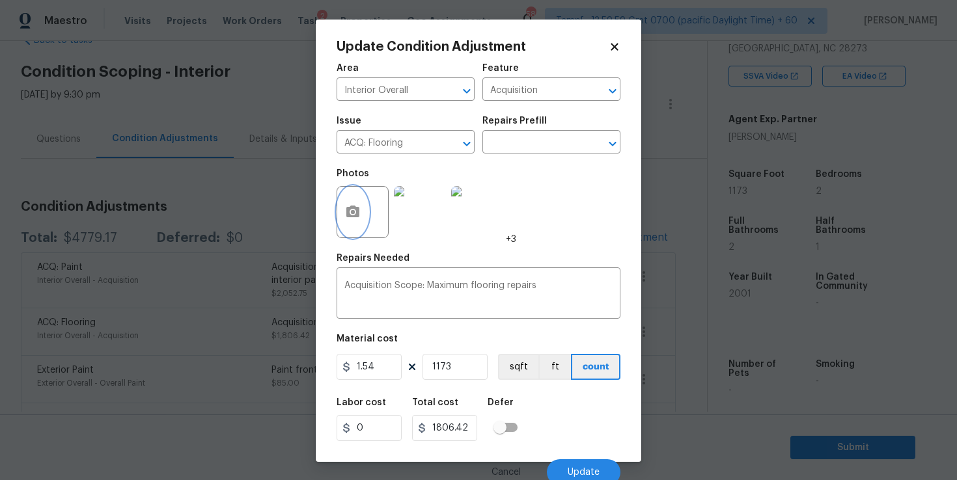
click at [361, 214] on button "button" at bounding box center [352, 212] width 31 height 51
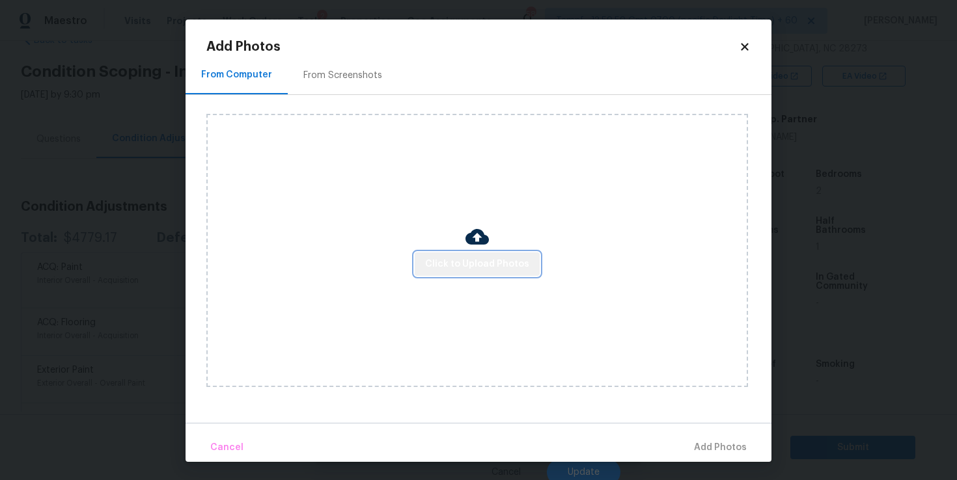
click at [488, 253] on button "Click to Upload Photos" at bounding box center [477, 265] width 125 height 24
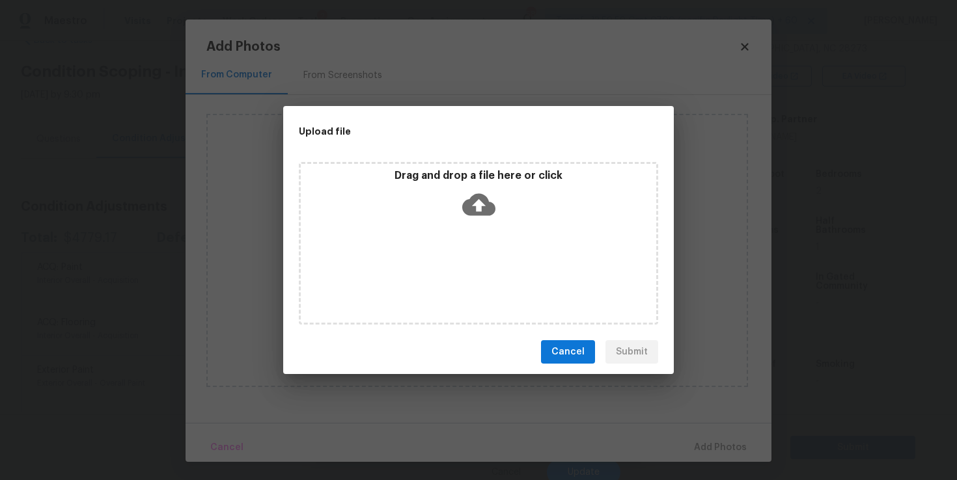
click at [477, 197] on icon at bounding box center [478, 205] width 33 height 22
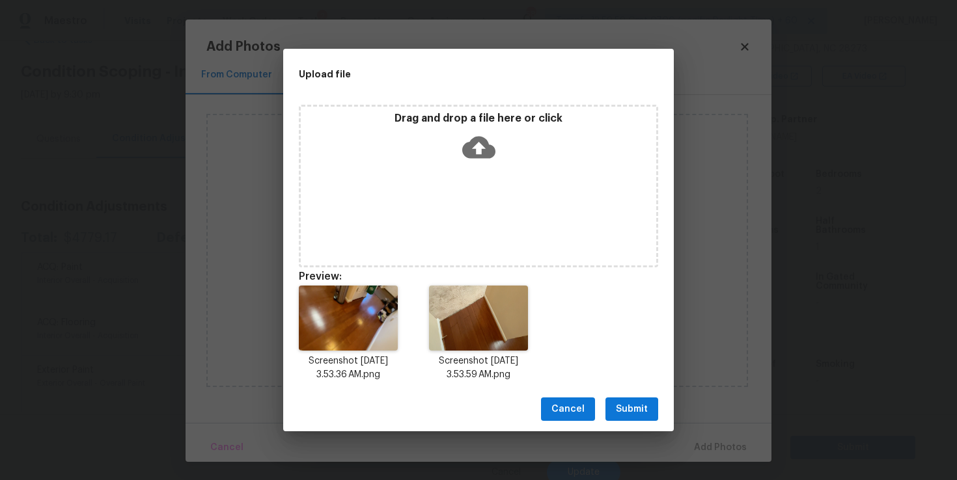
click at [631, 404] on span "Submit" at bounding box center [632, 410] width 32 height 16
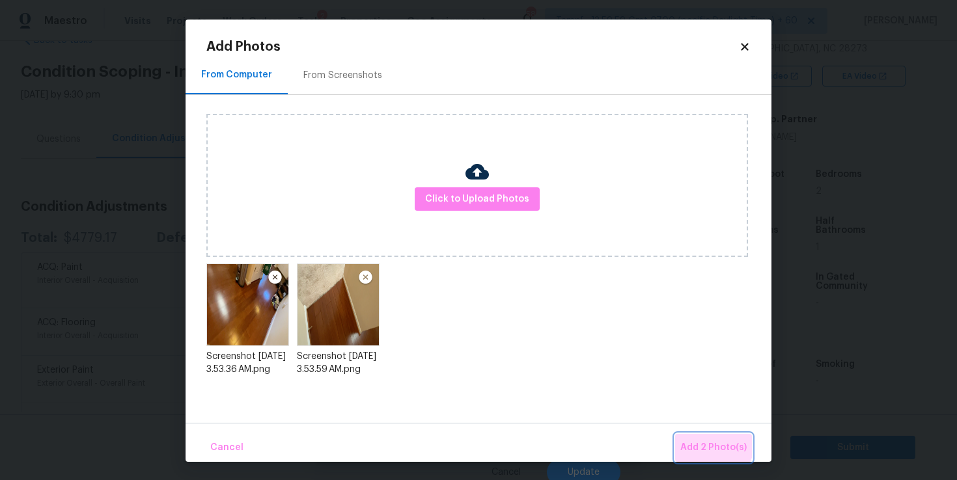
click at [692, 436] on button "Add 2 Photo(s)" at bounding box center [713, 448] width 77 height 28
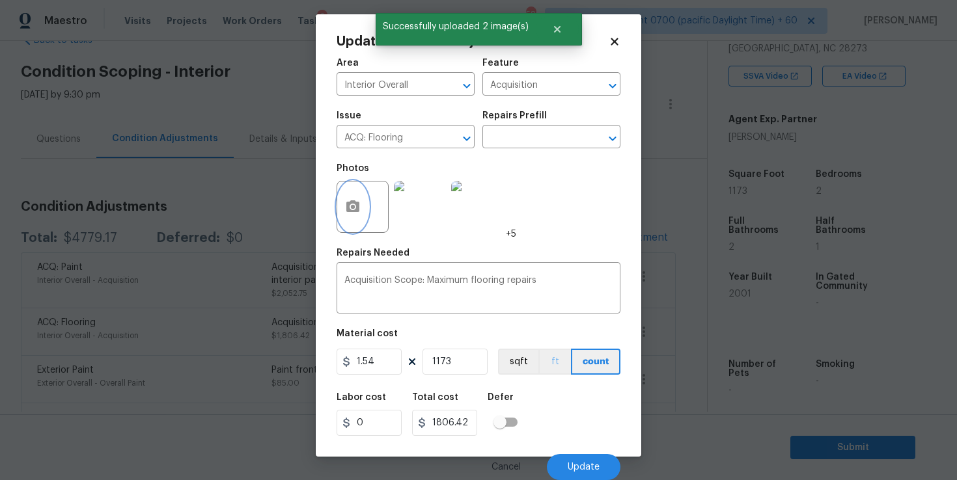
scroll to position [6, 0]
click at [579, 459] on button "Update" at bounding box center [584, 467] width 74 height 26
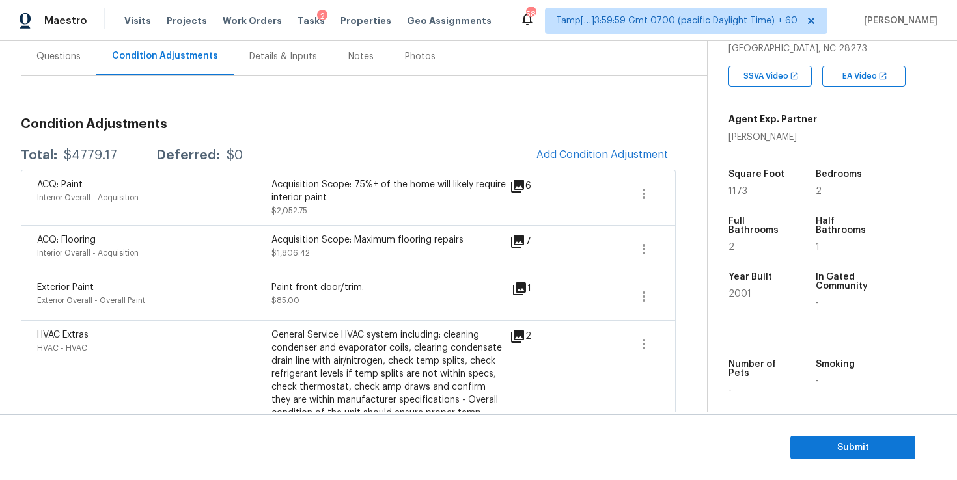
scroll to position [0, 0]
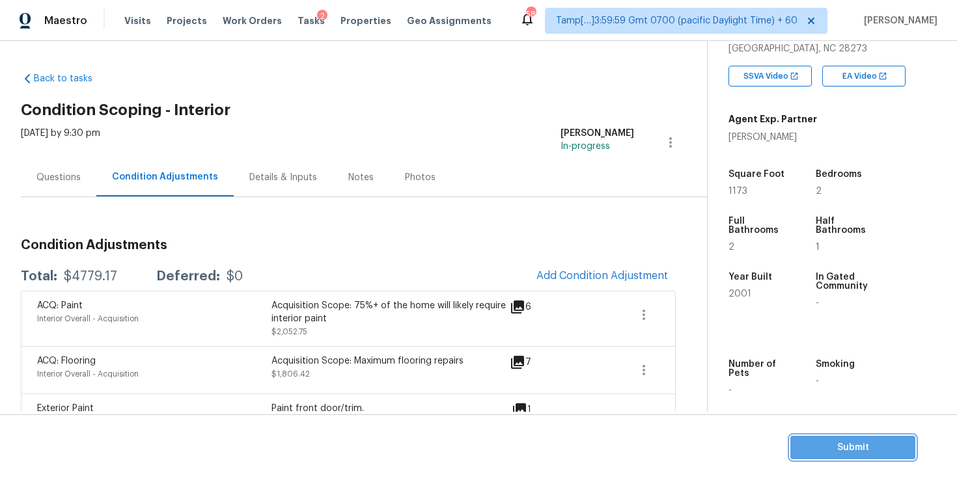
click at [855, 451] on span "Submit" at bounding box center [853, 448] width 104 height 16
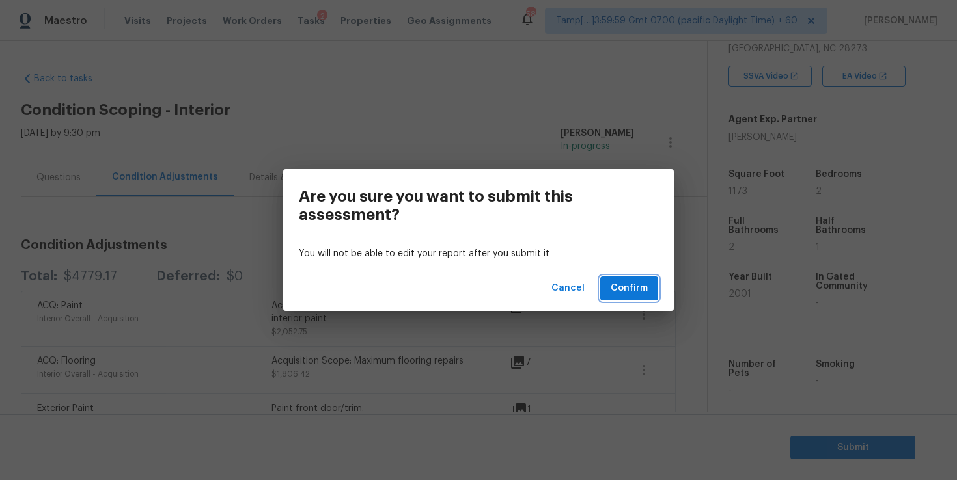
click at [627, 286] on span "Confirm" at bounding box center [629, 289] width 37 height 16
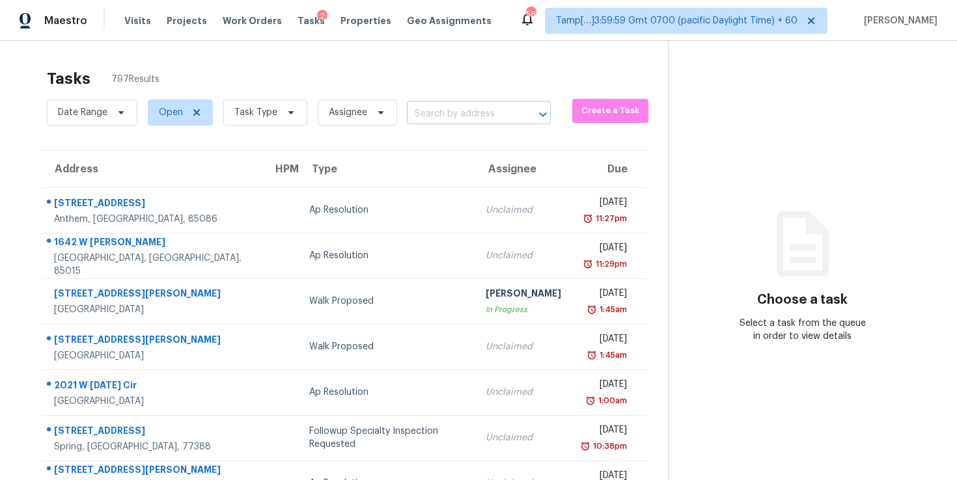
click at [424, 113] on input "text" at bounding box center [460, 114] width 107 height 20
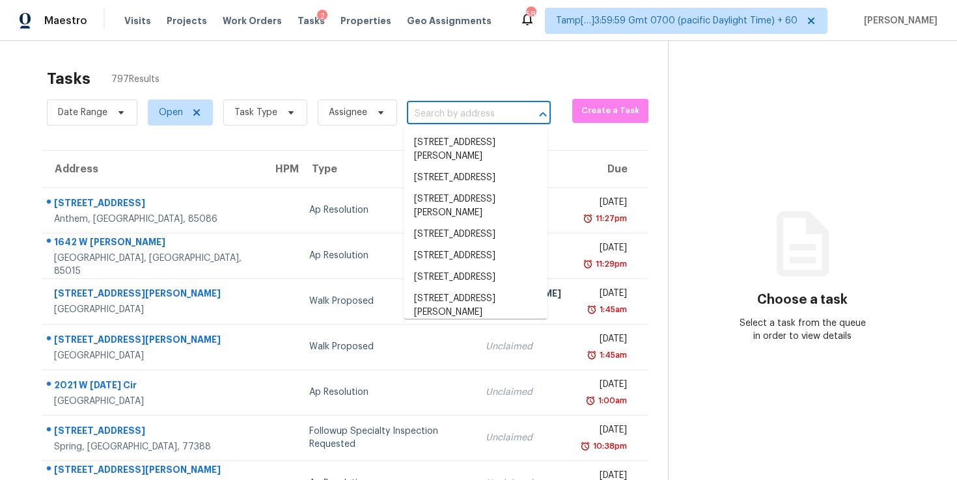
paste input "[STREET_ADDRESS]"
type input "[STREET_ADDRESS]"
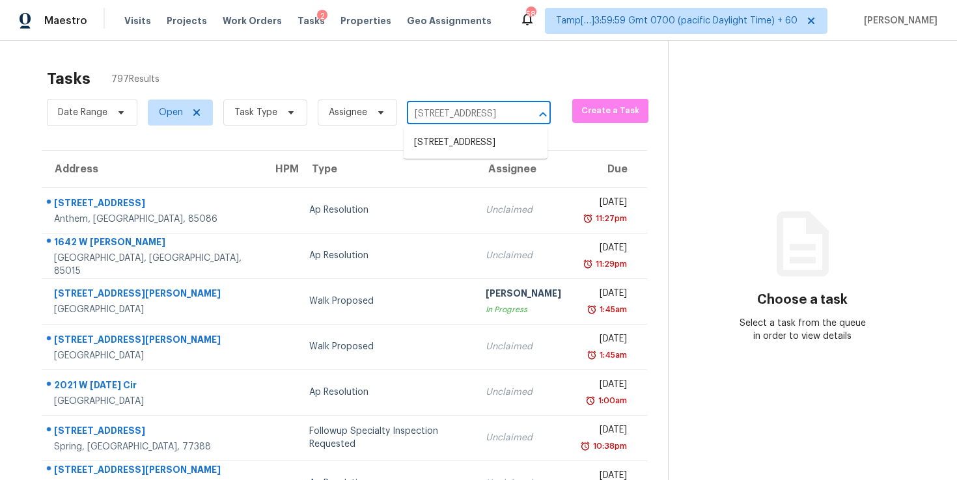
scroll to position [0, 81]
click at [454, 143] on li "[STREET_ADDRESS]" at bounding box center [476, 142] width 144 height 21
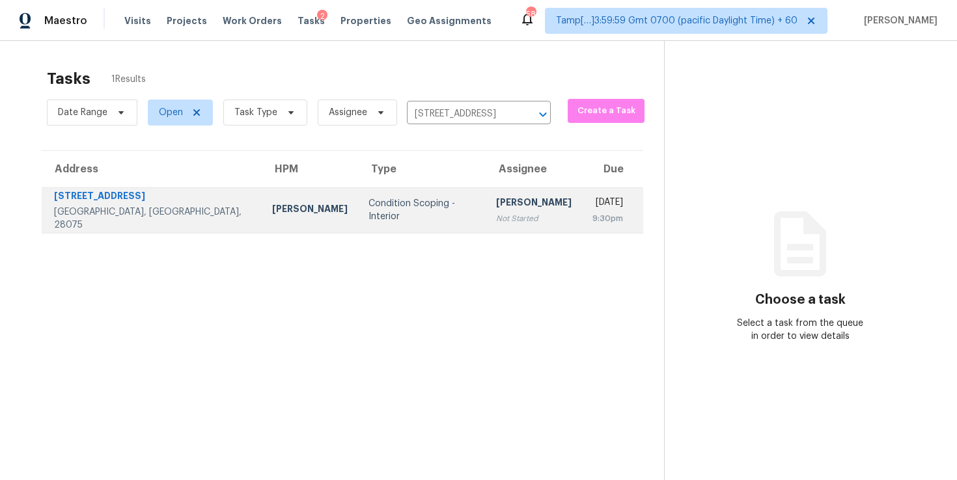
click at [496, 212] on div "Not Started" at bounding box center [534, 218] width 76 height 13
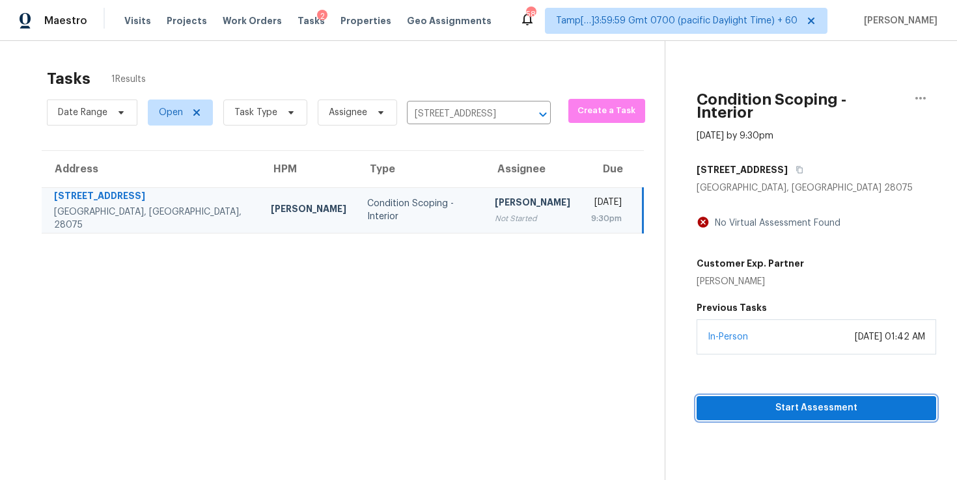
click at [745, 400] on span "Start Assessment" at bounding box center [816, 408] width 219 height 16
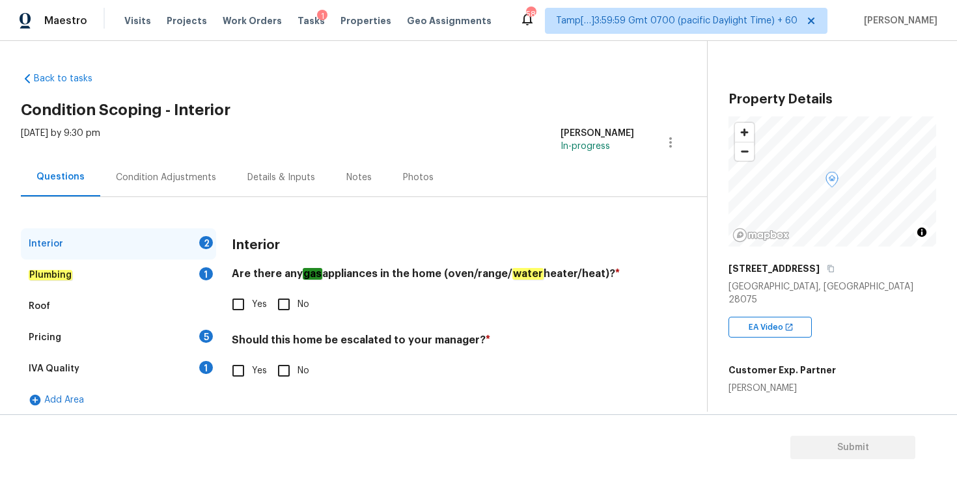
click at [239, 303] on input "Yes" at bounding box center [238, 304] width 27 height 27
checkbox input "true"
click at [285, 369] on input "No" at bounding box center [283, 370] width 27 height 27
checkbox input "true"
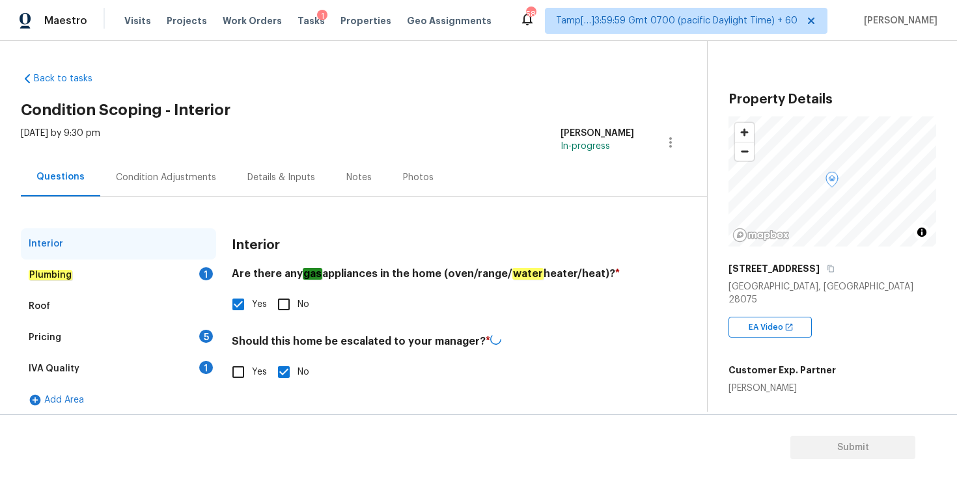
click at [109, 269] on div "Plumbing 1" at bounding box center [118, 275] width 195 height 31
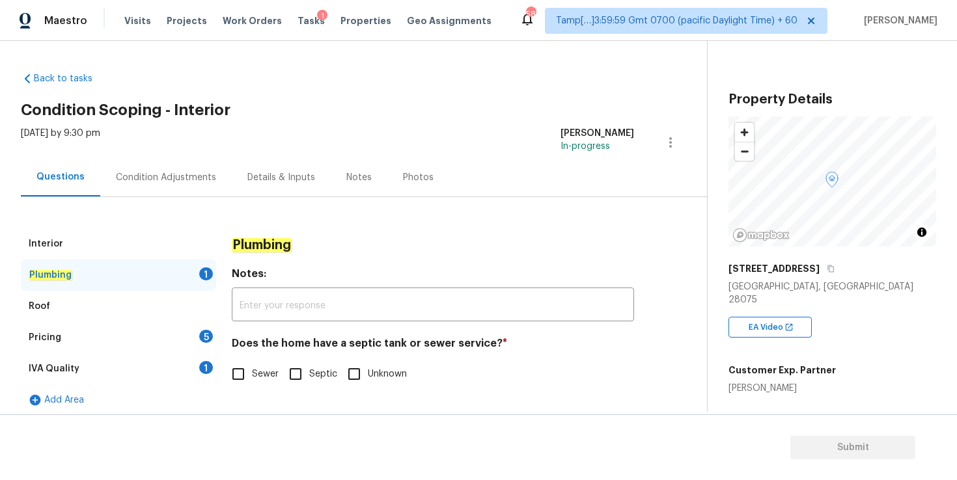
click at [238, 376] on input "Sewer" at bounding box center [238, 374] width 27 height 27
checkbox input "true"
click at [129, 305] on div "Roof" at bounding box center [118, 306] width 195 height 31
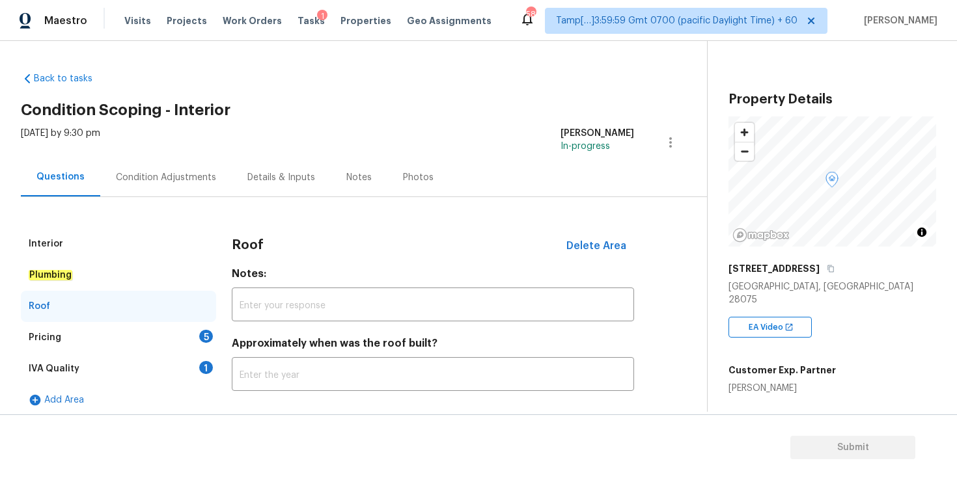
click at [138, 351] on div "Pricing 5" at bounding box center [118, 337] width 195 height 31
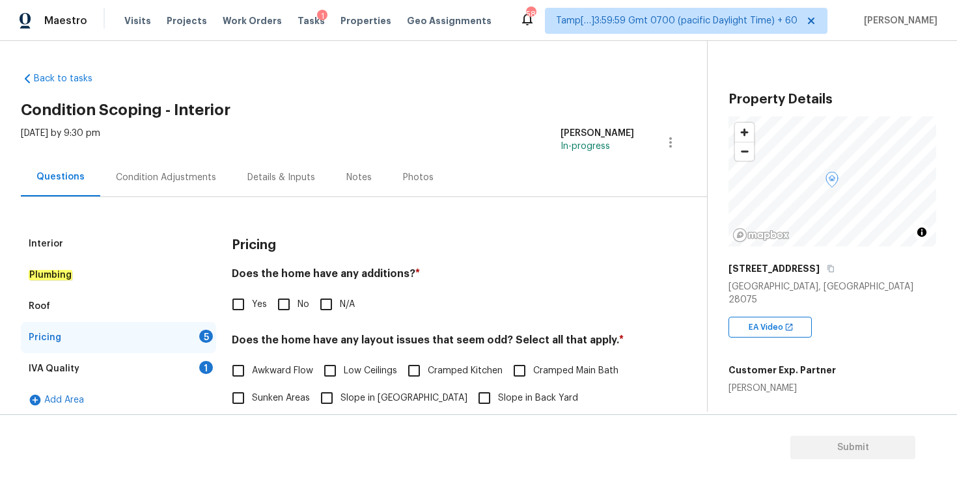
click at [324, 307] on input "N/A" at bounding box center [325, 304] width 27 height 27
checkbox input "true"
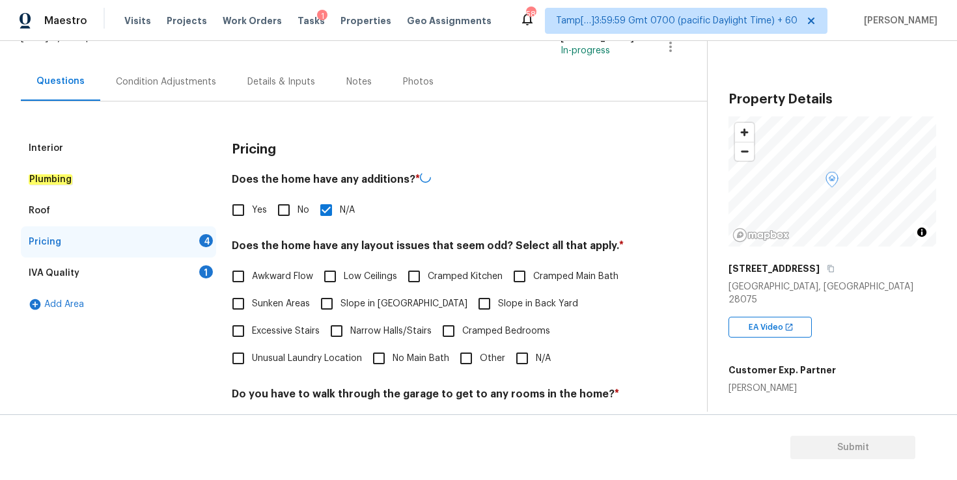
scroll to position [240, 0]
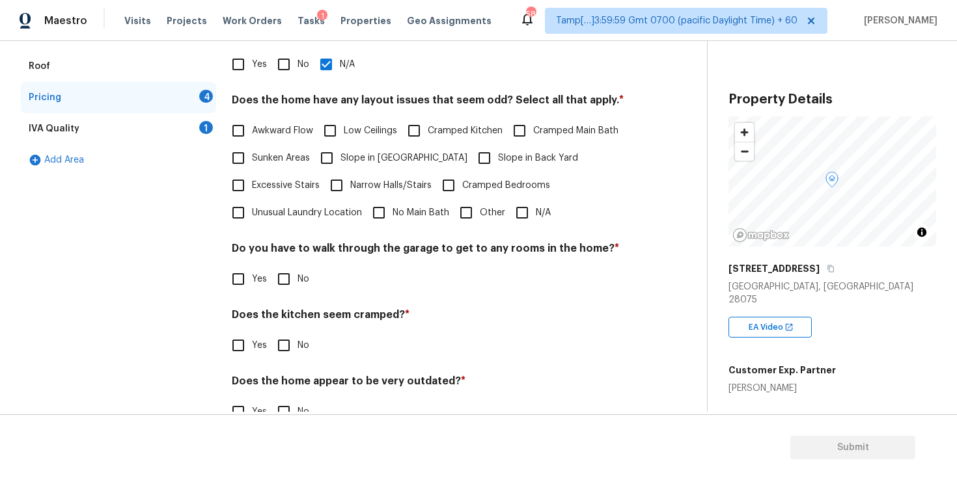
click at [525, 211] on input "N/A" at bounding box center [521, 212] width 27 height 27
checkbox input "true"
click at [285, 283] on input "No" at bounding box center [283, 279] width 27 height 27
checkbox input "true"
click at [284, 347] on input "No" at bounding box center [283, 345] width 27 height 27
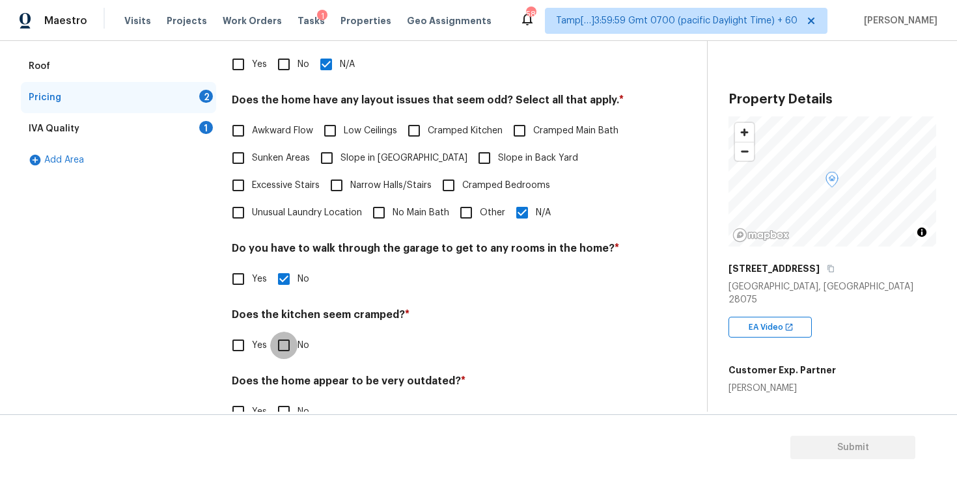
checkbox input "true"
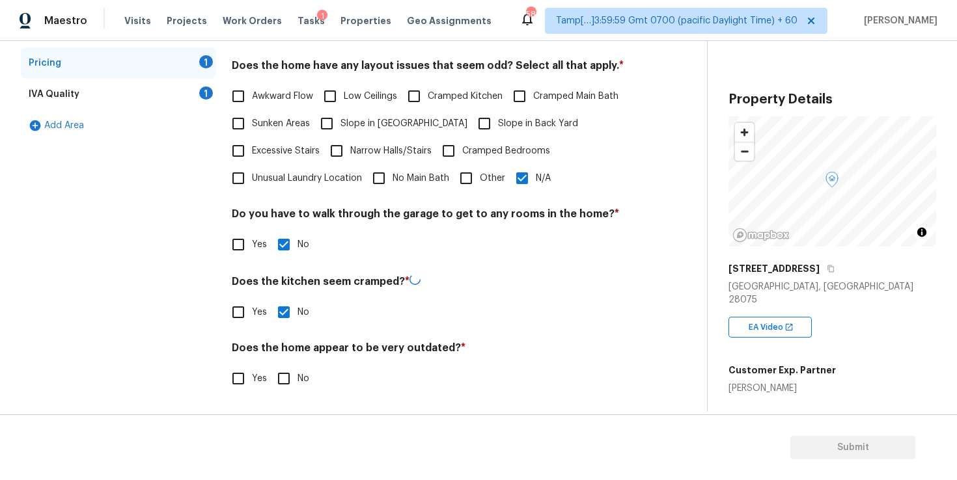
scroll to position [273, 0]
click at [282, 374] on input "No" at bounding box center [283, 378] width 27 height 27
checkbox input "true"
click at [110, 94] on div "IVA Quality 1" at bounding box center [118, 95] width 195 height 31
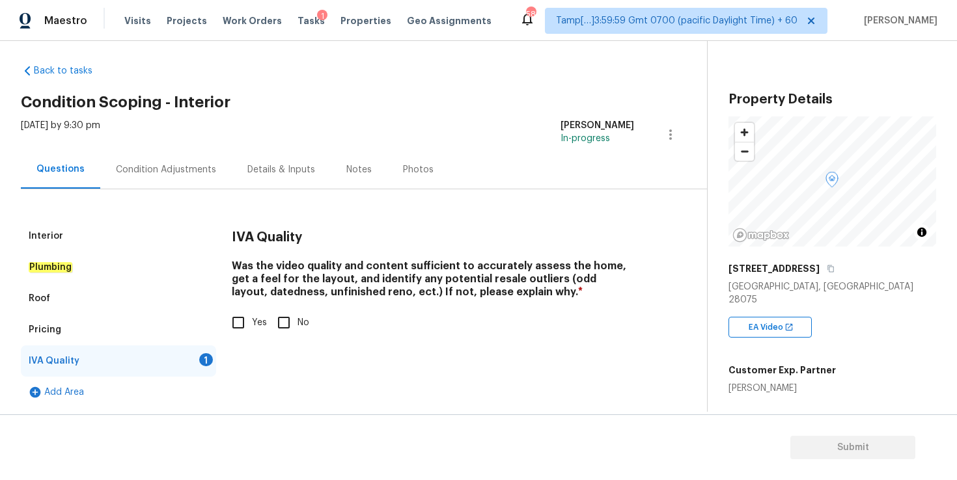
click at [240, 323] on input "Yes" at bounding box center [238, 322] width 27 height 27
checkbox input "true"
click at [195, 164] on div "Condition Adjustments" at bounding box center [166, 169] width 100 height 13
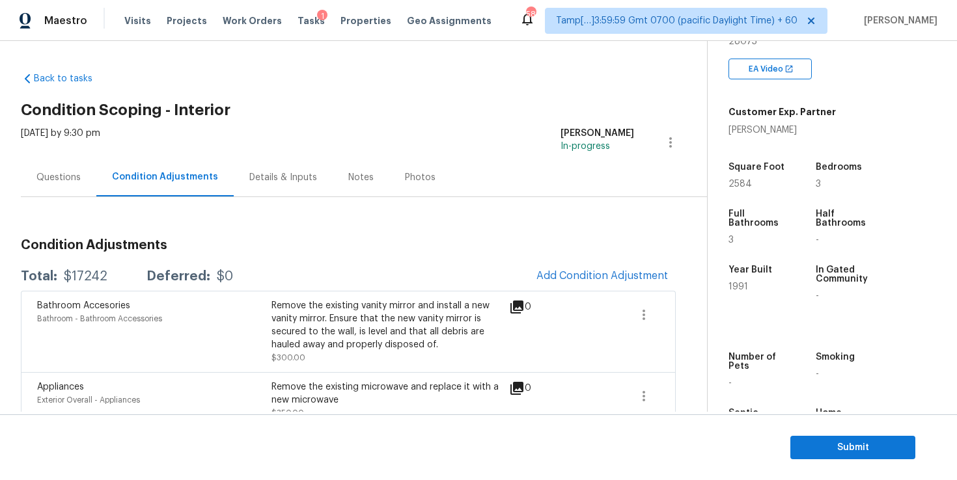
scroll to position [290, 0]
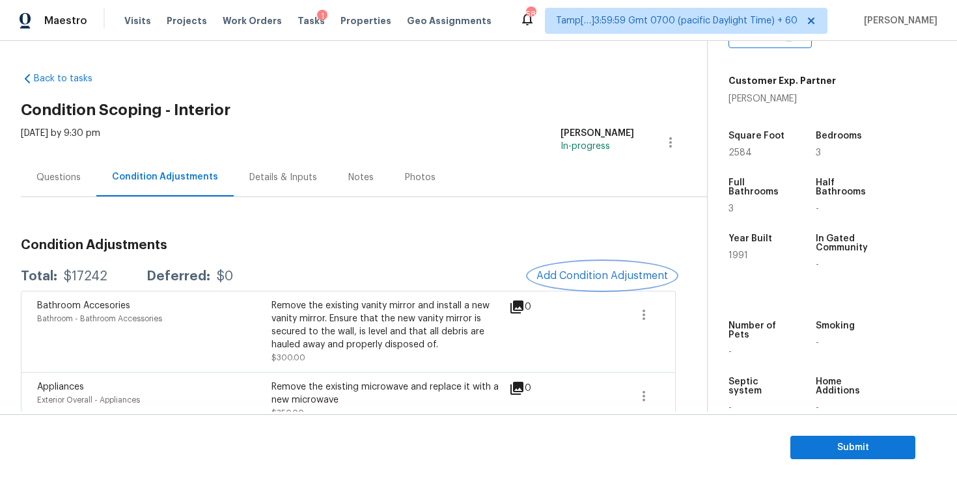
click at [590, 271] on span "Add Condition Adjustment" at bounding box center [602, 276] width 132 height 12
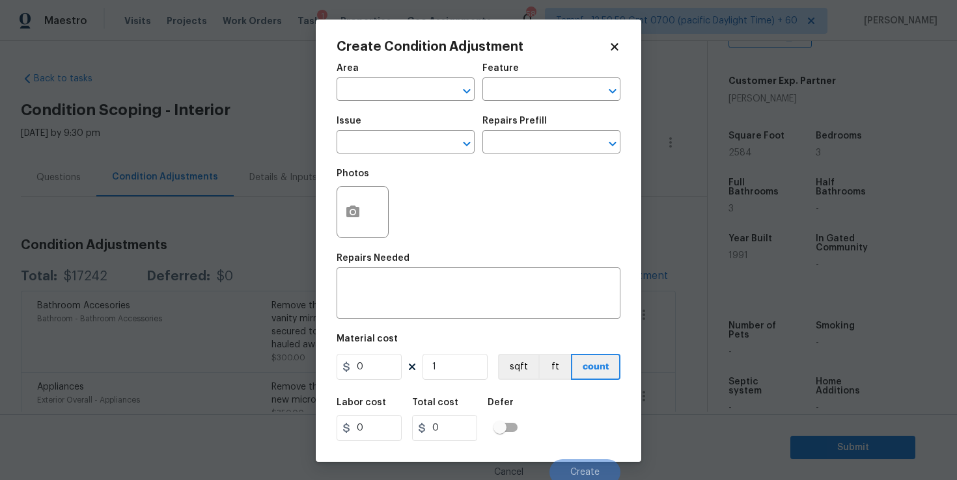
click at [636, 211] on div "Create Condition Adjustment Area ​ Feature ​ Issue ​ Repairs Prefill ​ Photos R…" at bounding box center [479, 241] width 326 height 443
click at [646, 214] on body "Maestro Visits Projects Work Orders Tasks 1 Properties Geo Assignments 583 Tamp…" at bounding box center [478, 240] width 957 height 480
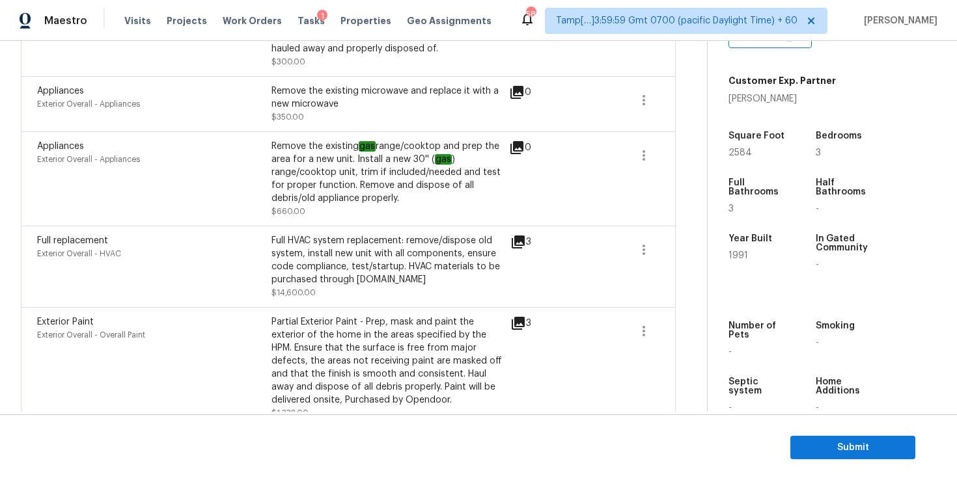
scroll to position [0, 0]
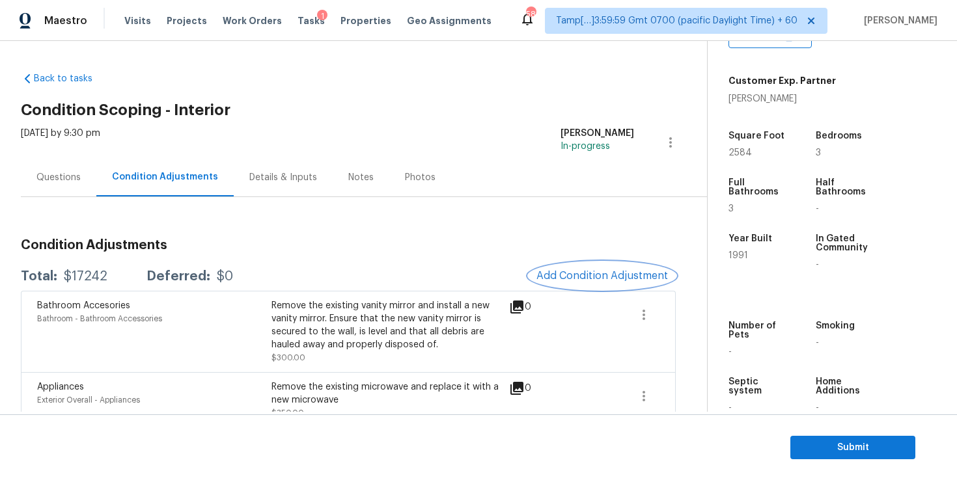
click at [583, 271] on span "Add Condition Adjustment" at bounding box center [602, 276] width 132 height 12
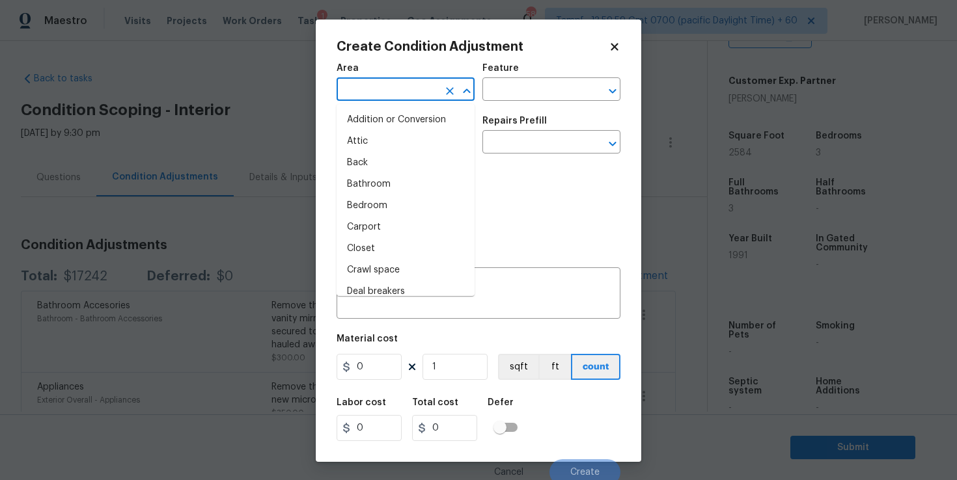
click at [400, 81] on input "text" at bounding box center [388, 91] width 102 height 20
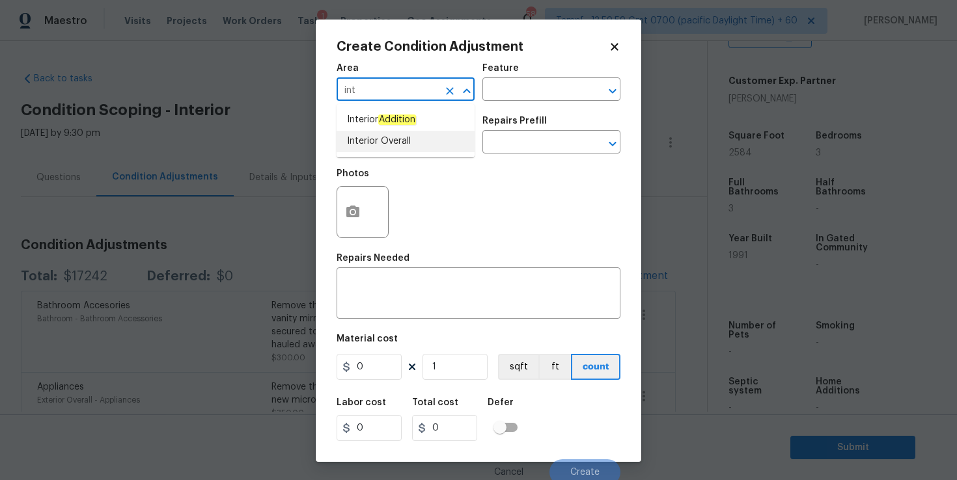
click at [396, 145] on li "Interior Overall" at bounding box center [406, 141] width 138 height 21
type input "Interior Overall"
click at [396, 145] on input "text" at bounding box center [388, 143] width 102 height 20
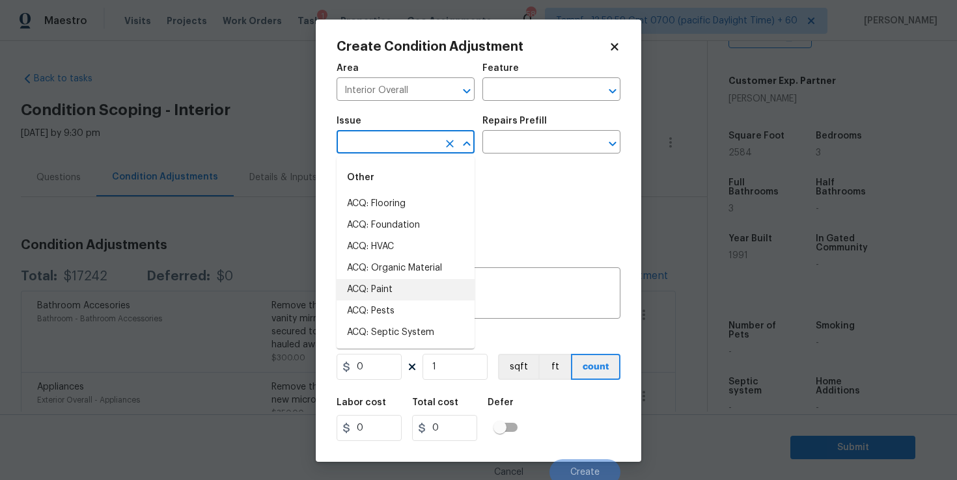
click at [392, 283] on li "ACQ: Paint" at bounding box center [406, 289] width 138 height 21
type input "ACQ: Paint"
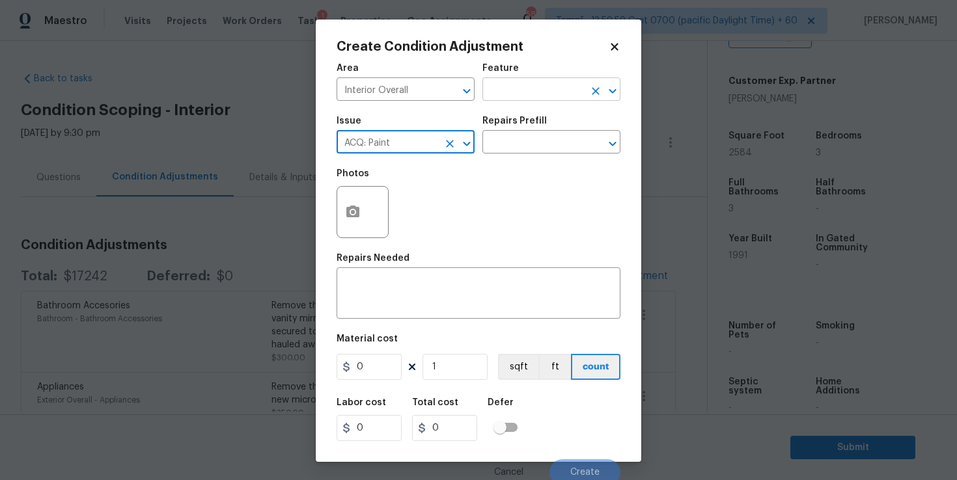
click at [501, 87] on input "text" at bounding box center [533, 91] width 102 height 20
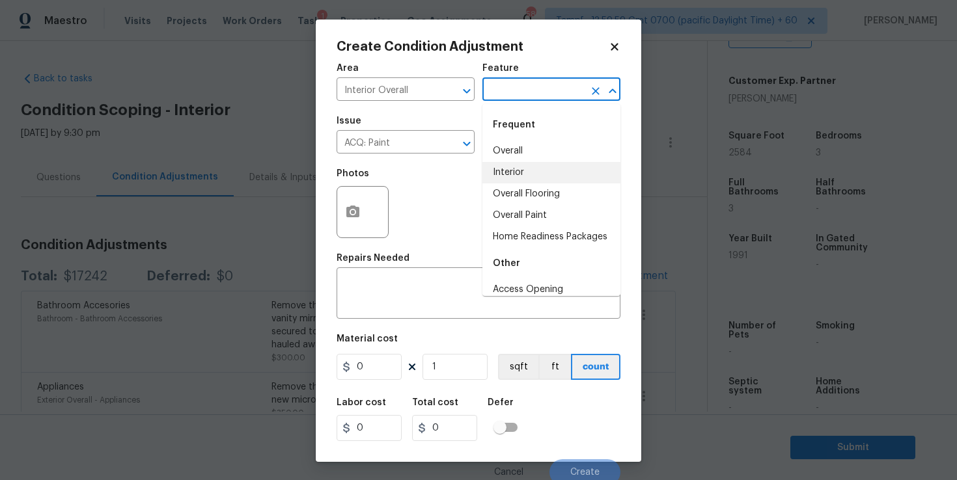
click at [526, 174] on li "Interior" at bounding box center [551, 172] width 138 height 21
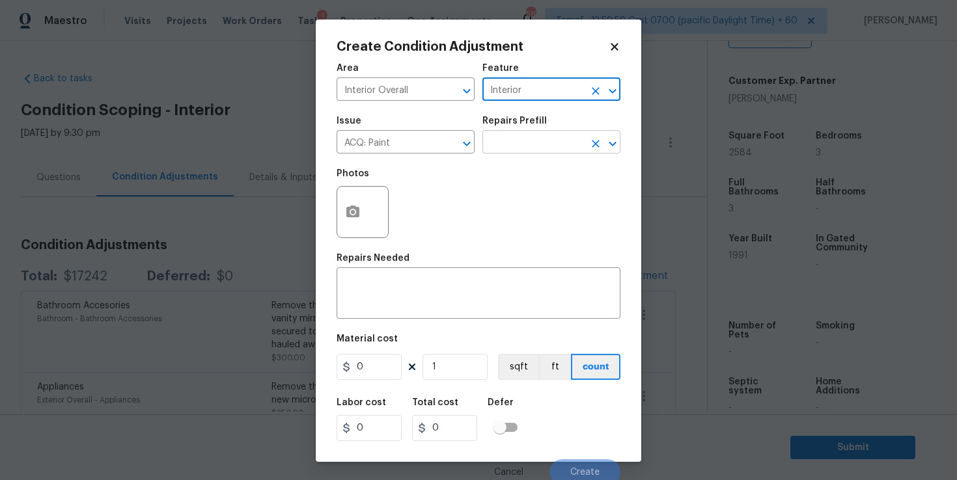
click at [529, 146] on input "text" at bounding box center [533, 143] width 102 height 20
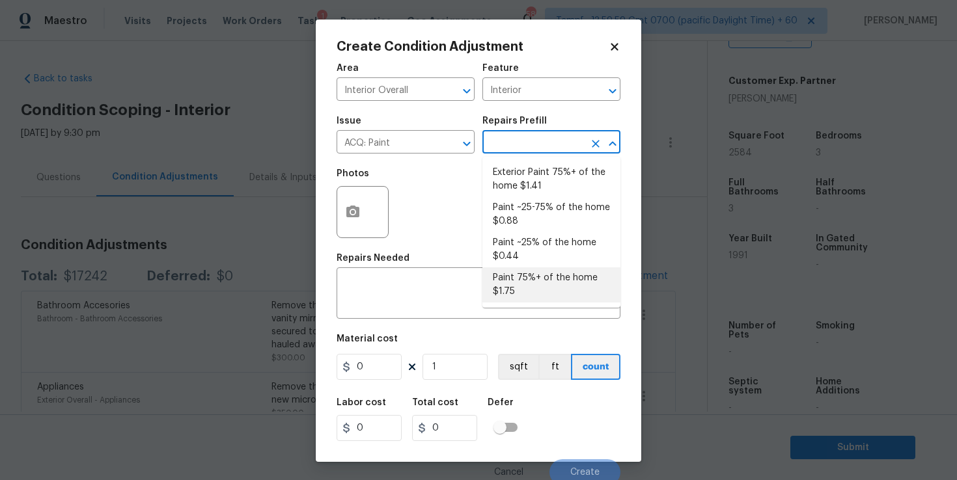
click at [524, 283] on li "Paint 75%+ of the home $1.75" at bounding box center [551, 285] width 138 height 35
type input "Acquisition"
type textarea "Acquisition Scope: 75%+ of the home will likely require interior paint"
type input "1.75"
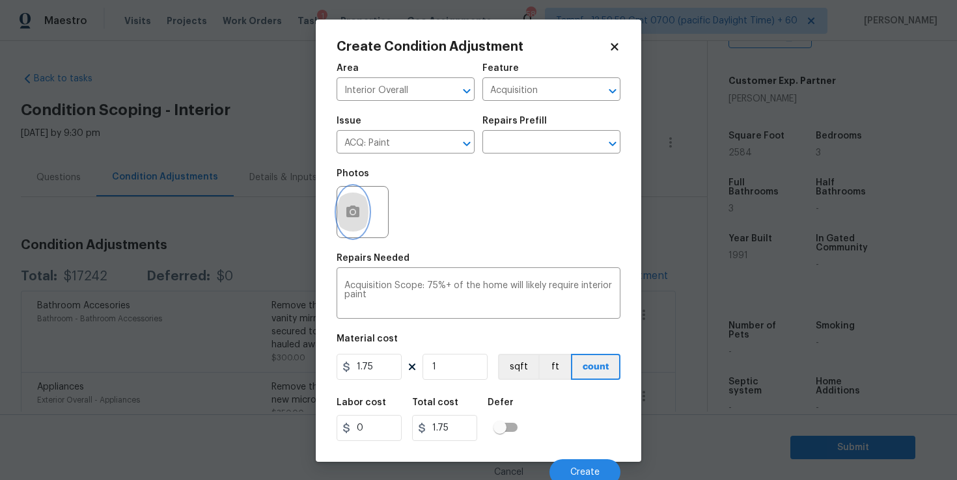
click at [357, 204] on icon "button" at bounding box center [353, 212] width 16 height 16
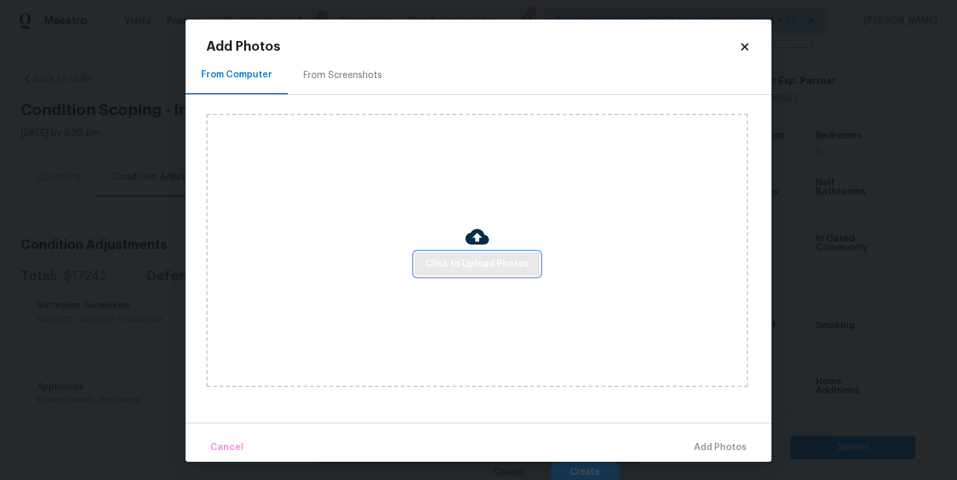
click at [444, 268] on span "Click to Upload Photos" at bounding box center [477, 264] width 104 height 16
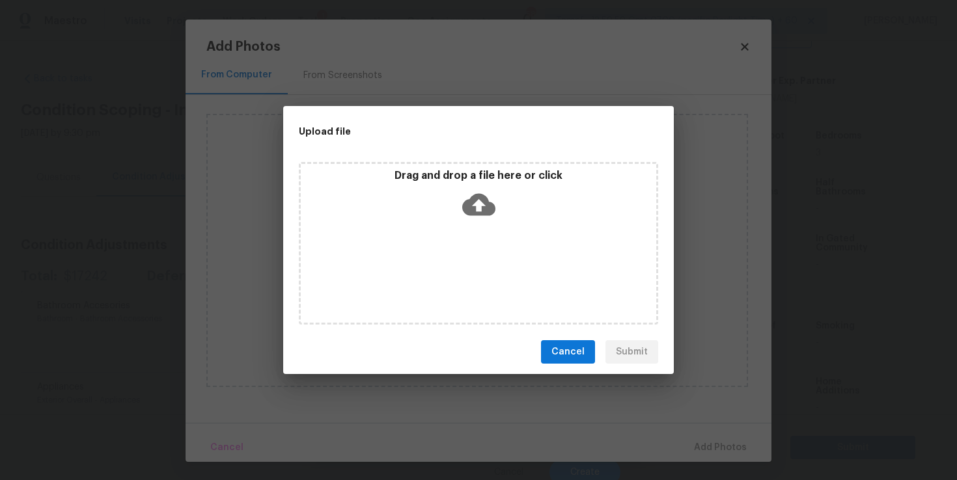
click at [477, 205] on icon at bounding box center [478, 204] width 33 height 33
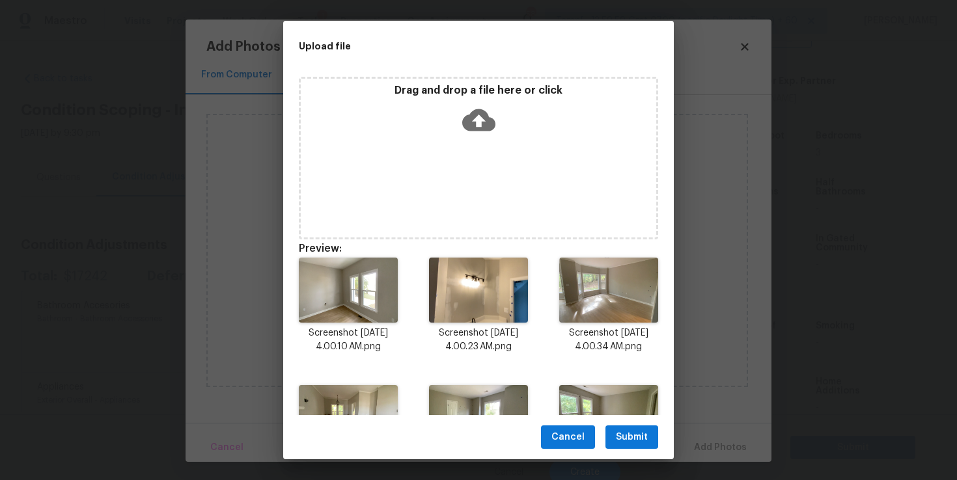
click at [627, 434] on span "Submit" at bounding box center [632, 438] width 32 height 16
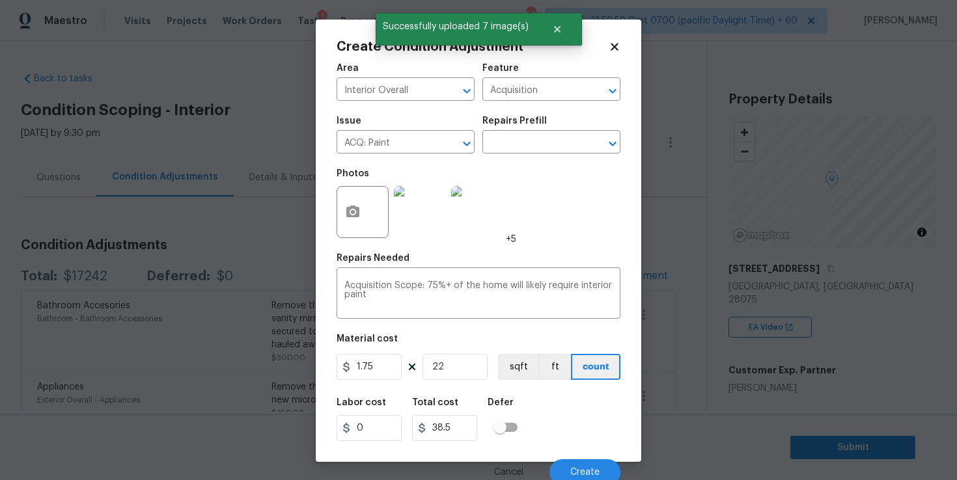
scroll to position [290, 0]
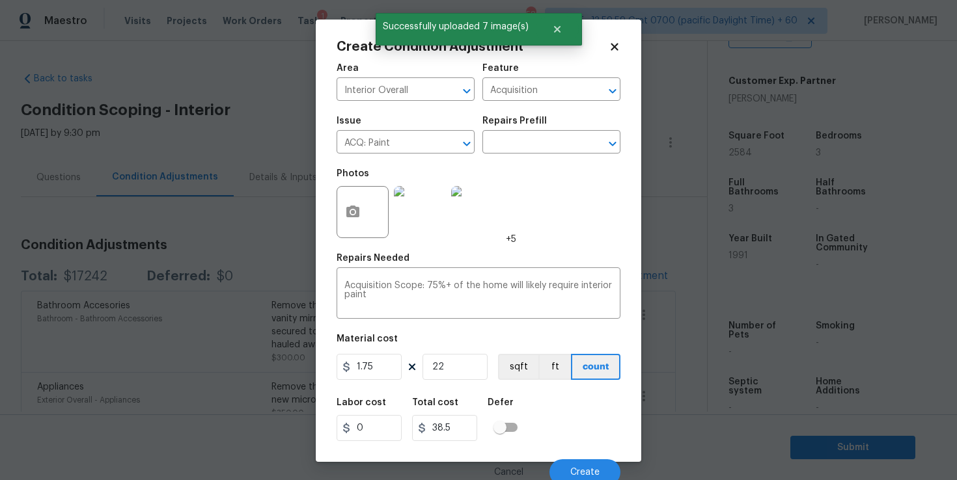
type input "228"
type input "399"
type input "2284"
type input "3997"
type input "2284"
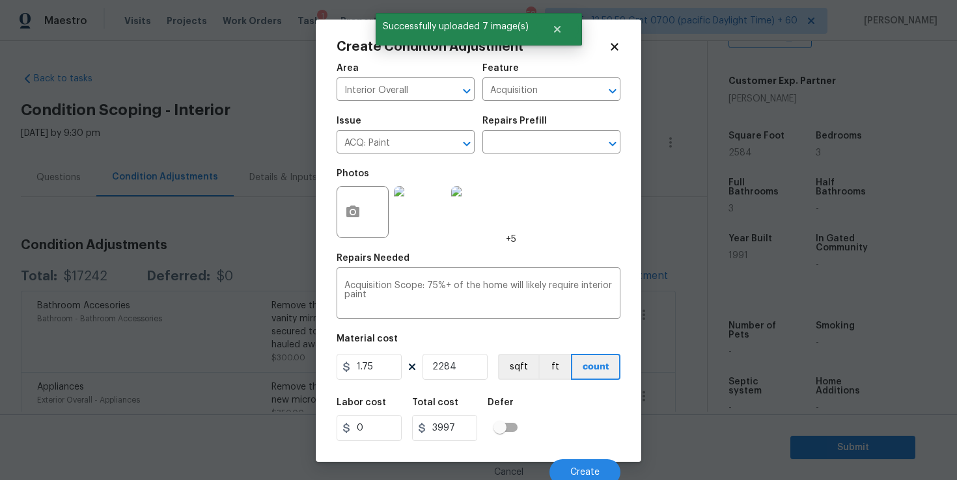
click at [564, 417] on div "Labor cost 0 Total cost 3997 Defer" at bounding box center [479, 420] width 284 height 59
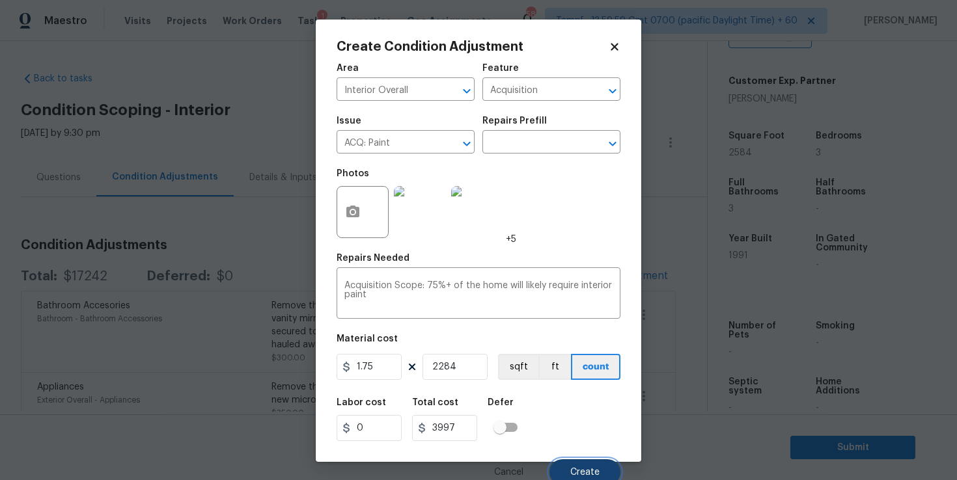
click at [586, 469] on span "Create" at bounding box center [584, 473] width 29 height 10
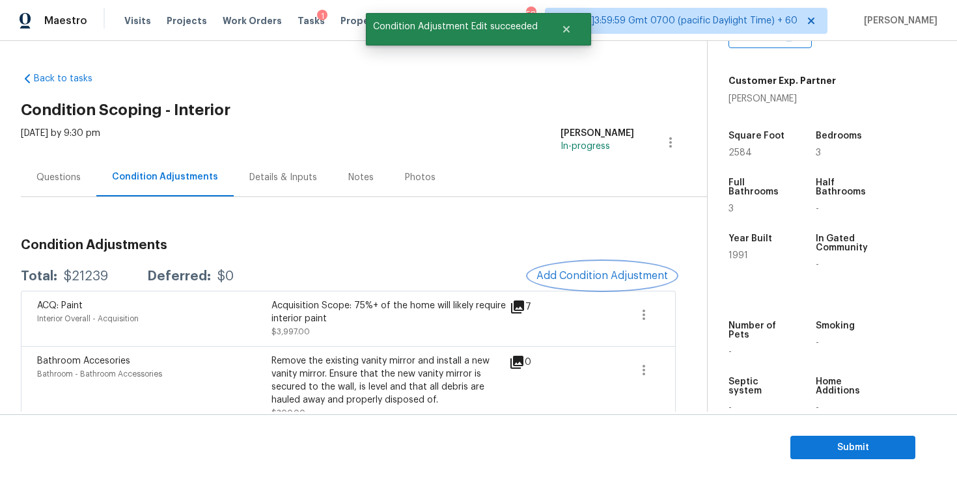
click at [595, 275] on span "Add Condition Adjustment" at bounding box center [602, 276] width 132 height 12
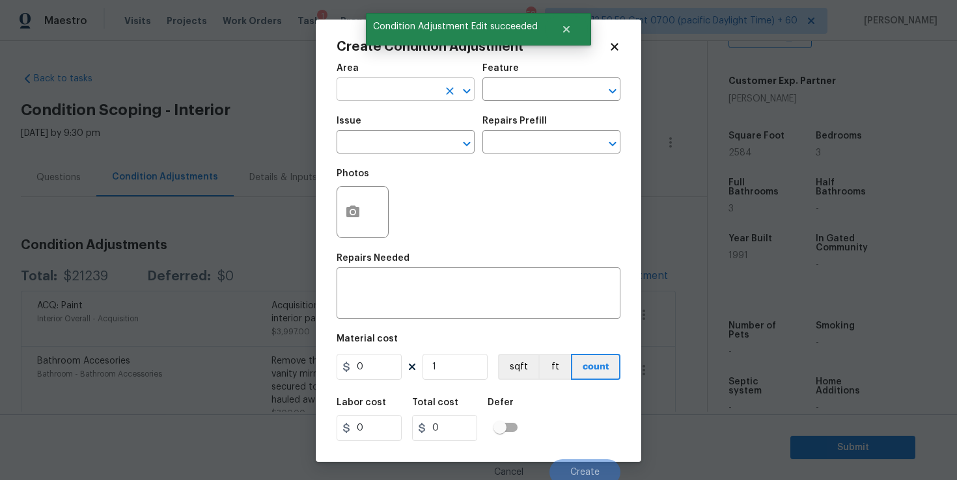
click at [387, 96] on input "text" at bounding box center [388, 91] width 102 height 20
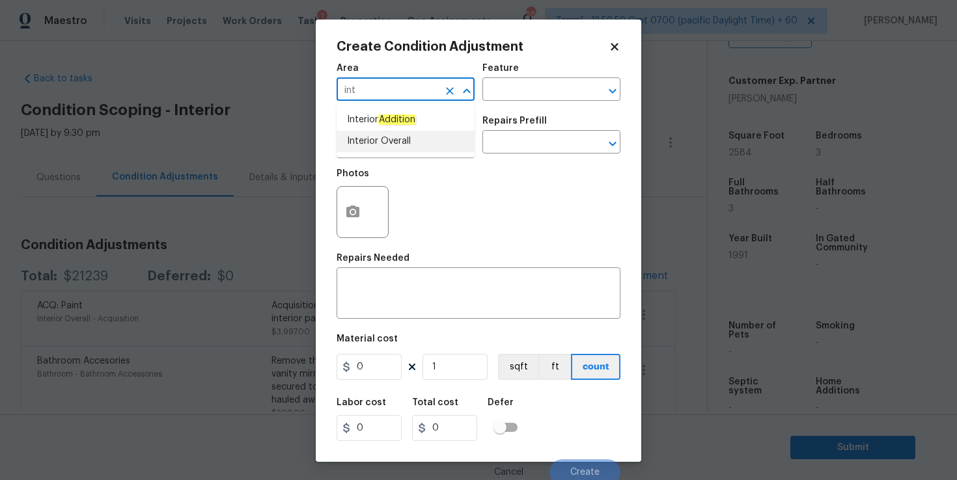
click at [395, 140] on li "Interior Overall" at bounding box center [406, 141] width 138 height 21
type input "Interior Overall"
click at [395, 140] on input "text" at bounding box center [388, 143] width 102 height 20
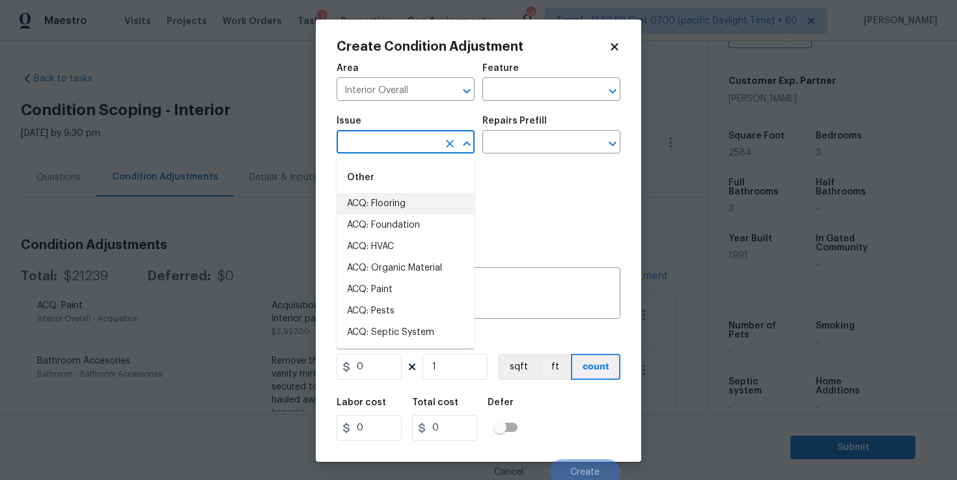
click at [402, 204] on li "ACQ: Flooring" at bounding box center [406, 203] width 138 height 21
type input "ACQ: Flooring"
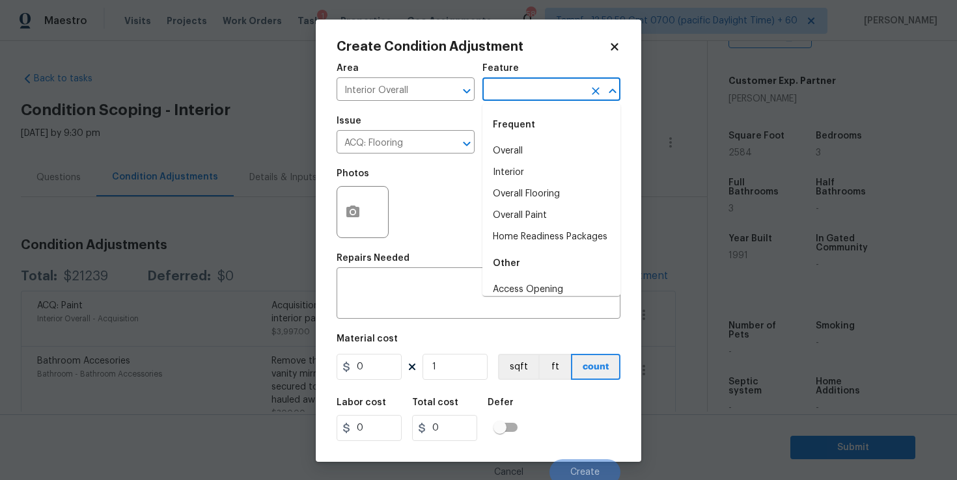
click at [520, 89] on input "text" at bounding box center [533, 91] width 102 height 20
click at [531, 176] on li "Interior" at bounding box center [551, 172] width 138 height 21
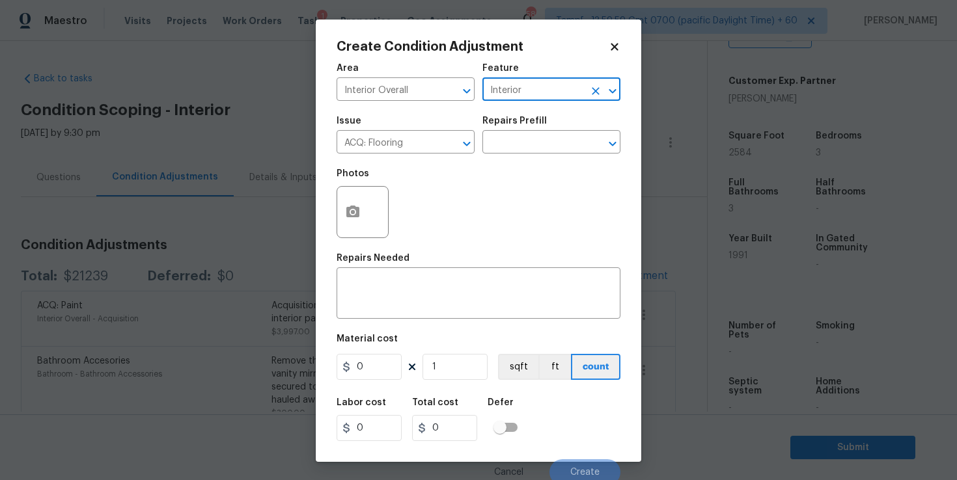
click at [529, 156] on div "Issue ACQ: Flooring ​ Repairs Prefill ​" at bounding box center [479, 135] width 284 height 53
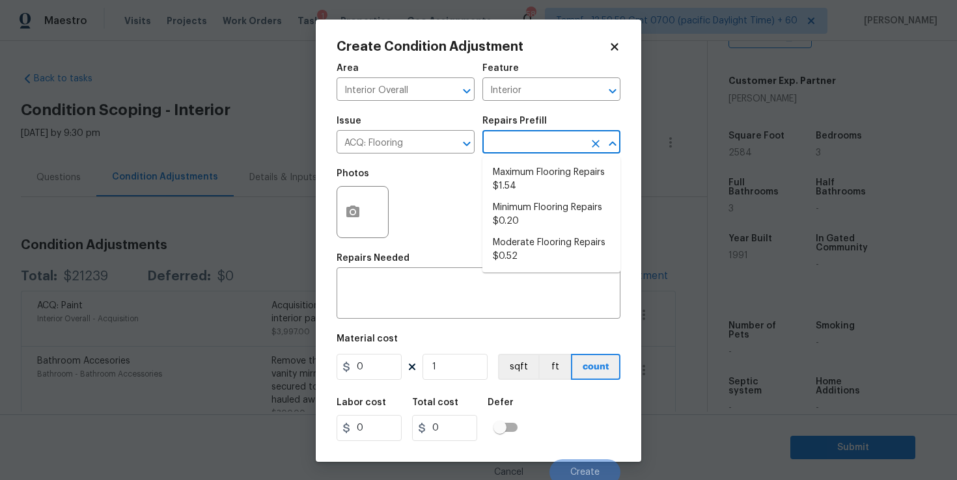
click at [529, 143] on input "text" at bounding box center [533, 143] width 102 height 20
click at [540, 212] on li "Minimum Flooring Repairs $0.20" at bounding box center [551, 214] width 138 height 35
type input "Acquisition"
type textarea "Acquisition Scope: Minimum flooring repairs"
type input "0.2"
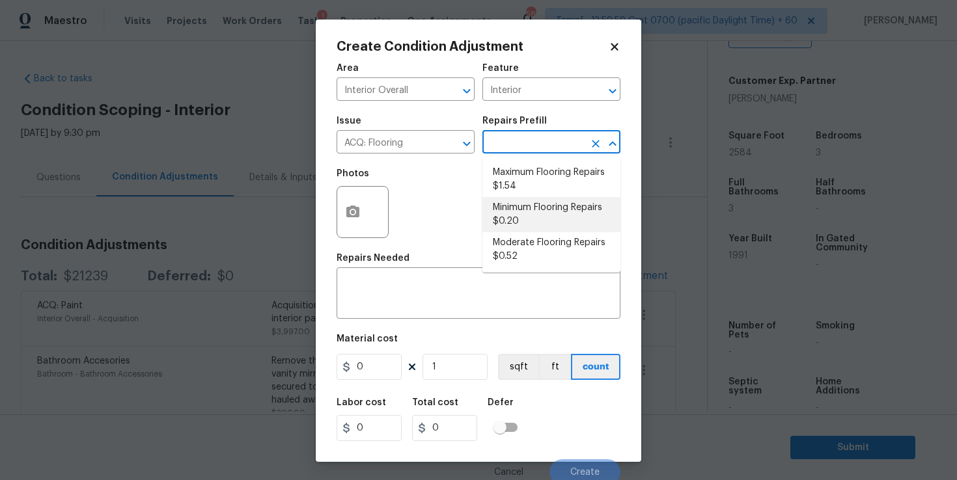
type input "0.2"
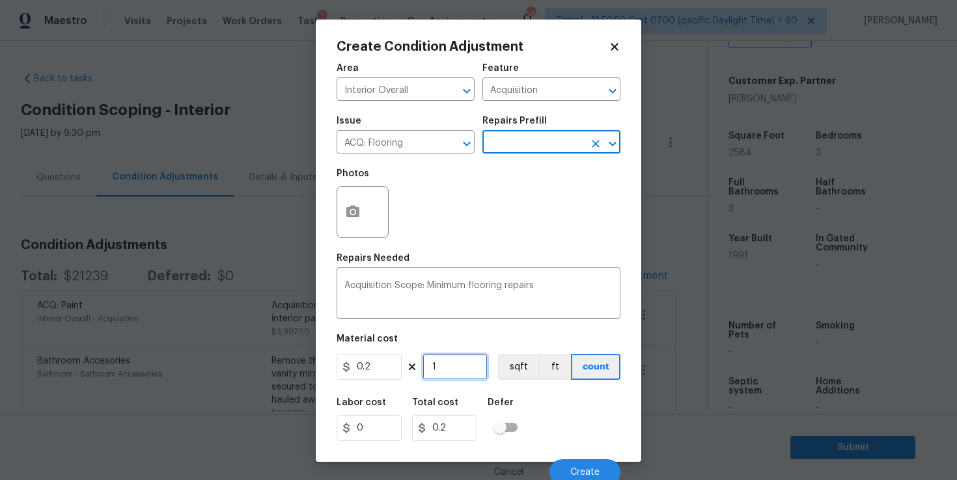
click at [456, 366] on input "1" at bounding box center [455, 367] width 65 height 26
type input "0"
type input "2"
type input "0.4"
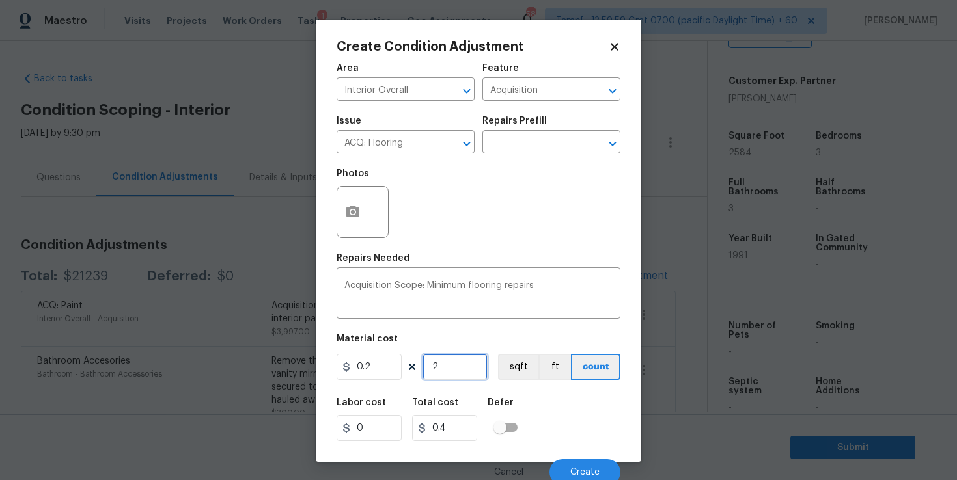
type input "25"
type input "5"
type input "258"
type input "51.6"
type input "2584"
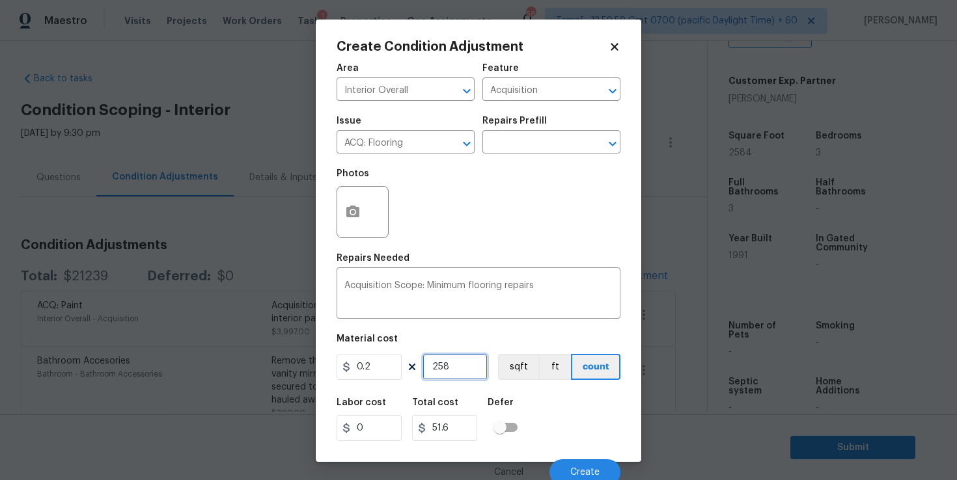
type input "516.8"
type input "2584"
click at [566, 475] on button "Create" at bounding box center [584, 473] width 71 height 26
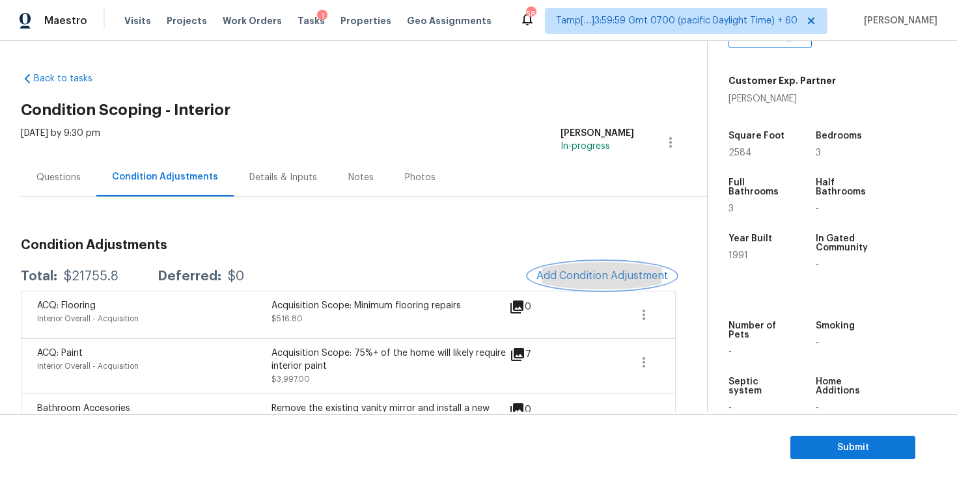
click at [608, 281] on span "Add Condition Adjustment" at bounding box center [602, 276] width 132 height 12
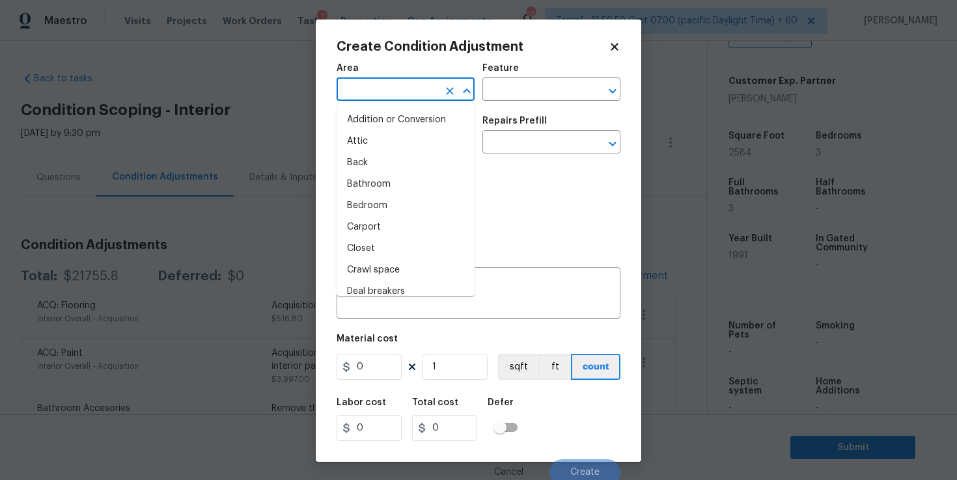
click at [424, 89] on input "text" at bounding box center [388, 91] width 102 height 20
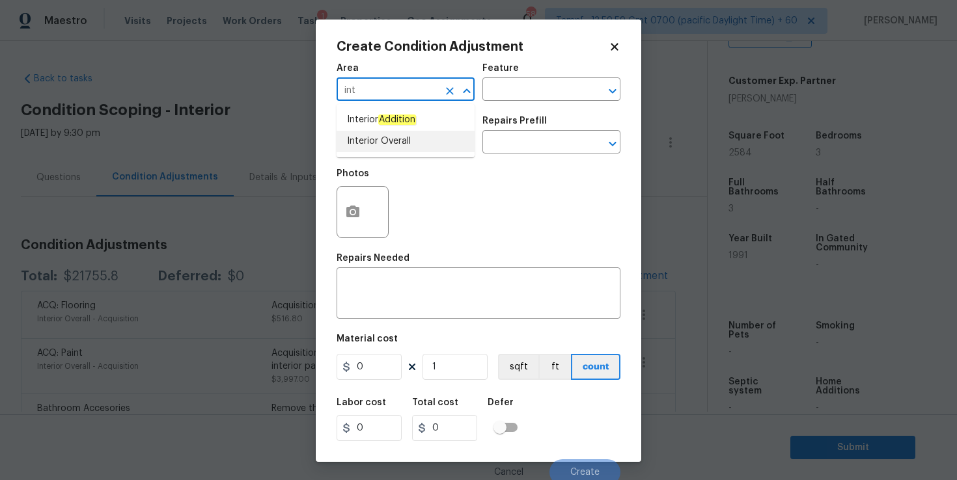
click at [383, 135] on li "Interior Overall" at bounding box center [406, 141] width 138 height 21
type input "Interior Overall"
click at [383, 145] on input "text" at bounding box center [388, 143] width 102 height 20
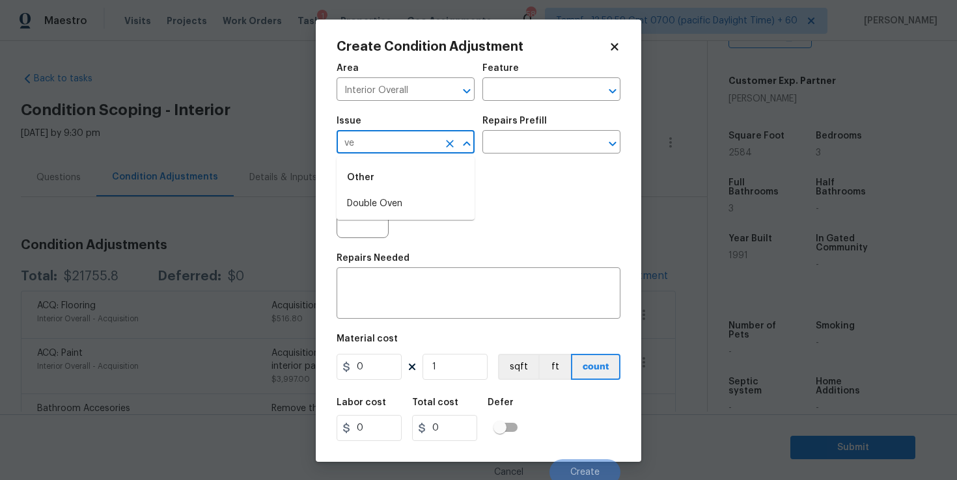
type input "v"
click at [395, 203] on li "ACQ: HVAC" at bounding box center [406, 203] width 138 height 21
type input "ACQ: HVAC"
click at [538, 82] on input "text" at bounding box center [533, 91] width 102 height 20
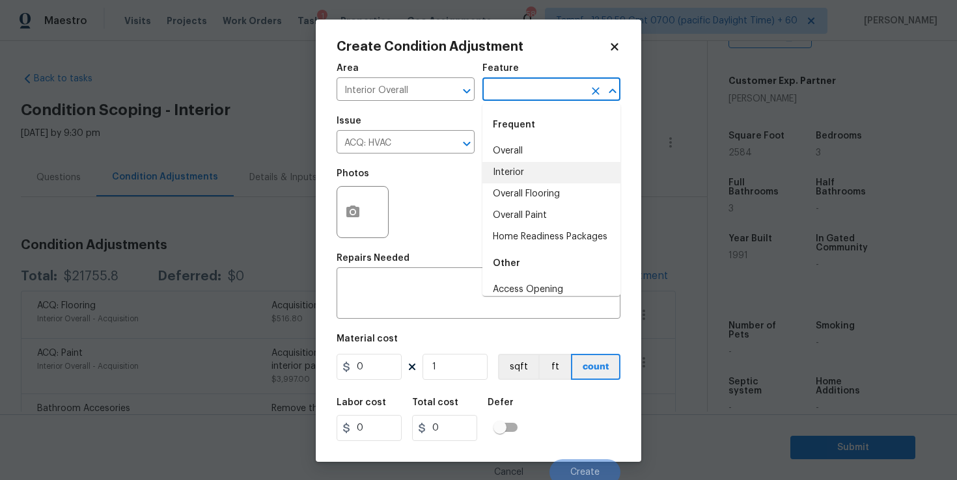
click at [520, 167] on li "Interior" at bounding box center [551, 172] width 138 height 21
type input "Interior"
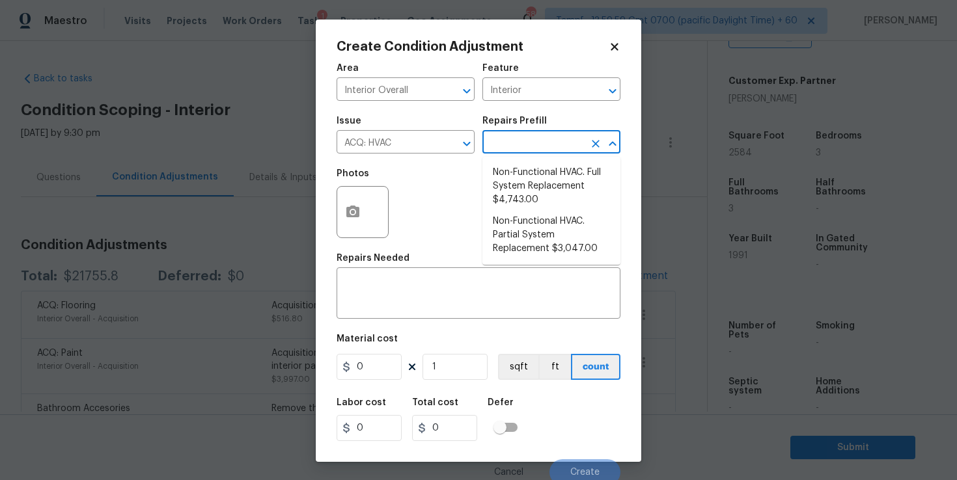
click at [520, 137] on input "text" at bounding box center [533, 143] width 102 height 20
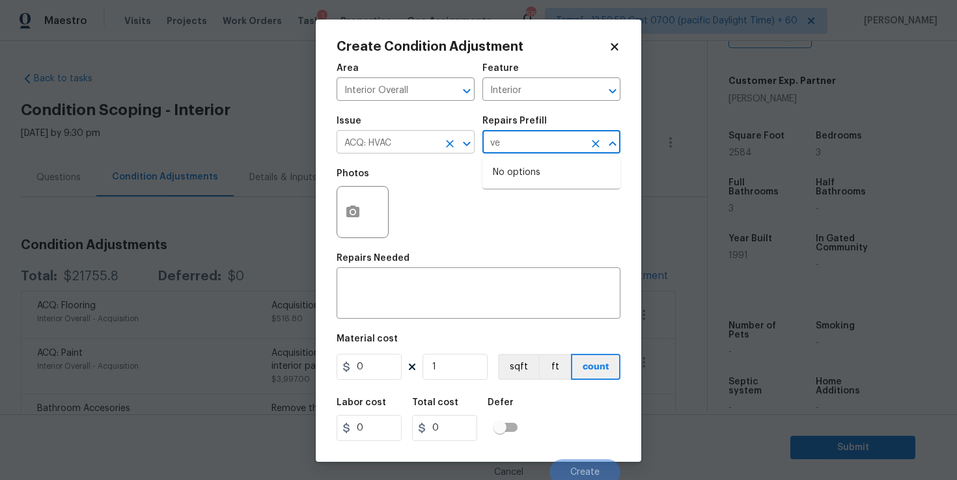
type input "ve"
click at [419, 145] on input "ACQ: HVAC" at bounding box center [388, 143] width 102 height 20
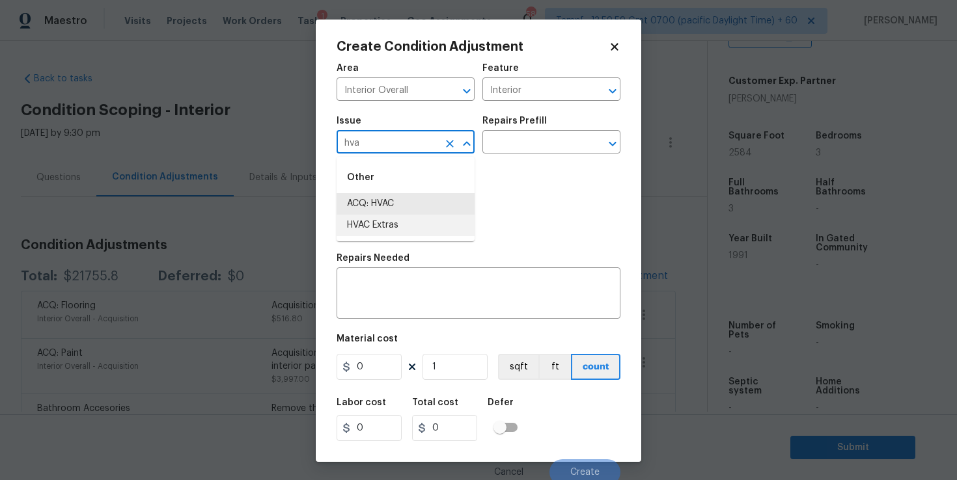
click at [408, 225] on li "HVAC Extras" at bounding box center [406, 225] width 138 height 21
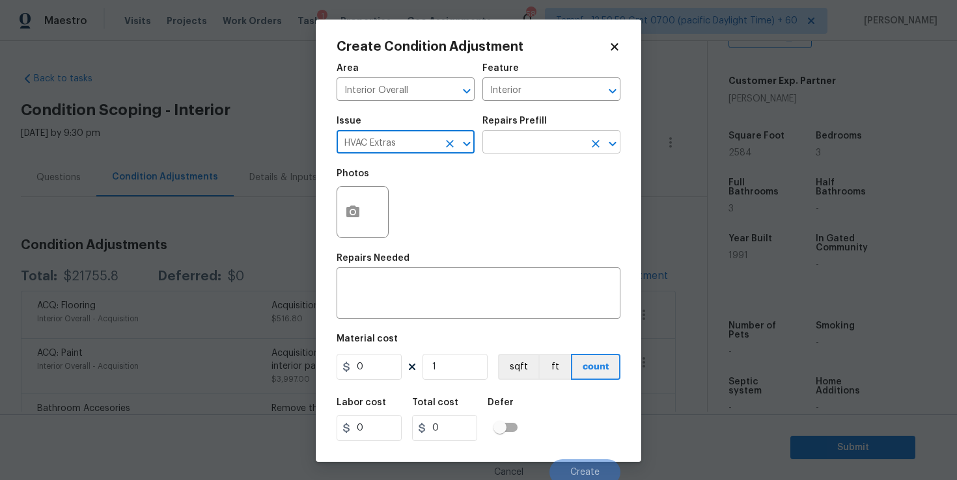
type input "HVAC Extras"
click at [506, 146] on input "text" at bounding box center [533, 143] width 102 height 20
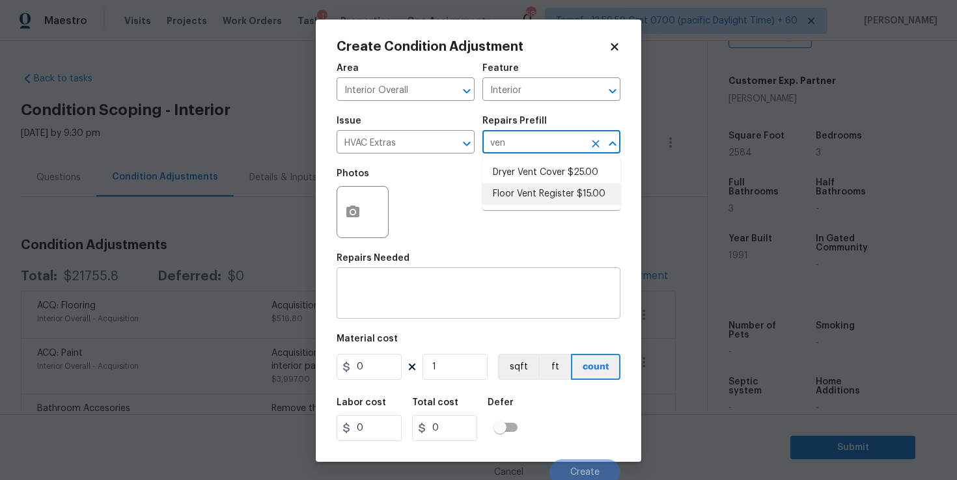
type input "ven"
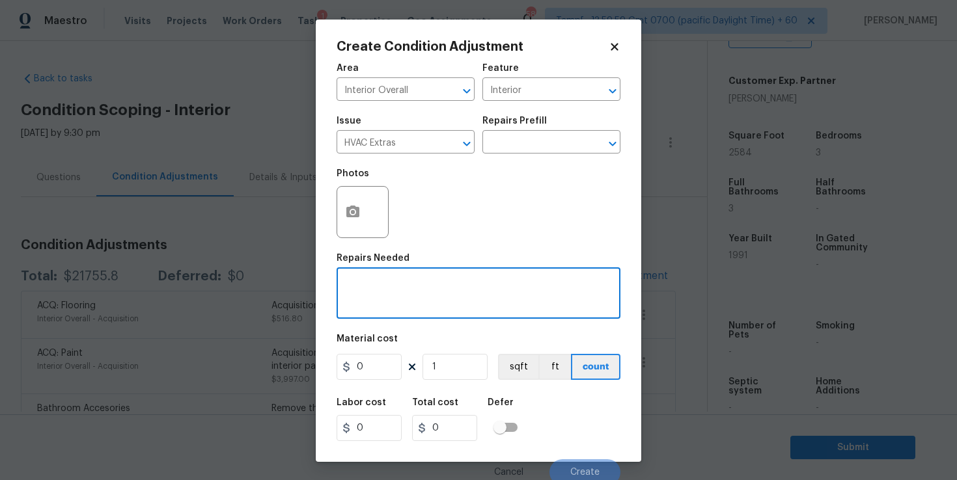
click at [490, 288] on textarea at bounding box center [478, 294] width 268 height 27
type textarea "HVAC vent"
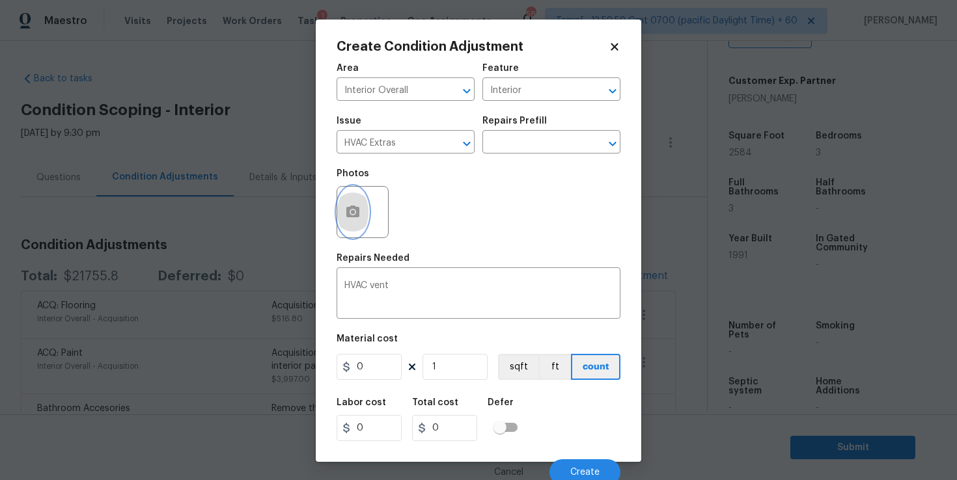
click at [340, 202] on button "button" at bounding box center [352, 212] width 31 height 51
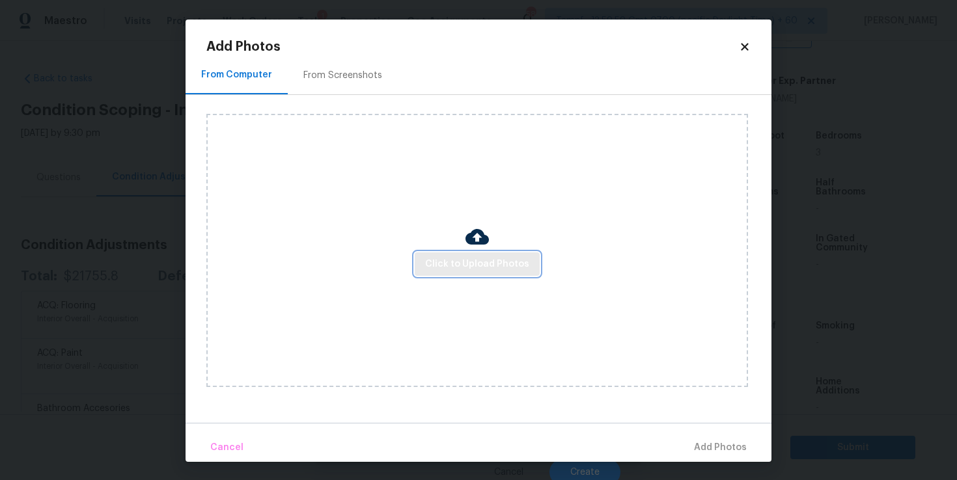
click at [463, 258] on span "Click to Upload Photos" at bounding box center [477, 264] width 104 height 16
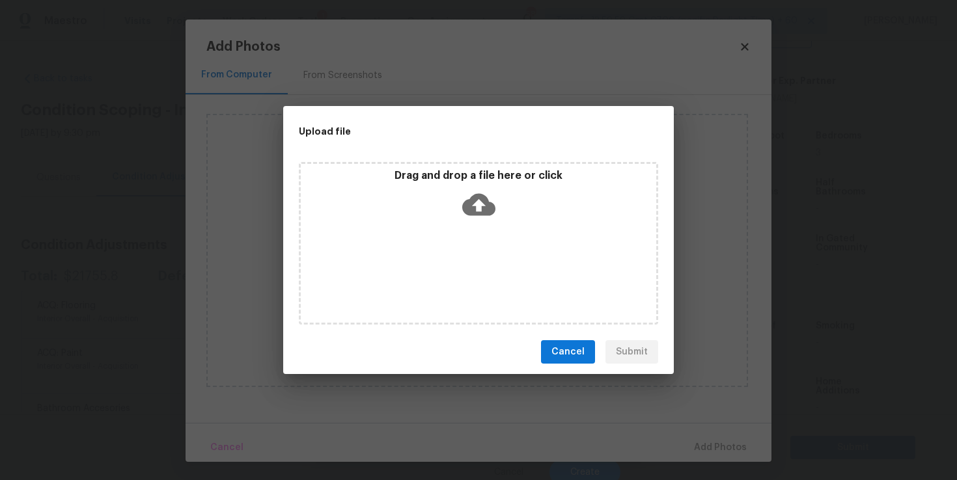
click at [478, 194] on icon at bounding box center [478, 205] width 33 height 22
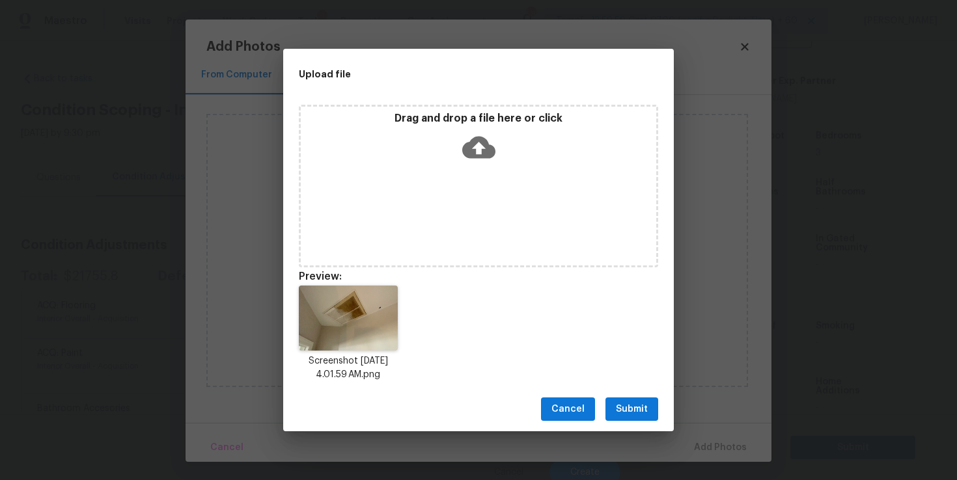
click at [628, 410] on span "Submit" at bounding box center [632, 410] width 32 height 16
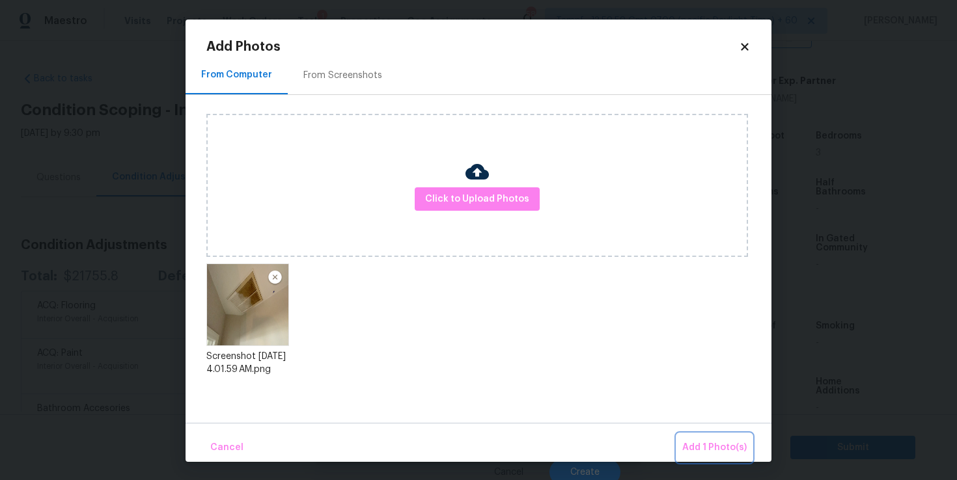
click at [712, 445] on span "Add 1 Photo(s)" at bounding box center [714, 448] width 64 height 16
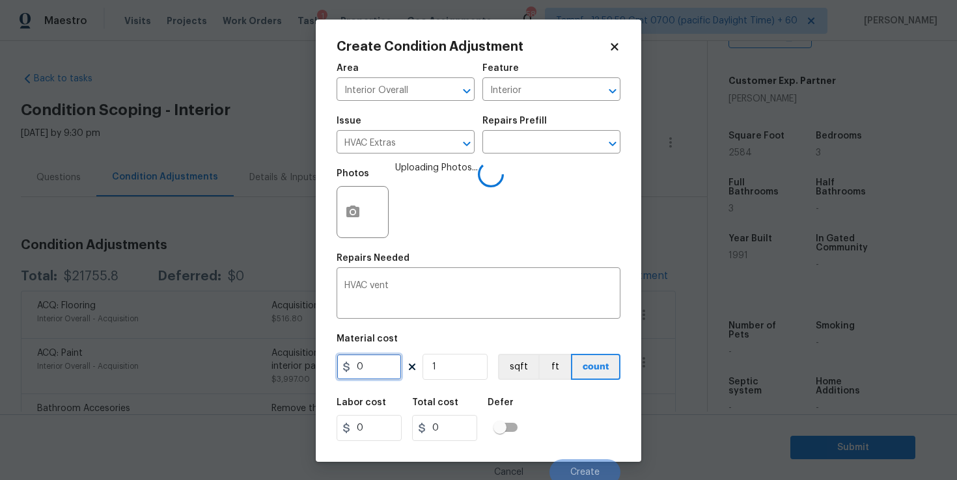
click at [375, 364] on input "0" at bounding box center [369, 367] width 65 height 26
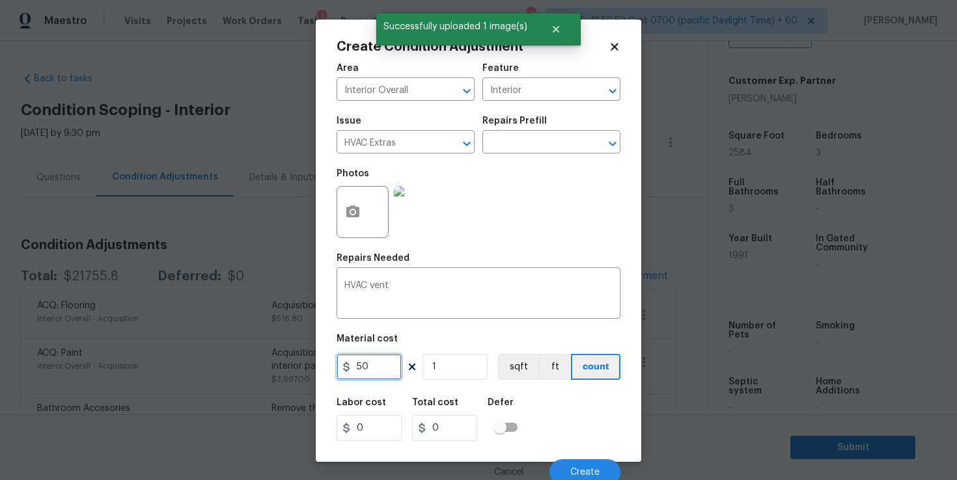
type input "50"
click at [568, 425] on div "Labor cost 0 Total cost 50 Defer" at bounding box center [479, 420] width 284 height 59
click at [580, 464] on button "Create" at bounding box center [584, 473] width 71 height 26
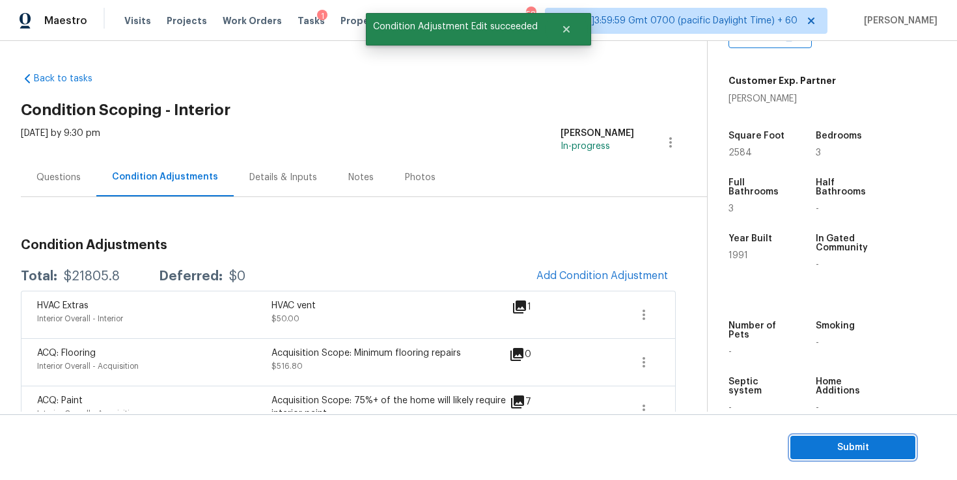
click at [825, 451] on span "Submit" at bounding box center [853, 448] width 104 height 16
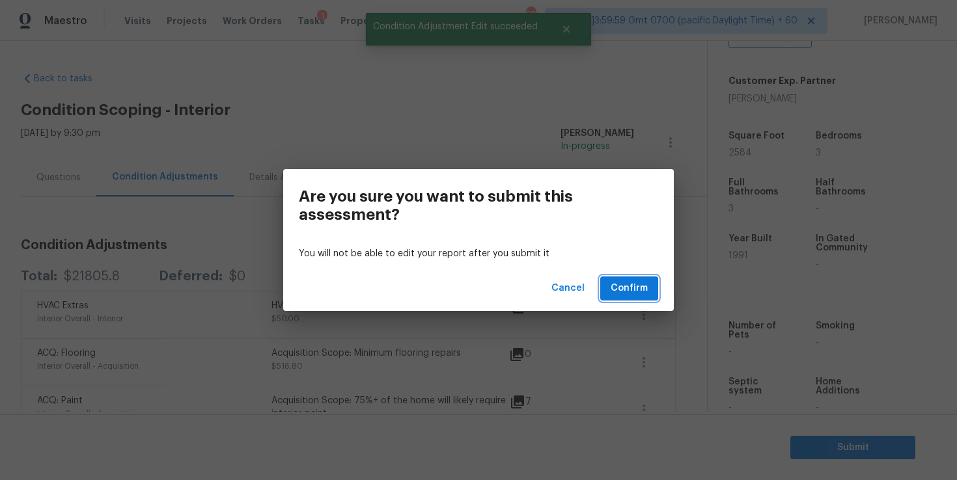
click at [621, 279] on button "Confirm" at bounding box center [629, 289] width 58 height 24
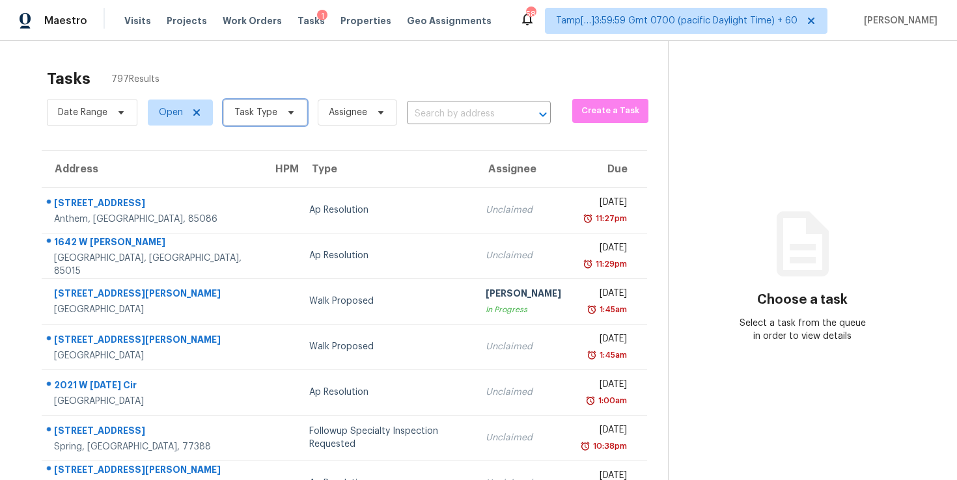
click at [294, 113] on span "Task Type" at bounding box center [265, 113] width 84 height 26
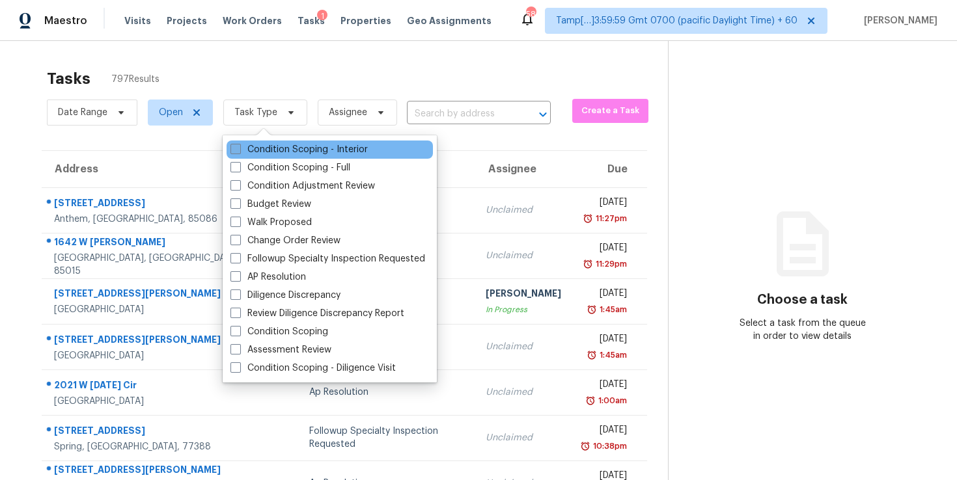
click at [298, 143] on label "Condition Scoping - Interior" at bounding box center [298, 149] width 137 height 13
click at [239, 143] on input "Condition Scoping - Interior" at bounding box center [234, 147] width 8 height 8
checkbox input "true"
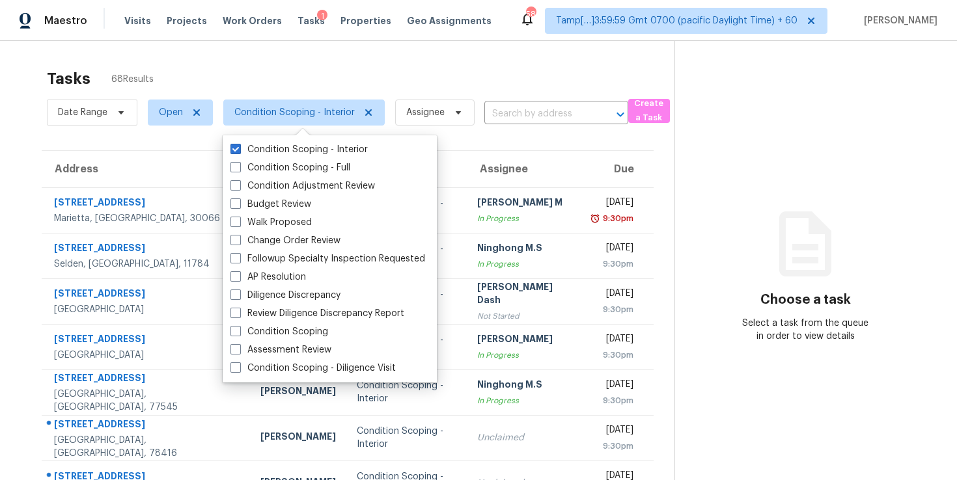
click at [421, 62] on div "Tasks 68 Results" at bounding box center [361, 79] width 628 height 34
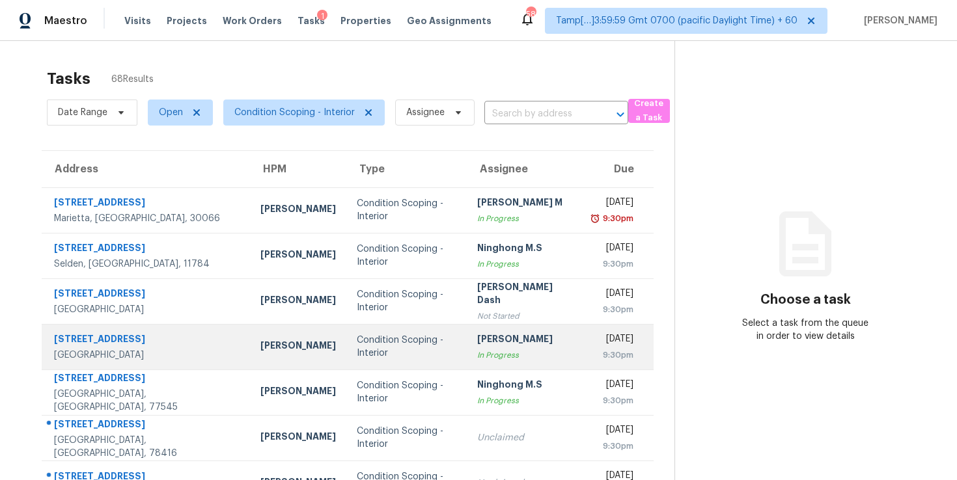
scroll to position [197, 0]
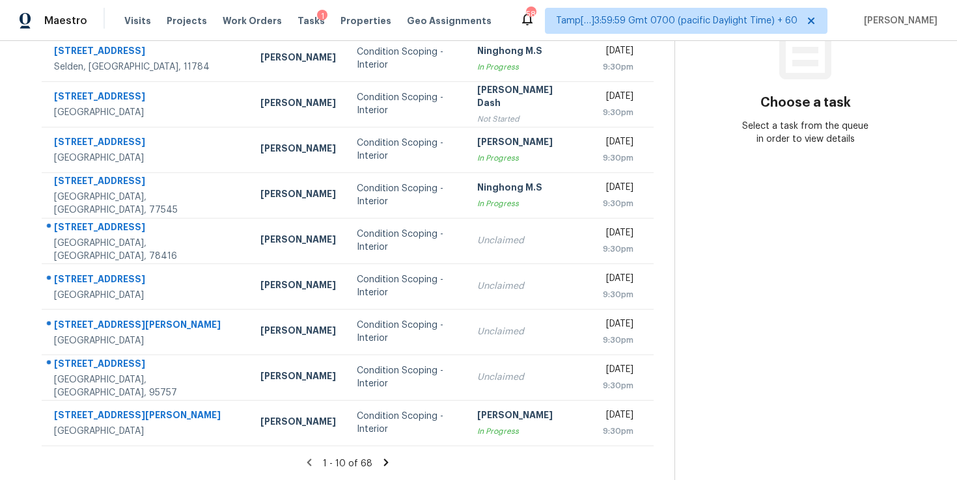
click at [385, 463] on icon at bounding box center [386, 462] width 5 height 7
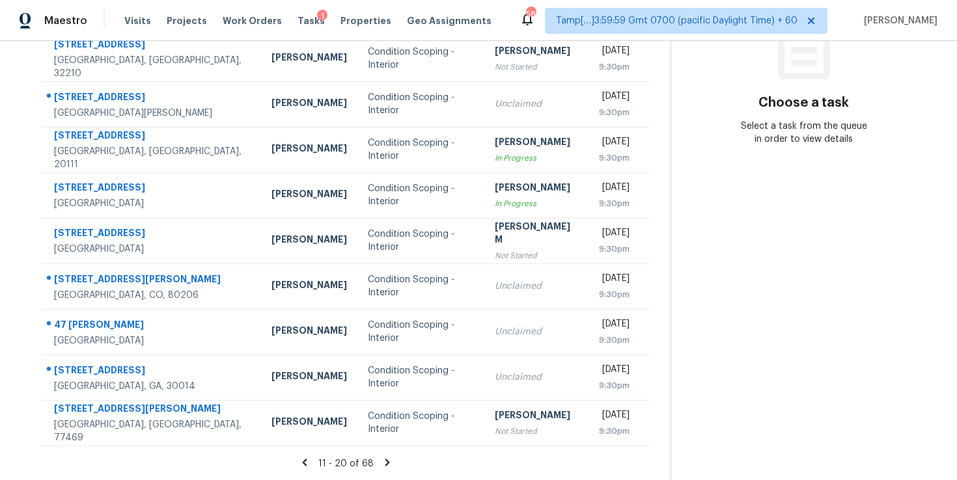
click at [384, 462] on icon at bounding box center [387, 463] width 12 height 12
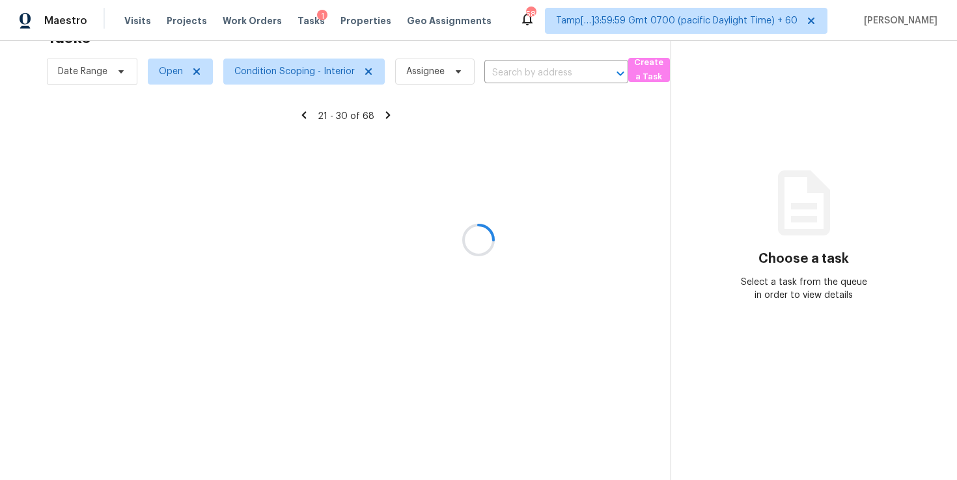
scroll to position [152, 0]
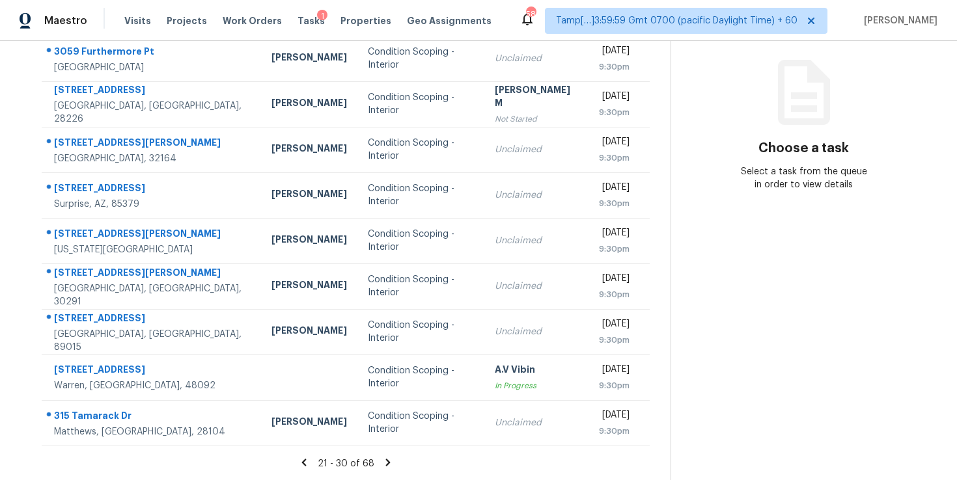
click at [389, 461] on icon at bounding box center [388, 463] width 12 height 12
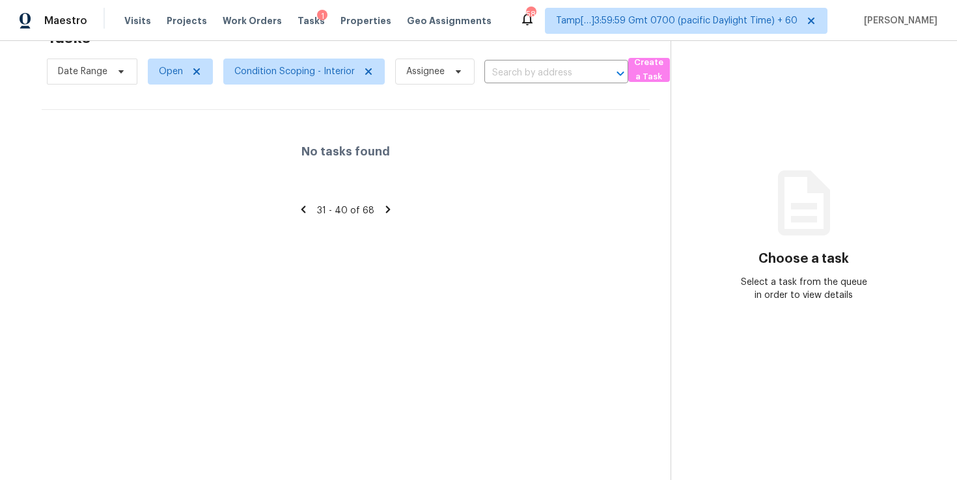
click at [386, 209] on icon at bounding box center [388, 209] width 5 height 7
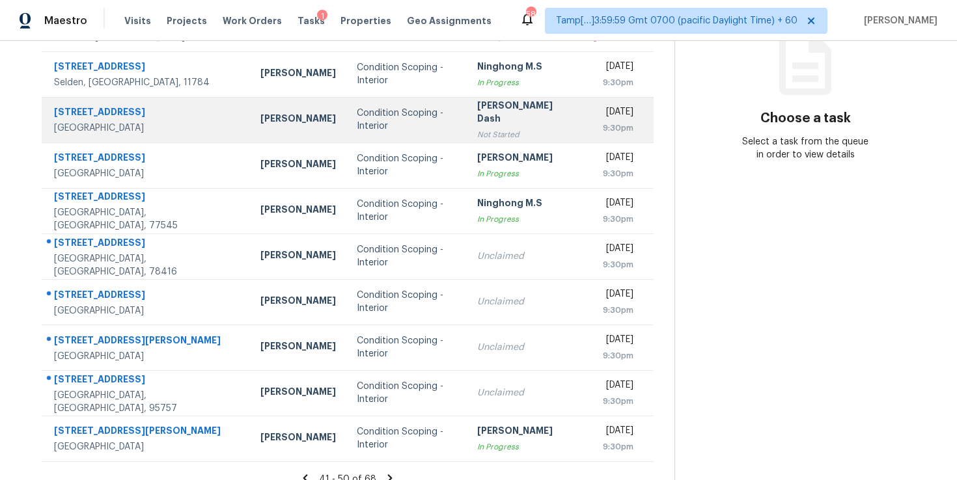
scroll to position [197, 0]
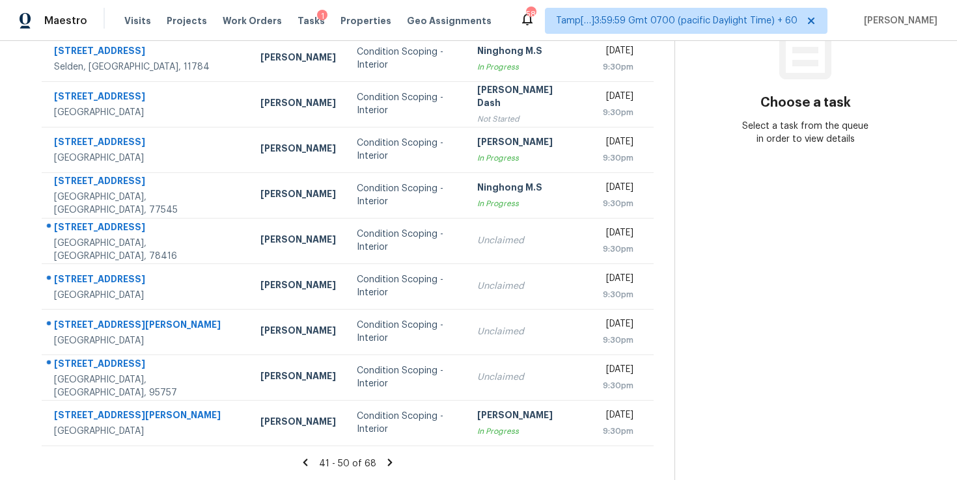
click at [310, 459] on icon at bounding box center [305, 463] width 12 height 12
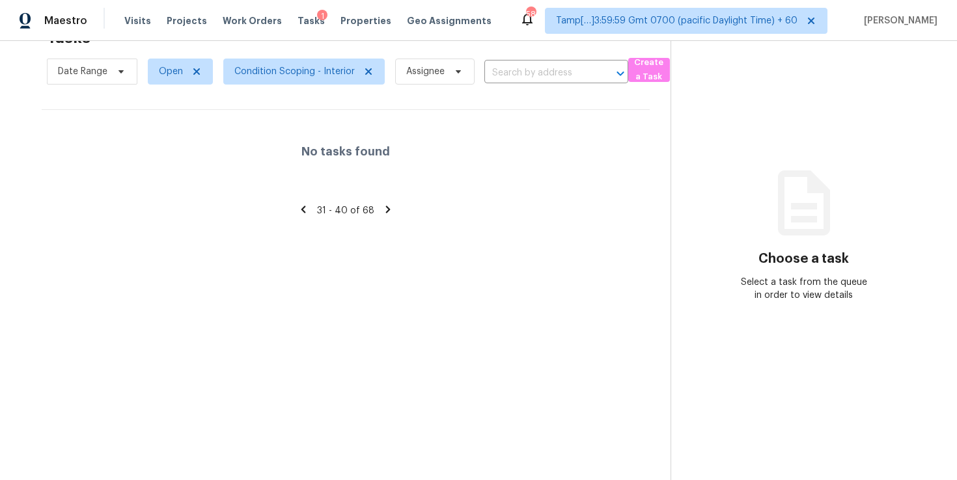
click at [307, 209] on icon at bounding box center [304, 210] width 12 height 12
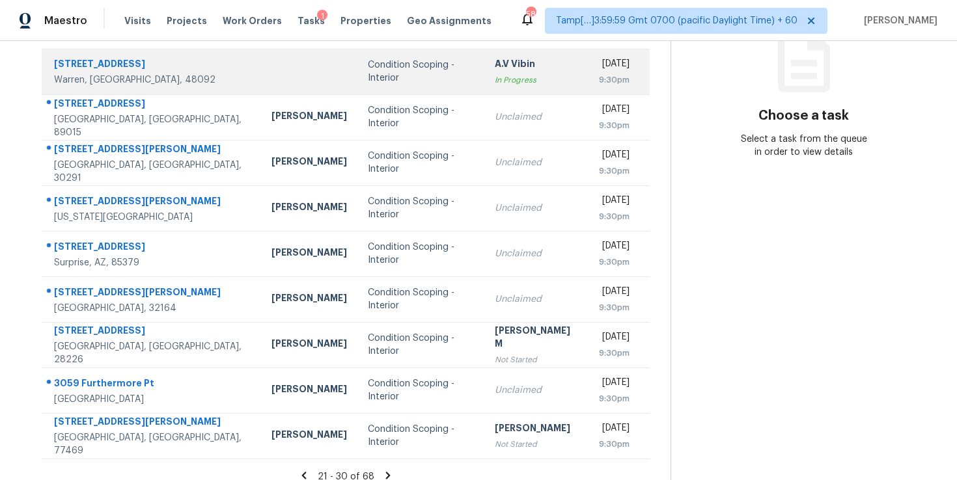
scroll to position [197, 0]
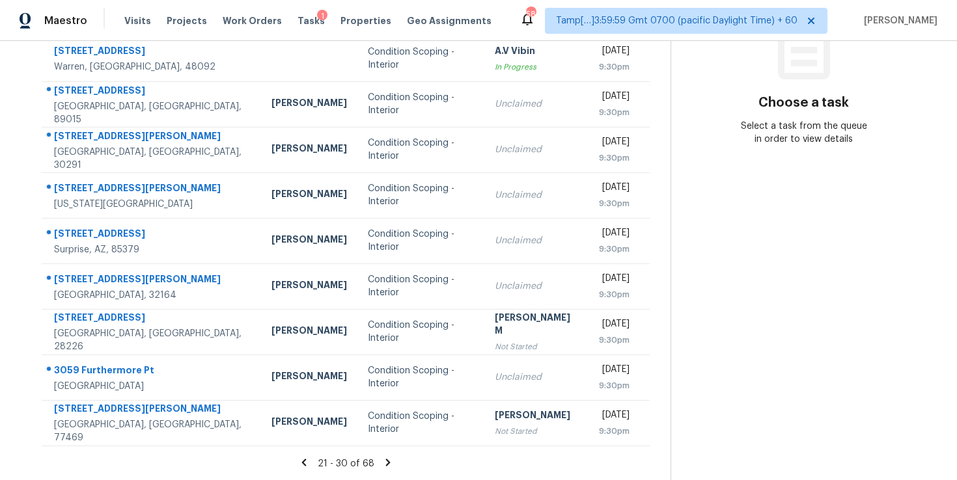
click at [305, 461] on icon at bounding box center [303, 462] width 5 height 7
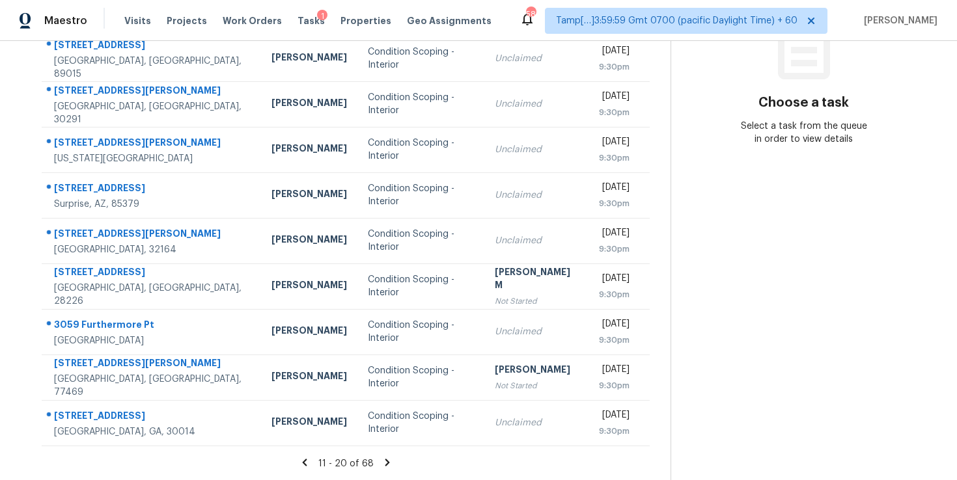
click at [387, 458] on icon at bounding box center [387, 463] width 12 height 12
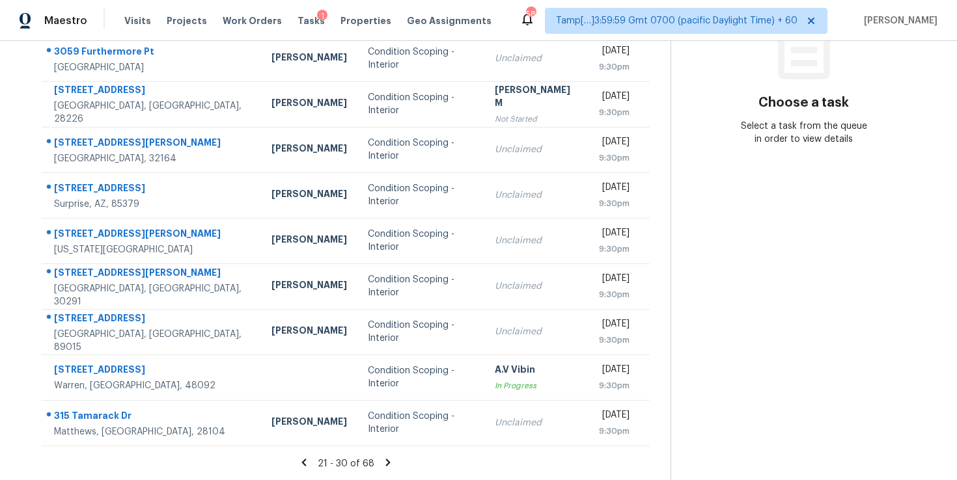
click at [305, 465] on icon at bounding box center [304, 463] width 12 height 12
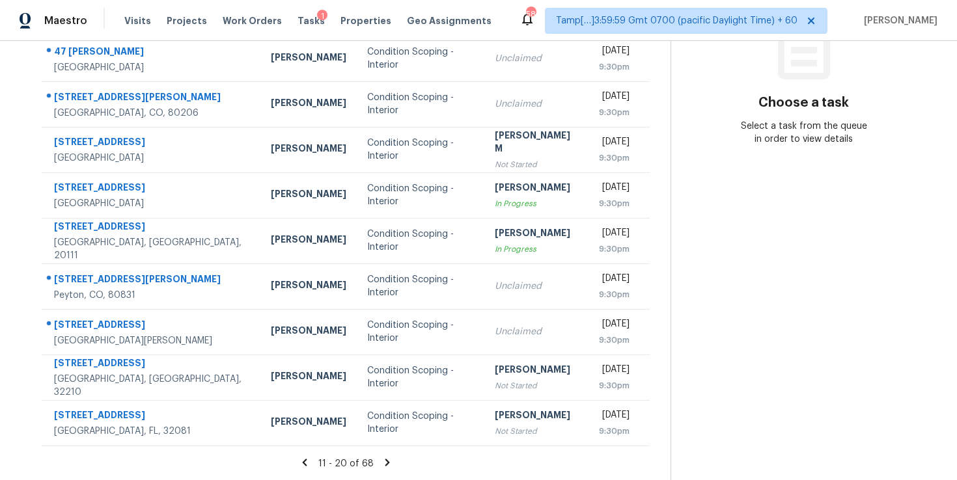
click at [390, 461] on icon at bounding box center [387, 463] width 12 height 12
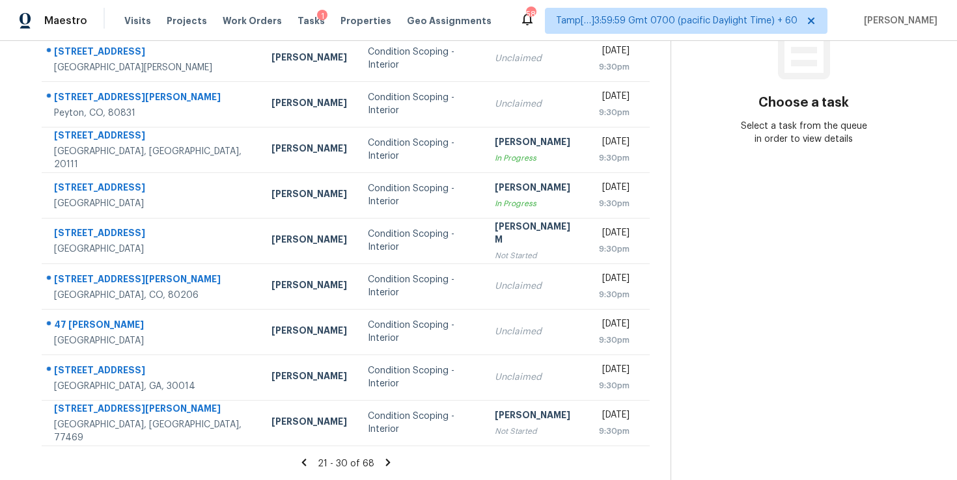
click at [387, 462] on icon at bounding box center [388, 463] width 12 height 12
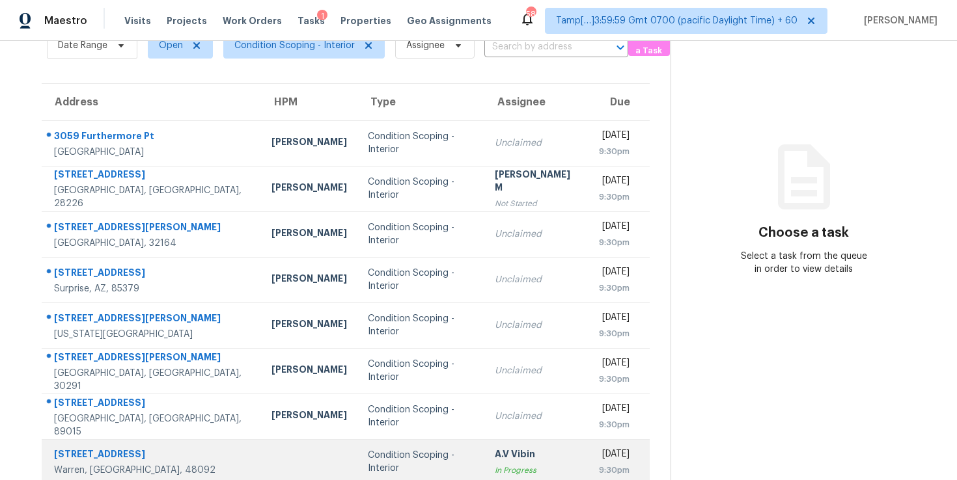
scroll to position [147, 0]
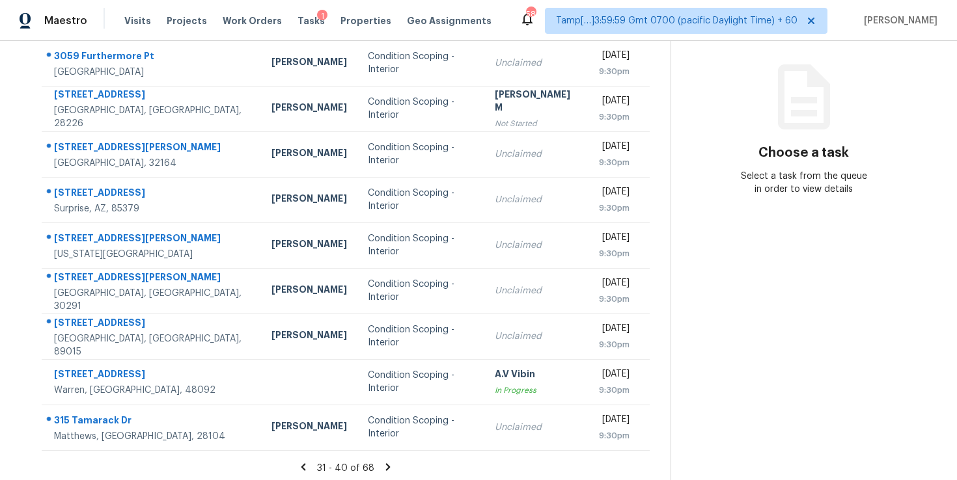
click at [386, 464] on icon at bounding box center [388, 468] width 12 height 12
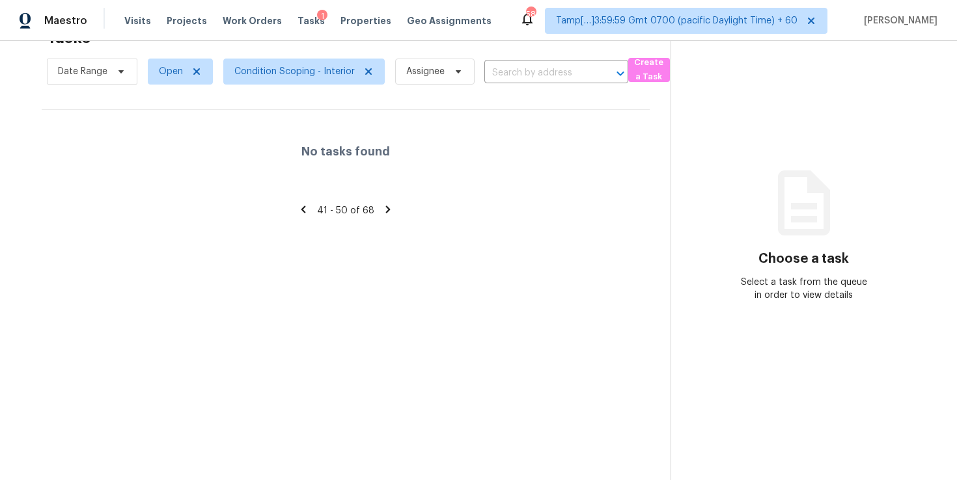
click at [382, 212] on icon at bounding box center [388, 210] width 12 height 12
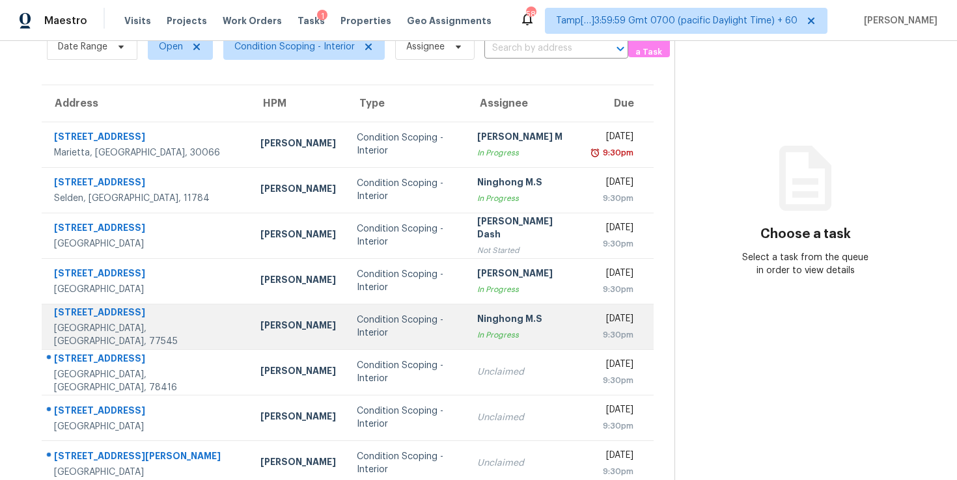
scroll to position [197, 0]
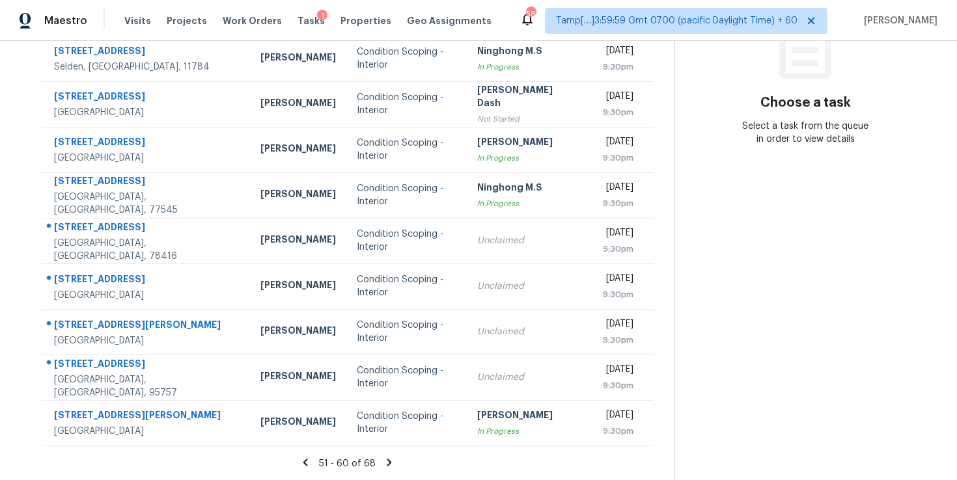
click at [388, 461] on icon at bounding box center [389, 462] width 5 height 7
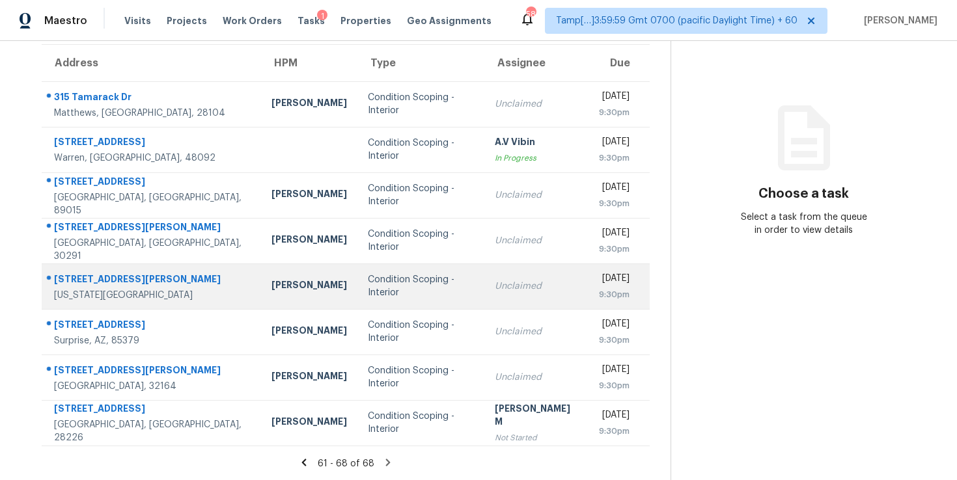
scroll to position [0, 0]
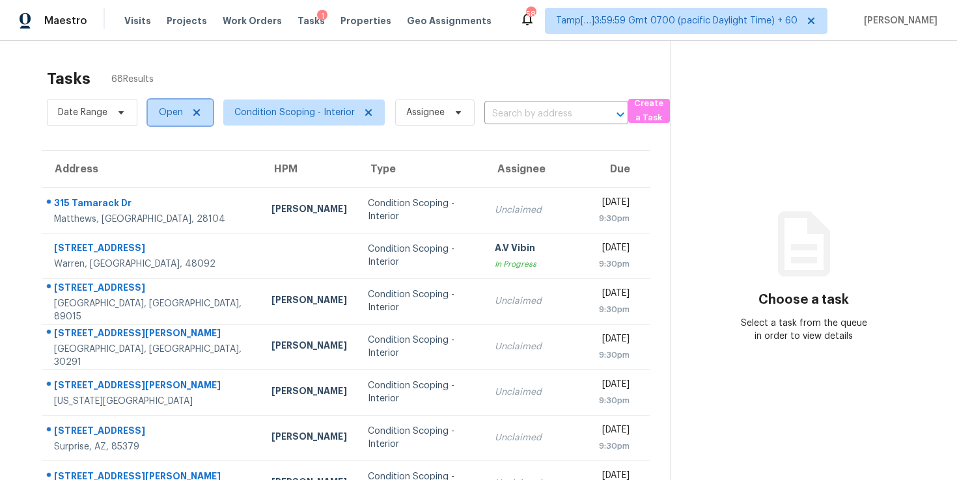
click at [174, 114] on span "Open" at bounding box center [171, 112] width 24 height 13
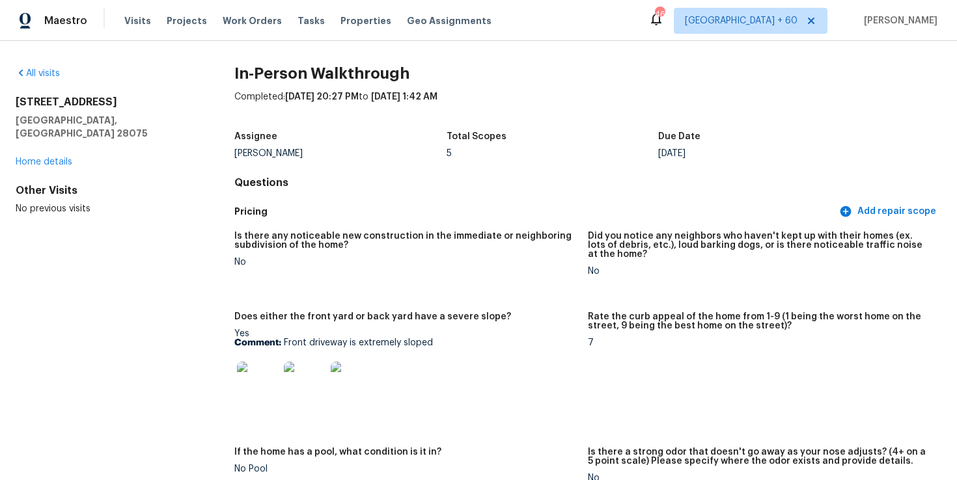
click at [413, 118] on div "Completed: [DATE] 20:27 PM to [DATE] 1:42 AM" at bounding box center [587, 107] width 707 height 34
click at [48, 73] on link "All visits" at bounding box center [38, 73] width 44 height 9
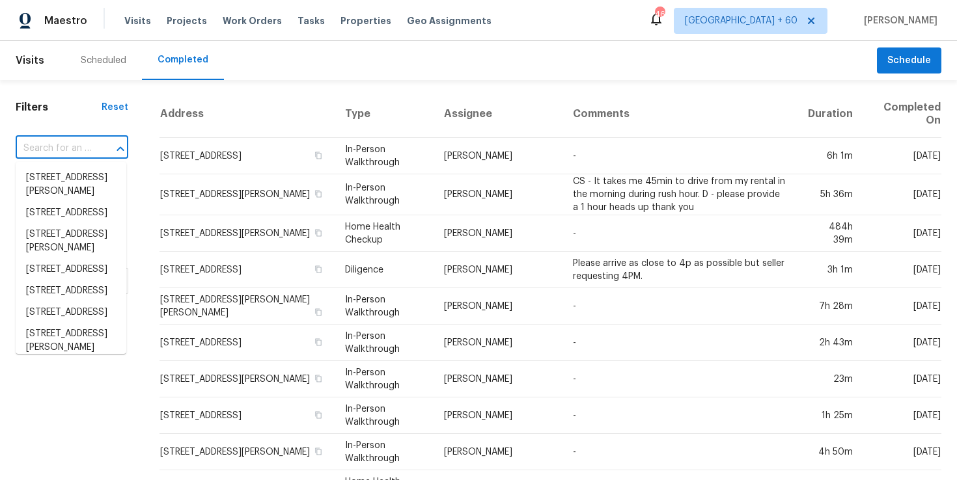
click at [71, 146] on input "text" at bounding box center [54, 149] width 76 height 20
paste input "[STREET_ADDRESS][DATE]"
type input "[STREET_ADDRESS][DATE]"
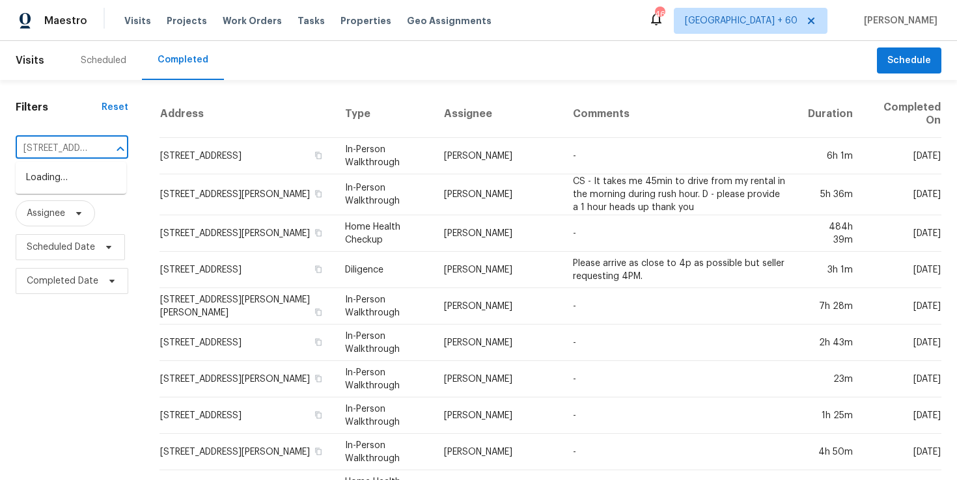
scroll to position [0, 110]
click at [91, 177] on li "[STREET_ADDRESS][DATE]" at bounding box center [71, 184] width 111 height 35
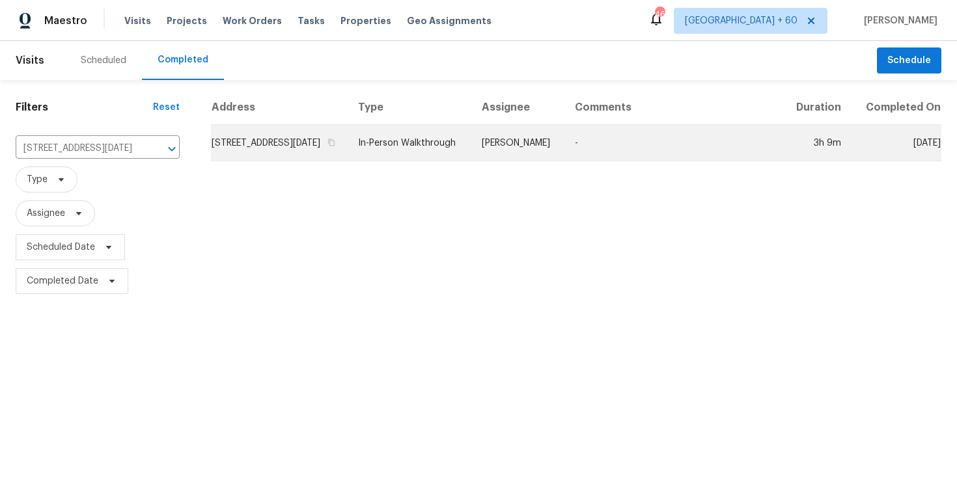
click at [439, 157] on td "In-Person Walkthrough" at bounding box center [410, 143] width 124 height 36
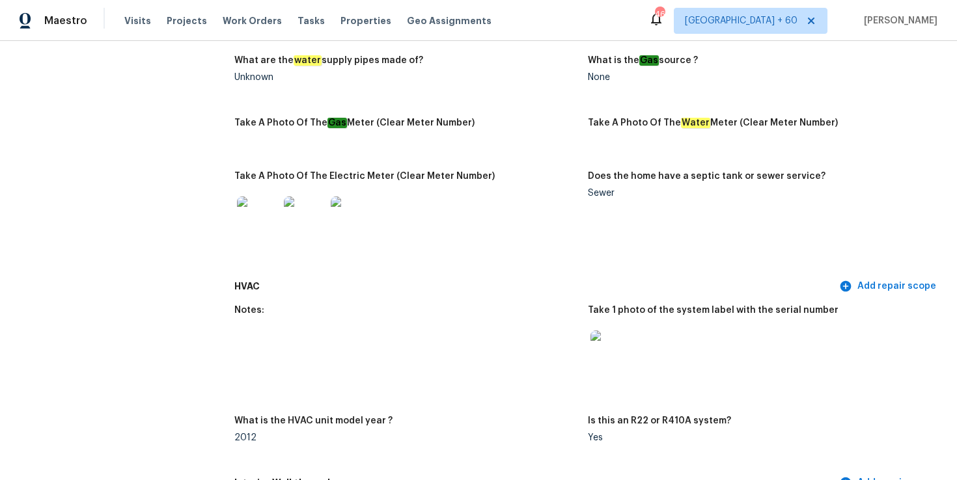
scroll to position [917, 0]
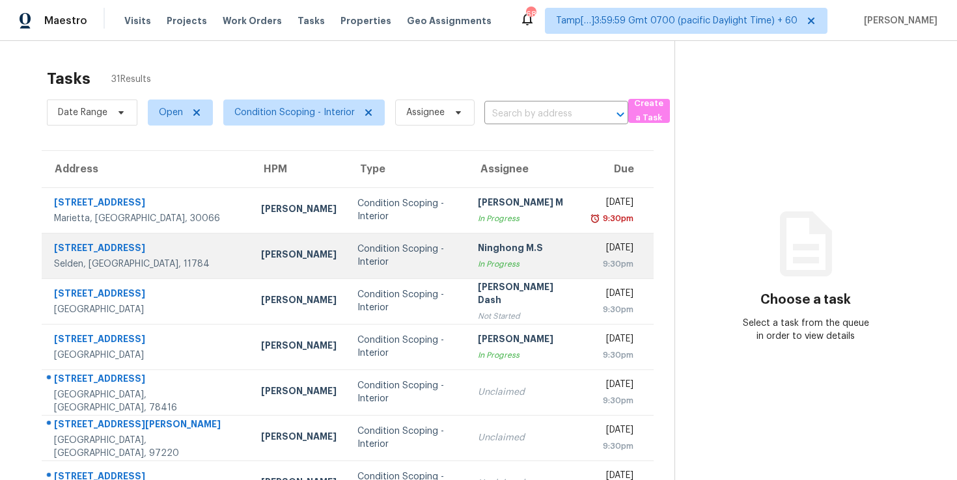
scroll to position [197, 0]
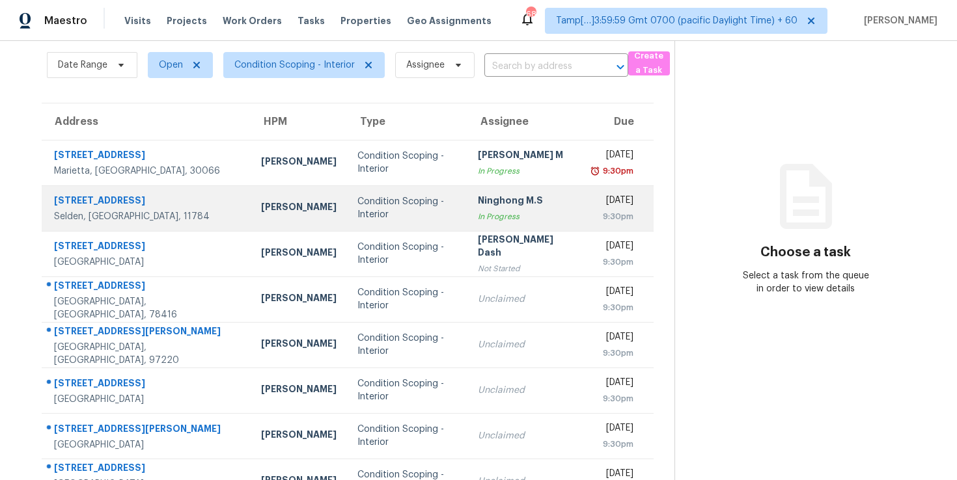
scroll to position [49, 0]
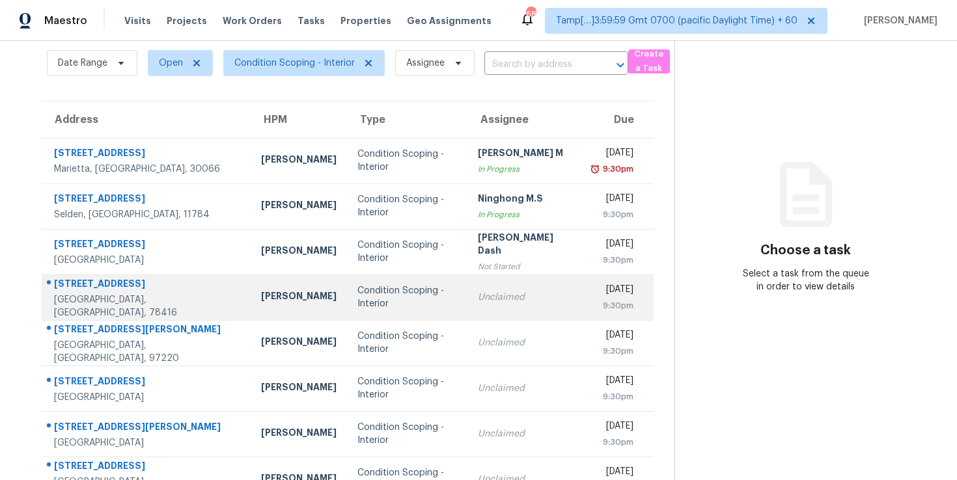
click at [467, 290] on td "Unclaimed" at bounding box center [524, 298] width 115 height 46
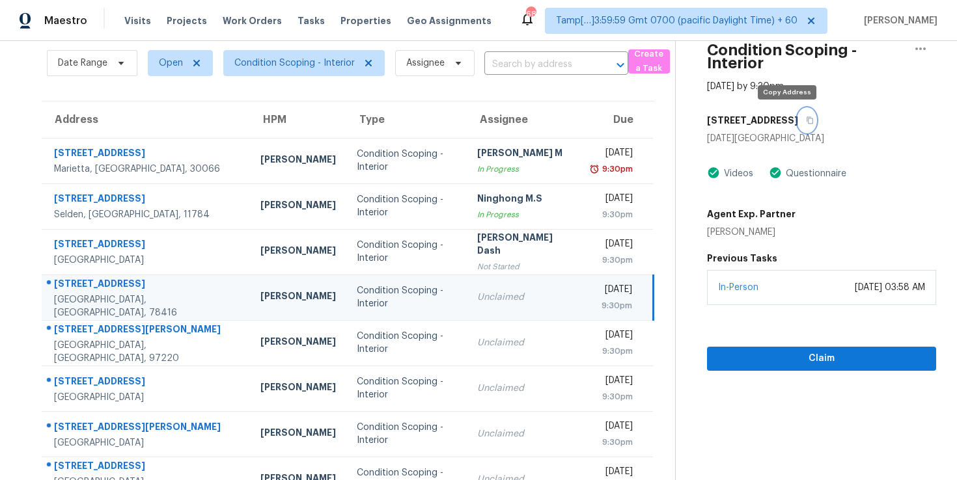
click at [806, 122] on icon "button" at bounding box center [810, 121] width 8 height 8
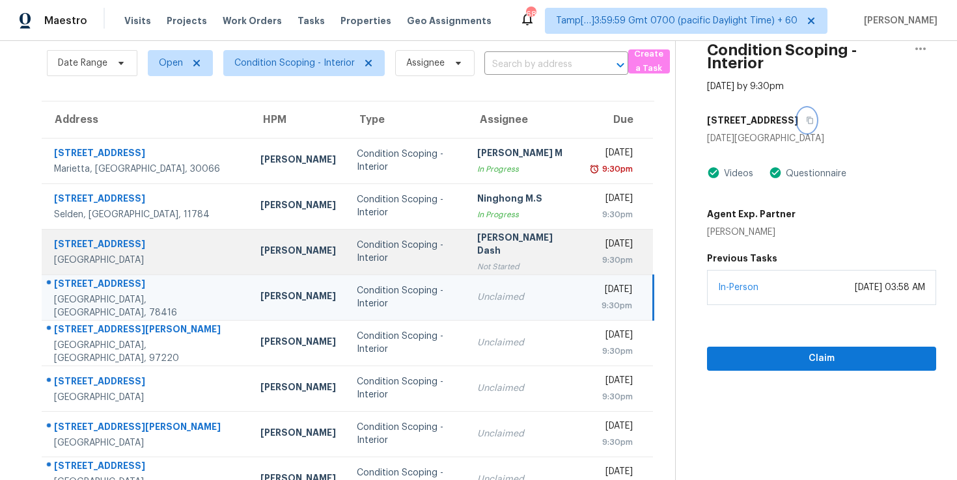
scroll to position [197, 0]
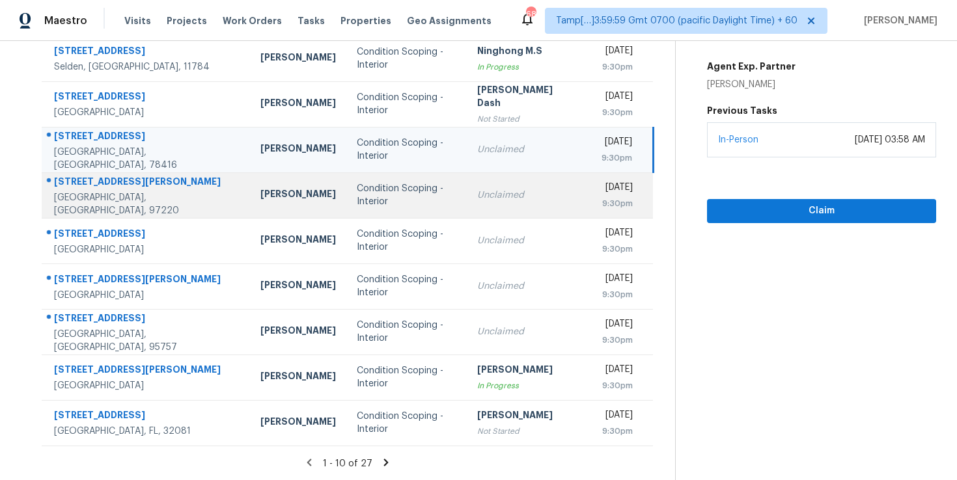
click at [490, 193] on div "Unclaimed" at bounding box center [524, 195] width 94 height 13
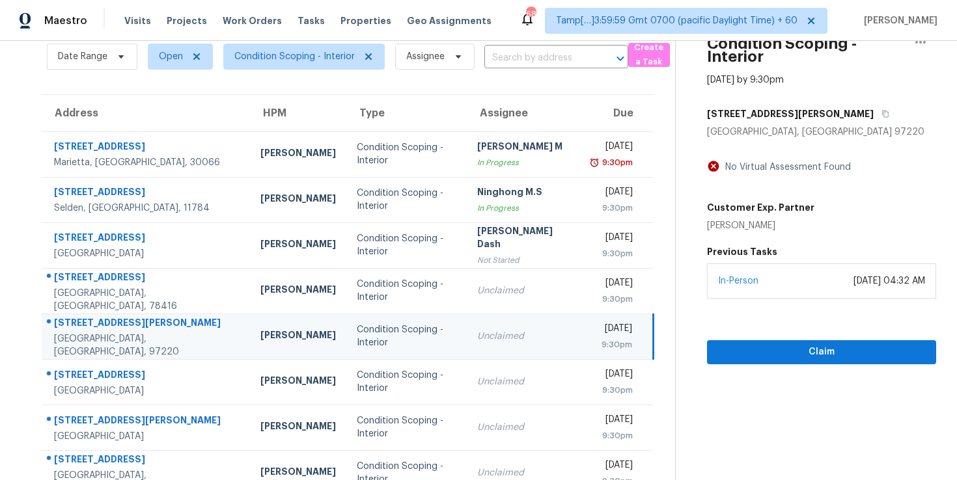
scroll to position [0, 0]
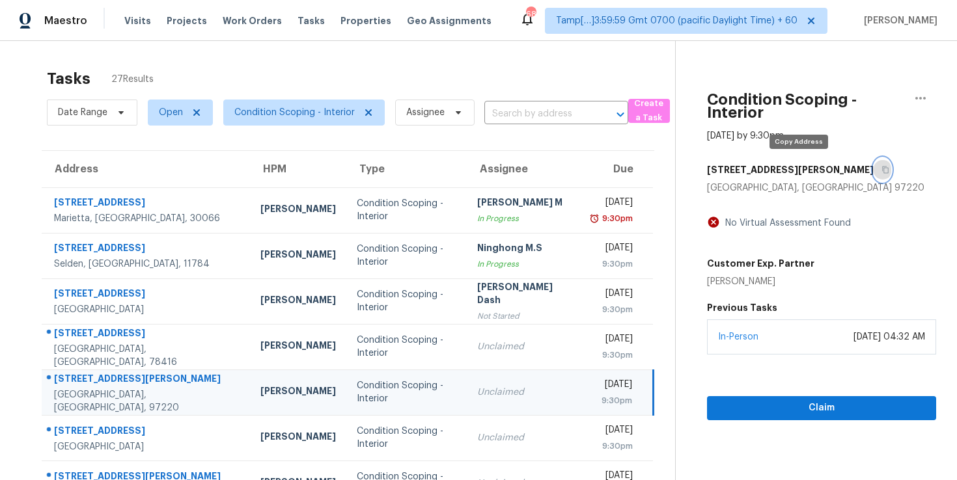
click at [881, 171] on icon "button" at bounding box center [885, 170] width 8 height 8
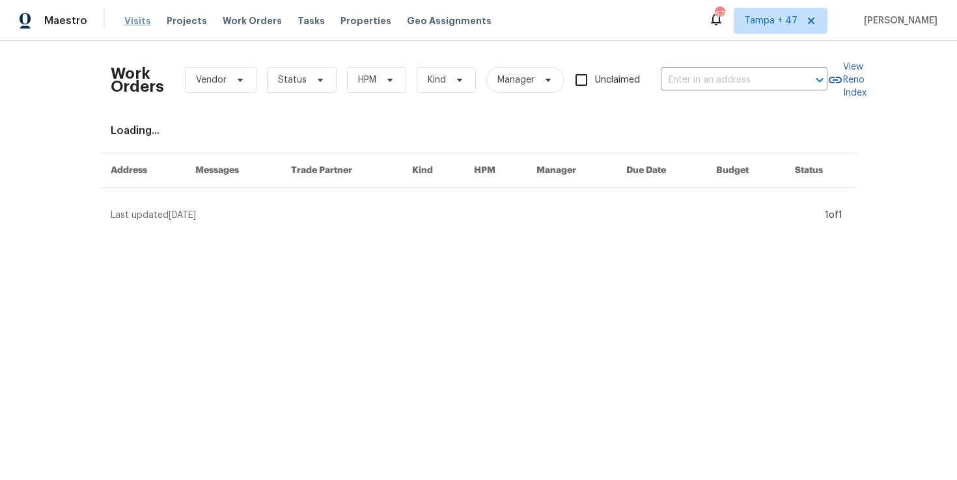
click at [137, 24] on span "Visits" at bounding box center [137, 20] width 27 height 13
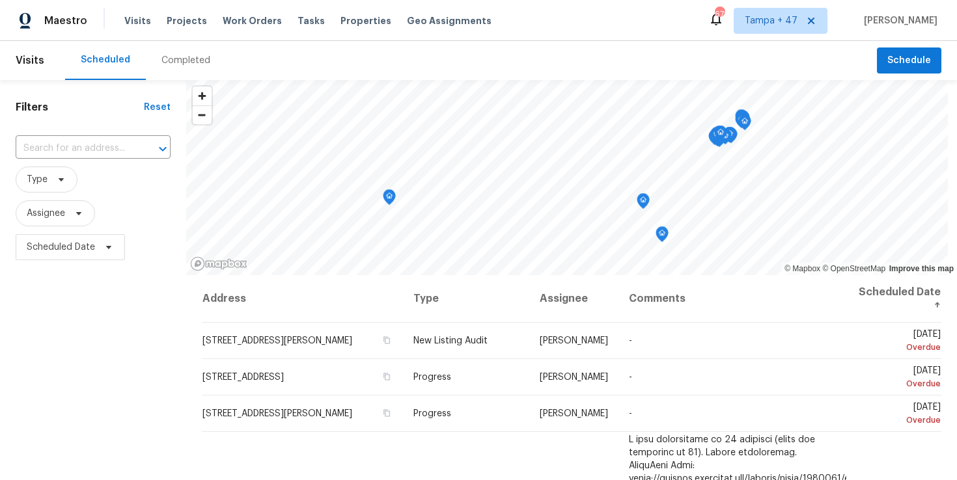
click at [188, 64] on div "Completed" at bounding box center [185, 60] width 49 height 13
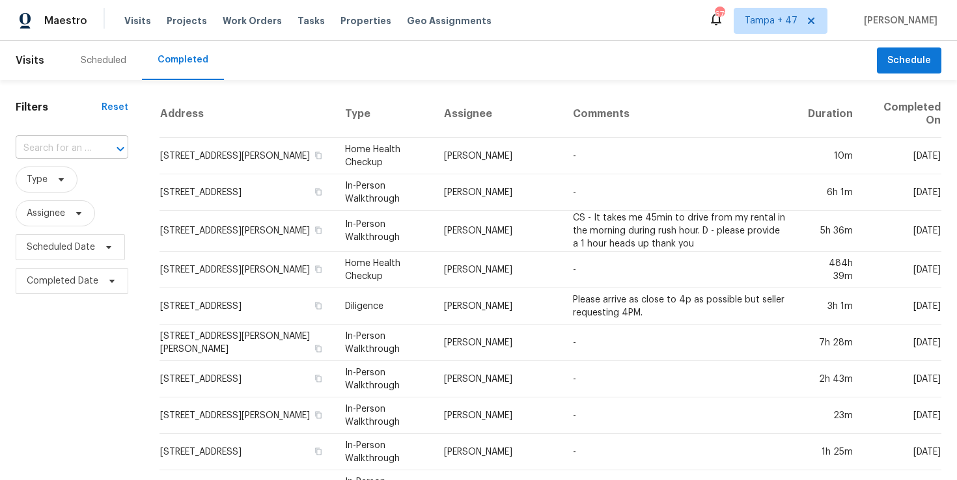
click at [62, 146] on input "text" at bounding box center [54, 149] width 76 height 20
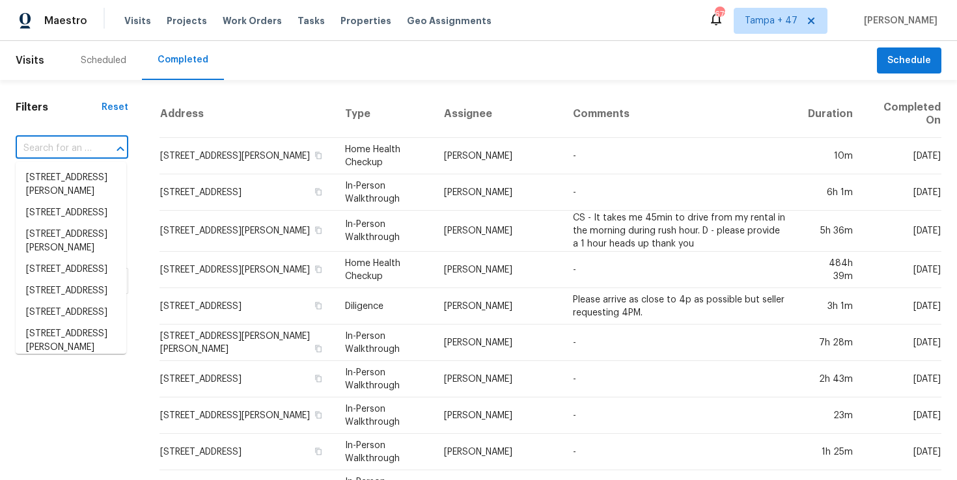
paste input "1108 NE Tamera Ln, Portland, OR 97220"
type input "1108 NE Tamera Ln, Portland, OR 97220"
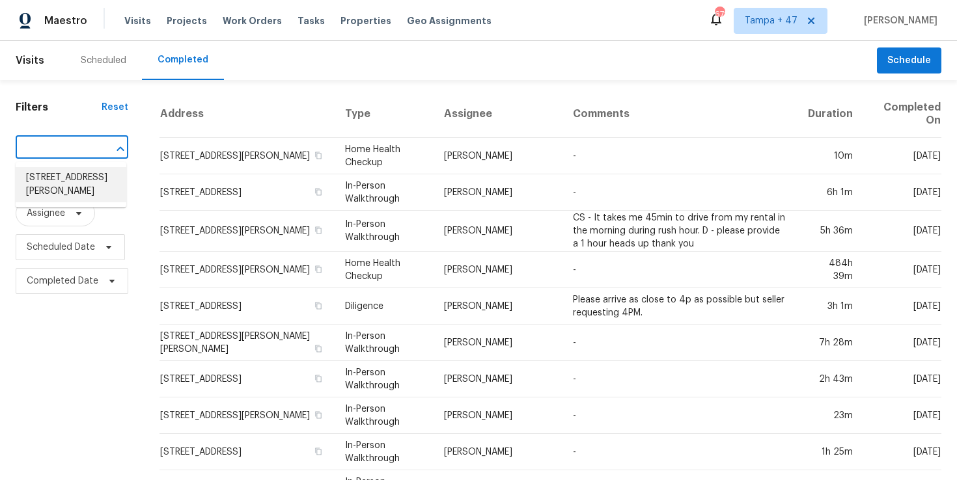
click at [74, 174] on li "1108 NE Tamera Ln, Portland, OR 97220" at bounding box center [71, 184] width 111 height 35
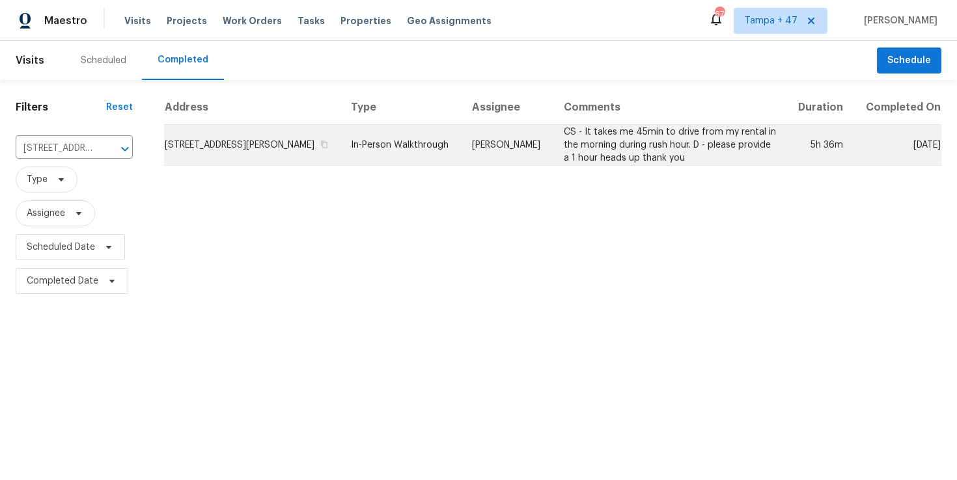
click at [397, 161] on td "In-Person Walkthrough" at bounding box center [400, 145] width 121 height 41
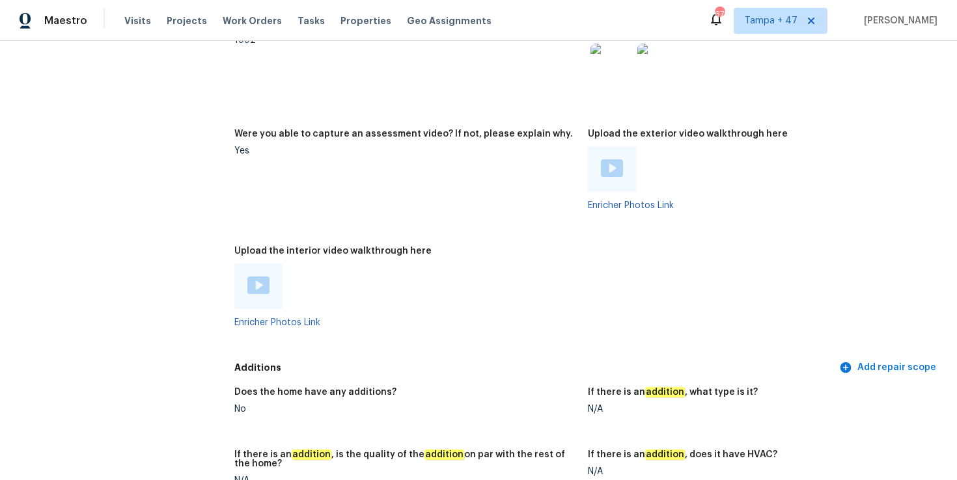
scroll to position [2605, 0]
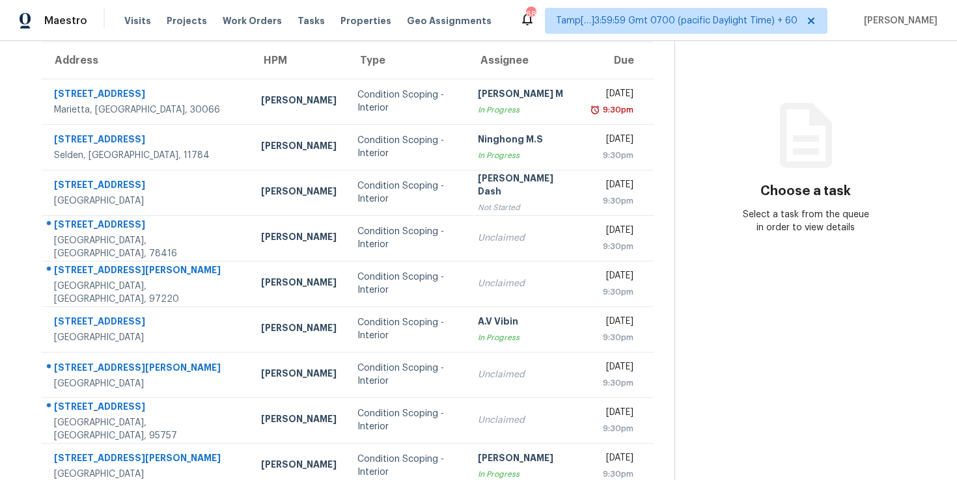
scroll to position [197, 0]
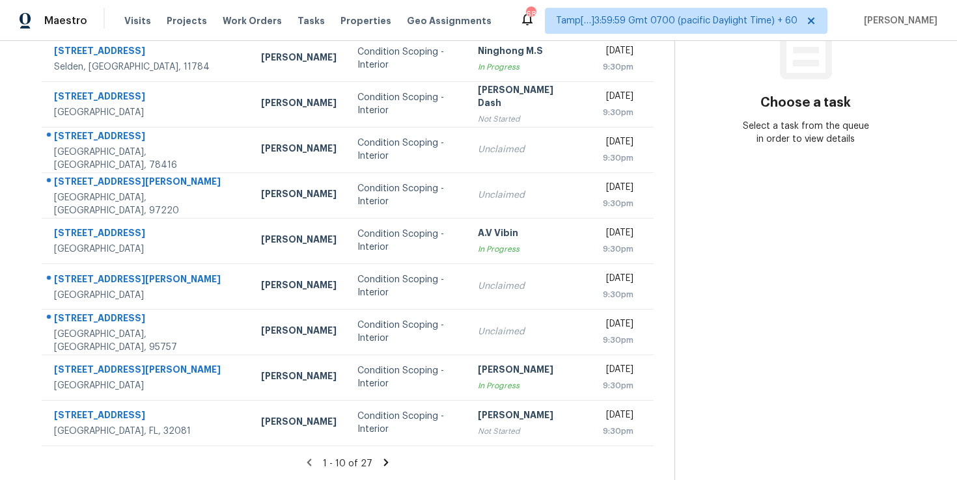
click at [387, 465] on icon at bounding box center [386, 463] width 12 height 12
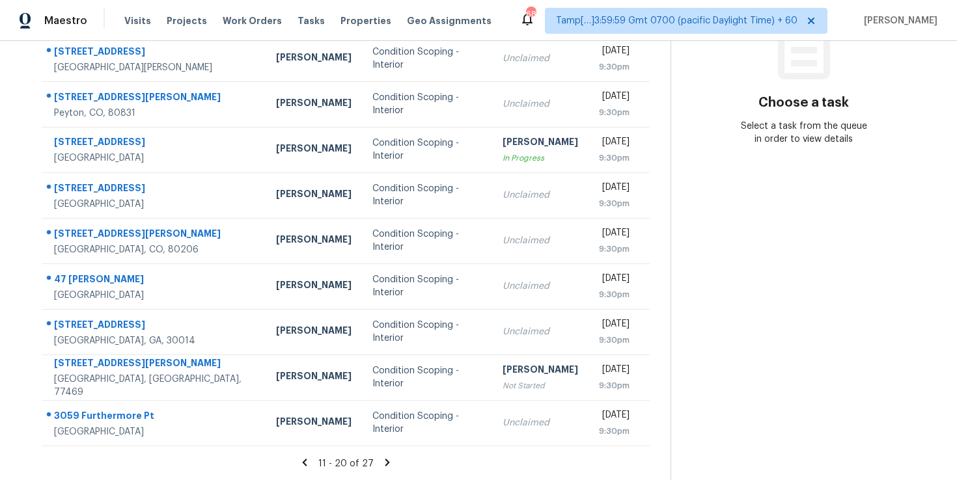
click at [382, 463] on icon at bounding box center [387, 463] width 12 height 12
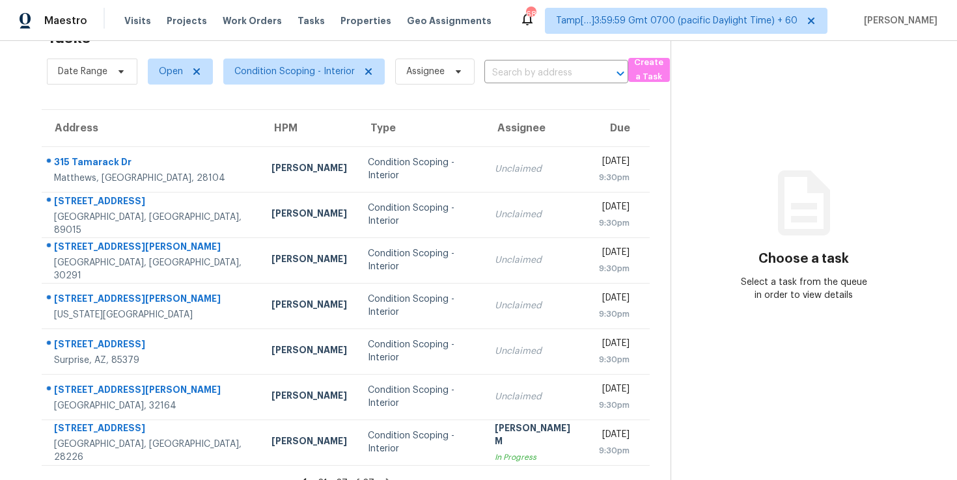
scroll to position [61, 0]
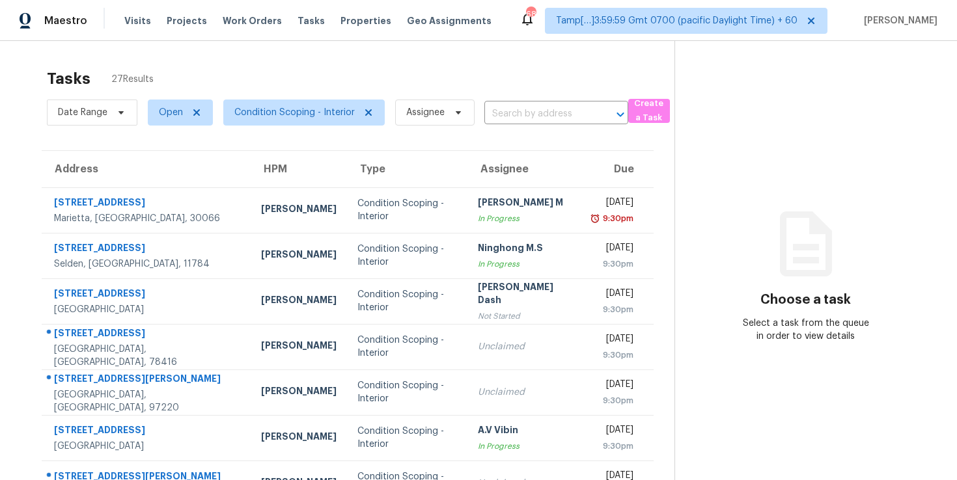
click at [232, 55] on div "Tasks 27 Results Date Range Open Condition Scoping - Interior Assignee ​ Create…" at bounding box center [478, 359] width 957 height 637
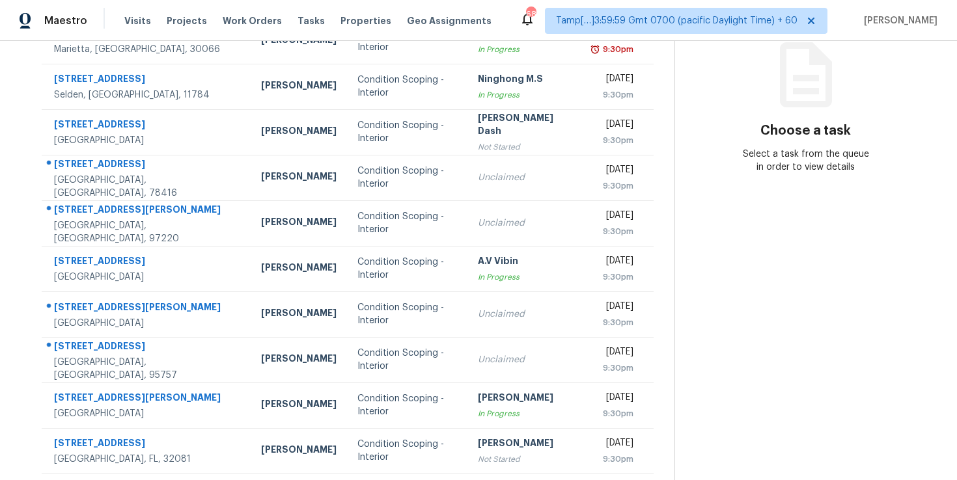
scroll to position [185, 0]
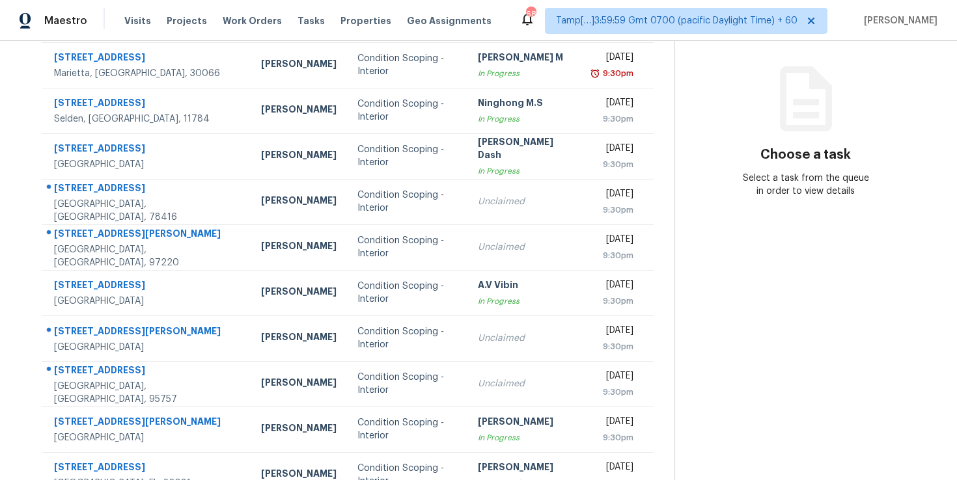
scroll to position [197, 0]
